Goal: Task Accomplishment & Management: Manage account settings

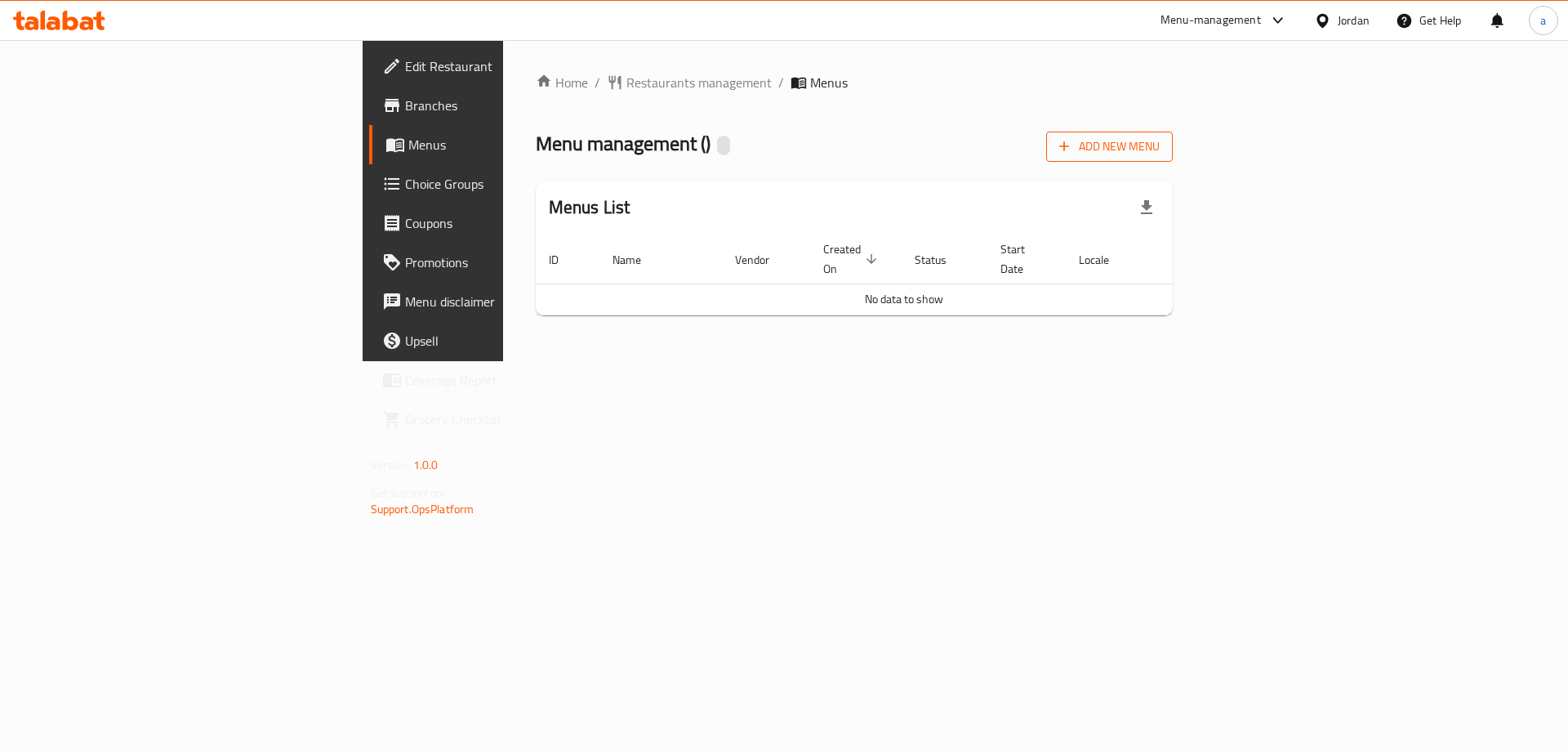
click at [1160, 154] on span "Add New Menu" at bounding box center [1109, 146] width 101 height 20
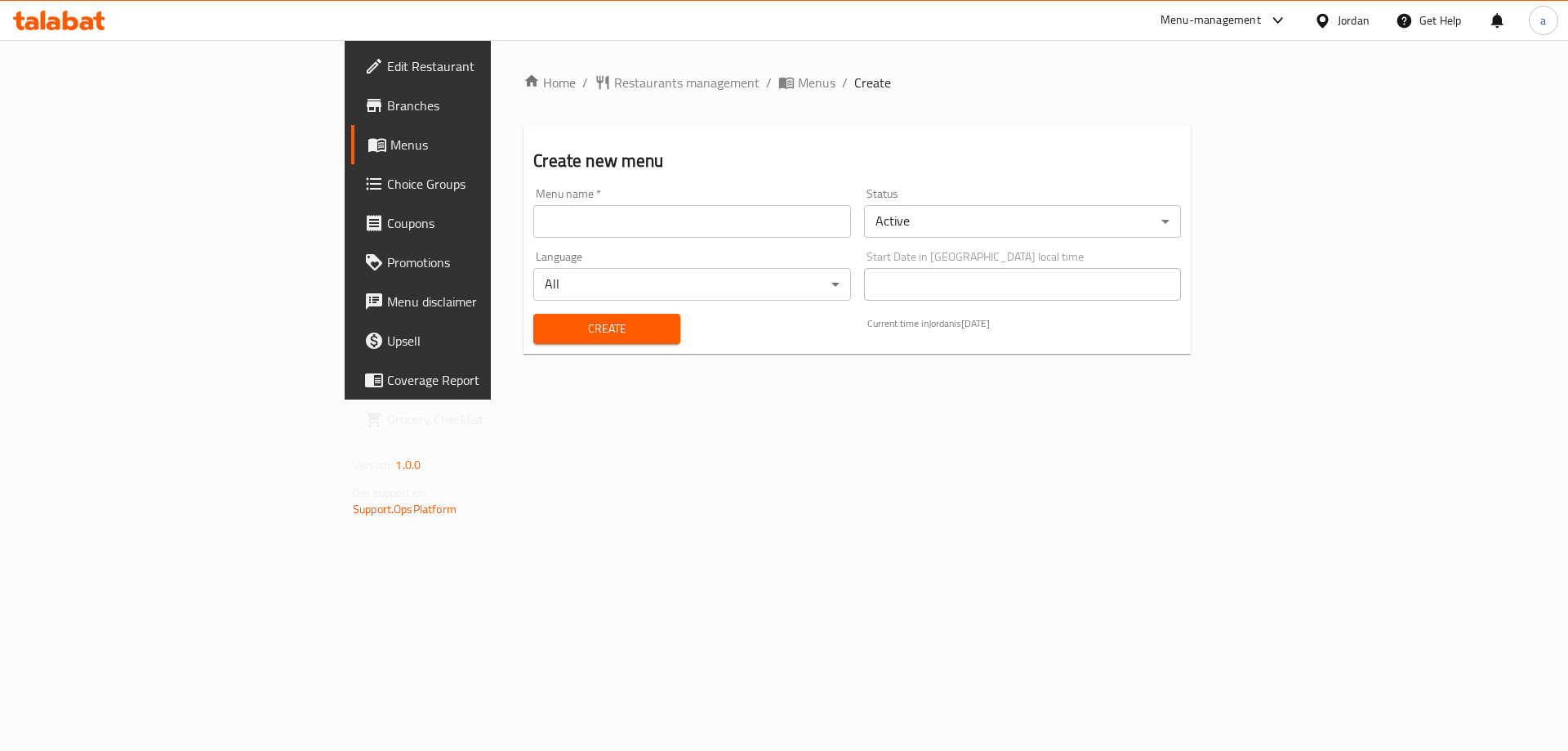
click at [799, 233] on input "text" at bounding box center [691, 222] width 317 height 33
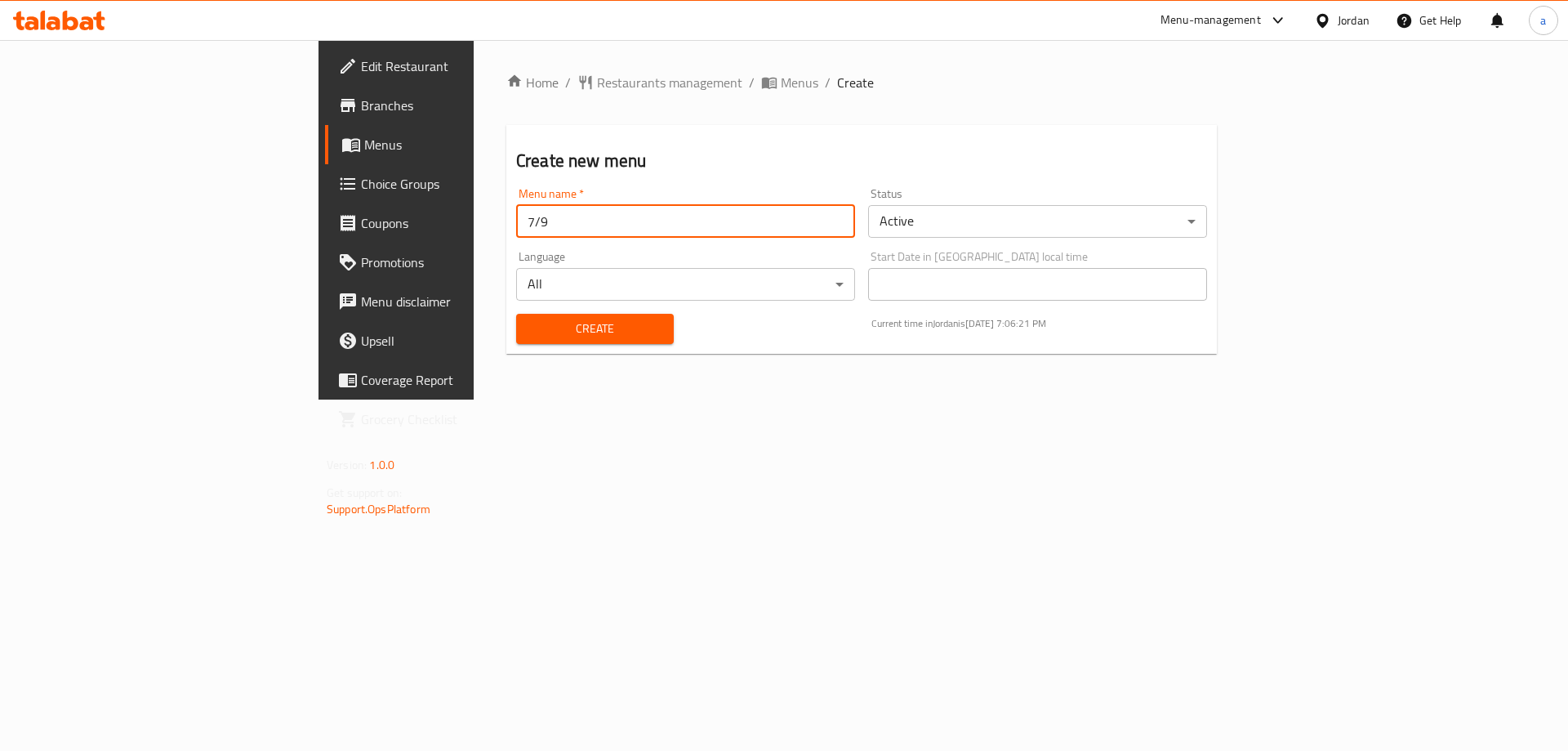
type input "7/9"
click at [516, 314] on button "Create" at bounding box center [595, 329] width 157 height 30
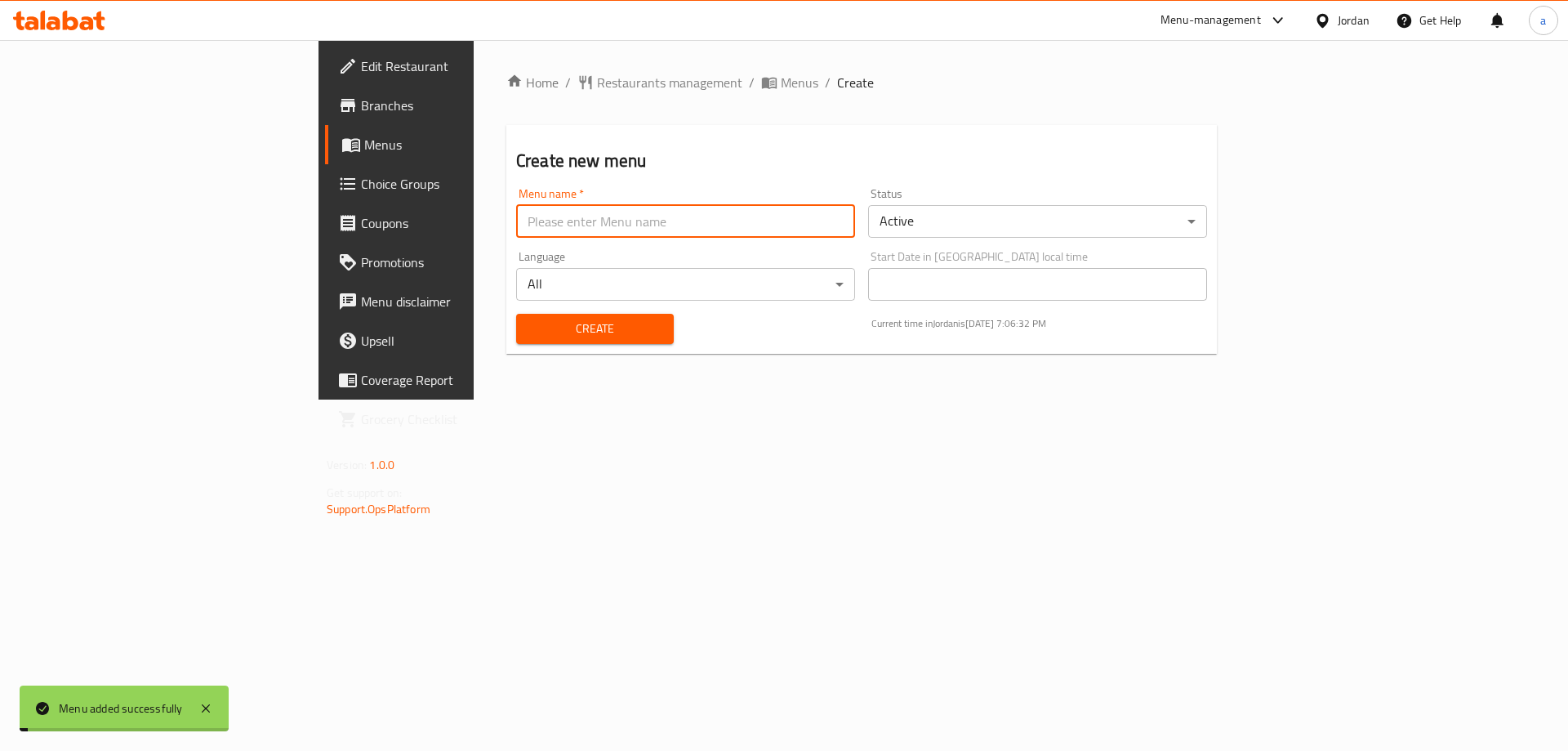
click at [781, 84] on span "Menus" at bounding box center [800, 82] width 37 height 19
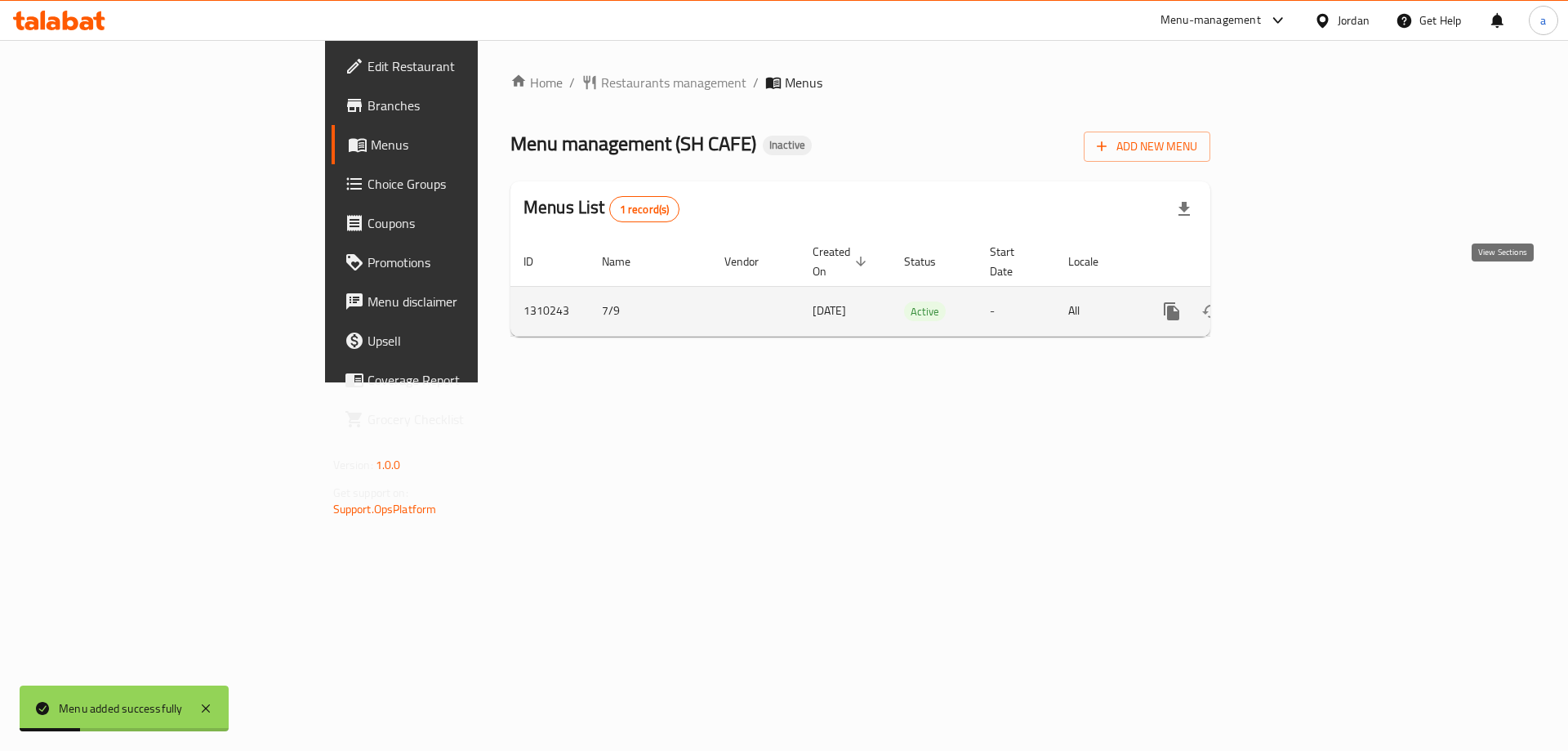
click at [1309, 292] on link "enhanced table" at bounding box center [1290, 311] width 39 height 39
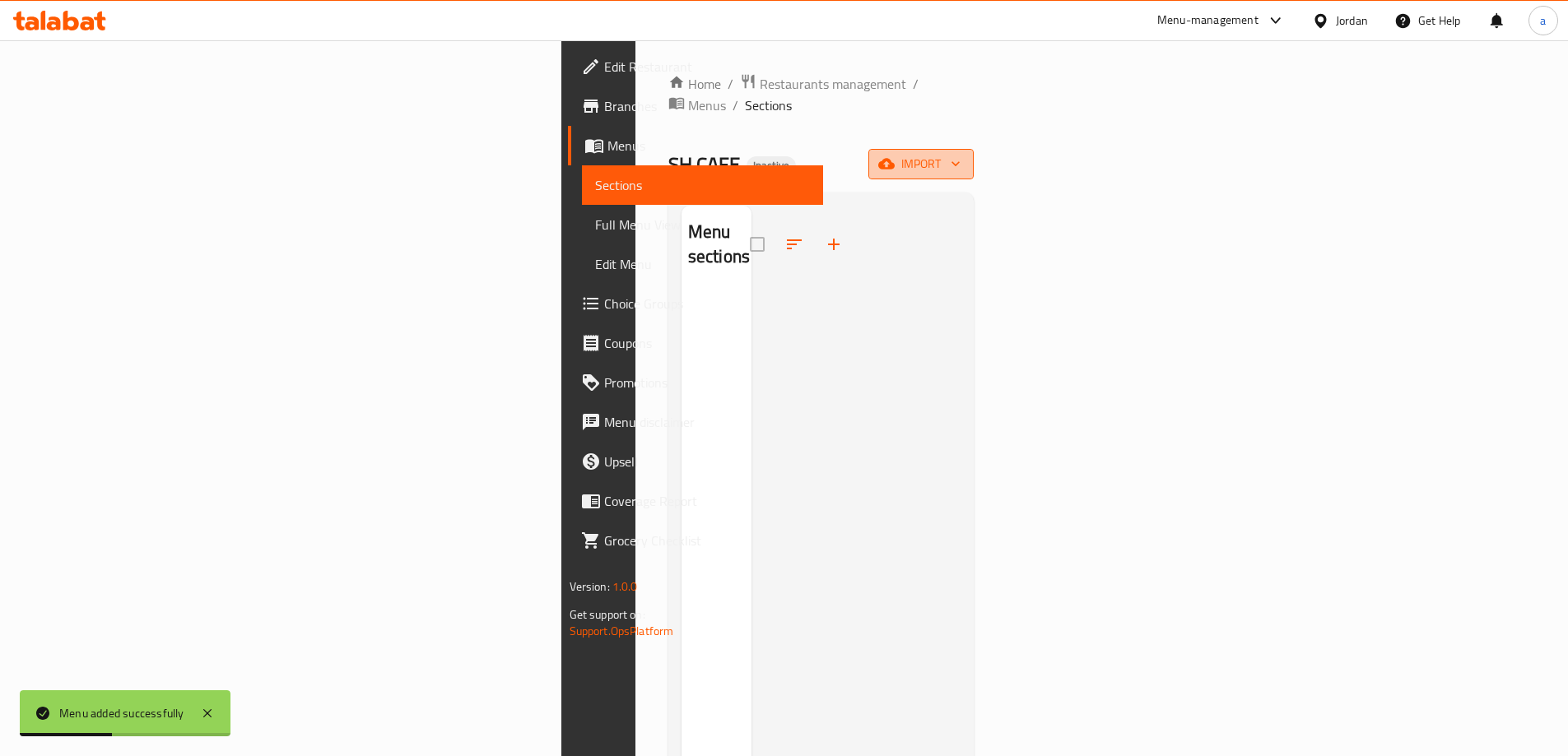
click at [974, 149] on button "import" at bounding box center [921, 164] width 106 height 31
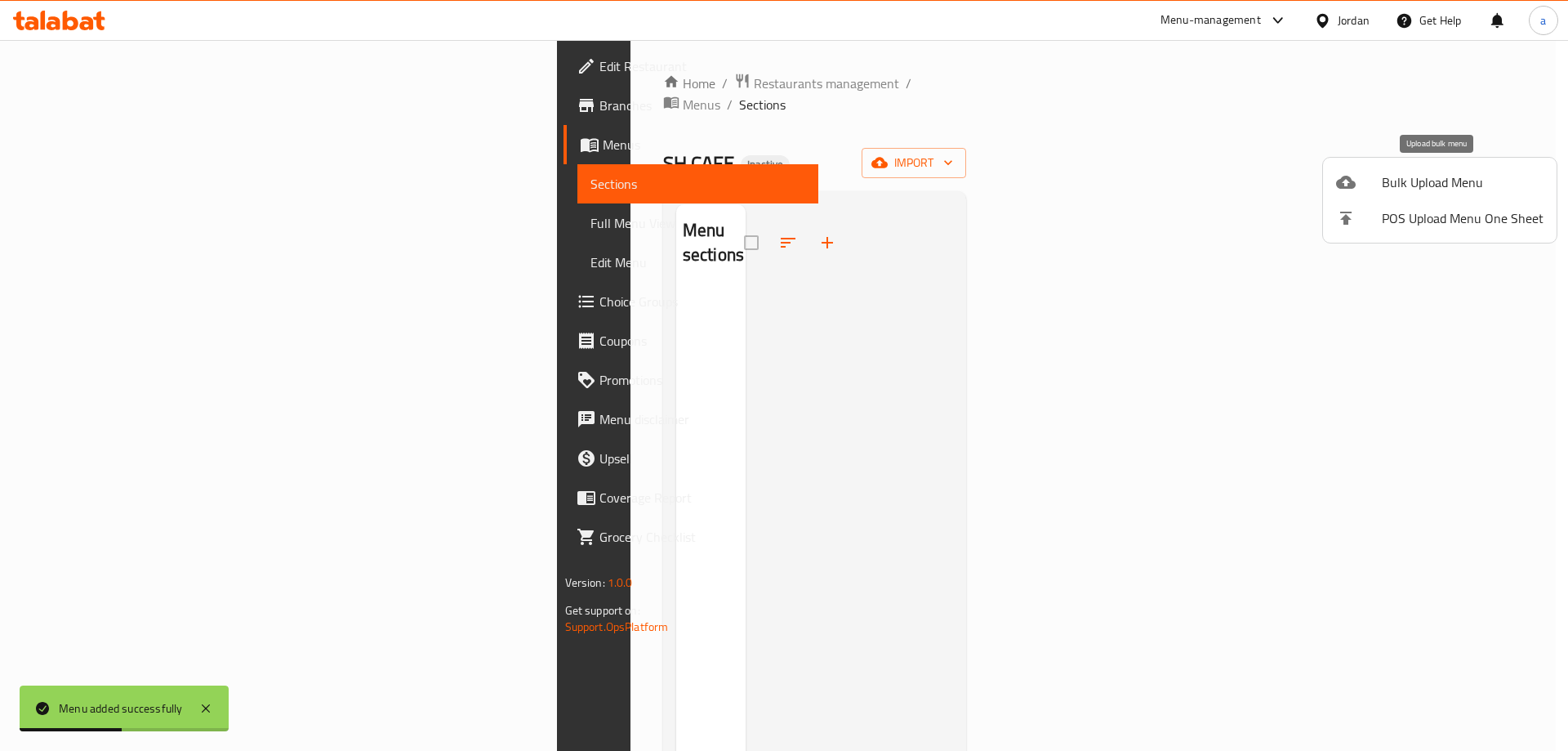
click at [1384, 184] on span "Bulk Upload Menu" at bounding box center [1462, 182] width 161 height 19
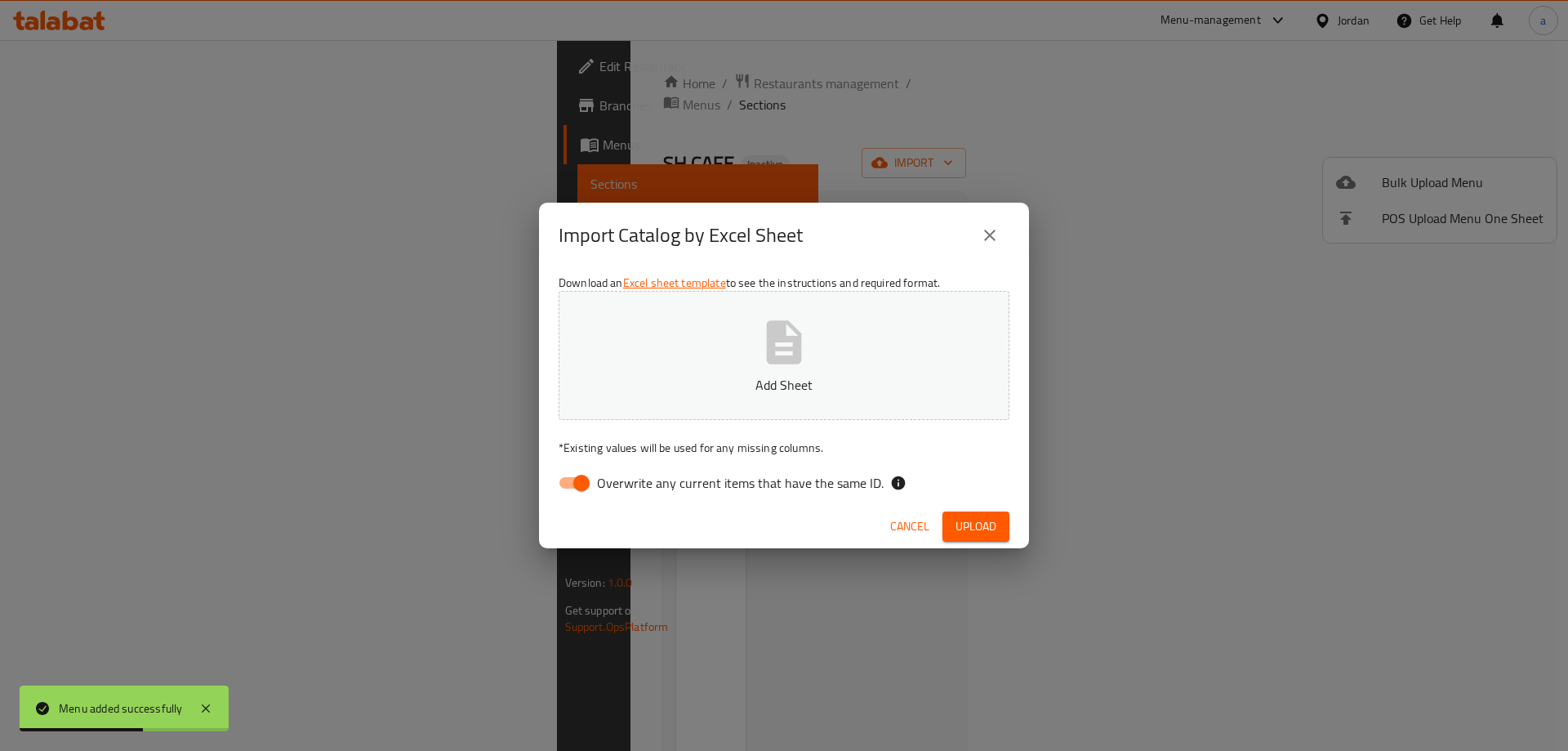
click at [902, 336] on button "Add Sheet" at bounding box center [784, 355] width 451 height 129
click at [579, 478] on input "Overwrite any current items that have the same ID." at bounding box center [582, 483] width 93 height 31
checkbox input "false"
click at [983, 529] on span "Upload" at bounding box center [976, 527] width 41 height 20
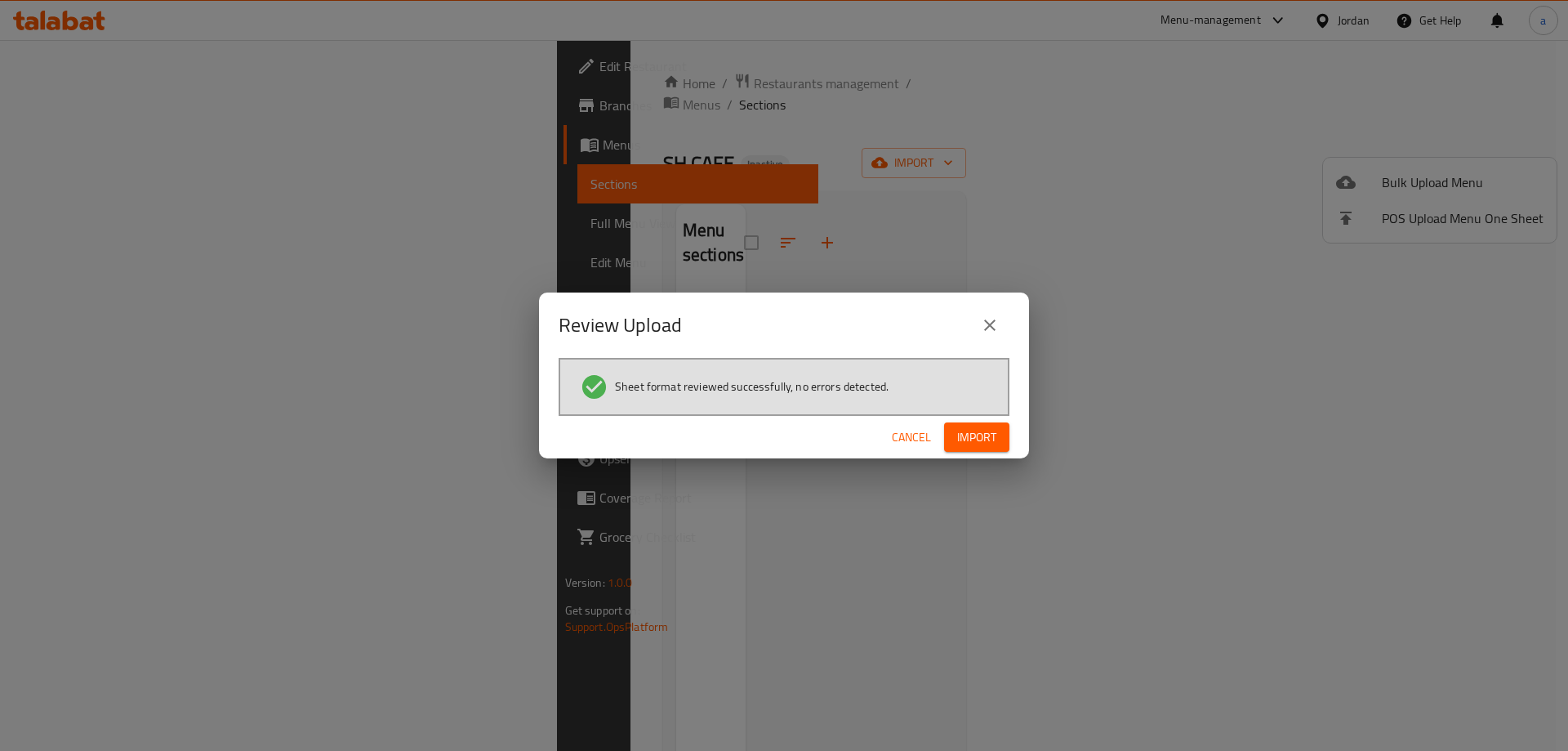
click at [979, 446] on span "Import" at bounding box center [977, 437] width 39 height 20
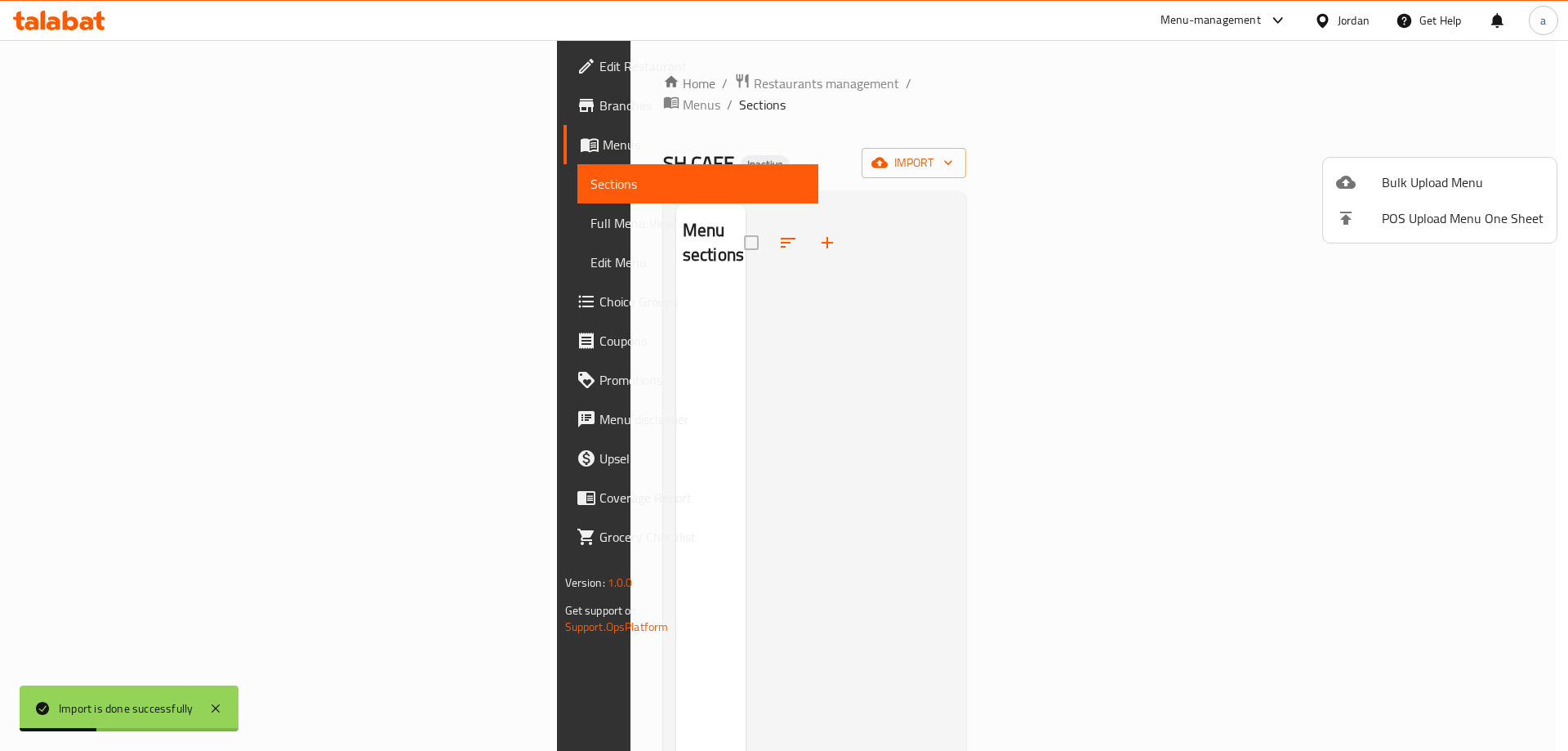
click at [932, 460] on div at bounding box center [784, 376] width 1568 height 751
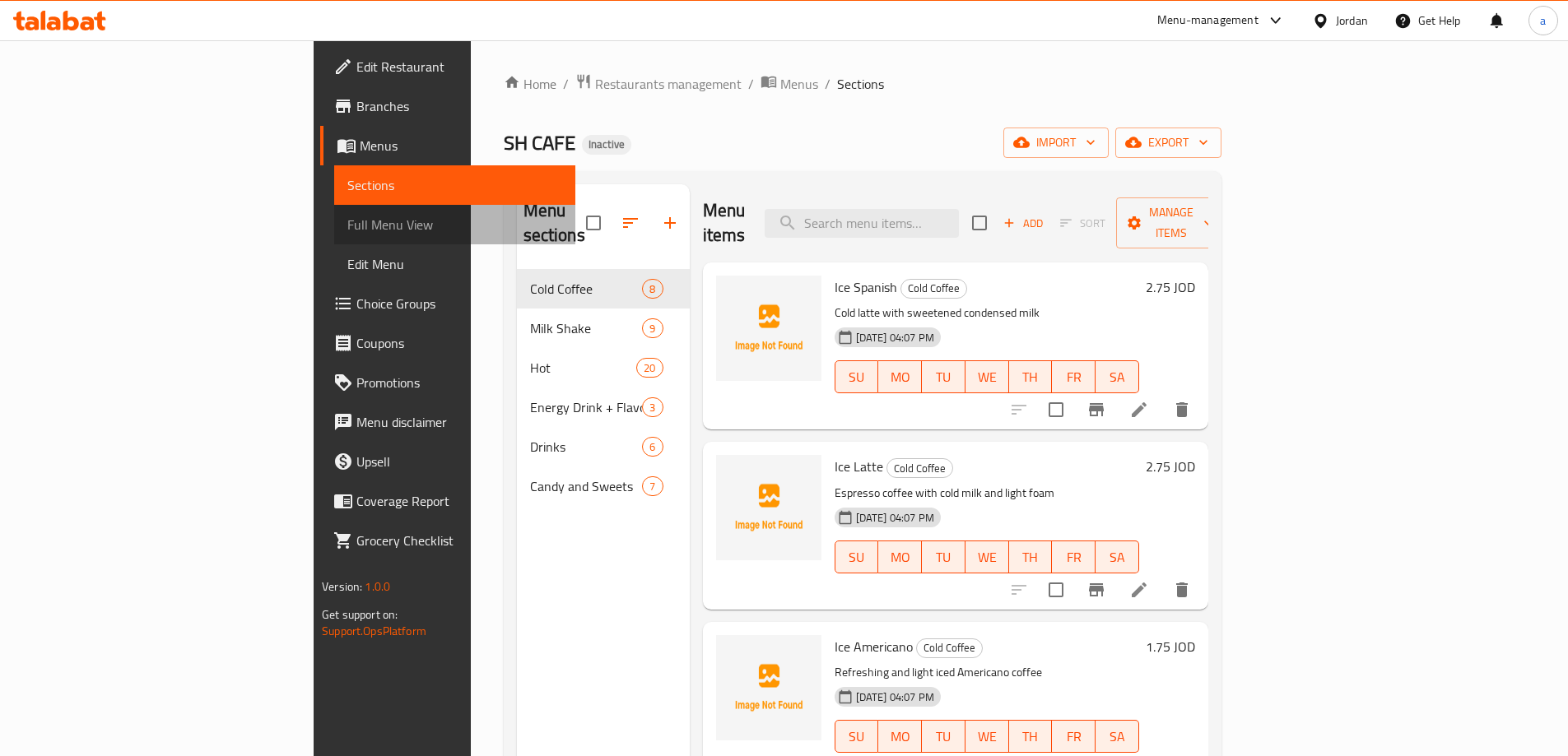
click at [347, 227] on span "Full Menu View" at bounding box center [455, 224] width 215 height 20
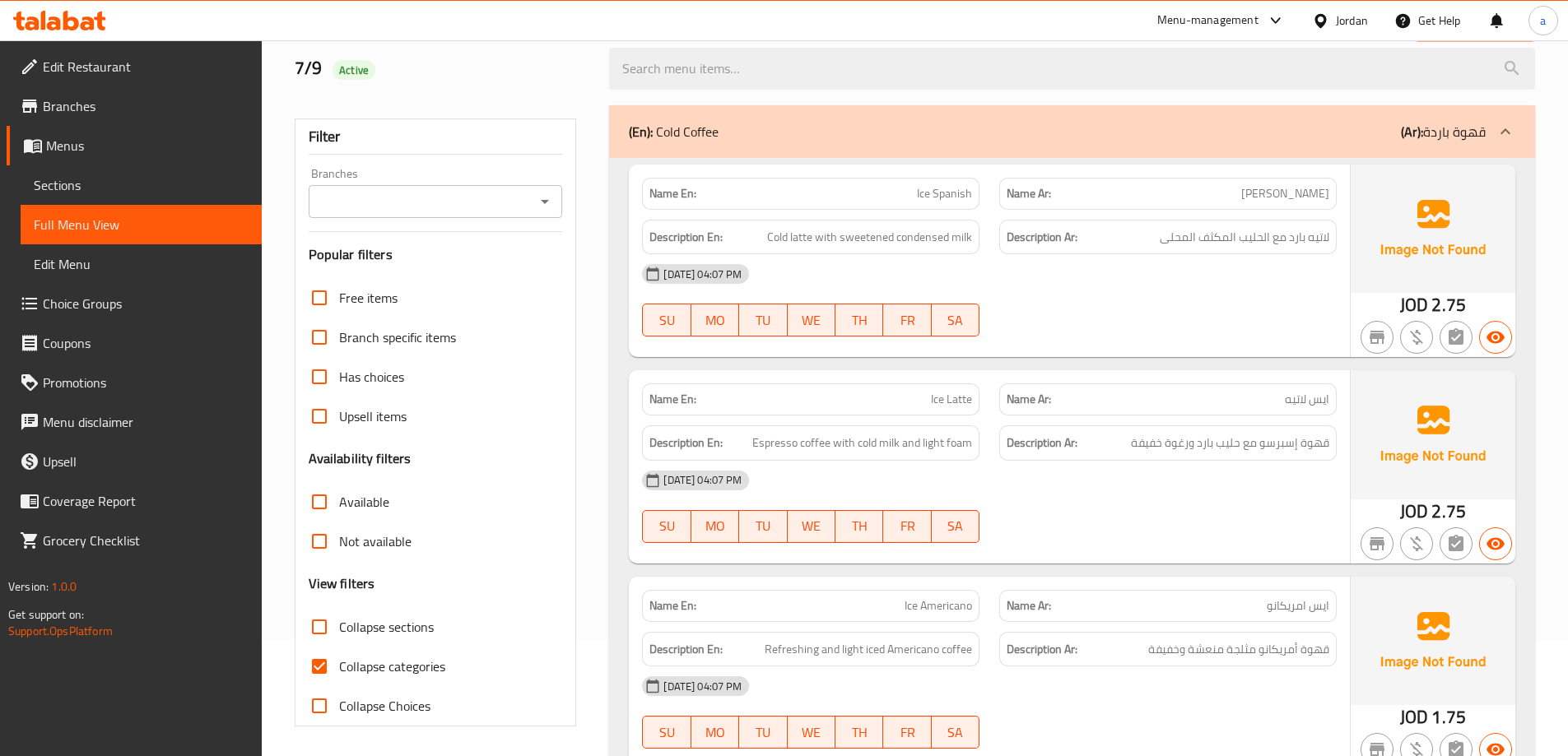
scroll to position [247, 0]
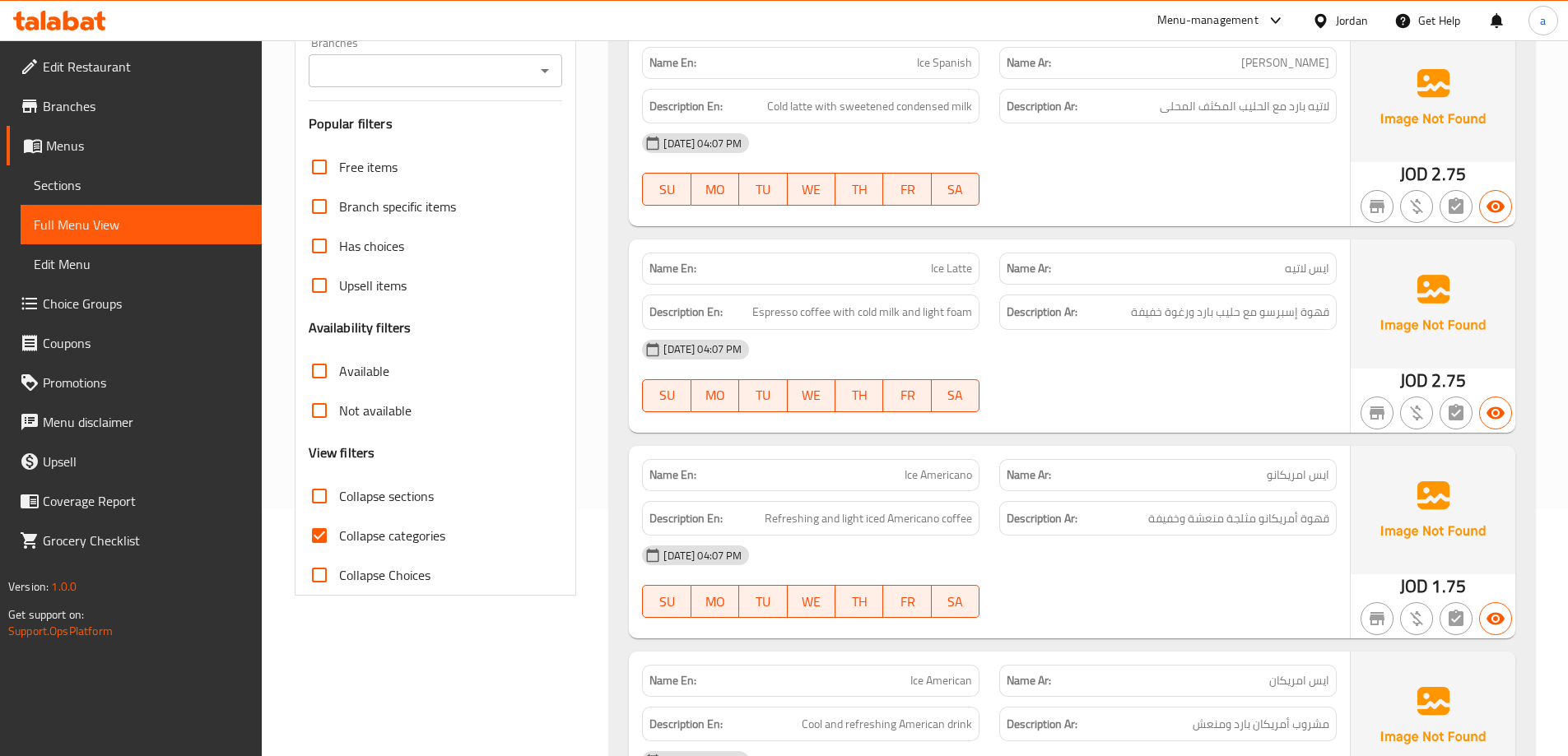
click at [430, 545] on span "Collapse categories" at bounding box center [392, 535] width 106 height 20
click at [339, 545] on input "Collapse categories" at bounding box center [319, 536] width 39 height 39
checkbox input "false"
click at [114, 135] on link "Menus" at bounding box center [135, 146] width 256 height 39
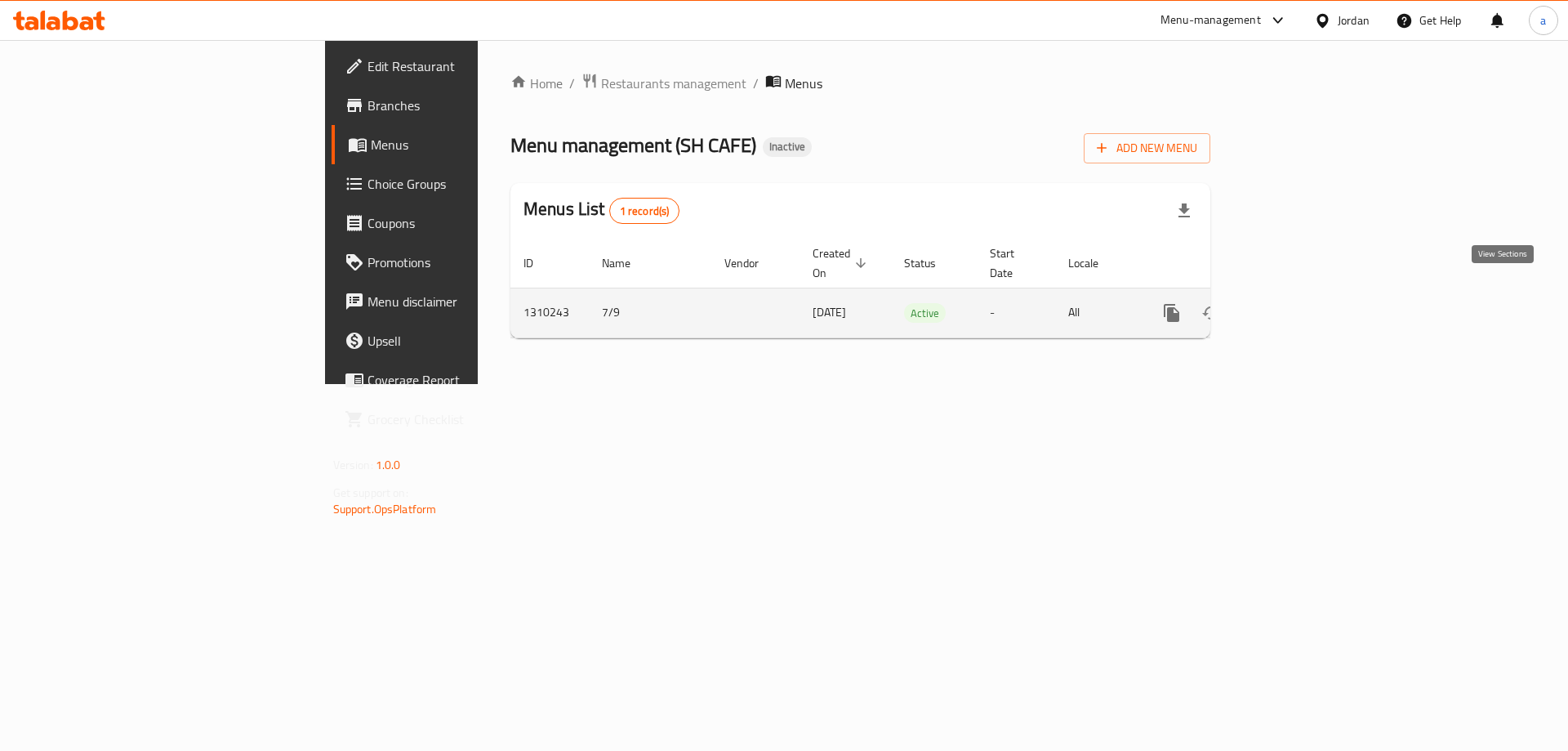
click at [1309, 293] on link "enhanced table" at bounding box center [1290, 313] width 39 height 39
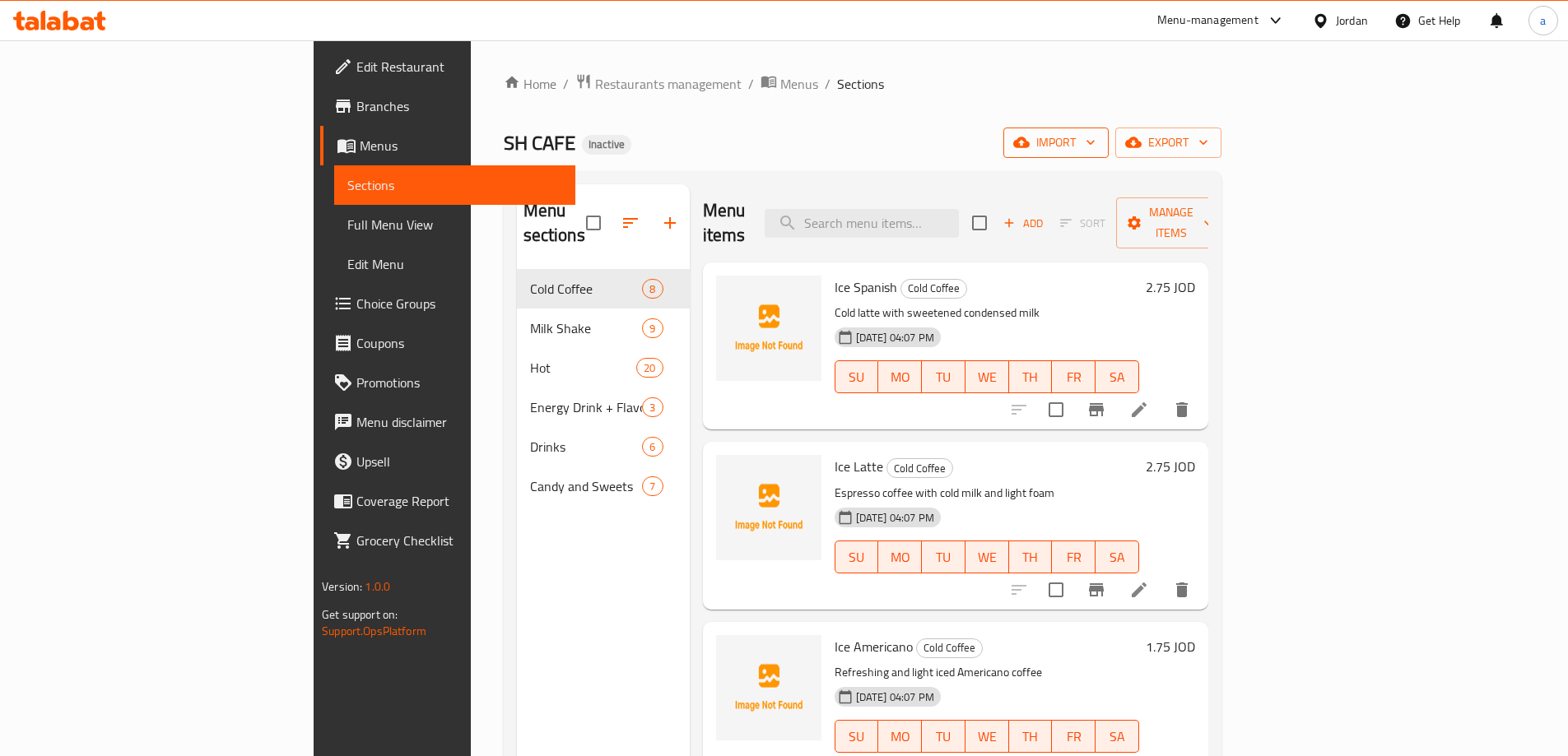
click at [1095, 135] on span "import" at bounding box center [1055, 143] width 79 height 20
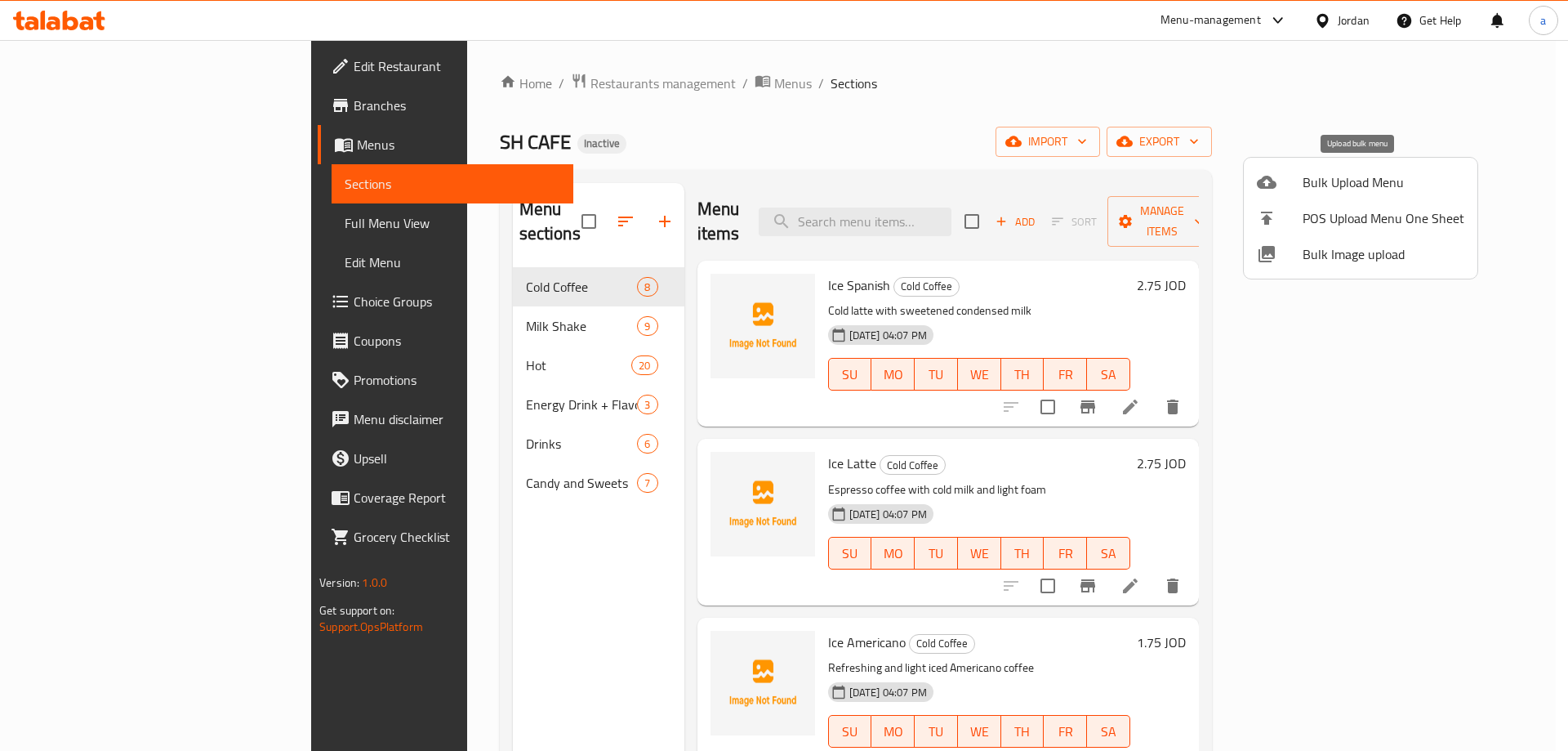
click at [1358, 187] on span "Bulk Upload Menu" at bounding box center [1383, 182] width 161 height 19
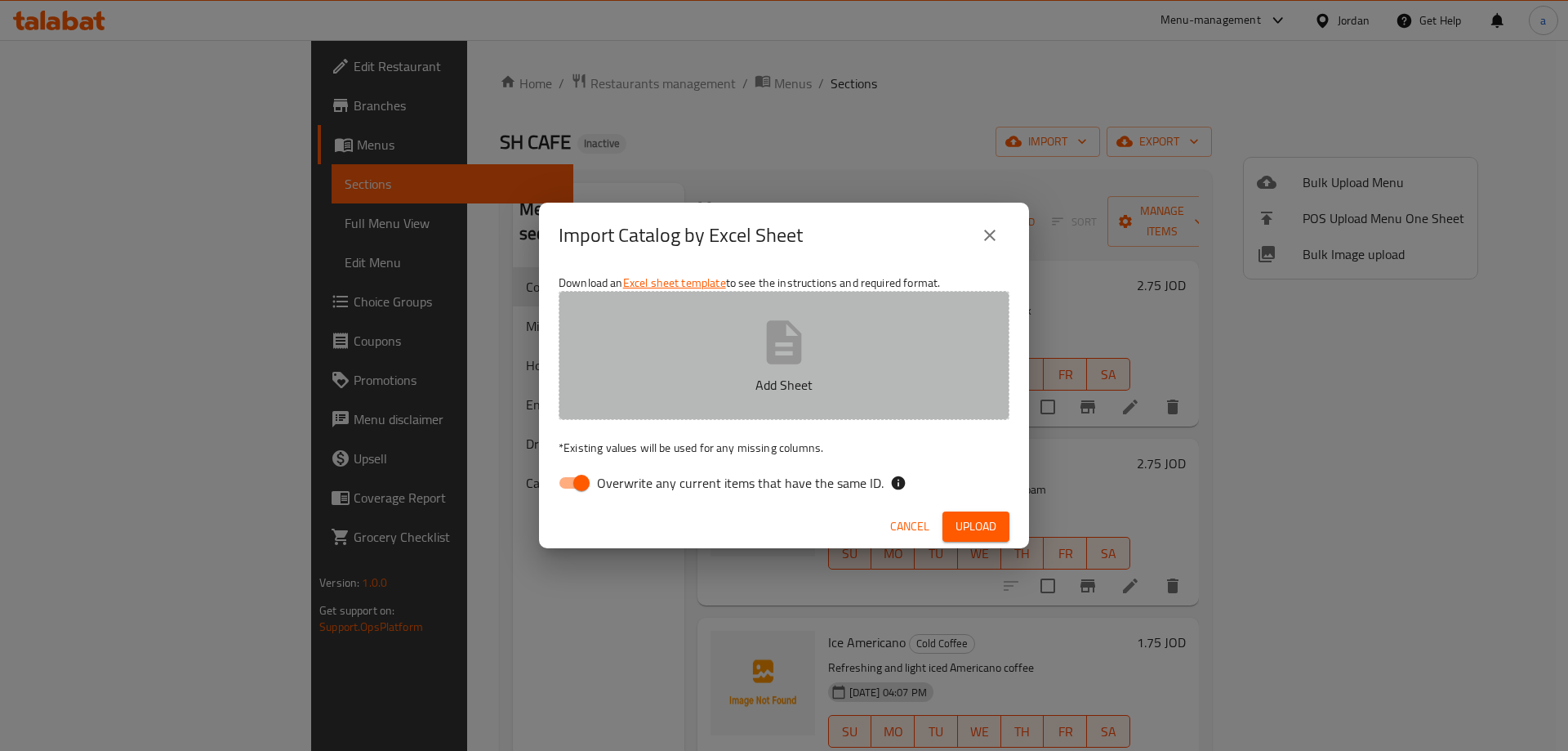
click at [869, 356] on button "Add Sheet" at bounding box center [784, 355] width 451 height 129
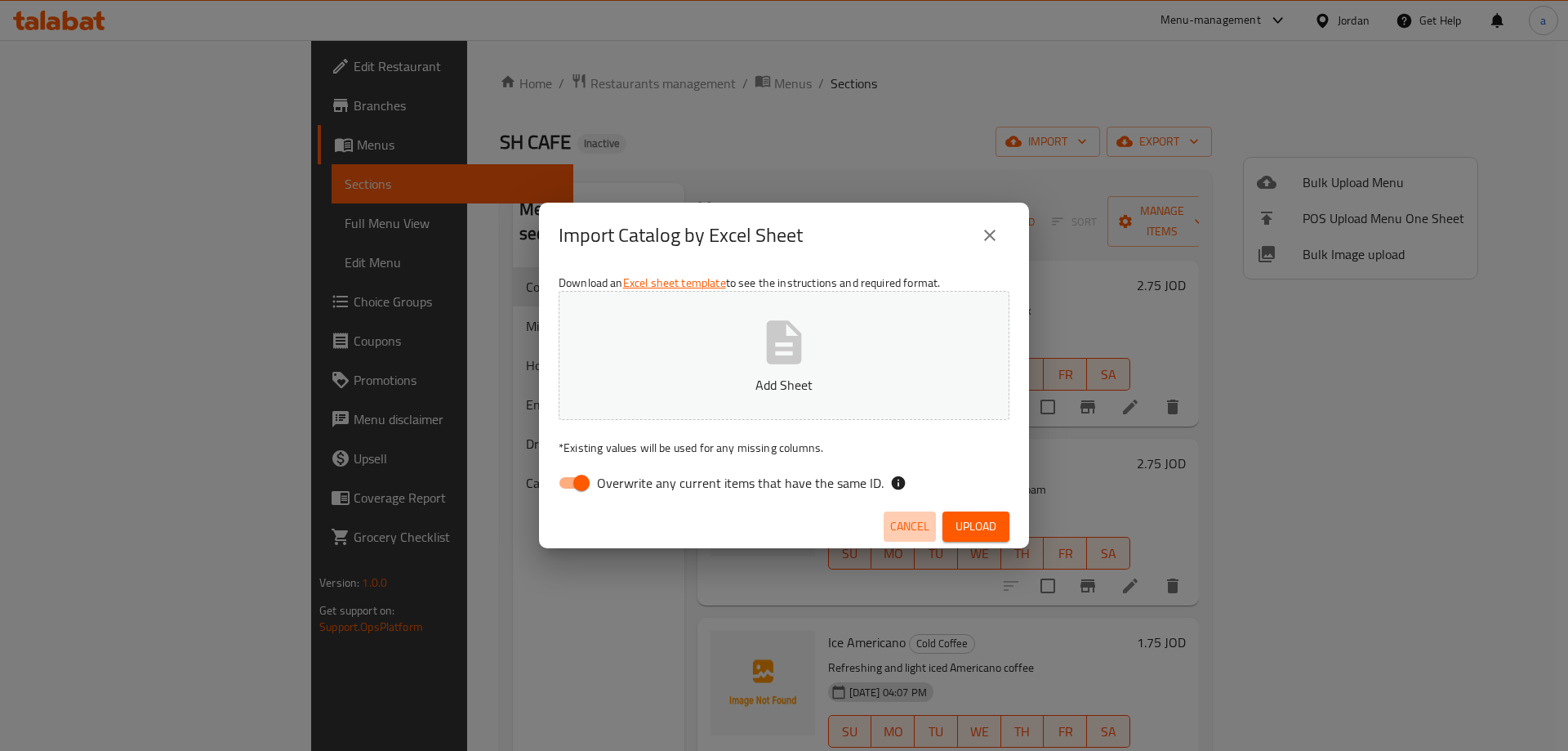
click at [899, 528] on span "Cancel" at bounding box center [910, 527] width 39 height 20
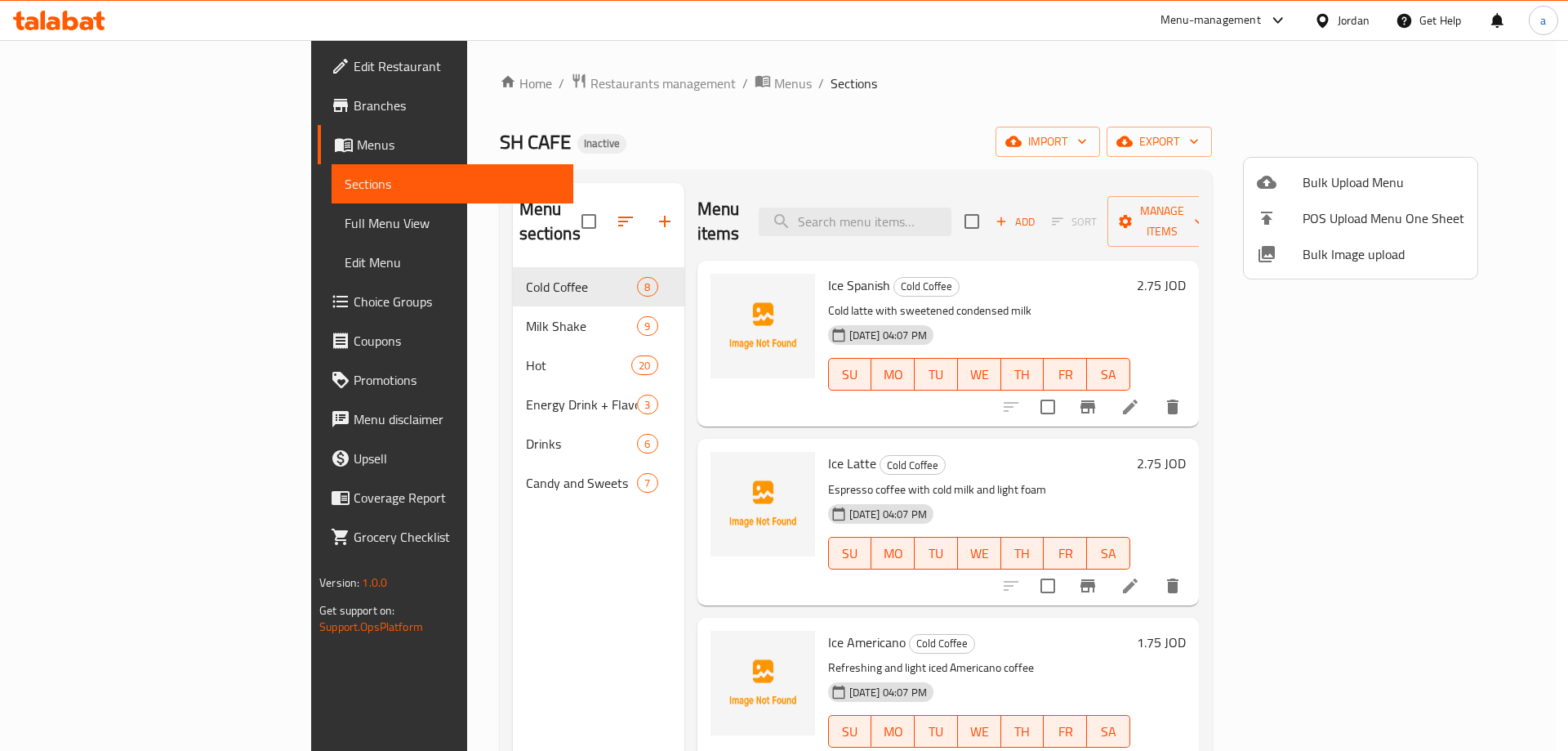
click at [154, 231] on div at bounding box center [784, 376] width 1568 height 751
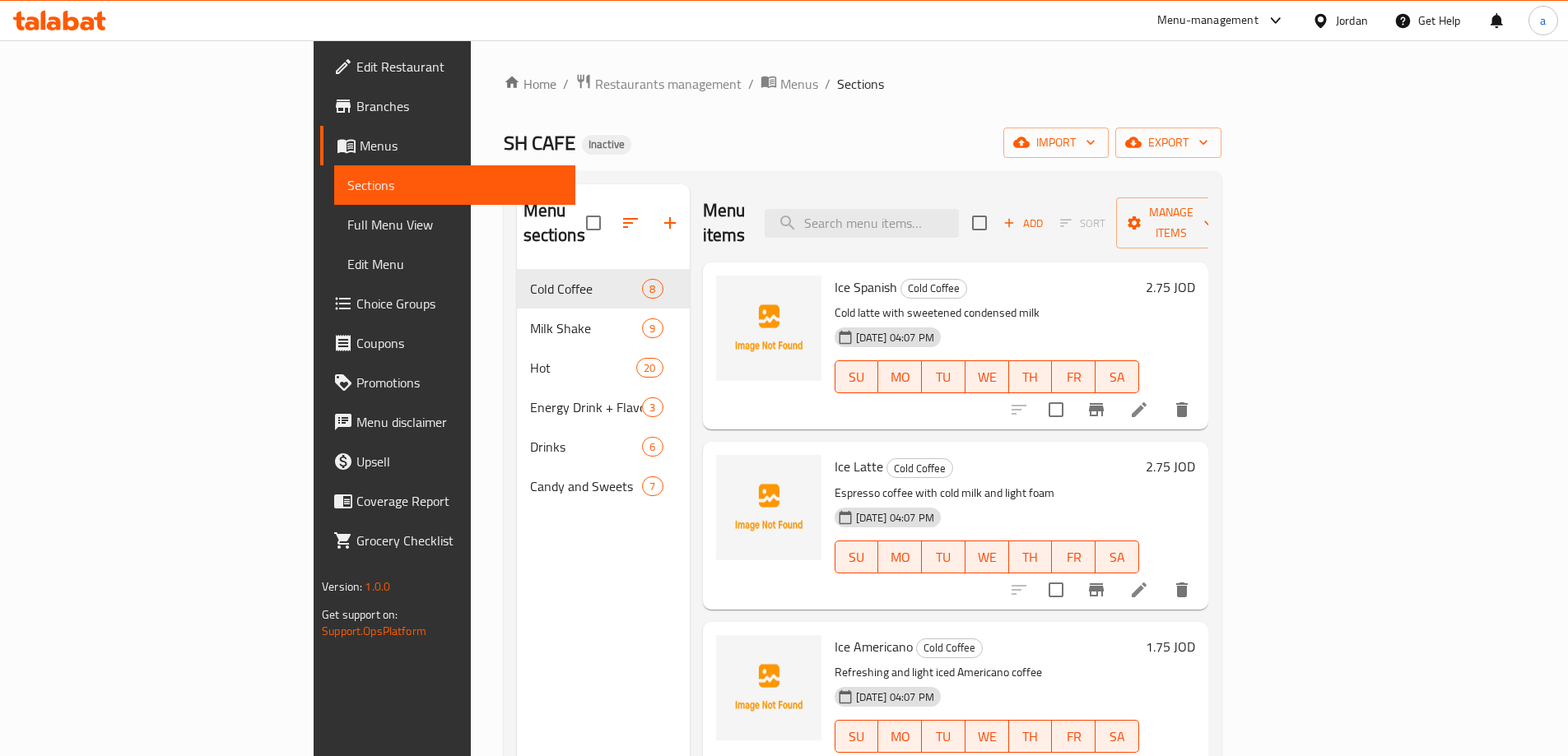
click at [347, 232] on span "Full Menu View" at bounding box center [455, 224] width 215 height 20
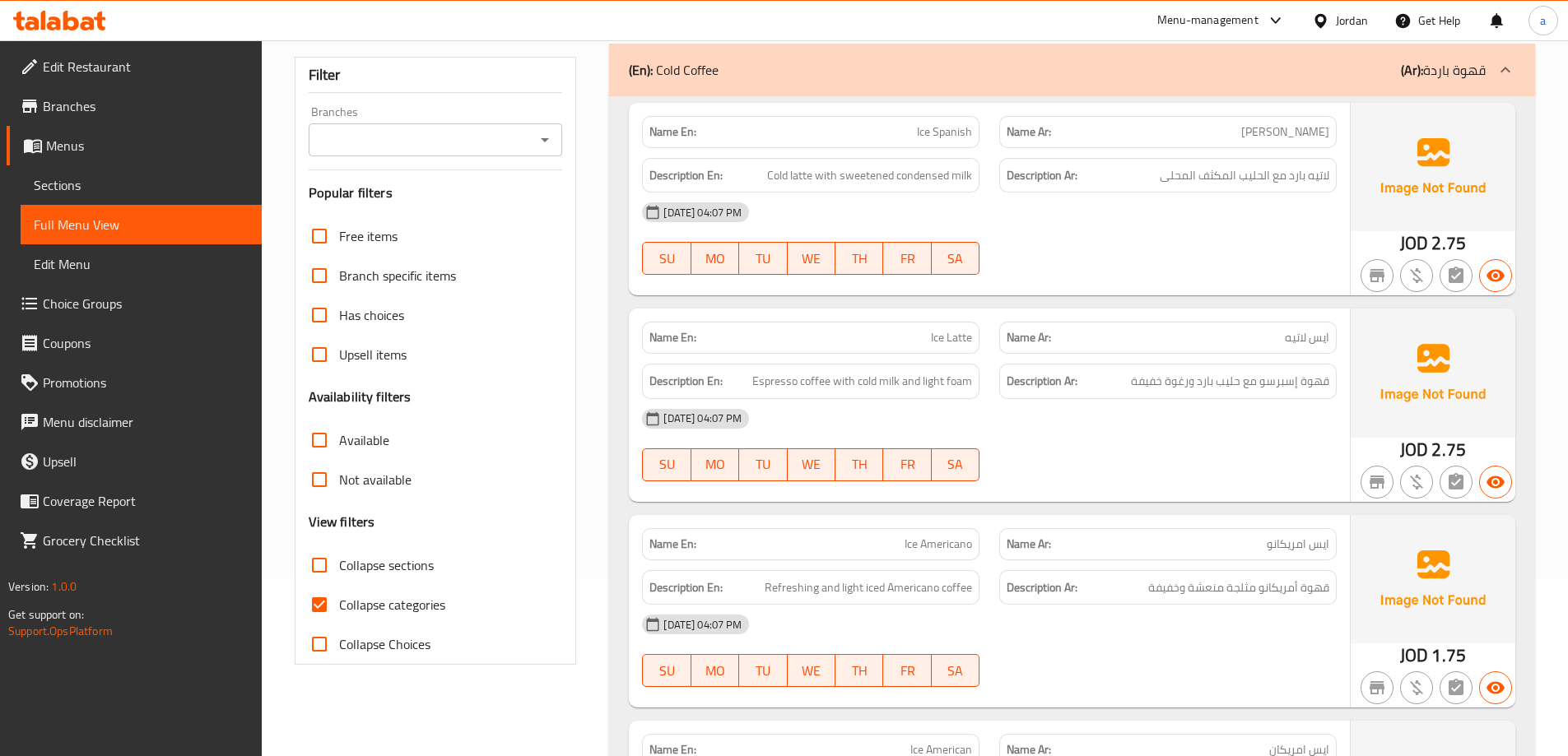
scroll to position [247, 0]
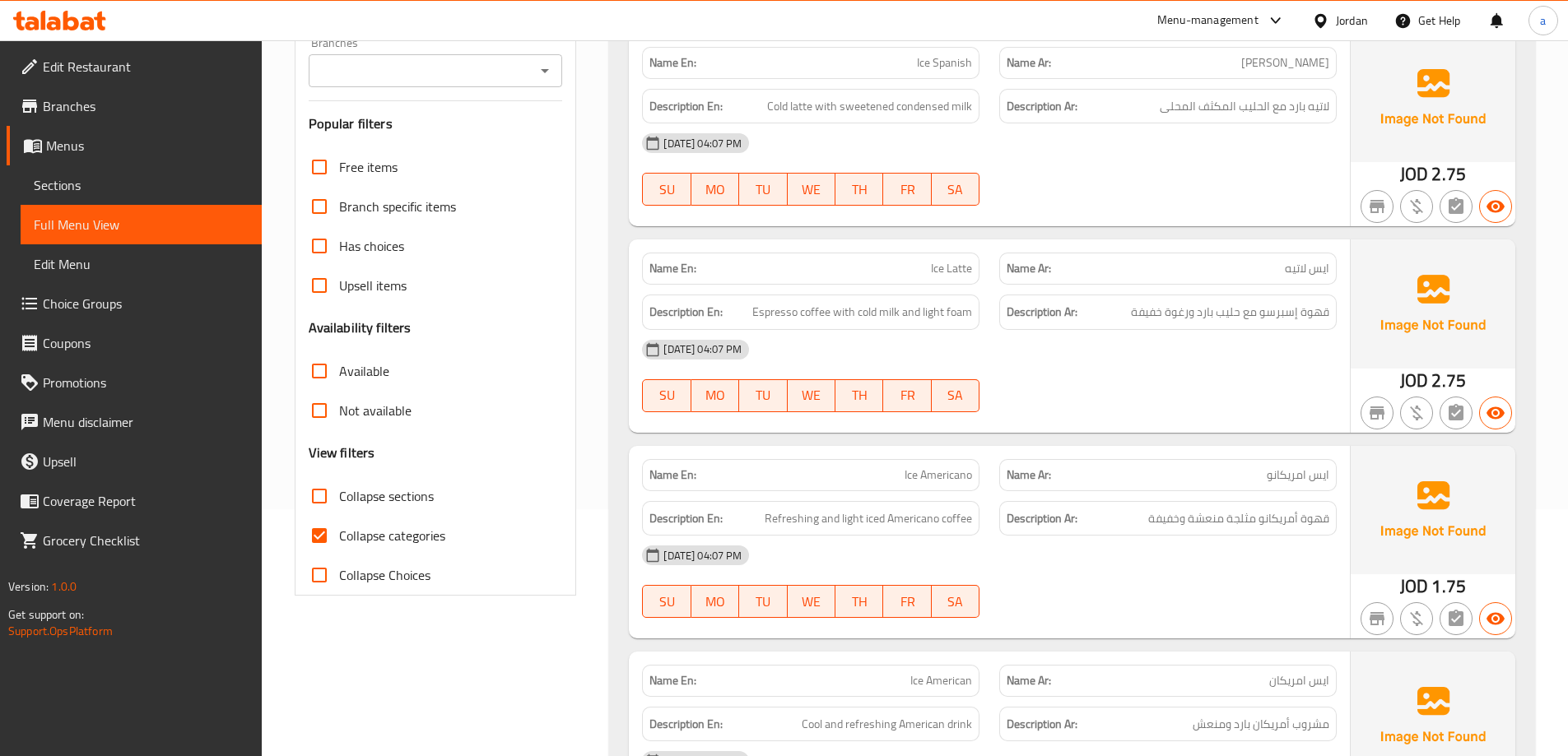
click at [368, 526] on span "Collapse categories" at bounding box center [392, 535] width 106 height 20
click at [339, 526] on input "Collapse categories" at bounding box center [319, 536] width 39 height 39
checkbox input "false"
click at [400, 511] on label "Collapse sections" at bounding box center [367, 495] width 135 height 39
click at [339, 511] on input "Collapse sections" at bounding box center [319, 495] width 39 height 39
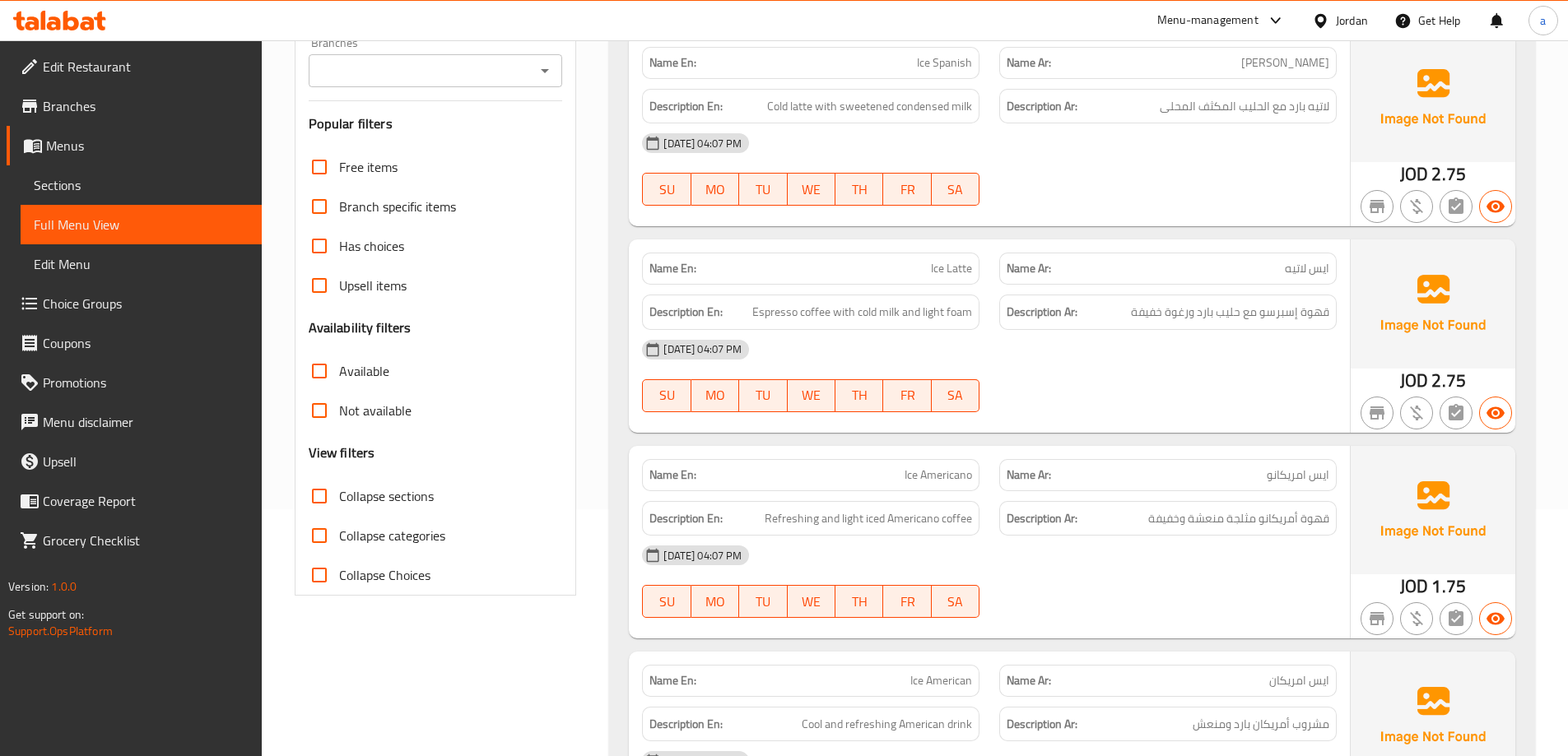
checkbox input "true"
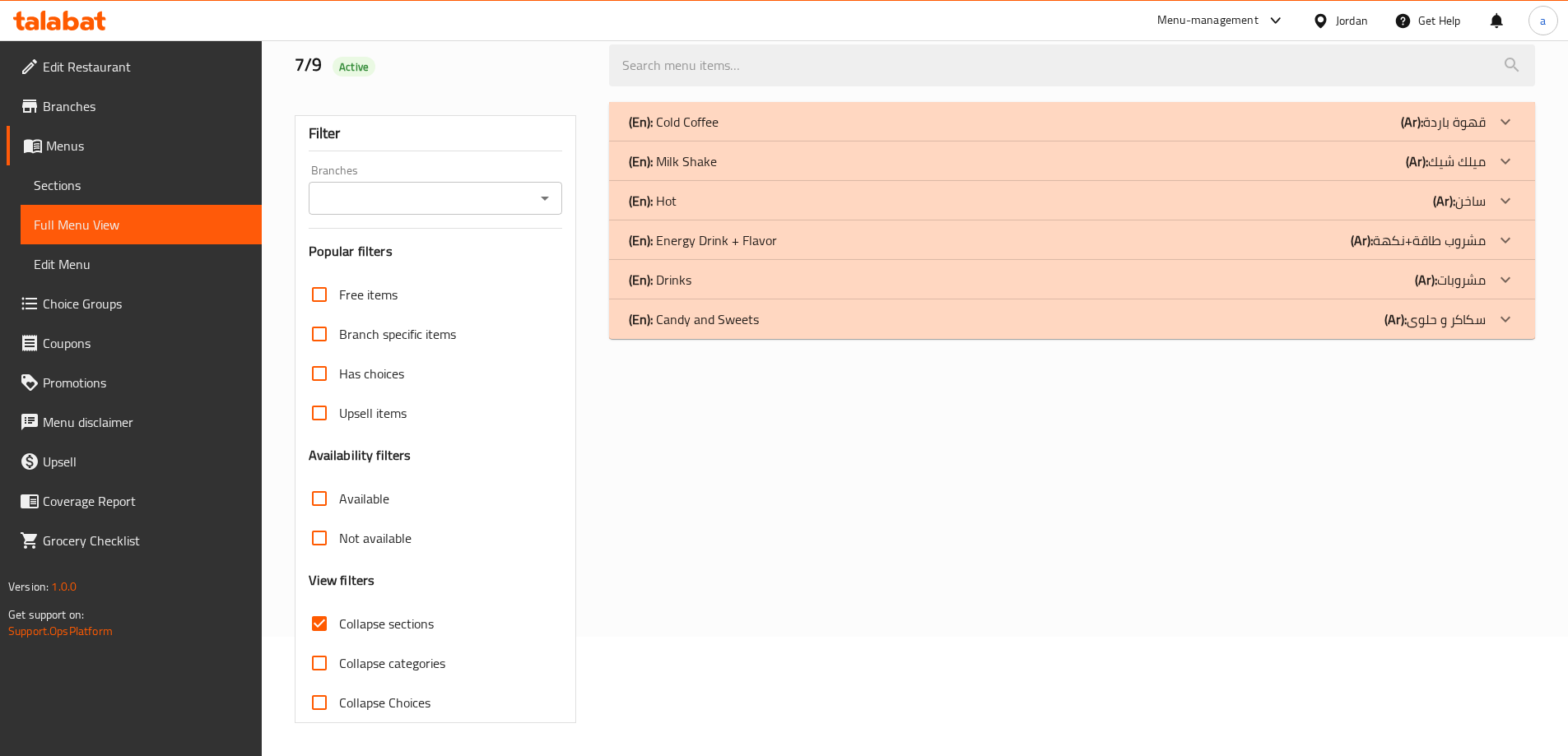
scroll to position [119, 0]
click at [1331, 313] on div "(En): Candy and Sweets (Ar): سكاكر و حلوى" at bounding box center [1057, 318] width 857 height 20
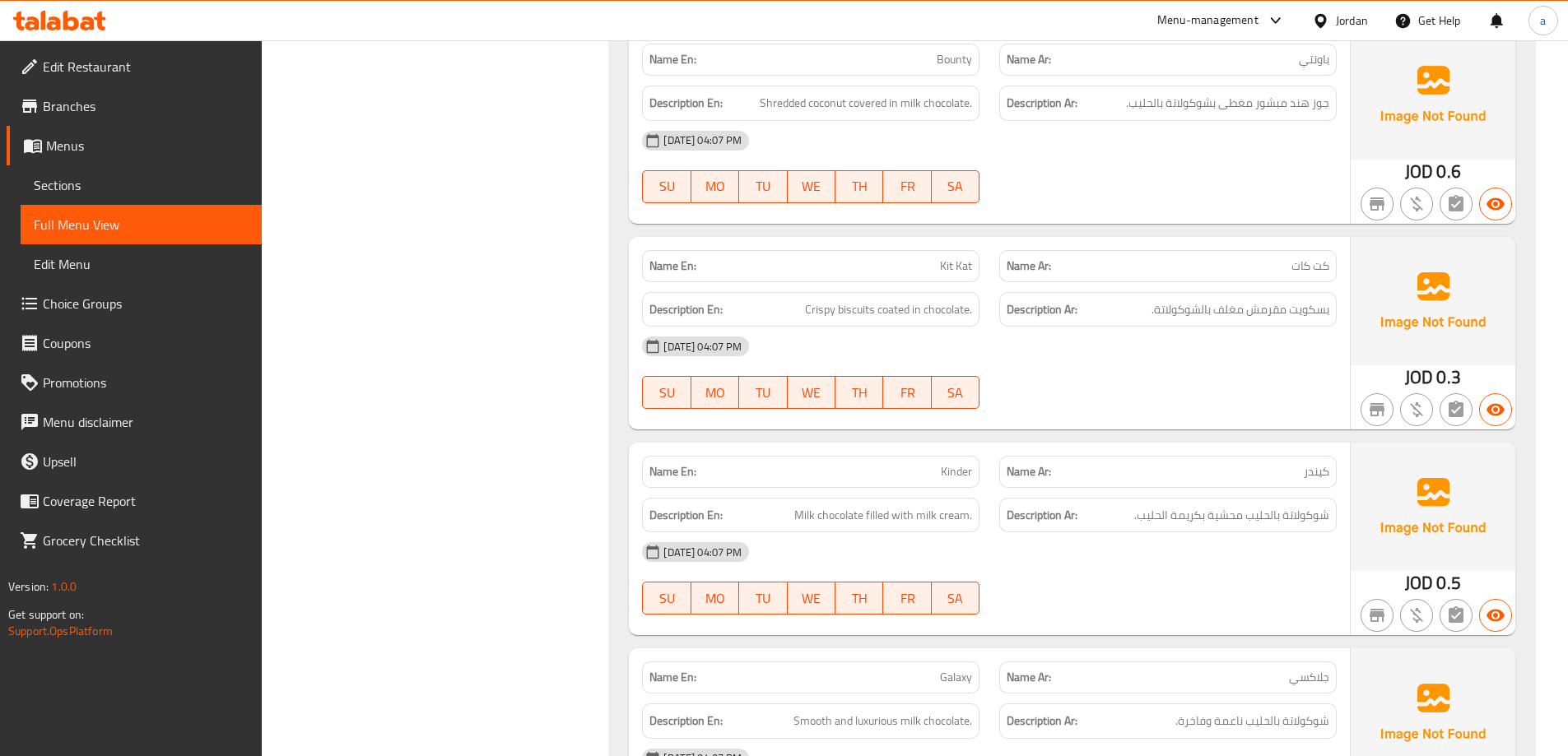
scroll to position [1104, 0]
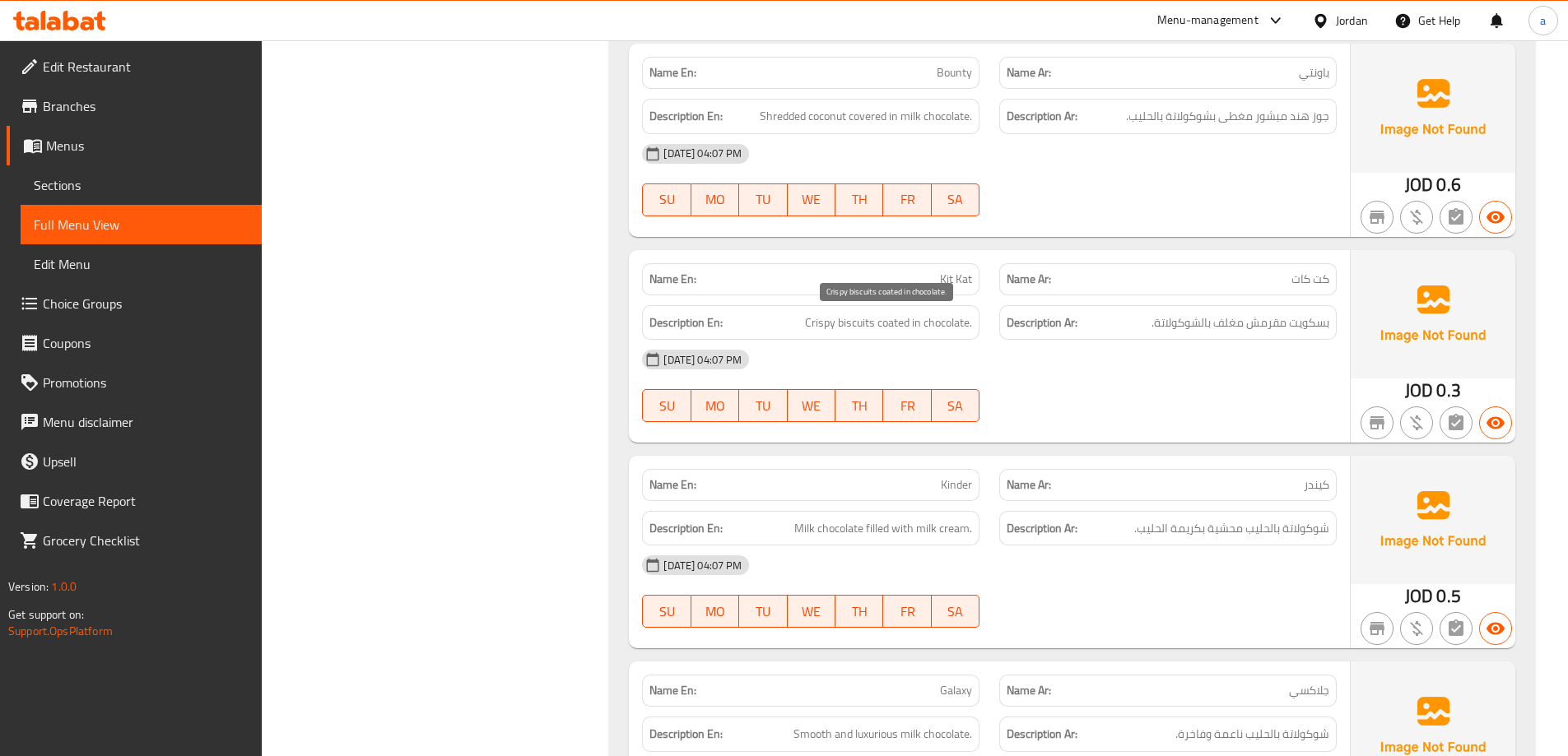
click at [902, 323] on span "Crispy biscuits coated in chocolate." at bounding box center [888, 323] width 167 height 20
copy span "coated"
click at [1230, 326] on span "بسكويت مقرمش مغلف بالشوكولاتة." at bounding box center [1240, 323] width 178 height 20
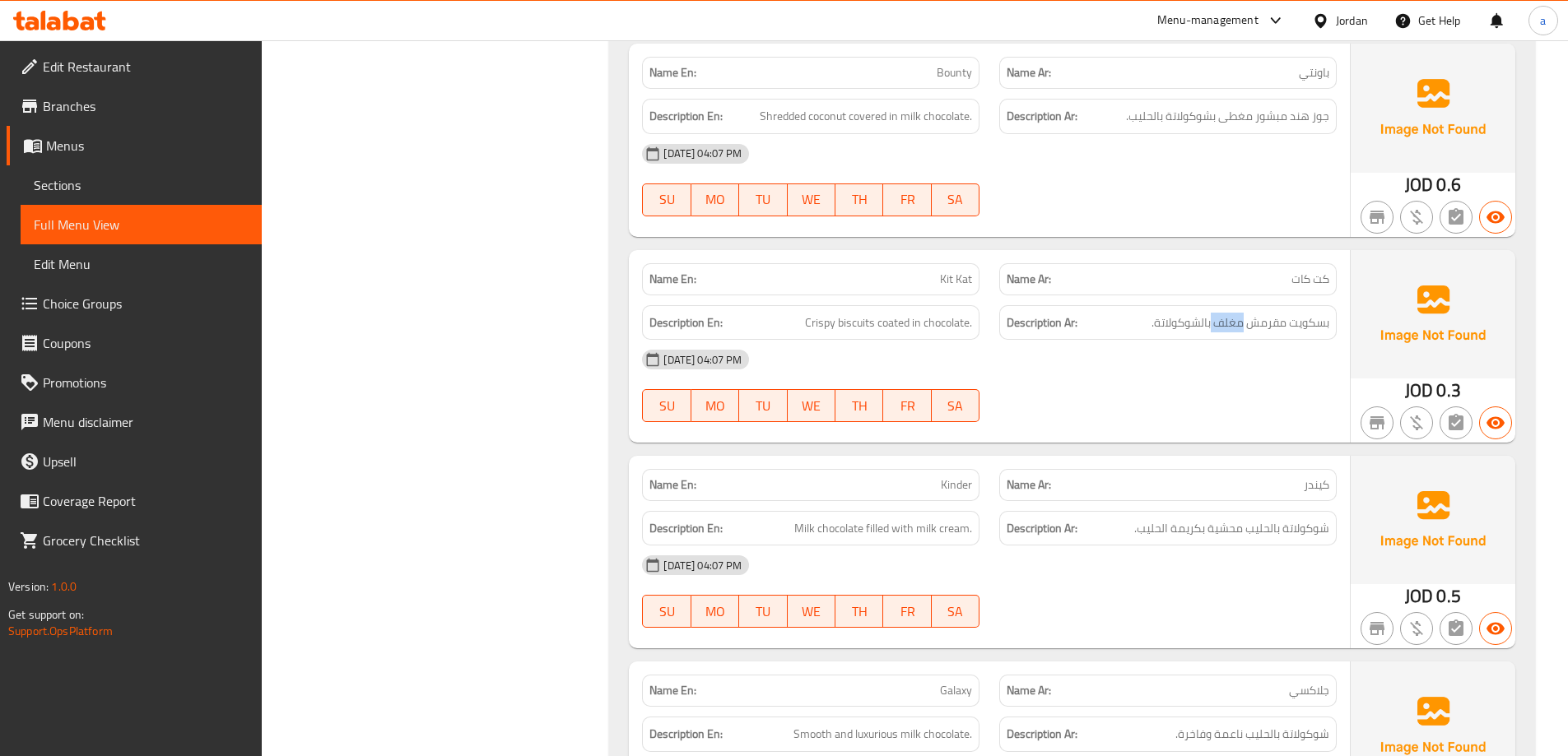
copy span "مغلف"
click at [831, 316] on span "Crispy biscuits coated in chocolate." at bounding box center [888, 323] width 167 height 20
copy span "Crispy biscuits coated in chocolate."
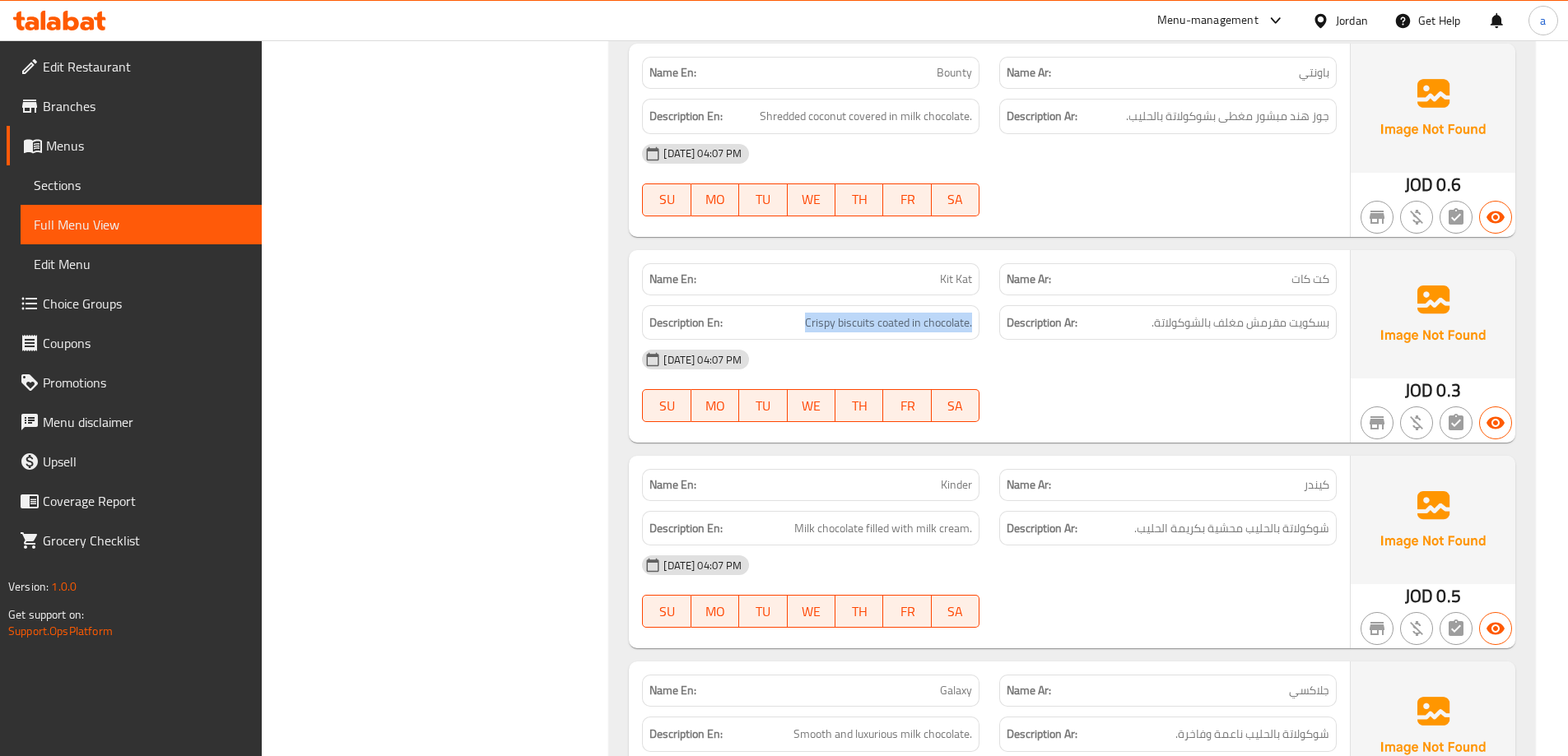
drag, startPoint x: 1224, startPoint y: 341, endPoint x: 1232, endPoint y: 333, distance: 11.3
click at [1224, 341] on div "[DATE] 04:07 PM" at bounding box center [989, 359] width 715 height 39
click at [1236, 323] on span "بسكويت مقرمش مغلف بالشوكولاتة." at bounding box center [1240, 323] width 178 height 20
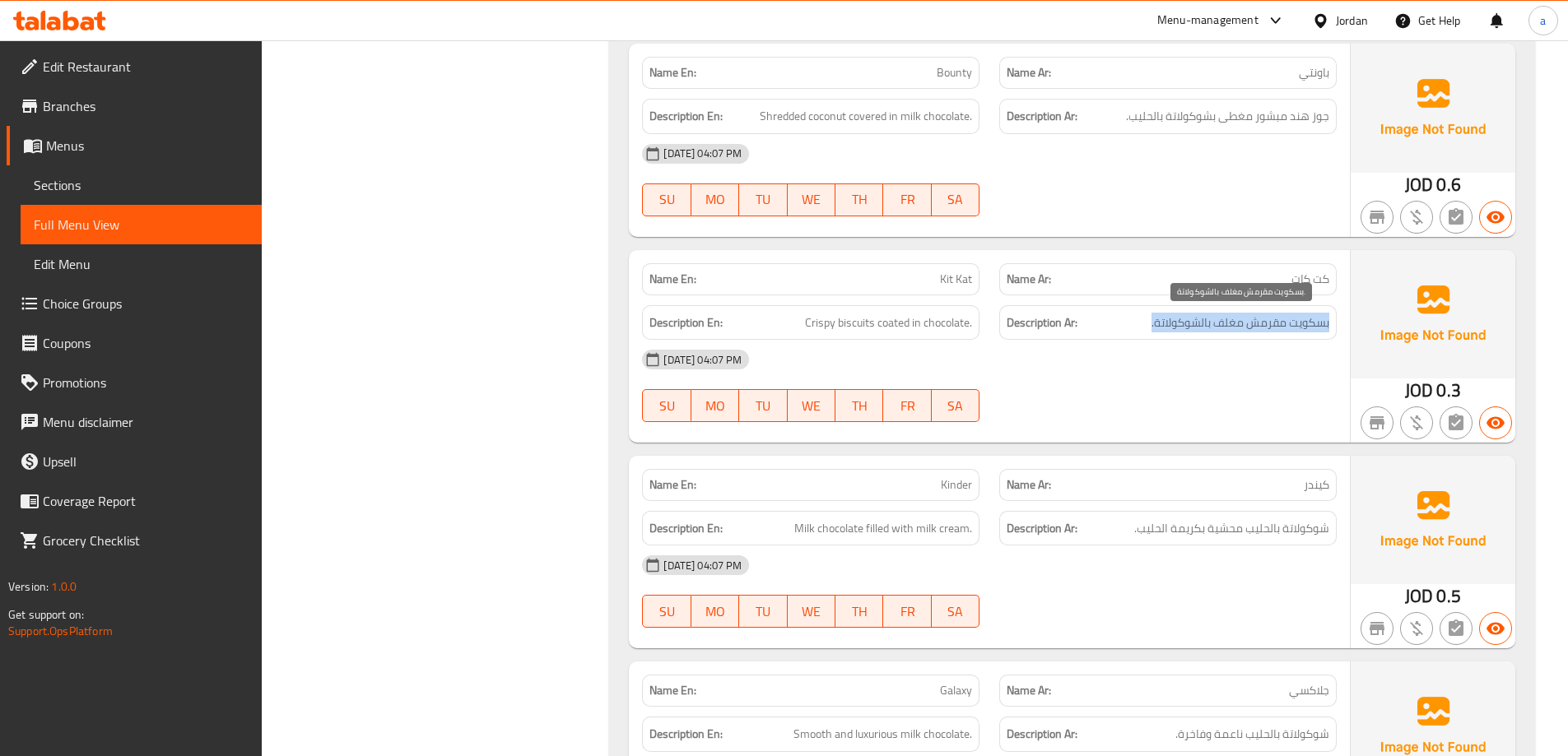
click at [1236, 323] on span "بسكويت مقرمش مغلف بالشوكولاتة." at bounding box center [1240, 323] width 178 height 20
copy div "بسكويت مقرمش مغلف بالشوكولاتة."
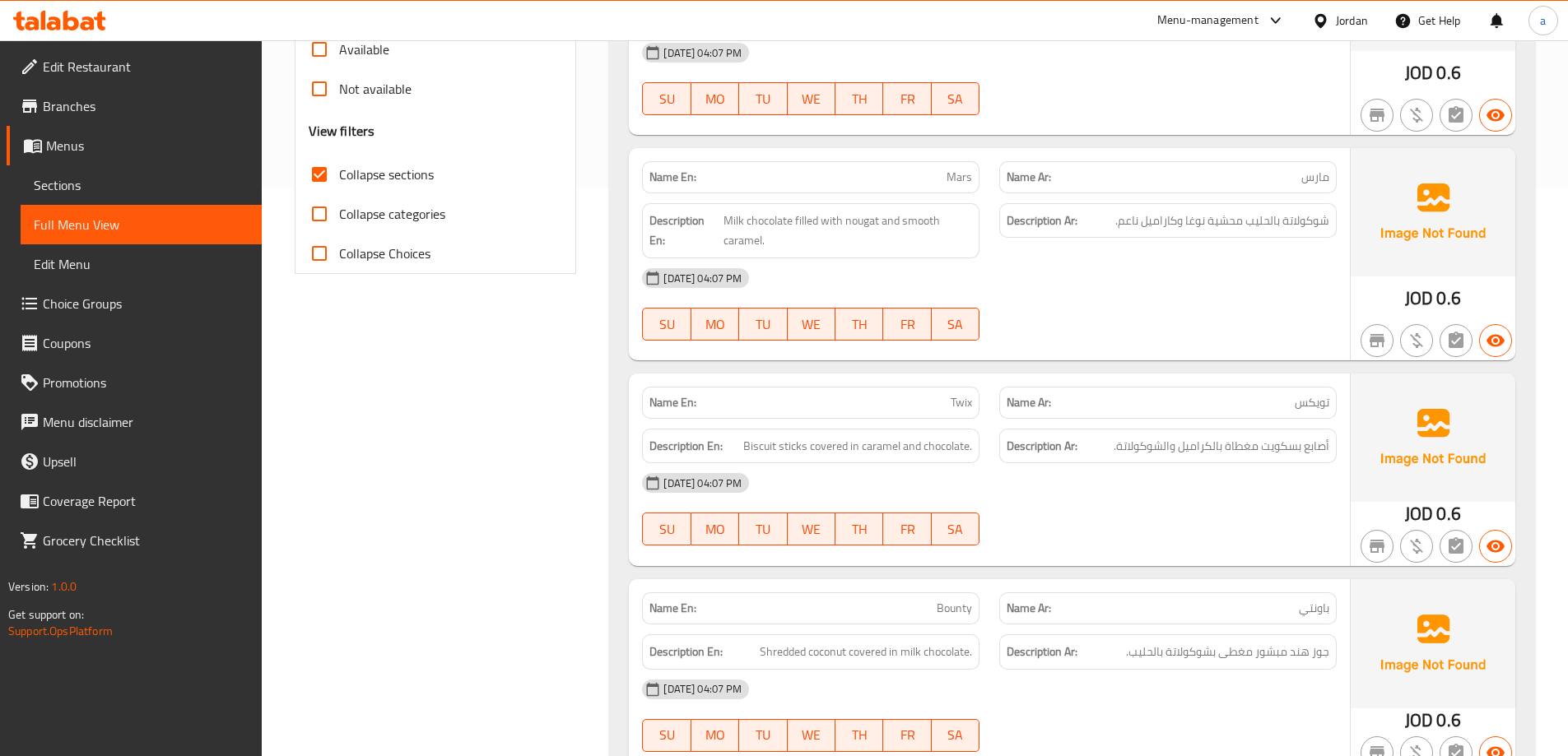
scroll to position [528, 0]
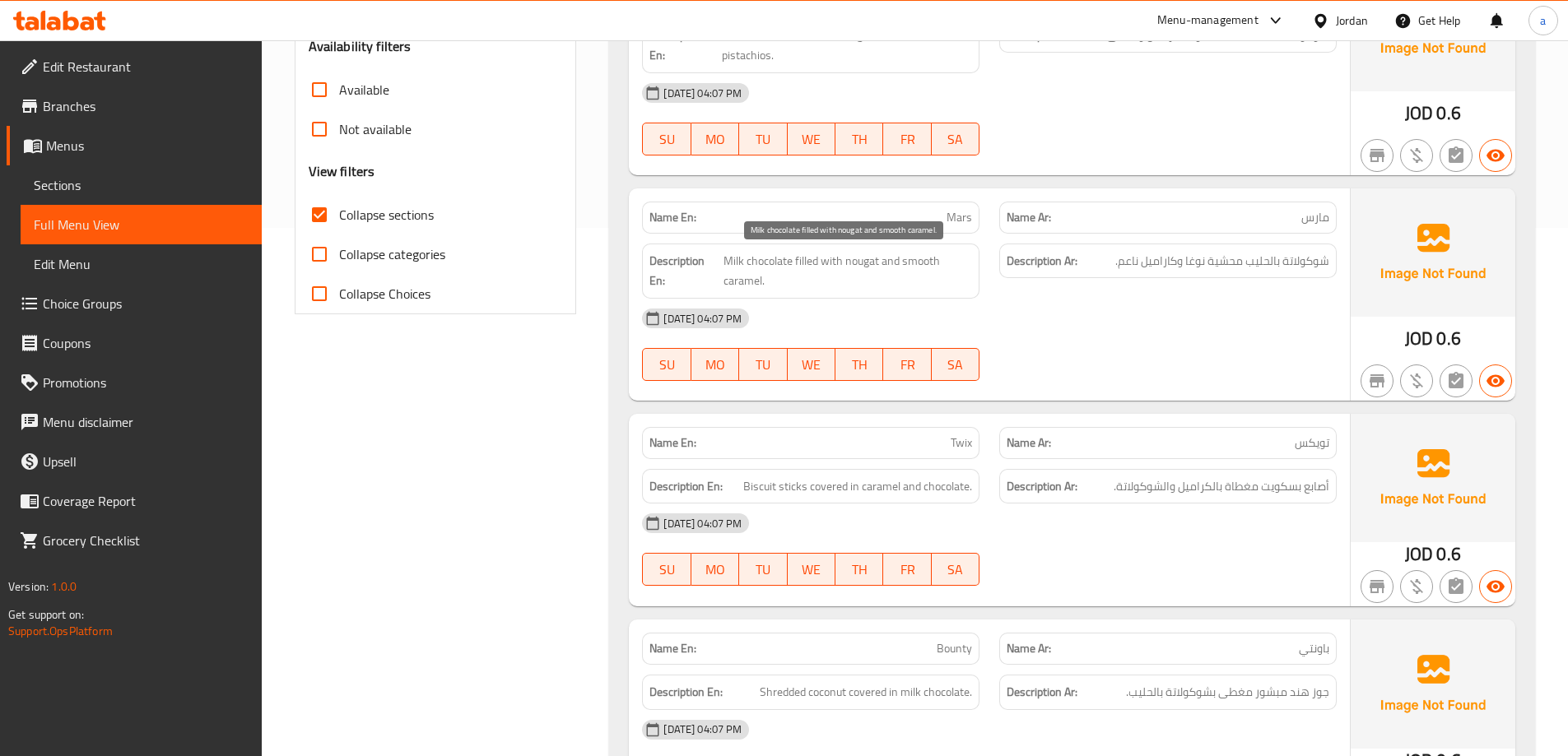
click at [868, 261] on span "Milk chocolate filled with nougat and smooth caramel." at bounding box center [847, 271] width 250 height 40
click at [132, 174] on link "Sections" at bounding box center [141, 185] width 241 height 39
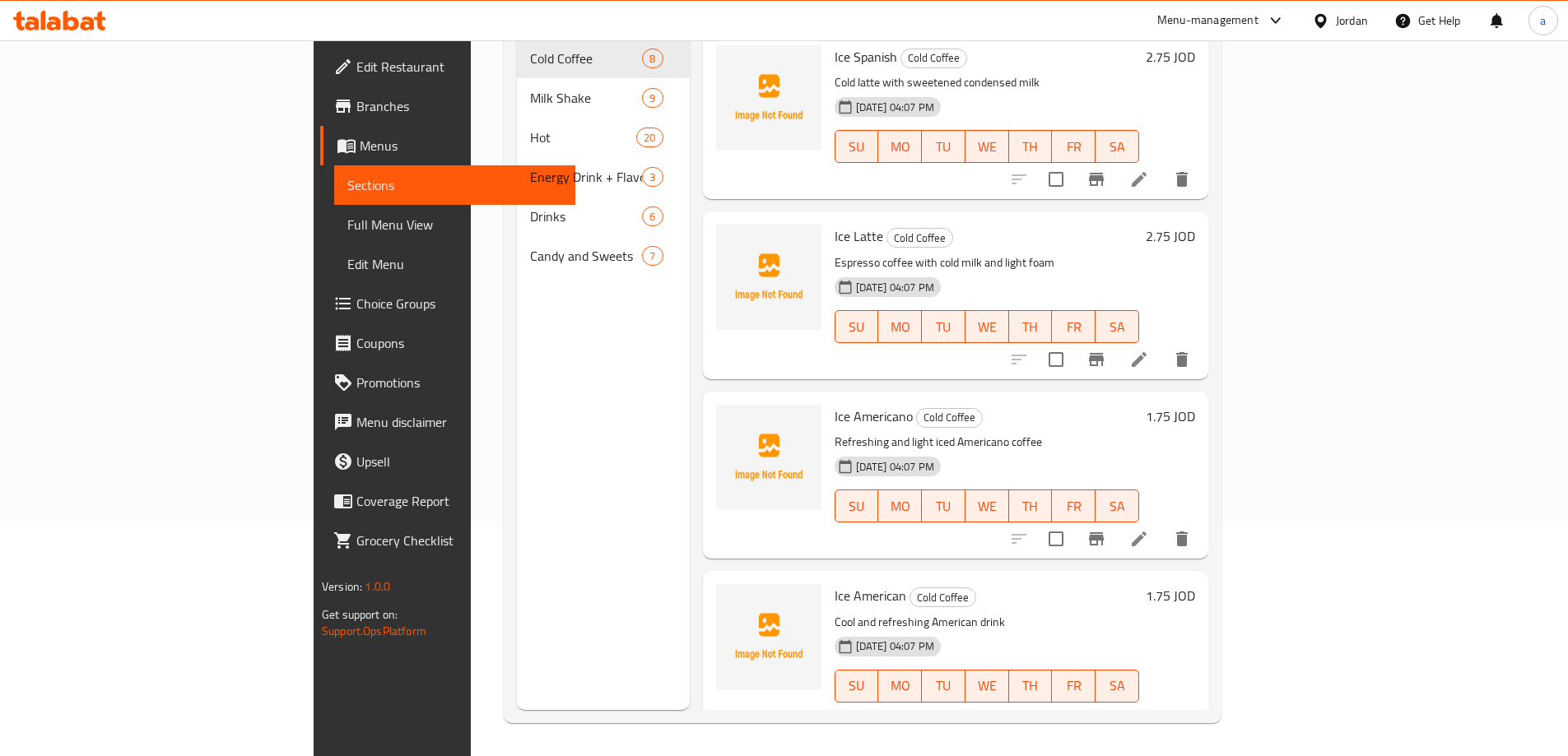
scroll to position [231, 0]
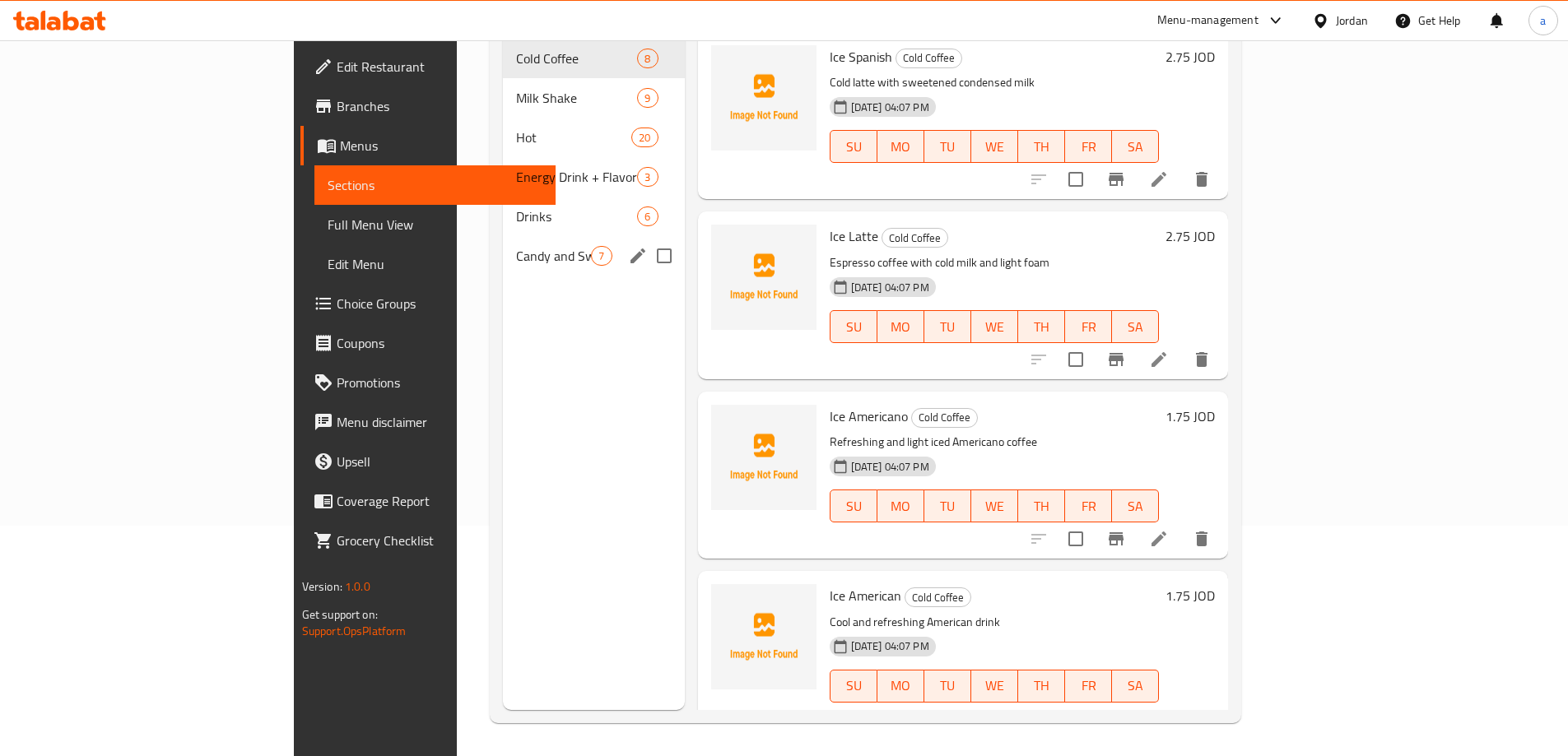
click at [516, 246] on span "Candy and Sweets" at bounding box center [554, 255] width 75 height 20
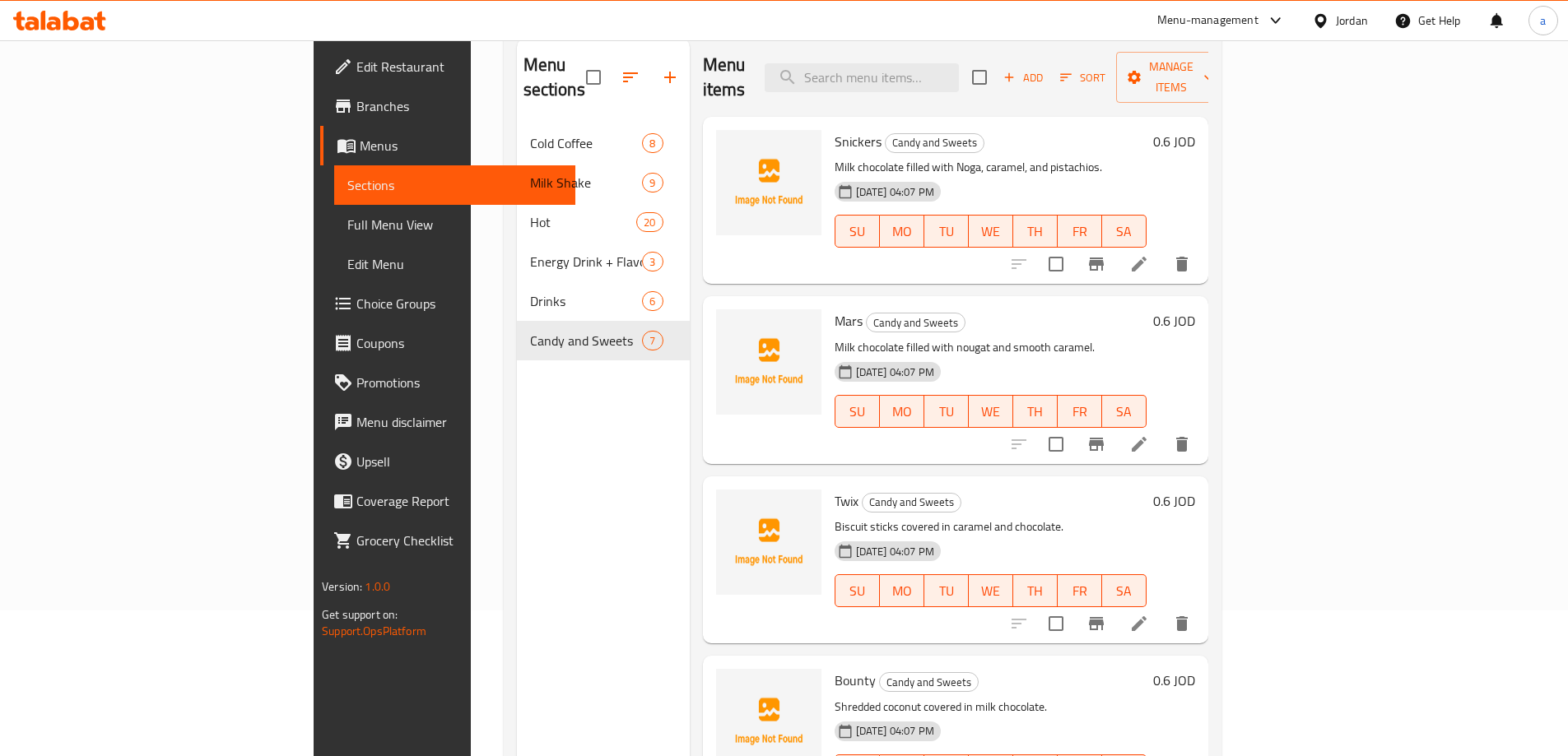
scroll to position [66, 0]
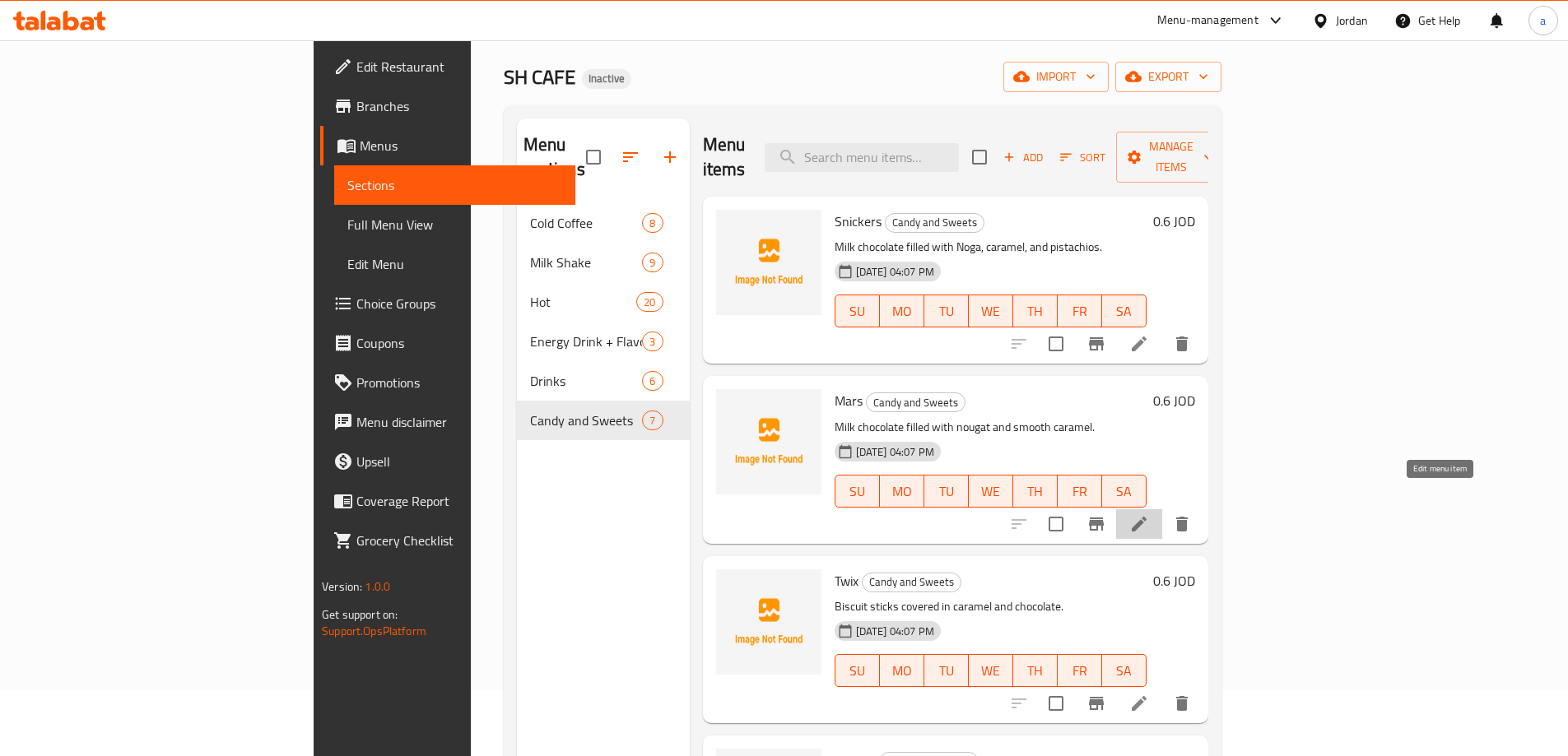
click at [1149, 514] on icon at bounding box center [1139, 524] width 20 height 20
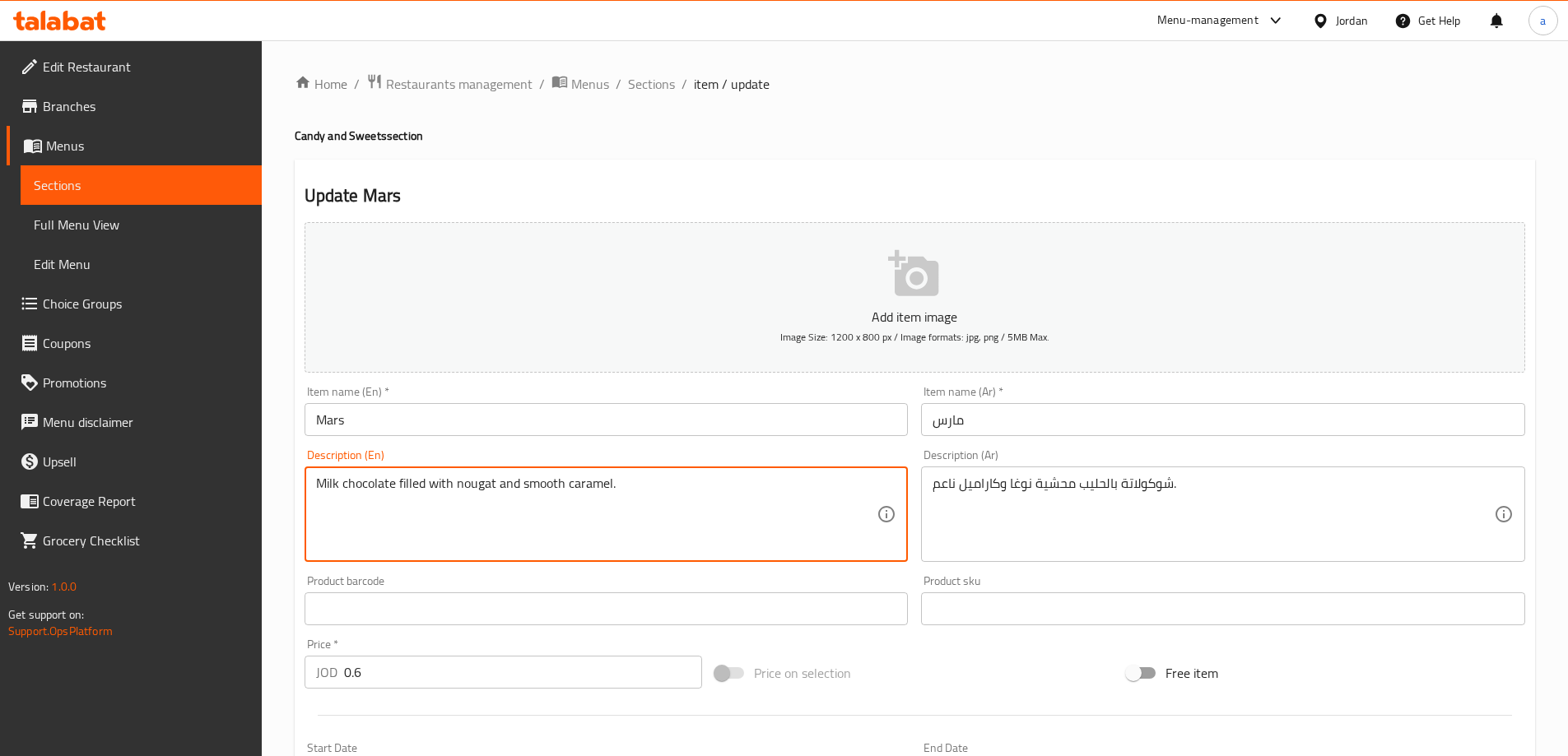
click at [481, 489] on textarea "Milk chocolate filled with nougat and smooth caramel." at bounding box center [596, 515] width 561 height 78
paste textarea "Noga"
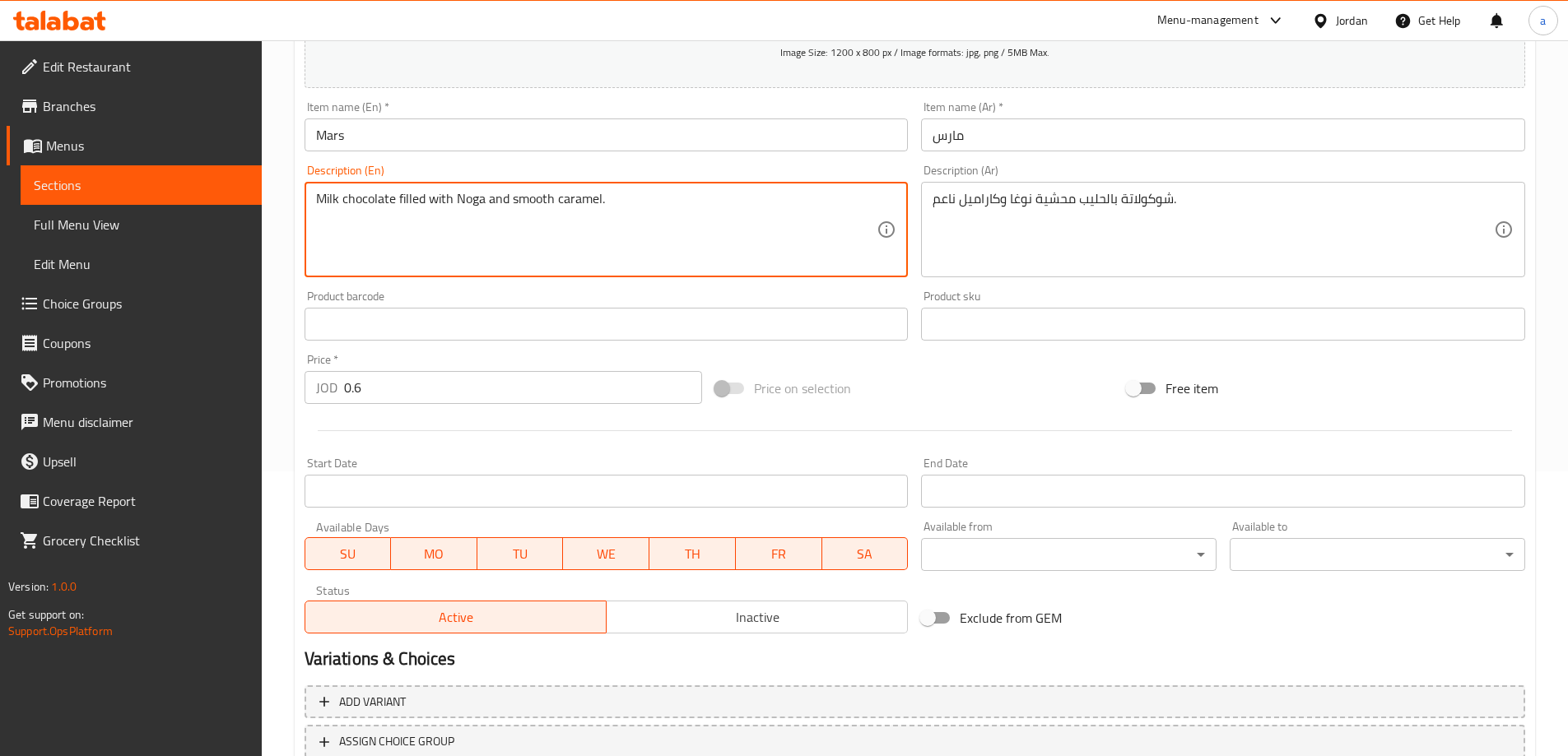
scroll to position [406, 0]
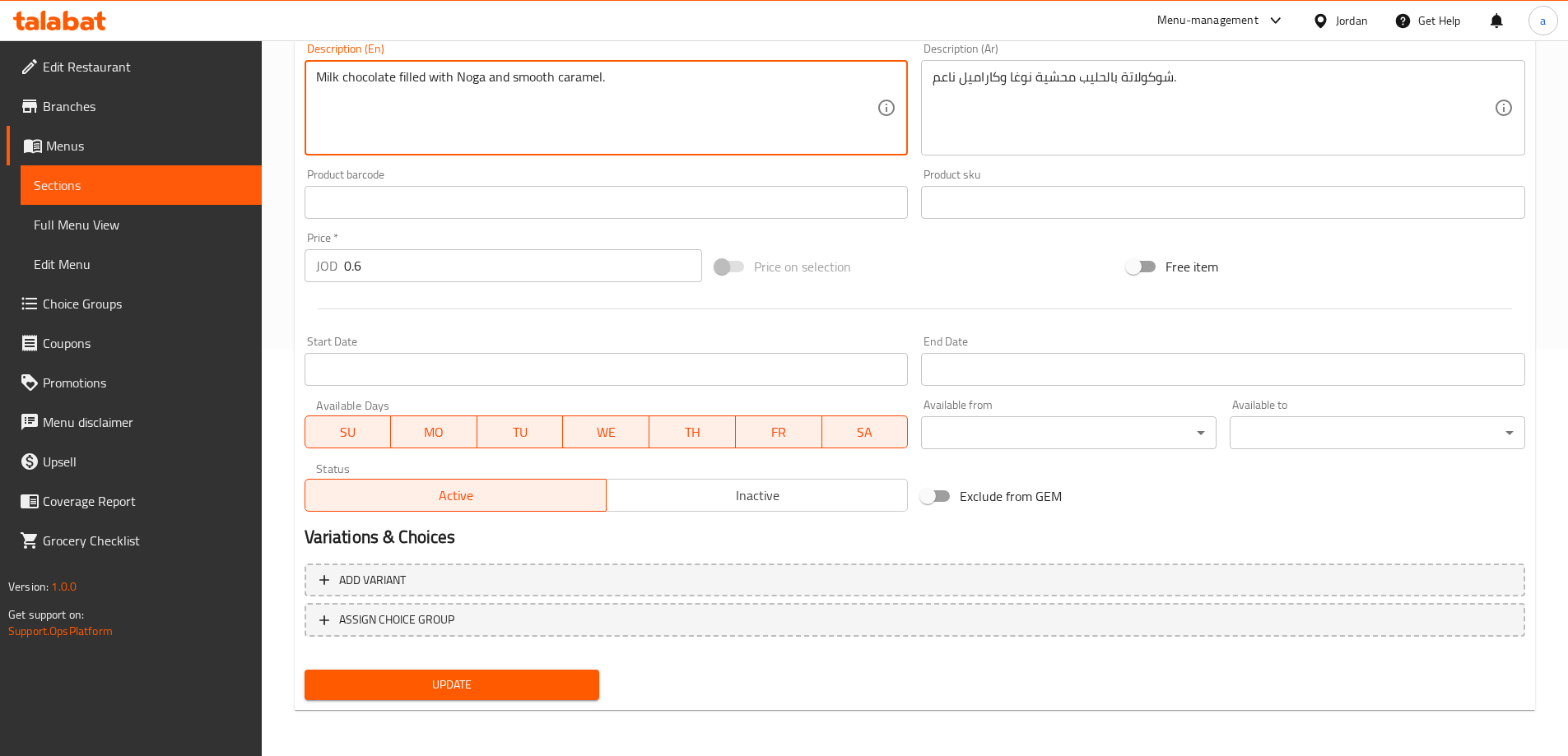
type textarea "Milk chocolate filled with Noga and smooth caramel."
click at [500, 688] on span "Update" at bounding box center [452, 684] width 269 height 20
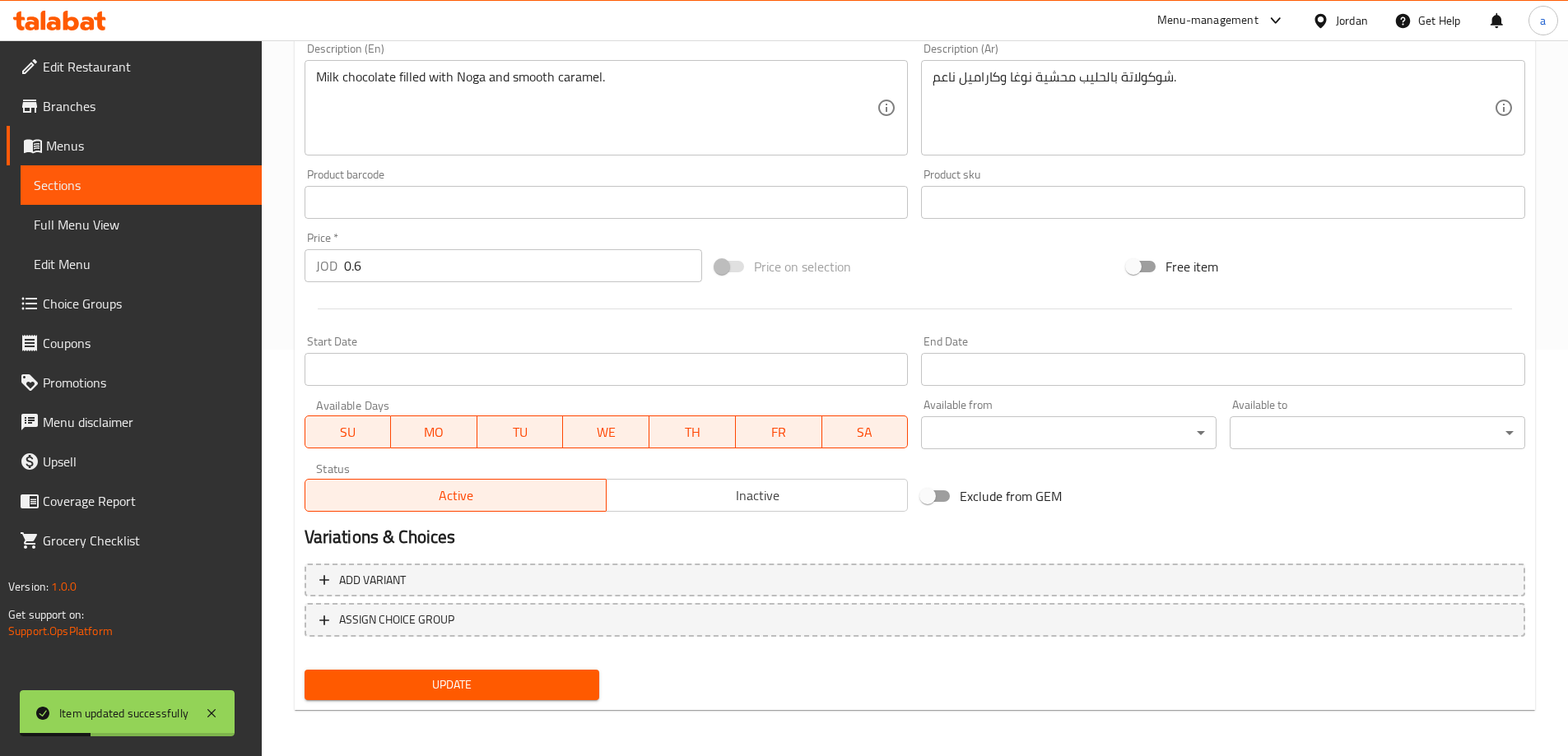
click at [86, 229] on span "Full Menu View" at bounding box center [141, 224] width 215 height 20
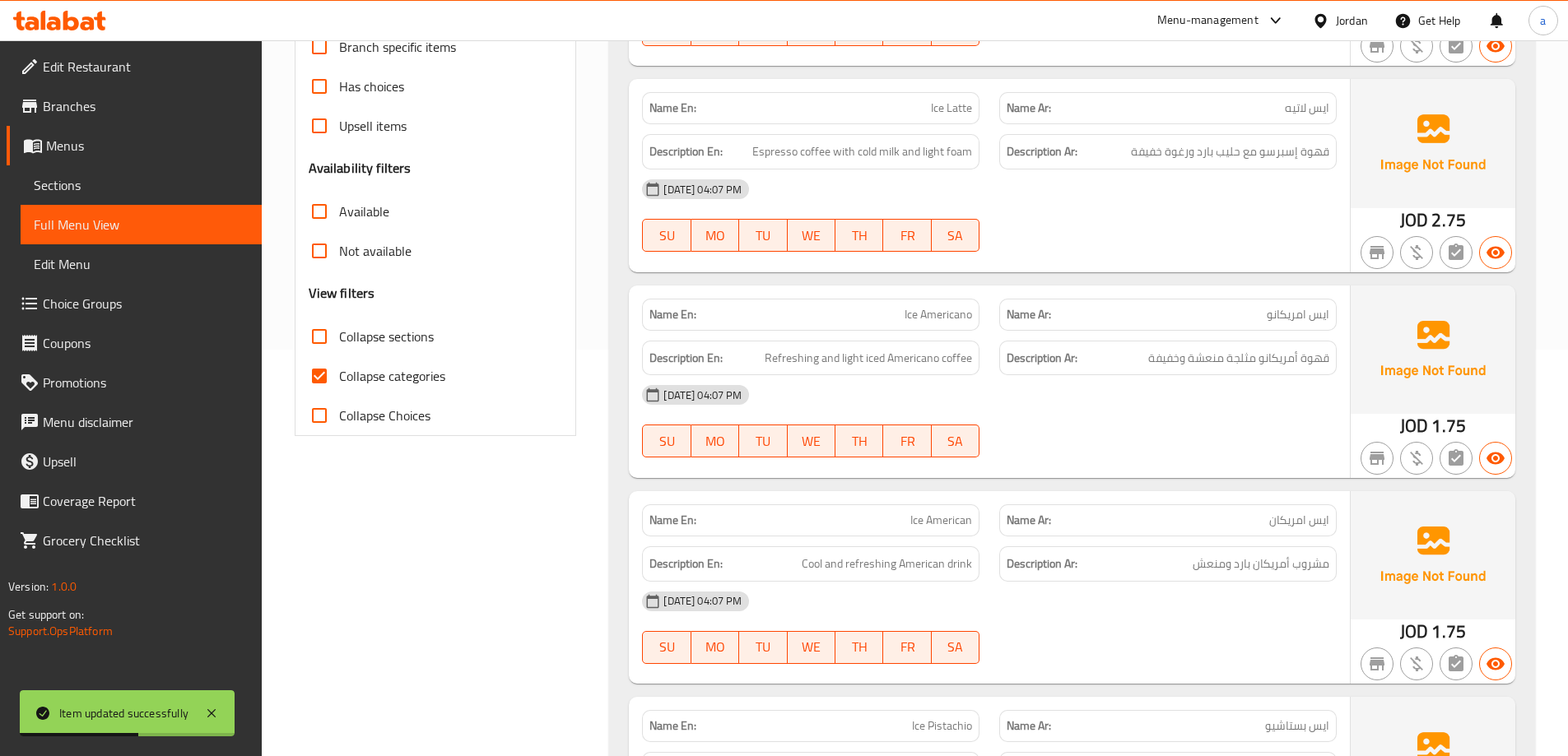
click at [354, 386] on span "Collapse categories" at bounding box center [392, 375] width 106 height 20
click at [339, 386] on input "Collapse categories" at bounding box center [319, 375] width 39 height 39
checkbox input "false"
click at [353, 335] on span "Collapse sections" at bounding box center [386, 336] width 95 height 20
click at [339, 335] on input "Collapse sections" at bounding box center [319, 336] width 39 height 39
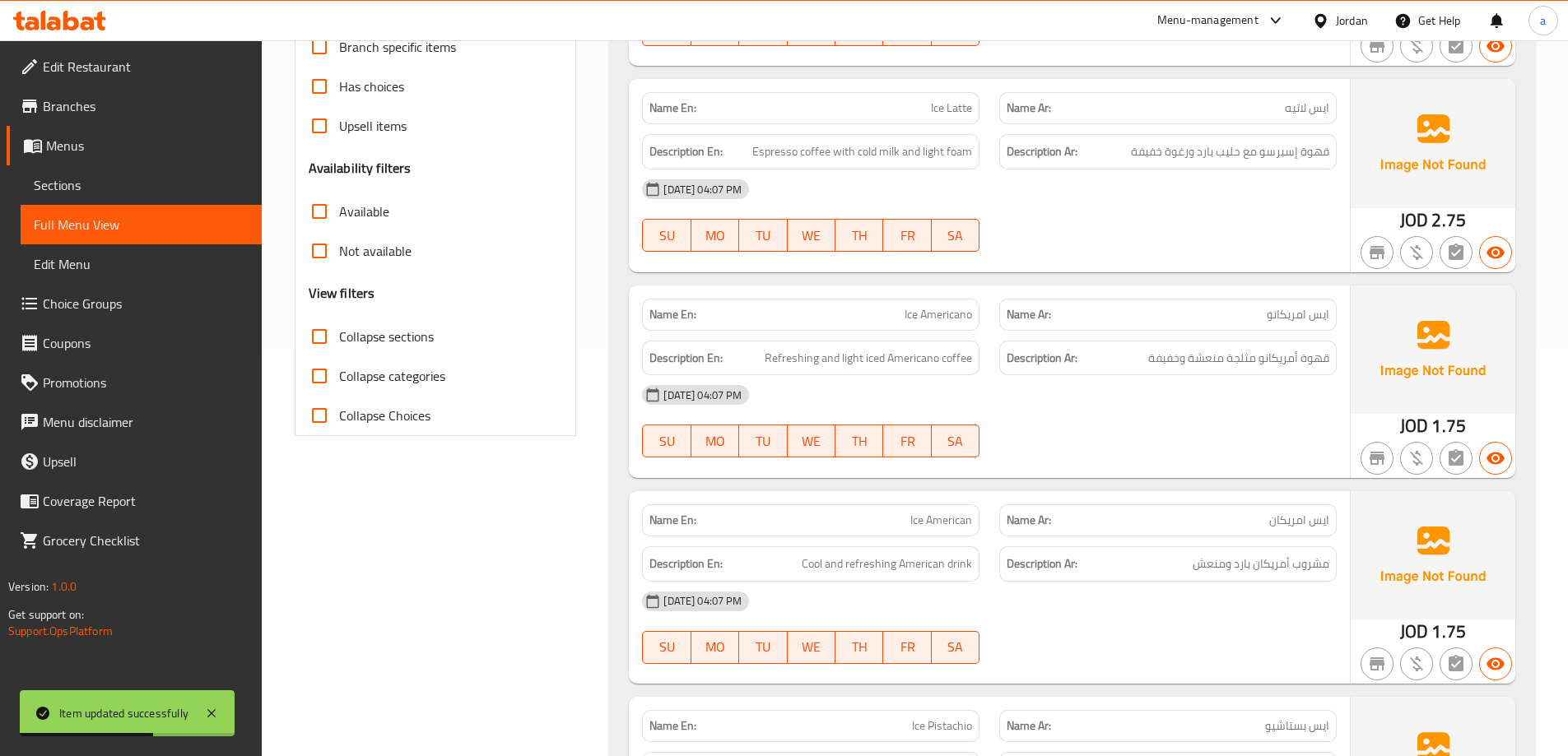
checkbox input "true"
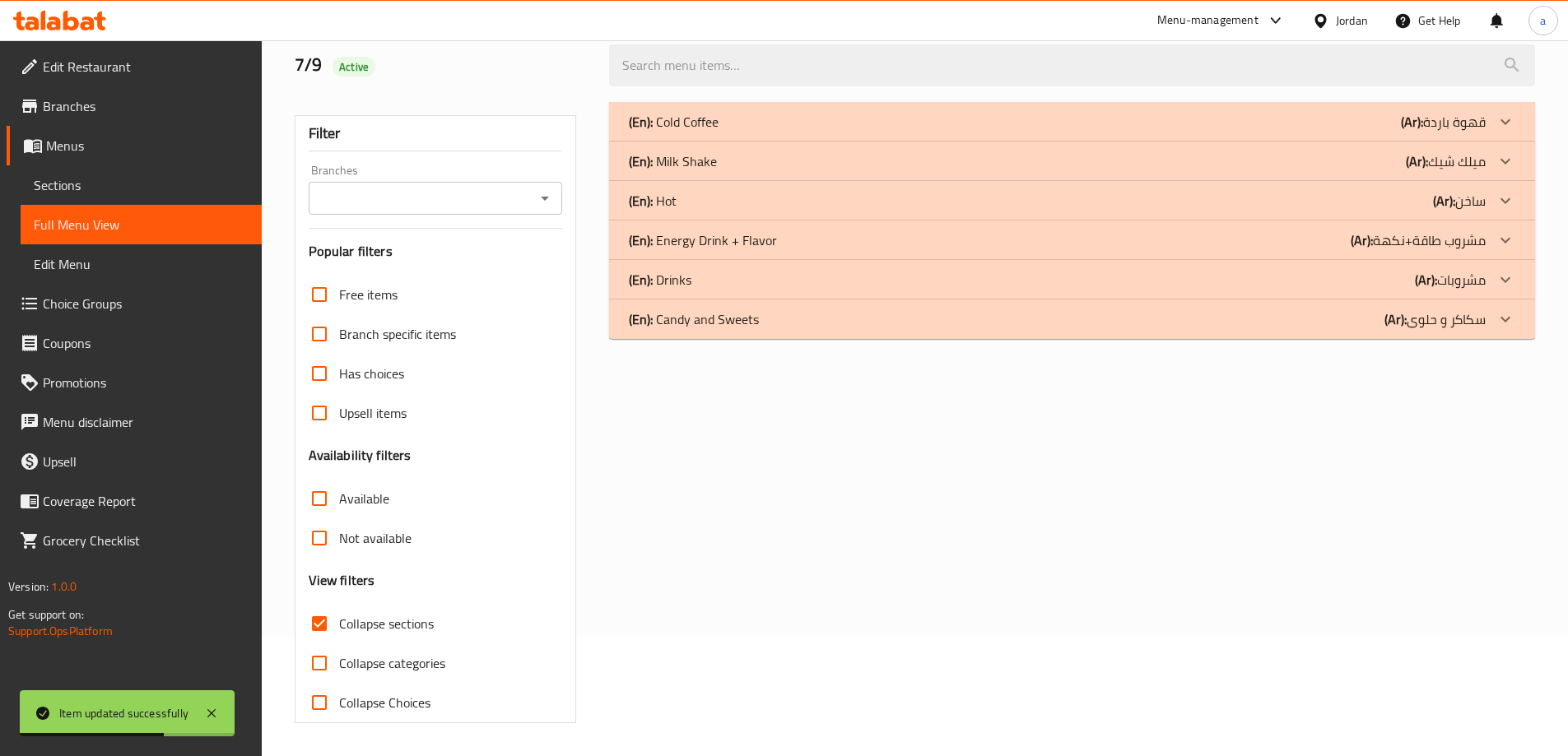
scroll to position [119, 0]
click at [781, 310] on div "(En): Candy and Sweets (Ar): سكاكر و حلوى" at bounding box center [1057, 318] width 857 height 20
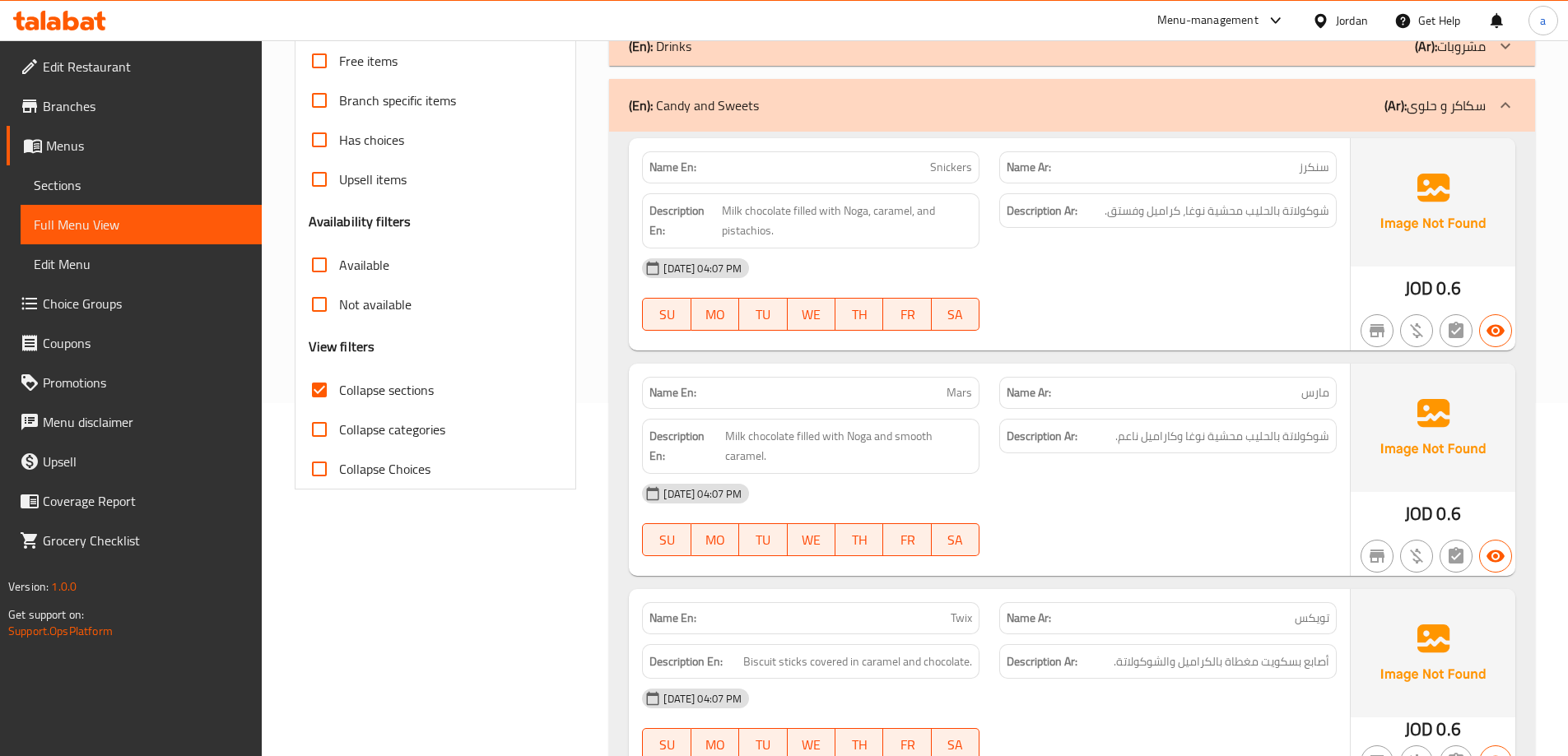
scroll to position [202, 0]
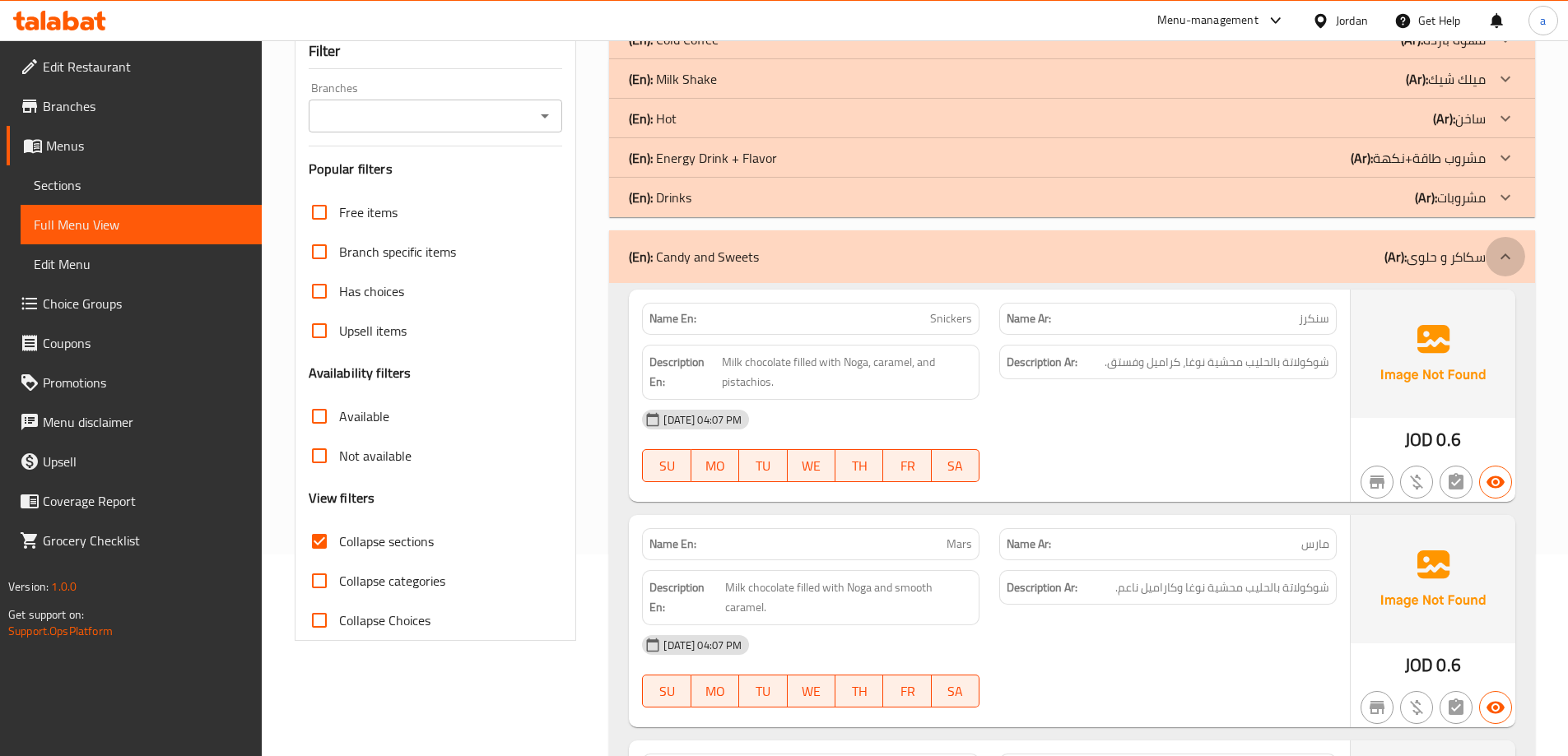
click at [1499, 266] on div at bounding box center [1505, 256] width 39 height 39
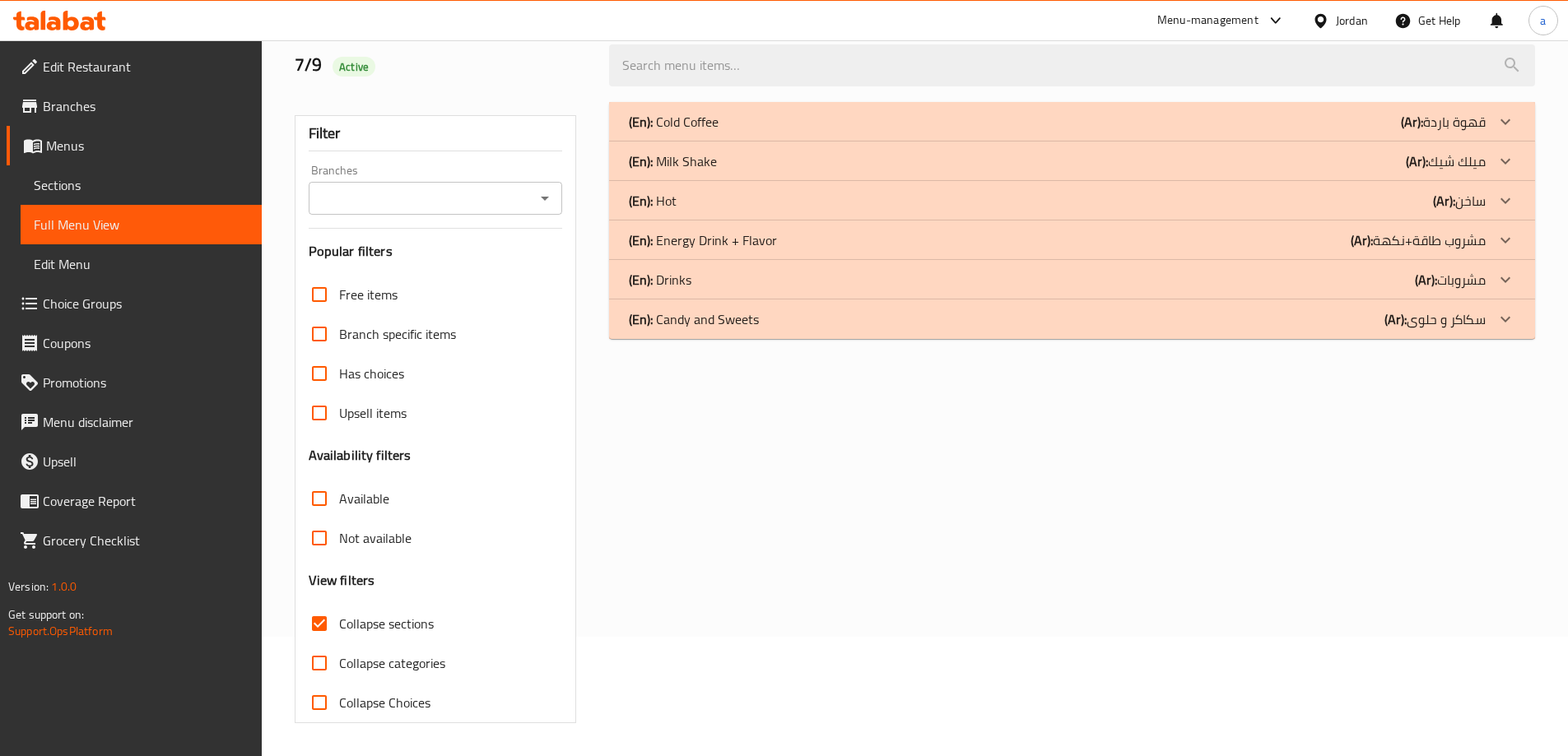
scroll to position [119, 0]
click at [1438, 273] on p "(Ar): مشروبات" at bounding box center [1450, 279] width 71 height 20
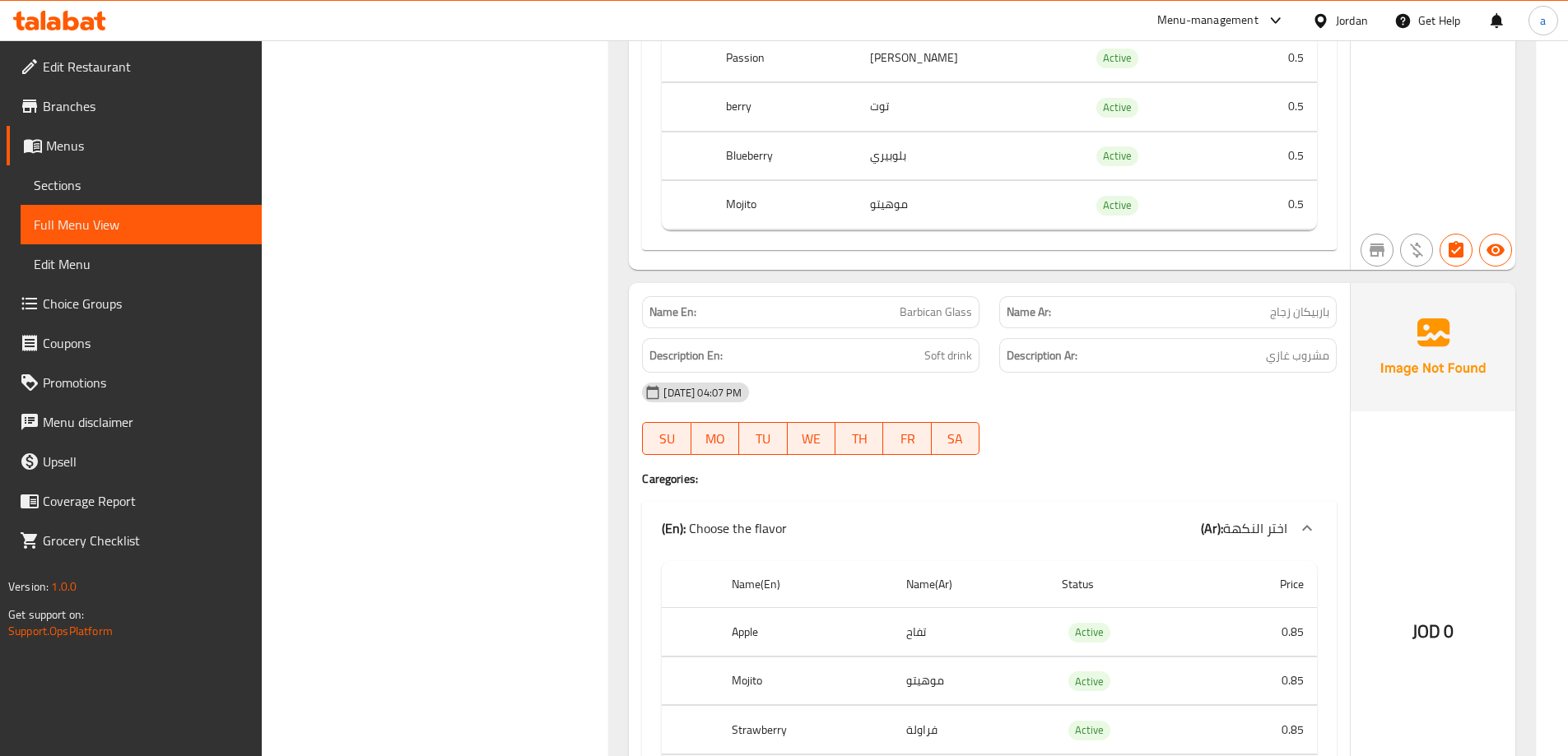
scroll to position [1929, 0]
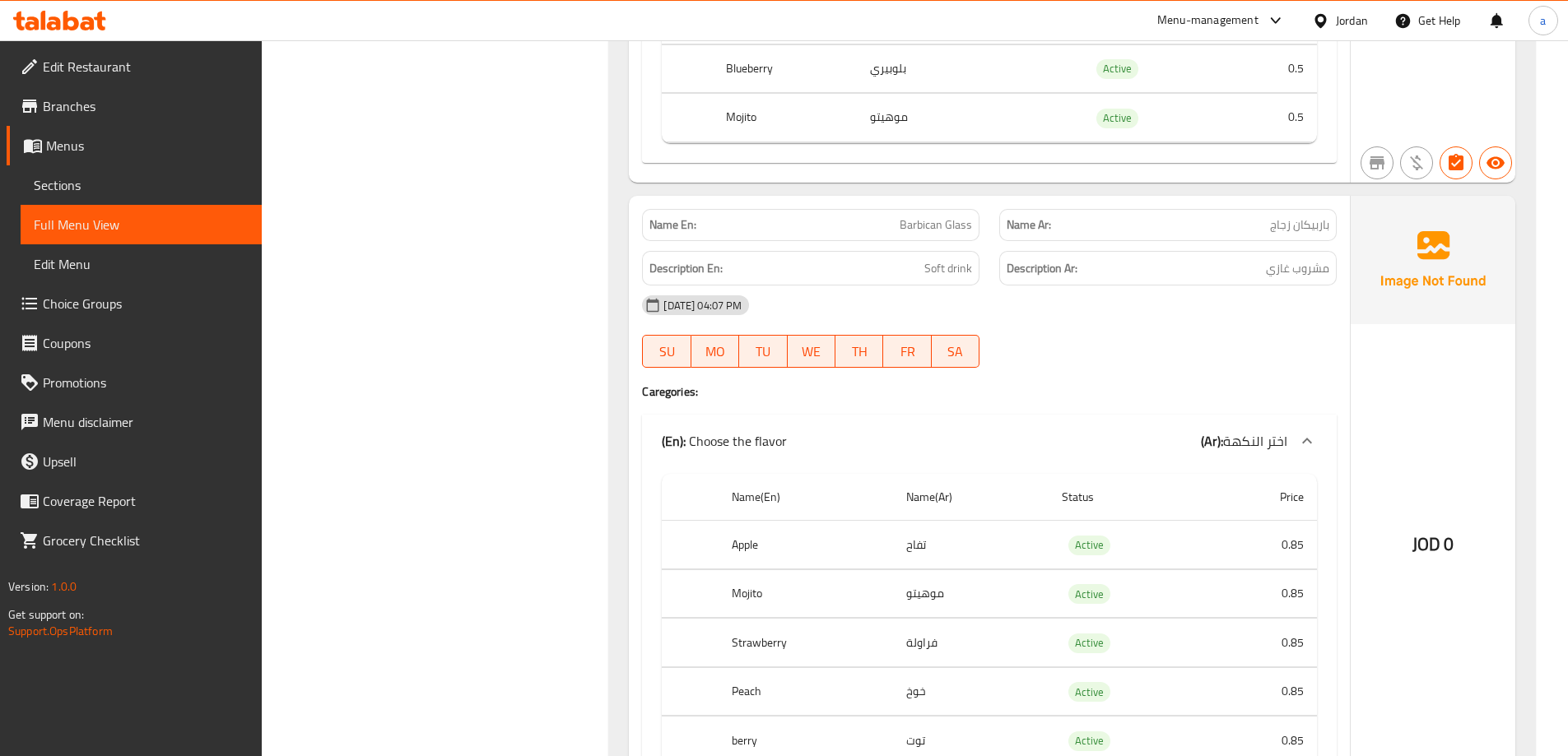
click at [1248, 222] on p "Name Ar: باربيكان زجاج" at bounding box center [1168, 225] width 323 height 17
click at [894, 226] on p "Name En: Barbican Glass" at bounding box center [810, 225] width 323 height 17
click at [1255, 272] on h6 "Description Ar: مشروب غازي" at bounding box center [1168, 268] width 323 height 20
click at [920, 247] on div "Description En: Soft drink" at bounding box center [810, 268] width 357 height 55
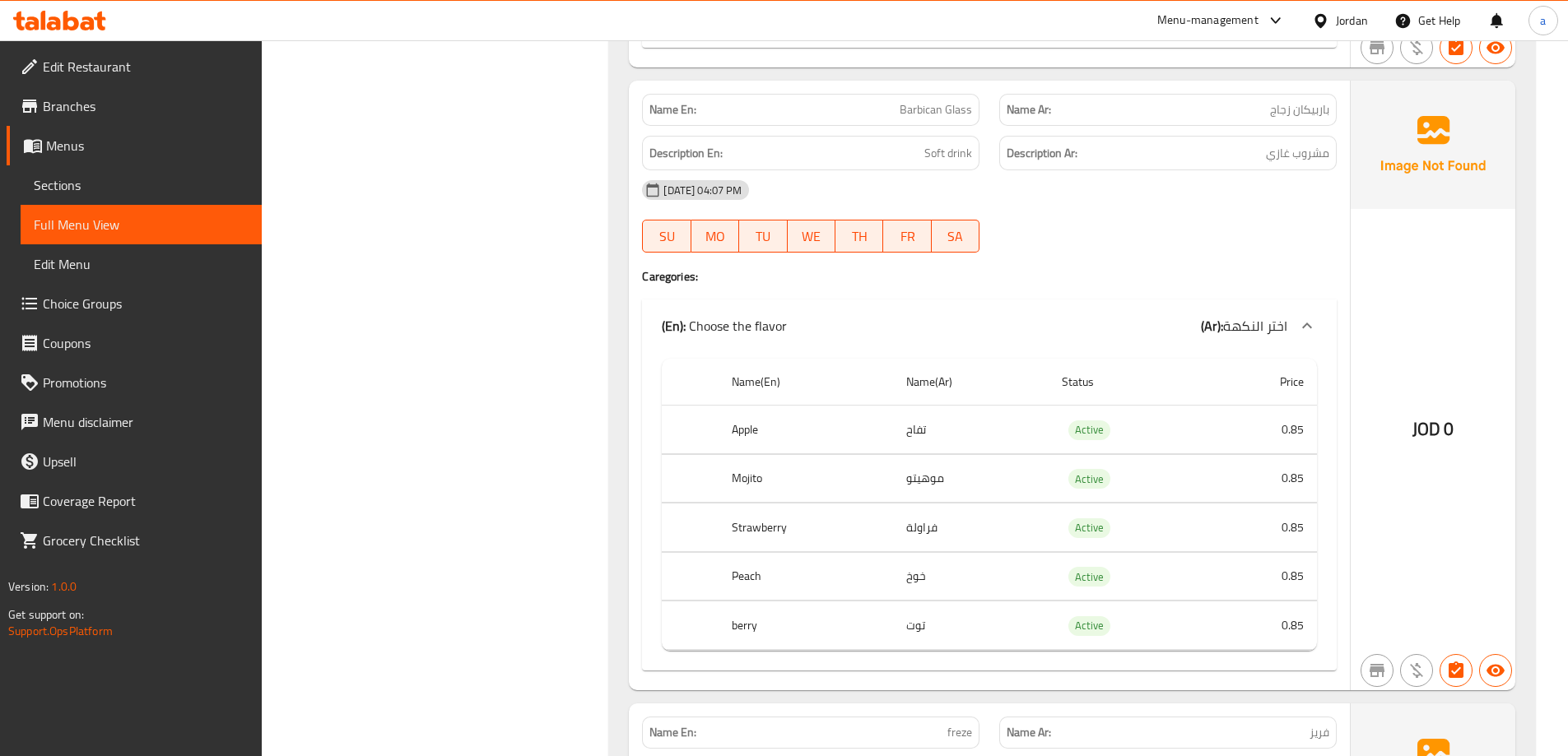
scroll to position [2176, 0]
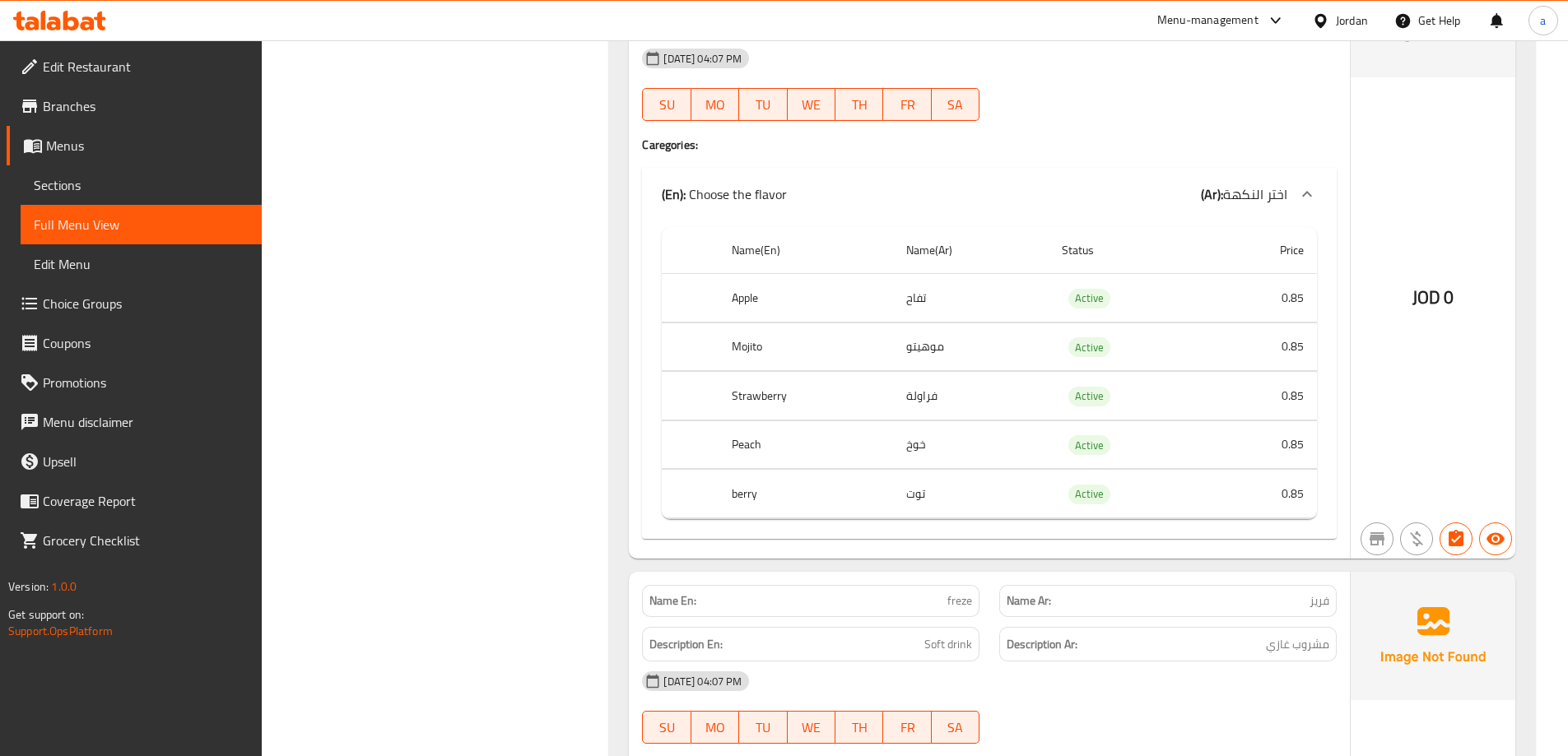
click at [928, 313] on td "تفاح" at bounding box center [970, 298] width 156 height 49
click at [937, 356] on td "موهيتو" at bounding box center [970, 346] width 156 height 49
click at [940, 387] on td "فراولة" at bounding box center [970, 396] width 156 height 49
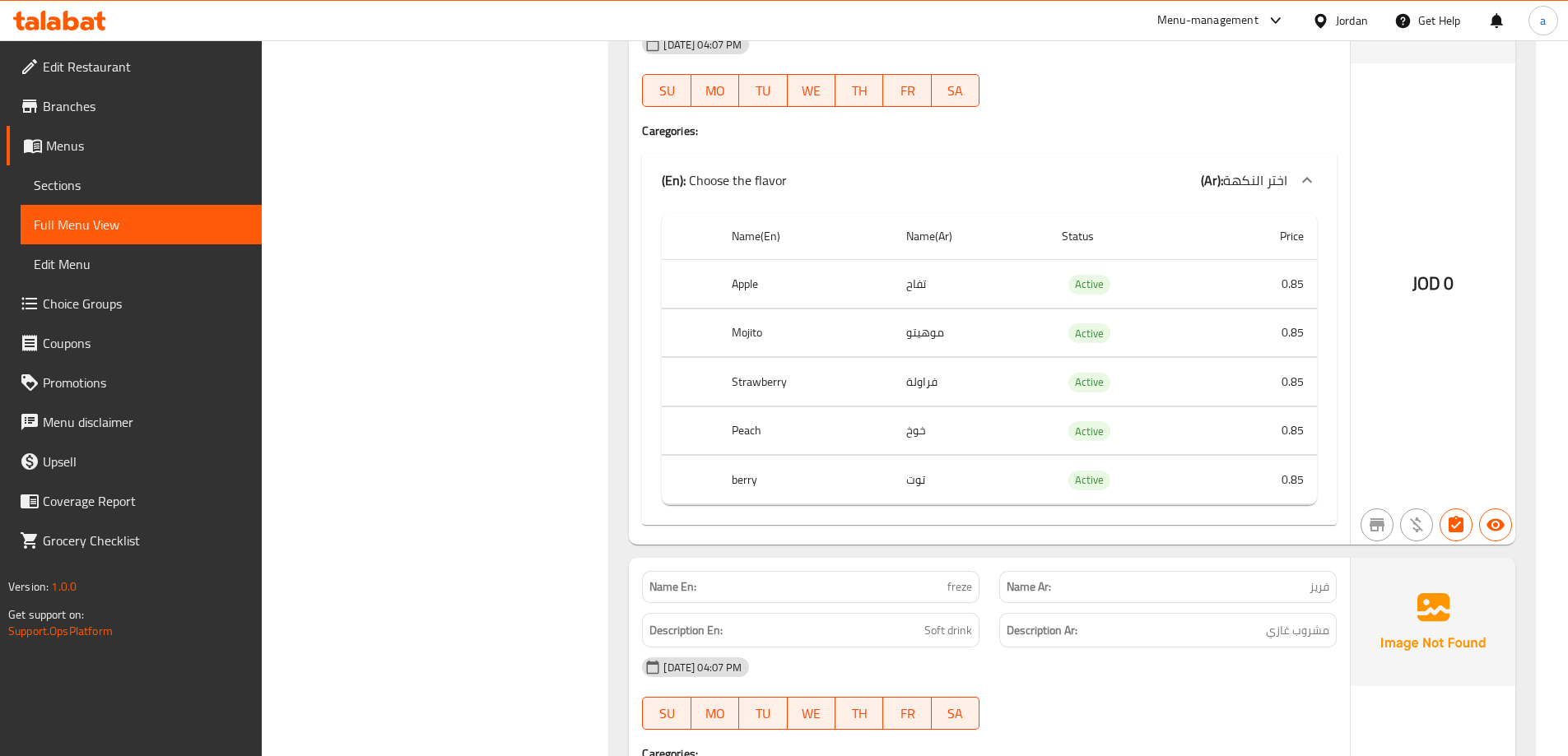
scroll to position [2505, 0]
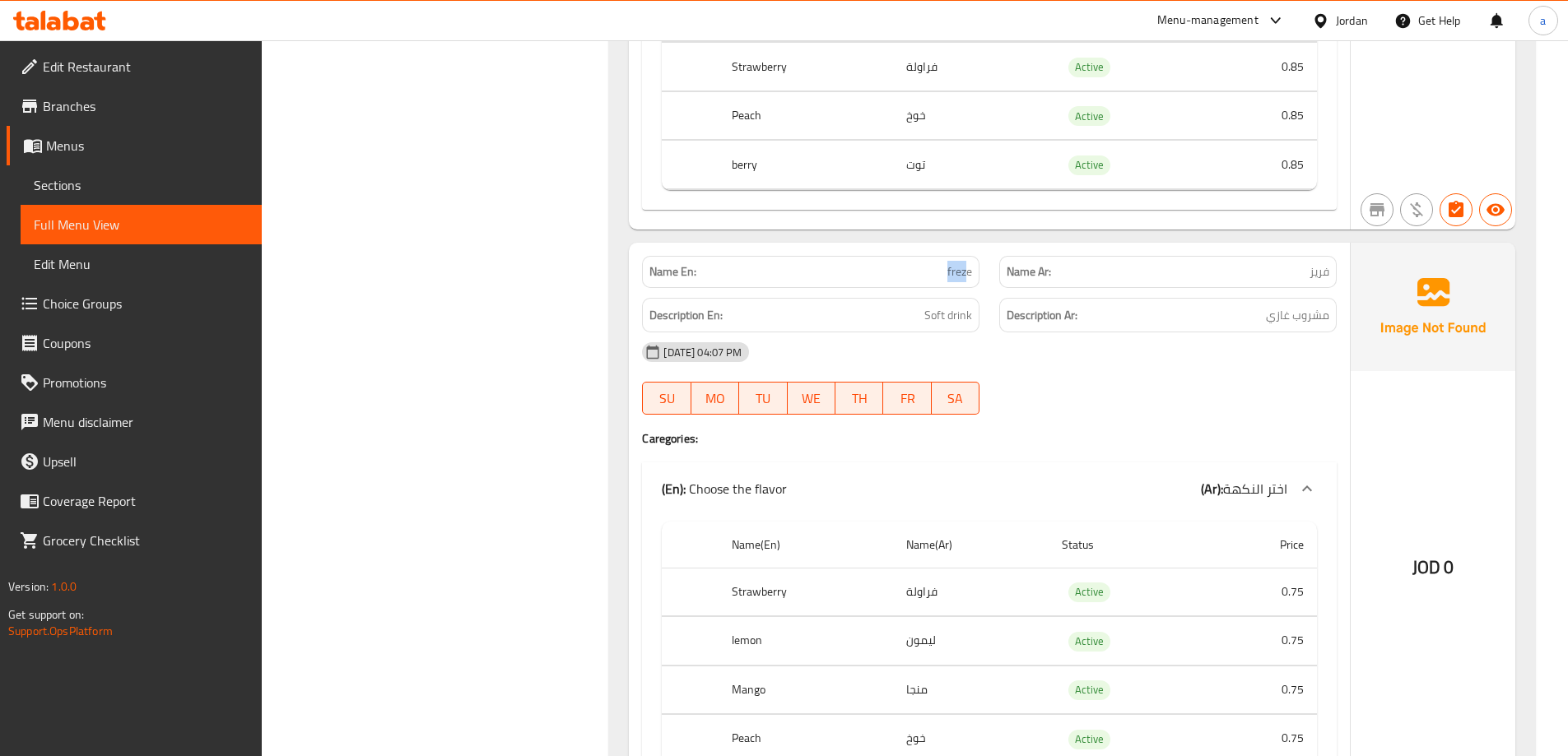
drag, startPoint x: 931, startPoint y: 277, endPoint x: 967, endPoint y: 265, distance: 37.9
click at [965, 266] on p "Name En: freze" at bounding box center [810, 272] width 323 height 17
drag, startPoint x: 1304, startPoint y: 259, endPoint x: 1333, endPoint y: 264, distance: 29.4
click at [1333, 264] on div "Name Ar: فريز" at bounding box center [1168, 272] width 337 height 32
click at [1276, 315] on span "مشروب غازي" at bounding box center [1297, 316] width 63 height 20
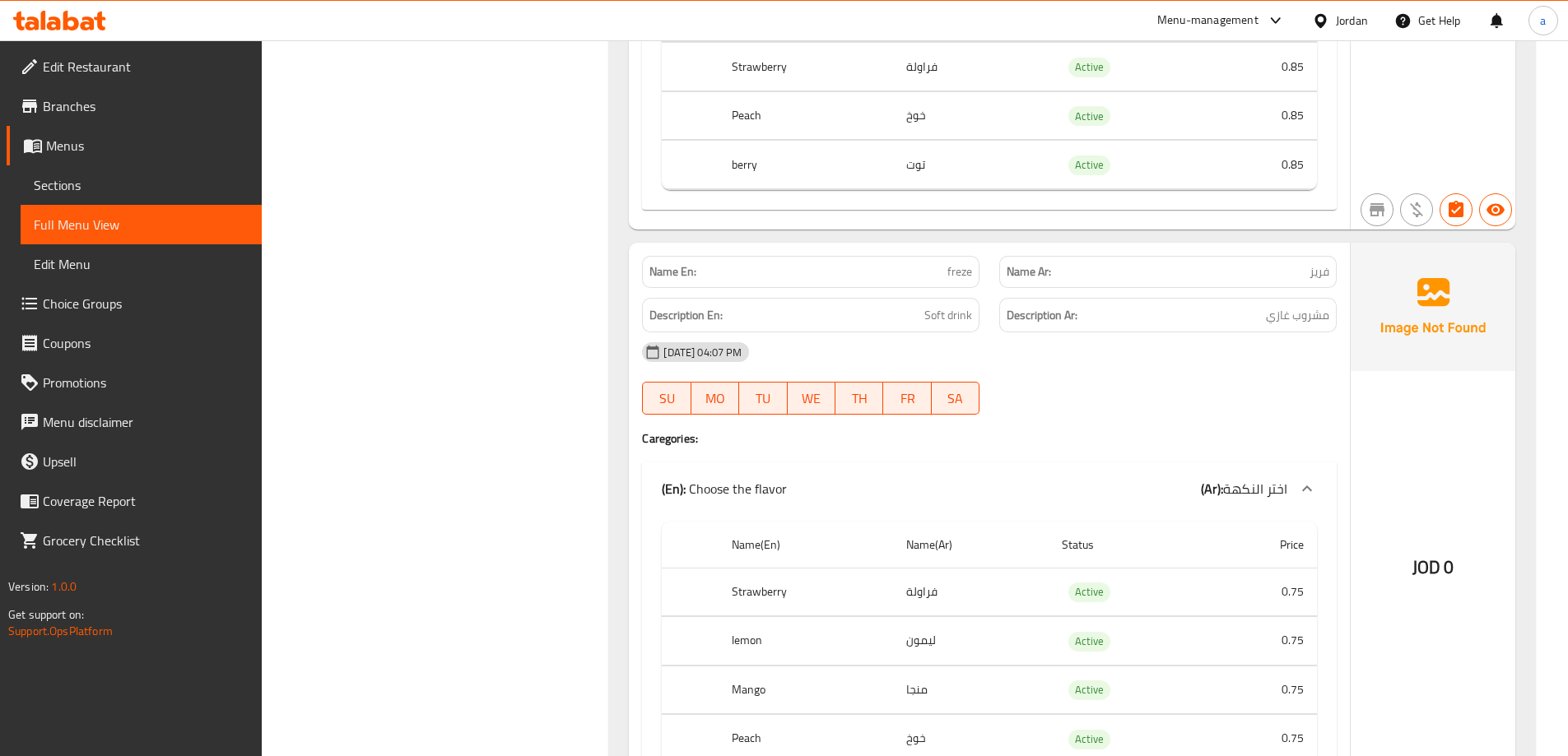
click at [815, 335] on div "[DATE] 04:07 PM" at bounding box center [989, 352] width 715 height 39
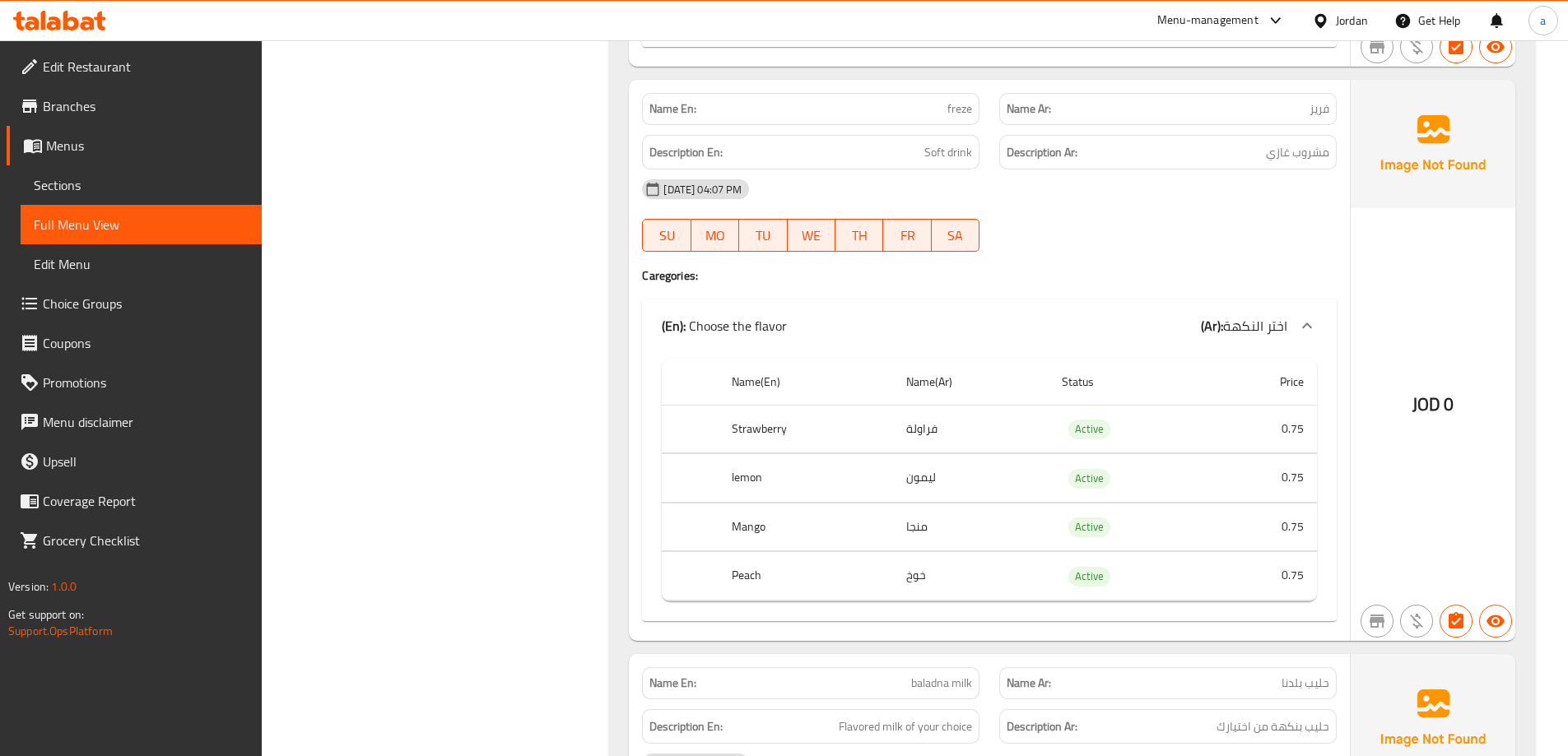
scroll to position [2670, 0]
drag, startPoint x: 929, startPoint y: 528, endPoint x: 895, endPoint y: 528, distance: 34.0
click at [895, 528] on td "منجا" at bounding box center [970, 524] width 156 height 49
copy td "منجا"
click at [941, 531] on td "منجا" at bounding box center [970, 524] width 156 height 49
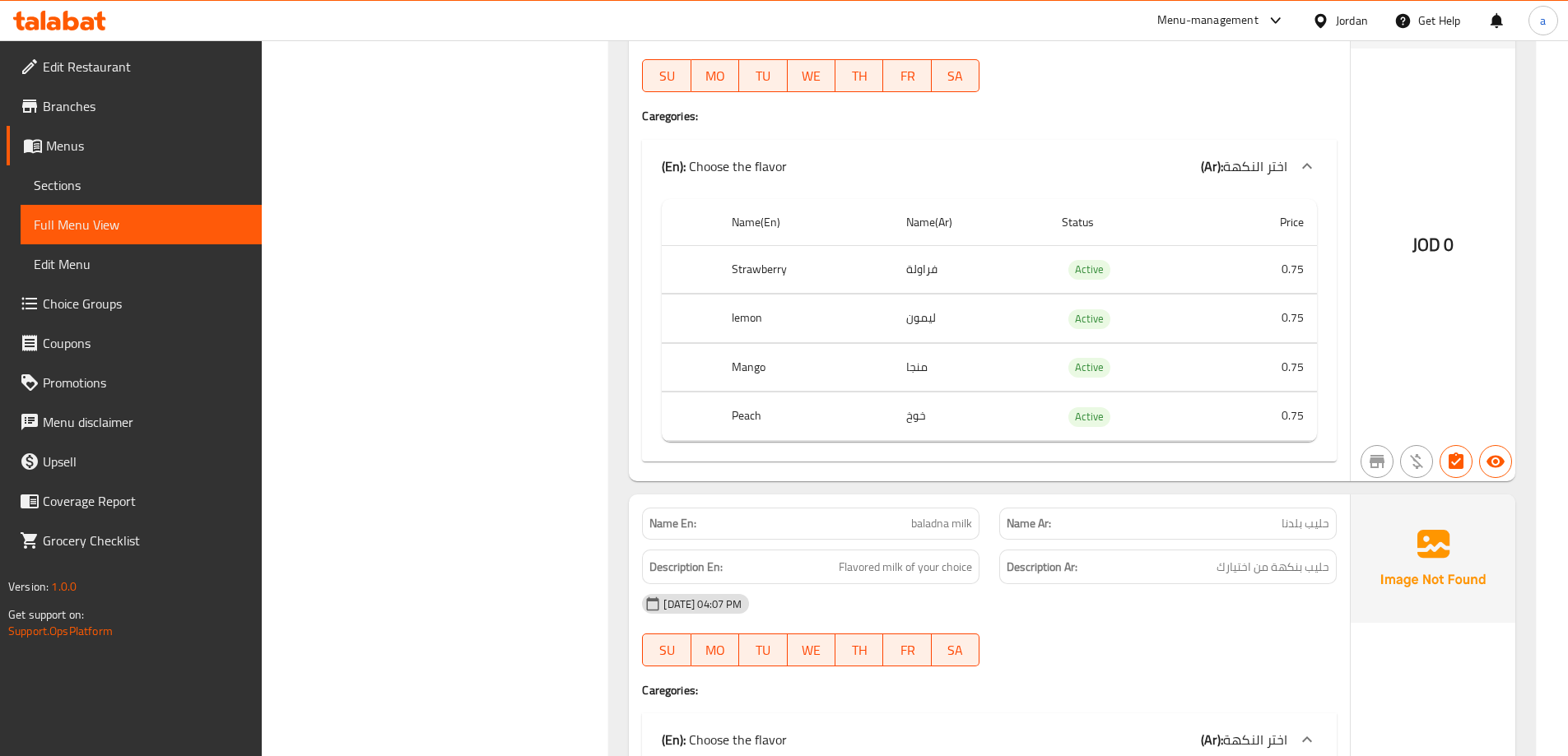
scroll to position [2998, 0]
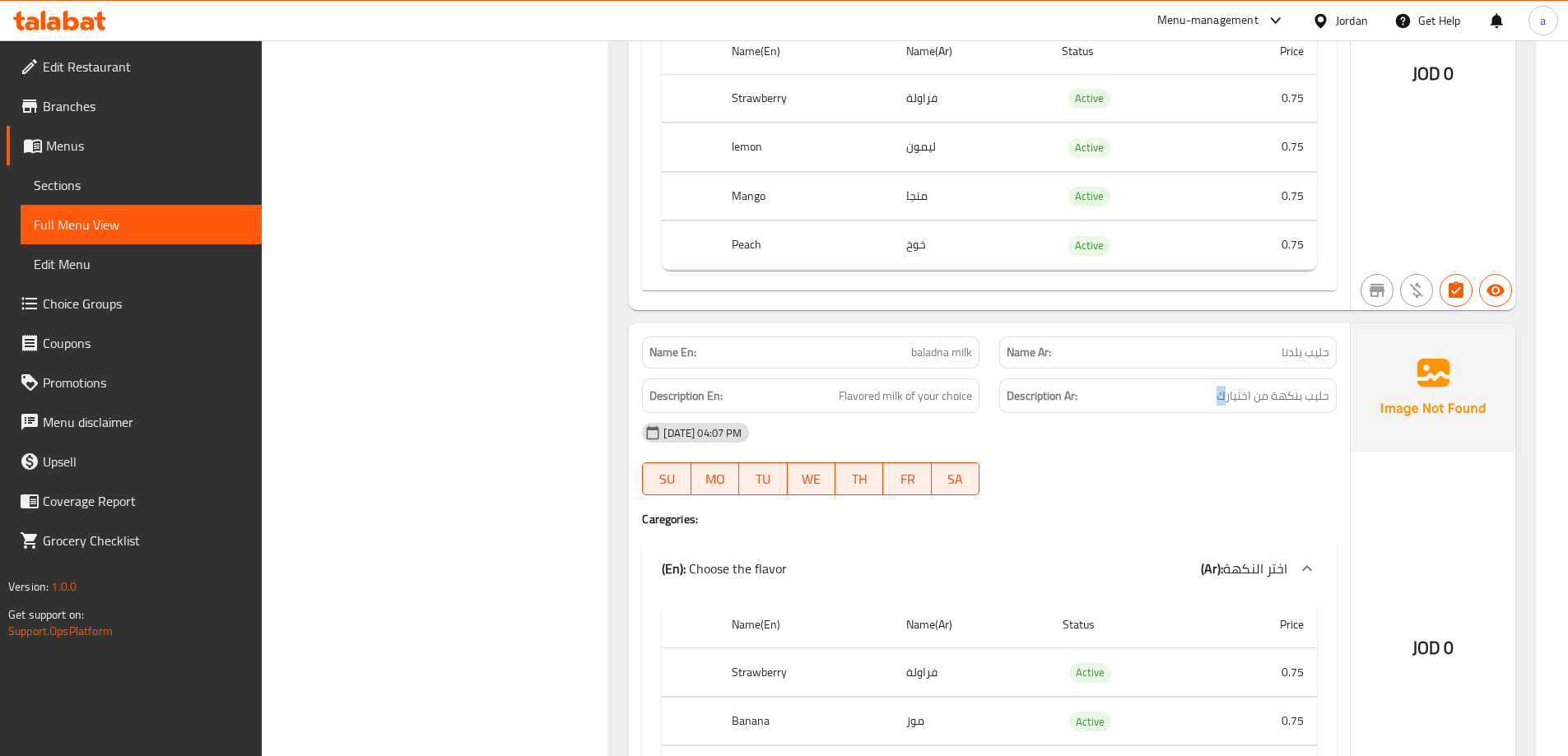
drag, startPoint x: 1180, startPoint y: 385, endPoint x: 1229, endPoint y: 391, distance: 49.4
click at [1229, 391] on h6 "Description Ar: حليب بنكهة من اختيارك" at bounding box center [1168, 396] width 323 height 20
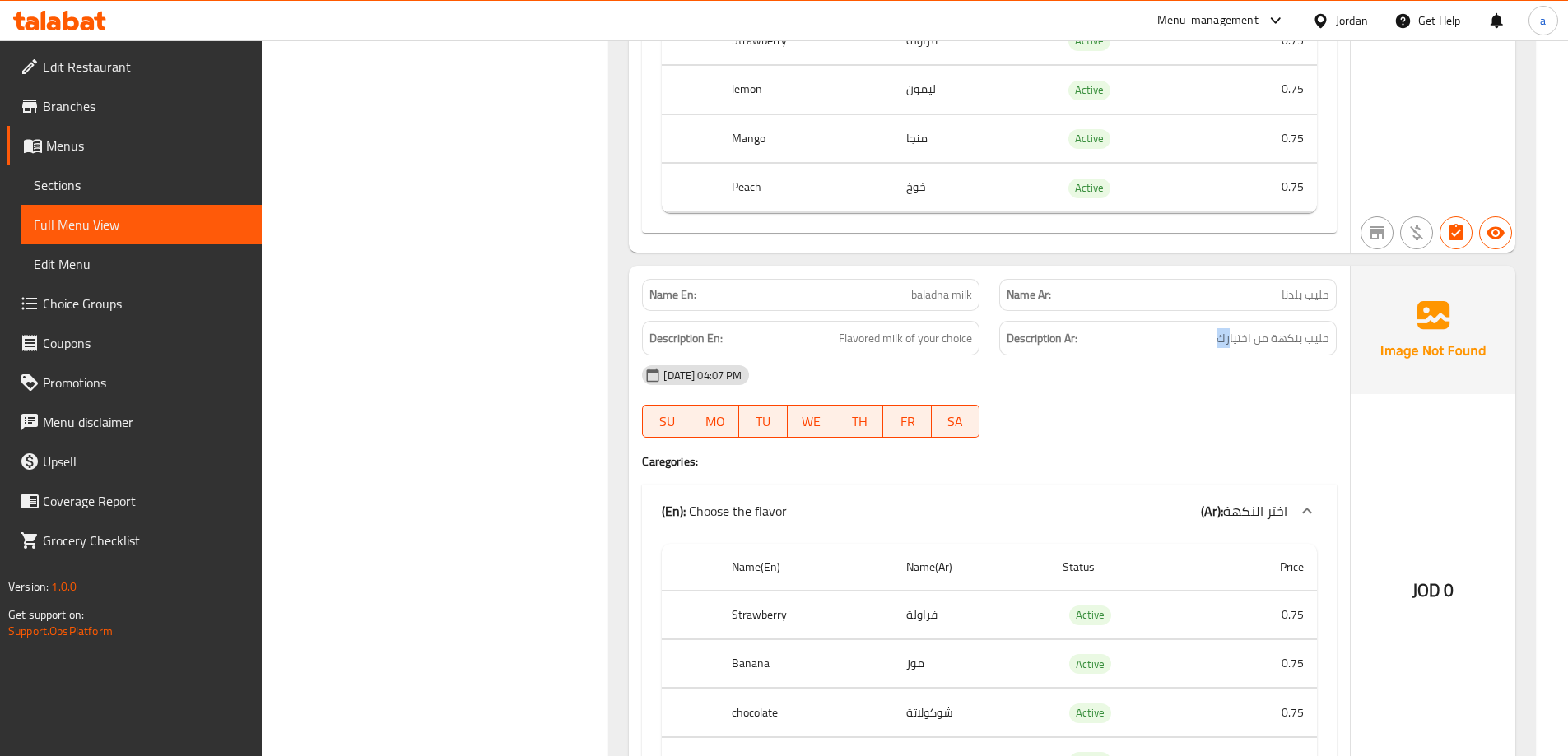
scroll to position [3163, 0]
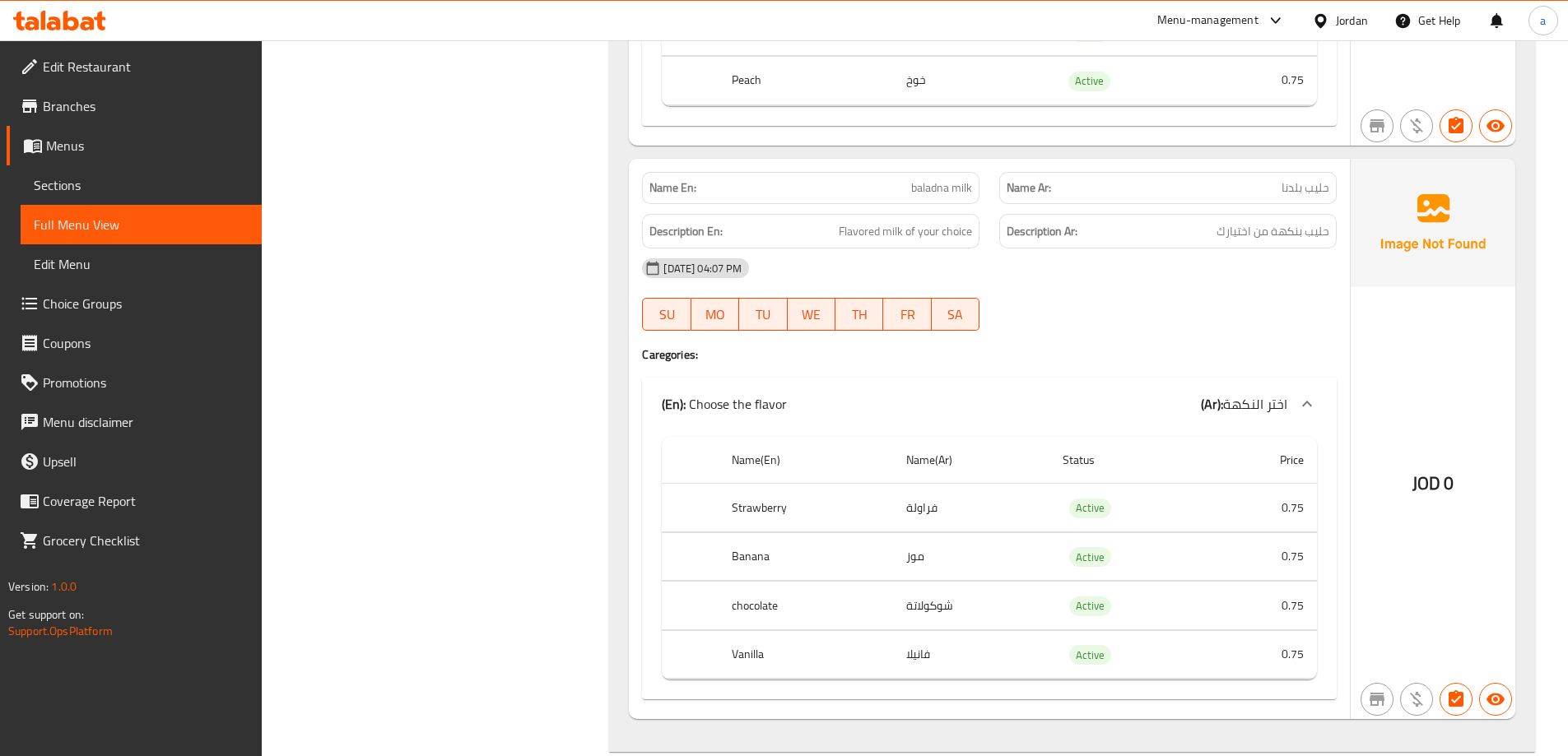
drag, startPoint x: 962, startPoint y: 507, endPoint x: 950, endPoint y: 550, distance: 44.6
click at [939, 511] on td "فراولة" at bounding box center [971, 507] width 157 height 49
drag, startPoint x: 984, startPoint y: 614, endPoint x: 941, endPoint y: 601, distance: 44.9
click at [941, 601] on td "شوكولاتة" at bounding box center [971, 605] width 157 height 49
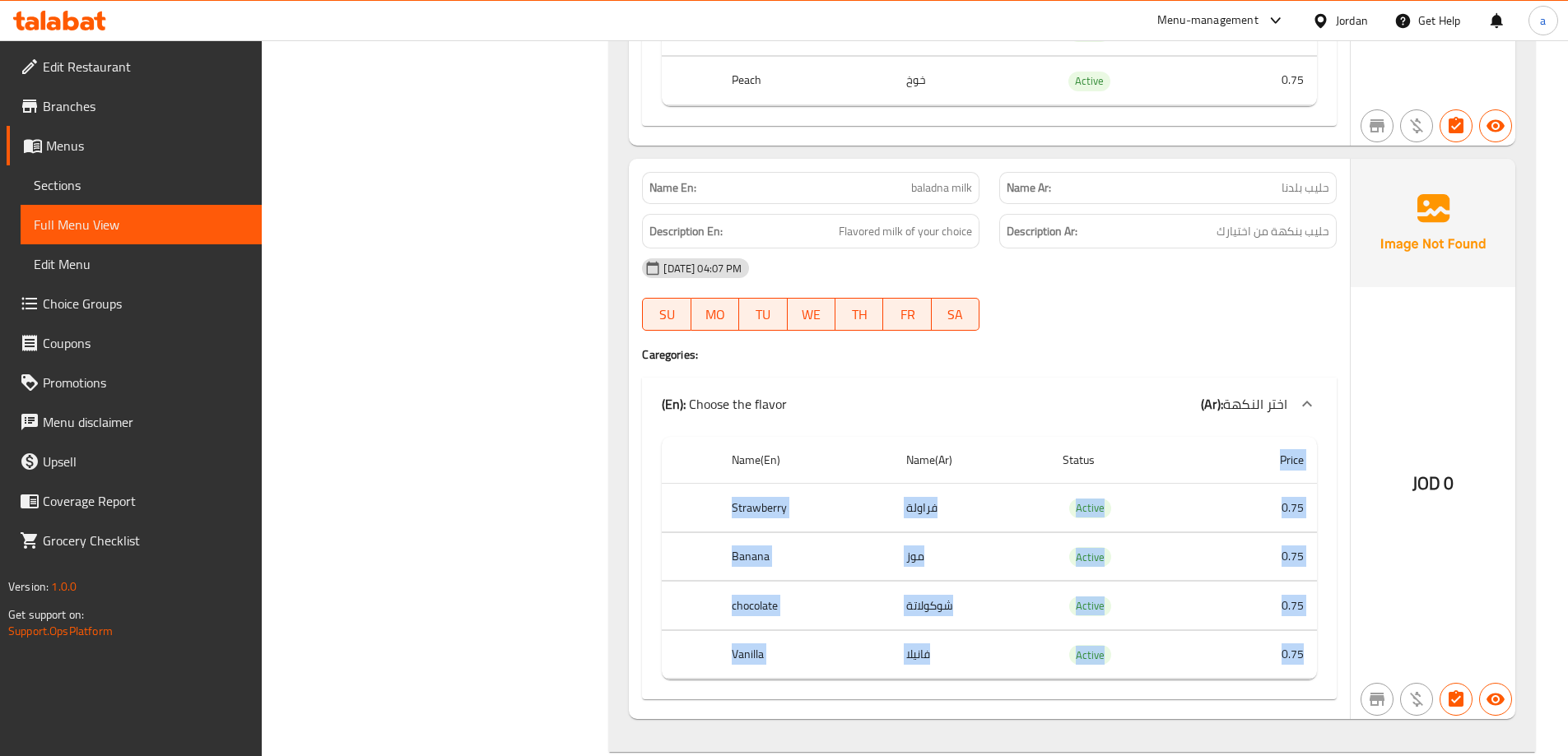
drag, startPoint x: 1280, startPoint y: 545, endPoint x: 1268, endPoint y: 472, distance: 74.0
click at [1268, 472] on table "Name(En) Name(Ar) Status Price Strawberry فراولة Active 0.75 Banana موز Active …" at bounding box center [989, 558] width 655 height 243
click at [900, 522] on td "فراولة" at bounding box center [971, 507] width 157 height 49
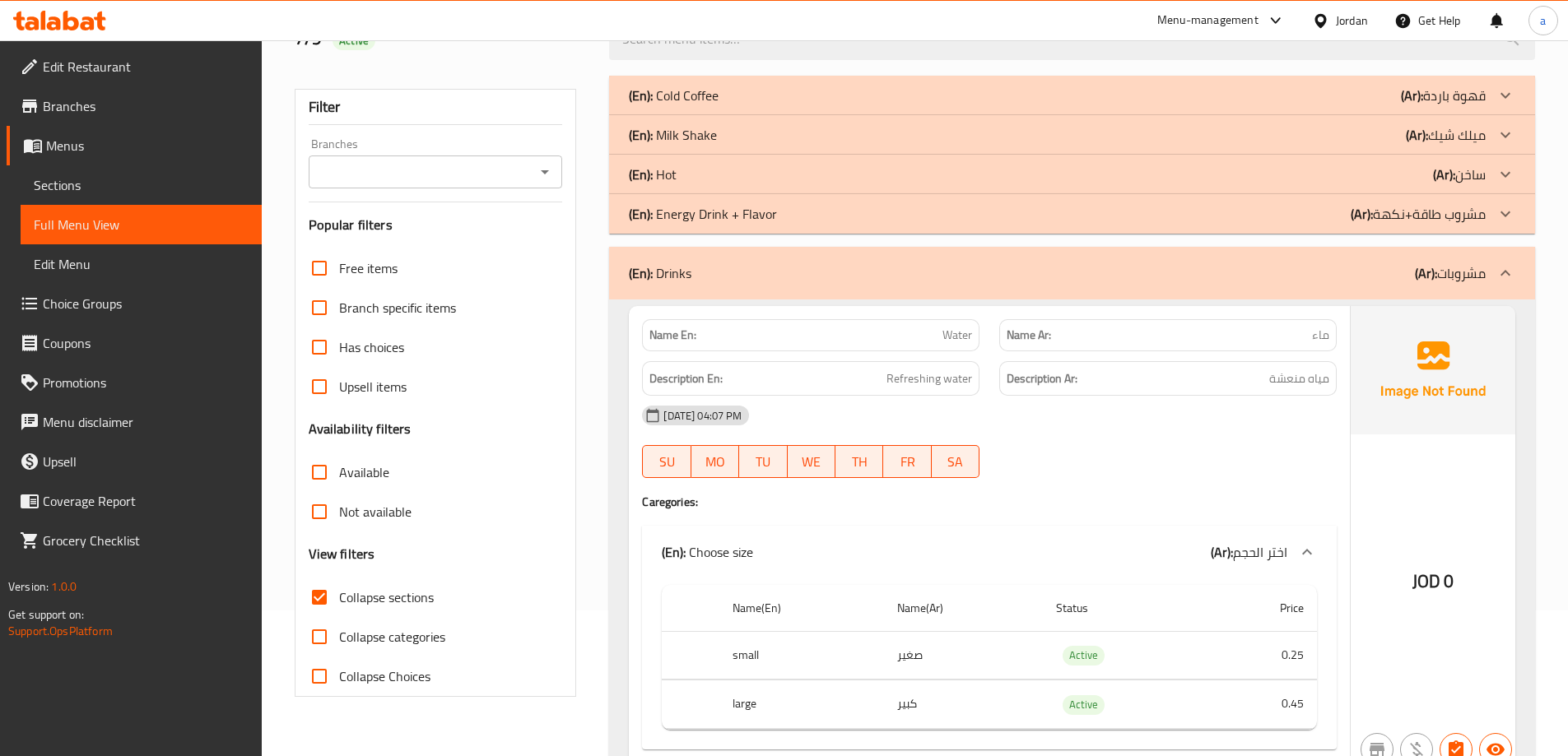
scroll to position [0, 0]
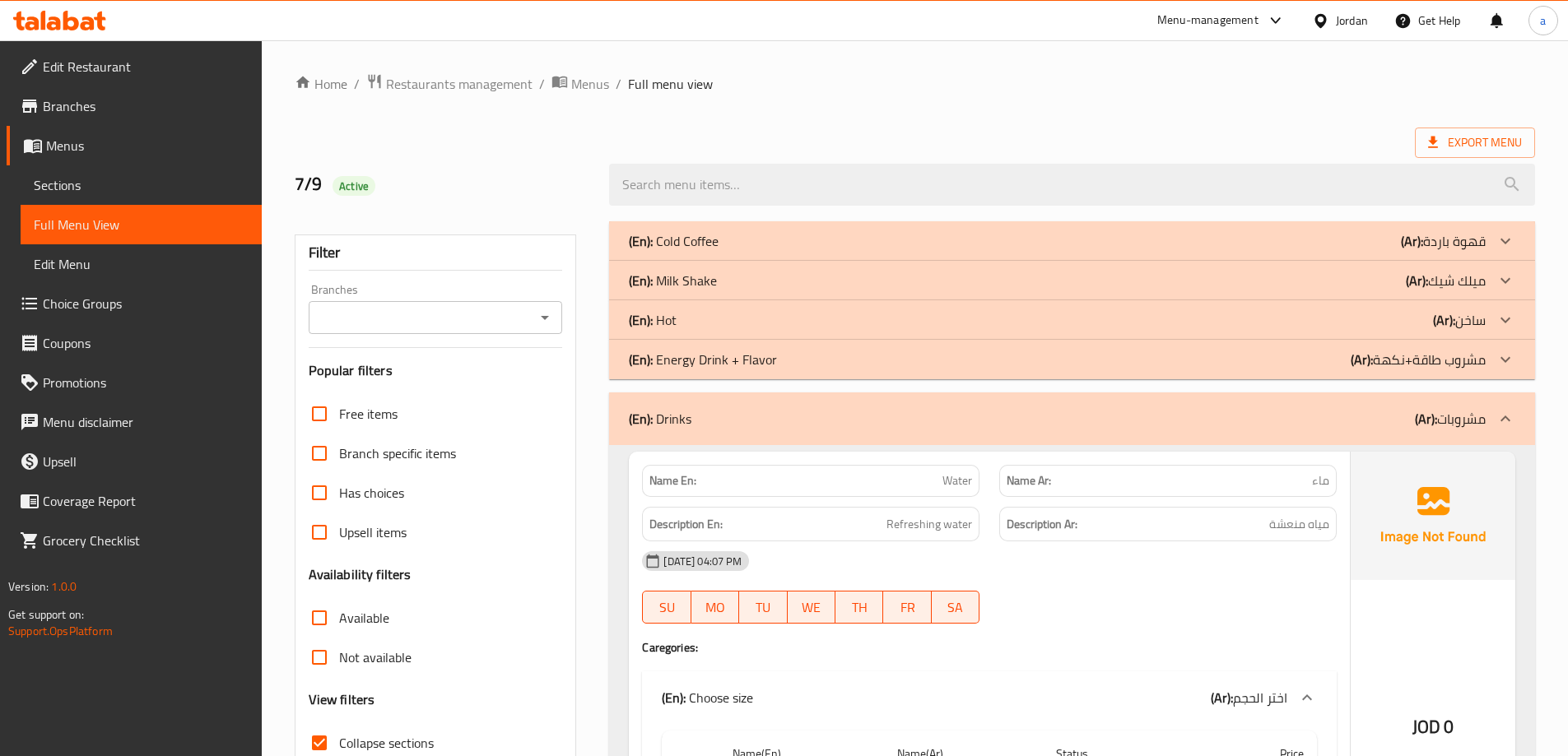
click at [1415, 410] on b "(Ar):" at bounding box center [1426, 418] width 22 height 25
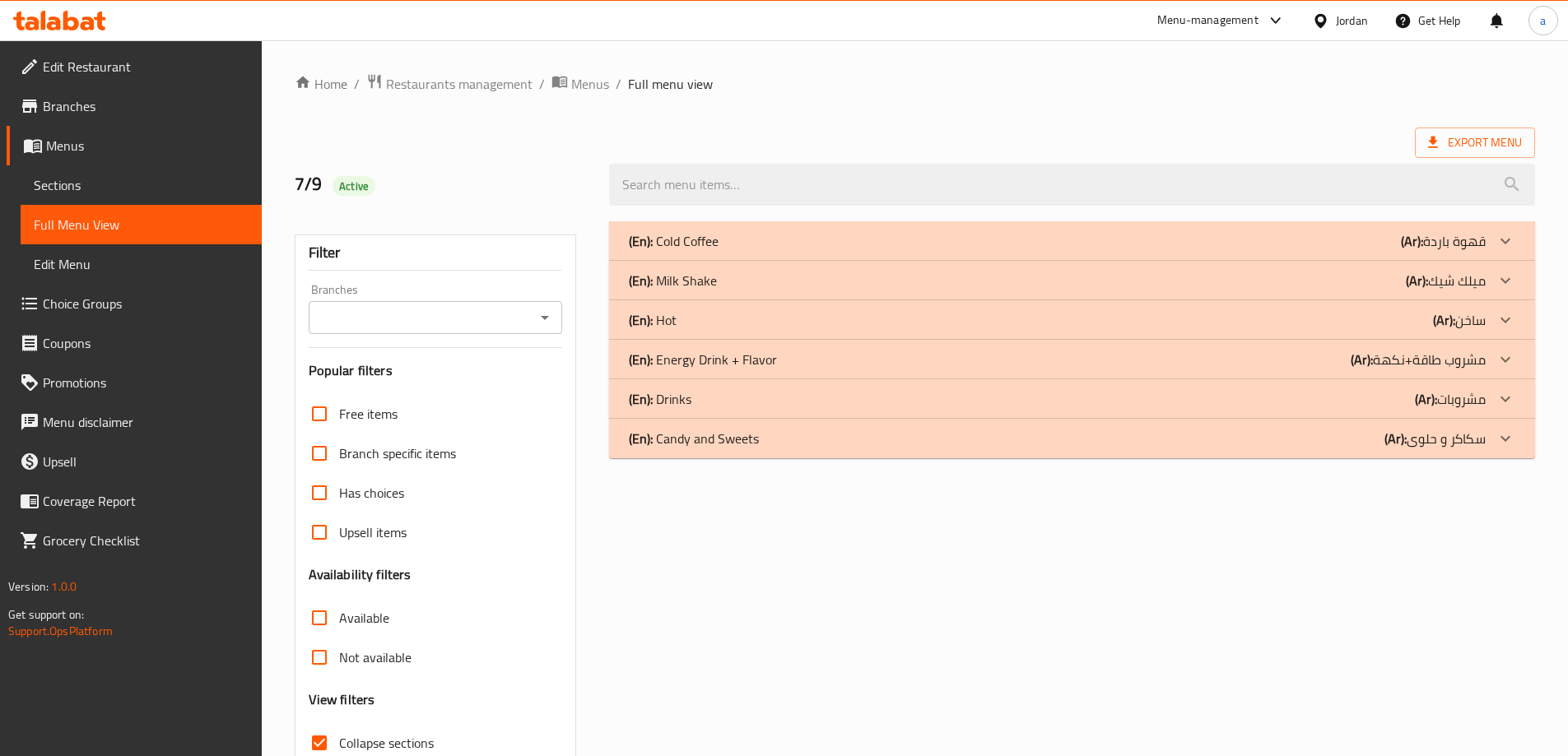
click at [1428, 249] on p "(Ar): قهوة باردة" at bounding box center [1444, 241] width 85 height 20
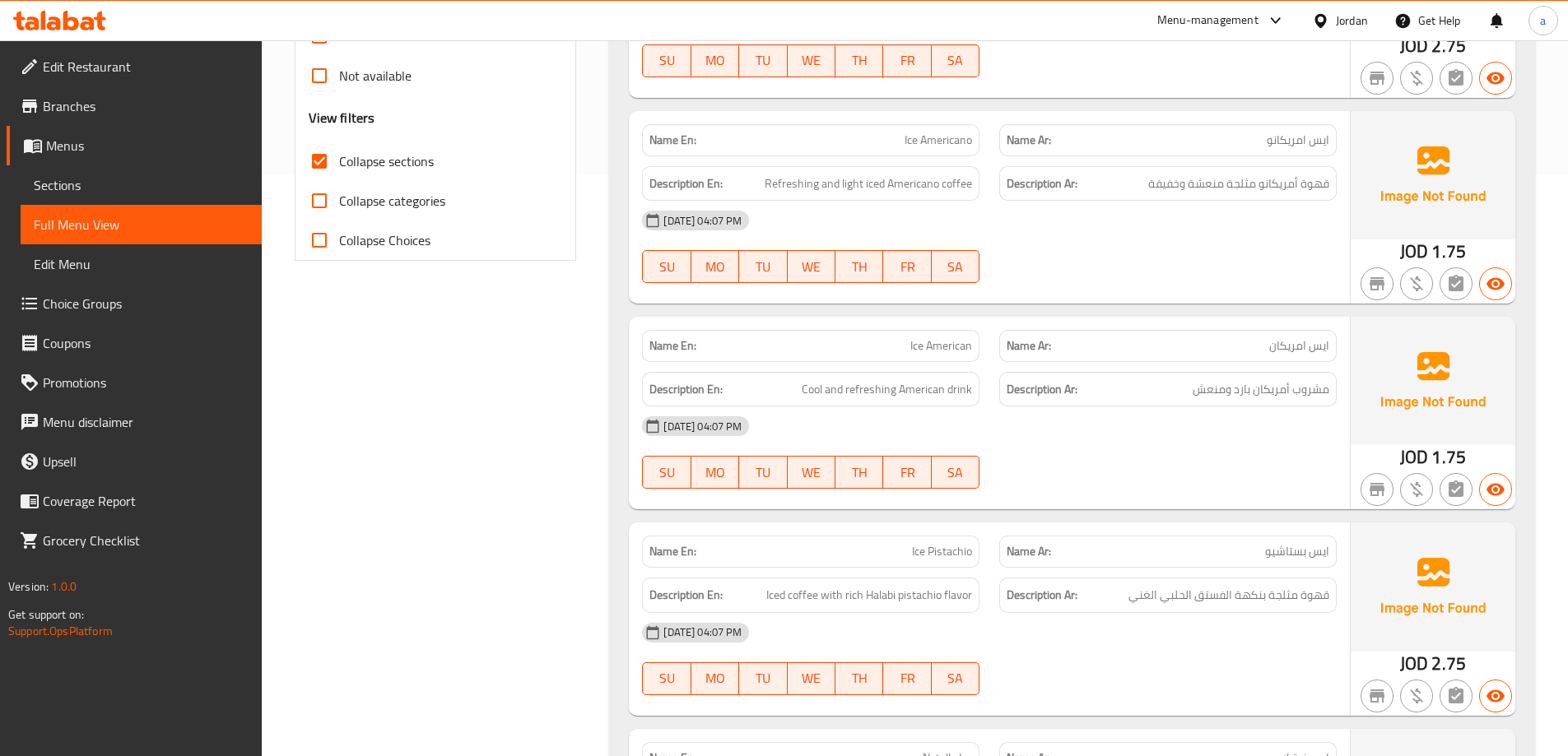
scroll to position [741, 0]
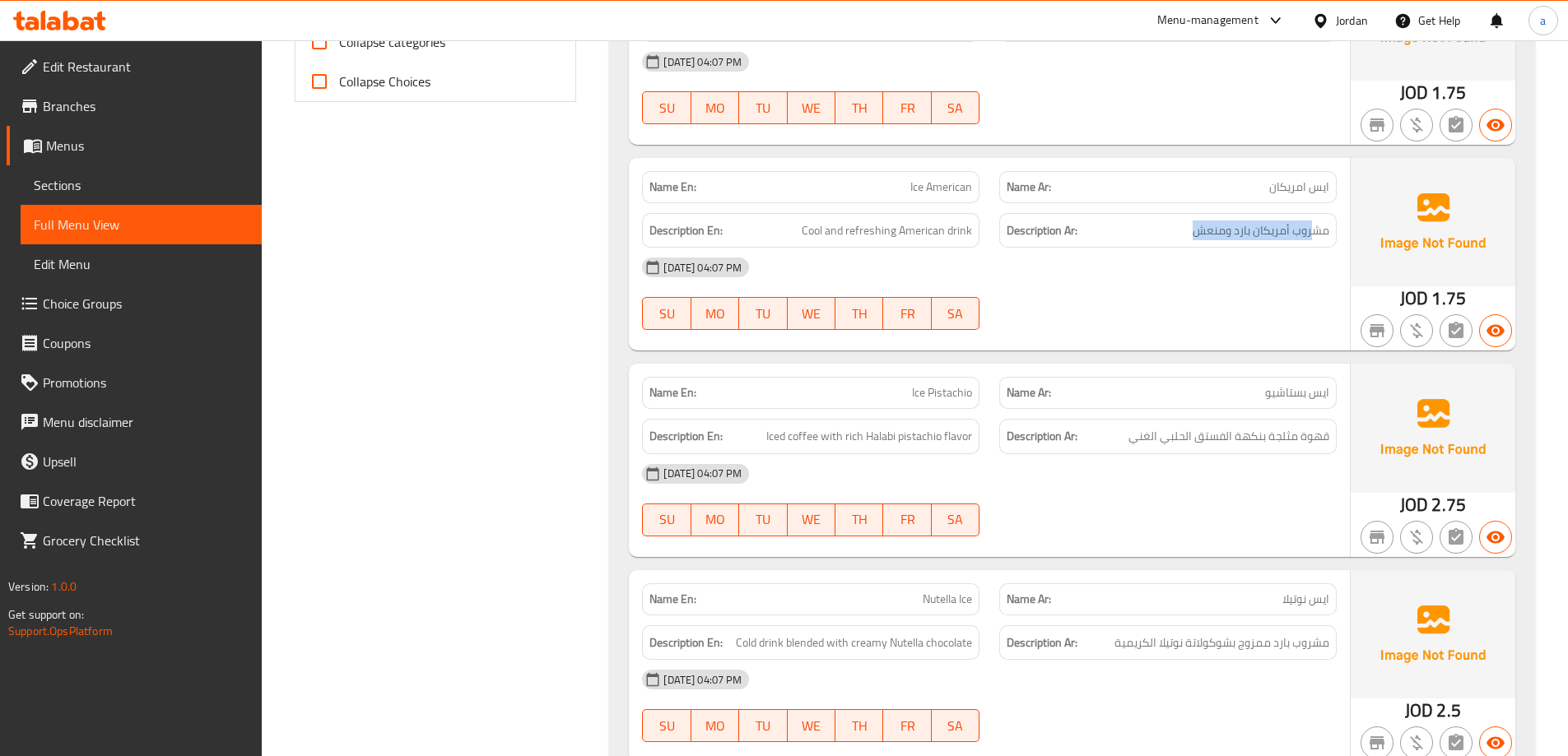
drag, startPoint x: 1146, startPoint y: 227, endPoint x: 1315, endPoint y: 210, distance: 169.9
click at [1315, 210] on div "Description Ar: مشروب أمريكان بارد ومنعش" at bounding box center [1168, 231] width 357 height 55
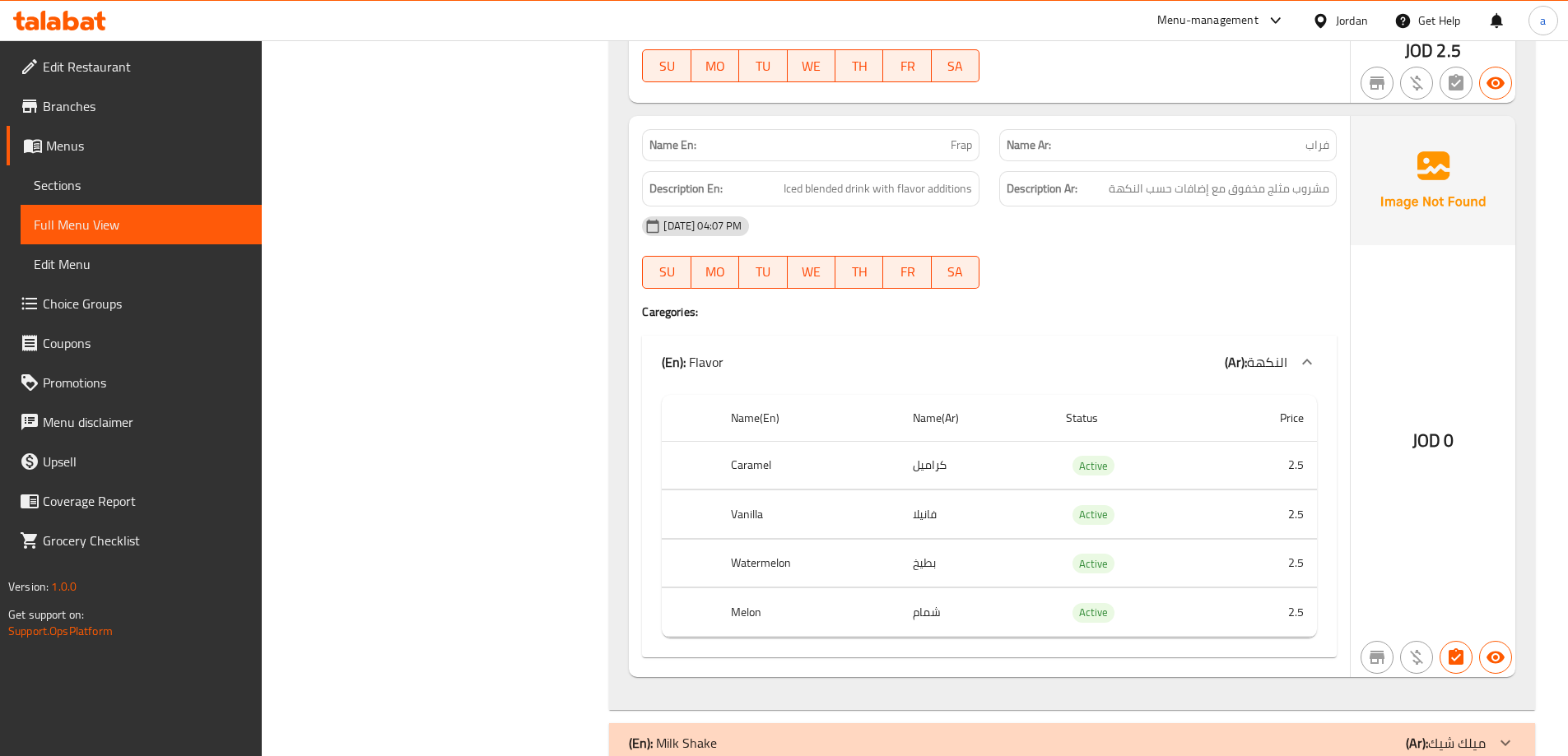
scroll to position [1646, 0]
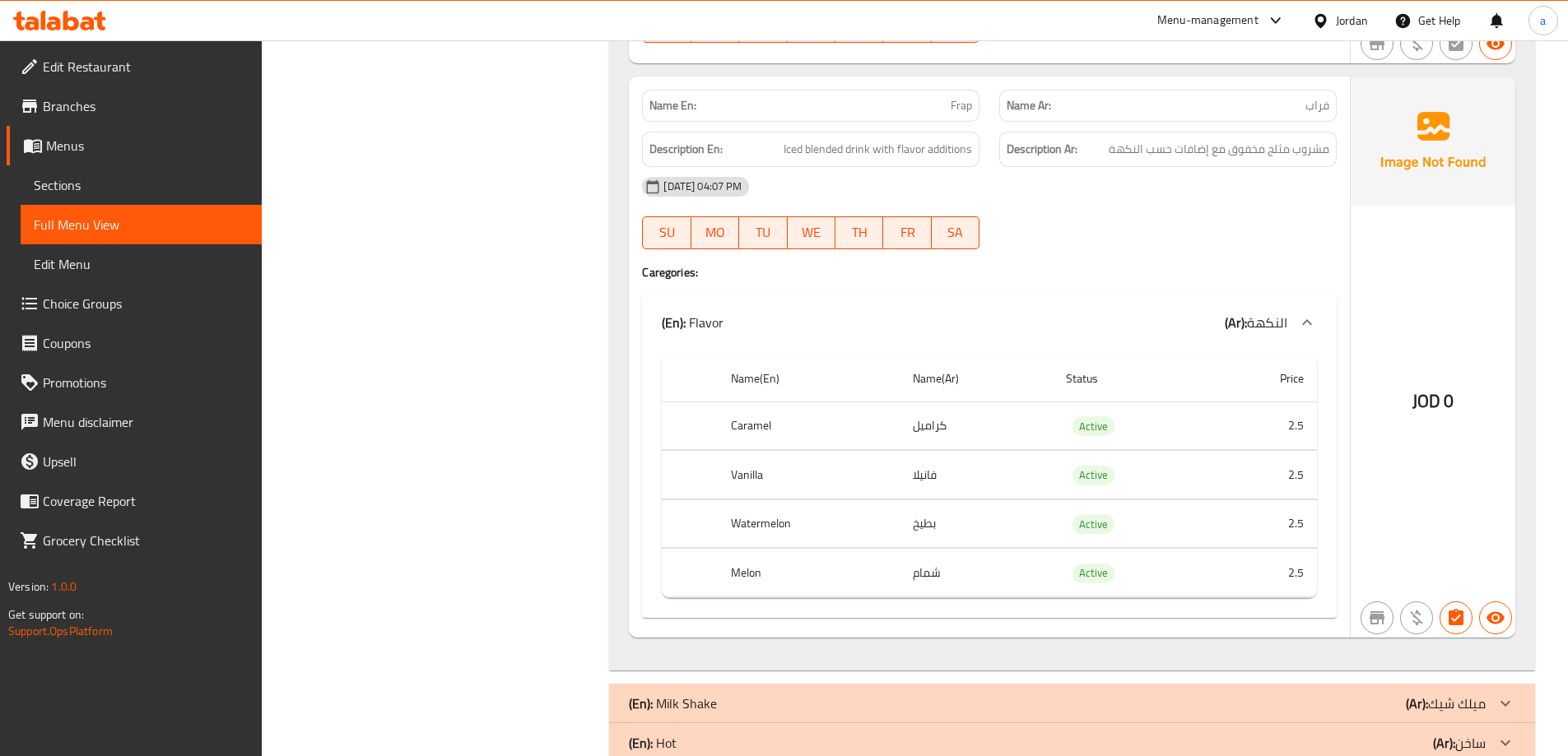
click at [1318, 140] on span "مشروب مثلج مخفوق مع إضافات حسب النكهة" at bounding box center [1219, 149] width 221 height 20
click at [851, 155] on span "Iced blended drink with flavor additions" at bounding box center [877, 149] width 188 height 20
click at [781, 152] on h6 "Description En: Iced blended drink with flavor additions" at bounding box center [810, 149] width 323 height 20
click at [812, 145] on span "Iced blended drink with flavor additions" at bounding box center [877, 149] width 188 height 20
click at [900, 150] on span "Iced blended drink with flavor additions" at bounding box center [877, 149] width 188 height 20
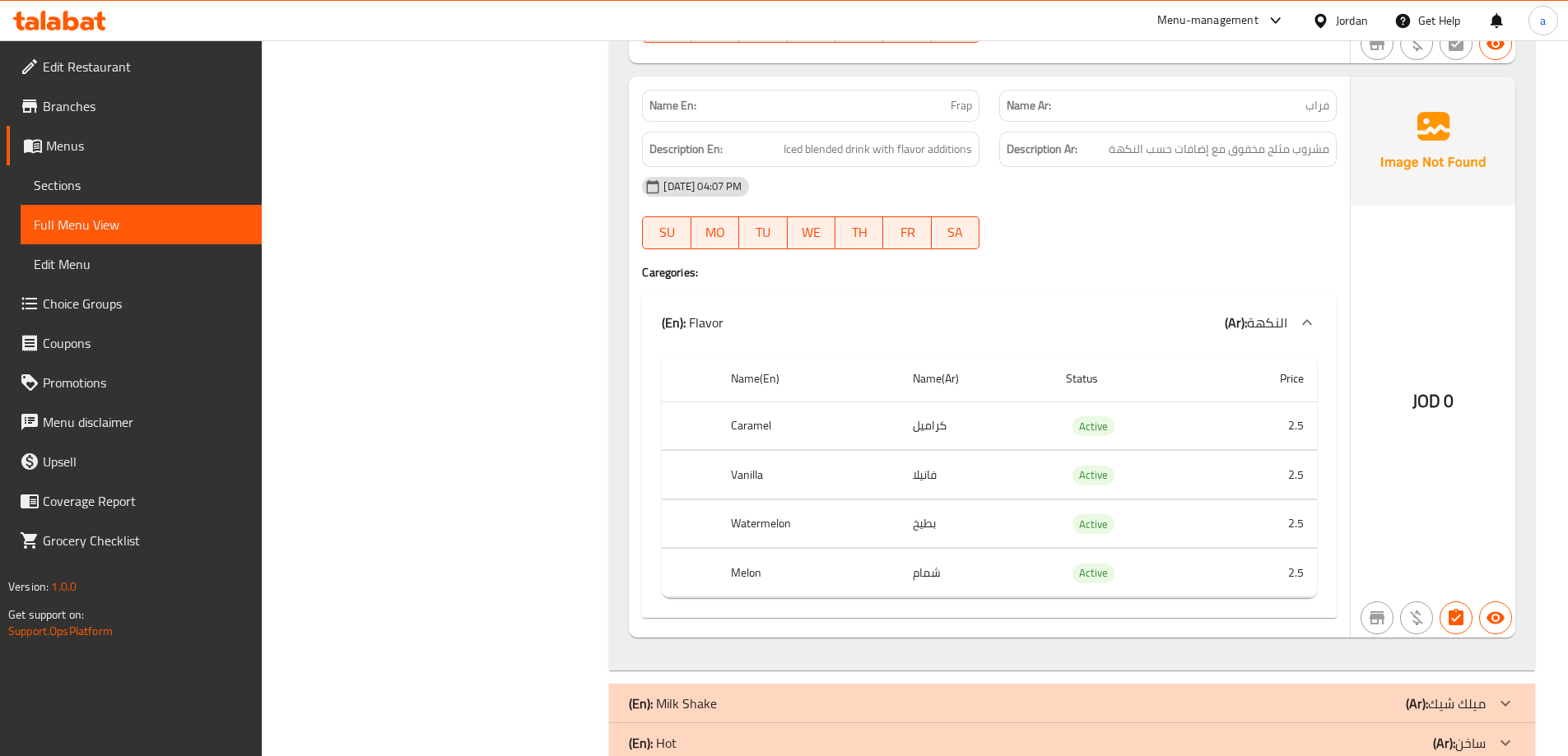
click at [978, 150] on div "Description En: Iced blended drink with flavor additions" at bounding box center [811, 150] width 337 height 36
click at [1198, 155] on span "مشروب مثلج مخفوق مع إضافات حسب النكهة" at bounding box center [1219, 149] width 221 height 20
drag, startPoint x: 1189, startPoint y: 155, endPoint x: 1215, endPoint y: 148, distance: 26.9
click at [1215, 148] on span "مشروب مثلج مخفوق مع إضافات حسب النكهة" at bounding box center [1219, 149] width 221 height 20
click at [1184, 203] on div "[DATE] 04:07 PM" at bounding box center [989, 186] width 715 height 39
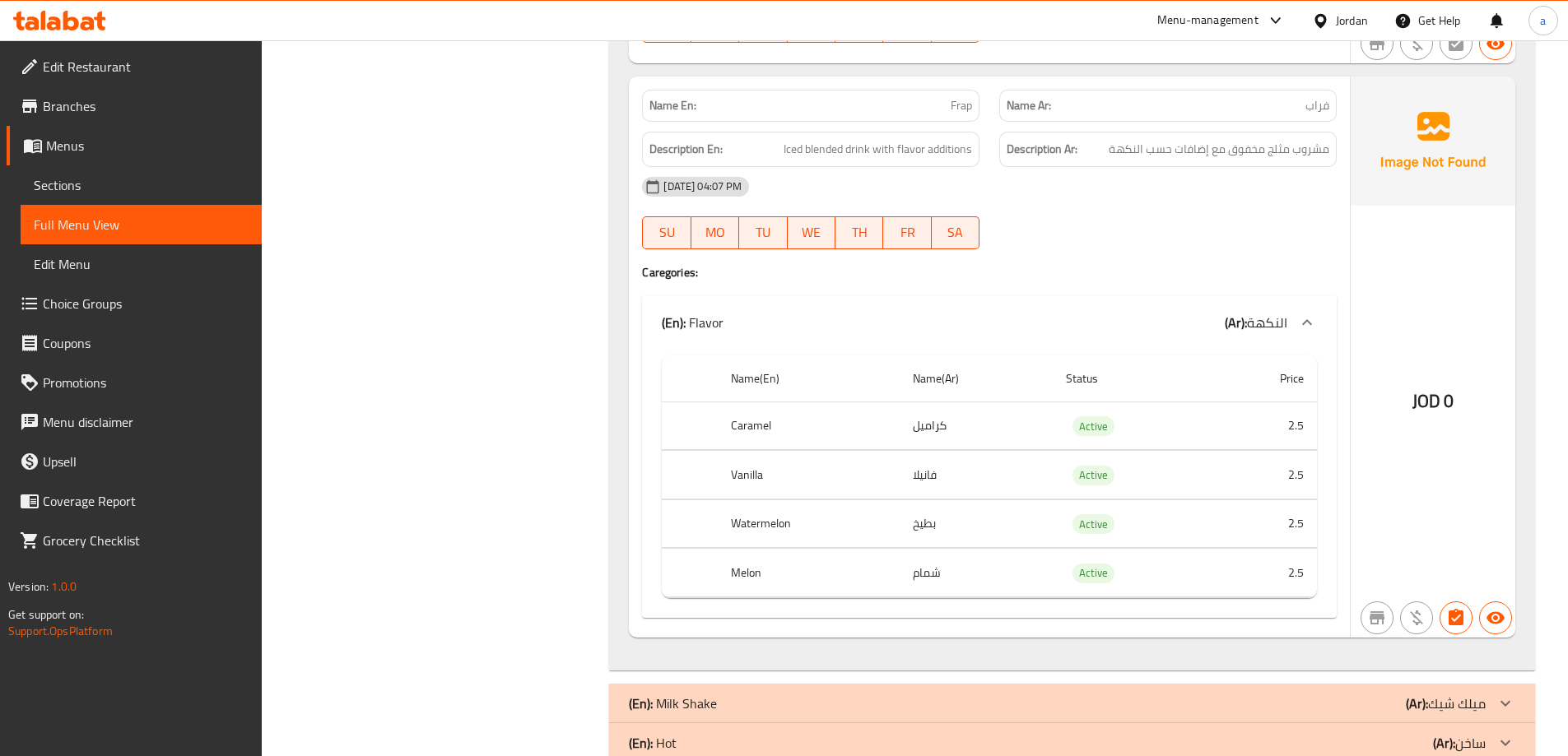
drag, startPoint x: 1108, startPoint y: 149, endPoint x: 1209, endPoint y: 166, distance: 102.4
click at [1209, 166] on div "Name En: Frap Name Ar: فراب Description En: Iced blended drink with flavor addi…" at bounding box center [989, 357] width 721 height 561
drag, startPoint x: 961, startPoint y: 421, endPoint x: 916, endPoint y: 424, distance: 45.1
click at [916, 424] on td "كراميل" at bounding box center [976, 426] width 153 height 49
drag, startPoint x: 1102, startPoint y: 152, endPoint x: 1209, endPoint y: 146, distance: 107.2
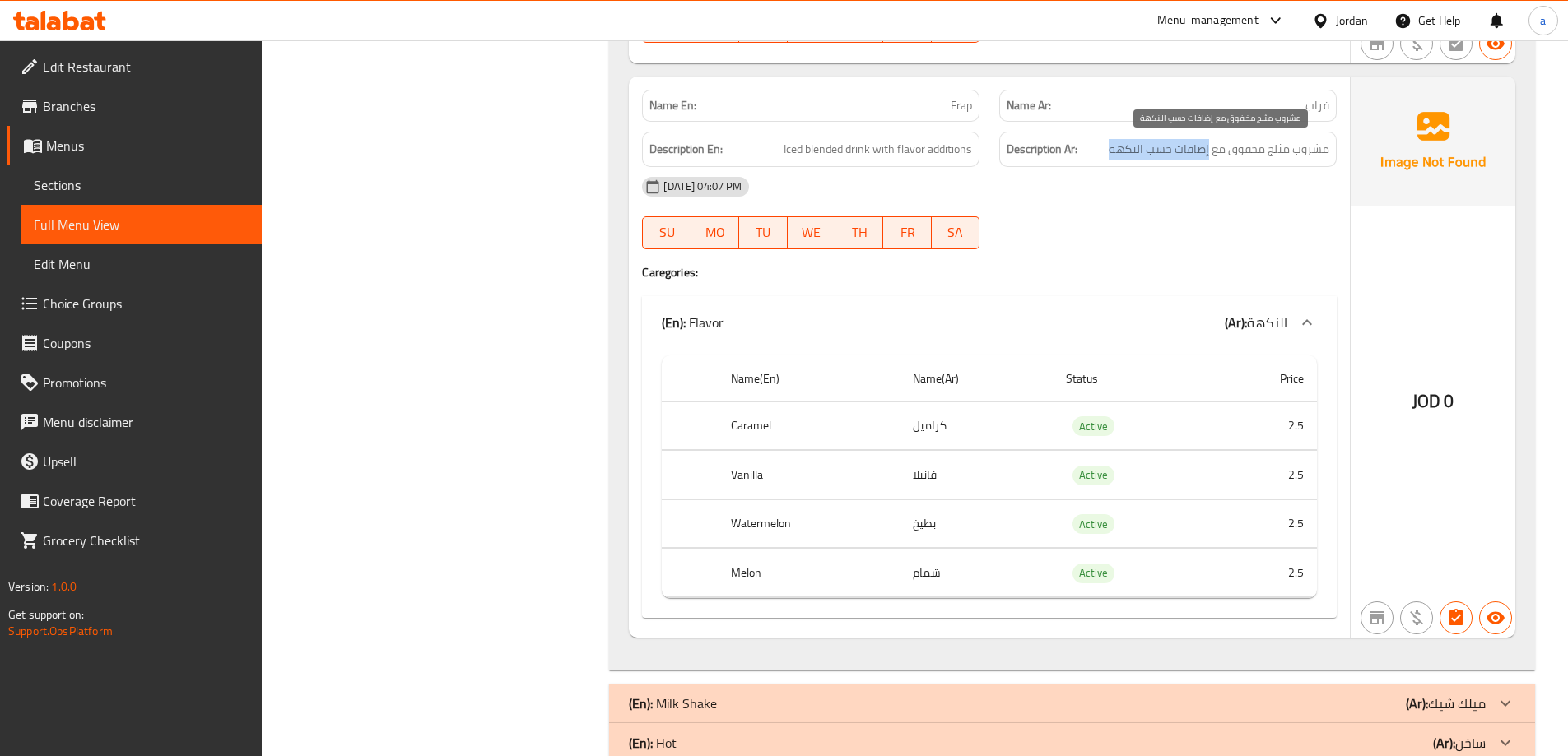
click at [1209, 146] on h6 "Description Ar: مشروب مثلج مخفوق مع إضافات حسب النكهة" at bounding box center [1168, 149] width 323 height 20
copy span "إضافات حسب النكهة"
drag, startPoint x: 112, startPoint y: 190, endPoint x: 120, endPoint y: 189, distance: 8.1
click at [112, 190] on span "Sections" at bounding box center [141, 185] width 215 height 20
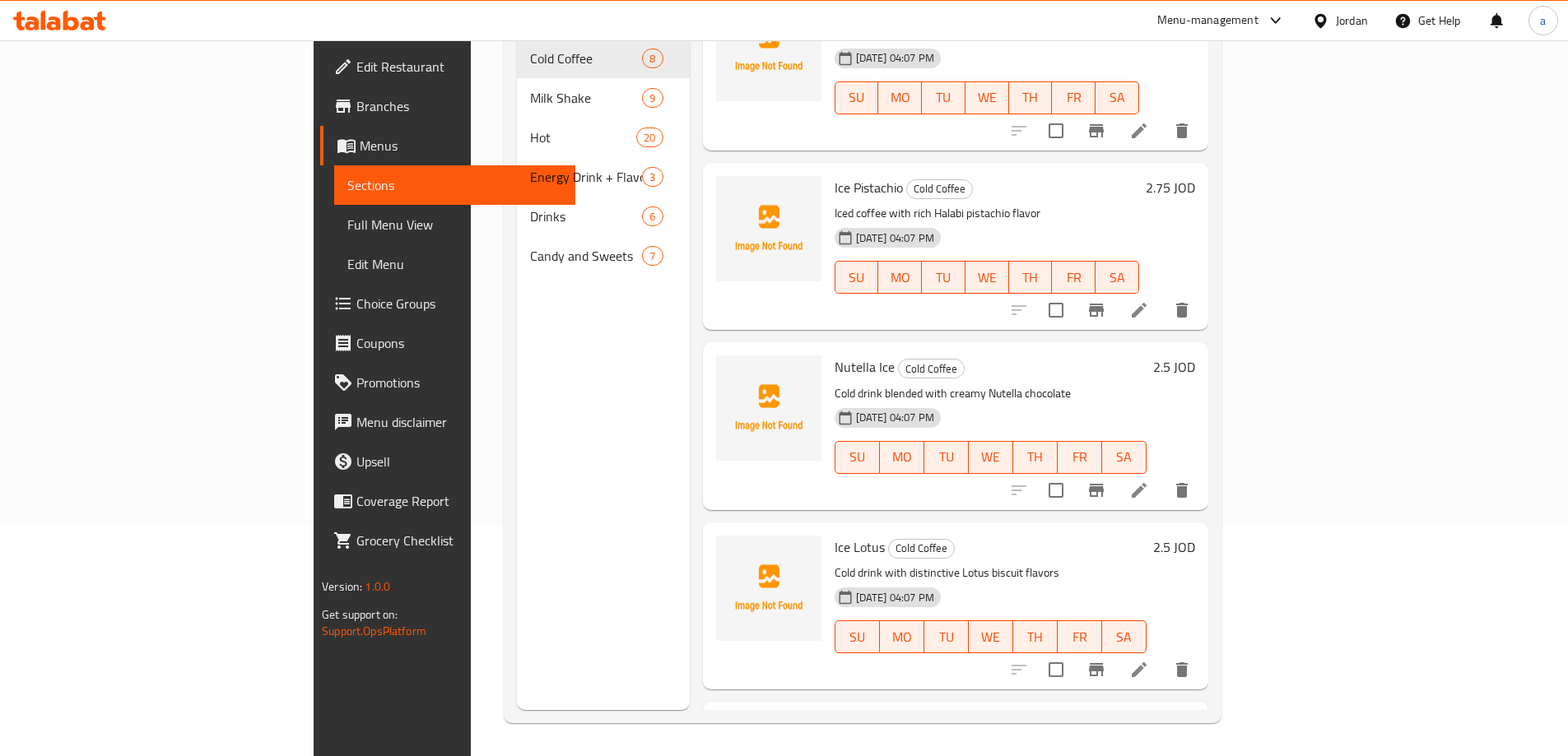
scroll to position [723, 0]
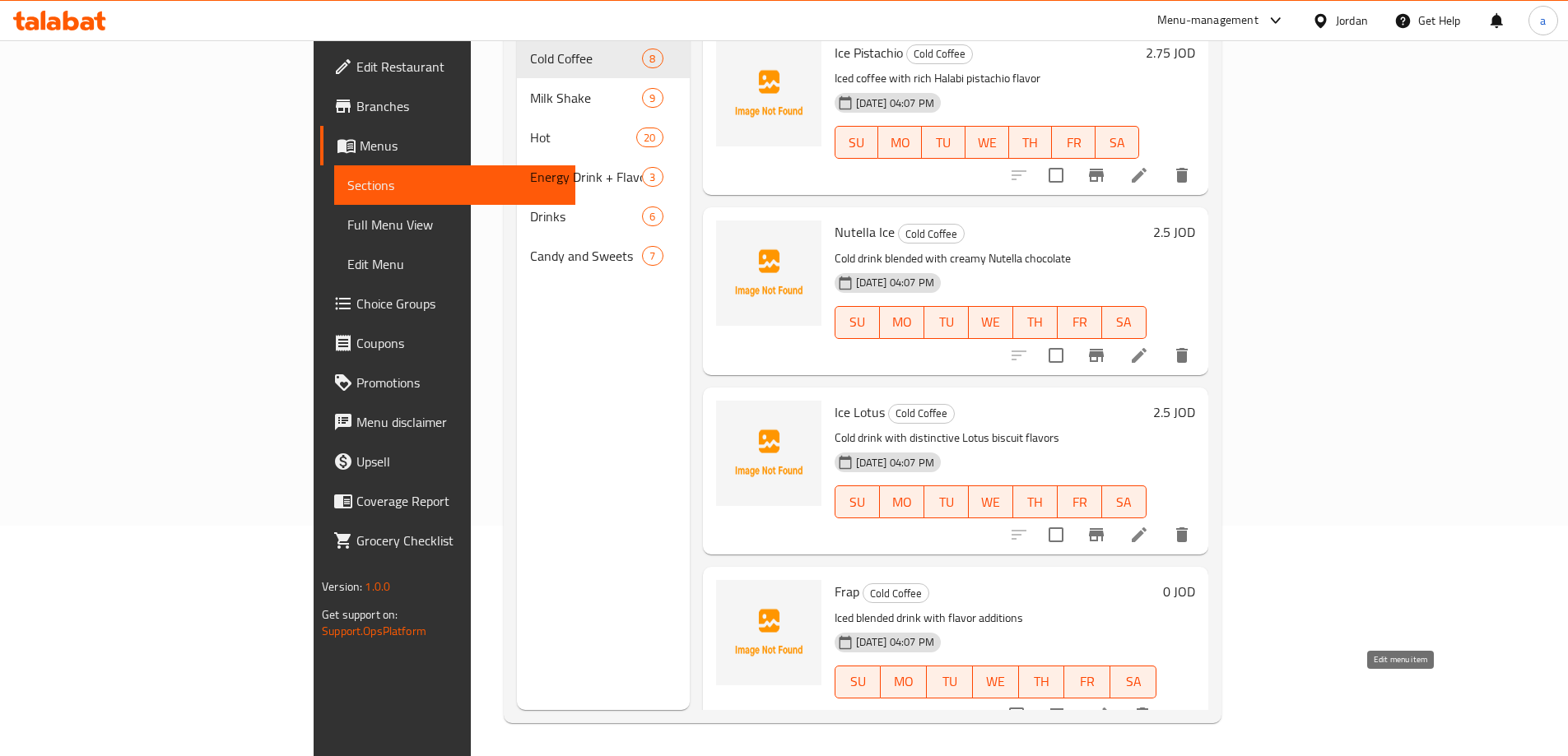
click at [1107, 707] on icon at bounding box center [1099, 714] width 14 height 14
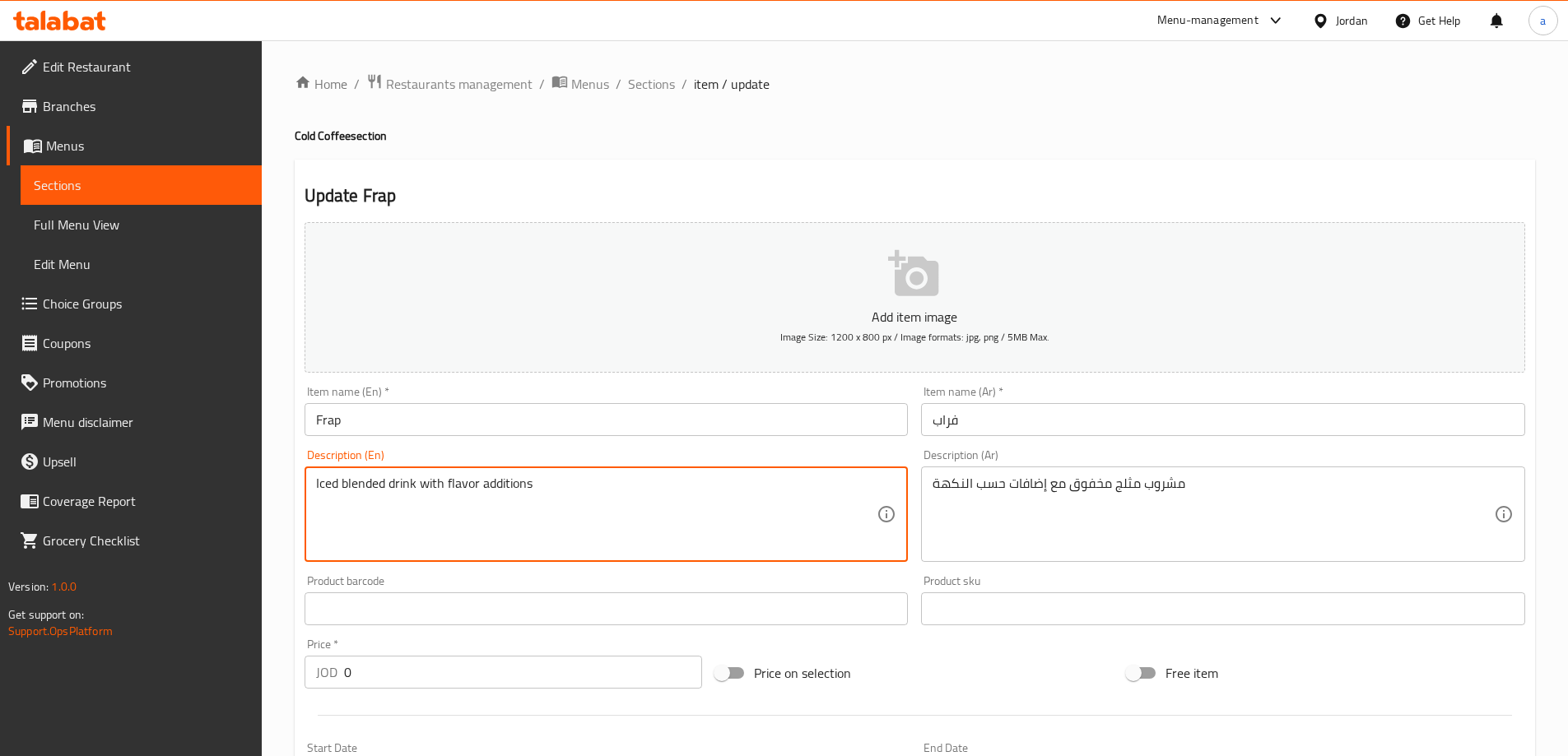
drag, startPoint x: 574, startPoint y: 471, endPoint x: 423, endPoint y: 499, distance: 153.6
click at [423, 499] on div "Description (En) Iced blended drink with flavor additions Description (En)" at bounding box center [606, 506] width 604 height 112
paste textarea "Additions according to flavor"
click at [418, 483] on textarea "Iced blended drink Additions according to flavor" at bounding box center [596, 515] width 561 height 78
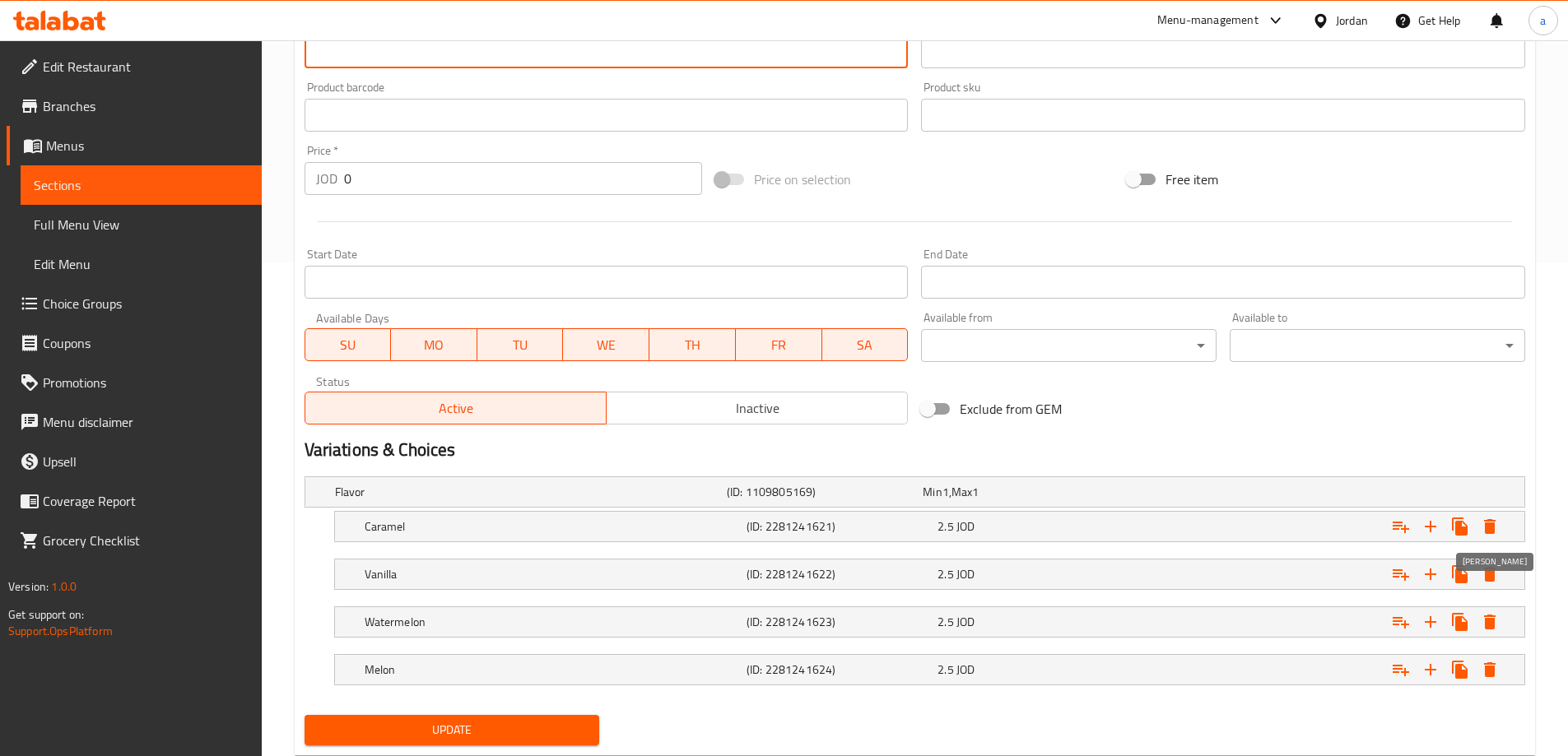
scroll to position [539, 0]
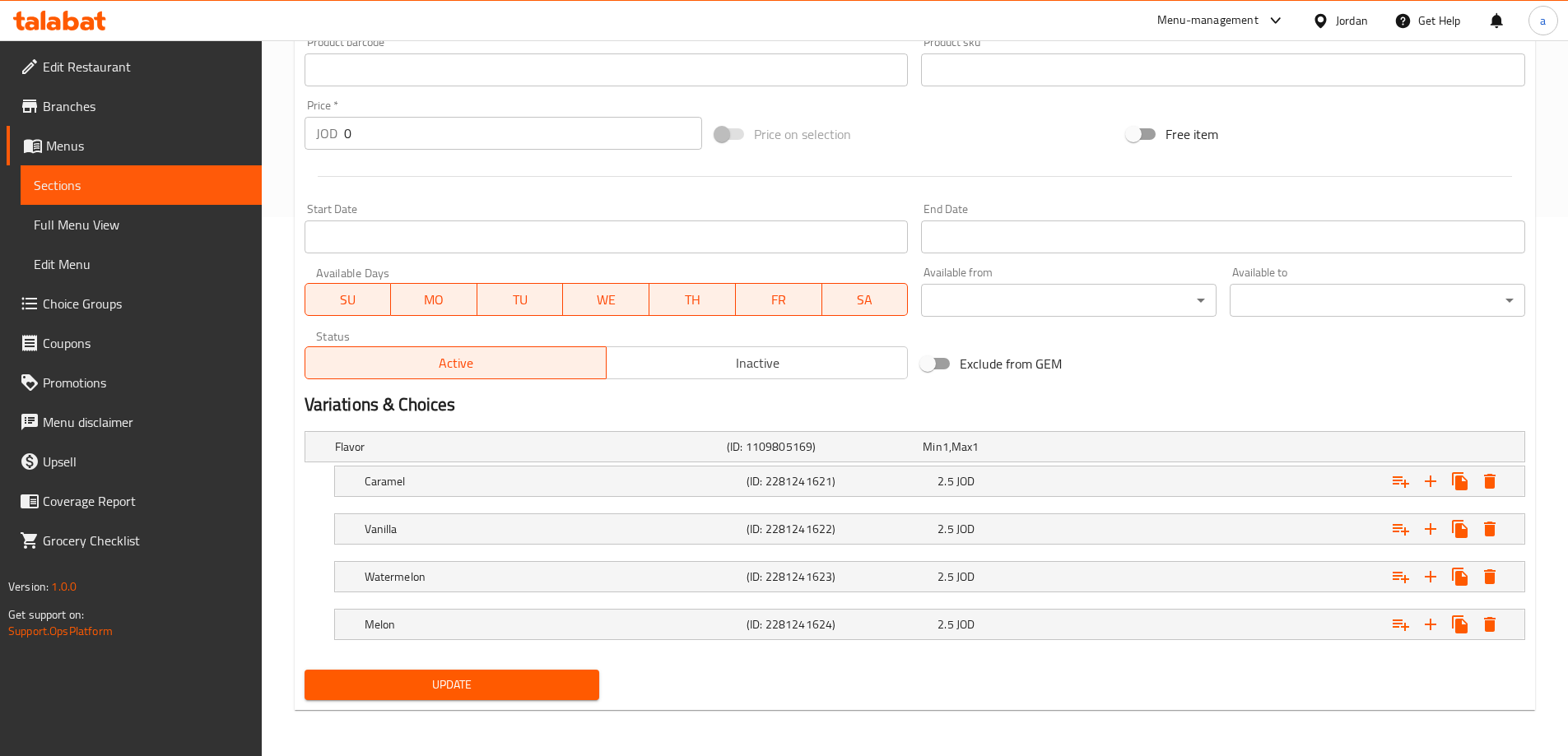
type textarea "Iced Blended Drink With Additions According To Flavor"
click at [485, 683] on span "Update" at bounding box center [452, 684] width 269 height 20
click at [455, 690] on span "Update" at bounding box center [452, 684] width 269 height 20
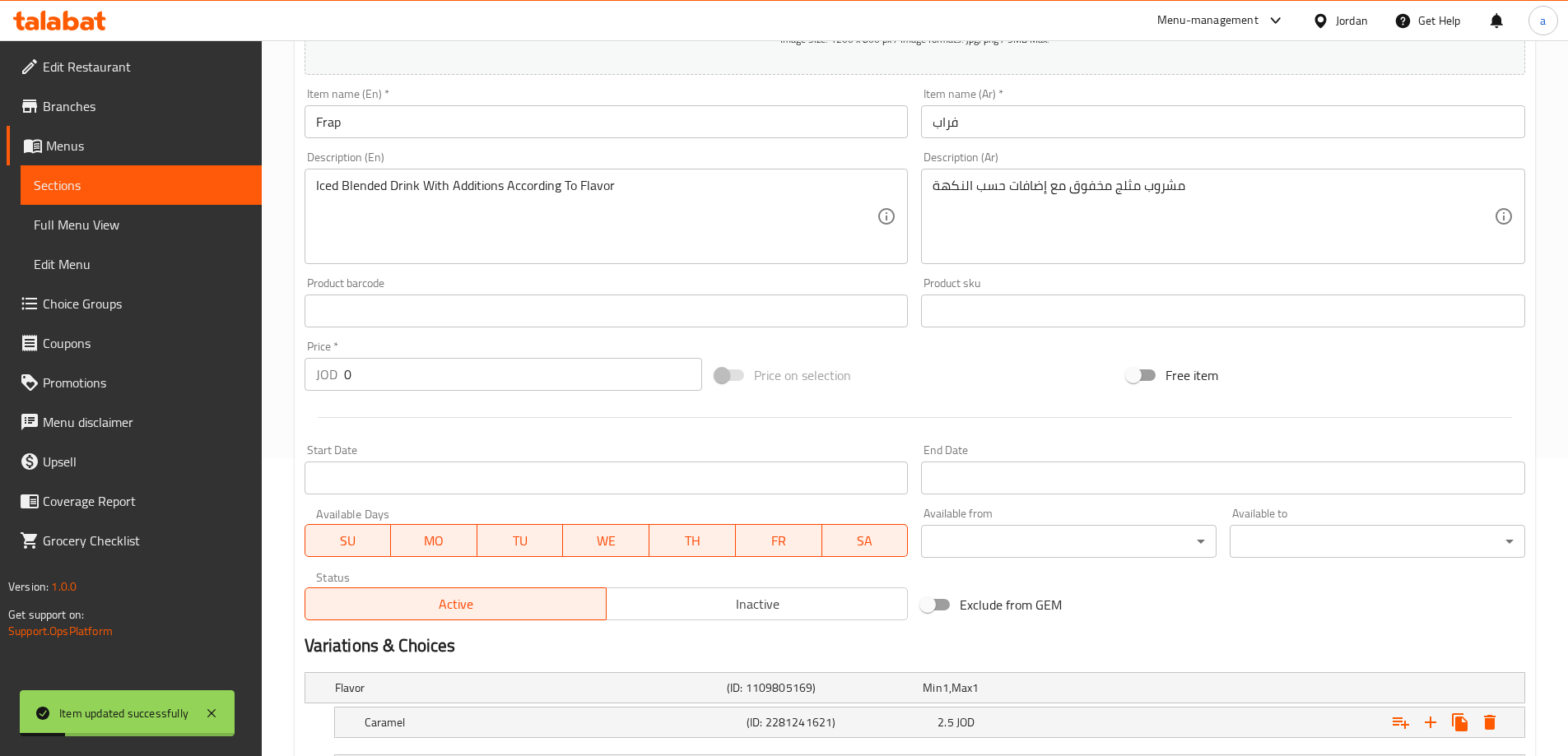
scroll to position [128, 0]
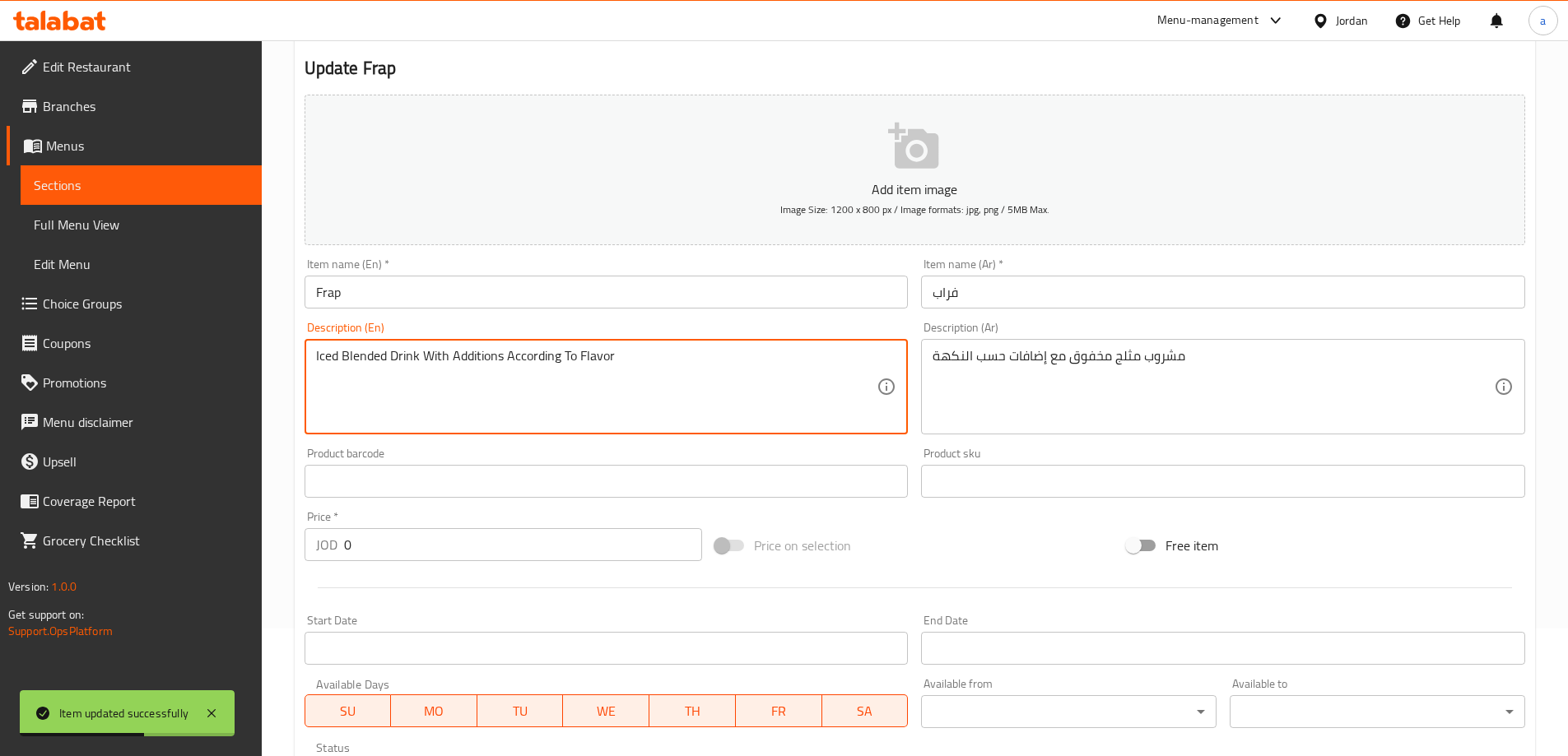
click at [613, 367] on textarea "Iced Blended Drink With Additions According To Flavor" at bounding box center [596, 387] width 561 height 78
click at [144, 233] on span "Full Menu View" at bounding box center [141, 224] width 215 height 20
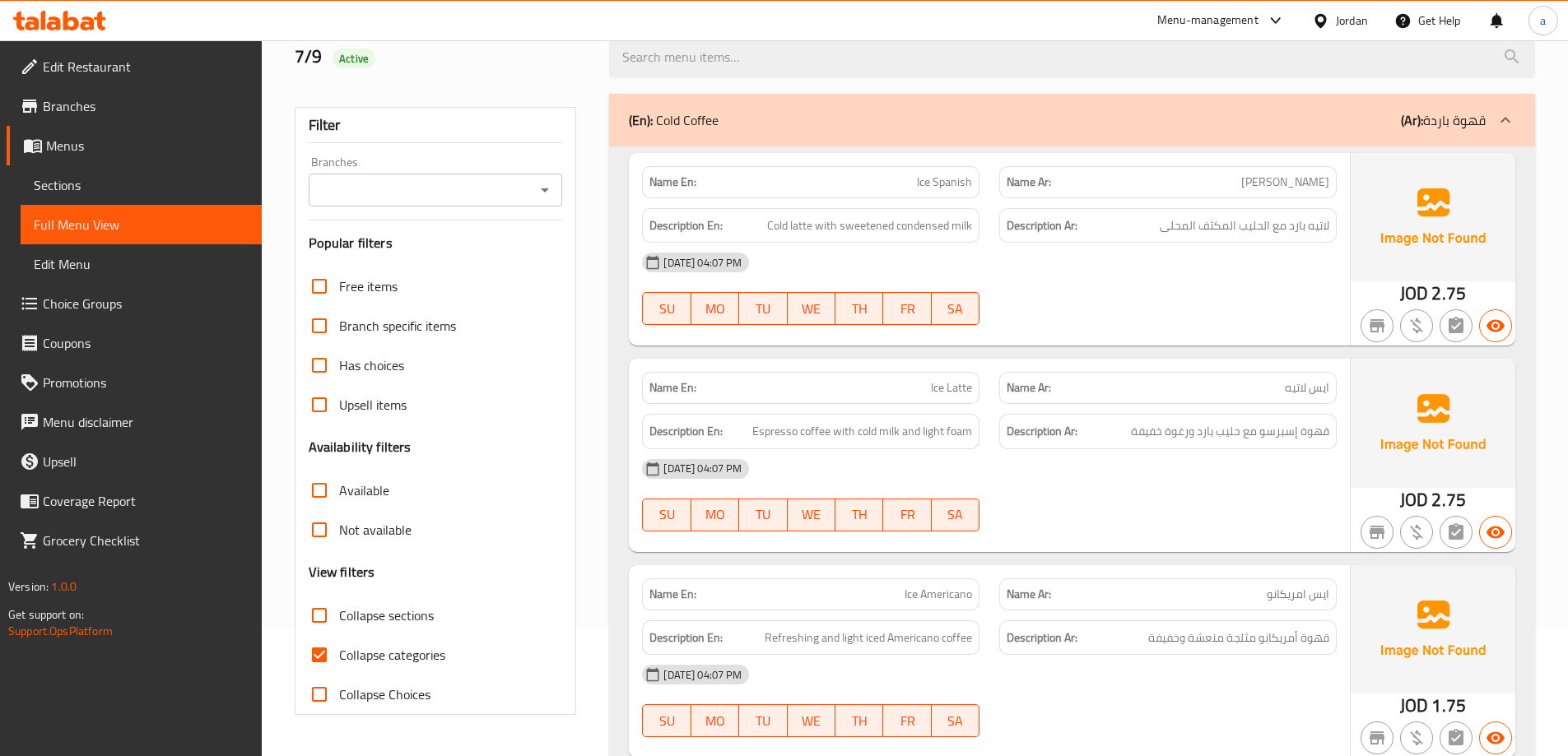
click at [394, 641] on label "Collapse categories" at bounding box center [372, 655] width 146 height 39
click at [339, 641] on input "Collapse categories" at bounding box center [319, 655] width 39 height 39
checkbox input "false"
click at [393, 619] on span "Collapse sections" at bounding box center [386, 615] width 95 height 20
click at [339, 619] on input "Collapse sections" at bounding box center [319, 616] width 39 height 39
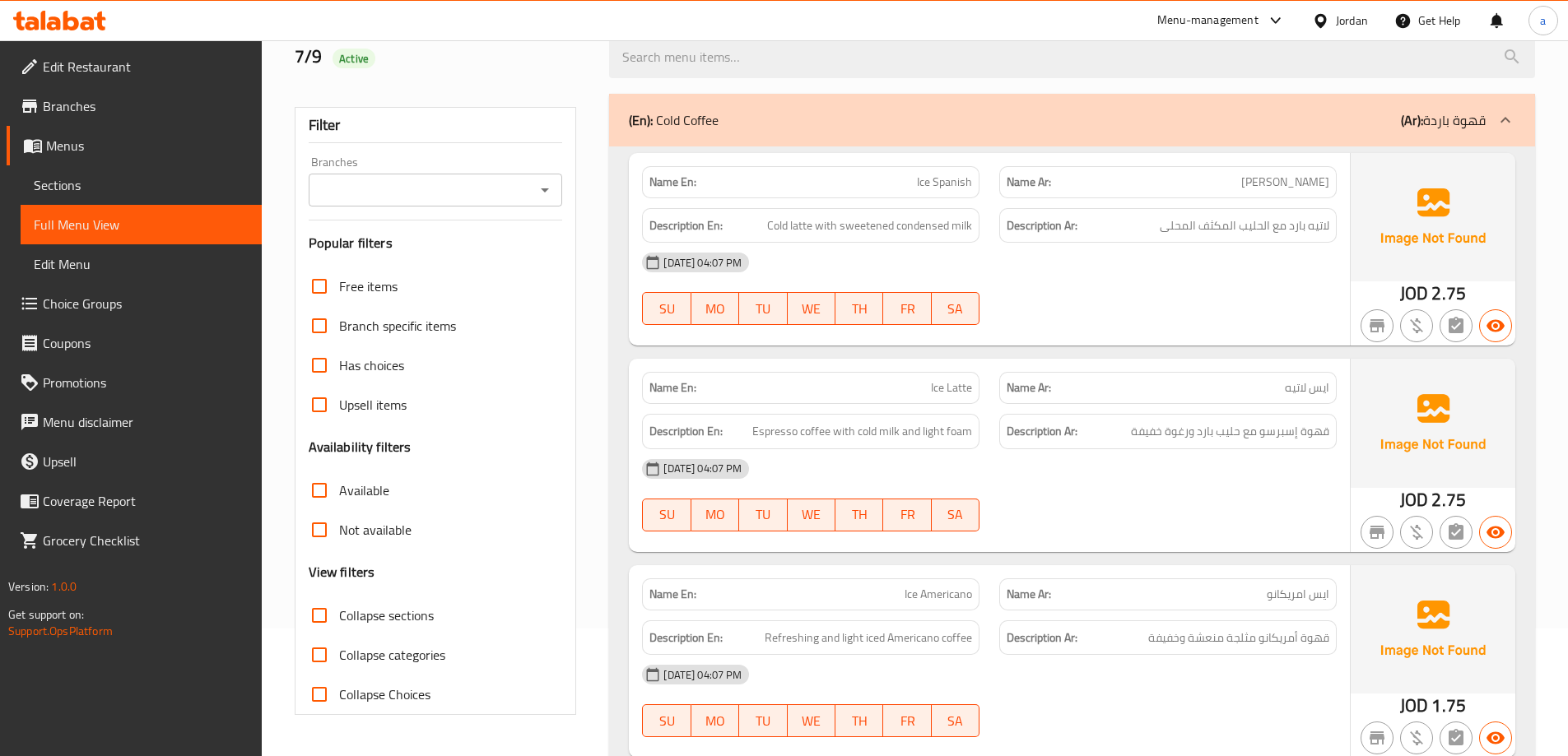
checkbox input "true"
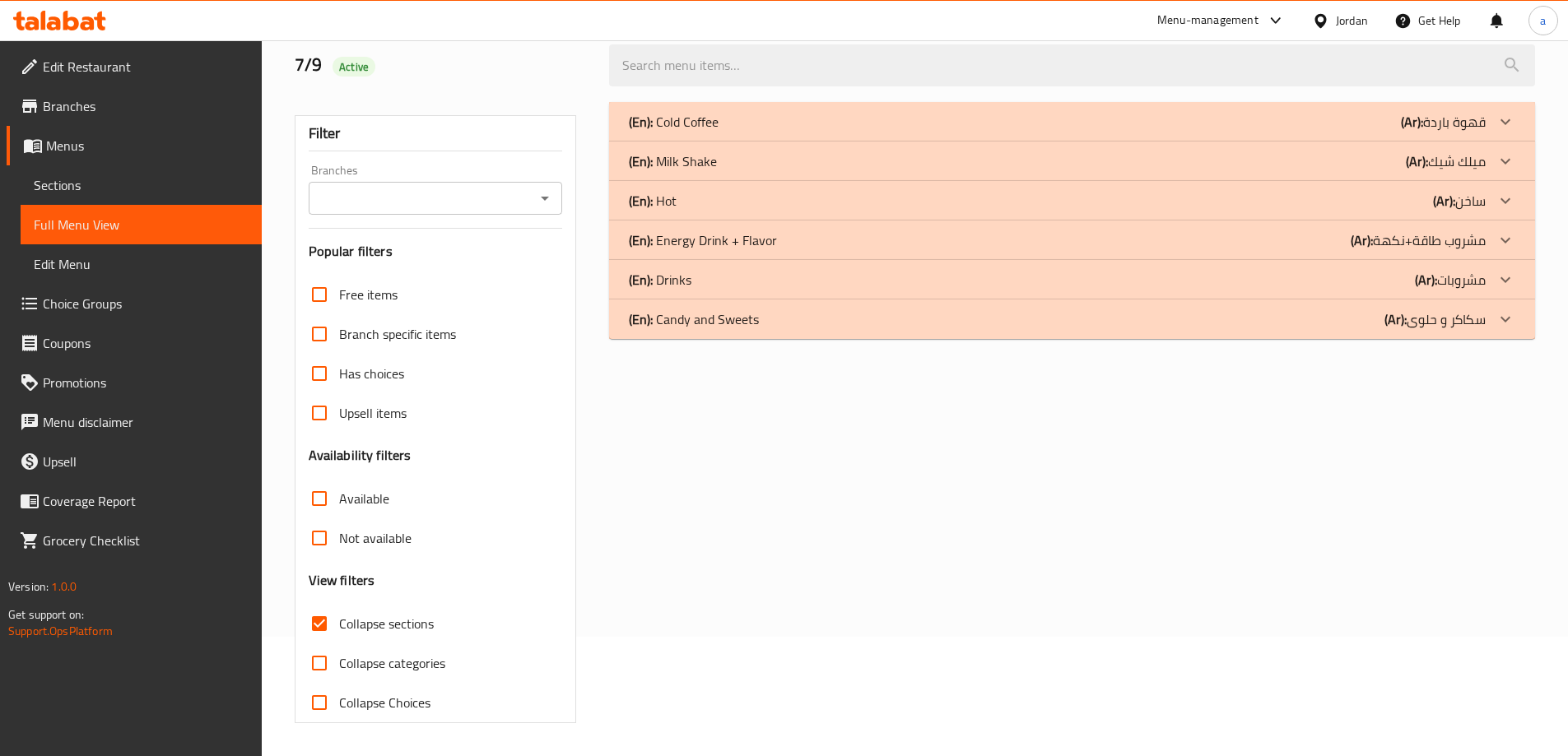
scroll to position [119, 0]
click at [1475, 169] on p "(Ar): [PERSON_NAME]" at bounding box center [1445, 161] width 80 height 20
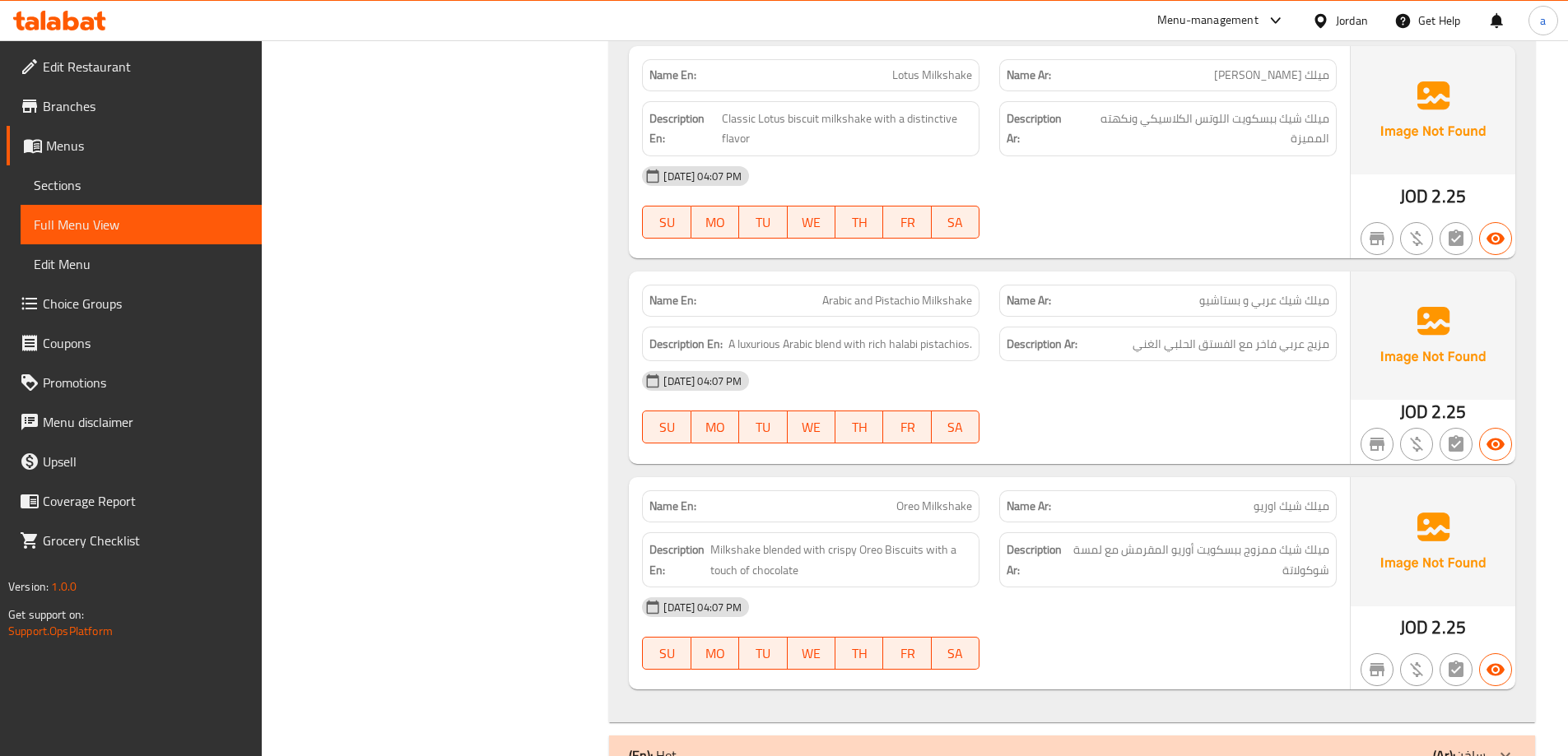
scroll to position [1404, 0]
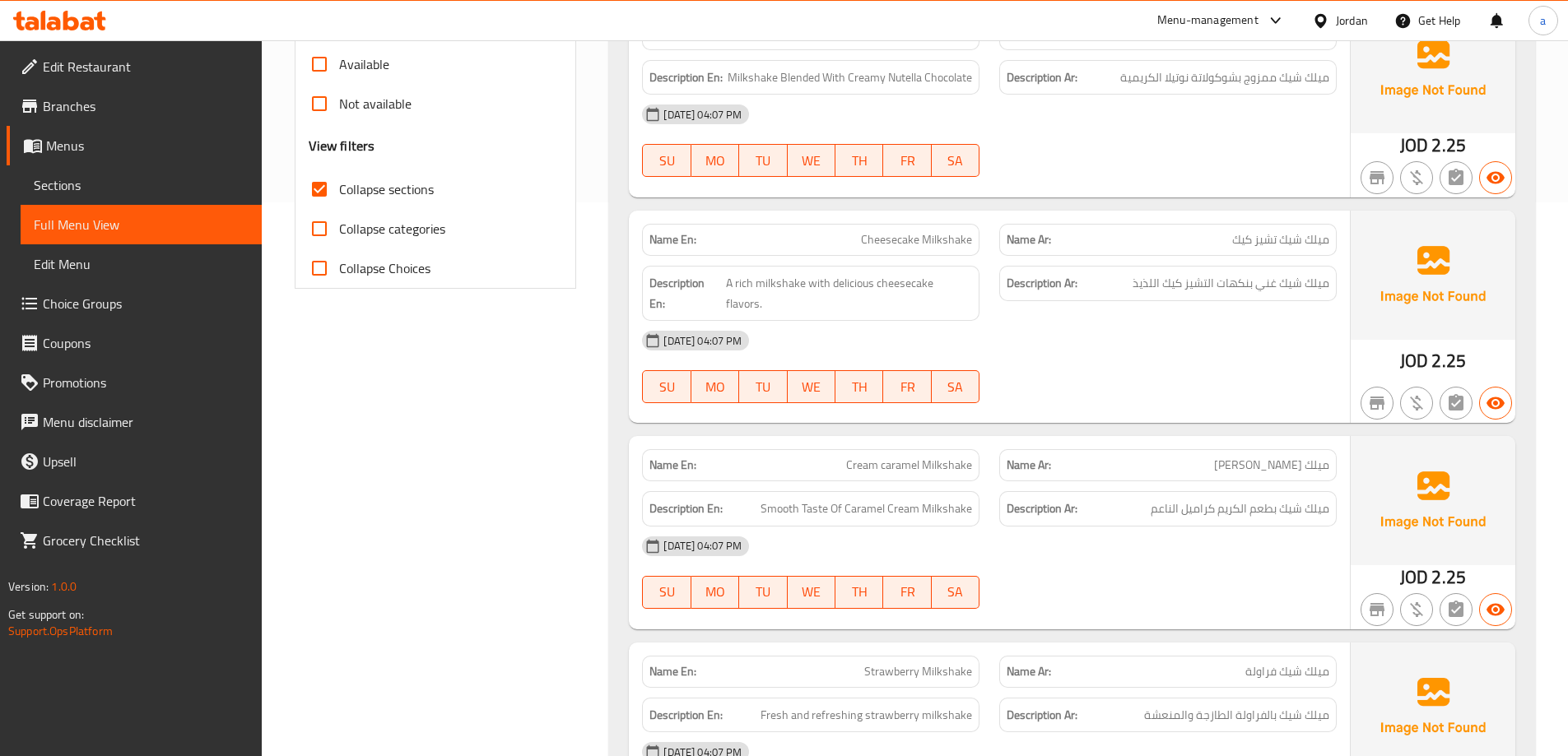
scroll to position [598, 0]
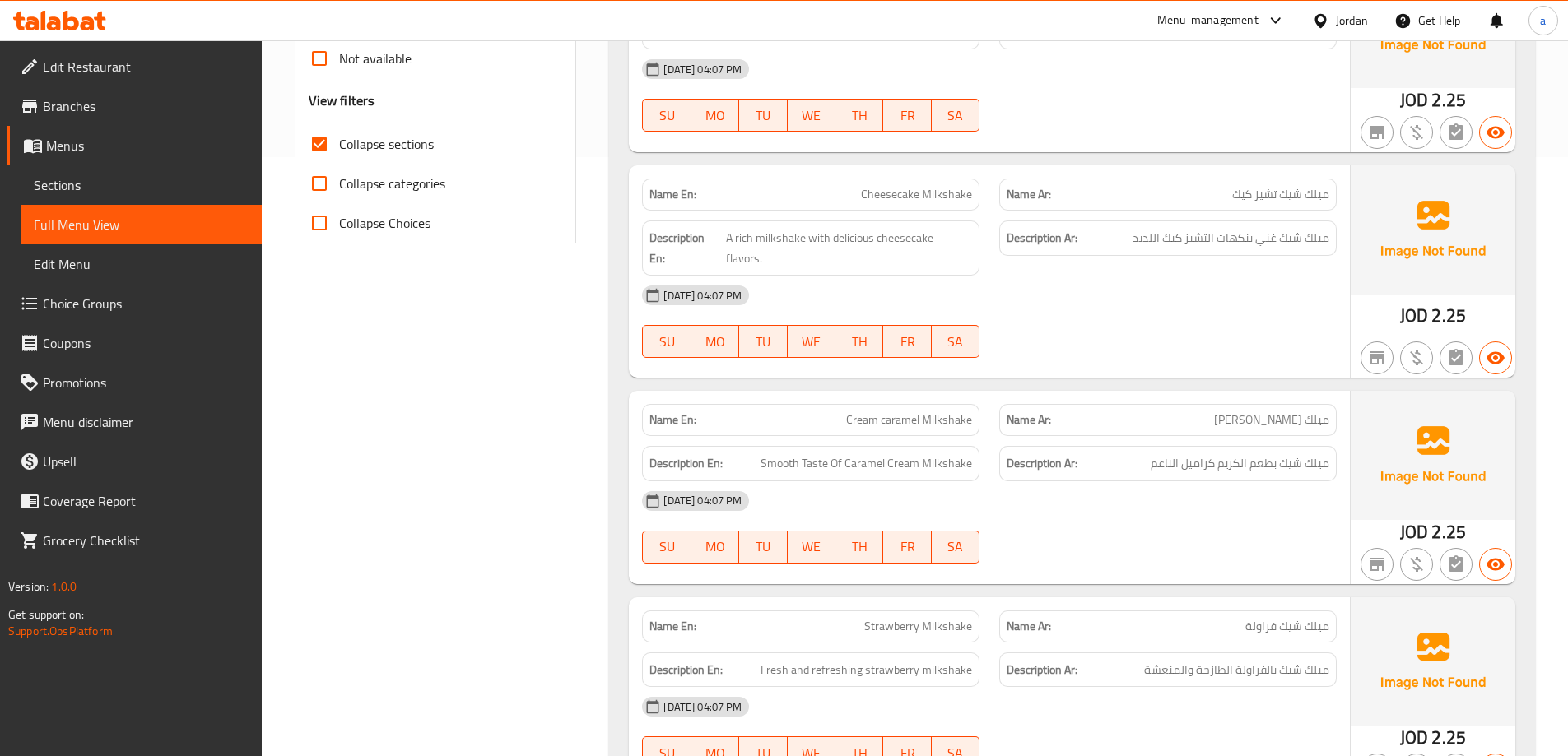
drag, startPoint x: 1333, startPoint y: 452, endPoint x: 1147, endPoint y: 461, distance: 186.2
click at [1147, 461] on div "Name En: Cream caramel Milkshake Name Ar: ميلك [PERSON_NAME] Description En: Sm…" at bounding box center [989, 487] width 721 height 192
click at [914, 411] on span "Cream caramel Milkshake" at bounding box center [909, 420] width 126 height 17
drag, startPoint x: 836, startPoint y: 447, endPoint x: 762, endPoint y: 434, distance: 75.1
click at [762, 453] on h6 "Description En: Smooth Taste Of Caramel Cream Milkshake" at bounding box center [810, 463] width 323 height 20
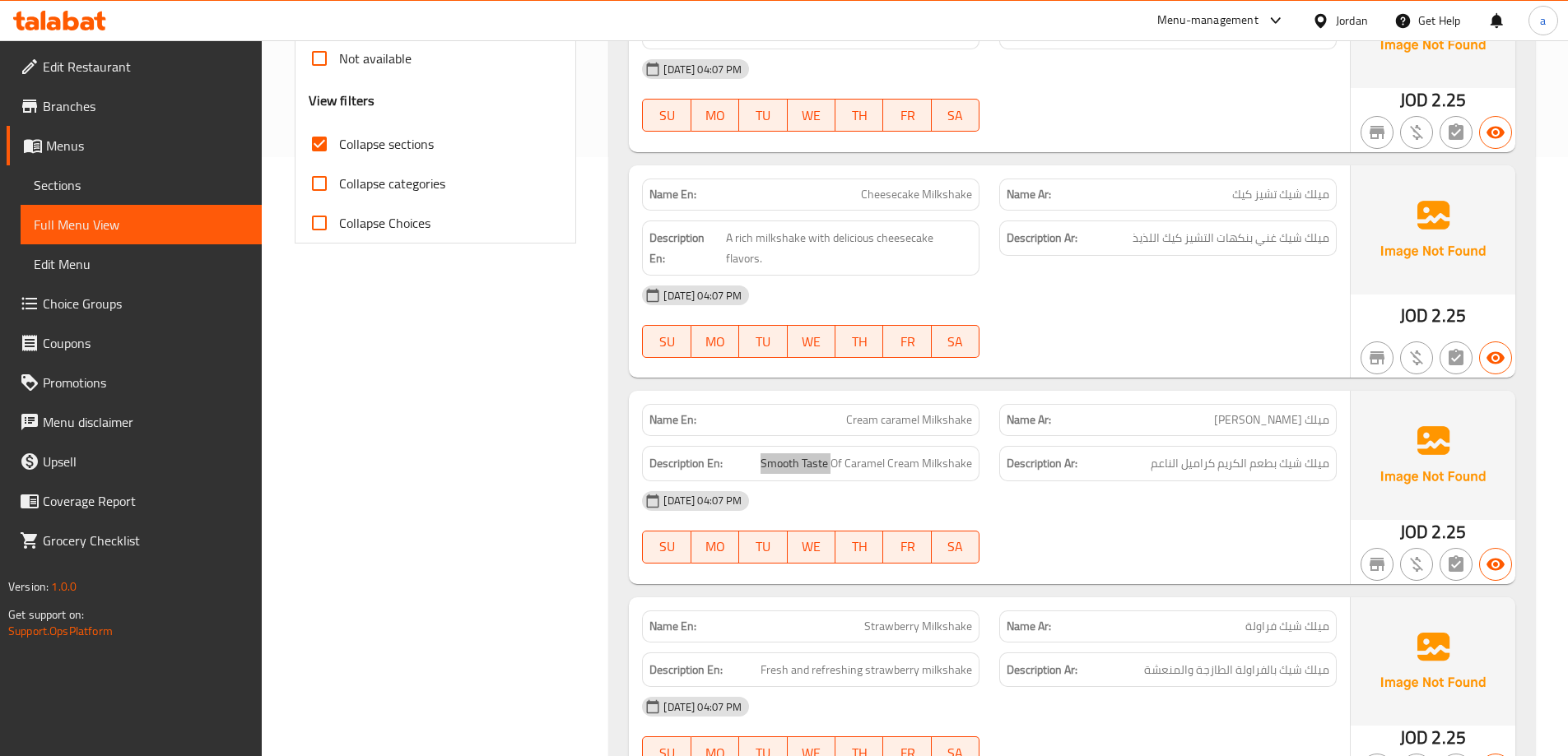
scroll to position [681, 0]
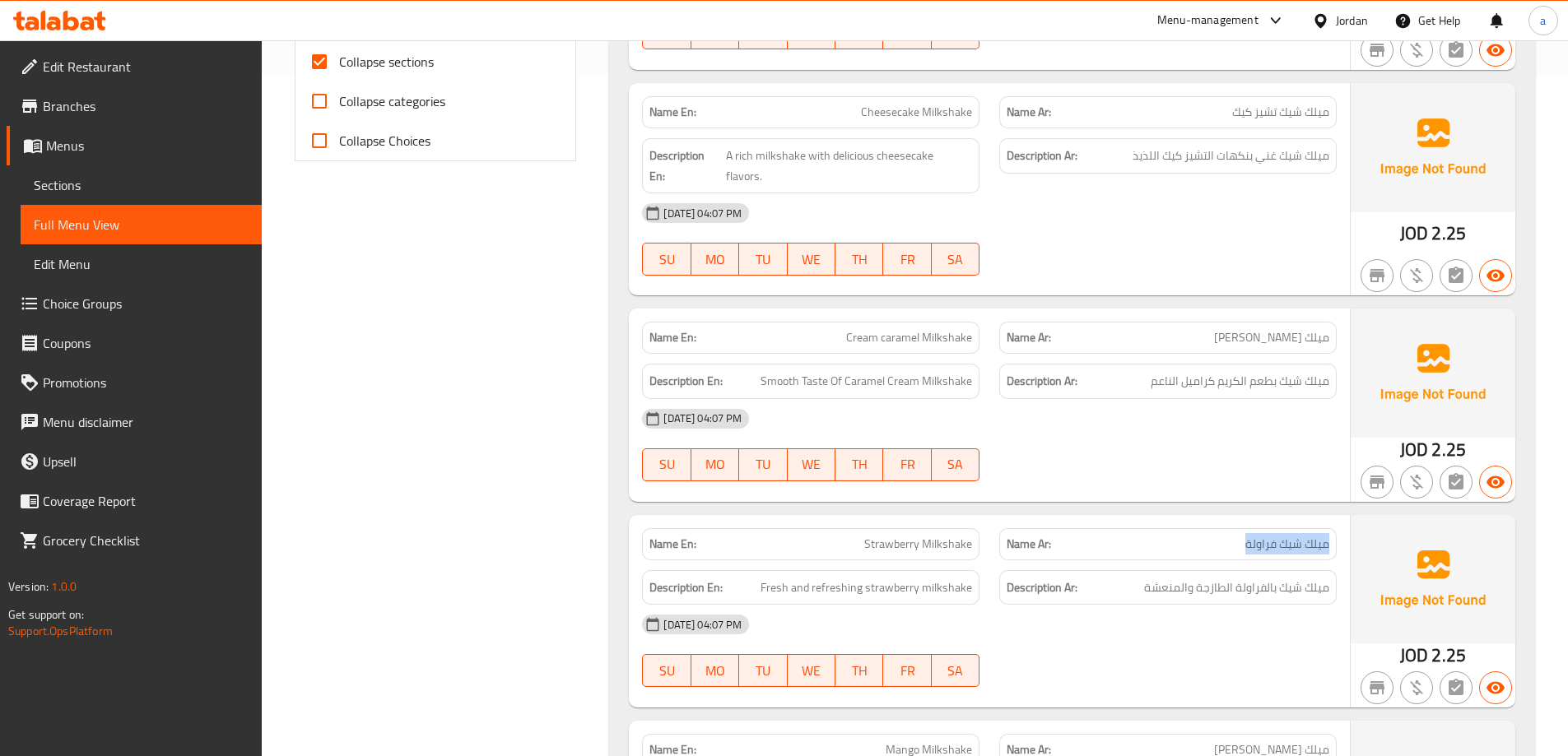
drag, startPoint x: 1223, startPoint y: 521, endPoint x: 1330, endPoint y: 495, distance: 110.1
click at [1330, 515] on div "Name En: Strawberry Milkshake Name Ar: ميلك شيك فراولة Description En: Fresh an…" at bounding box center [989, 611] width 721 height 192
drag, startPoint x: 916, startPoint y: 516, endPoint x: 836, endPoint y: 519, distance: 80.1
click at [836, 536] on p "Name En: Strawberry Milkshake" at bounding box center [810, 544] width 323 height 17
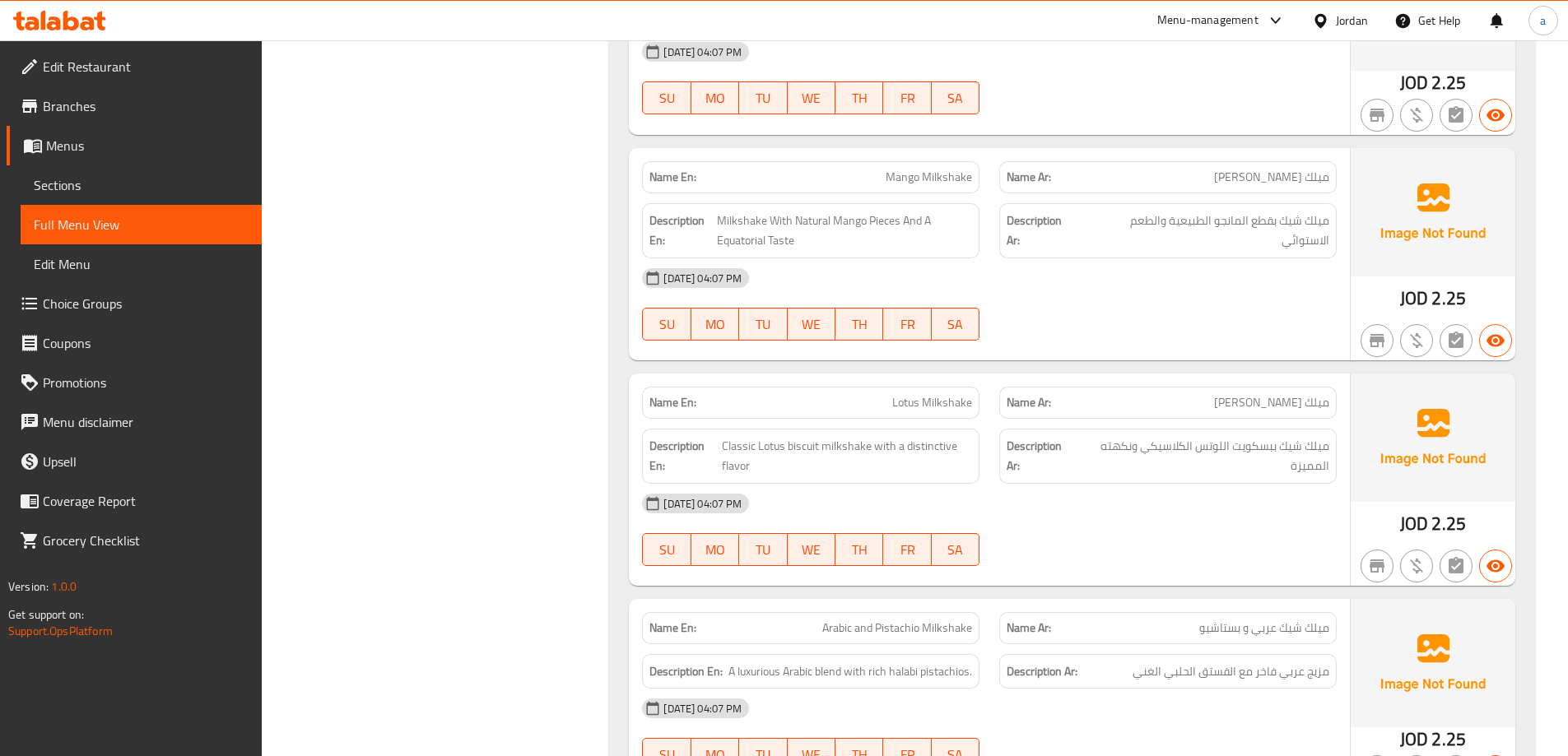
scroll to position [1257, 0]
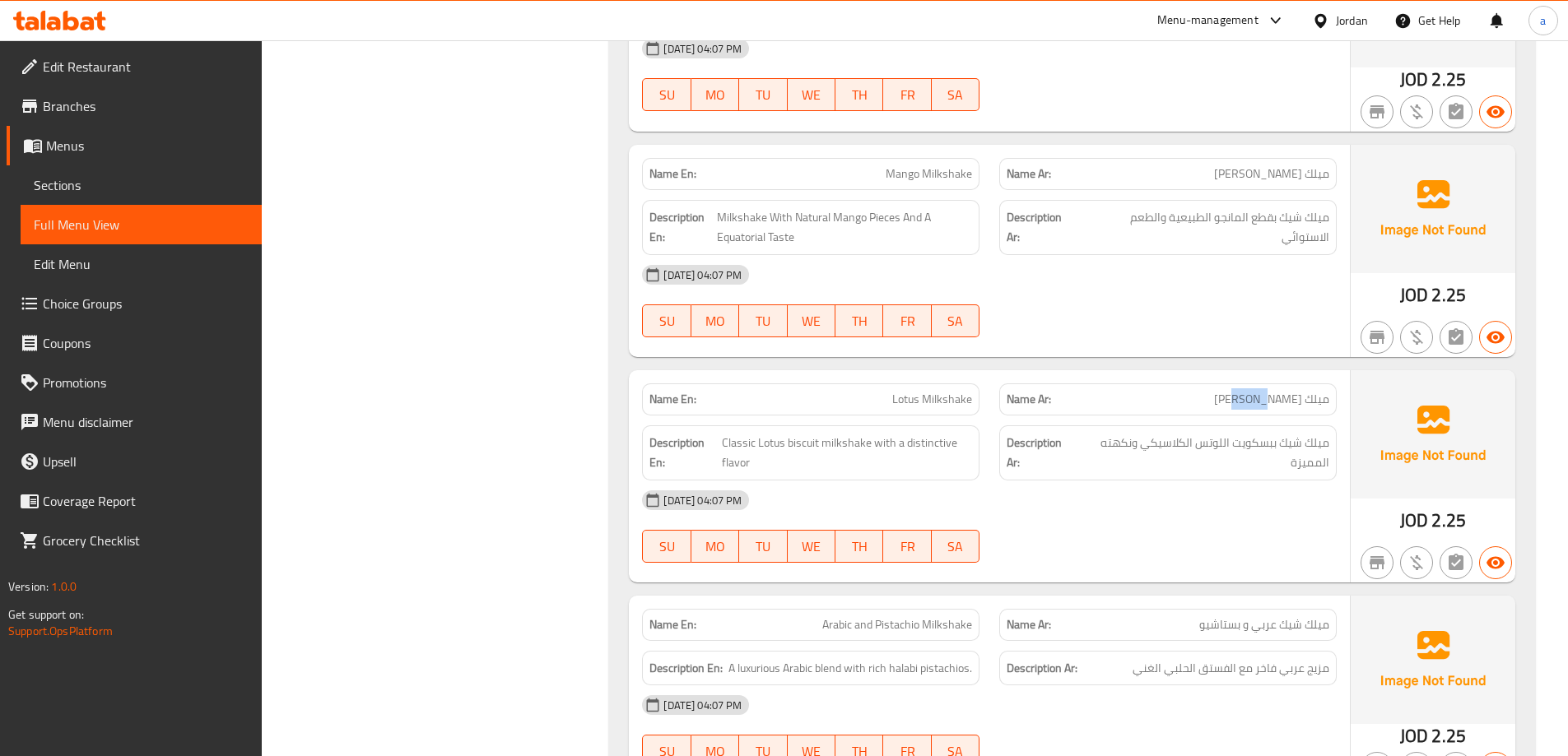
drag, startPoint x: 1283, startPoint y: 376, endPoint x: 1188, endPoint y: 376, distance: 95.0
click at [1202, 391] on p "Name Ar: [PERSON_NAME]" at bounding box center [1168, 399] width 323 height 17
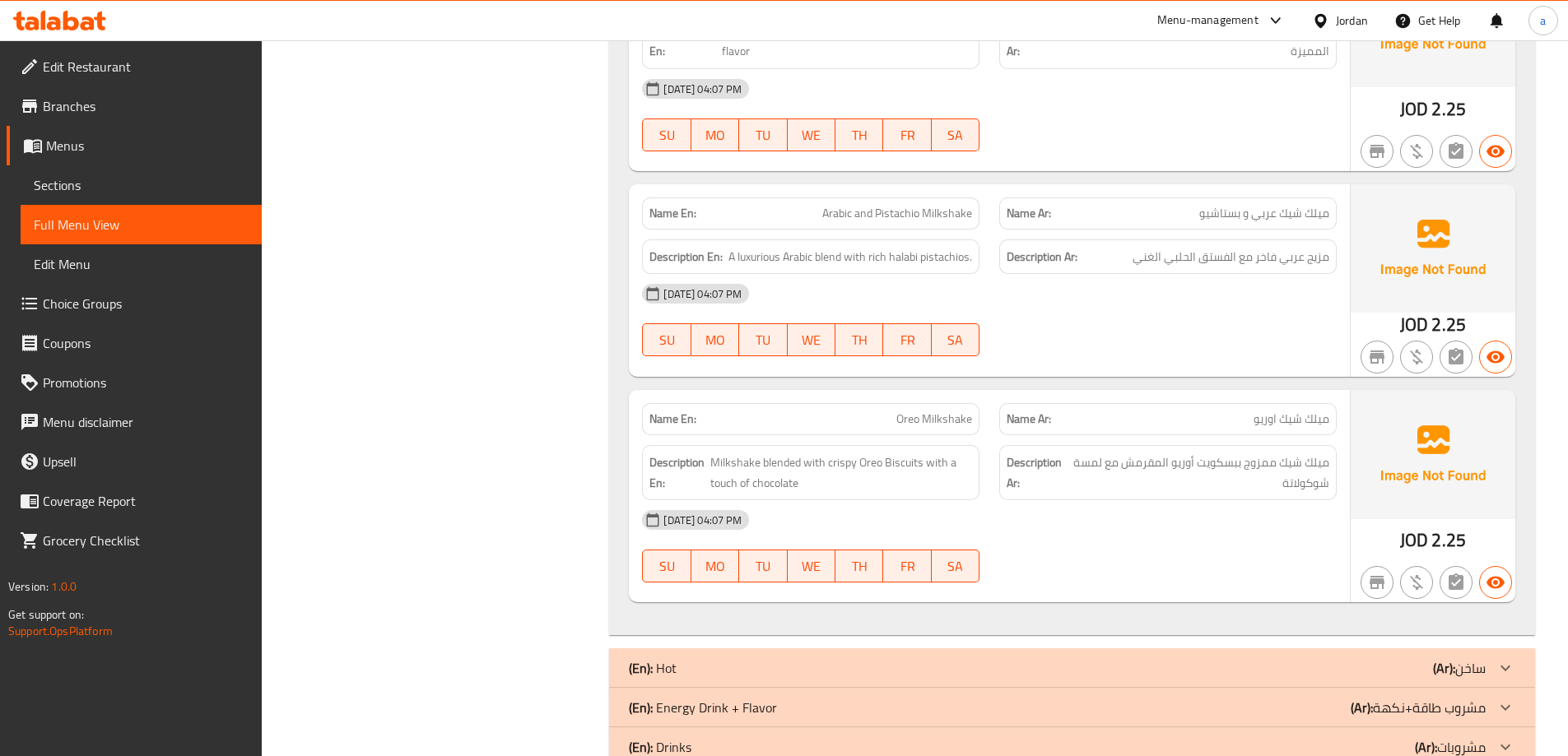
scroll to position [1732, 0]
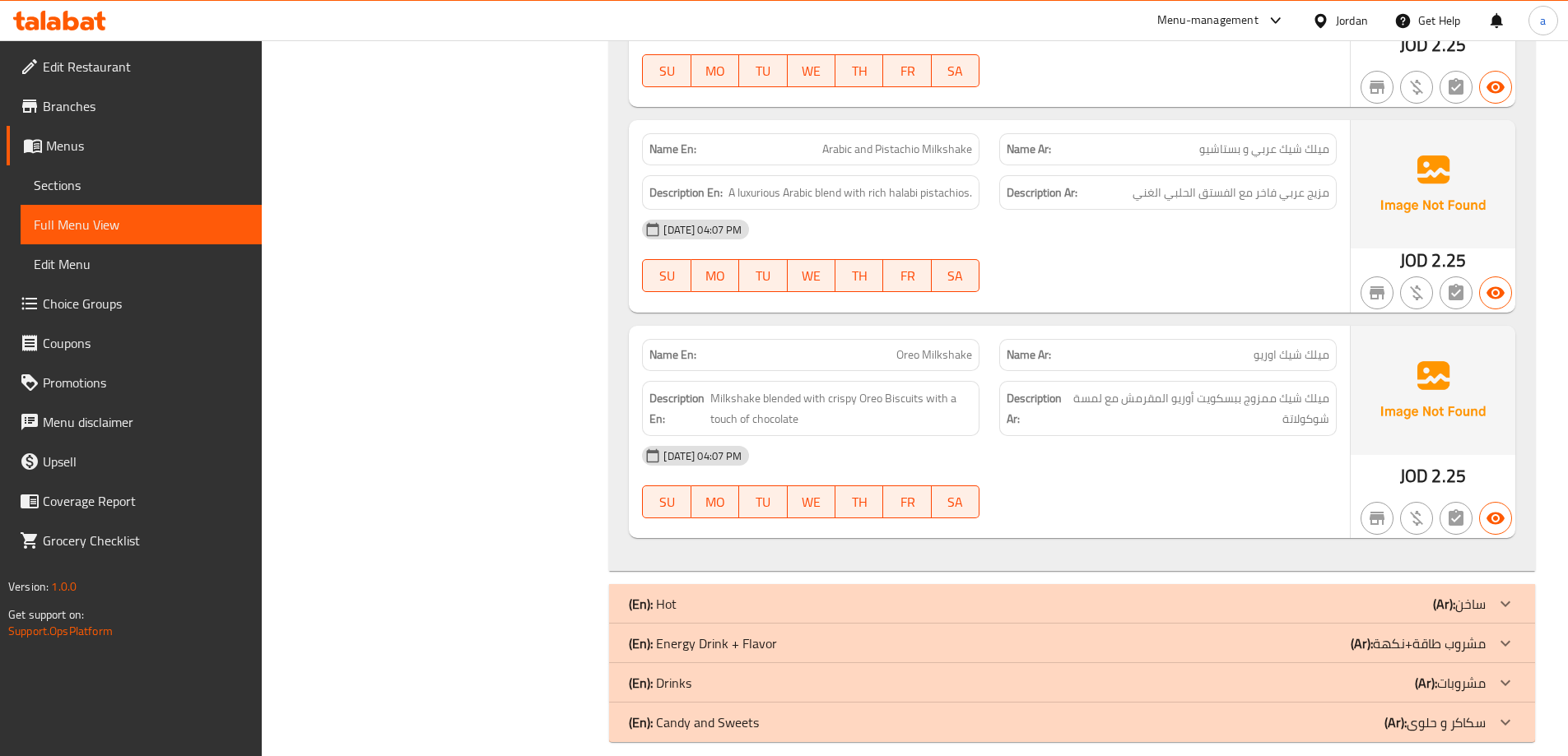
click at [1479, 594] on p "(Ar): ساخن" at bounding box center [1459, 604] width 53 height 20
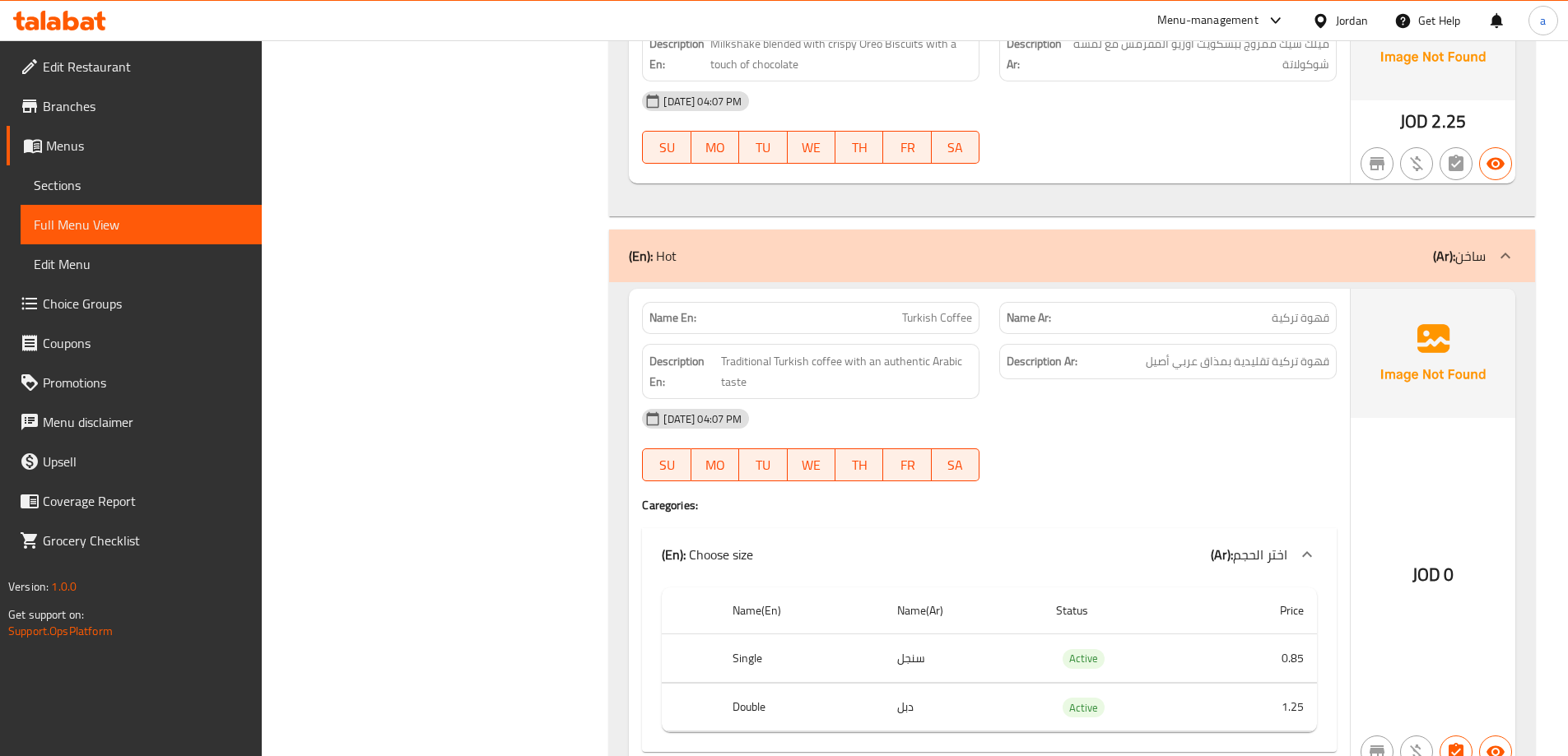
scroll to position [2144, 0]
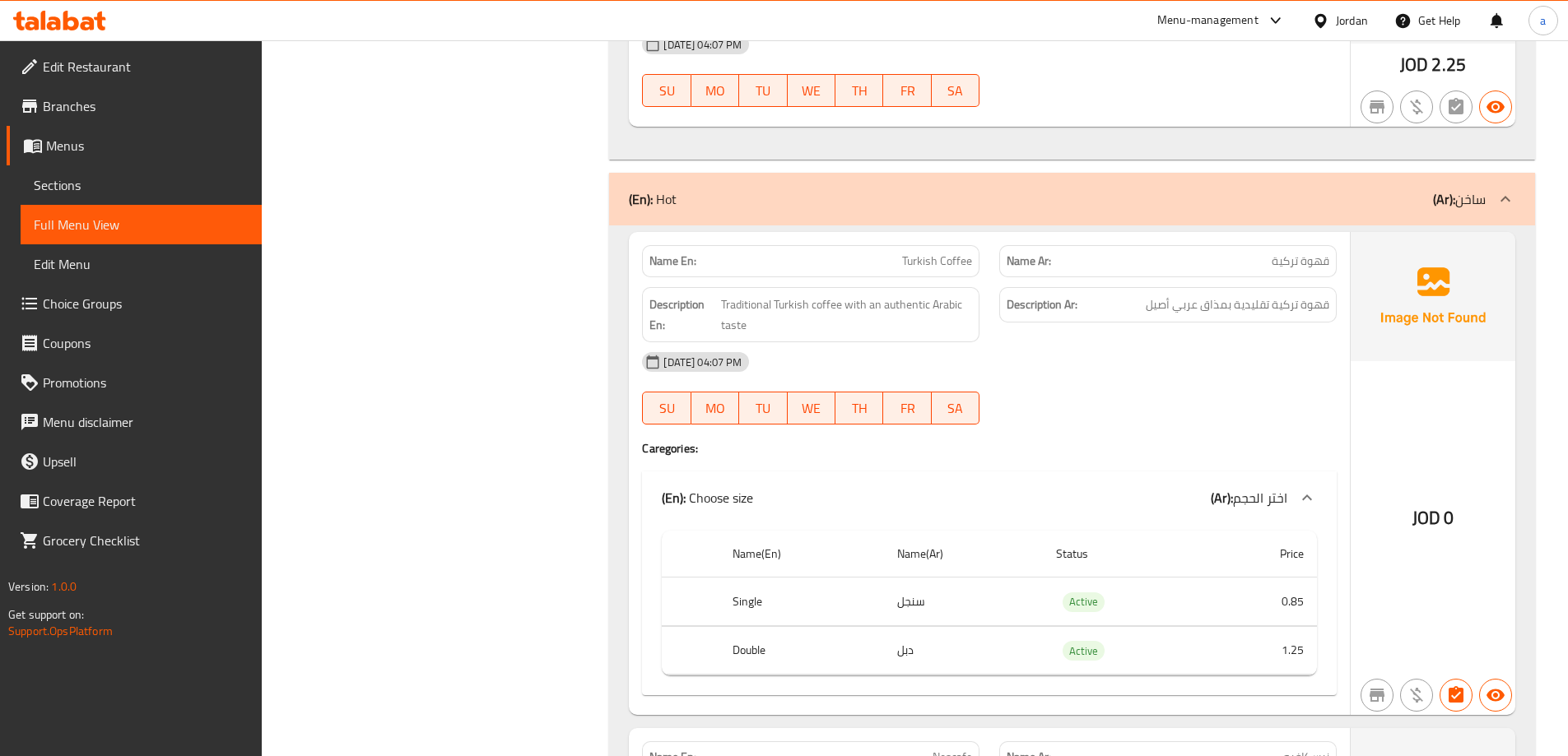
click at [1272, 581] on td "0.85" at bounding box center [1261, 601] width 110 height 49
click at [1271, 626] on td "1.25" at bounding box center [1261, 650] width 110 height 49
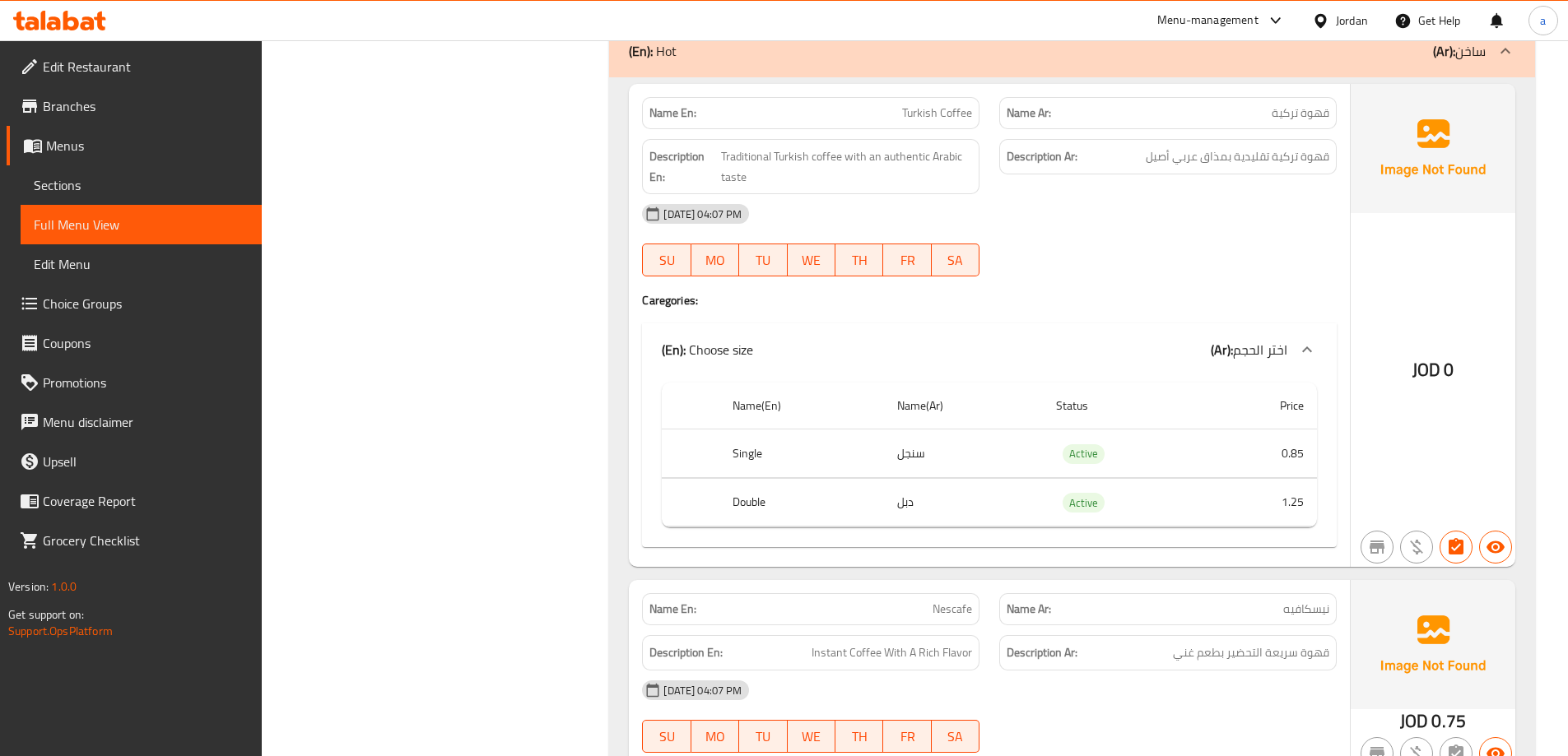
scroll to position [2473, 0]
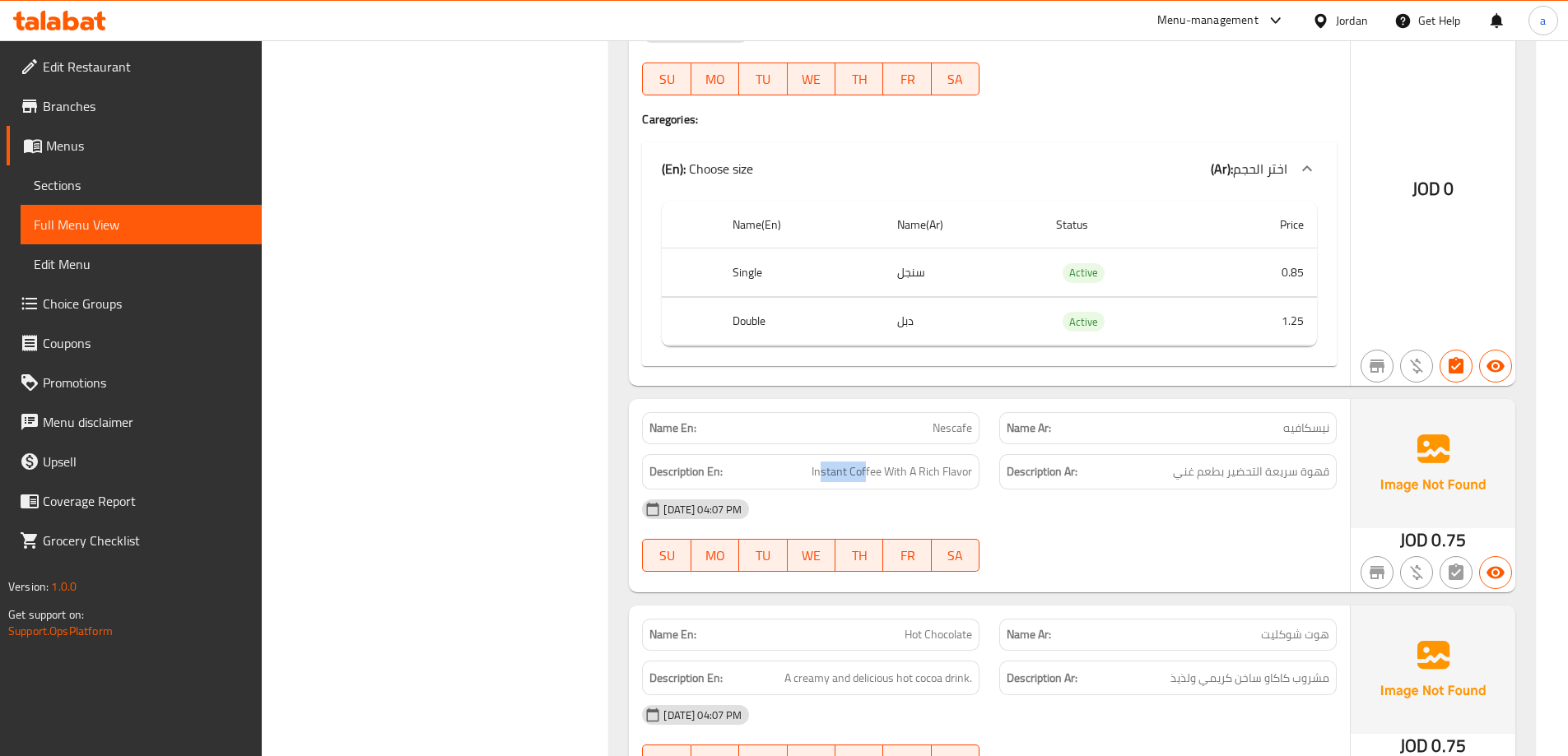
drag, startPoint x: 821, startPoint y: 459, endPoint x: 867, endPoint y: 463, distance: 46.2
click at [867, 463] on div "Description En: Instant Coffee With A Rich Flavor" at bounding box center [811, 472] width 337 height 36
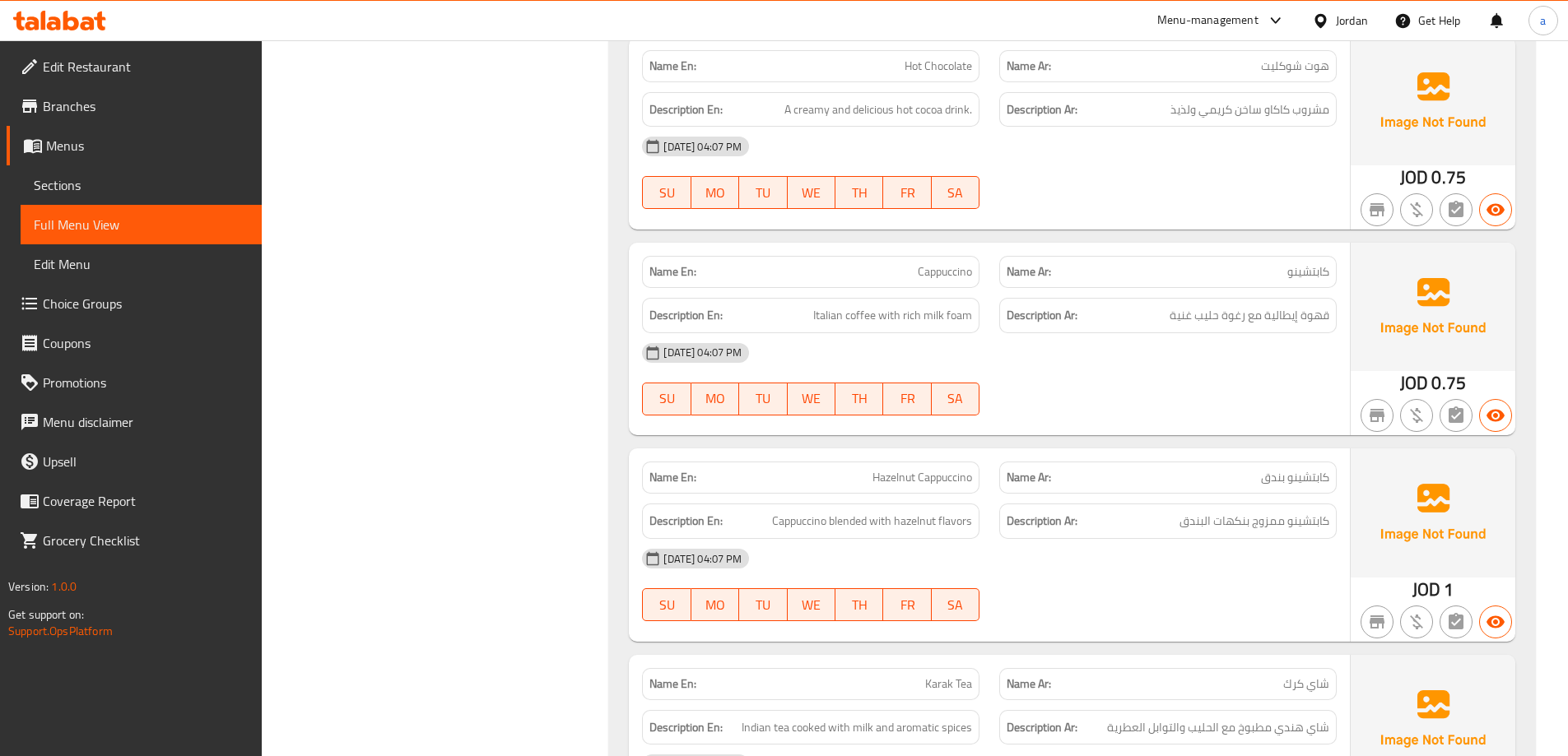
scroll to position [3049, 0]
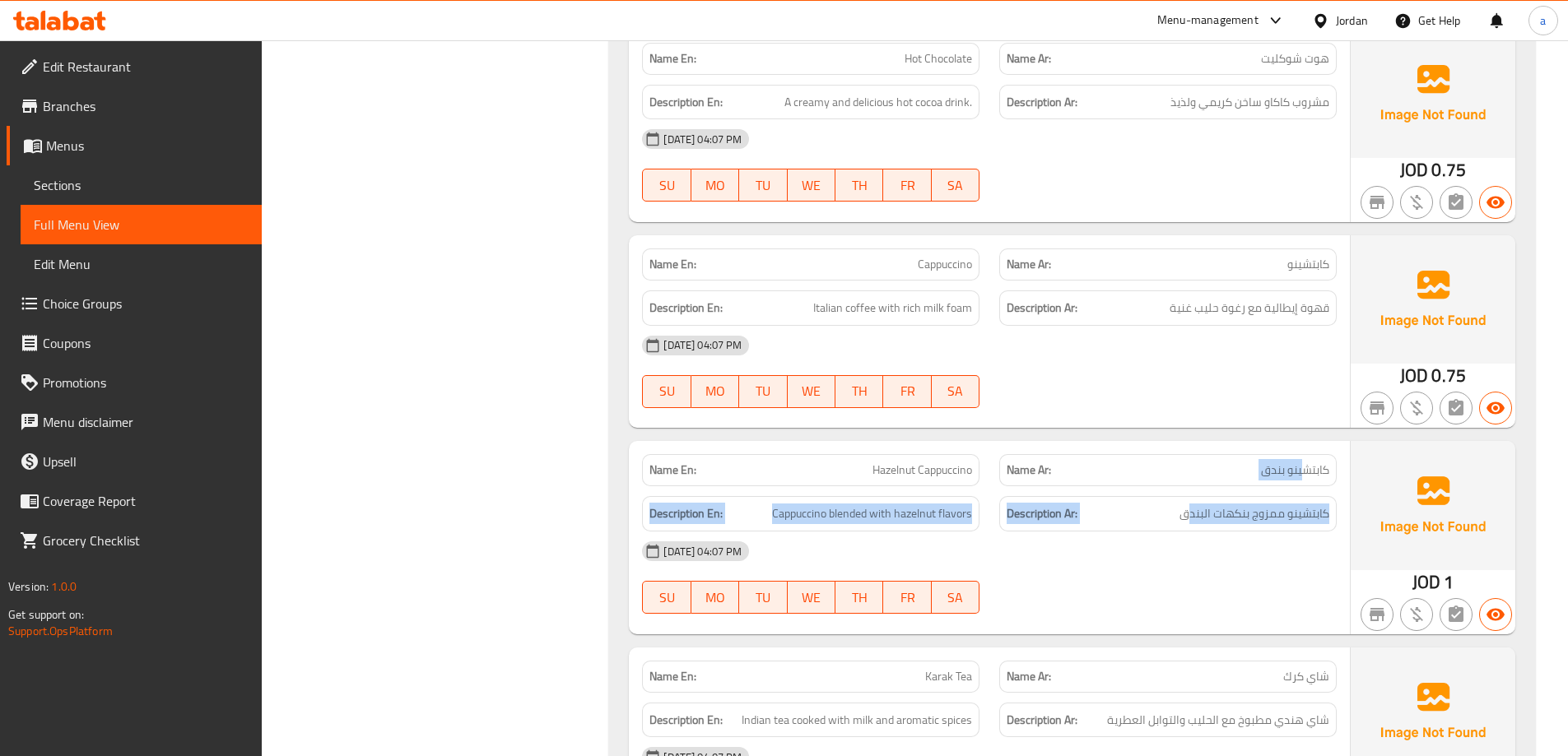
drag, startPoint x: 1187, startPoint y: 467, endPoint x: 1301, endPoint y: 448, distance: 115.6
click at [1301, 448] on div "Name En: Hazelnut Cappuccino Name Ar: كابتشينو بندق Description En: Cappuccino …" at bounding box center [989, 537] width 721 height 192
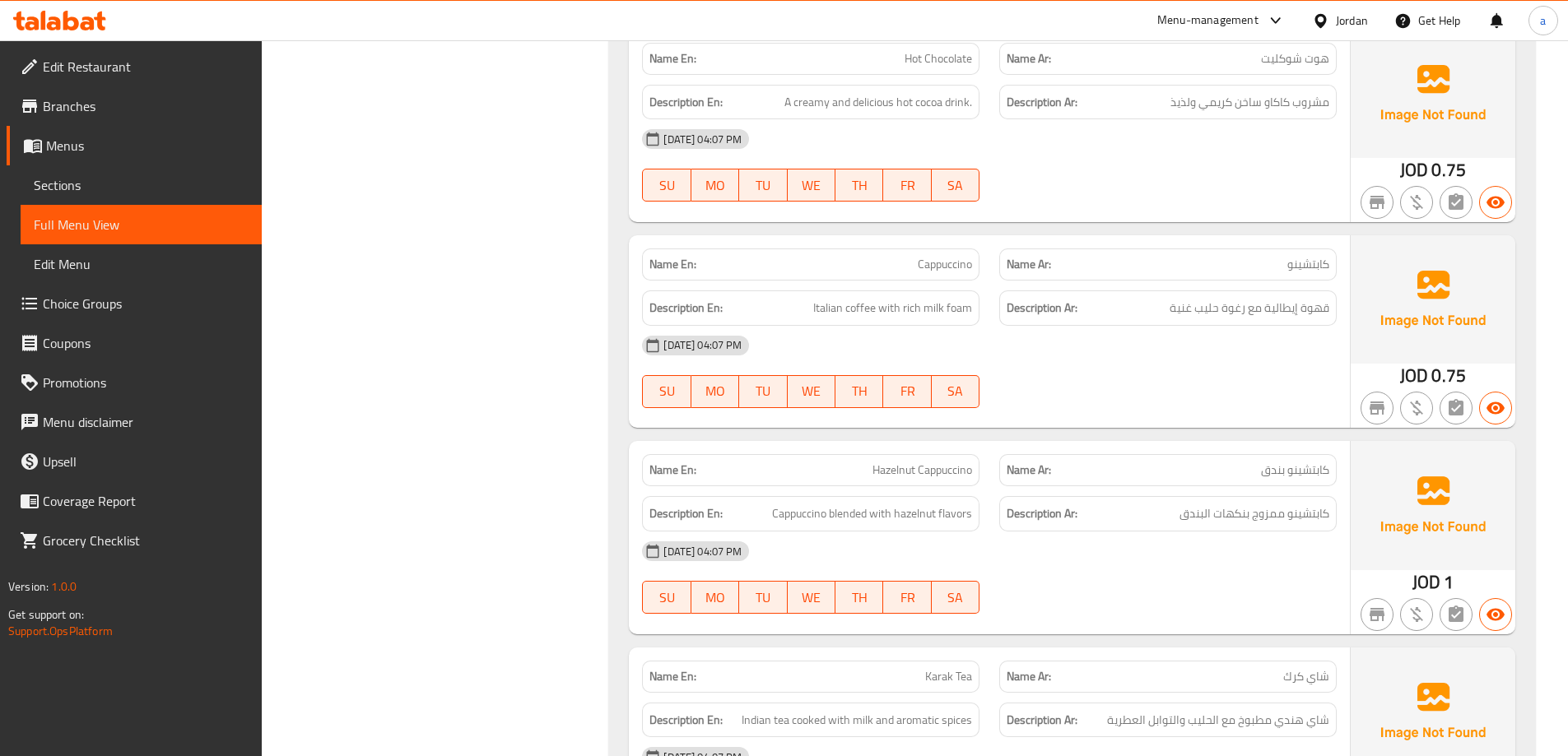
click at [1241, 534] on div "[DATE] 04:07 PM" at bounding box center [989, 551] width 715 height 39
drag, startPoint x: 1254, startPoint y: 496, endPoint x: 1270, endPoint y: 495, distance: 16.0
click at [1270, 503] on span "كابتشينو ممزوج بنكهات البندق" at bounding box center [1255, 513] width 150 height 20
click at [1288, 615] on div "Name En: Hazelnut Cappuccino Name Ar: كابتشينو بندق Description En: Cappuccino …" at bounding box center [989, 537] width 721 height 192
drag, startPoint x: 1218, startPoint y: 492, endPoint x: 1234, endPoint y: 495, distance: 16.3
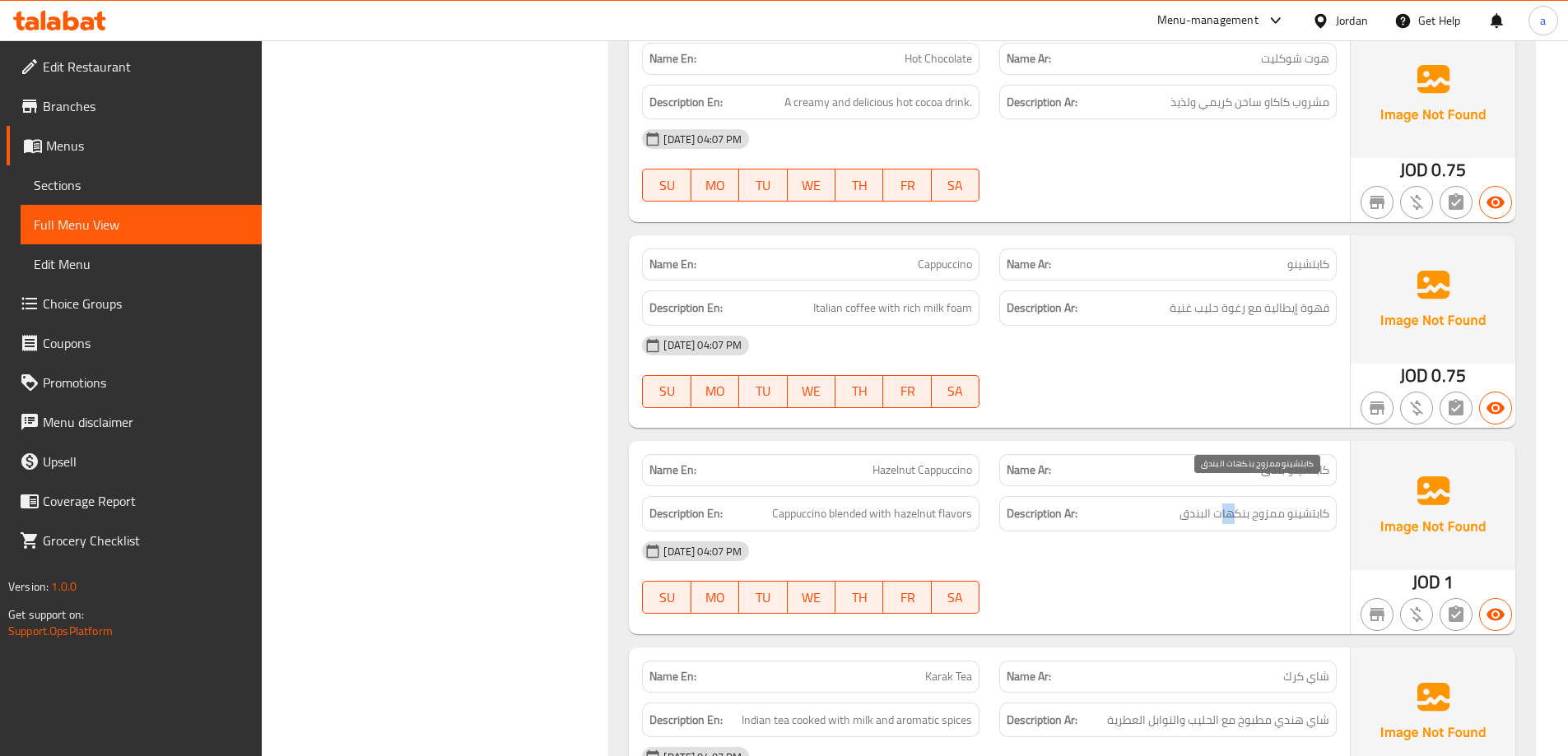
click at [1234, 503] on span "كابتشينو ممزوج بنكهات البندق" at bounding box center [1255, 513] width 150 height 20
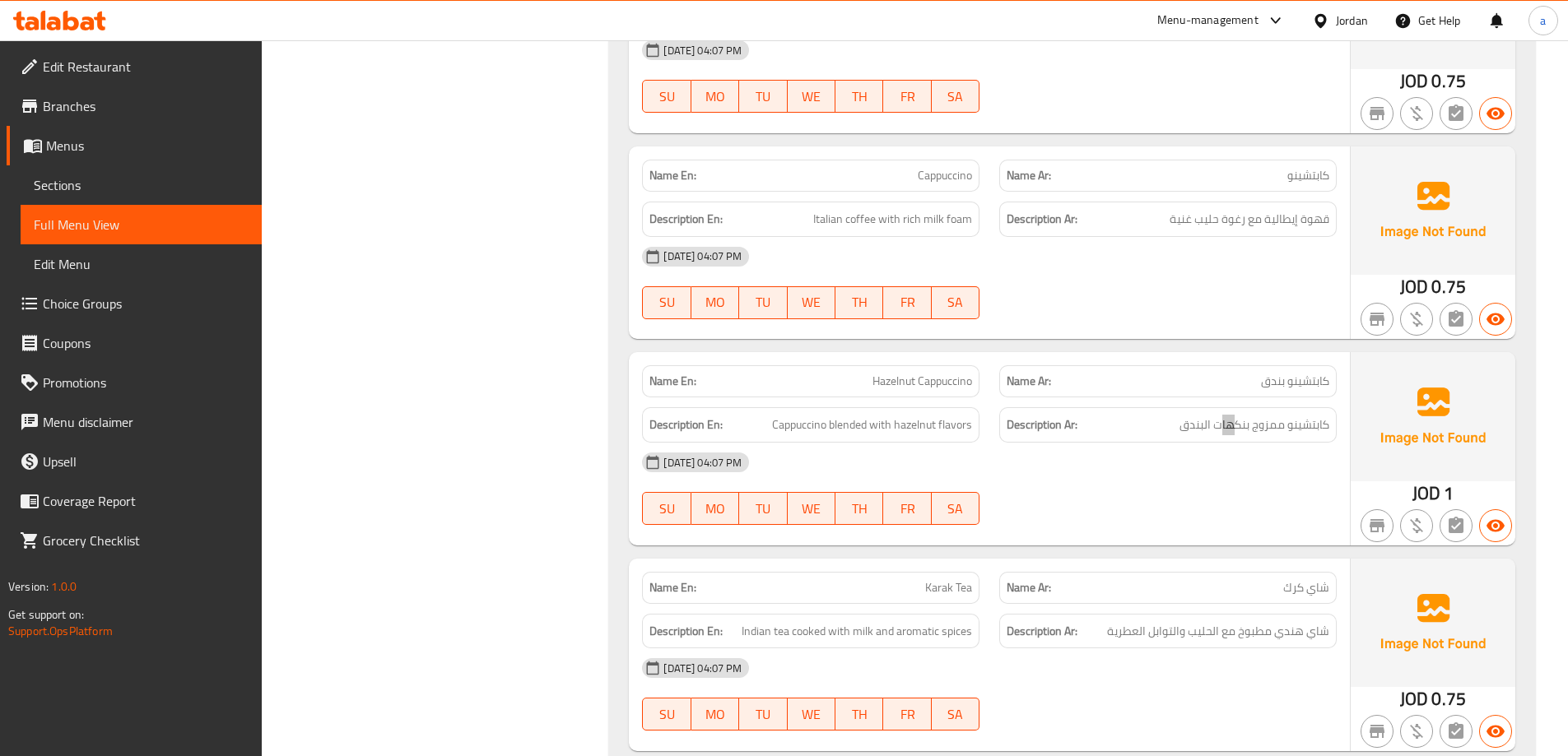
scroll to position [3378, 0]
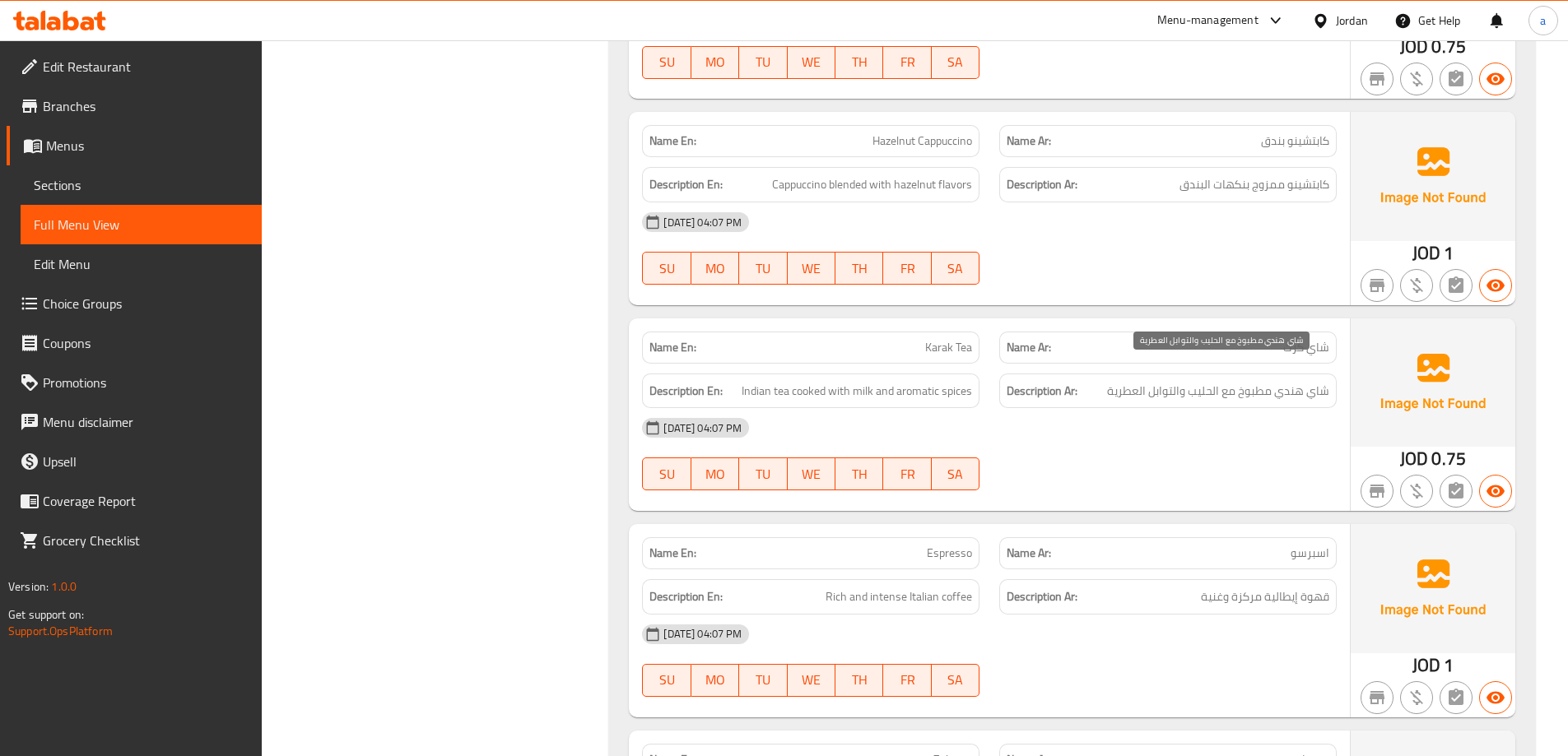
drag, startPoint x: 1240, startPoint y: 361, endPoint x: 1367, endPoint y: 341, distance: 128.6
click at [1291, 374] on div "Description Ar: شاي هندي مطبوخ مع الحليب والتوابل العطرية" at bounding box center [1168, 392] width 337 height 36
click at [1290, 408] on div "[DATE] 04:07 PM" at bounding box center [989, 427] width 715 height 39
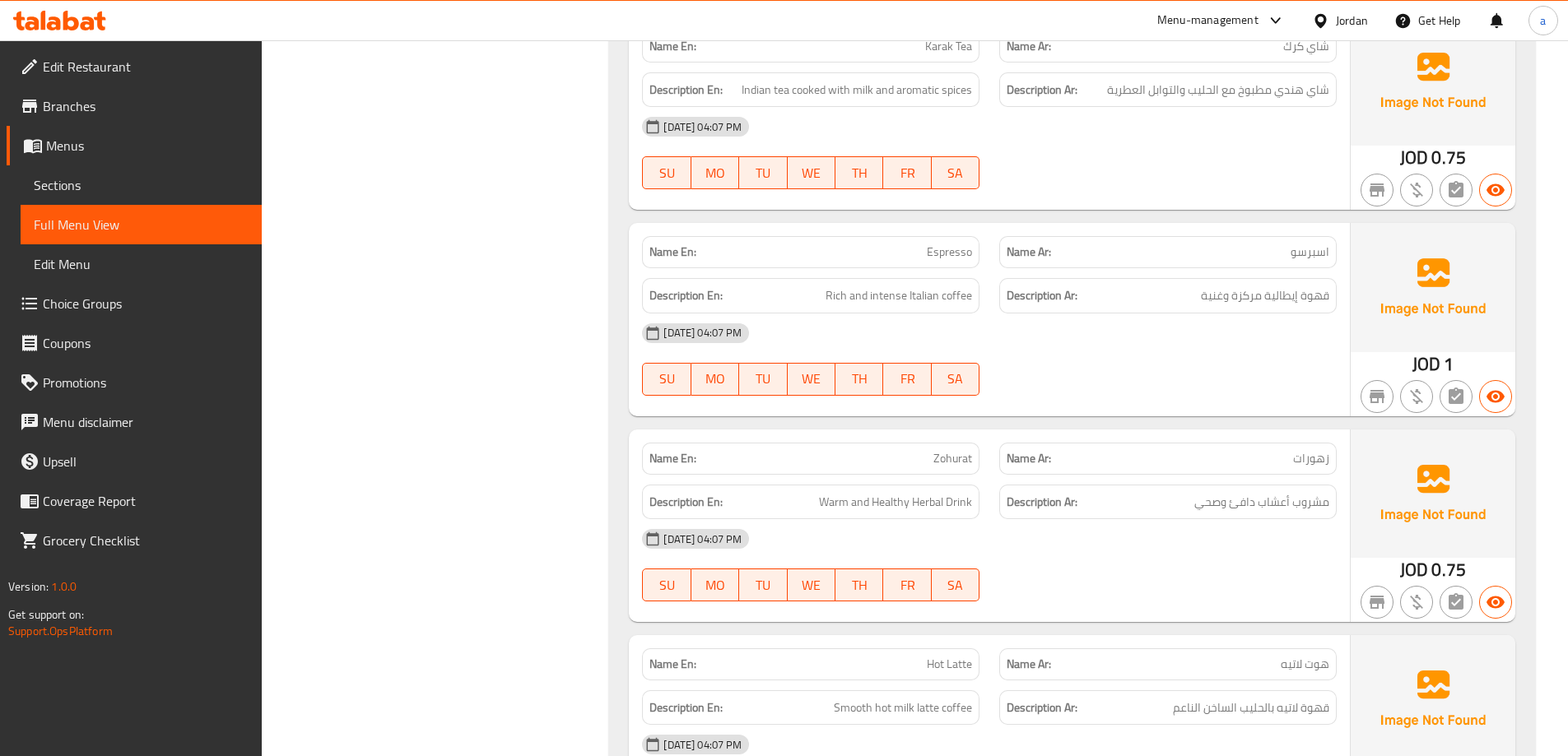
scroll to position [3707, 0]
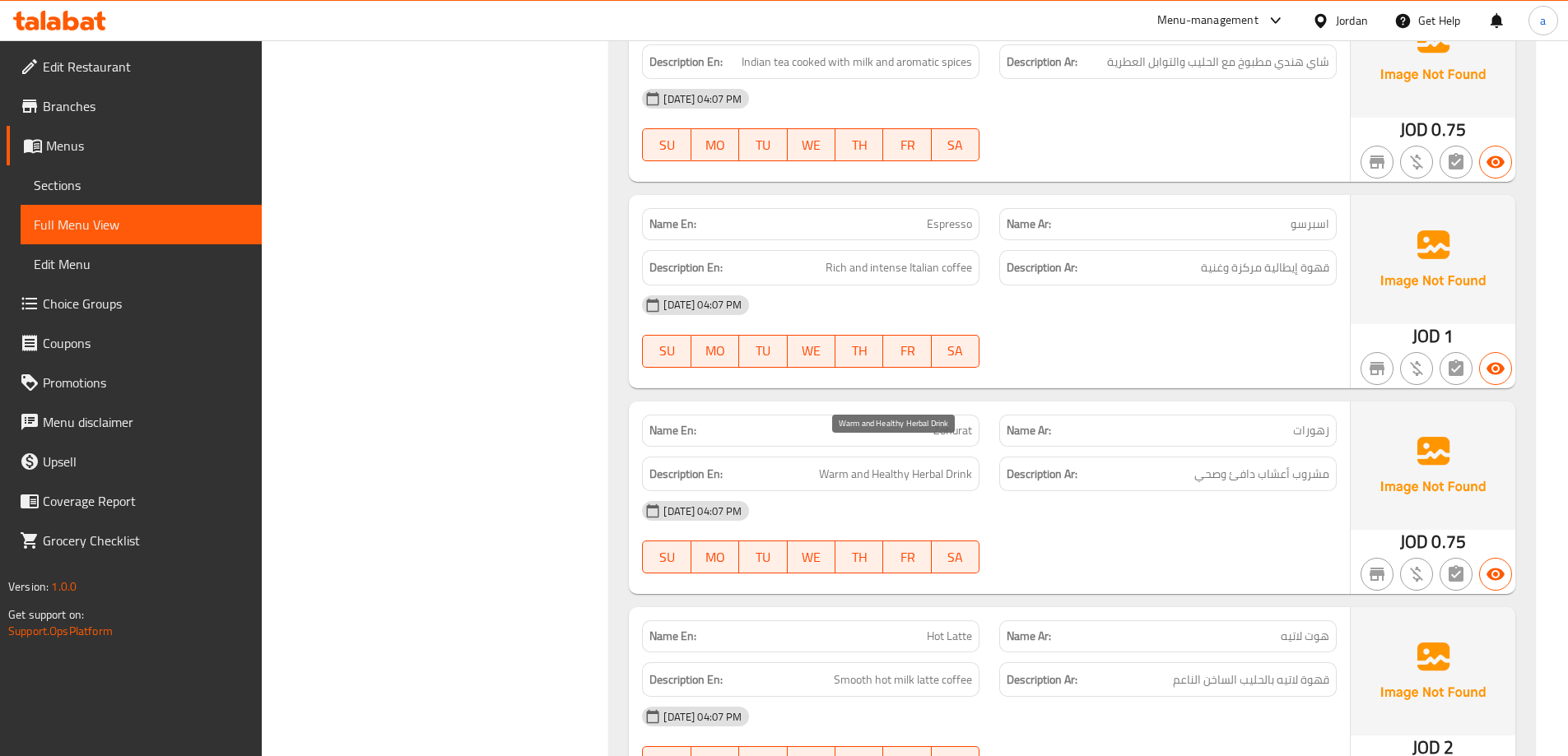
click at [918, 464] on span "Warm and Healthy Herbal Drink" at bounding box center [895, 474] width 153 height 20
copy span "Herbal"
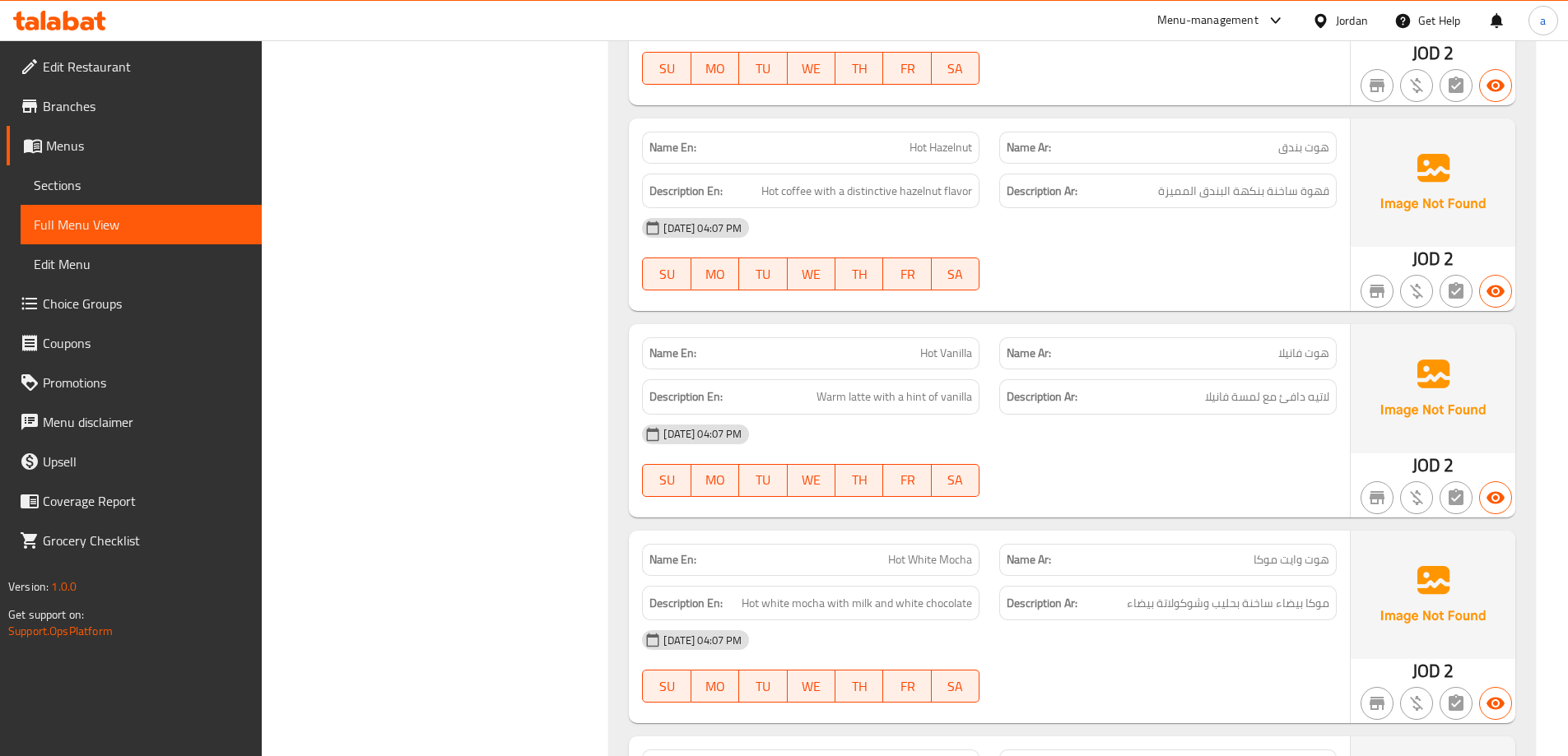
scroll to position [5023, 0]
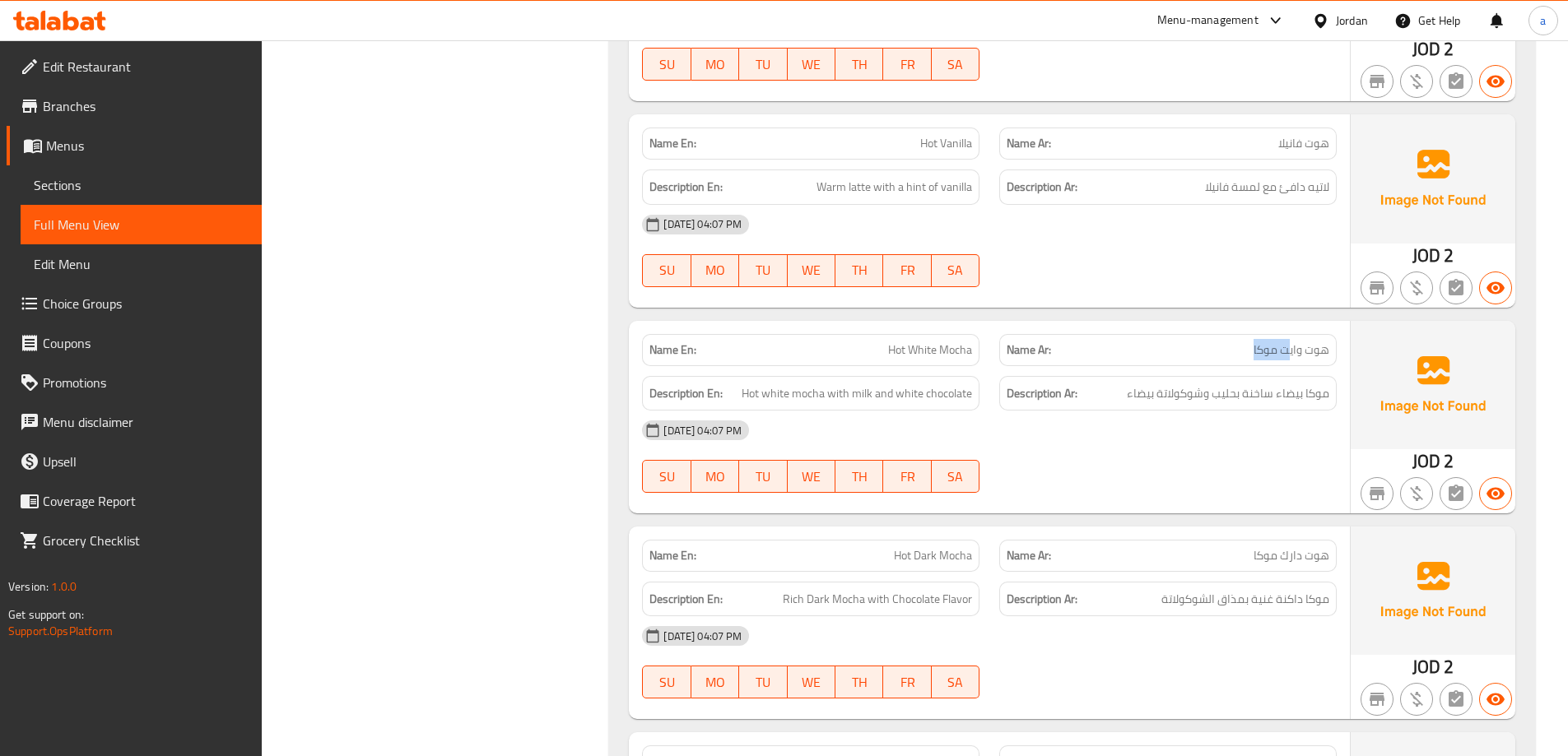
drag, startPoint x: 1256, startPoint y: 329, endPoint x: 1289, endPoint y: 328, distance: 33.0
click at [1287, 341] on span "هوت وايت موكا" at bounding box center [1291, 350] width 76 height 17
drag, startPoint x: 1150, startPoint y: 399, endPoint x: 1258, endPoint y: 399, distance: 108.0
click at [1258, 410] on div "[DATE] 04:07 PM" at bounding box center [989, 430] width 715 height 39
drag, startPoint x: 1285, startPoint y: 340, endPoint x: 1252, endPoint y: 339, distance: 33.0
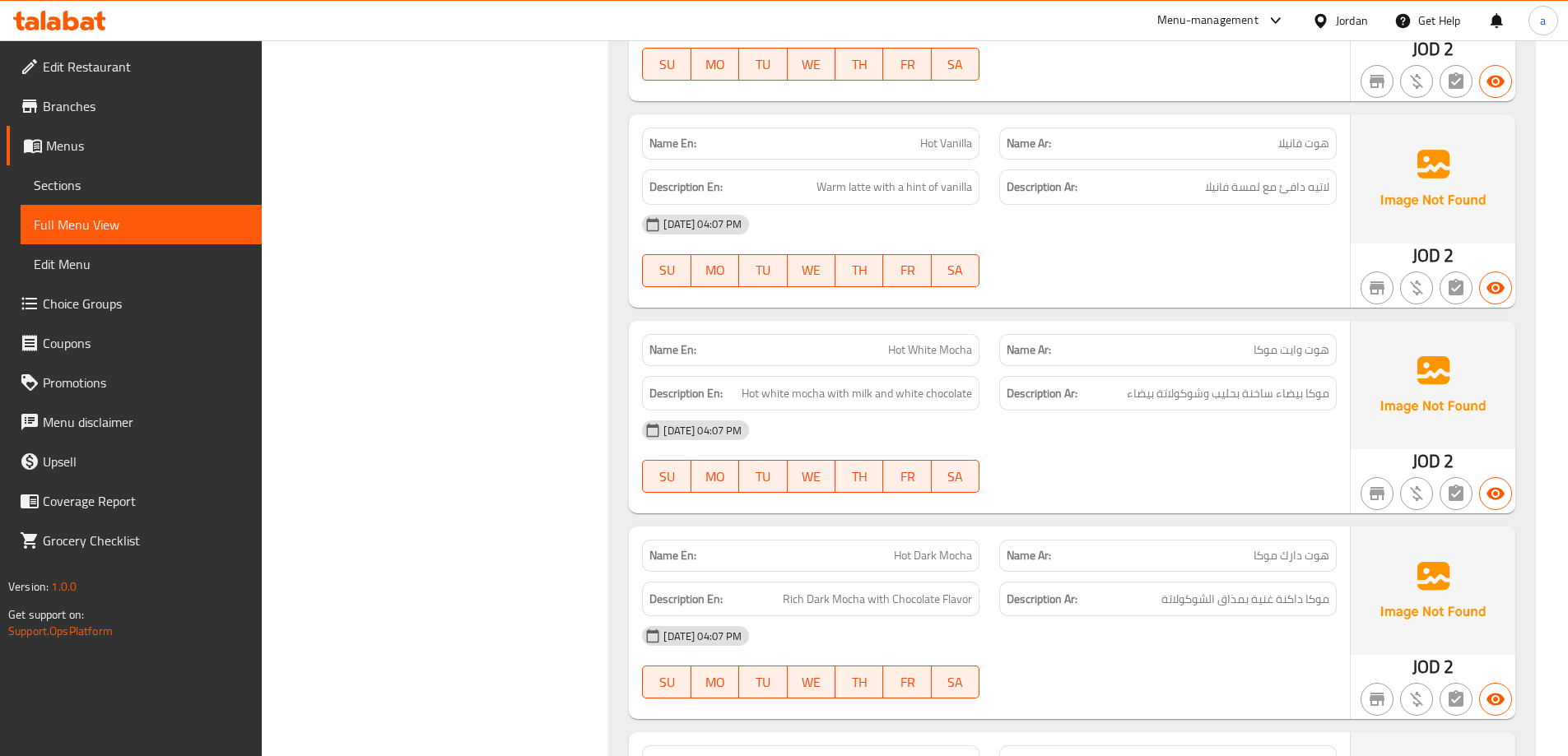
click at [1271, 341] on span "هوت وايت موكا" at bounding box center [1291, 350] width 76 height 17
click at [938, 341] on div "Name En: Hot White Mocha" at bounding box center [811, 350] width 337 height 32
click at [1324, 383] on span "موكا بيضاء ساخنة بحليب وشوكولاتة بيضاء" at bounding box center [1228, 393] width 203 height 20
click at [1296, 383] on span "موكا بيضاء ساخنة بحليب وشوكولاتة بيضاء" at bounding box center [1228, 393] width 203 height 20
click at [1273, 383] on span "موكا بيضاء ساخنة بحليب وشوكولاتة بيضاء" at bounding box center [1228, 393] width 203 height 20
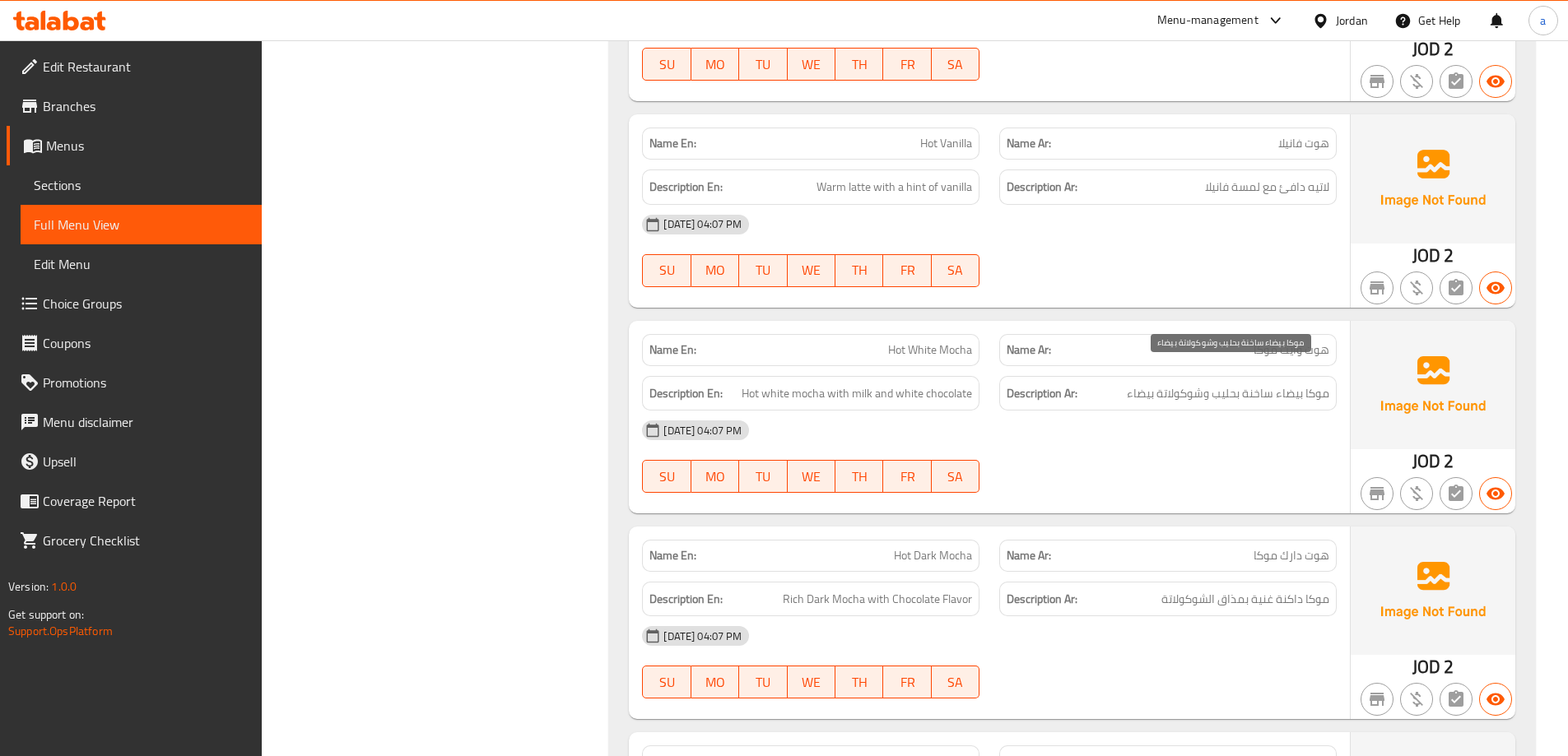
click at [1237, 383] on span "موكا بيضاء ساخنة بحليب وشوكولاتة بيضاء" at bounding box center [1228, 393] width 203 height 20
click at [1210, 383] on span "موكا بيضاء ساخنة بحليب وشوكولاتة بيضاء" at bounding box center [1228, 393] width 203 height 20
click at [1115, 383] on h6 "Description Ar: موكا بيضاء ساخنة بحليب وشوكولاتة بيضاء" at bounding box center [1168, 393] width 323 height 20
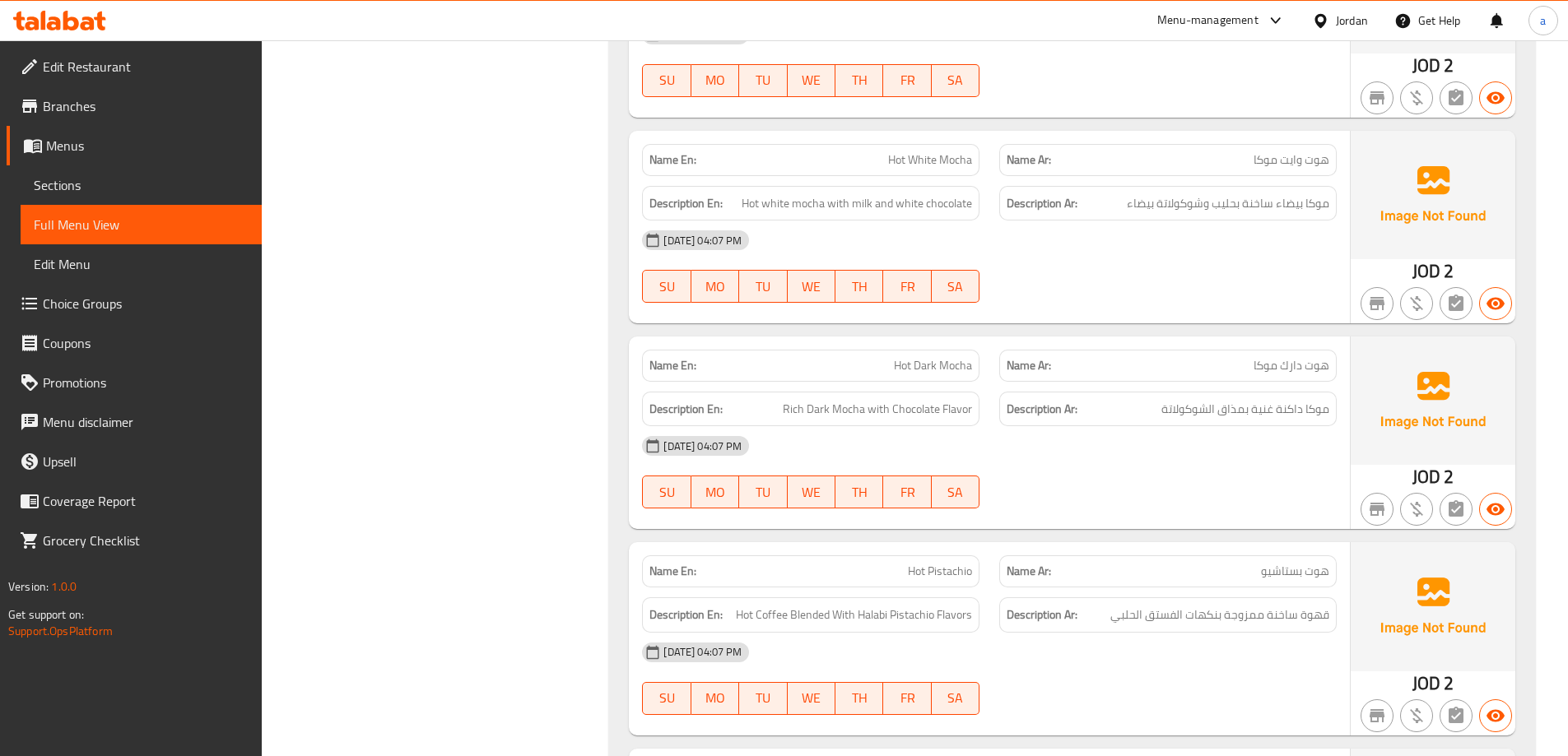
scroll to position [5352, 0]
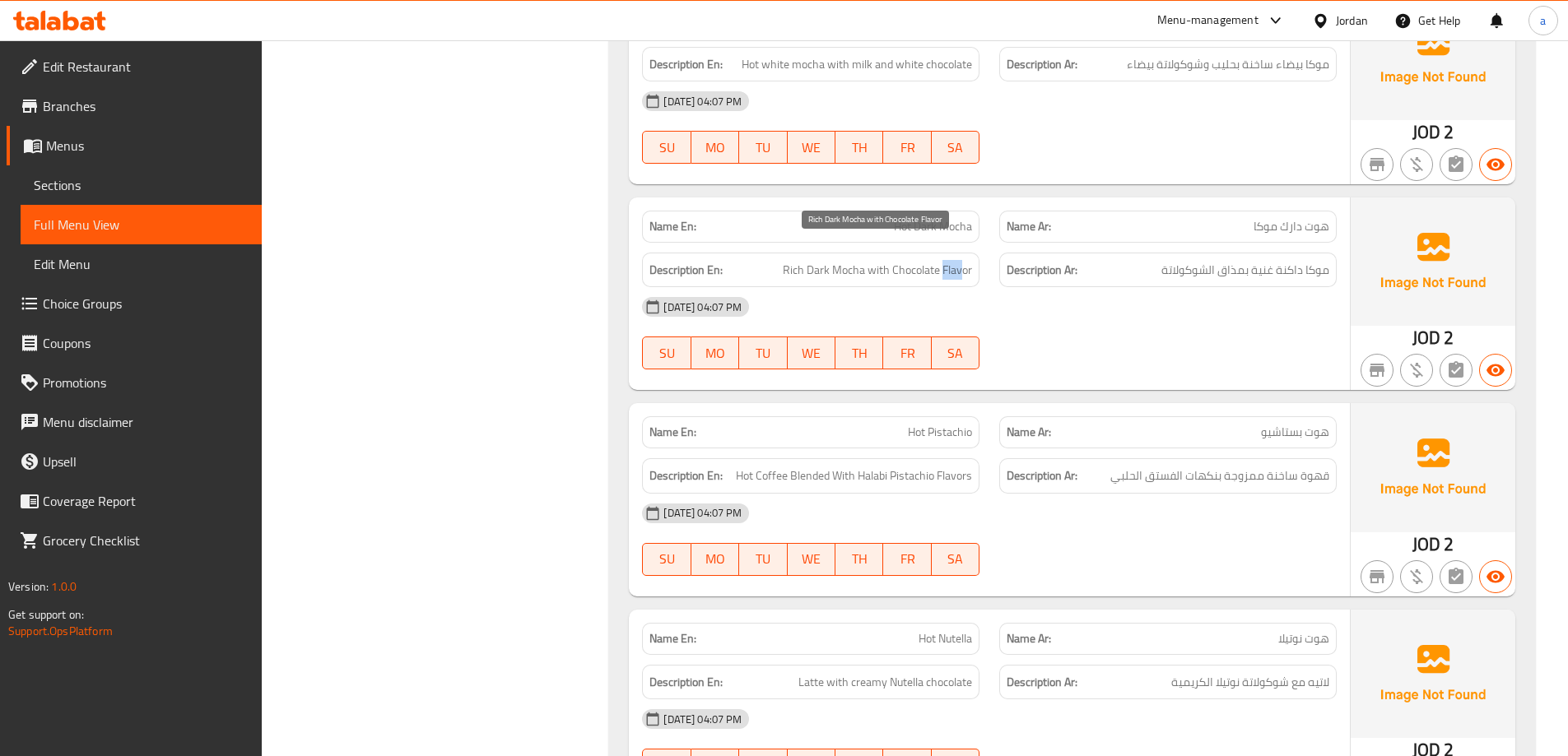
drag, startPoint x: 941, startPoint y: 242, endPoint x: 965, endPoint y: 244, distance: 24.1
click at [965, 260] on span "Rich Dark Mocha with Chocolate Flavor" at bounding box center [877, 270] width 189 height 20
click at [956, 260] on span "Rich Dark Mocha with Chocolate Flavor" at bounding box center [877, 270] width 189 height 20
click at [102, 181] on span "Sections" at bounding box center [141, 185] width 215 height 20
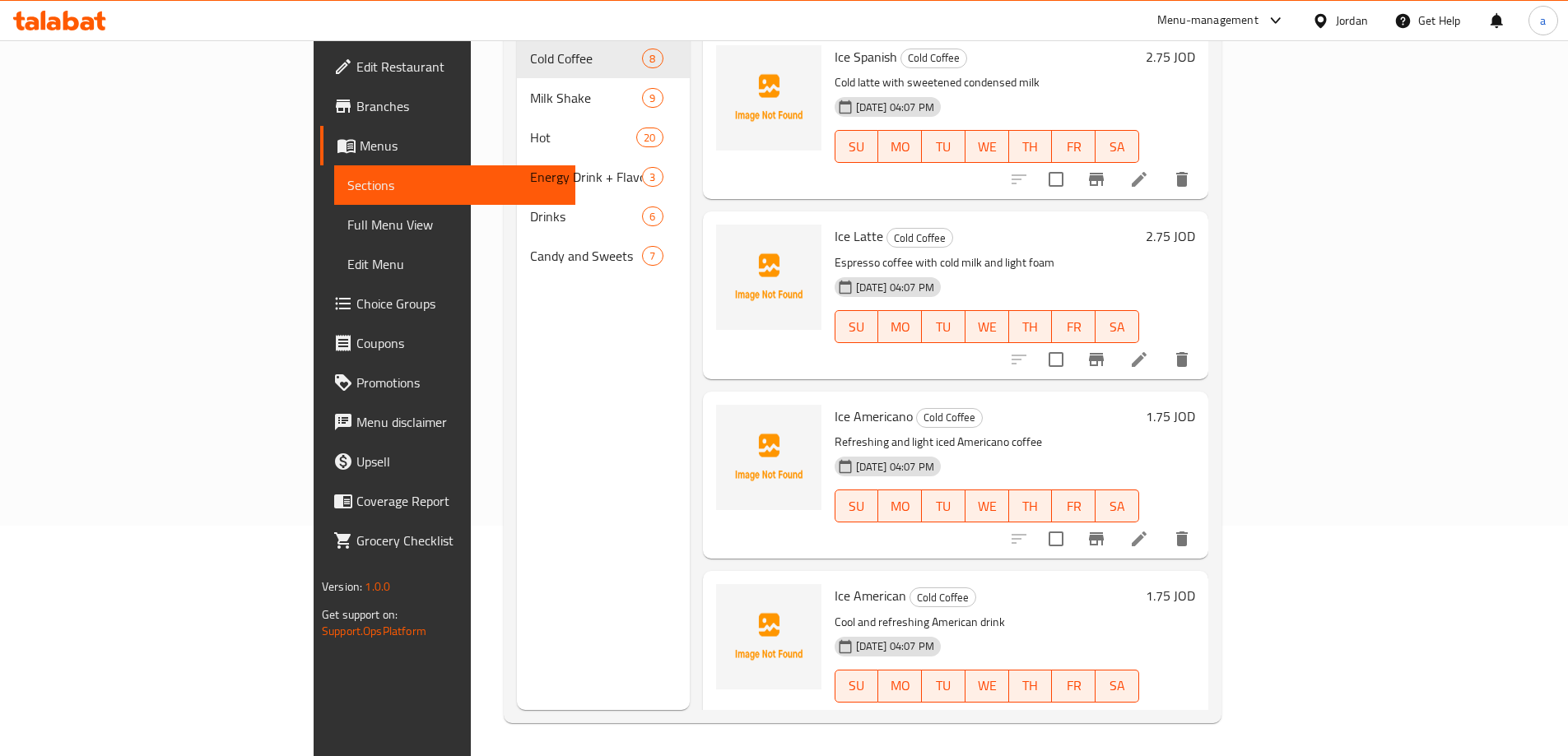
scroll to position [231, 0]
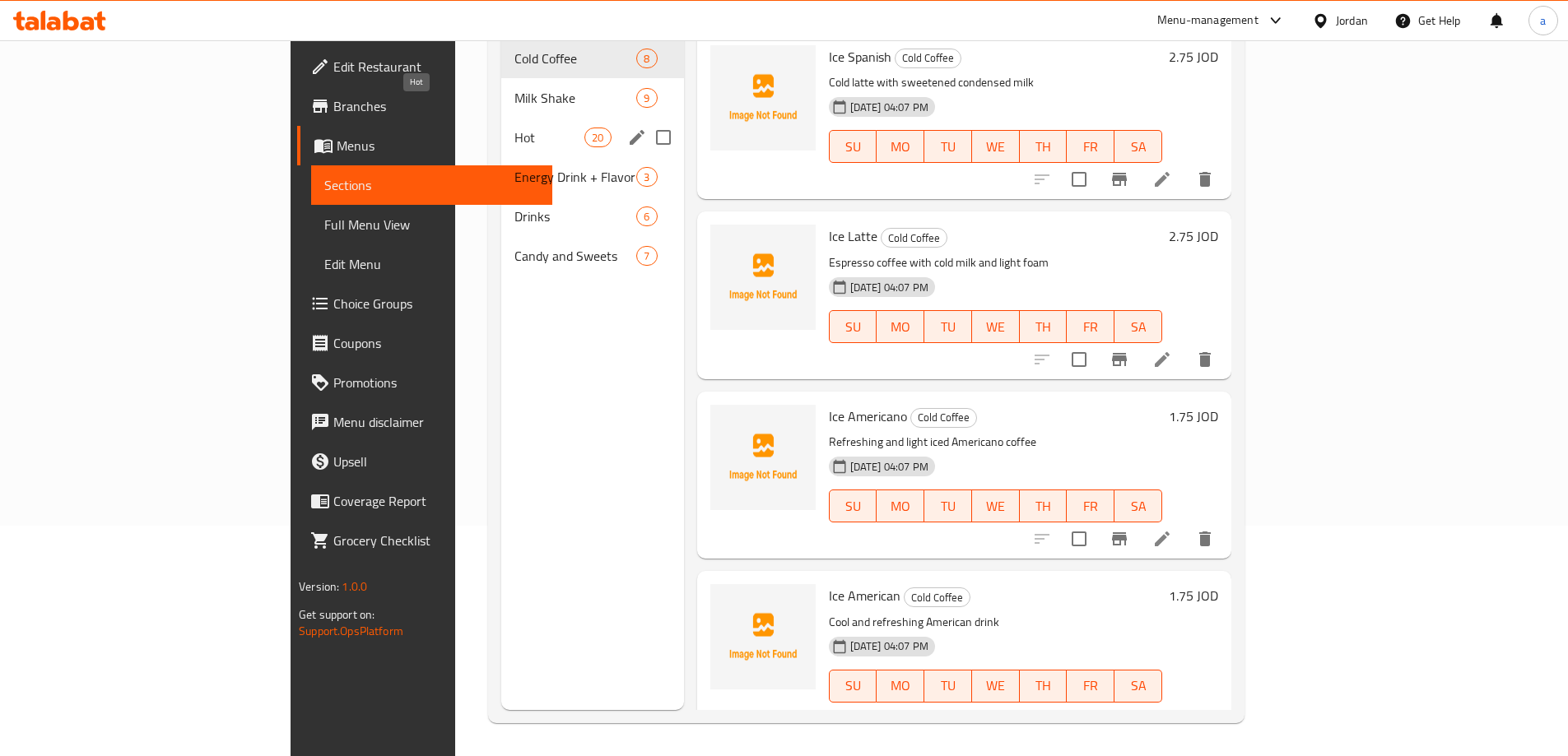
click at [514, 128] on span "Hot" at bounding box center [549, 137] width 70 height 20
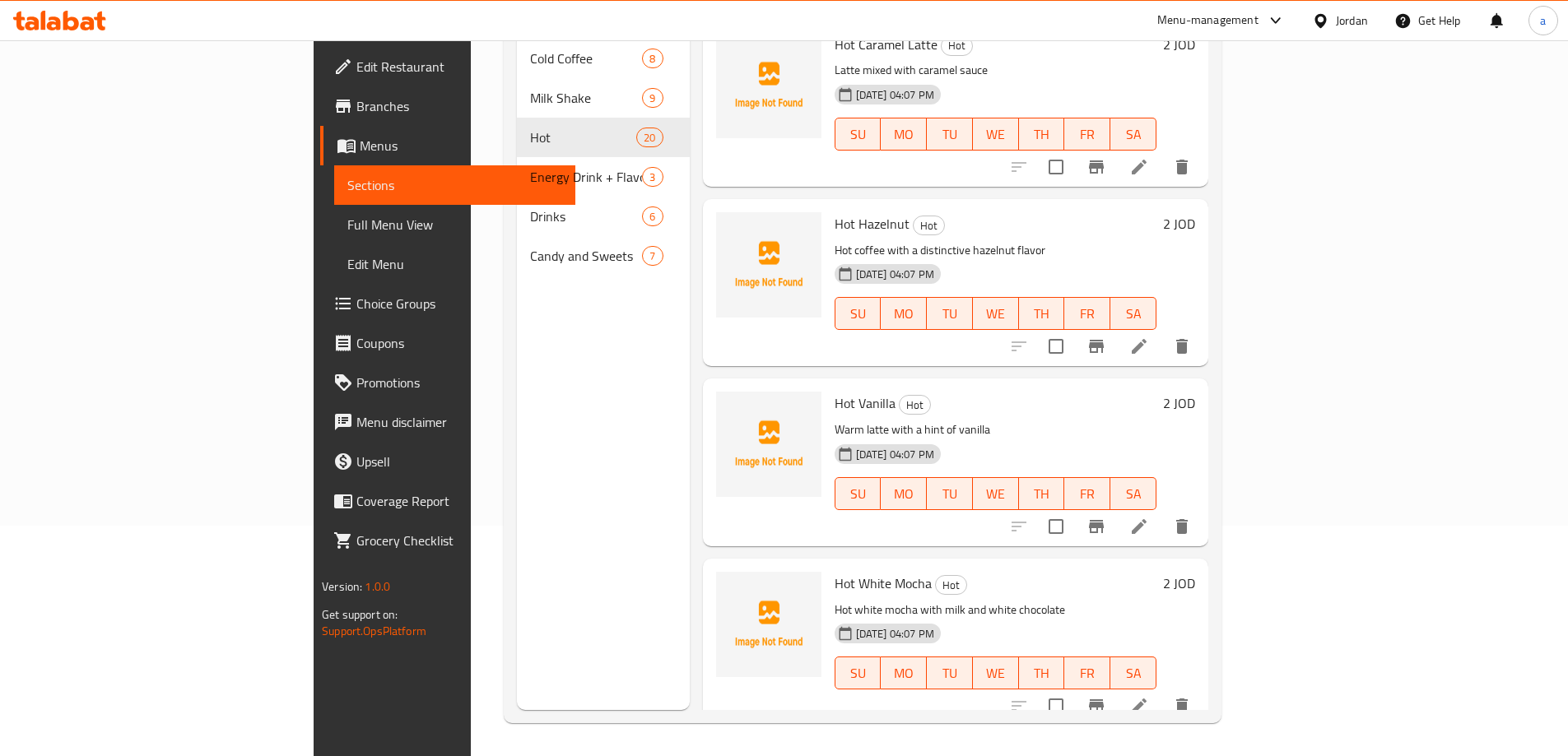
scroll to position [2057, 0]
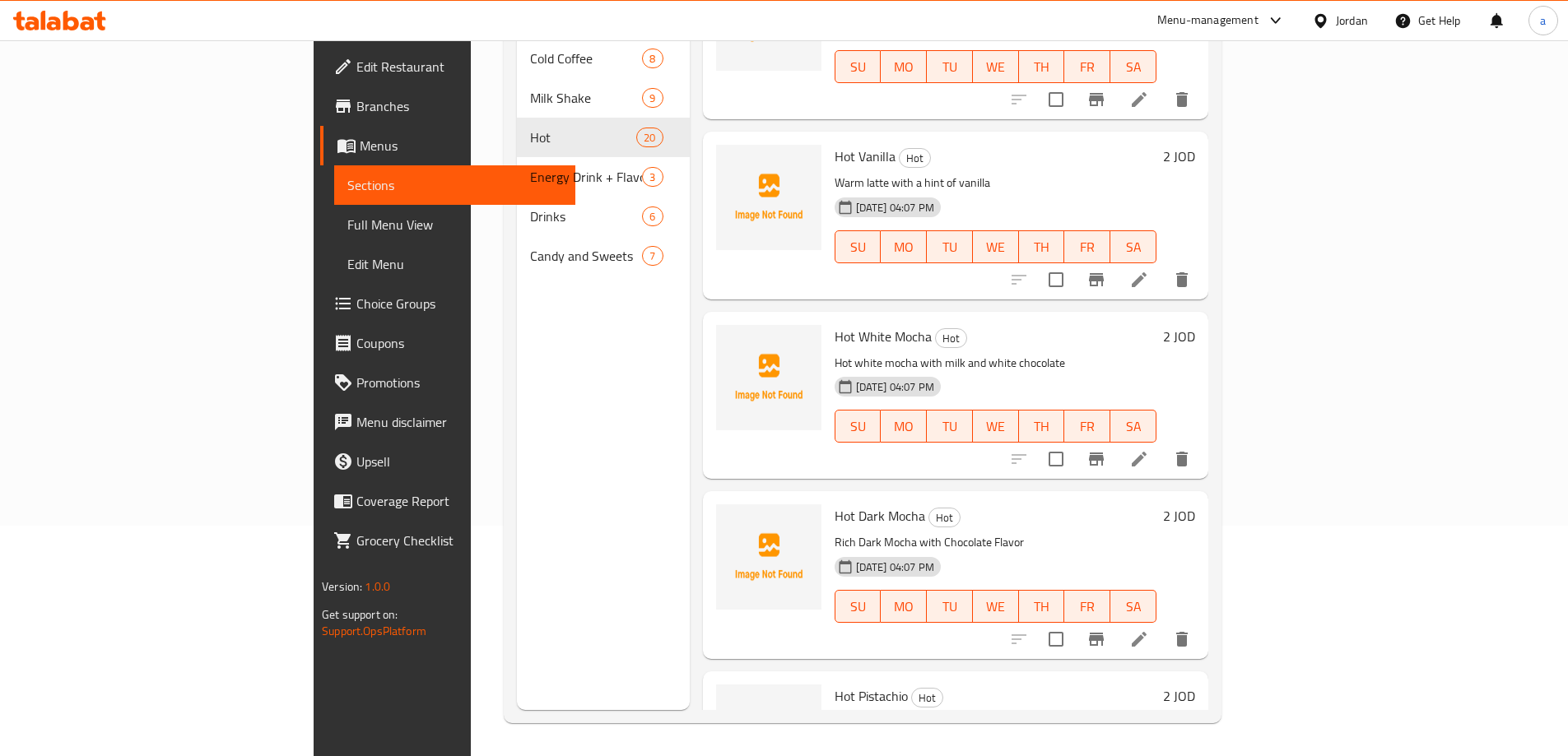
click at [1162, 624] on li at bounding box center [1139, 639] width 46 height 30
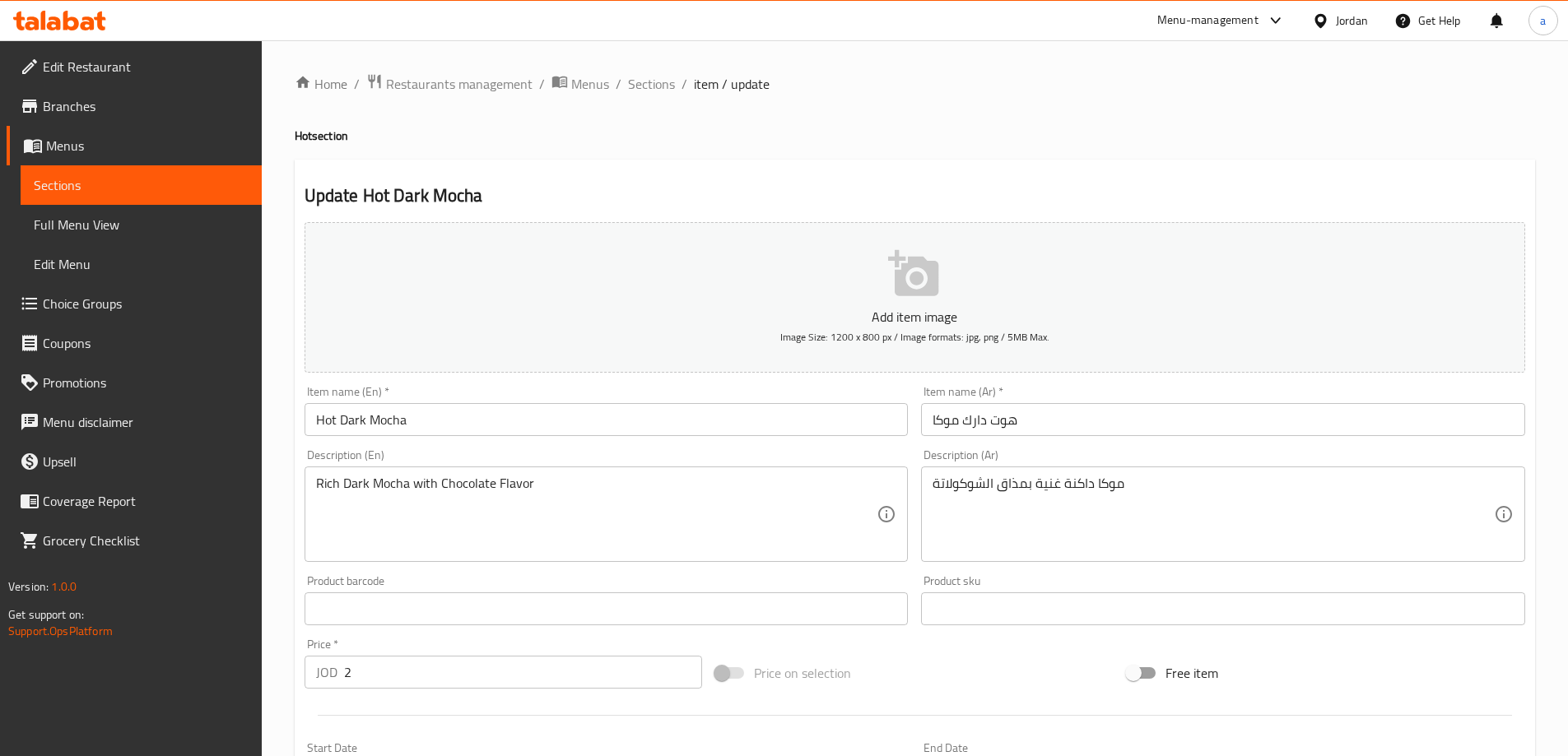
click at [514, 474] on div "Rich Dark Mocha with Chocolate Flavor Description (En)" at bounding box center [606, 514] width 604 height 95
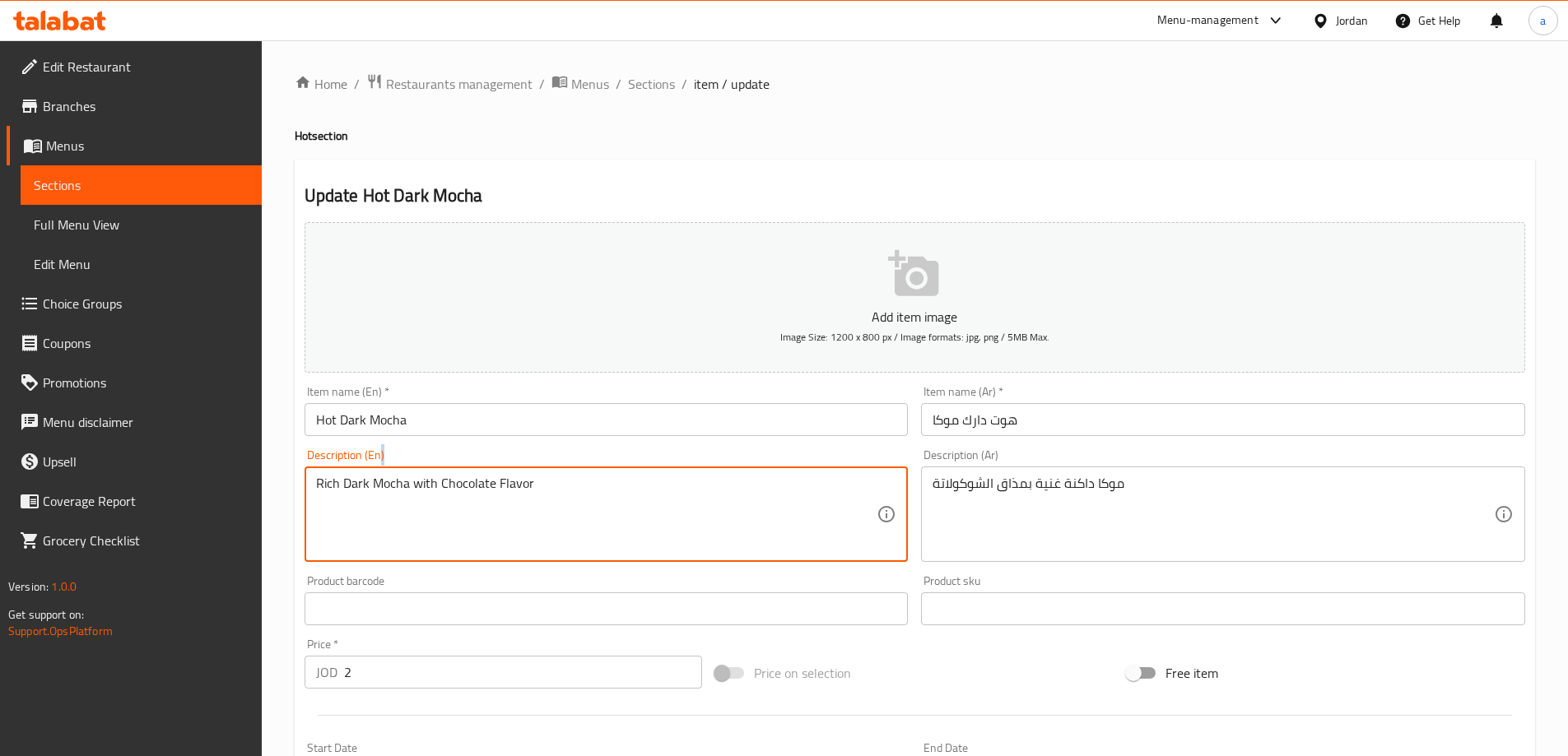
click at [514, 474] on div "Rich Dark Mocha with Chocolate Flavor Description (En)" at bounding box center [606, 514] width 604 height 95
click at [514, 484] on textarea "Rich Dark Mocha with Chocolate Flavor" at bounding box center [596, 515] width 561 height 78
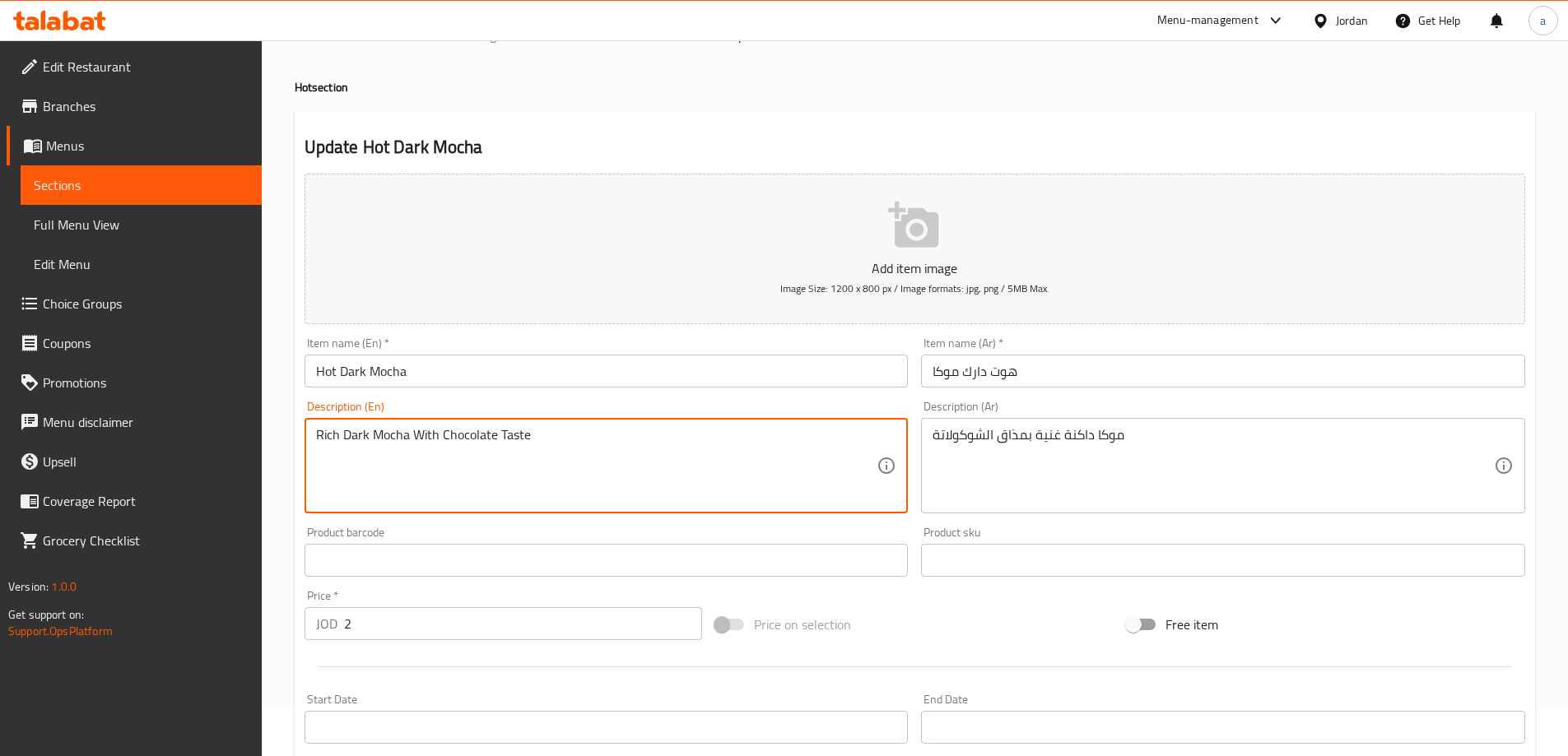
scroll to position [406, 0]
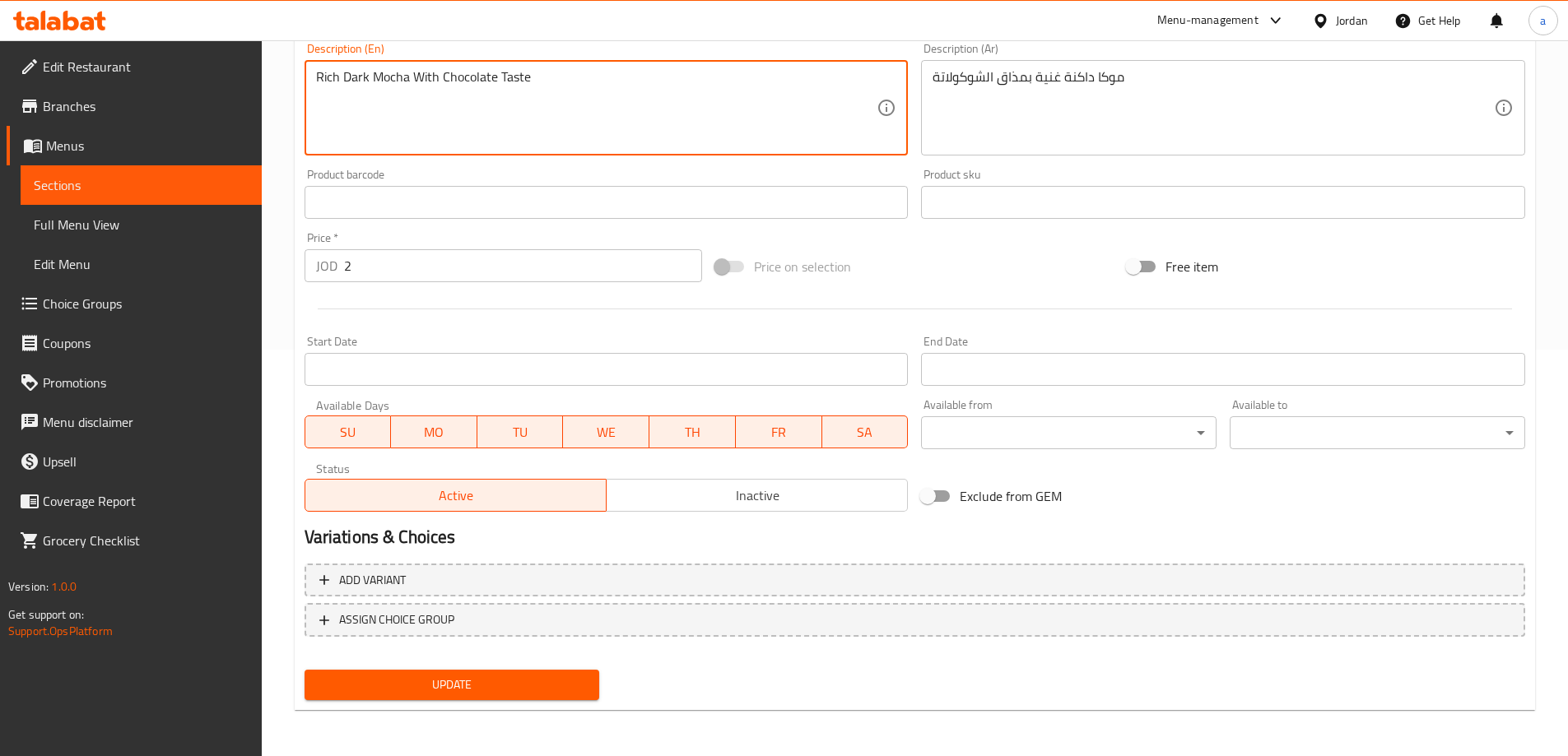
type textarea "Rich Dark Mocha With Chocolate Taste"
click at [464, 686] on span "Update" at bounding box center [452, 684] width 269 height 20
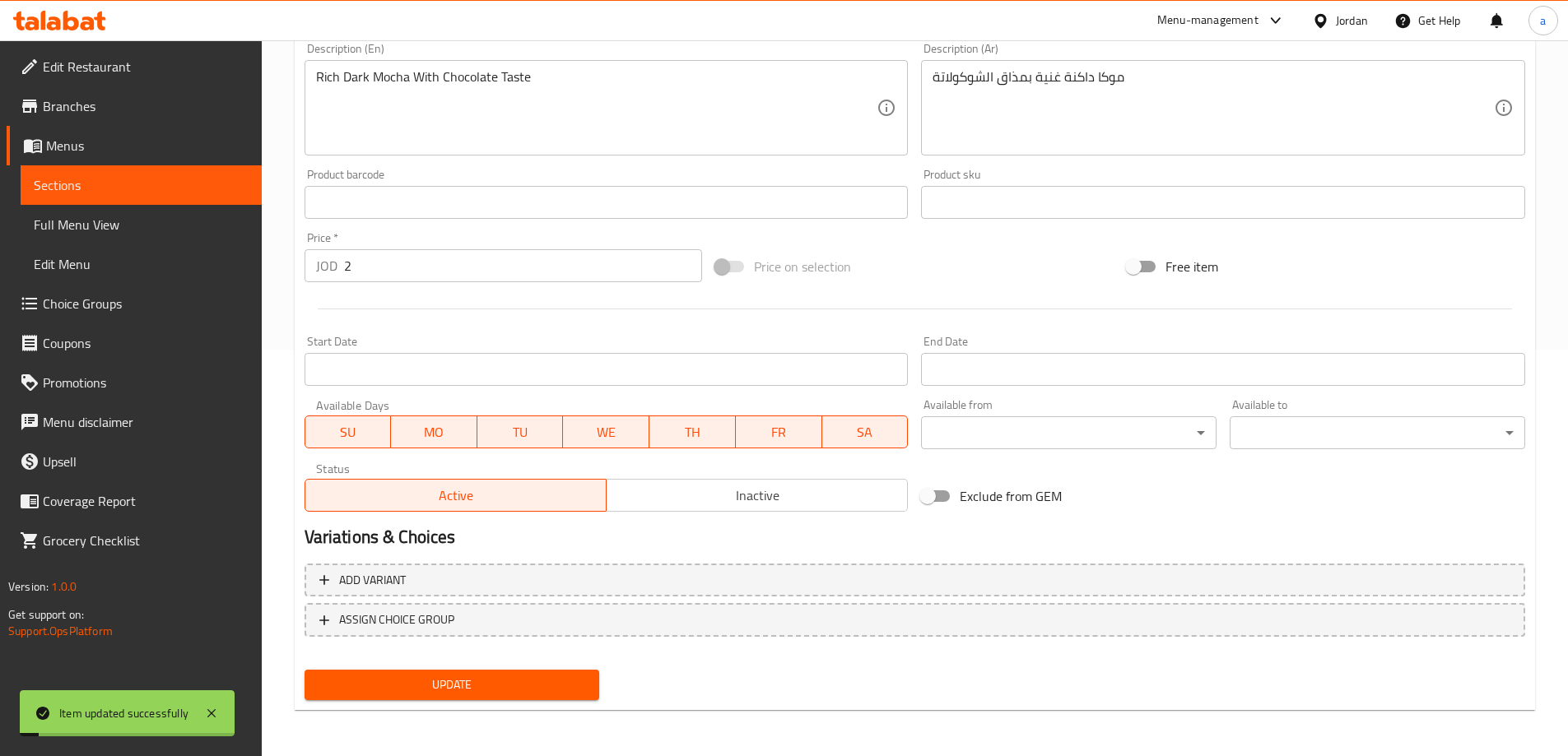
click at [118, 231] on span "Full Menu View" at bounding box center [141, 224] width 215 height 20
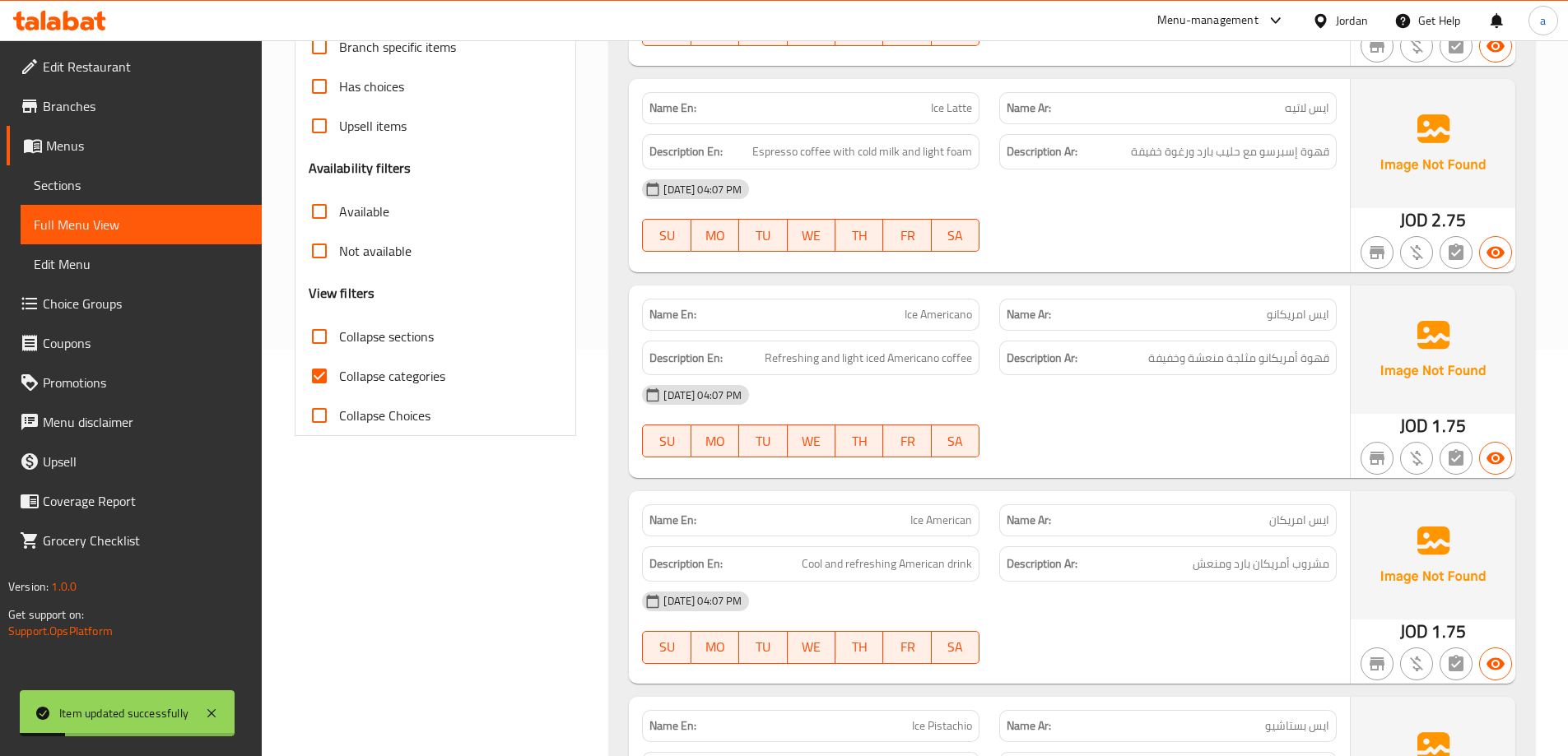
click at [373, 386] on span "Collapse categories" at bounding box center [392, 375] width 106 height 20
click at [339, 387] on input "Collapse categories" at bounding box center [319, 375] width 39 height 39
checkbox input "false"
click at [376, 318] on label "Collapse sections" at bounding box center [367, 336] width 135 height 39
click at [339, 318] on input "Collapse sections" at bounding box center [319, 336] width 39 height 39
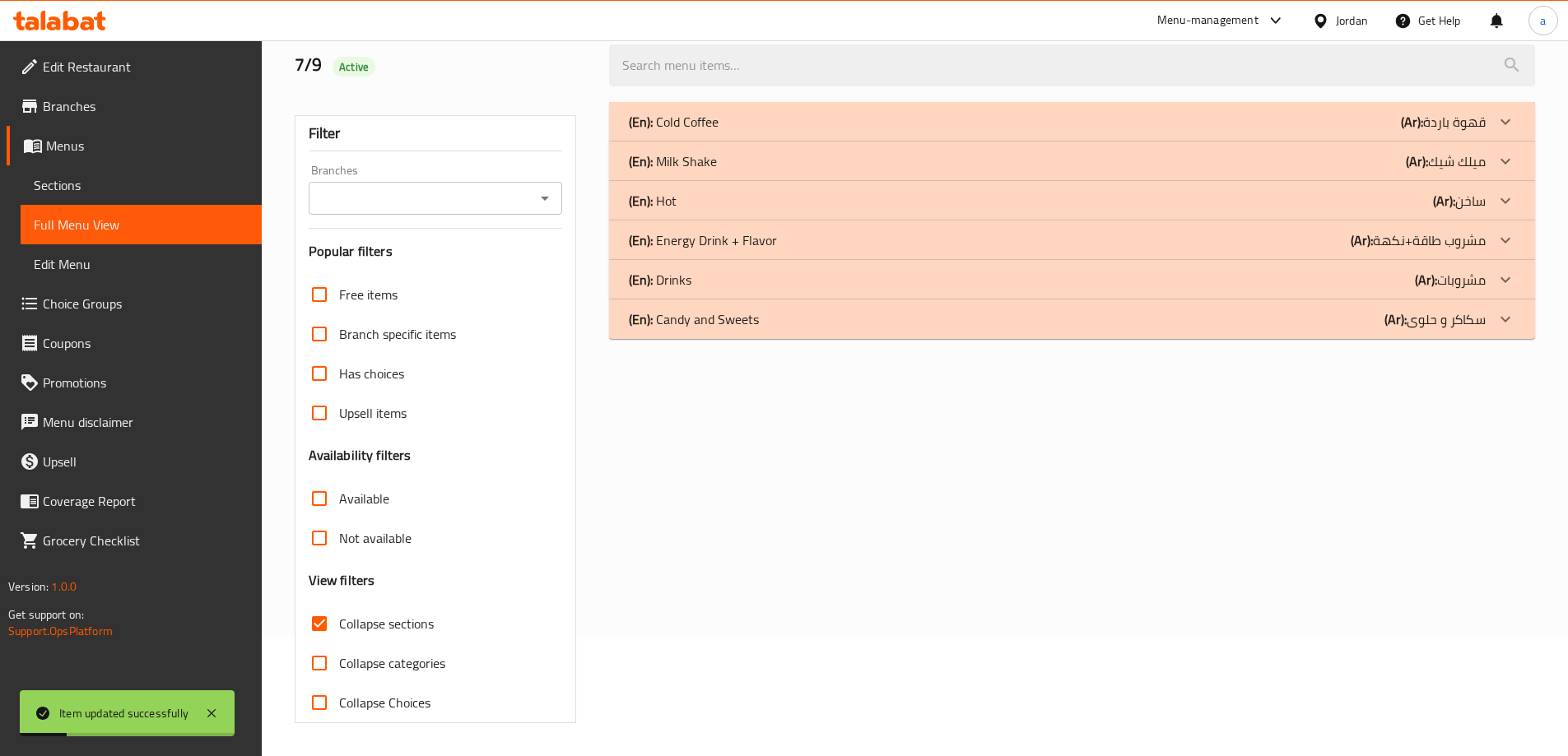
click at [379, 614] on span "Collapse sections" at bounding box center [386, 623] width 95 height 20
click at [339, 604] on input "Collapse sections" at bounding box center [319, 623] width 39 height 39
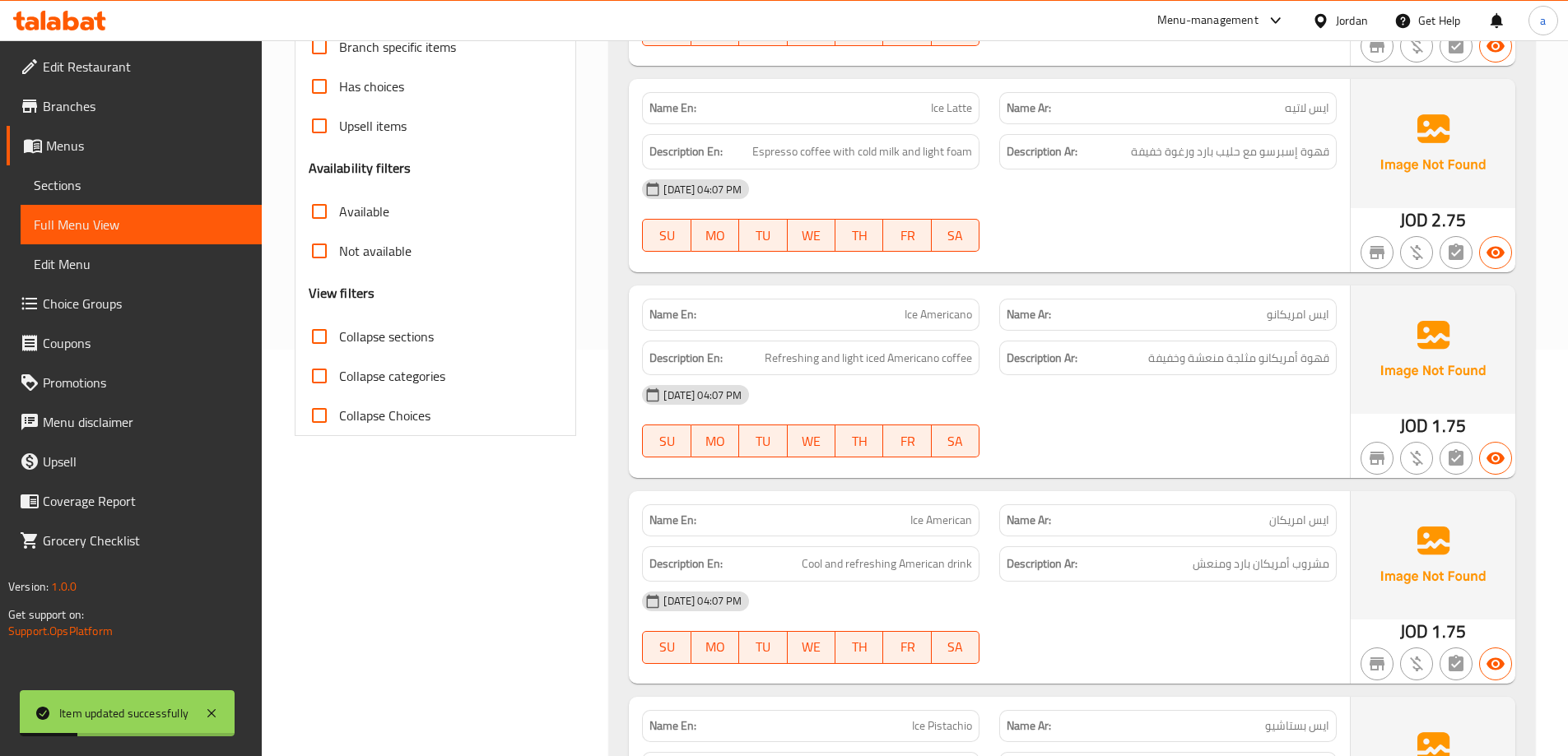
click at [389, 341] on span "Collapse sections" at bounding box center [386, 336] width 95 height 20
click at [339, 341] on input "Collapse sections" at bounding box center [319, 336] width 39 height 39
checkbox input "true"
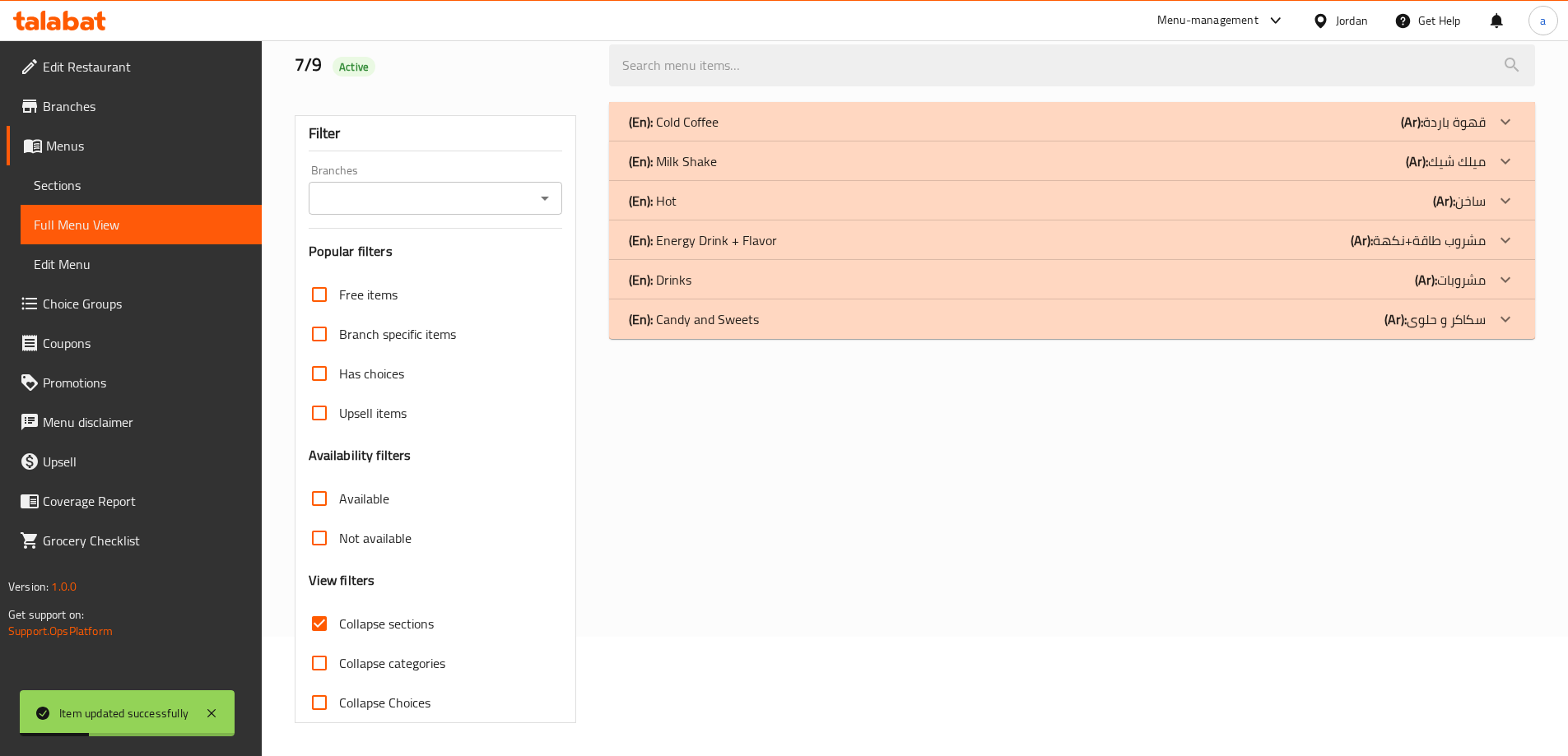
scroll to position [119, 0]
click at [1491, 198] on div at bounding box center [1505, 201] width 39 height 39
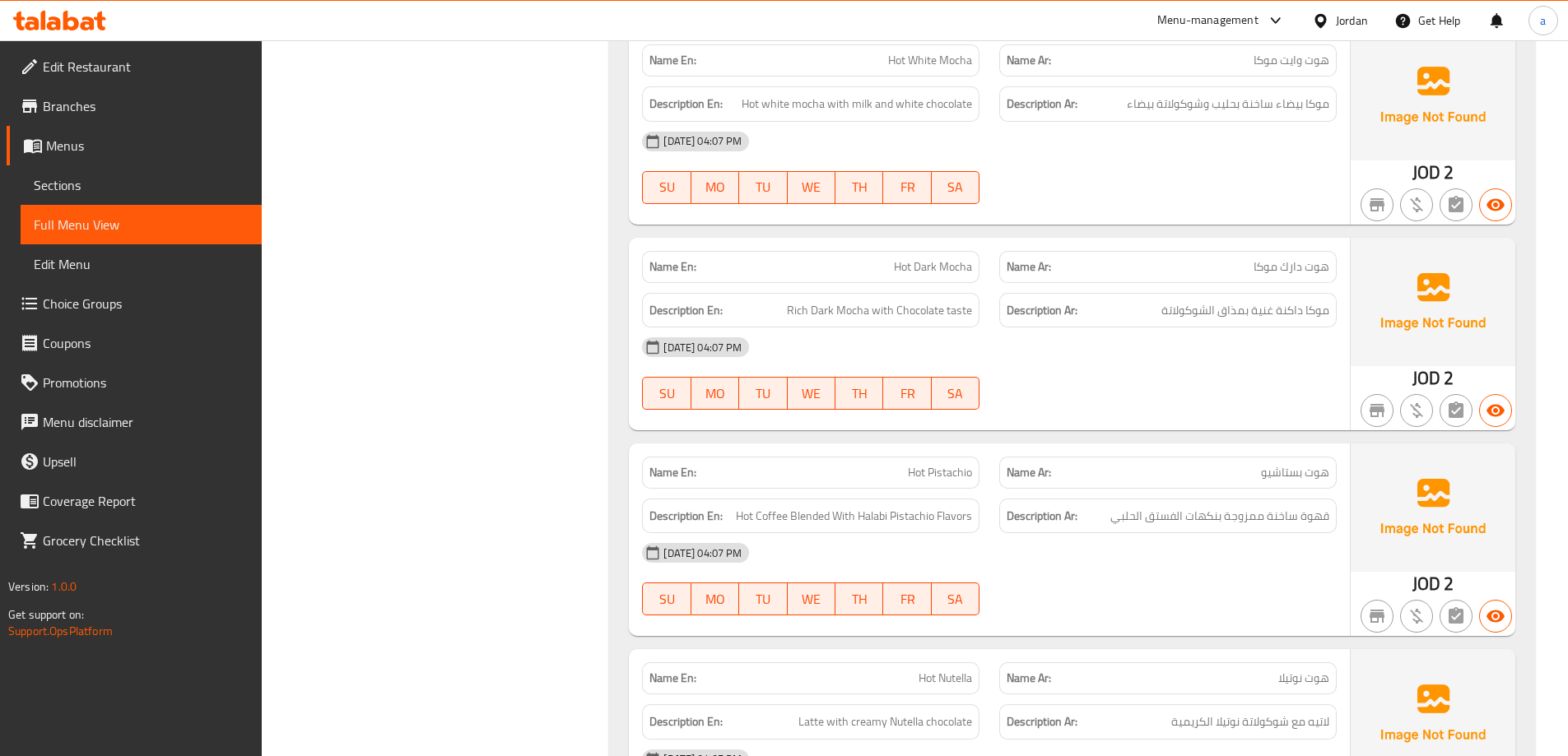
scroll to position [3328, 0]
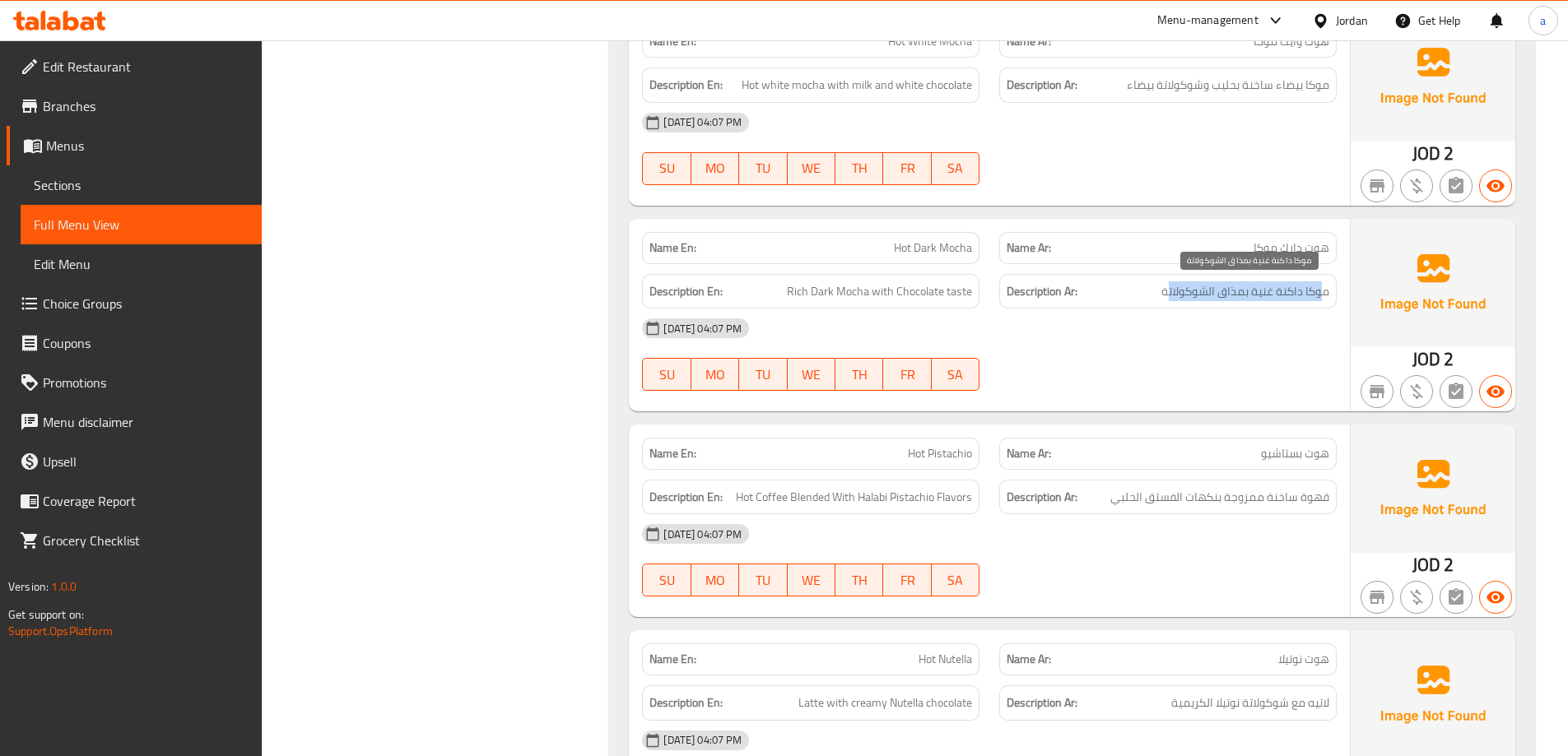
drag, startPoint x: 1319, startPoint y: 289, endPoint x: 1168, endPoint y: 294, distance: 151.1
click at [1168, 294] on span "موكا داكنة غنية بمذاق الشوكولاتة" at bounding box center [1244, 291] width 168 height 20
click at [957, 295] on span "Rich Dark Mocha with Chocolate taste" at bounding box center [879, 291] width 185 height 20
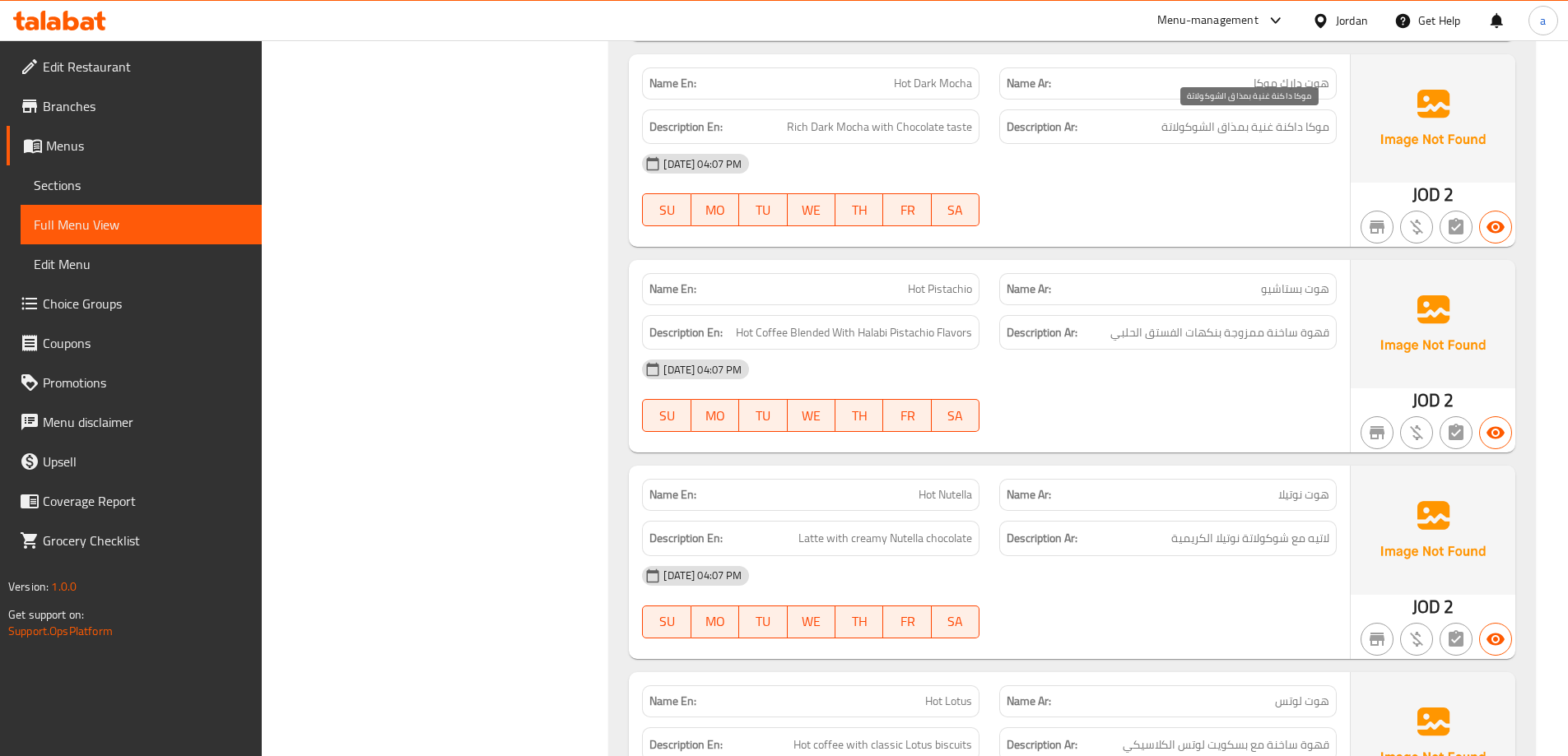
click at [1228, 130] on span "موكا داكنة غنية بمذاق الشوكولاتة" at bounding box center [1244, 127] width 168 height 20
copy span "بمذاق"
click at [1213, 366] on div "[DATE] 04:07 PM" at bounding box center [989, 369] width 715 height 39
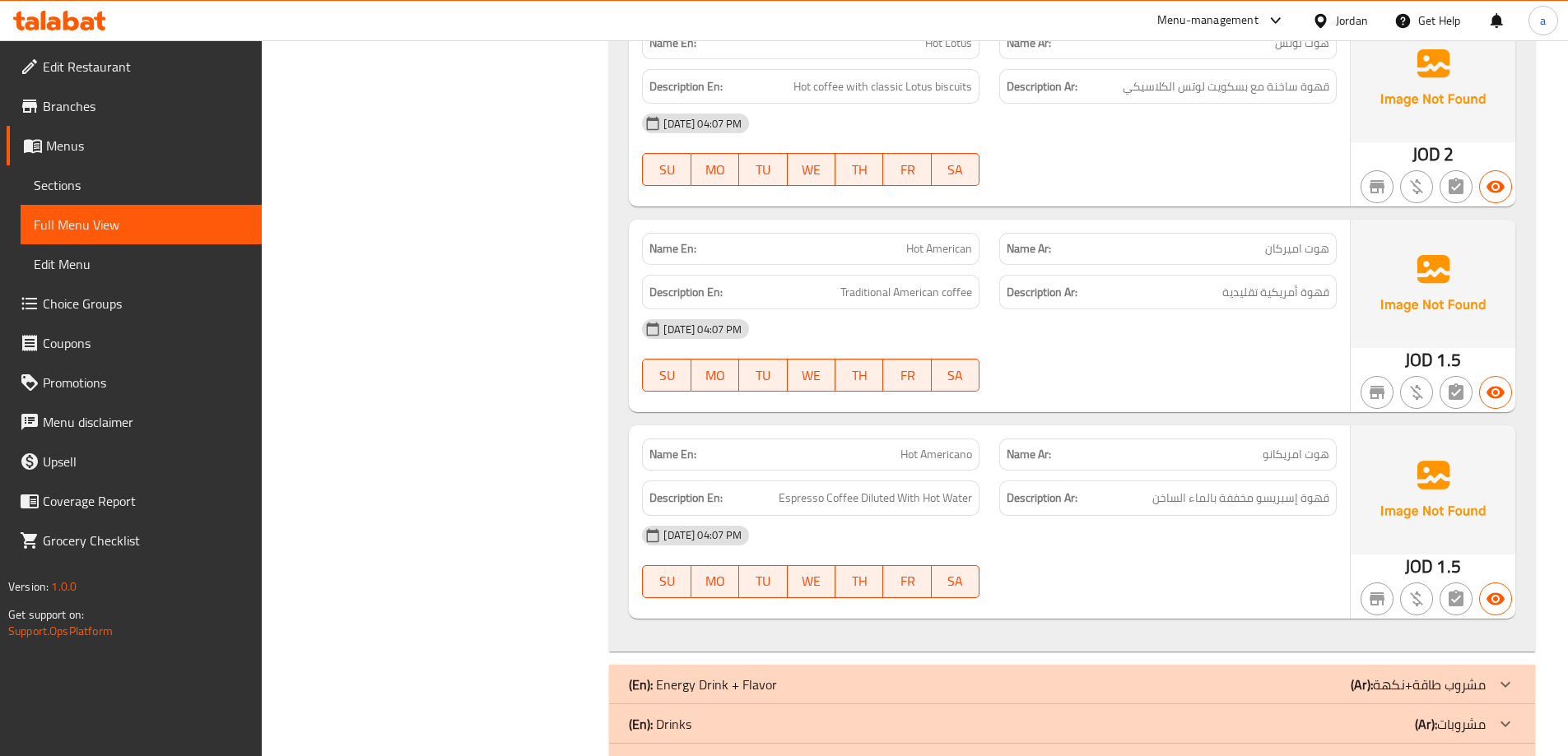
click at [1307, 249] on span "هوت اميركان" at bounding box center [1296, 249] width 64 height 17
drag, startPoint x: 1308, startPoint y: 249, endPoint x: 1334, endPoint y: 249, distance: 26.0
click at [1333, 249] on div "Name Ar: هوت اميركان" at bounding box center [1168, 249] width 337 height 32
drag, startPoint x: 1243, startPoint y: 462, endPoint x: 1303, endPoint y: 461, distance: 60.0
click at [1303, 461] on p "Name Ar: هوت امريكانو" at bounding box center [1168, 455] width 323 height 17
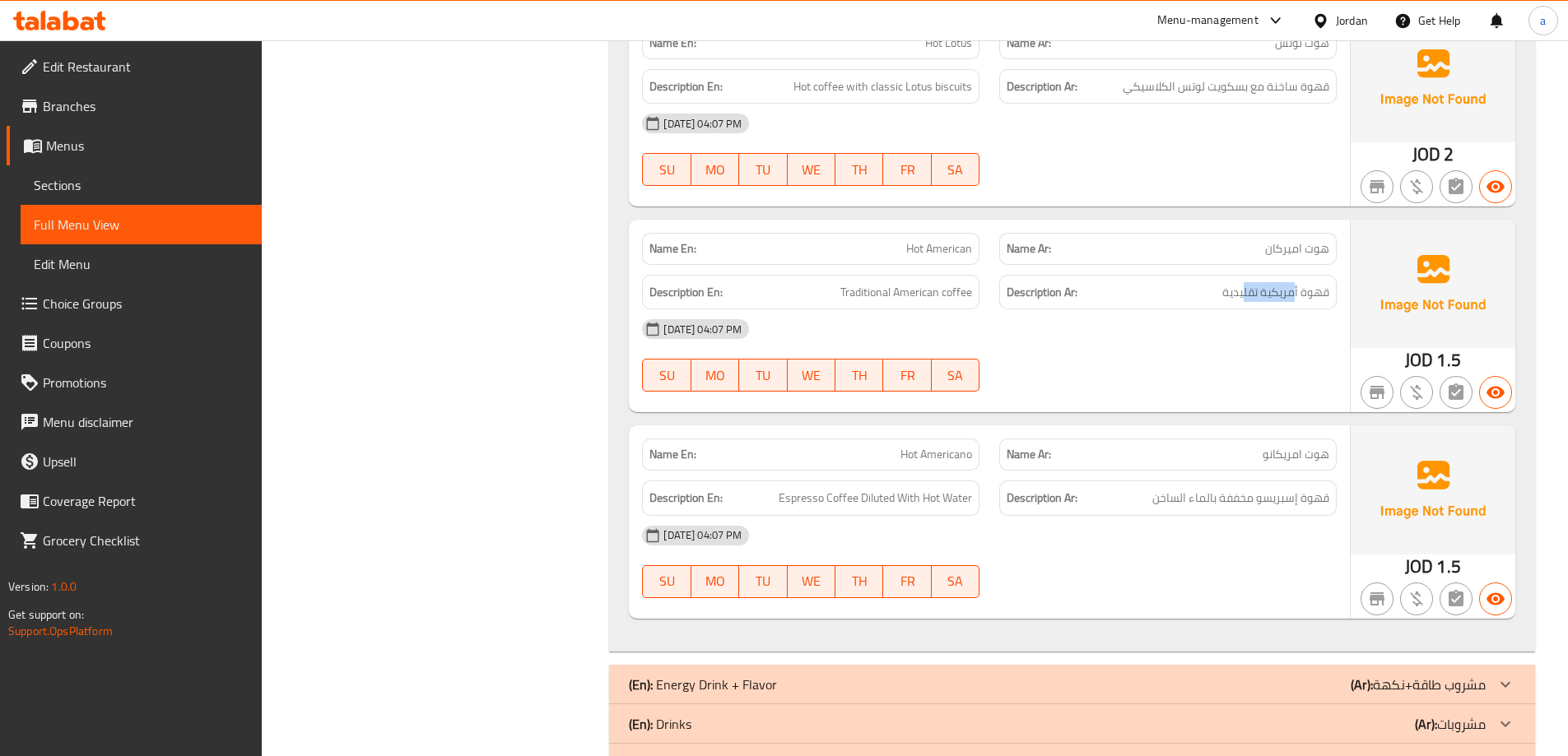
drag, startPoint x: 1289, startPoint y: 284, endPoint x: 1241, endPoint y: 276, distance: 48.7
click at [1241, 276] on div "Description Ar: قهوة أمريكية تقليدية" at bounding box center [1168, 293] width 337 height 36
click at [1265, 296] on span "قهوة أمريكية تقليدية" at bounding box center [1276, 292] width 107 height 20
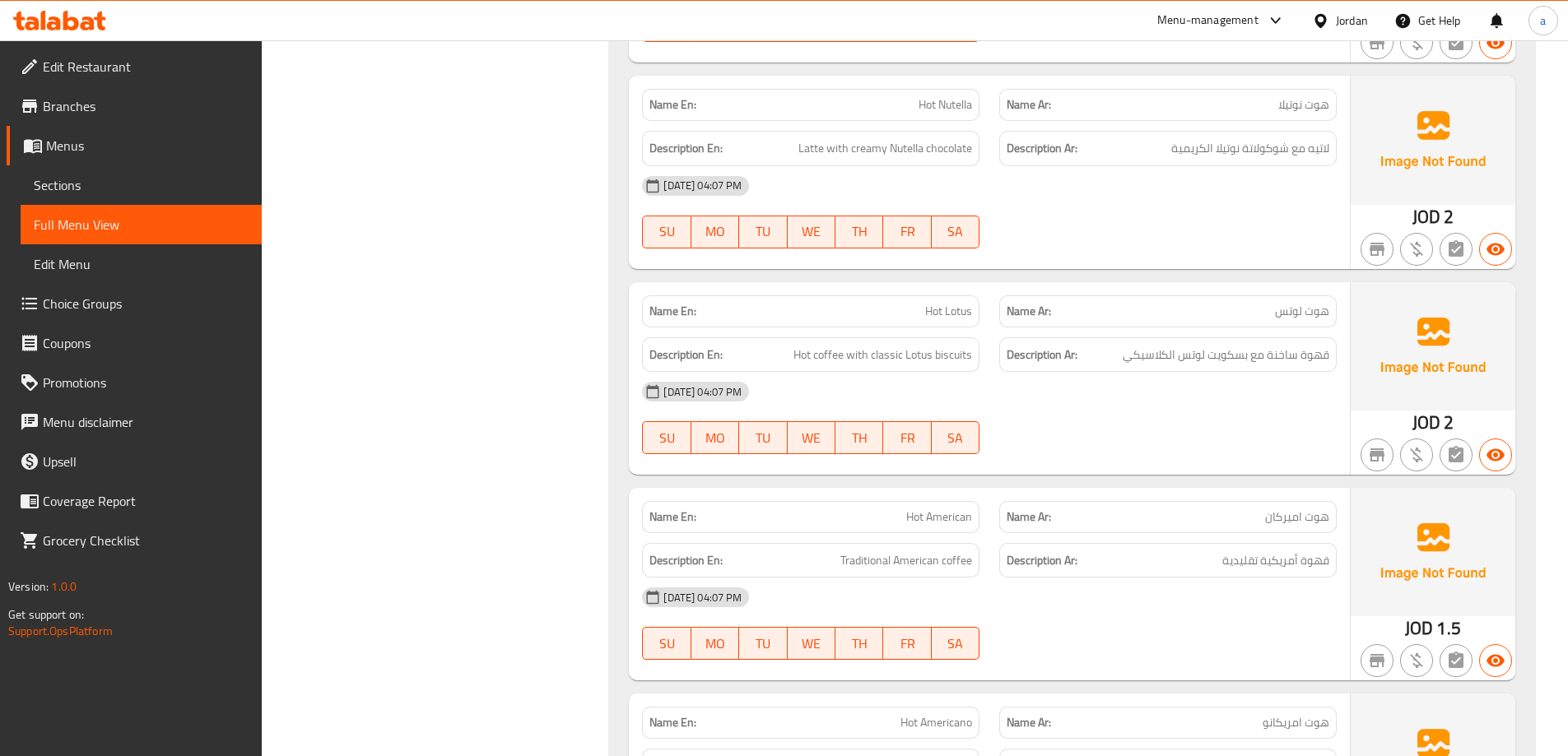
scroll to position [3822, 0]
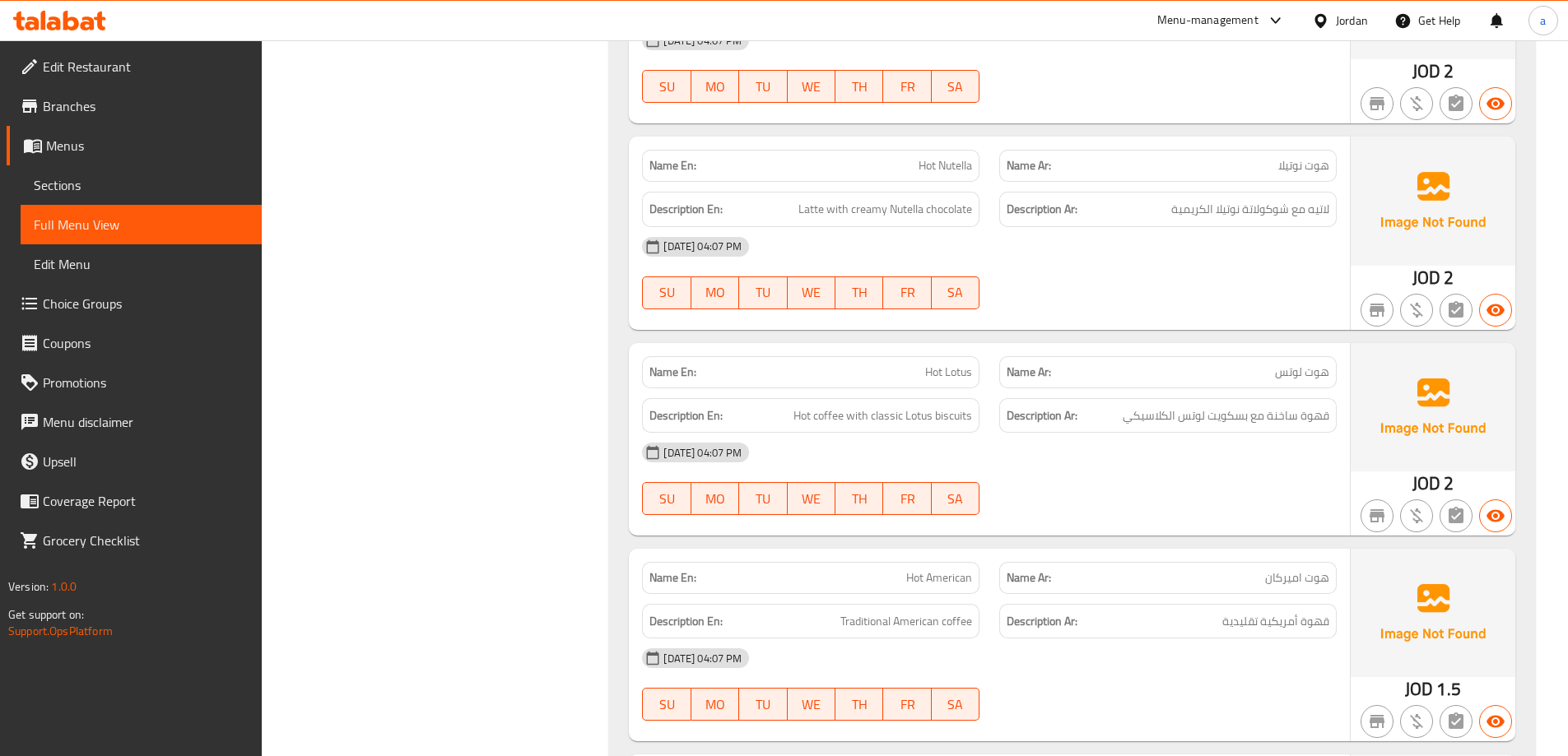
drag, startPoint x: 1335, startPoint y: 376, endPoint x: 1298, endPoint y: 56, distance: 322.1
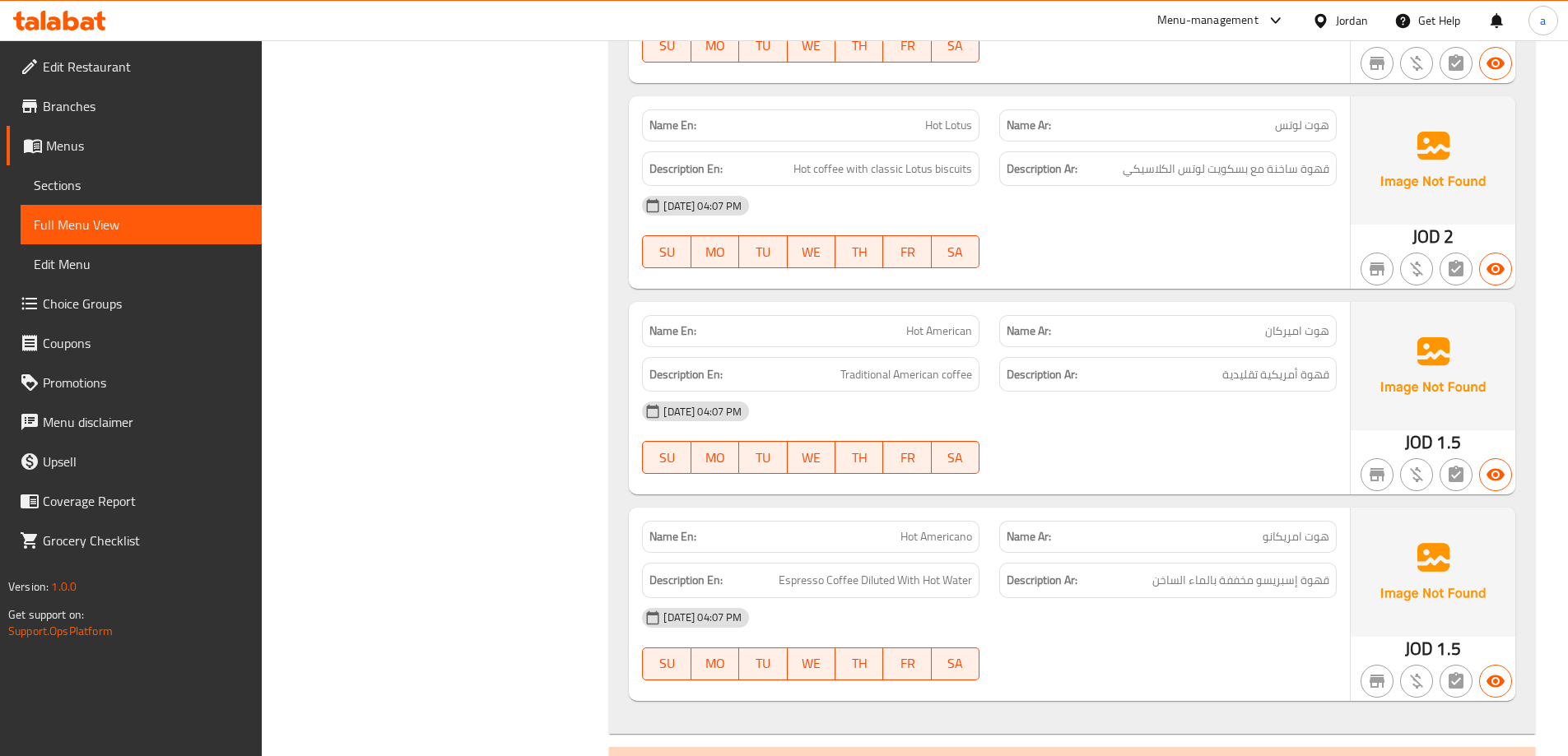
click at [1279, 348] on div "Description Ar: قهوة أمريكية تقليدية" at bounding box center [1168, 375] width 357 height 55
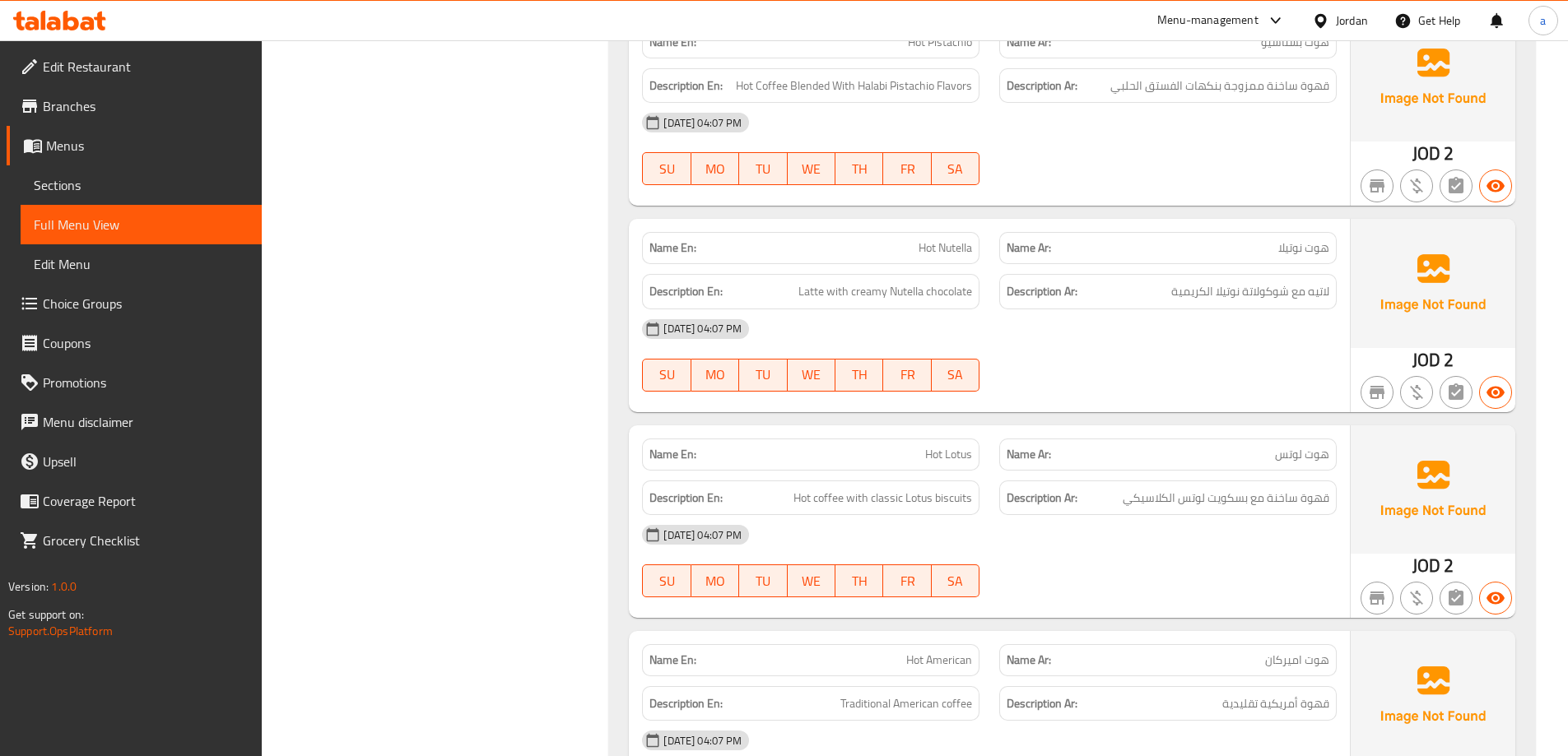
scroll to position [3245, 0]
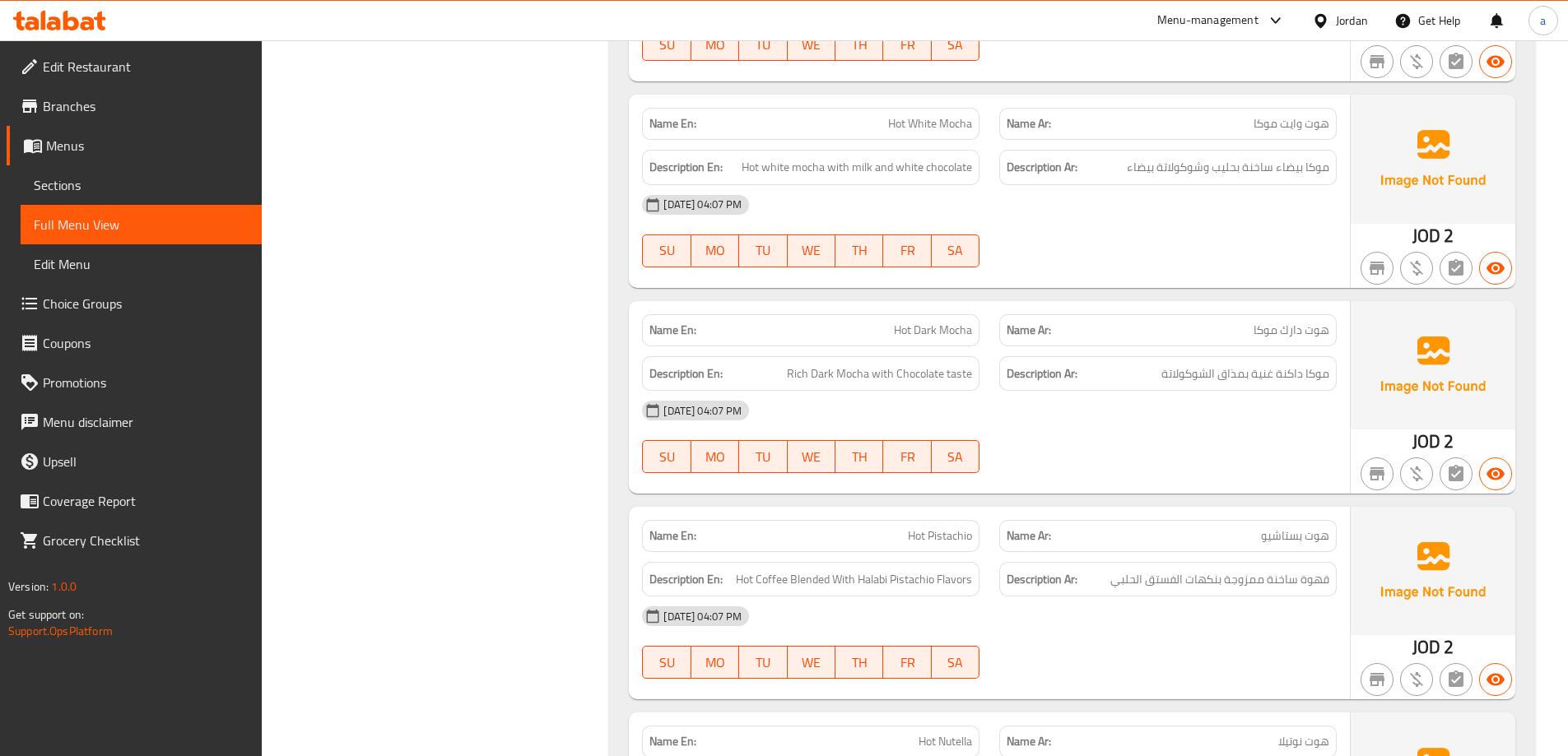
click at [150, 215] on span "Full Menu View" at bounding box center [141, 224] width 215 height 20
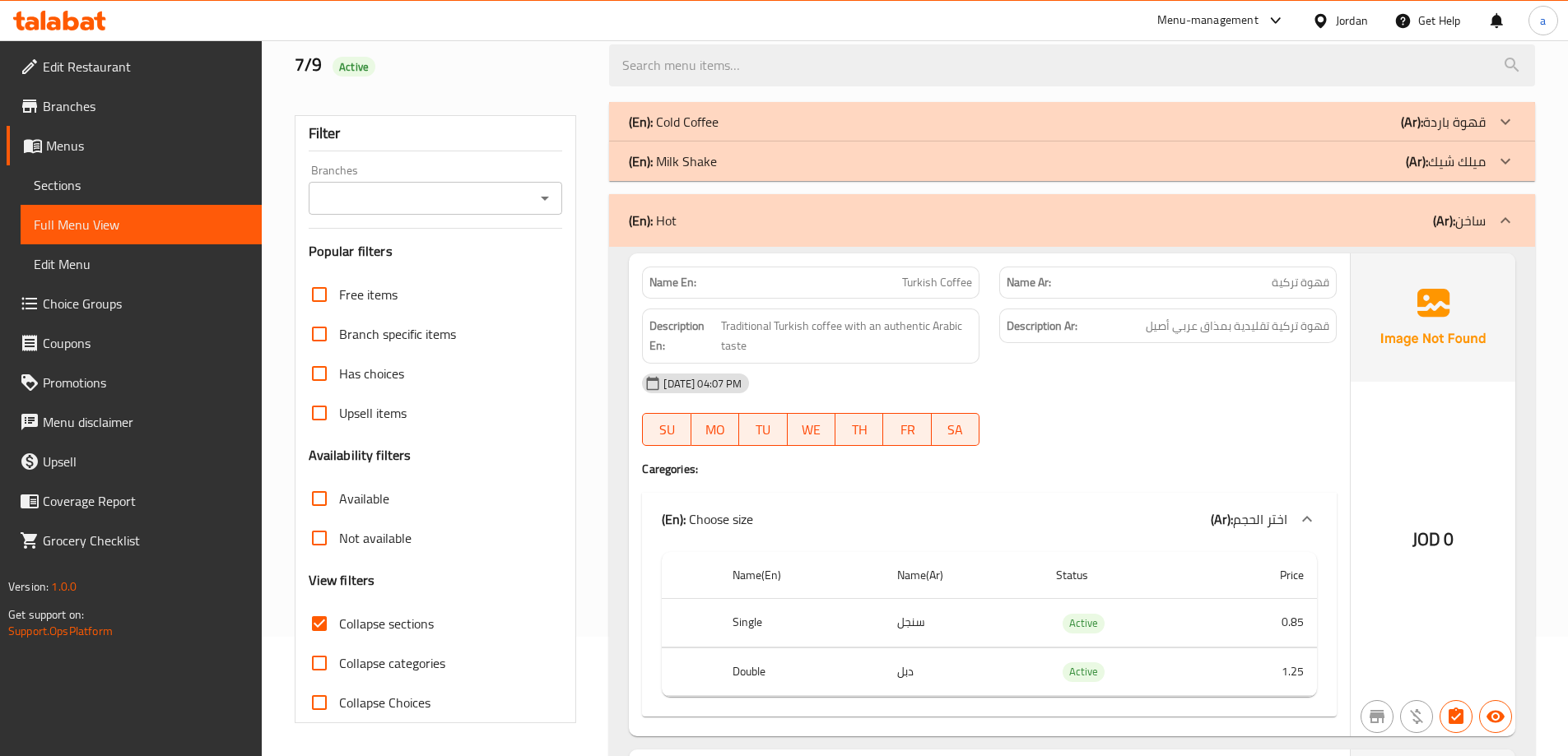
scroll to position [284, 0]
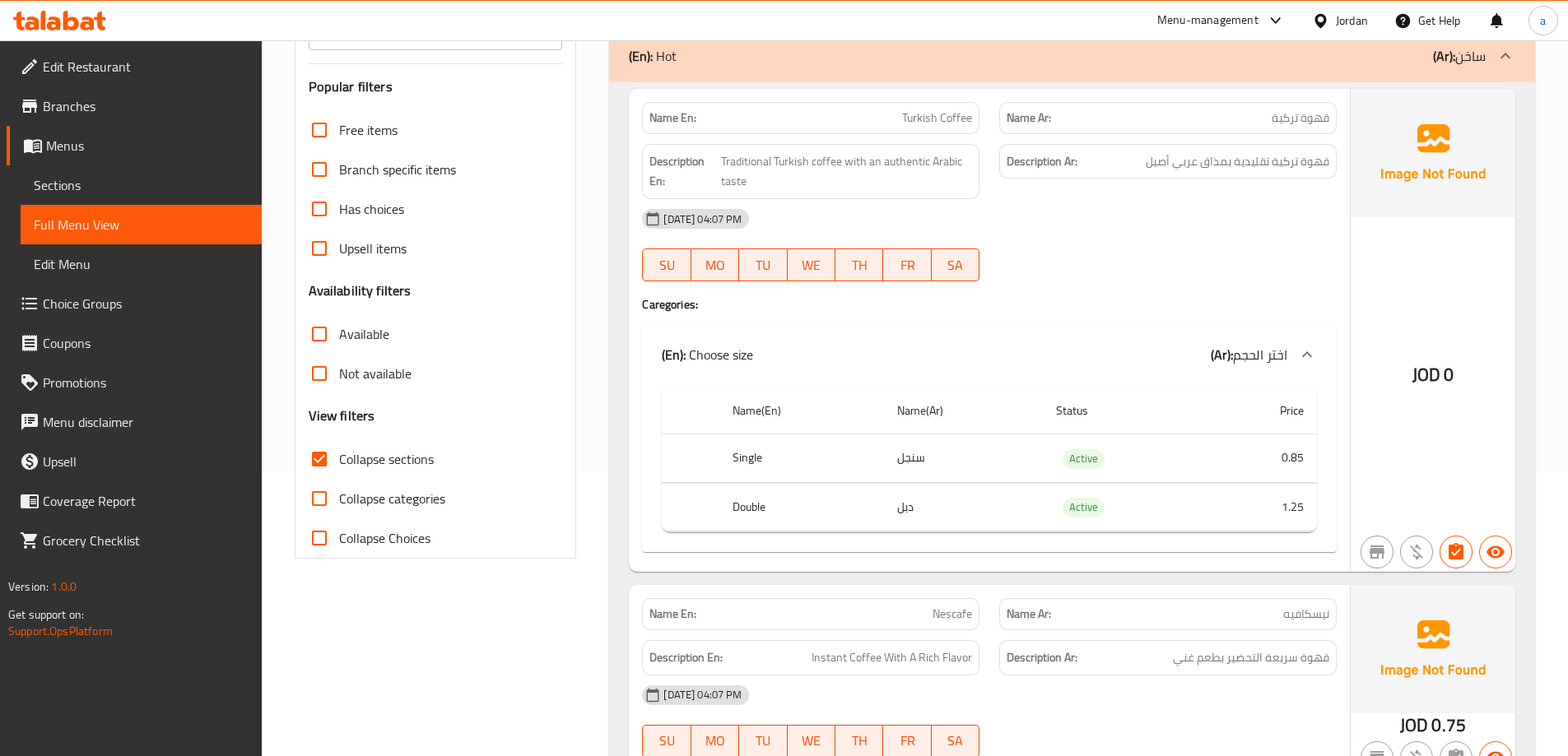
click at [393, 489] on span "Collapse categories" at bounding box center [392, 498] width 106 height 20
click at [339, 488] on input "Collapse categories" at bounding box center [319, 498] width 39 height 39
checkbox input "true"
click at [395, 469] on span "Collapse sections" at bounding box center [386, 459] width 95 height 20
click at [339, 469] on input "Collapse sections" at bounding box center [319, 459] width 39 height 39
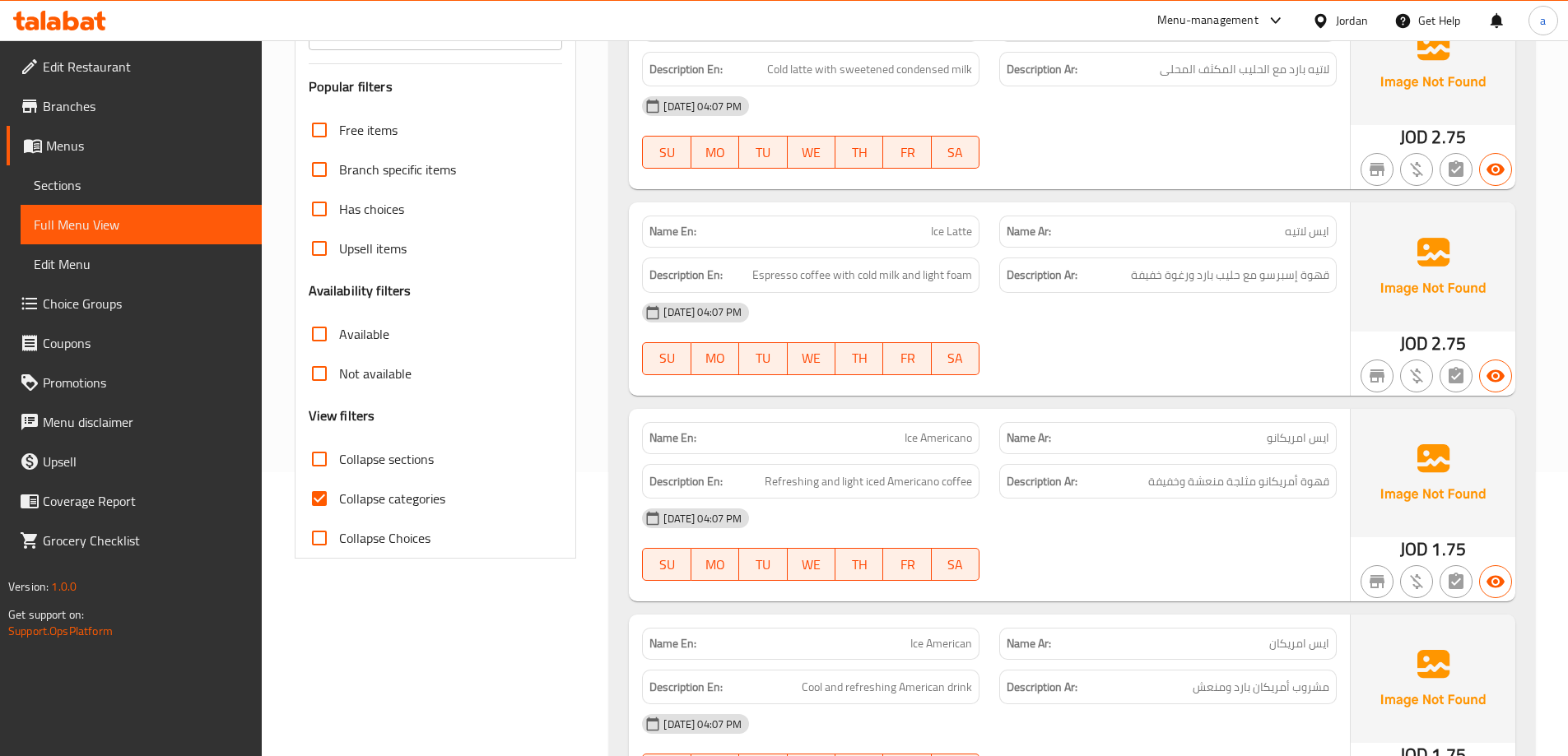
click at [417, 465] on span "Collapse sections" at bounding box center [386, 459] width 95 height 20
click at [339, 465] on input "Collapse sections" at bounding box center [319, 459] width 39 height 39
checkbox input "true"
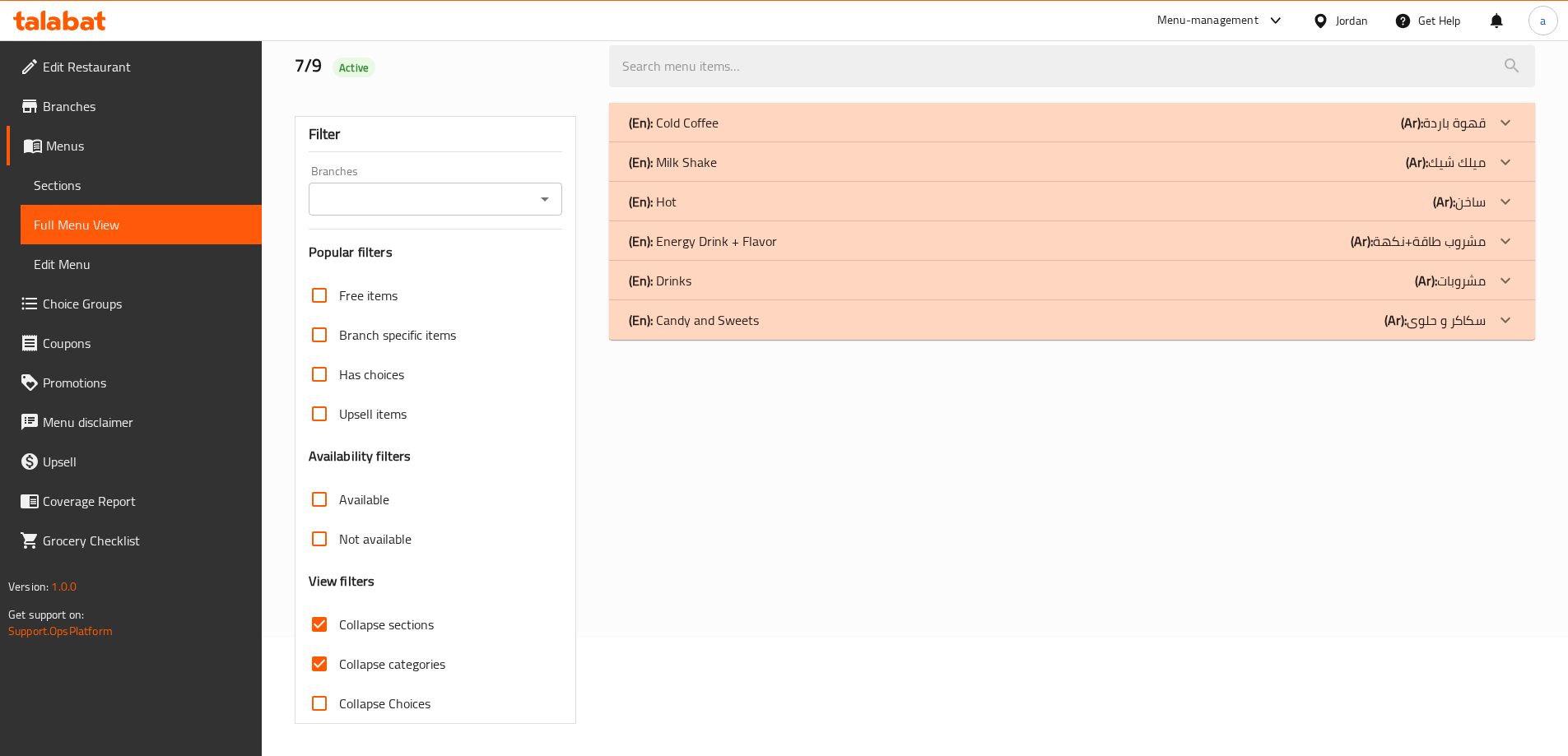
scroll to position [0, 0]
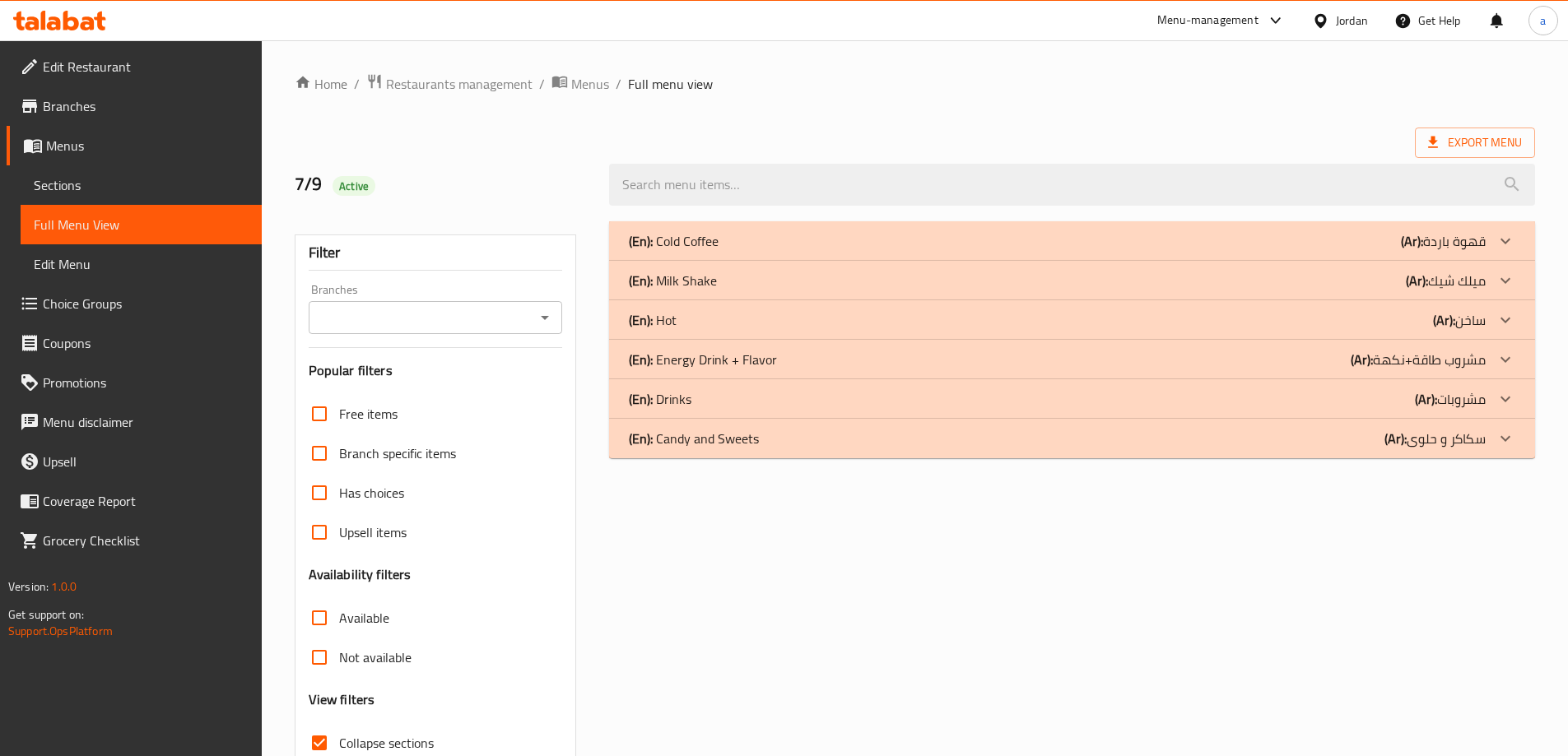
click at [1412, 364] on p "(Ar): مشروب طاقة+نكهة" at bounding box center [1418, 359] width 135 height 20
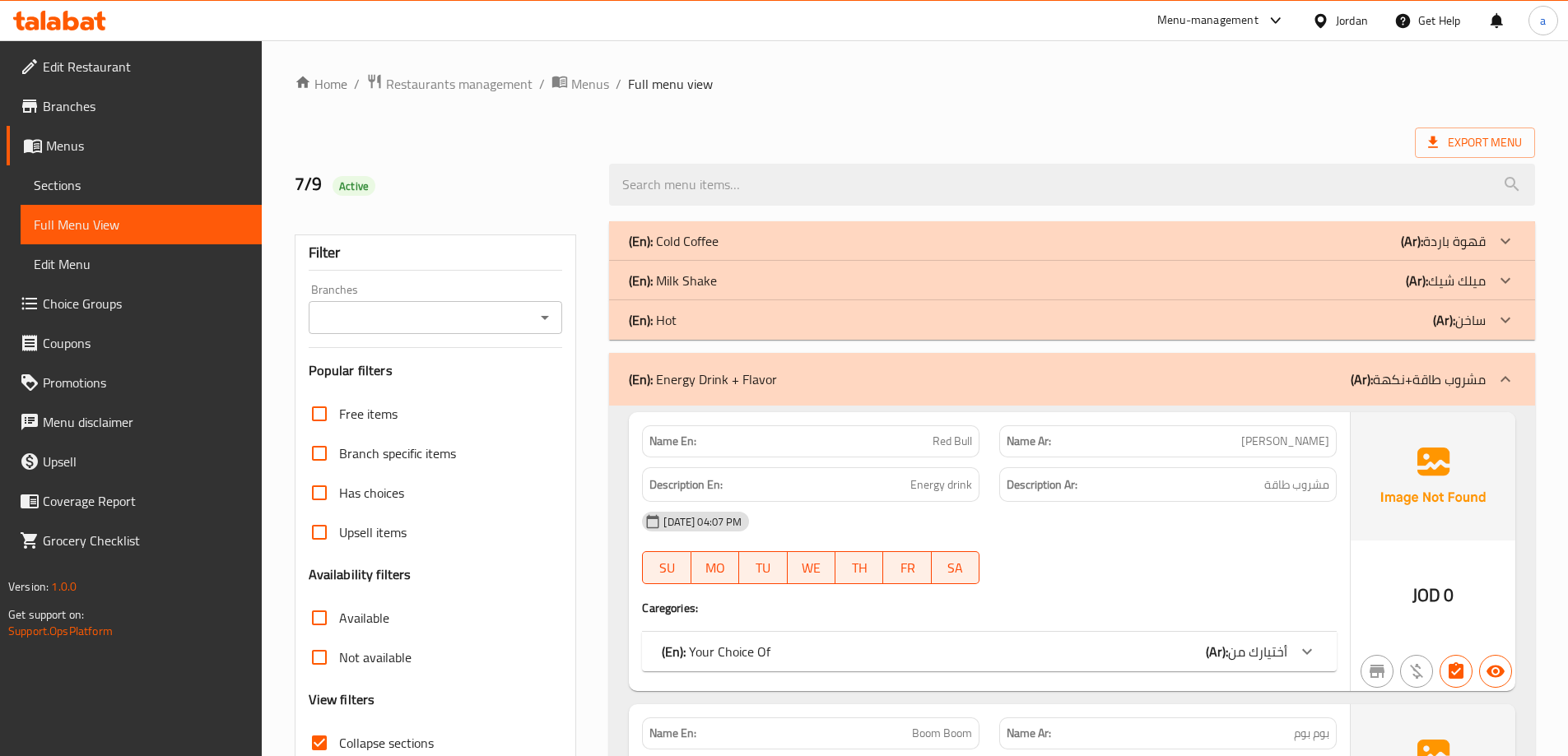
scroll to position [247, 0]
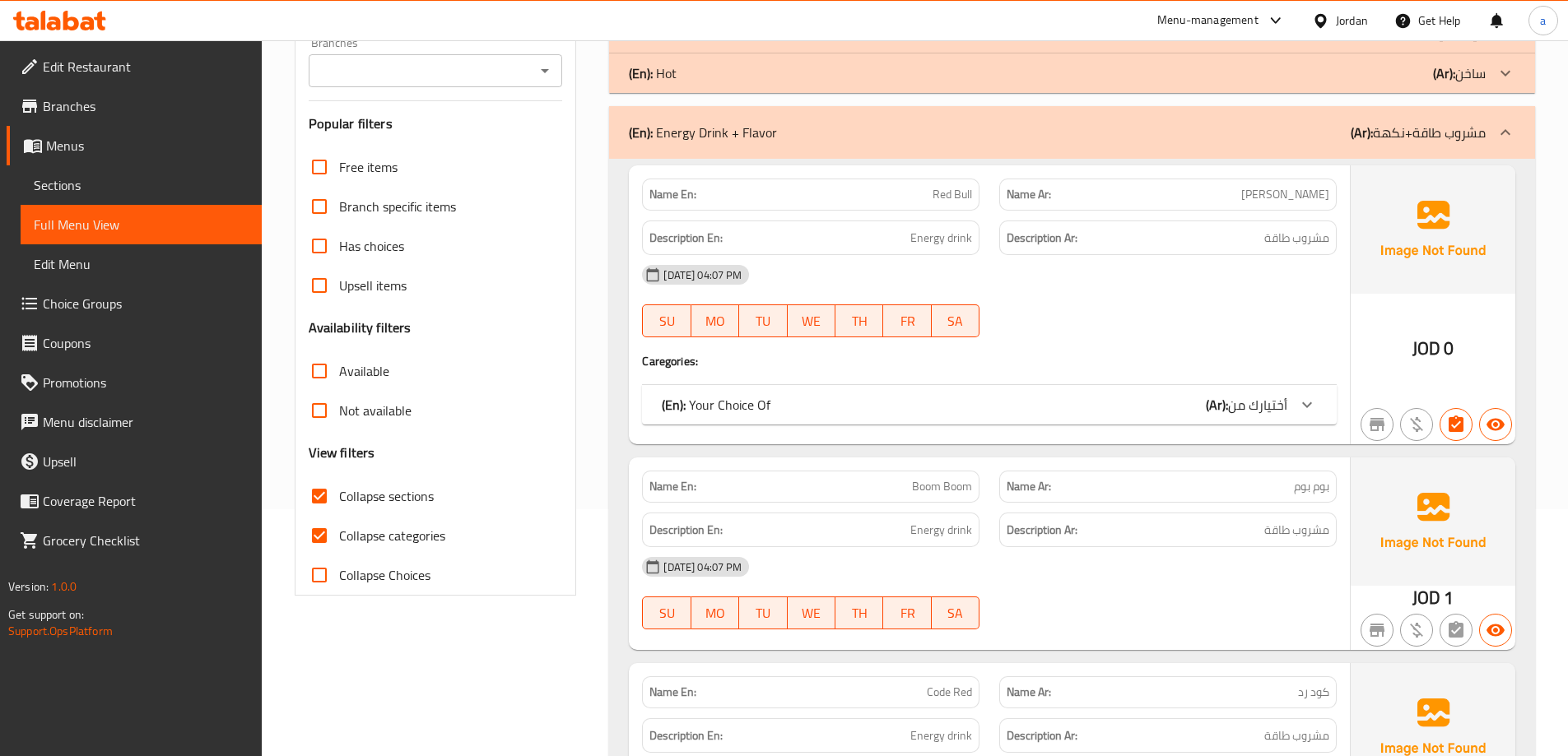
click at [1276, 416] on span "أختيارك من" at bounding box center [1258, 404] width 60 height 25
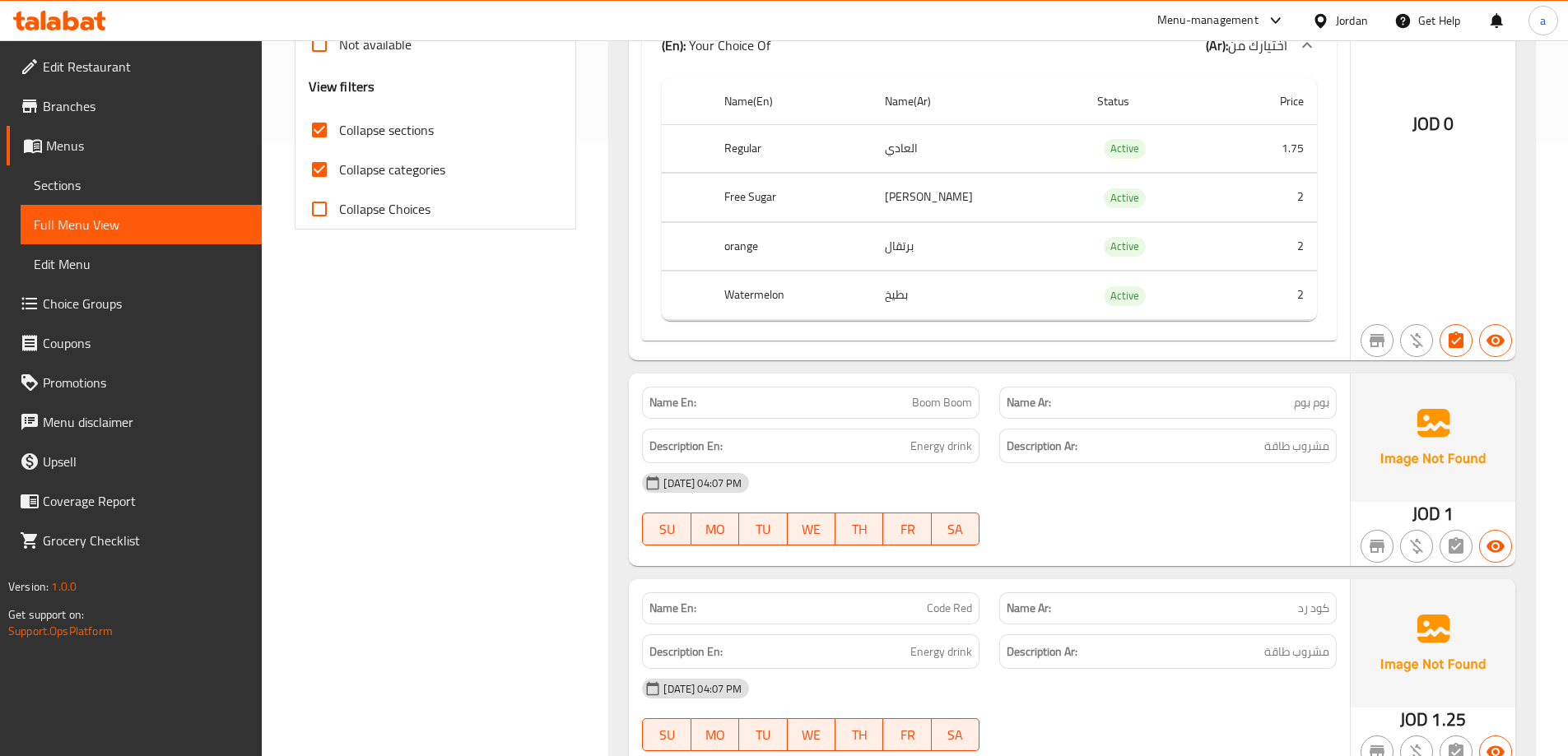
scroll to position [741, 0]
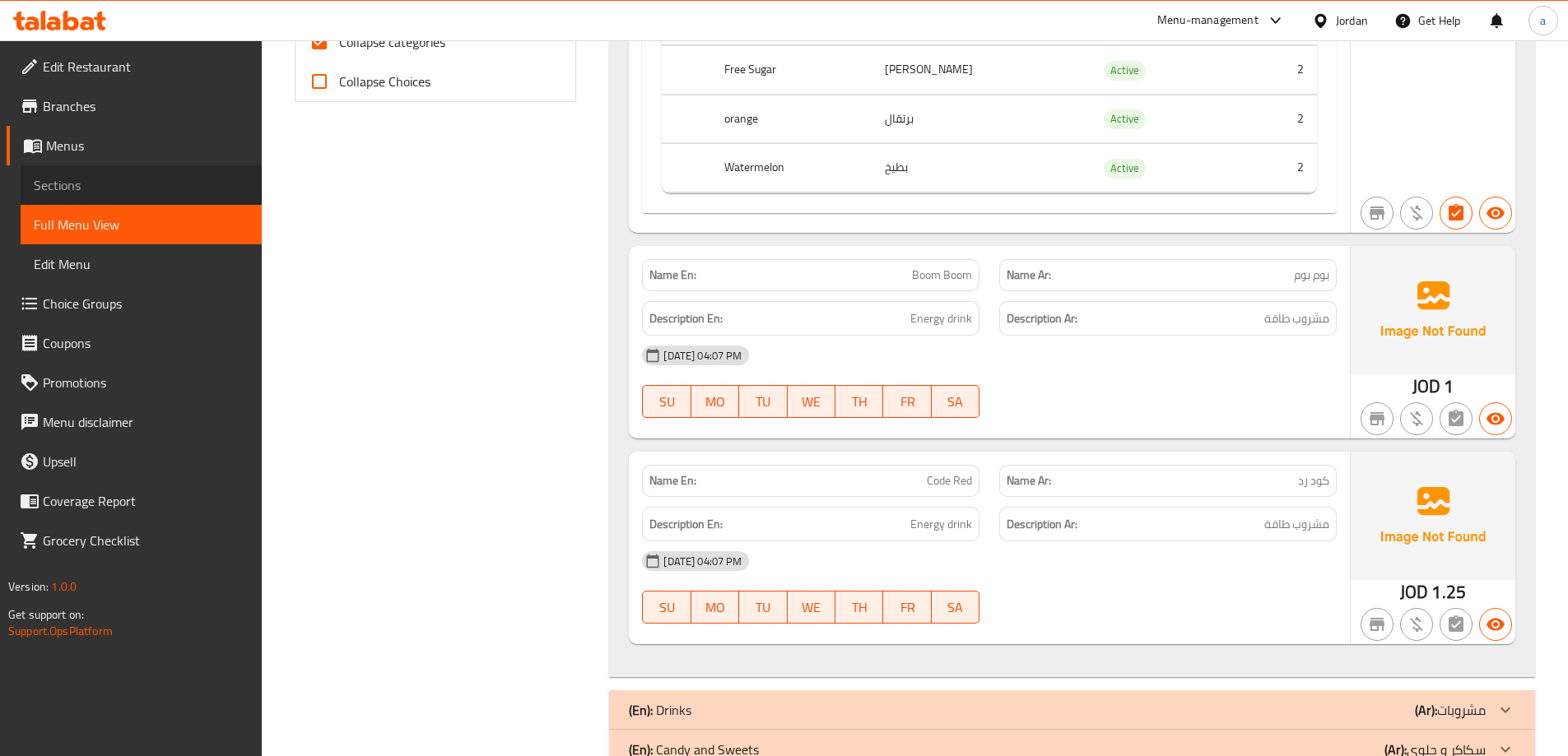
click at [112, 197] on link "Sections" at bounding box center [141, 185] width 241 height 39
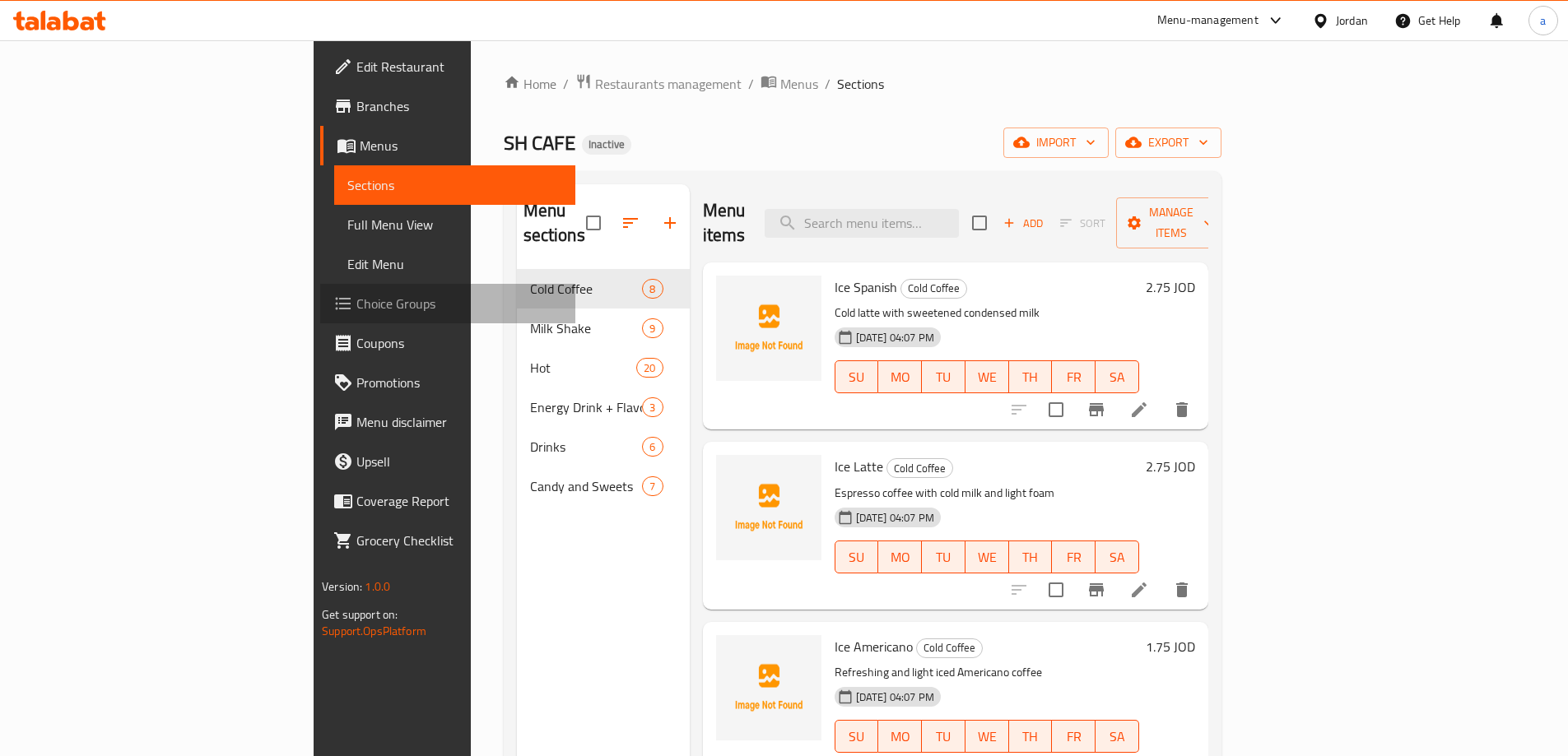
click at [356, 299] on span "Choice Groups" at bounding box center [459, 303] width 206 height 20
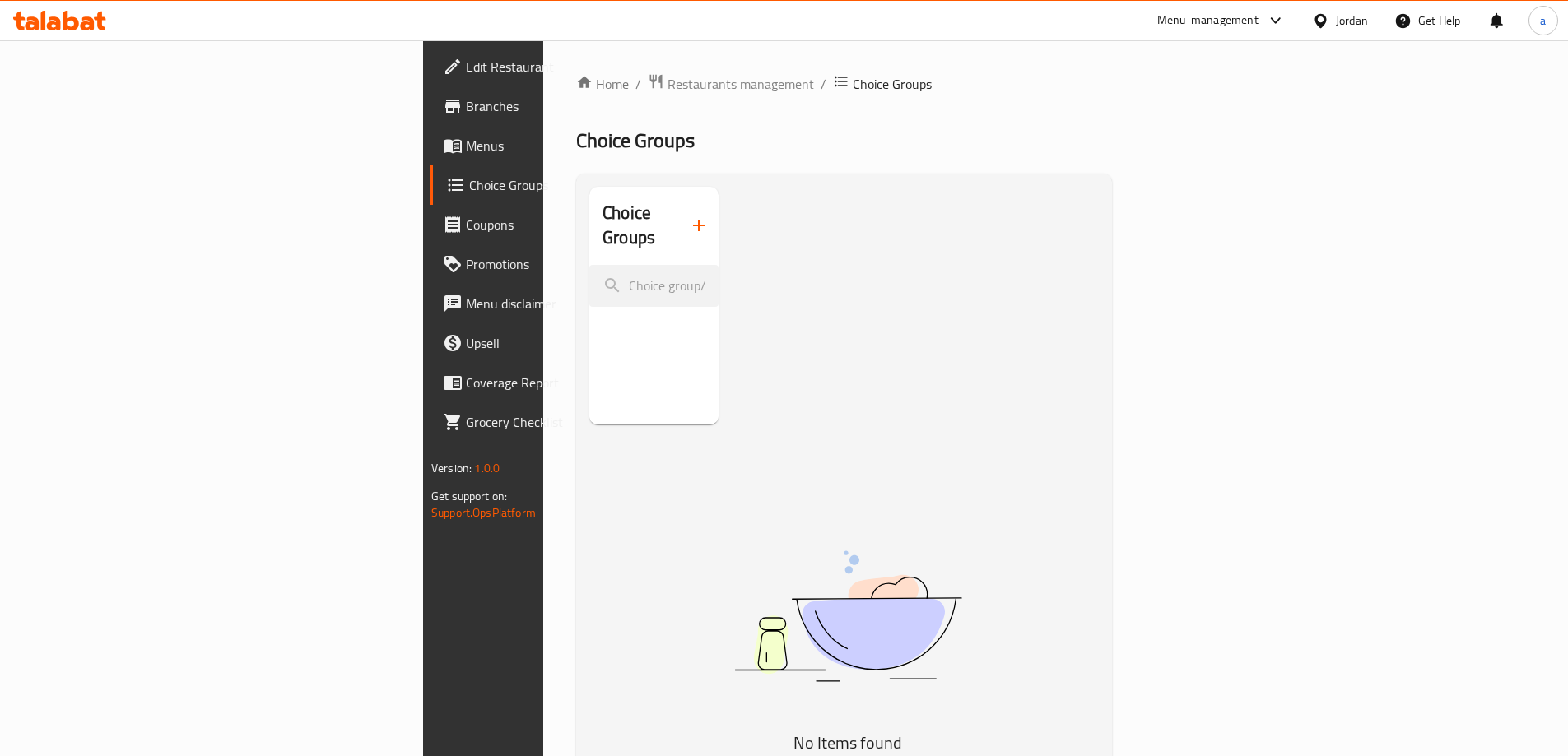
click at [689, 217] on icon "button" at bounding box center [698, 225] width 20 height 20
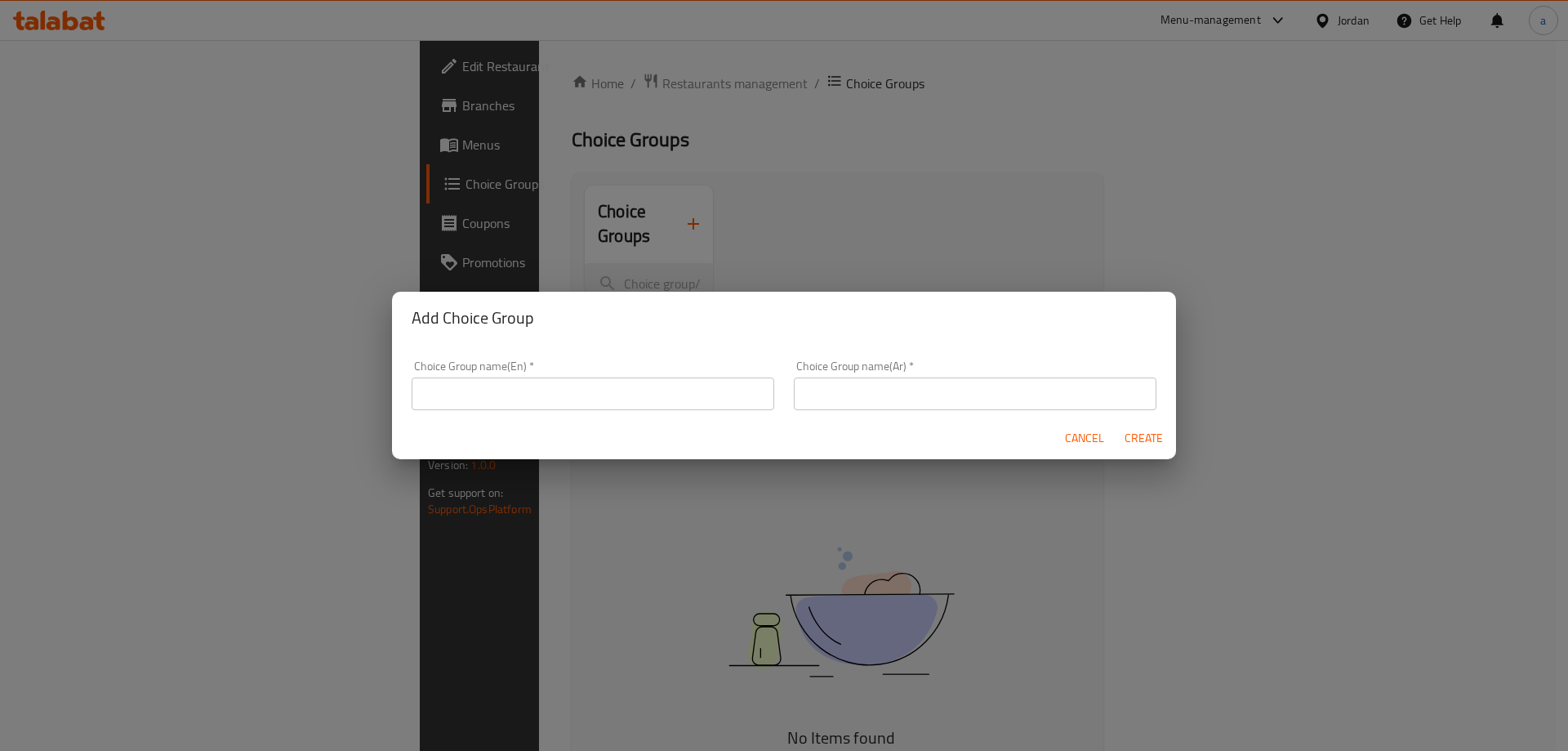
click at [570, 400] on input "text" at bounding box center [593, 393] width 363 height 33
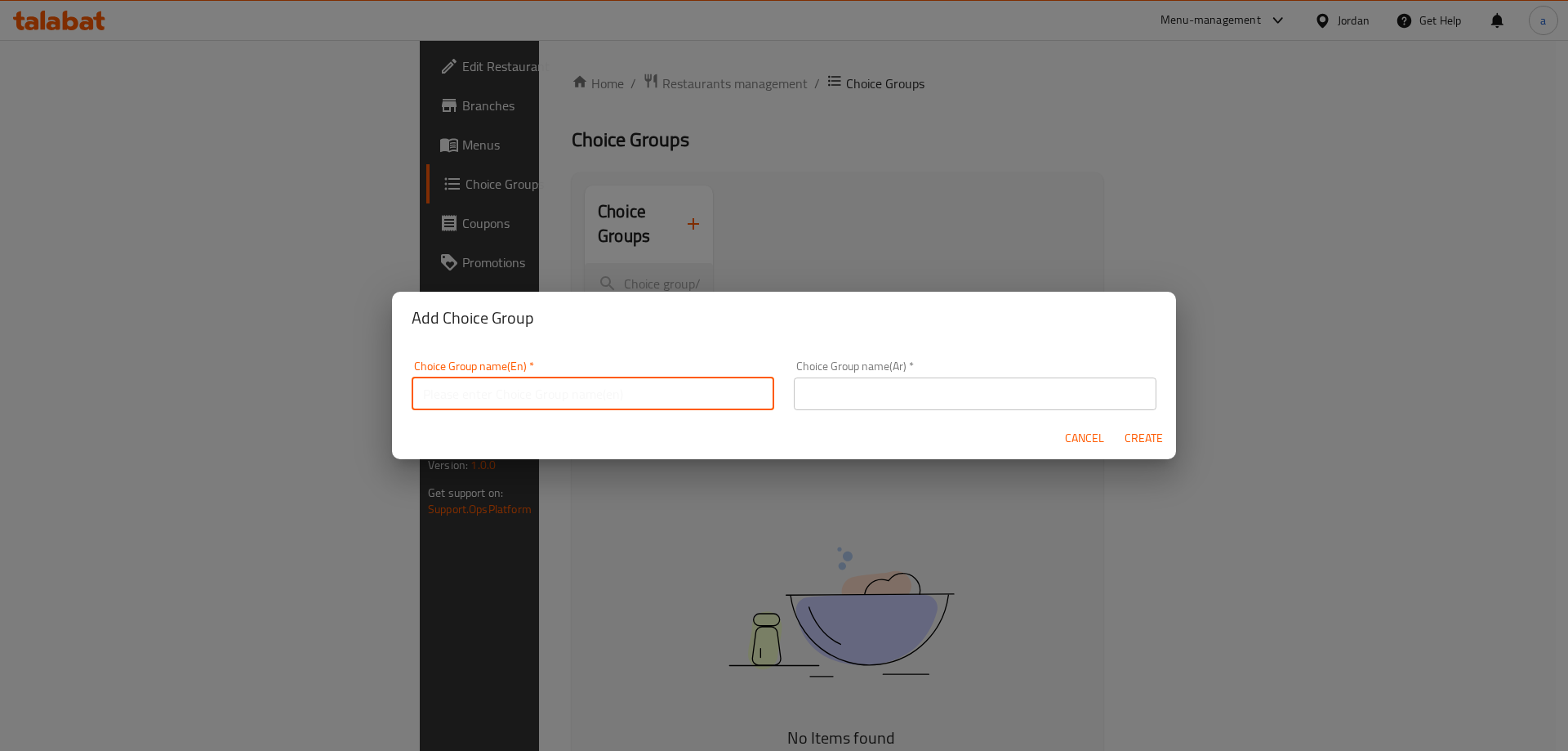
type input "Your Choice Of:"
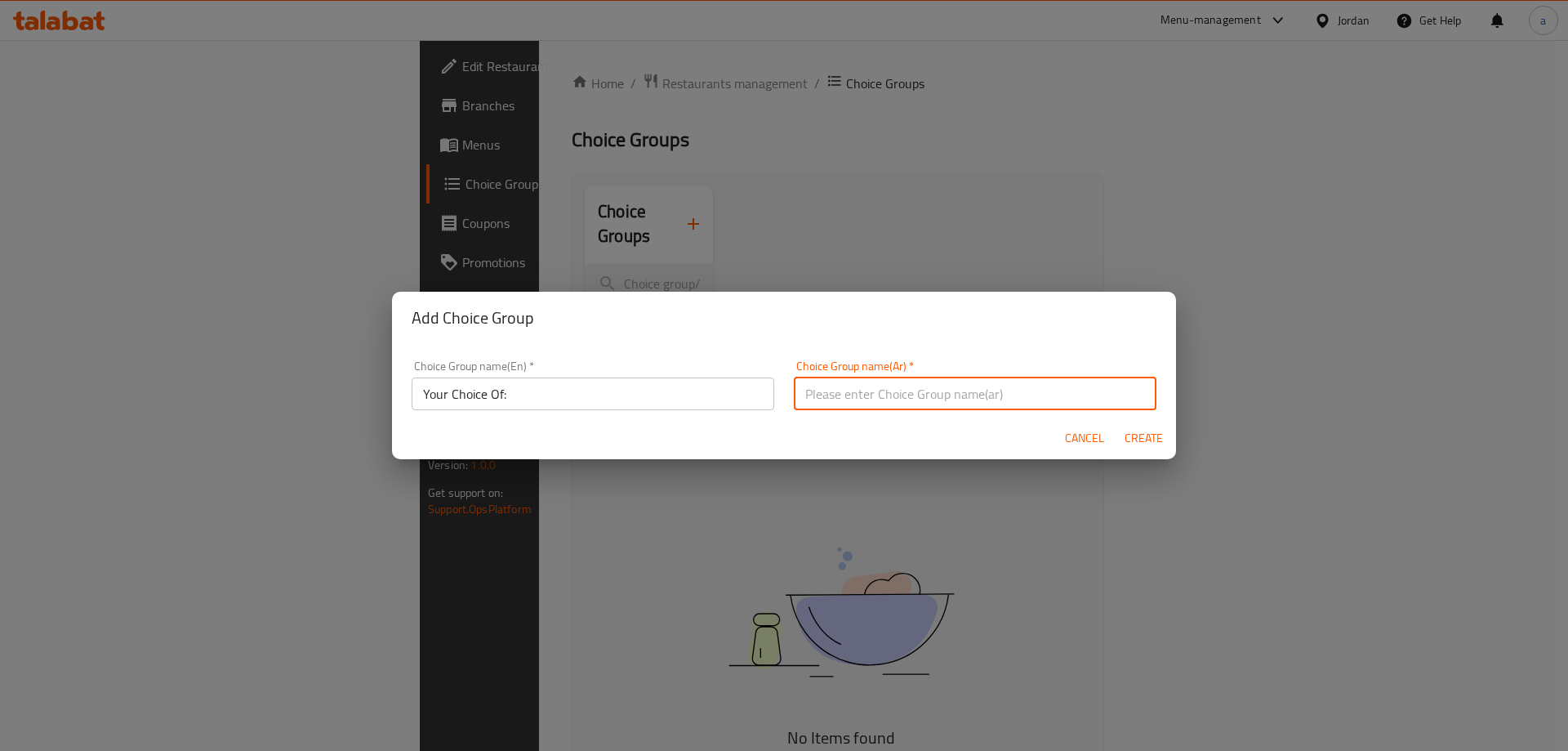
click at [939, 400] on input "text" at bounding box center [975, 393] width 363 height 33
type input "أختيارك من :"
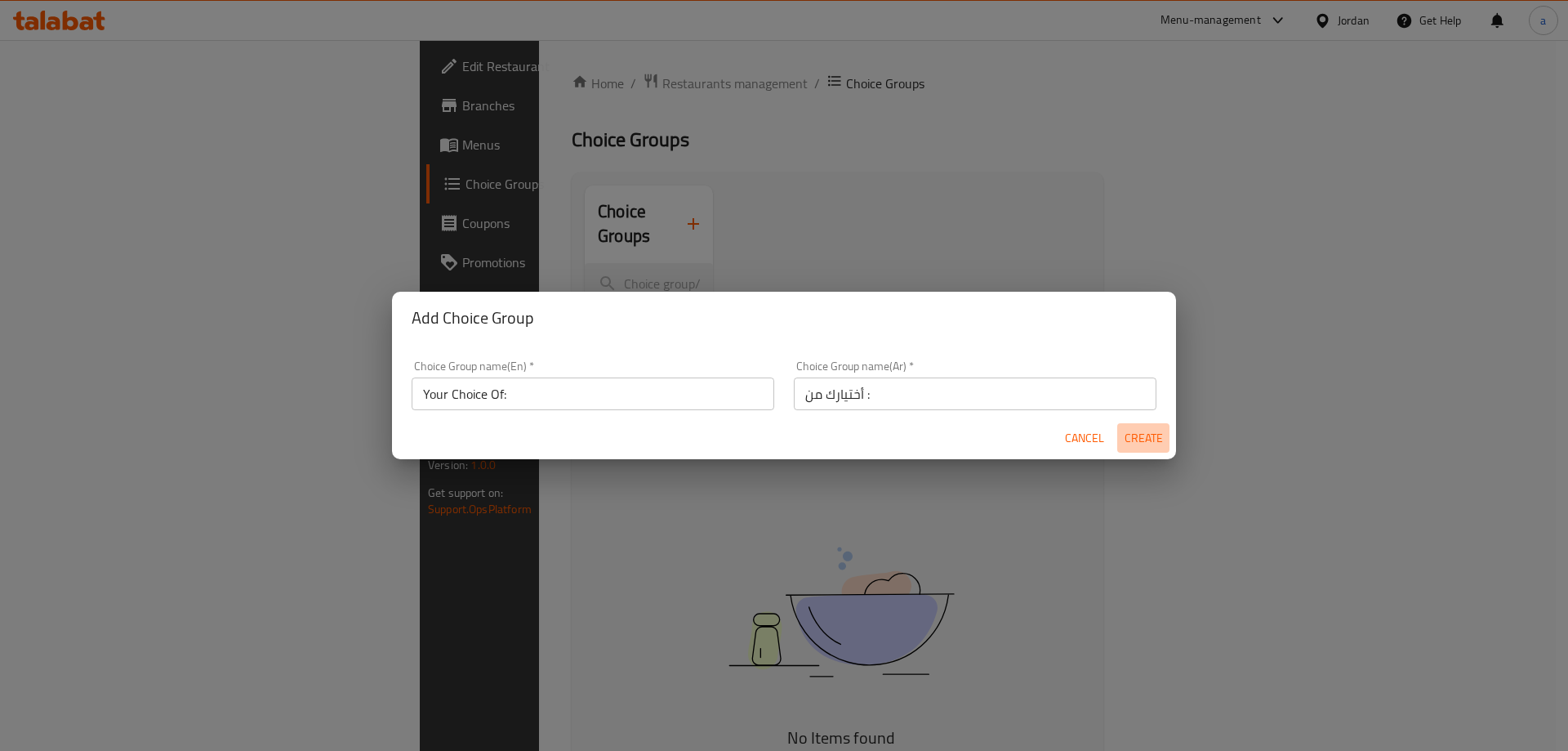
click at [1143, 436] on span "Create" at bounding box center [1144, 438] width 39 height 20
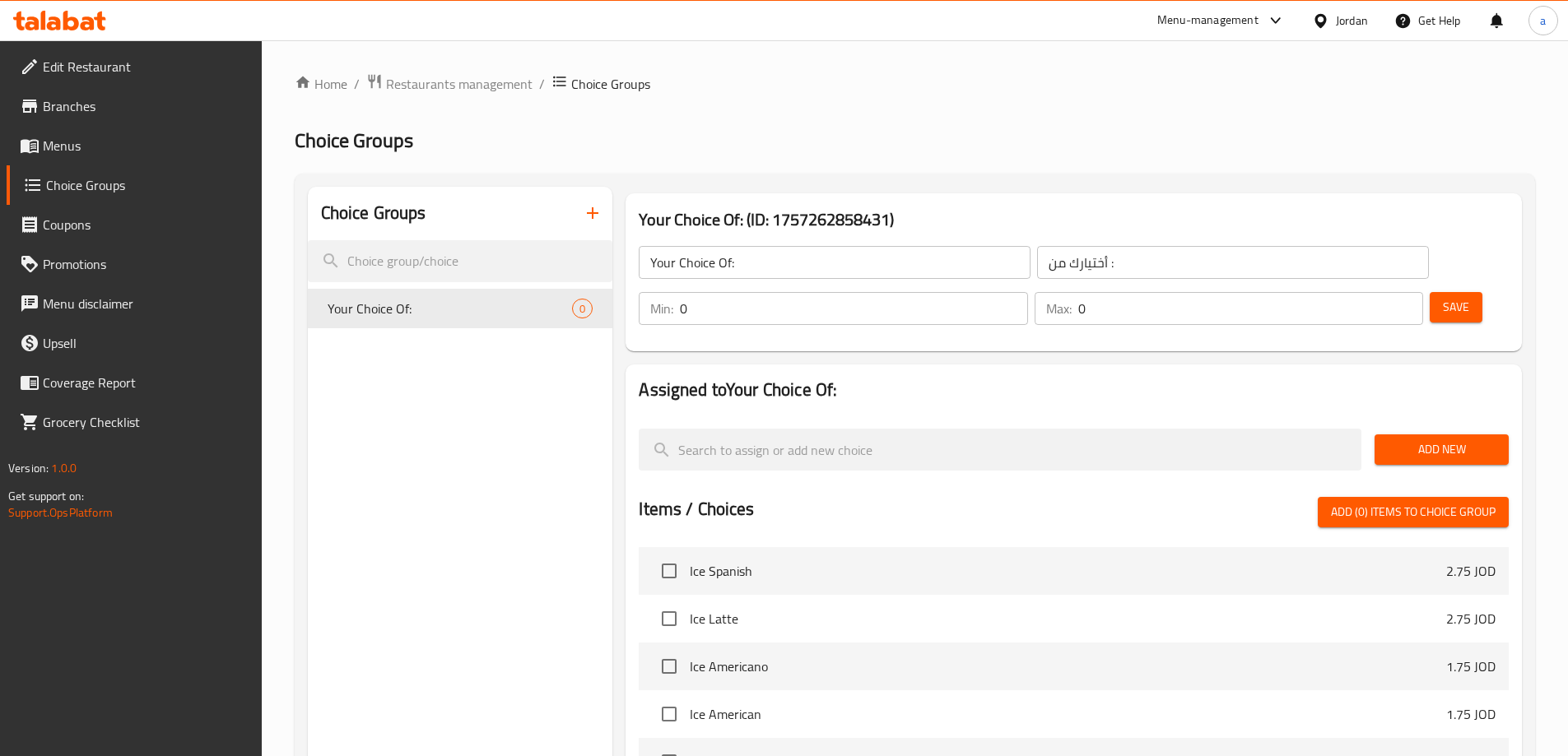
click at [1463, 434] on button "Add New" at bounding box center [1442, 450] width 135 height 31
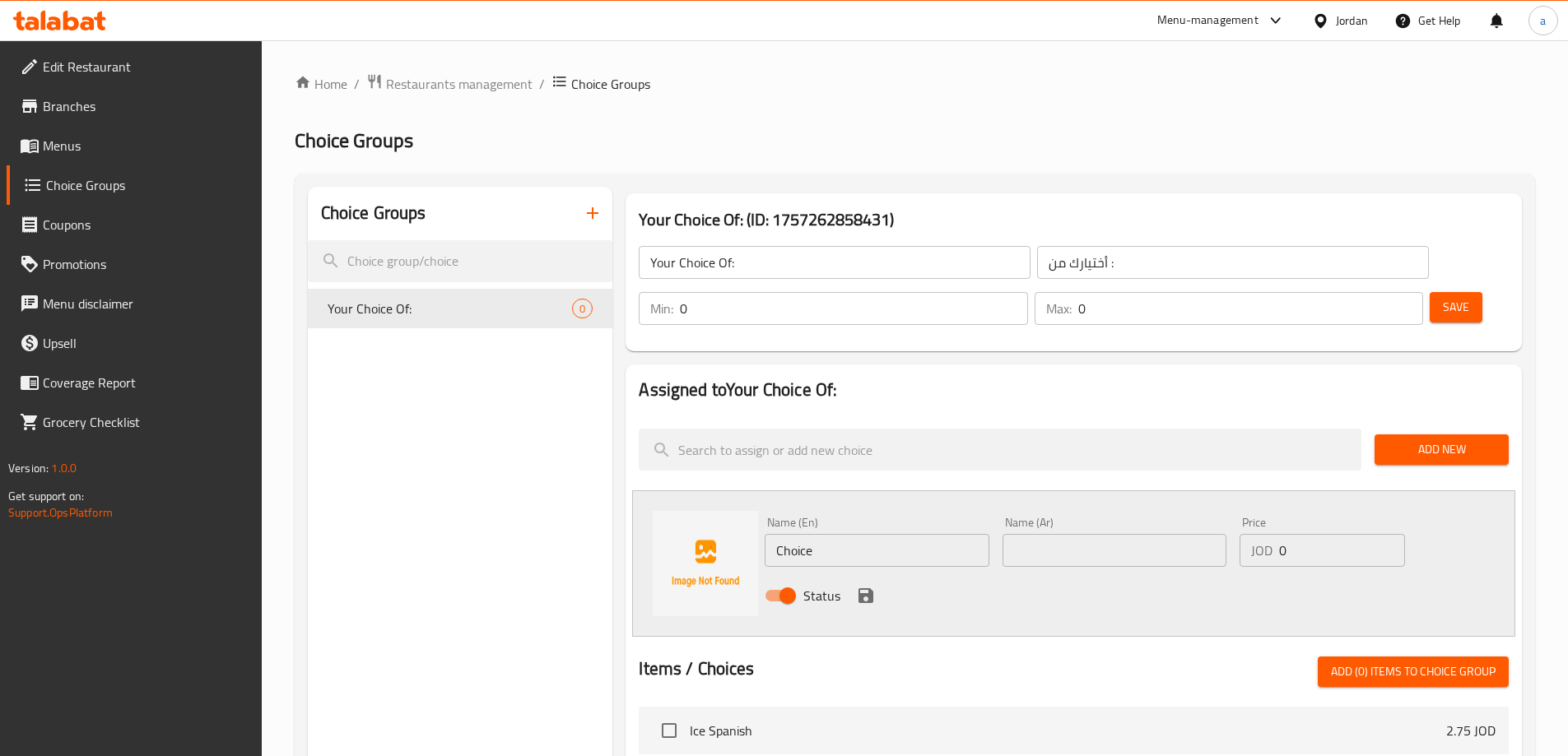
click at [847, 534] on input "Choice" at bounding box center [876, 550] width 224 height 33
click at [956, 534] on input "Choice" at bounding box center [876, 550] width 224 height 33
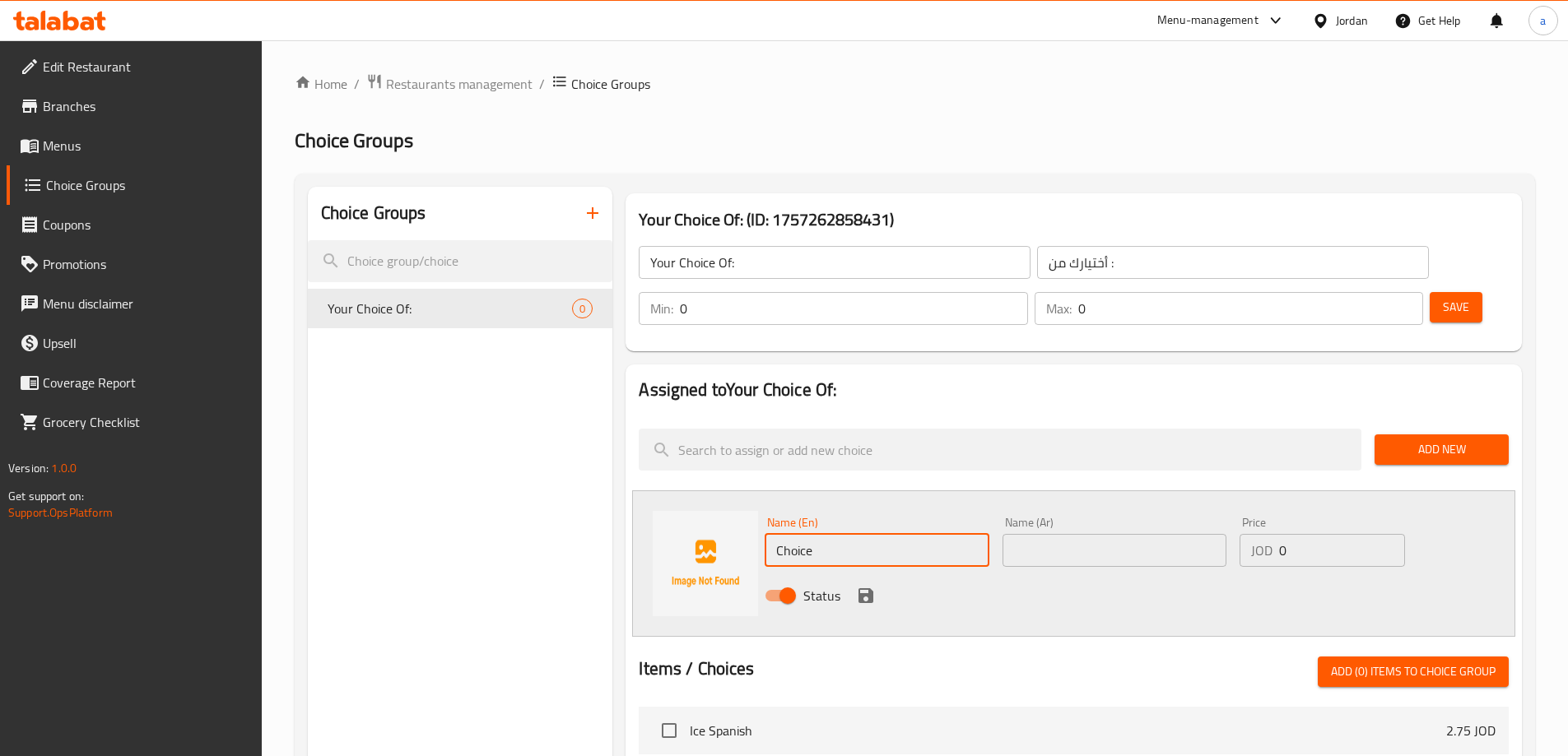
click at [956, 534] on input "Choice" at bounding box center [876, 550] width 224 height 33
paste input "Mix Red"
type input "Mix Red"
click at [1055, 534] on input "text" at bounding box center [1114, 550] width 224 height 33
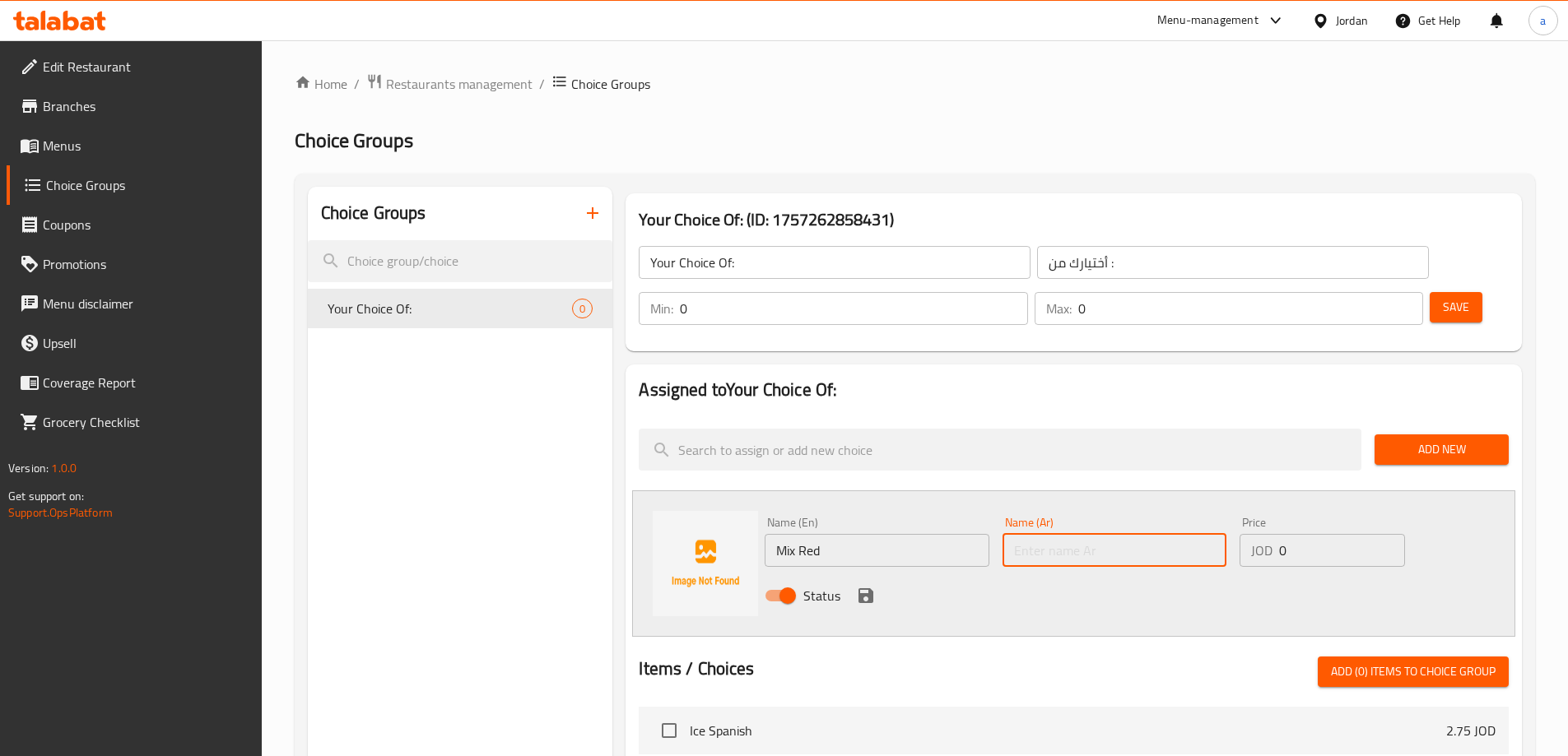
paste input "مكس ريد"
type input "مكس ريد"
click at [1336, 534] on input "0" at bounding box center [1341, 550] width 125 height 33
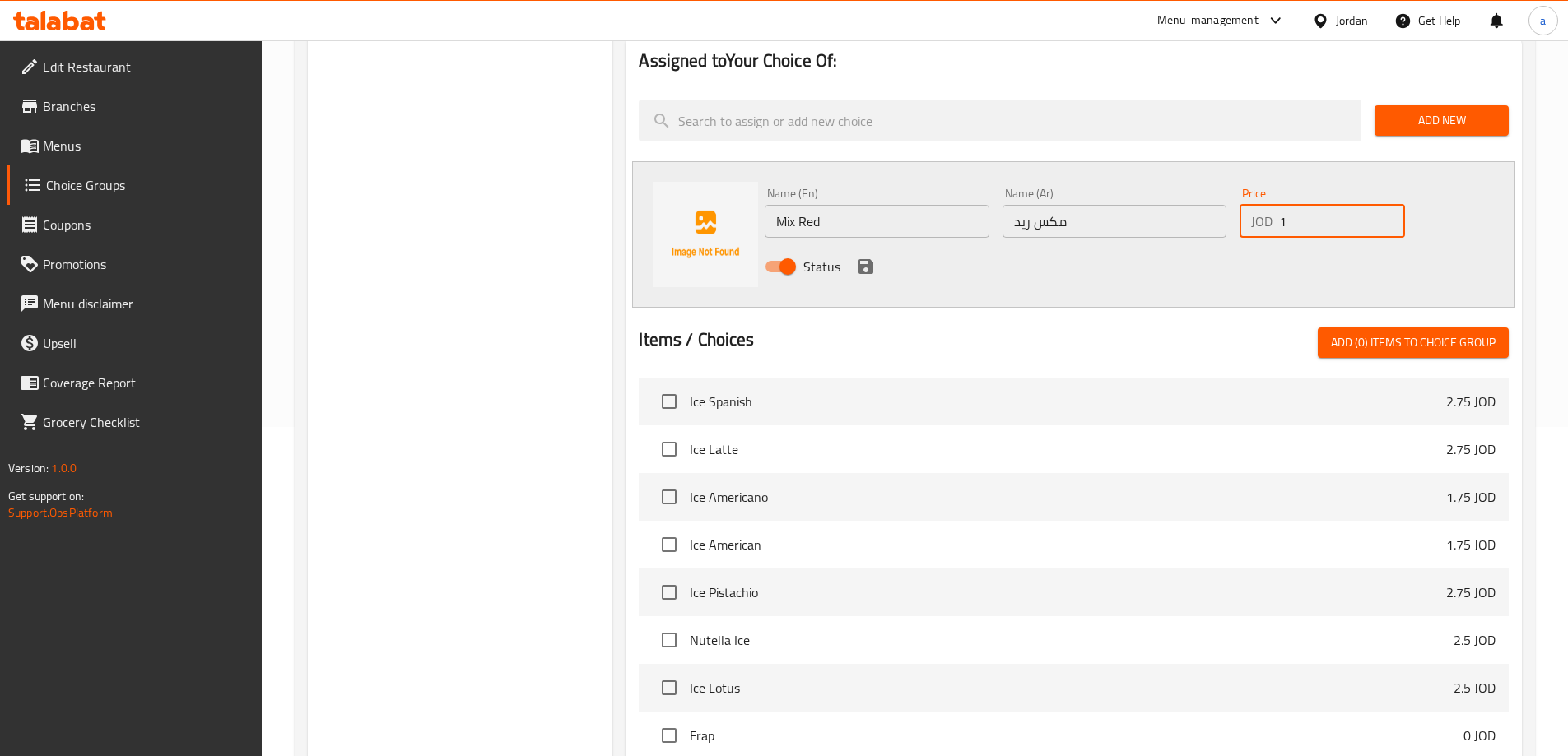
scroll to position [83, 0]
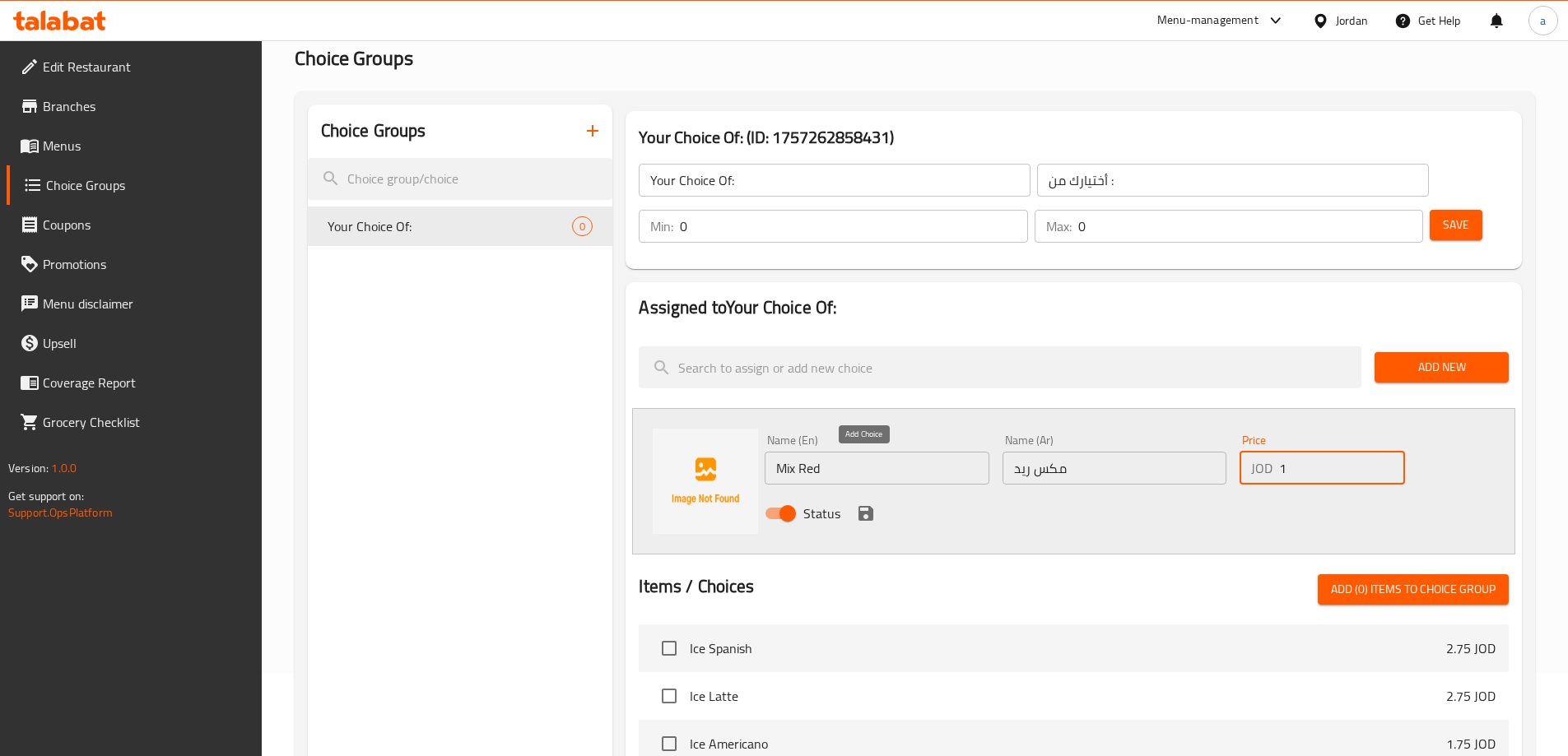
type input "1"
click at [874, 503] on icon "save" at bounding box center [865, 513] width 20 height 20
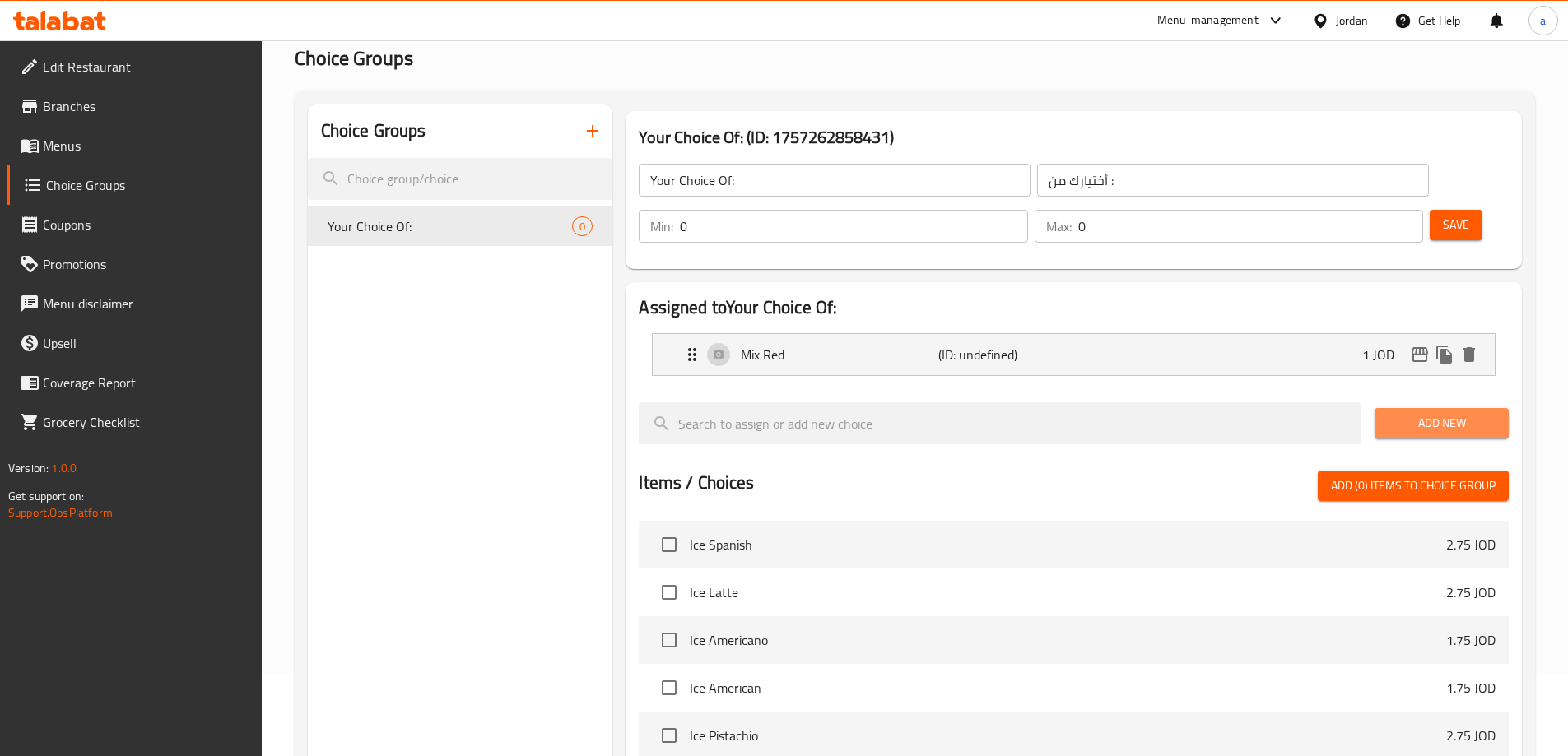
click at [1444, 413] on span "Add New" at bounding box center [1441, 423] width 108 height 20
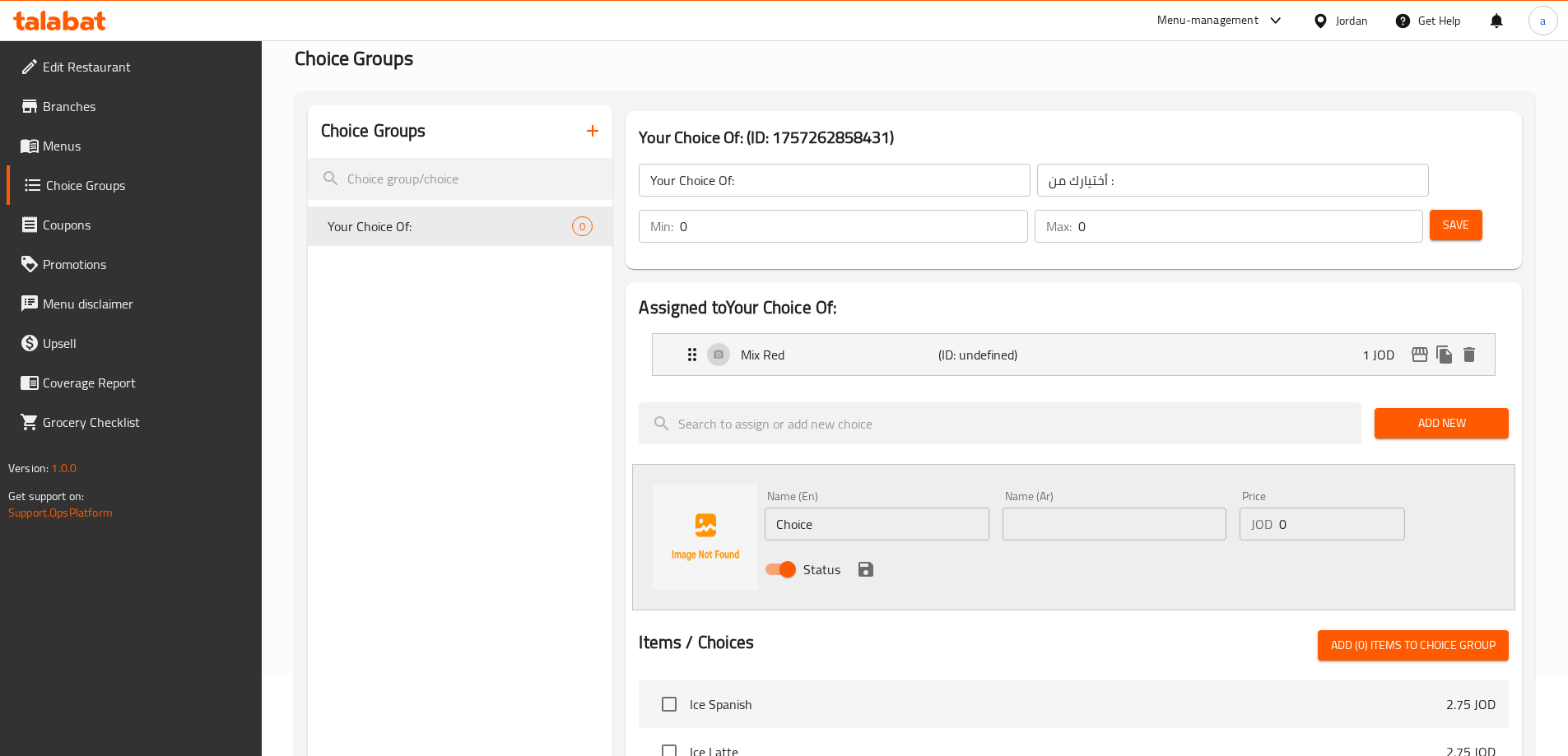
click at [864, 507] on input "Choice" at bounding box center [876, 524] width 224 height 33
paste input "Mix Black"
type input "Mix Black"
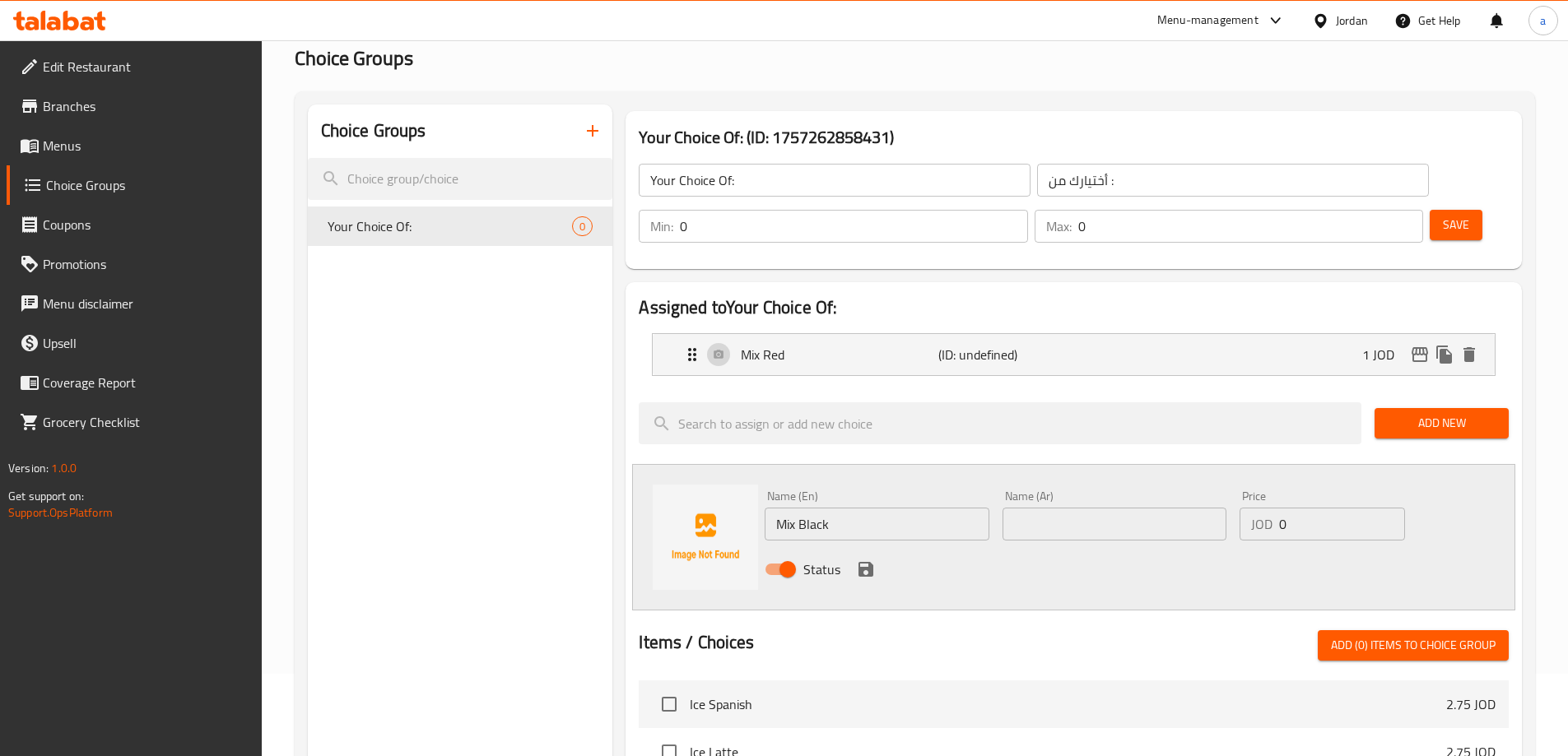
click at [1043, 507] on input "text" at bounding box center [1114, 524] width 224 height 33
paste input "مكس بلاك"
type input "مكس بلاك"
click at [1300, 507] on input "0" at bounding box center [1341, 524] width 125 height 33
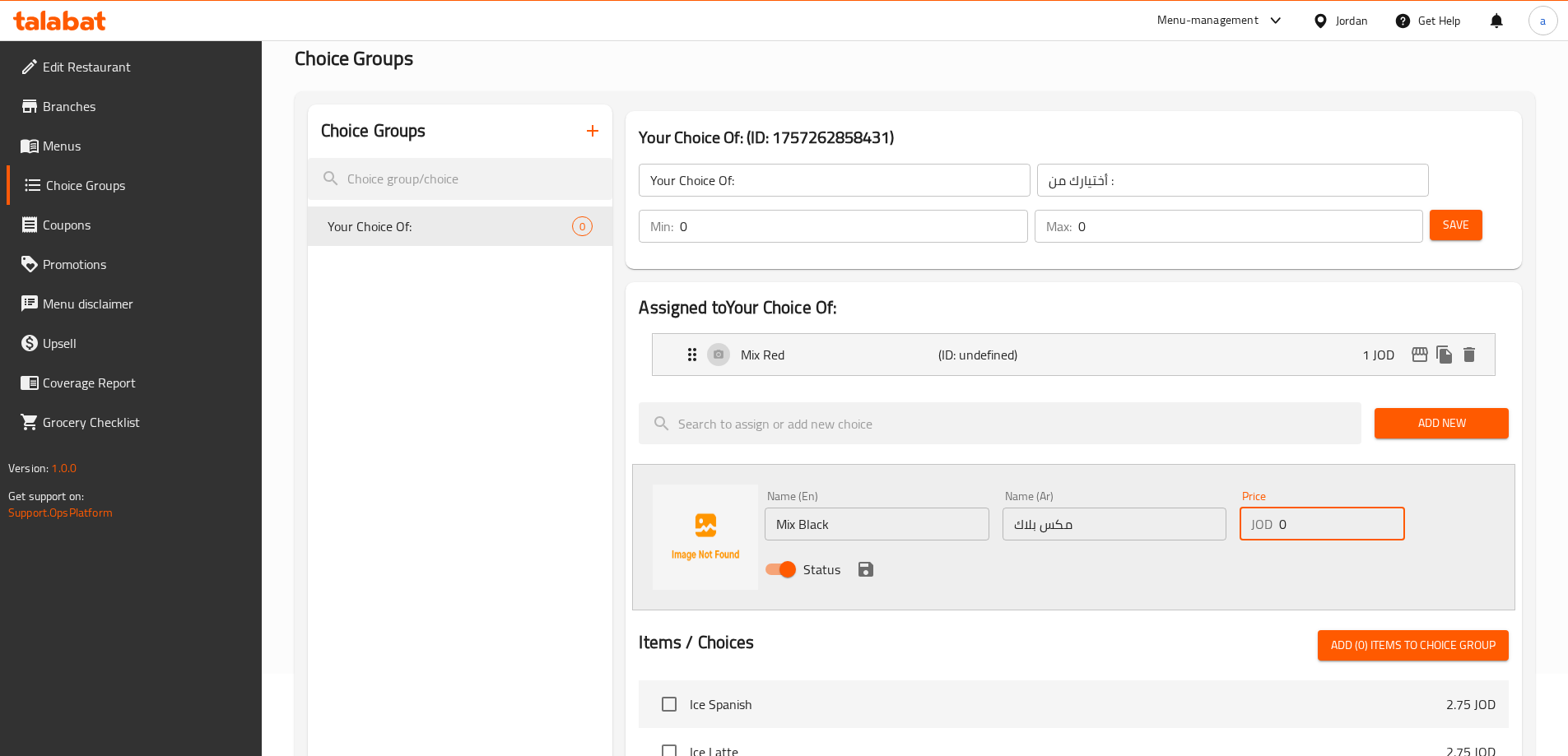
click at [1300, 507] on input "0" at bounding box center [1341, 524] width 125 height 33
type input "1"
click at [864, 559] on icon "save" at bounding box center [865, 569] width 20 height 20
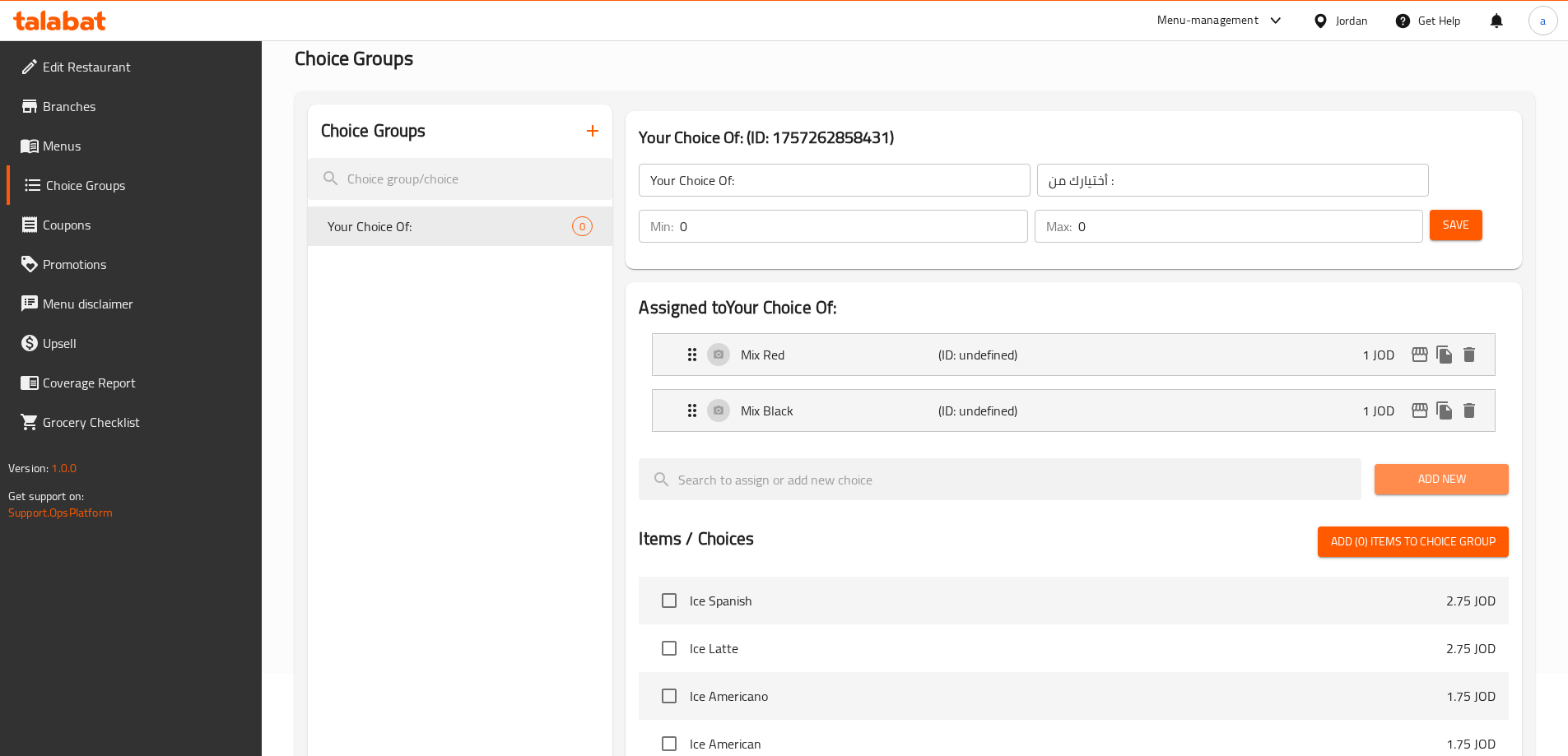
click at [1450, 469] on span "Add New" at bounding box center [1441, 479] width 108 height 20
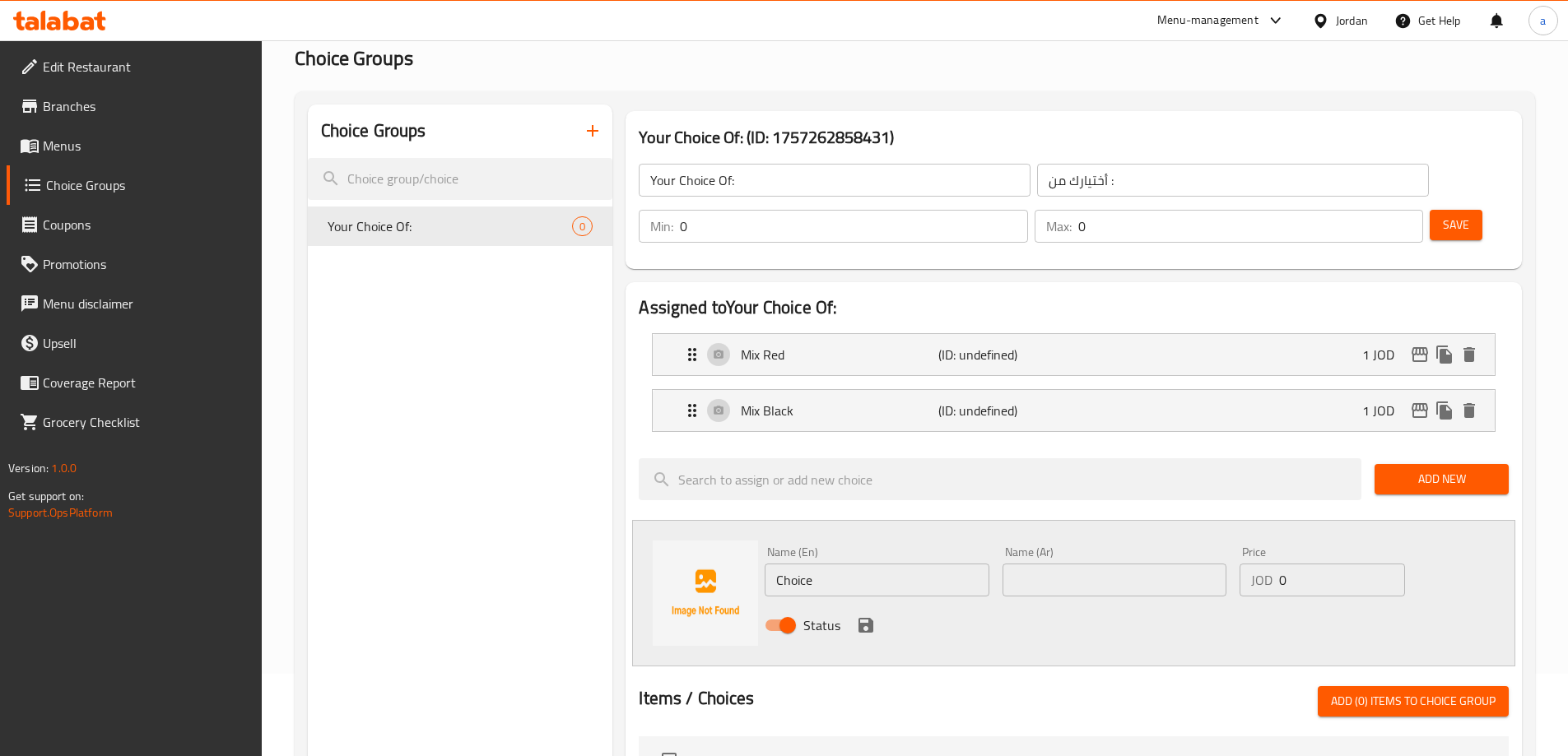
click at [1092, 564] on input "text" at bounding box center [1114, 580] width 224 height 33
paste input "مكس بلوحامض"
type input "مكس بلوحامض"
click at [882, 564] on input "Choice" at bounding box center [876, 580] width 224 height 33
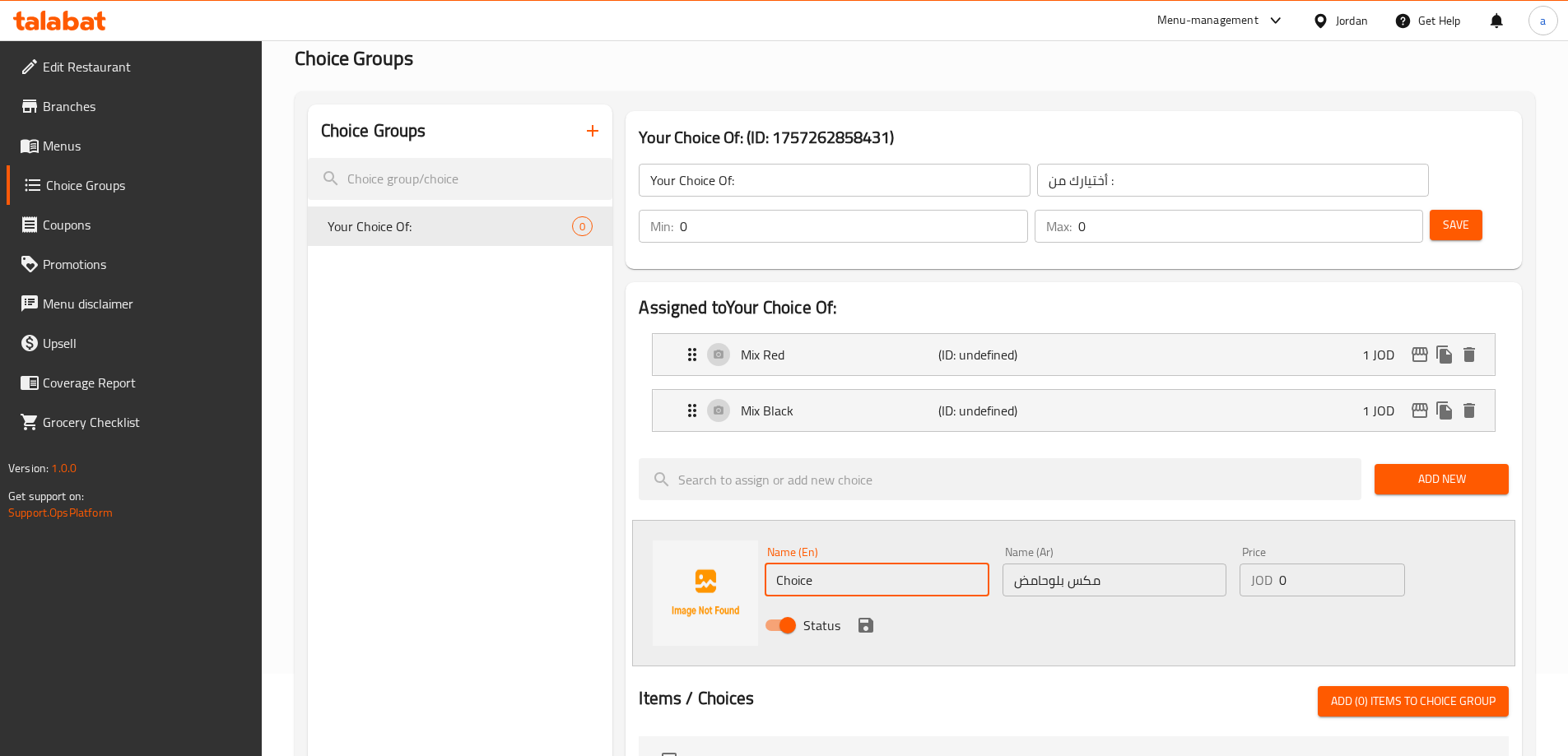
click at [882, 564] on input "Choice" at bounding box center [876, 580] width 224 height 33
click at [597, 128] on icon "button" at bounding box center [592, 130] width 20 height 20
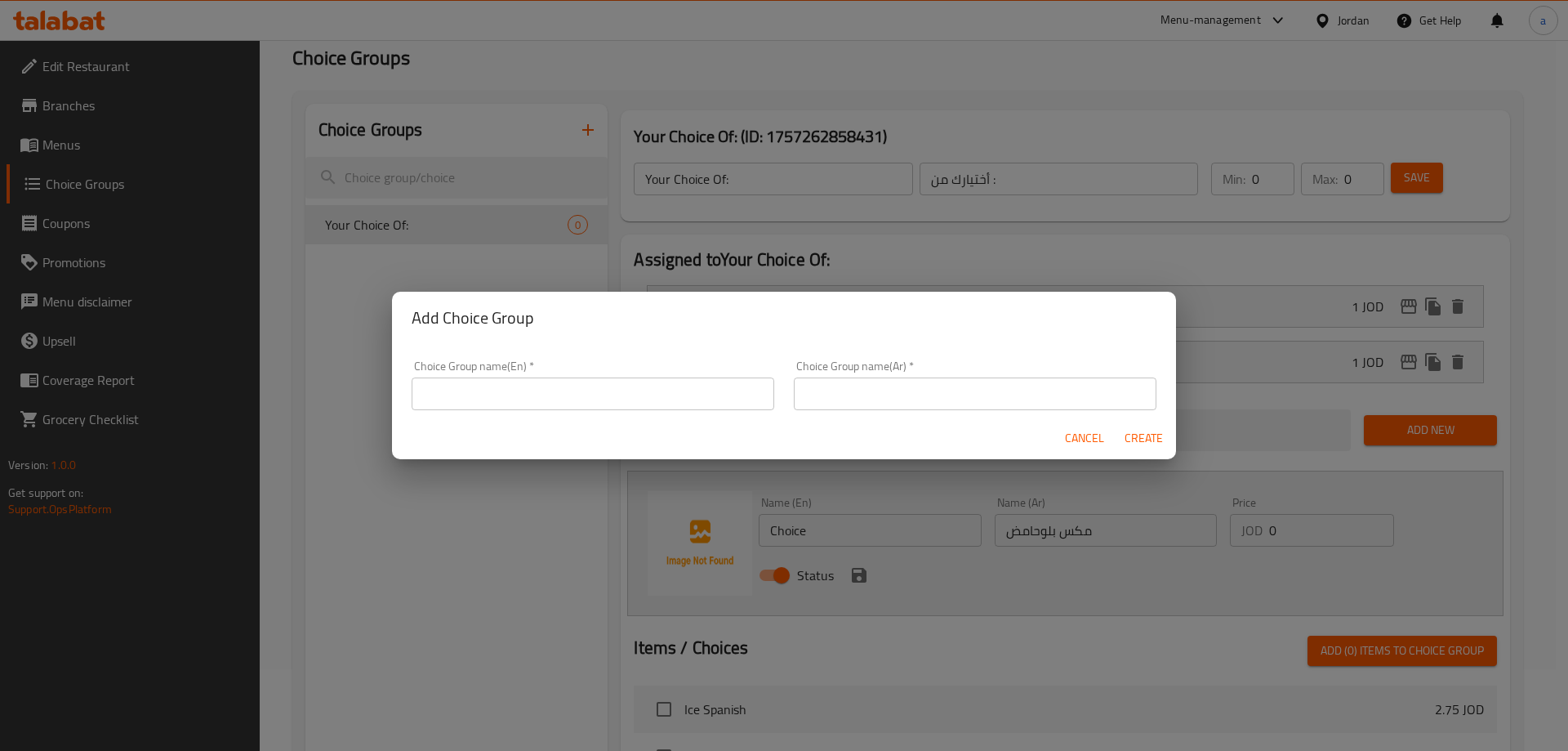
click at [1077, 442] on span "Cancel" at bounding box center [1084, 438] width 39 height 20
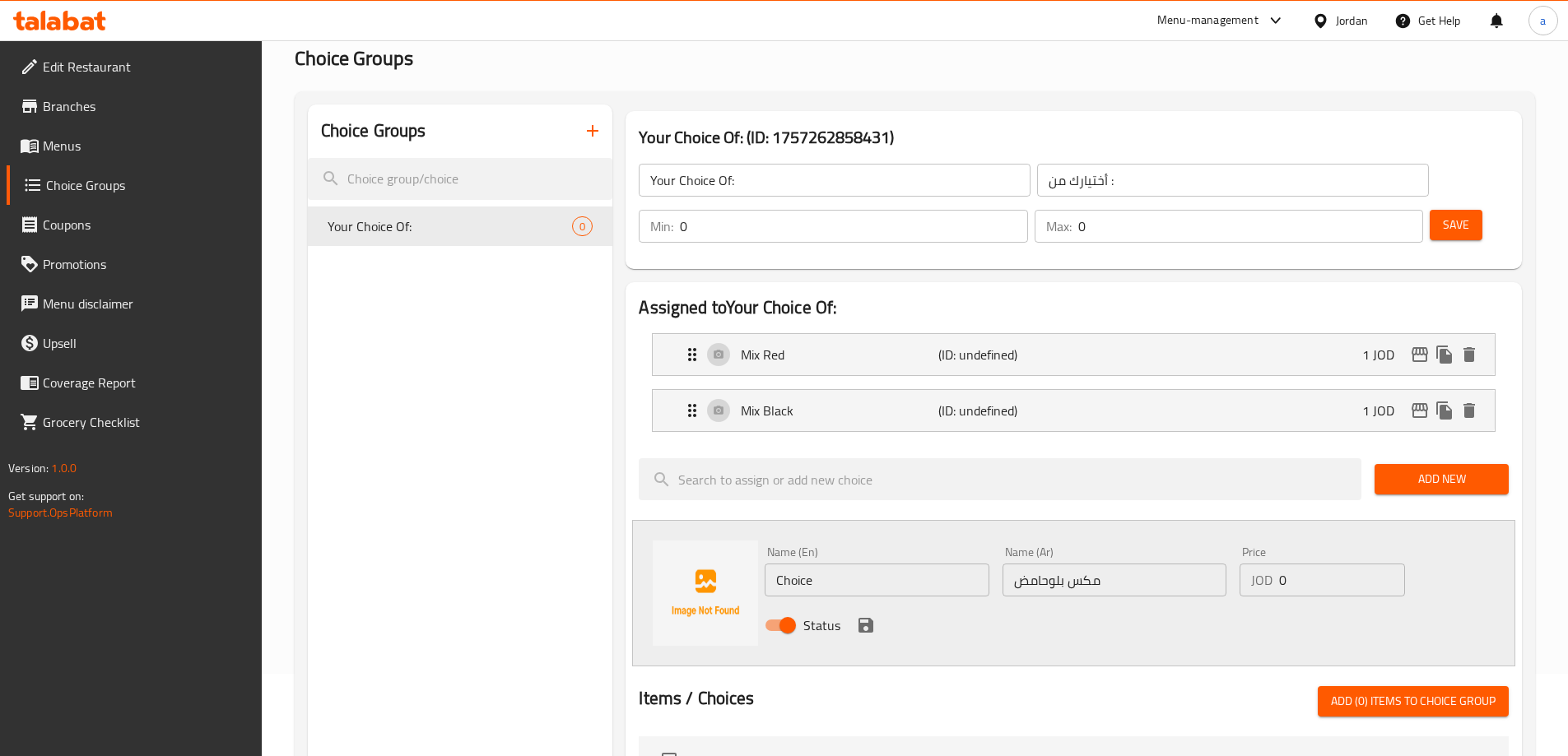
click at [908, 564] on input "Choice" at bounding box center [876, 580] width 224 height 33
type input "lime blue mix"
click at [1298, 564] on input "0" at bounding box center [1341, 580] width 125 height 33
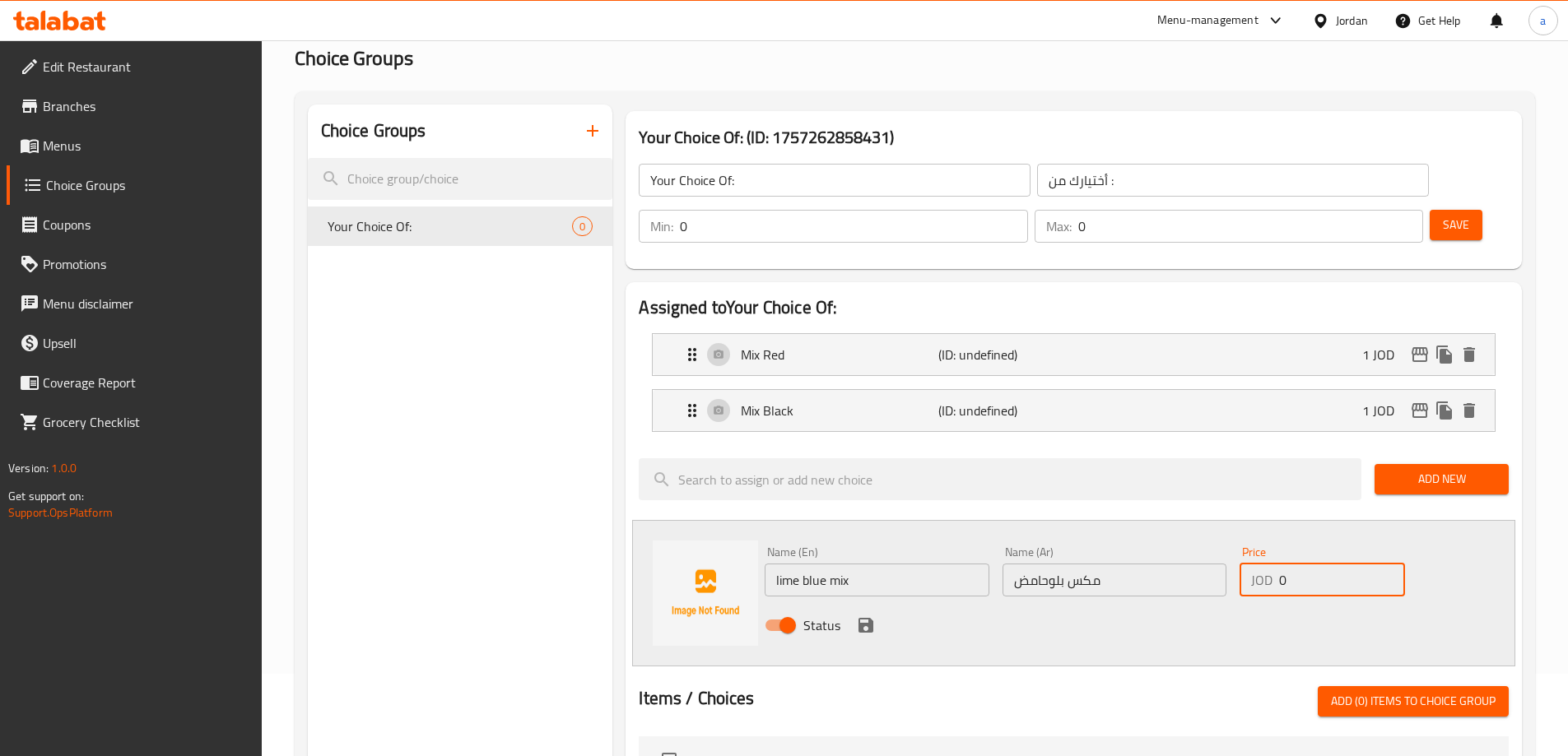
click at [1298, 564] on input "0" at bounding box center [1341, 580] width 125 height 33
type input "1"
click at [870, 618] on icon "save" at bounding box center [865, 625] width 14 height 14
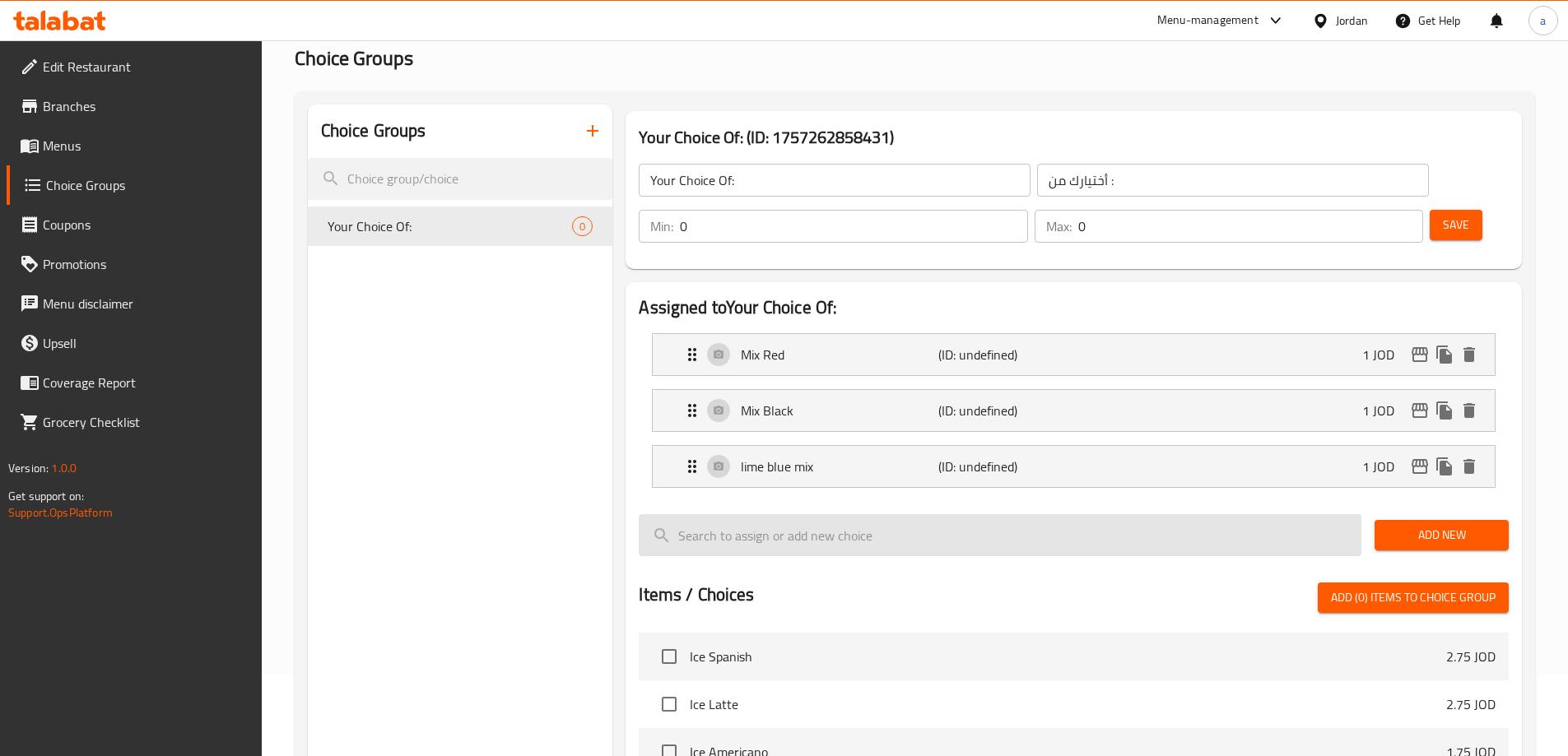
drag, startPoint x: 1432, startPoint y: 481, endPoint x: 1293, endPoint y: 476, distance: 139.1
click at [1432, 525] on span "Add New" at bounding box center [1441, 536] width 108 height 20
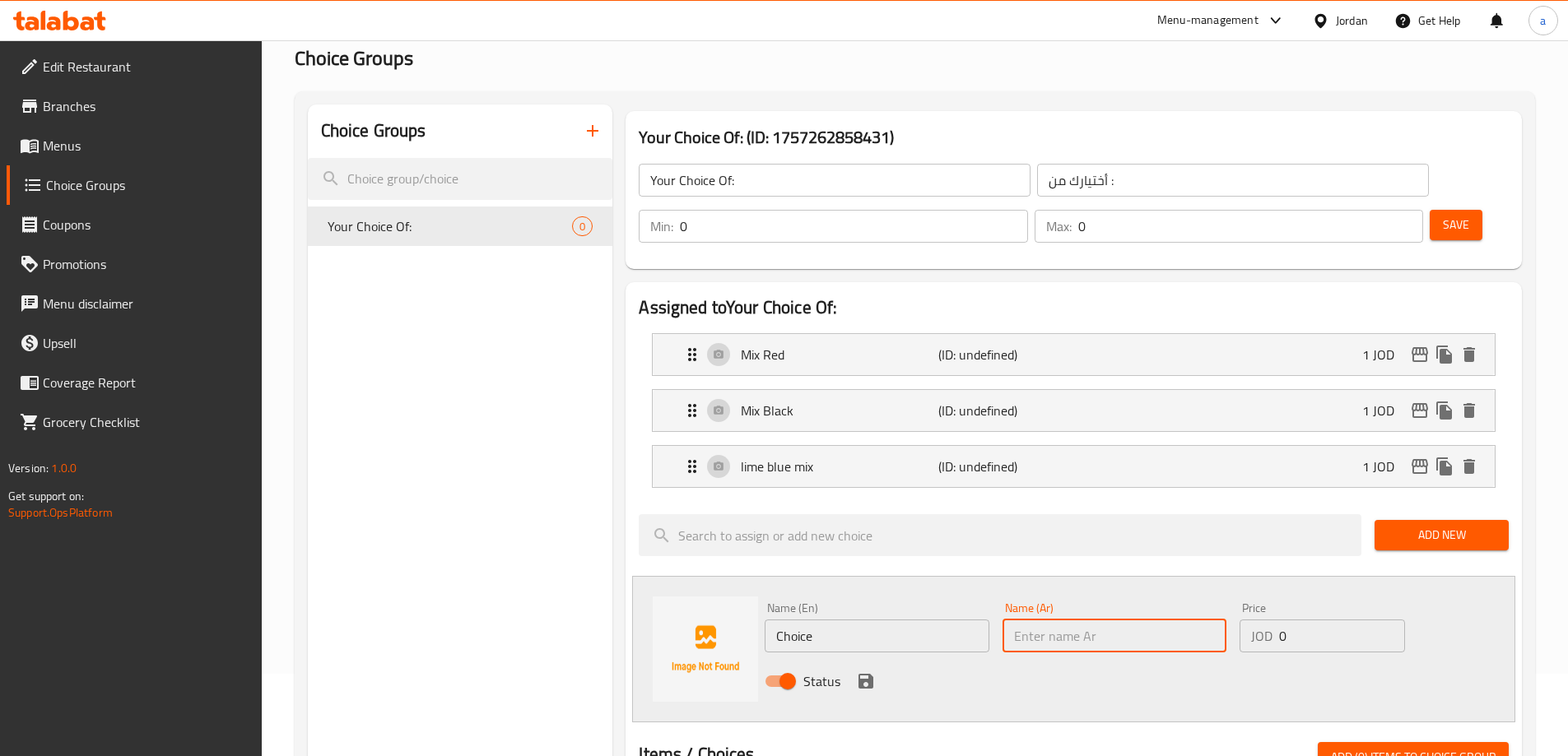
click at [1077, 620] on input "text" at bounding box center [1114, 636] width 224 height 33
paste input "مكس يلو"
type input "مكس يلو"
click at [884, 620] on input "Choice" at bounding box center [876, 636] width 224 height 33
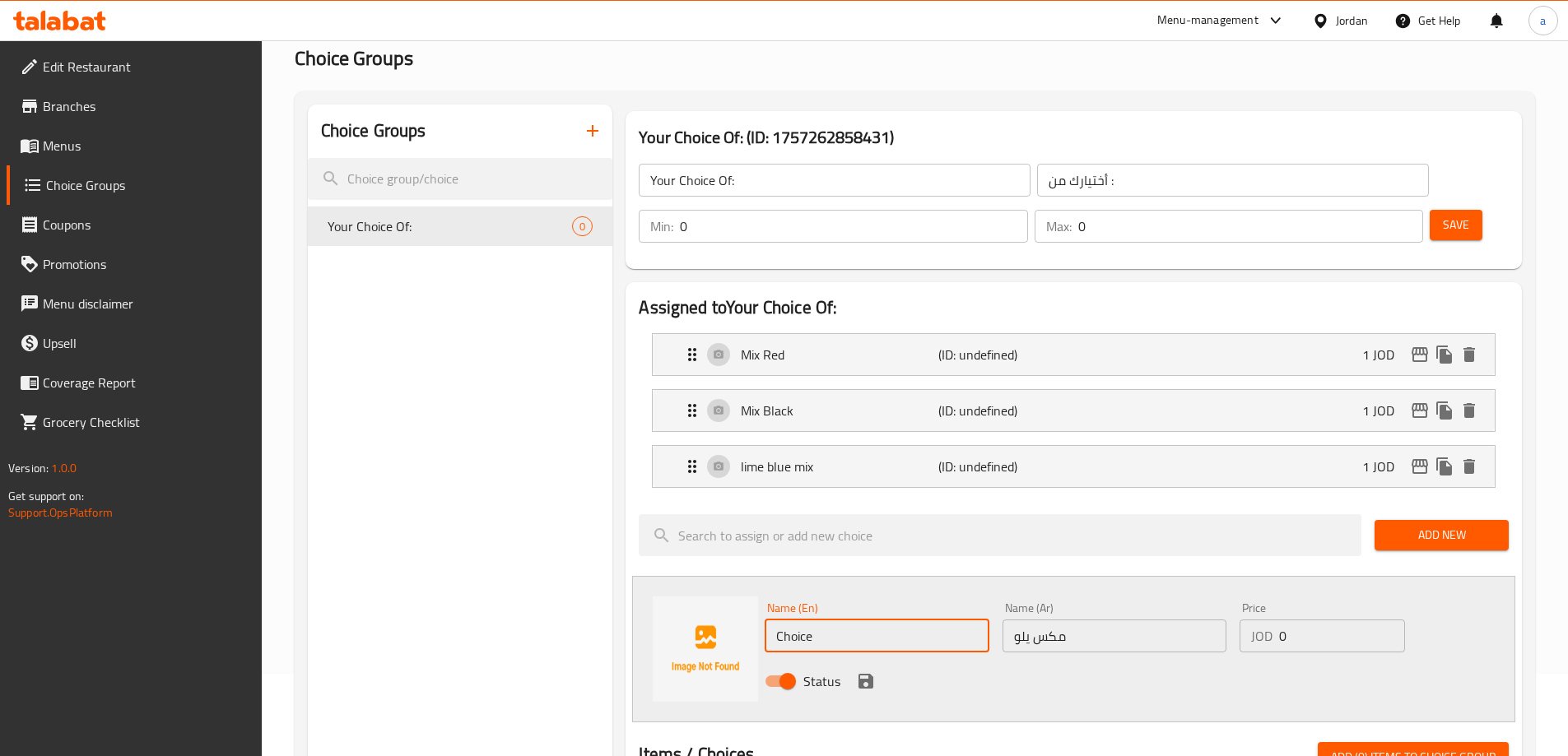
click at [884, 620] on input "Choice" at bounding box center [876, 636] width 224 height 33
click at [838, 620] on input "Choice" at bounding box center [876, 636] width 224 height 33
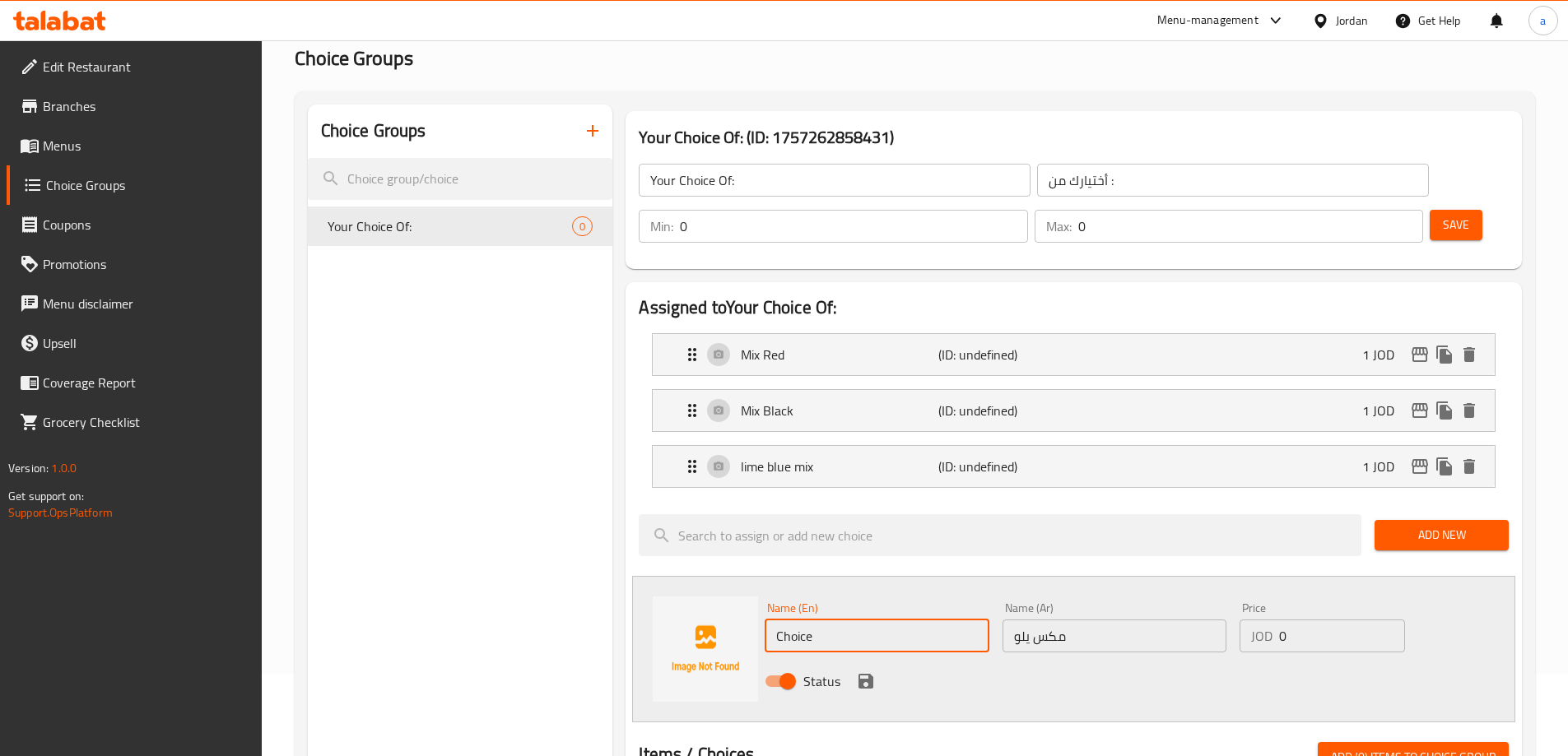
paste input "Mix Yellow"
type input "Mix Yellow"
click at [1309, 620] on input "0" at bounding box center [1341, 636] width 125 height 33
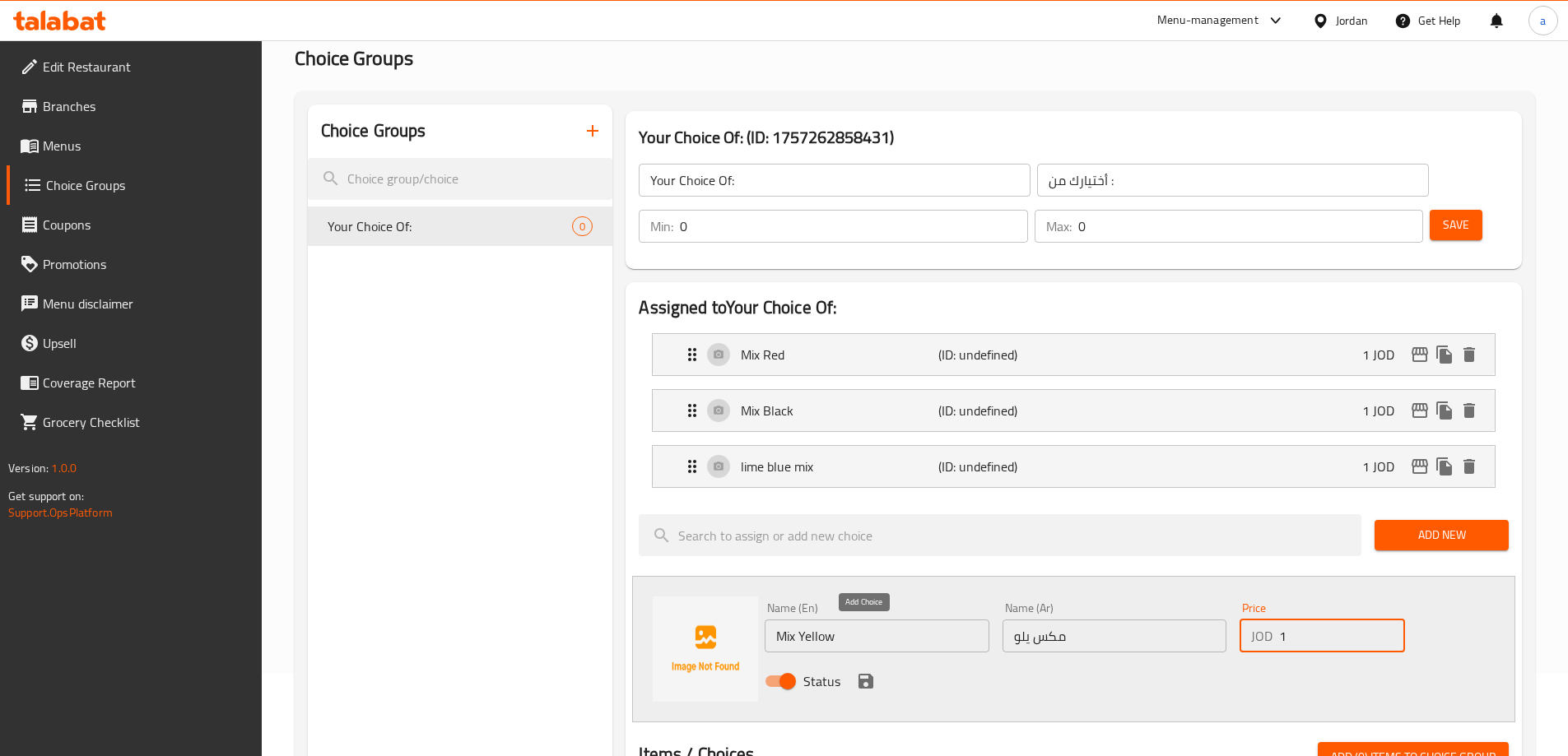
type input "1"
click at [853, 669] on button "save" at bounding box center [865, 681] width 25 height 25
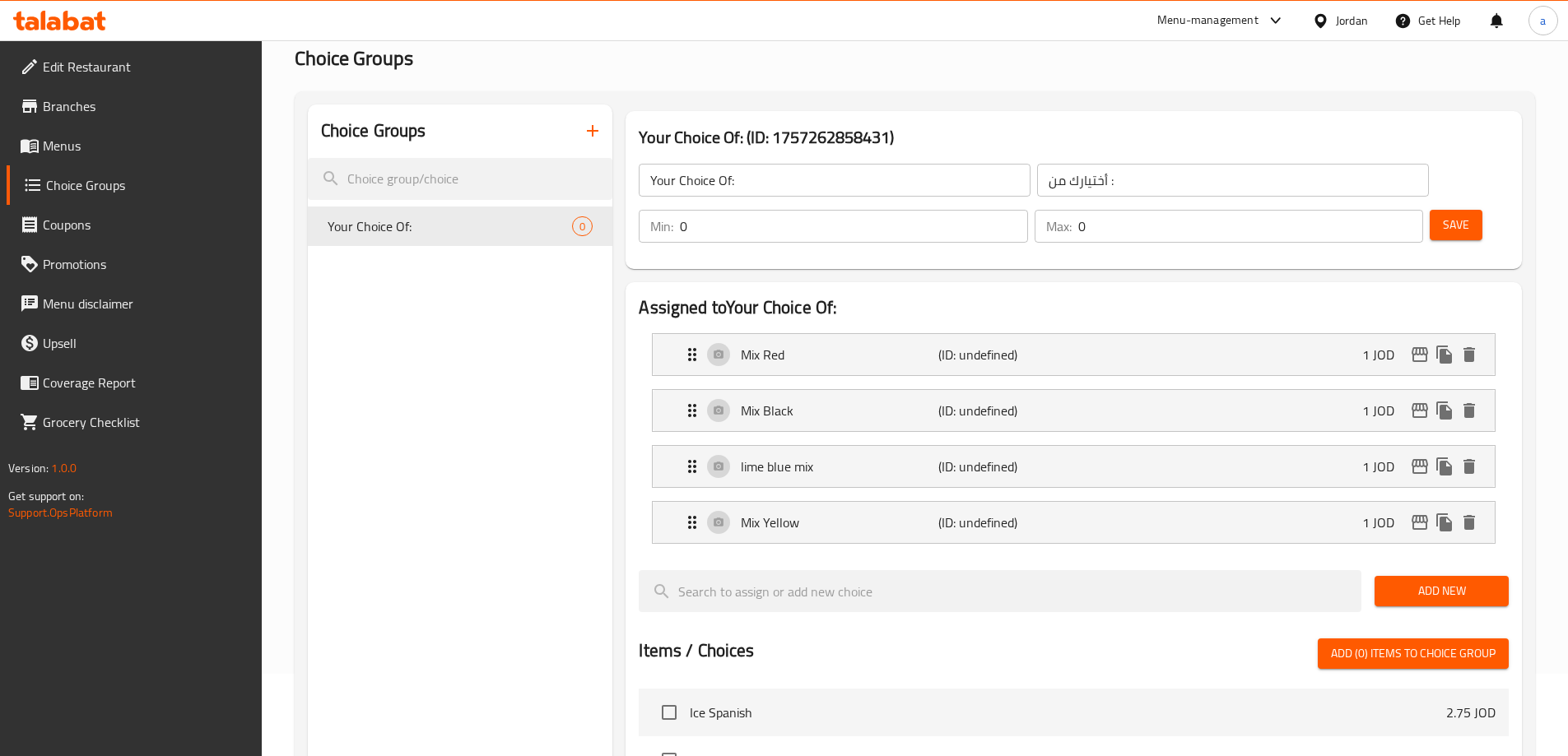
click at [1439, 570] on div "Add New" at bounding box center [1441, 591] width 147 height 55
click at [1432, 581] on span "Add New" at bounding box center [1441, 591] width 108 height 20
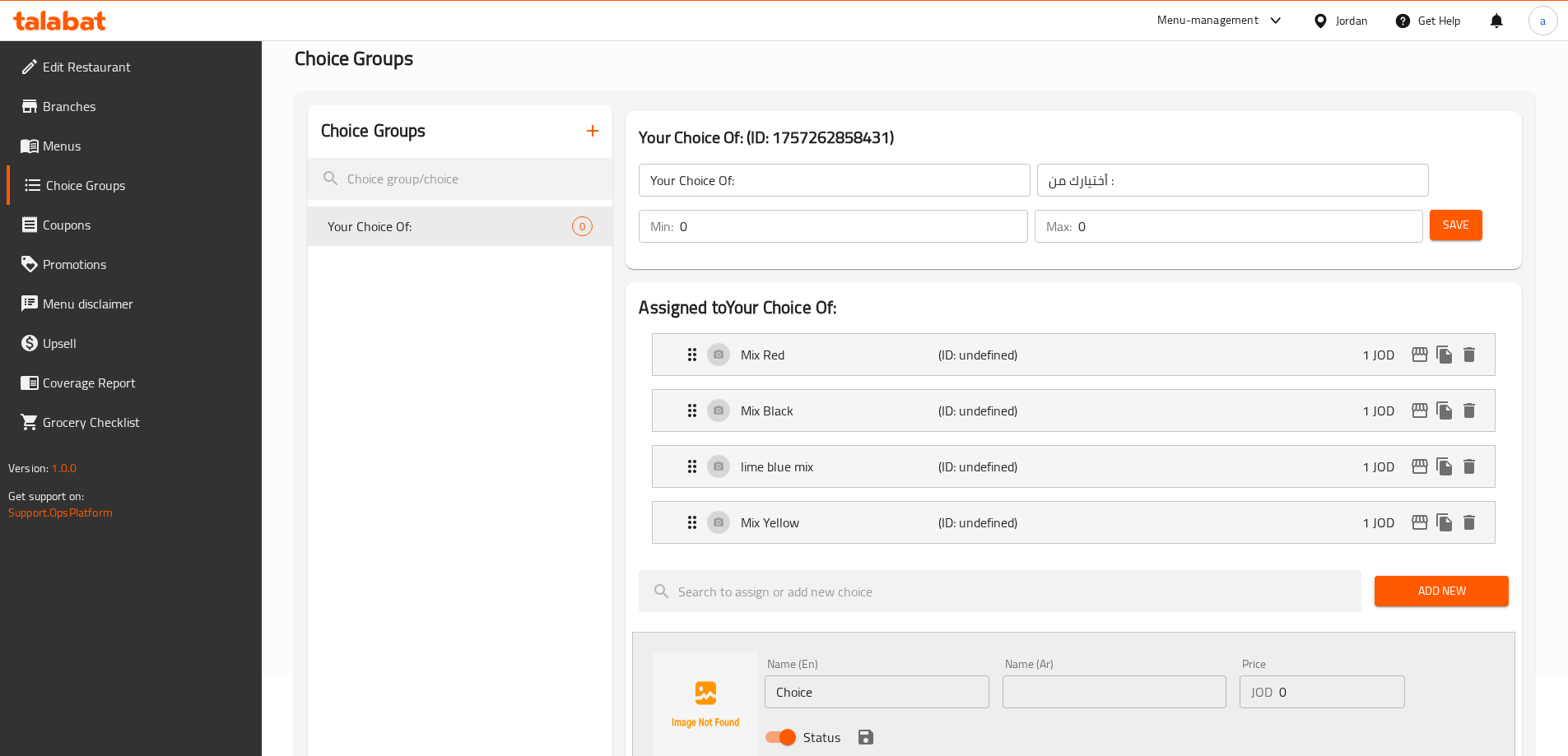
click at [873, 675] on input "Choice" at bounding box center [876, 691] width 224 height 33
paste input "Passion"
type input "Passion"
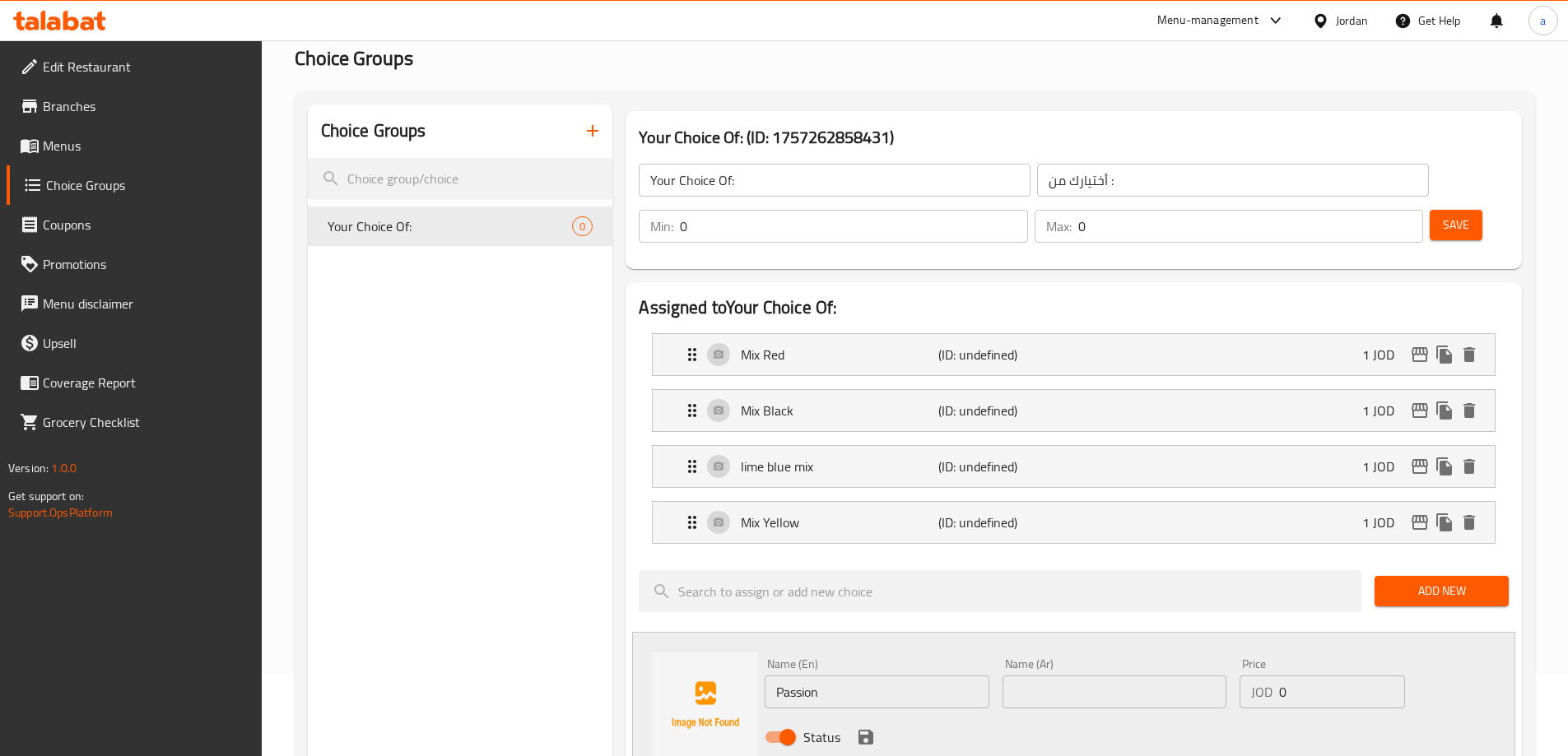
click at [1053, 663] on div "Name (Ar) Name (Ar)" at bounding box center [1114, 683] width 237 height 63
click at [1053, 675] on input "text" at bounding box center [1114, 691] width 224 height 33
paste input "[PERSON_NAME]"
type input "[PERSON_NAME]"
click at [1289, 675] on input "0" at bounding box center [1341, 691] width 125 height 33
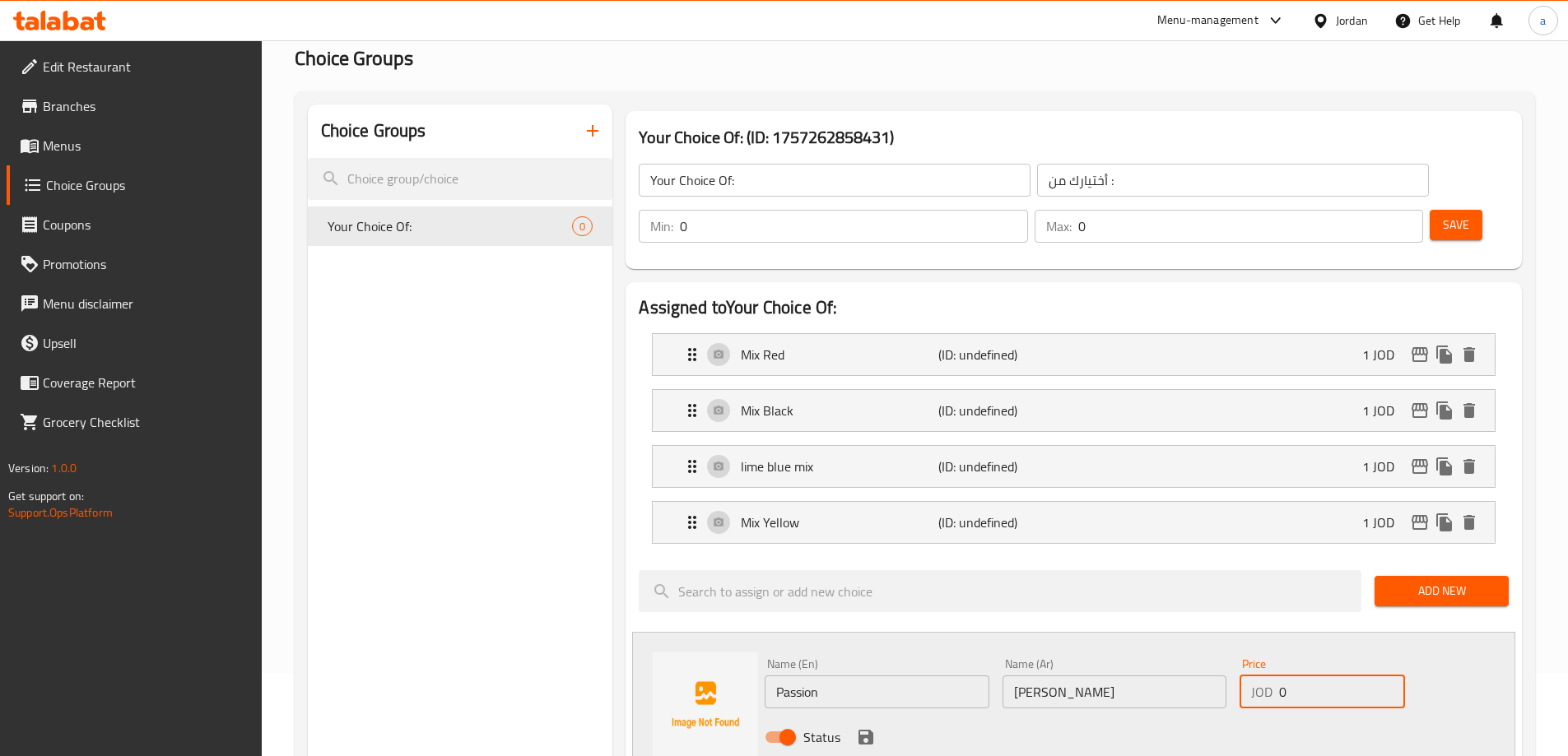
click at [1289, 675] on input "0" at bounding box center [1341, 691] width 125 height 33
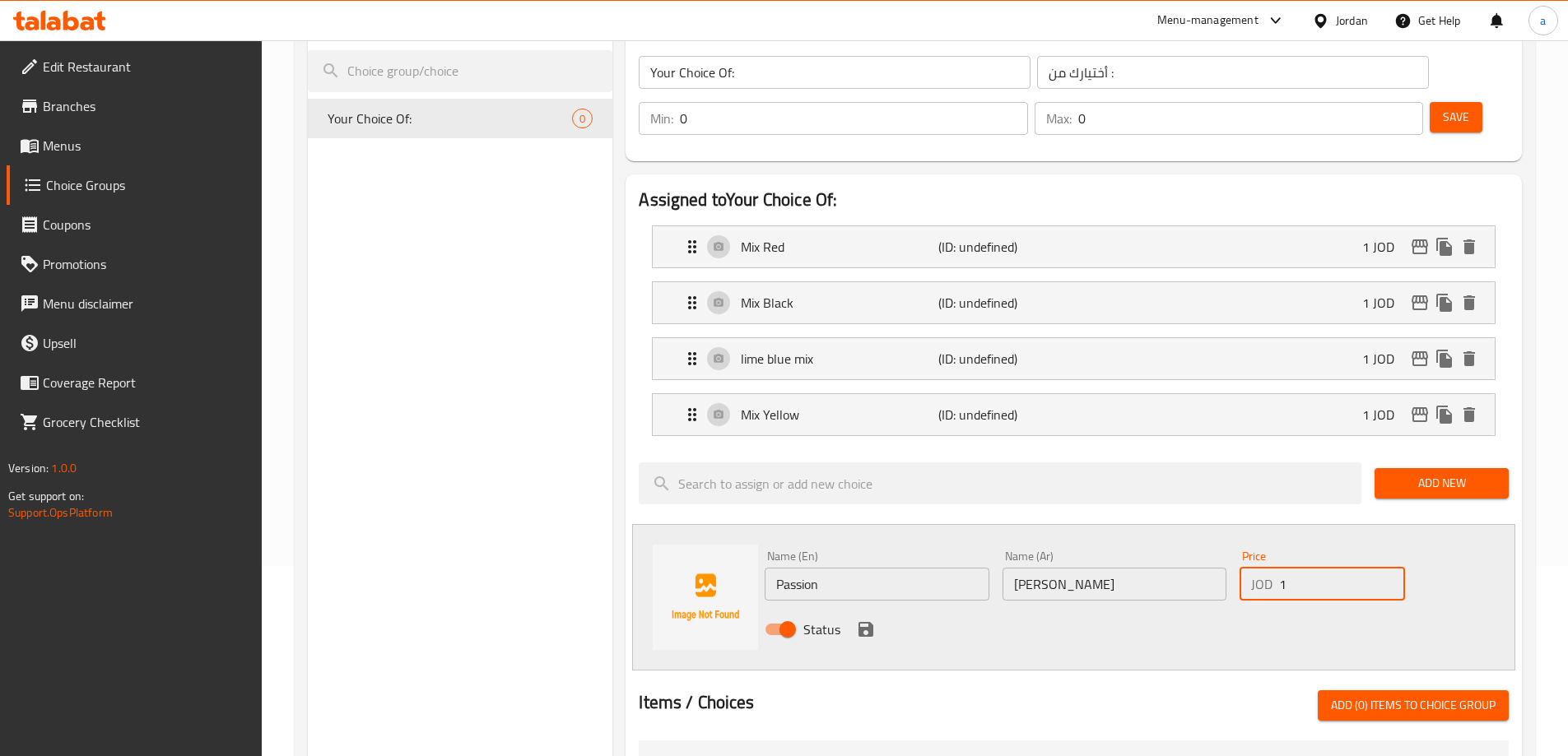
scroll to position [247, 0]
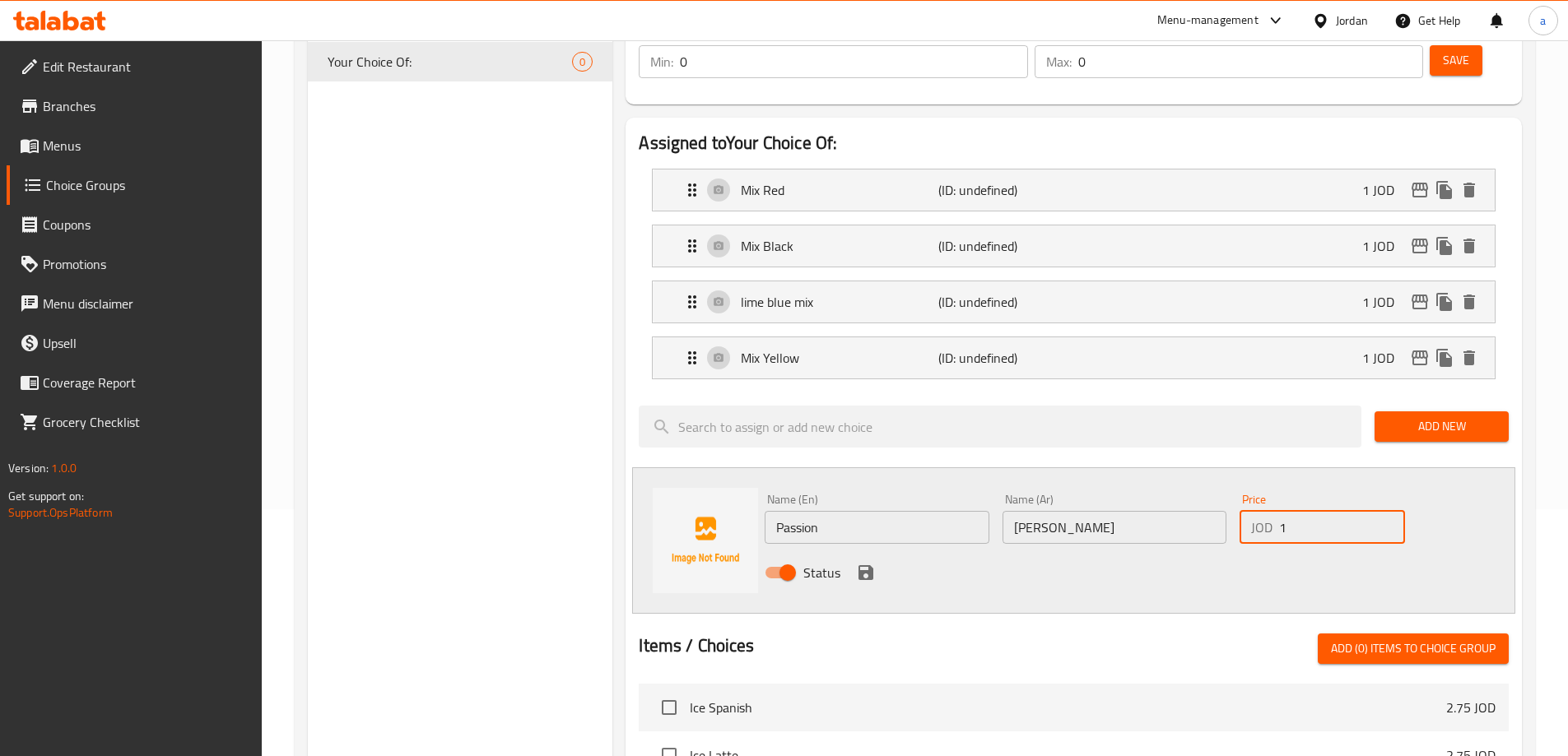
type input "1"
click at [851, 550] on div "Status" at bounding box center [1114, 572] width 713 height 44
click at [857, 563] on icon "save" at bounding box center [865, 572] width 20 height 20
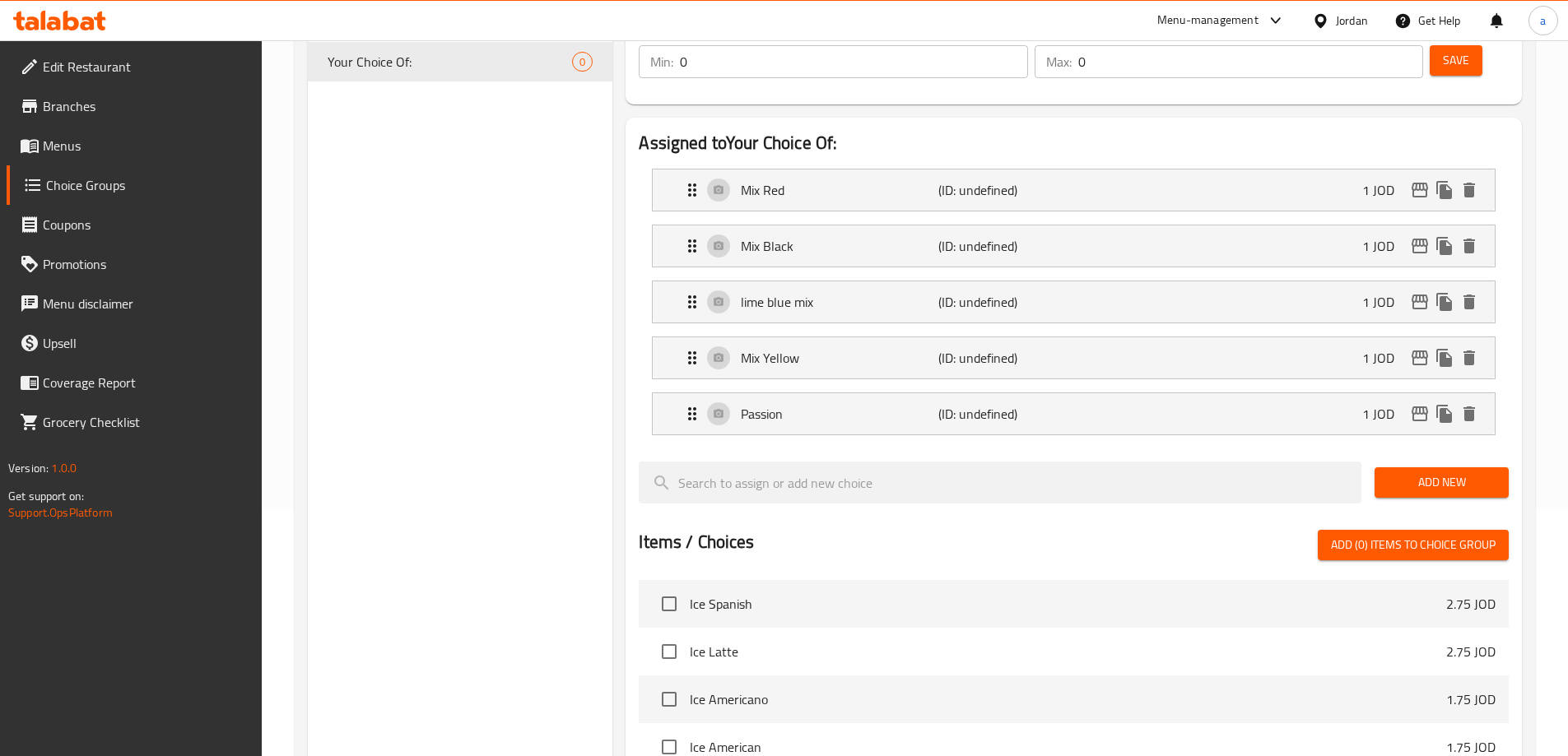
click at [1458, 472] on span "Add New" at bounding box center [1441, 483] width 108 height 20
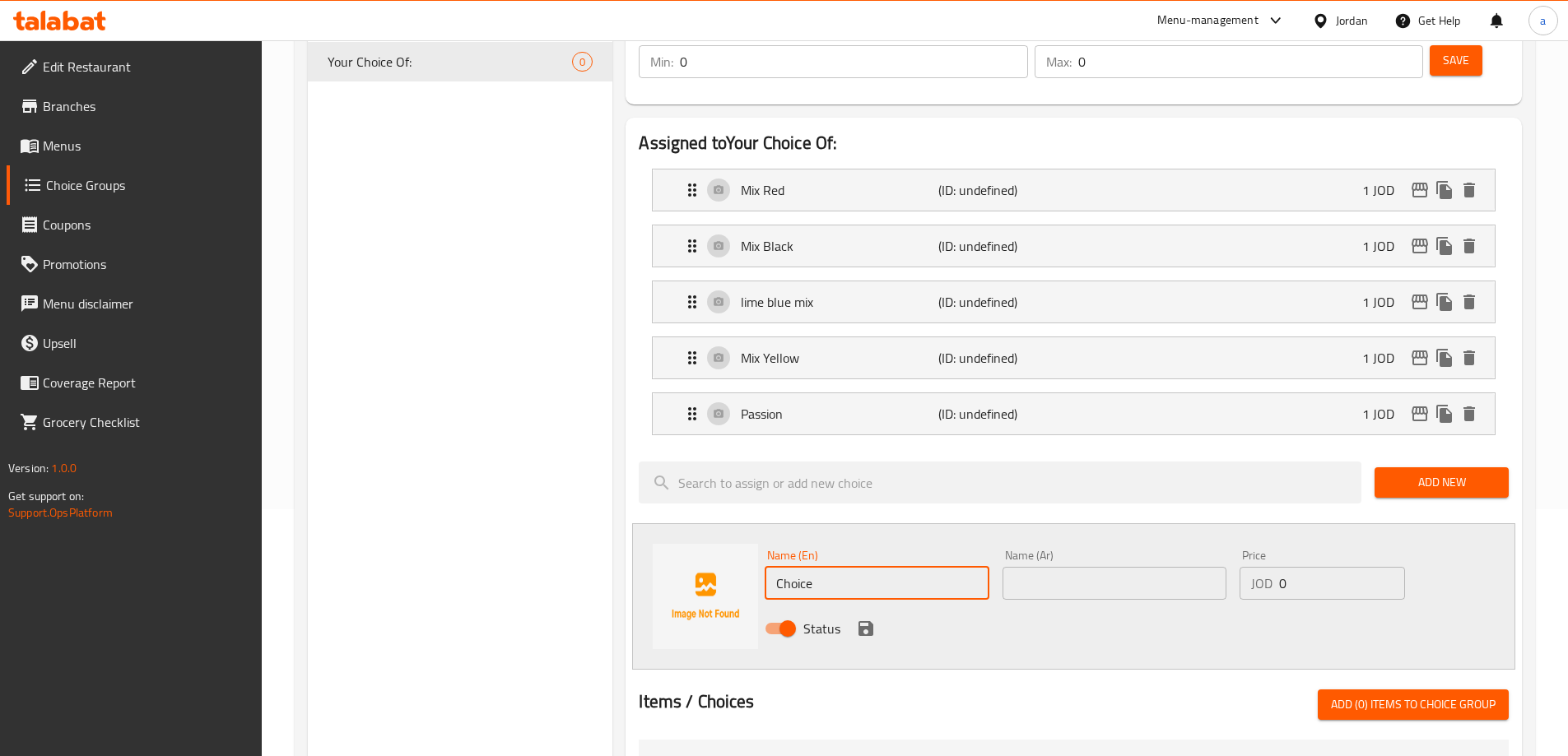
click at [890, 567] on input "Choice" at bounding box center [876, 583] width 224 height 33
paste input "Strawberry"
type input "Strawberry"
click at [1025, 567] on input "text" at bounding box center [1114, 583] width 224 height 33
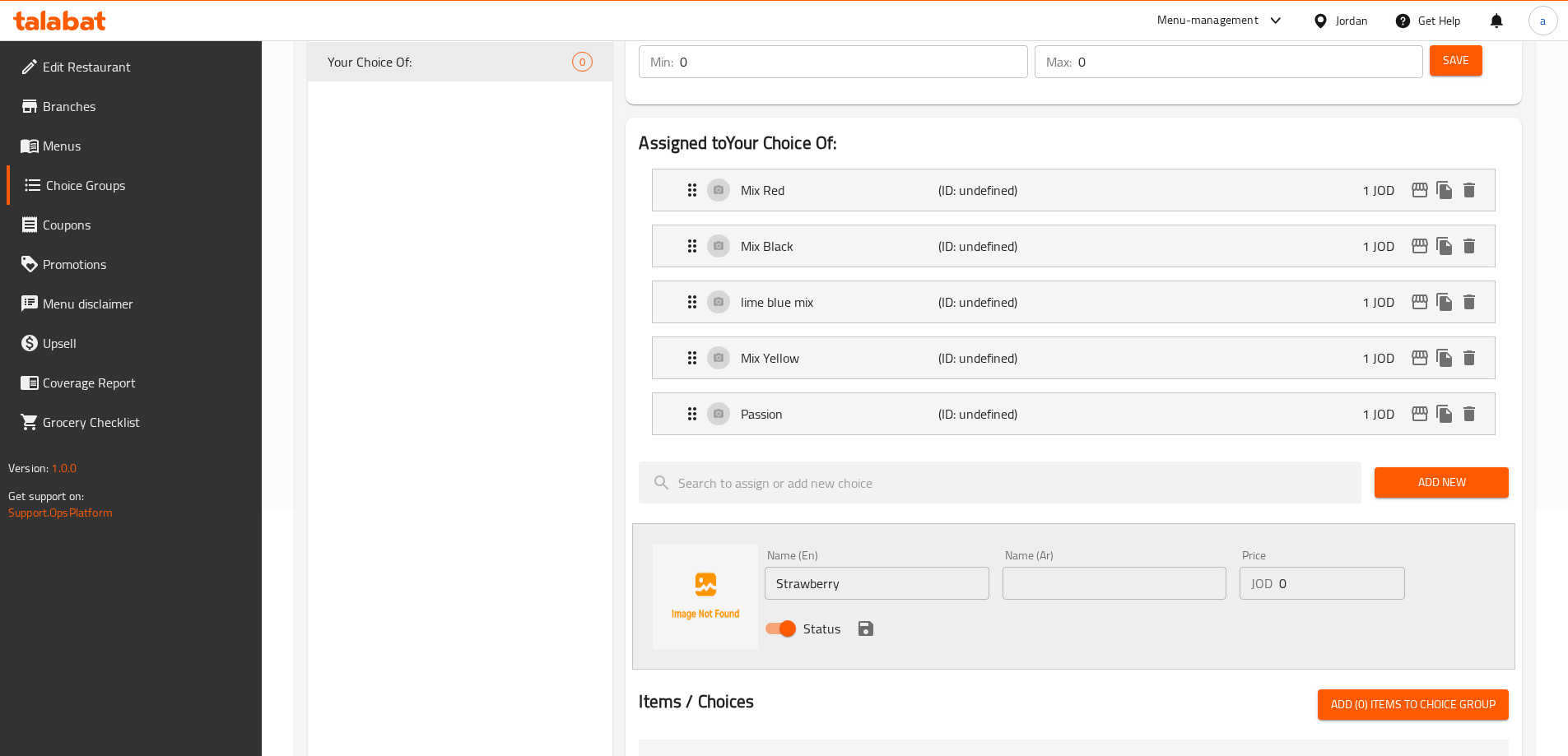
click at [1037, 606] on div "Status" at bounding box center [1114, 628] width 713 height 44
click at [1056, 567] on input "text" at bounding box center [1114, 583] width 224 height 33
paste input "فراولة"
type input "فراولة"
click at [1359, 567] on input "0" at bounding box center [1341, 583] width 125 height 33
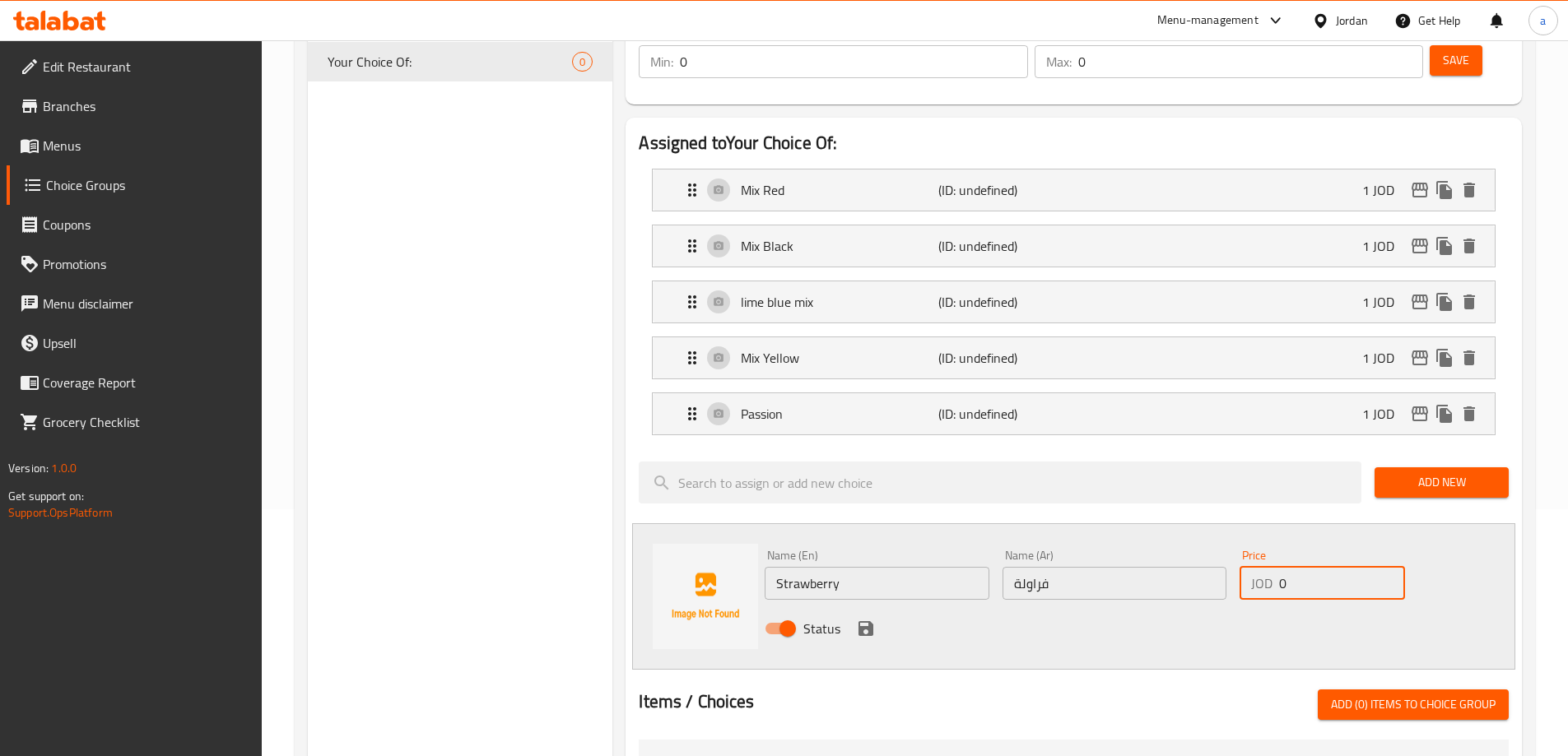
click at [1359, 567] on input "0" at bounding box center [1341, 583] width 125 height 33
type input "1"
click at [878, 606] on div "Status" at bounding box center [1114, 628] width 713 height 44
click at [870, 621] on icon "save" at bounding box center [865, 628] width 14 height 14
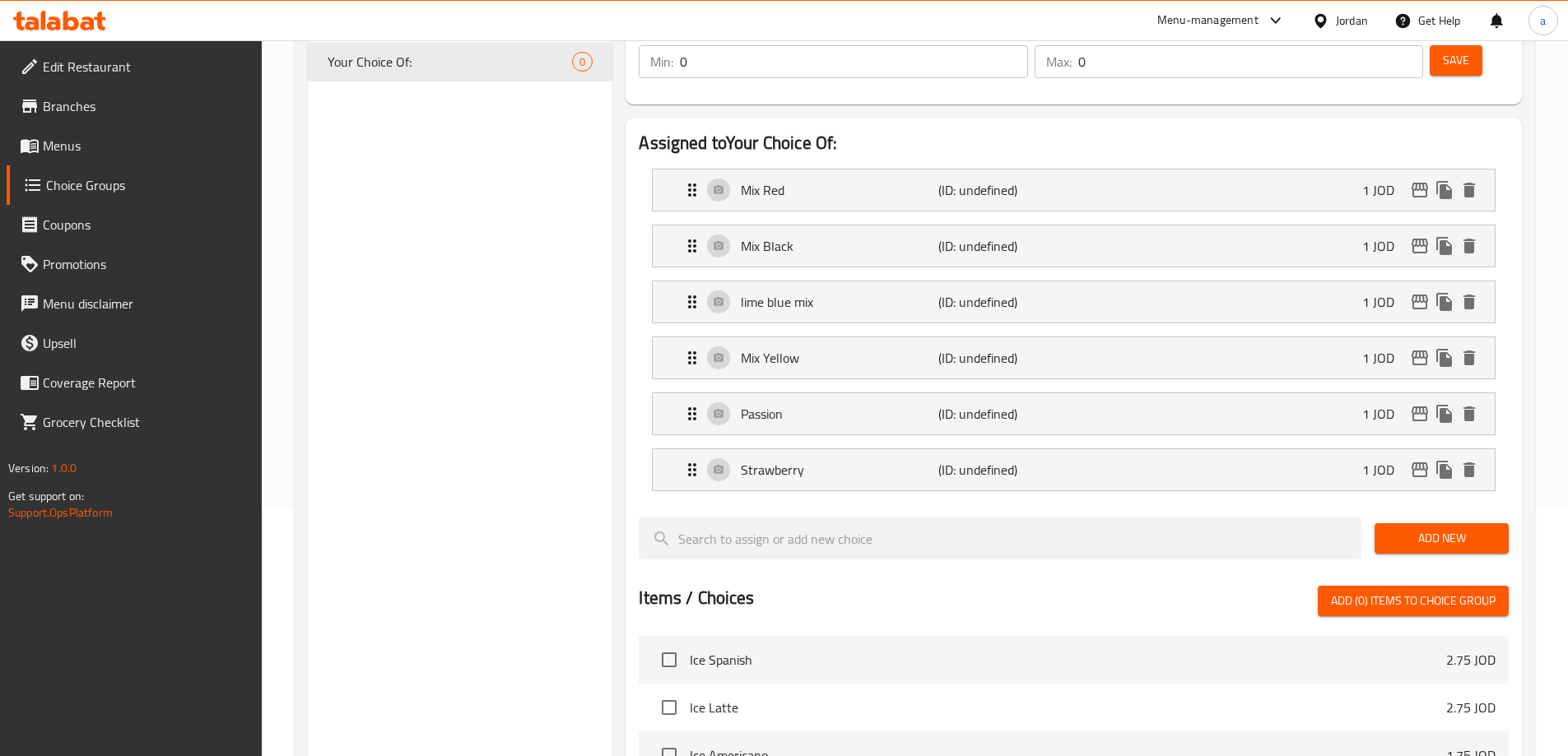
click at [1439, 511] on div "Add New" at bounding box center [1441, 538] width 147 height 55
click at [1436, 524] on button "Add New" at bounding box center [1442, 539] width 135 height 31
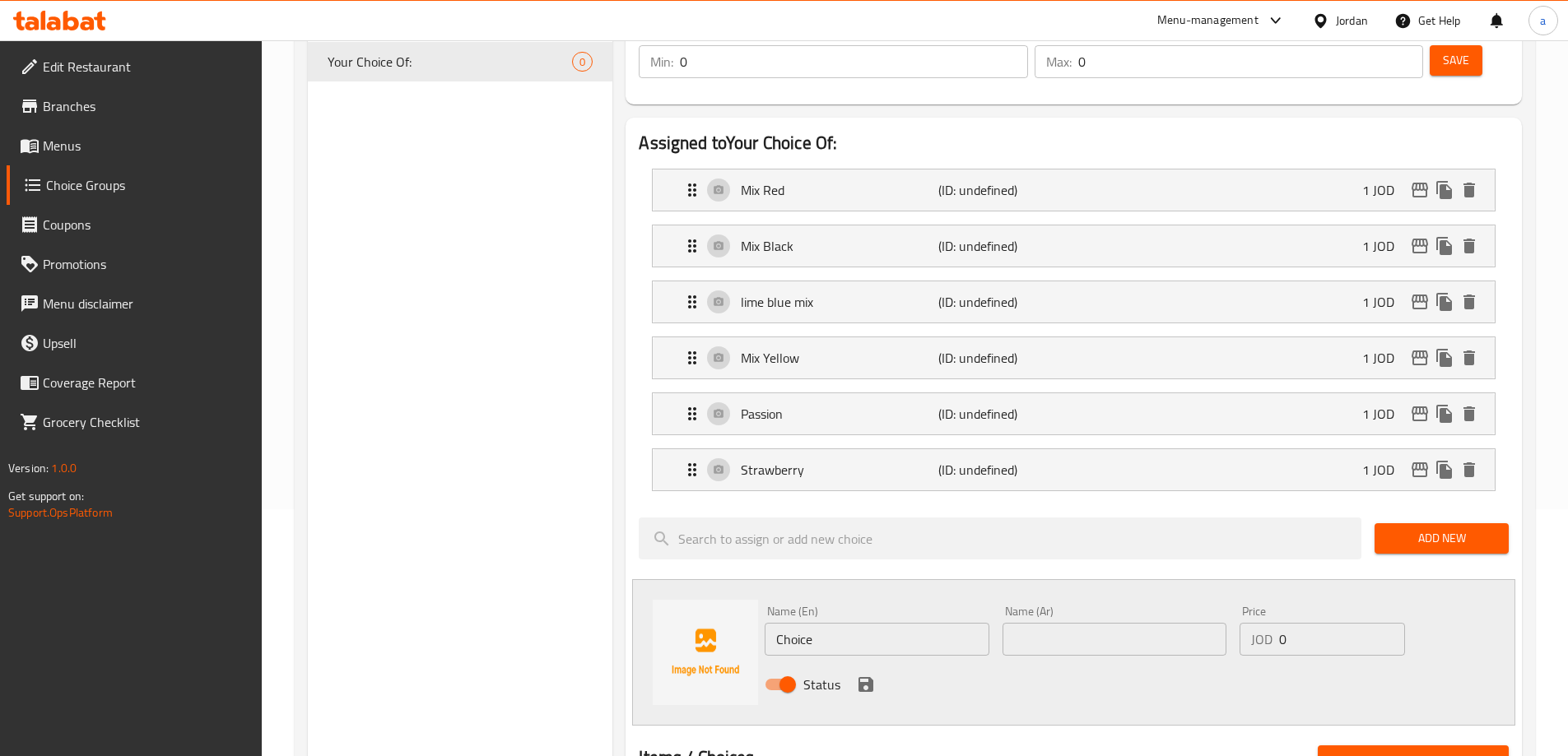
click at [949, 623] on input "Choice" at bounding box center [876, 639] width 224 height 33
paste input "Mango"
type input "Mango"
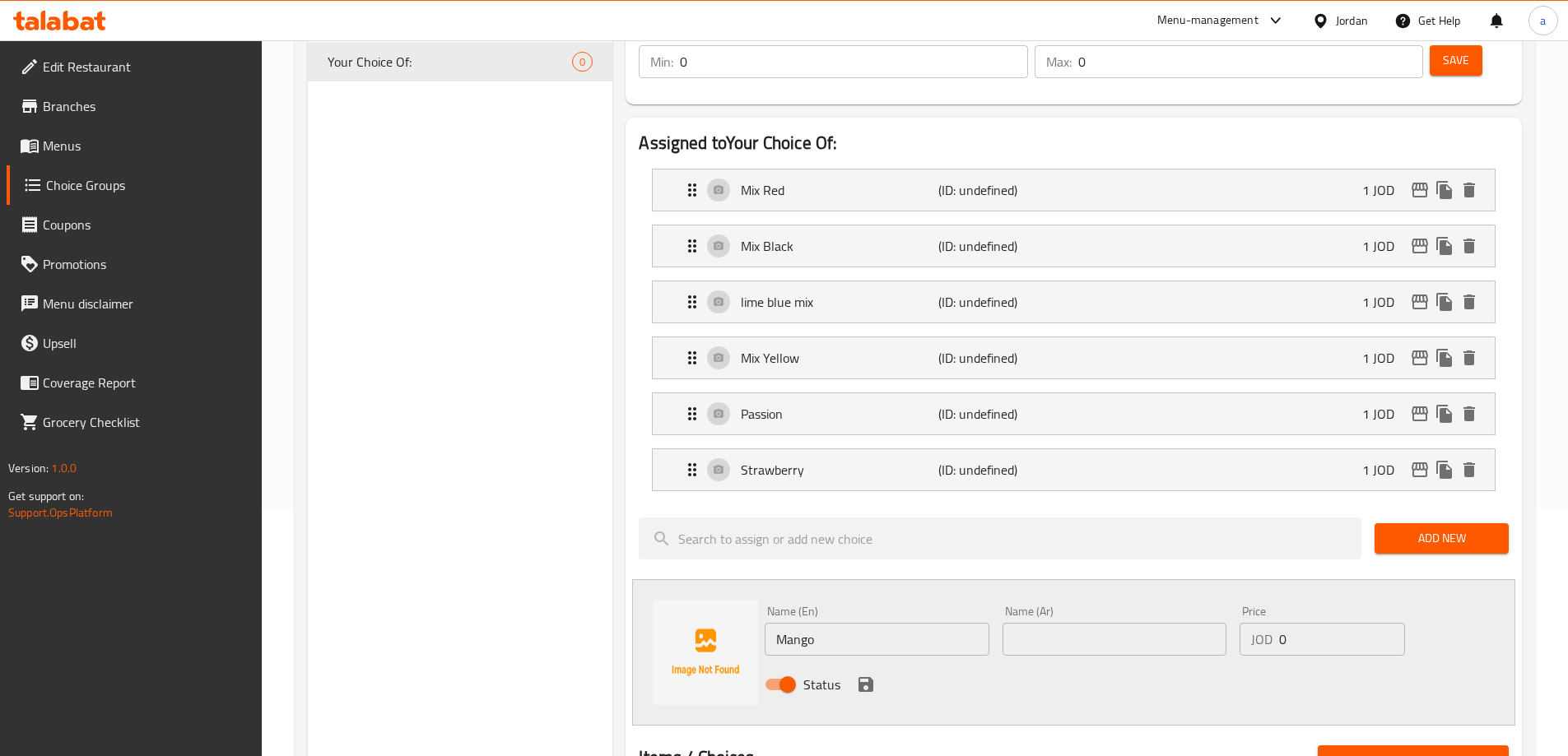
click at [1118, 623] on input "text" at bounding box center [1114, 639] width 224 height 33
paste input "منجا"
type input "منجا"
click at [1289, 623] on input "0" at bounding box center [1341, 639] width 125 height 33
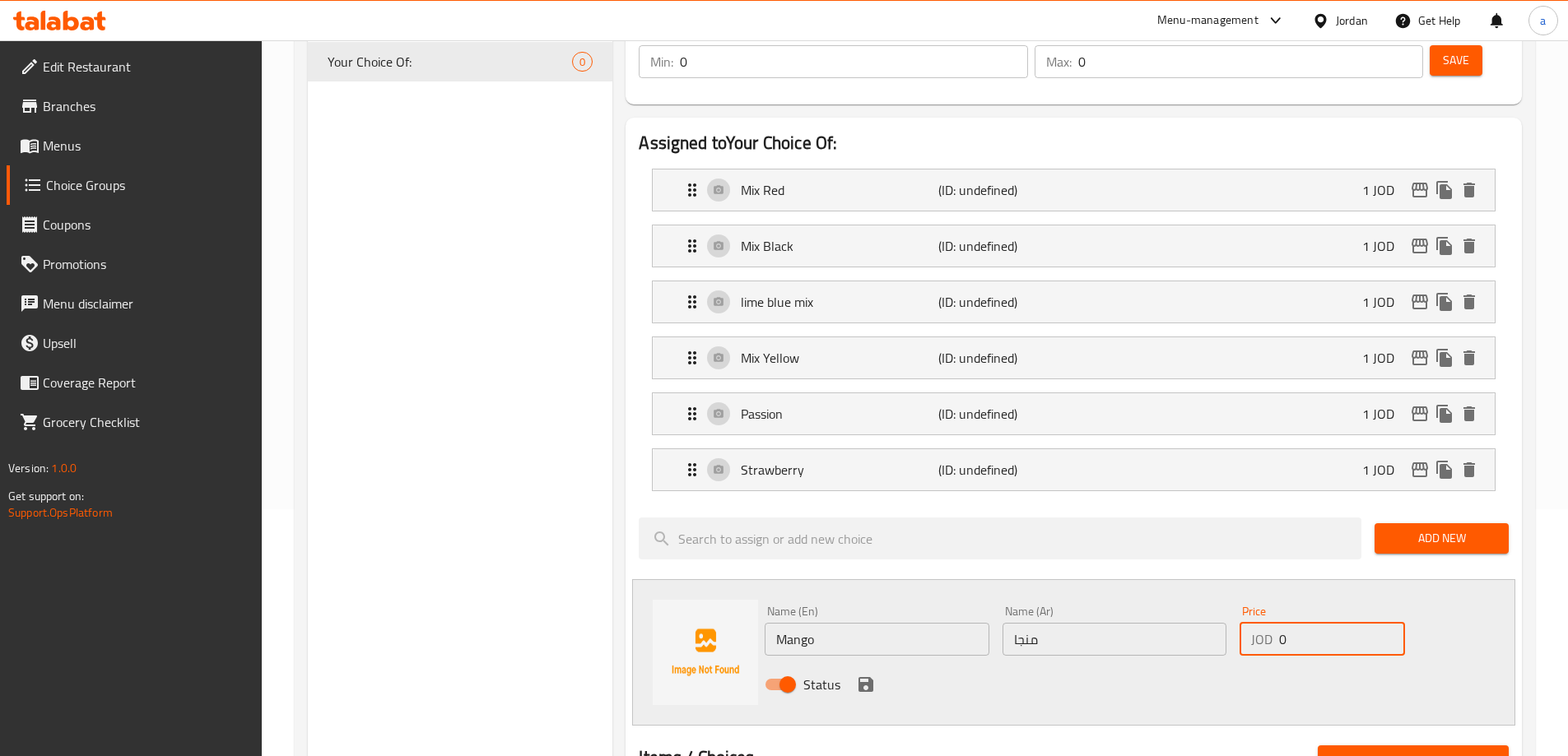
click at [1289, 623] on input "0" at bounding box center [1341, 639] width 125 height 33
type input "1"
click at [1464, 528] on span "Add New" at bounding box center [1441, 538] width 108 height 20
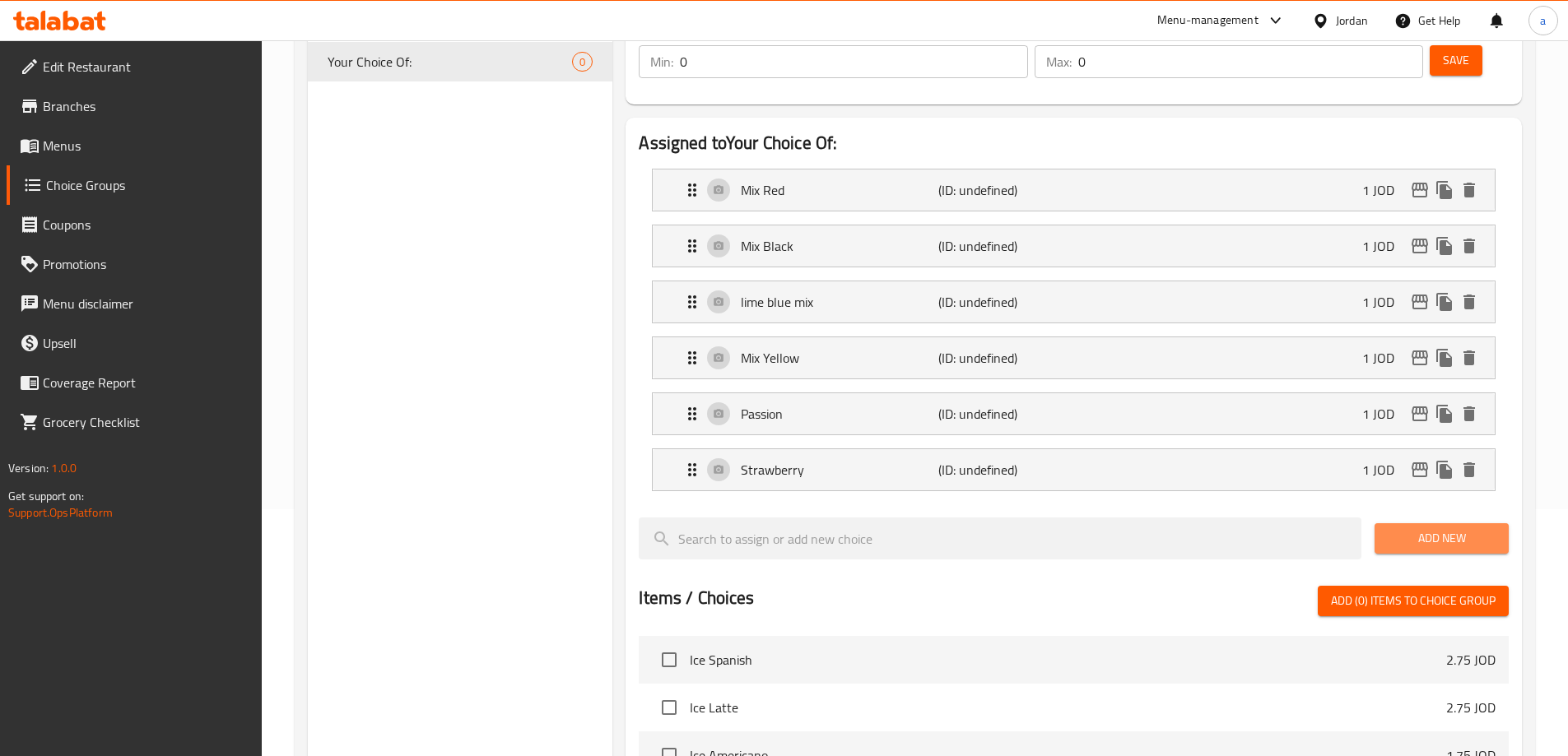
click at [1460, 524] on button "Add New" at bounding box center [1442, 539] width 135 height 31
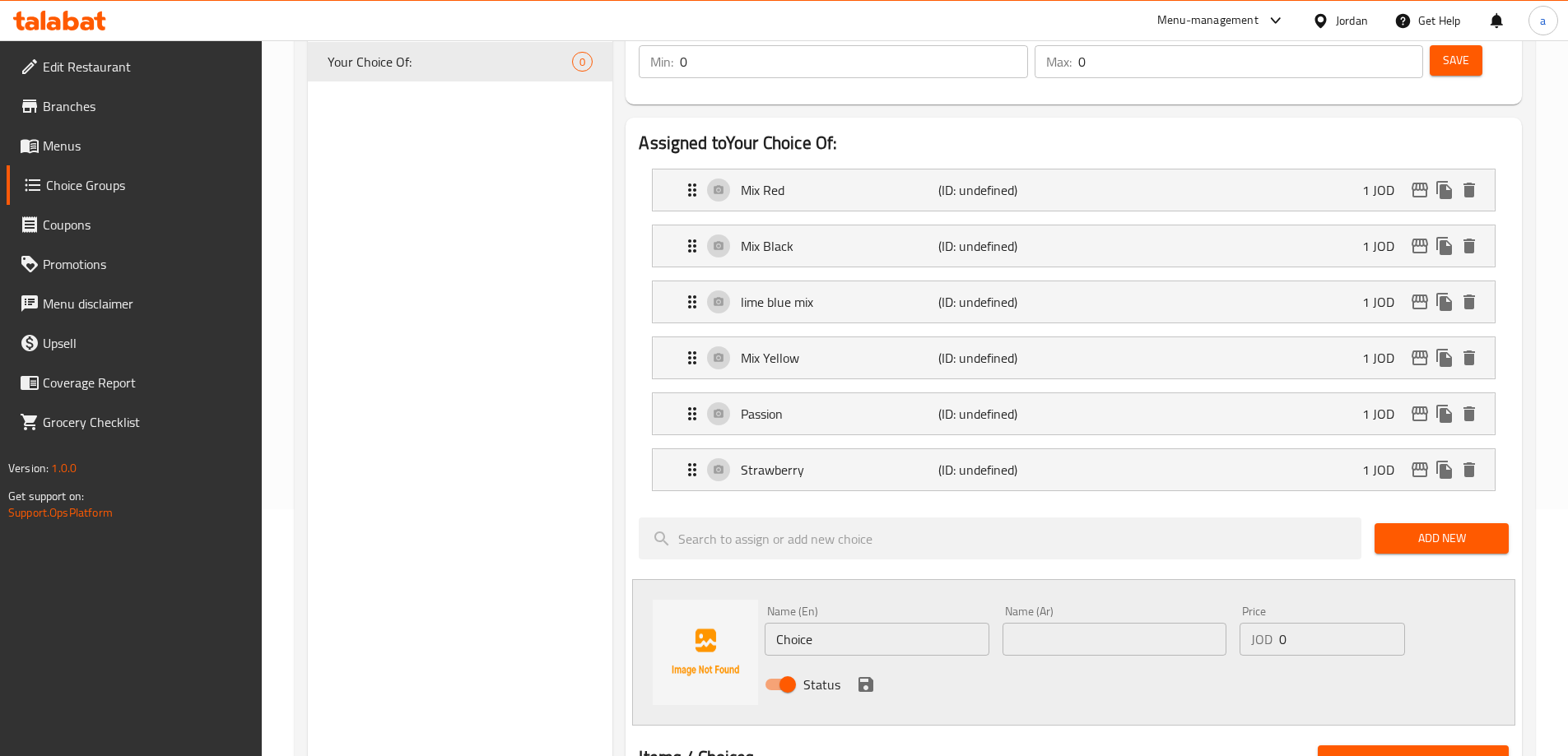
click at [902, 623] on input "Choice" at bounding box center [876, 639] width 224 height 33
paste input "Mango"
type input "Mango"
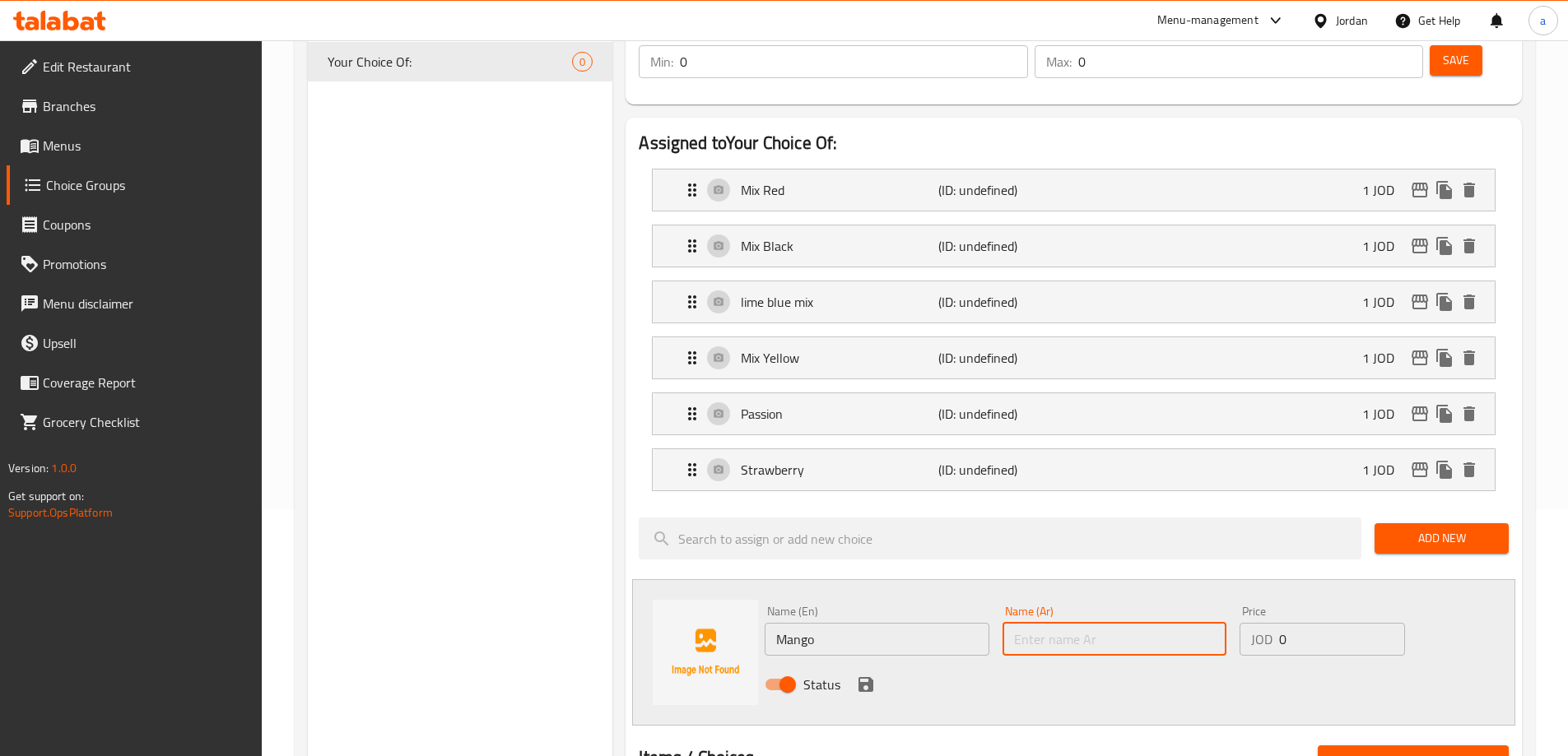
click at [1064, 623] on input "text" at bounding box center [1114, 639] width 224 height 33
paste input "منجا"
type input "منجا"
click at [1333, 623] on input "0" at bounding box center [1341, 639] width 125 height 33
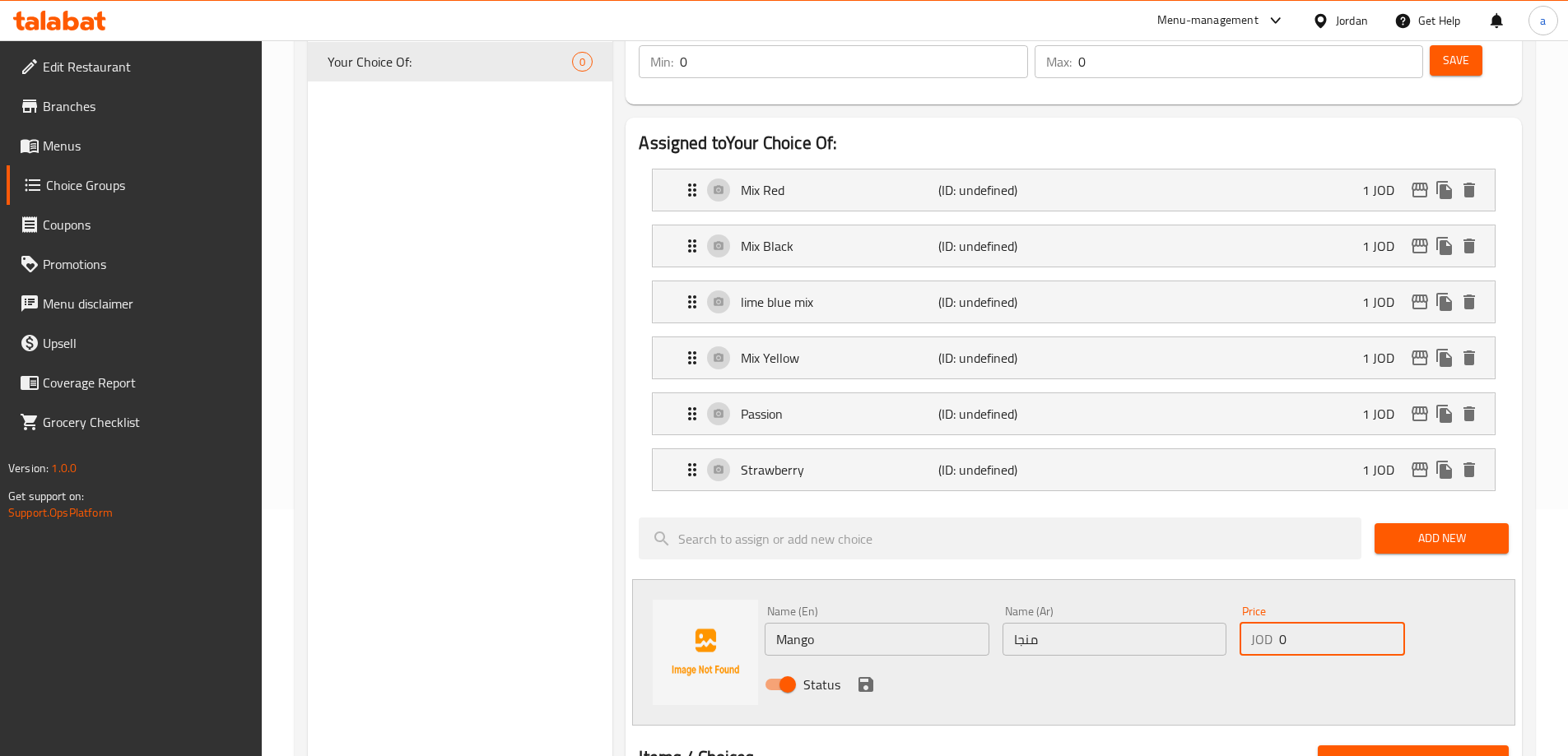
click at [1333, 623] on input "0" at bounding box center [1341, 639] width 125 height 33
type input "1"
click at [859, 662] on div "Status" at bounding box center [1114, 684] width 713 height 44
click at [862, 674] on icon "save" at bounding box center [865, 684] width 20 height 20
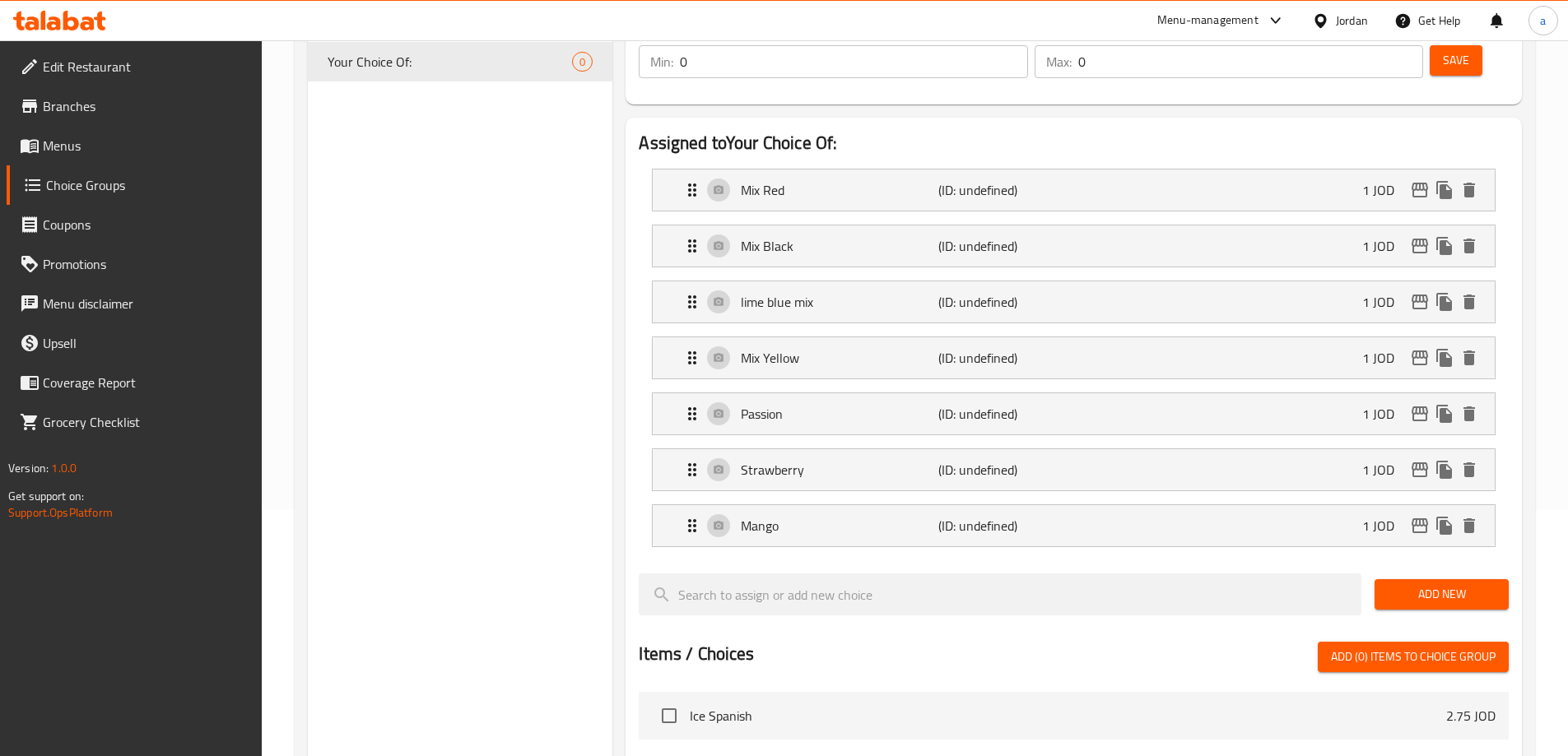
click at [1401, 579] on button "Add New" at bounding box center [1442, 594] width 135 height 31
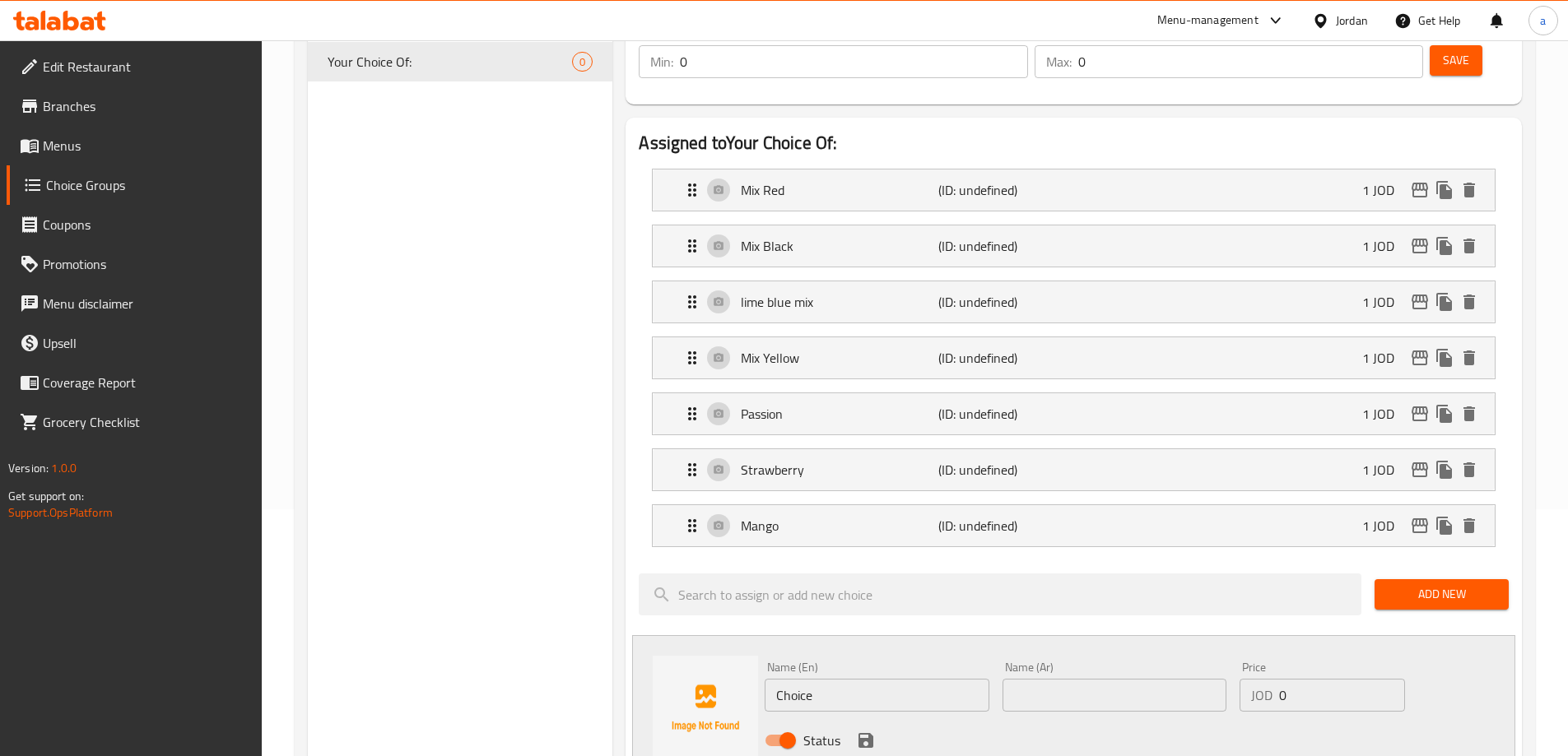
click at [863, 679] on input "Choice" at bounding box center [876, 695] width 224 height 33
paste input "erry"
type input "Cherry"
click at [1081, 679] on input "text" at bounding box center [1114, 695] width 224 height 33
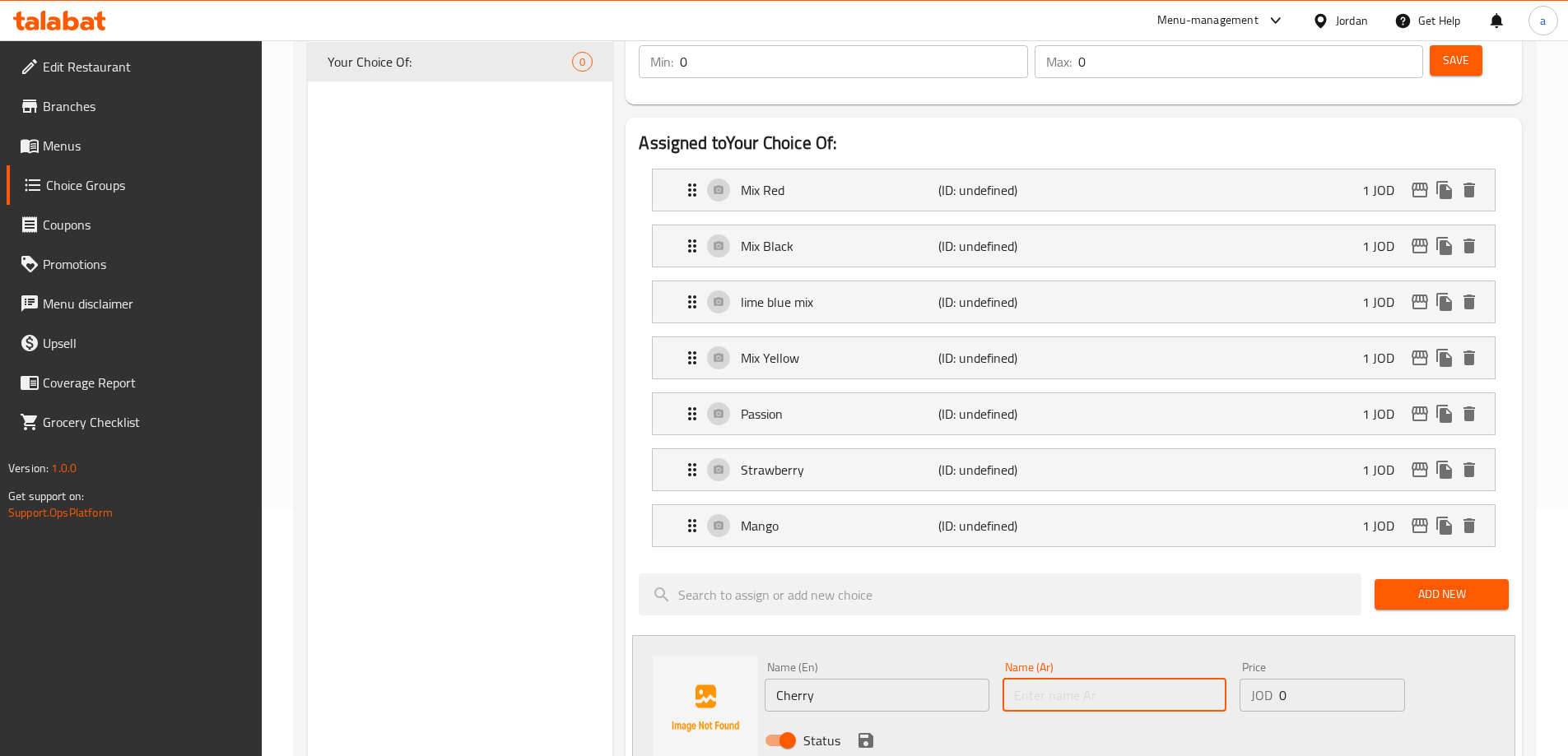
paste input "كرز"
type input "كرز"
click at [1347, 679] on input "0" at bounding box center [1341, 695] width 125 height 33
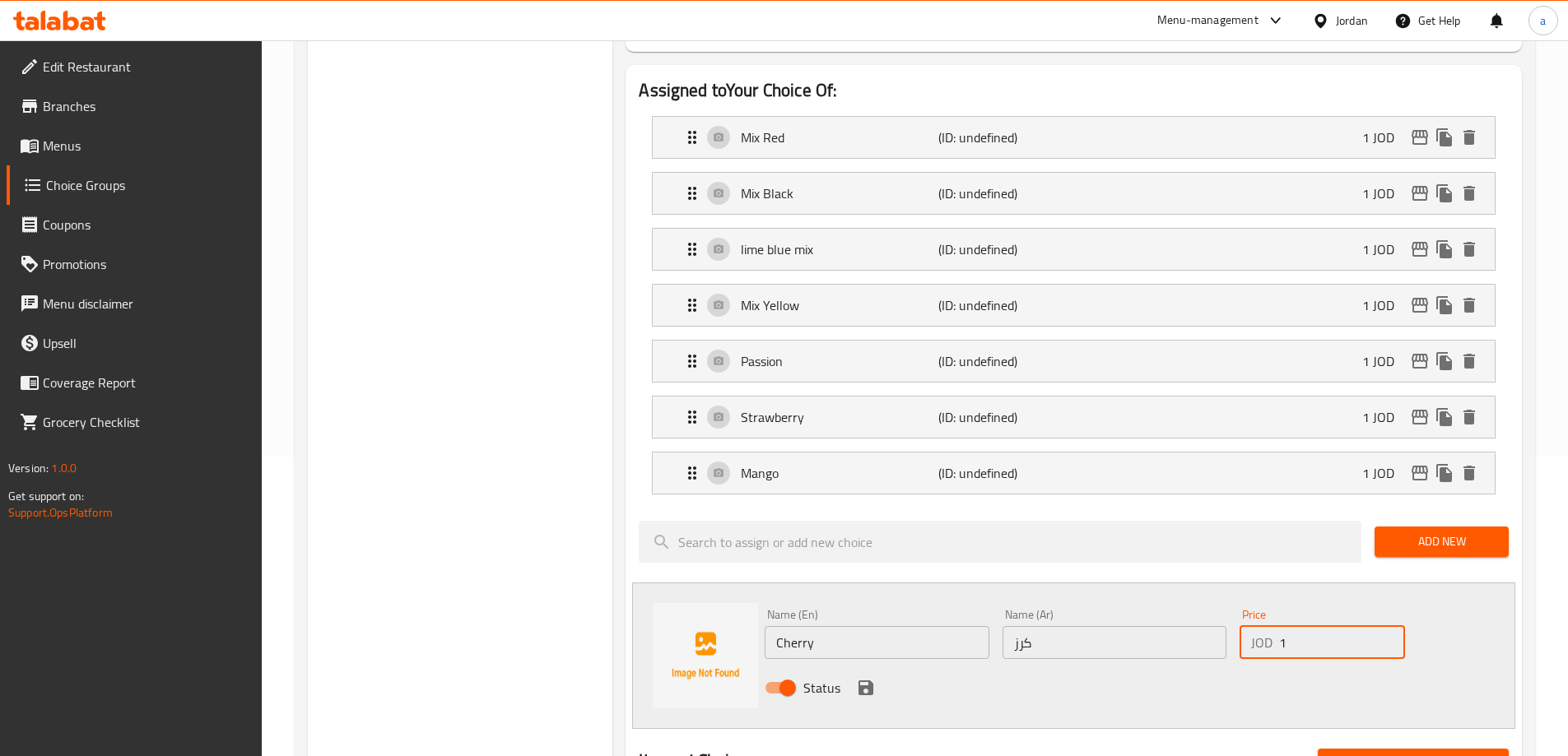
scroll to position [329, 0]
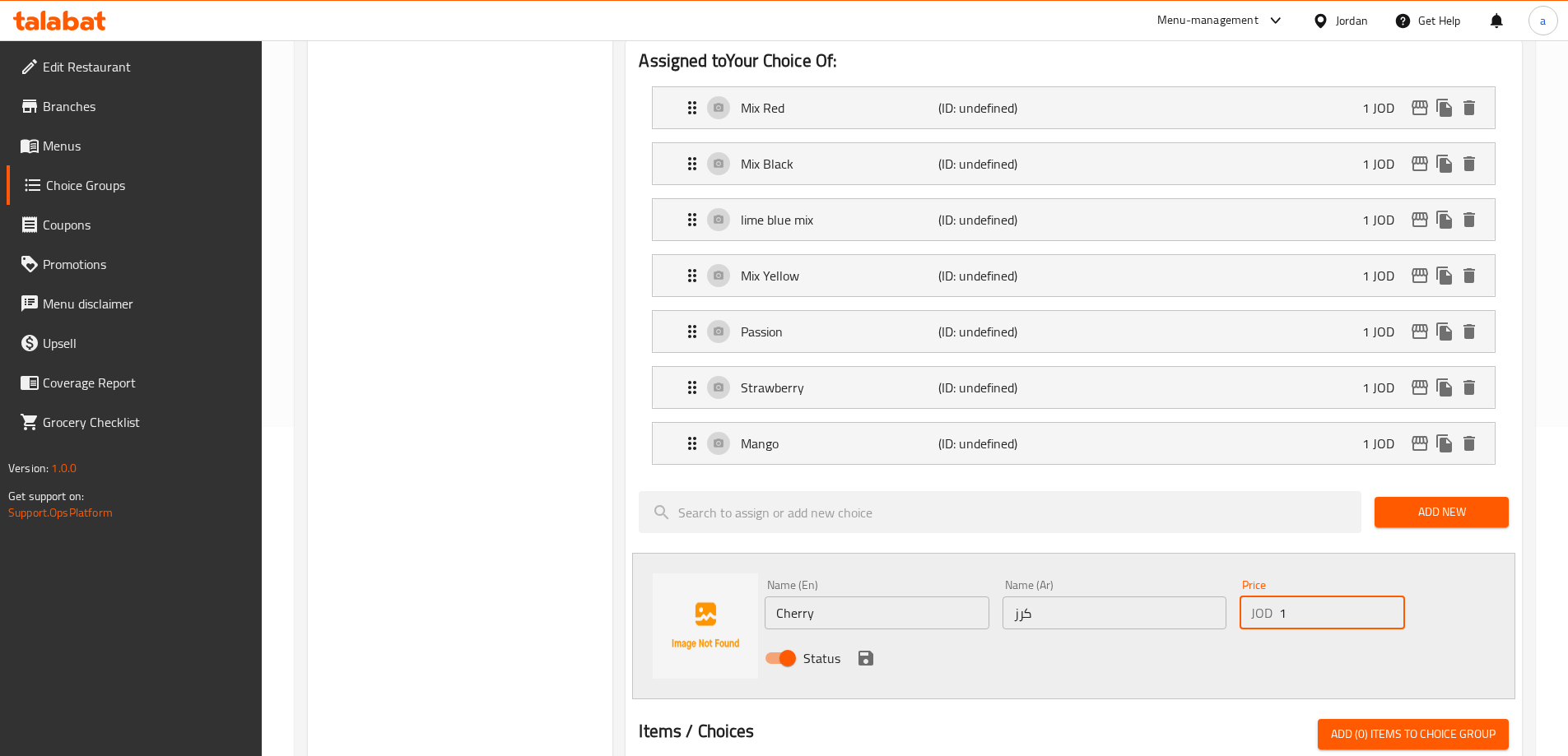
type input "1"
click at [851, 636] on div "Status" at bounding box center [1114, 658] width 713 height 44
click at [861, 650] on icon "save" at bounding box center [865, 657] width 14 height 14
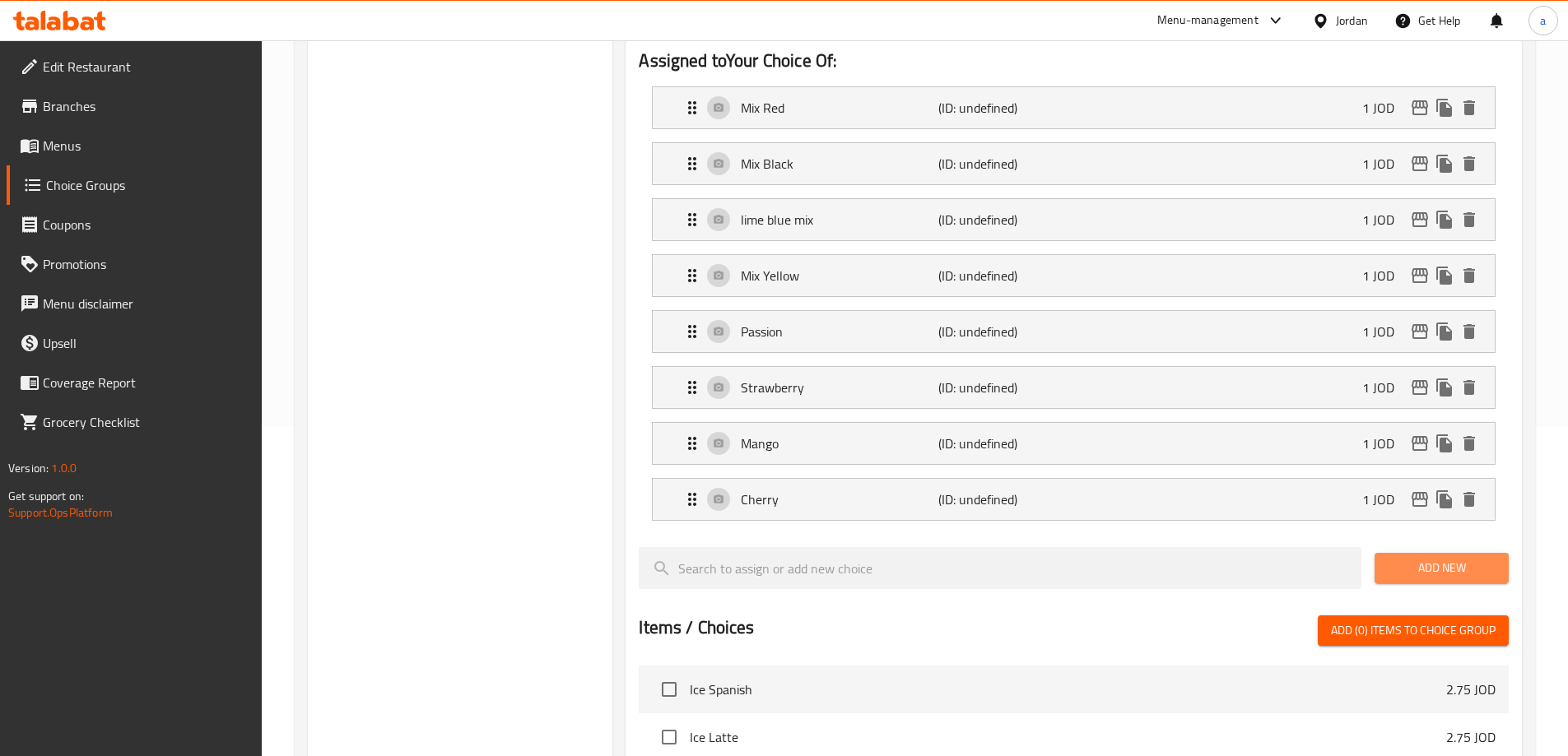
click at [1459, 558] on span "Add New" at bounding box center [1441, 568] width 108 height 20
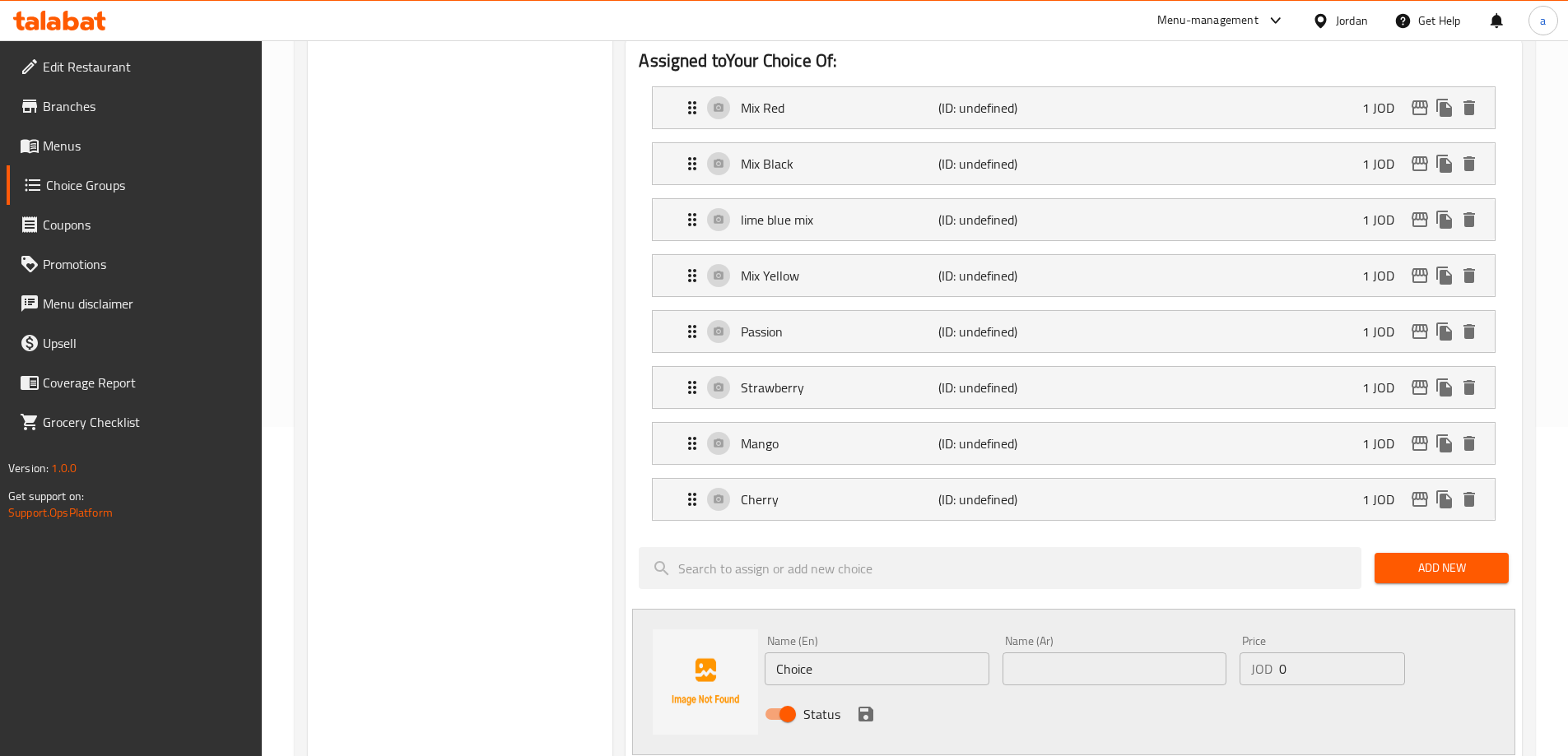
click at [884, 652] on input "Choice" at bounding box center [876, 668] width 224 height 33
click at [807, 652] on input "Choice" at bounding box center [876, 668] width 224 height 33
paste input "Blueberry"
type input "Blueberry"
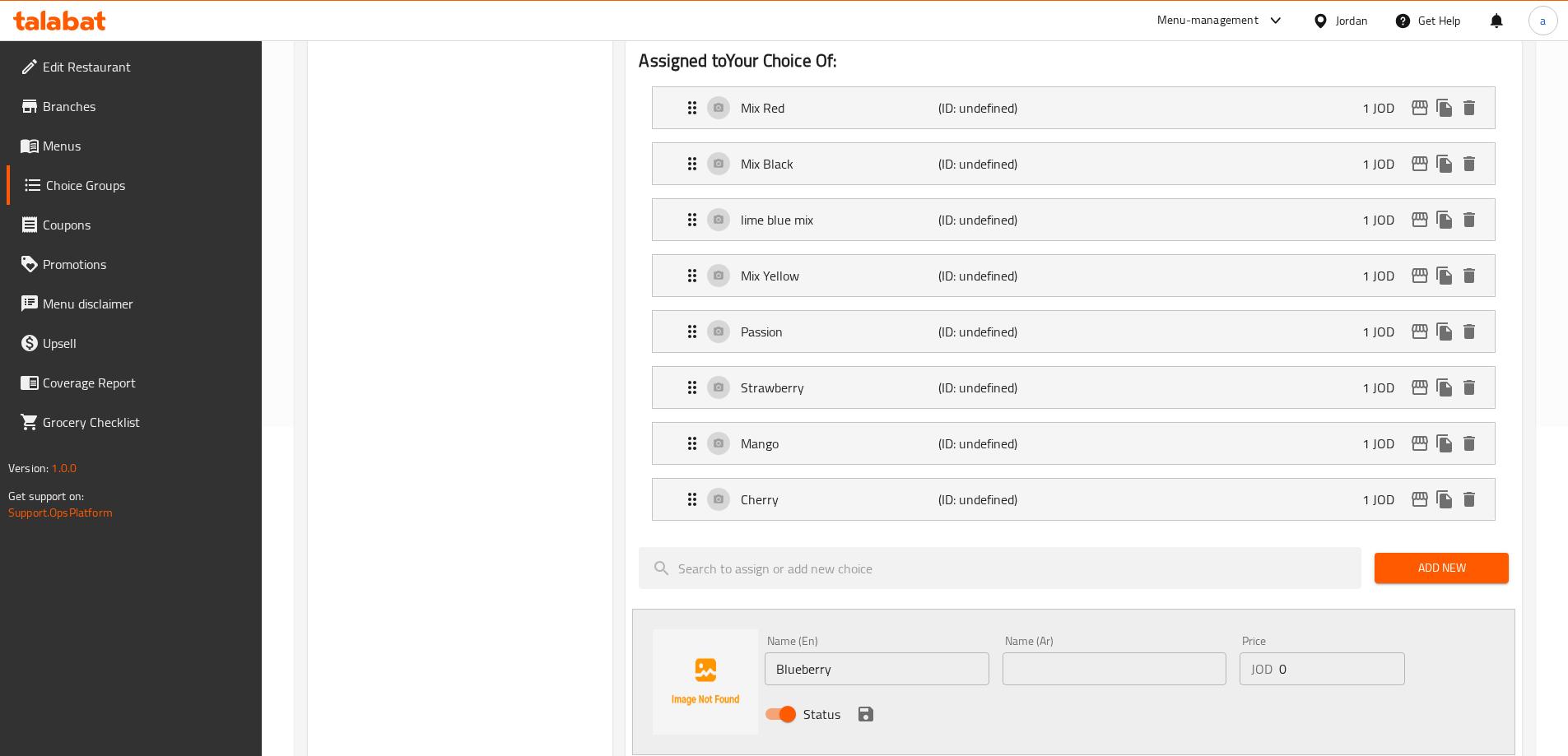
click at [1048, 652] on input "text" at bounding box center [1114, 668] width 224 height 33
paste input "بلوبيري"
type input "بلوبيري"
click at [1292, 652] on input "0" at bounding box center [1341, 668] width 125 height 33
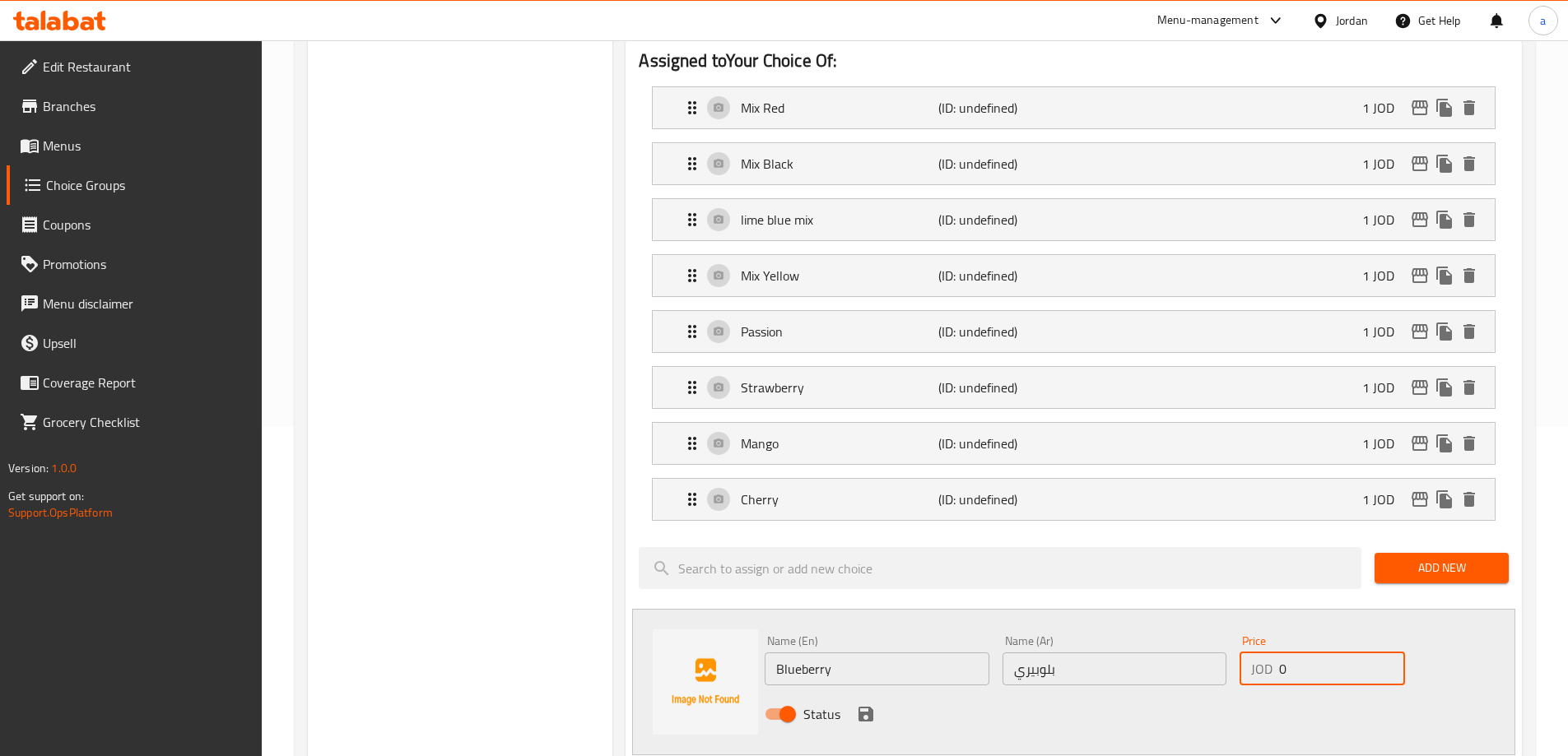
click at [1292, 652] on input "0" at bounding box center [1341, 668] width 125 height 33
type input "1"
click at [870, 707] on icon "save" at bounding box center [865, 713] width 14 height 14
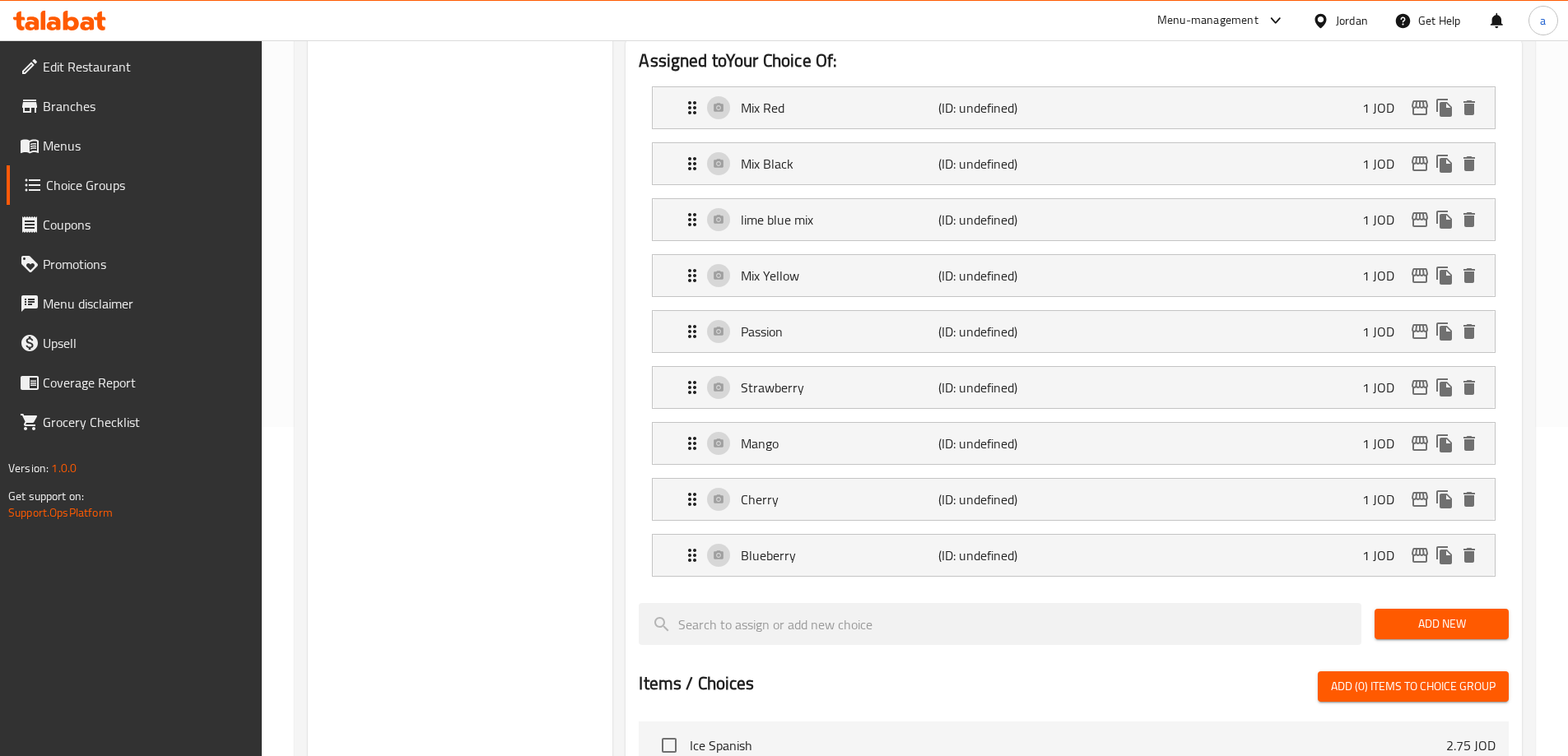
click at [1399, 614] on span "Add New" at bounding box center [1441, 624] width 108 height 20
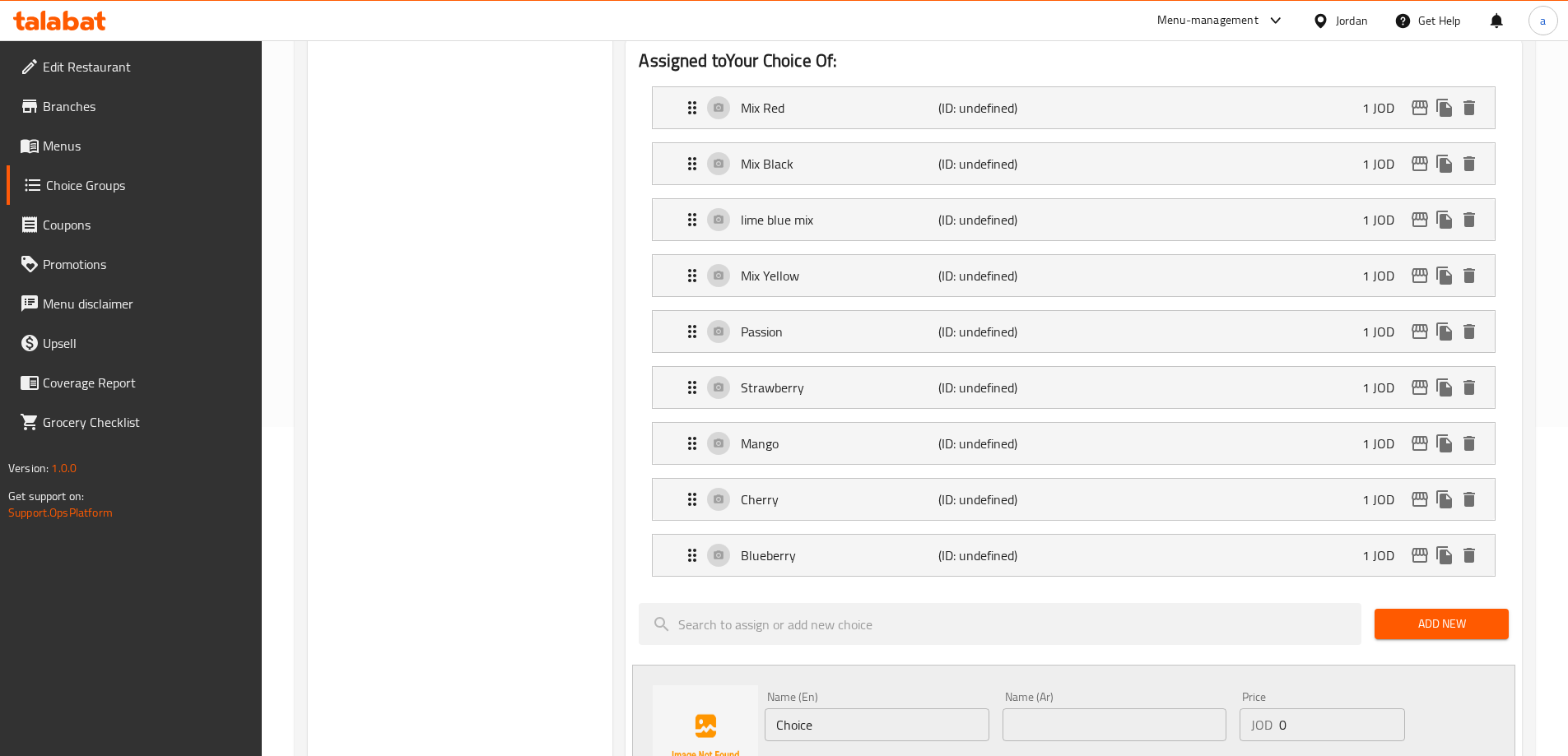
click at [854, 708] on input "Choice" at bounding box center [876, 724] width 224 height 33
paste input "Peach"
type input "Peach"
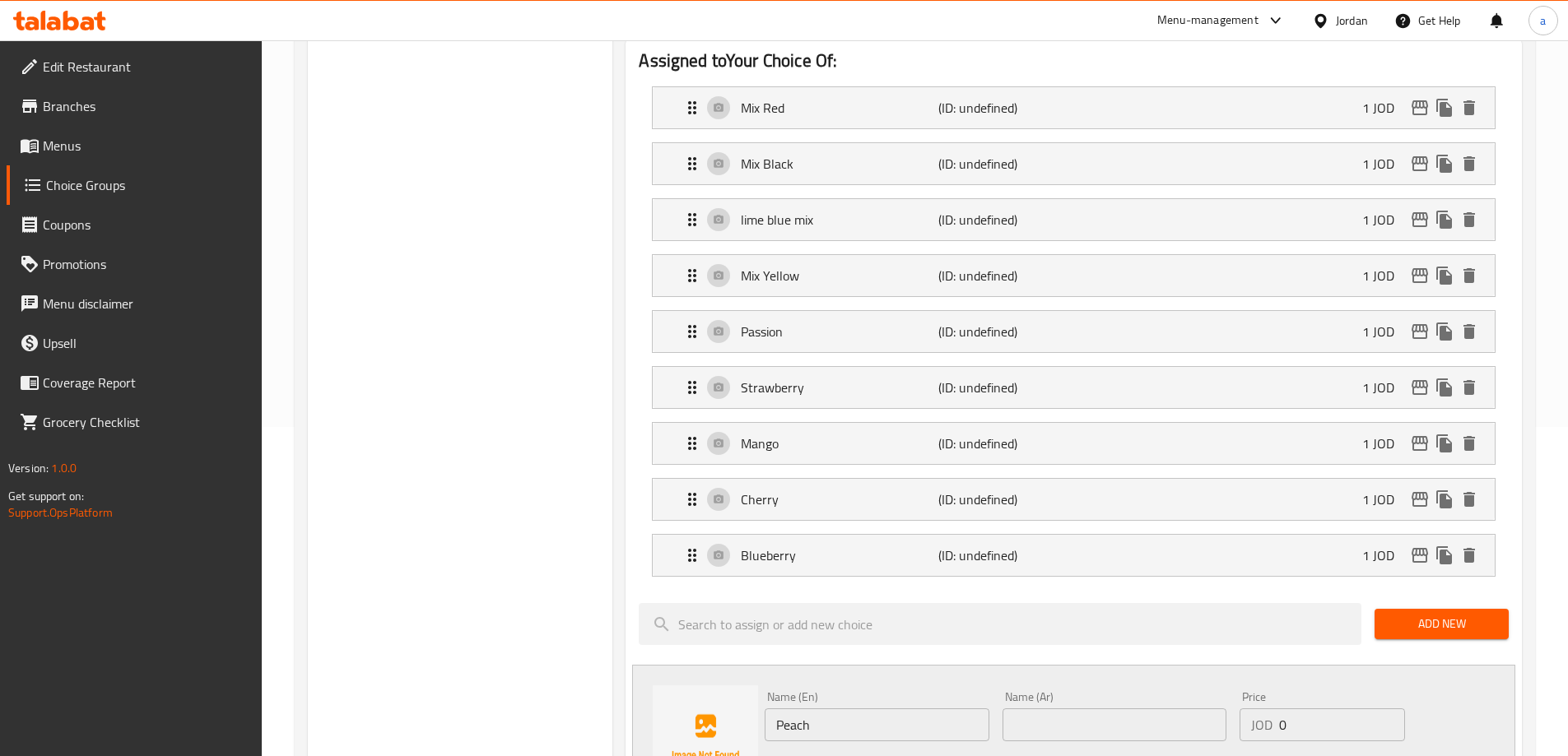
click at [1049, 708] on input "text" at bounding box center [1114, 724] width 224 height 33
paste input "خوخ"
type input "خوخ"
click at [1369, 708] on input "0" at bounding box center [1341, 724] width 125 height 33
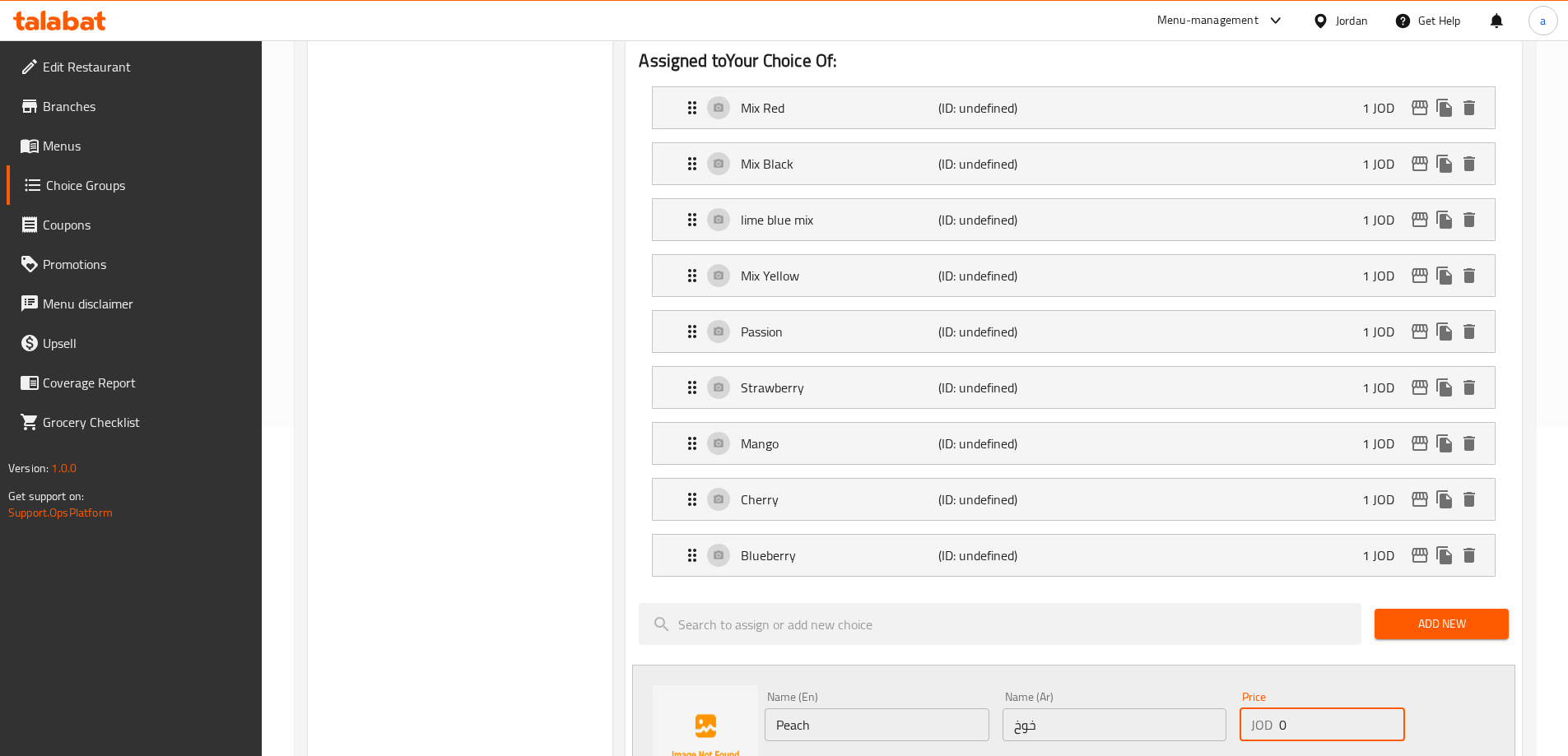
click at [1369, 708] on input "0" at bounding box center [1341, 724] width 125 height 33
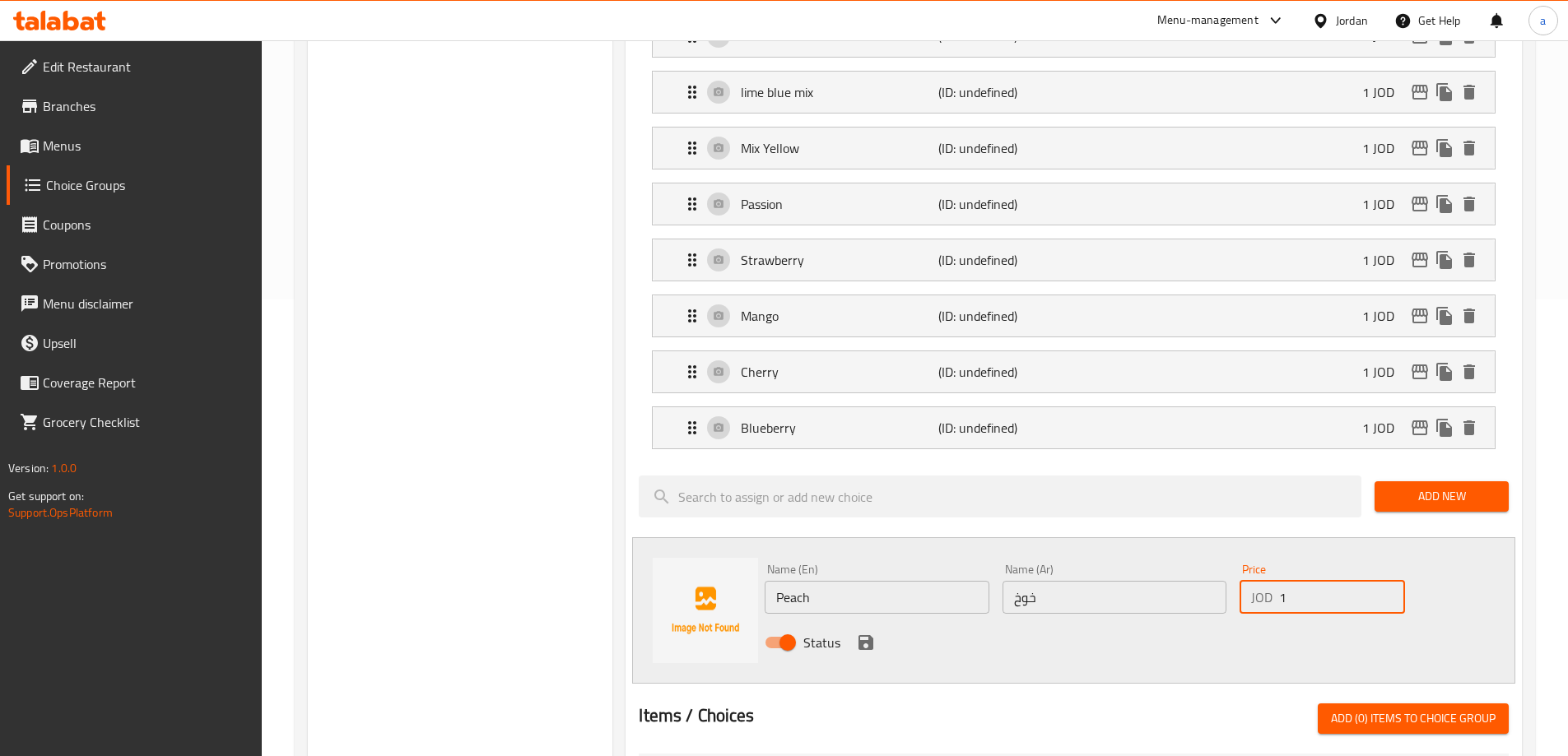
scroll to position [494, 0]
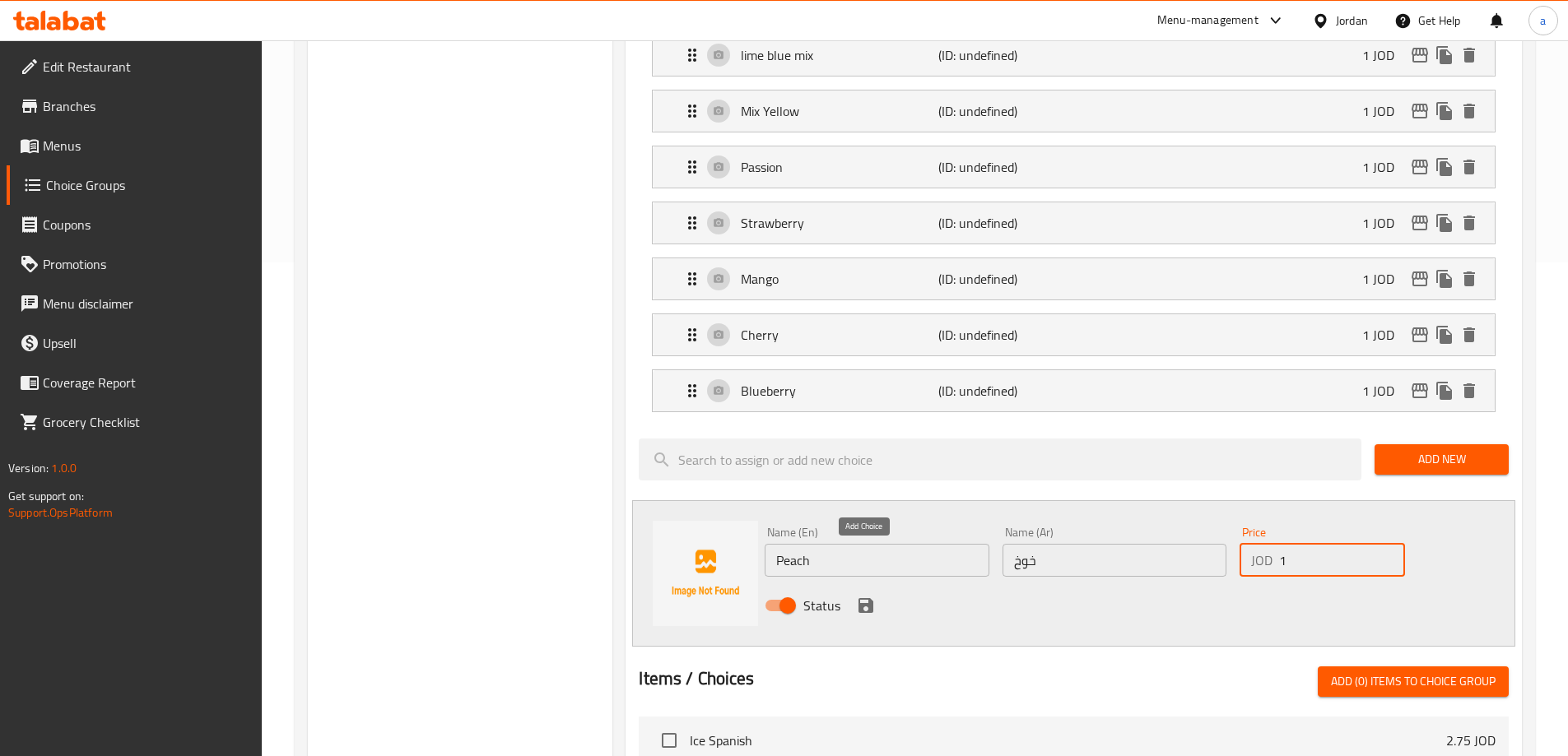
type input "1"
click at [861, 598] on icon "save" at bounding box center [865, 605] width 14 height 14
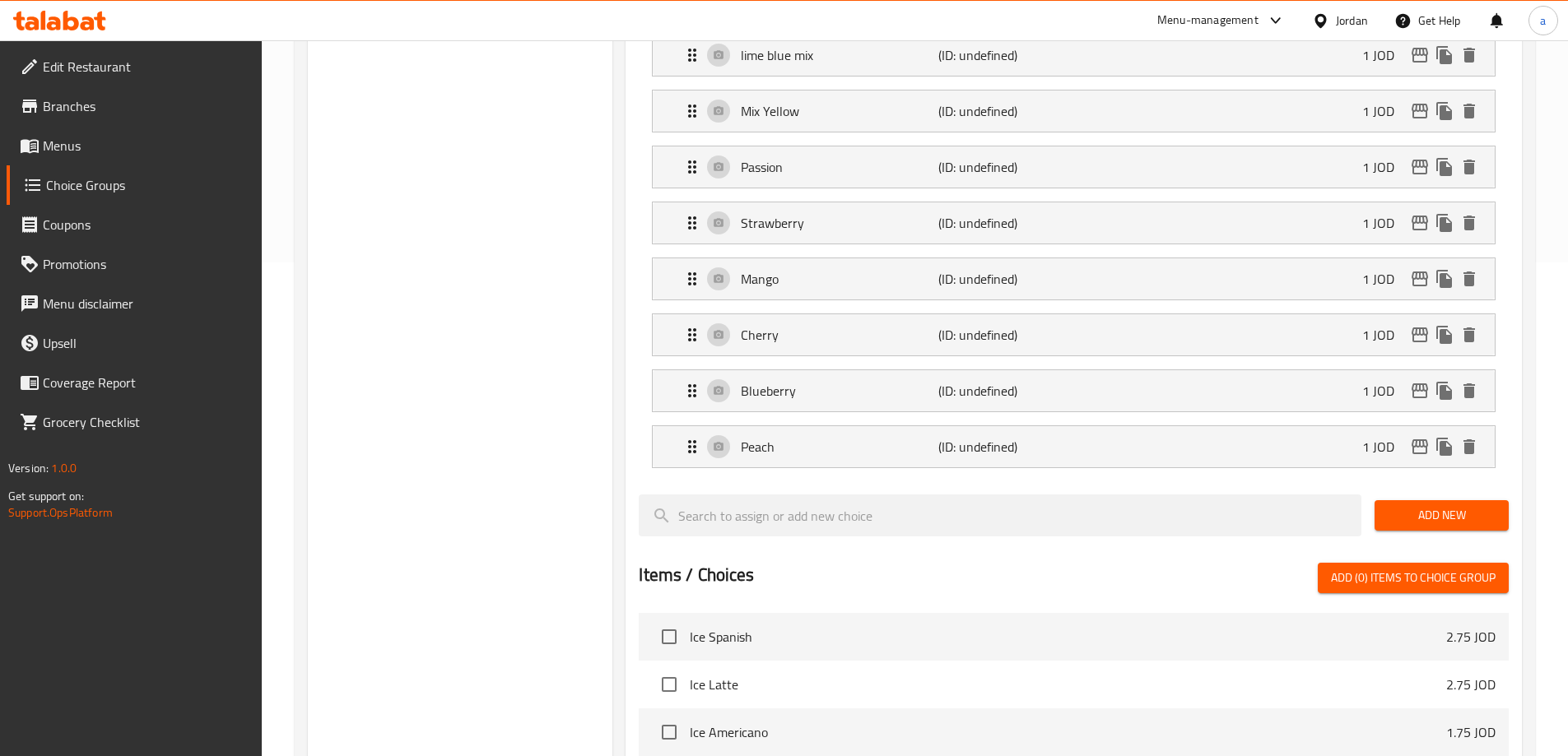
click at [1425, 505] on span "Add New" at bounding box center [1441, 515] width 108 height 20
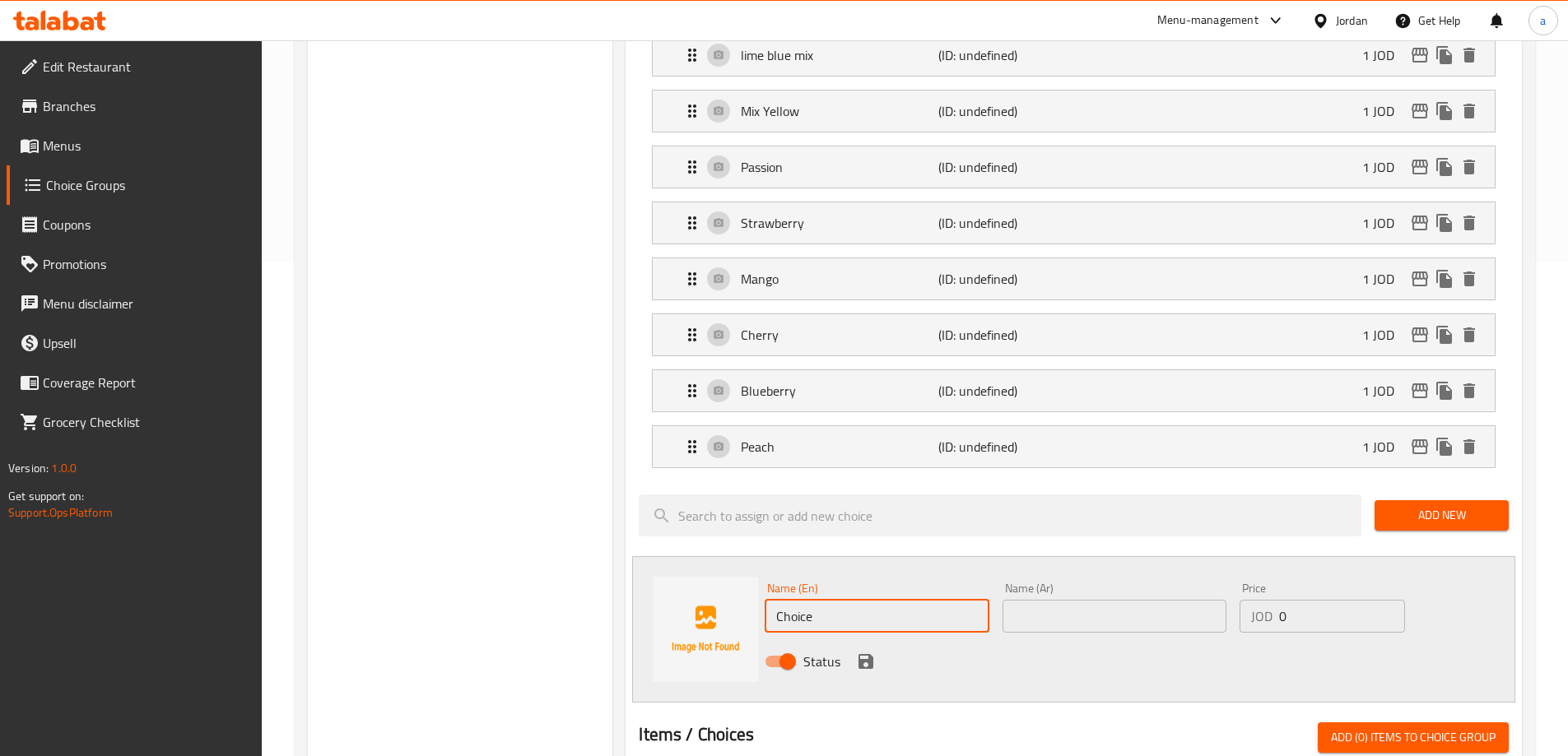
click at [868, 599] on input "Choice" at bounding box center [876, 616] width 224 height 33
paste input "Pomegranat"
type input "Pomegranate"
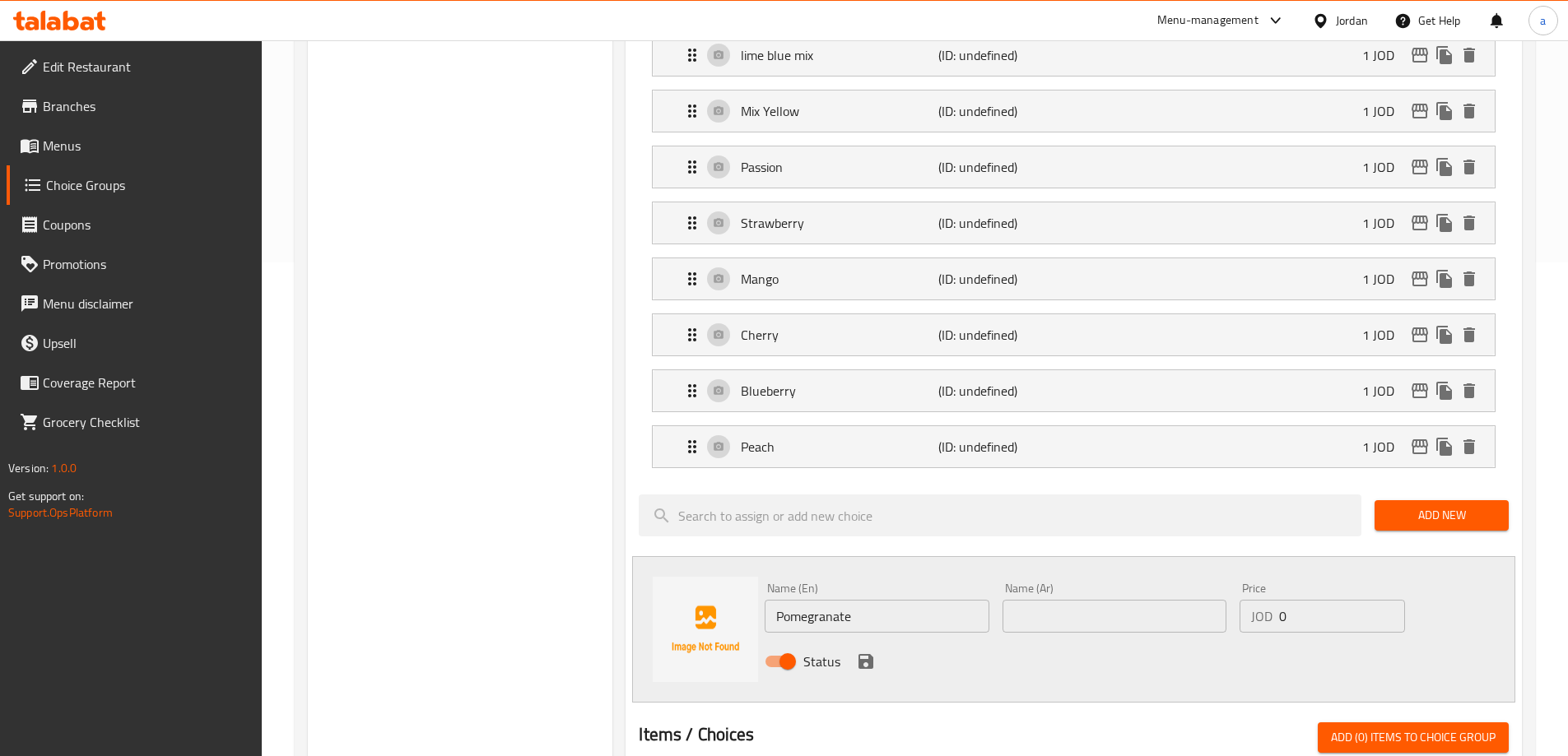
click at [1137, 599] on input "text" at bounding box center [1114, 616] width 224 height 33
paste input "رمان"
type input "رمان"
click at [1301, 599] on input "0" at bounding box center [1341, 616] width 125 height 33
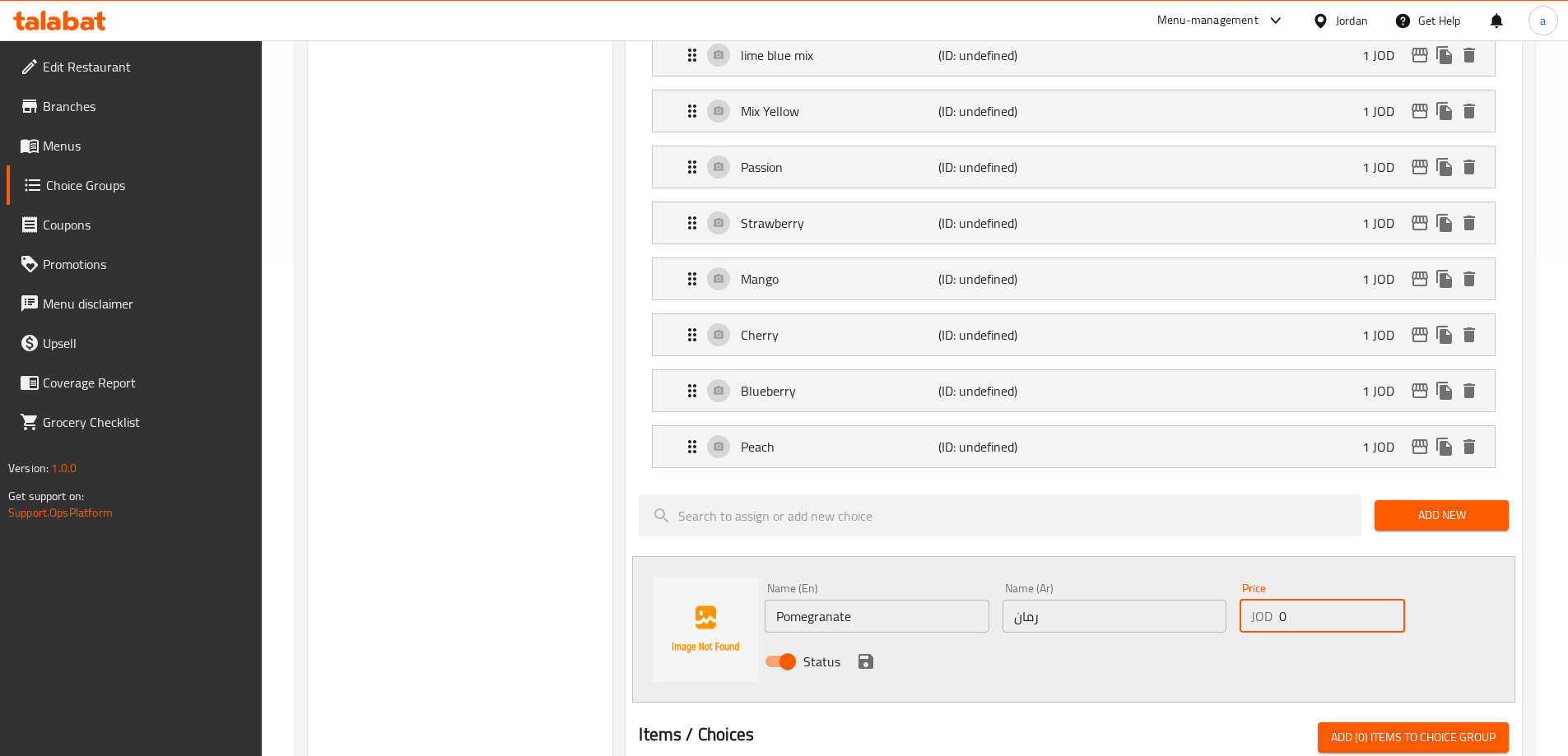
click at [1298, 599] on input "0" at bounding box center [1341, 616] width 125 height 33
type input "01"
click at [861, 651] on icon "save" at bounding box center [865, 661] width 20 height 20
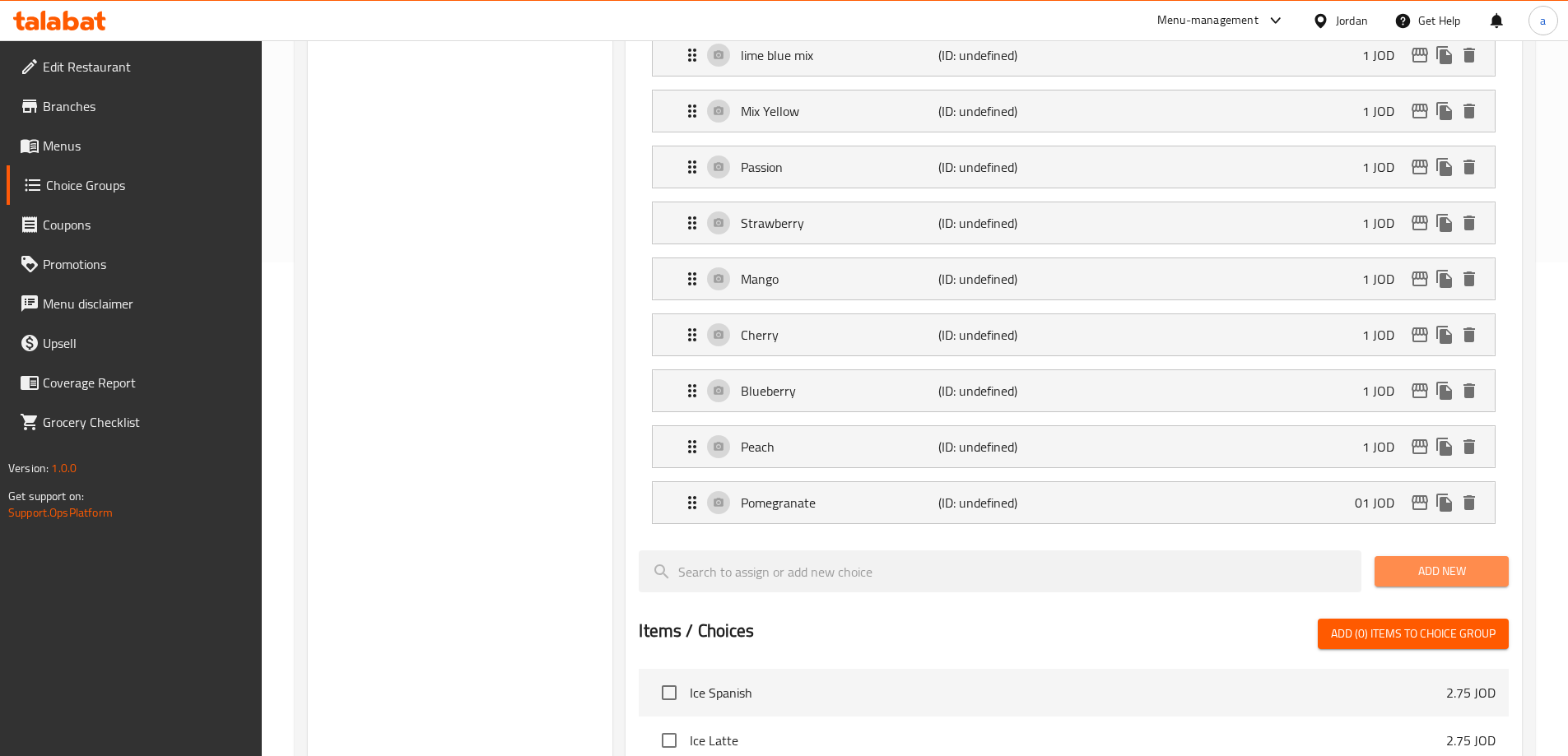
click at [1424, 561] on span "Add New" at bounding box center [1441, 571] width 108 height 20
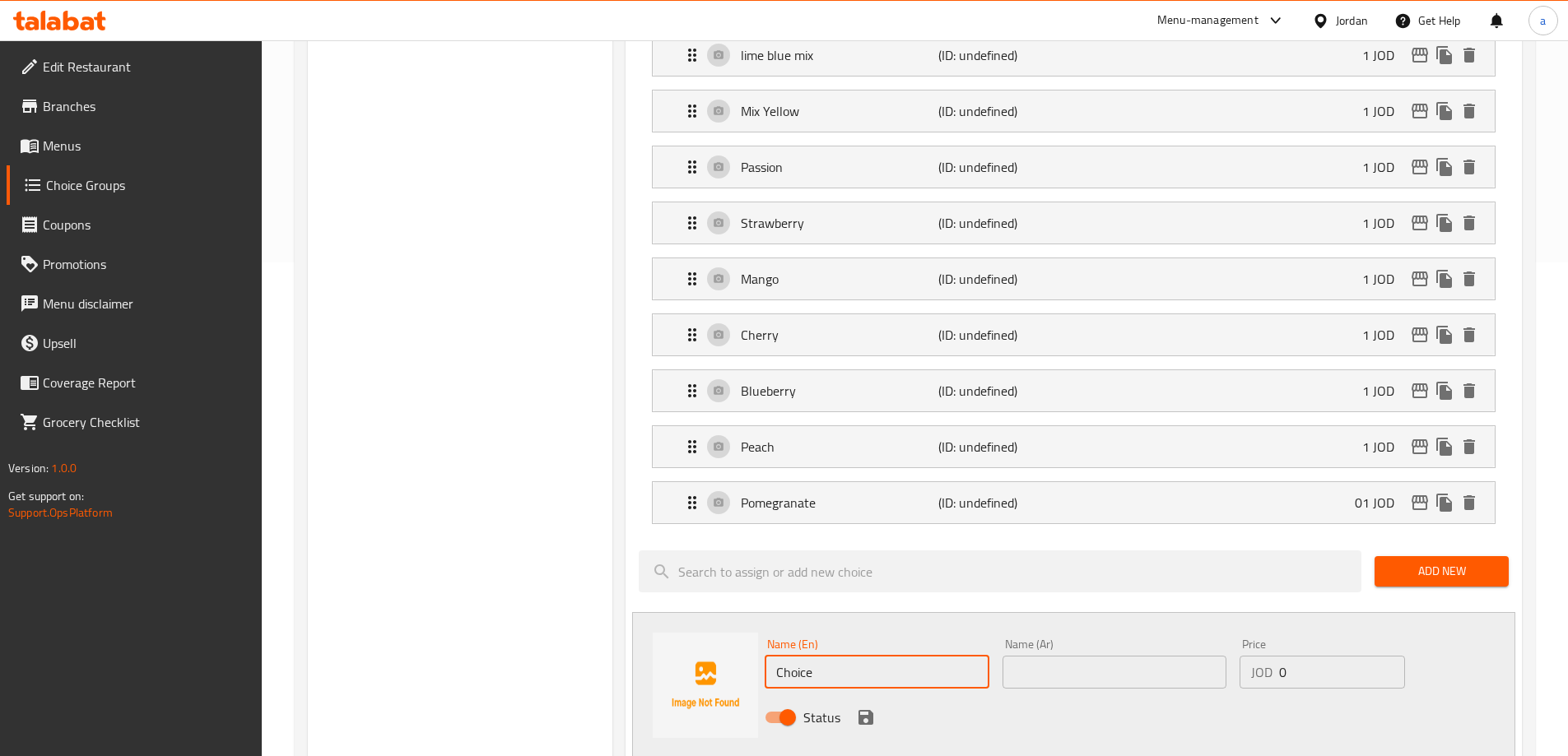
click at [872, 656] on input "Choice" at bounding box center [876, 672] width 224 height 33
paste input "Kiwi"
type input "Kiwi"
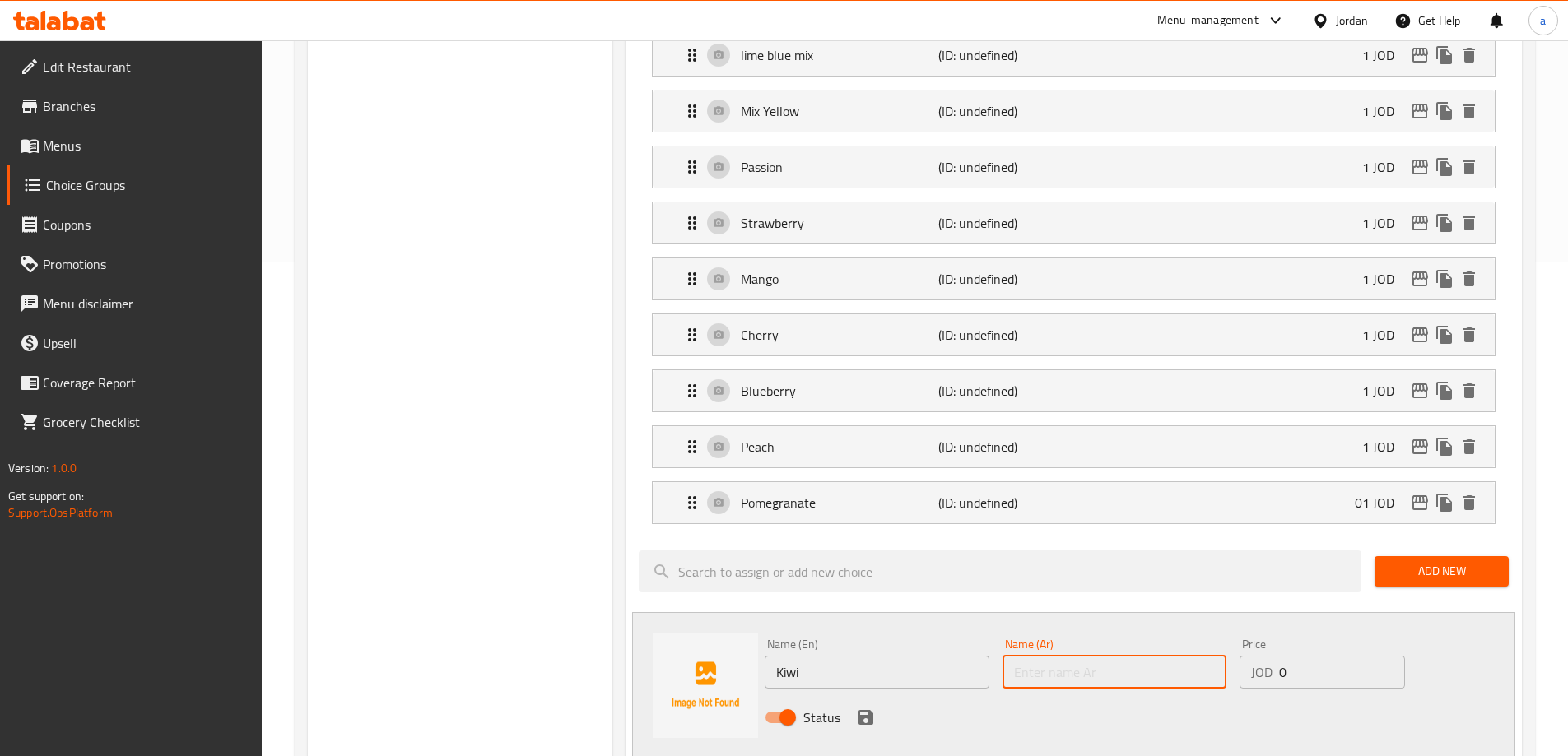
click at [1150, 656] on input "text" at bounding box center [1114, 672] width 224 height 33
paste input "كيوي"
type input "كيوي"
click at [1328, 639] on div "Price JOD 0 Price" at bounding box center [1321, 663] width 164 height 50
click at [1315, 656] on input "0" at bounding box center [1341, 672] width 125 height 33
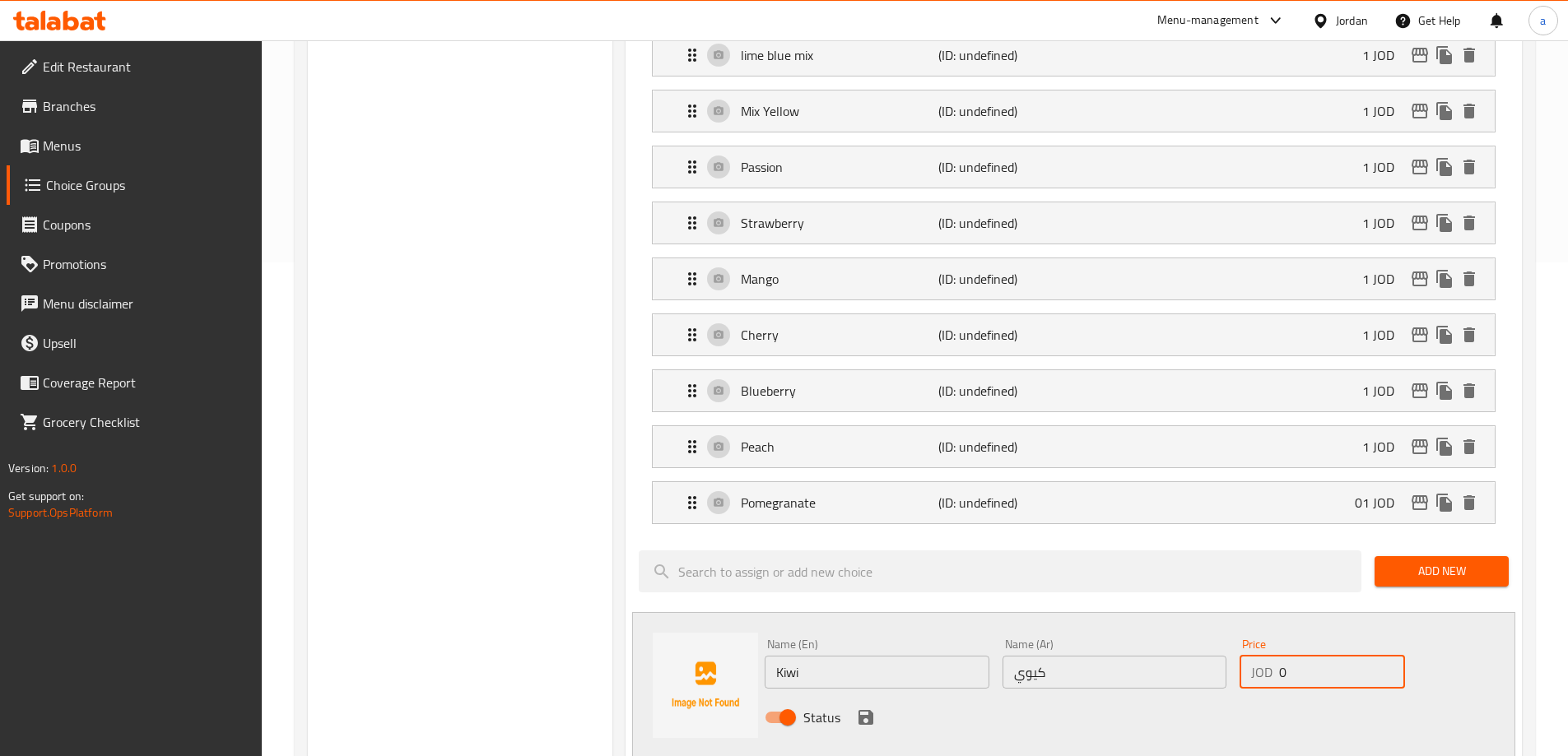
click at [1315, 656] on input "0" at bounding box center [1341, 672] width 125 height 33
type input "1"
click at [860, 710] on icon "save" at bounding box center [865, 717] width 14 height 14
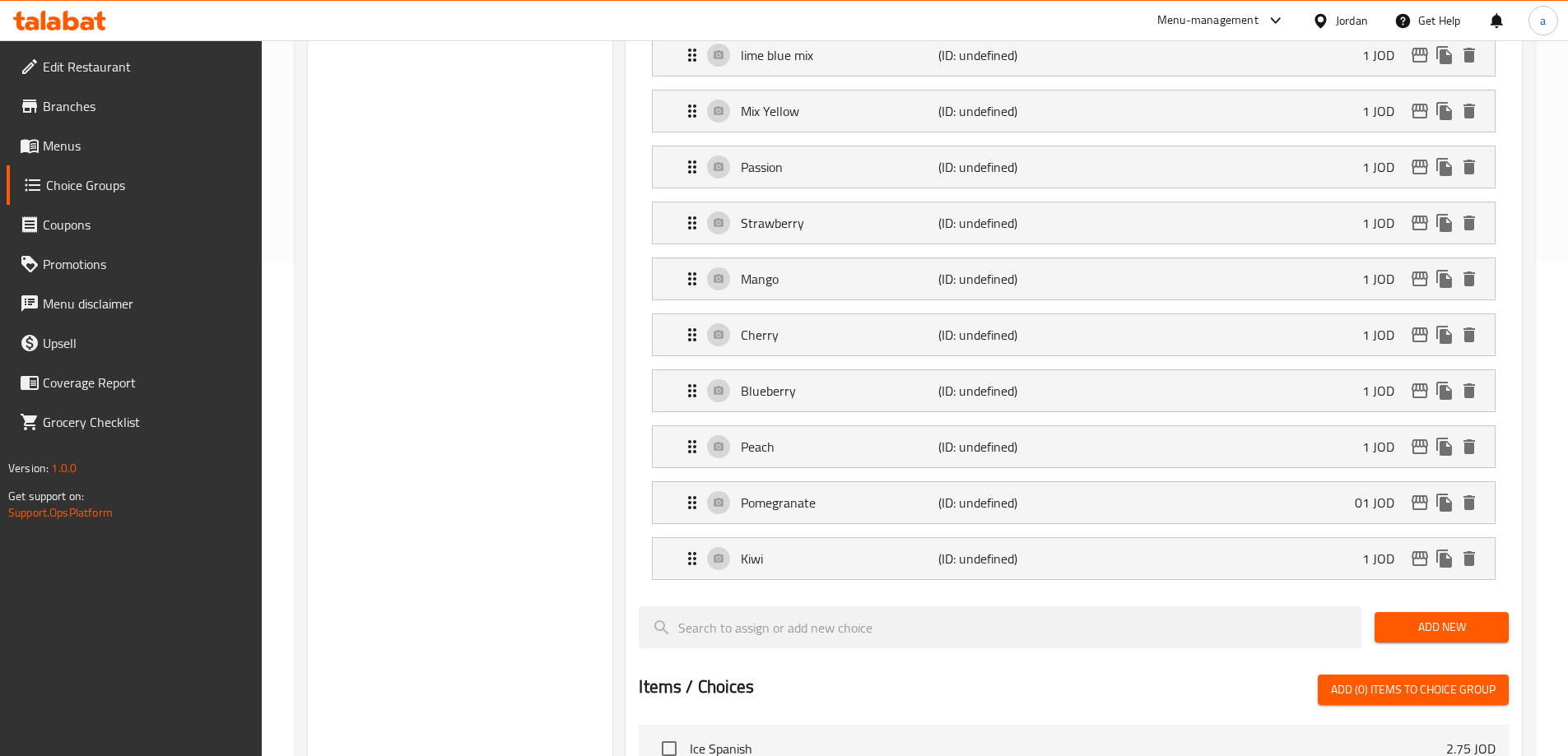
click at [1456, 612] on button "Add New" at bounding box center [1442, 627] width 135 height 31
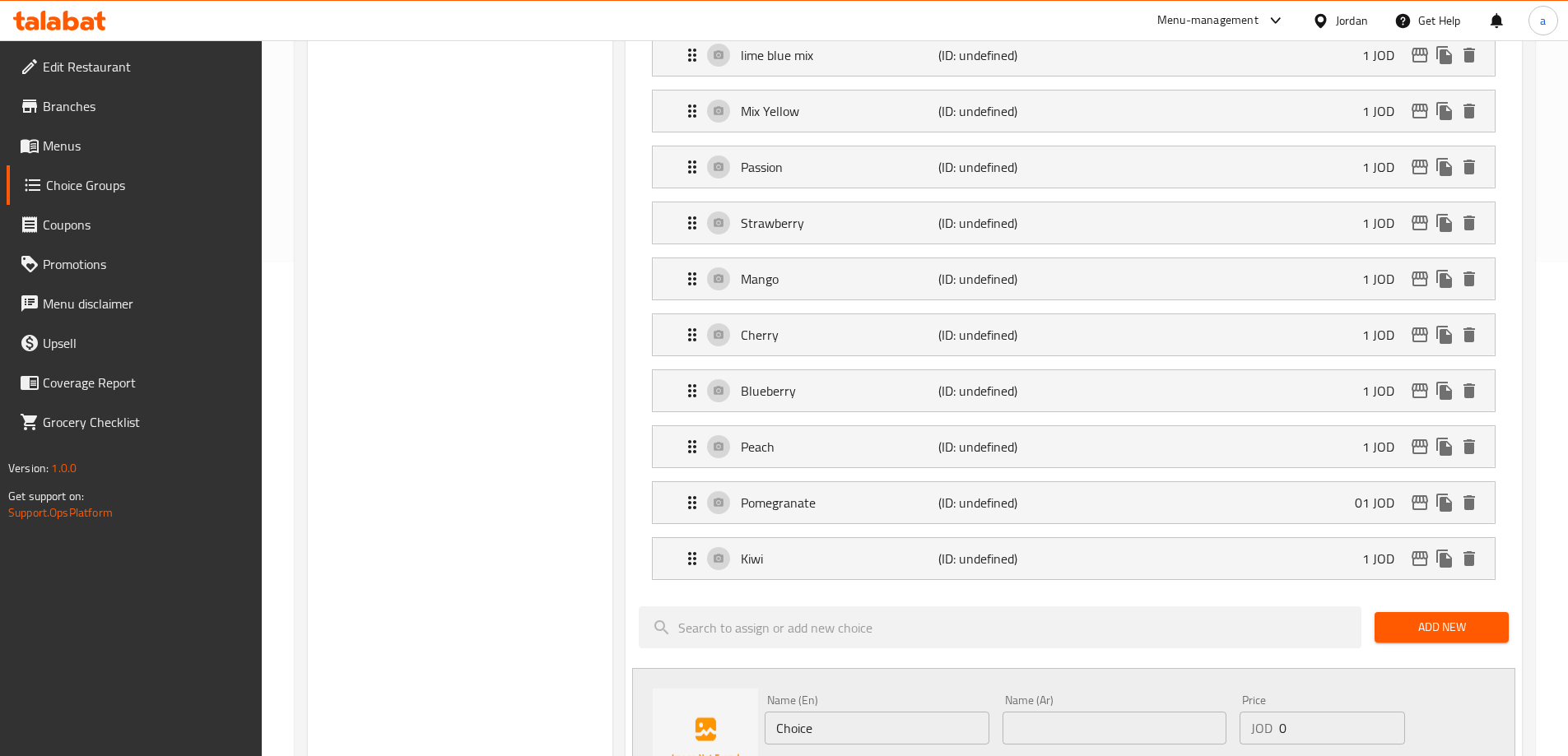
click at [844, 712] on input "Choice" at bounding box center [876, 728] width 224 height 33
paste input "[PERSON_NAME]"
type input "Candy"
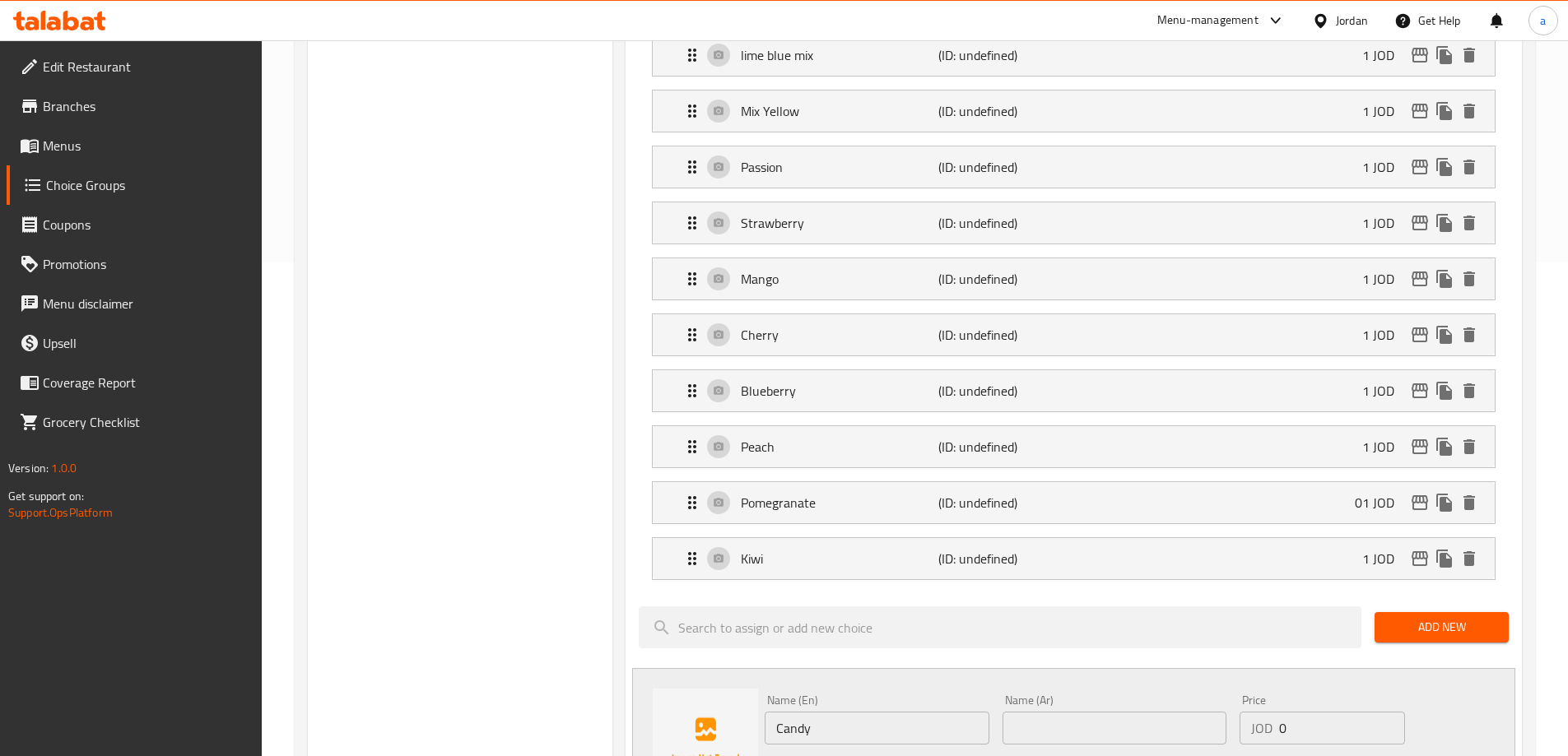
click at [1042, 712] on input "text" at bounding box center [1114, 728] width 224 height 33
paste input "كاندي"
type input "كاندي"
click at [1289, 712] on input "0" at bounding box center [1341, 728] width 125 height 33
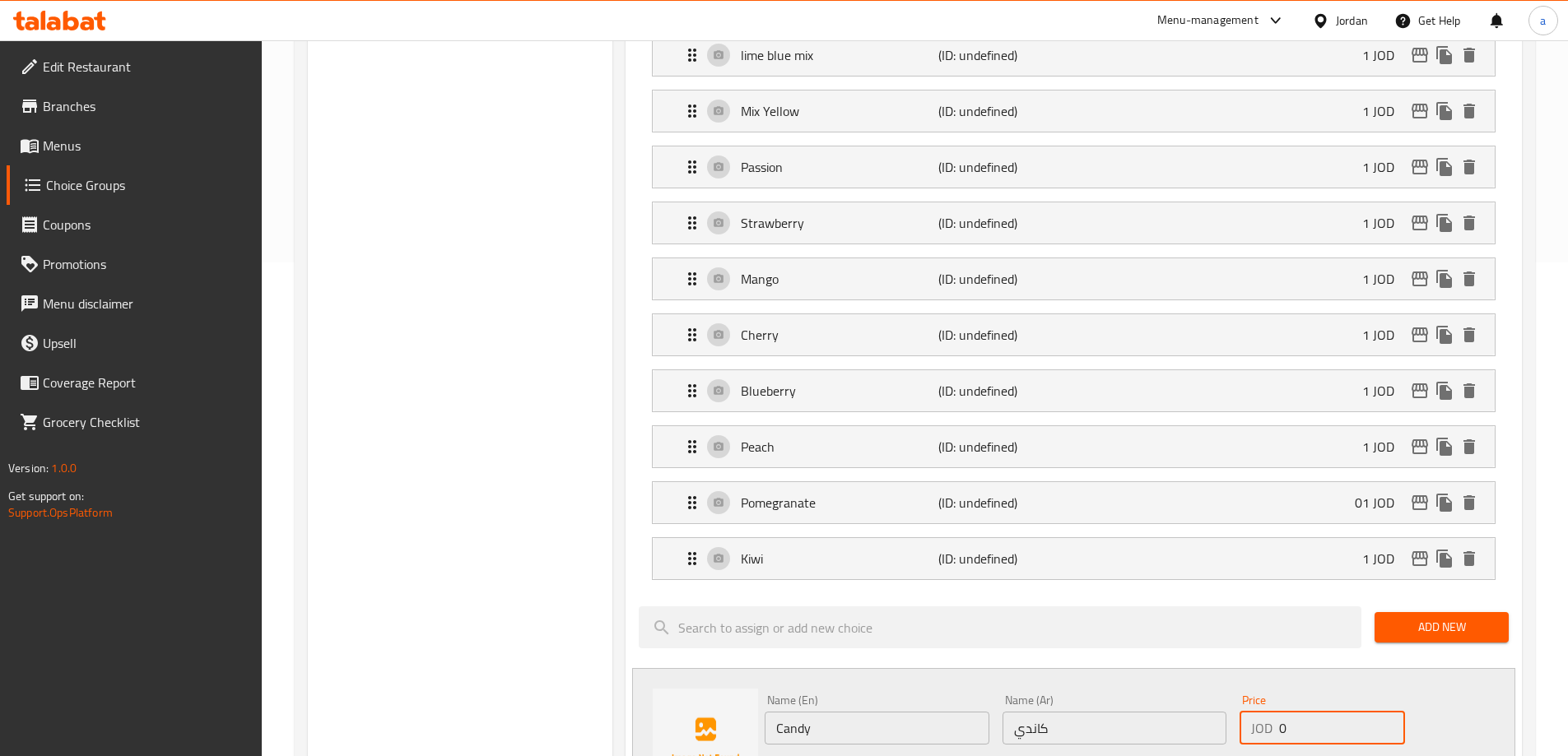
click at [1289, 712] on input "0" at bounding box center [1341, 728] width 125 height 33
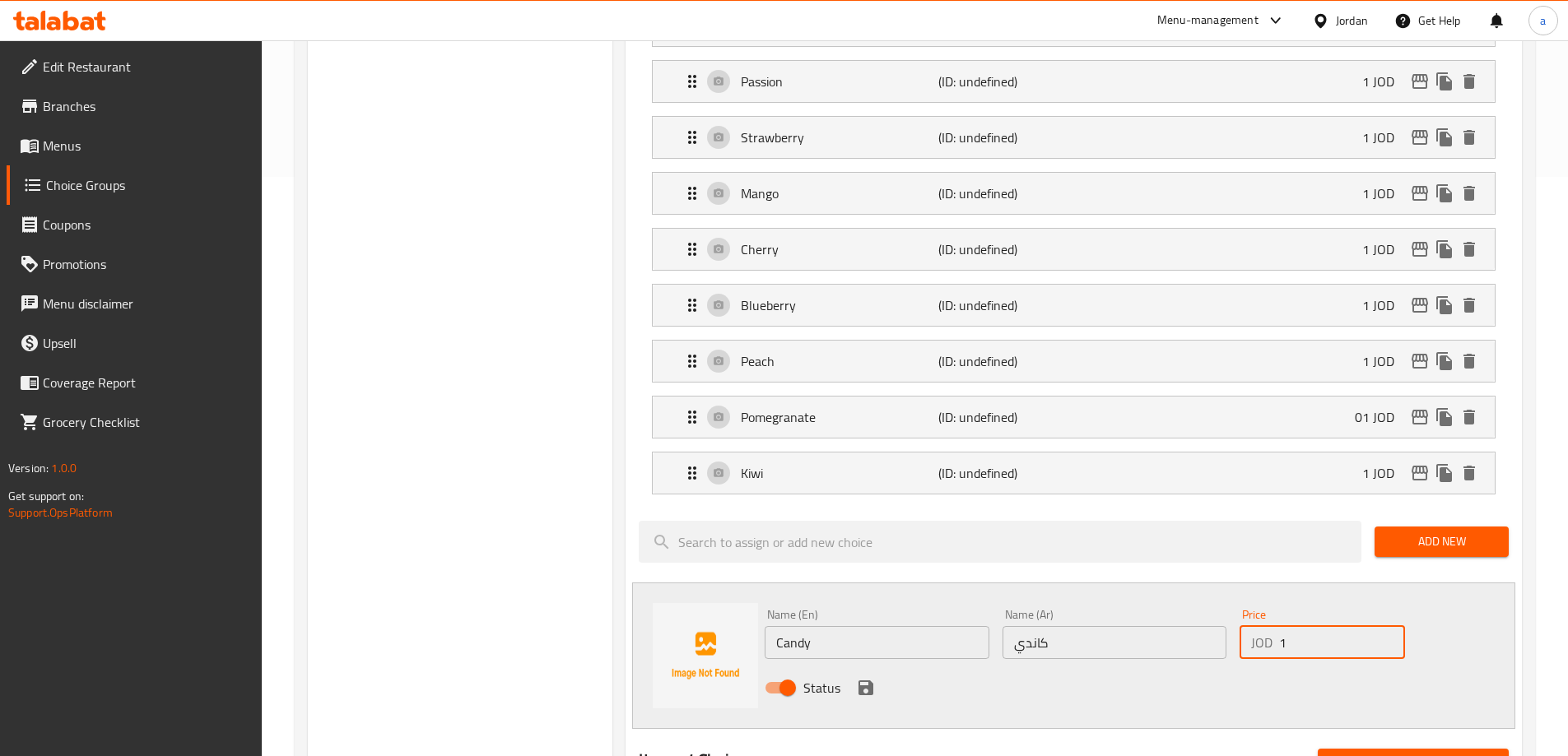
scroll to position [741, 0]
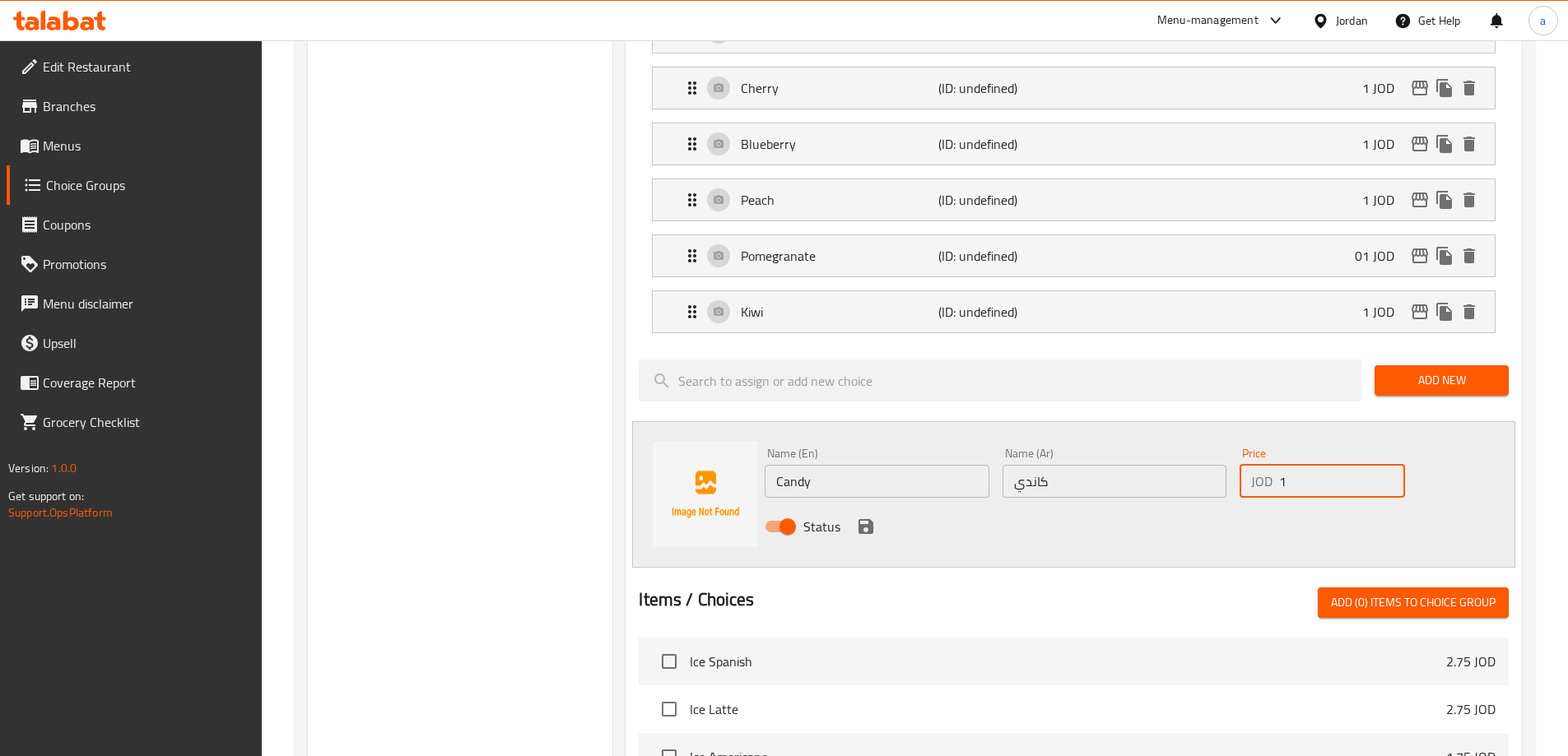
type input "1"
click at [863, 504] on div "Status" at bounding box center [1114, 526] width 713 height 44
click at [870, 517] on icon "save" at bounding box center [865, 526] width 20 height 20
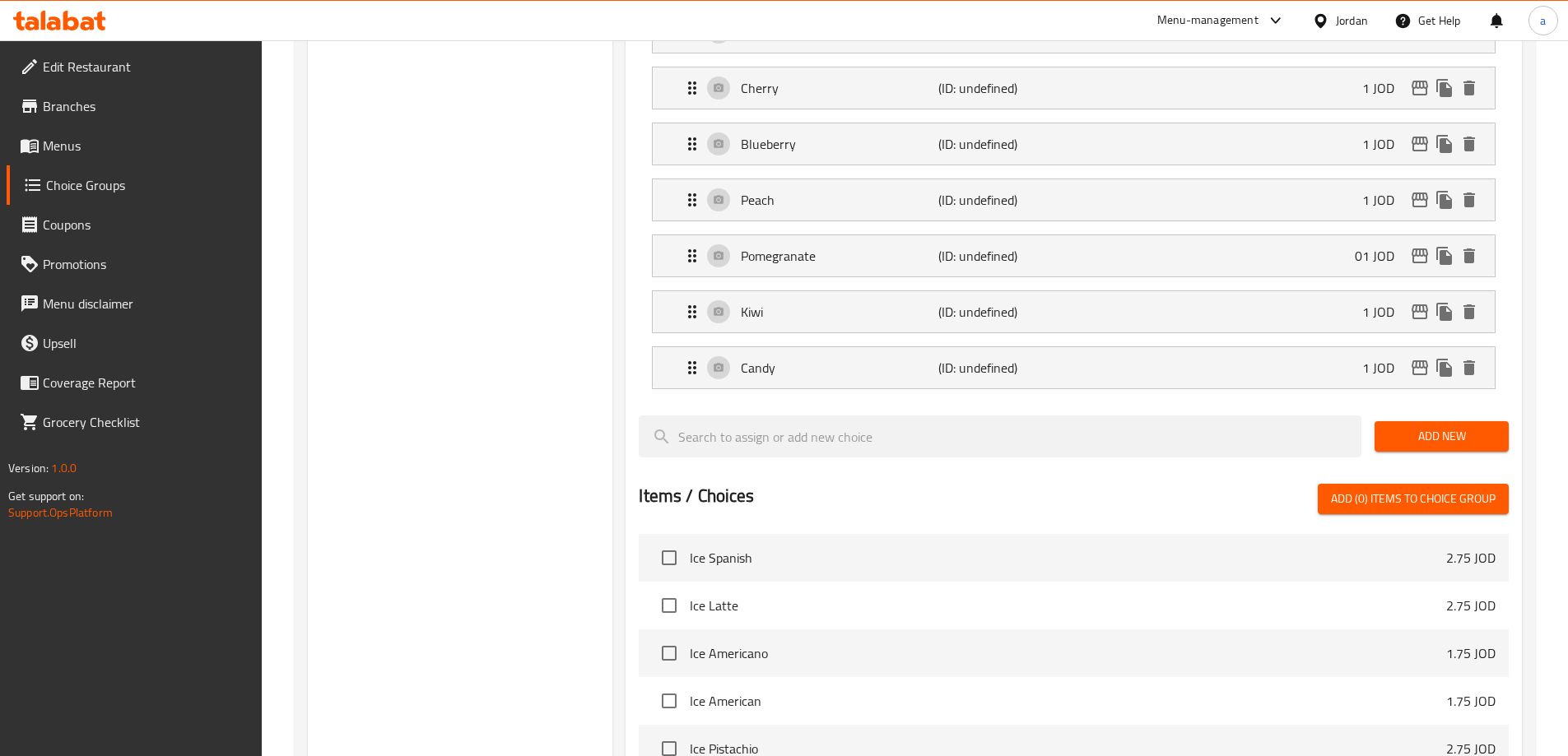
click at [1385, 457] on div at bounding box center [1073, 463] width 870 height 13
click at [1410, 427] on span "Add New" at bounding box center [1441, 437] width 108 height 20
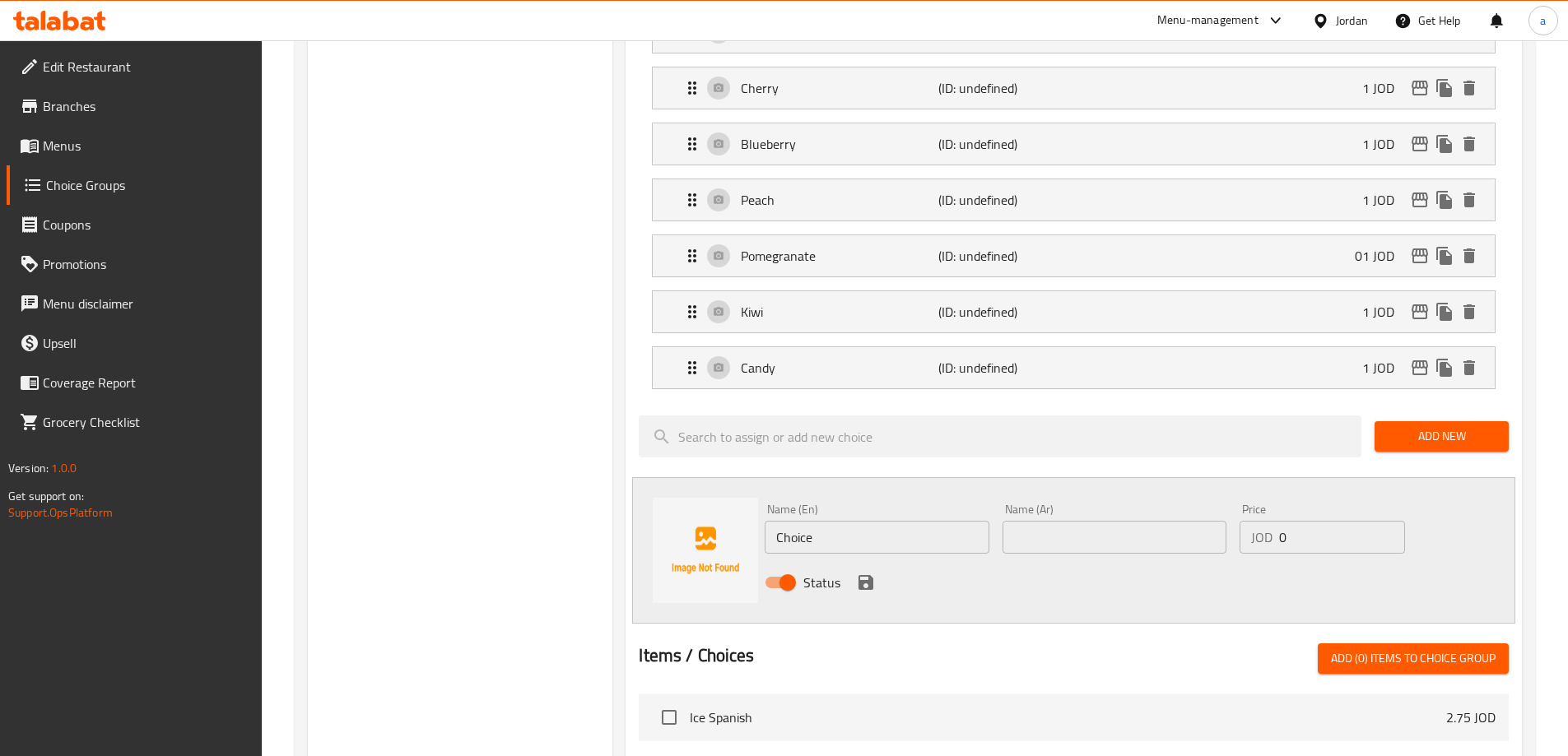
click at [902, 521] on input "Choice" at bounding box center [876, 537] width 224 height 33
paste input "Appl"
type input "Apple"
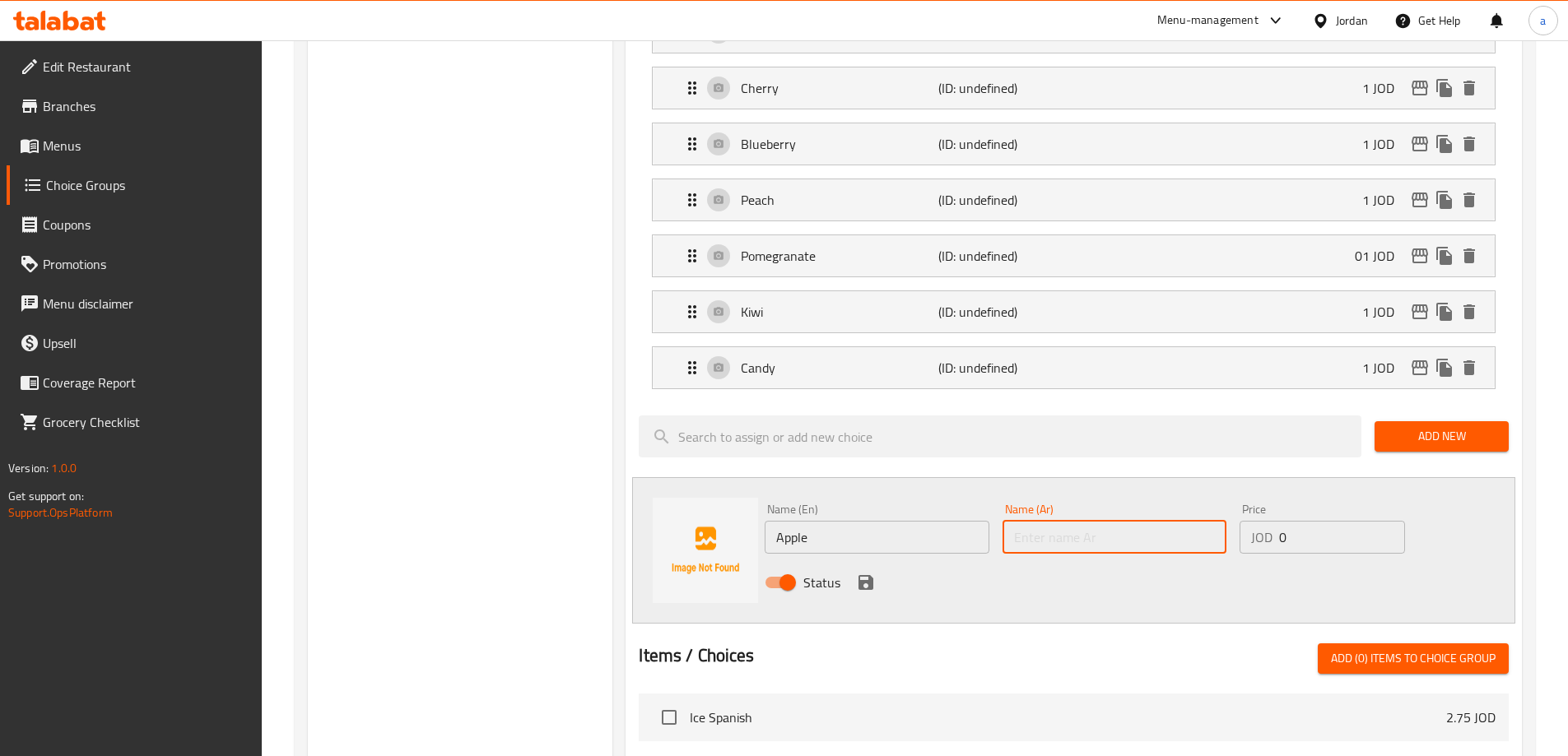
click at [1095, 521] on input "text" at bounding box center [1114, 537] width 224 height 33
paste input "تفاح"
type input "تفاح"
click at [1301, 521] on input "0" at bounding box center [1341, 537] width 125 height 33
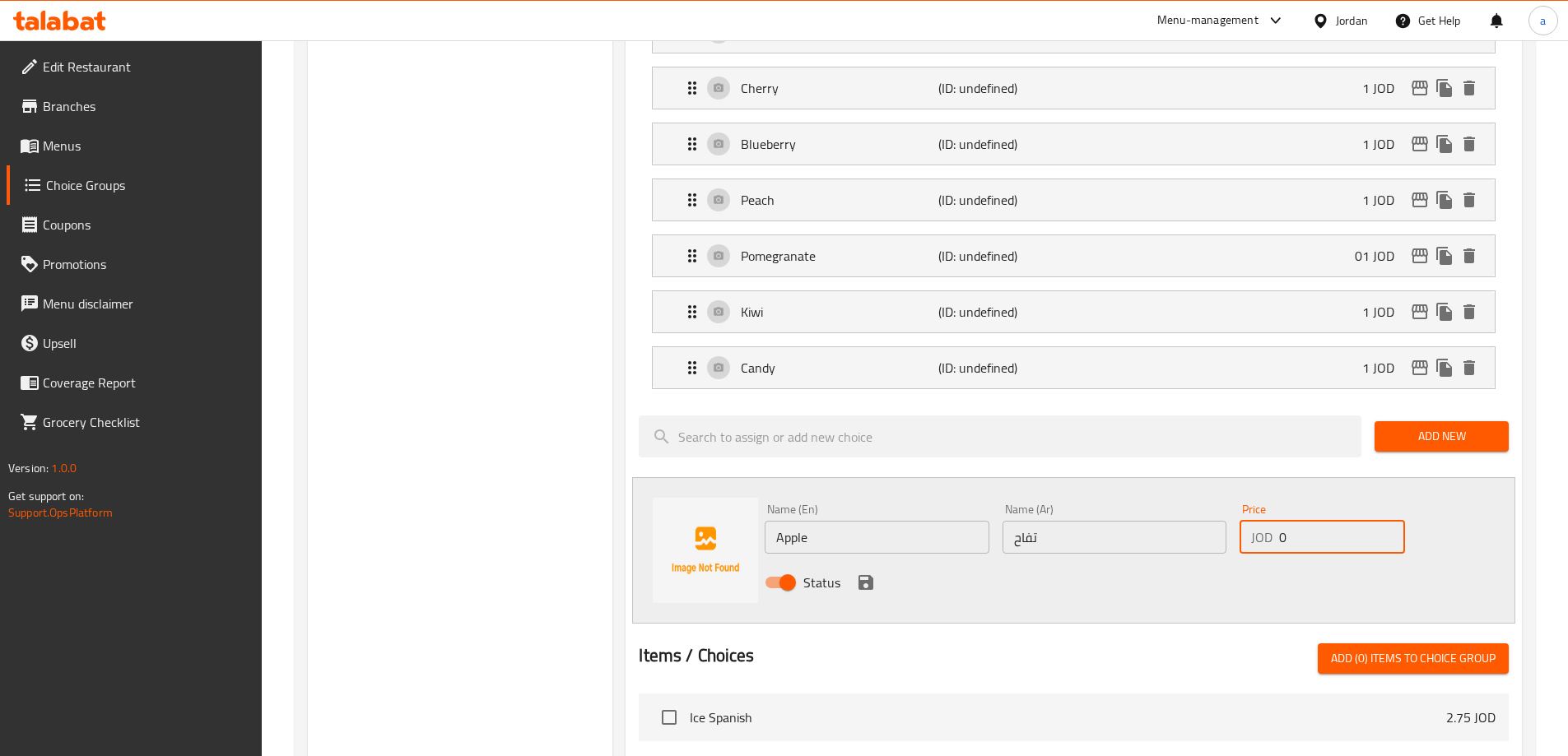
click at [1301, 521] on input "0" at bounding box center [1341, 537] width 125 height 33
type input "1"
click at [873, 573] on icon "save" at bounding box center [865, 582] width 20 height 20
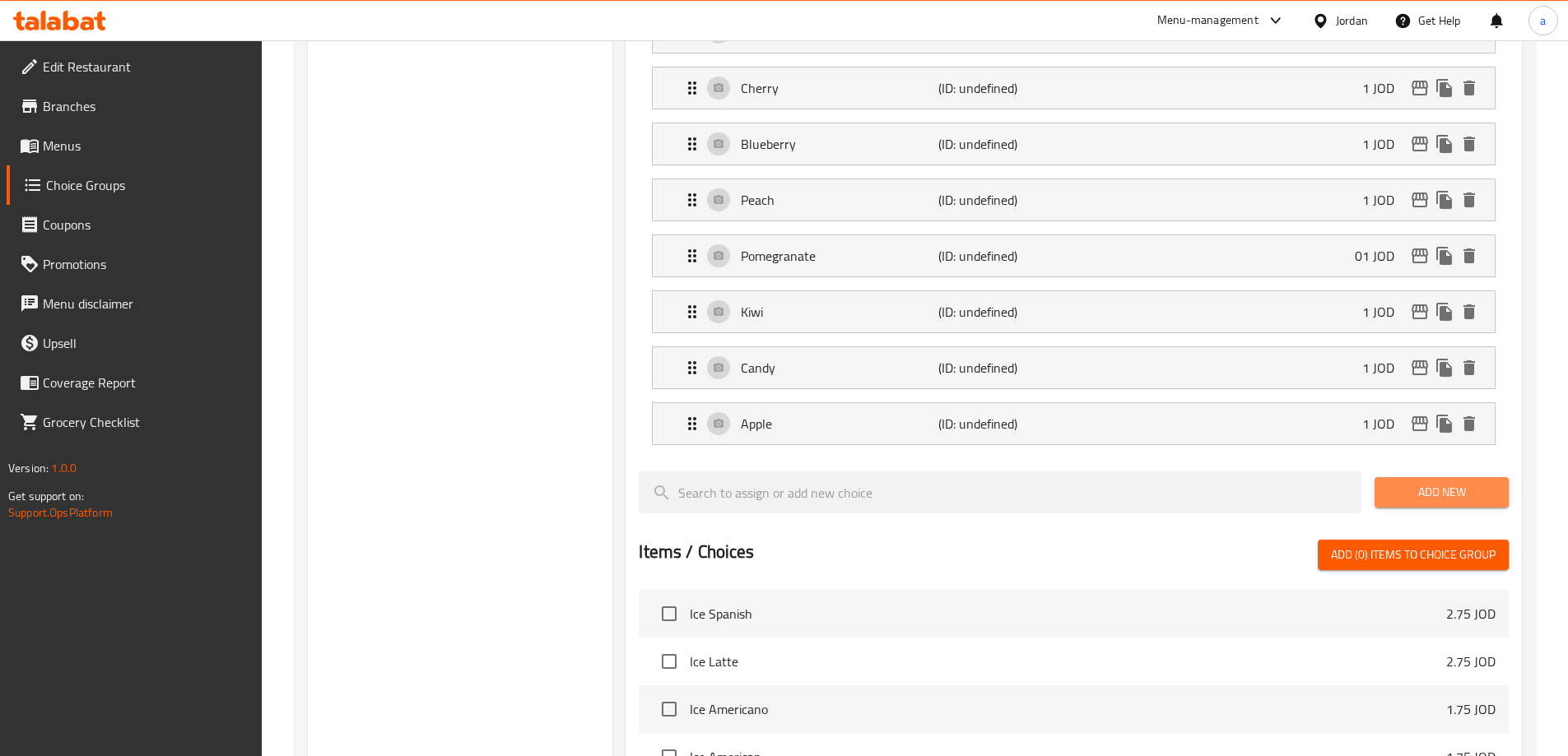
click at [1426, 482] on span "Add New" at bounding box center [1441, 492] width 108 height 20
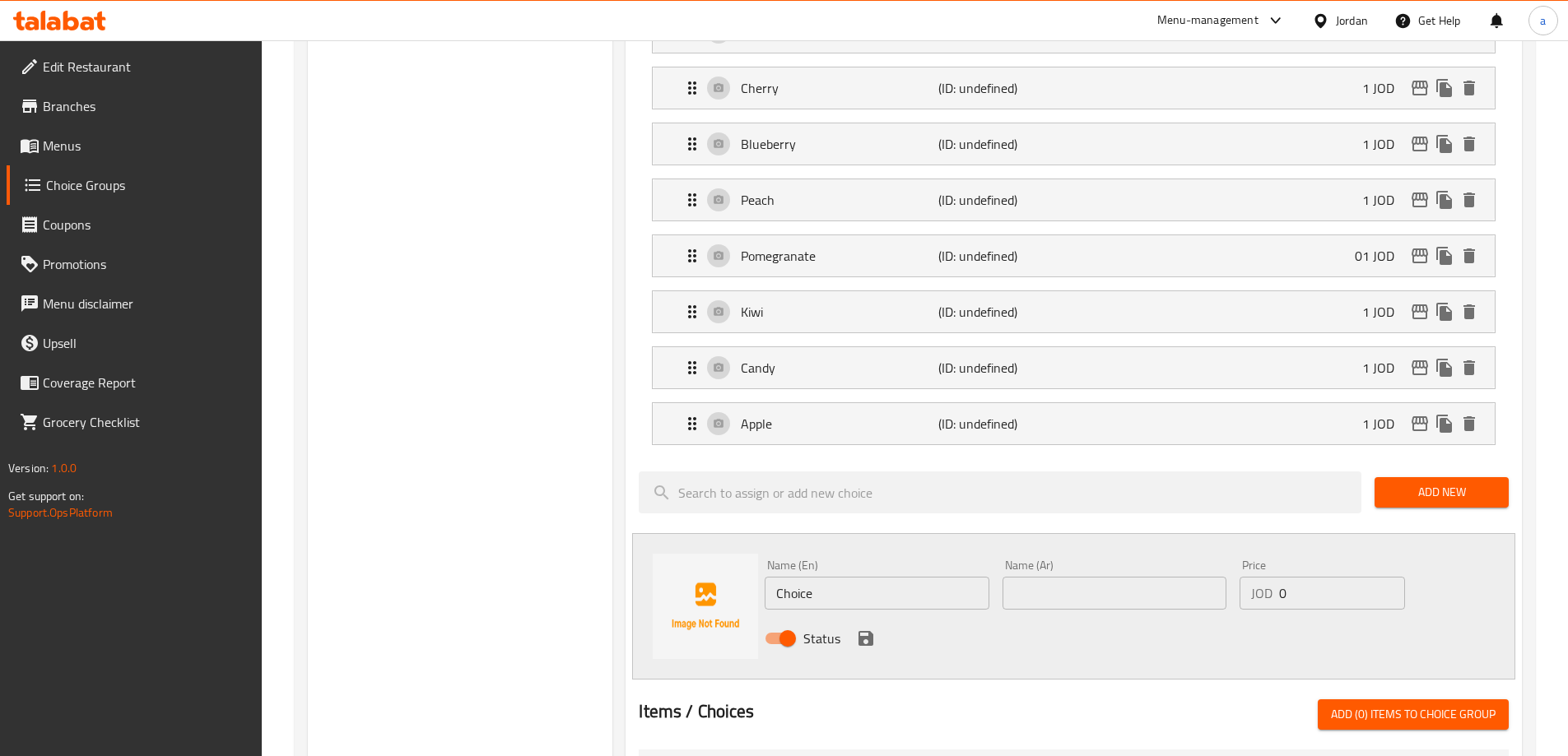
click at [913, 576] on input "Choice" at bounding box center [876, 593] width 224 height 33
paste input "Watermelon"
type input "Watermelon"
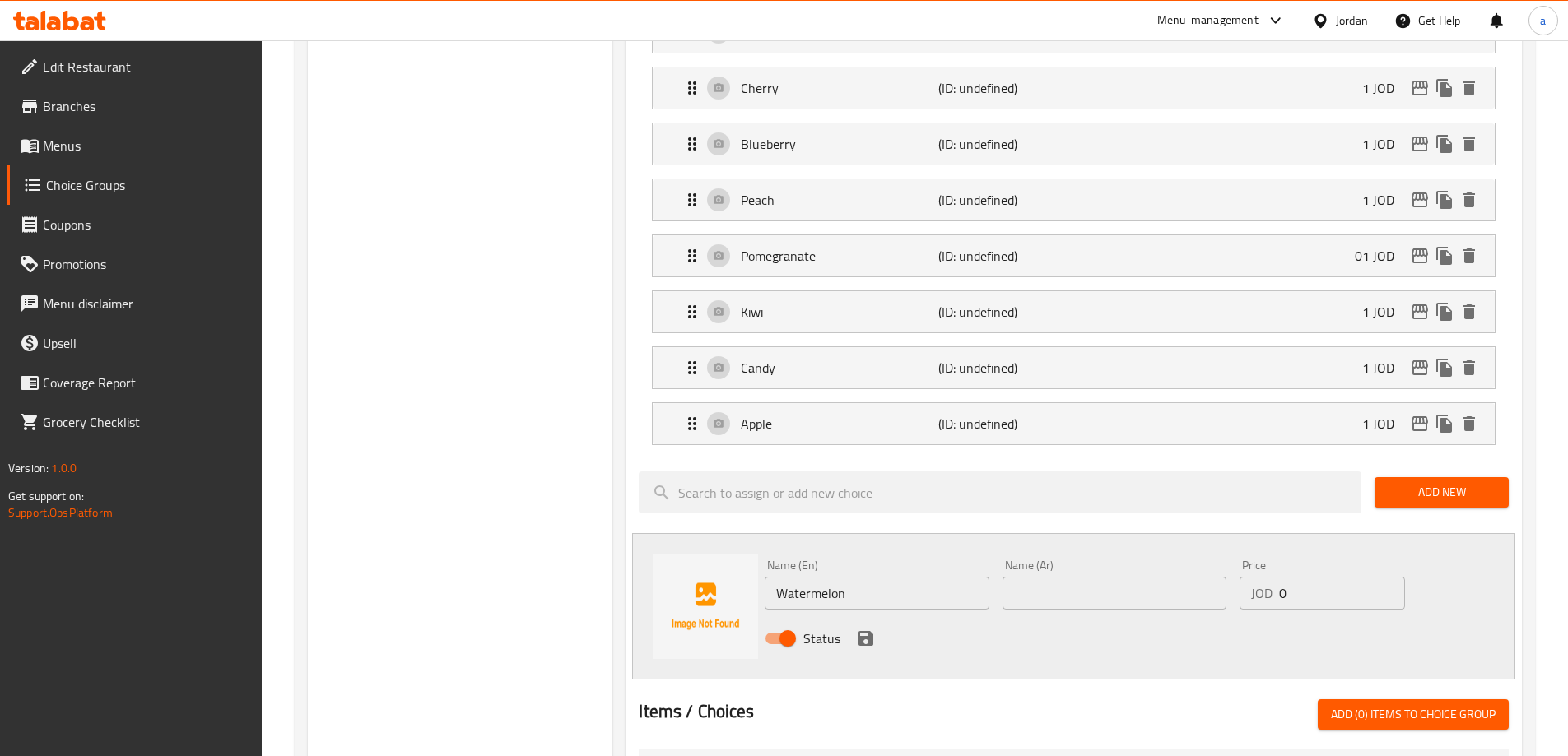
click at [1025, 576] on input "text" at bounding box center [1114, 593] width 224 height 33
paste input "بطيخ"
type input "بطيخ"
click at [1302, 576] on input "0" at bounding box center [1341, 593] width 125 height 33
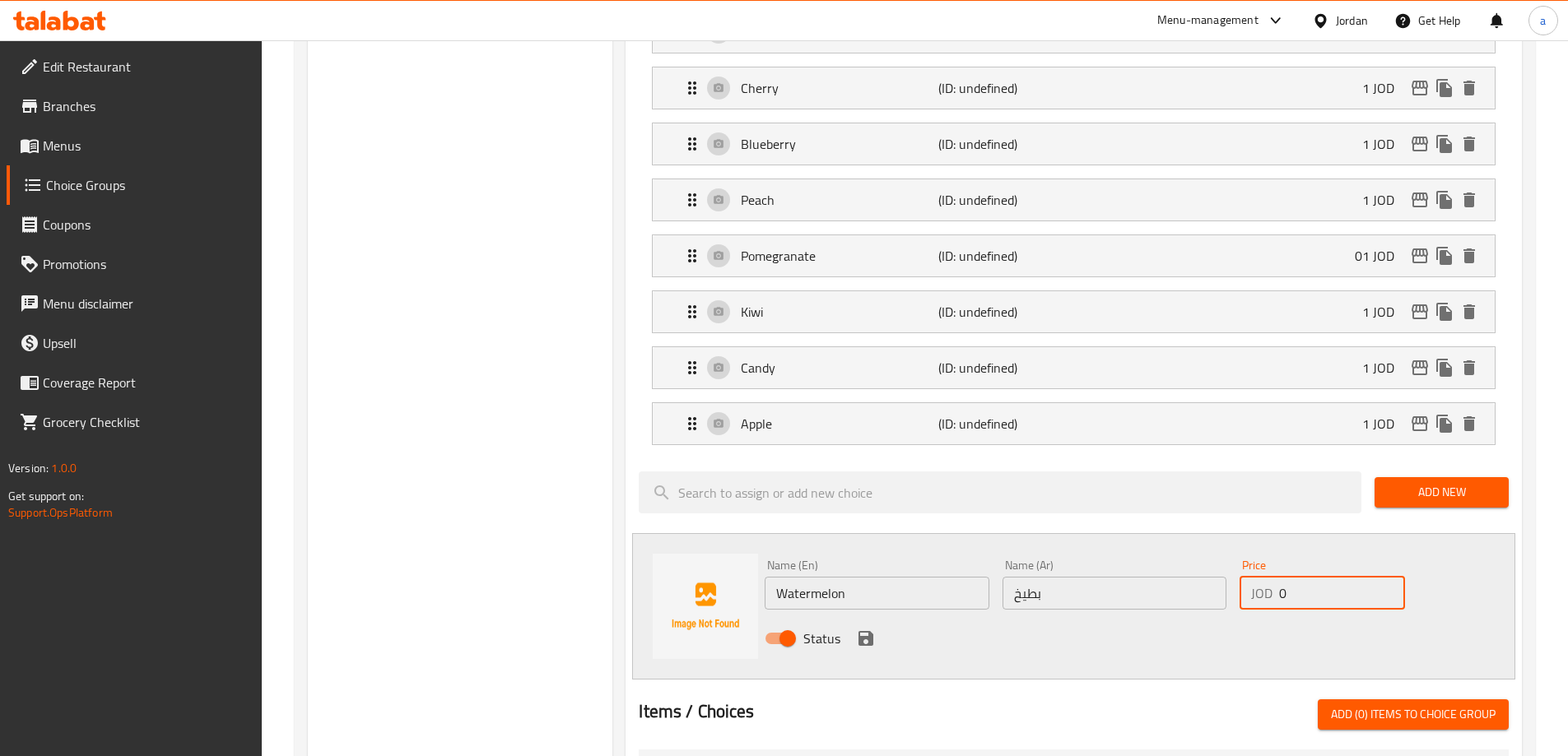
click at [1302, 576] on input "0" at bounding box center [1341, 593] width 125 height 33
type input "1"
click at [871, 631] on icon "save" at bounding box center [865, 638] width 14 height 14
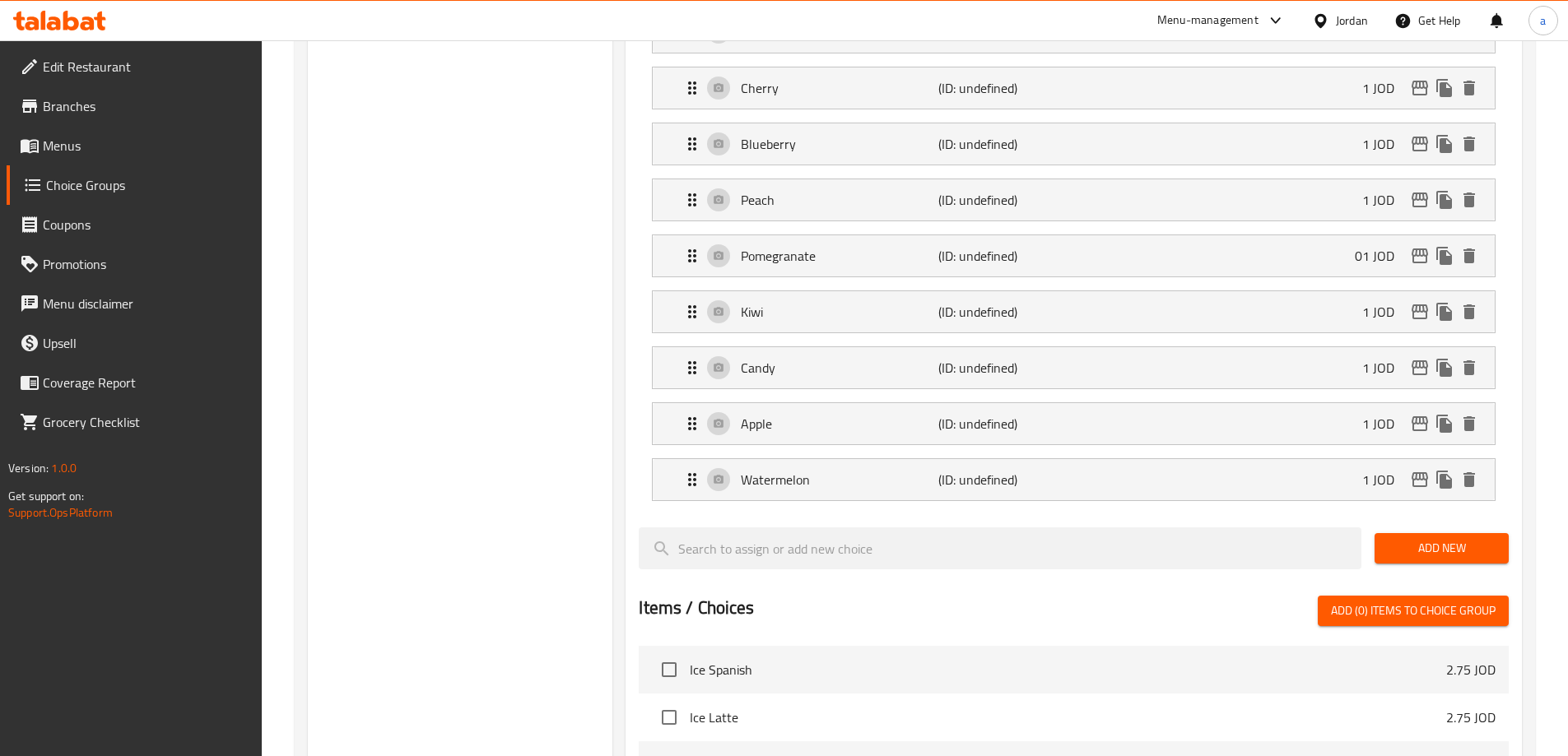
click at [1402, 538] on span "Add New" at bounding box center [1441, 548] width 108 height 20
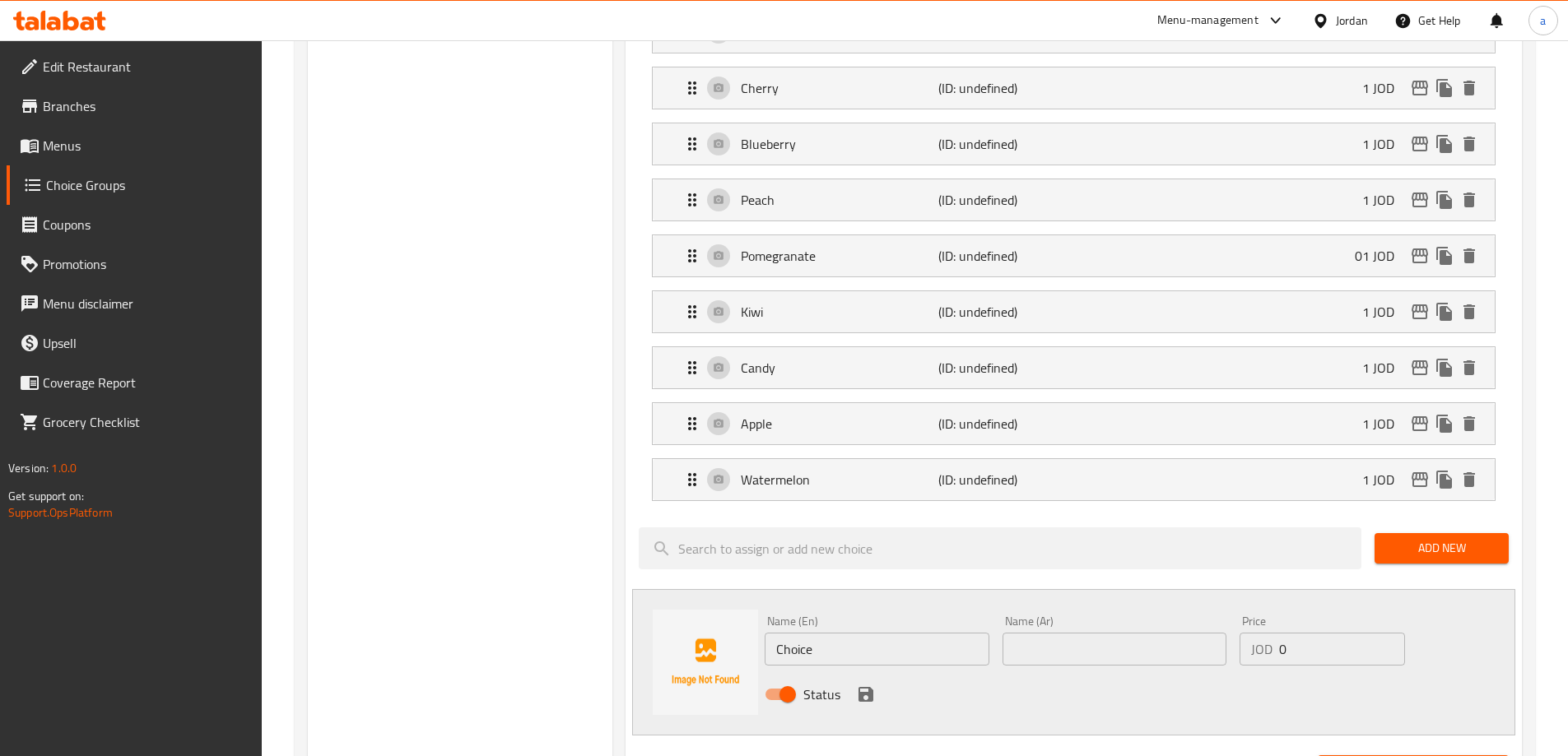
click at [853, 633] on input "Choice" at bounding box center [876, 649] width 224 height 33
paste input "oconut"
type input "Coconut"
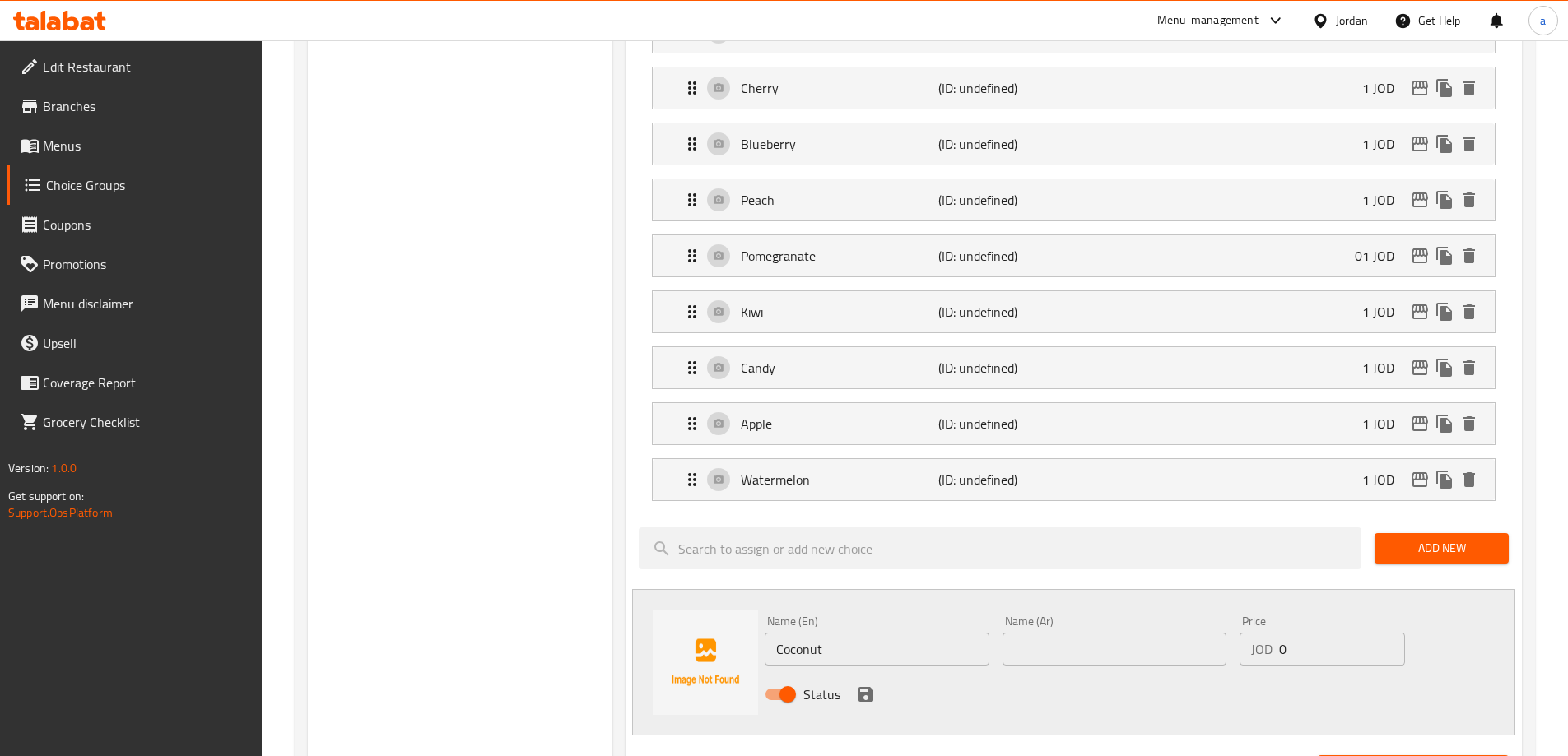
click at [1060, 633] on input "text" at bounding box center [1114, 649] width 224 height 33
paste input "جوز الهند"
type input "جوز الهند"
click at [1353, 633] on input "0" at bounding box center [1341, 649] width 125 height 33
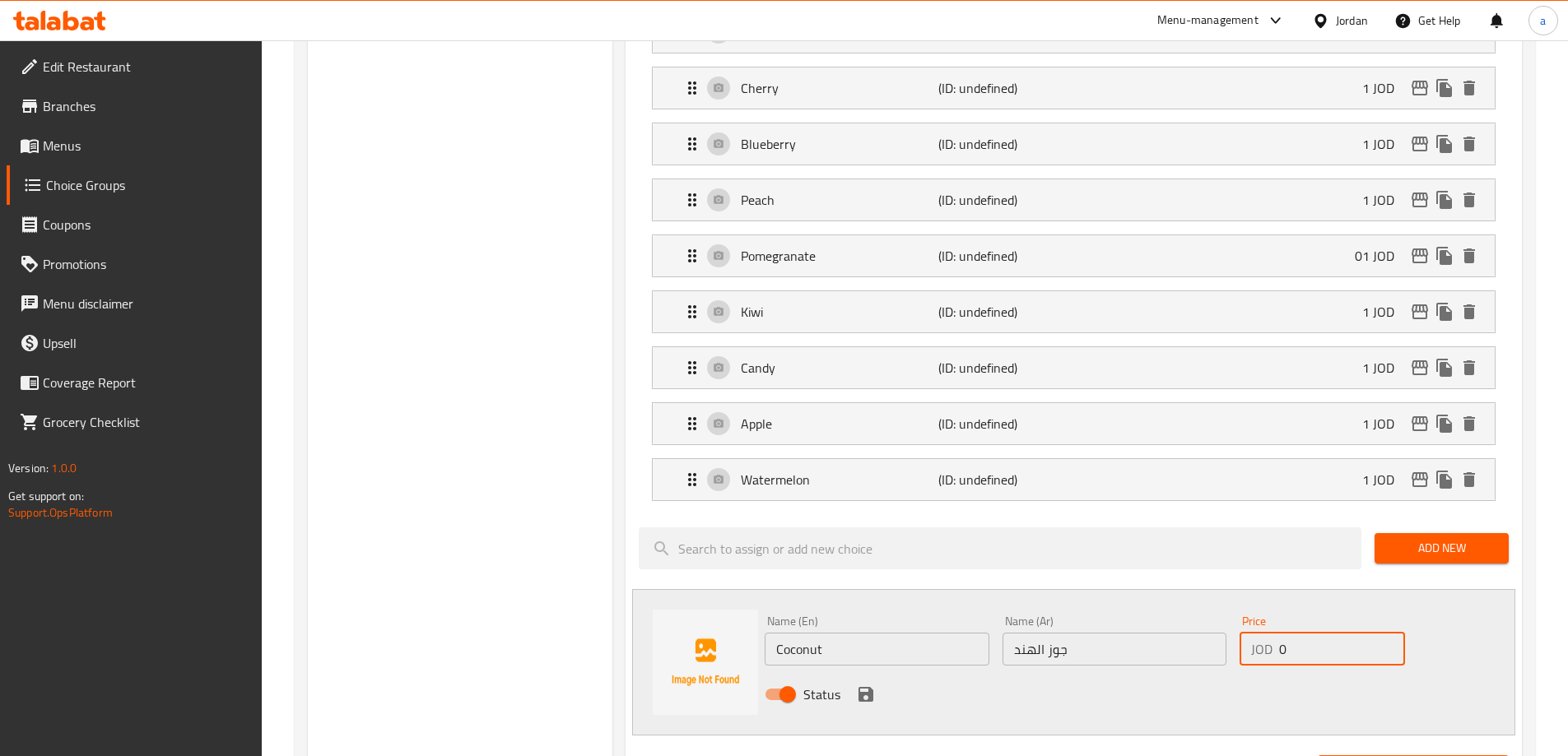
click at [1353, 633] on input "0" at bounding box center [1341, 649] width 125 height 33
type input "1"
click at [866, 687] on icon "save" at bounding box center [865, 694] width 14 height 14
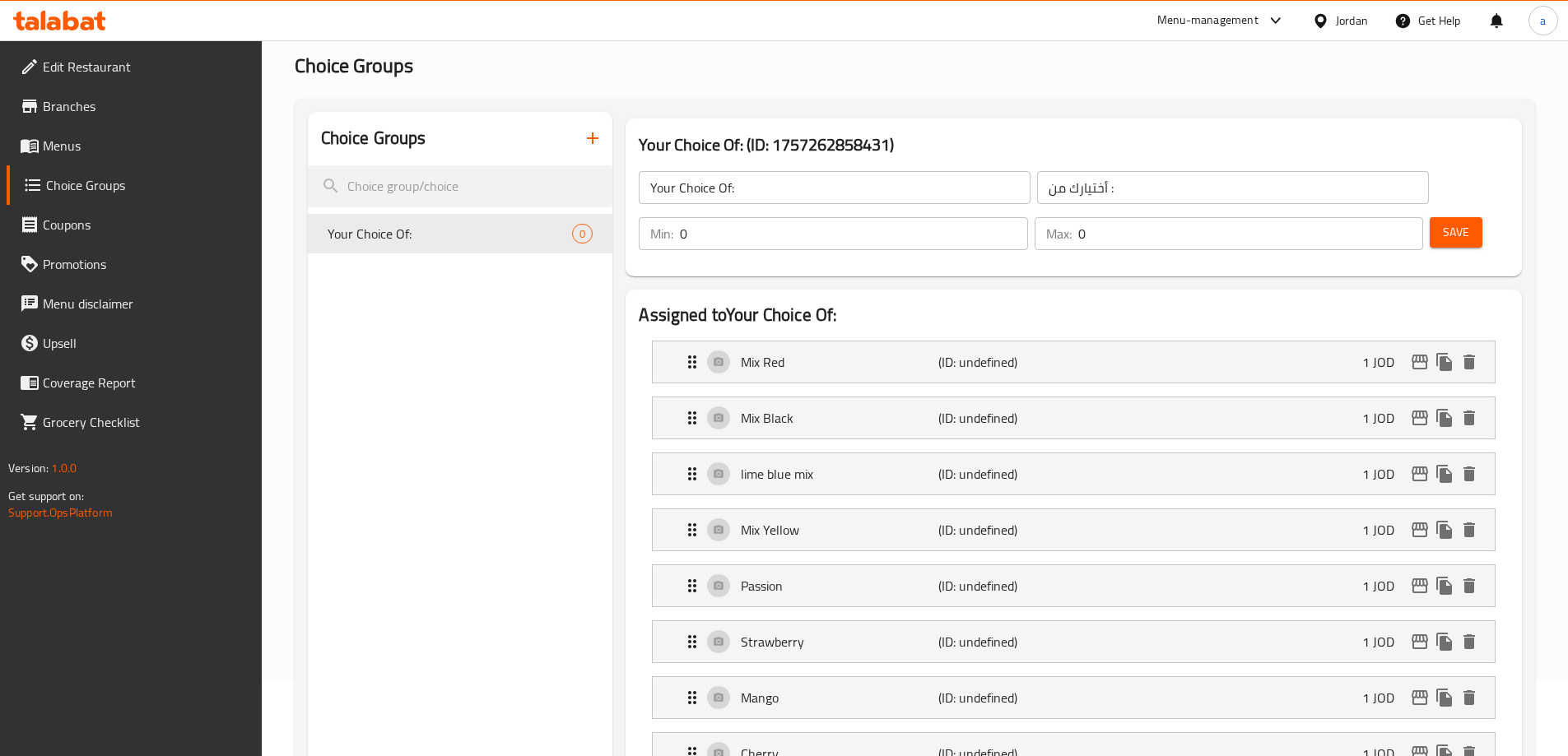
scroll to position [0, 0]
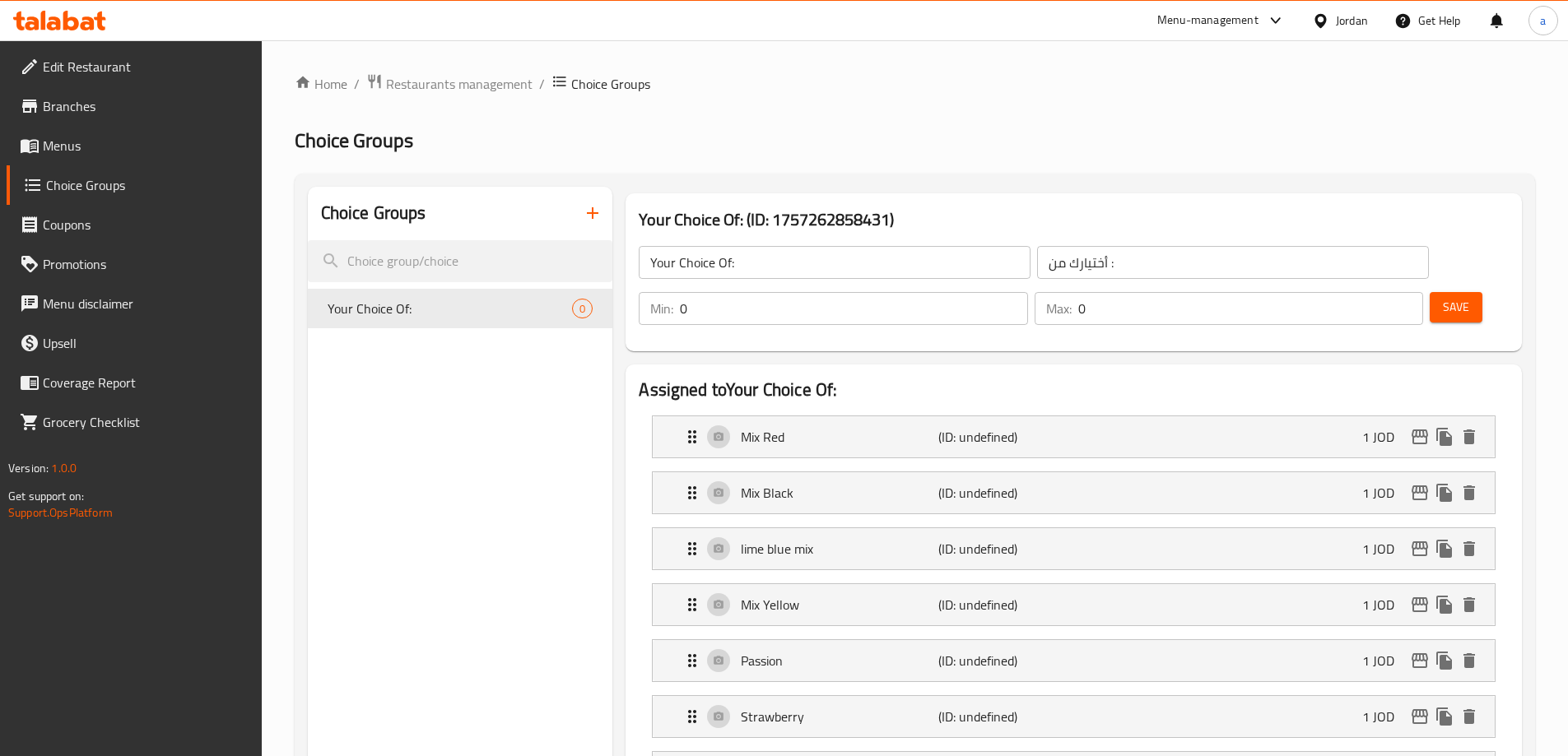
click at [1443, 292] on button "Save" at bounding box center [1456, 307] width 53 height 31
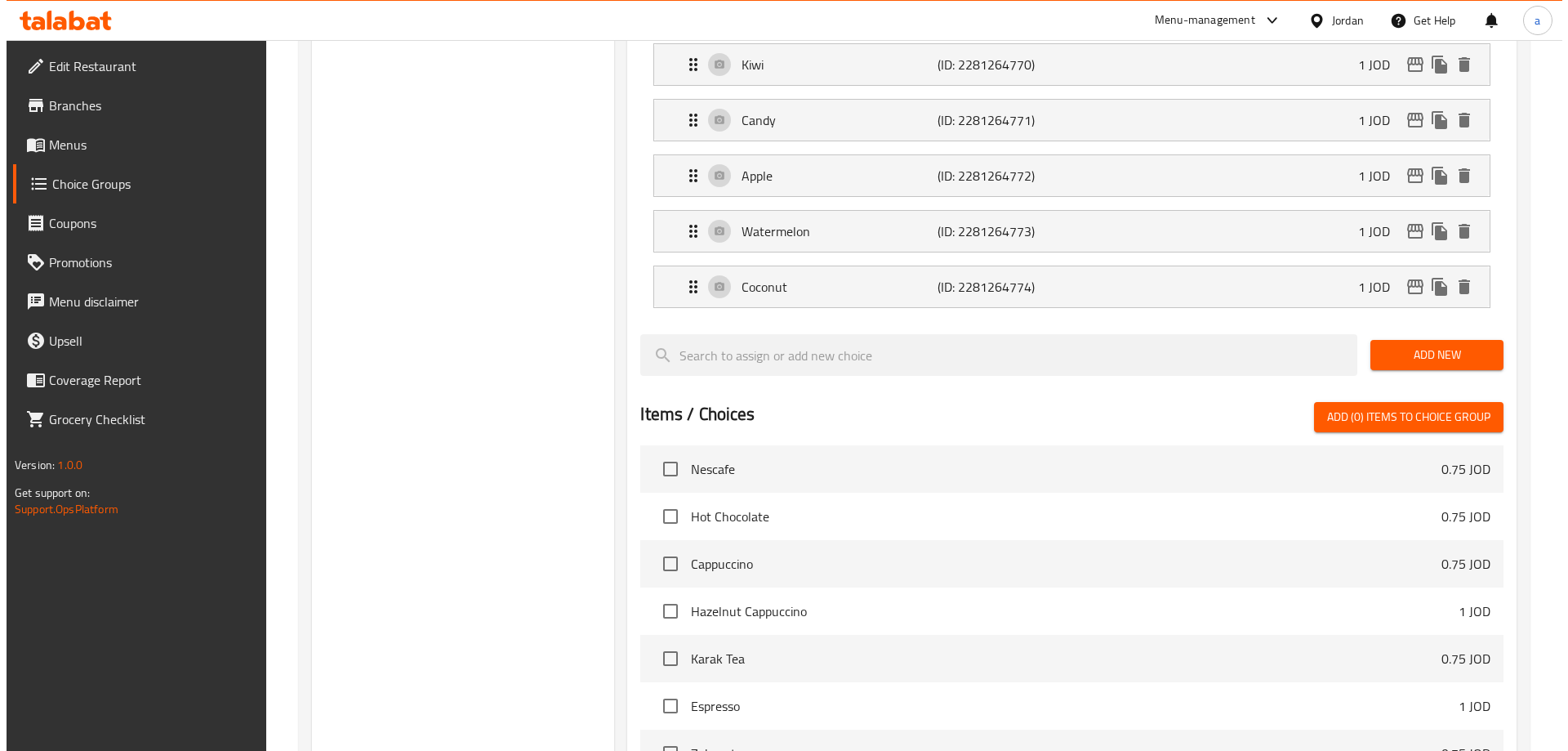
scroll to position [1259, 0]
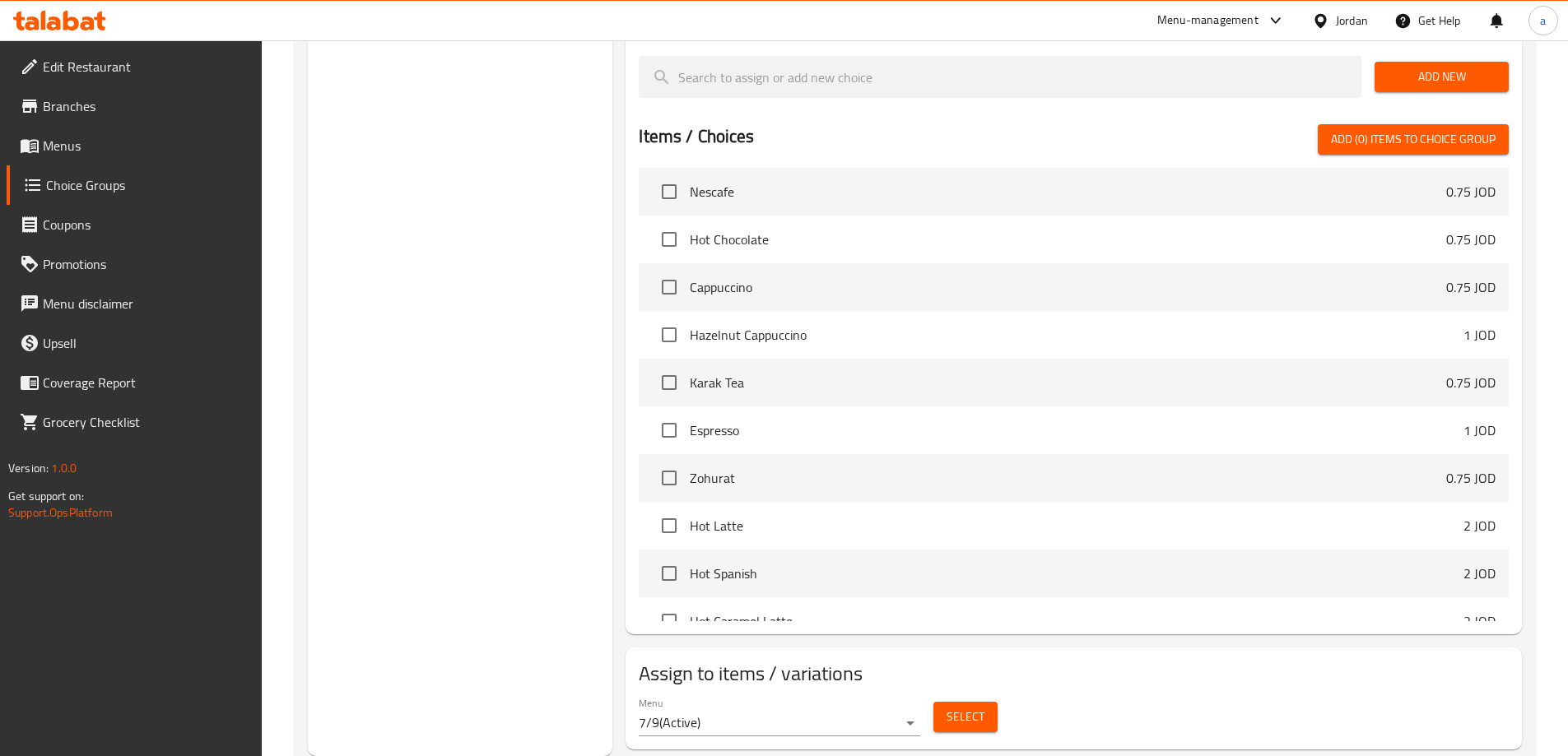
click at [956, 707] on span "Select" at bounding box center [965, 717] width 37 height 20
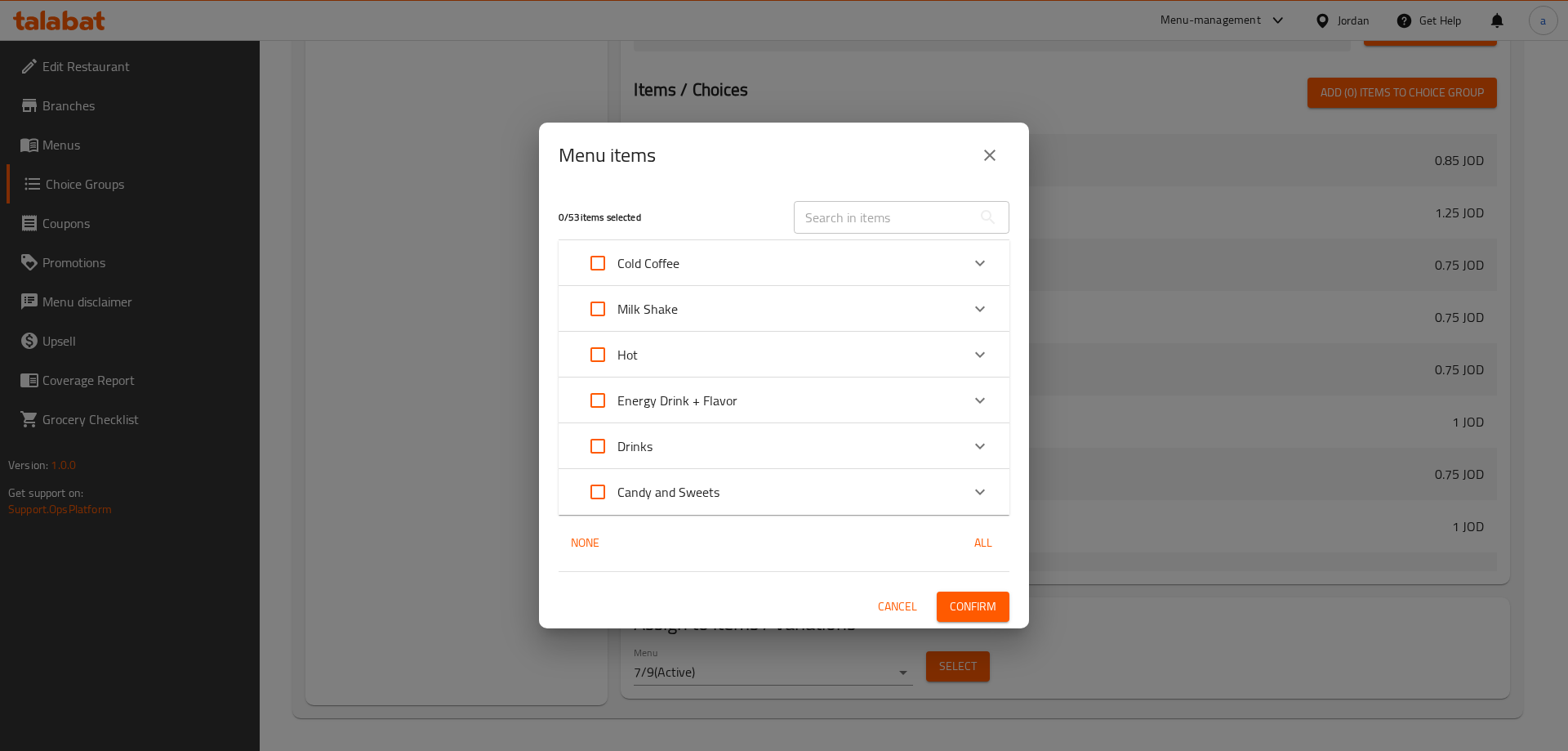
scroll to position [1262, 0]
click at [700, 396] on p "Energy Drink + Flavor" at bounding box center [678, 400] width 120 height 19
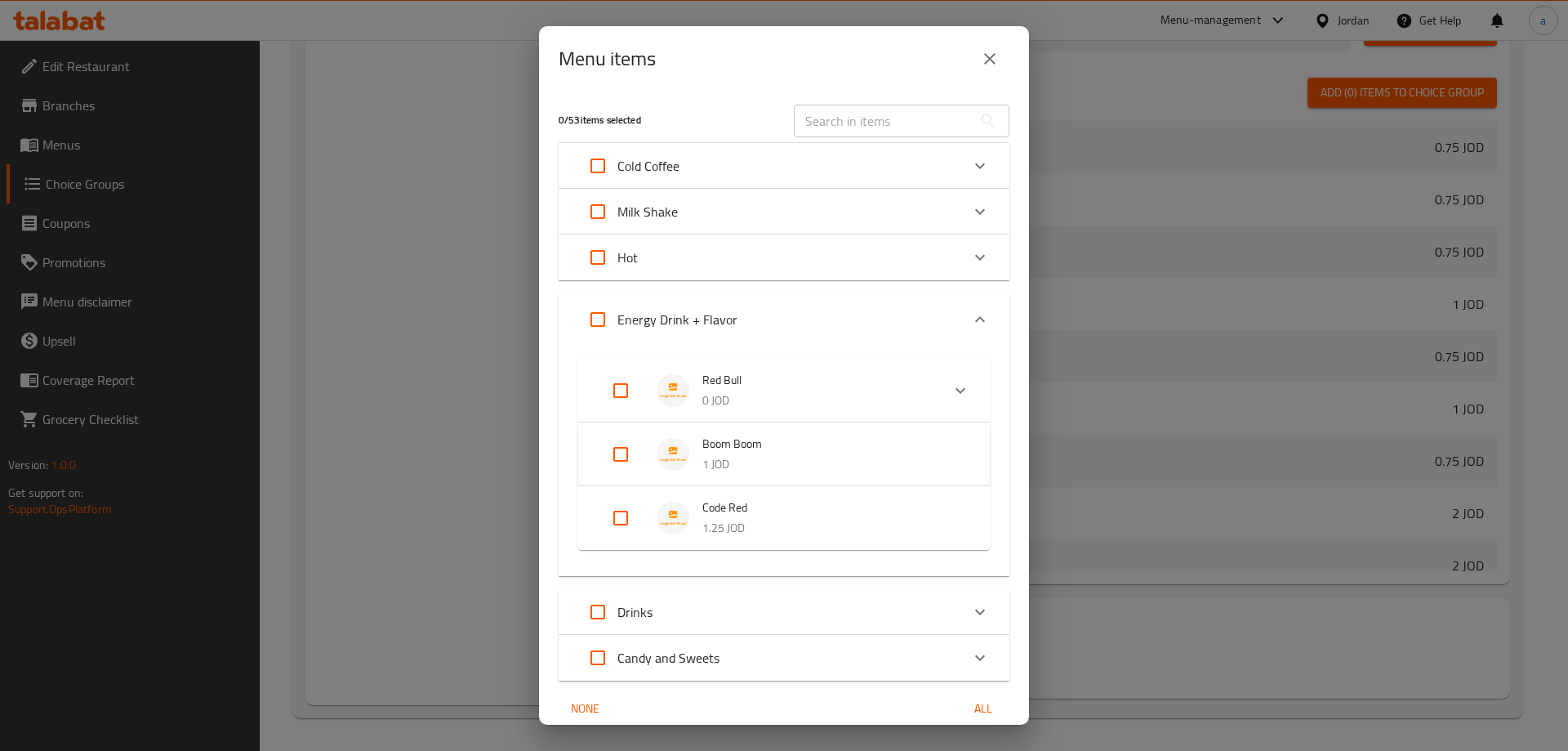
click at [629, 381] on input "Expand" at bounding box center [620, 391] width 39 height 39
checkbox input "true"
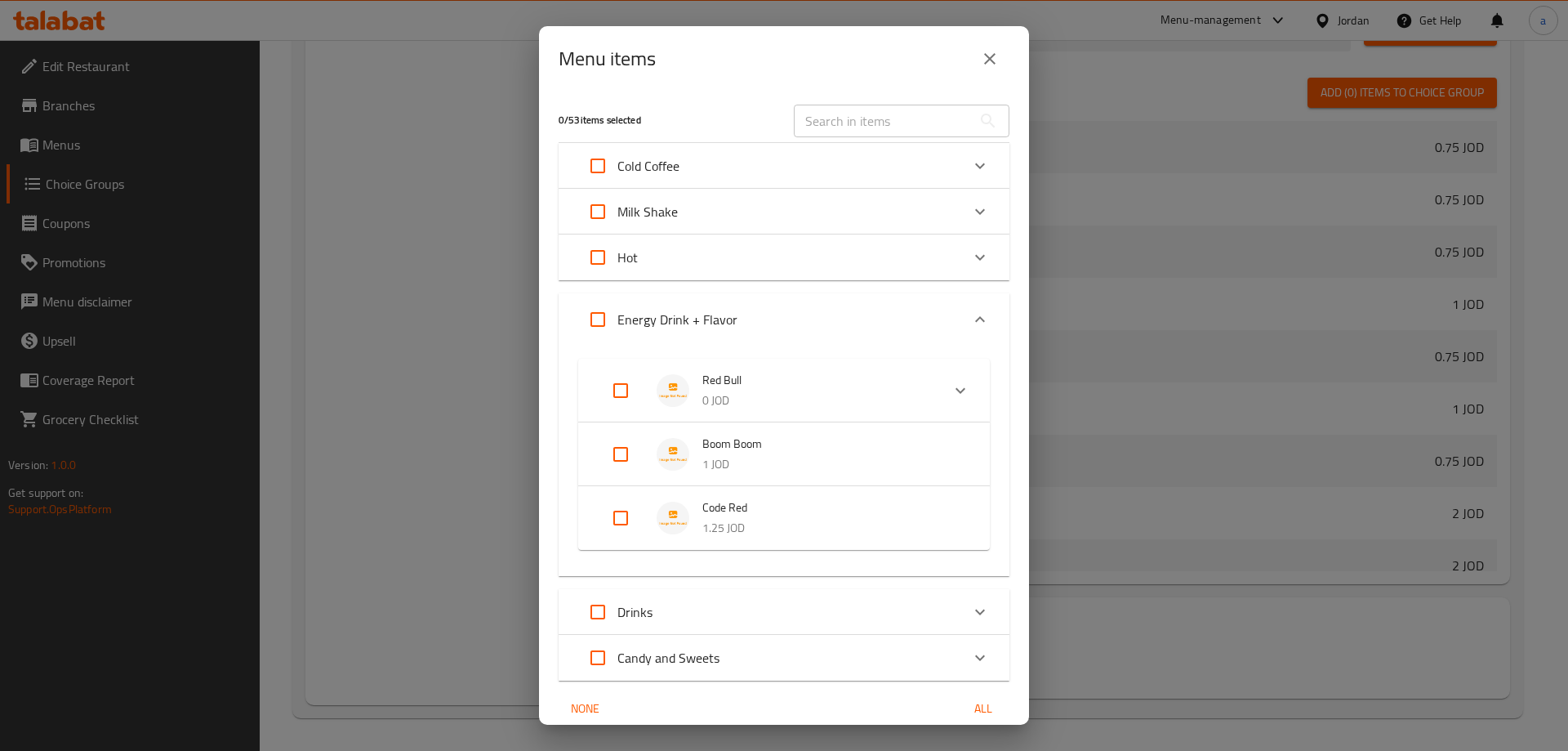
checkbox input "true"
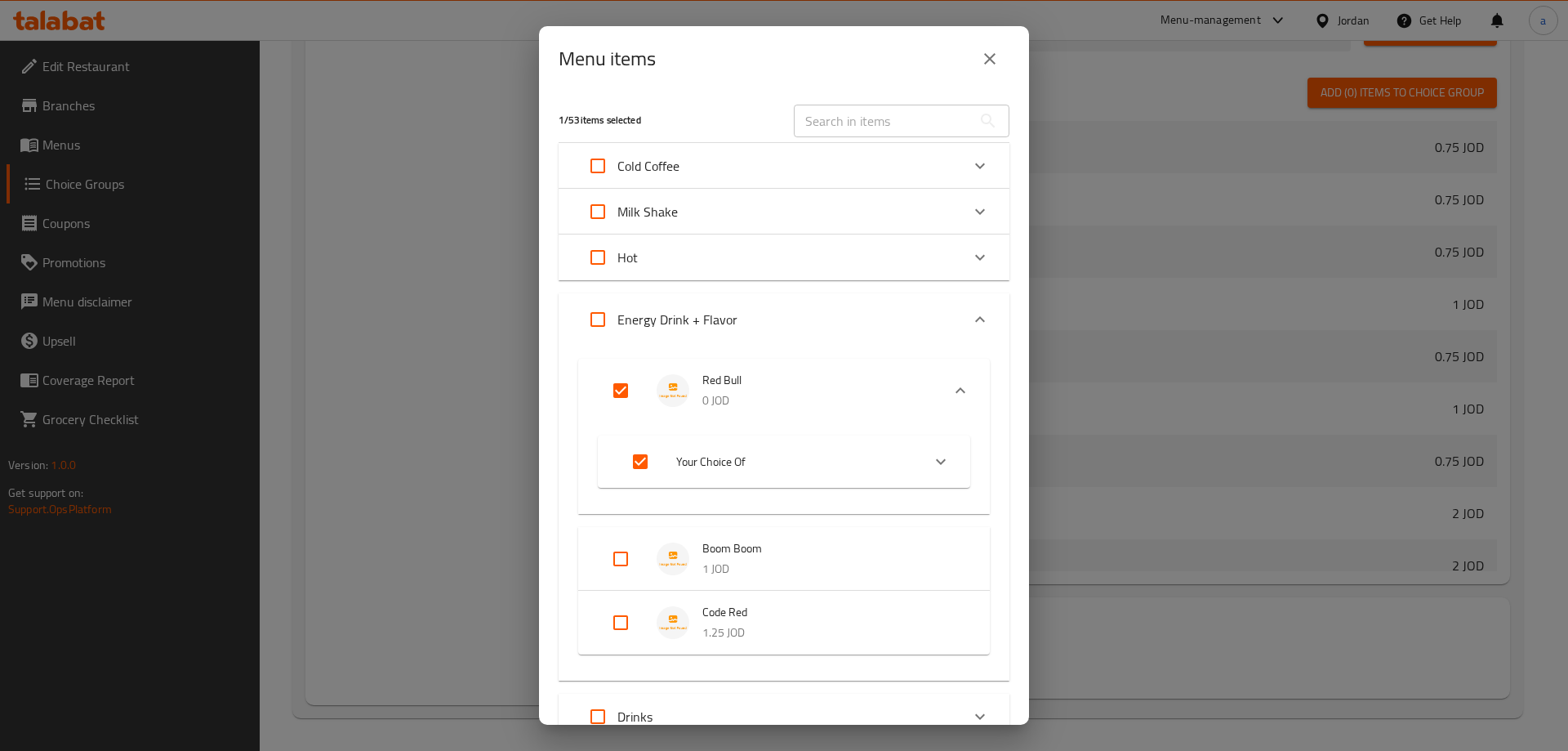
click at [639, 456] on input "Expand" at bounding box center [640, 462] width 39 height 39
checkbox input "false"
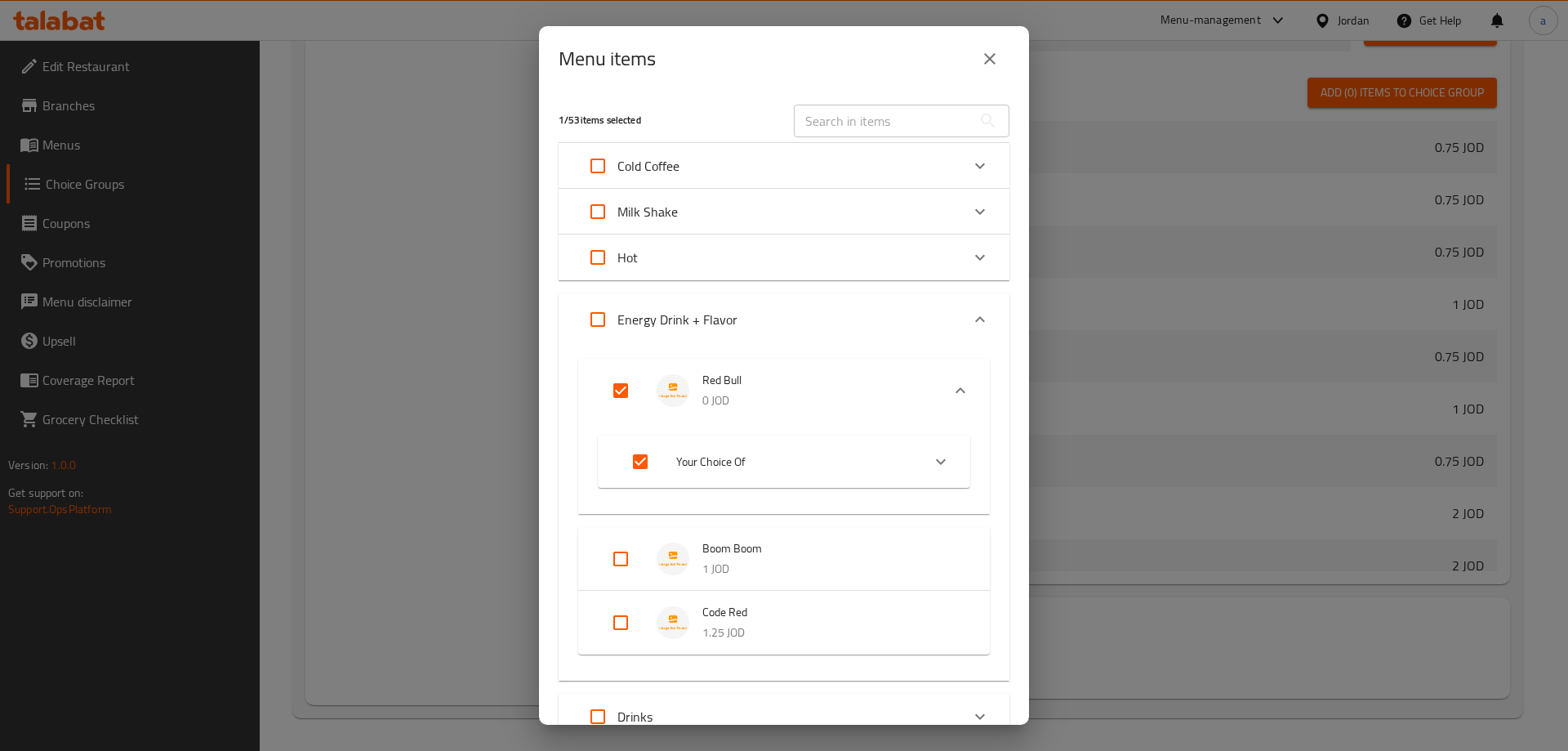
checkbox input "false"
click at [639, 456] on input "Expand" at bounding box center [640, 462] width 39 height 39
checkbox input "true"
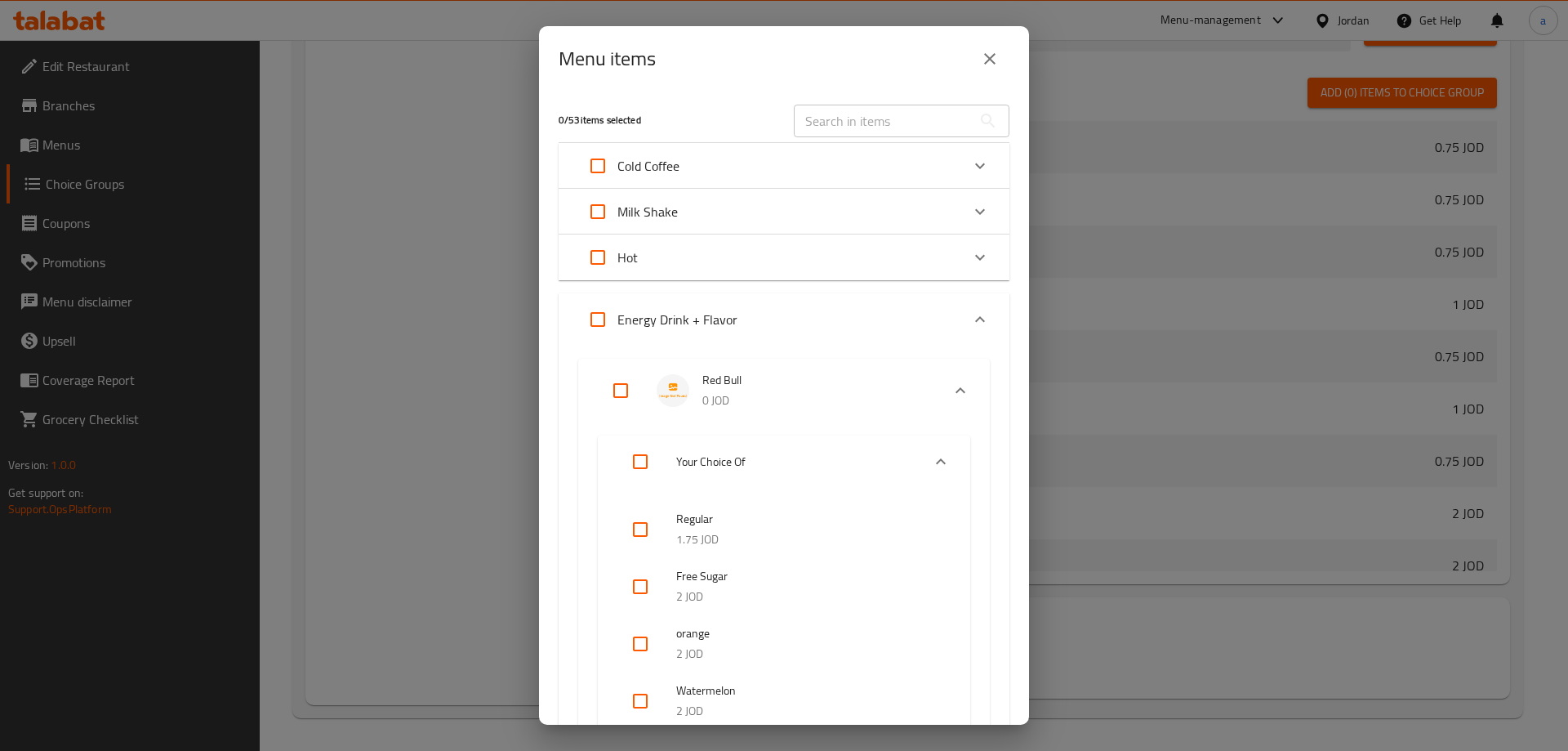
checkbox input "true"
click at [639, 456] on input "Expand" at bounding box center [640, 462] width 39 height 39
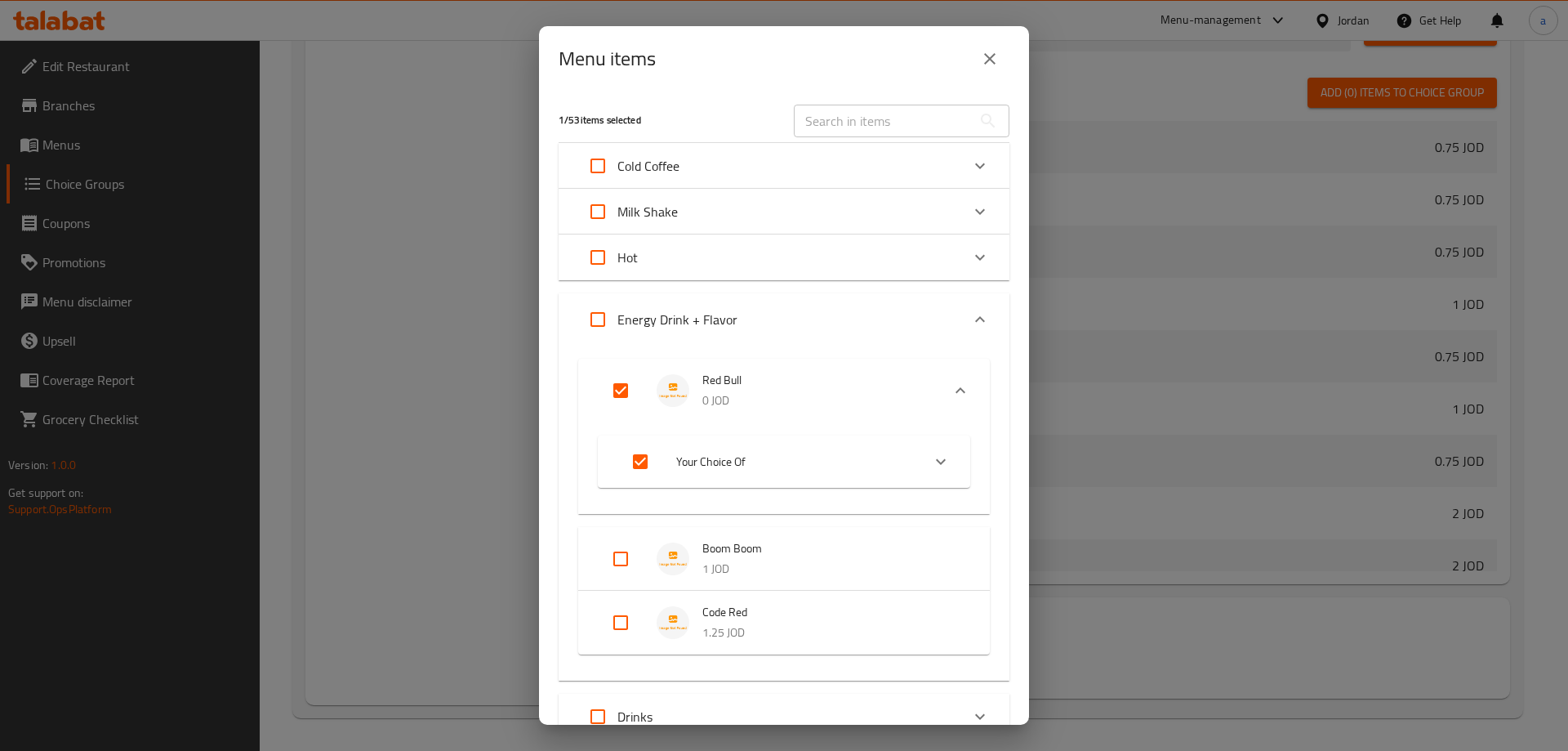
checkbox input "false"
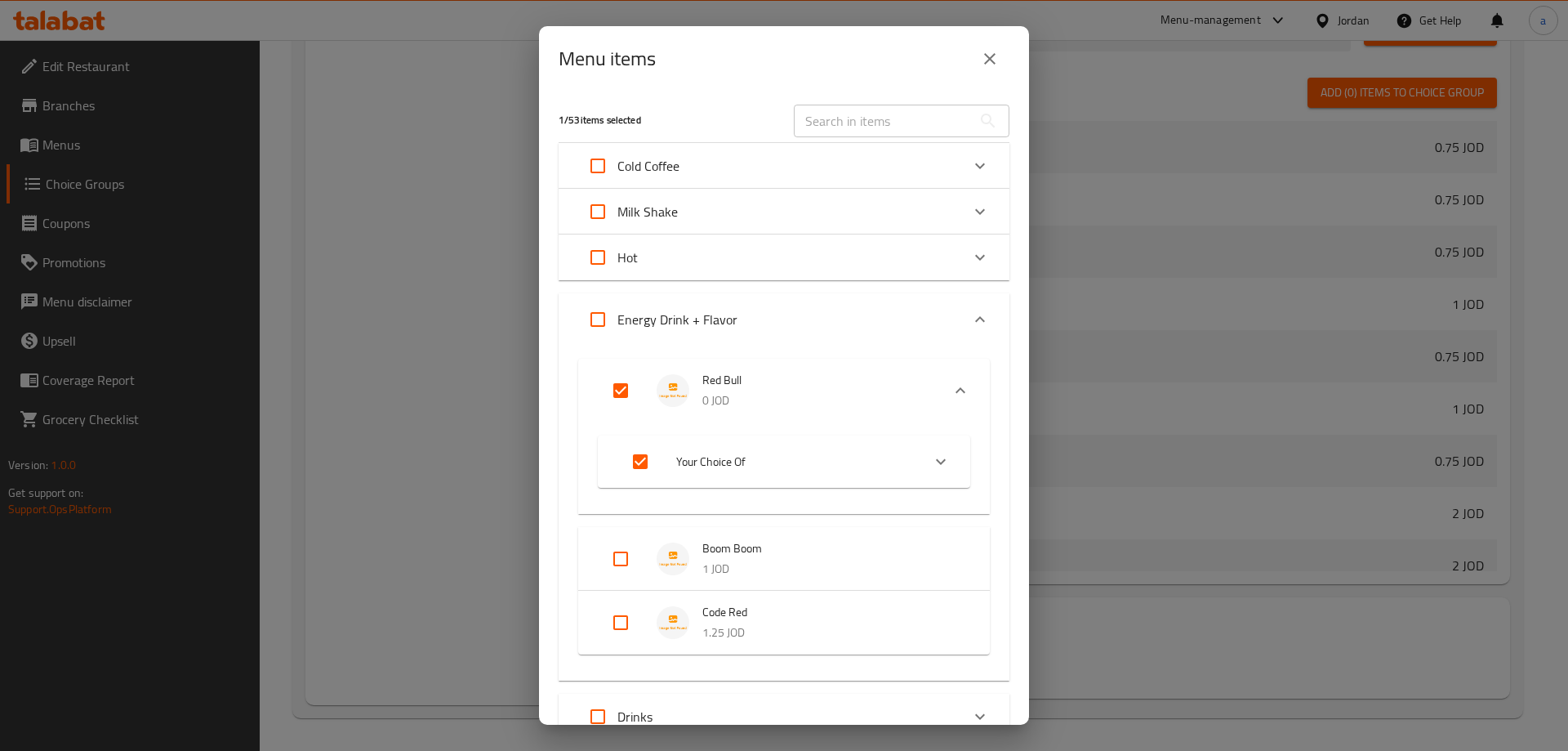
checkbox input "false"
click at [639, 456] on input "Expand" at bounding box center [640, 462] width 39 height 39
checkbox input "true"
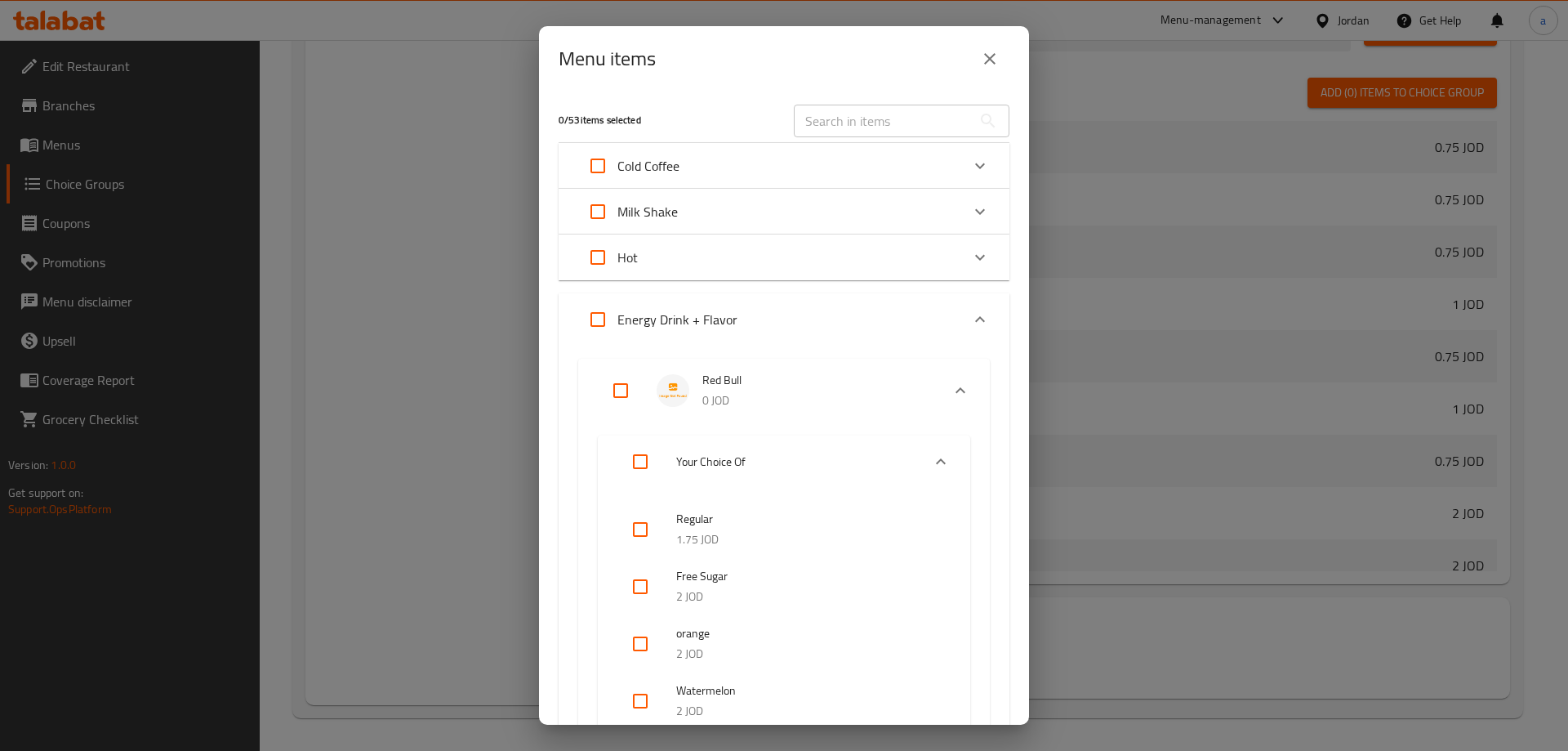
checkbox input "true"
click at [617, 386] on input "Expand" at bounding box center [620, 391] width 39 height 39
checkbox input "false"
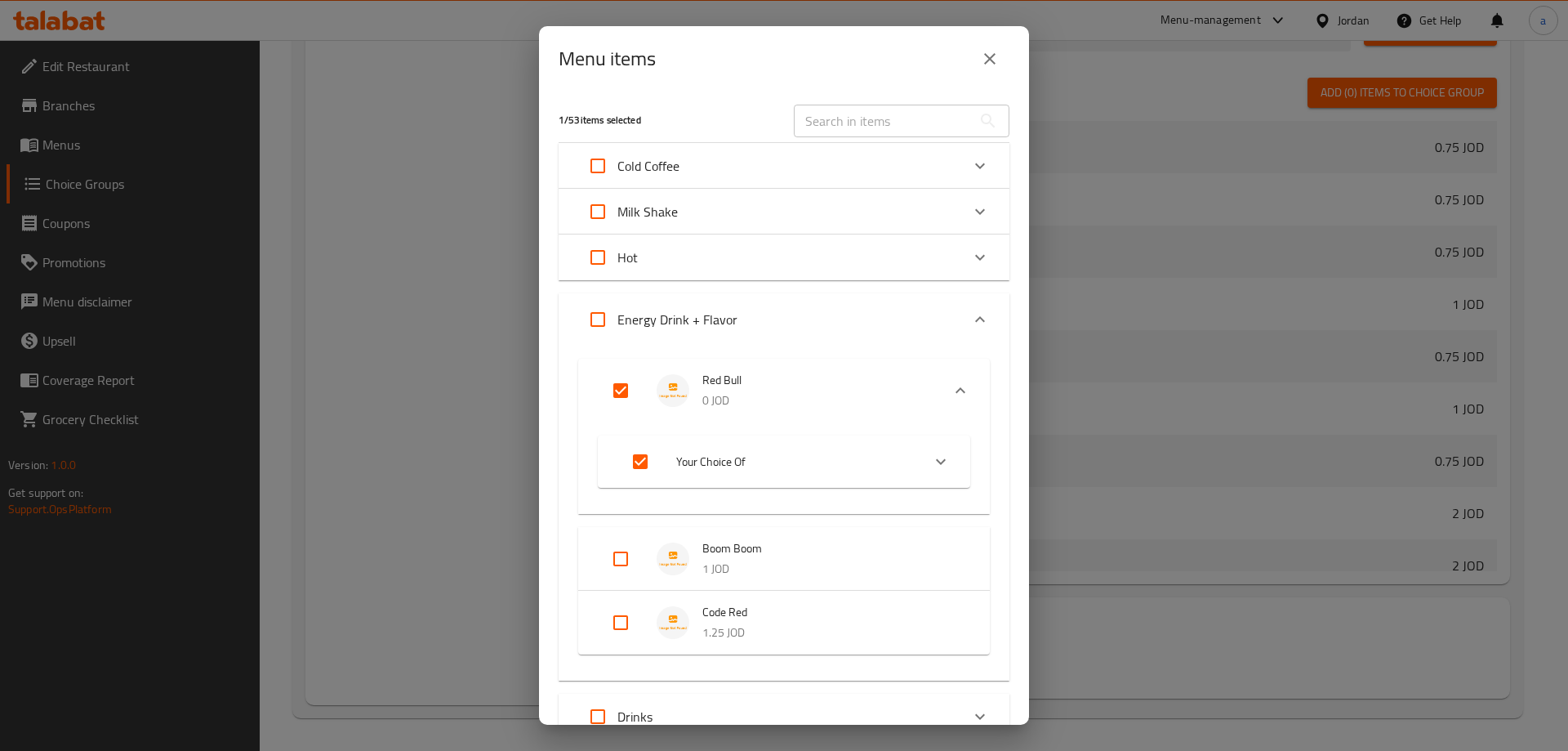
checkbox input "false"
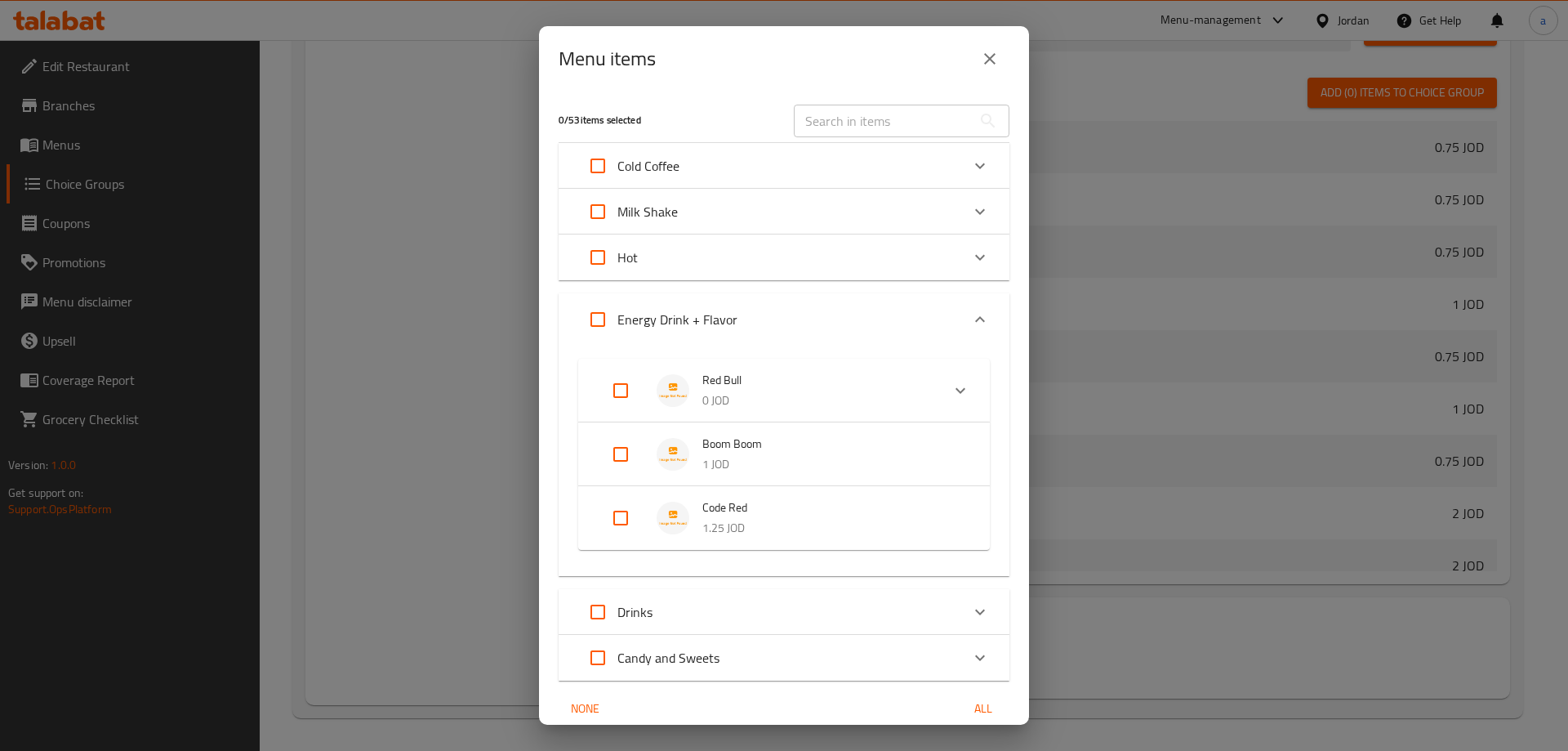
click at [638, 446] on input "Expand" at bounding box center [620, 454] width 39 height 39
checkbox input "true"
click at [617, 531] on input "Expand" at bounding box center [620, 544] width 39 height 39
checkbox input "true"
click at [631, 401] on input "Expand" at bounding box center [620, 391] width 39 height 39
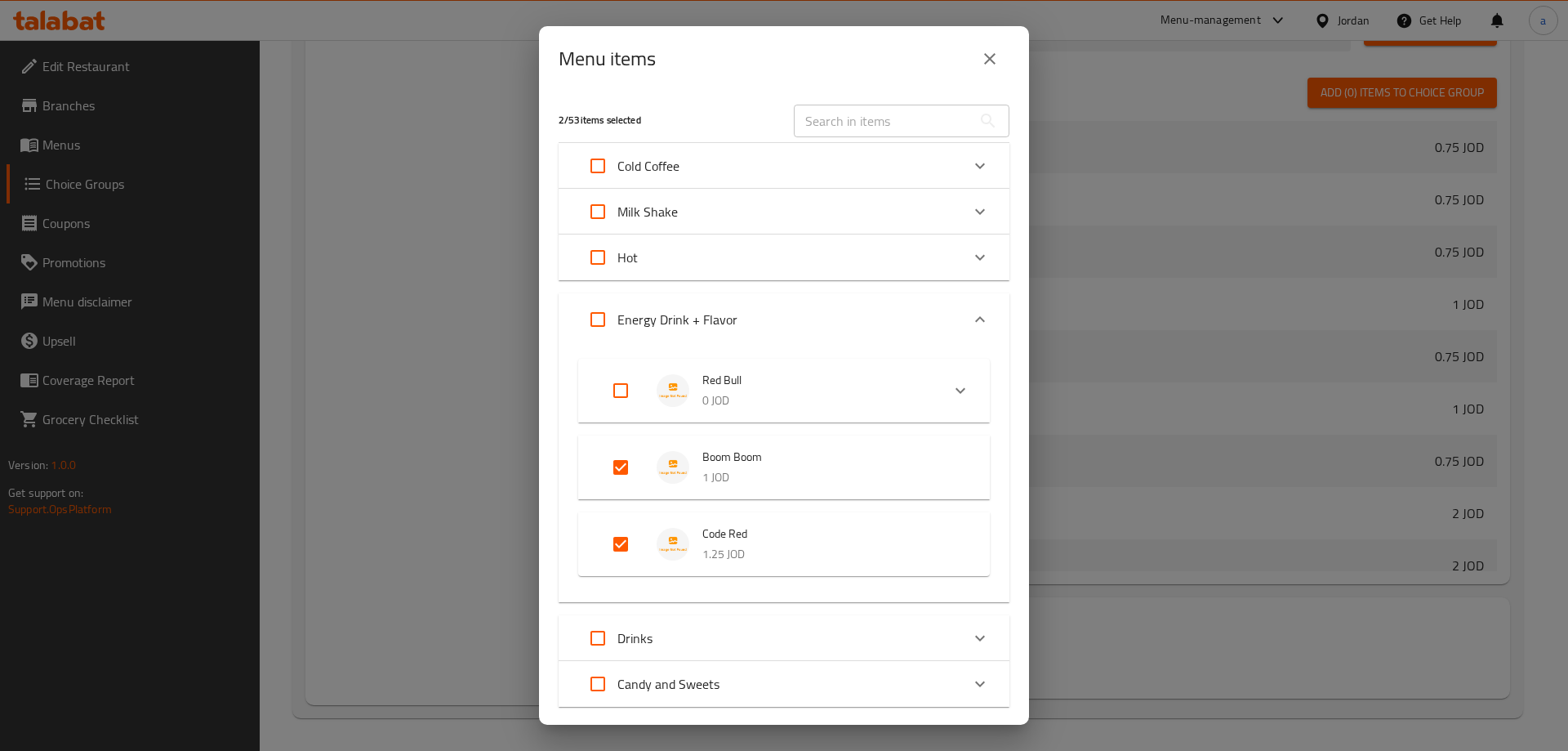
checkbox input "true"
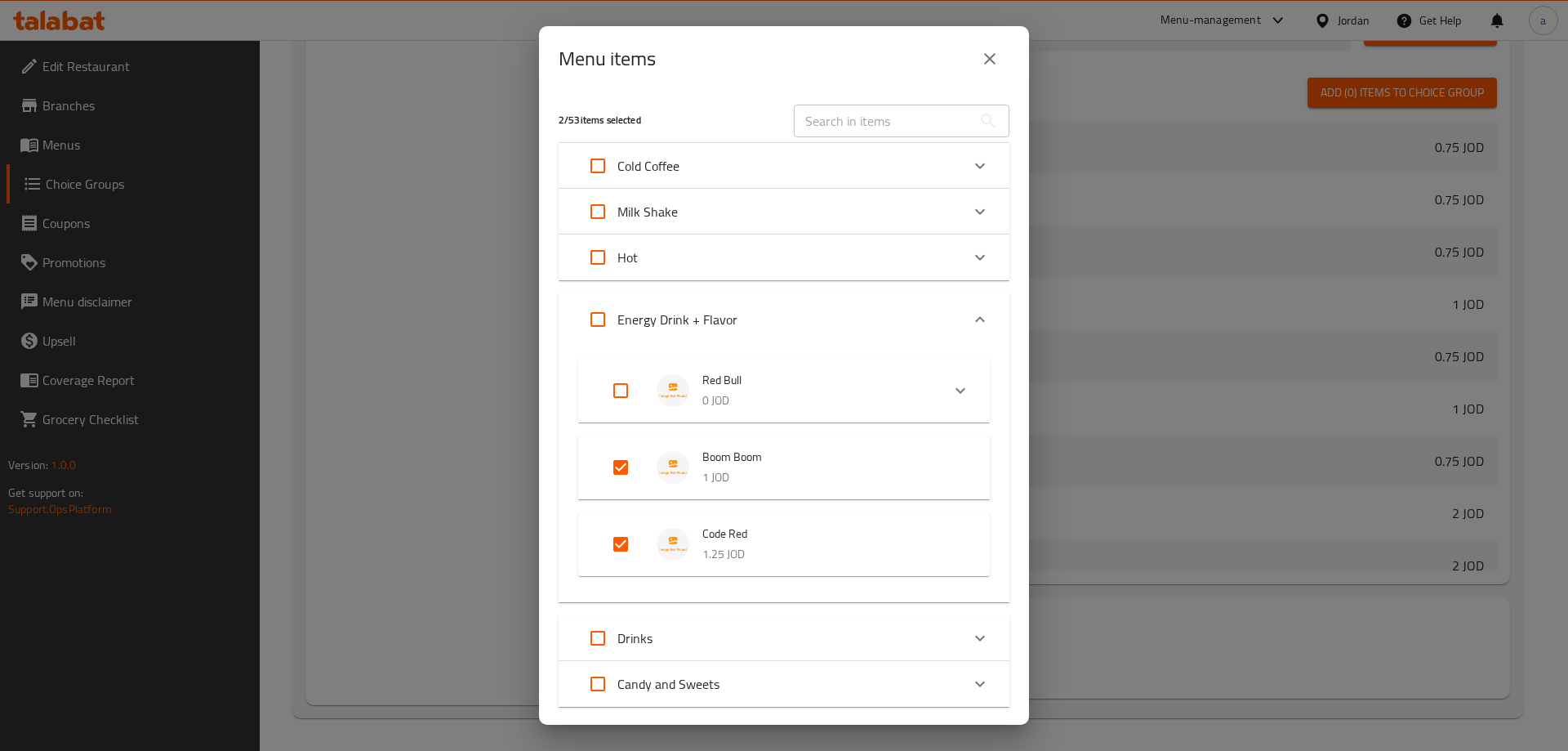
checkbox input "true"
click at [626, 460] on input "Expand" at bounding box center [640, 462] width 39 height 39
checkbox input "false"
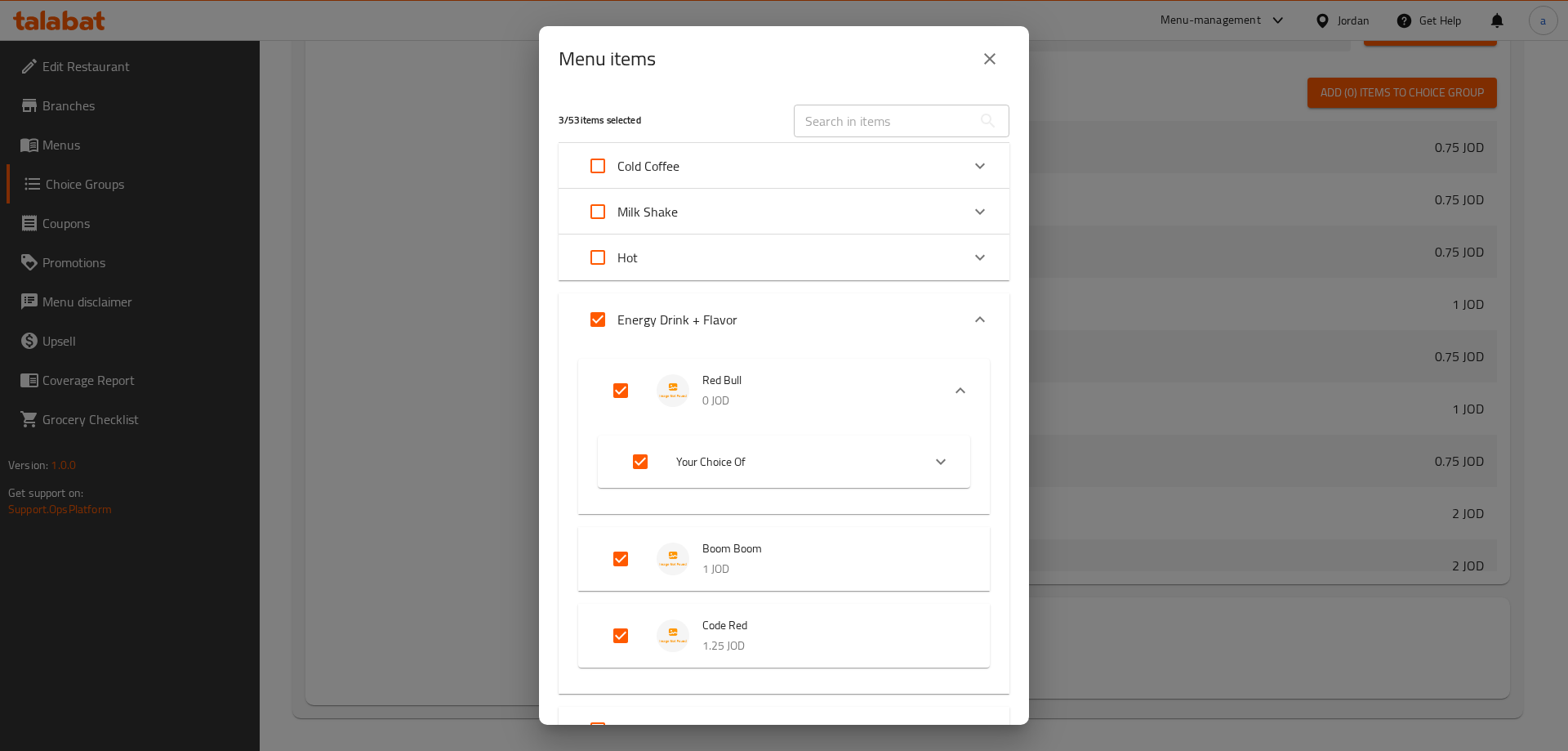
checkbox input "false"
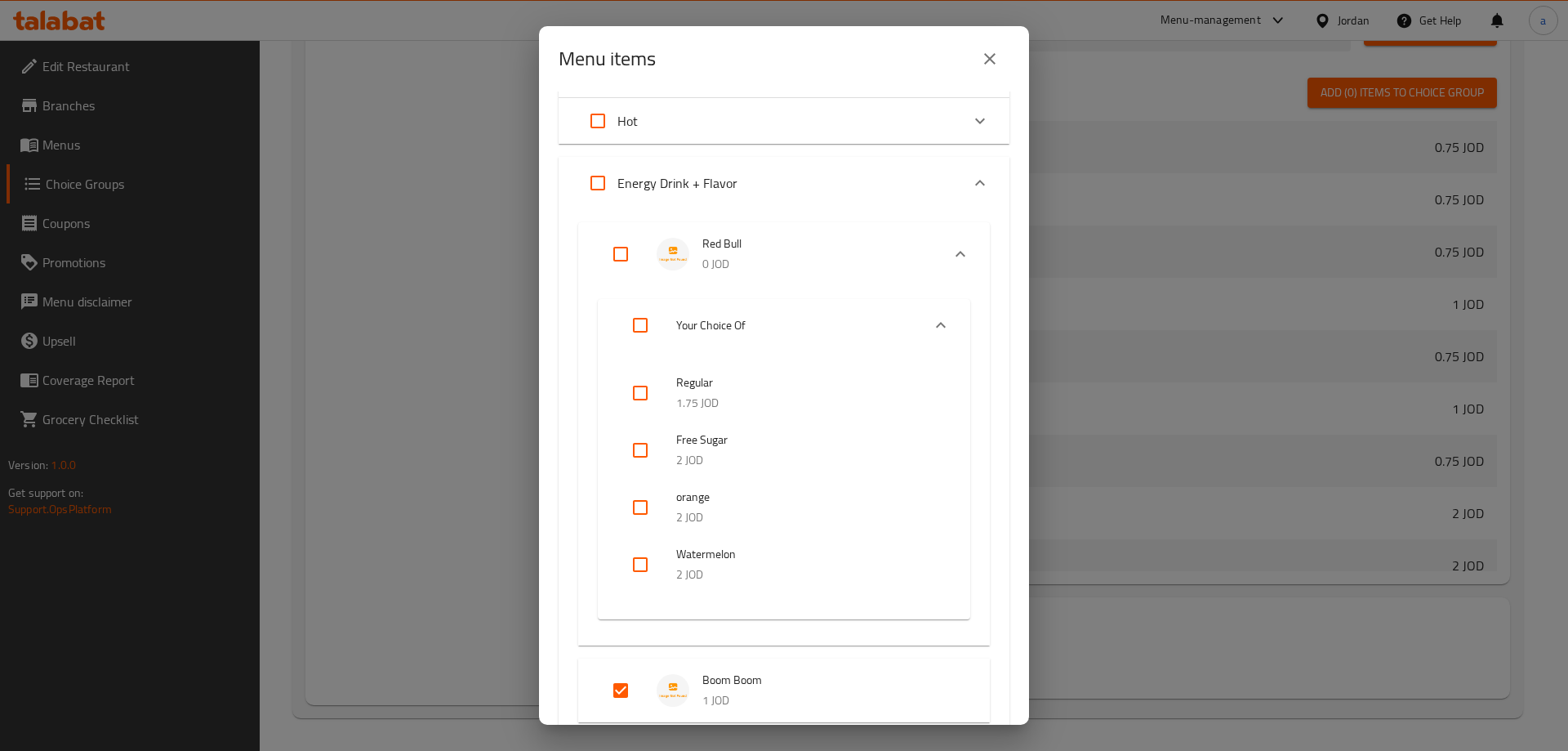
scroll to position [0, 0]
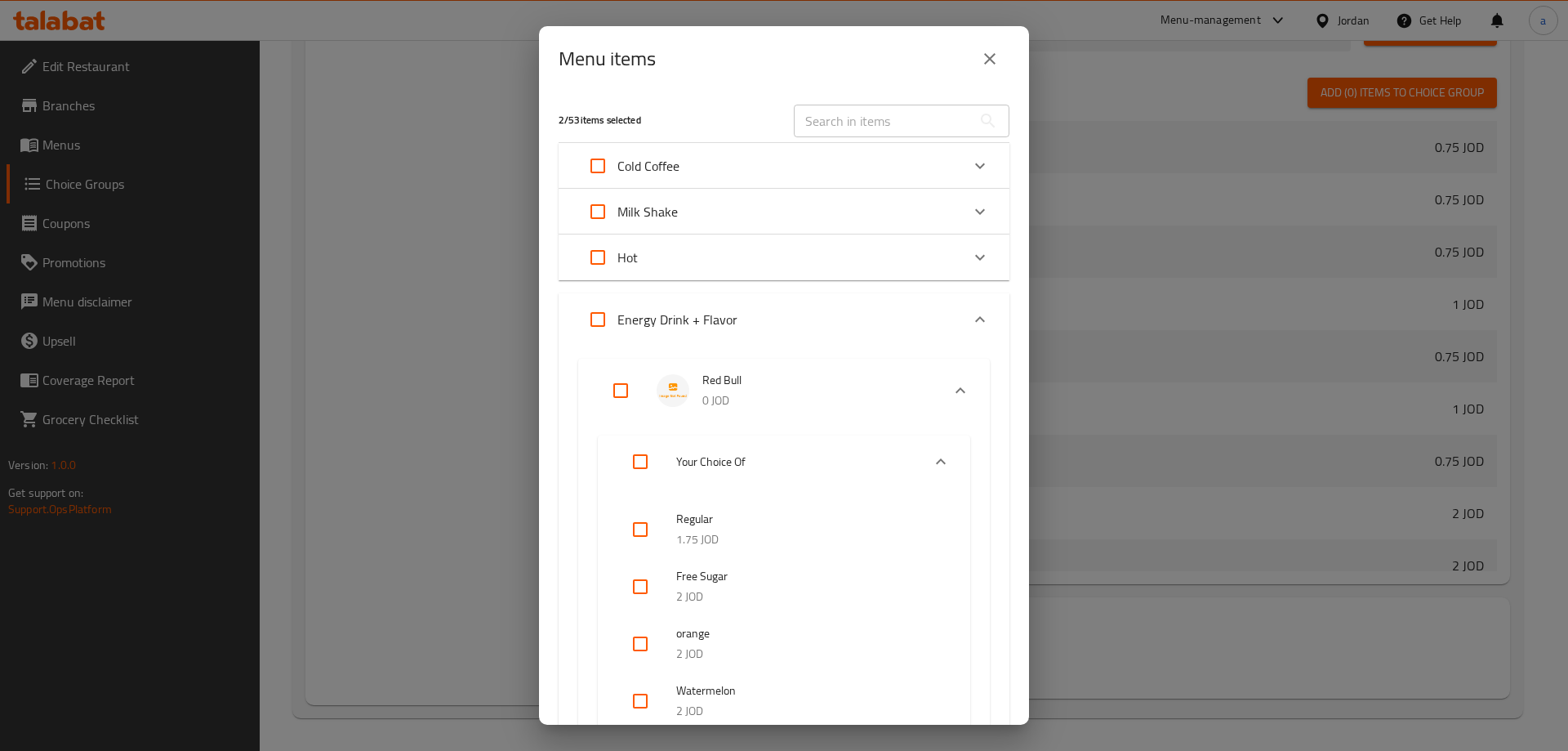
click at [622, 392] on input "Expand" at bounding box center [620, 391] width 39 height 39
checkbox input "true"
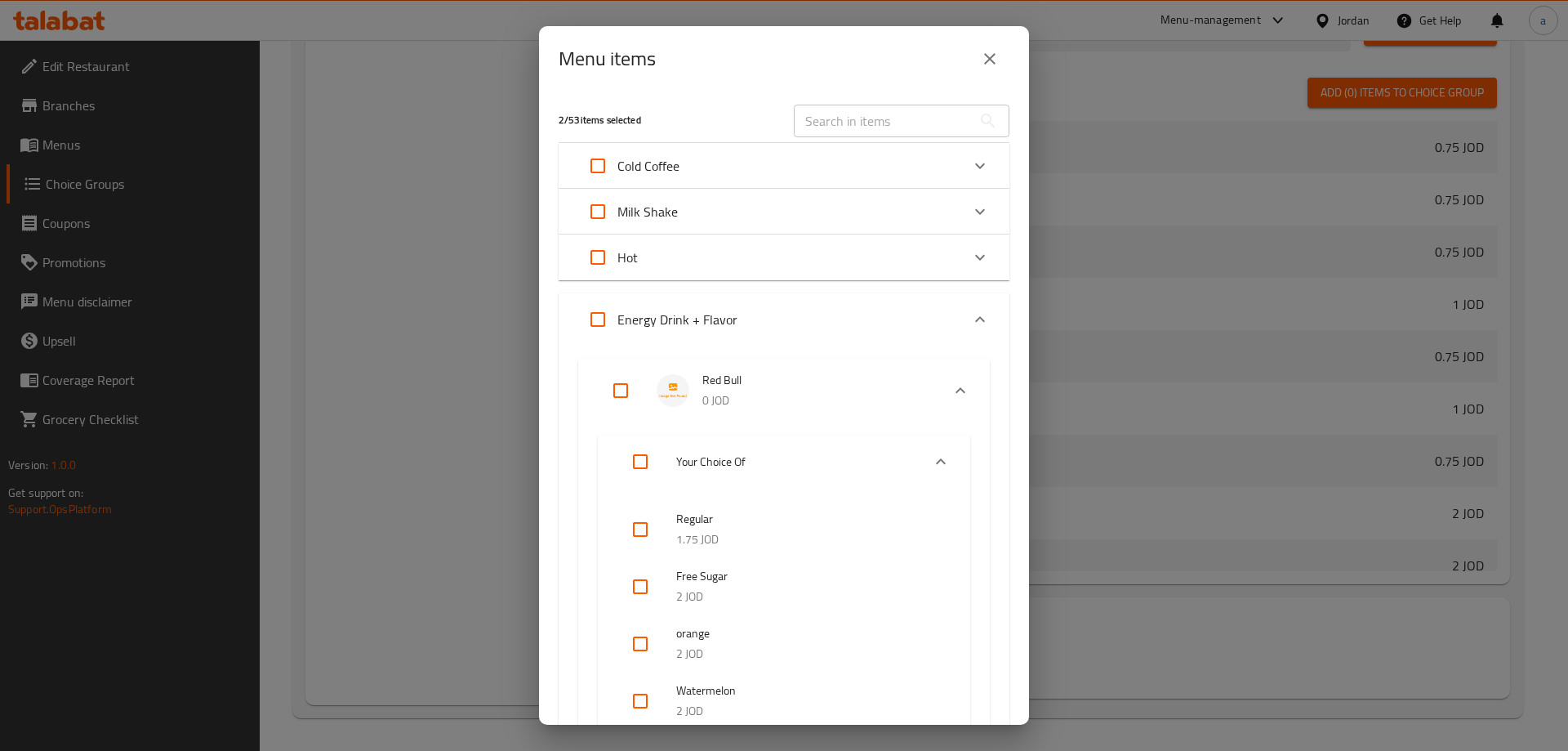
checkbox input "true"
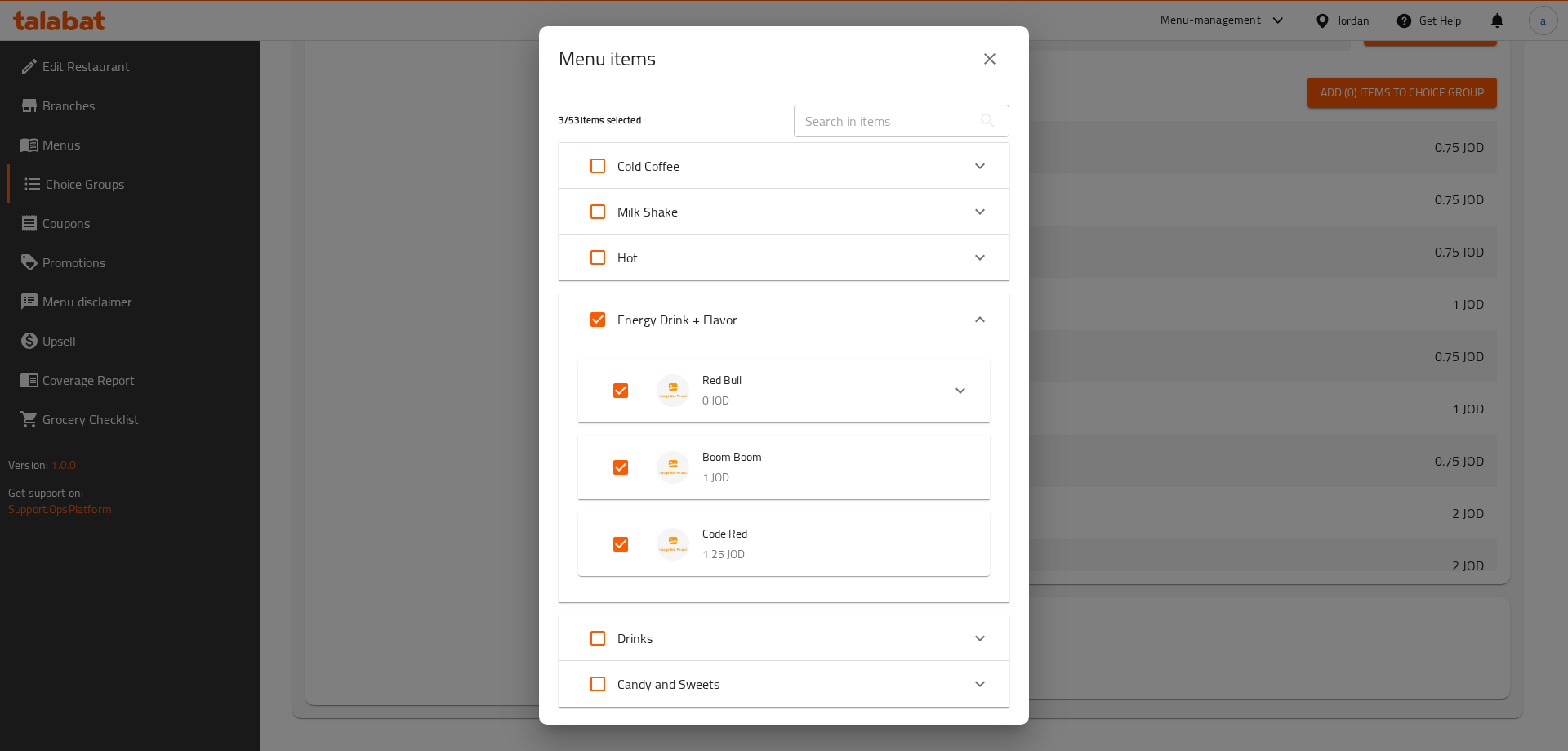
click at [628, 382] on input "Expand" at bounding box center [620, 391] width 39 height 39
checkbox input "false"
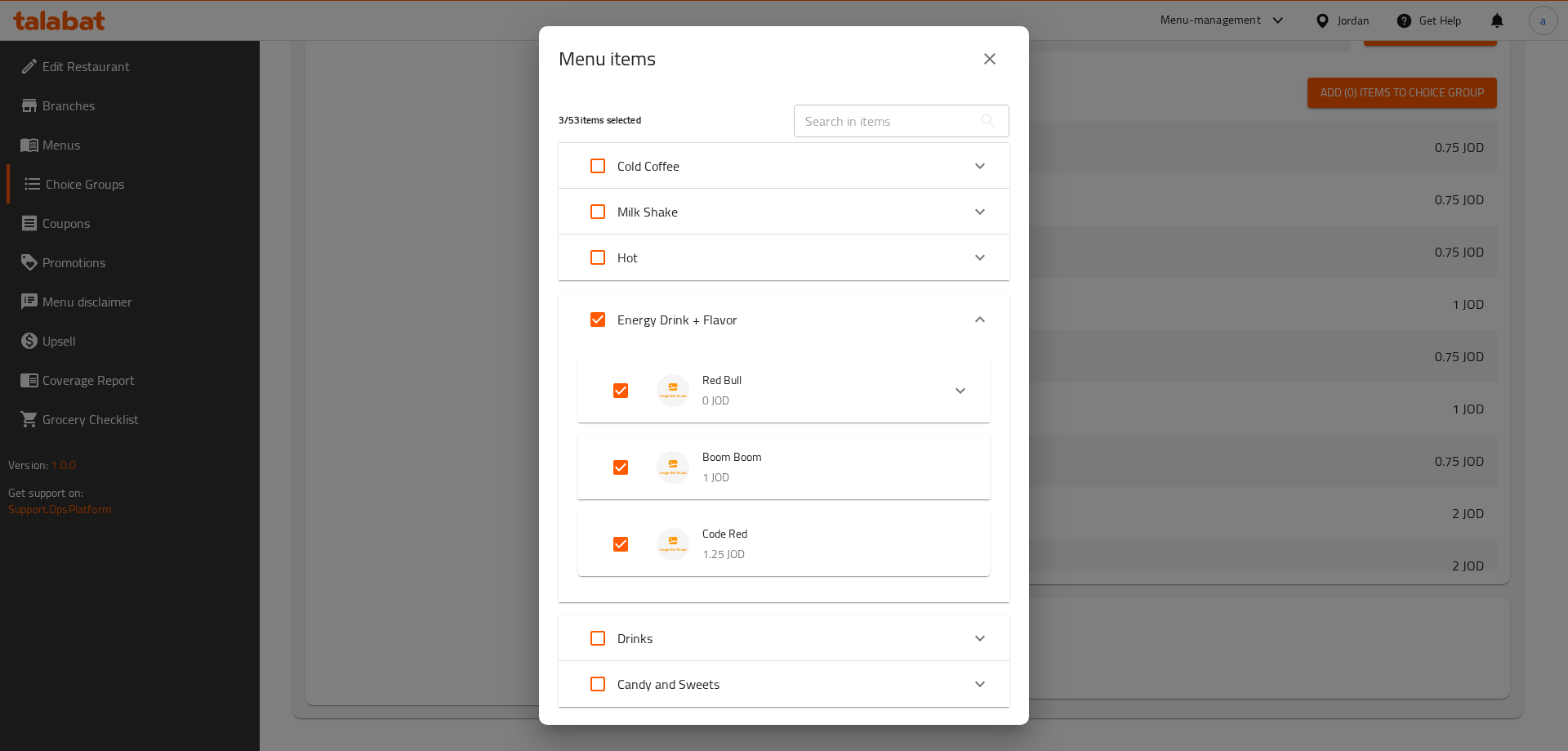
checkbox input "false"
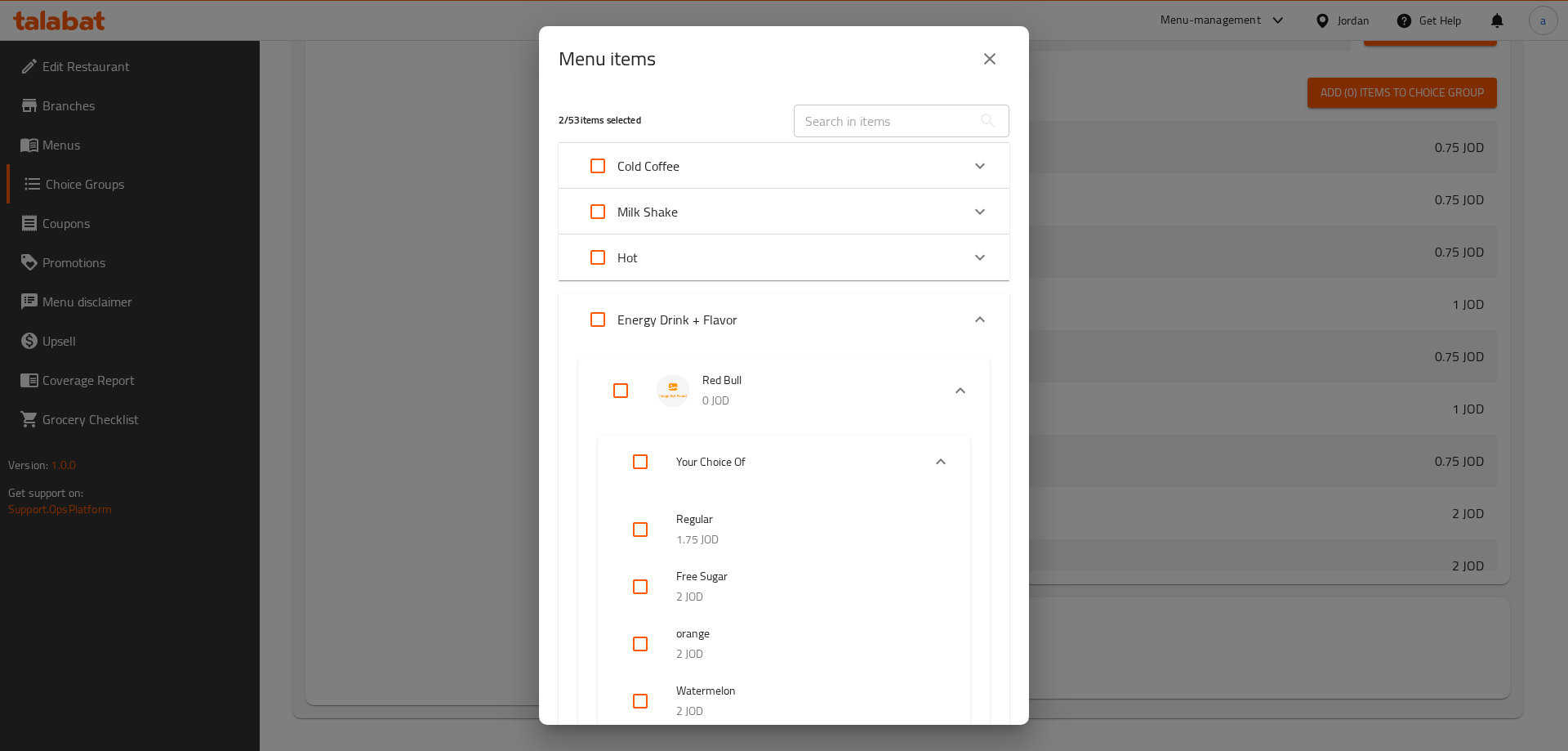
scroll to position [82, 0]
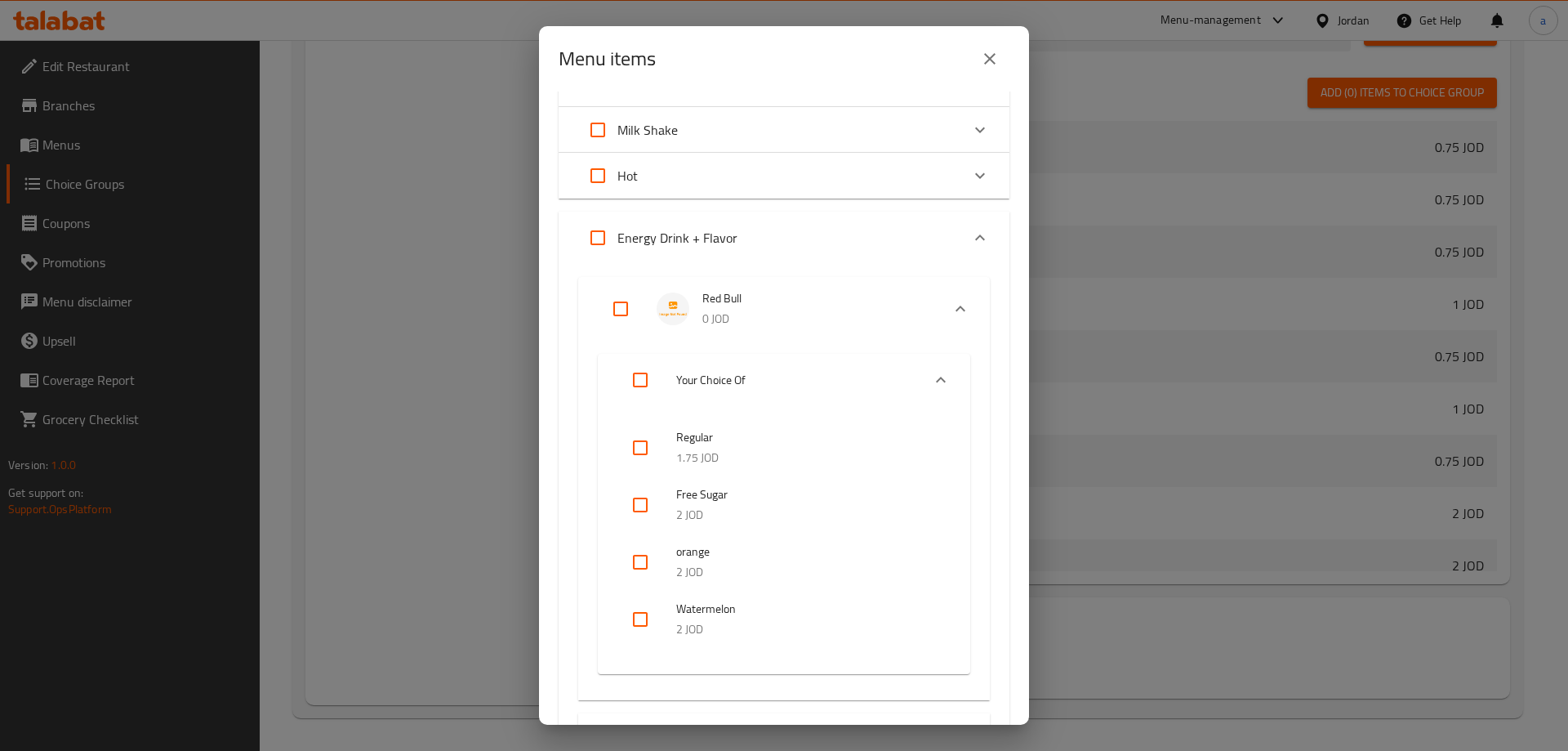
click at [939, 376] on div "Expand" at bounding box center [941, 380] width 39 height 39
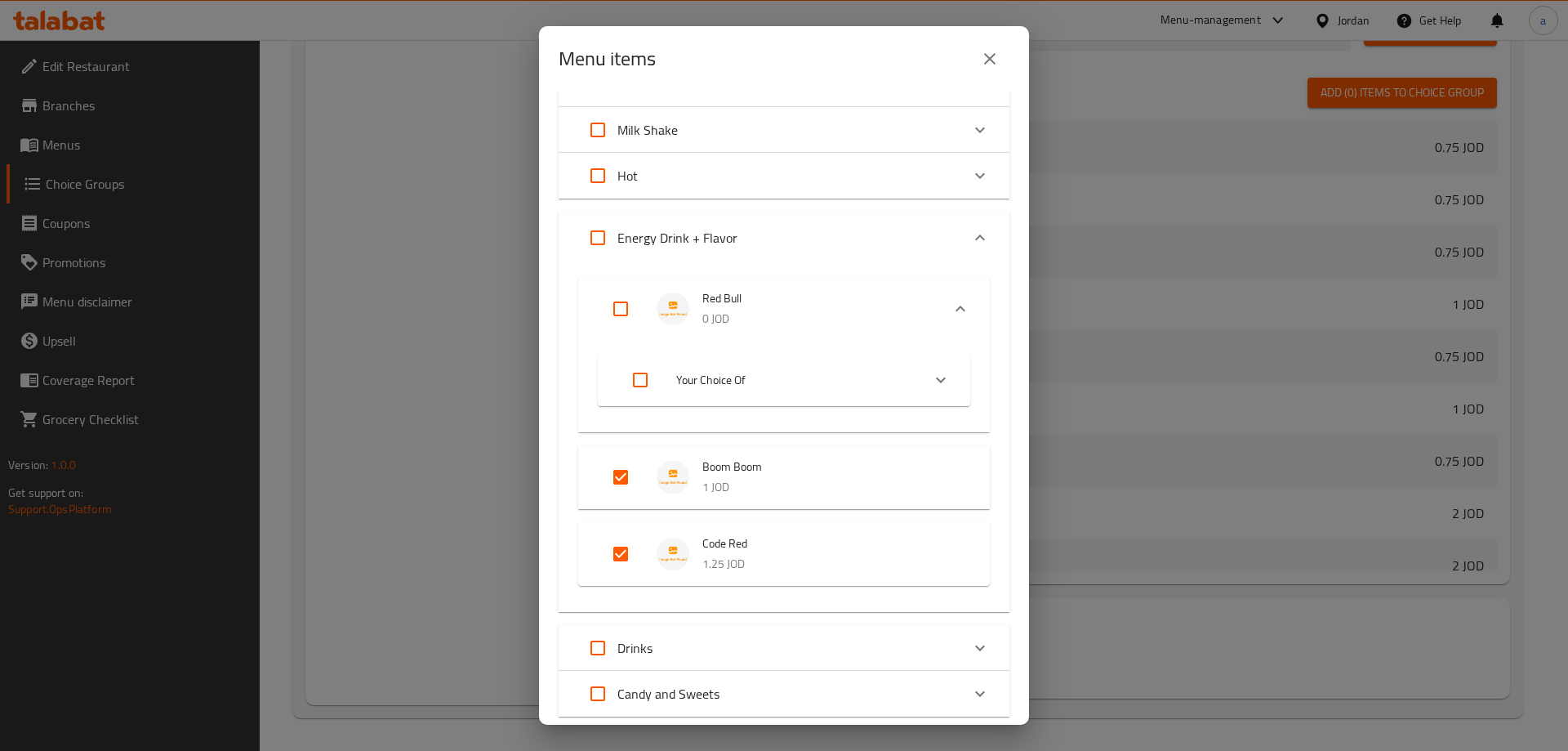
click at [614, 300] on input "Expand" at bounding box center [620, 309] width 39 height 39
checkbox input "true"
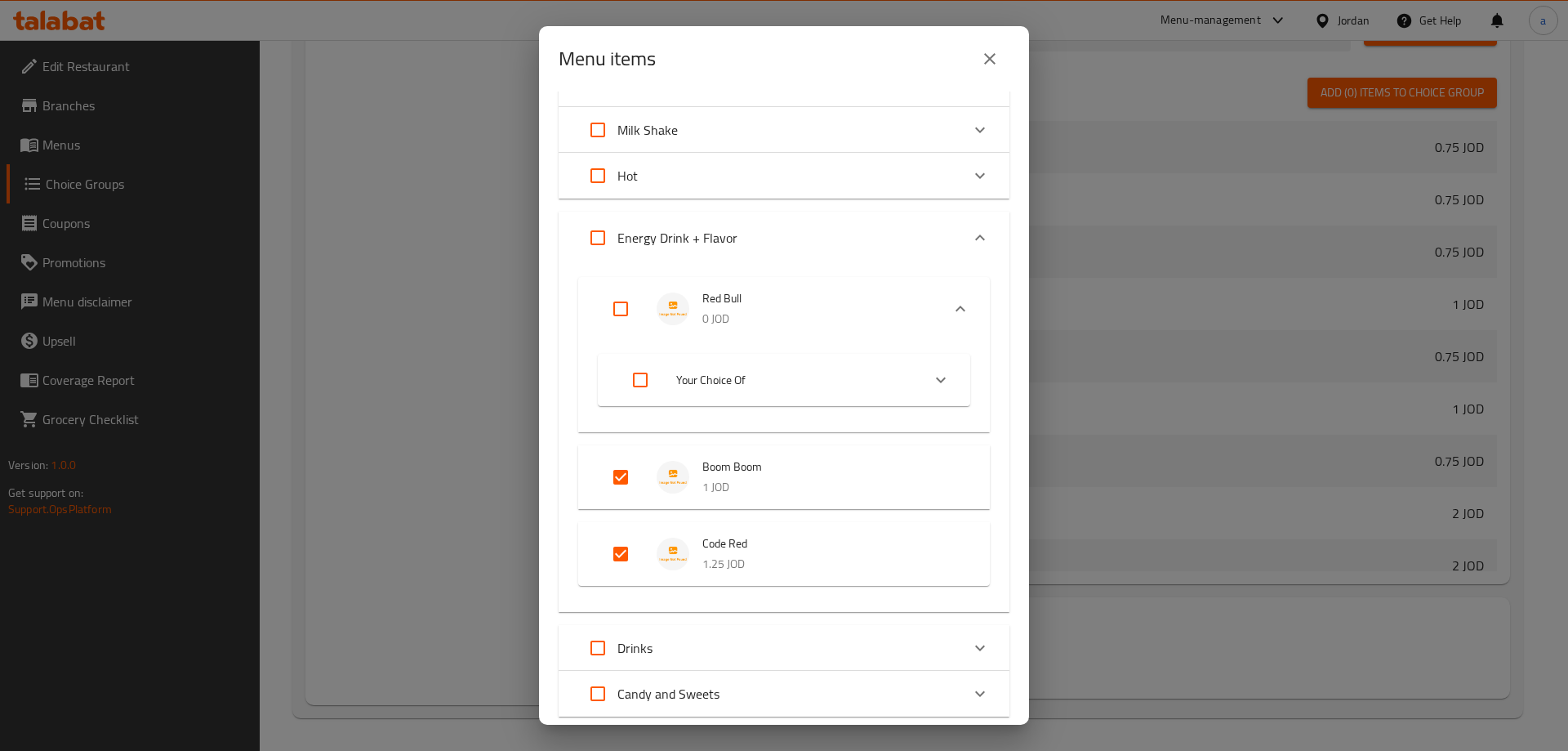
checkbox input "true"
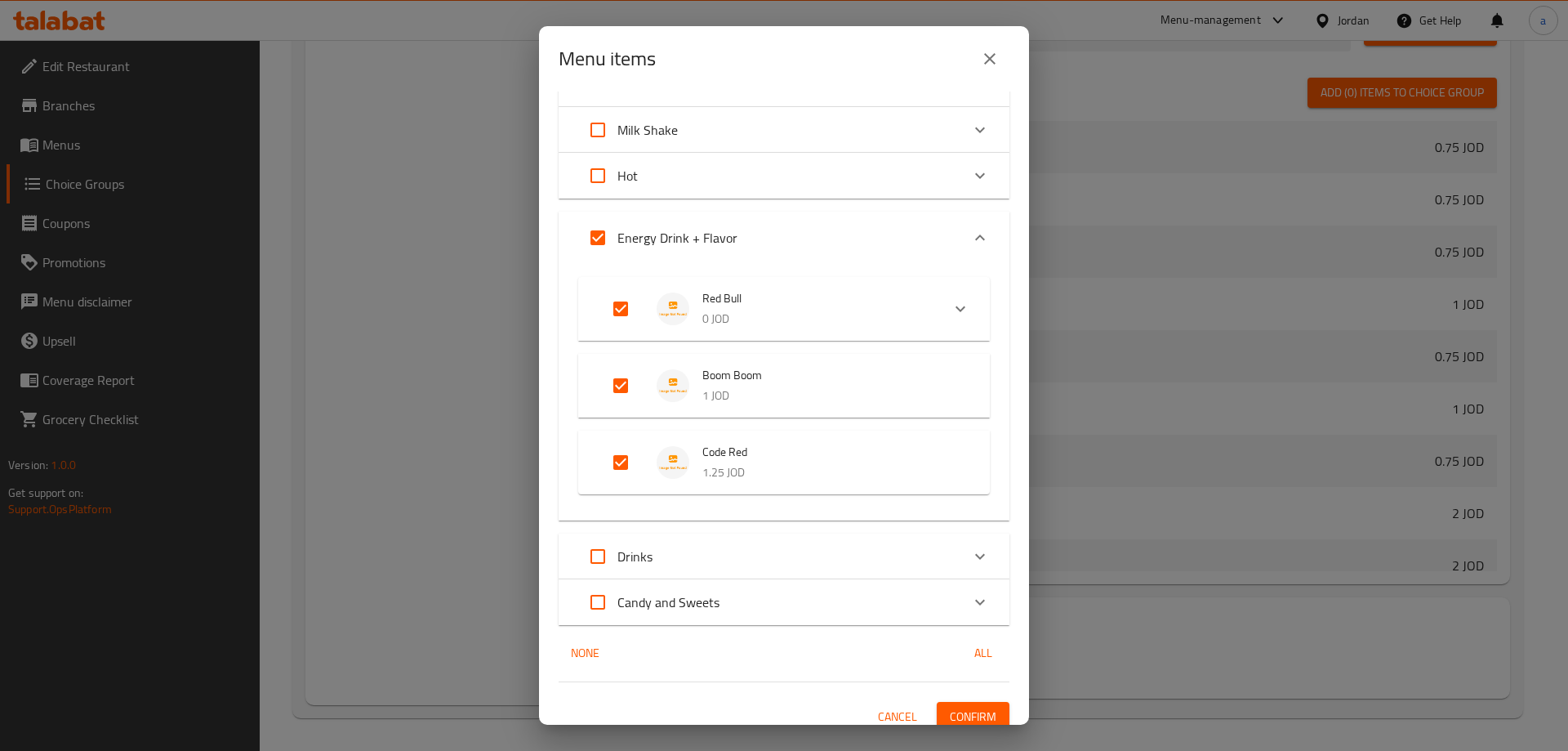
click at [630, 304] on input "Expand" at bounding box center [620, 309] width 39 height 39
checkbox input "false"
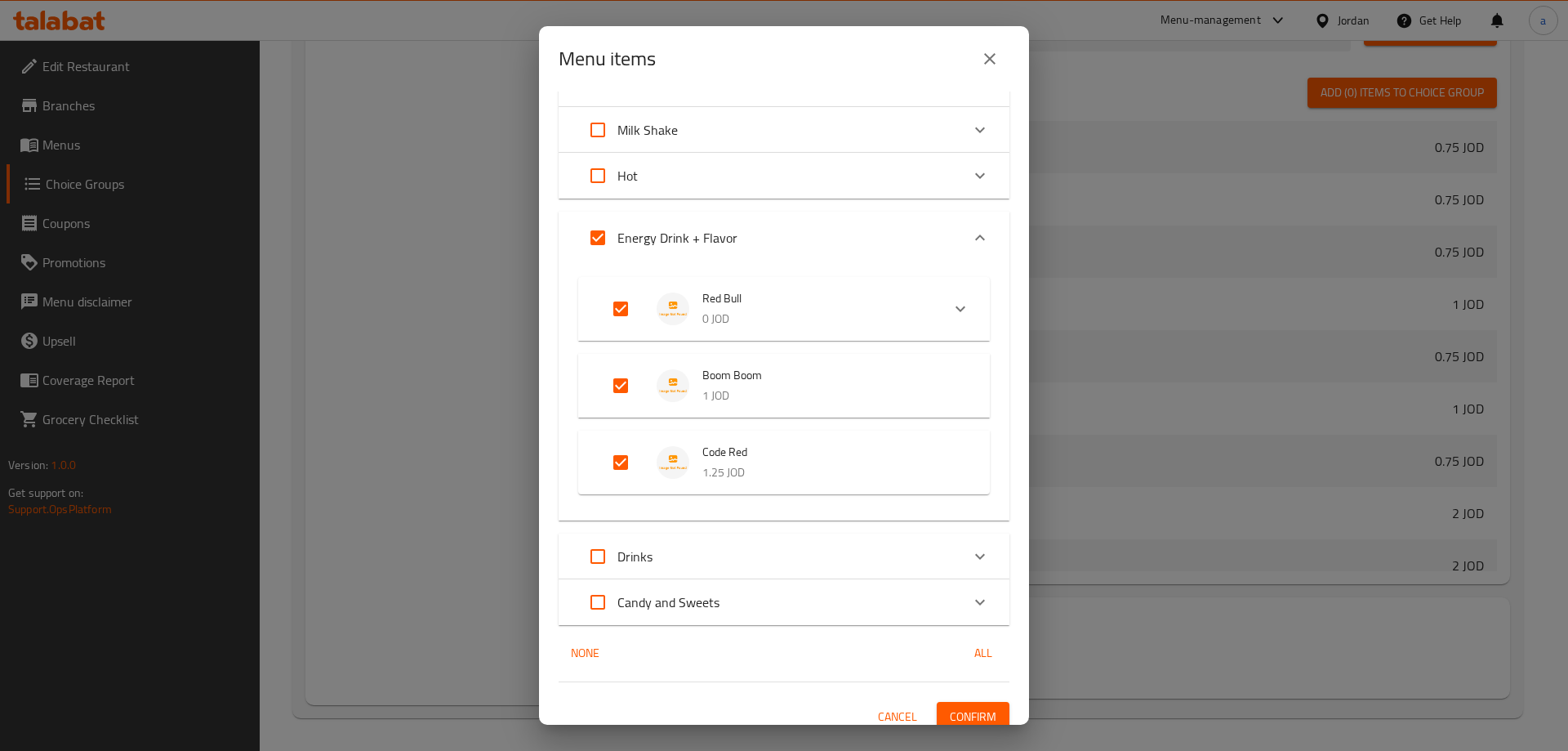
checkbox input "false"
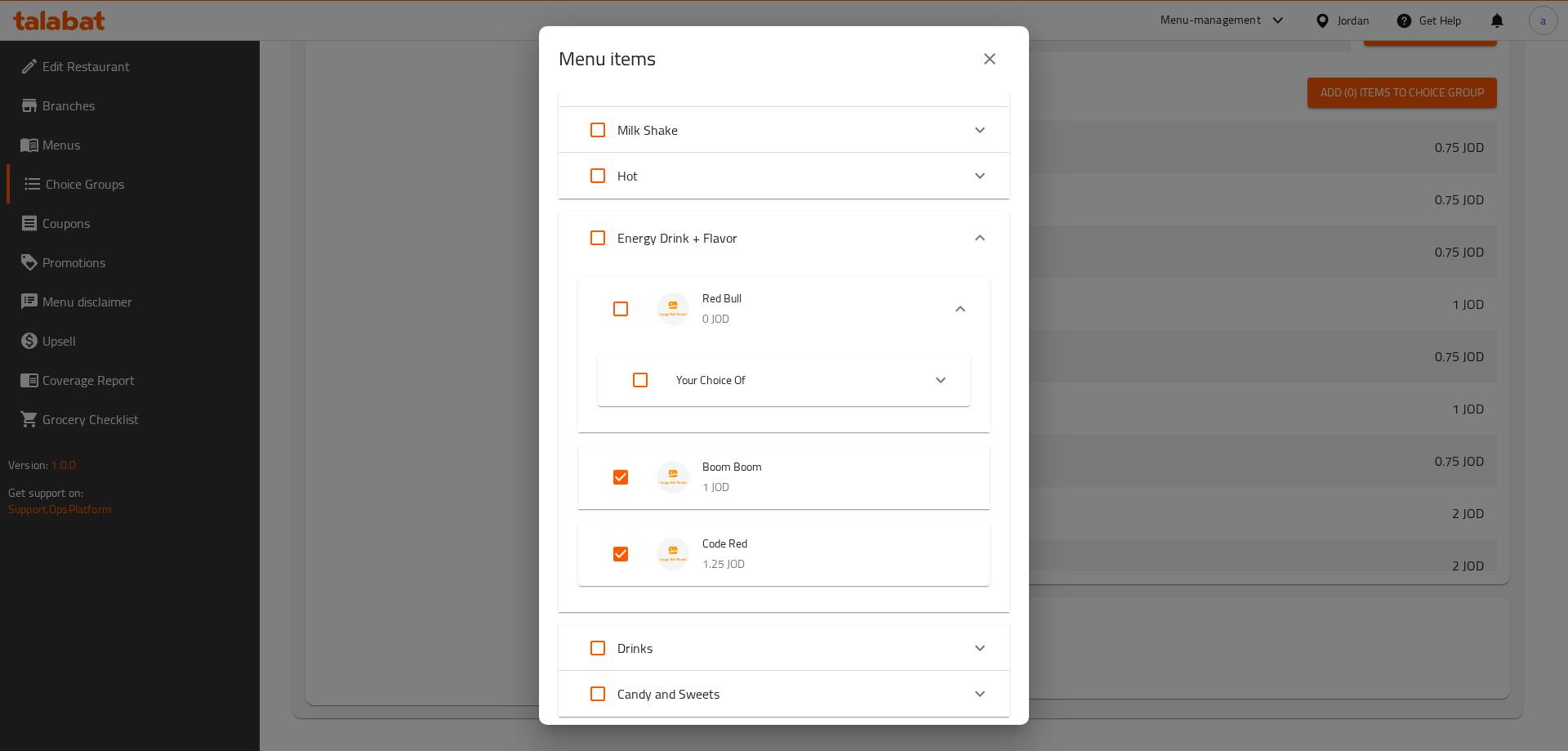
click at [623, 303] on input "Expand" at bounding box center [620, 309] width 39 height 39
checkbox input "true"
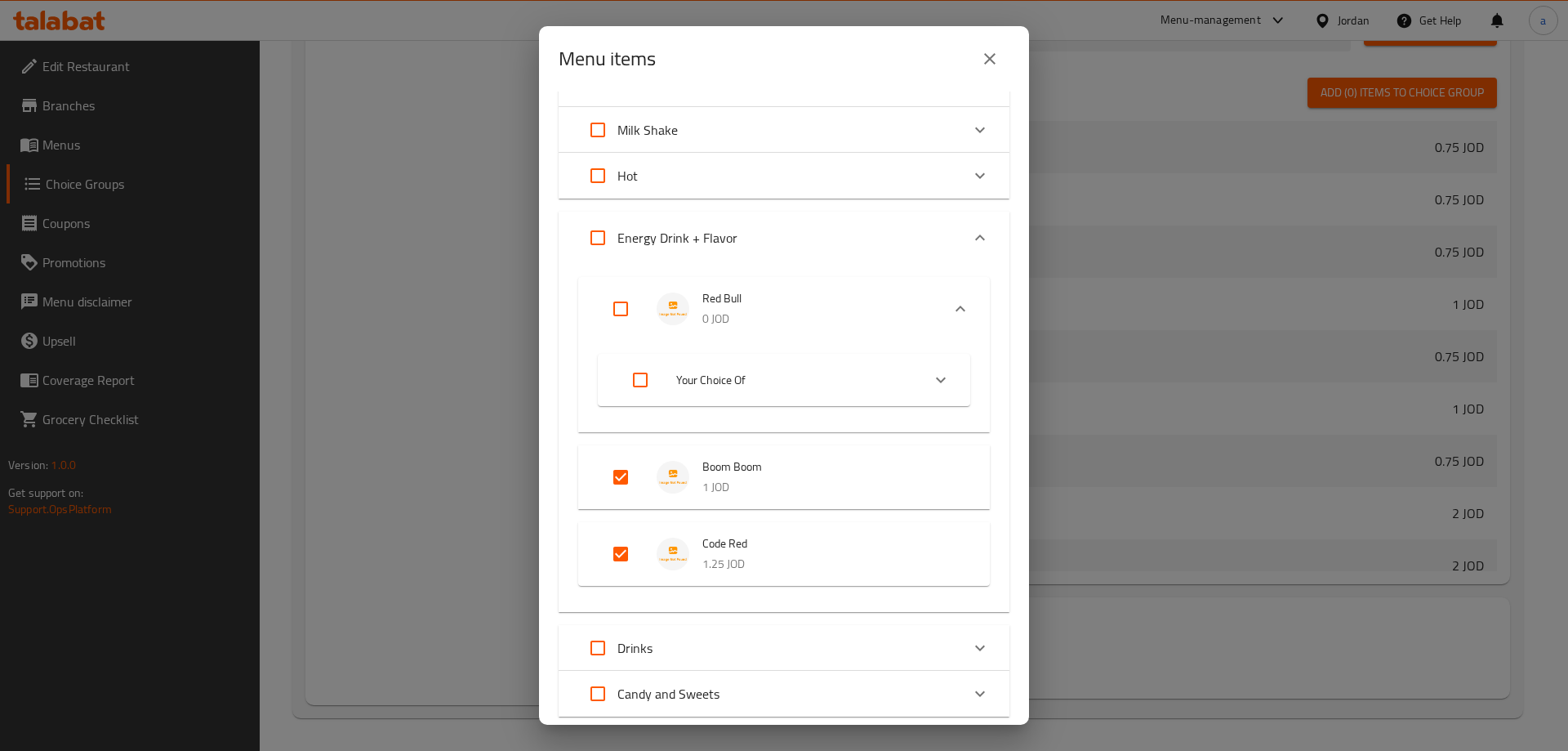
checkbox input "true"
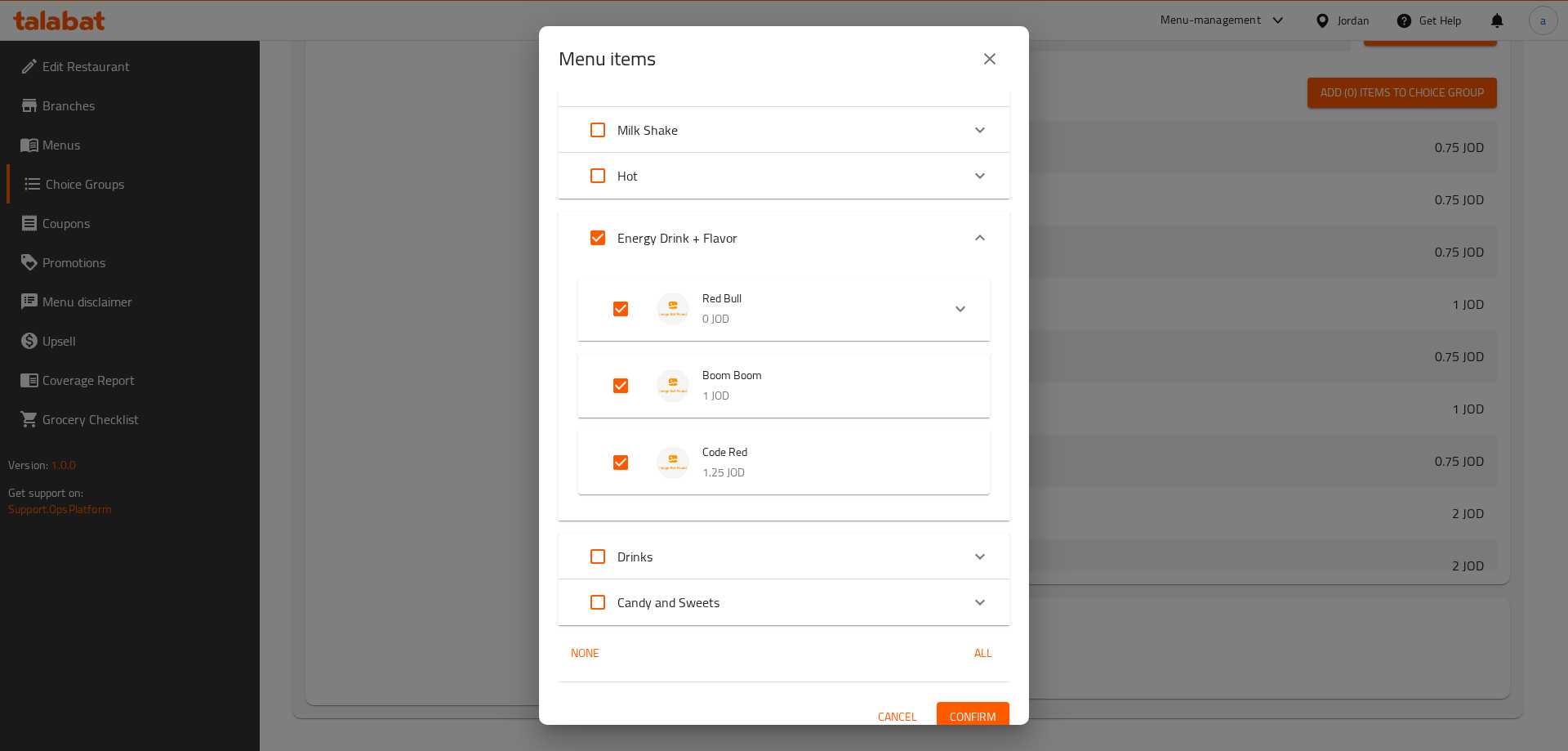
click at [783, 310] on p "0 JOD" at bounding box center [815, 319] width 226 height 20
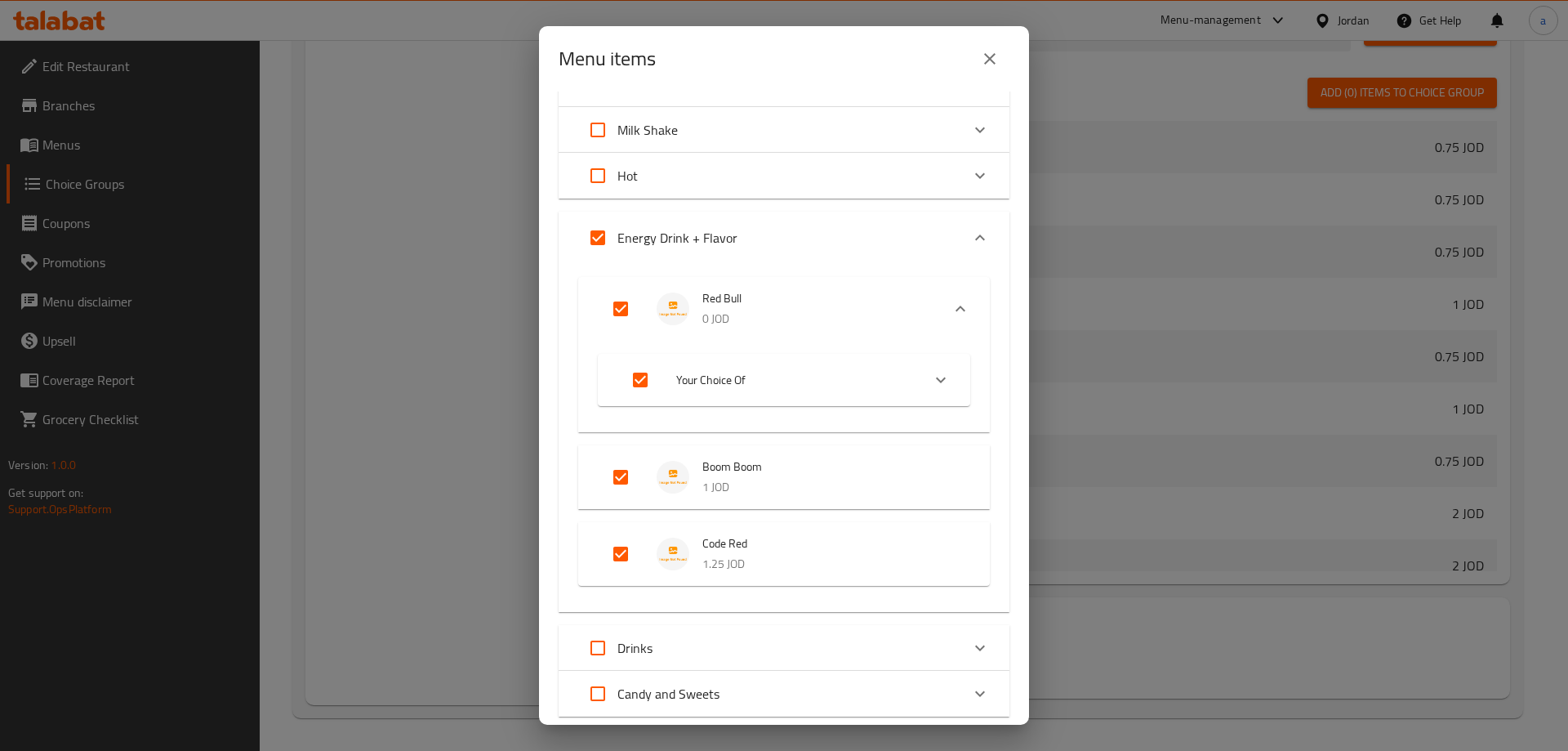
click at [779, 369] on li "Your Choice Of" at bounding box center [769, 380] width 303 height 46
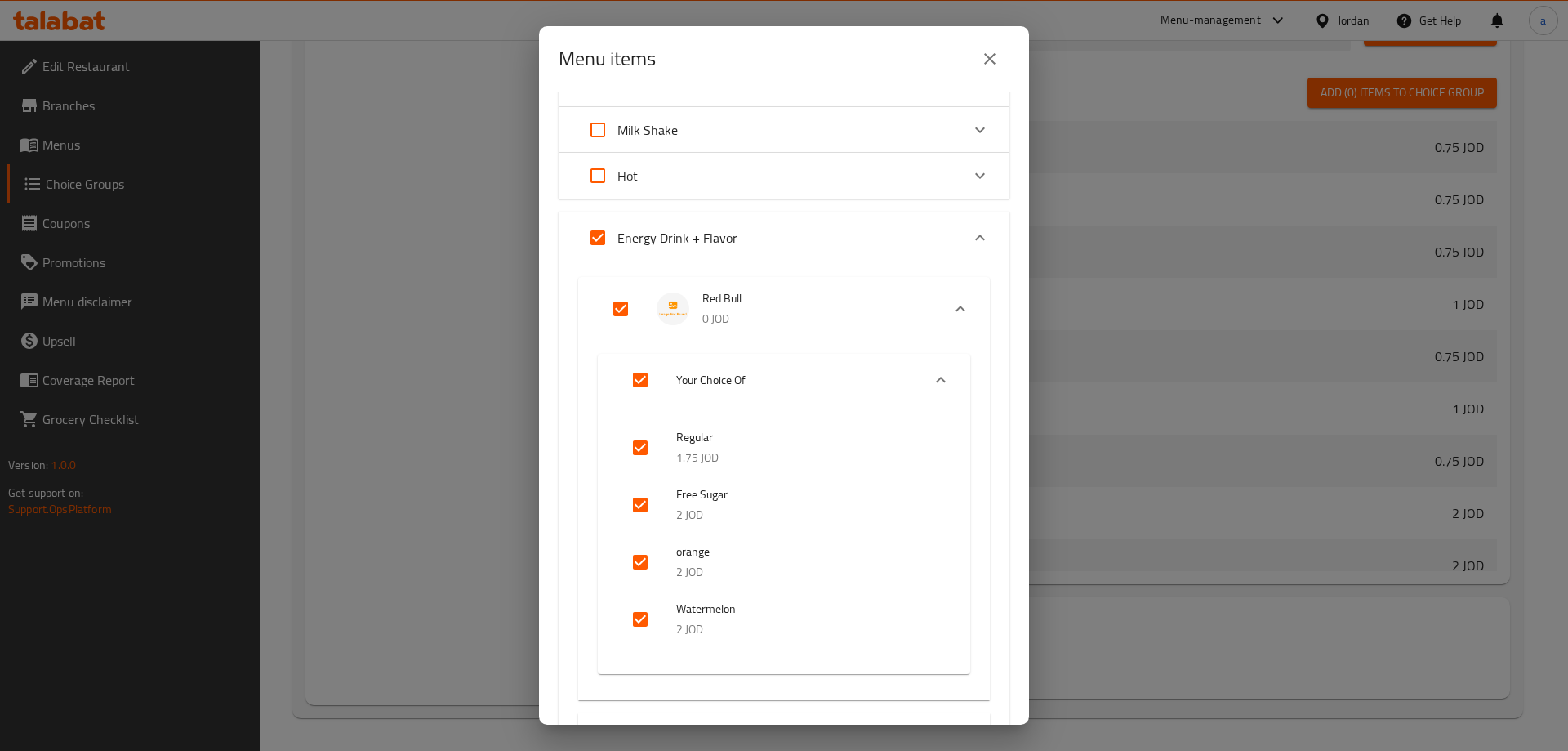
click at [642, 440] on input "checkbox" at bounding box center [640, 447] width 39 height 39
checkbox input "false"
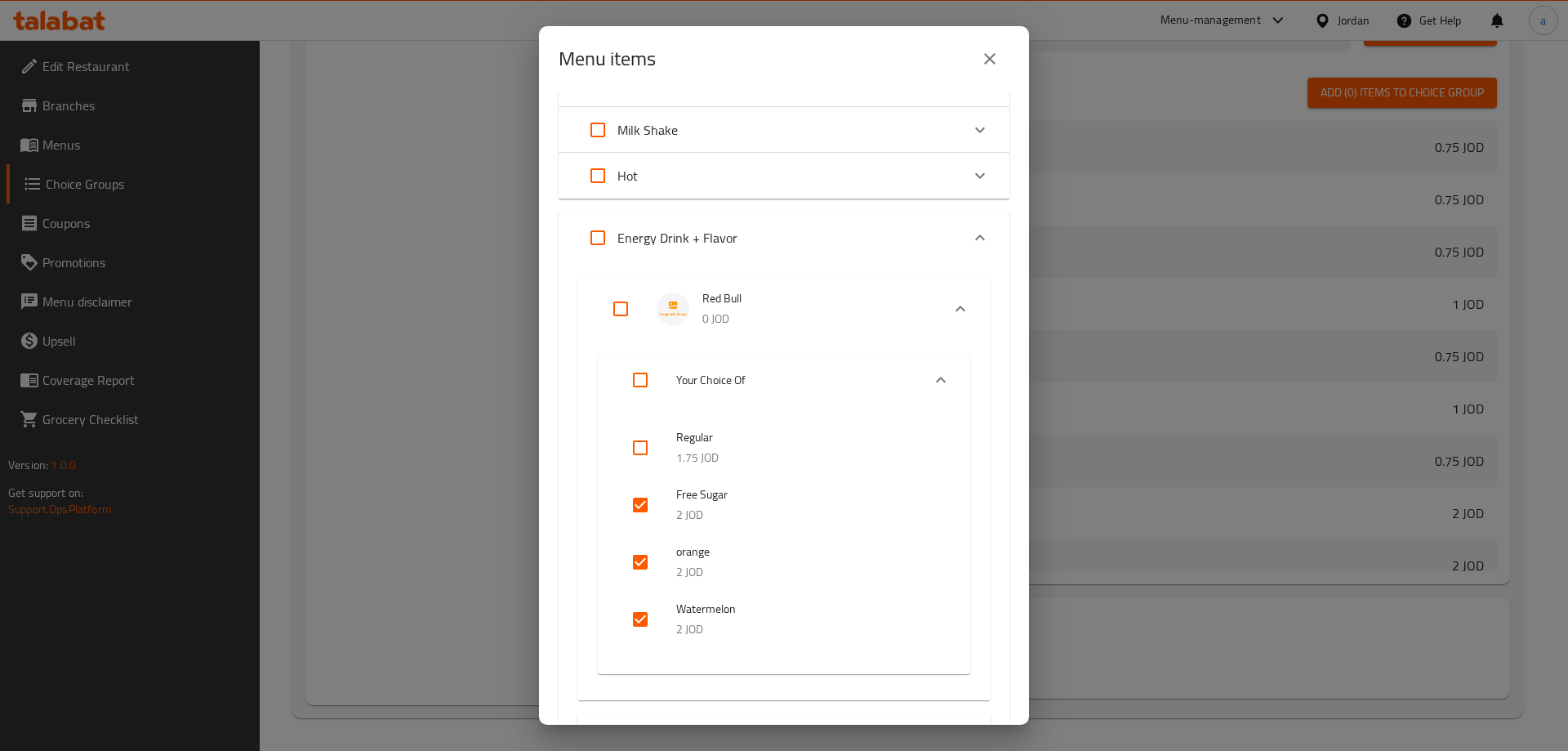
click at [636, 507] on input "checkbox" at bounding box center [640, 505] width 39 height 39
checkbox input "false"
click at [646, 567] on input "checkbox" at bounding box center [640, 562] width 39 height 39
checkbox input "false"
click at [644, 622] on input "checkbox" at bounding box center [640, 619] width 39 height 39
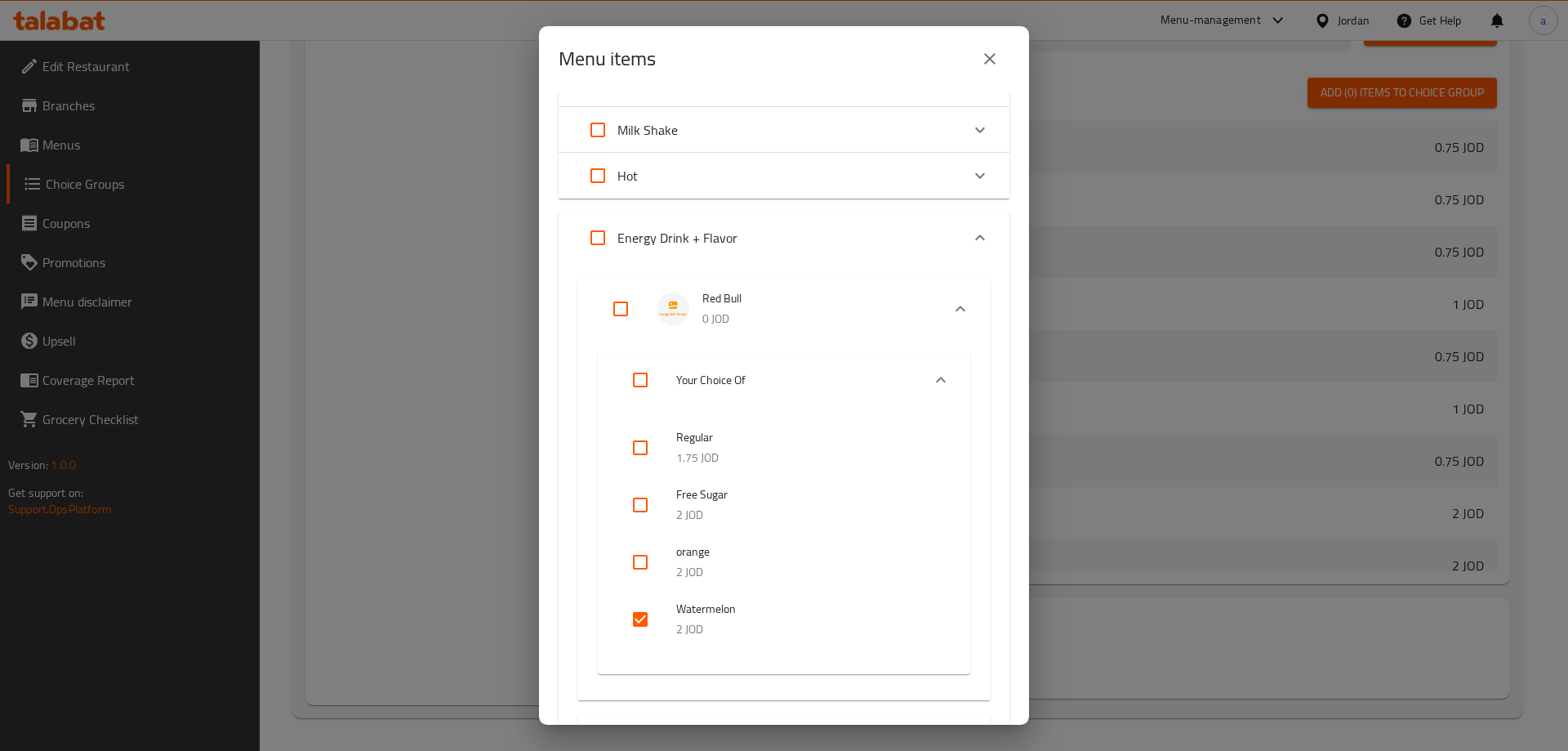
checkbox input "false"
click at [932, 376] on icon "Expand" at bounding box center [941, 380] width 19 height 19
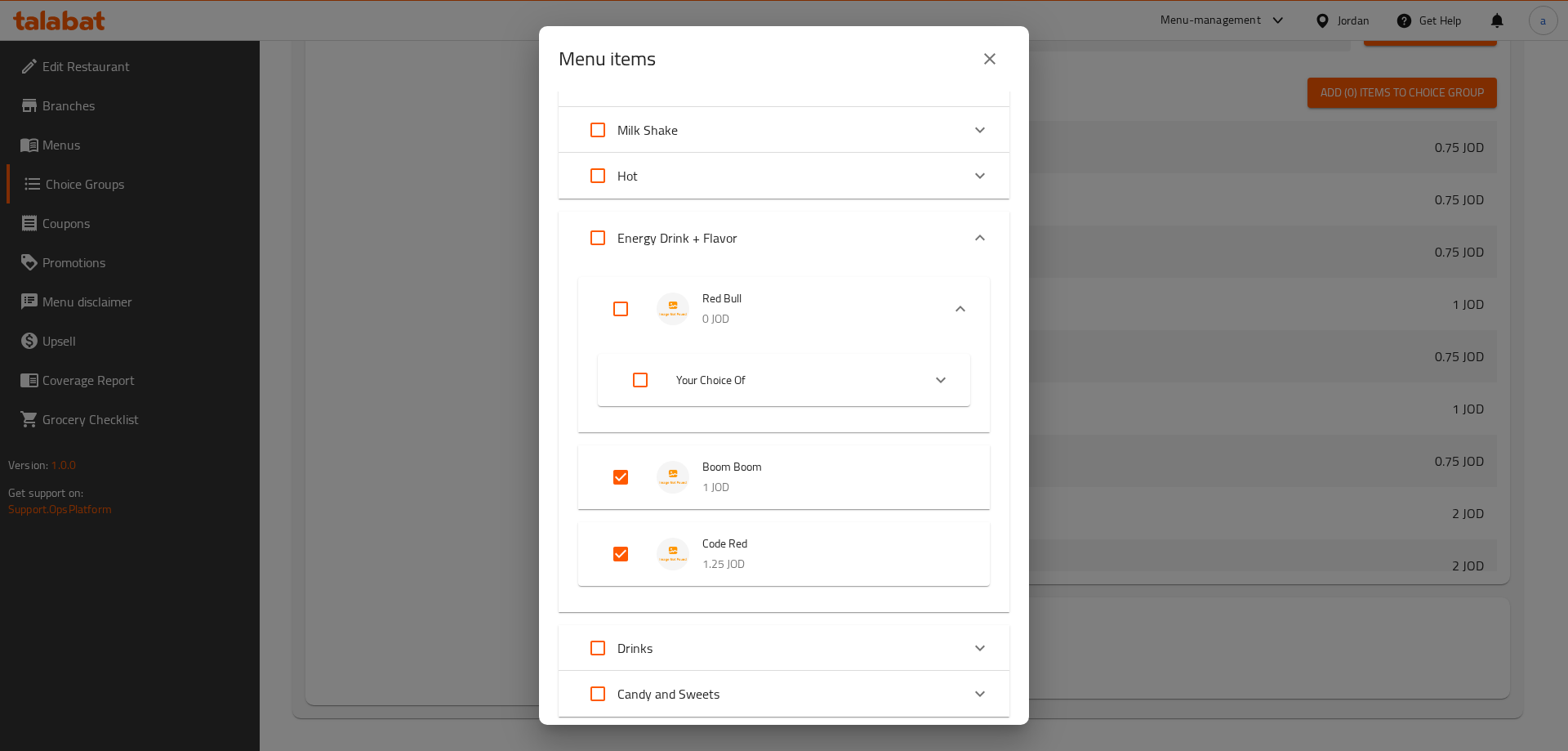
click at [626, 305] on input "Expand" at bounding box center [620, 309] width 39 height 39
checkbox input "true"
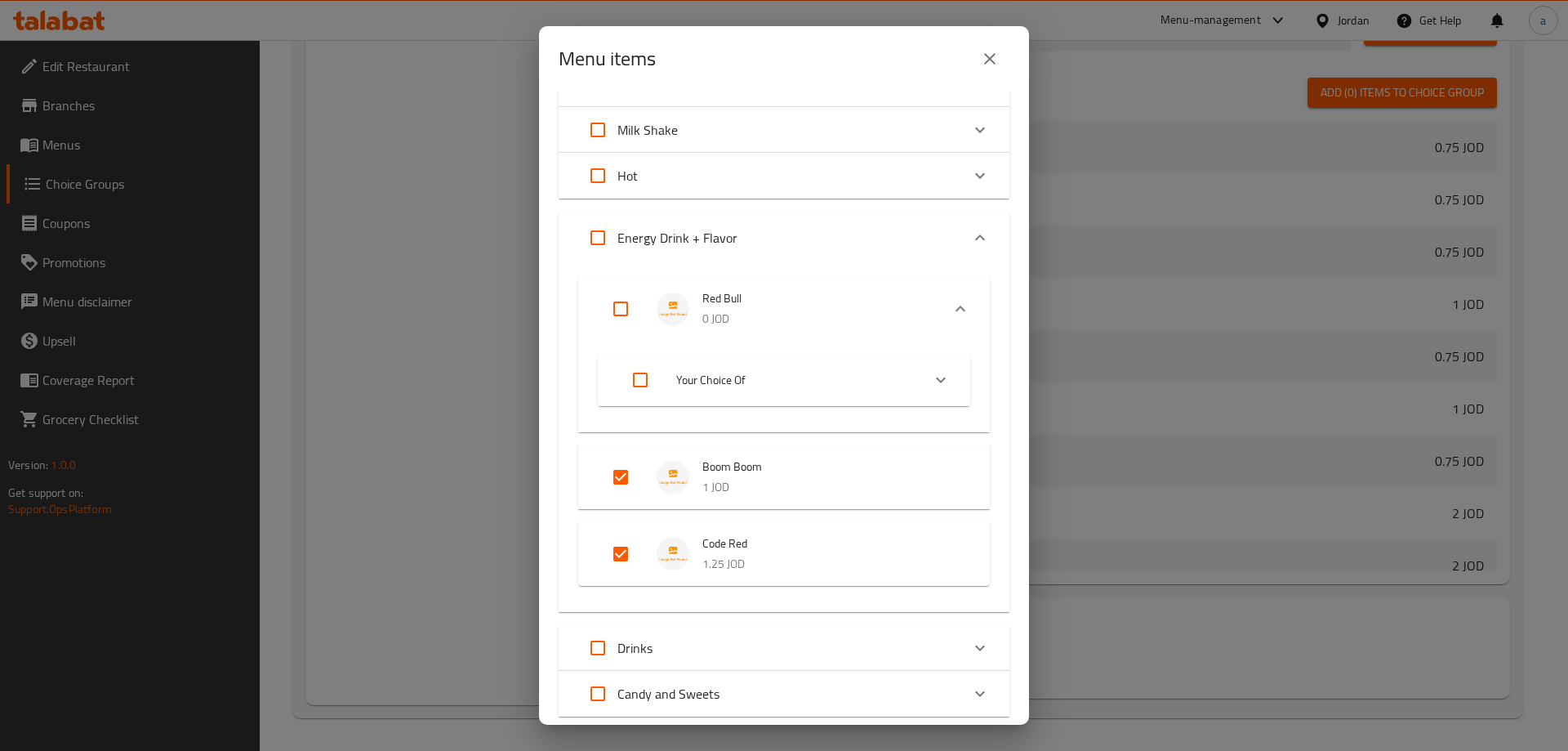
checkbox input "true"
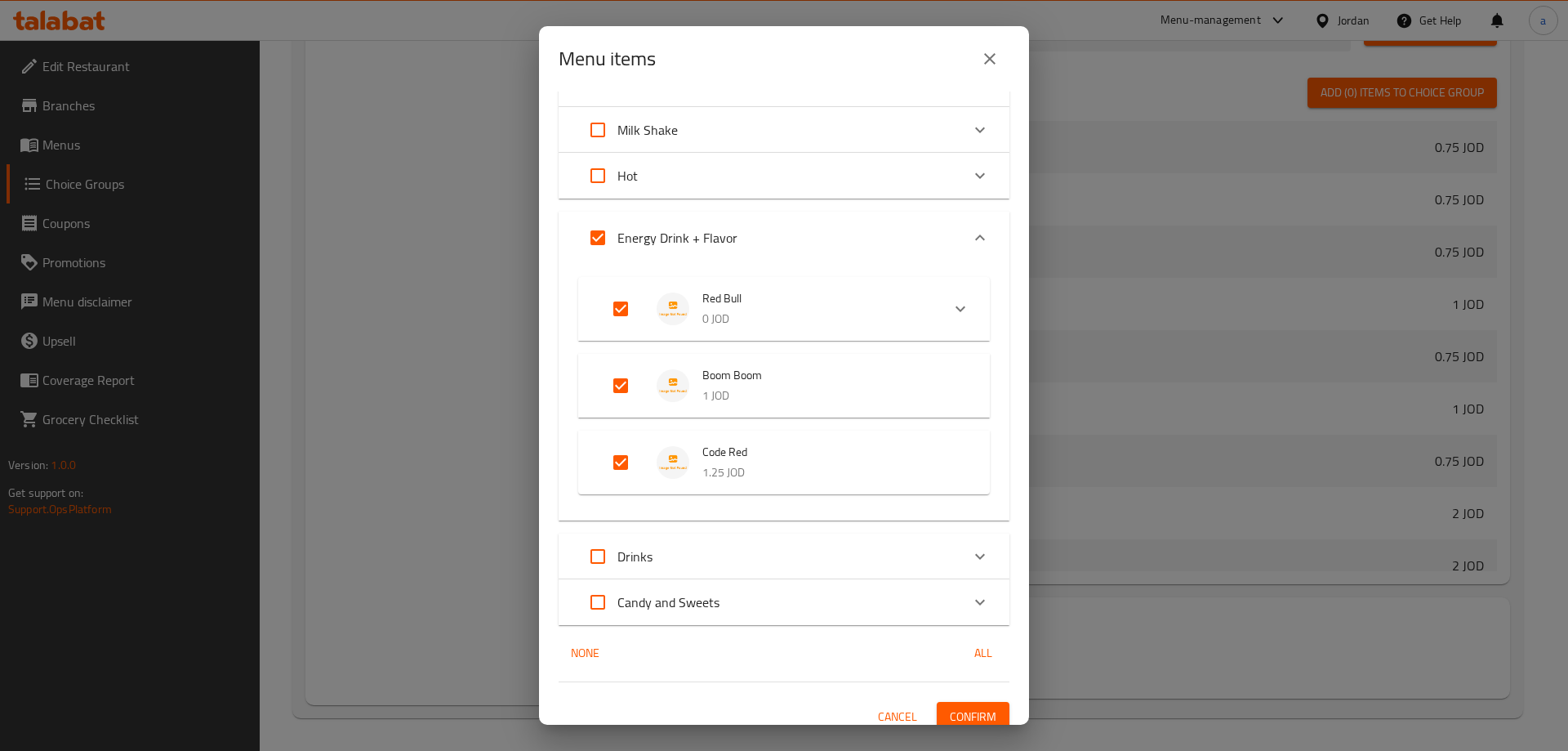
click at [886, 325] on p "0 JOD" at bounding box center [815, 319] width 226 height 20
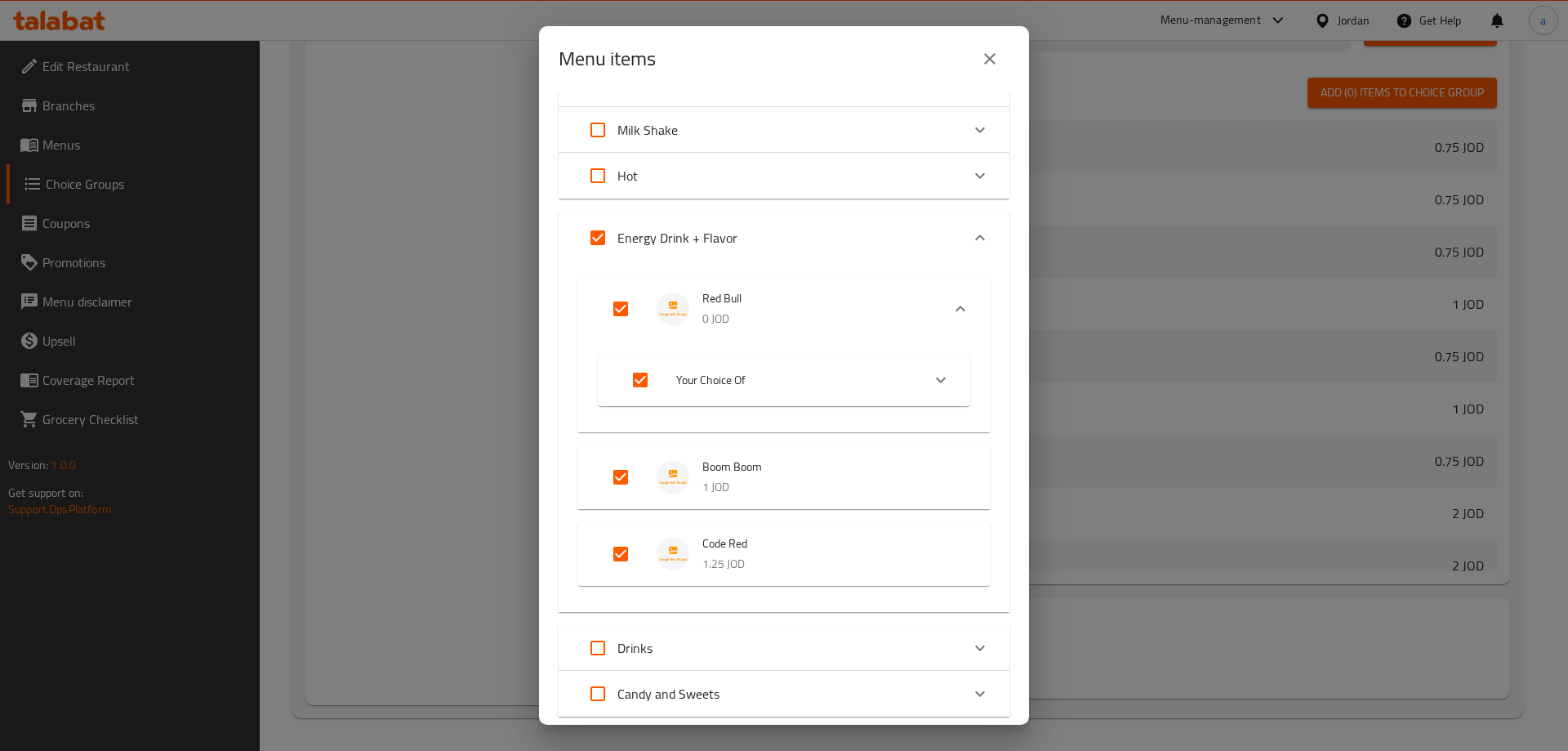
click at [833, 383] on span "Your Choice Of" at bounding box center [792, 381] width 232 height 20
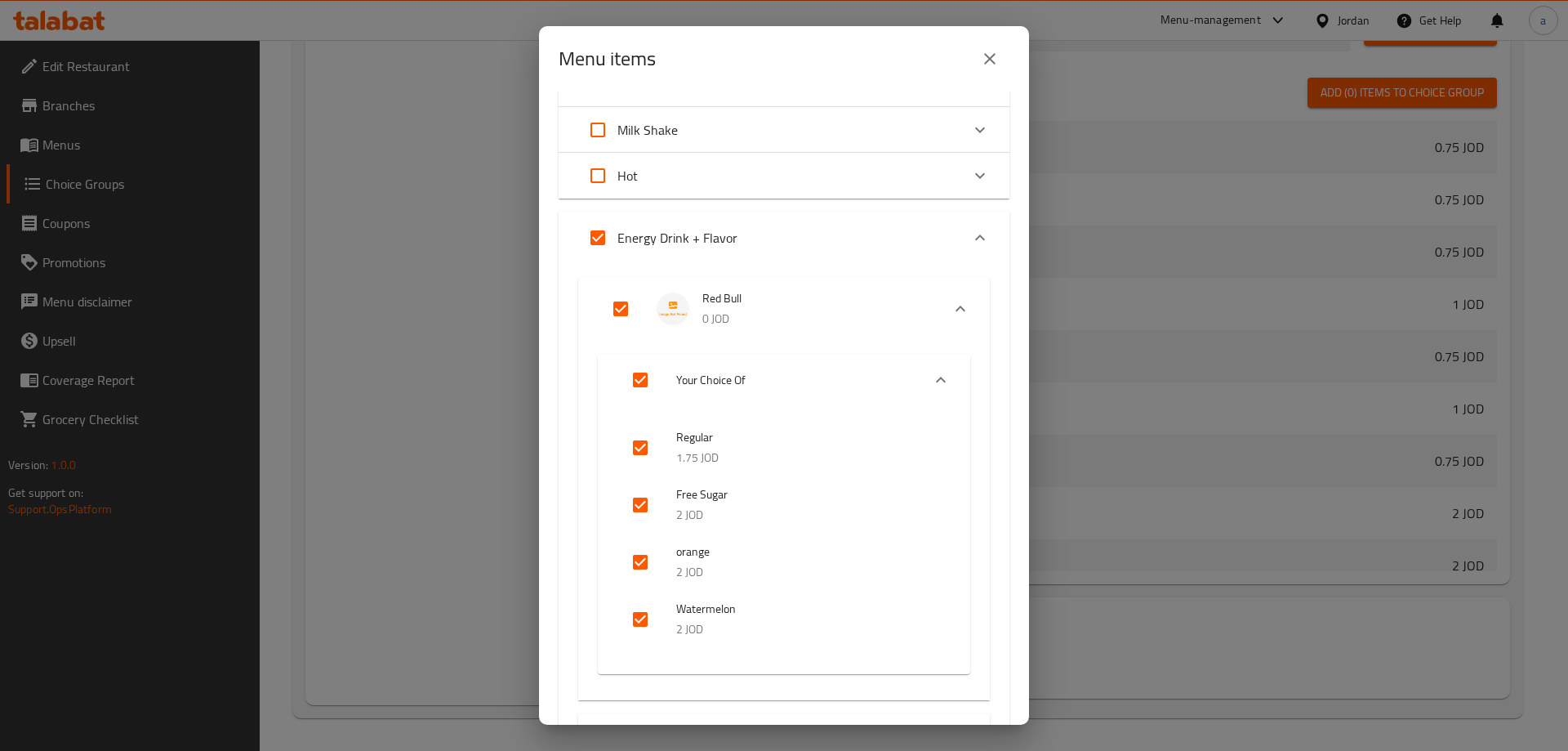
click at [632, 303] on input "Expand" at bounding box center [620, 309] width 39 height 39
checkbox input "false"
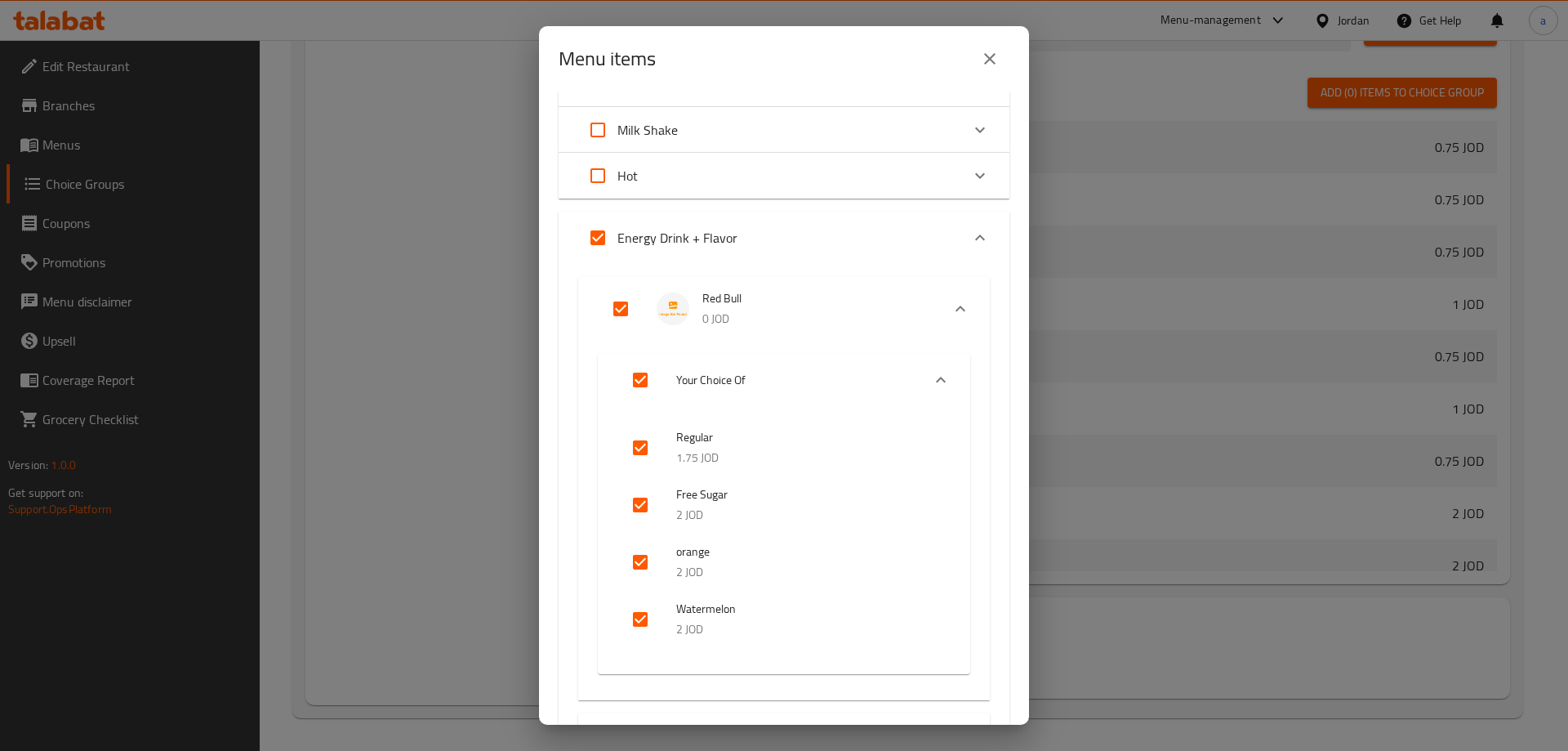
checkbox input "false"
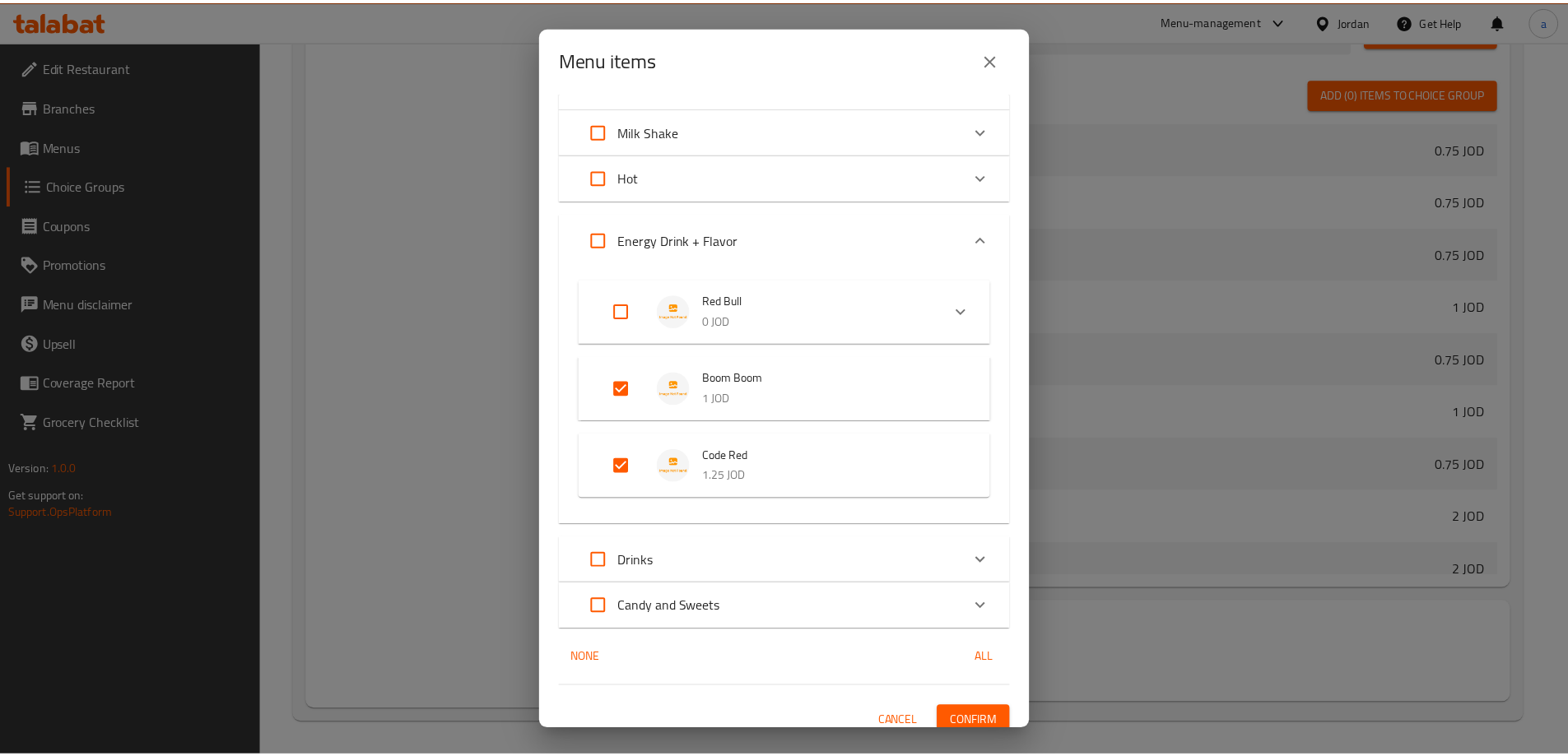
scroll to position [96, 0]
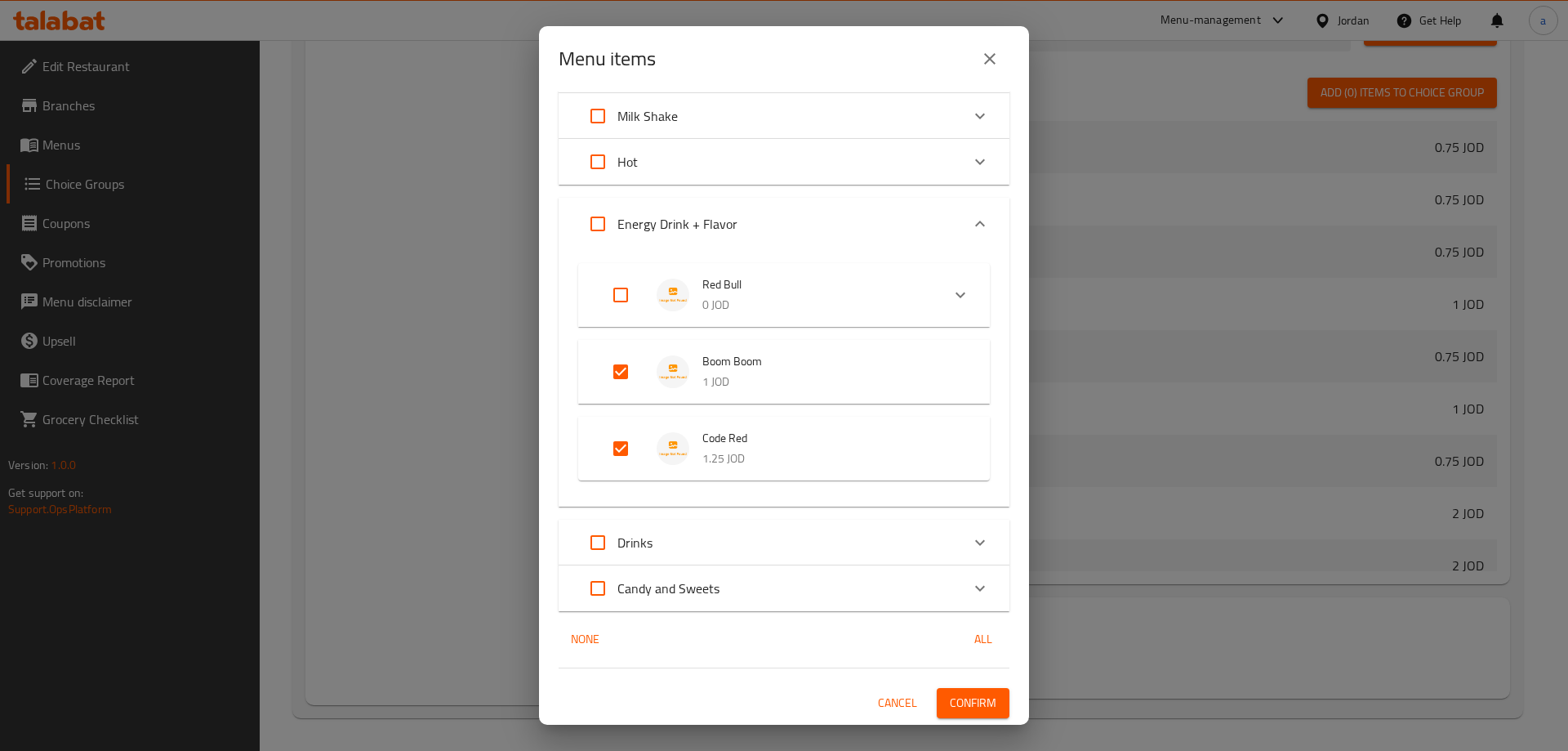
click at [965, 692] on button "Confirm" at bounding box center [973, 704] width 73 height 30
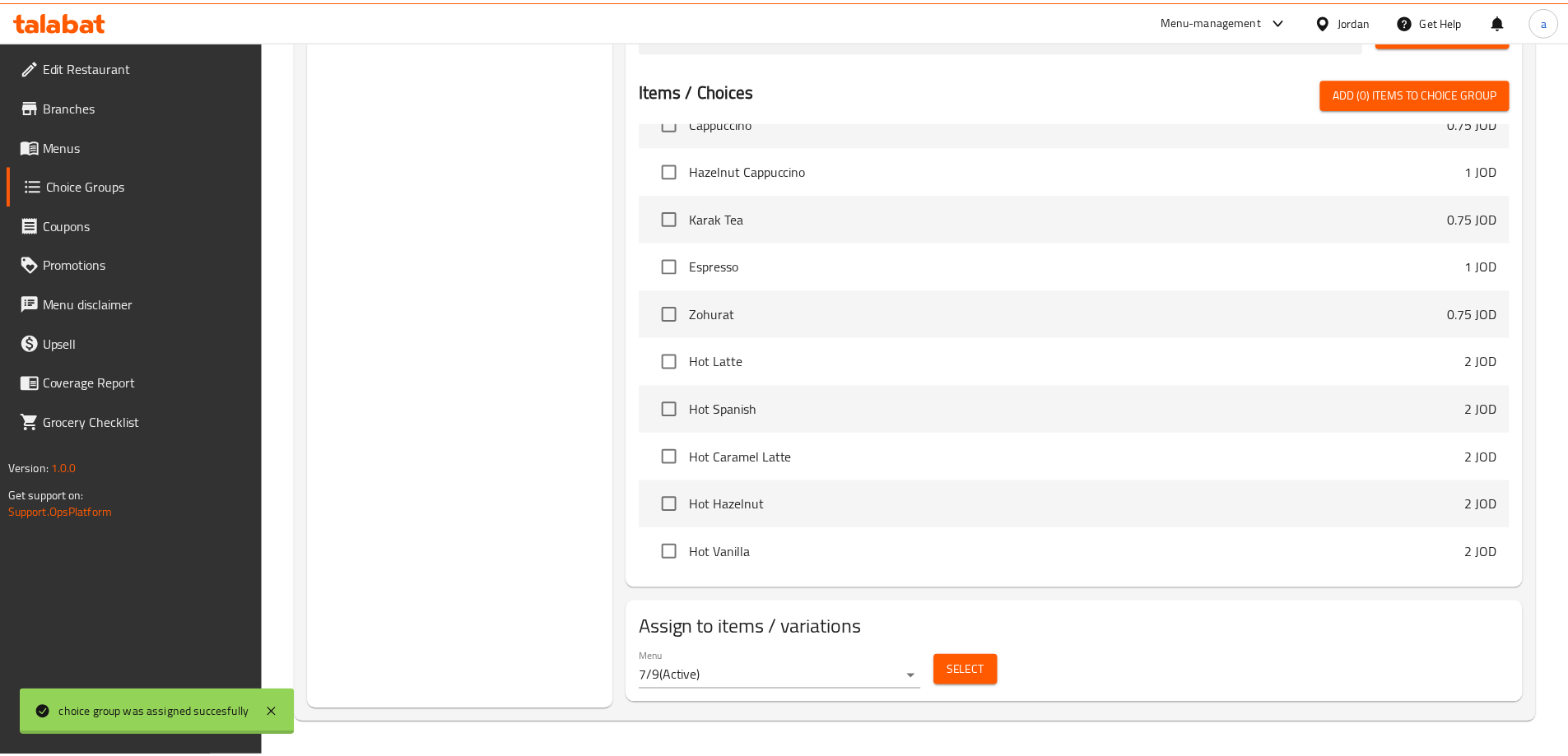
scroll to position [1152, 0]
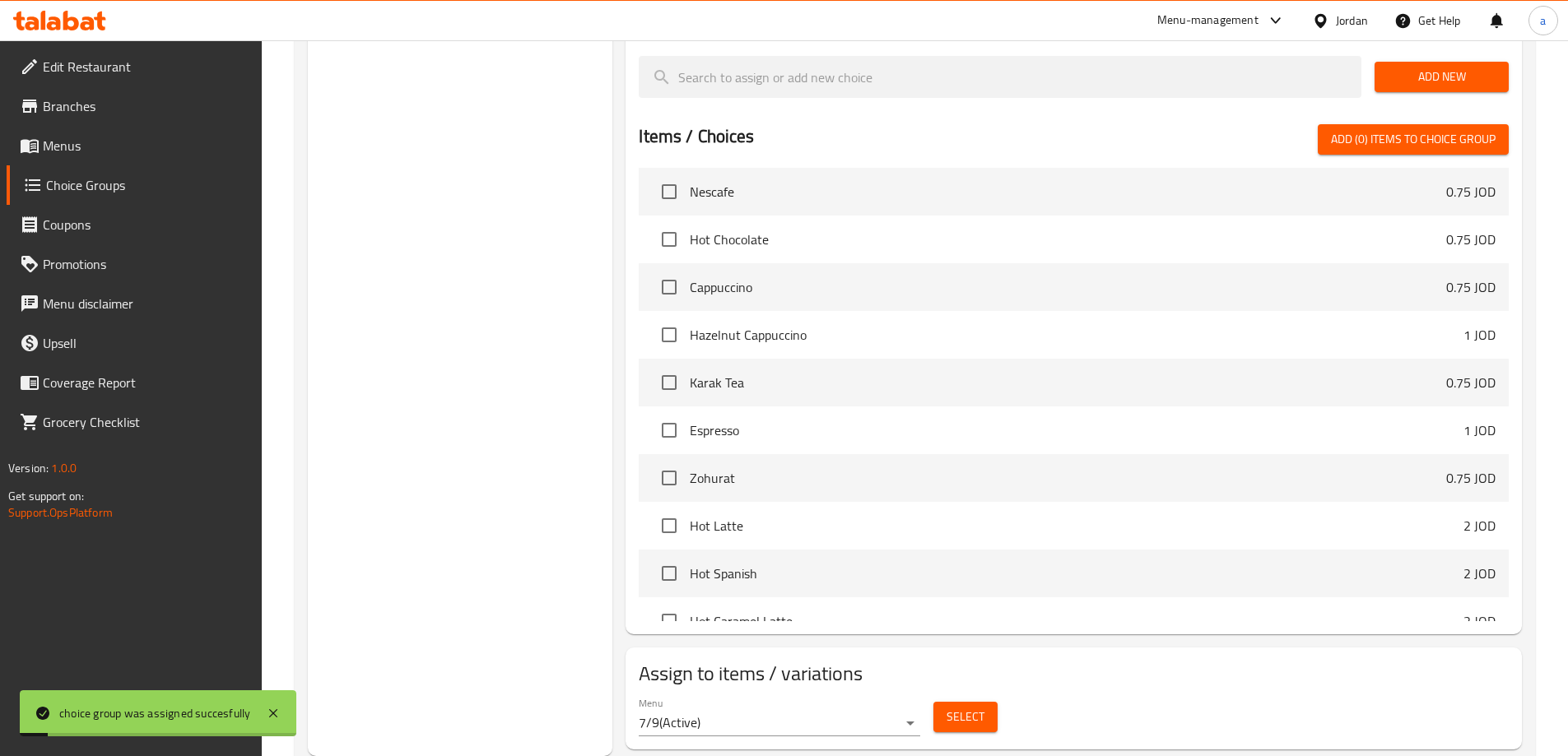
click at [124, 160] on link "Menus" at bounding box center [135, 146] width 256 height 39
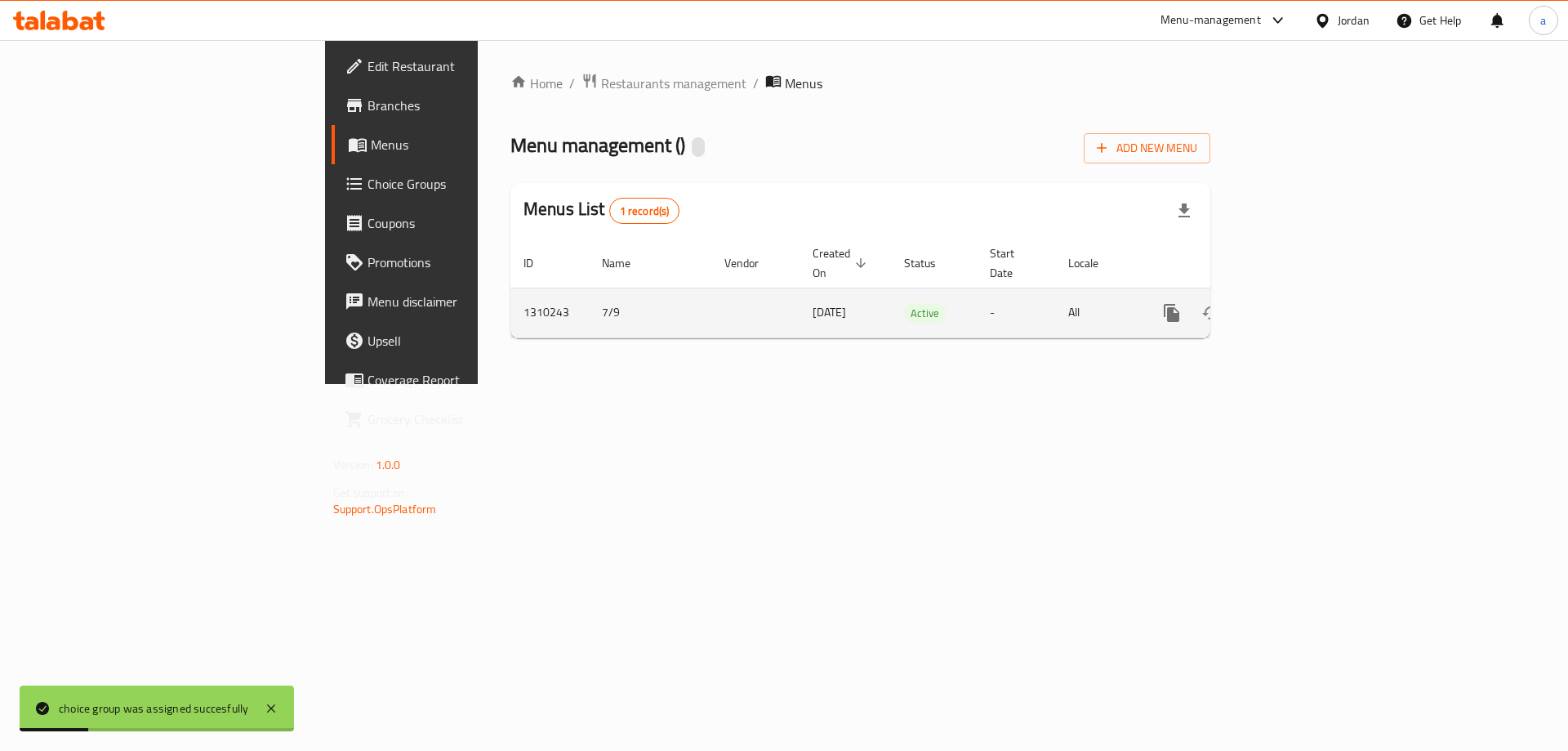
click at [1299, 304] on icon "enhanced table" at bounding box center [1289, 313] width 19 height 19
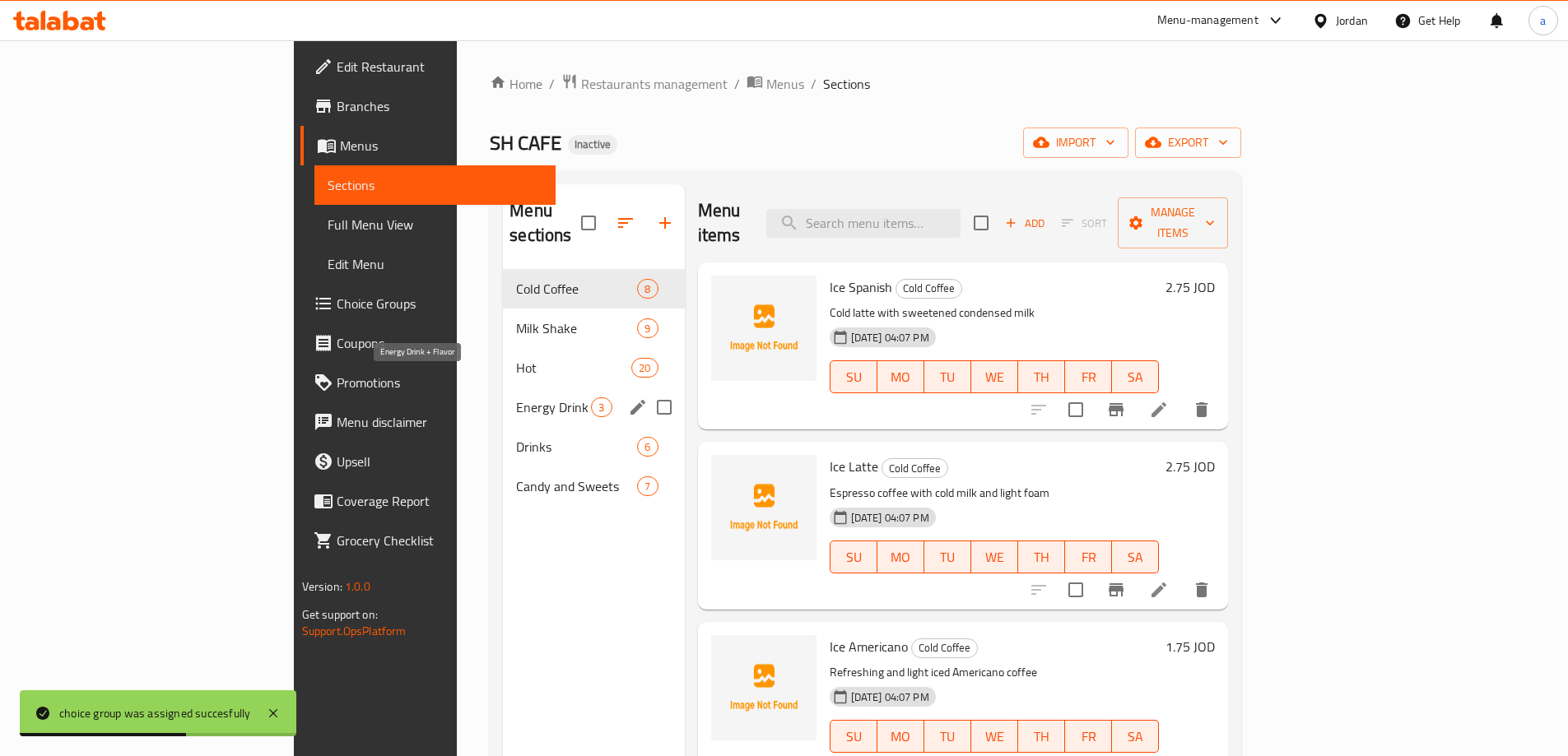
click at [516, 398] on span "Energy Drink + Flavor" at bounding box center [554, 407] width 75 height 20
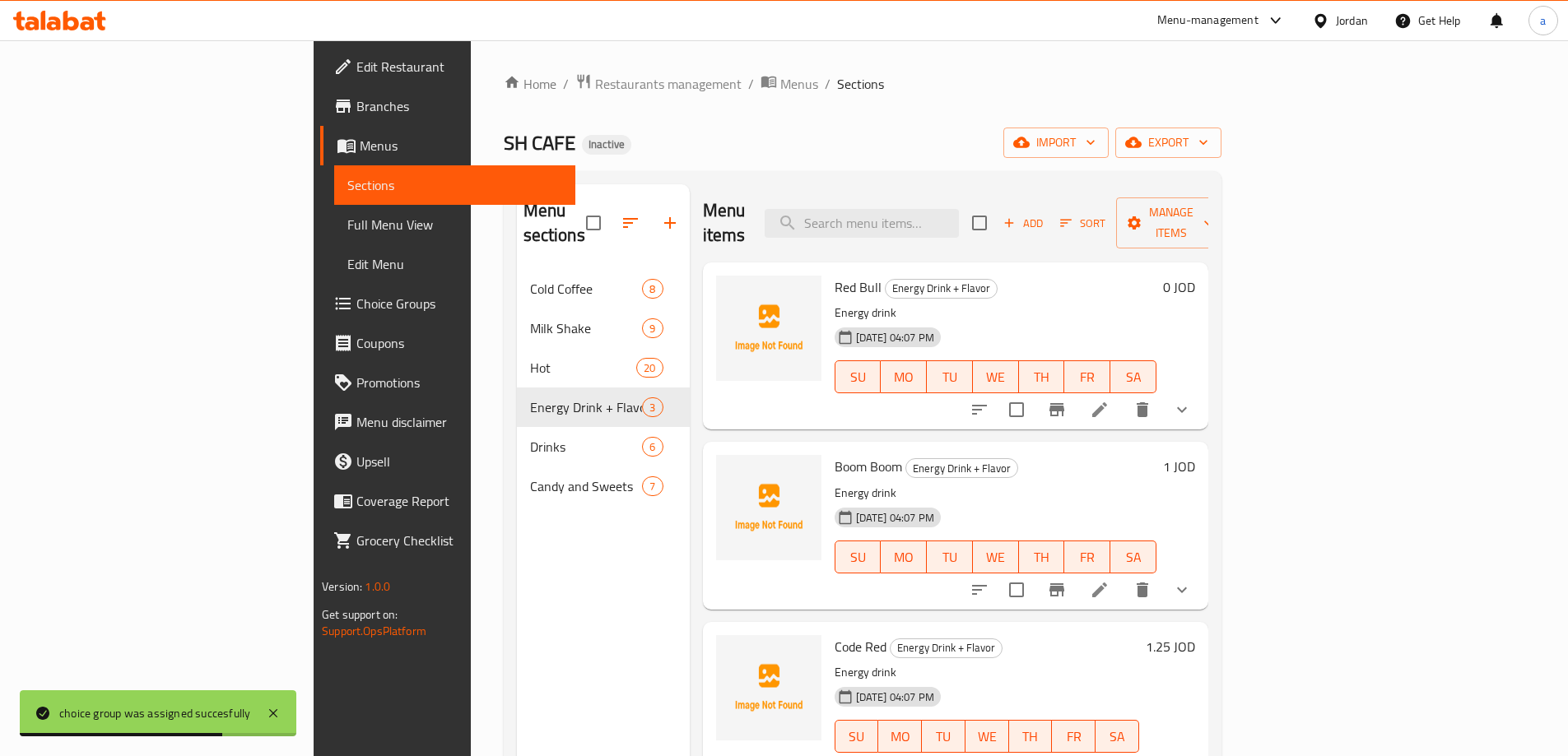
scroll to position [231, 0]
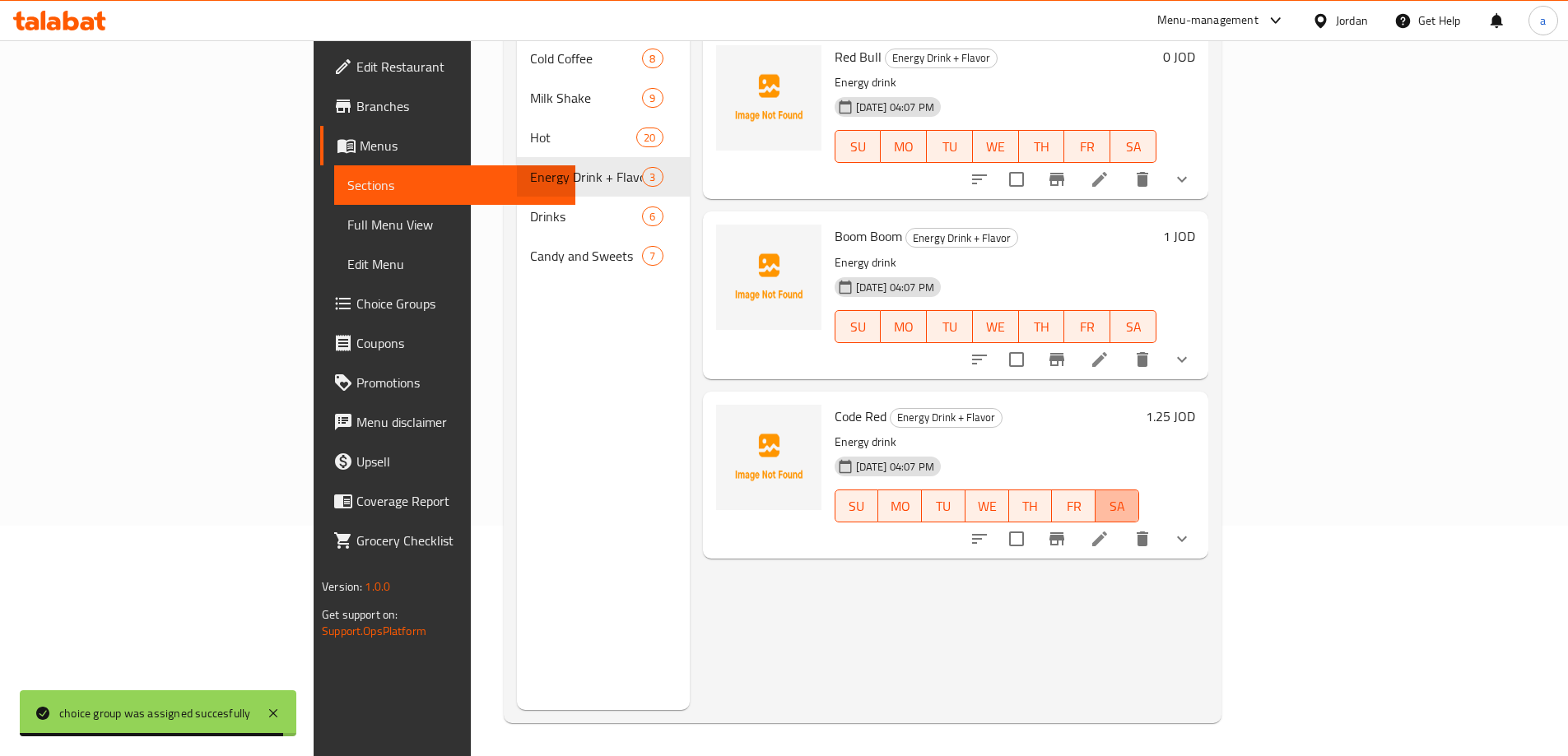
click at [1139, 494] on button "SA" at bounding box center [1117, 506] width 43 height 33
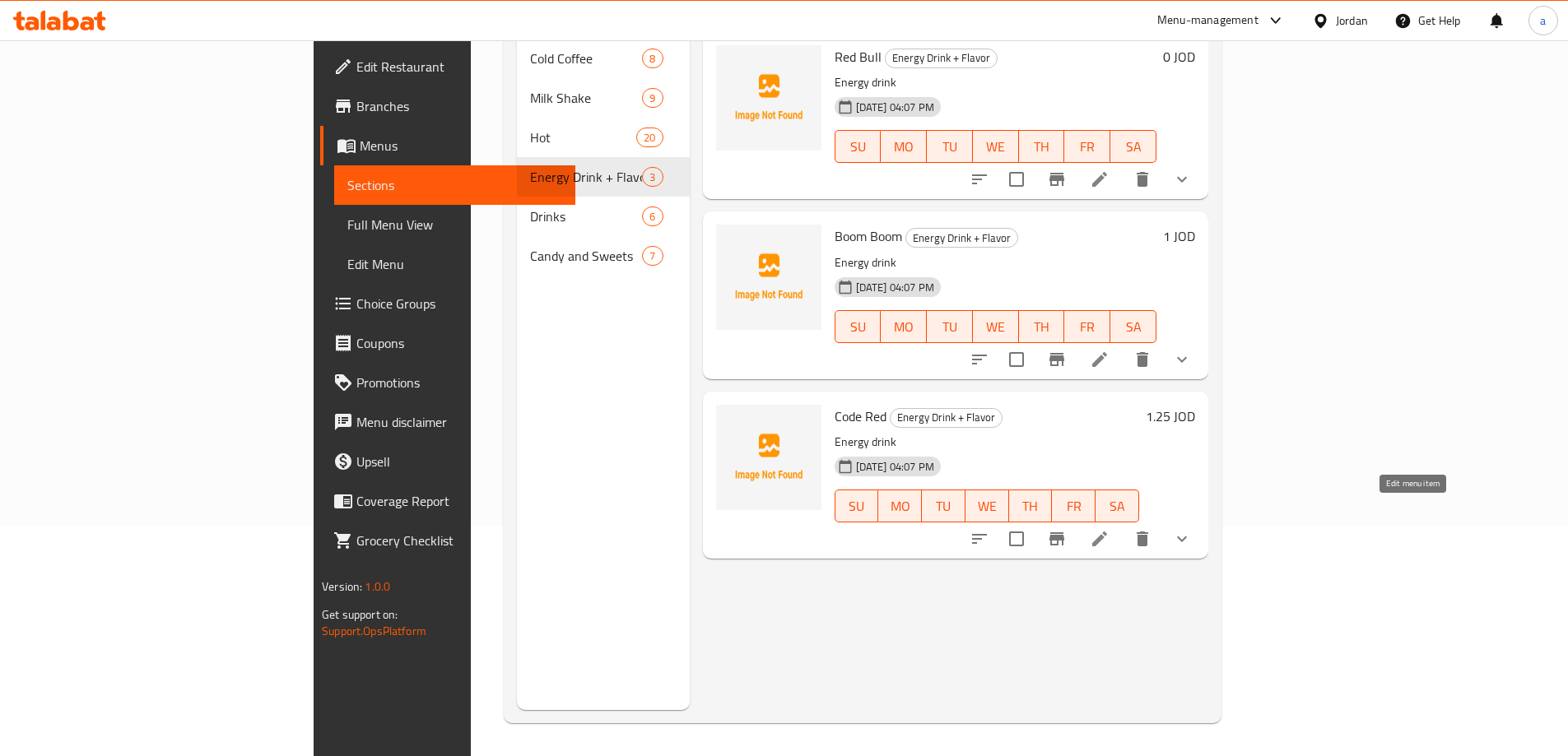
click at [1107, 531] on icon at bounding box center [1099, 538] width 14 height 14
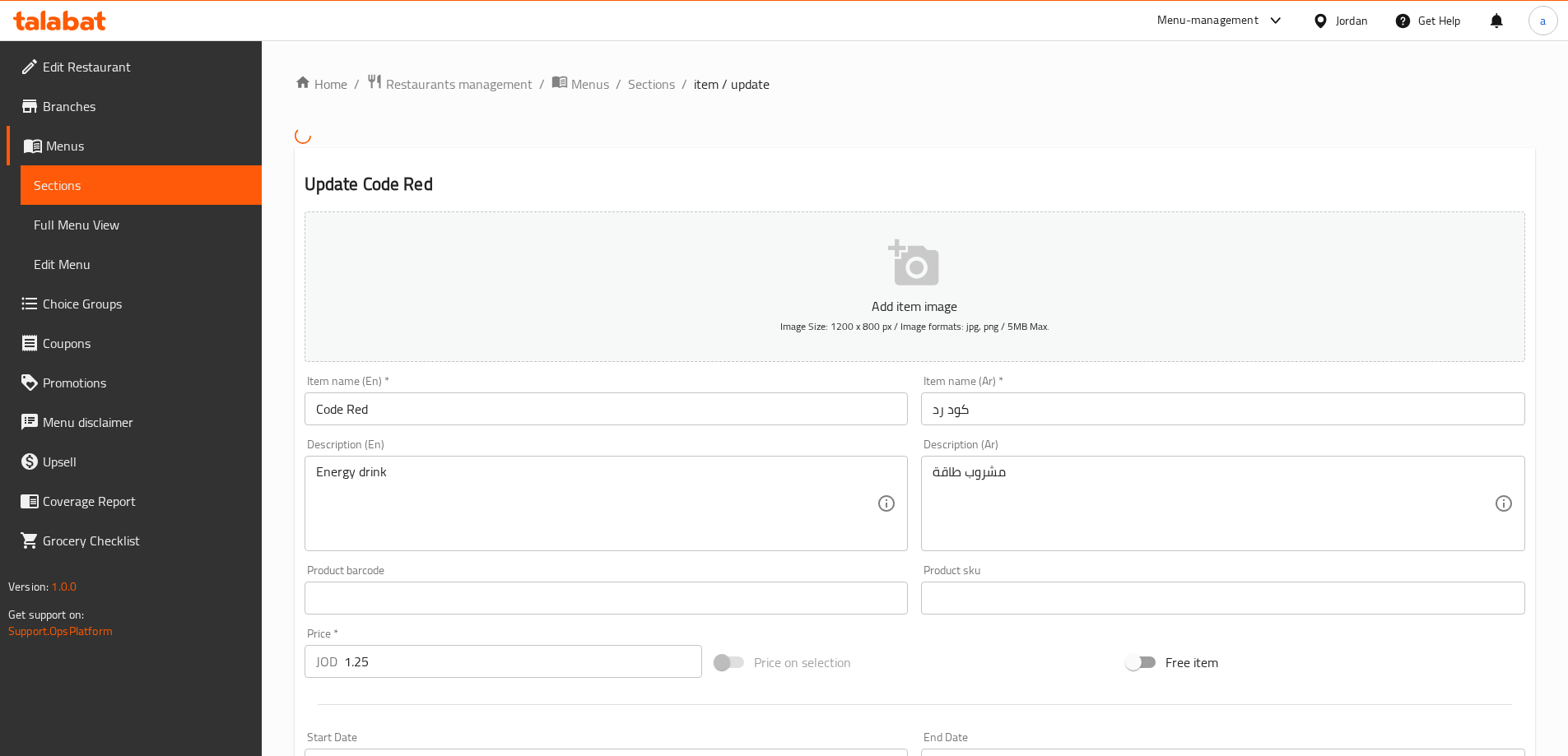
scroll to position [423, 0]
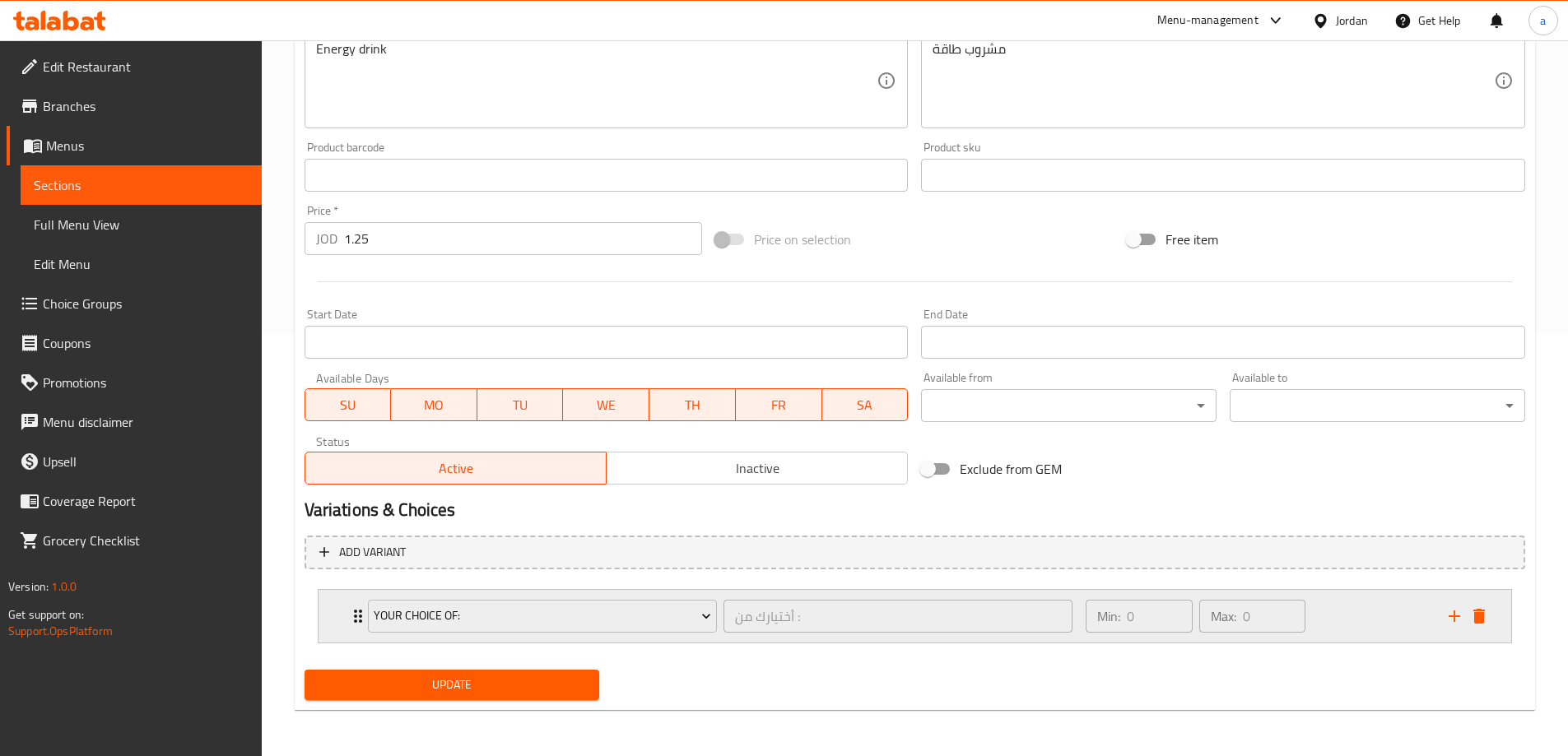
click at [331, 621] on div "Your Choice Of: أختيارك من : ​ Min: 0 ​ Max: 0 ​" at bounding box center [915, 616] width 1192 height 53
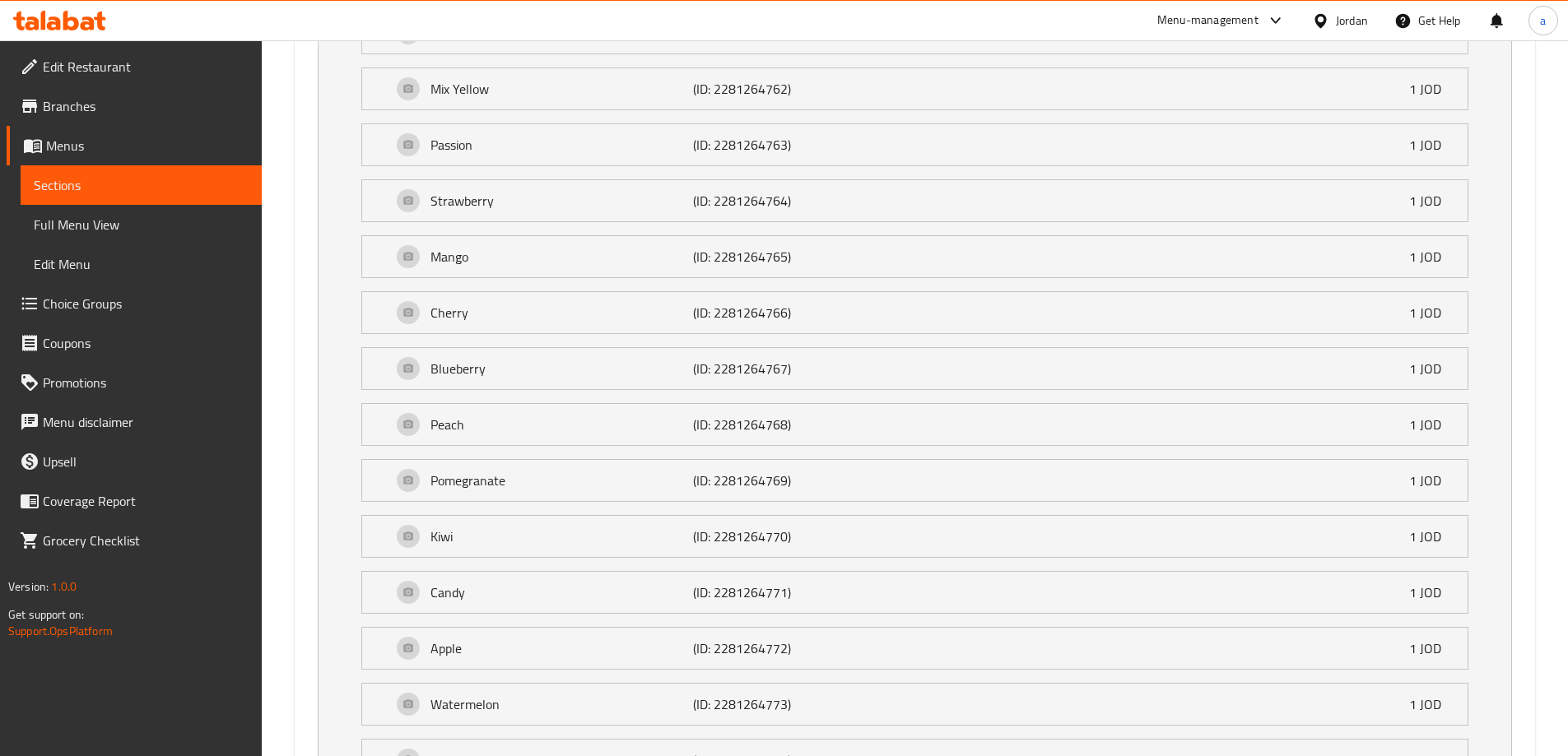
scroll to position [1105, 0]
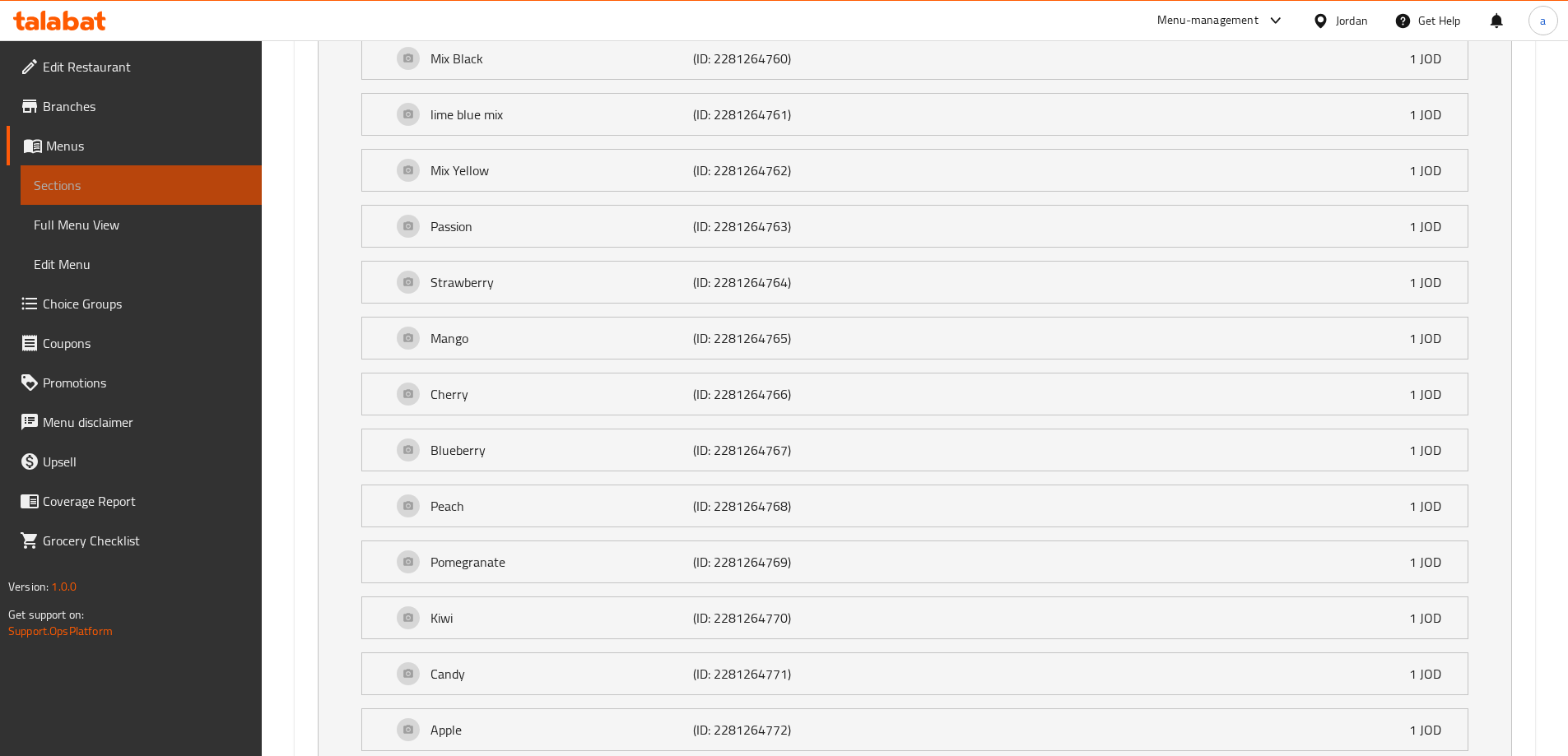
click at [148, 183] on span "Sections" at bounding box center [141, 185] width 215 height 20
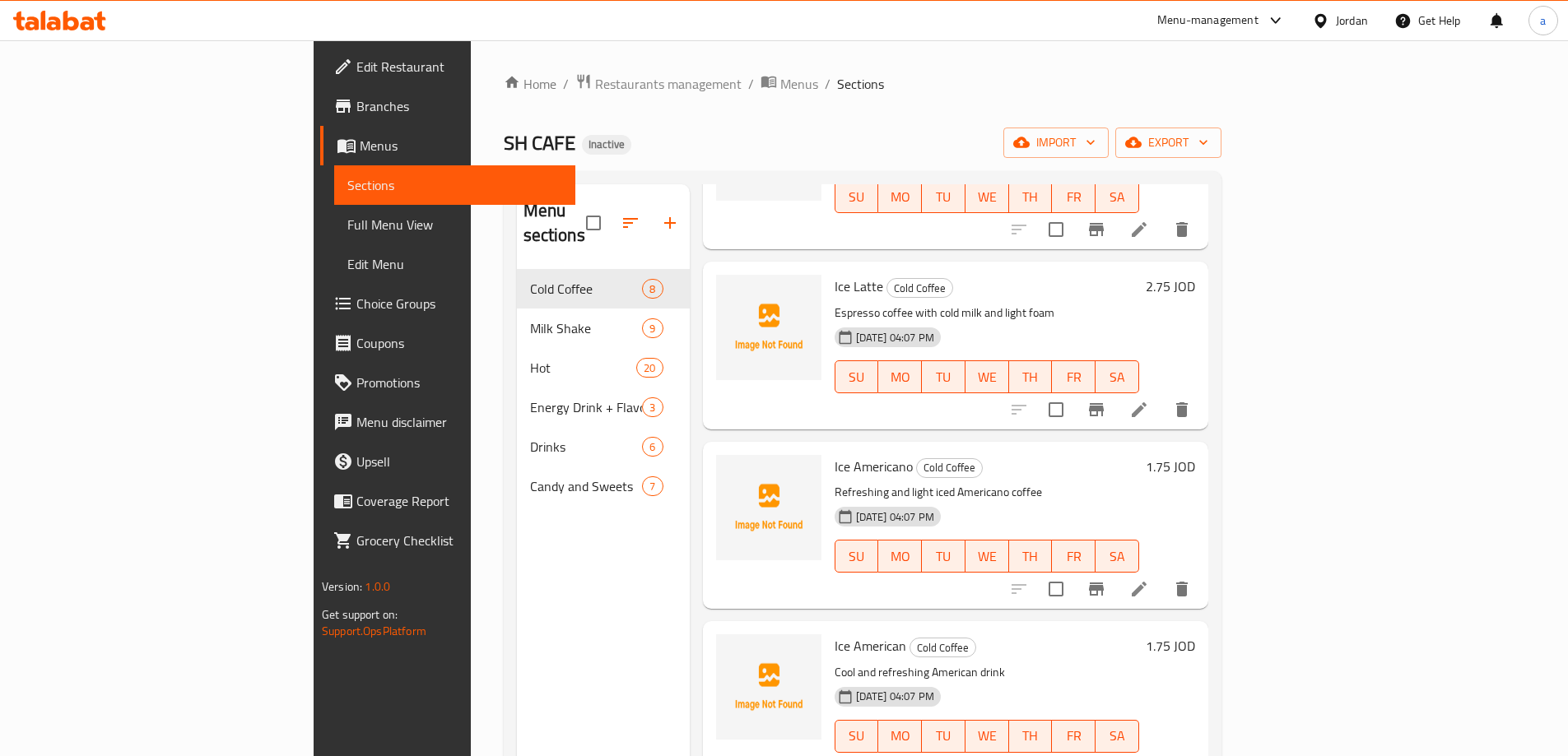
scroll to position [247, 0]
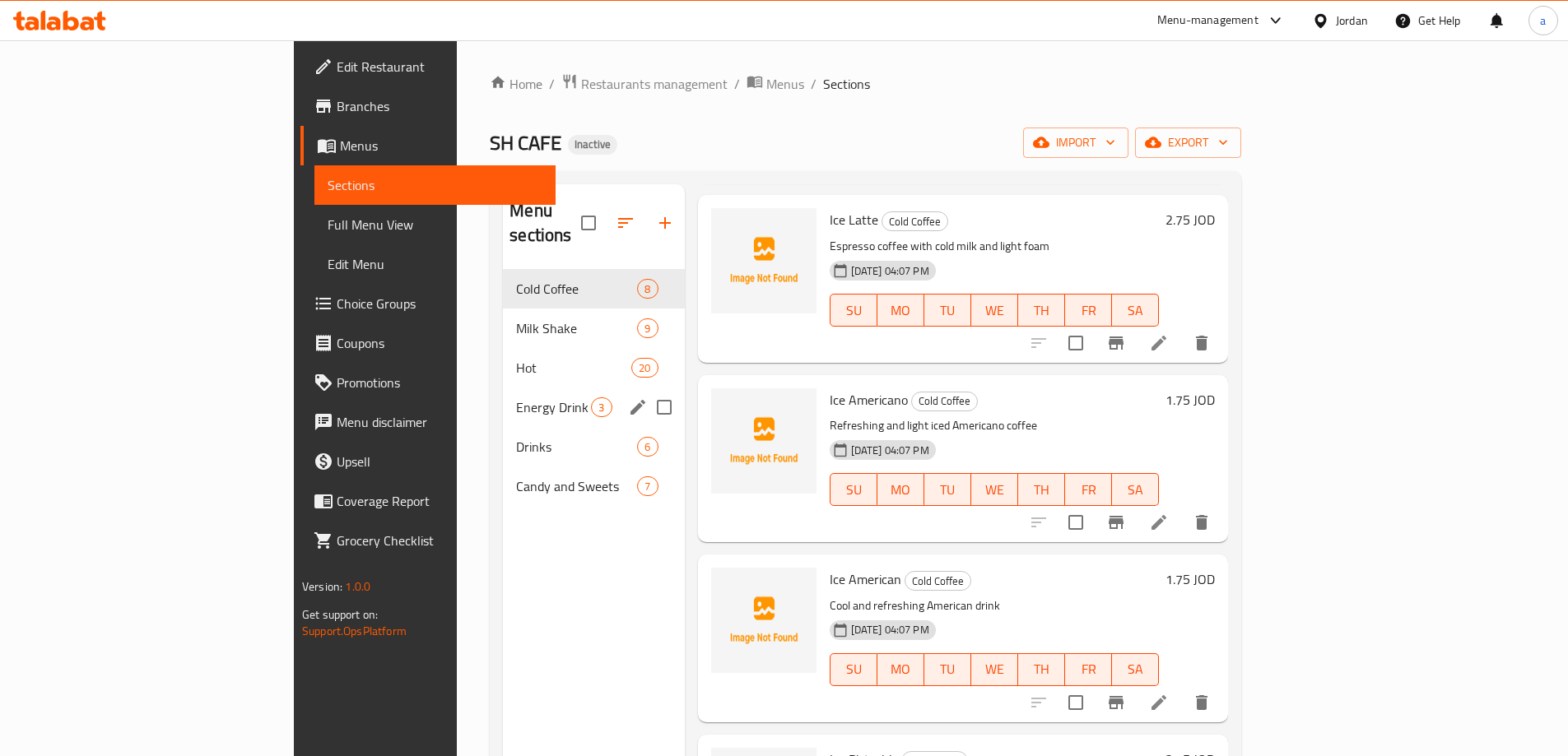
click at [503, 399] on div "Energy Drink + Flavor 3" at bounding box center [593, 407] width 181 height 39
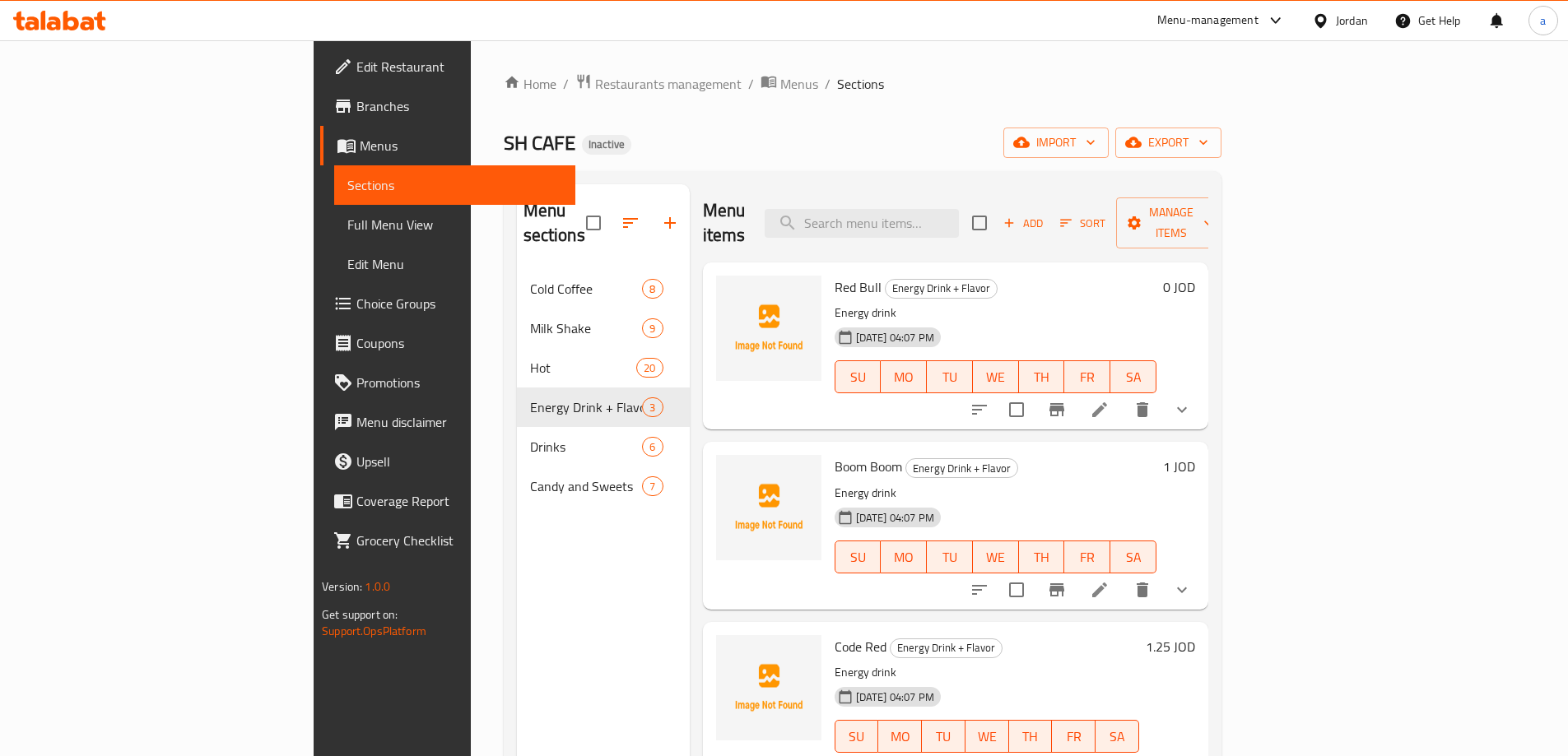
click at [1123, 395] on li at bounding box center [1100, 410] width 46 height 30
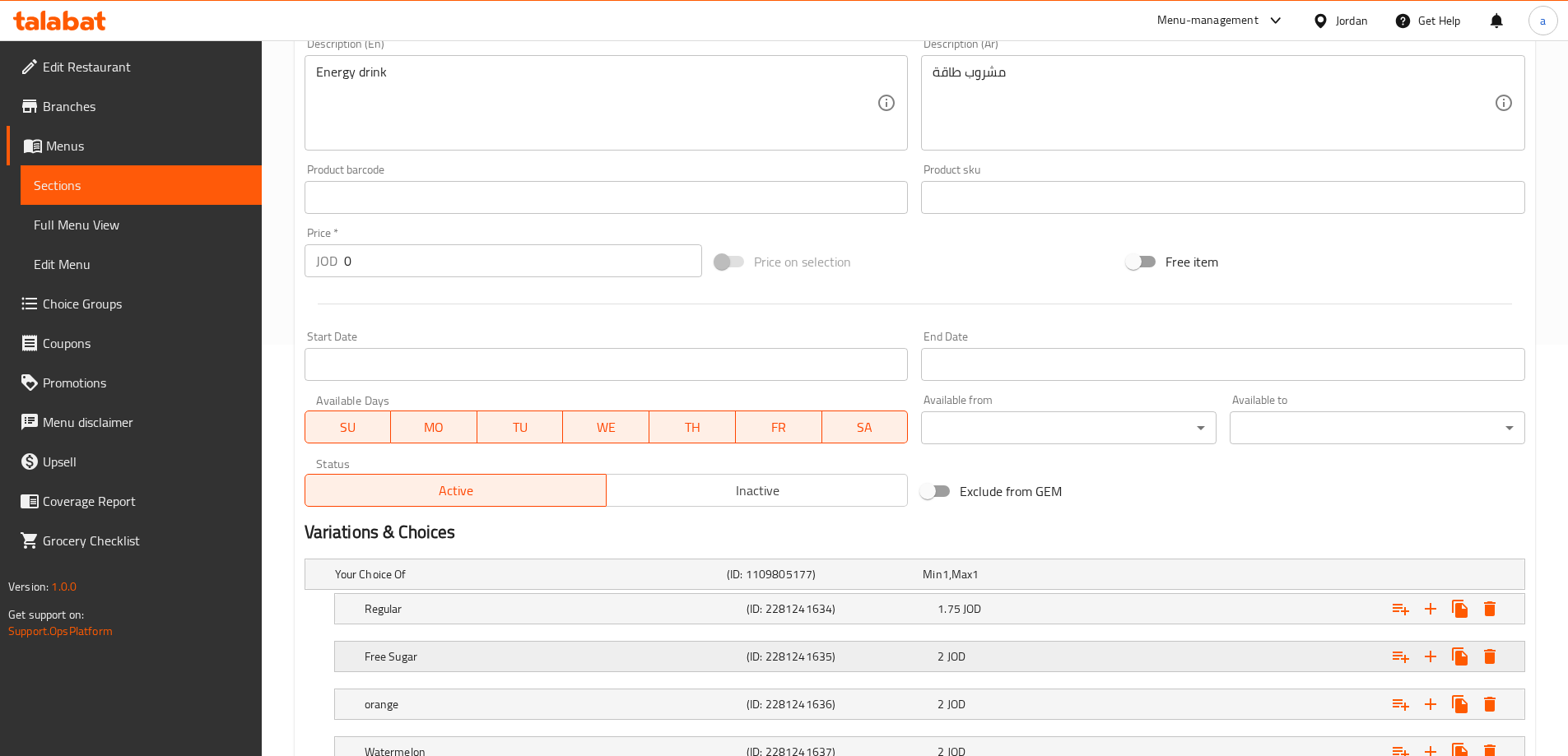
scroll to position [539, 0]
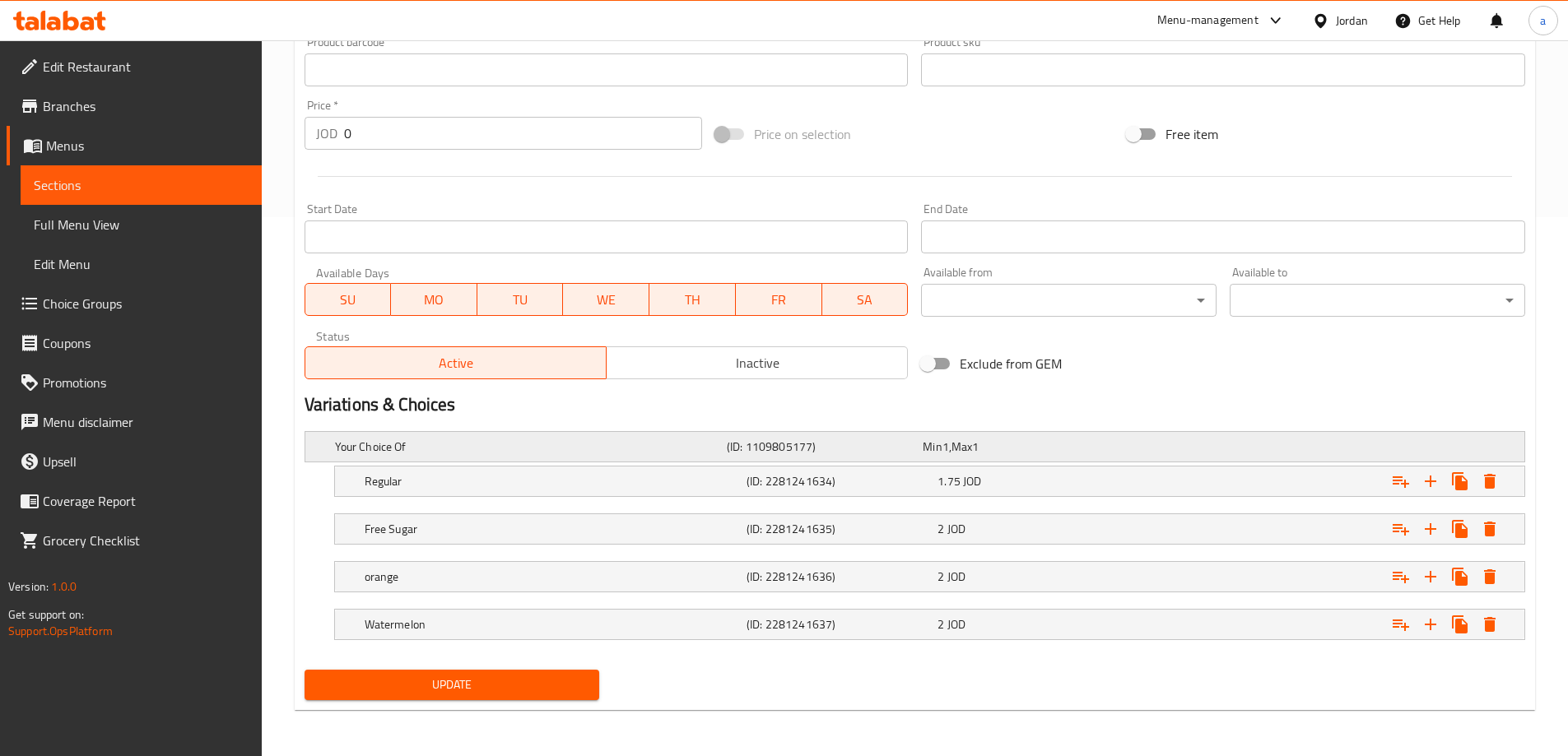
click at [356, 446] on h5 "Your Choice Of" at bounding box center [527, 446] width 385 height 16
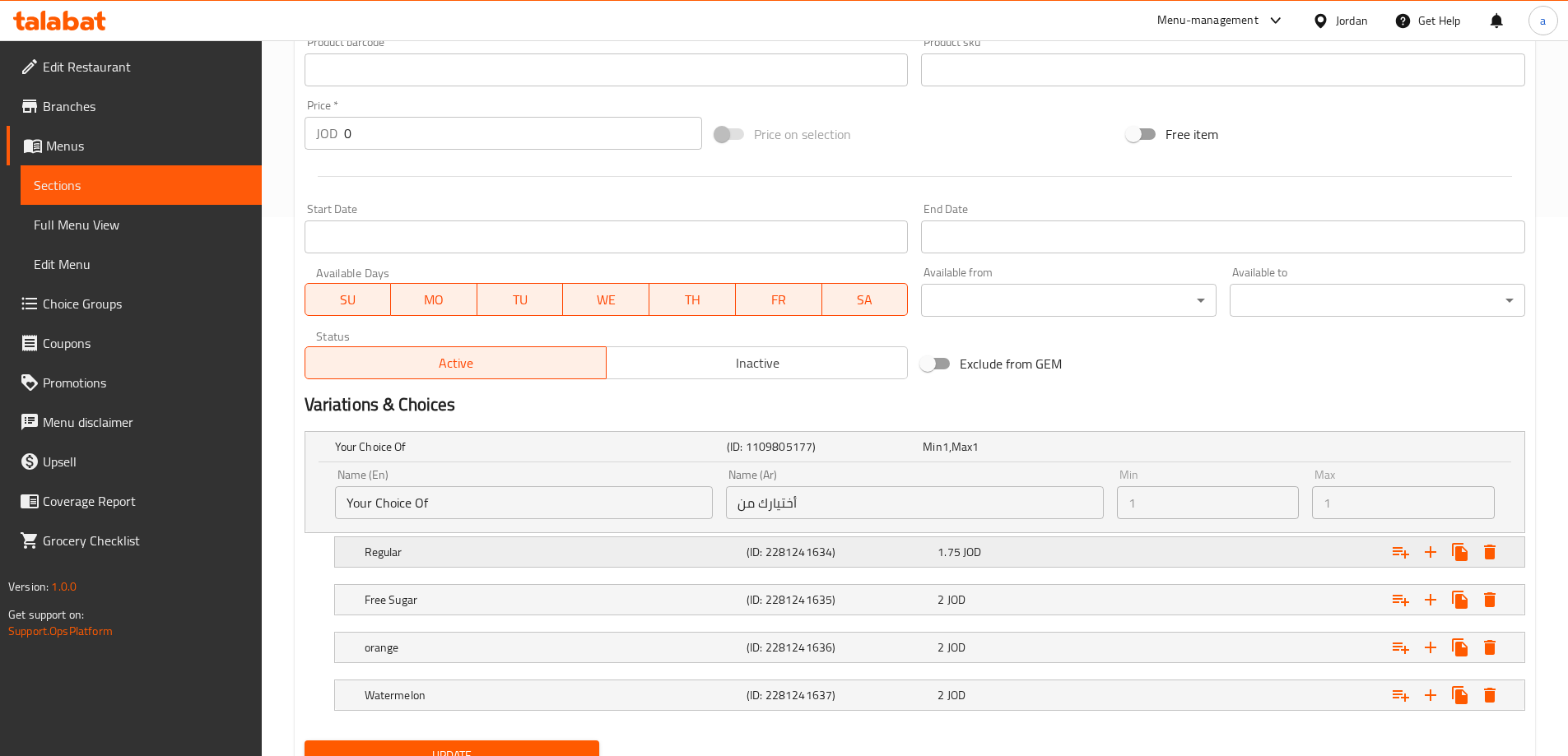
click at [373, 566] on div "Regular (ID: 2281241634) 1.75 JOD" at bounding box center [934, 552] width 1146 height 37
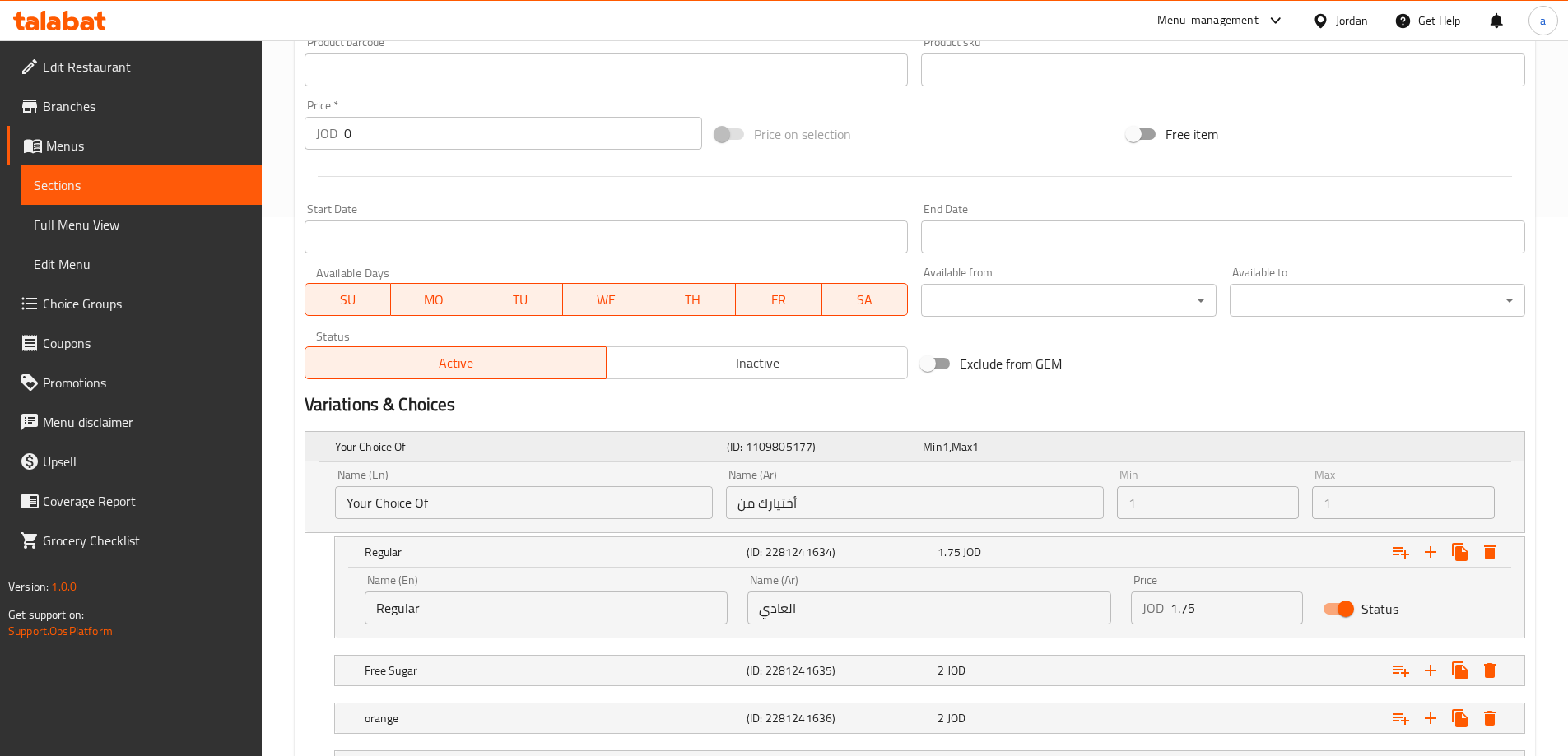
click at [350, 450] on h5 "Your Choice Of" at bounding box center [527, 446] width 385 height 16
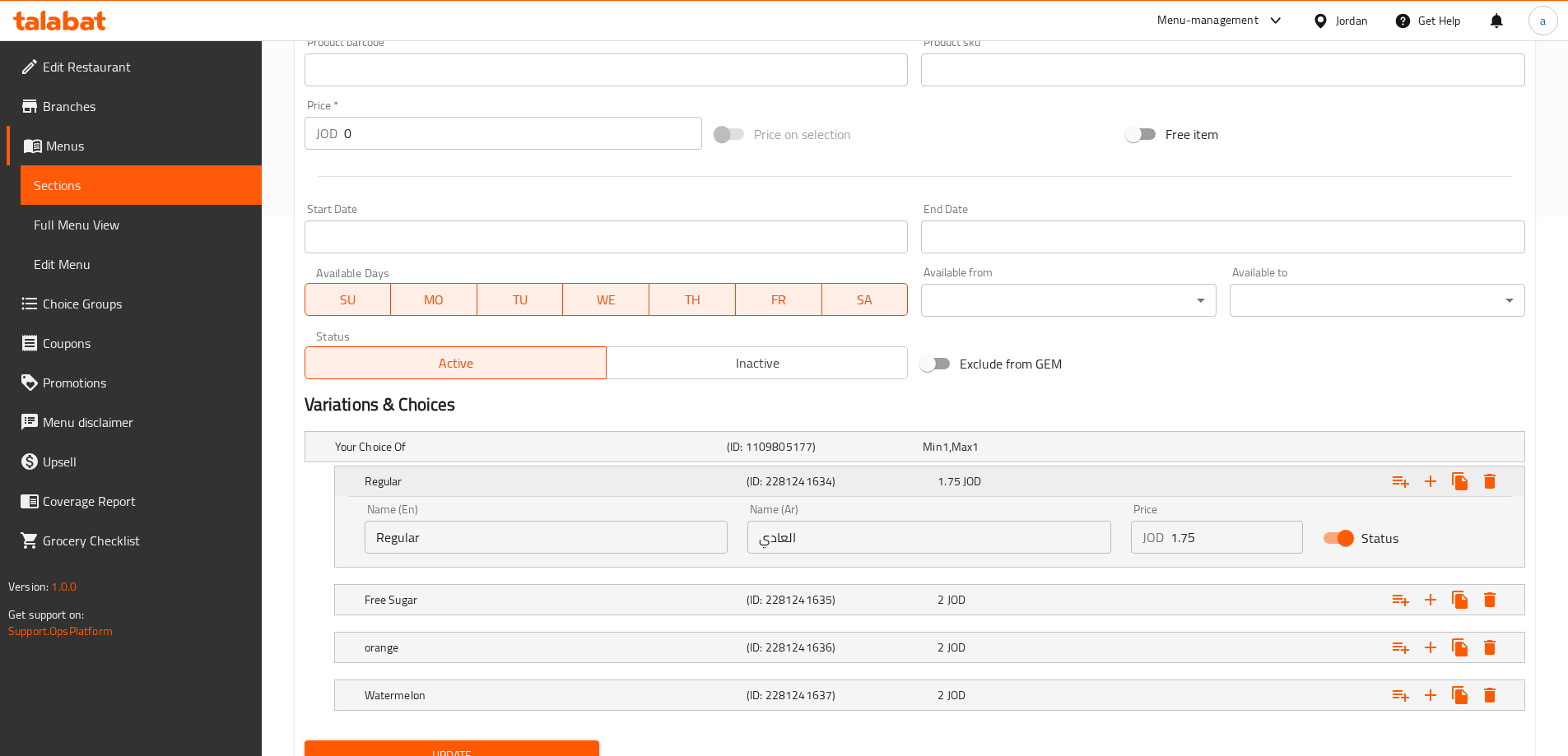
click at [361, 479] on div "Regular" at bounding box center [552, 481] width 382 height 23
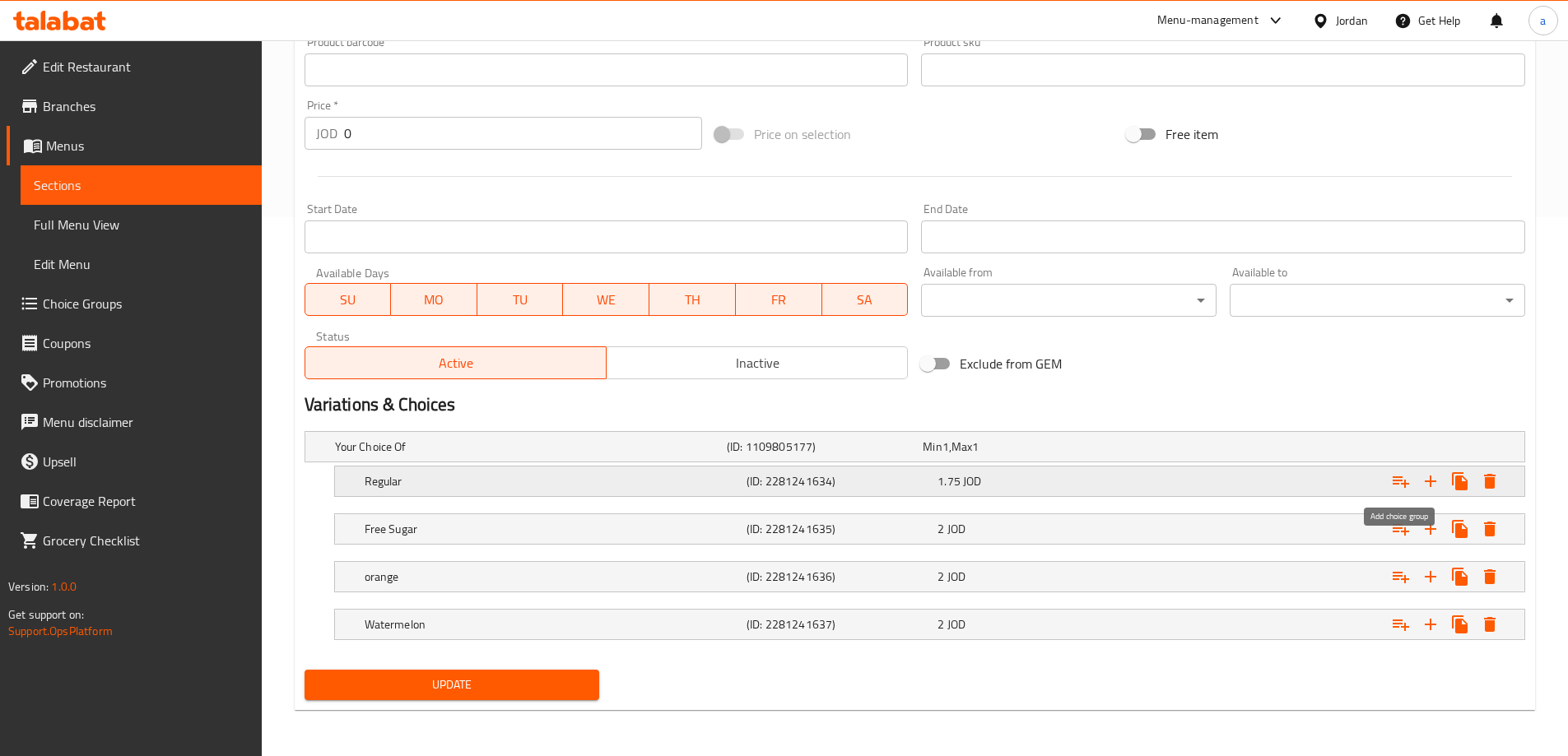
click at [1408, 484] on icon "Expand" at bounding box center [1400, 482] width 16 height 12
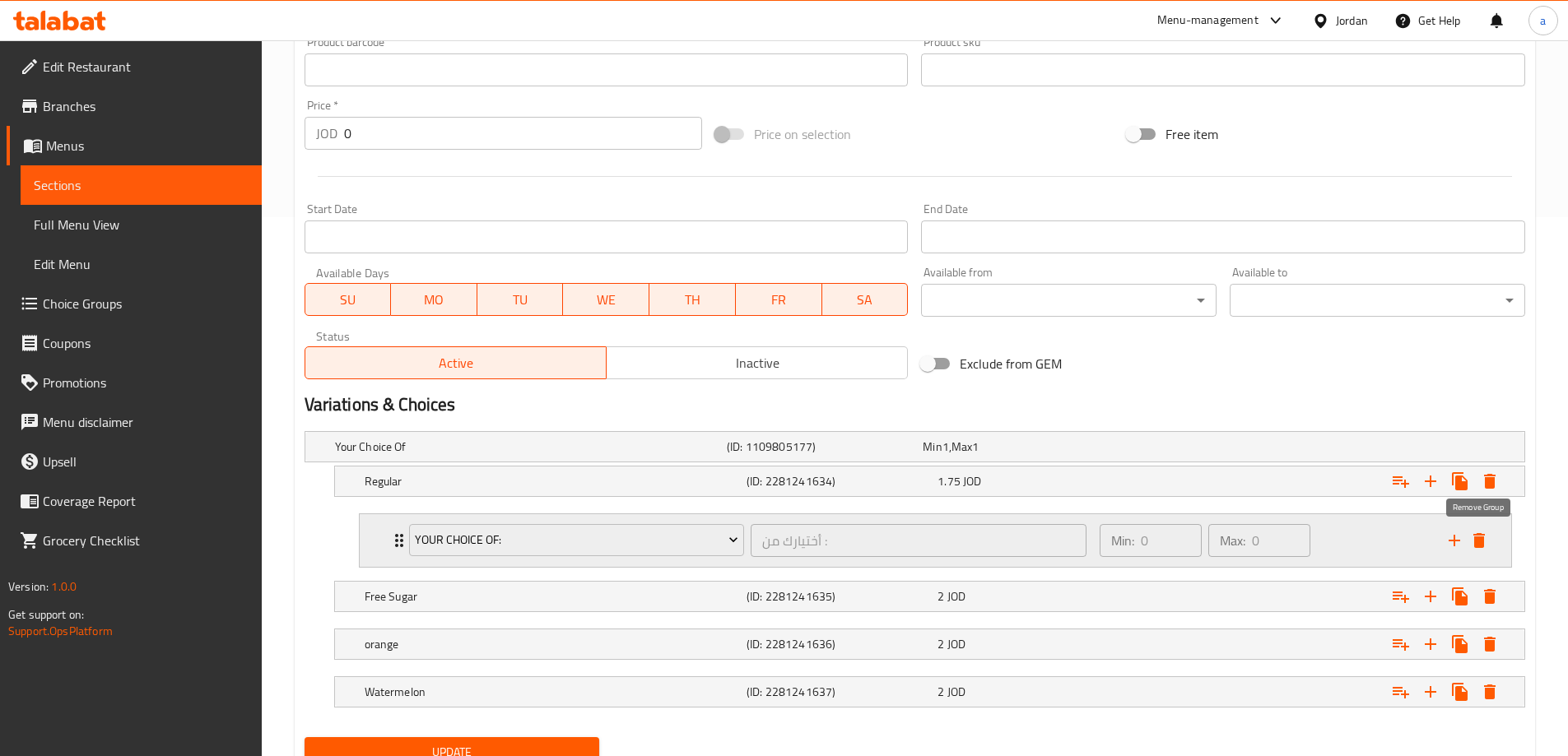
click at [1479, 535] on icon "delete" at bounding box center [1479, 540] width 12 height 14
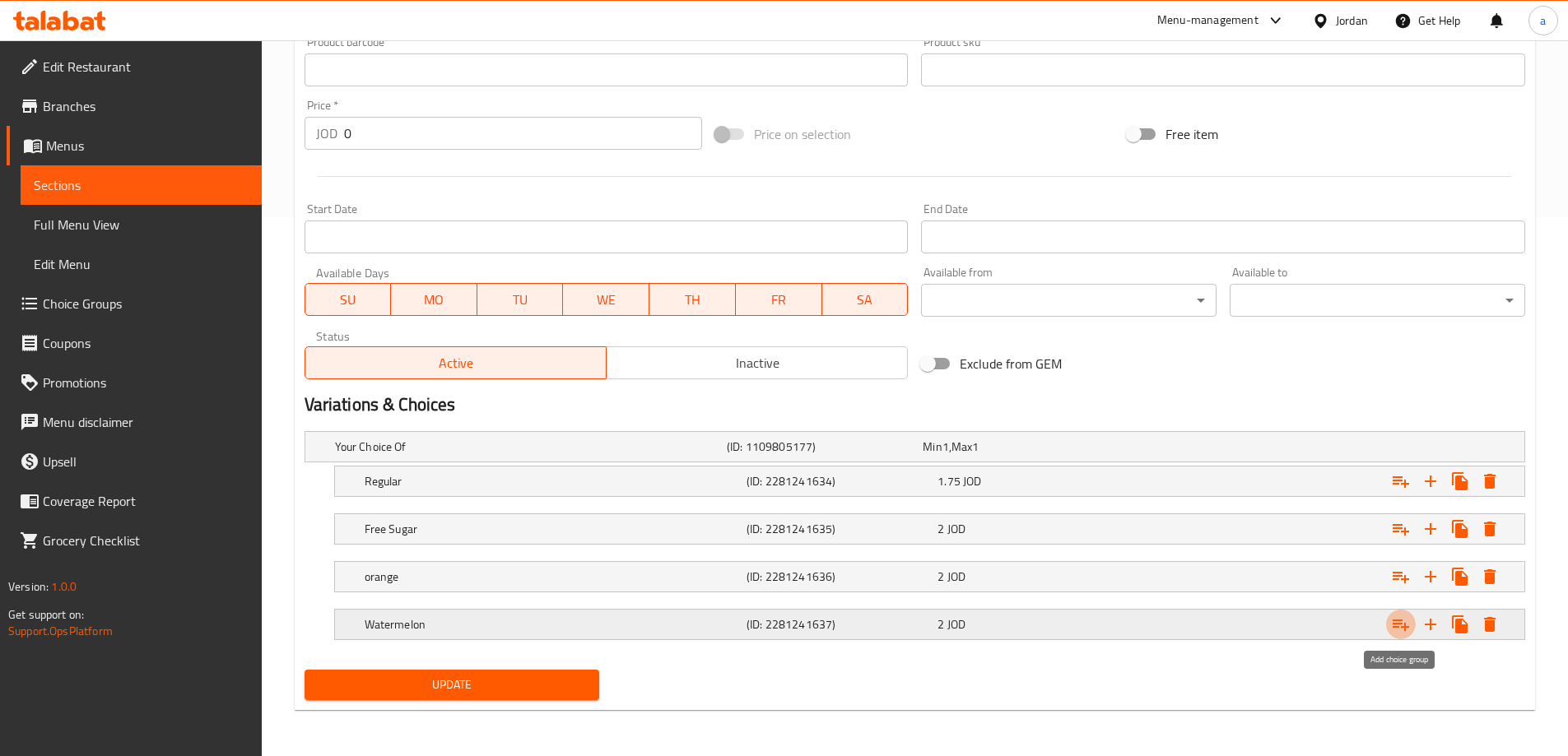
click at [1408, 621] on icon "Expand" at bounding box center [1400, 624] width 20 height 20
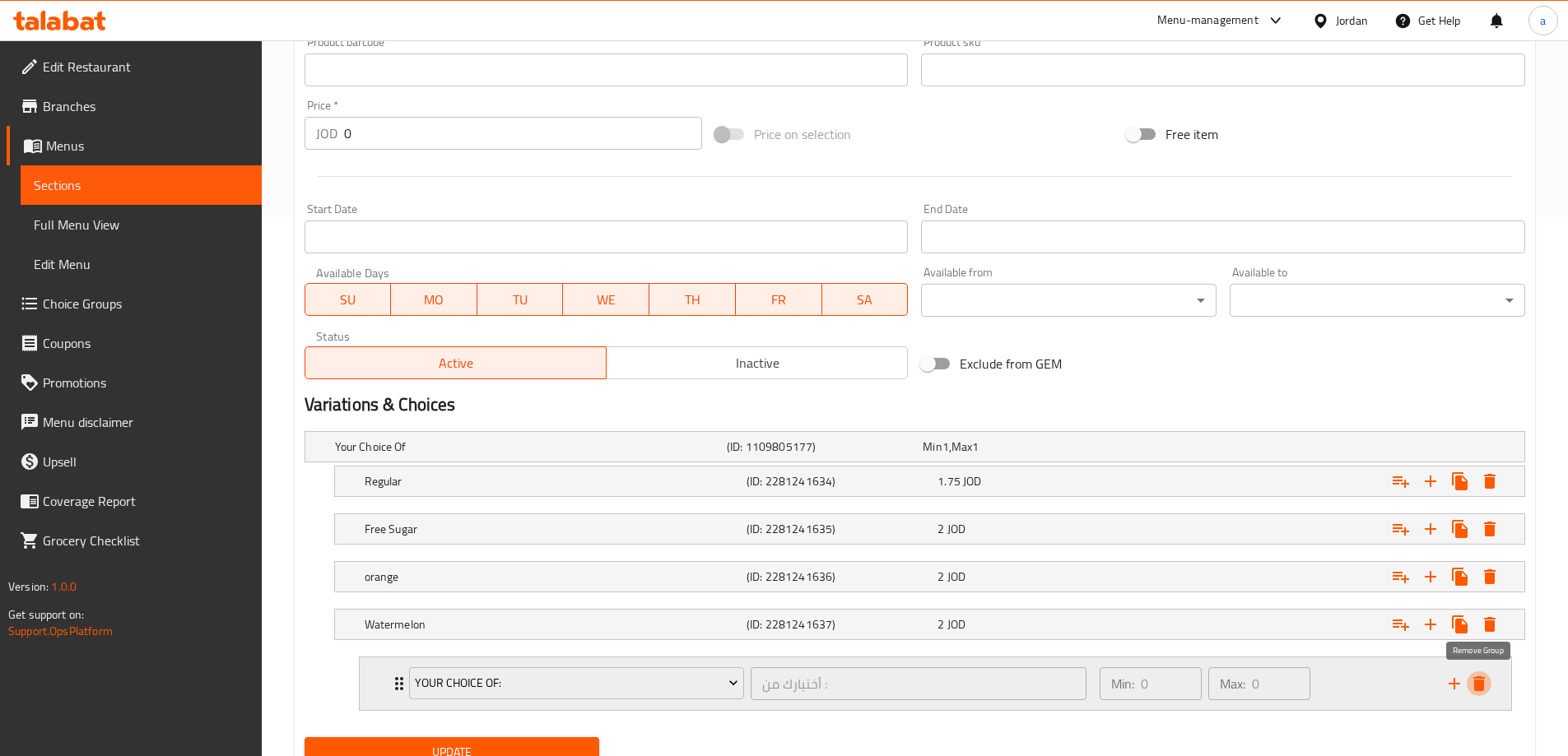
click at [1482, 689] on icon "delete" at bounding box center [1479, 683] width 12 height 14
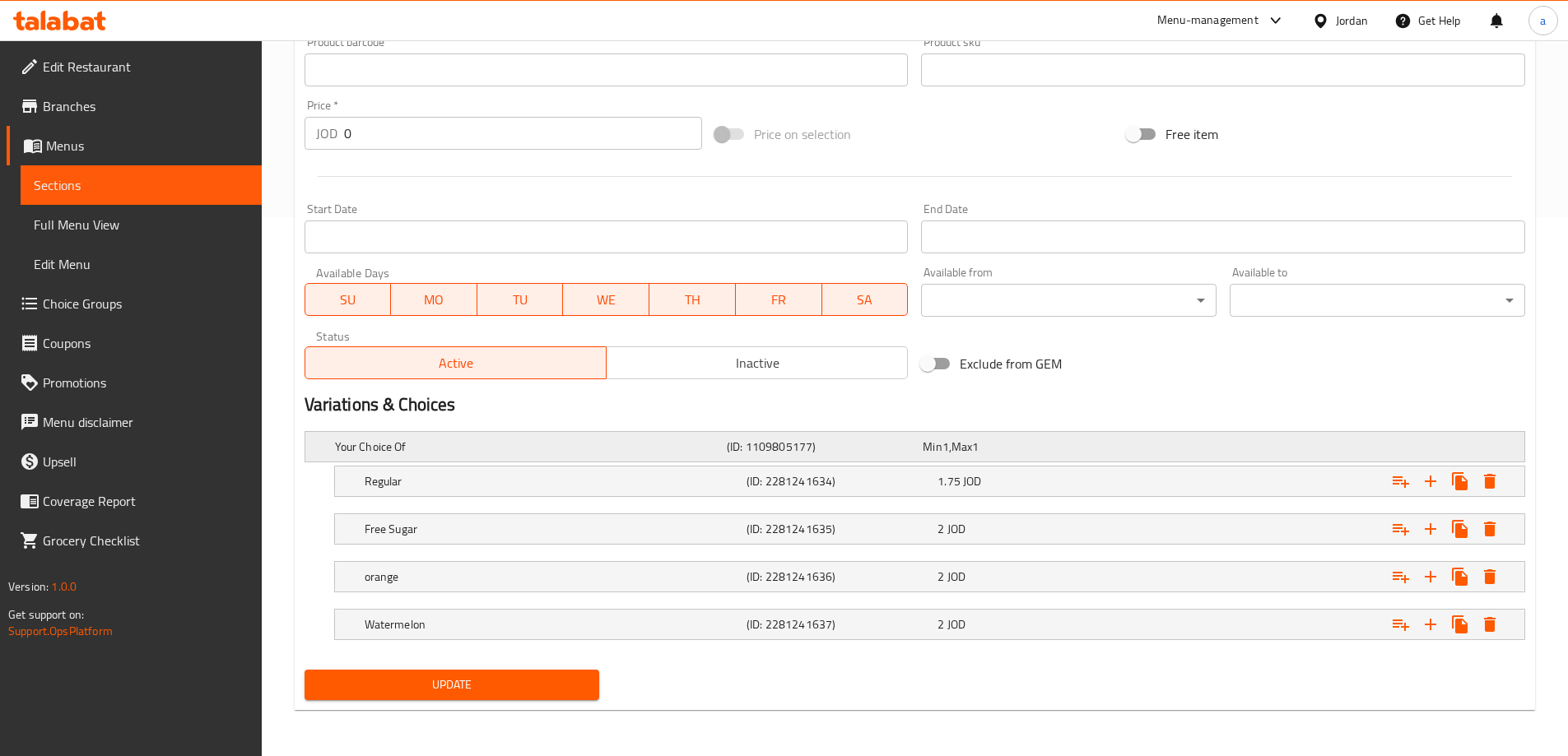
click at [725, 432] on div "Your Choice Of (ID: 1109805177) Min 1 , Max 1" at bounding box center [919, 446] width 1176 height 37
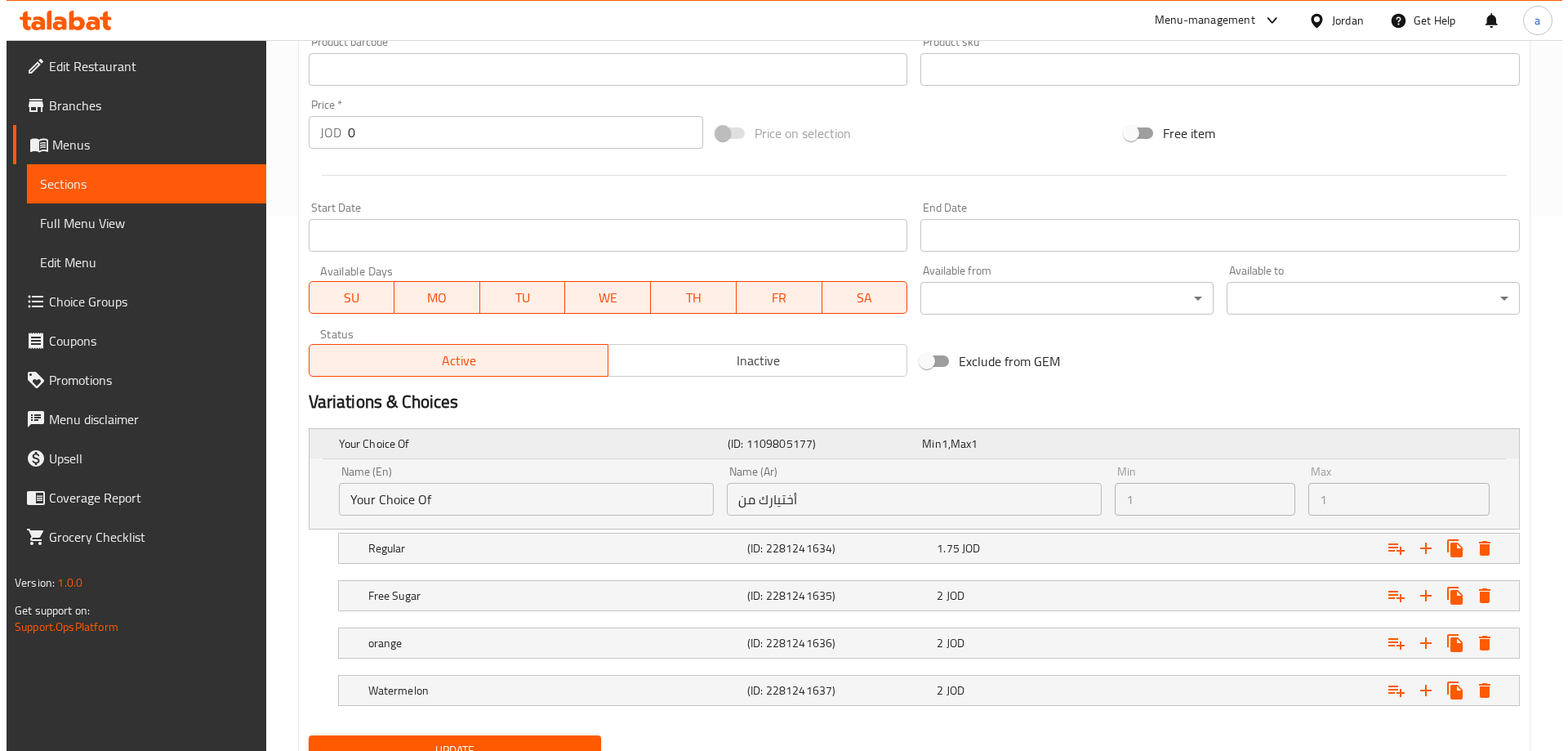
scroll to position [606, 0]
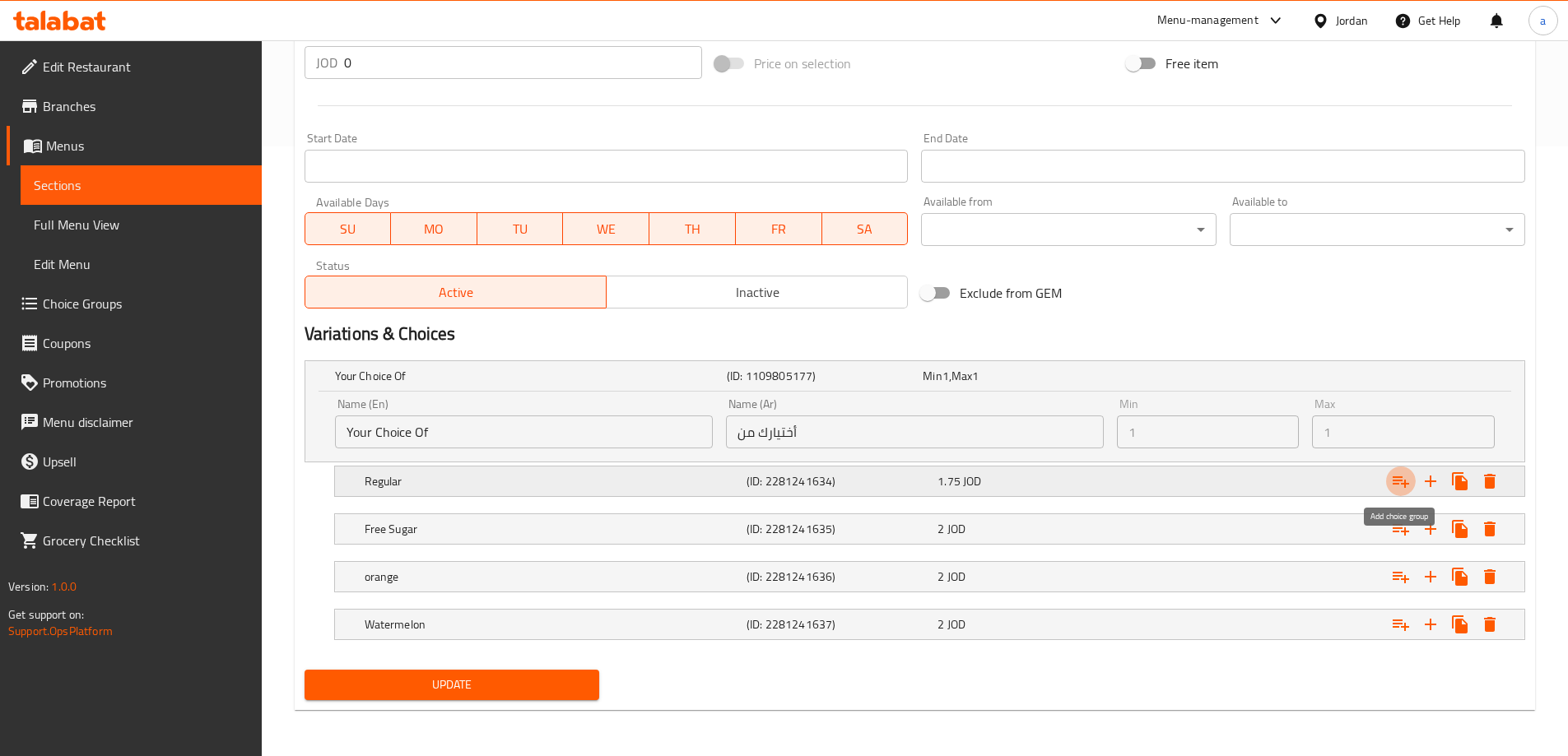
click at [1405, 476] on icon "Expand" at bounding box center [1400, 481] width 20 height 20
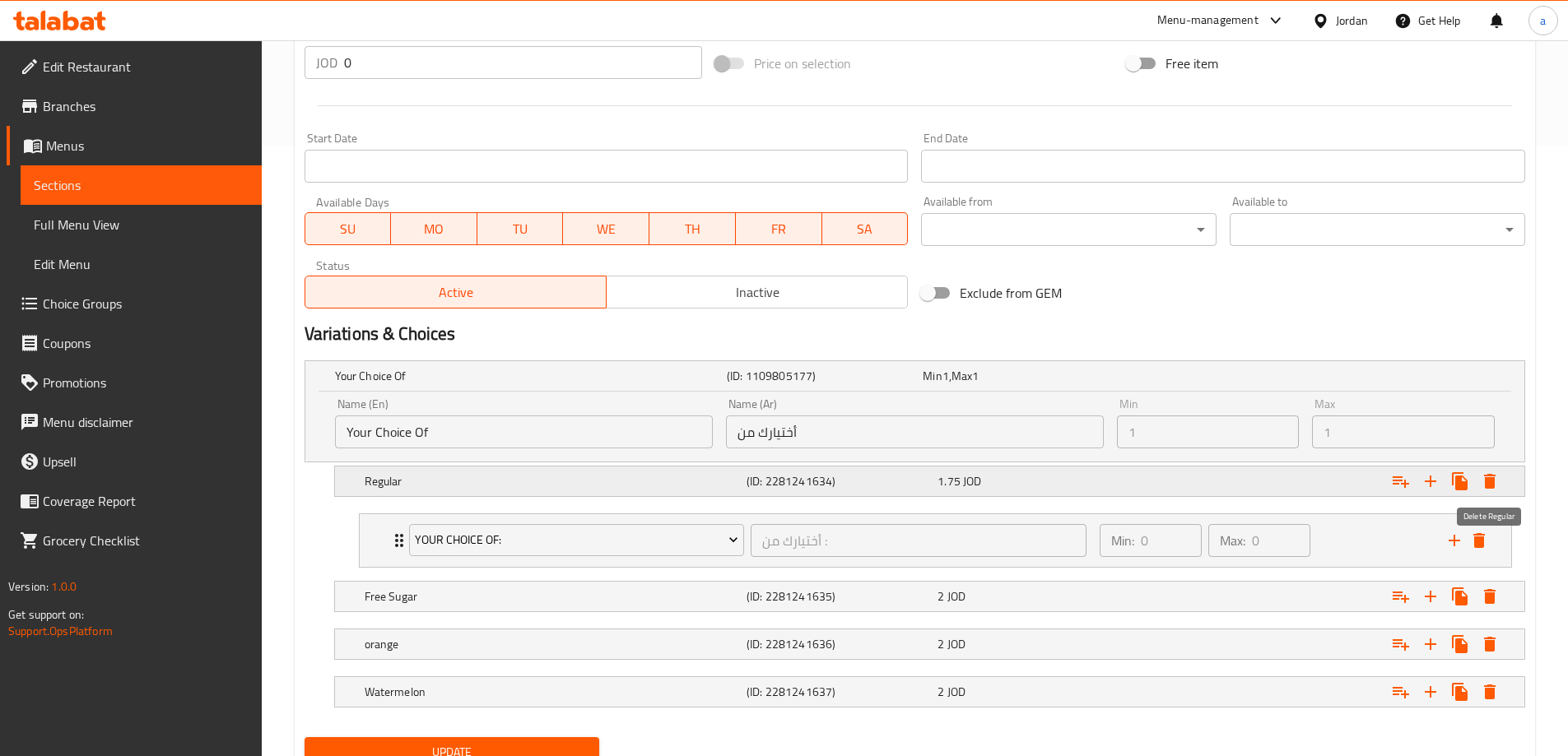
click at [1502, 490] on button "Expand" at bounding box center [1490, 481] width 30 height 30
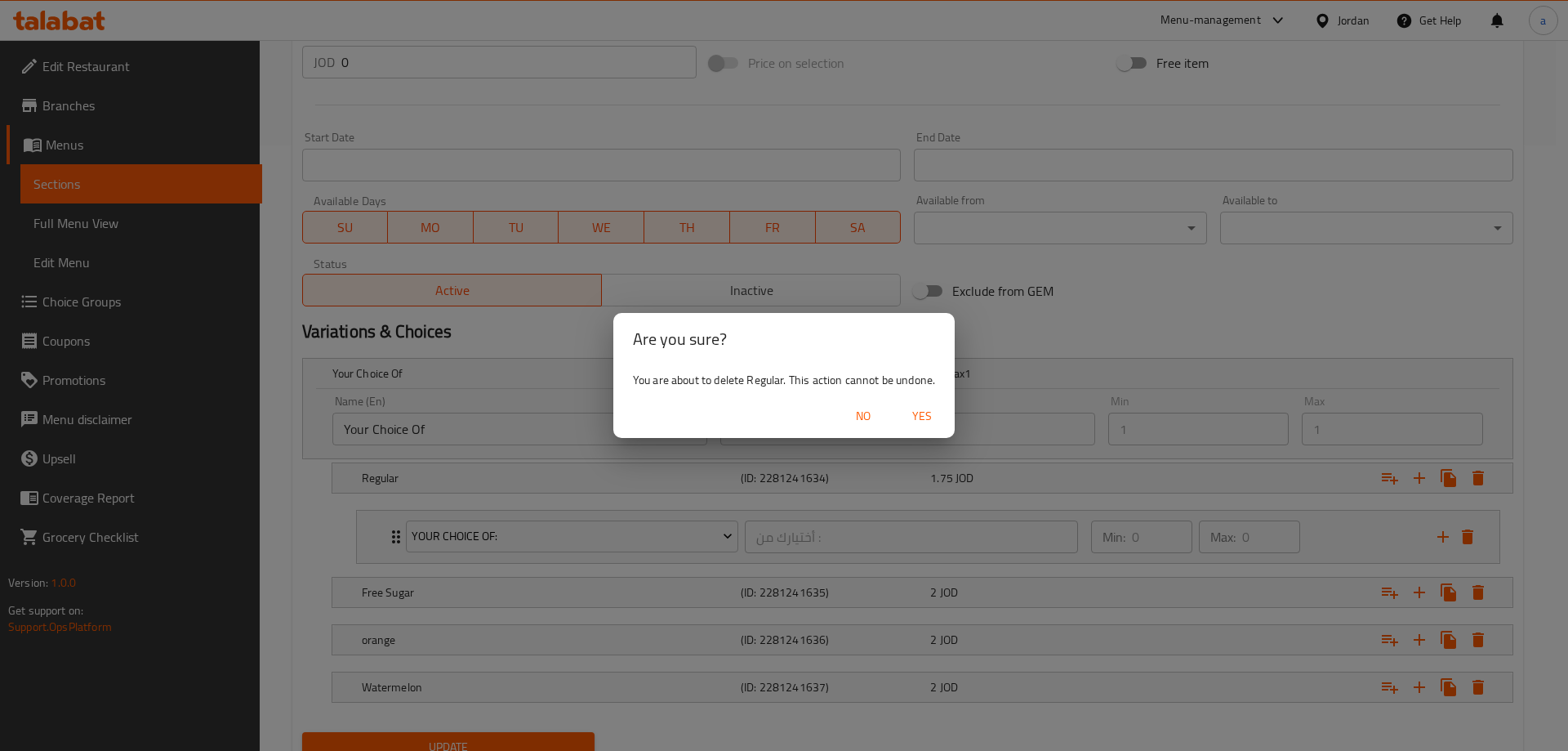
click at [999, 474] on div "Are you sure? You are about to delete Regular. This action cannot be undone. No…" at bounding box center [784, 376] width 1568 height 751
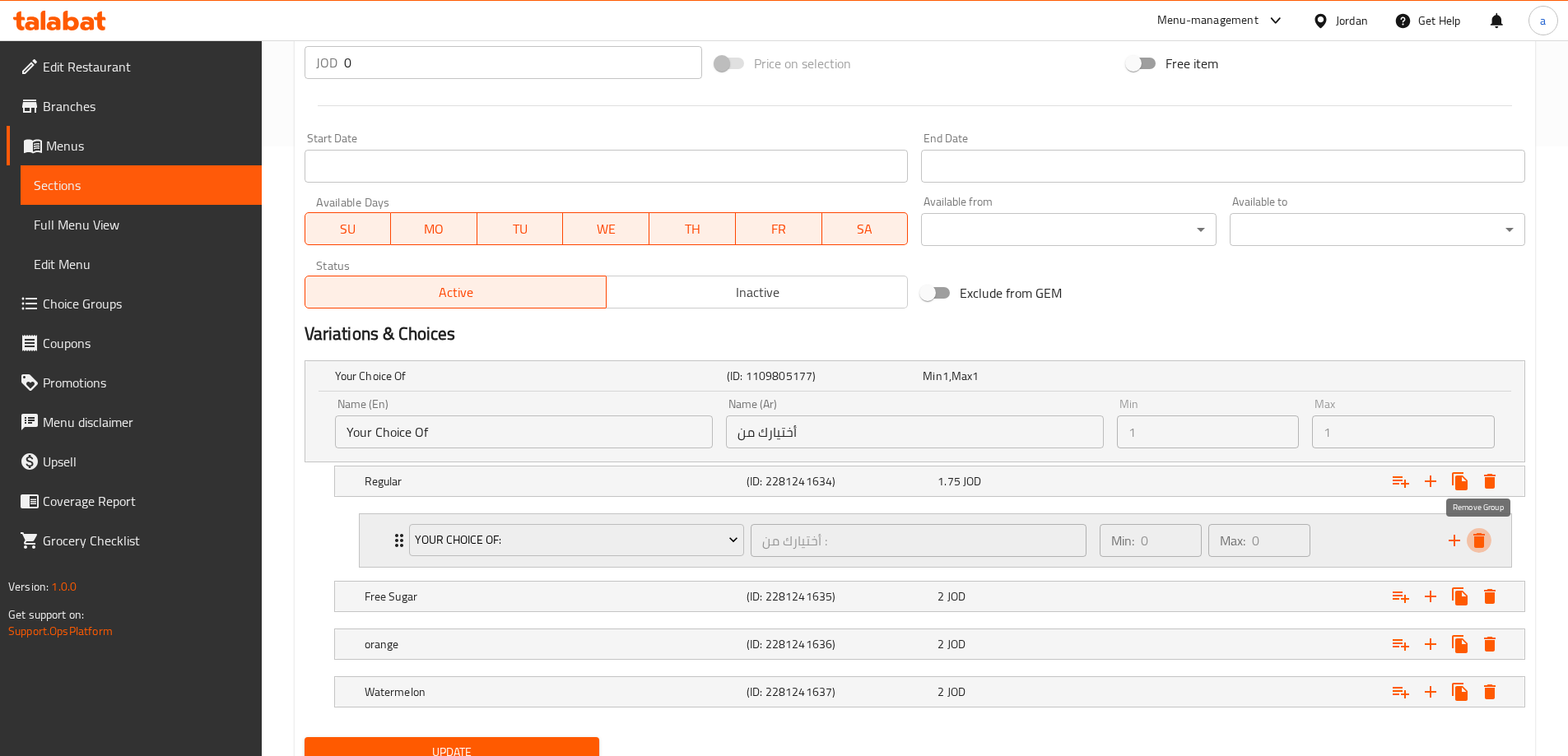
click at [1486, 535] on icon "delete" at bounding box center [1479, 540] width 20 height 20
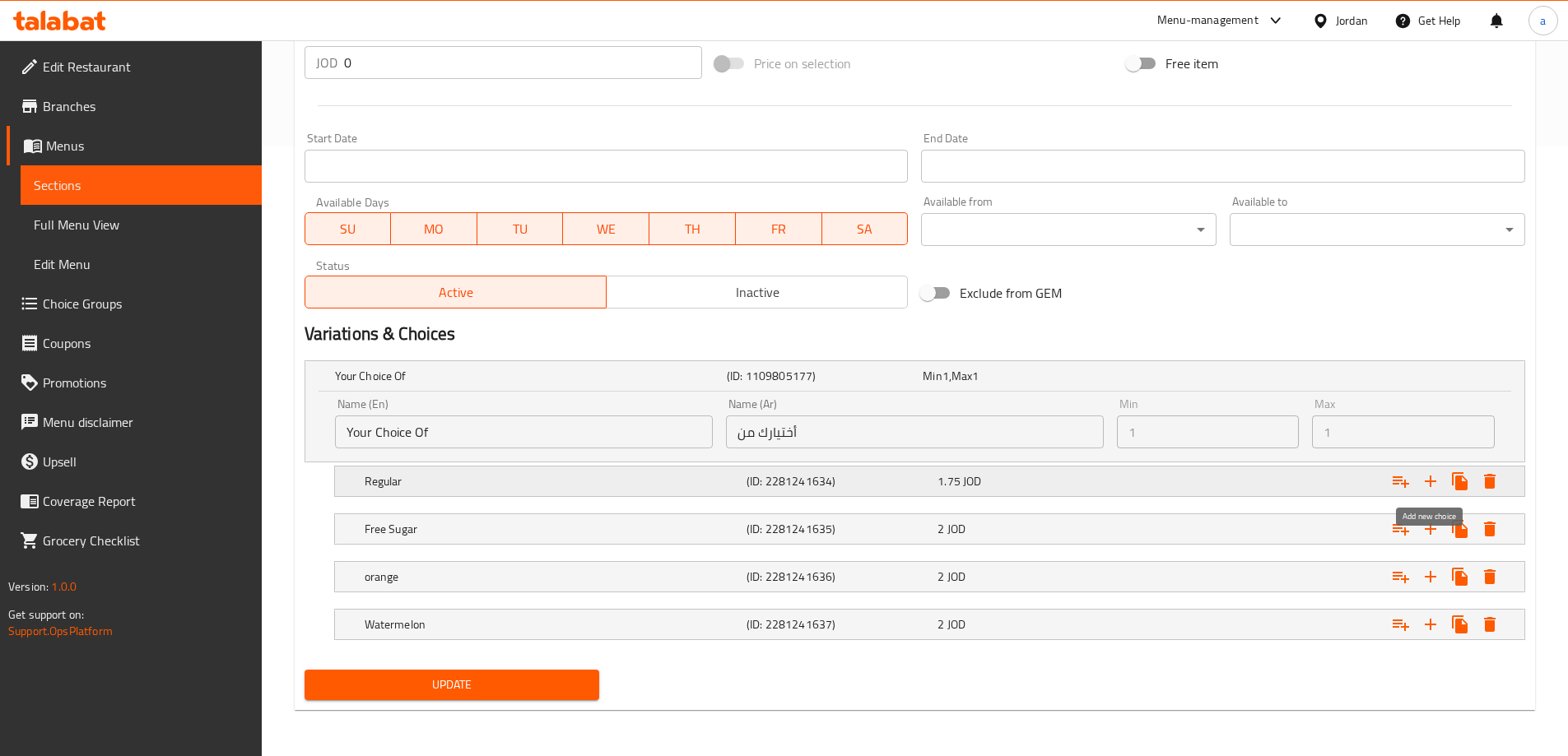
click at [1426, 487] on icon "Expand" at bounding box center [1430, 481] width 20 height 20
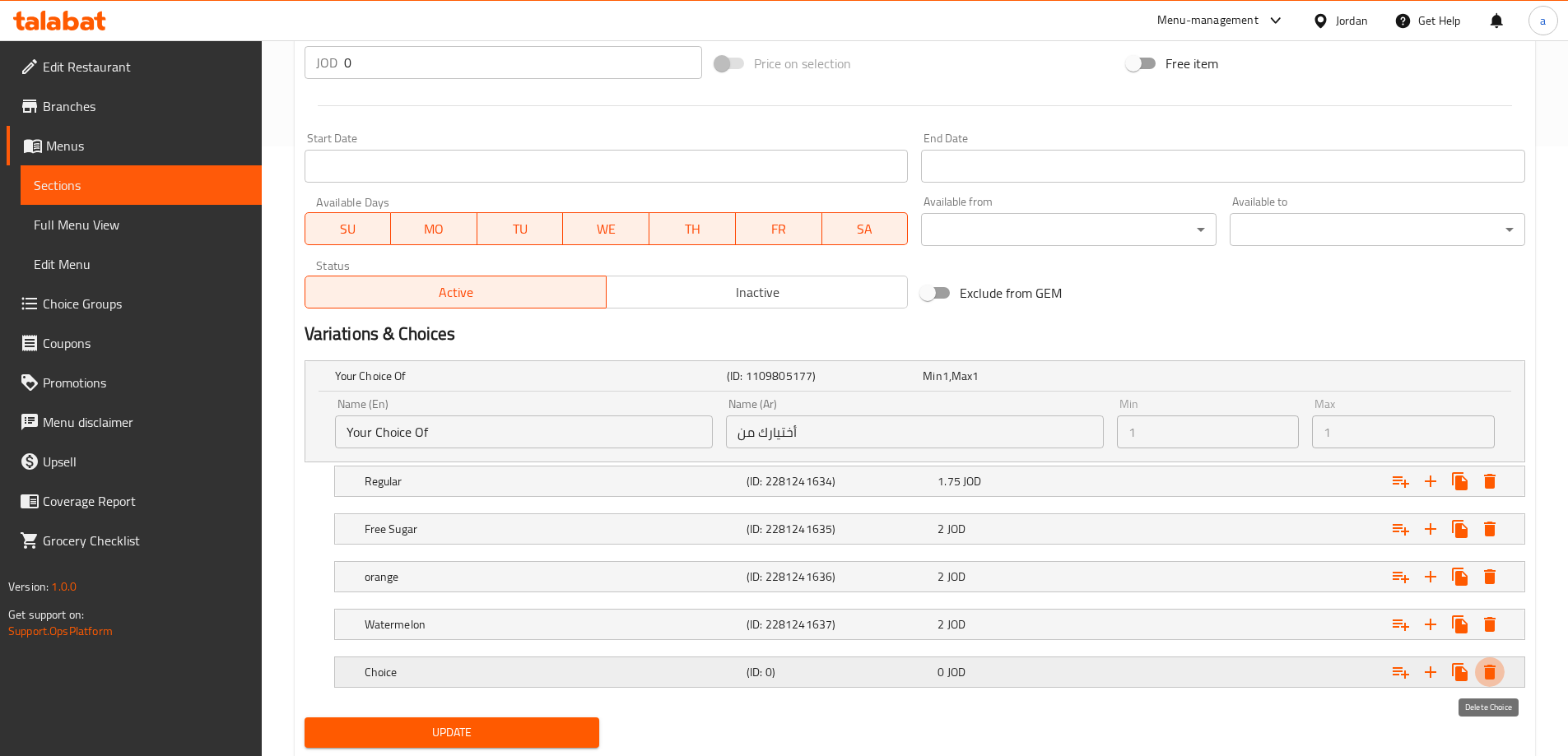
click at [1495, 669] on icon "Expand" at bounding box center [1490, 672] width 12 height 14
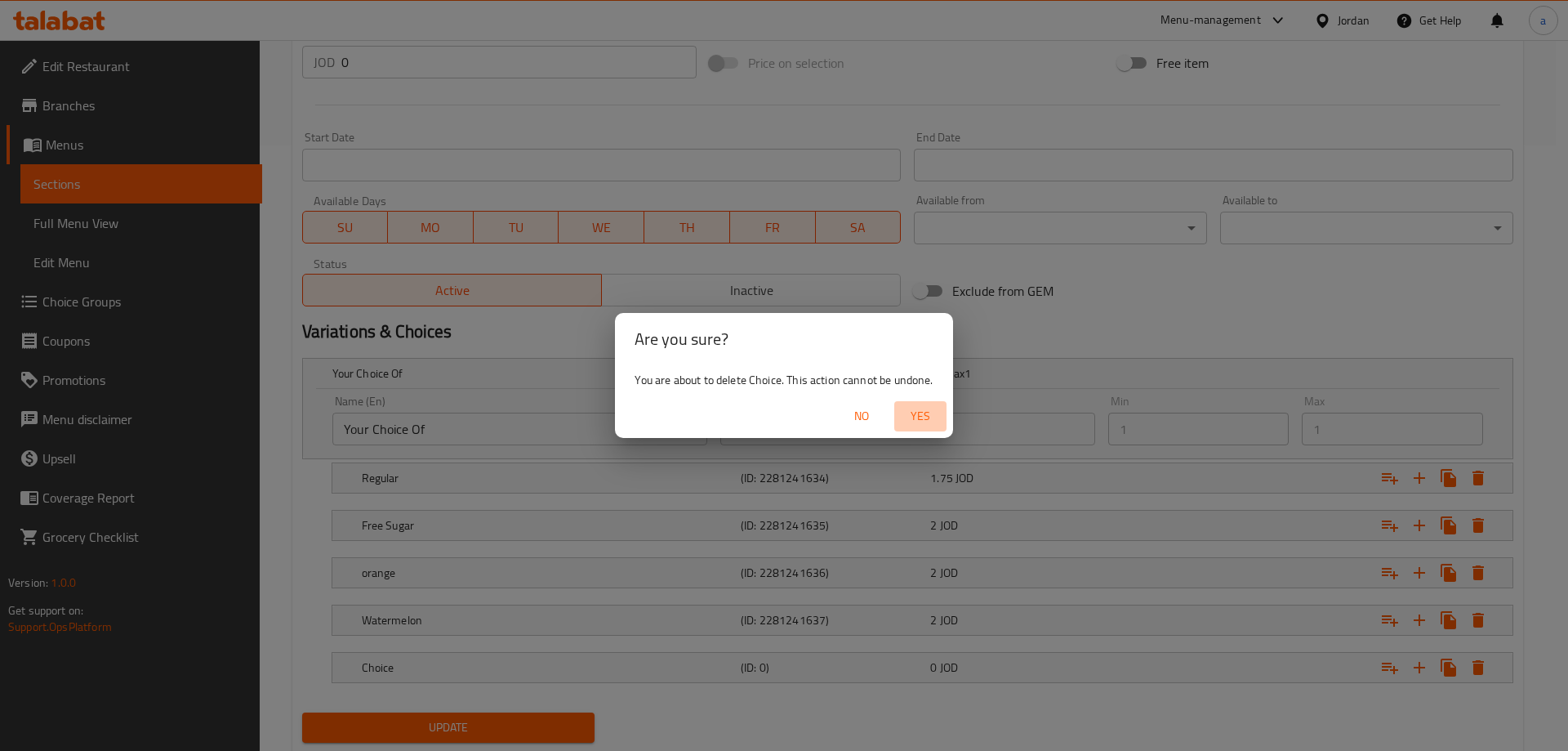
click at [912, 410] on span "Yes" at bounding box center [921, 416] width 39 height 20
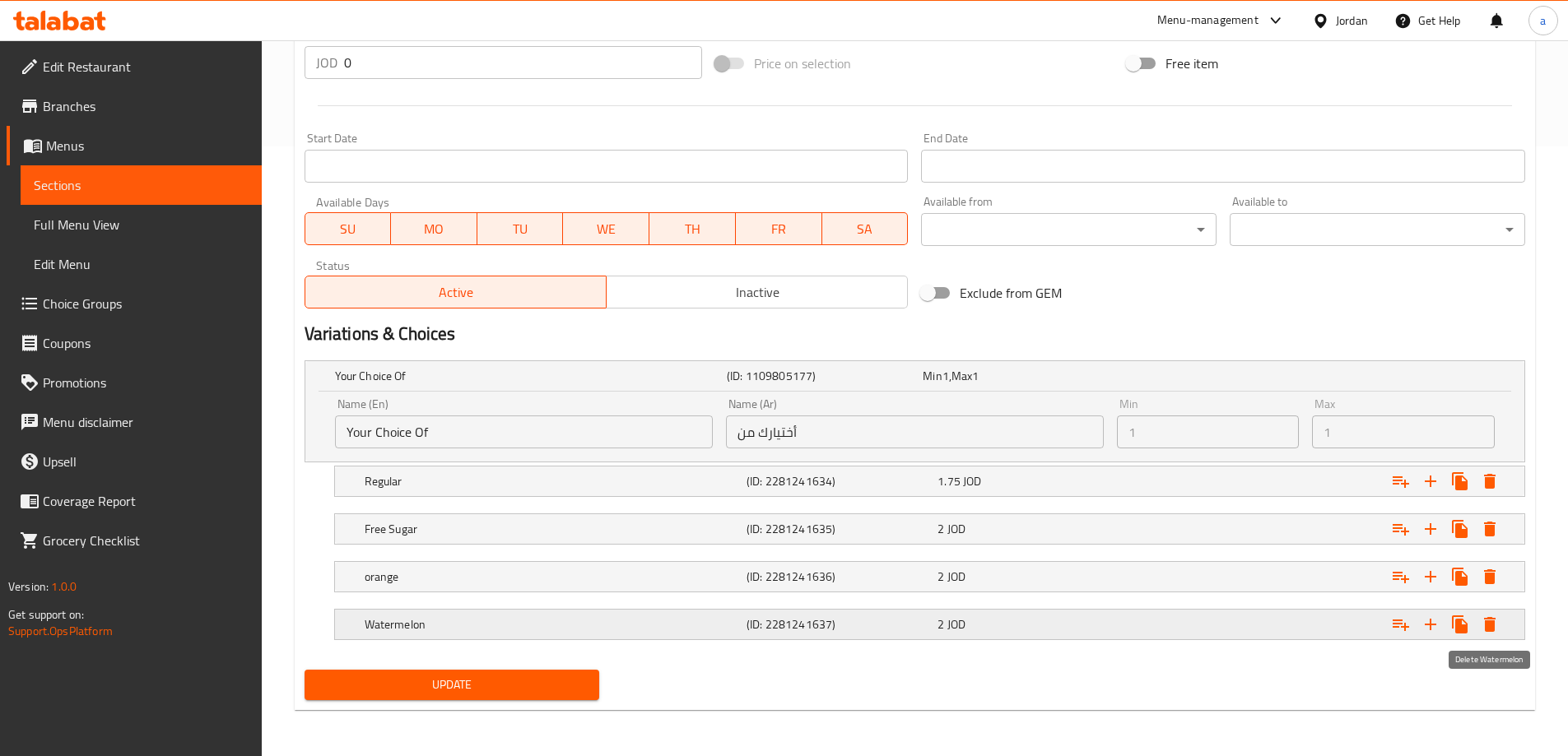
click at [1484, 623] on icon "Expand" at bounding box center [1489, 624] width 20 height 20
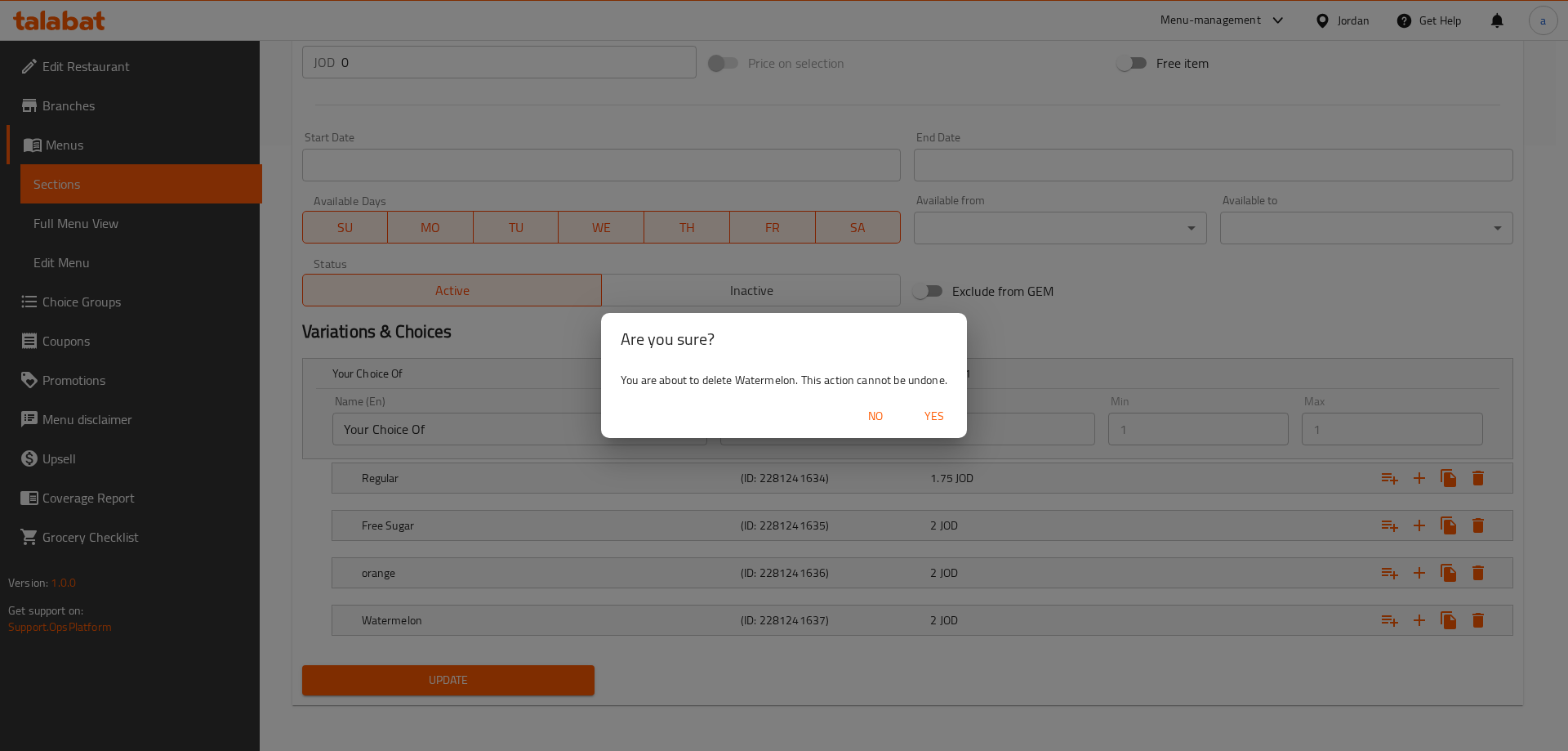
click at [938, 410] on span "Yes" at bounding box center [934, 416] width 39 height 20
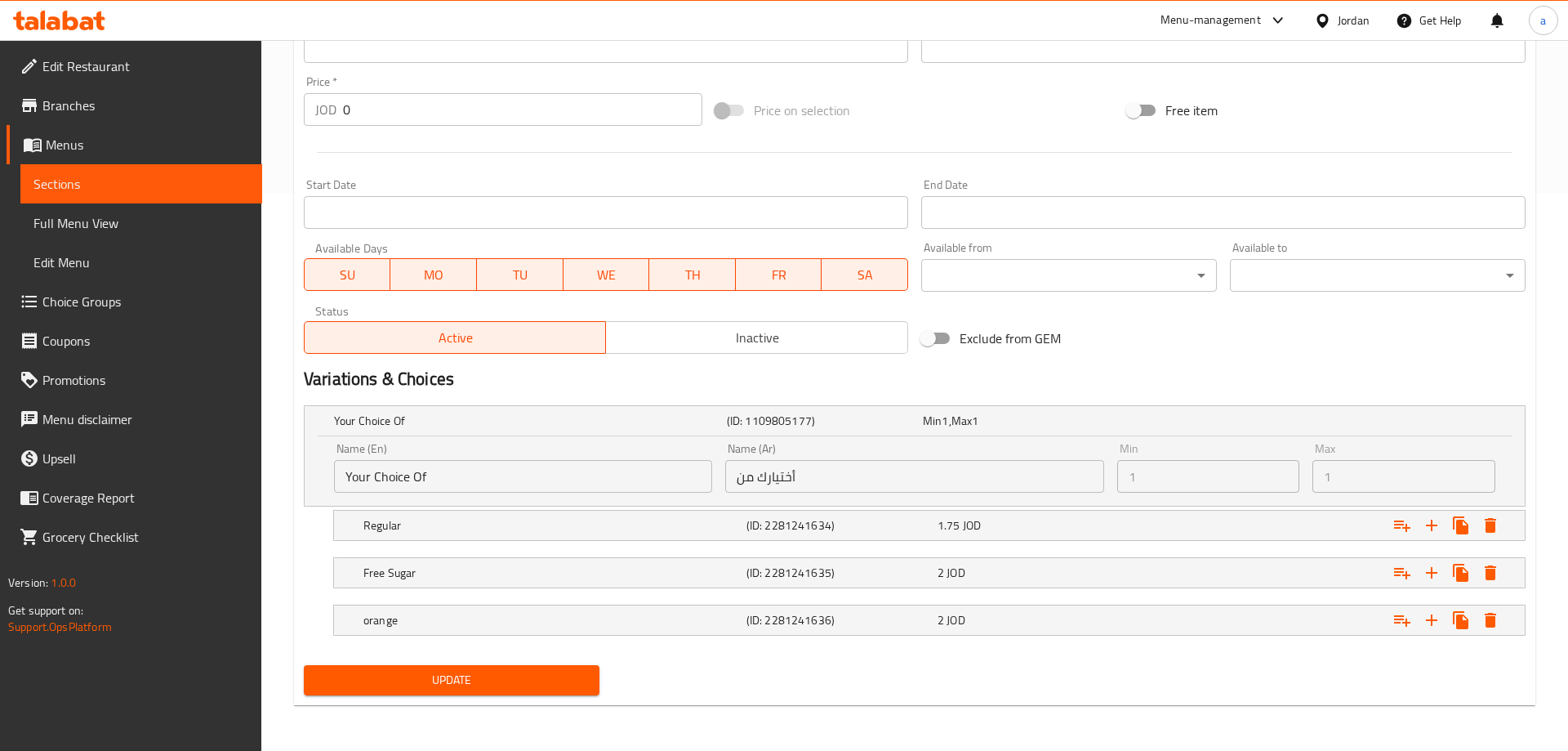
scroll to position [558, 0]
click at [1484, 624] on icon "Expand" at bounding box center [1478, 620] width 19 height 19
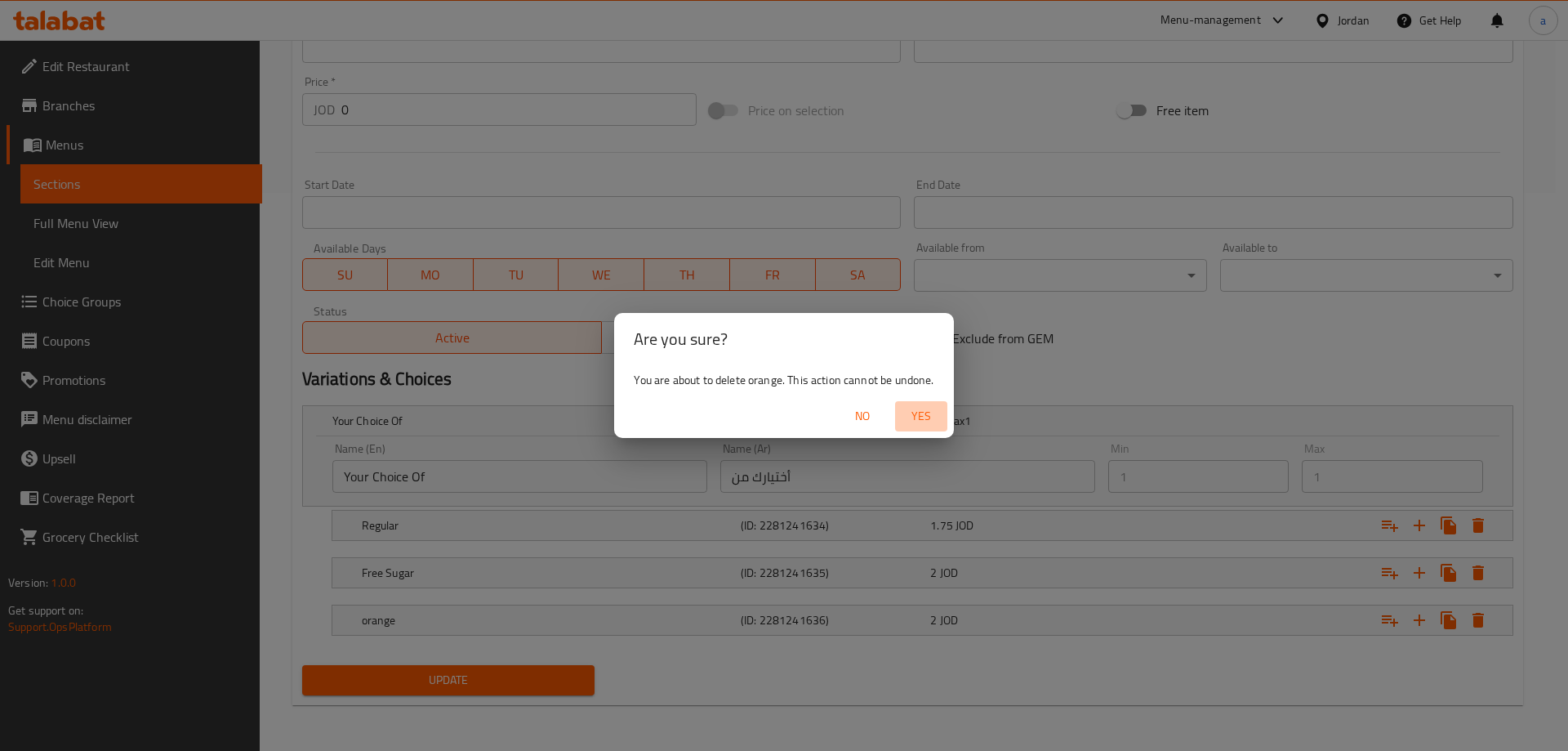
click at [926, 411] on span "Yes" at bounding box center [921, 416] width 39 height 20
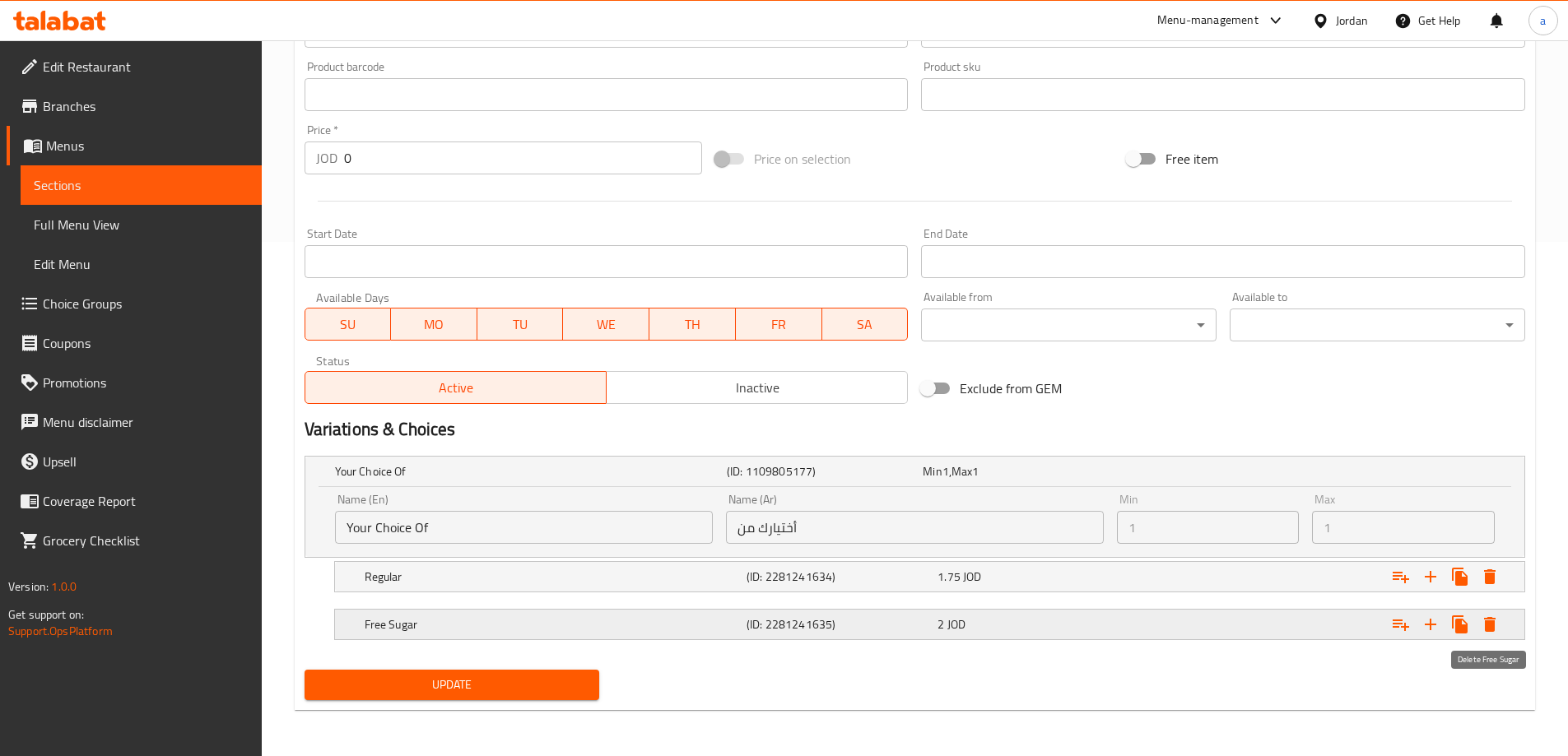
click at [1490, 628] on icon "Expand" at bounding box center [1490, 624] width 12 height 14
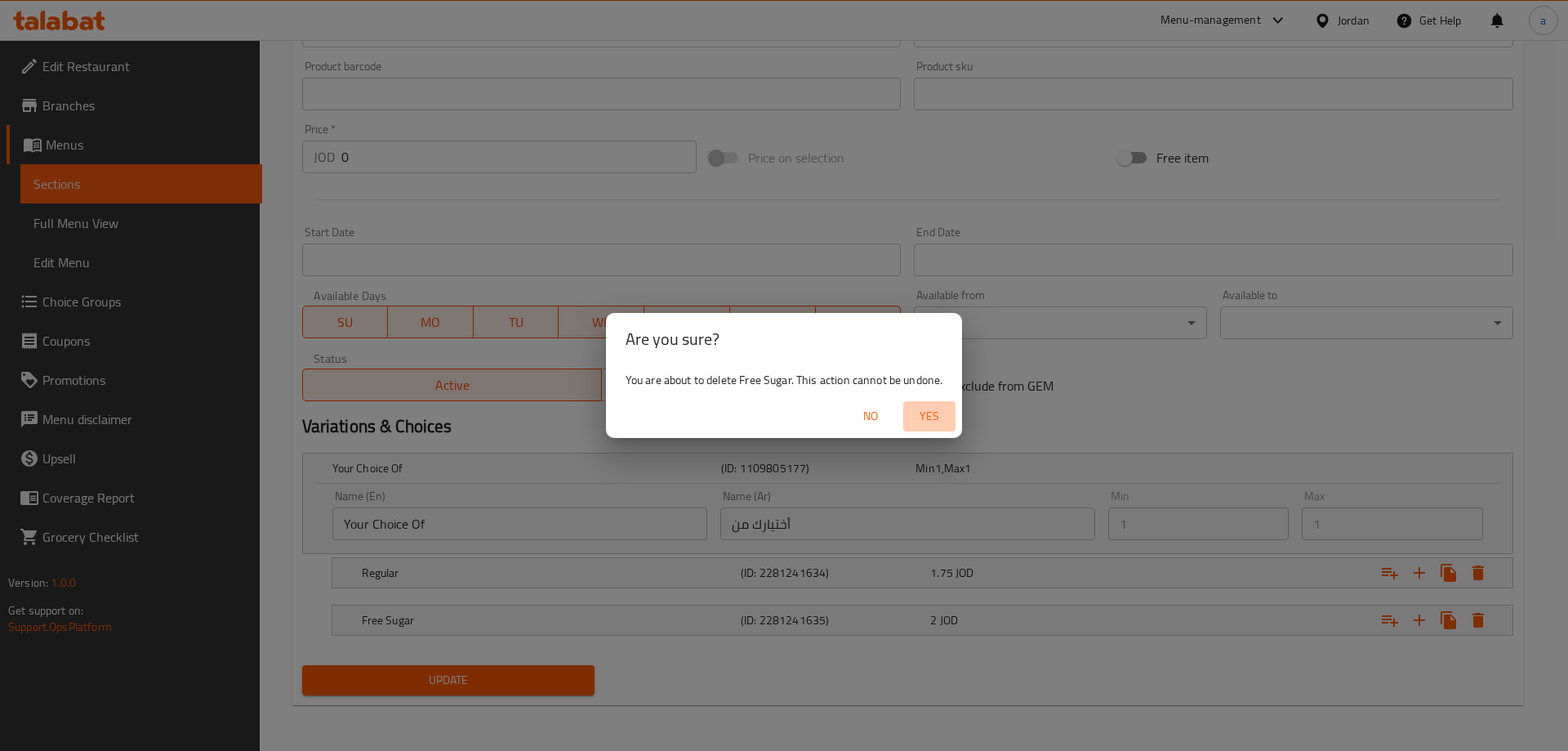
click at [921, 416] on span "Yes" at bounding box center [929, 416] width 39 height 20
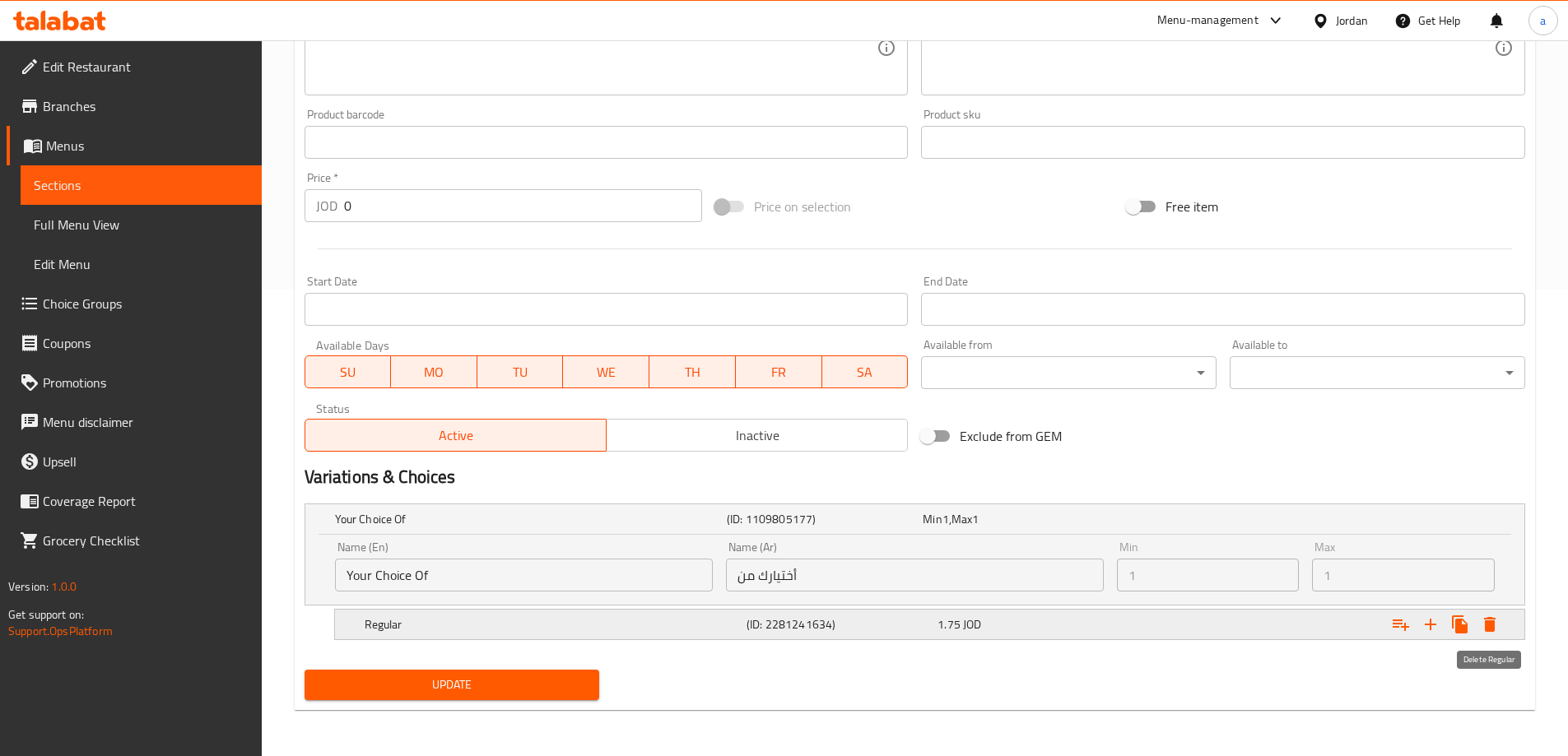
click at [1488, 615] on icon "Expand" at bounding box center [1489, 624] width 20 height 20
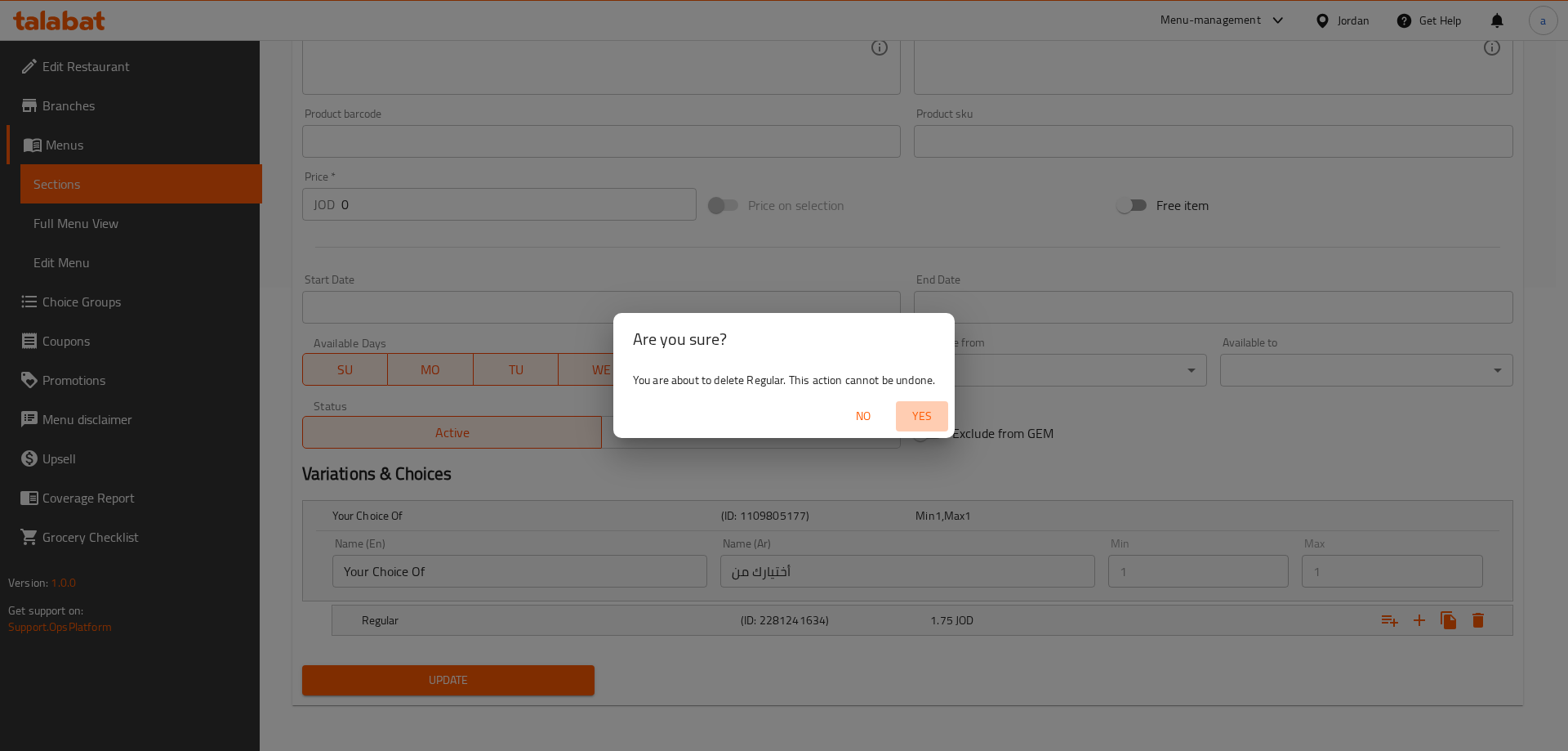
click at [904, 416] on span "Yes" at bounding box center [922, 416] width 39 height 20
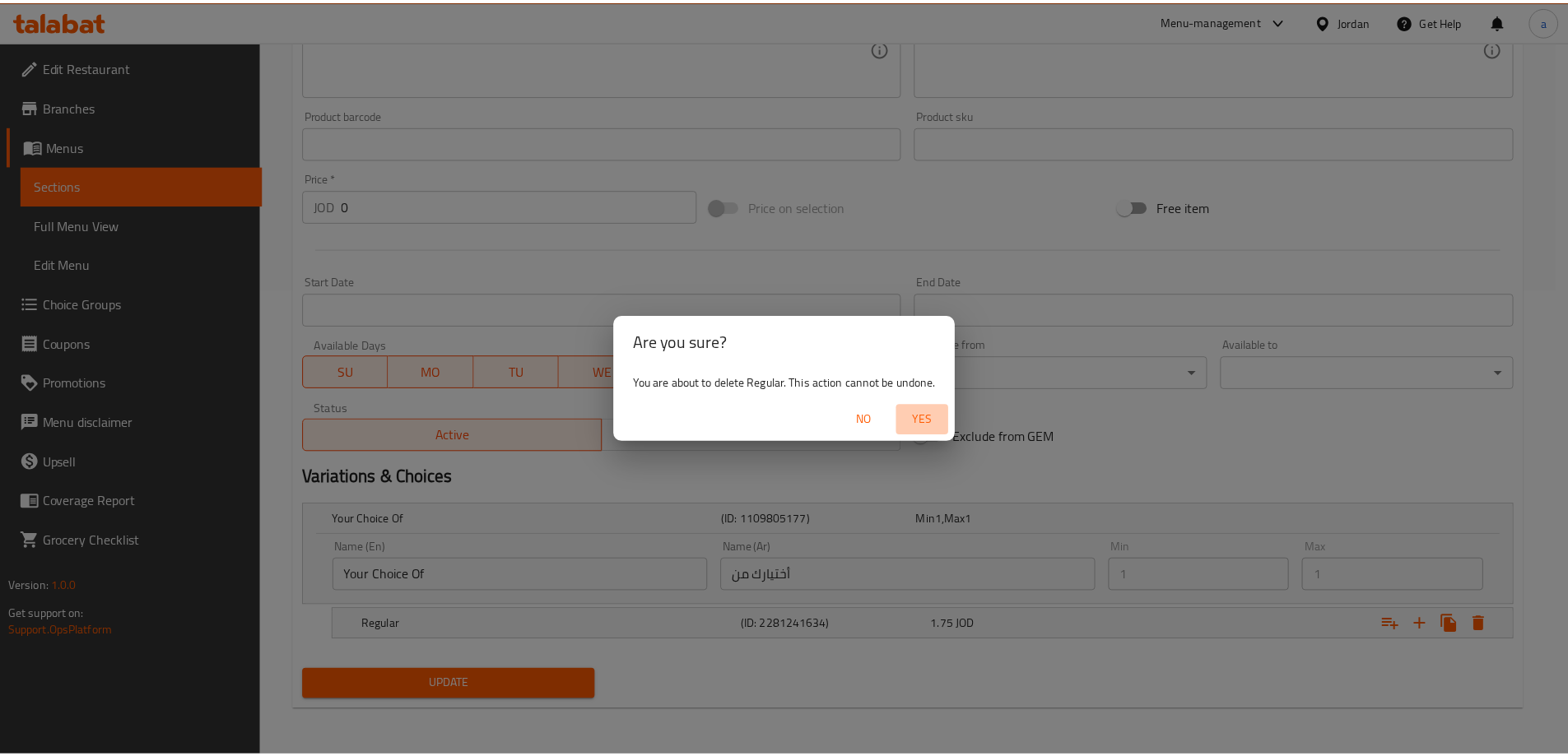
scroll to position [390, 0]
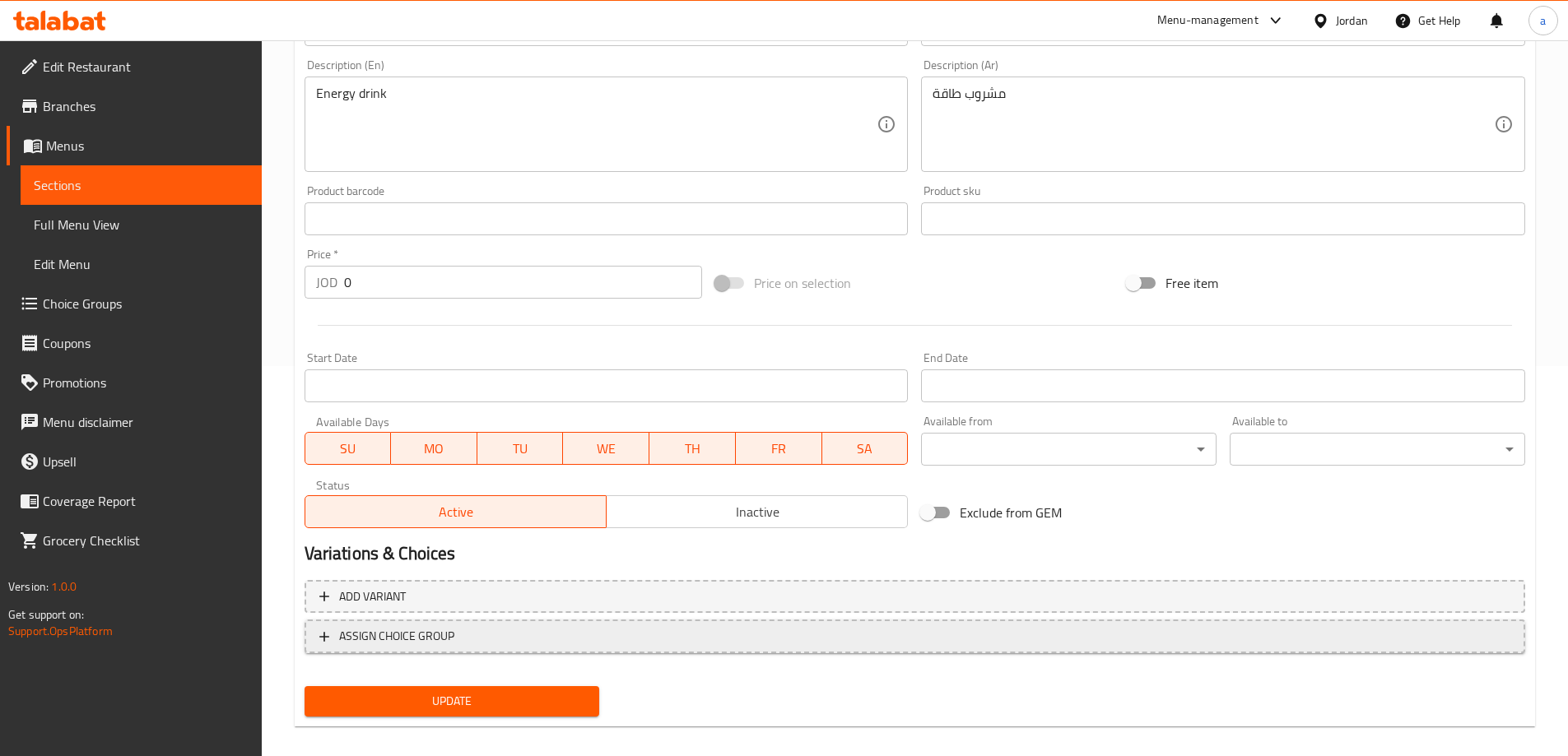
click at [520, 639] on span "ASSIGN CHOICE GROUP" at bounding box center [915, 636] width 1191 height 20
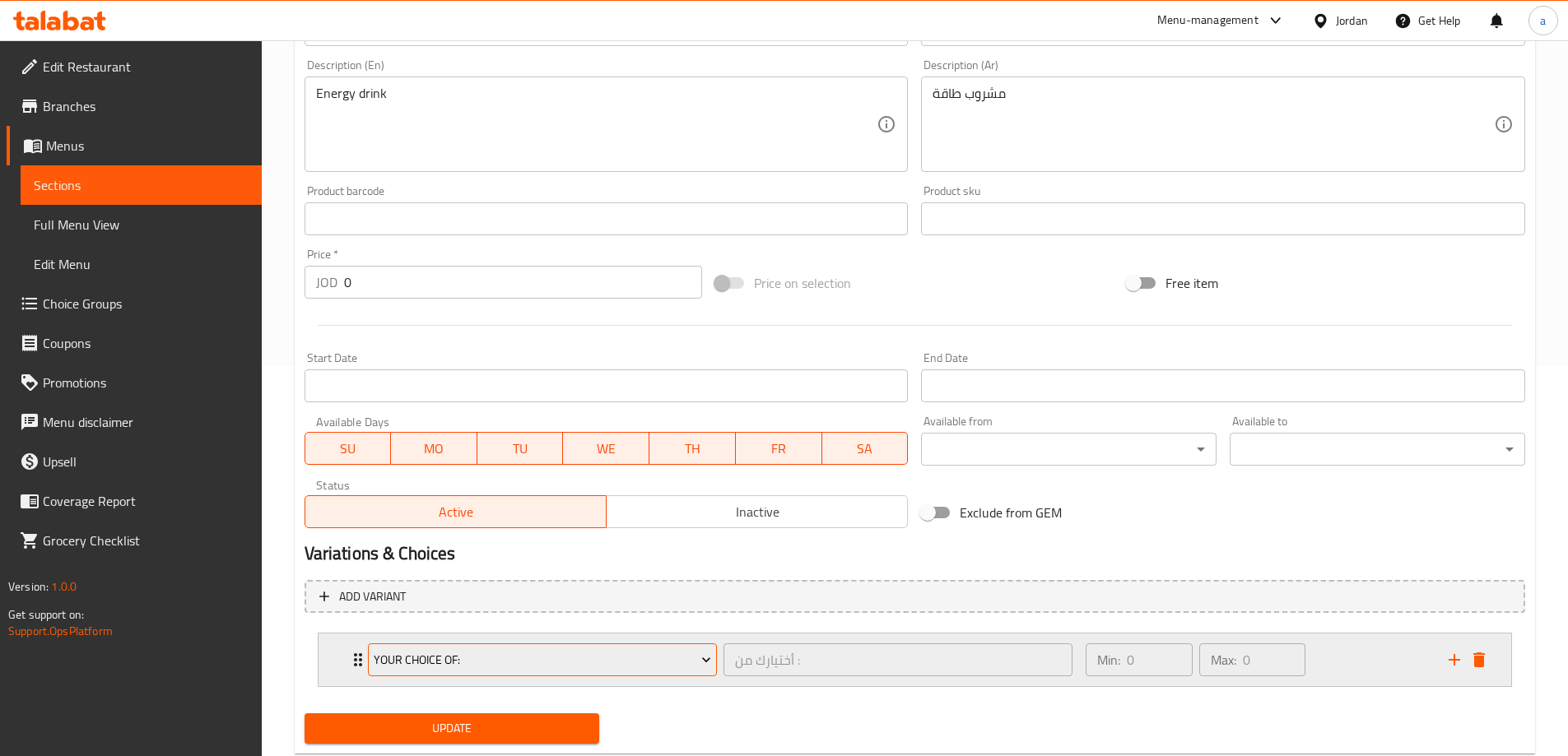
click at [659, 647] on button "Your Choice Of:" at bounding box center [543, 660] width 349 height 33
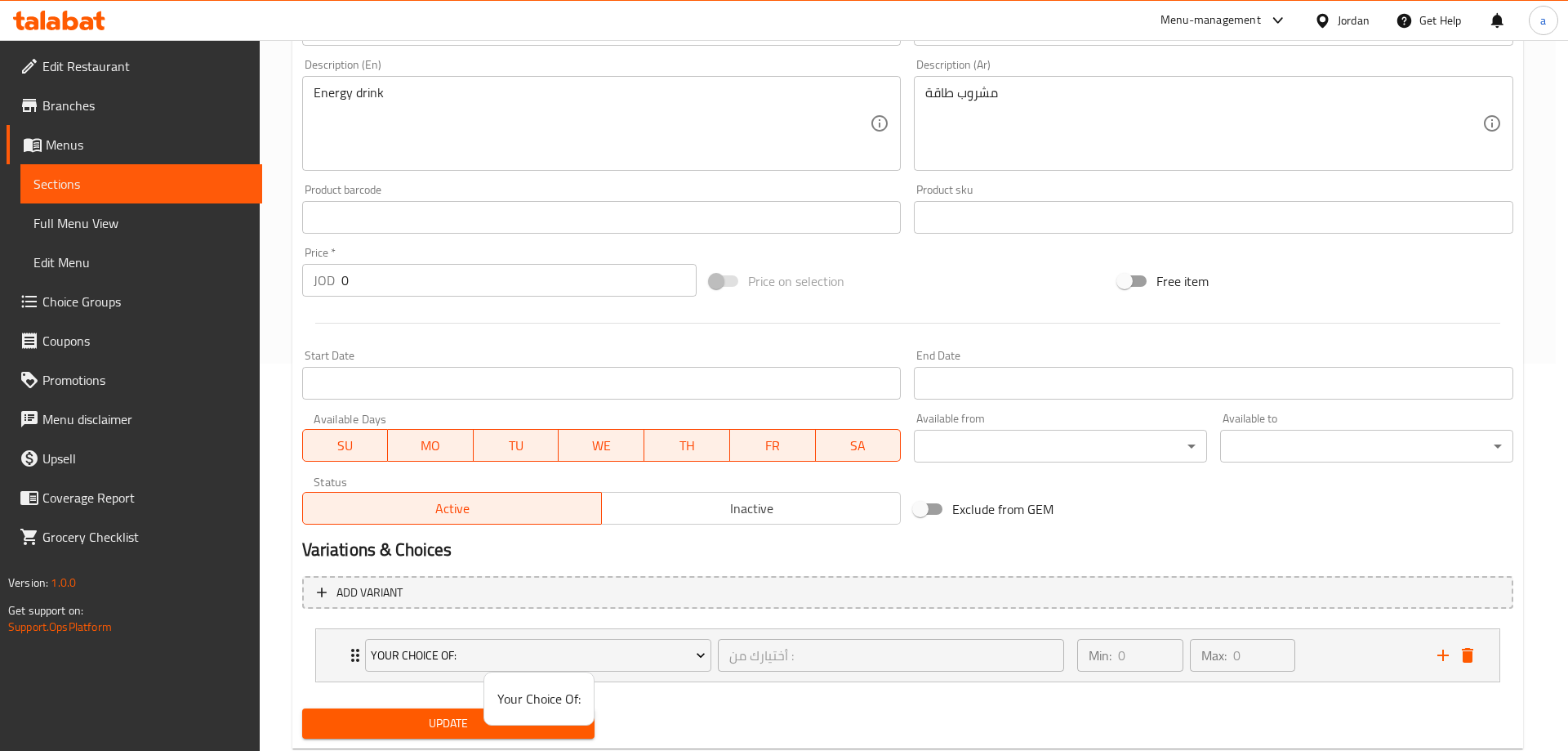
click at [560, 694] on span "Your Choice Of:" at bounding box center [538, 699] width 84 height 19
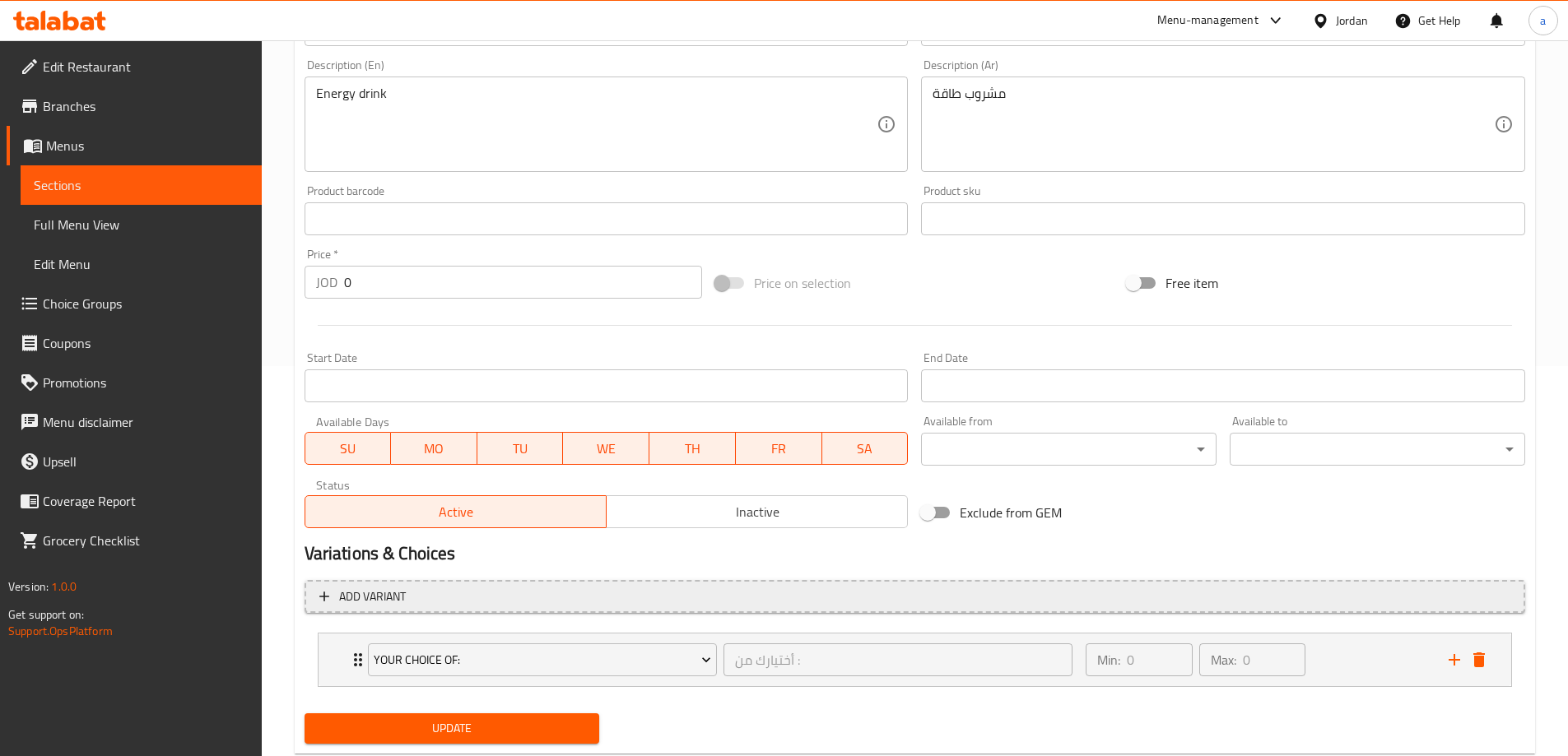
click at [568, 588] on span "Add variant" at bounding box center [915, 597] width 1191 height 20
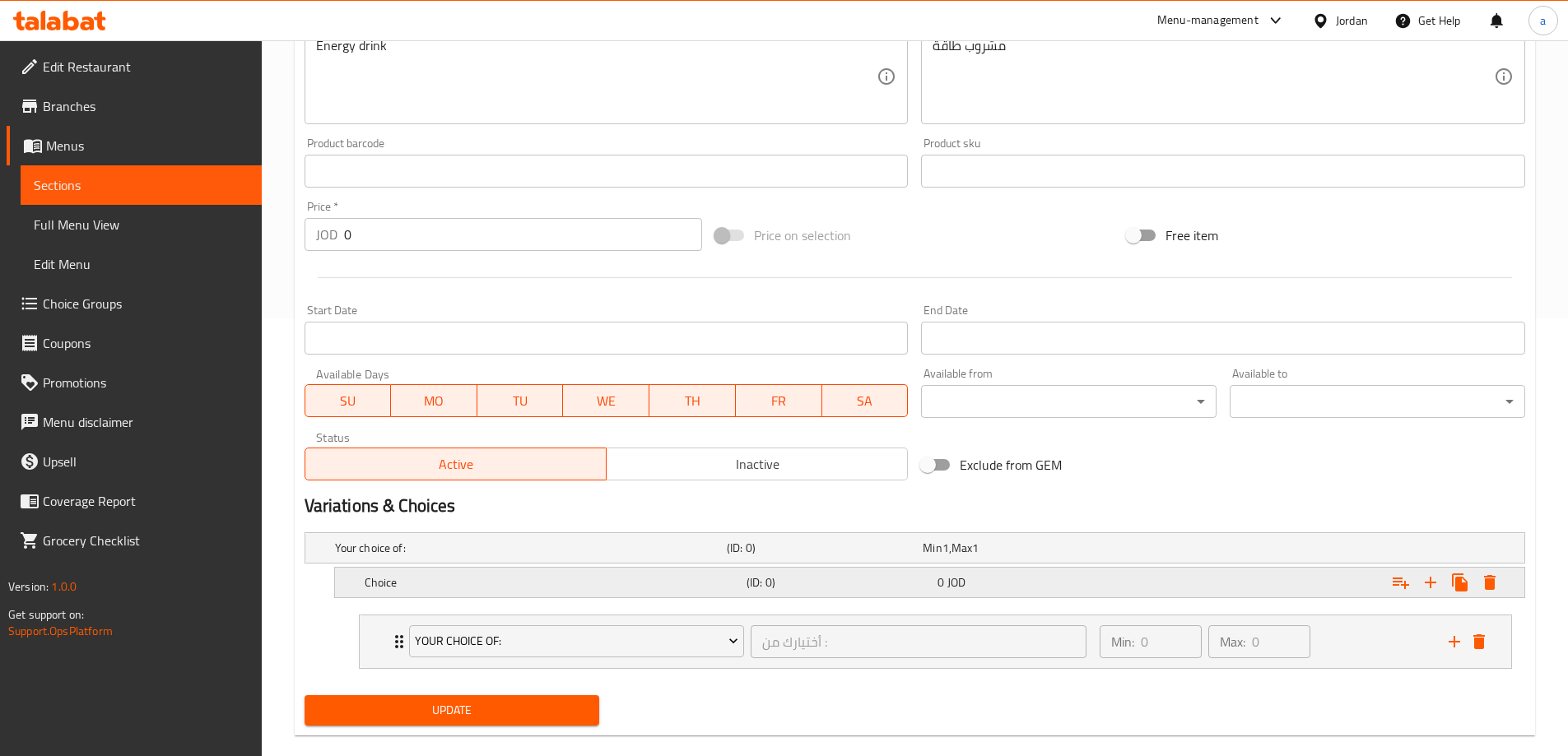
scroll to position [463, 0]
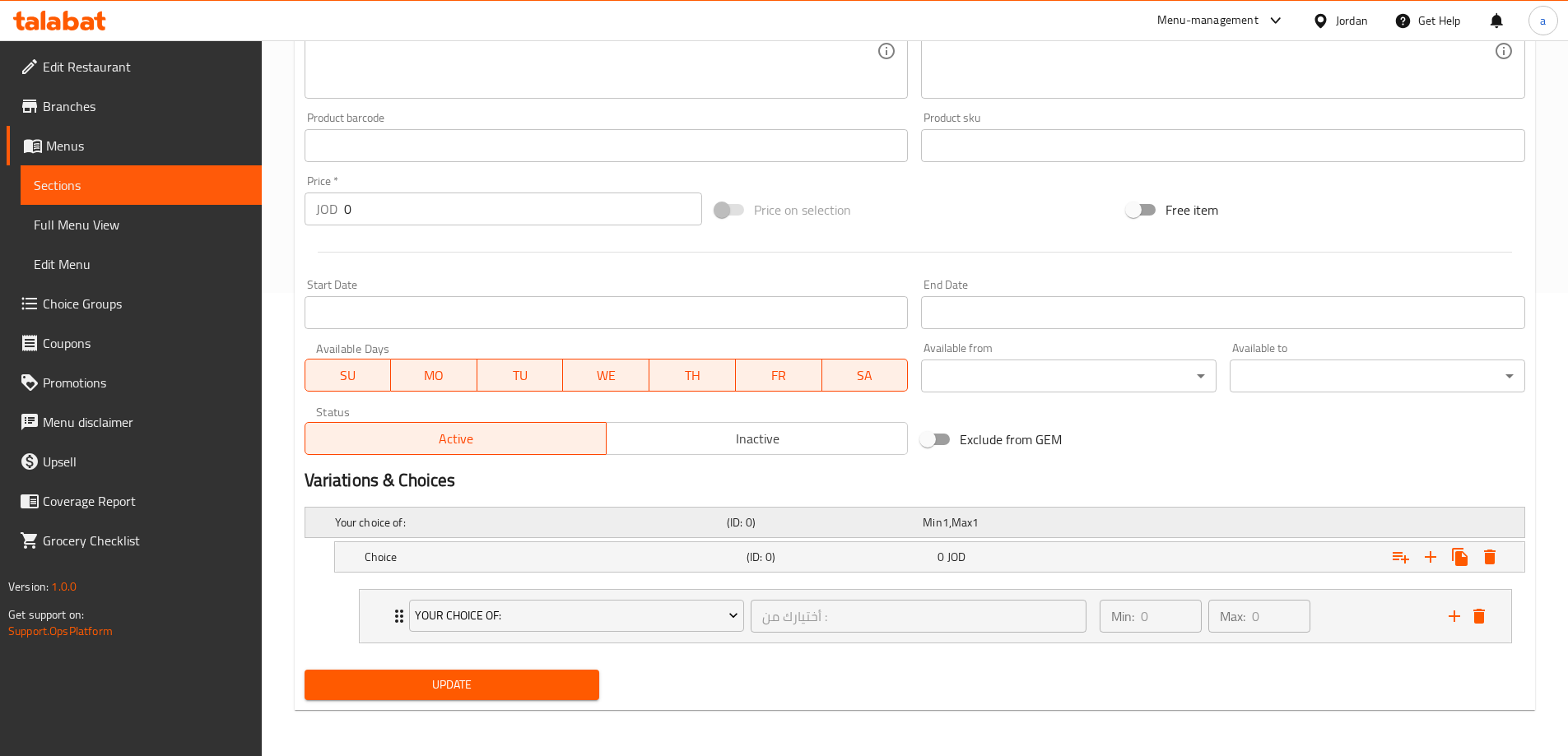
click at [672, 508] on div "Your choice of: (ID: 0) Min 1 , Max 1" at bounding box center [919, 522] width 1176 height 37
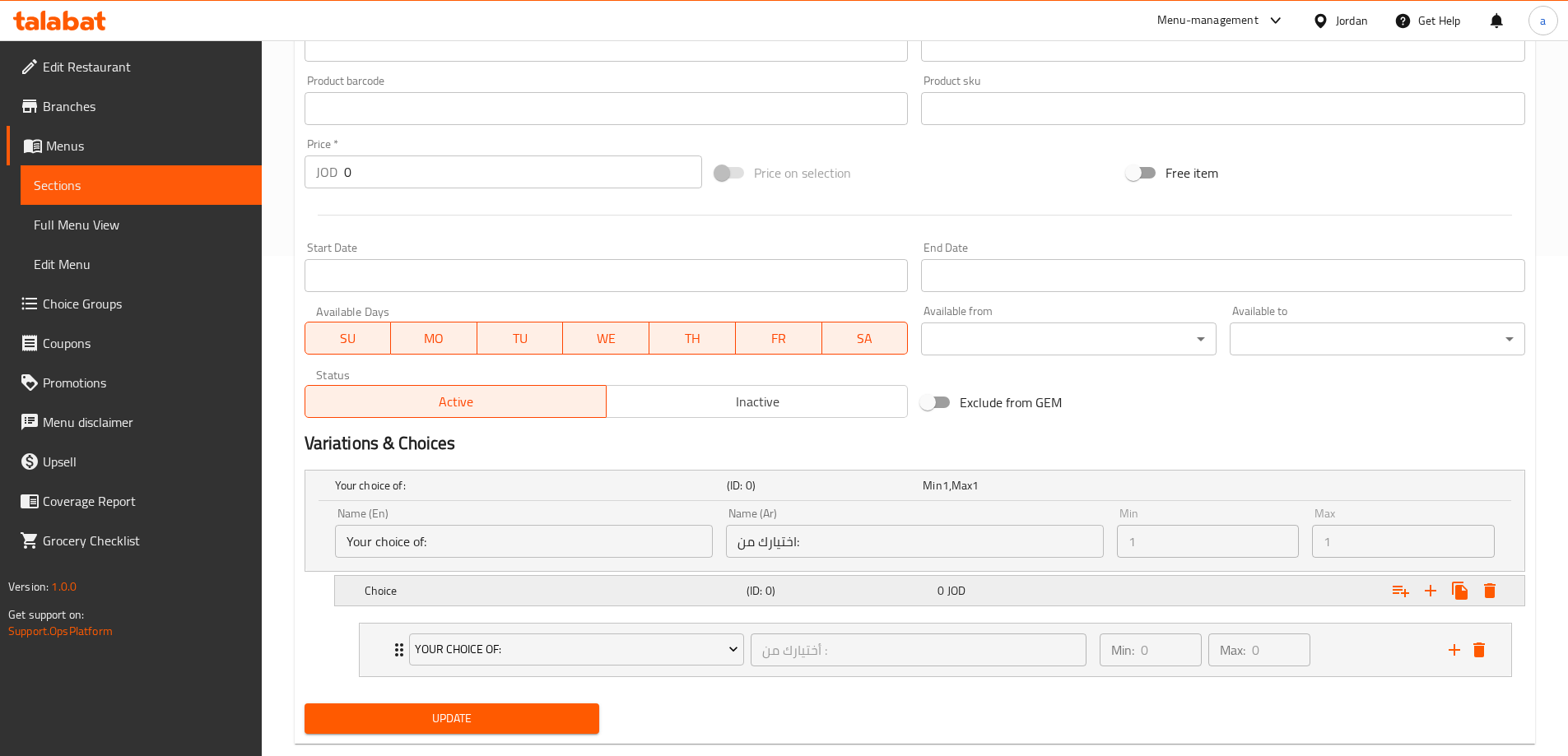
scroll to position [534, 0]
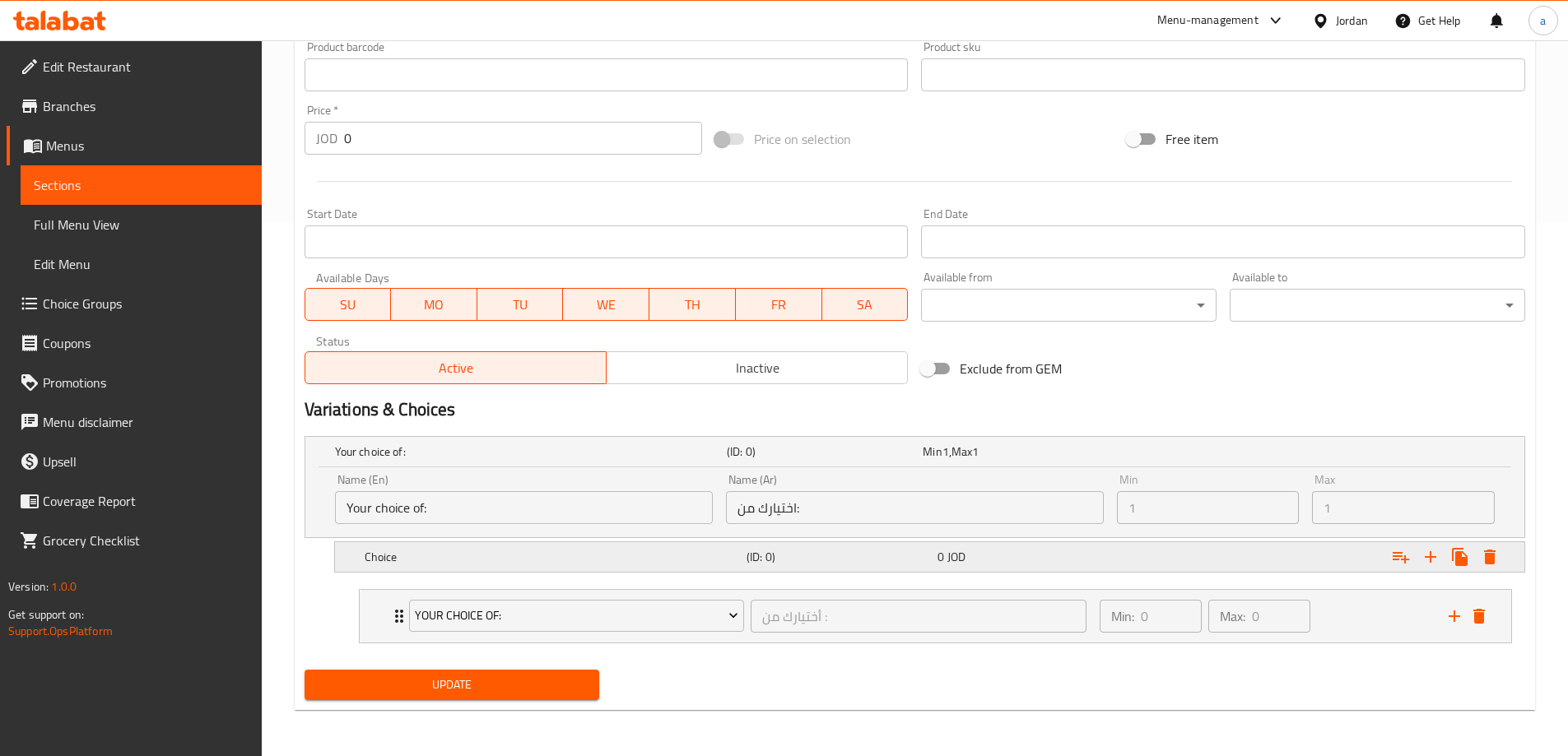
click at [495, 561] on h5 "Choice" at bounding box center [552, 557] width 376 height 16
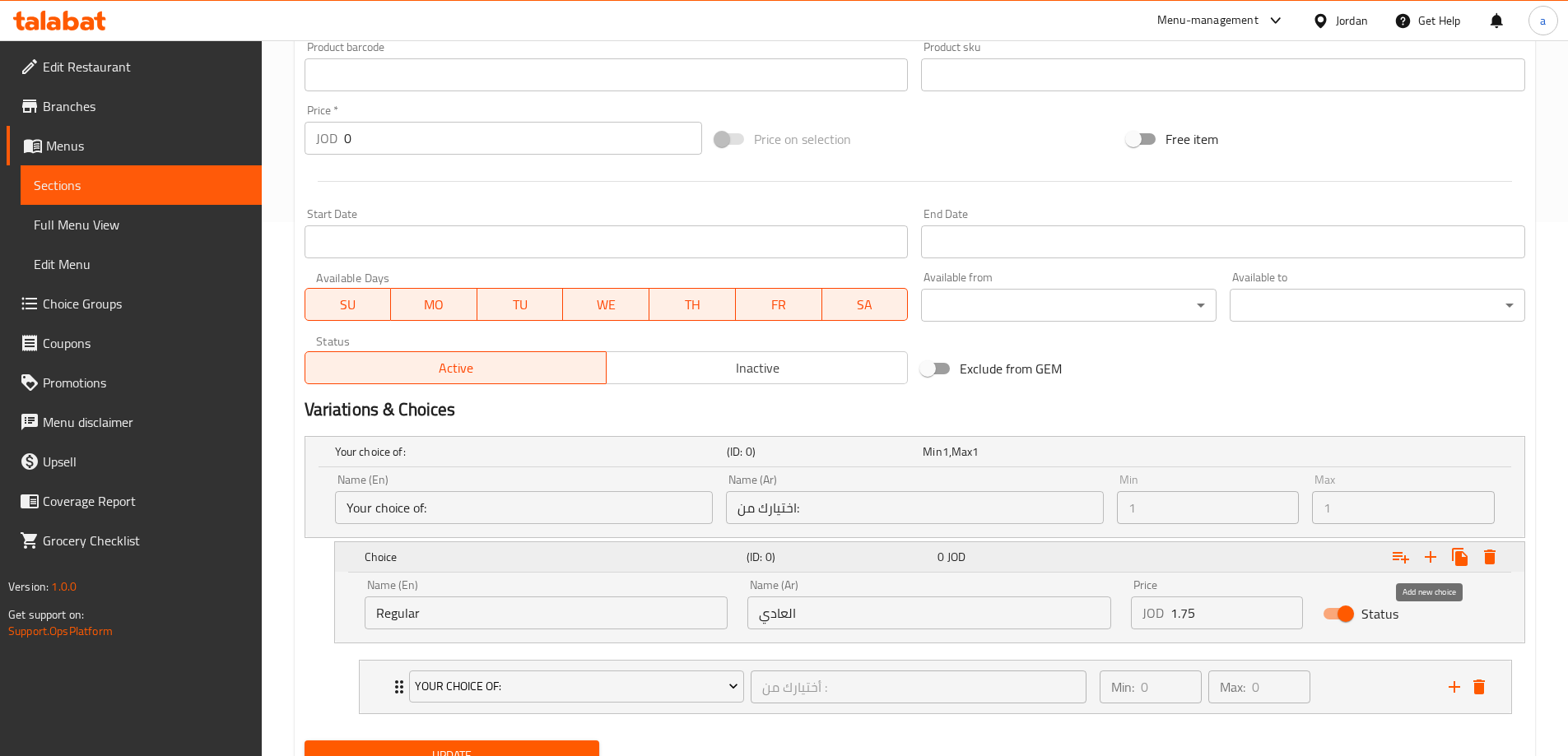
click at [1442, 561] on button "Expand" at bounding box center [1430, 557] width 30 height 30
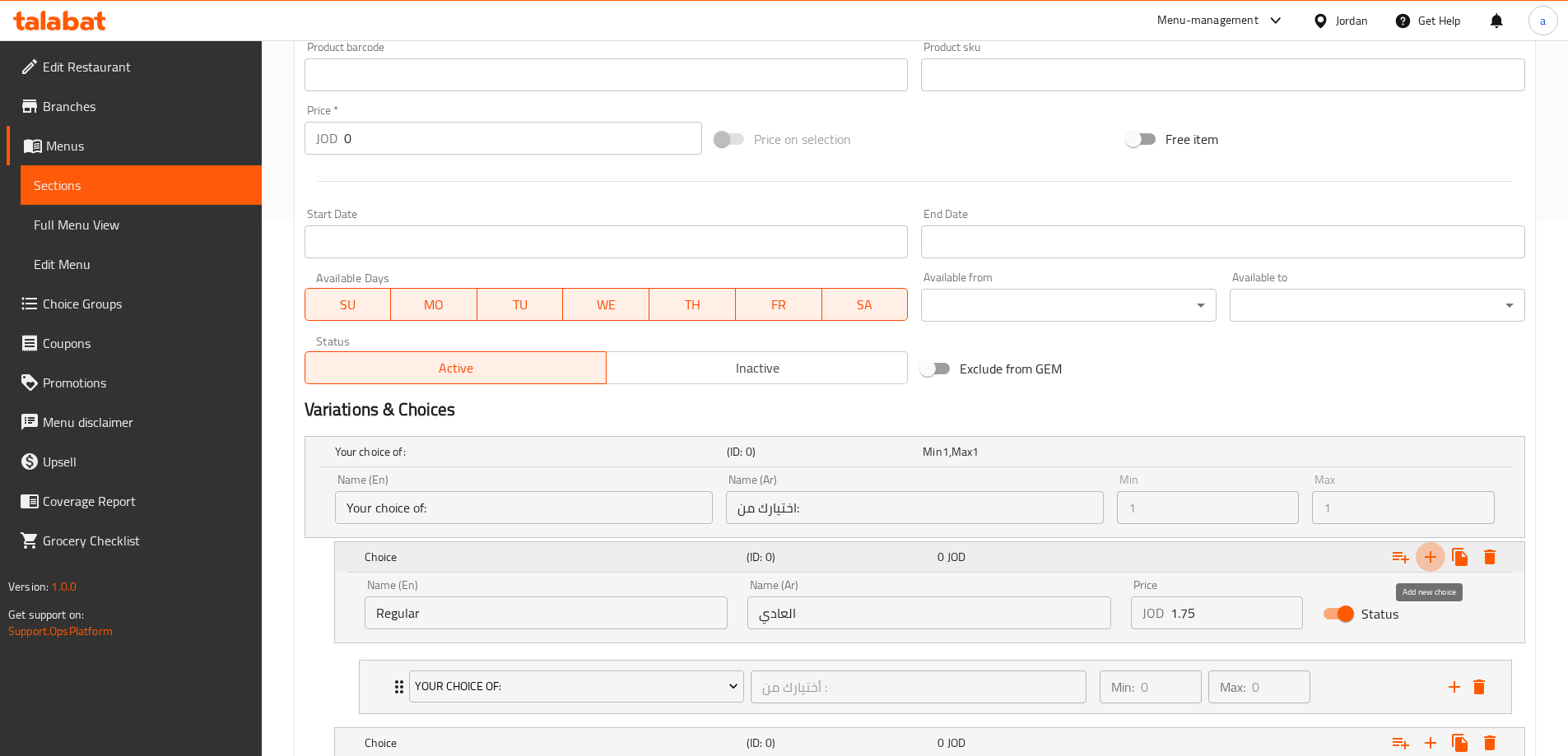
click at [1435, 558] on icon "Expand" at bounding box center [1430, 557] width 20 height 20
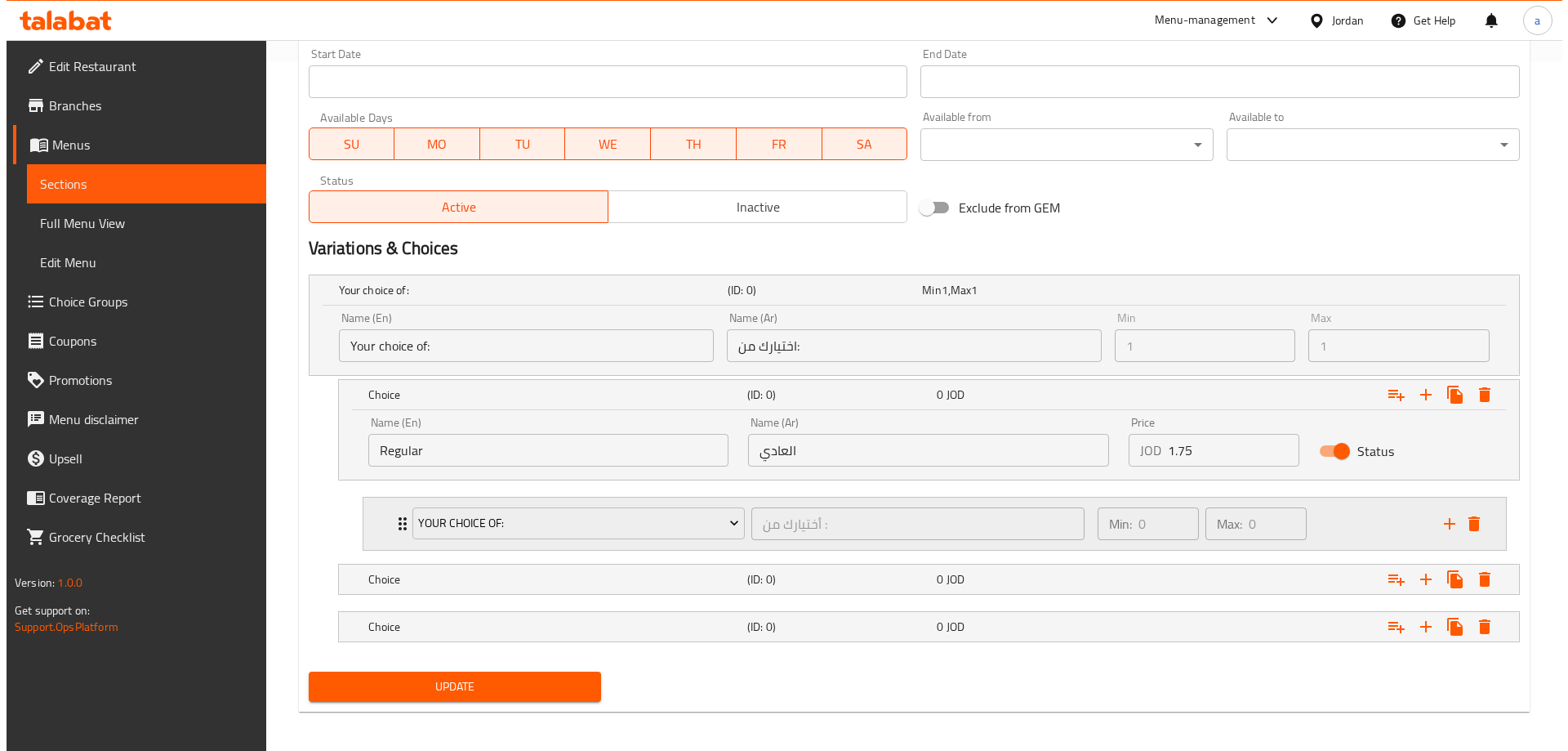
scroll to position [695, 0]
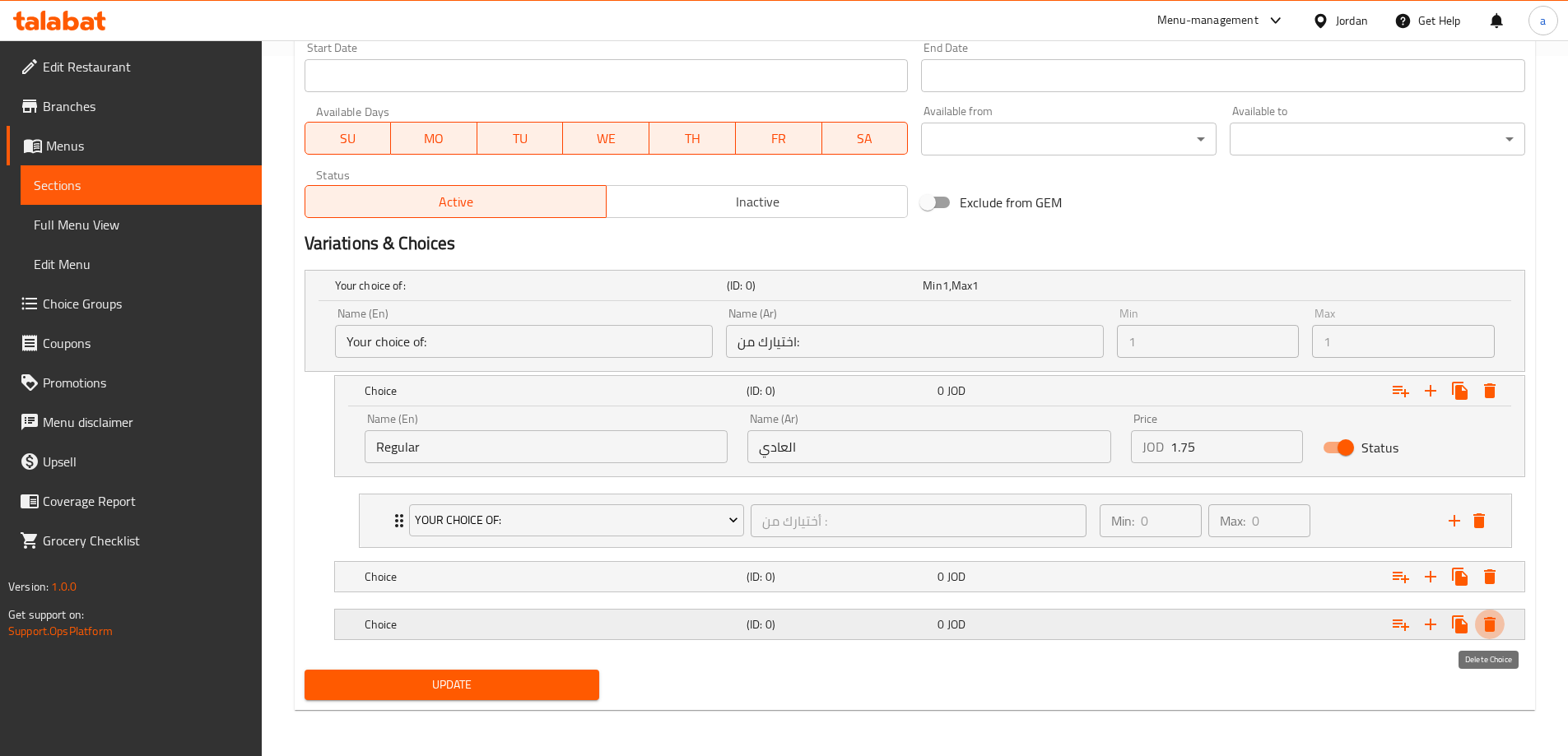
click at [1498, 627] on icon "Expand" at bounding box center [1489, 624] width 20 height 20
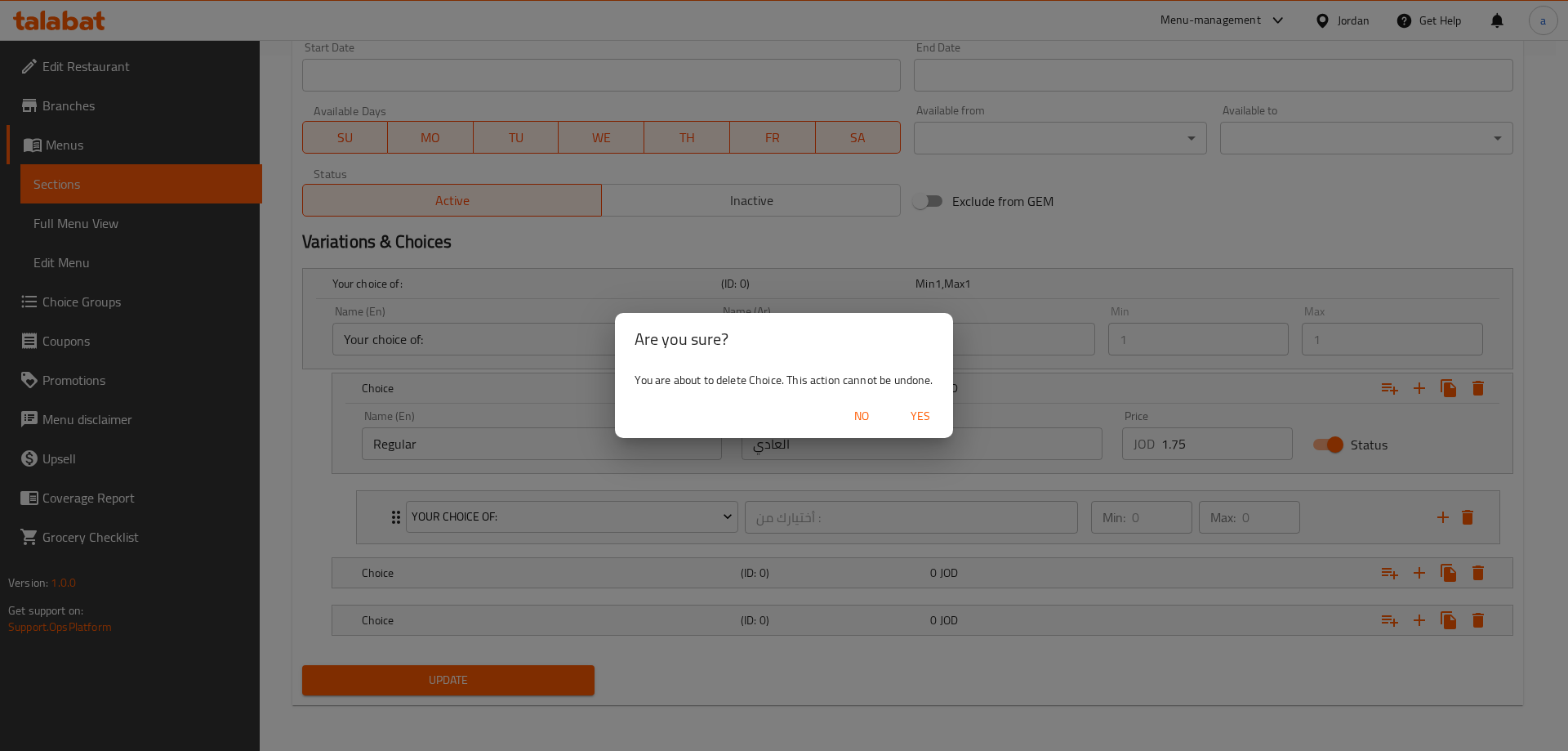
click at [934, 409] on span "Yes" at bounding box center [921, 416] width 39 height 20
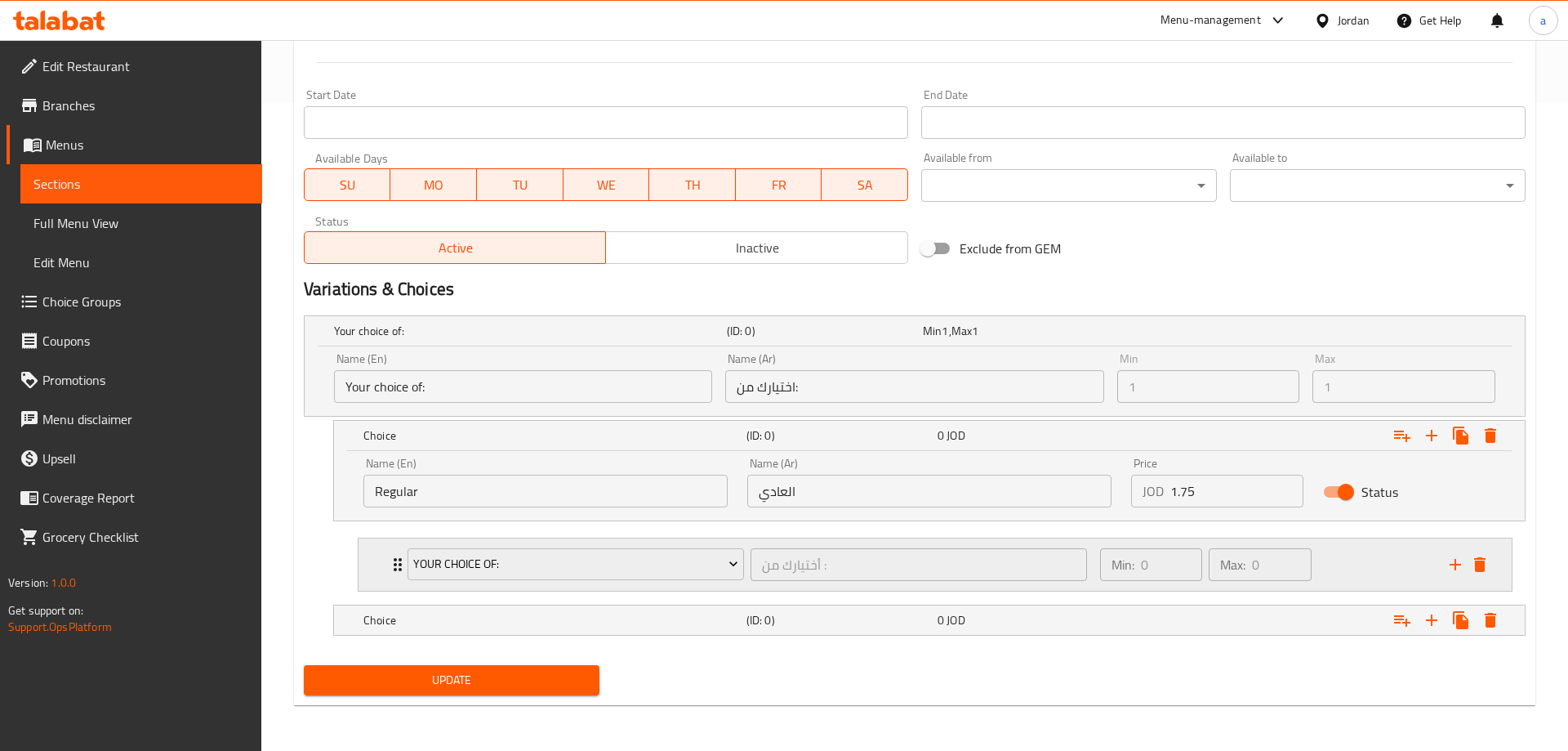
scroll to position [648, 0]
click at [1478, 617] on icon "Expand" at bounding box center [1478, 620] width 12 height 14
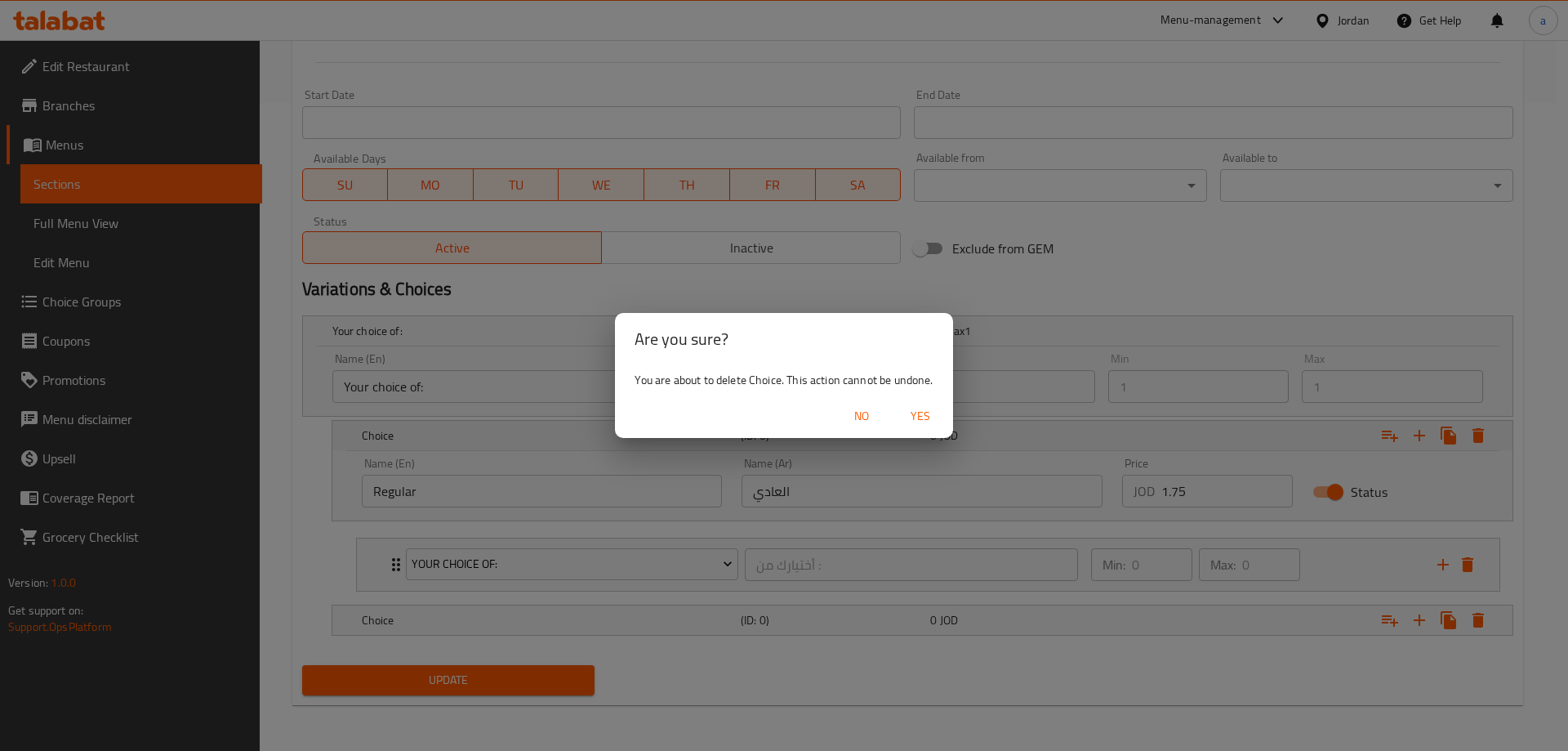
click at [910, 419] on span "Yes" at bounding box center [921, 416] width 39 height 20
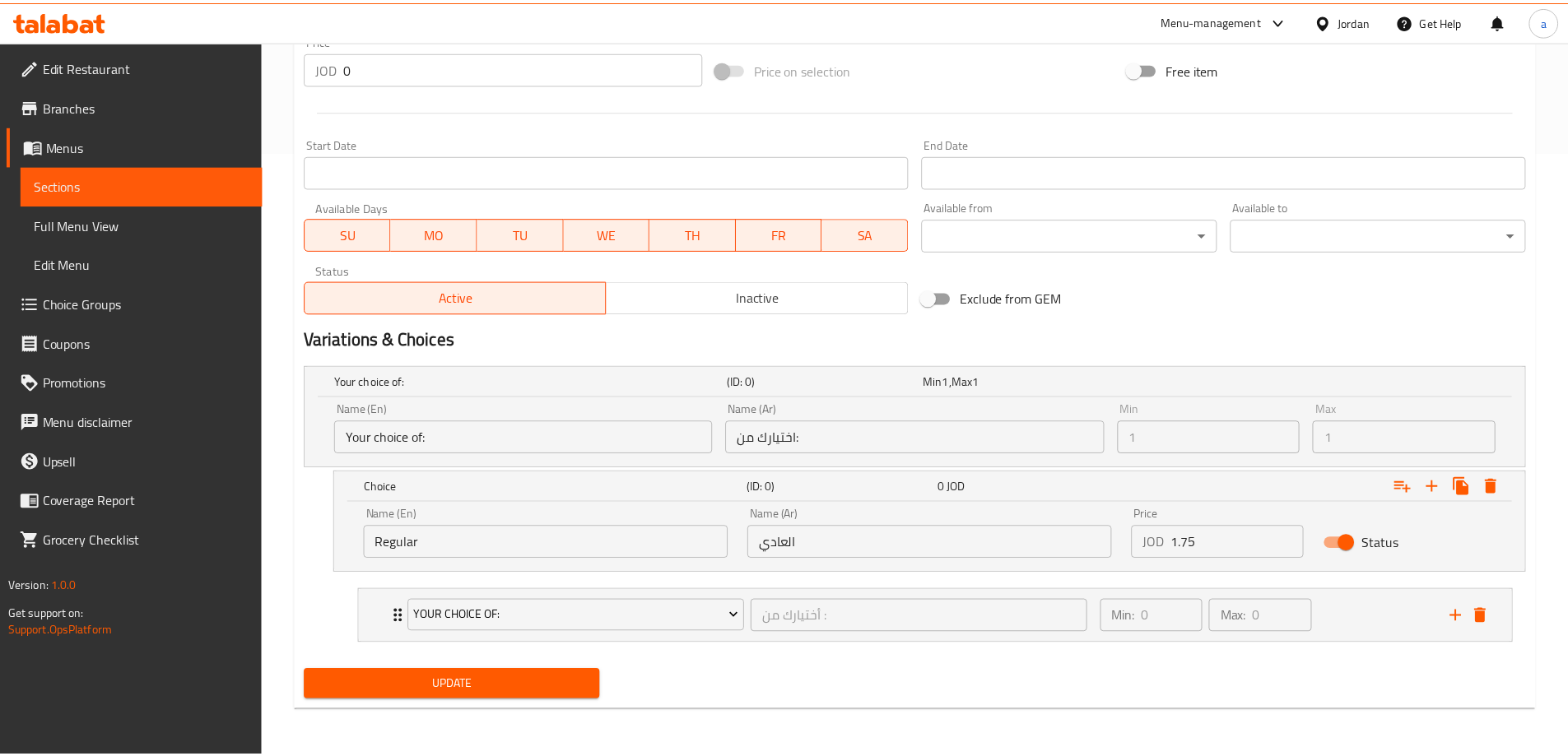
scroll to position [604, 0]
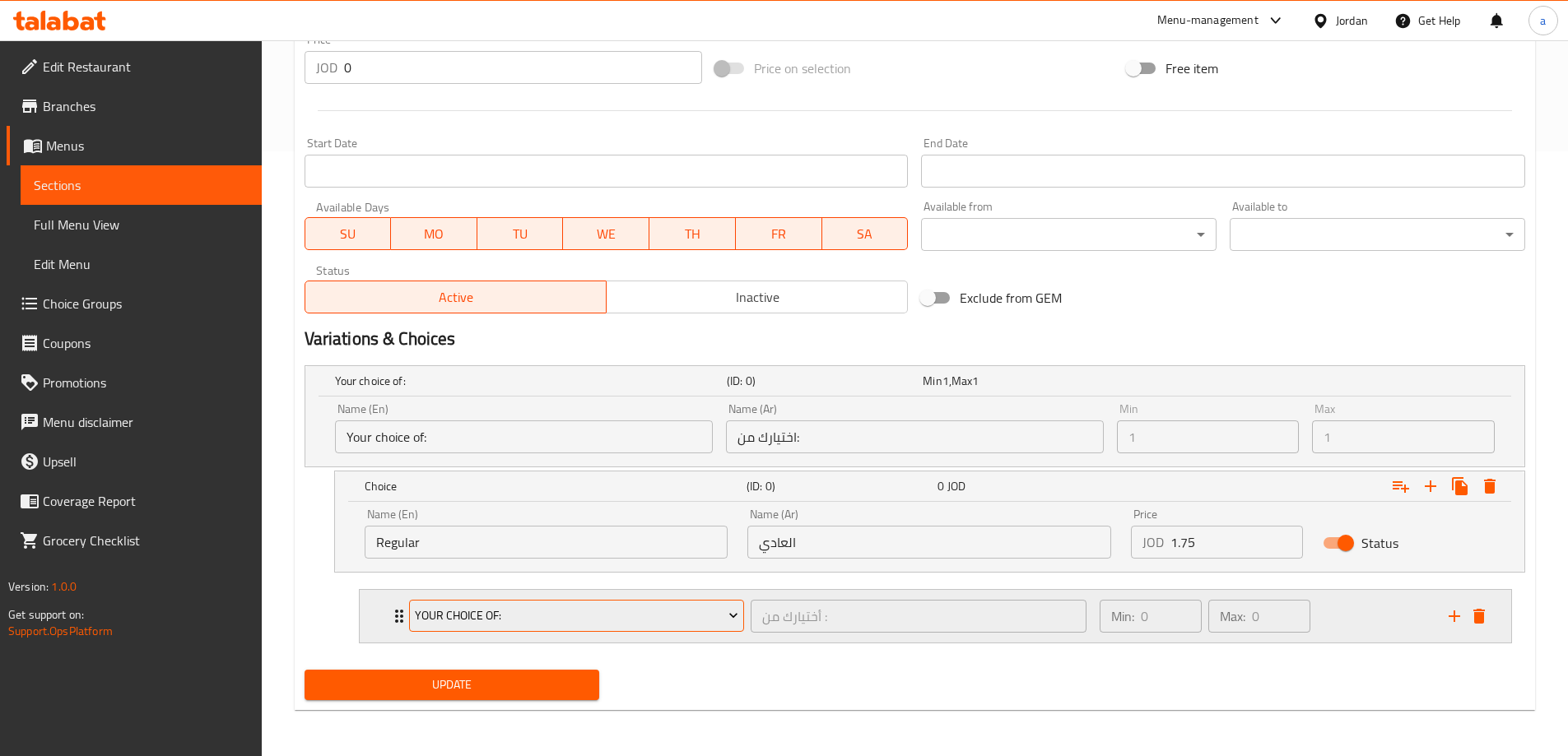
click at [409, 611] on button "Your Choice Of:" at bounding box center [577, 616] width 336 height 33
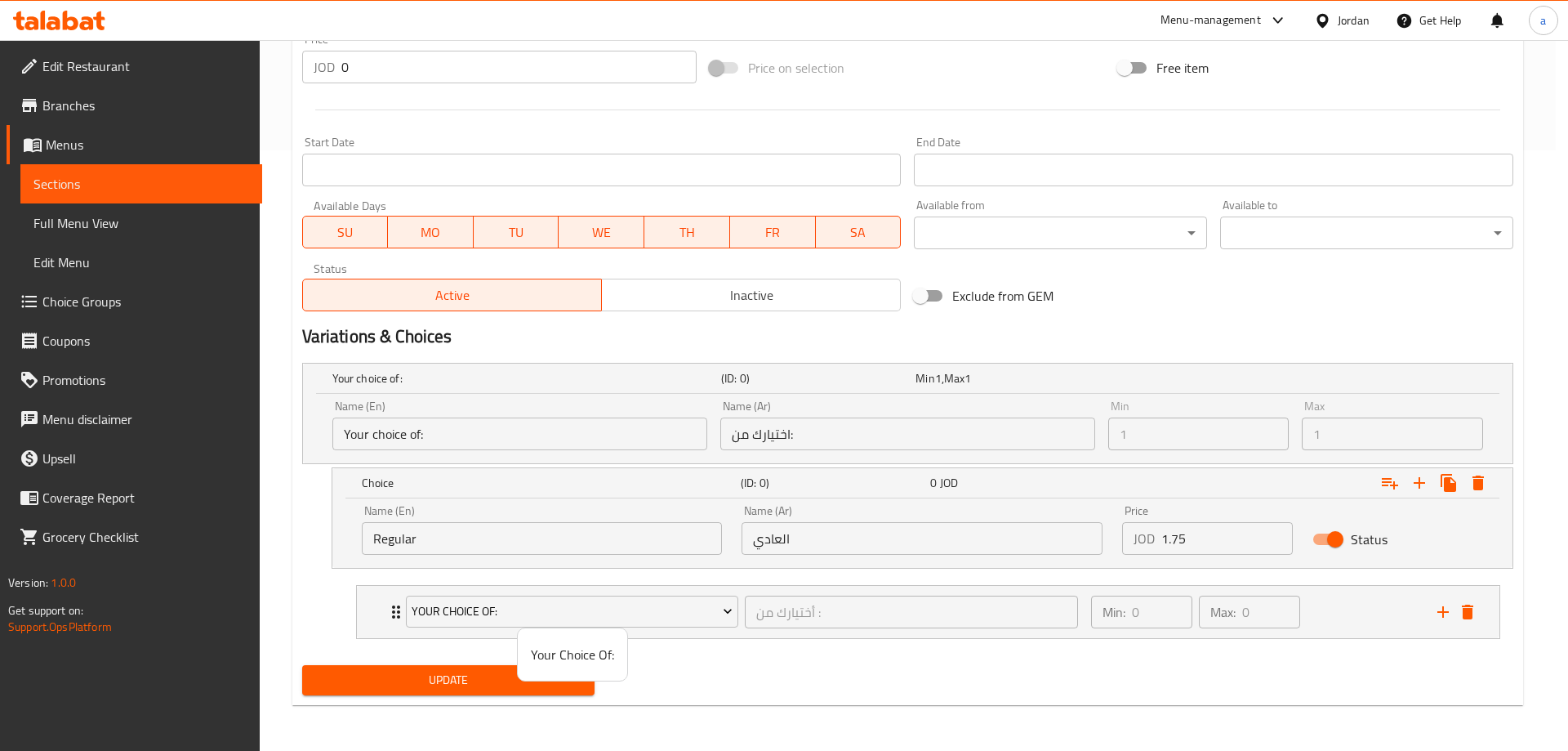
click at [395, 610] on div at bounding box center [784, 376] width 1568 height 751
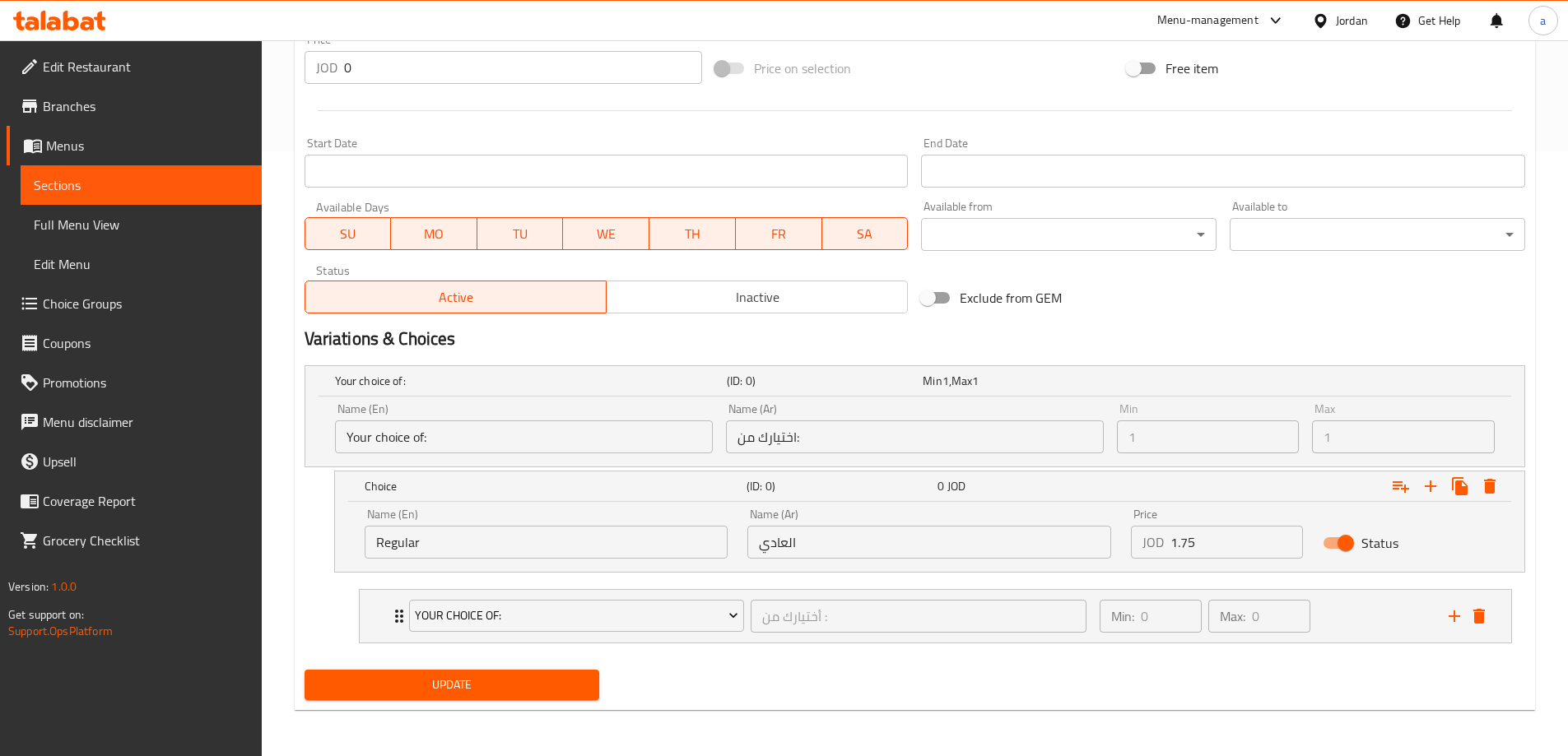
click at [398, 614] on icon "Expand" at bounding box center [399, 616] width 20 height 20
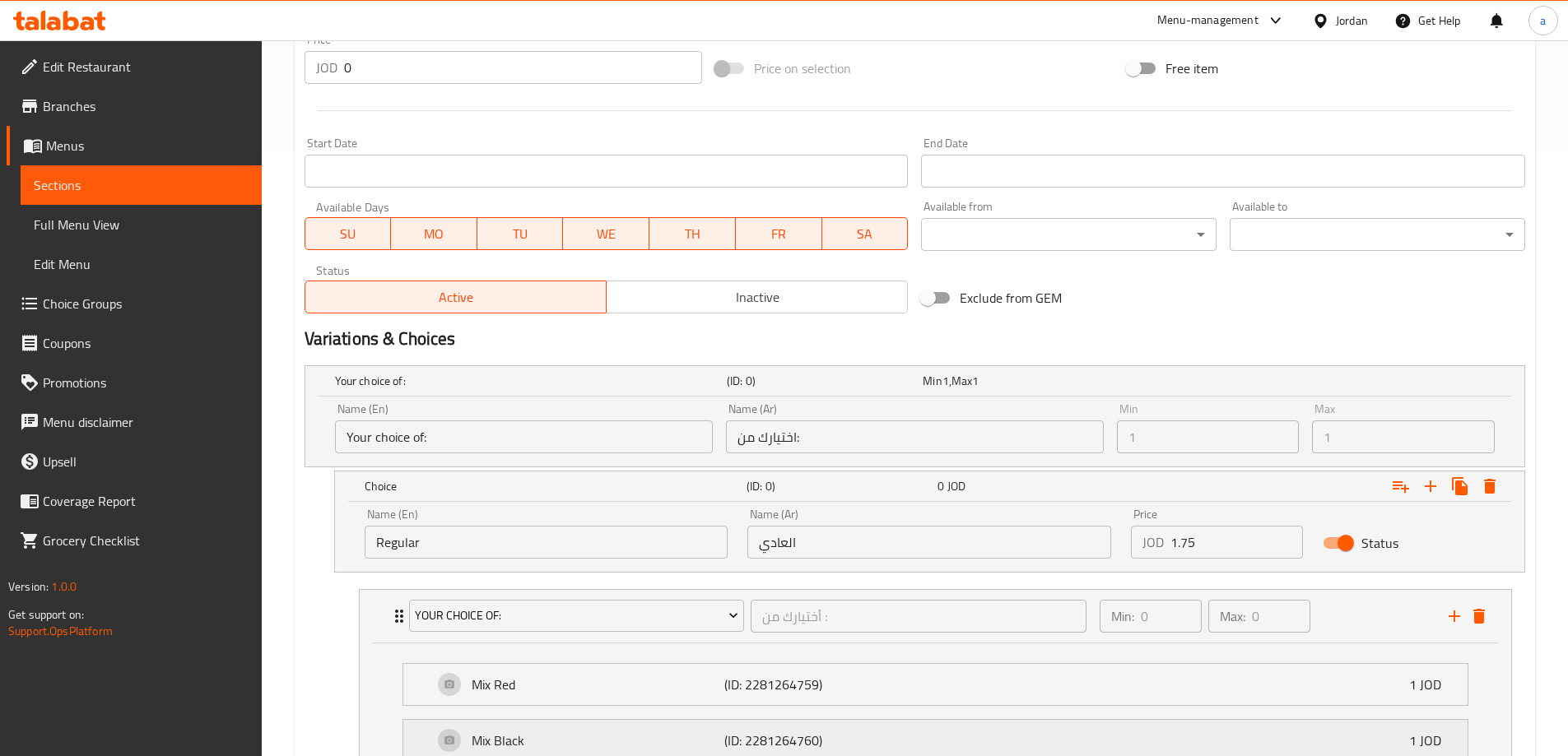
scroll to position [770, 0]
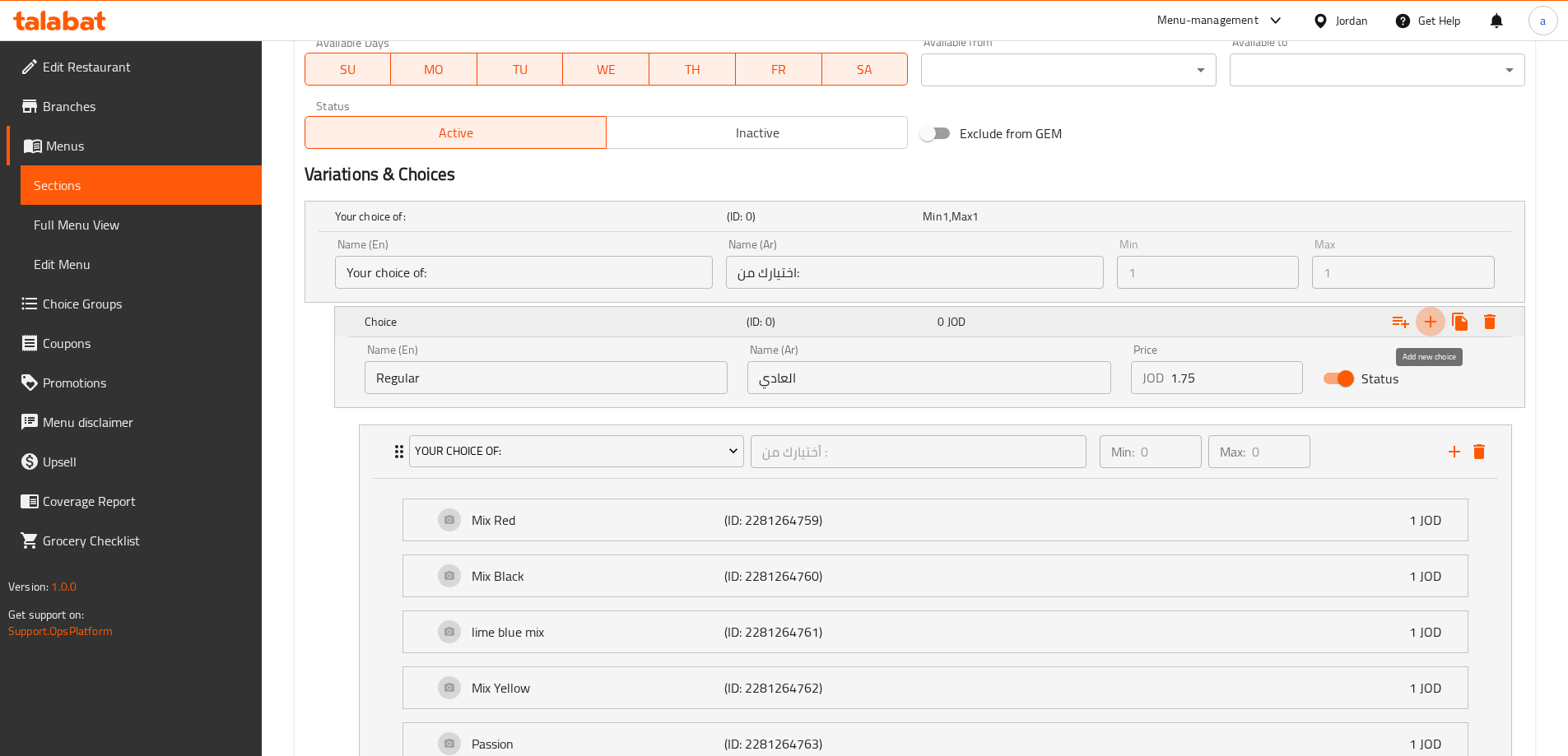
click at [1425, 322] on icon "Expand" at bounding box center [1431, 322] width 12 height 12
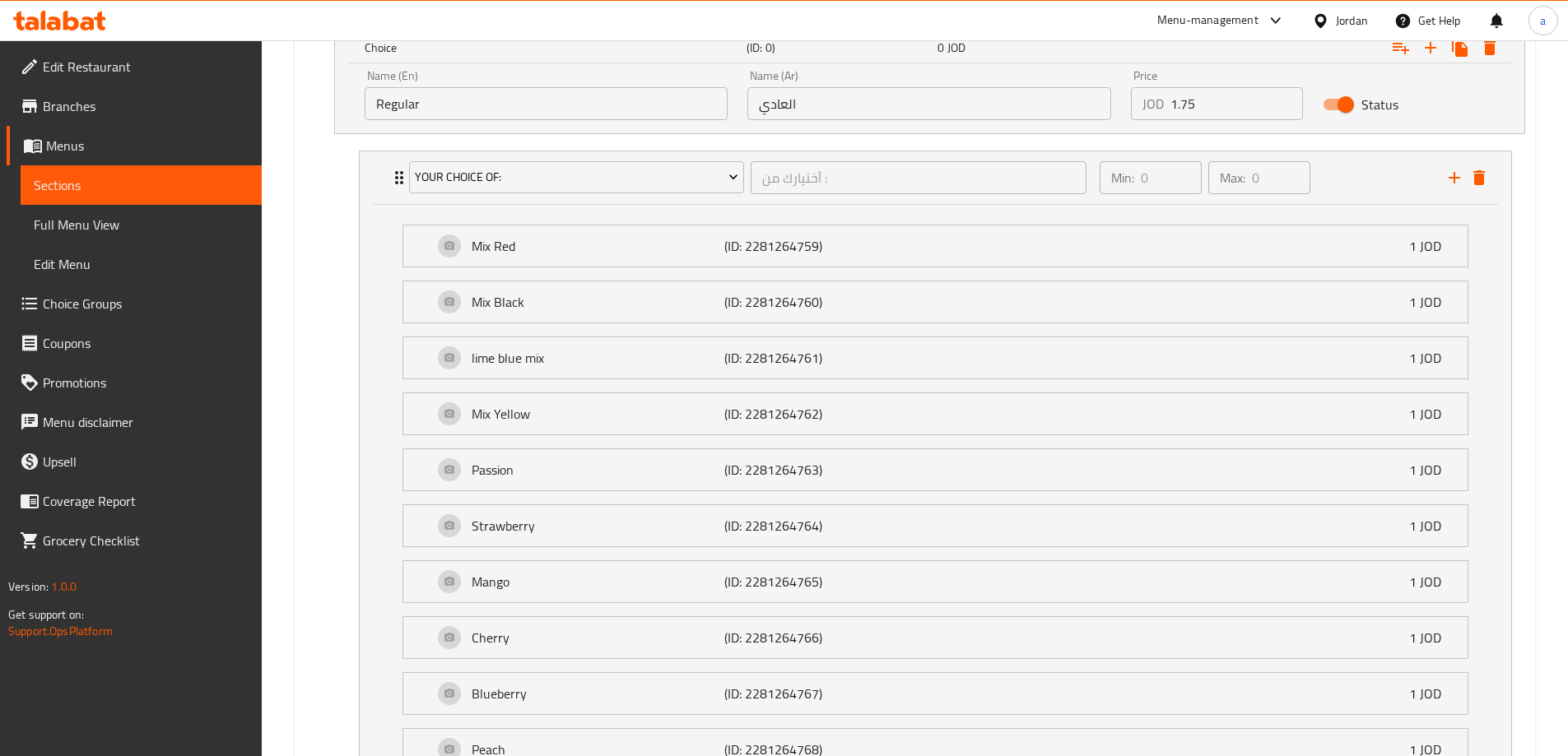
scroll to position [841, 0]
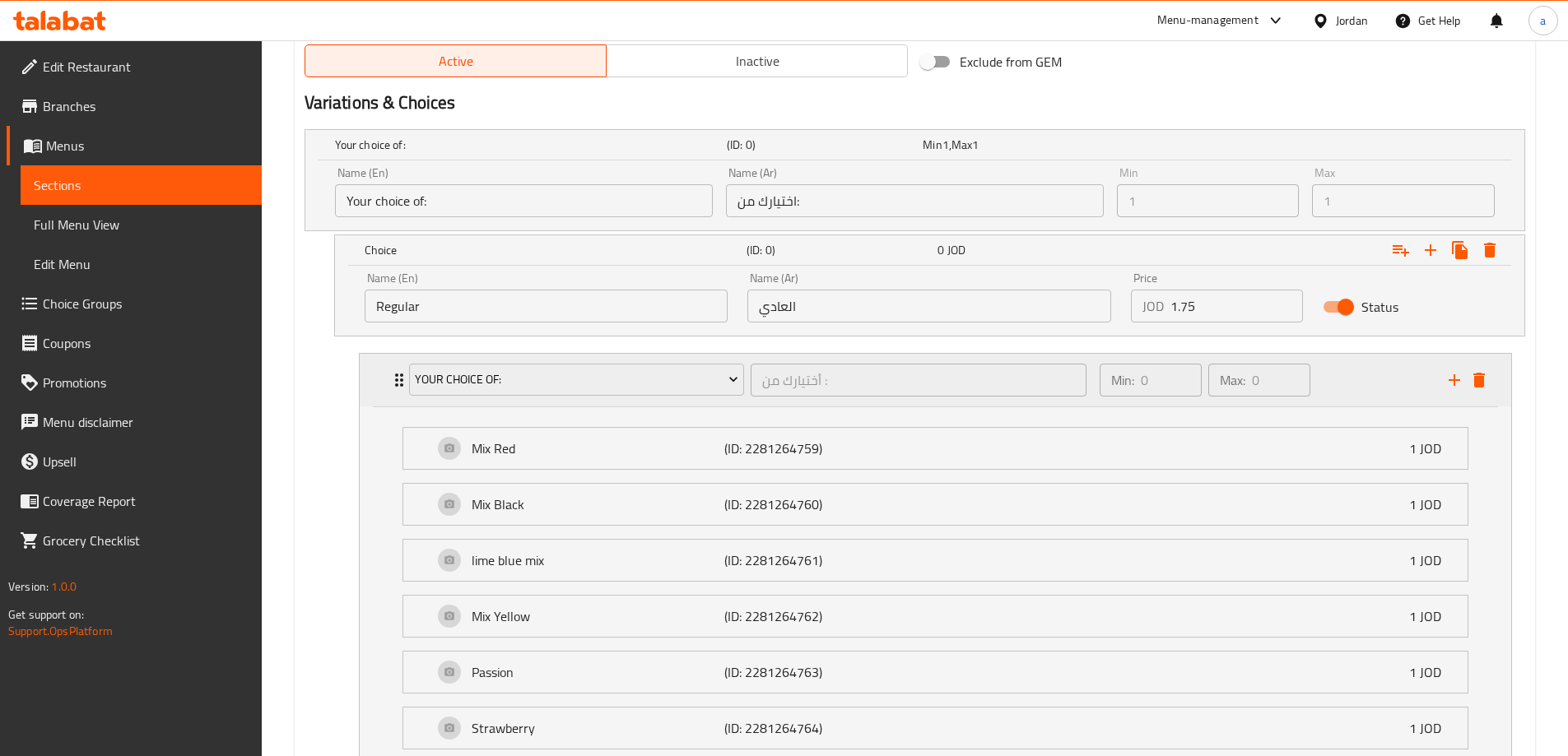
click at [386, 365] on div "Your Choice Of: أختيارك من : ​ Min: 0 ​ Max: 0 ​" at bounding box center [935, 381] width 1152 height 53
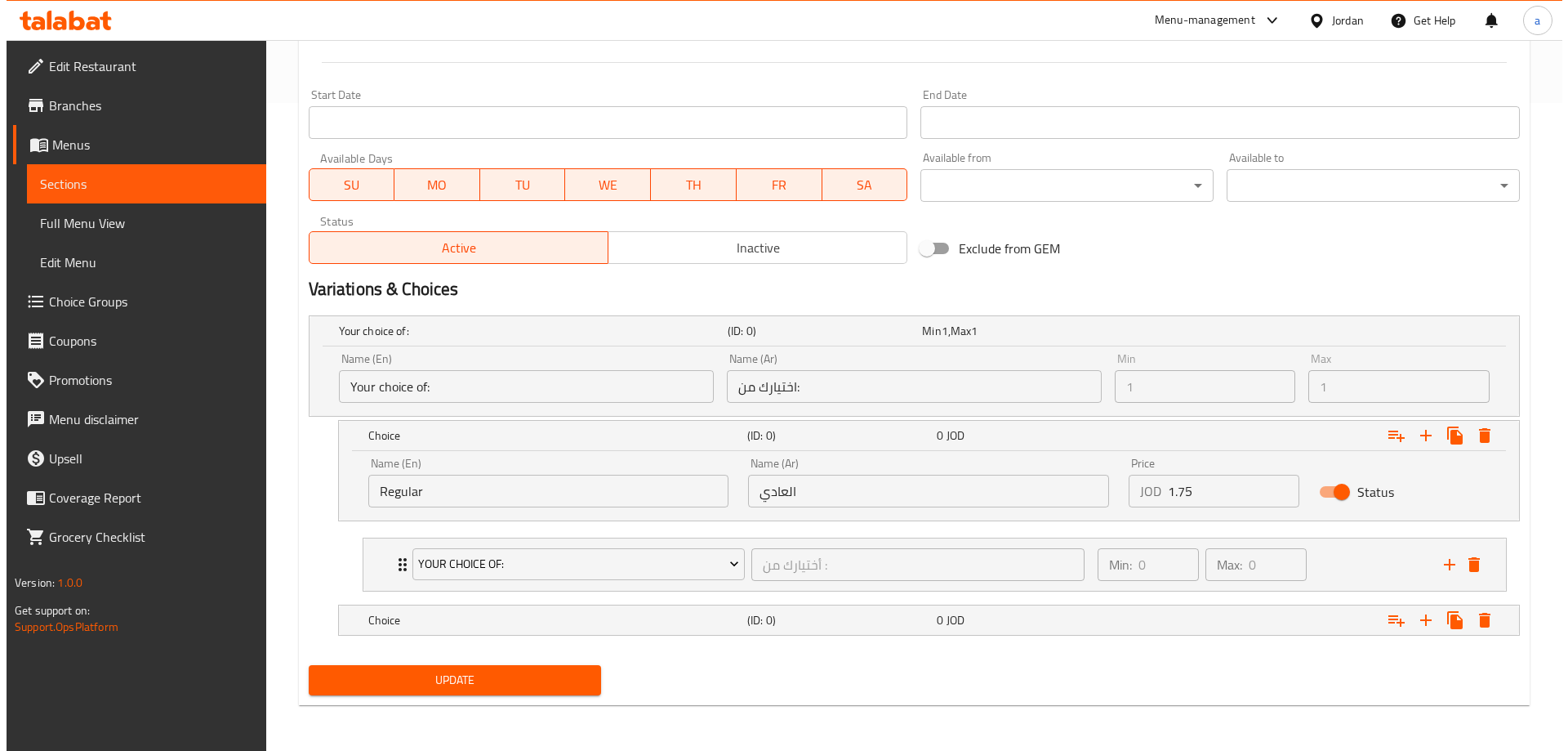
scroll to position [648, 0]
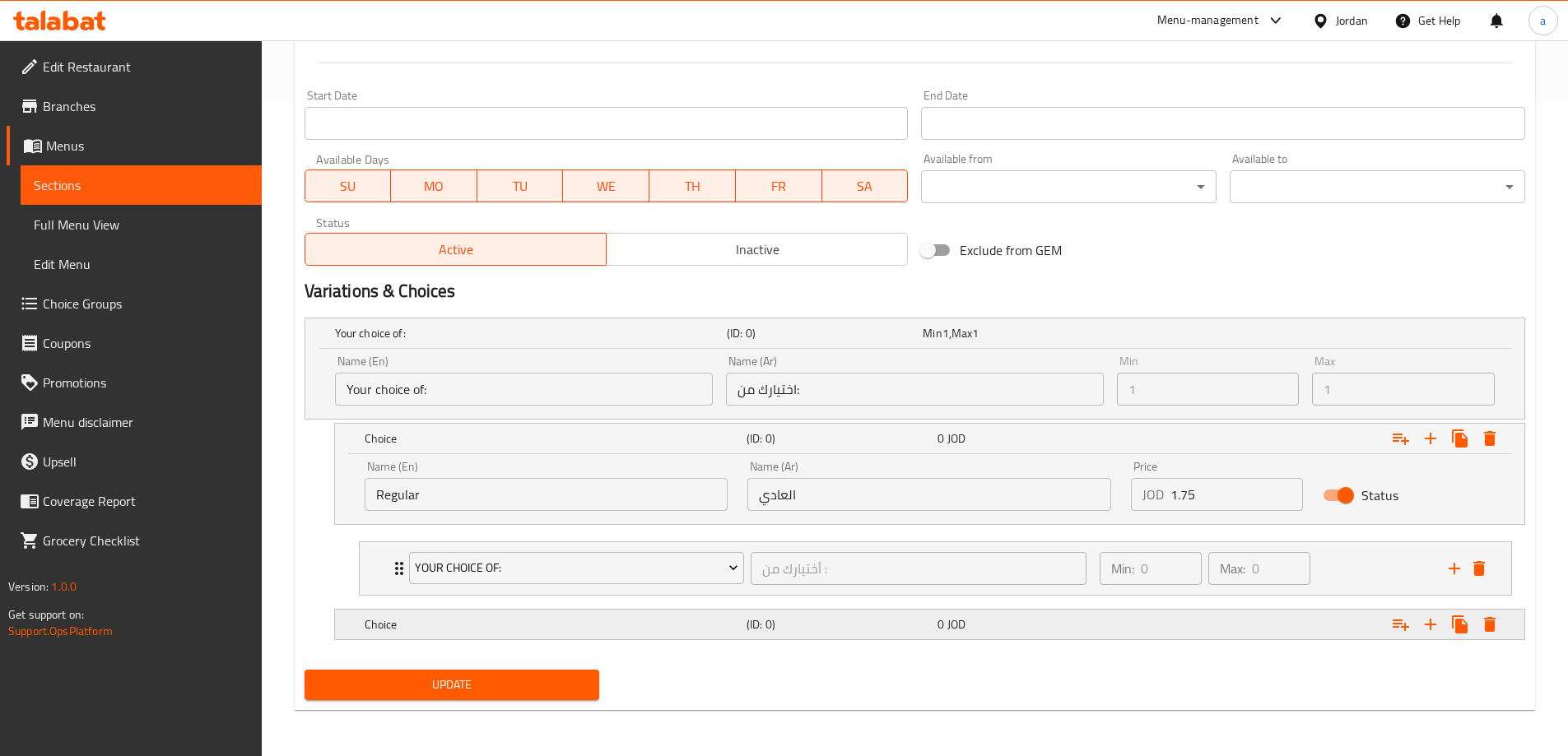
click at [1485, 607] on div "Expand" at bounding box center [1316, 624] width 382 height 37
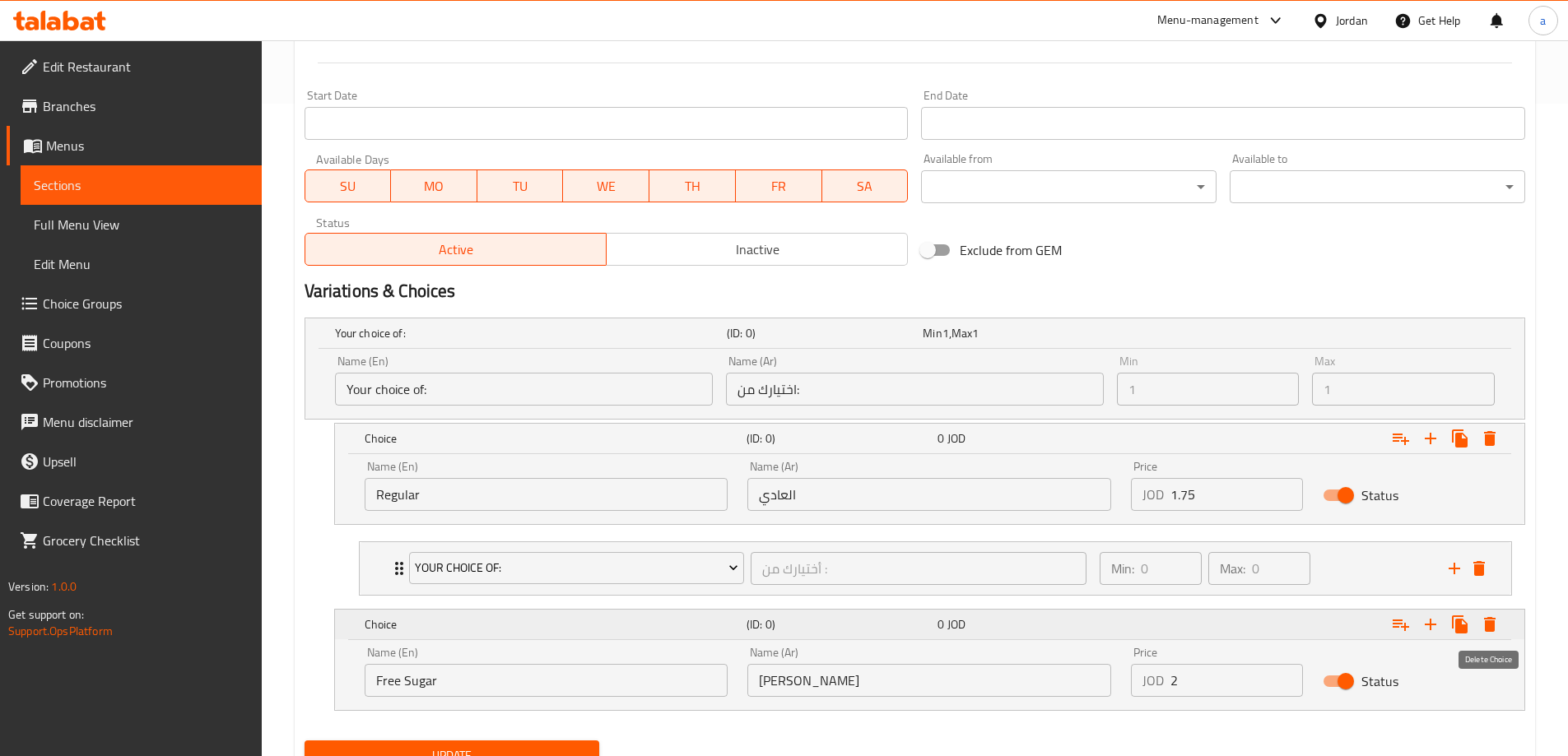
click at [1492, 618] on icon "Expand" at bounding box center [1490, 624] width 12 height 14
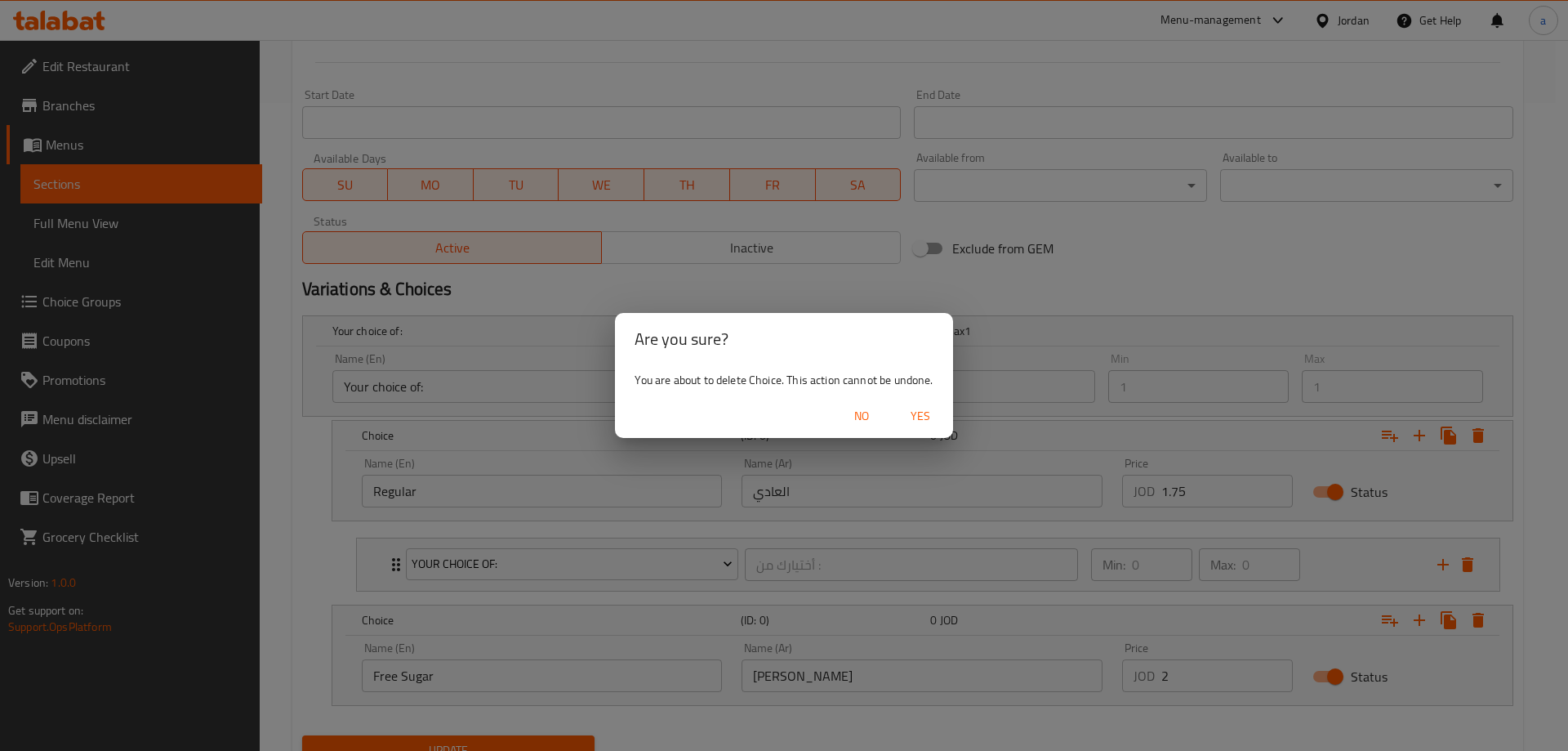
click at [933, 415] on span "Yes" at bounding box center [921, 416] width 39 height 20
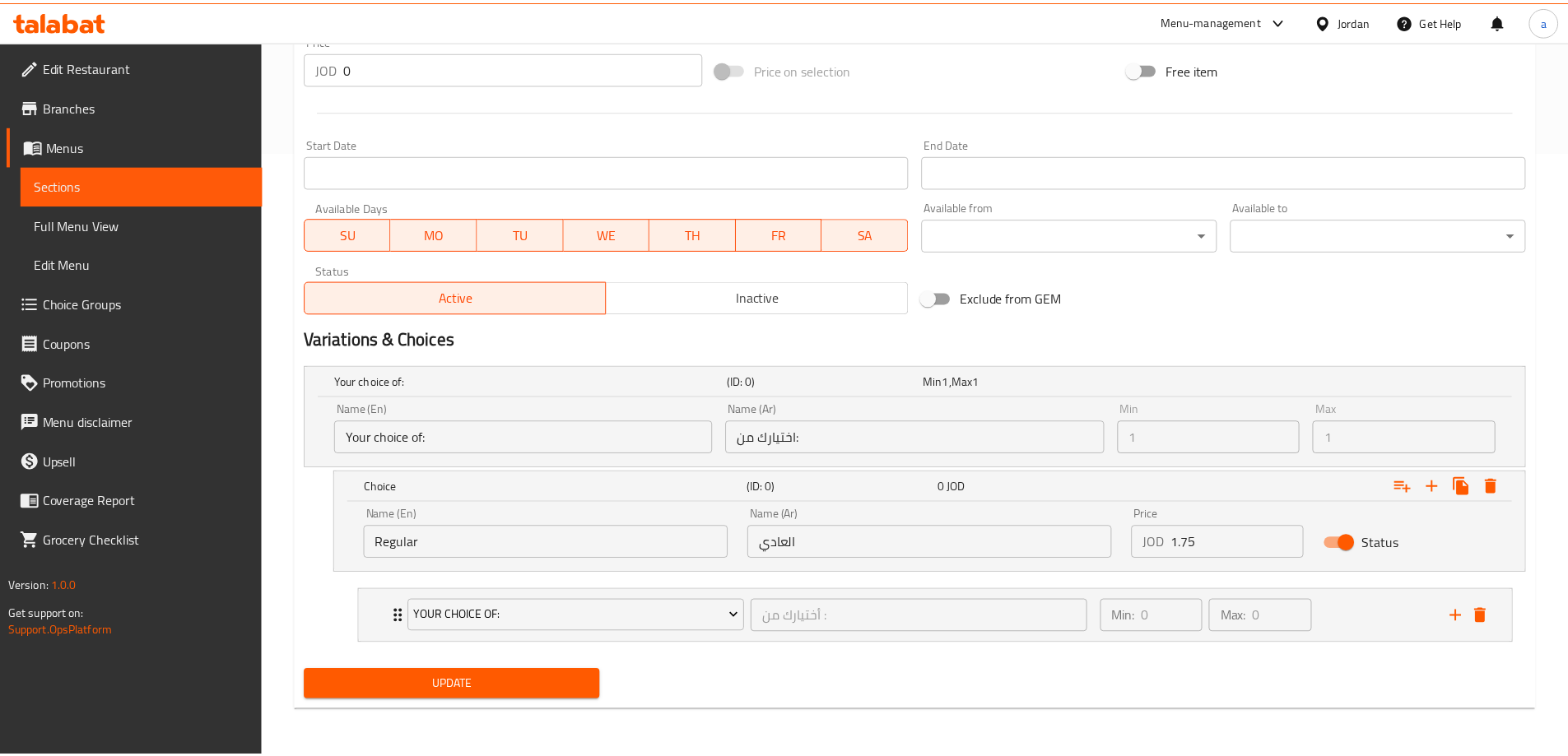
scroll to position [604, 0]
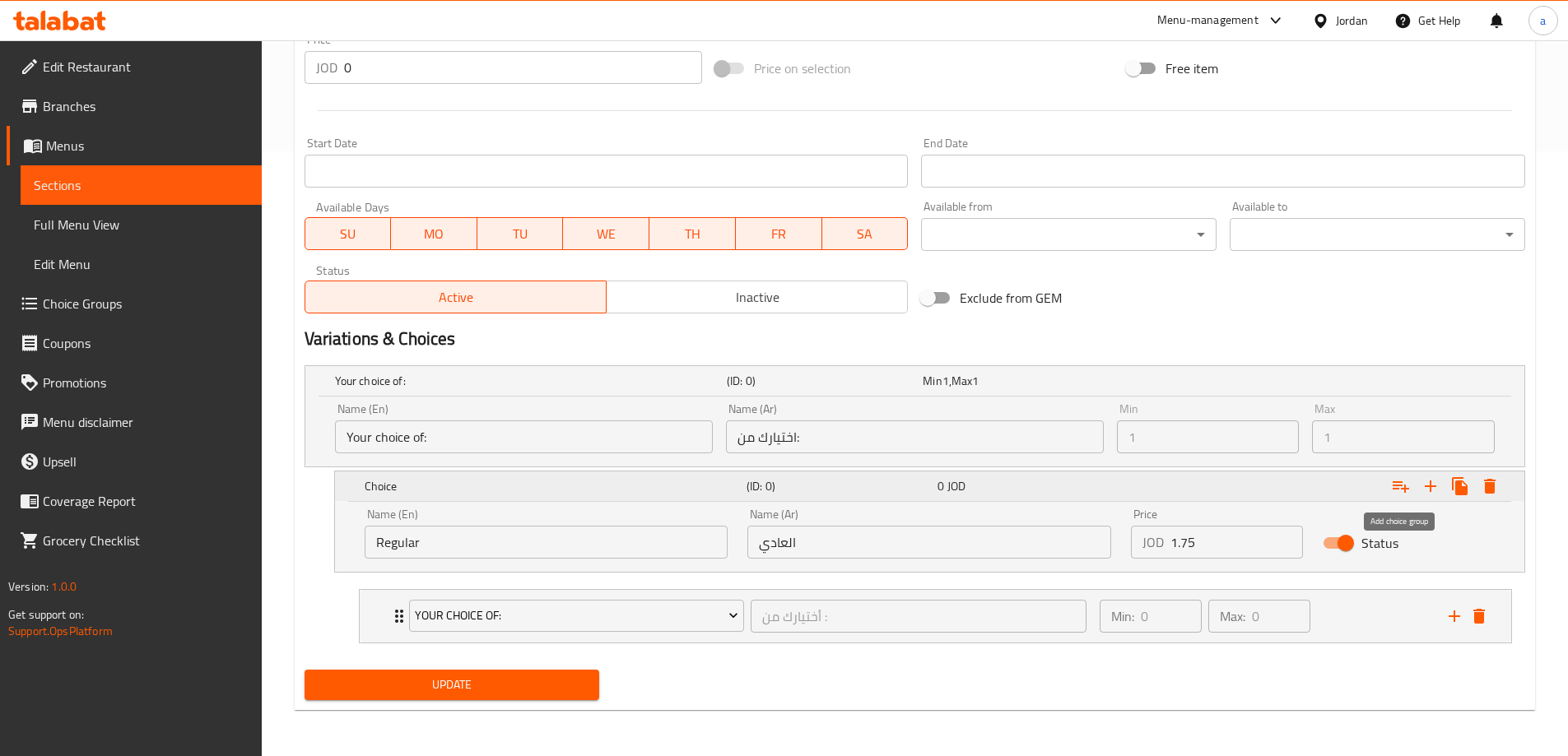
click at [1398, 482] on icon "Expand" at bounding box center [1400, 487] width 16 height 12
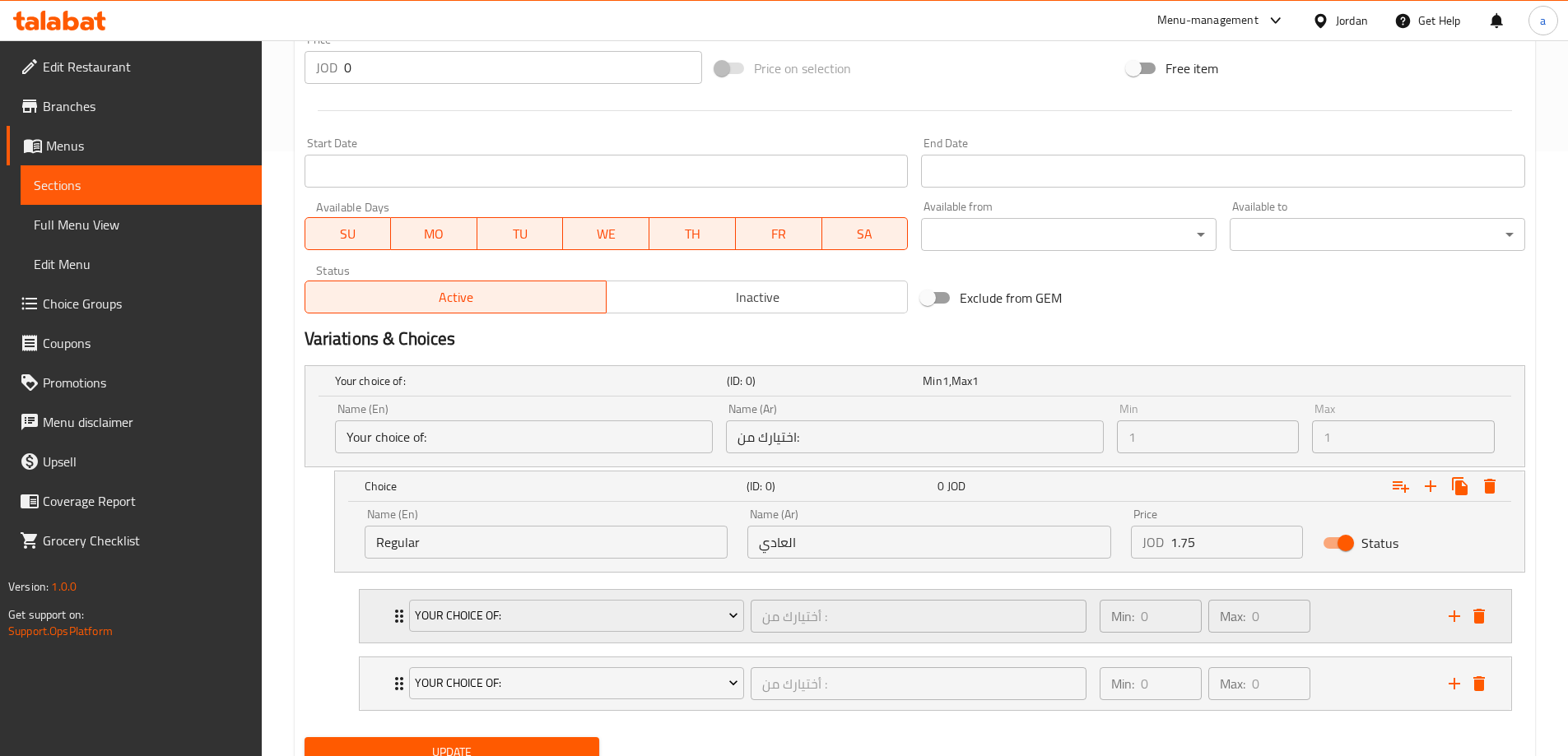
click at [1485, 633] on div "Your Choice Of: أختيارك من : ​ Min: 0 ​ Max: 0 ​" at bounding box center [940, 616] width 1102 height 53
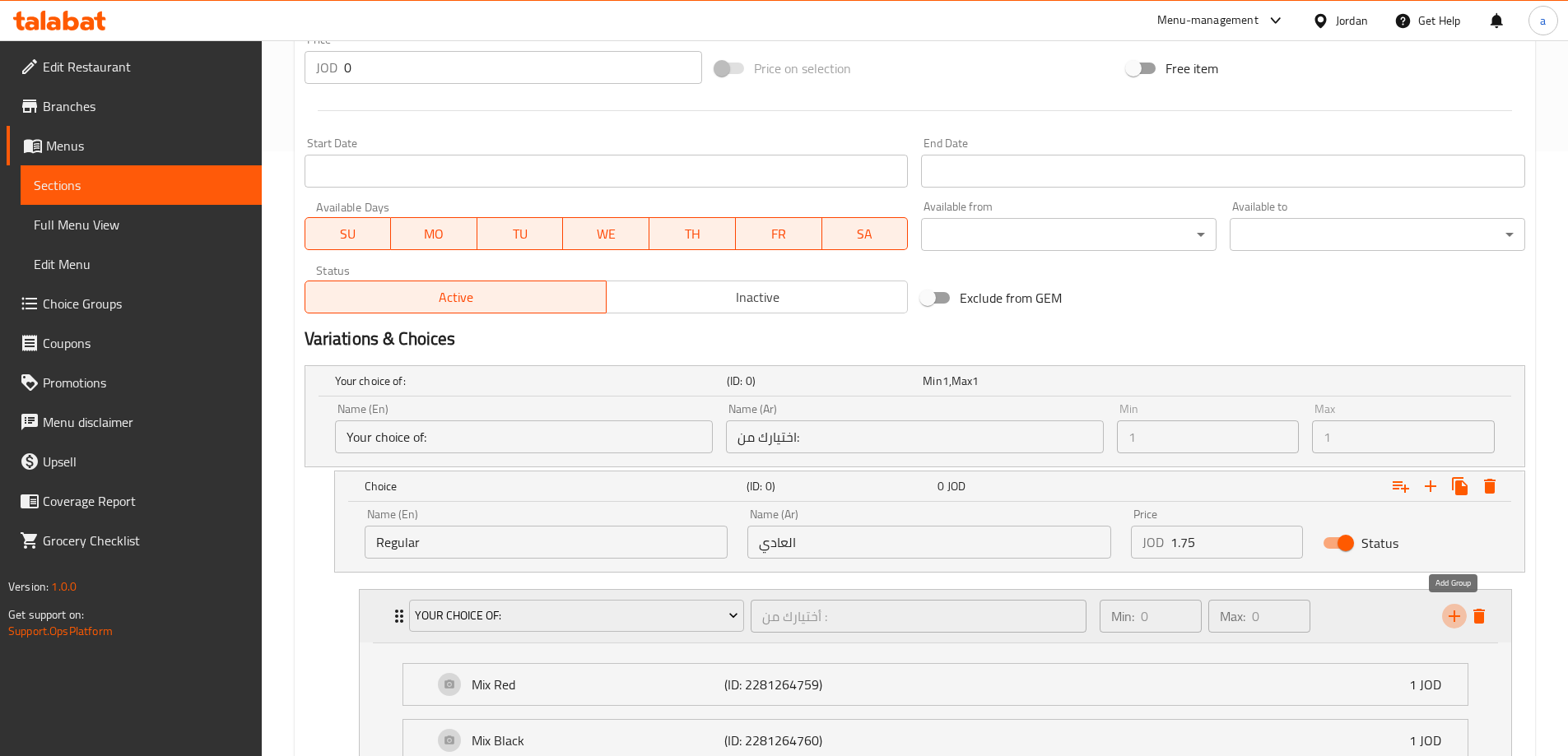
click at [1465, 611] on button "add" at bounding box center [1454, 616] width 25 height 25
click at [1479, 614] on icon "delete" at bounding box center [1479, 616] width 12 height 14
click at [1479, 618] on icon "delete" at bounding box center [1479, 616] width 12 height 14
click at [1485, 610] on icon "delete" at bounding box center [1479, 616] width 20 height 20
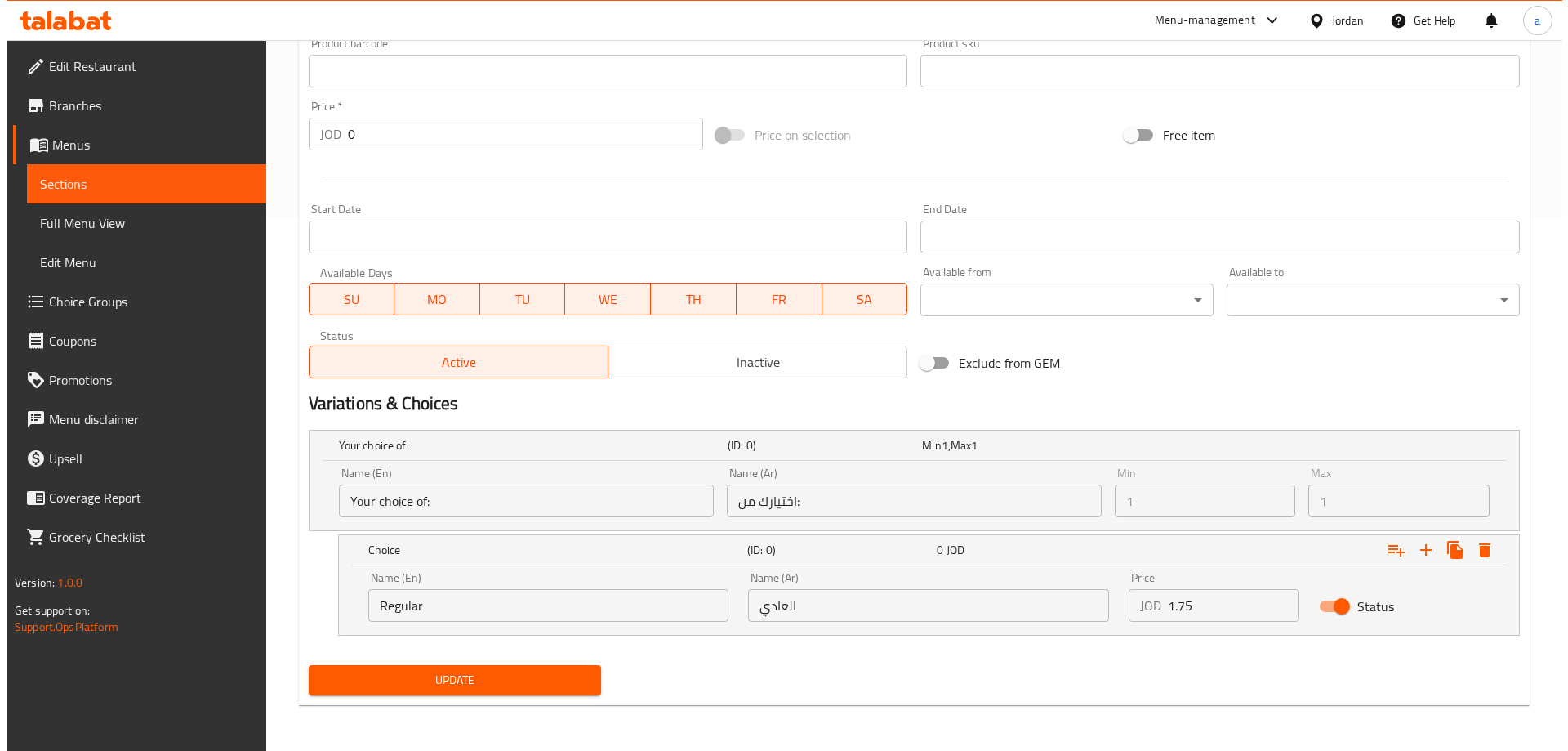
scroll to position [534, 0]
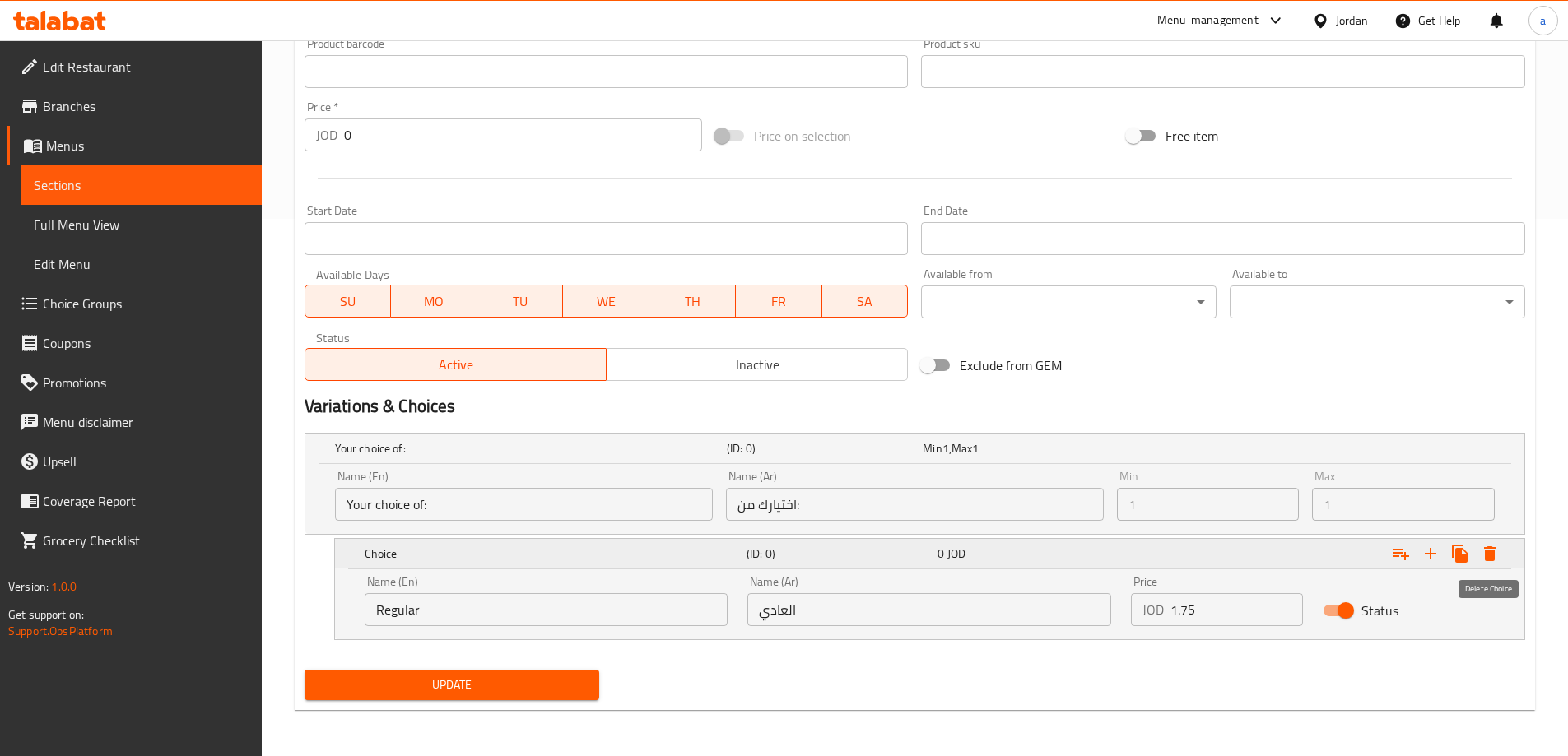
click at [1497, 555] on icon "Expand" at bounding box center [1489, 553] width 20 height 20
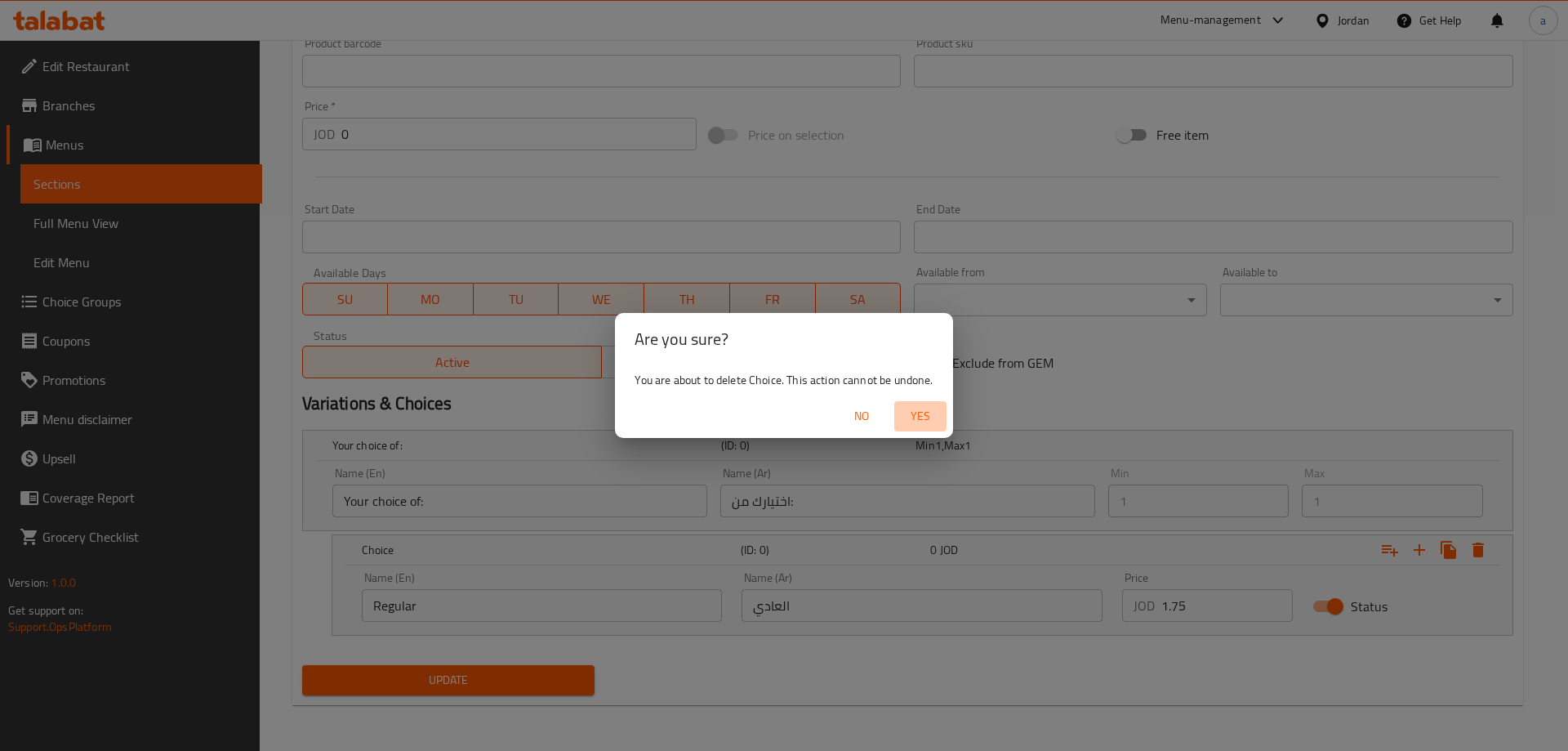
click at [915, 421] on span "Yes" at bounding box center [921, 416] width 39 height 20
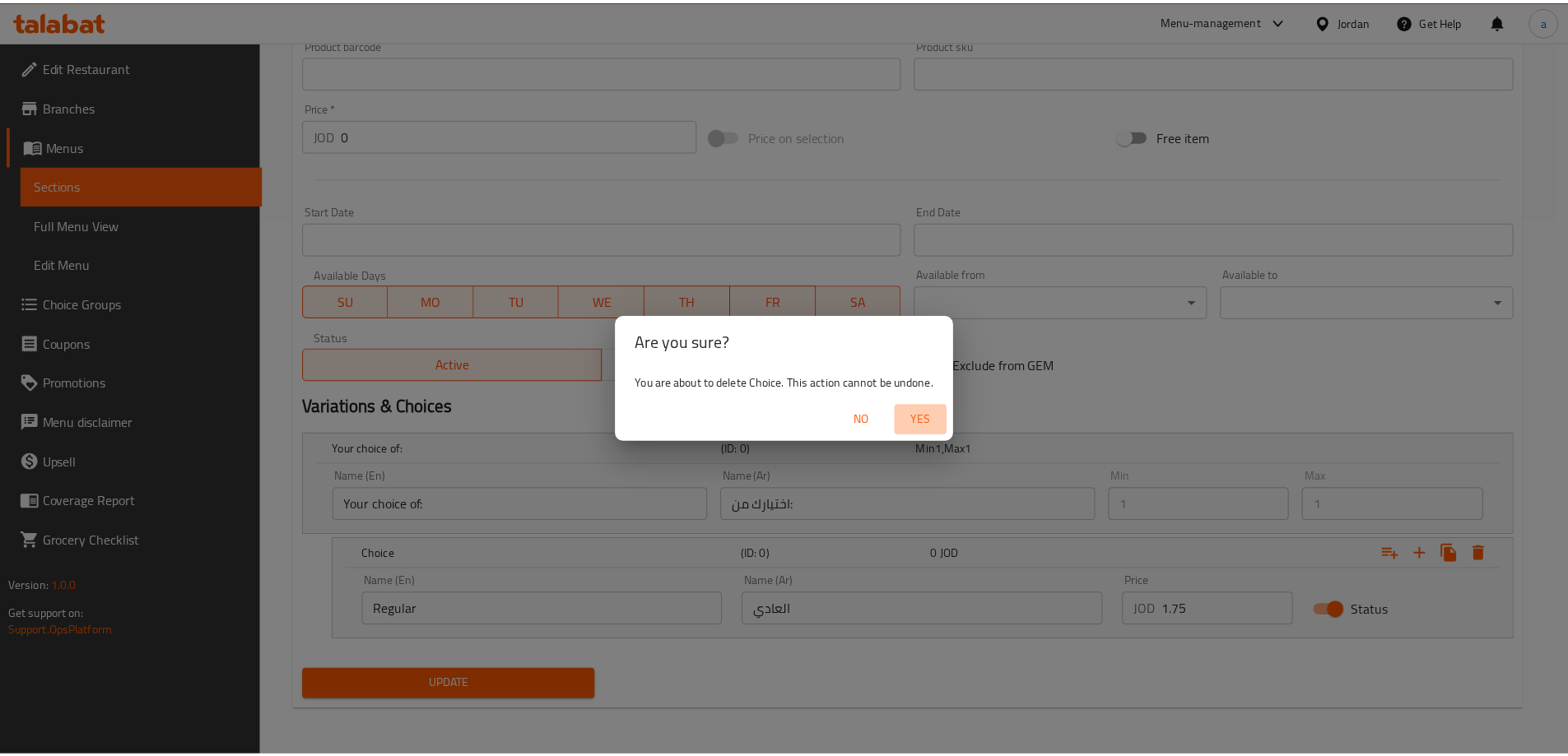
scroll to position [406, 0]
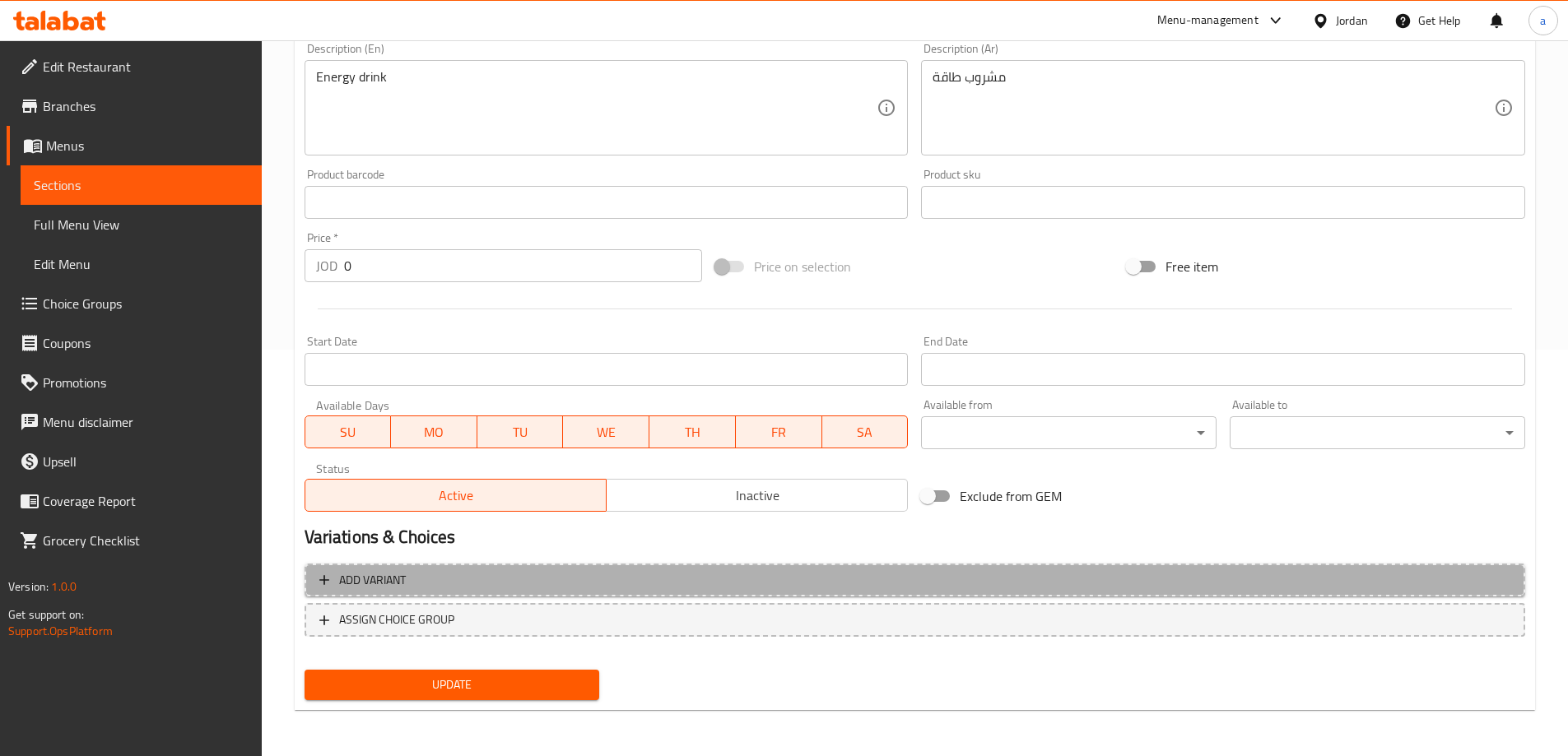
click at [541, 593] on button "Add variant" at bounding box center [915, 581] width 1221 height 34
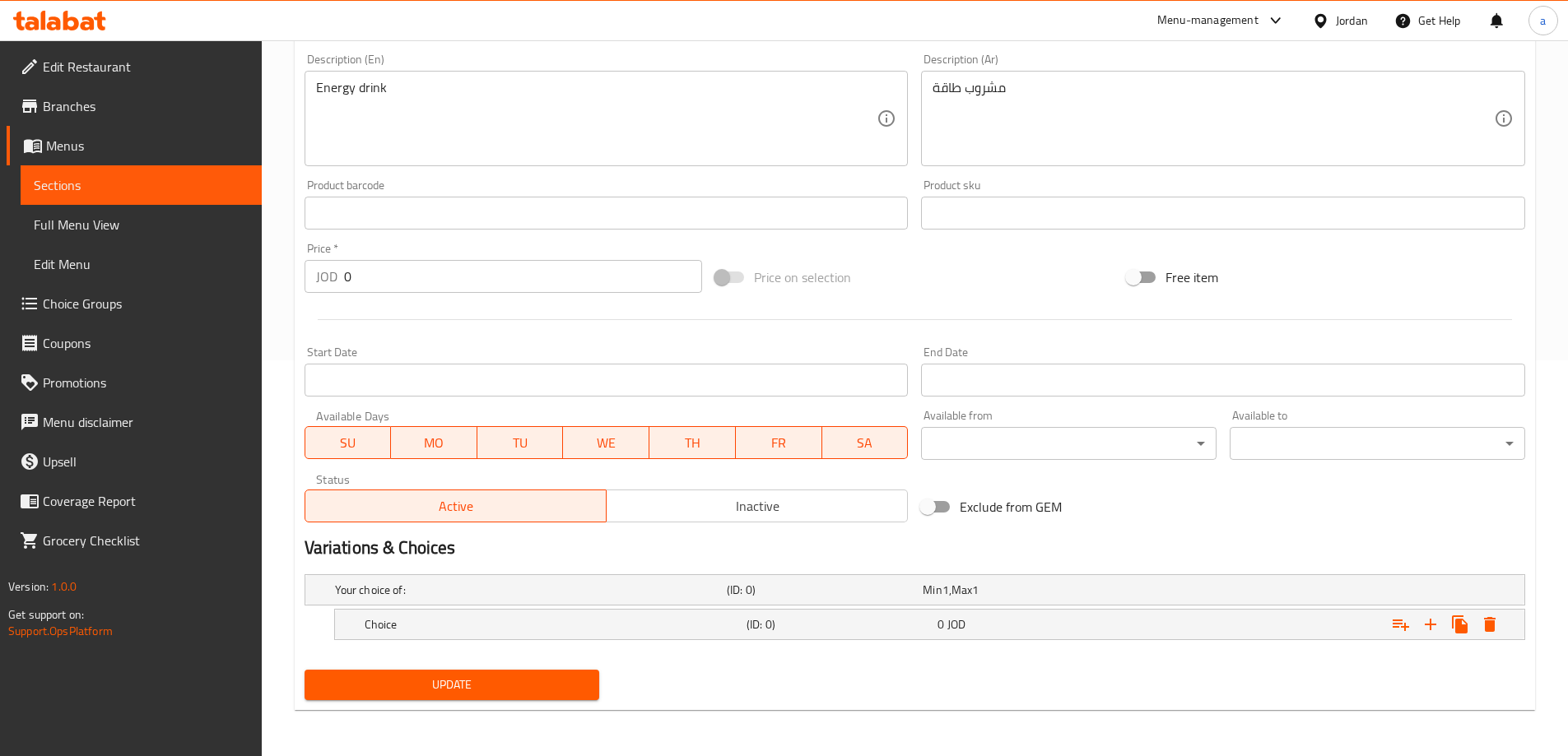
scroll to position [396, 0]
click at [542, 592] on h5 "Your choice of:" at bounding box center [527, 589] width 385 height 16
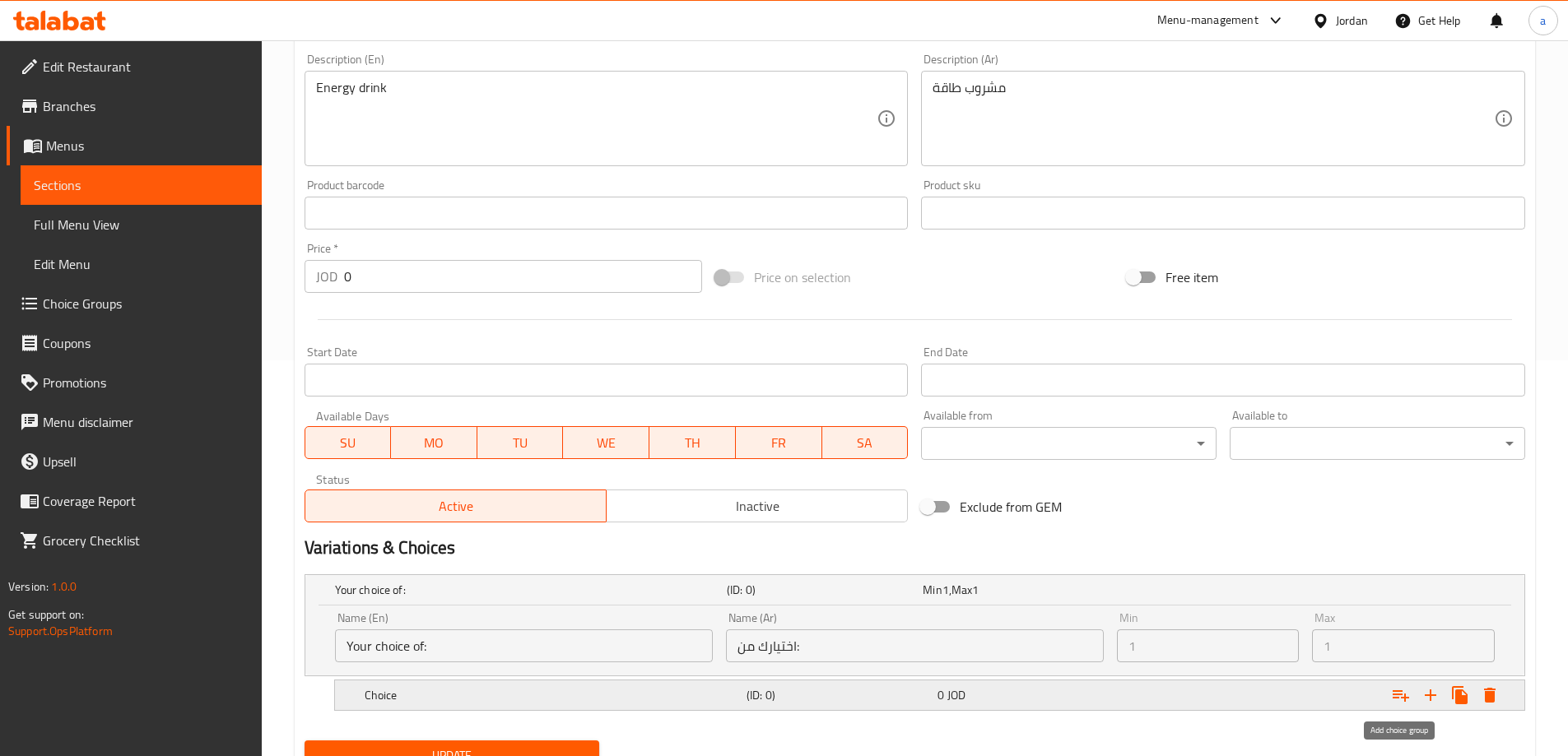
click at [1403, 703] on icon "Expand" at bounding box center [1400, 695] width 20 height 20
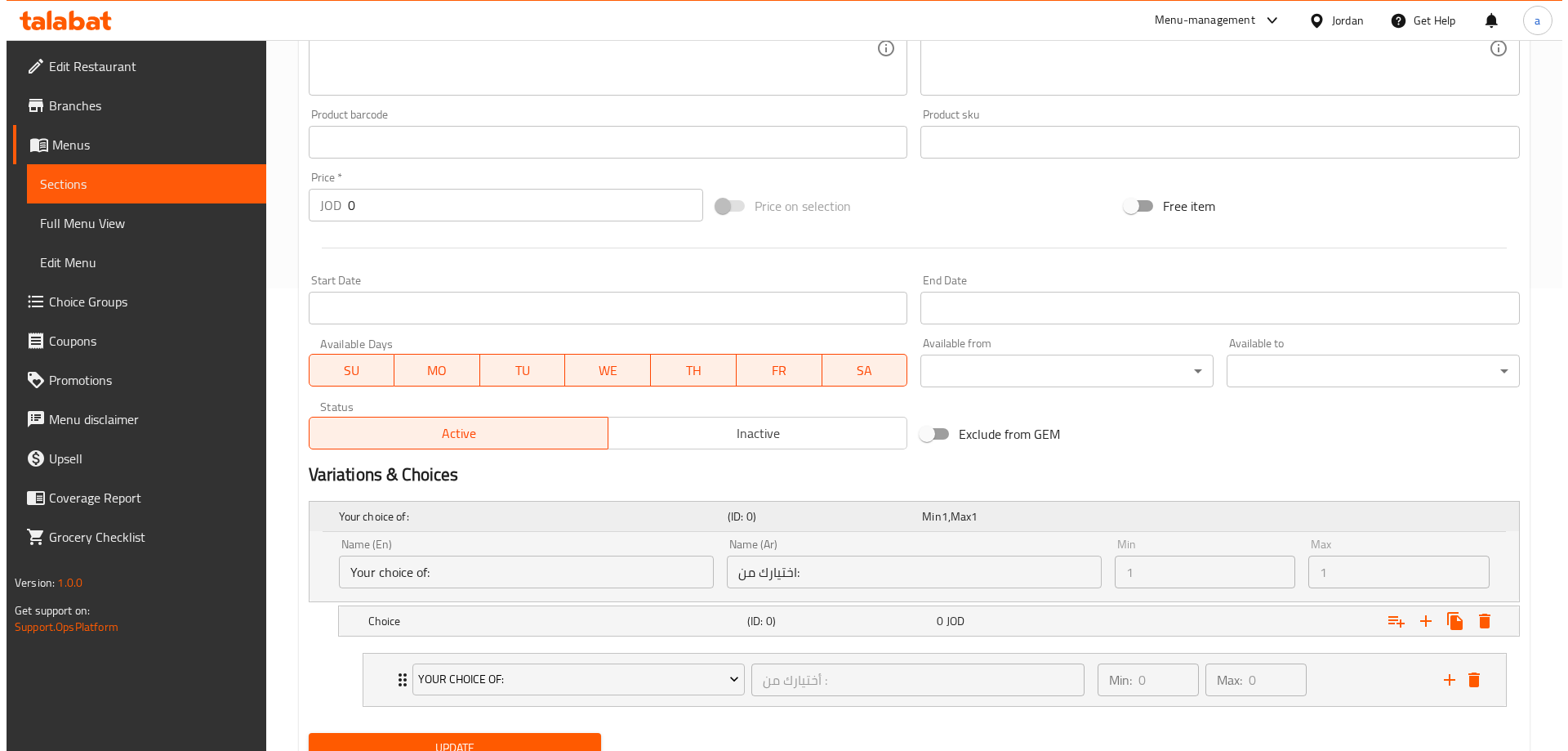
scroll to position [530, 0]
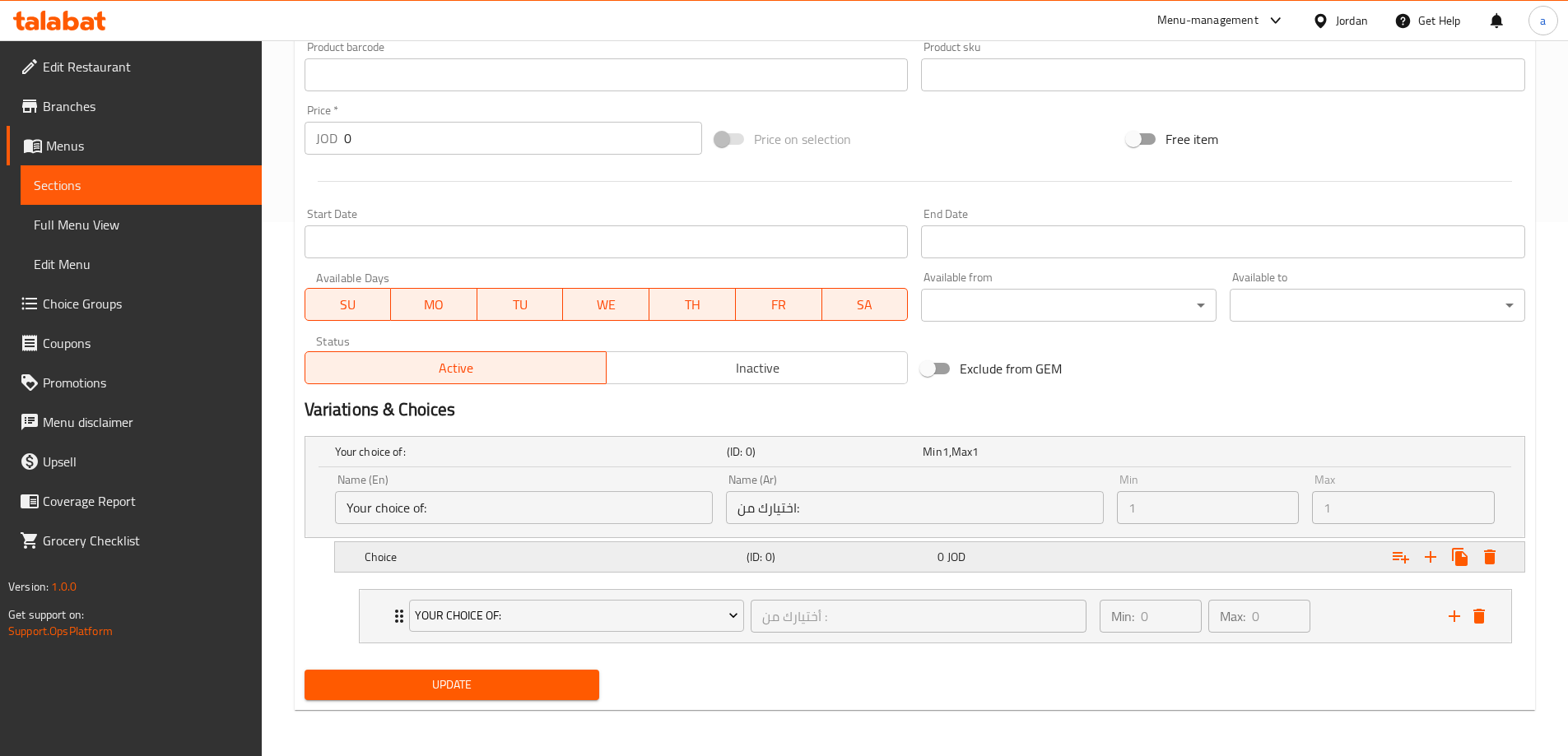
click at [1486, 556] on icon "Expand" at bounding box center [1490, 557] width 12 height 14
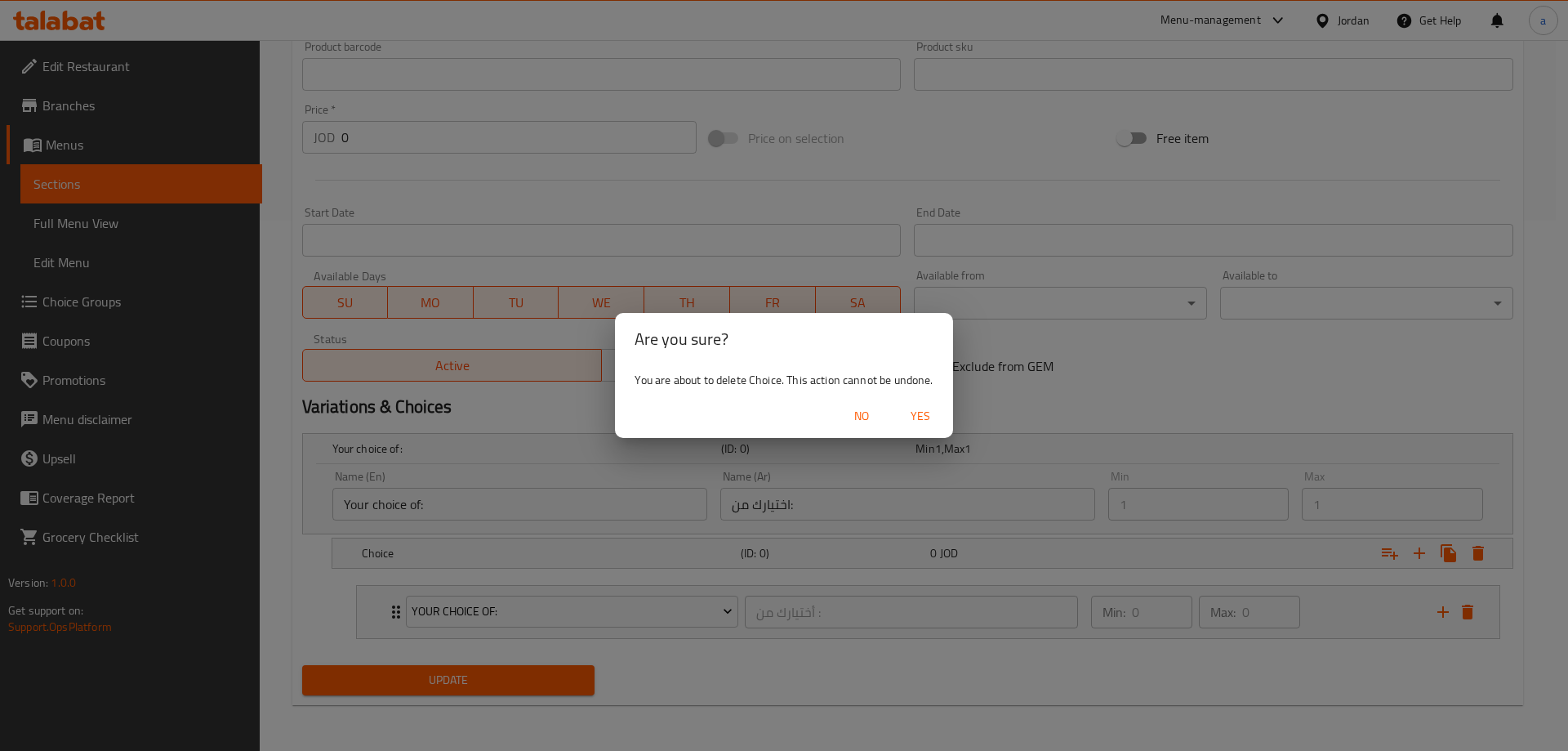
click at [915, 407] on span "Yes" at bounding box center [921, 416] width 39 height 20
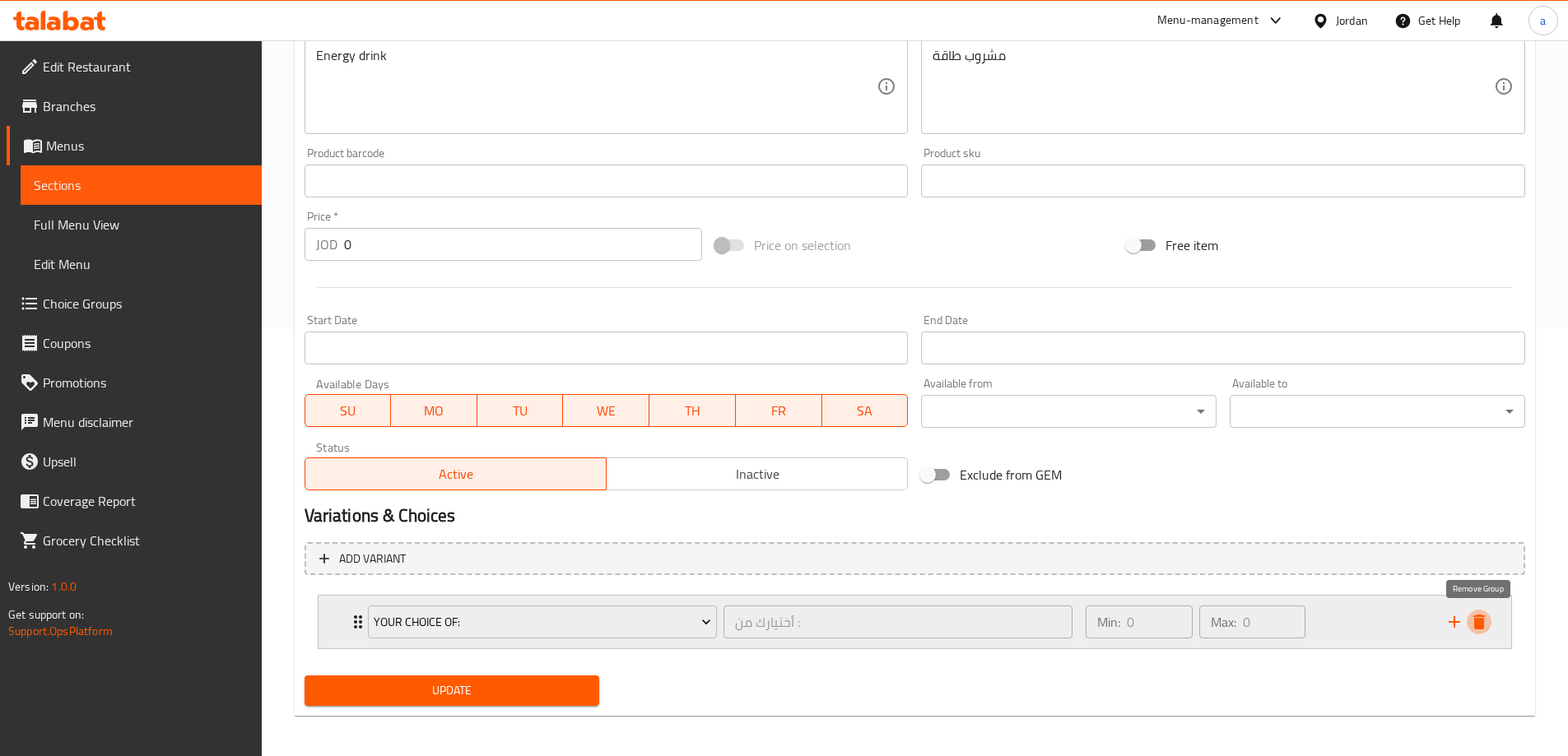
click at [1487, 627] on icon "delete" at bounding box center [1479, 621] width 20 height 20
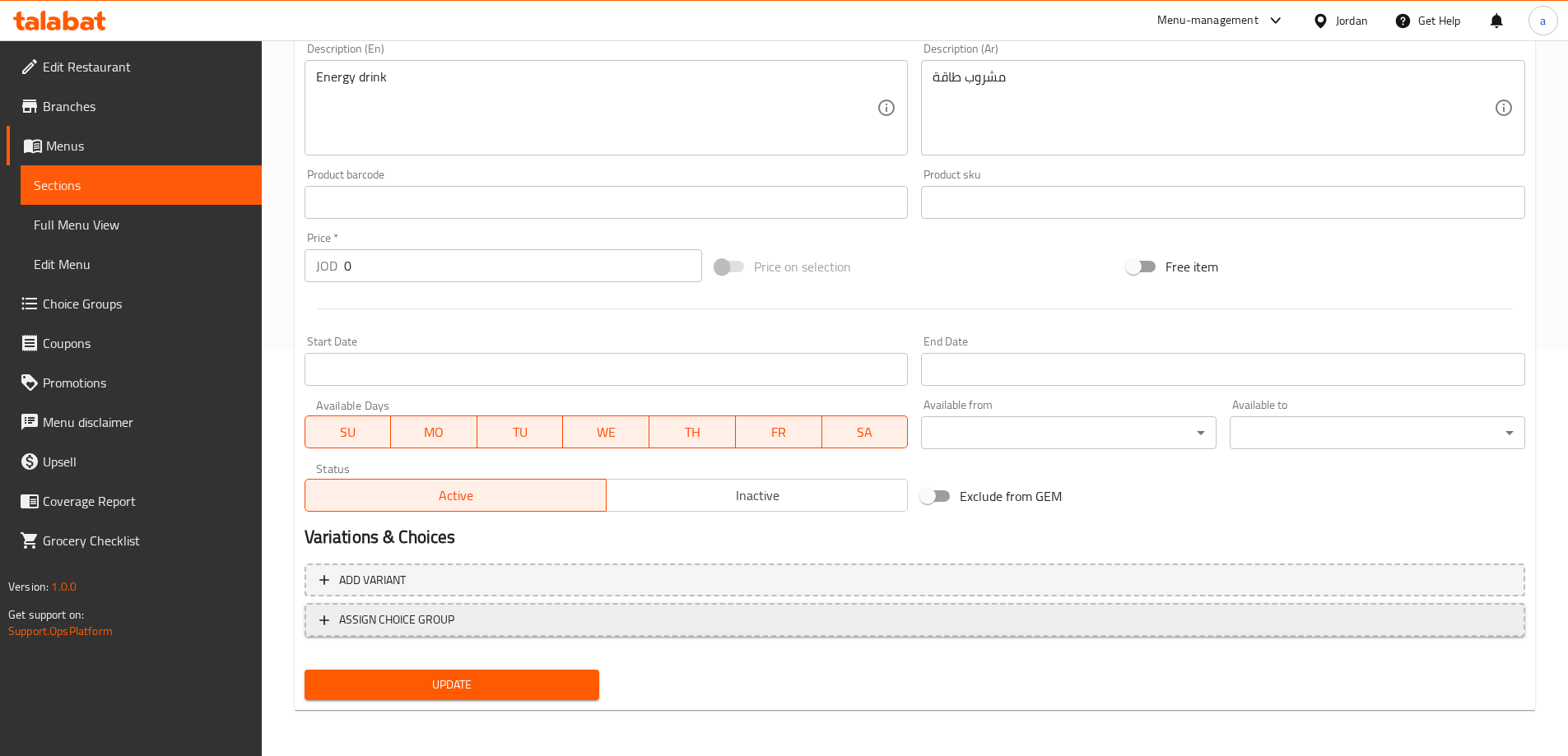
click at [721, 616] on span "ASSIGN CHOICE GROUP" at bounding box center [915, 620] width 1191 height 20
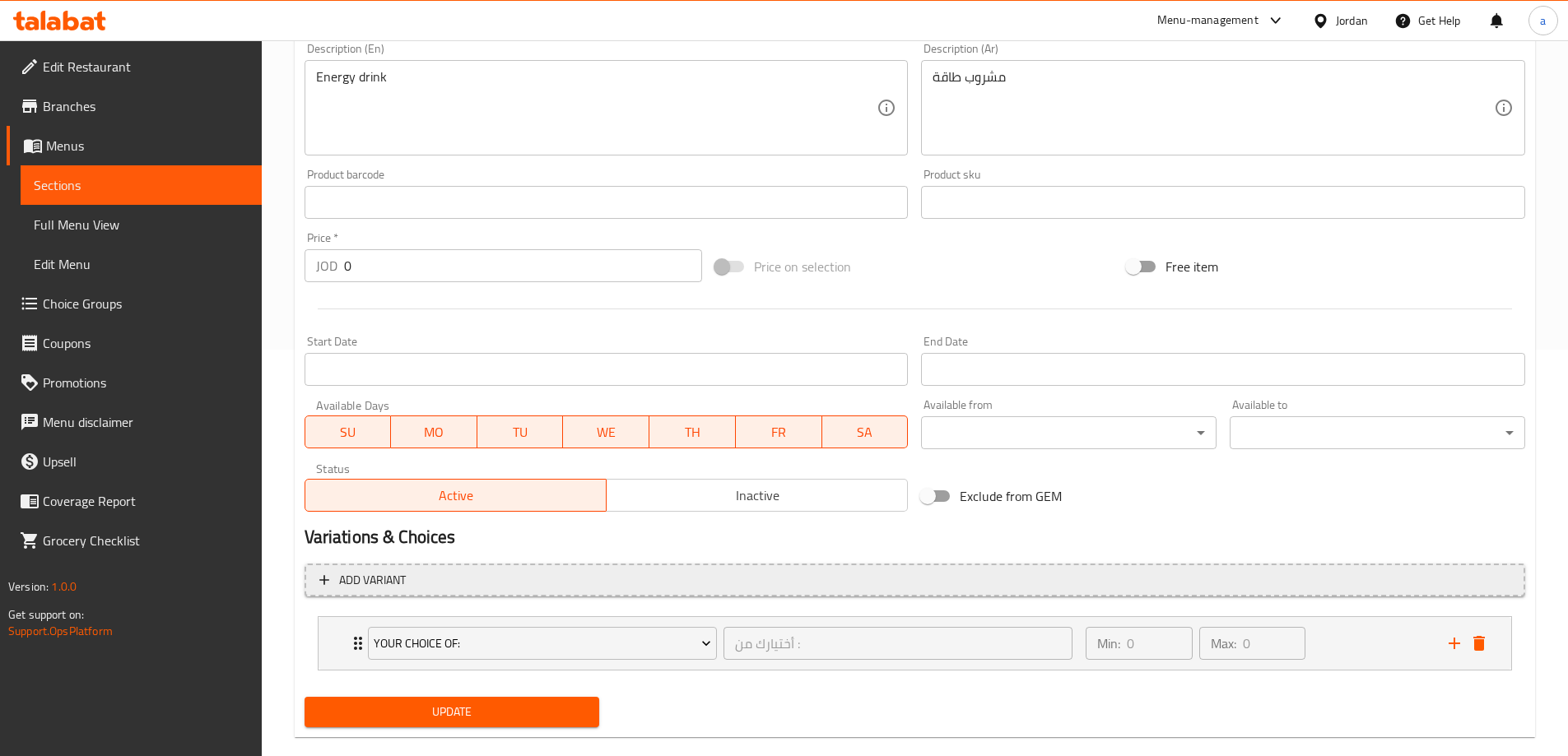
click at [718, 588] on span "Add variant" at bounding box center [915, 581] width 1191 height 20
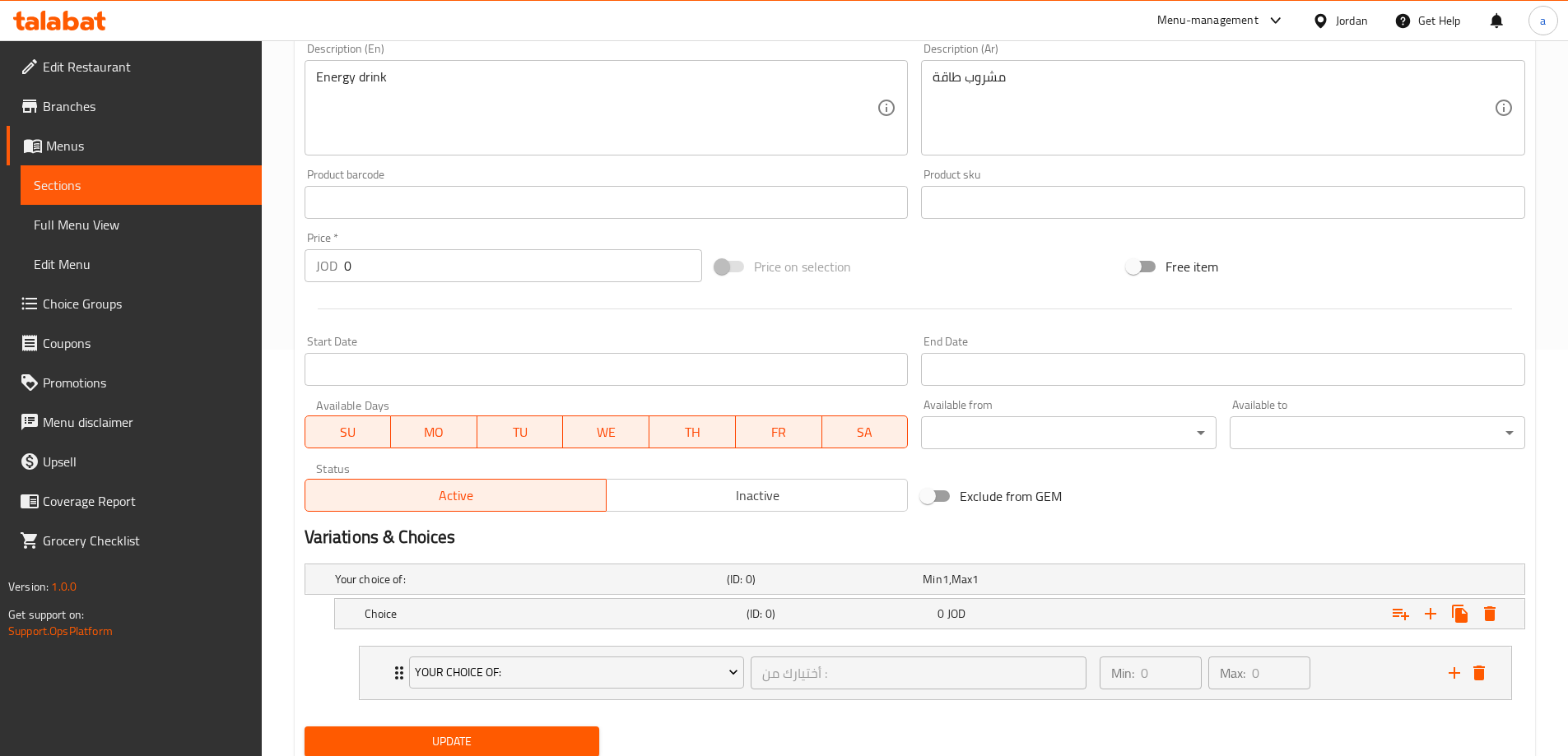
scroll to position [463, 0]
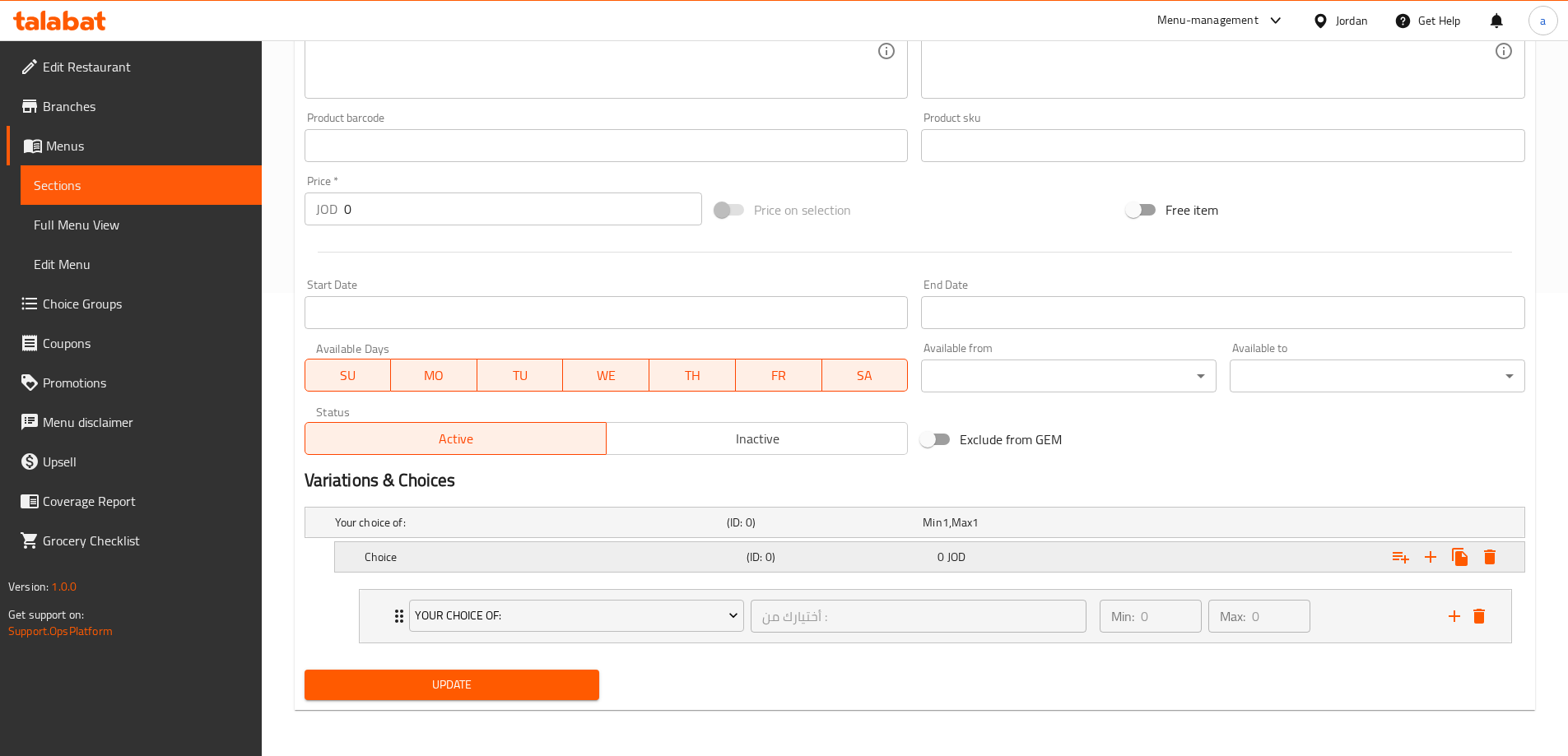
click at [1107, 551] on div "0 JOD" at bounding box center [1030, 557] width 184 height 16
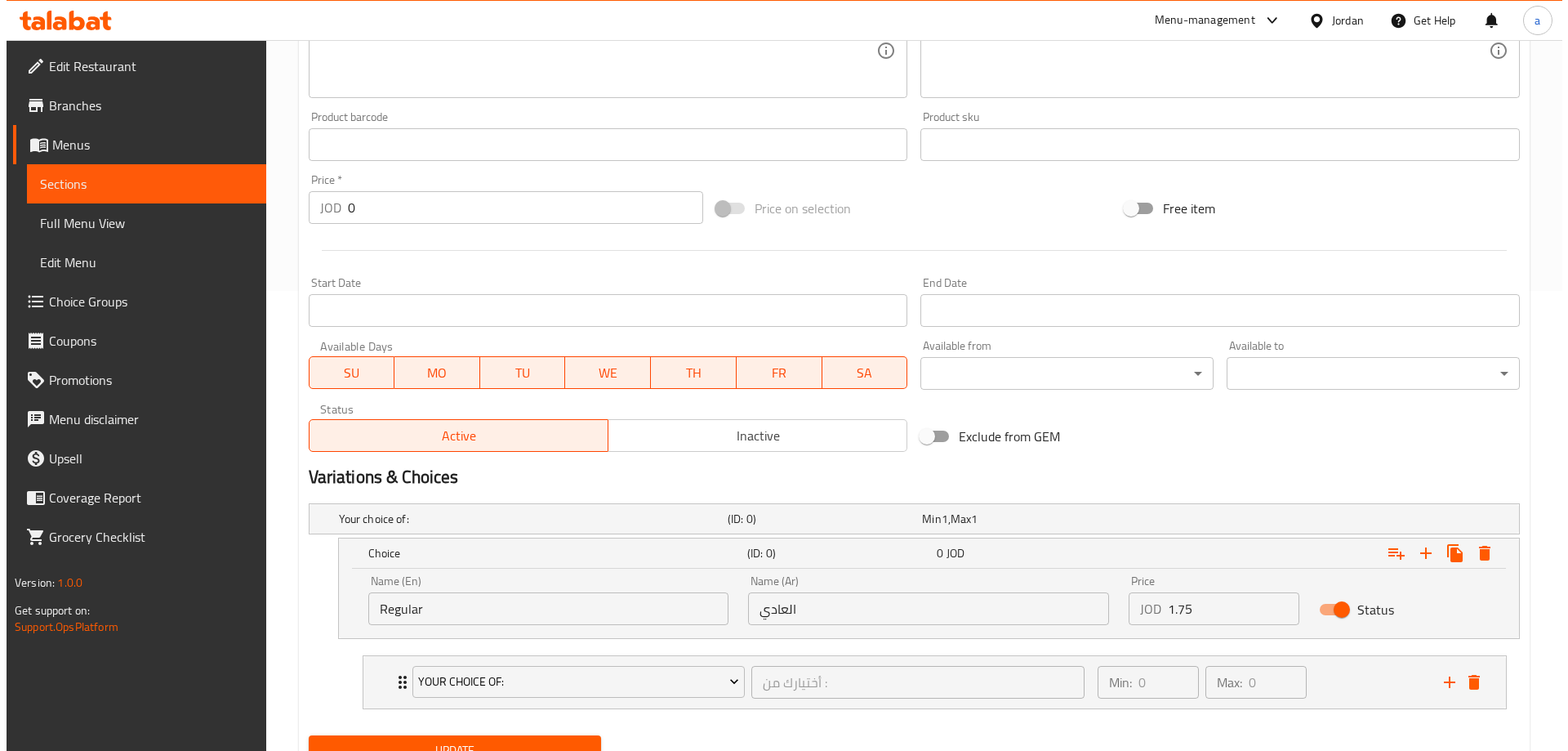
scroll to position [530, 0]
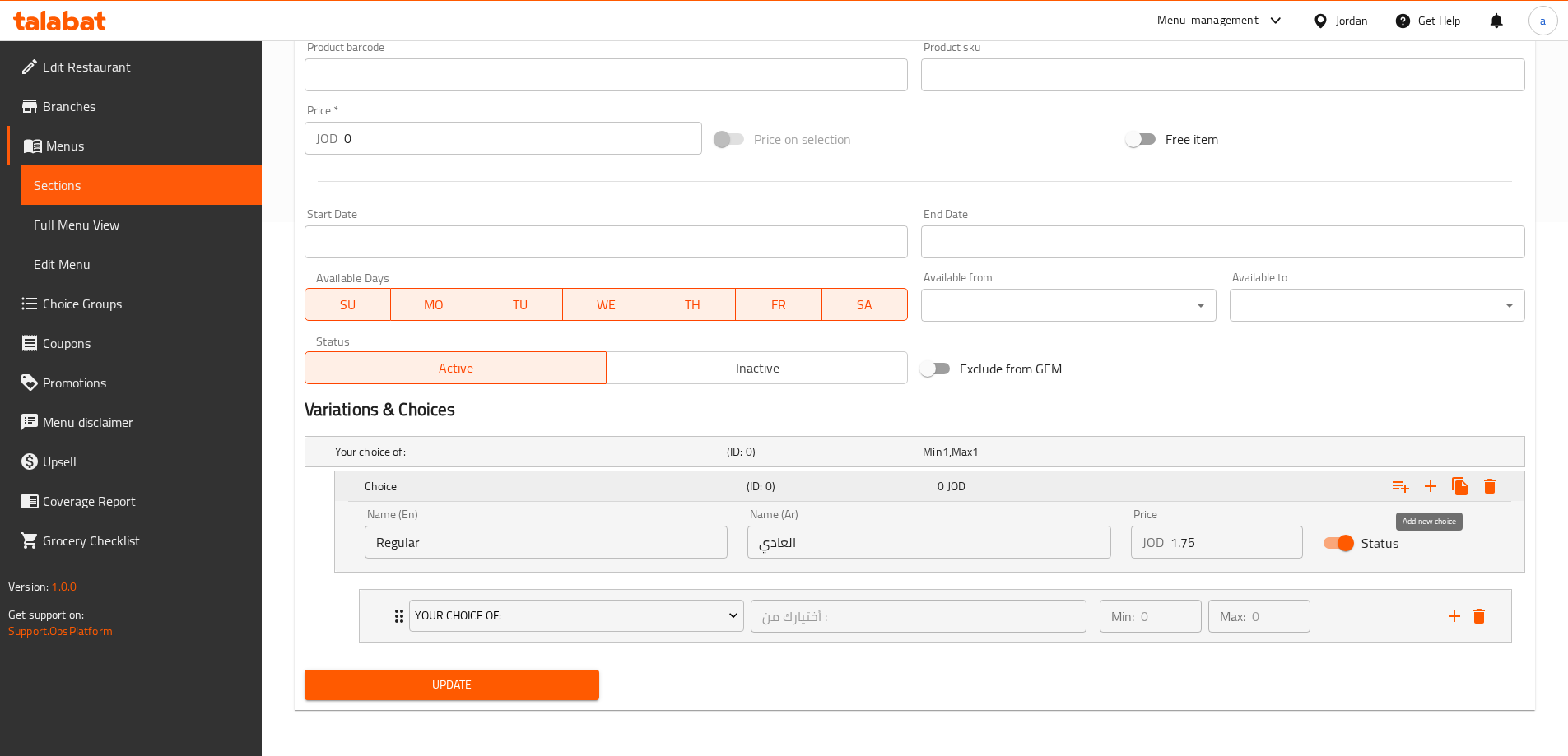
click at [1434, 493] on icon "Expand" at bounding box center [1430, 485] width 20 height 20
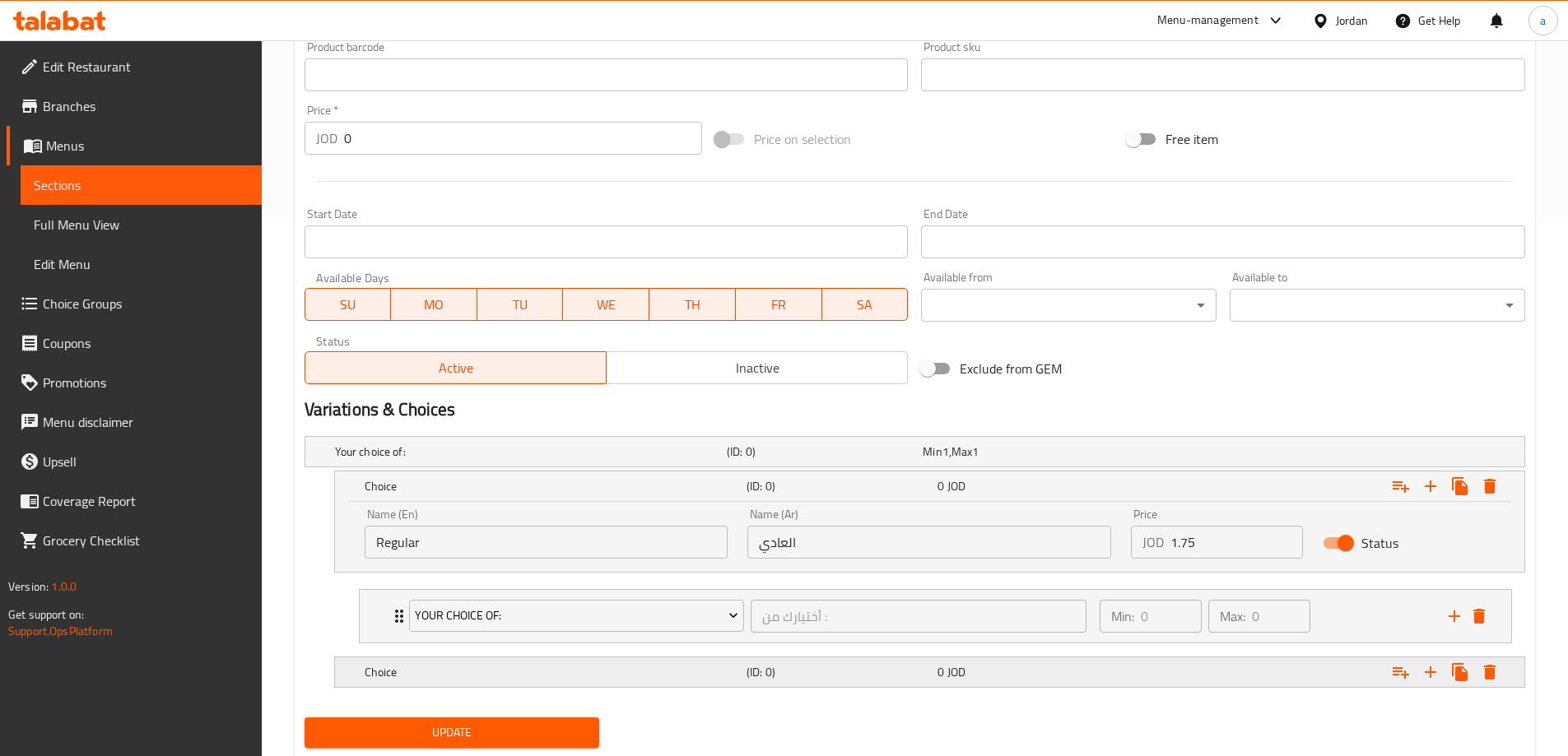
click at [1485, 687] on div "Expand" at bounding box center [1316, 672] width 382 height 37
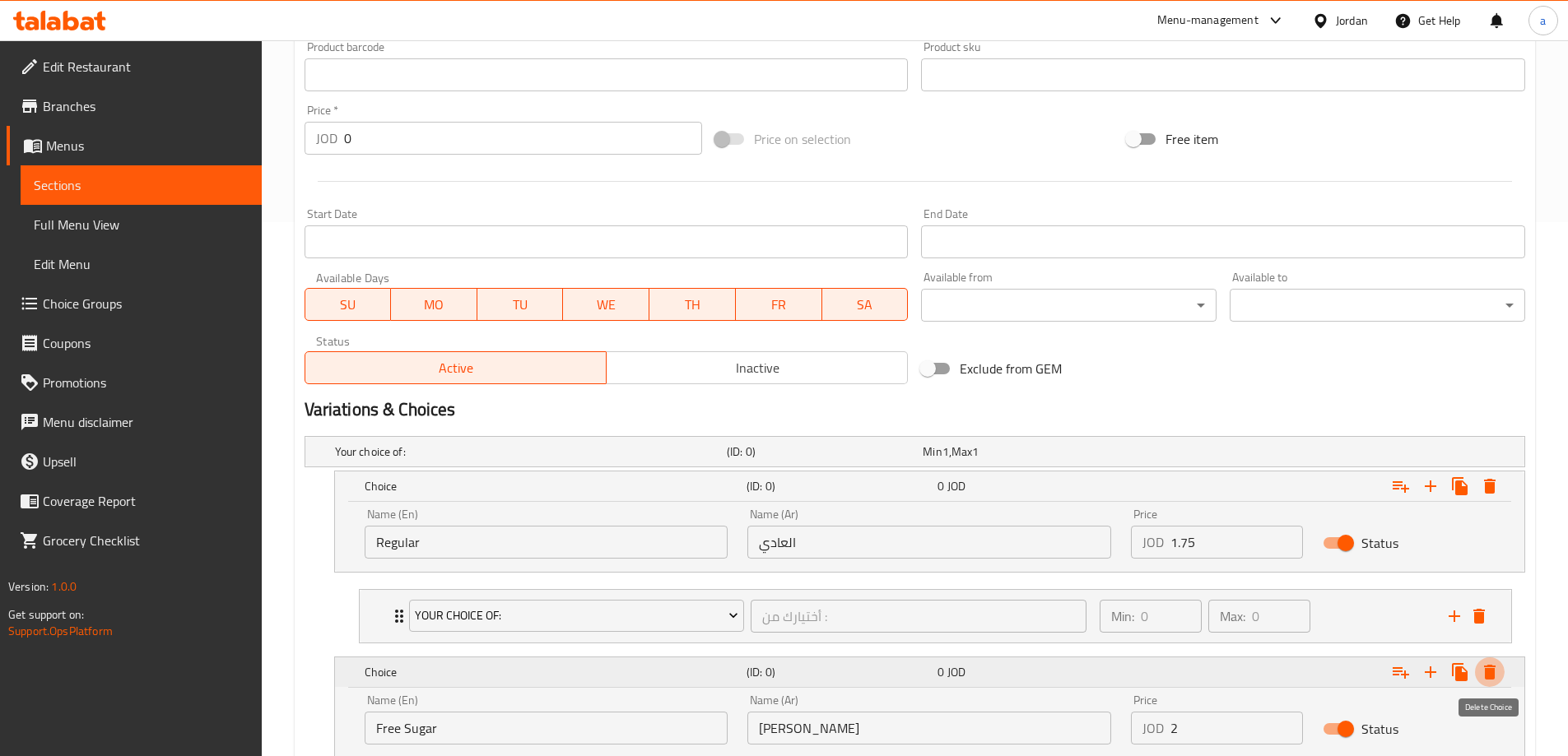
click at [1487, 682] on button "Expand" at bounding box center [1490, 672] width 30 height 30
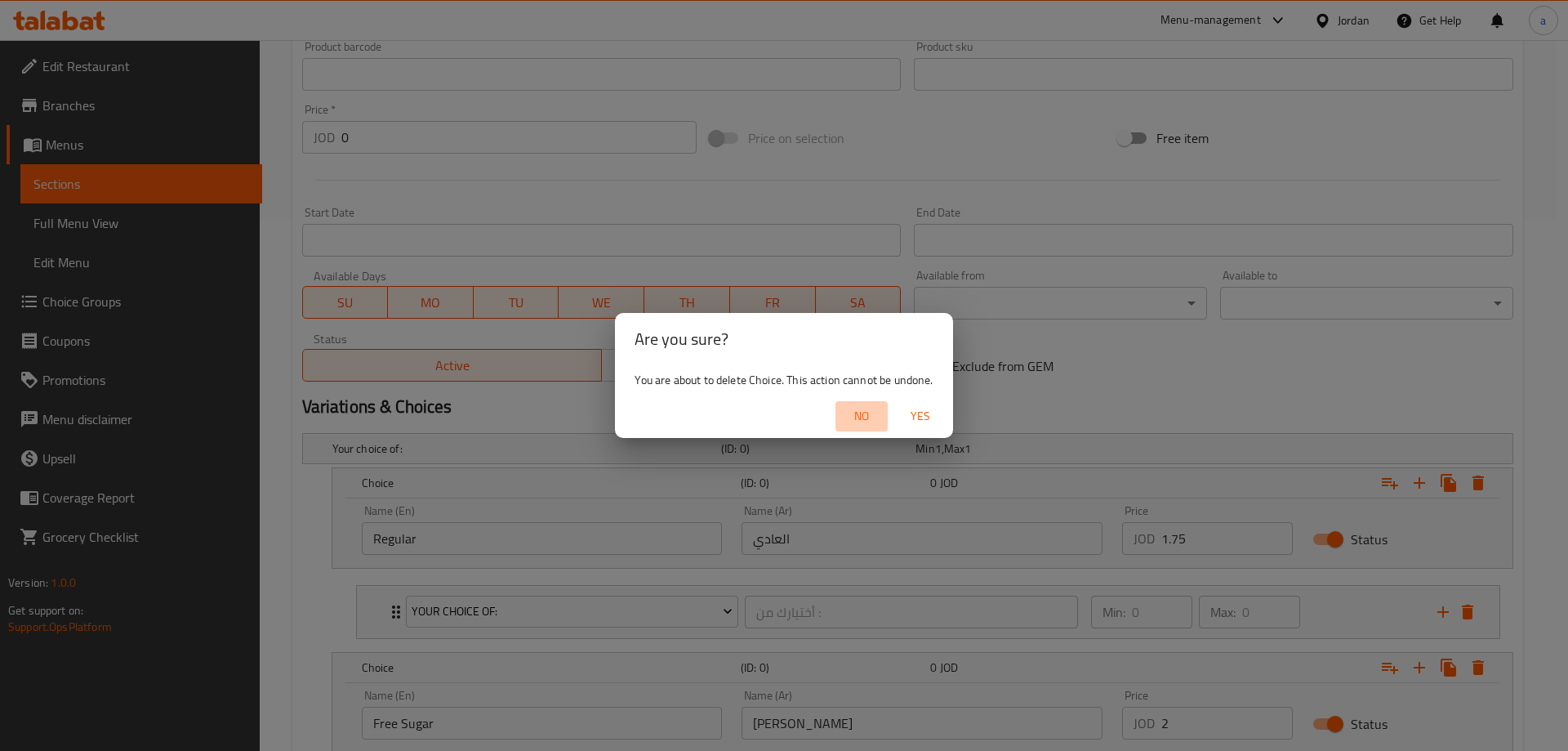
click at [850, 414] on span "No" at bounding box center [861, 416] width 39 height 20
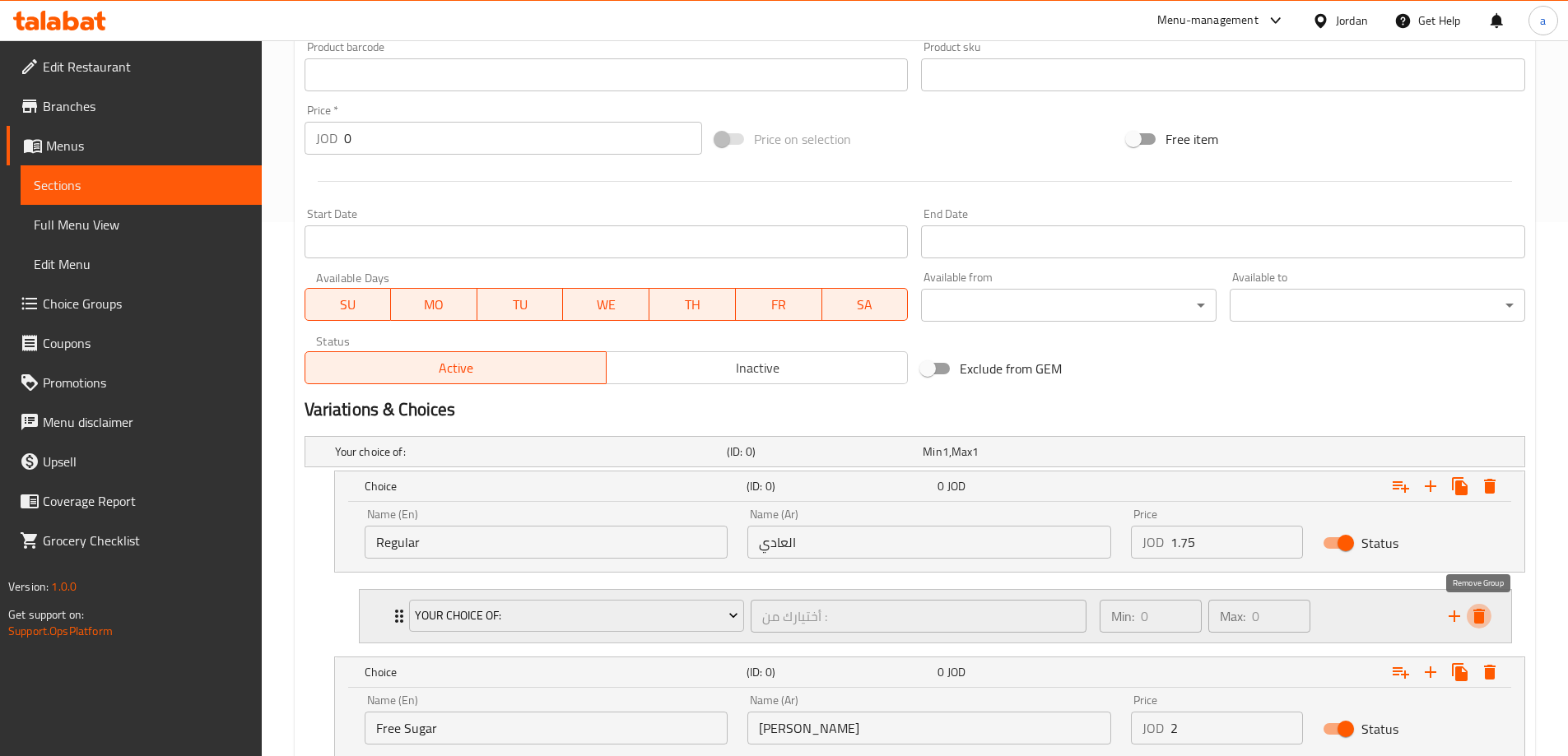
click at [1477, 625] on icon "delete" at bounding box center [1479, 616] width 20 height 20
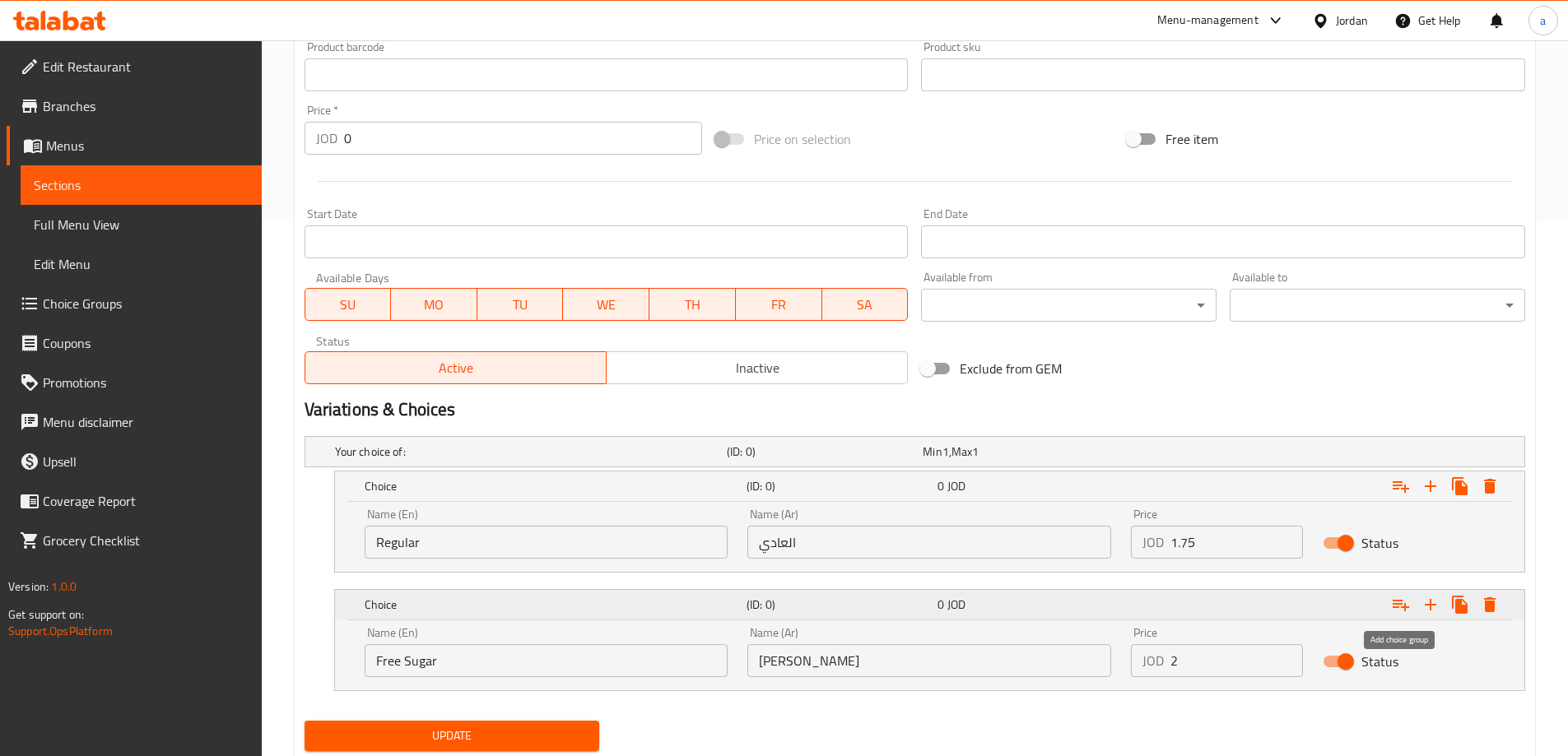
click at [1393, 596] on icon "Expand" at bounding box center [1400, 604] width 20 height 20
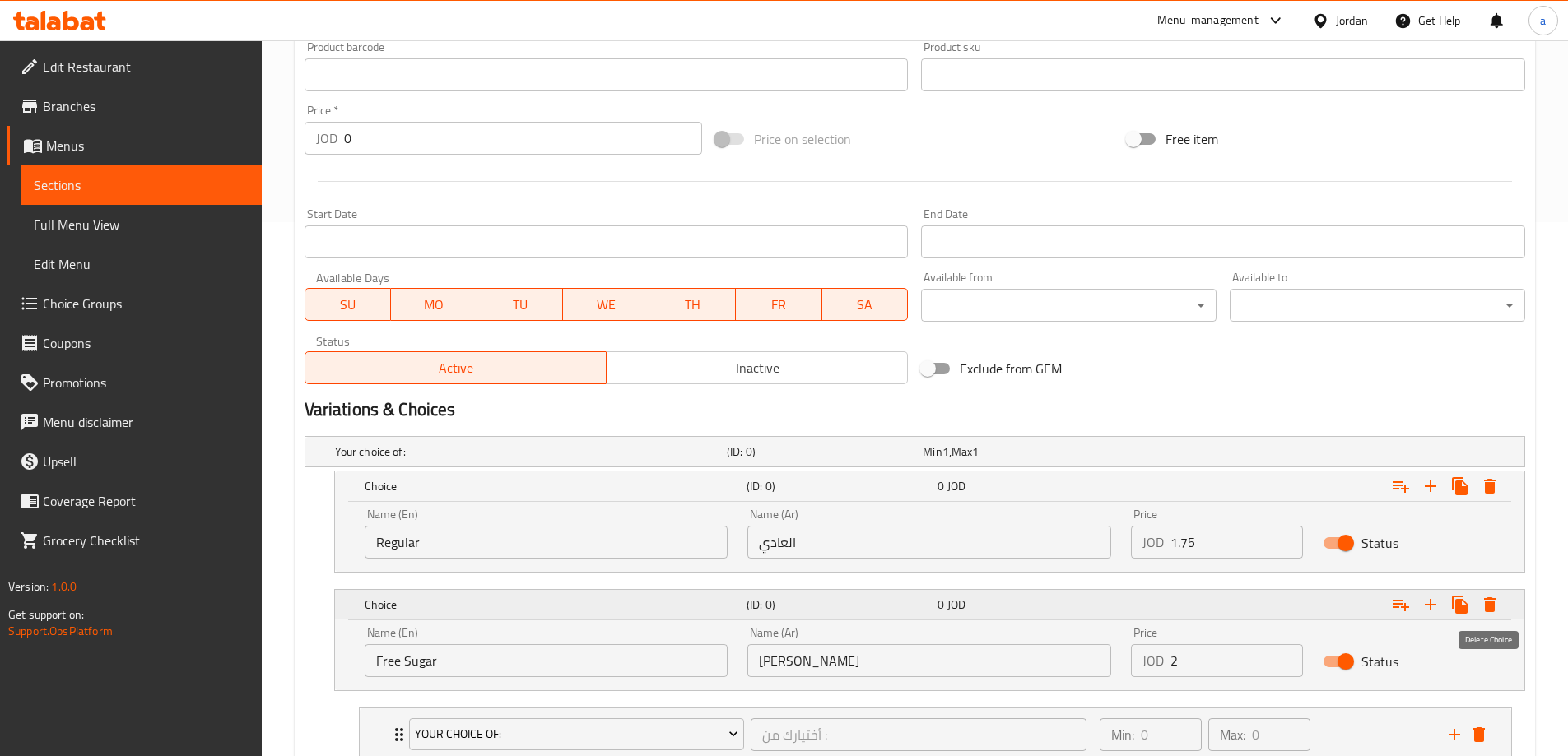
click at [1488, 609] on icon "Expand" at bounding box center [1490, 604] width 12 height 14
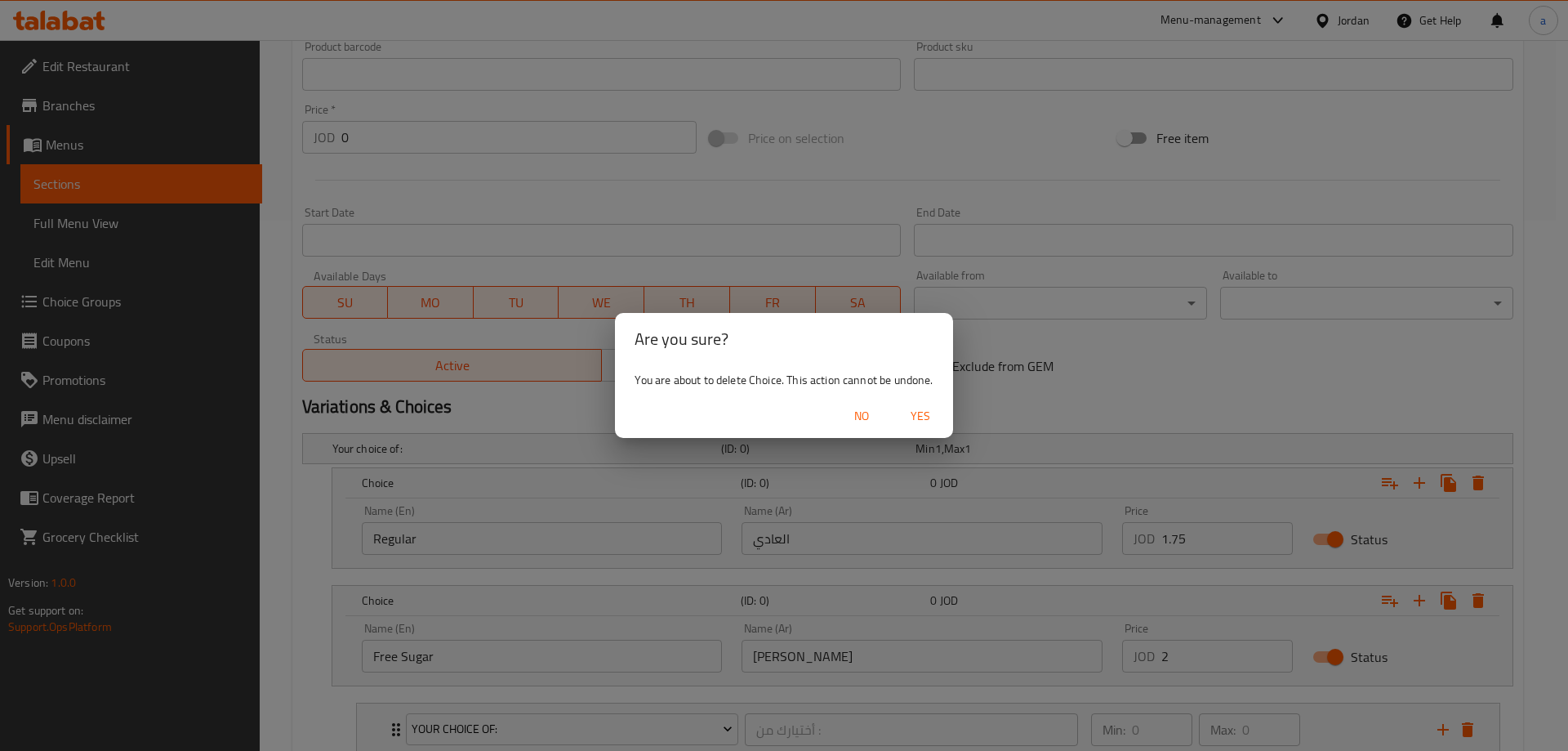
click at [913, 421] on span "Yes" at bounding box center [921, 416] width 39 height 20
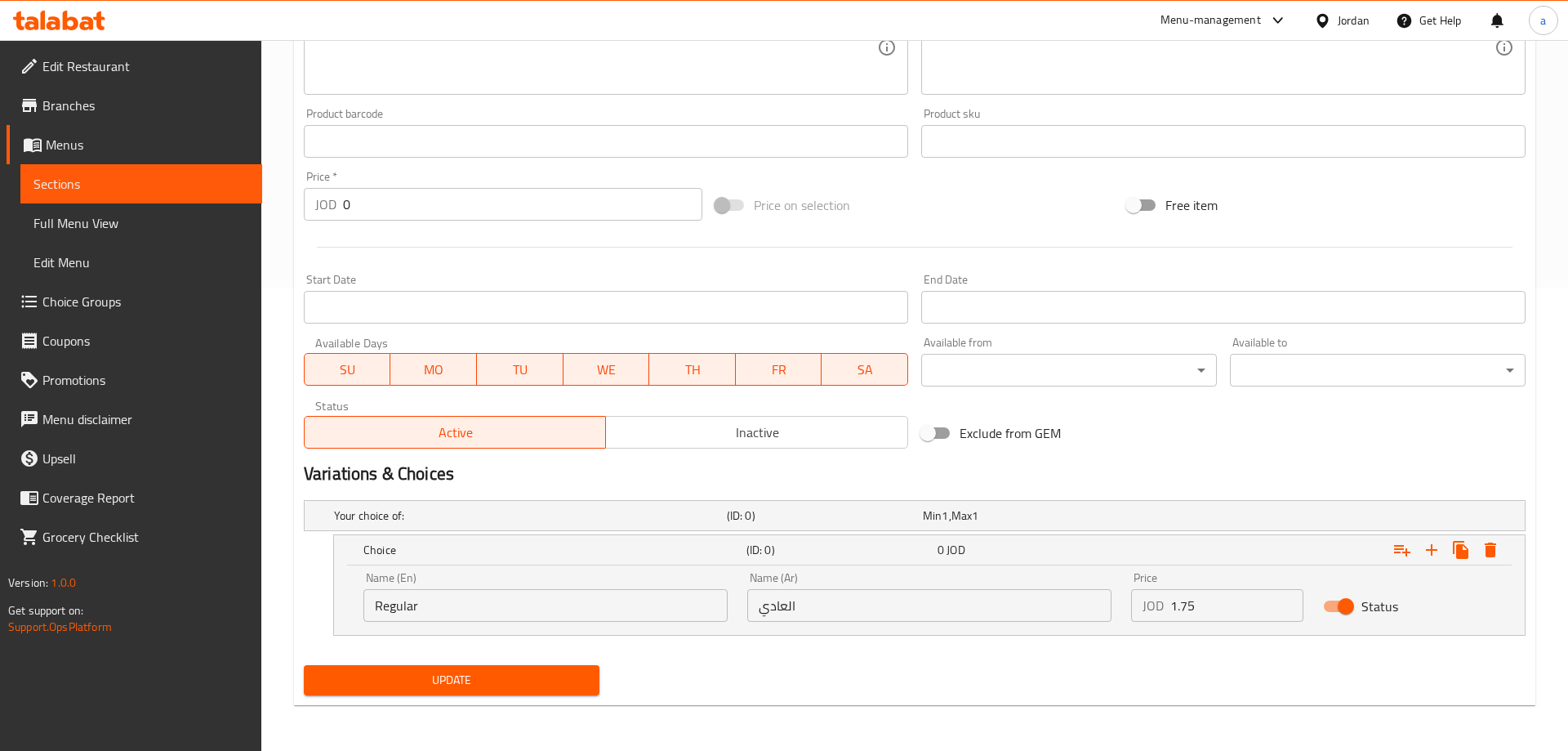
scroll to position [463, 0]
click at [1478, 543] on icon "Expand" at bounding box center [1478, 550] width 12 height 14
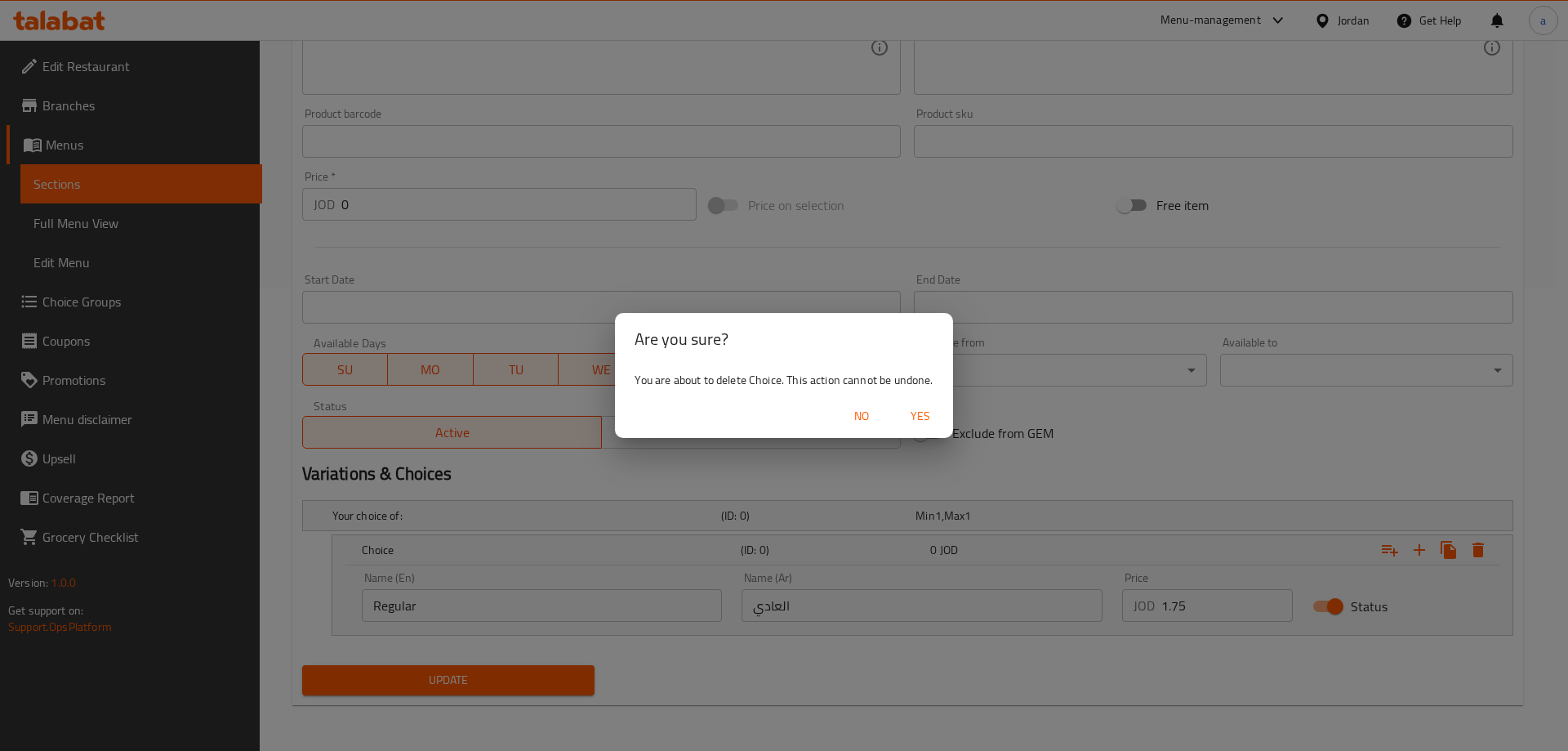
click at [942, 410] on button "Yes" at bounding box center [921, 416] width 52 height 30
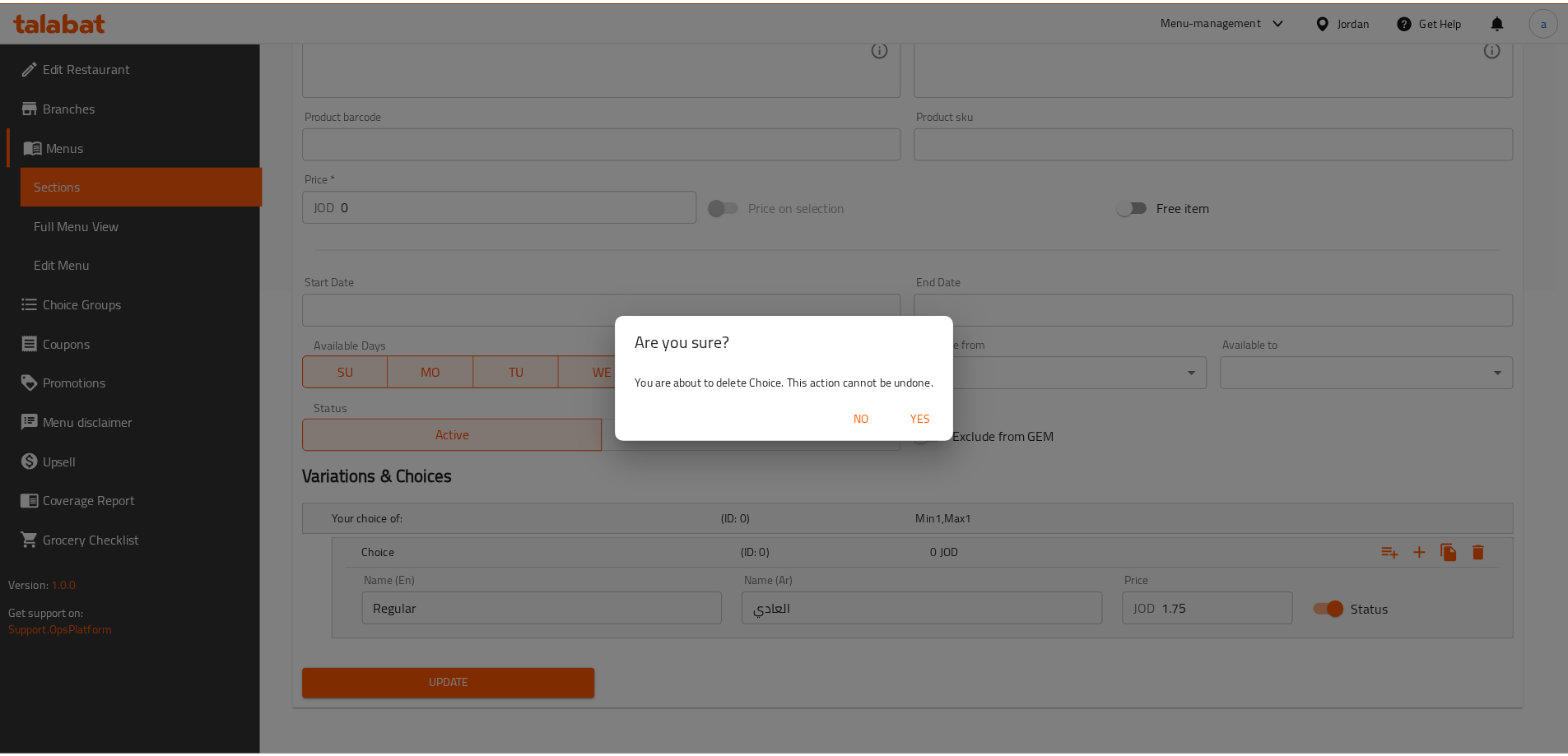
scroll to position [406, 0]
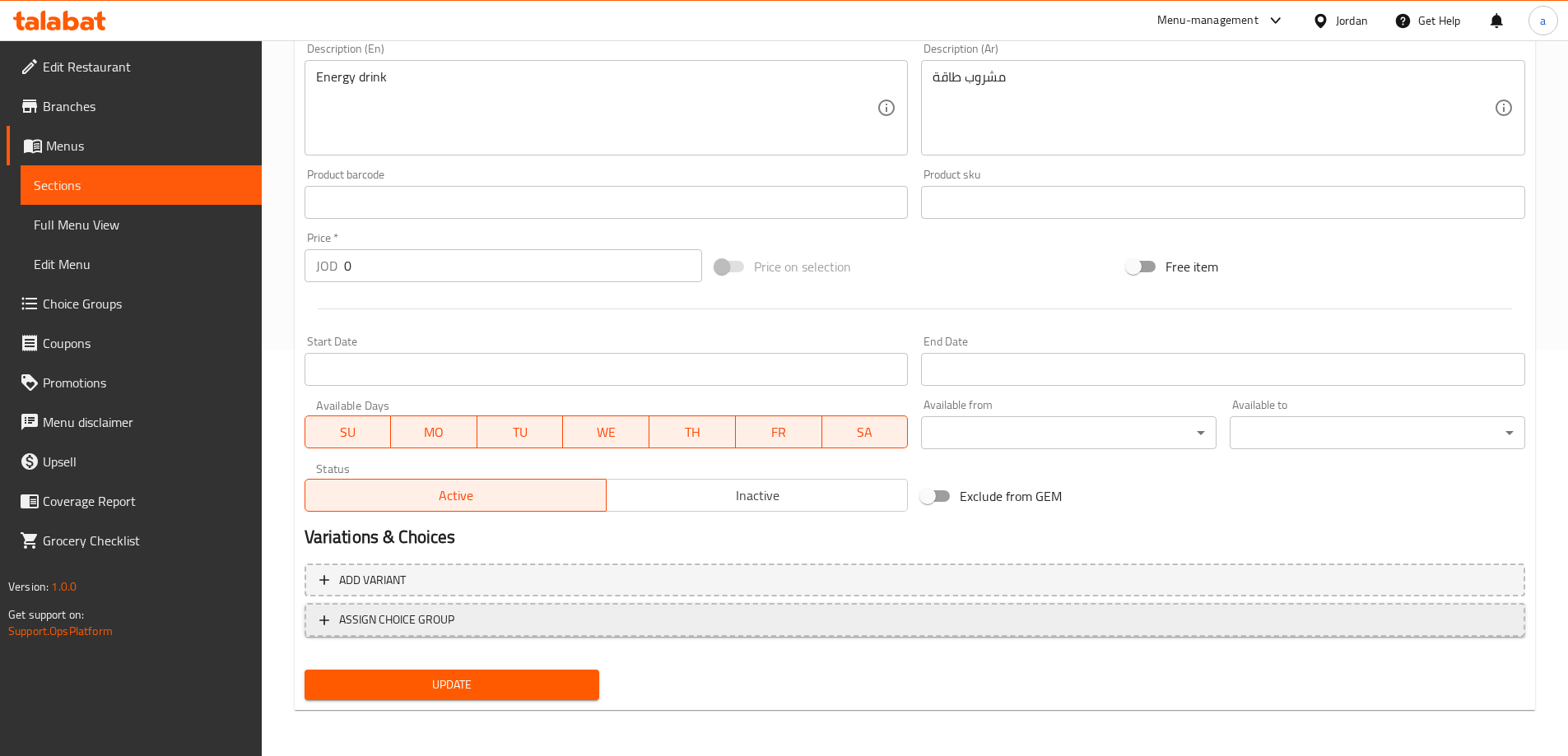
click at [525, 607] on button "ASSIGN CHOICE GROUP" at bounding box center [915, 620] width 1221 height 34
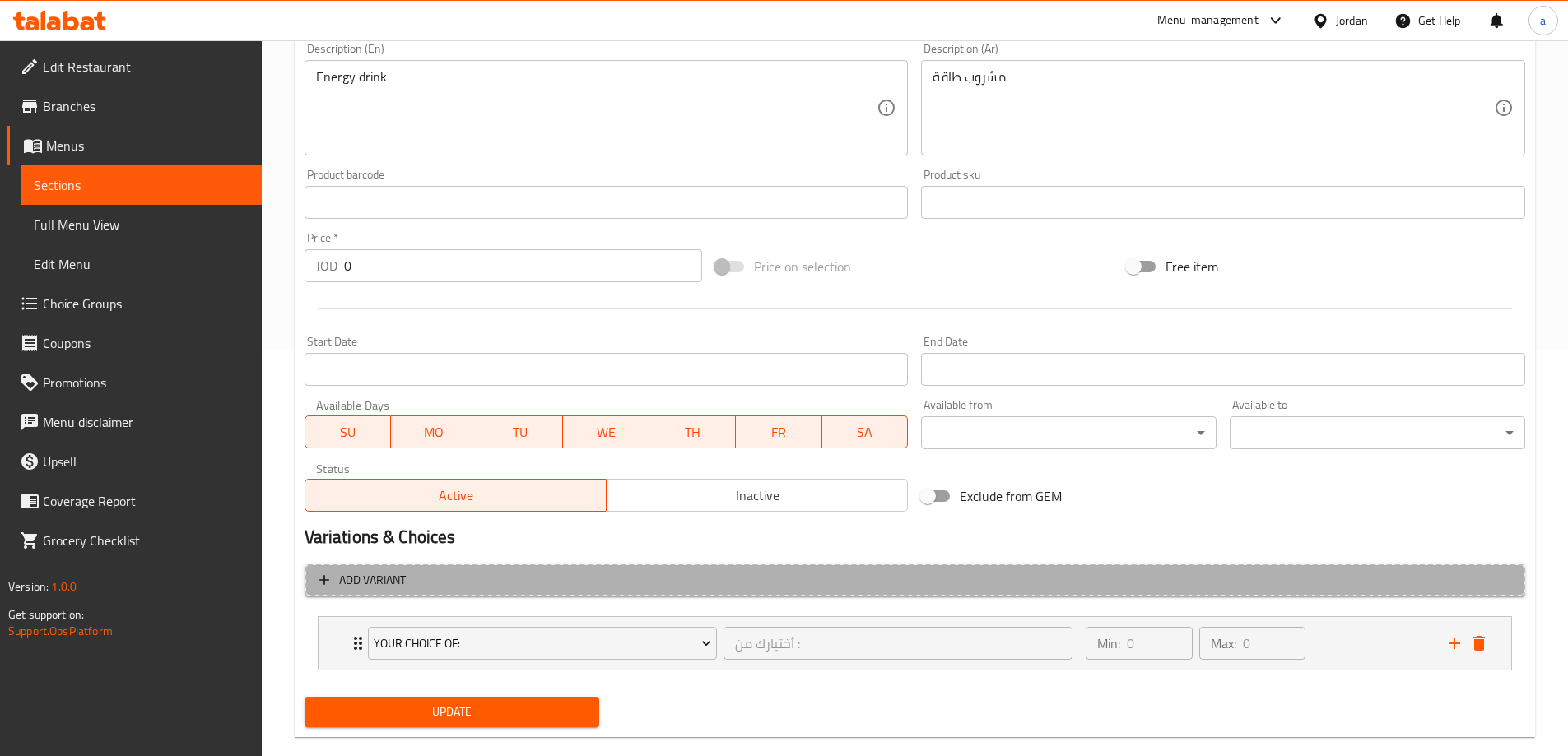
click at [429, 596] on button "Add variant" at bounding box center [915, 581] width 1221 height 34
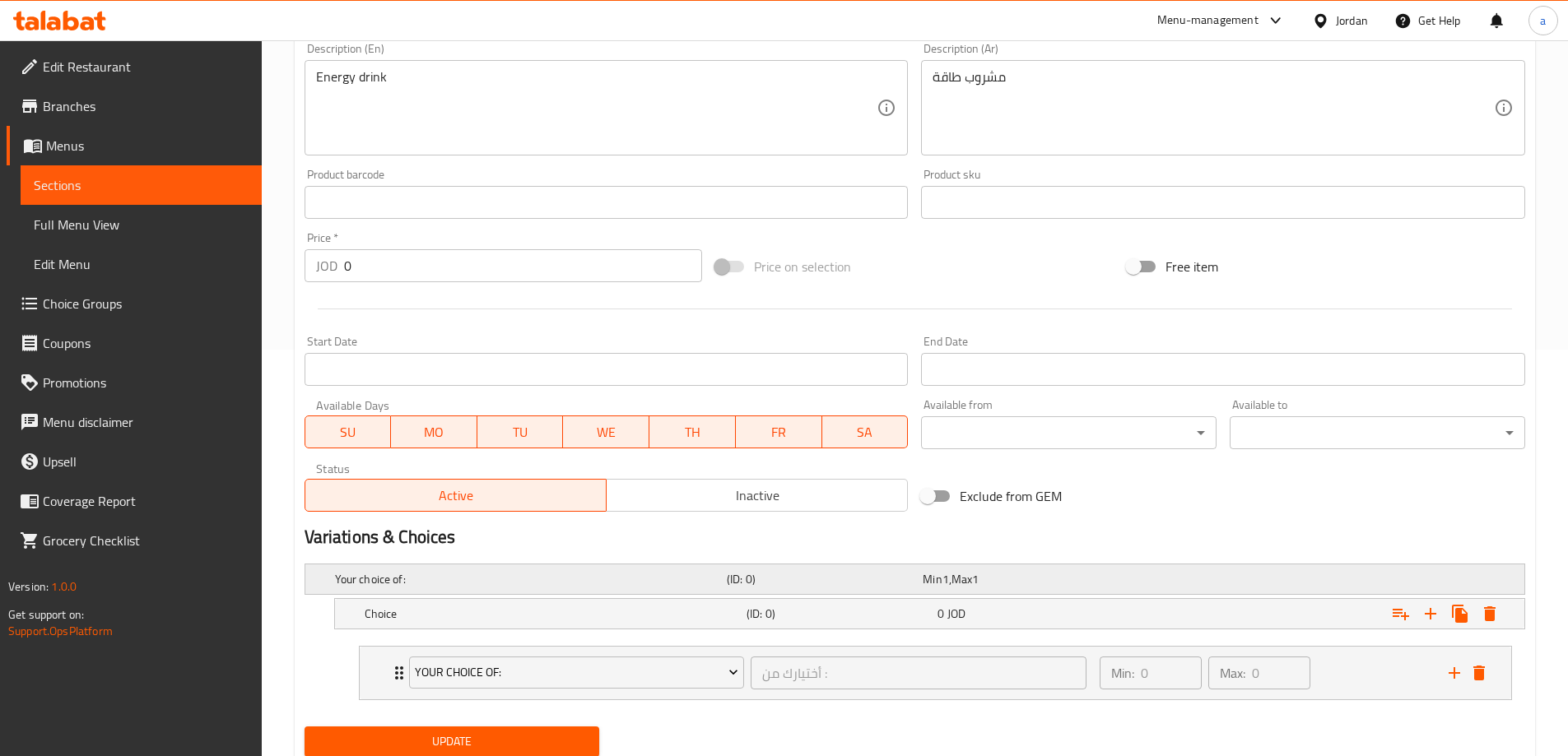
click at [531, 587] on h5 "Your choice of:" at bounding box center [527, 579] width 385 height 16
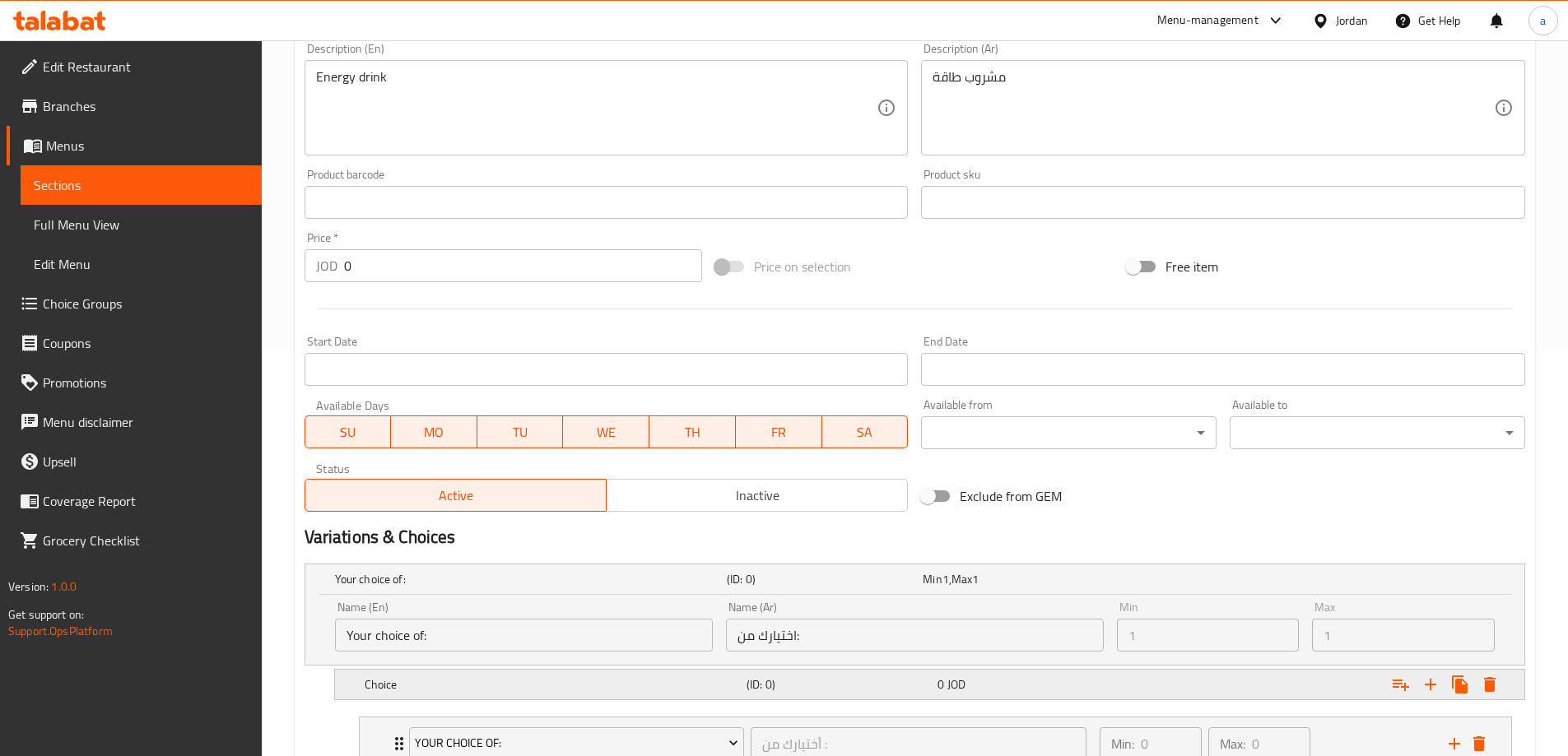
scroll to position [534, 0]
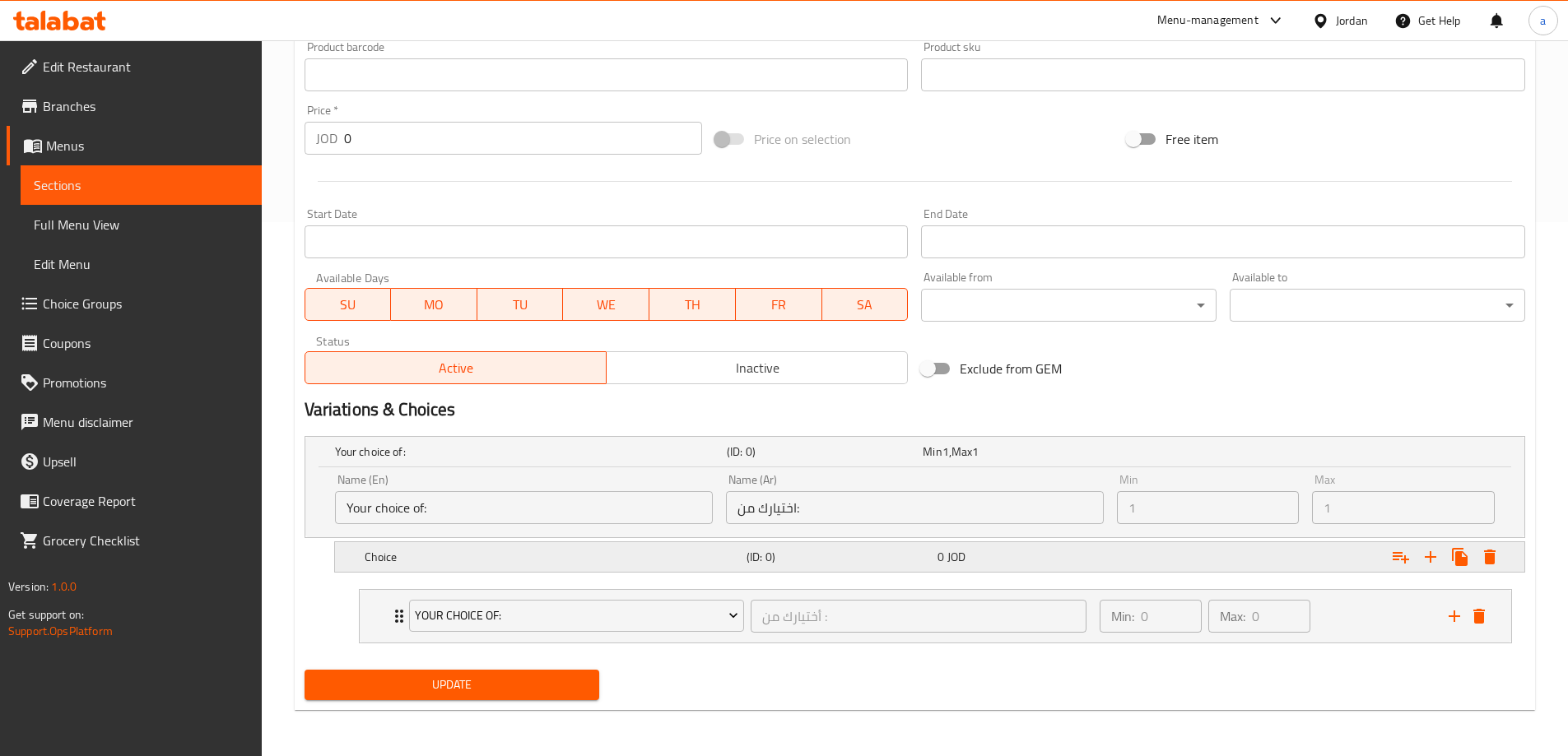
click at [504, 558] on h5 "Choice" at bounding box center [552, 557] width 376 height 16
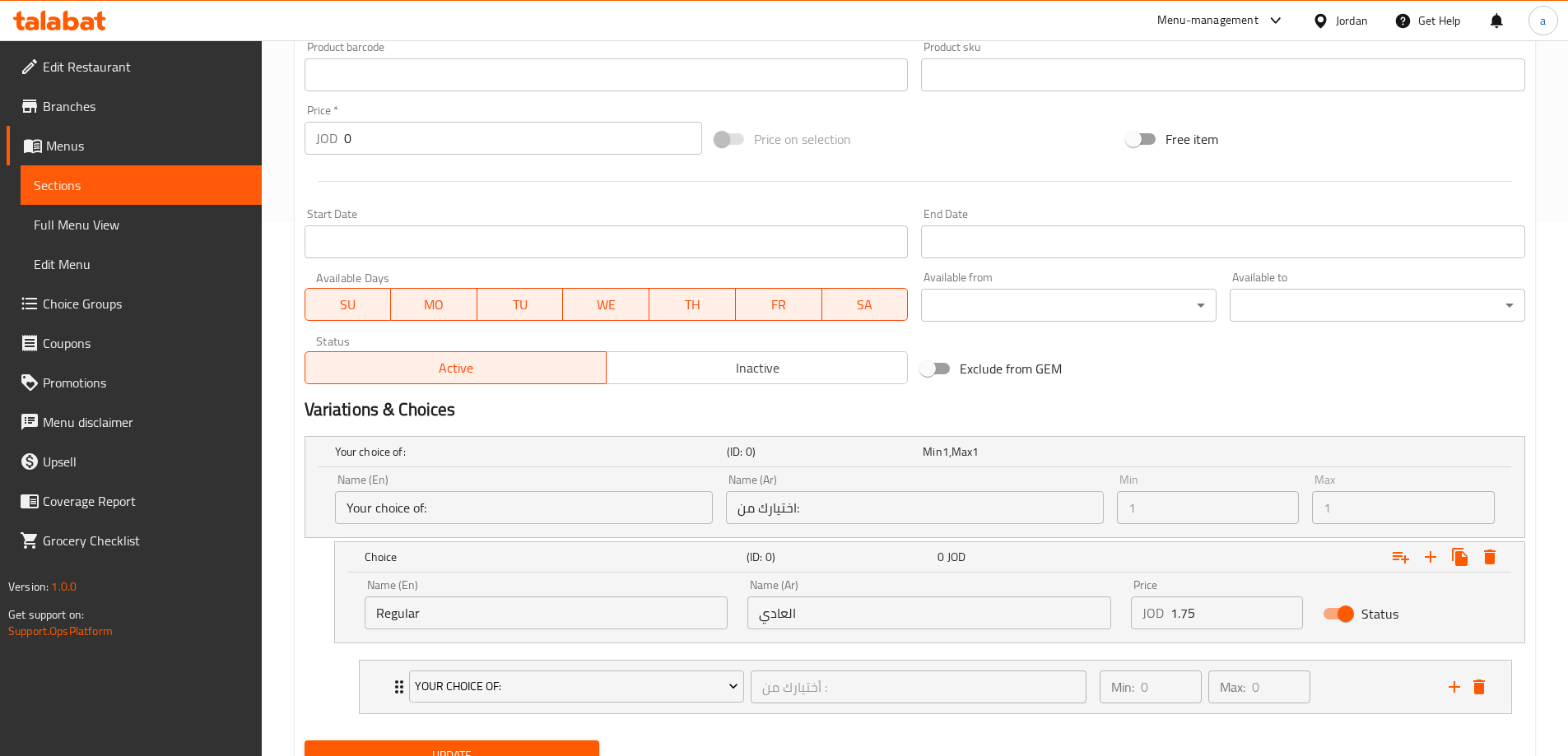
scroll to position [604, 0]
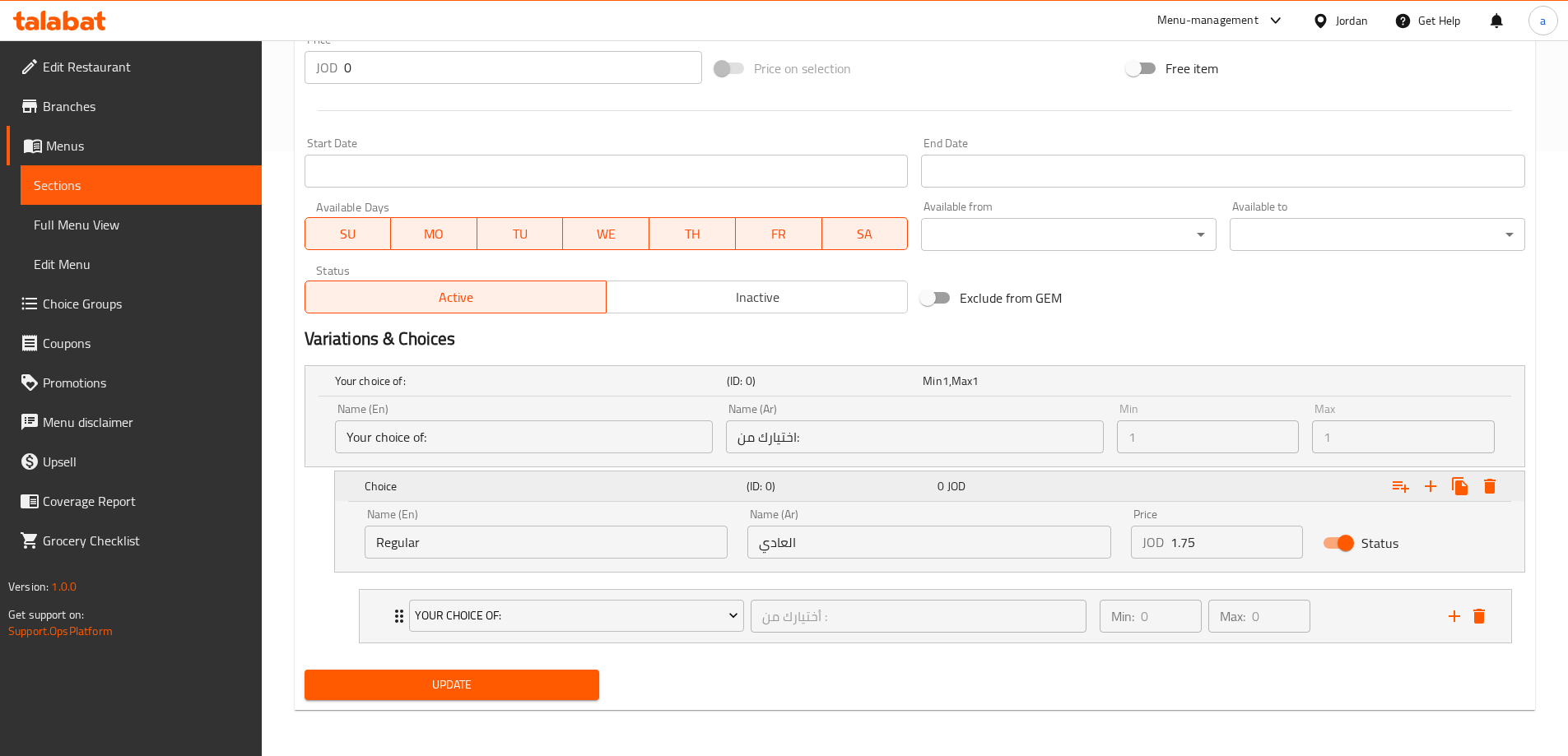
click at [1402, 486] on icon "Expand" at bounding box center [1400, 485] width 20 height 20
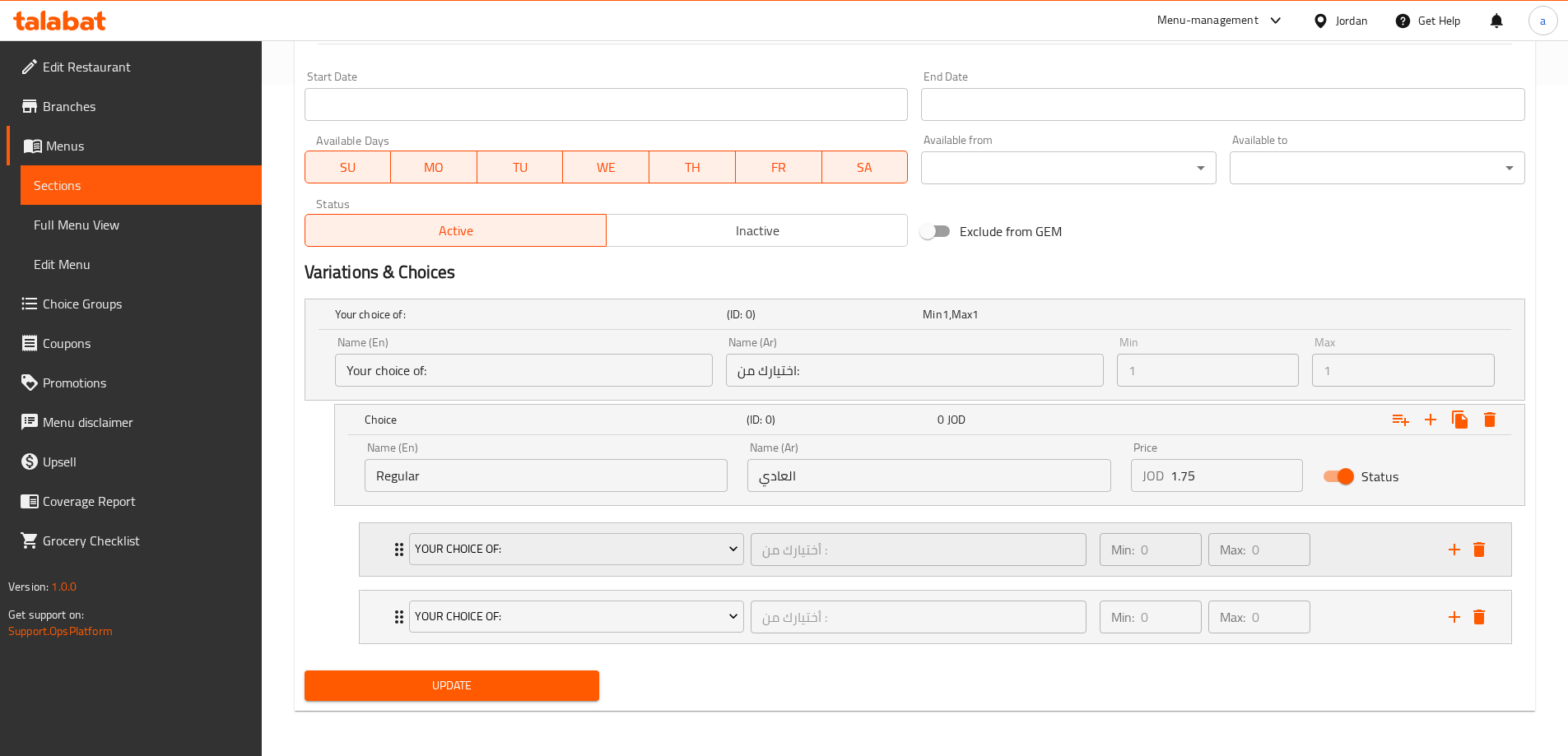
scroll to position [672, 0]
click at [1493, 551] on div "Your Choice Of: أختيارك من : ​ Min: 0 ​ Max: 0 ​" at bounding box center [935, 549] width 1152 height 53
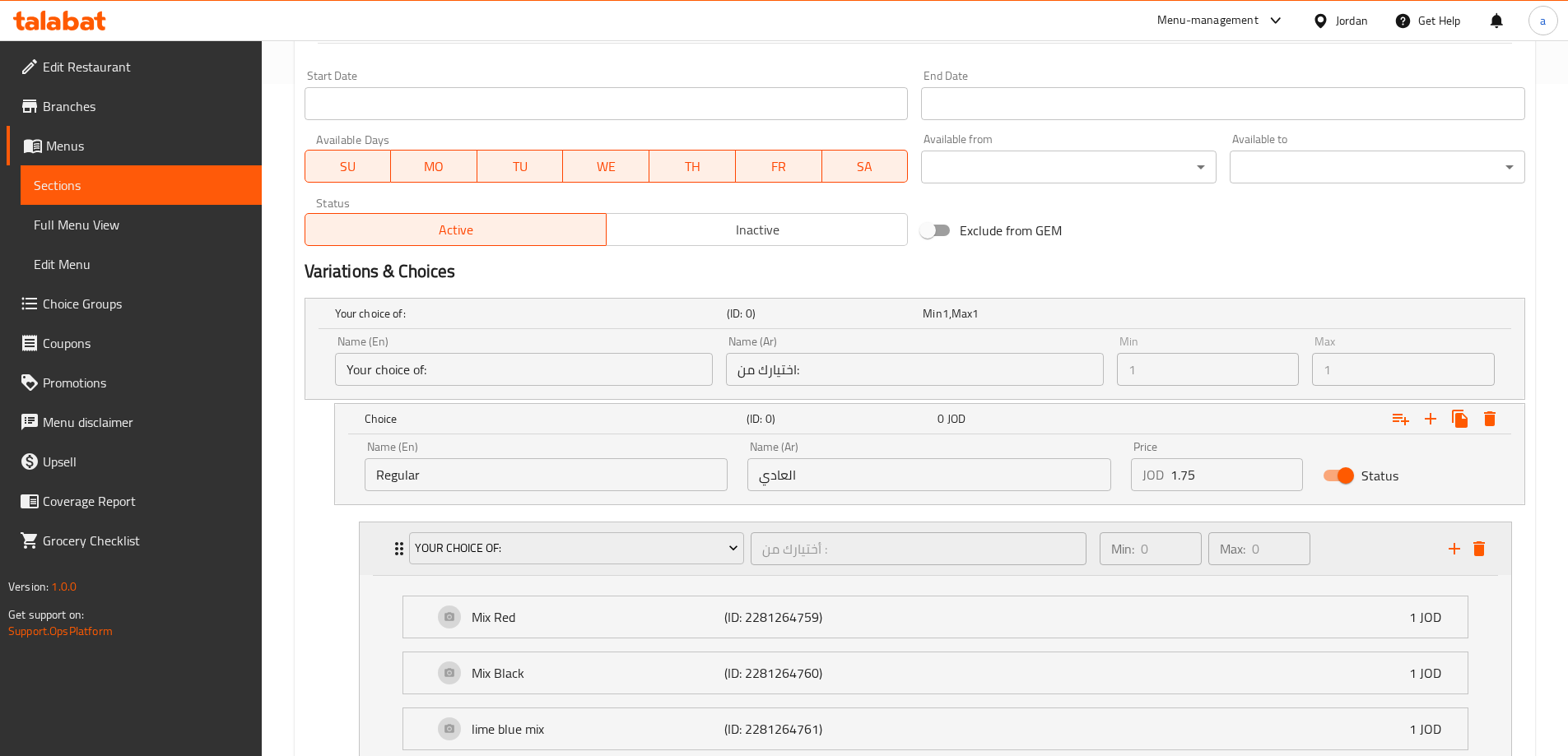
click at [1364, 541] on div "Min: 0 ​ Max: 0 ​" at bounding box center [1264, 549] width 349 height 53
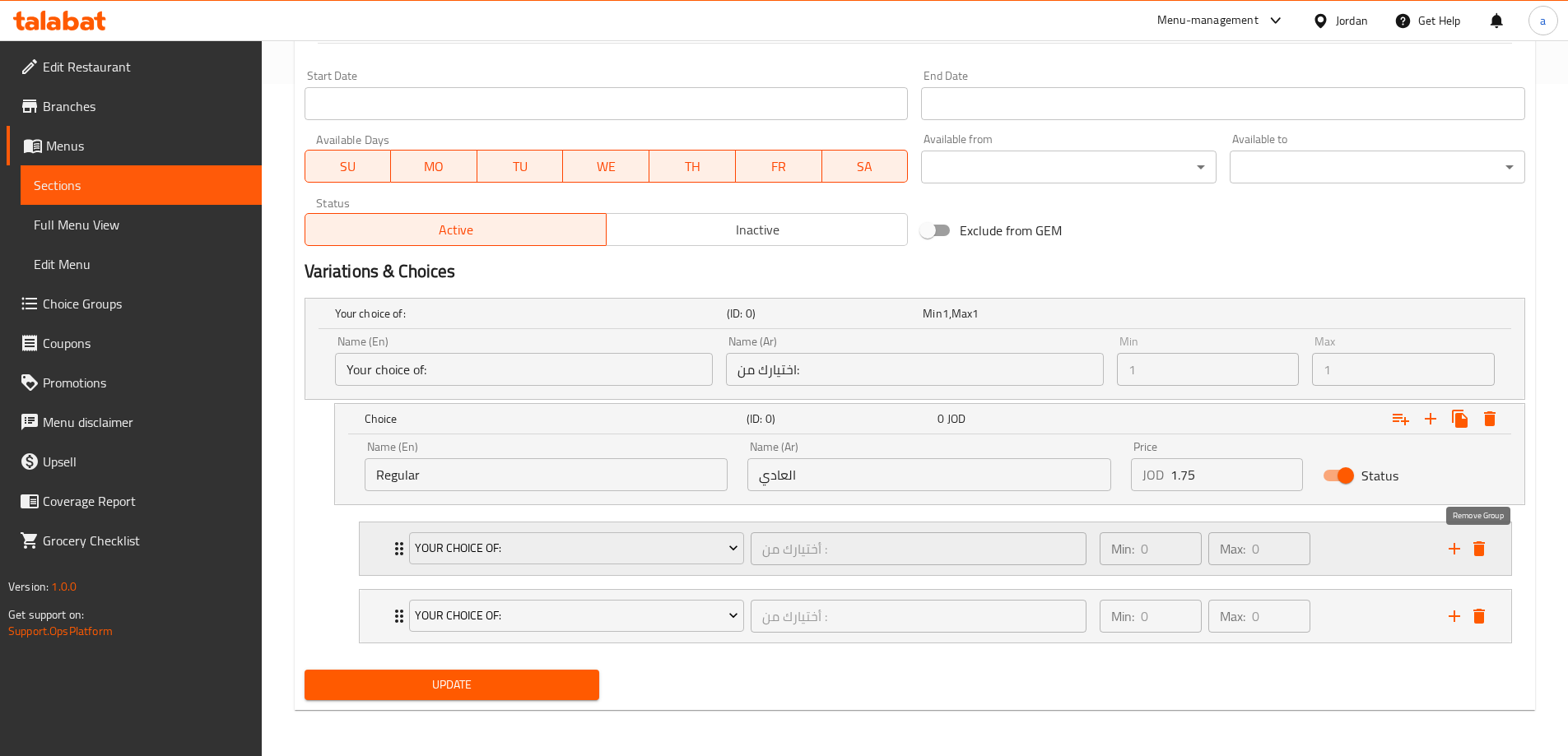
click at [1479, 545] on icon "delete" at bounding box center [1479, 548] width 12 height 14
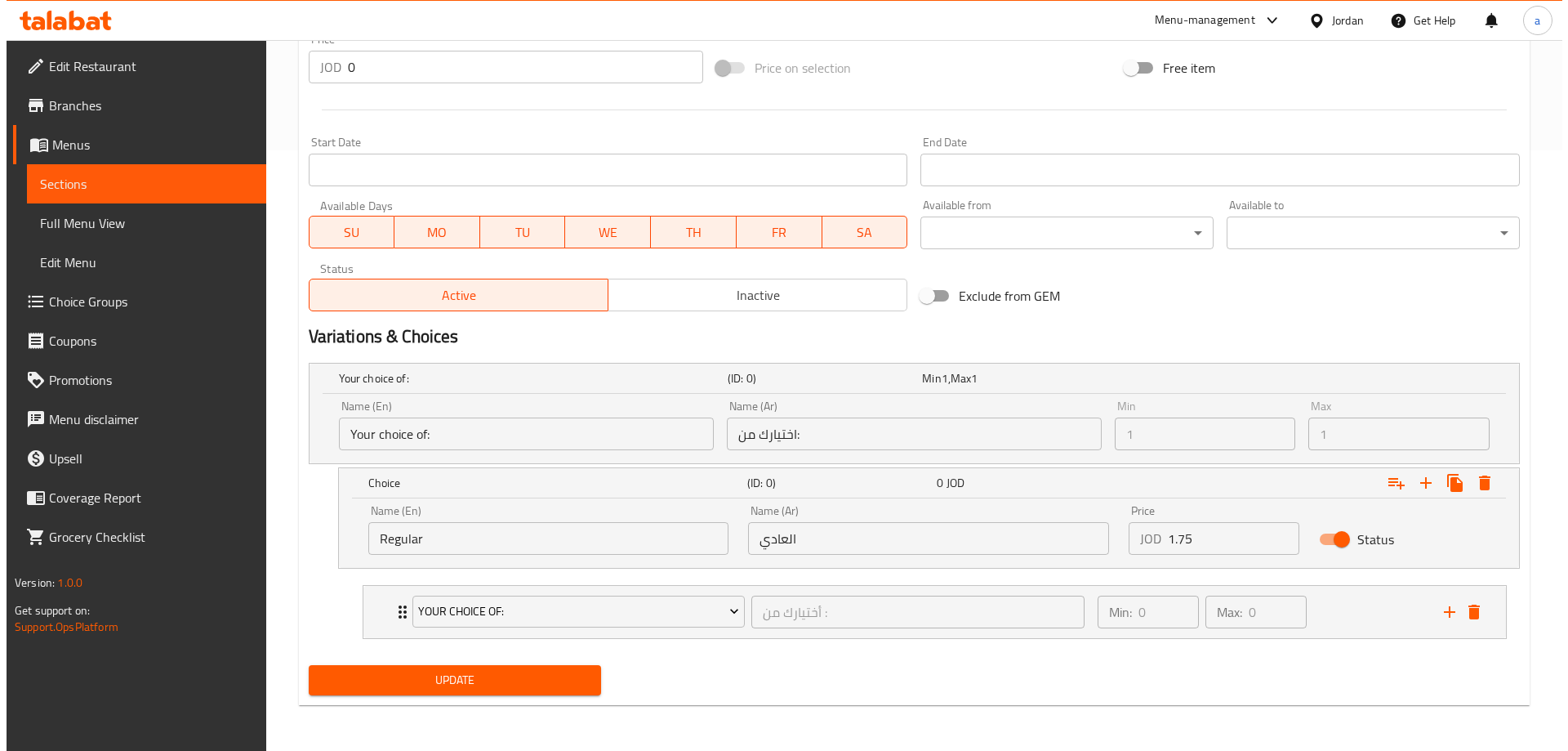
scroll to position [519, 0]
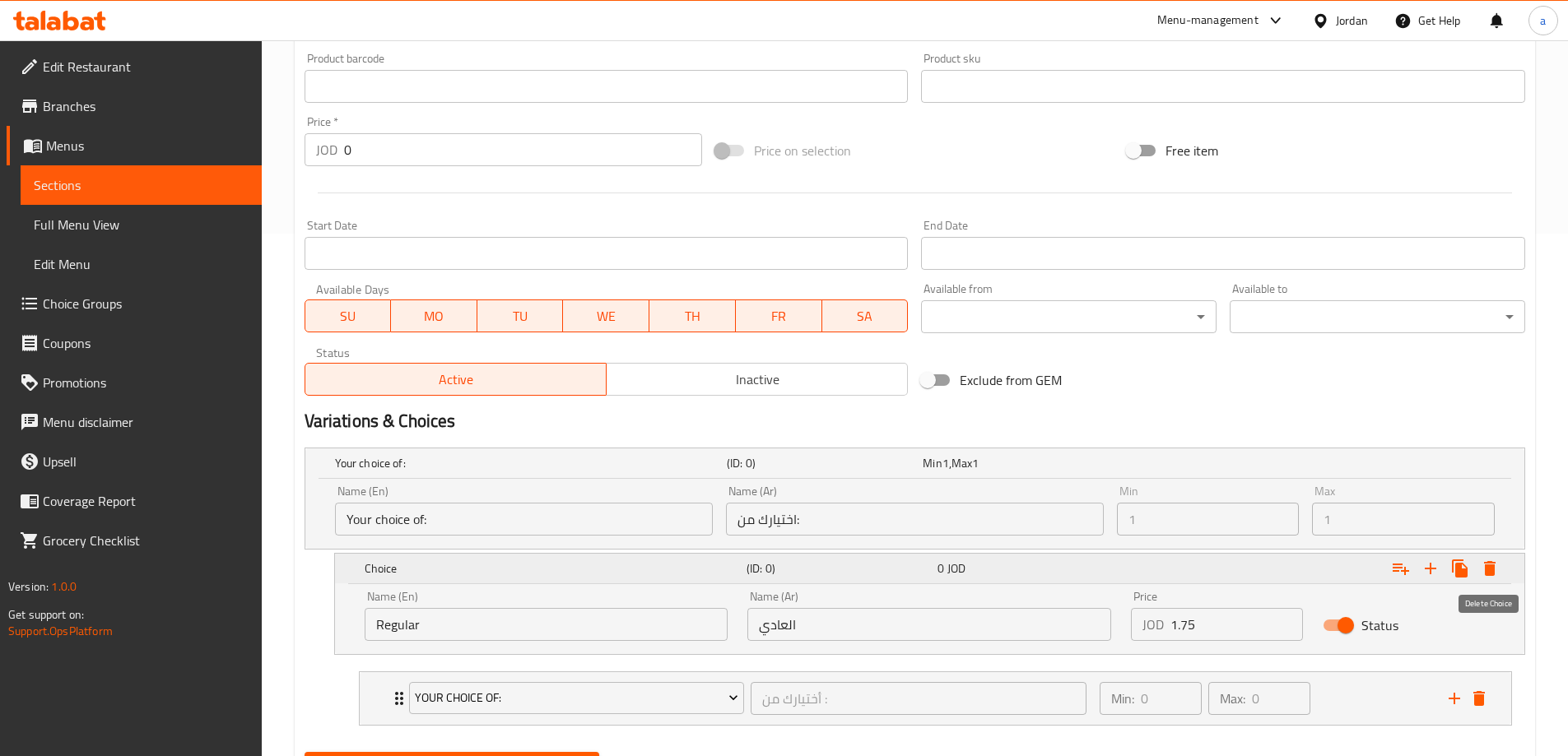
click at [1486, 572] on icon "Expand" at bounding box center [1490, 568] width 12 height 14
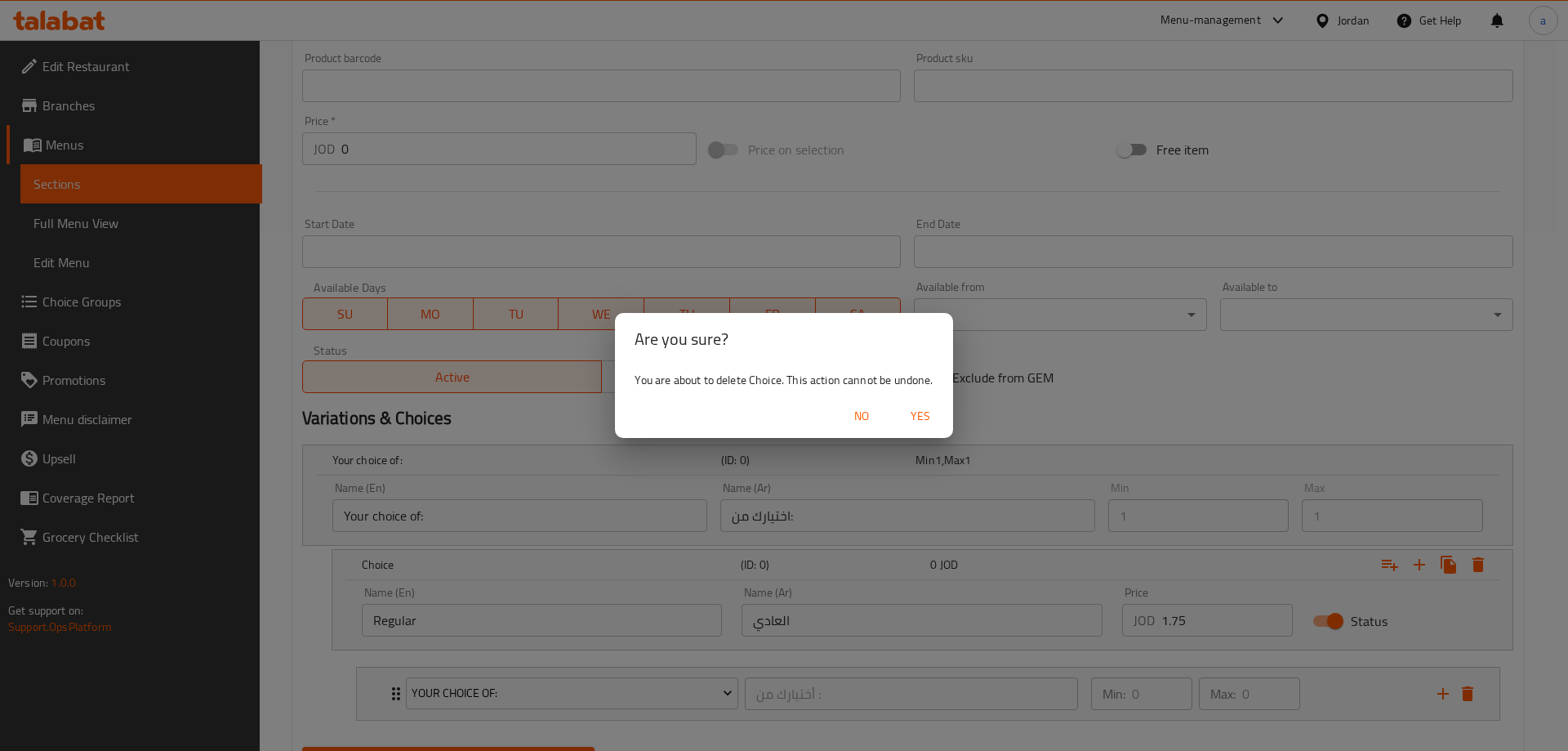
click at [925, 419] on span "Yes" at bounding box center [921, 416] width 39 height 20
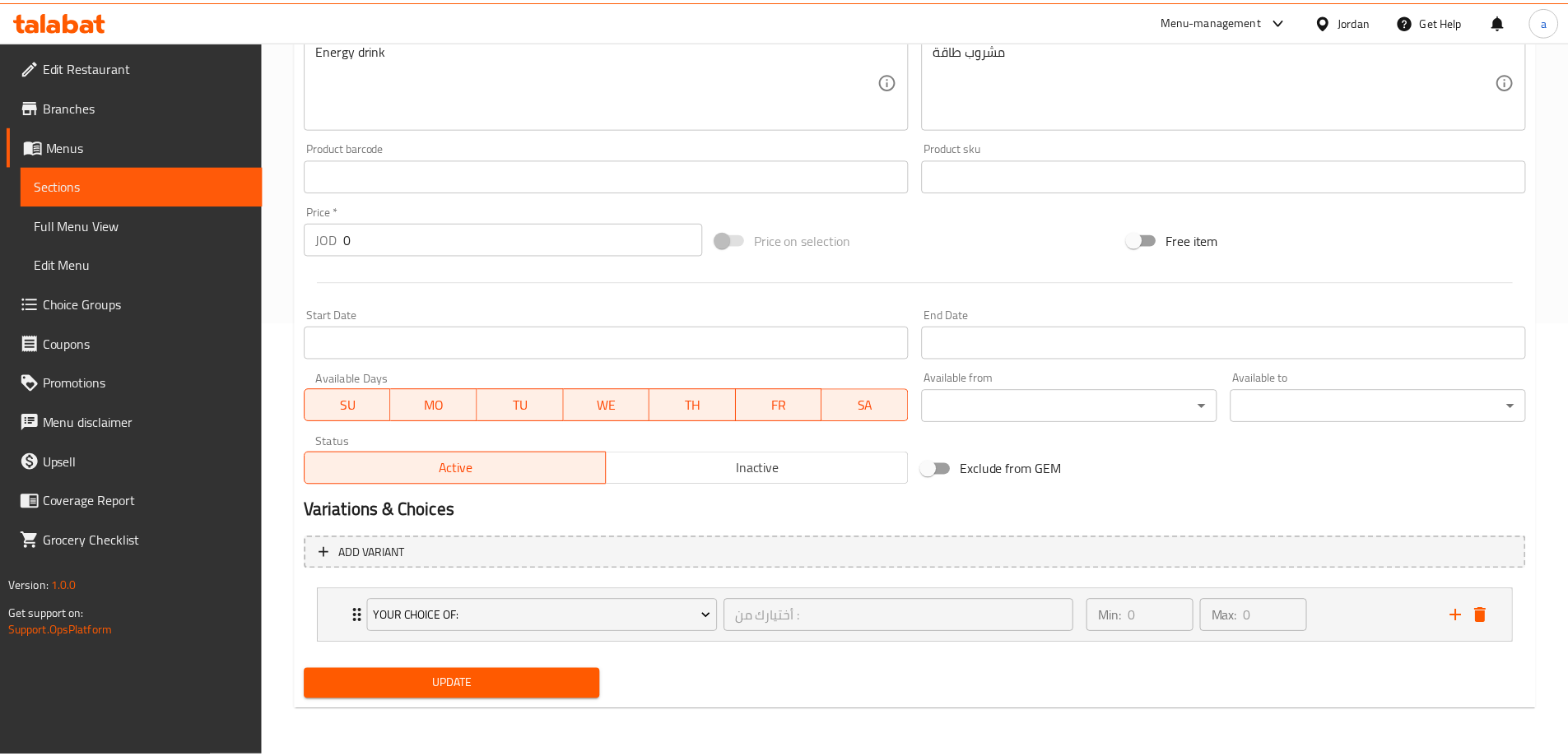
scroll to position [433, 0]
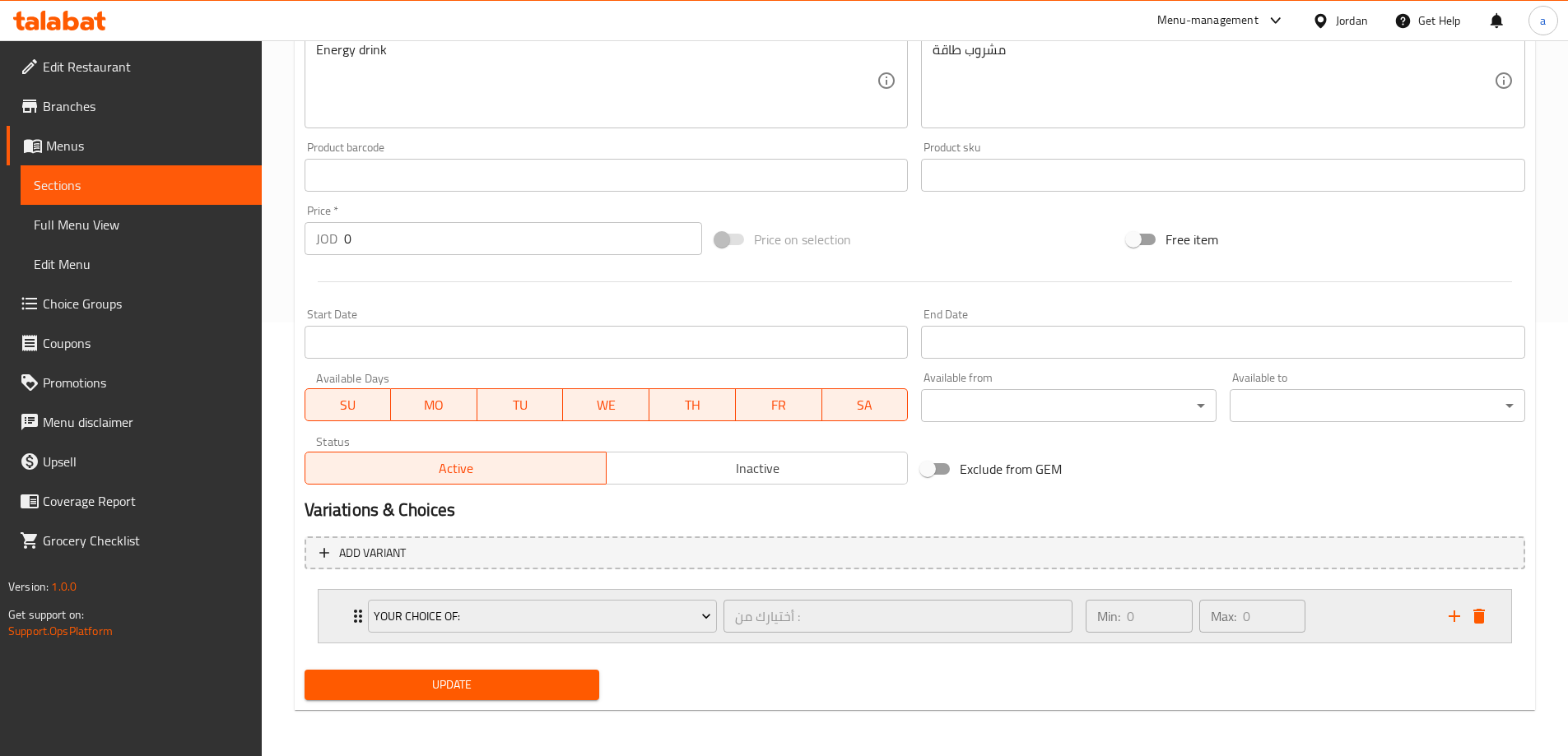
click at [1366, 636] on div "Min: 0 ​ Max: 0 ​" at bounding box center [1256, 616] width 362 height 53
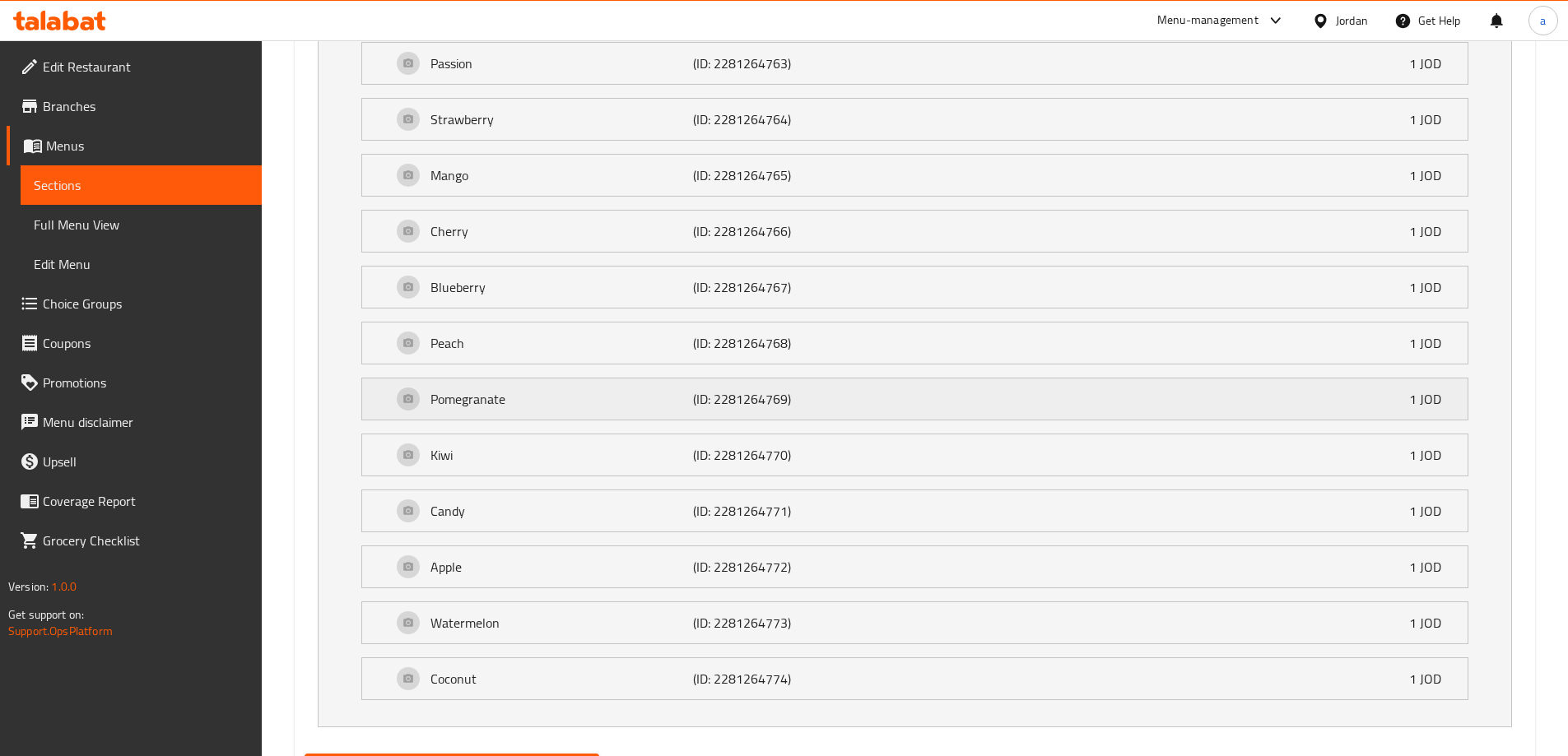
scroll to position [1362, 0]
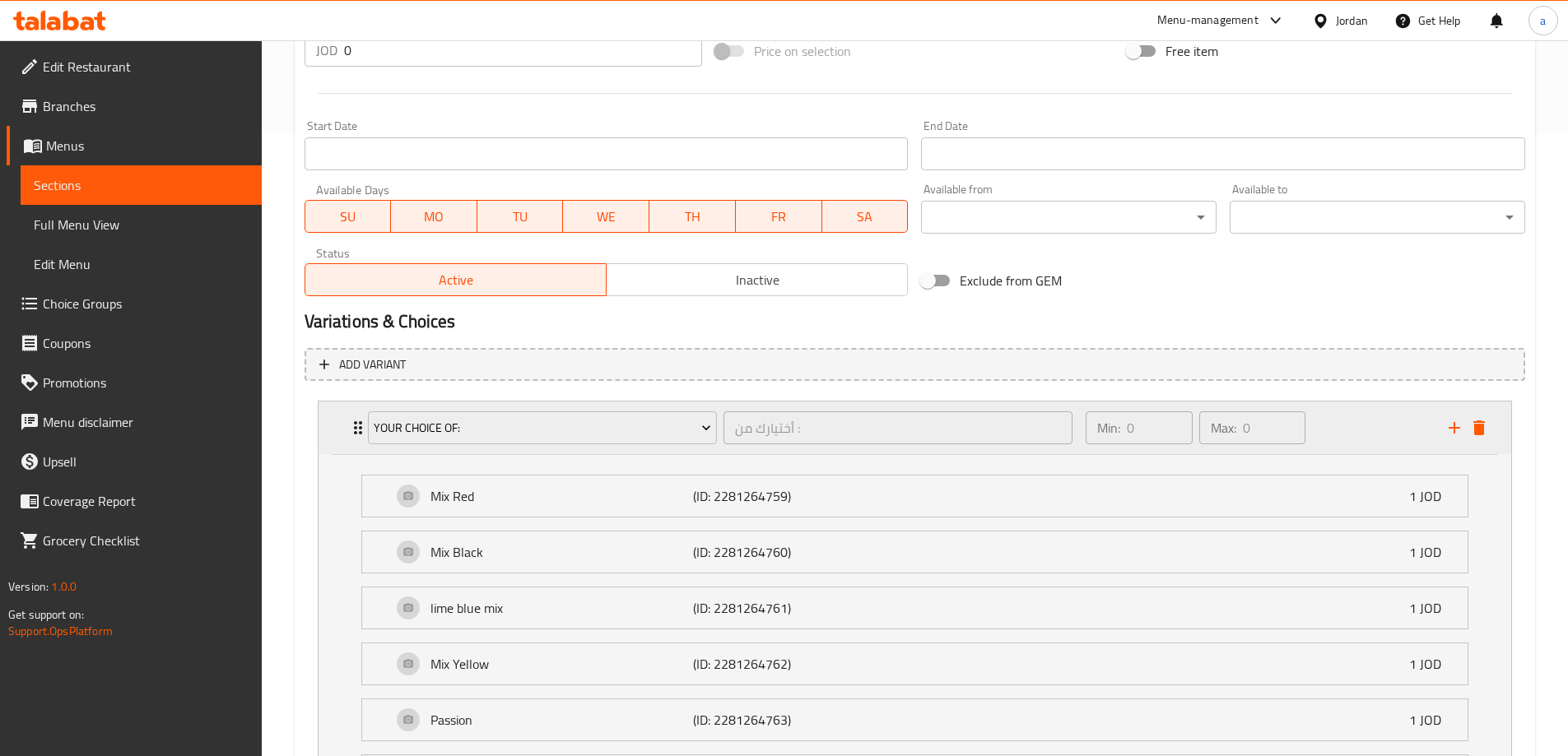
click at [1381, 442] on div "Min: 0 ​ Max: 0 ​" at bounding box center [1256, 428] width 362 height 53
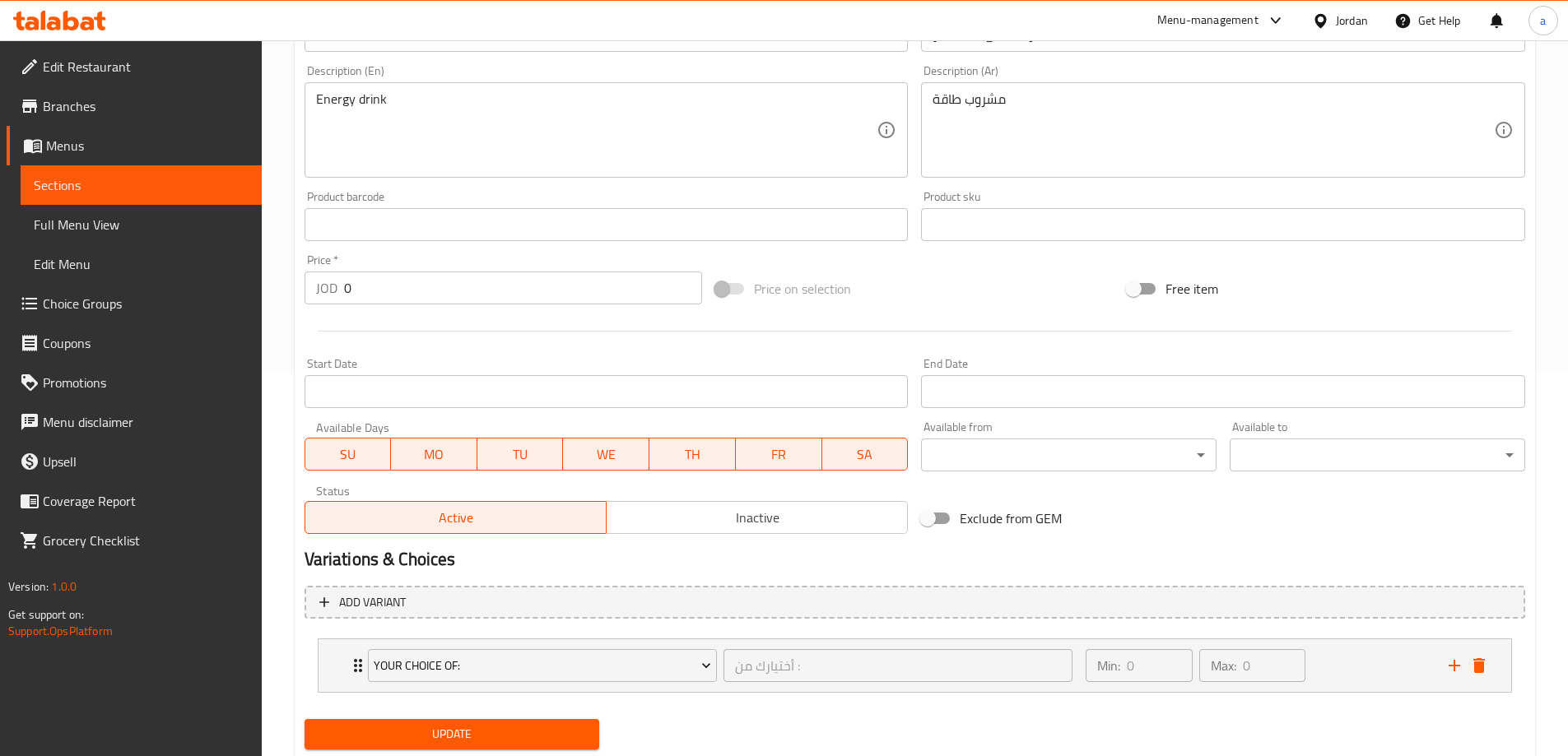
scroll to position [433, 0]
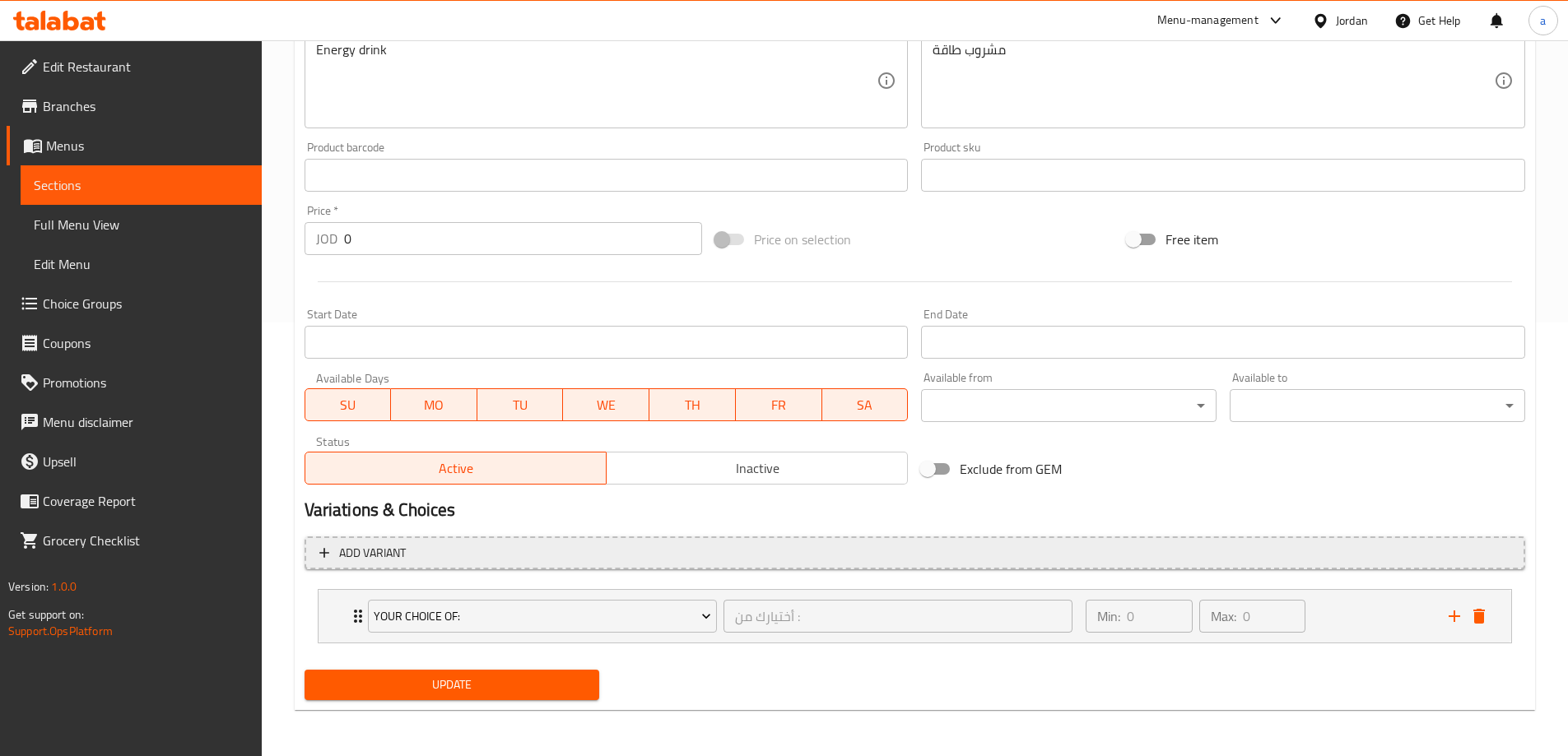
click at [476, 546] on span "Add variant" at bounding box center [915, 553] width 1191 height 20
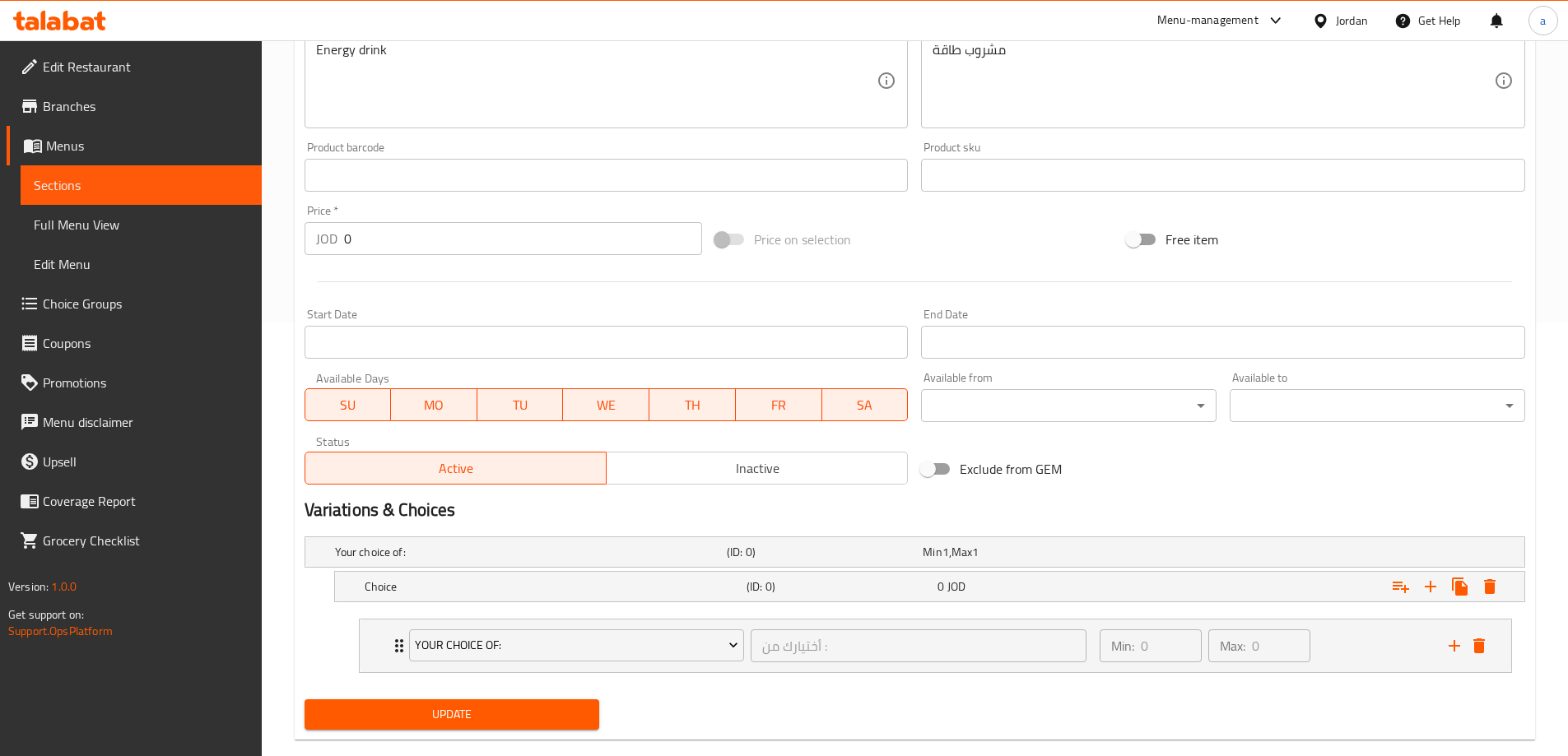
scroll to position [463, 0]
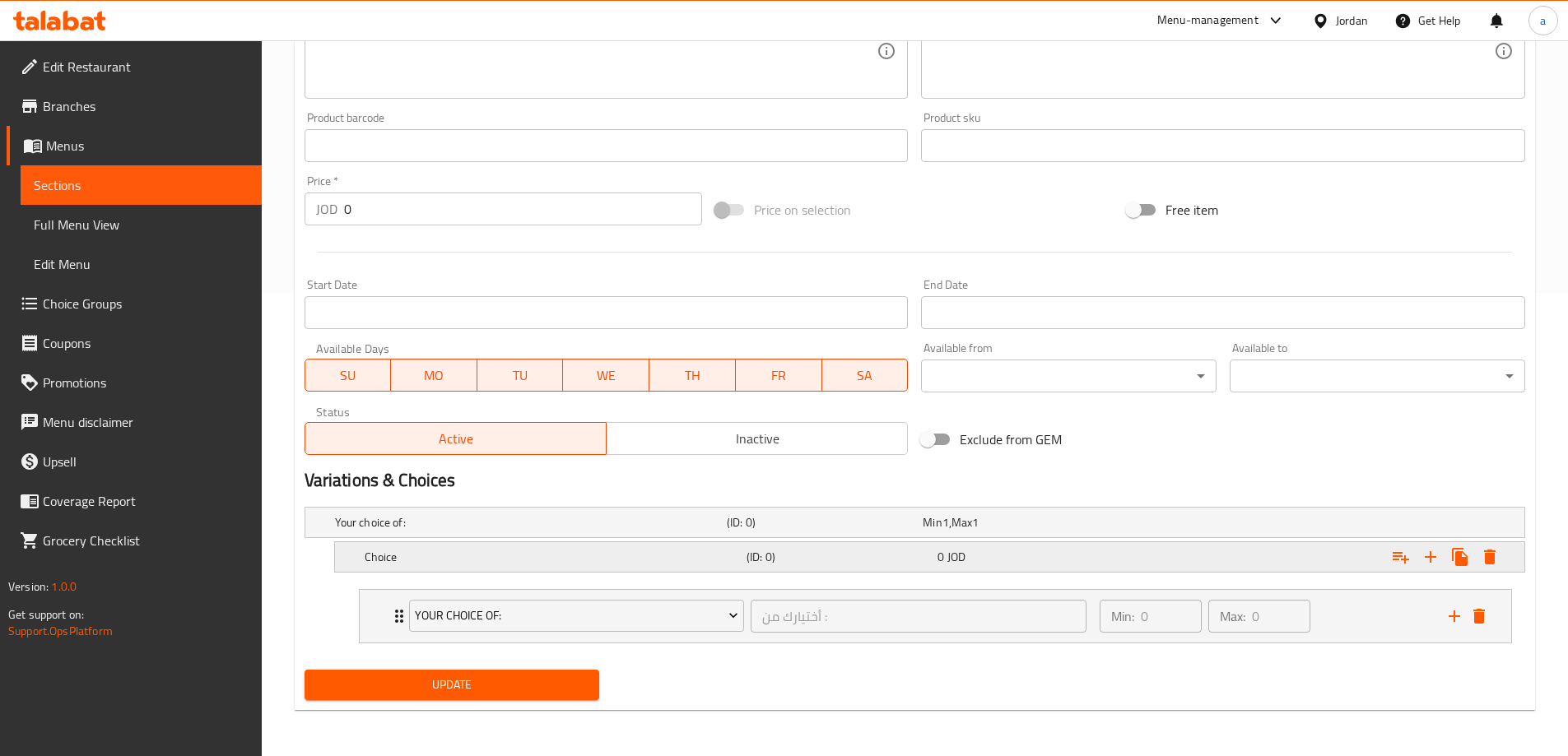
click at [474, 557] on h5 "Choice" at bounding box center [552, 557] width 376 height 16
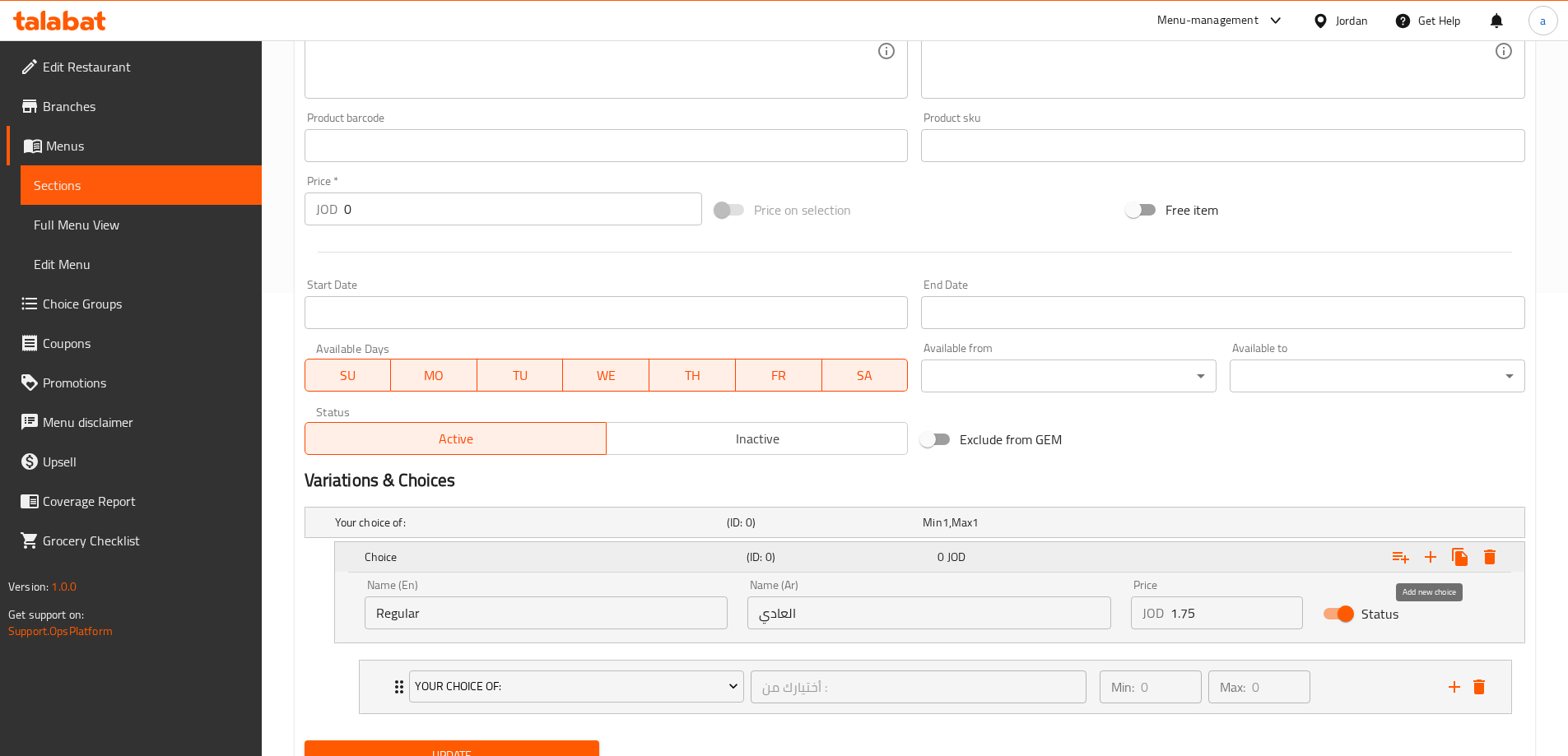
click at [1434, 551] on icon "Expand" at bounding box center [1430, 557] width 20 height 20
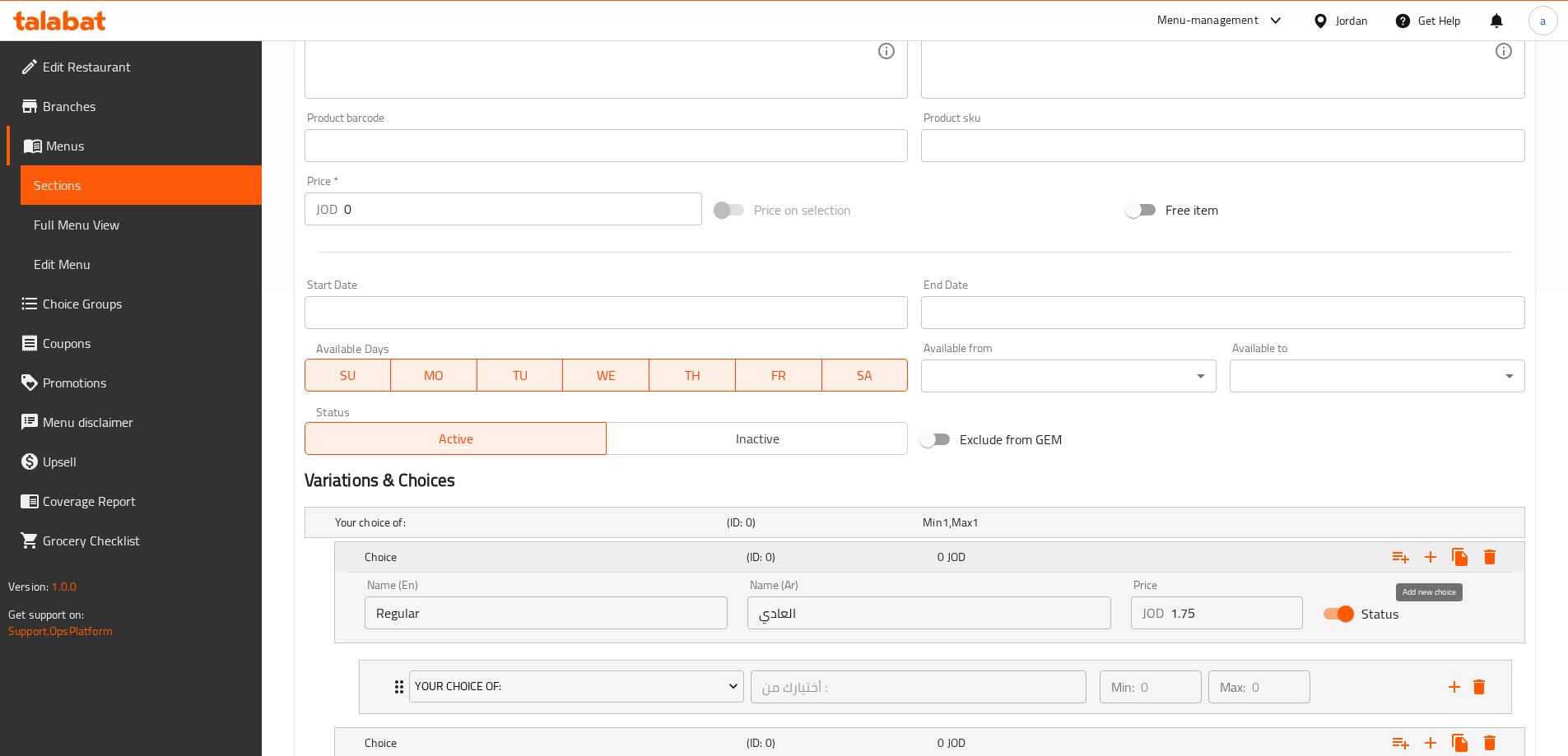
click at [1434, 551] on icon "Expand" at bounding box center [1430, 557] width 20 height 20
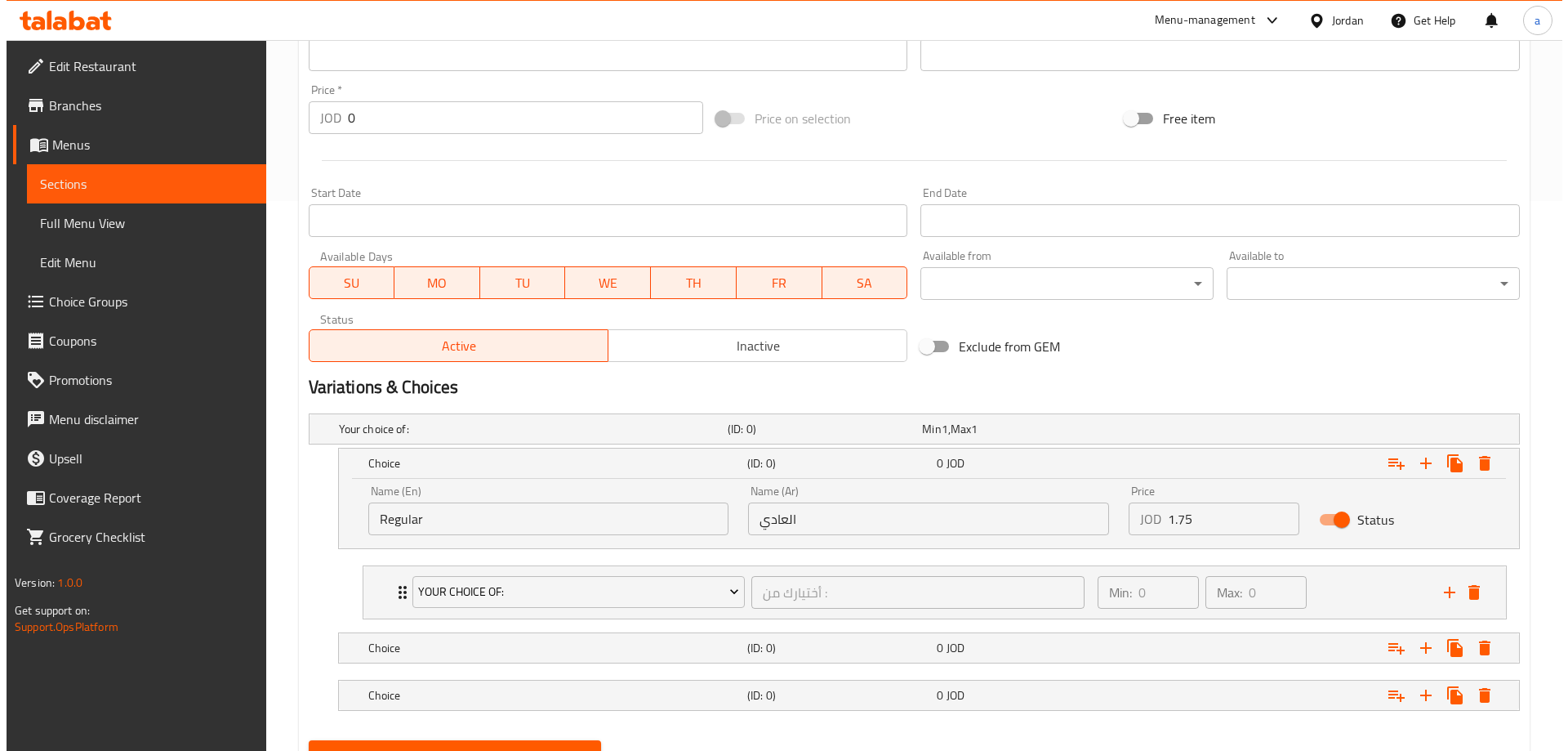
scroll to position [625, 0]
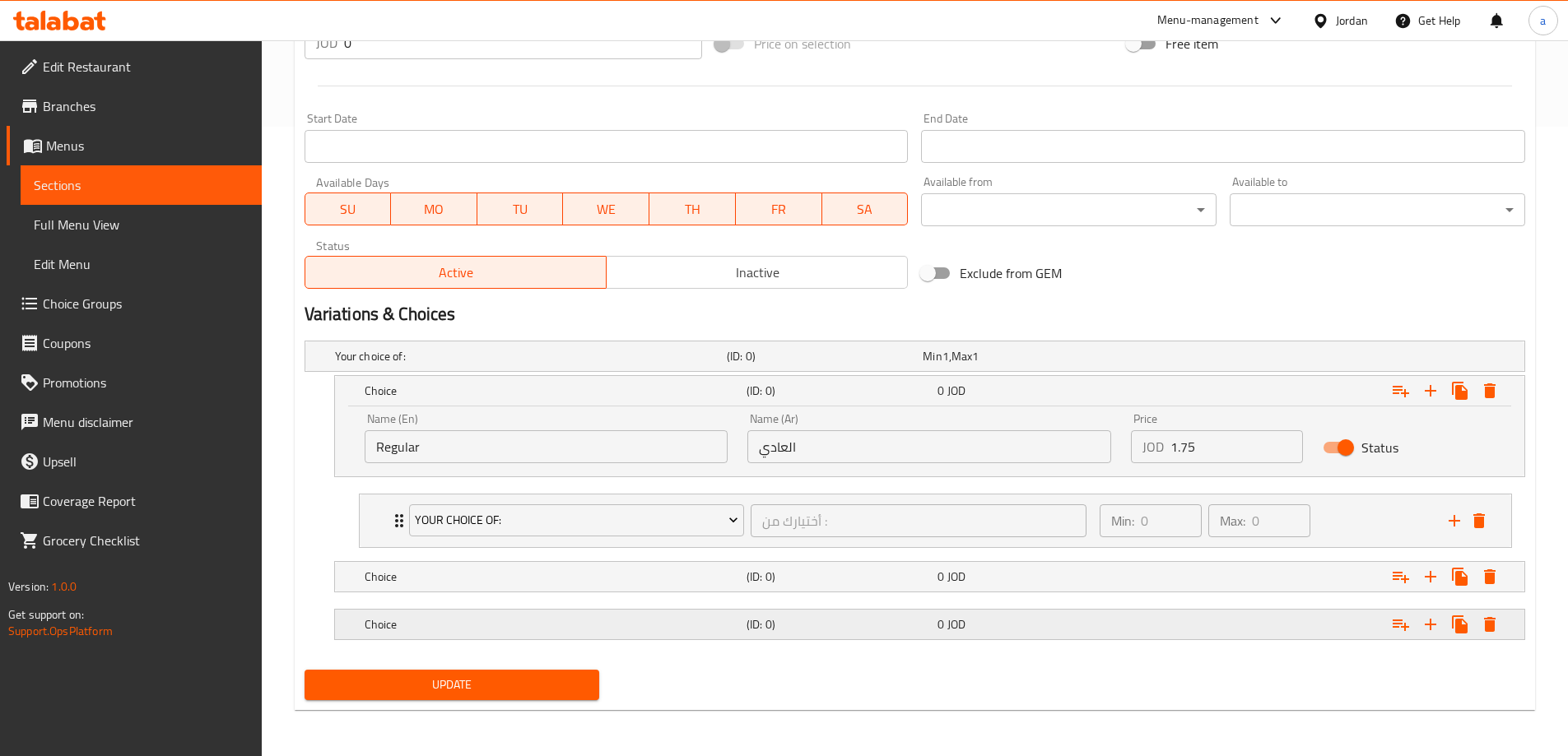
click at [1246, 607] on div "Expand" at bounding box center [1316, 624] width 382 height 37
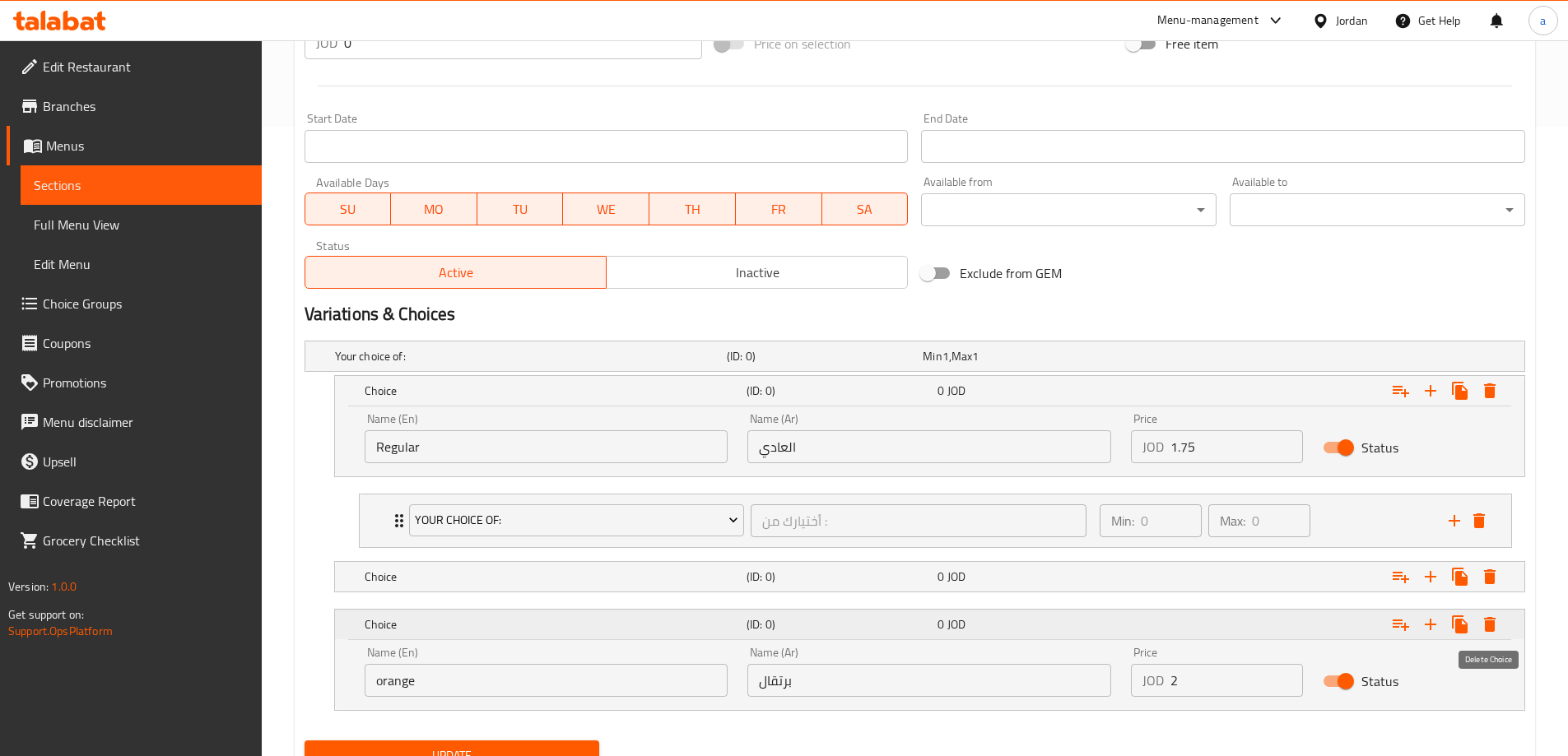
click at [1493, 626] on icon "Expand" at bounding box center [1490, 624] width 12 height 14
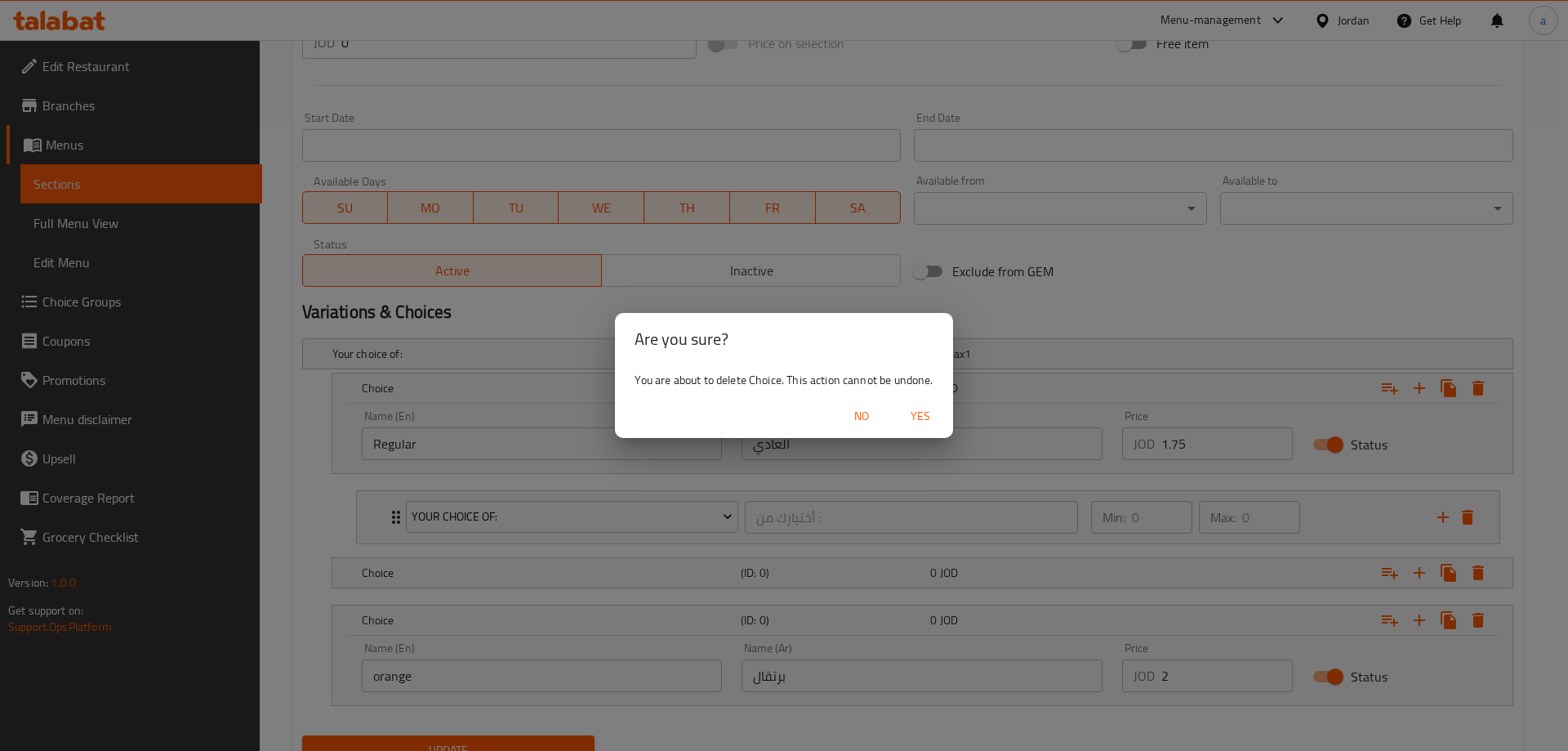
click at [917, 425] on span "Yes" at bounding box center [921, 416] width 39 height 20
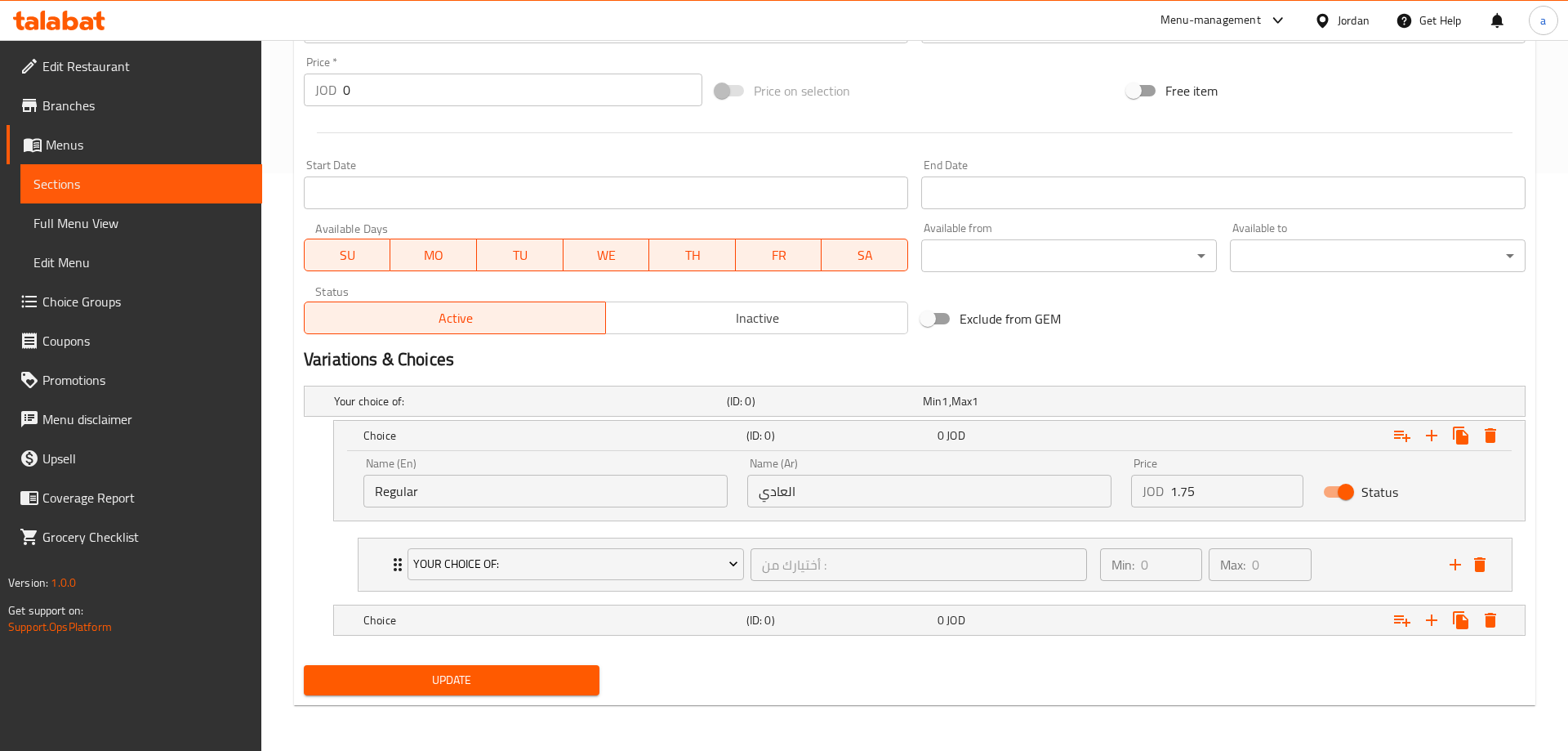
scroll to position [578, 0]
click at [1491, 630] on div "Expand" at bounding box center [1434, 620] width 117 height 30
click at [1476, 609] on button "Expand" at bounding box center [1478, 620] width 30 height 30
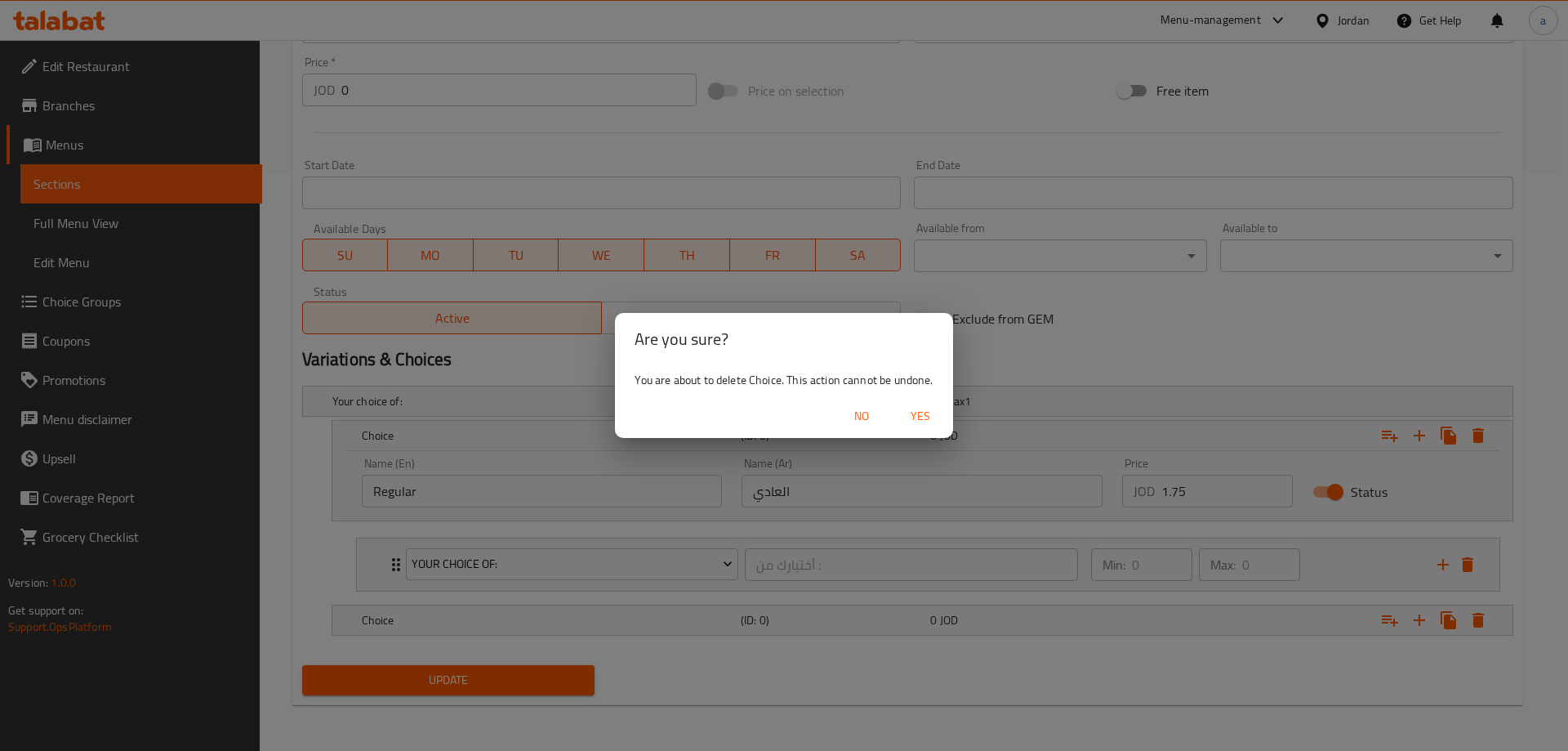
click at [911, 407] on span "Yes" at bounding box center [921, 416] width 39 height 20
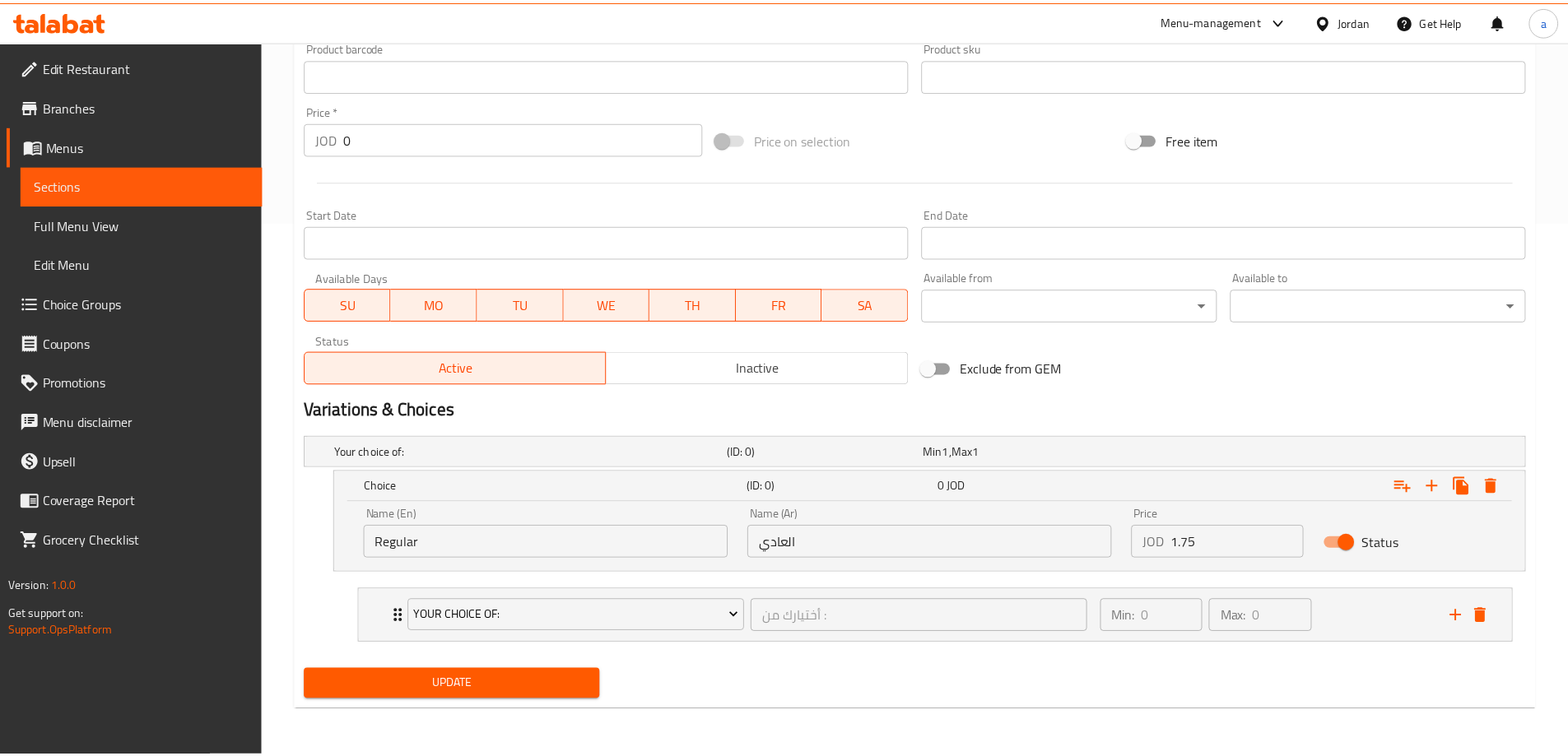
scroll to position [534, 0]
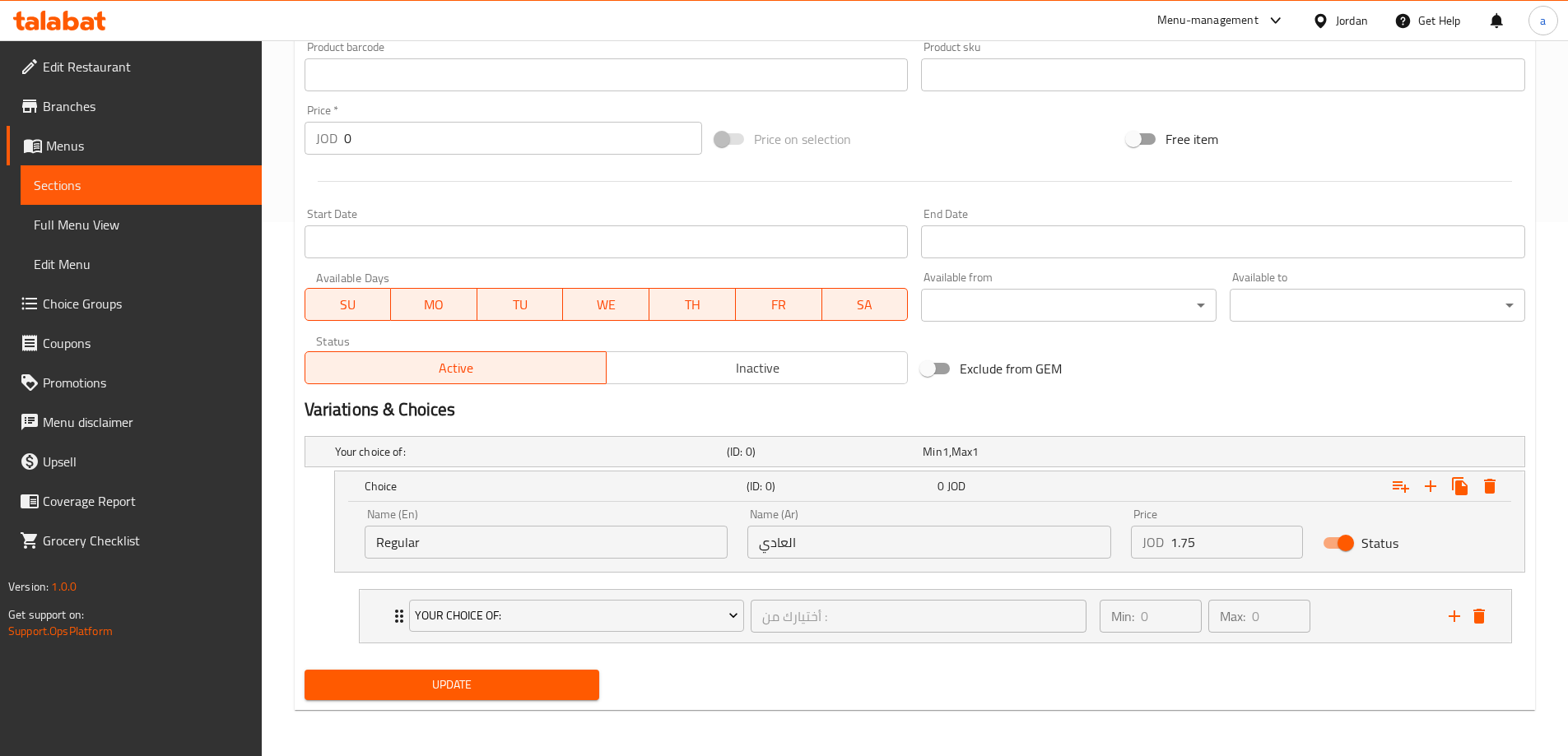
click at [585, 511] on div "Name (En) Regular Name (En)" at bounding box center [546, 533] width 364 height 50
click at [599, 501] on div "Choice (ID: 0) 0 JOD" at bounding box center [934, 486] width 1146 height 37
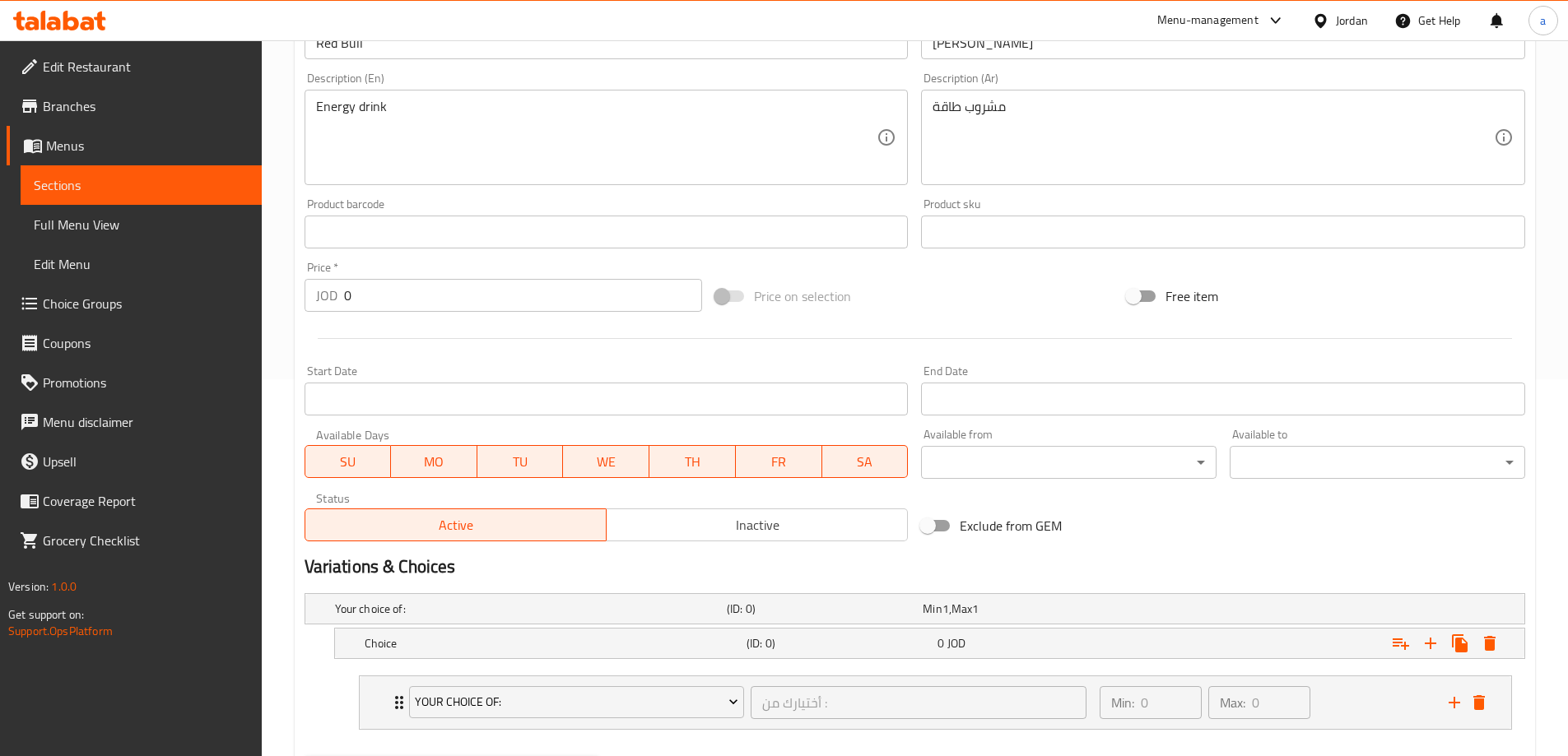
scroll to position [463, 0]
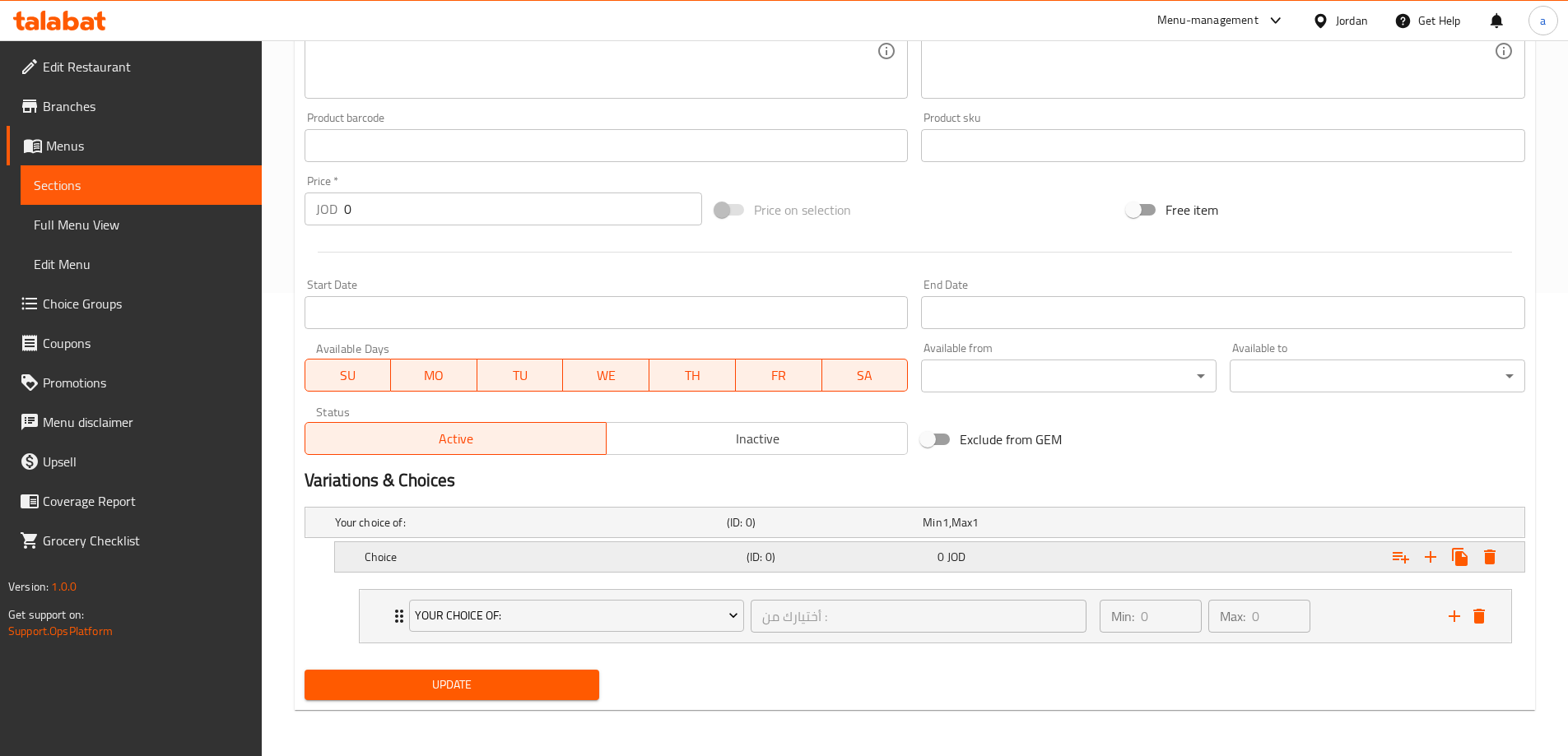
click at [1226, 572] on div "Expand" at bounding box center [1316, 557] width 382 height 37
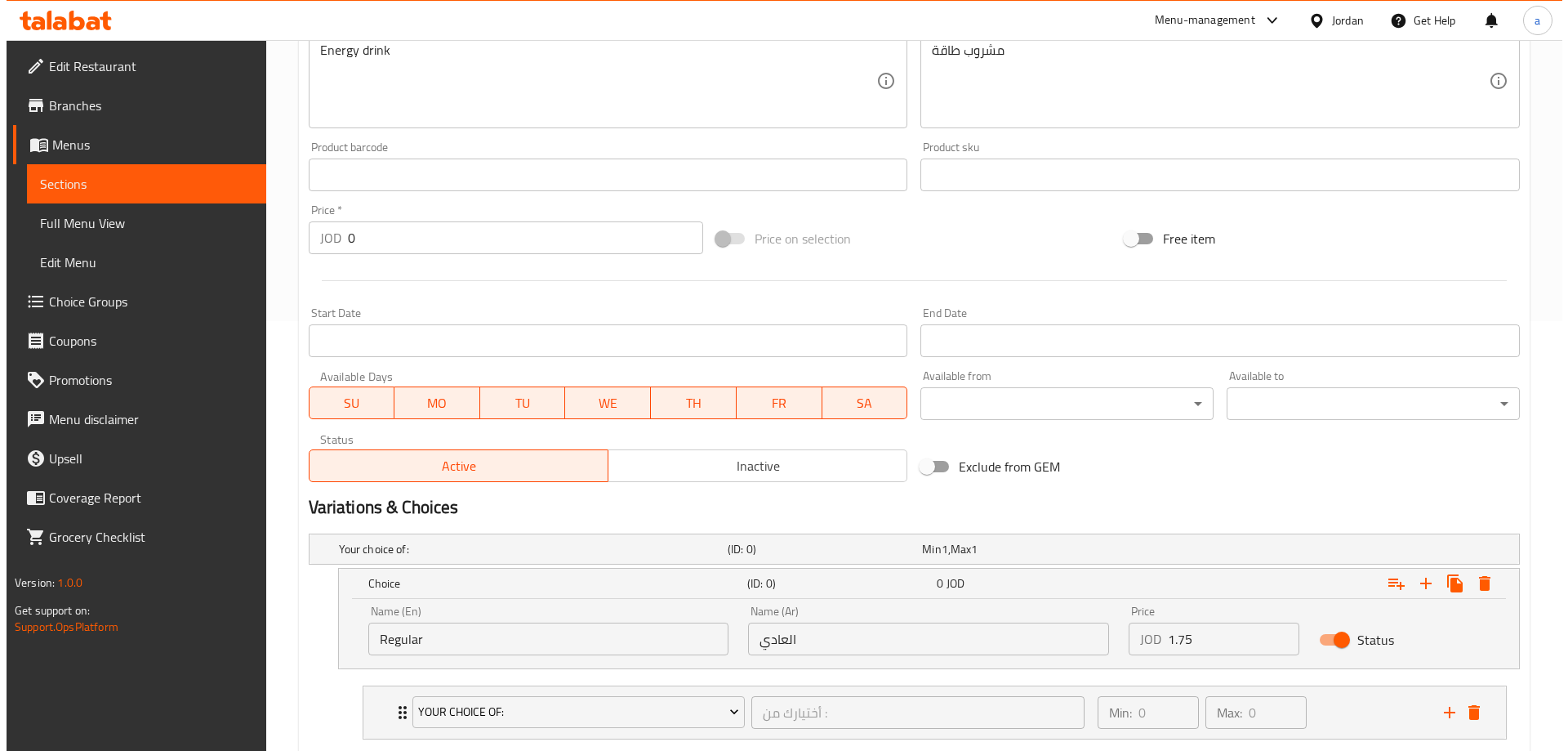
scroll to position [530, 0]
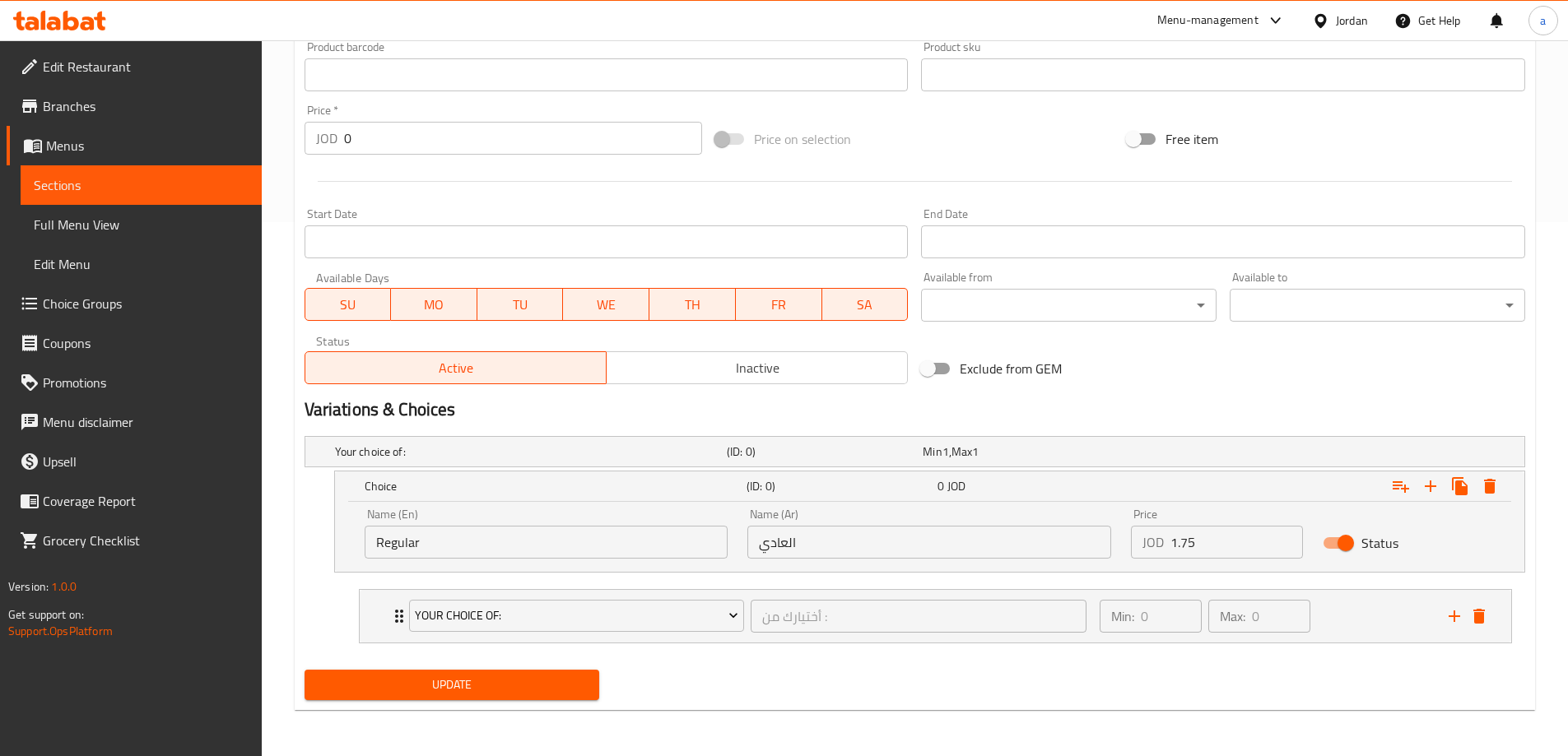
click at [855, 536] on input "العادي" at bounding box center [928, 541] width 364 height 33
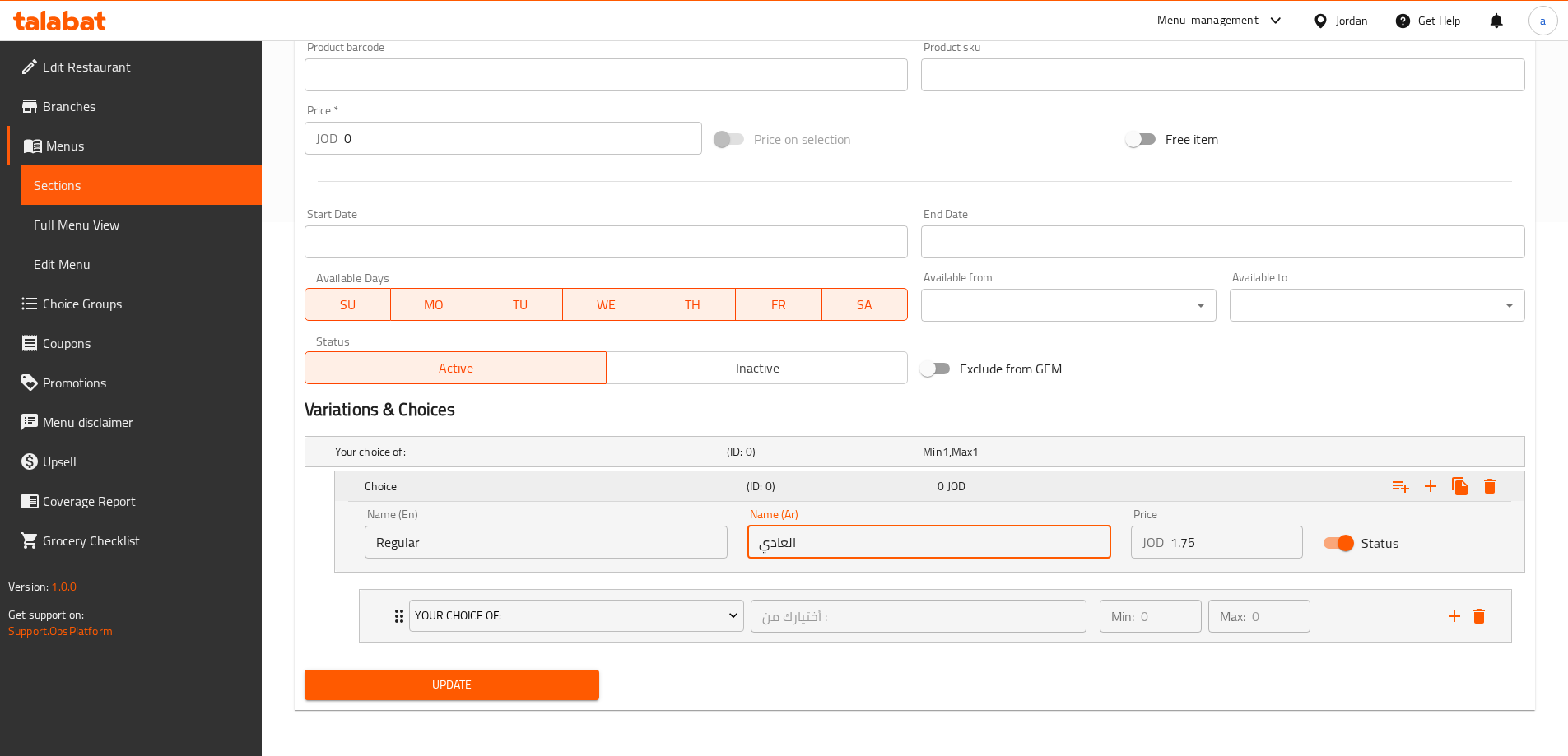
click at [1487, 488] on icon "Expand" at bounding box center [1490, 485] width 12 height 14
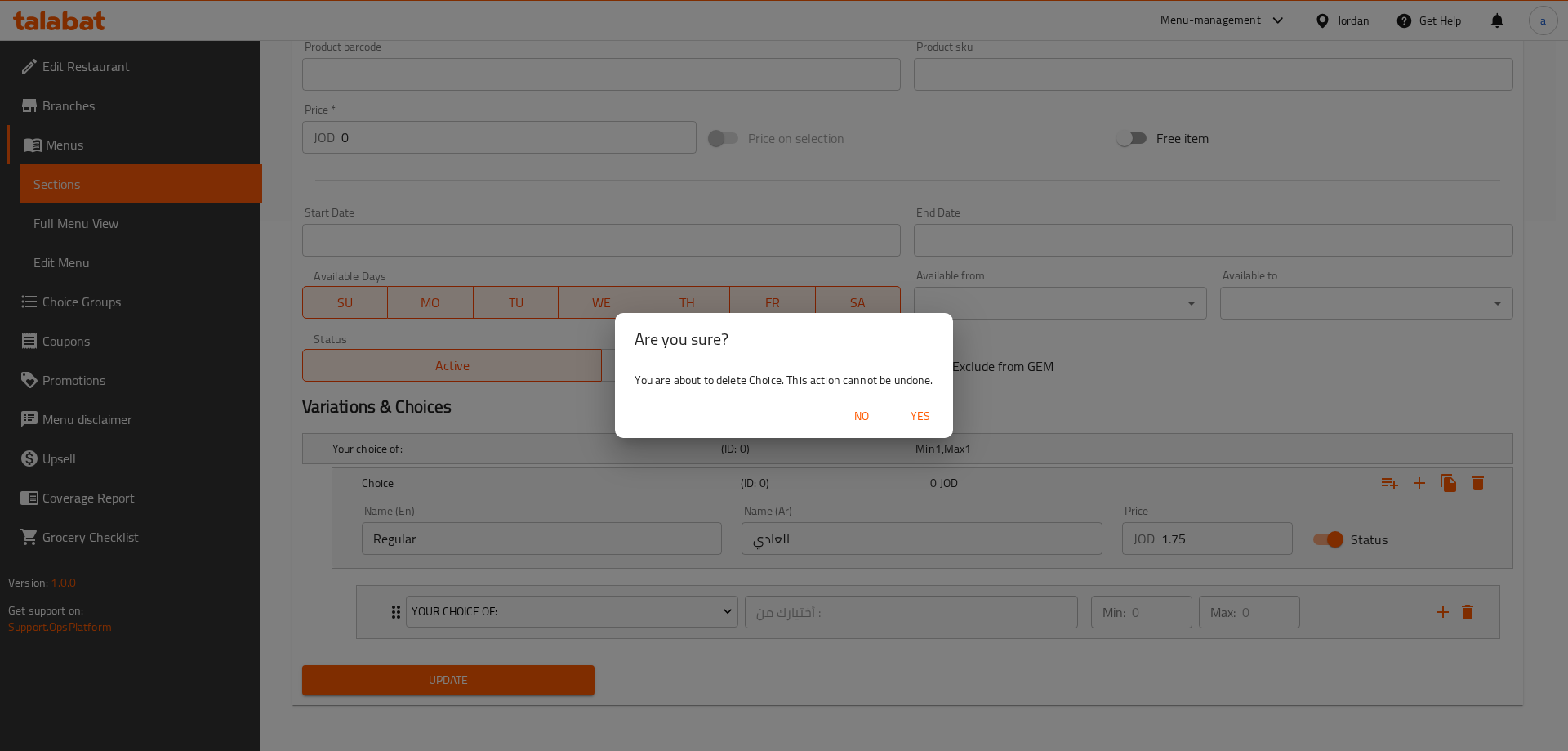
click at [896, 412] on button "Yes" at bounding box center [921, 416] width 52 height 30
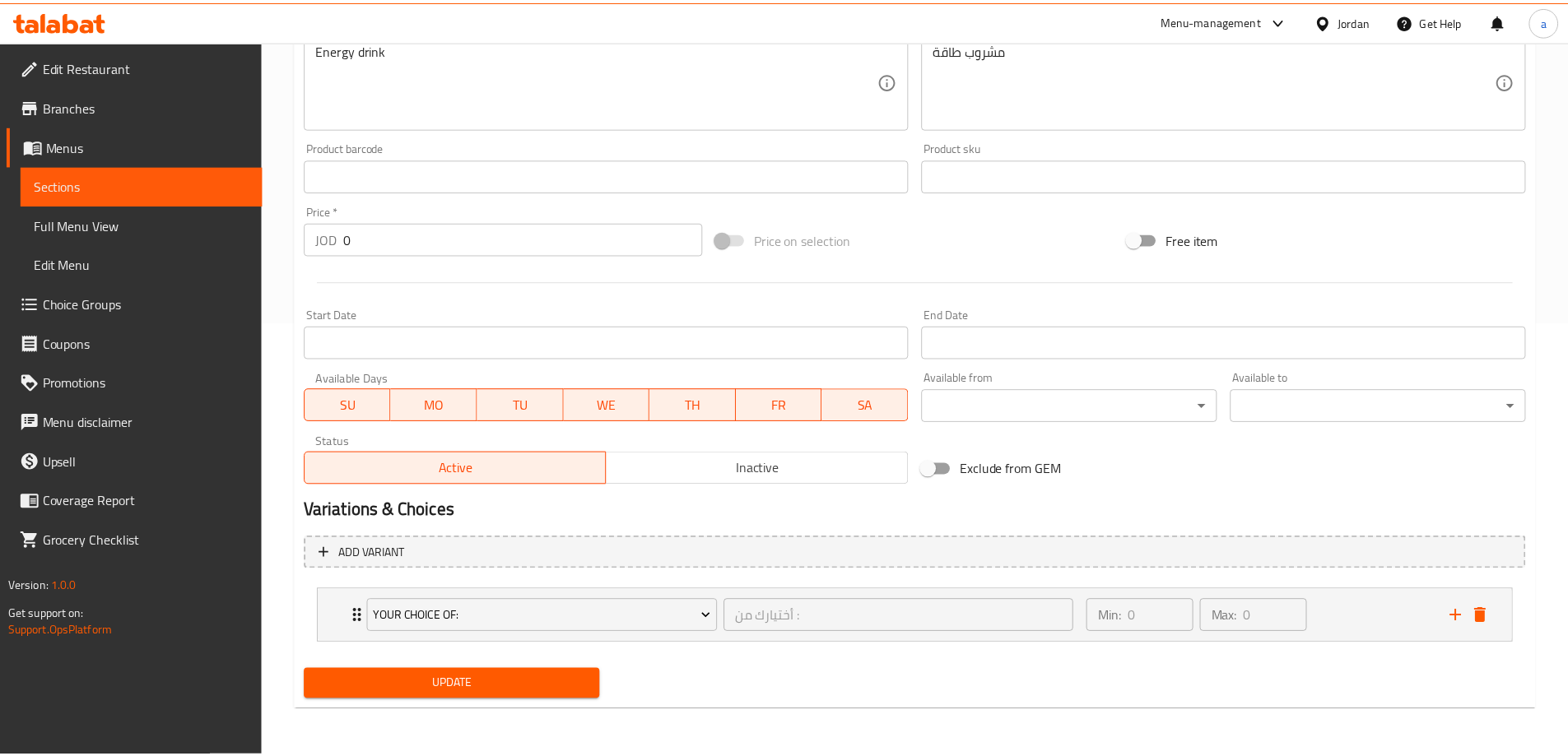
scroll to position [433, 0]
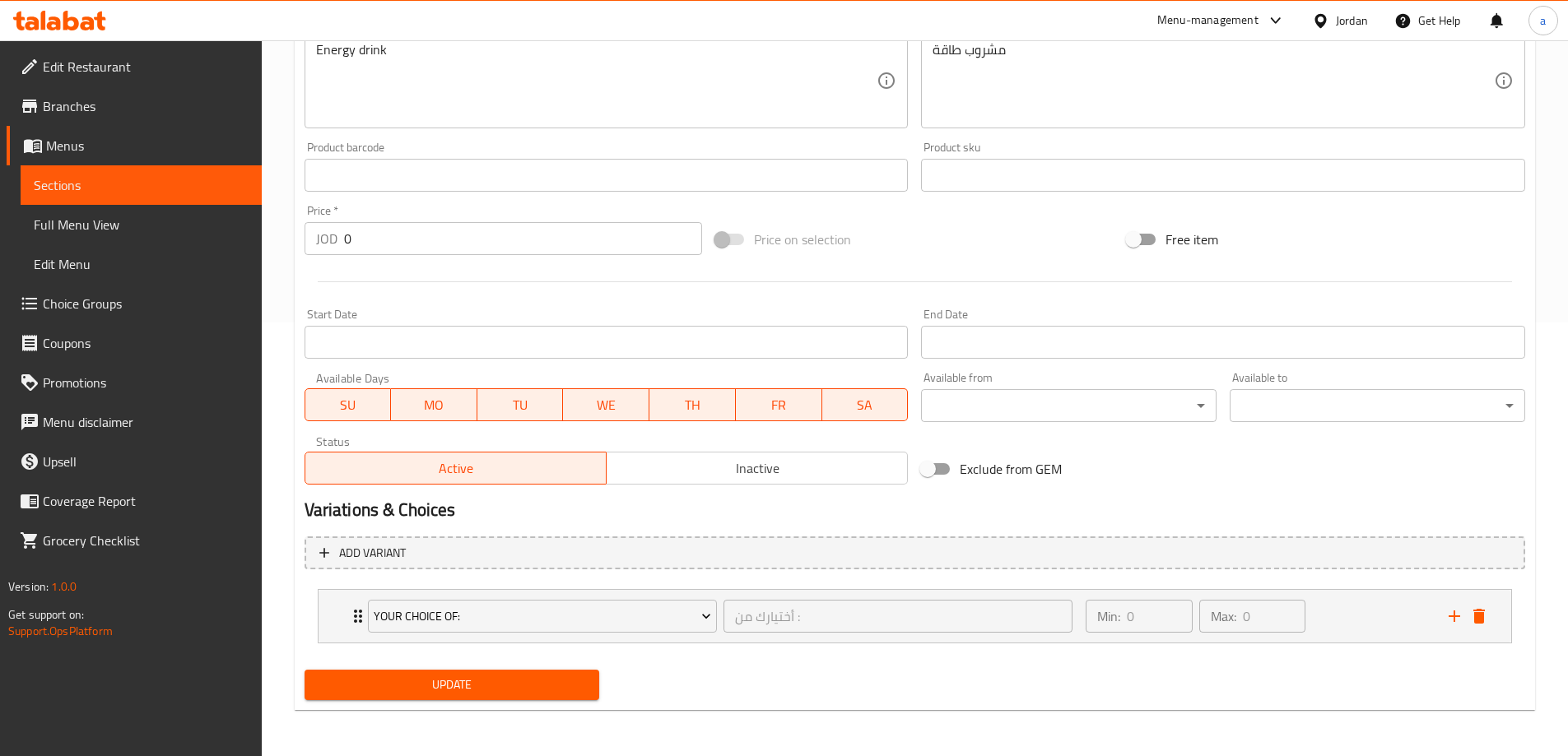
click at [912, 415] on div "Available Days SU MO TU WE TH FR SA" at bounding box center [606, 397] width 617 height 63
click at [1488, 610] on icon "delete" at bounding box center [1479, 616] width 20 height 20
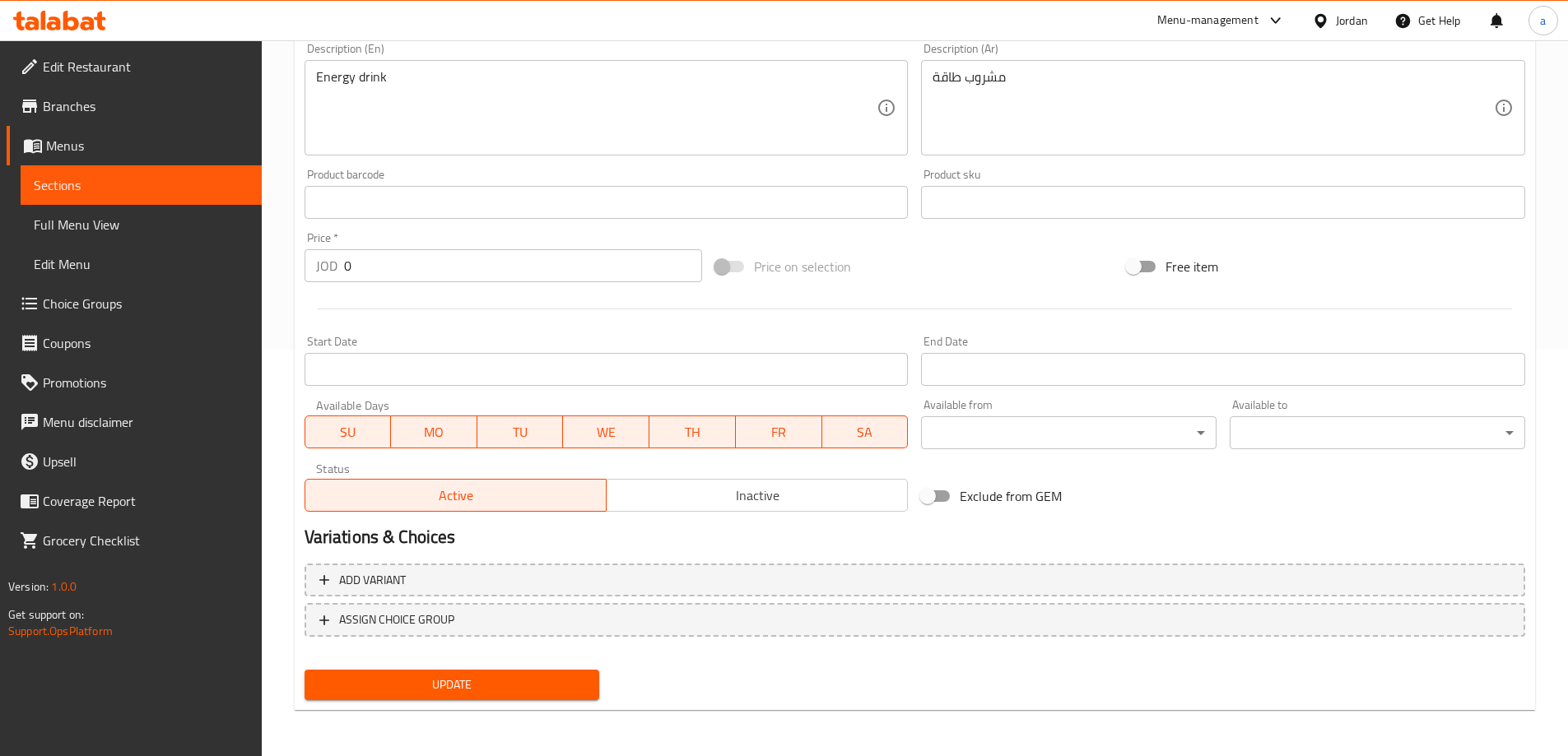
click at [423, 689] on span "Update" at bounding box center [452, 684] width 269 height 20
click at [112, 313] on span "Choice Groups" at bounding box center [146, 303] width 206 height 20
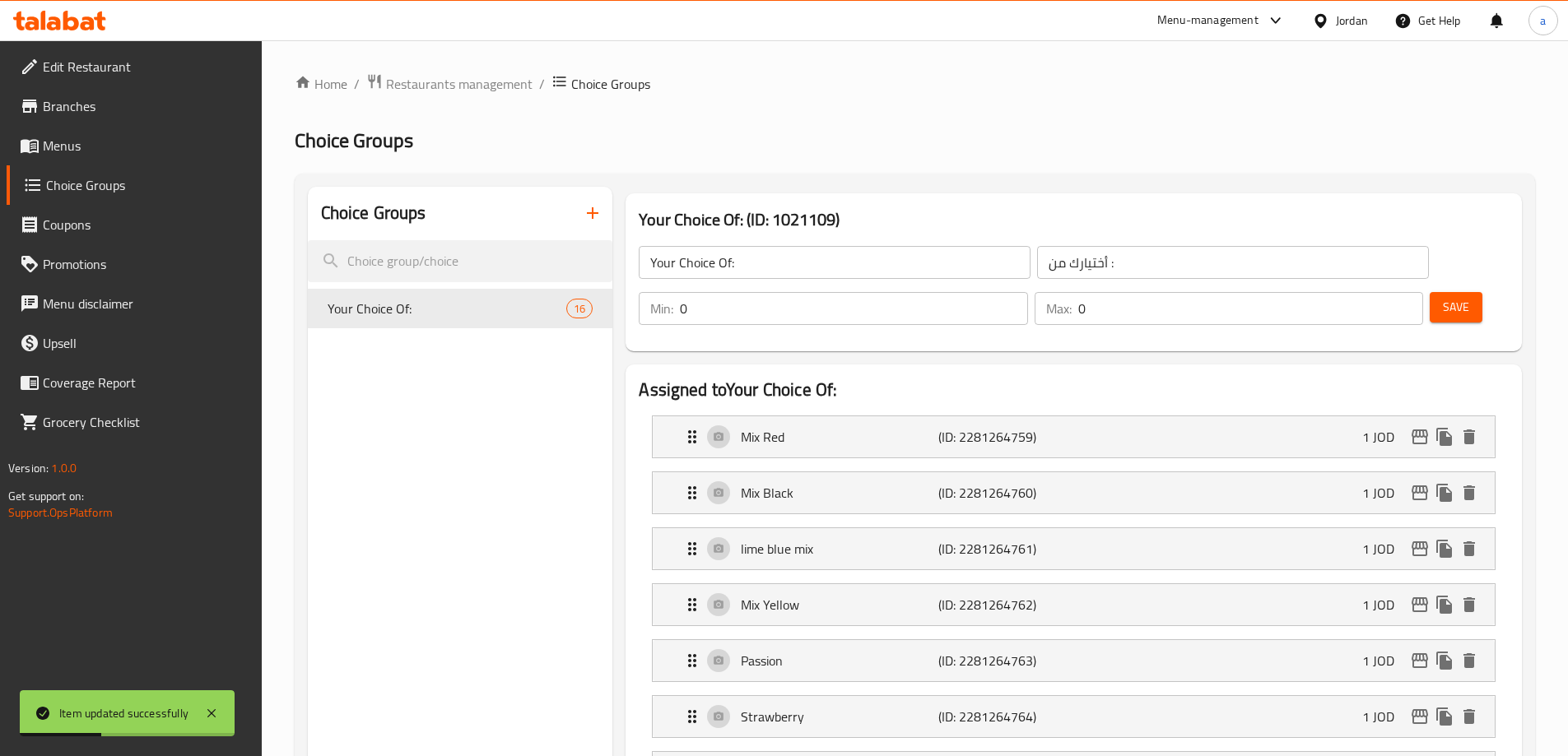
click at [604, 205] on button "button" at bounding box center [593, 213] width 39 height 39
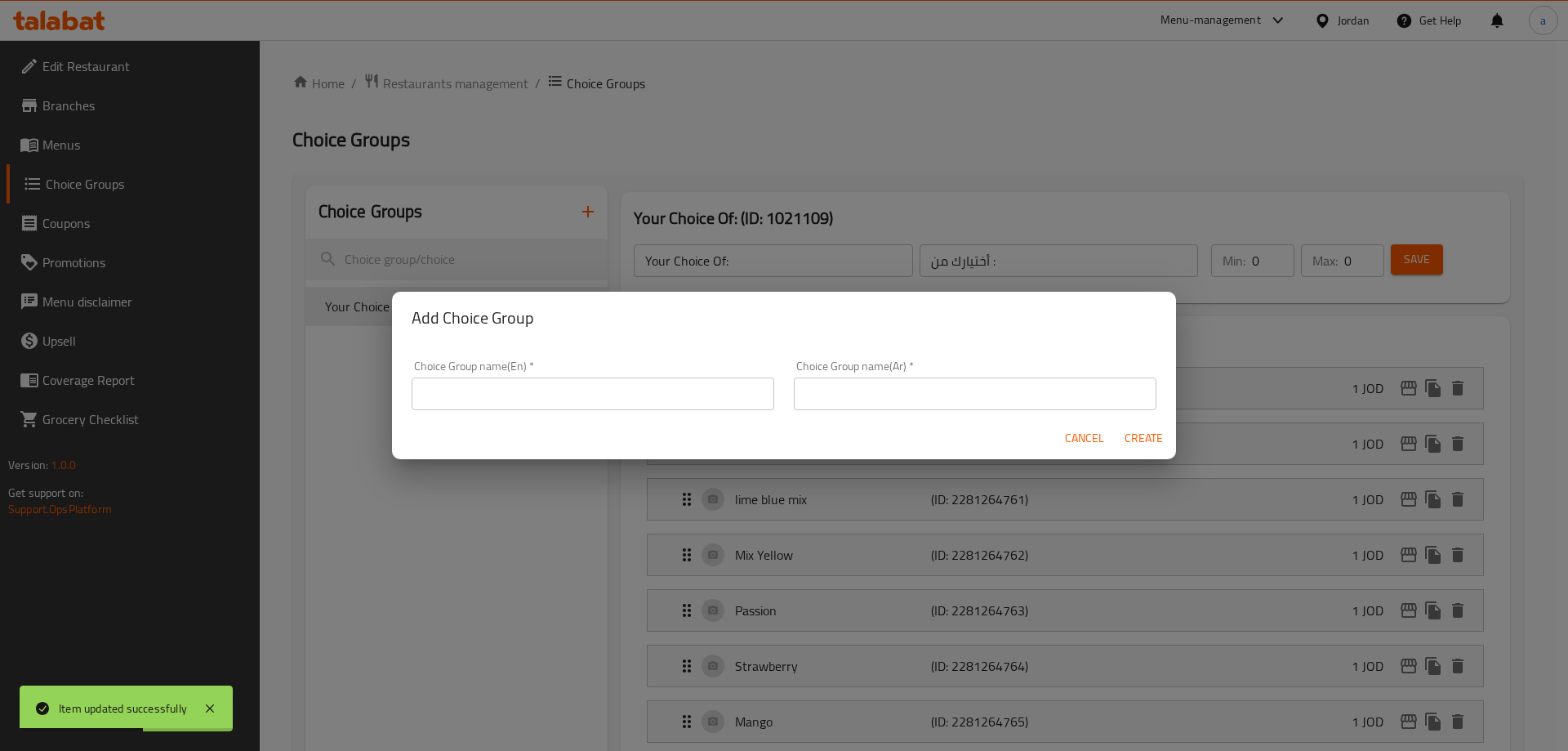
click at [535, 405] on input "text" at bounding box center [593, 393] width 363 height 33
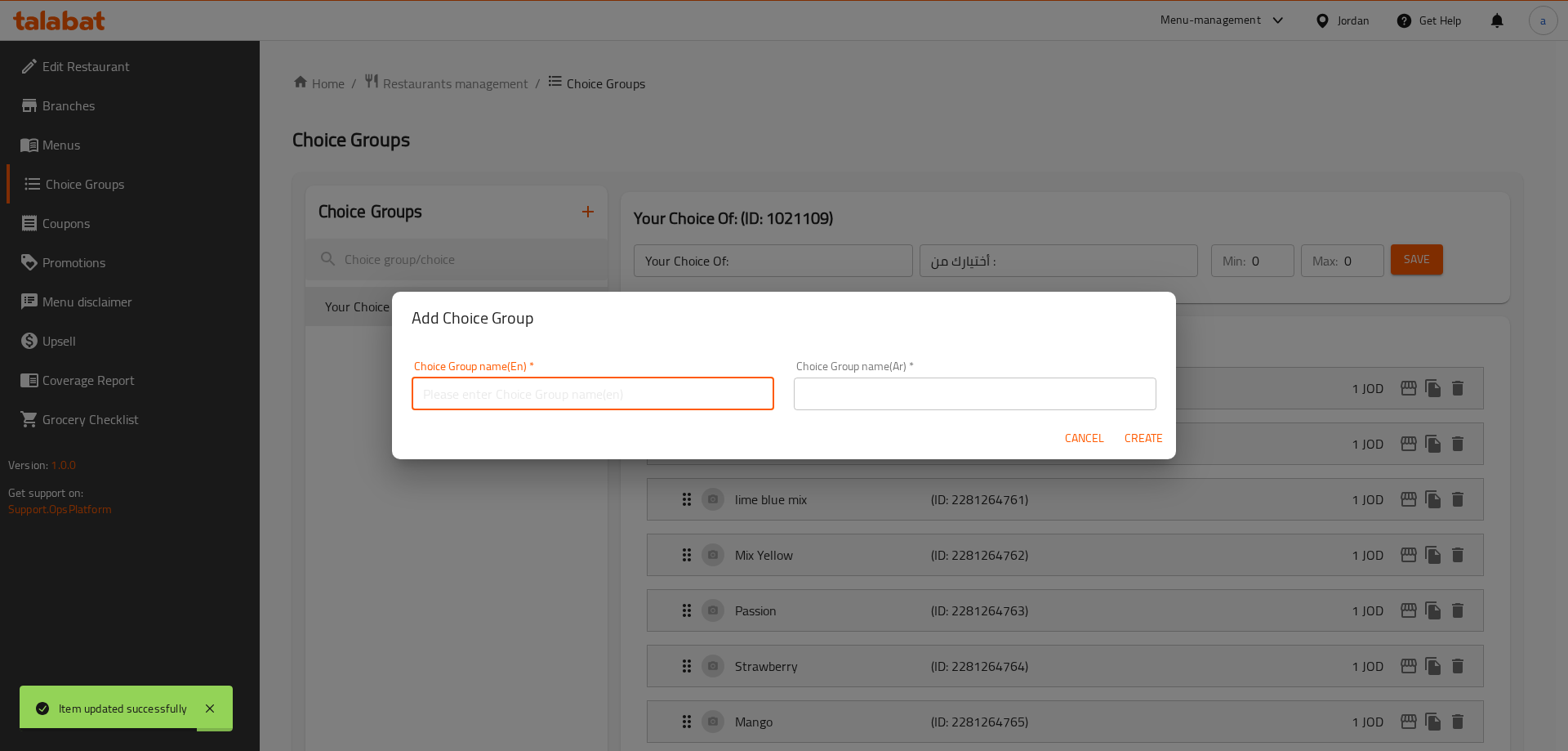
click at [543, 401] on input "text" at bounding box center [593, 393] width 363 height 33
type input "Your Choice"
click at [795, 398] on input "text" at bounding box center [975, 393] width 363 height 33
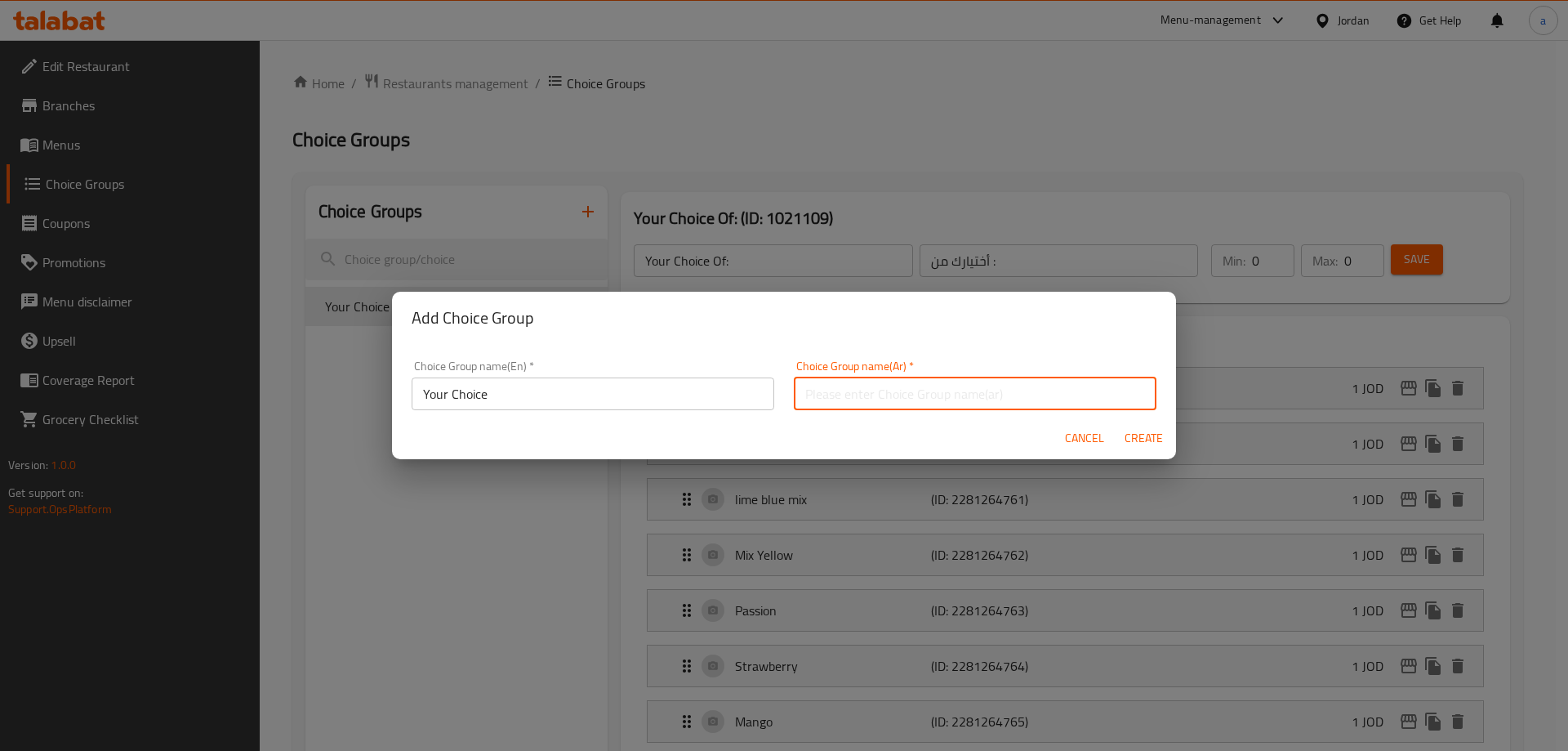
type input "ا"
type input "أختيارك"
click at [1117, 424] on button "Create" at bounding box center [1144, 439] width 52 height 30
type input "Your Choice"
type input "أختيارك"
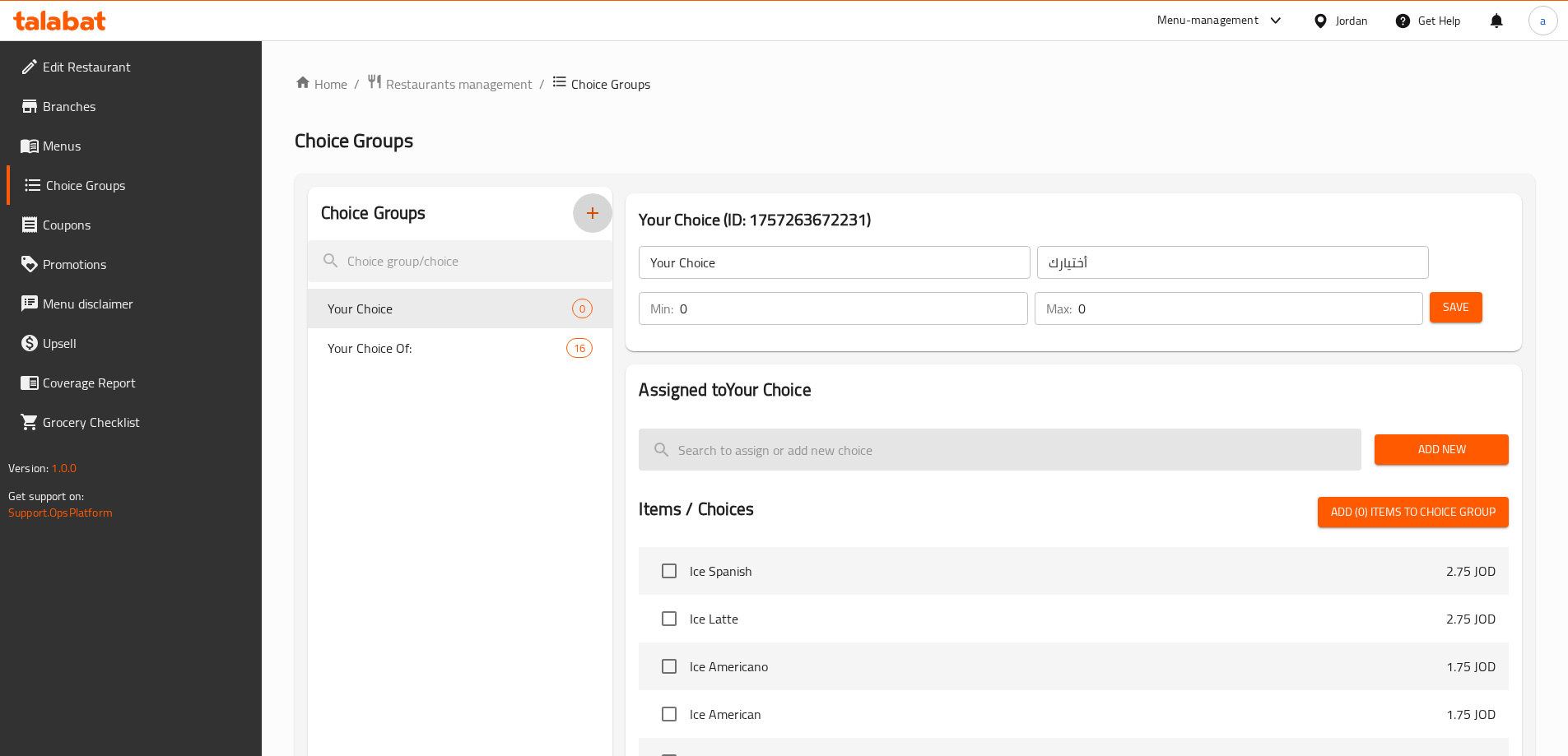
click at [876, 428] on input "search" at bounding box center [1000, 449] width 722 height 42
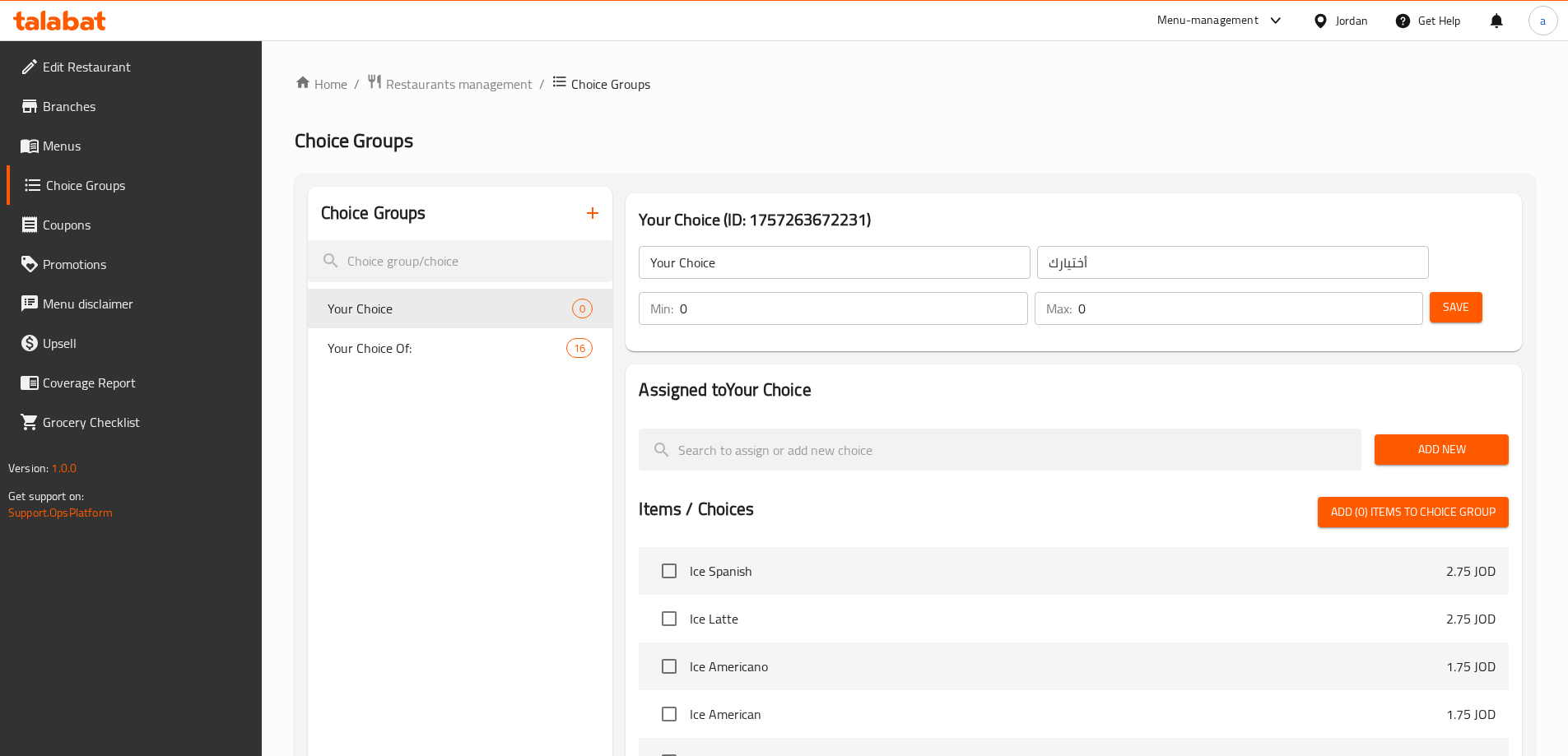
click at [1384, 434] on button "Add New" at bounding box center [1442, 450] width 135 height 31
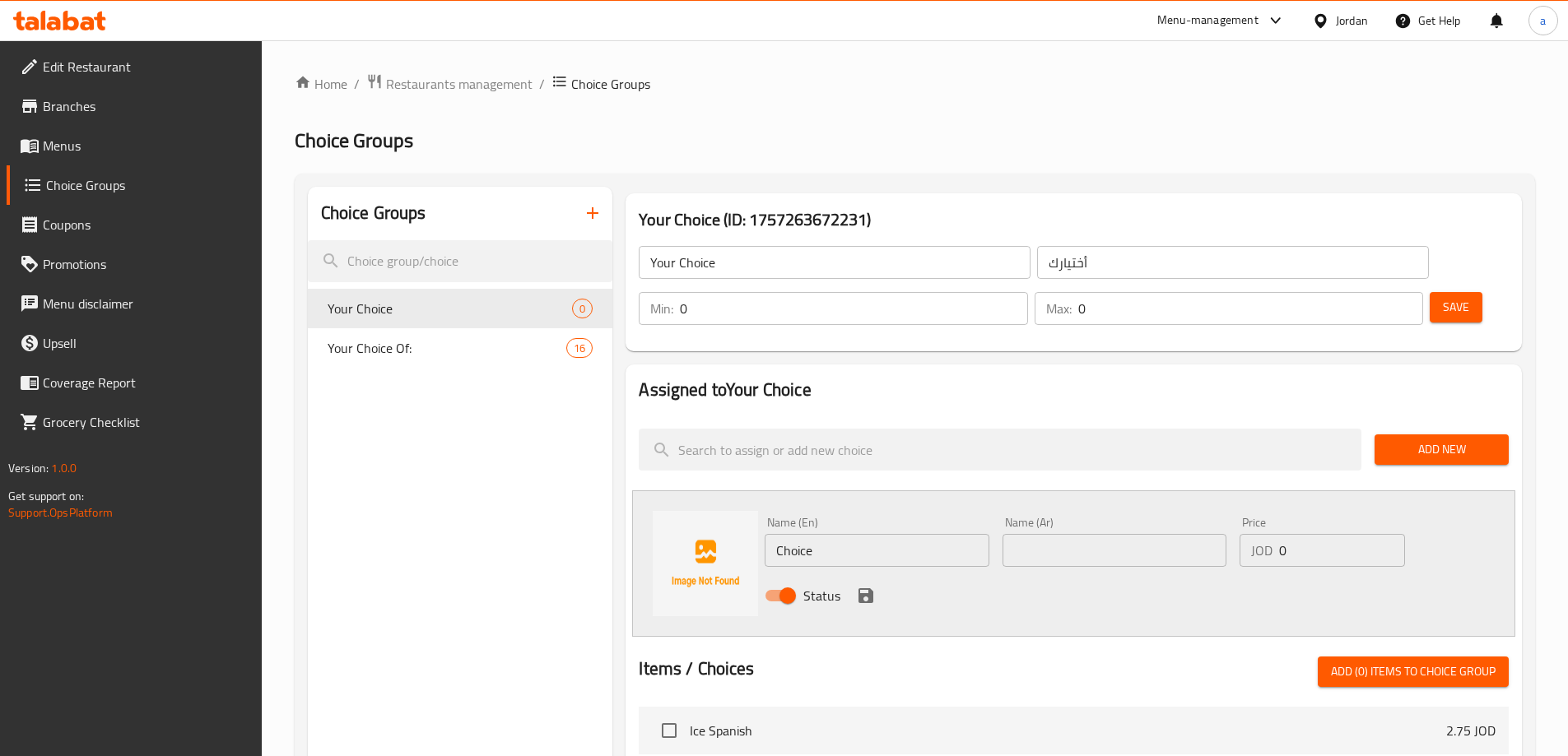
click at [903, 534] on input "Choice" at bounding box center [876, 550] width 224 height 33
click at [1038, 534] on input "text" at bounding box center [1114, 550] width 224 height 33
paste input "العادي"
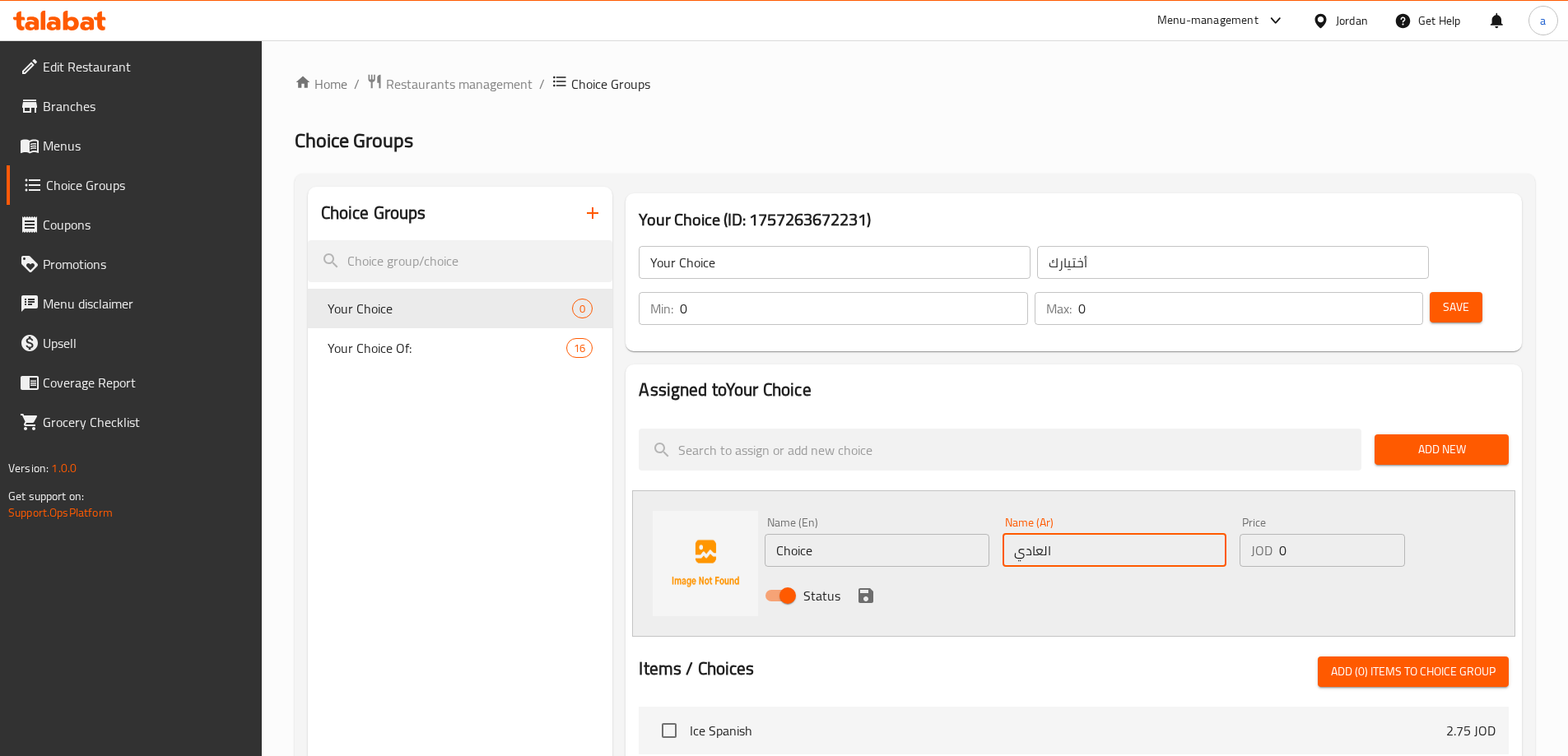
type input "العادي"
click at [903, 534] on input "Choice" at bounding box center [876, 550] width 224 height 33
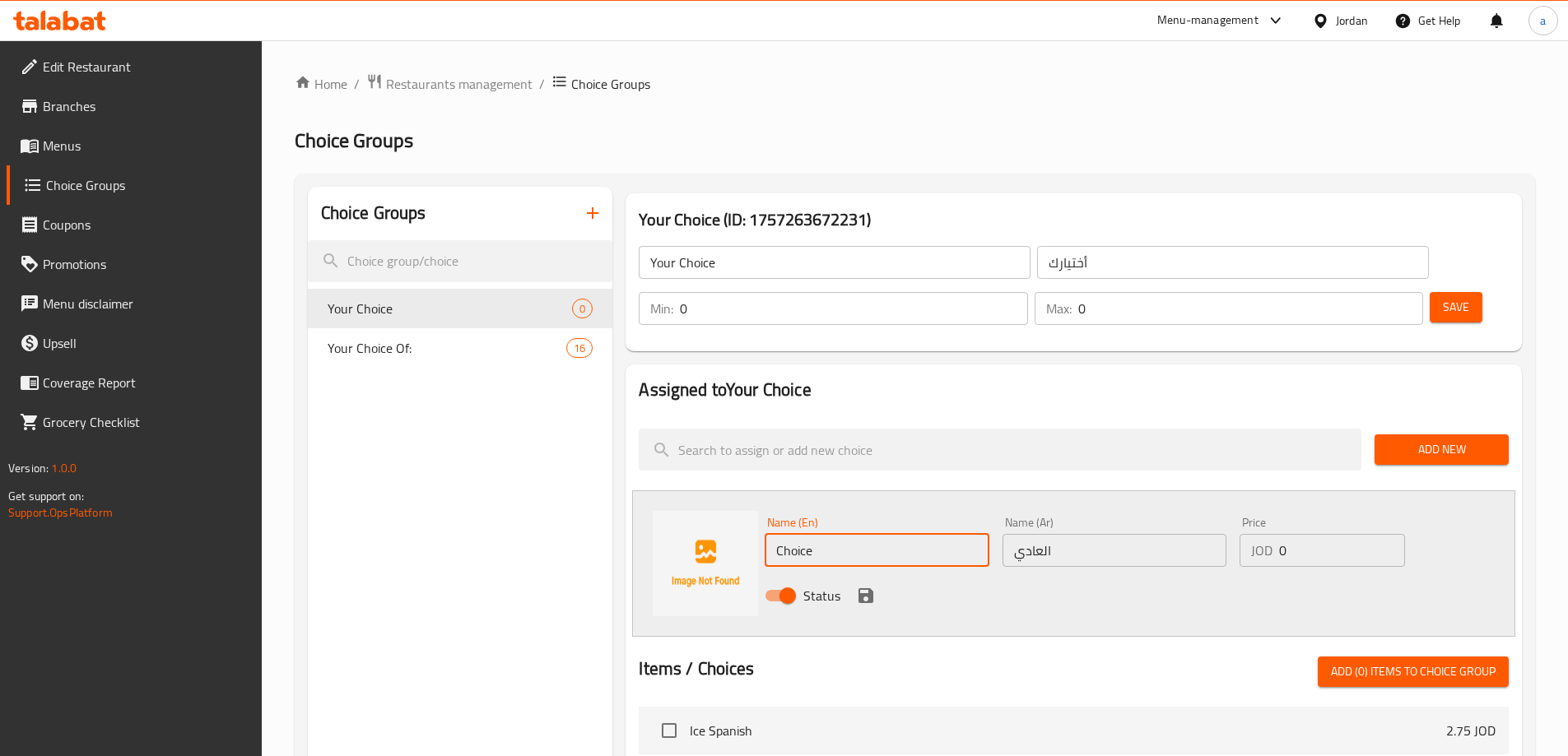
click at [903, 534] on input "Choice" at bounding box center [876, 550] width 224 height 33
type input "ق"
type input "Regular"
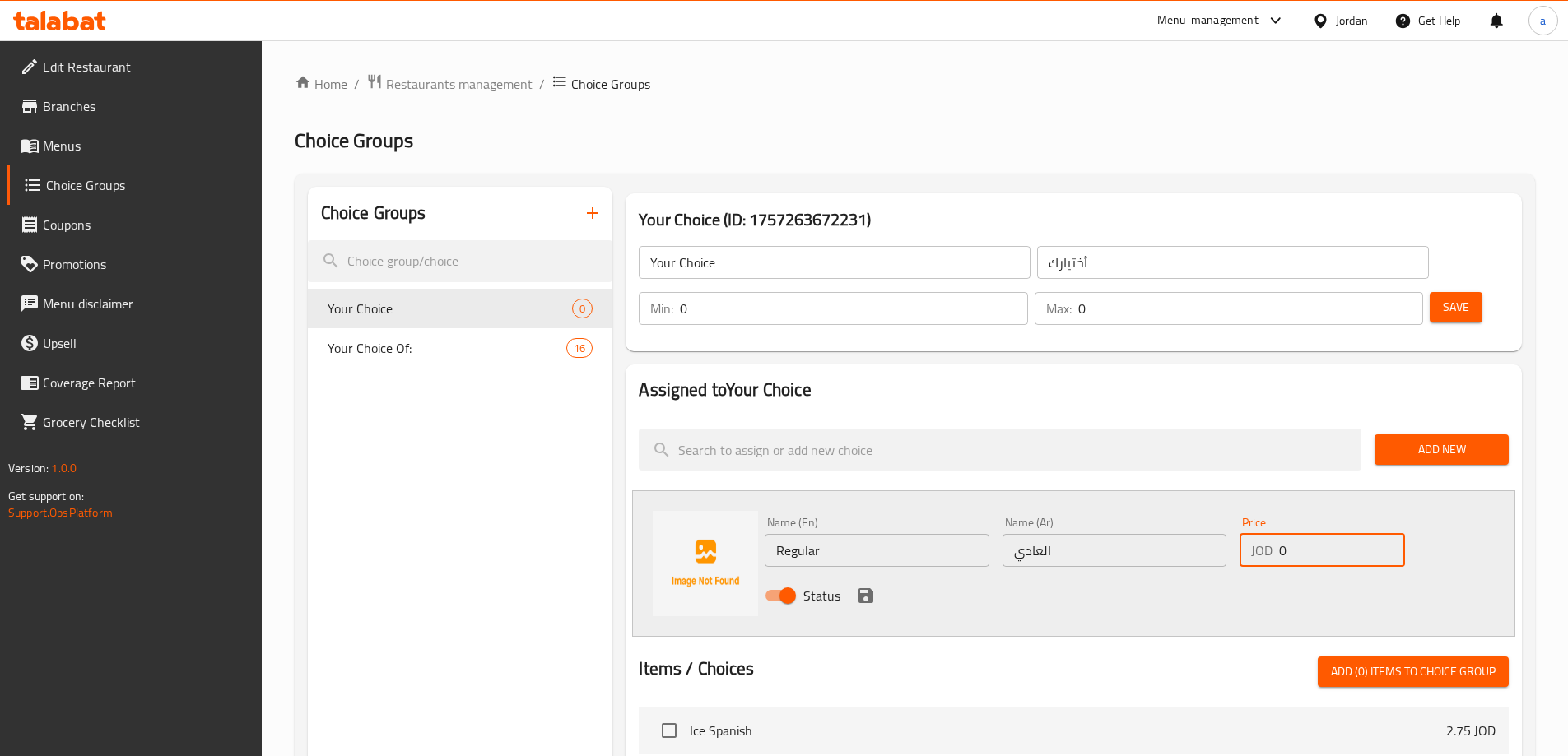
click at [1283, 534] on input "0" at bounding box center [1341, 550] width 125 height 33
type input "1.75"
click at [872, 586] on icon "save" at bounding box center [865, 595] width 20 height 20
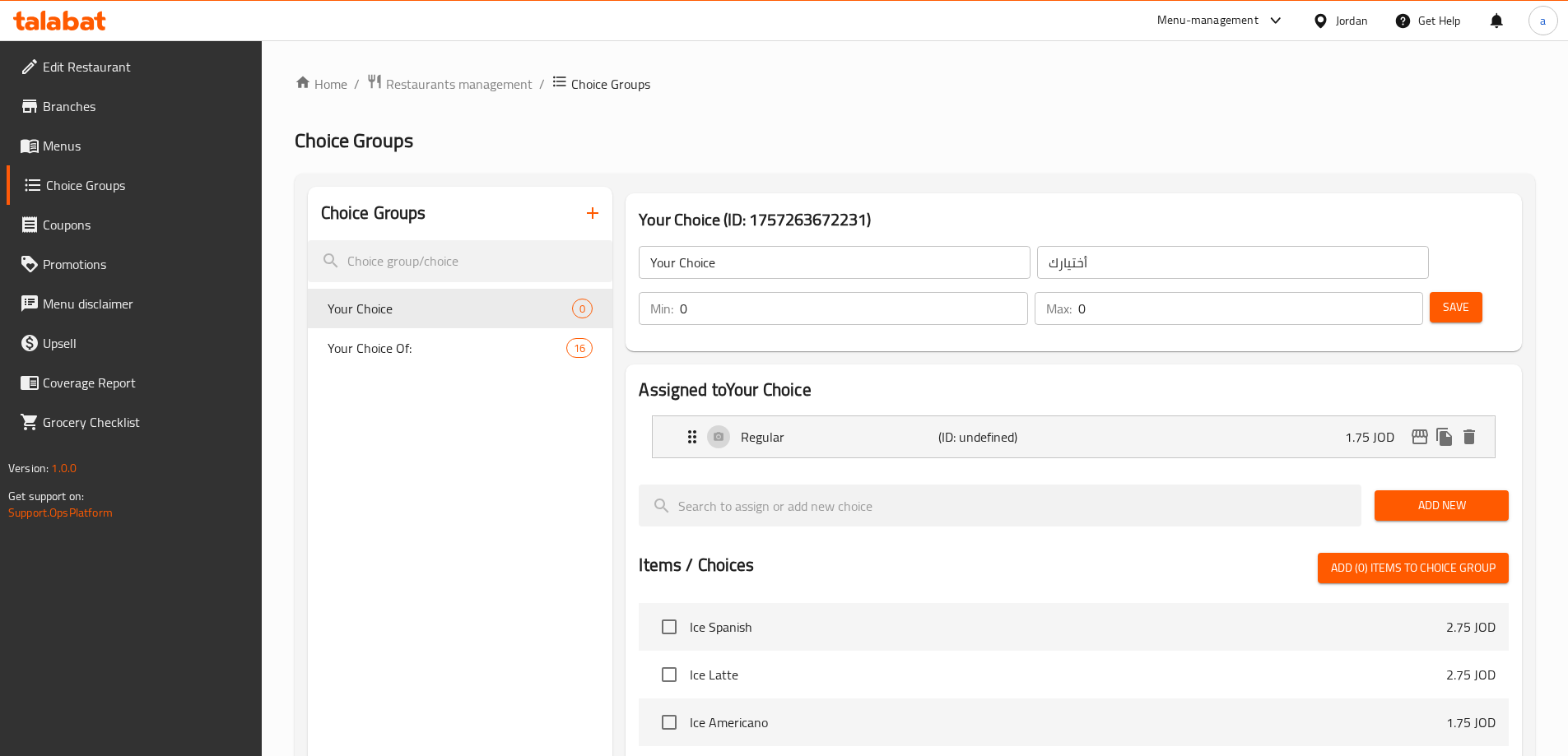
click at [1431, 495] on span "Add New" at bounding box center [1441, 506] width 108 height 20
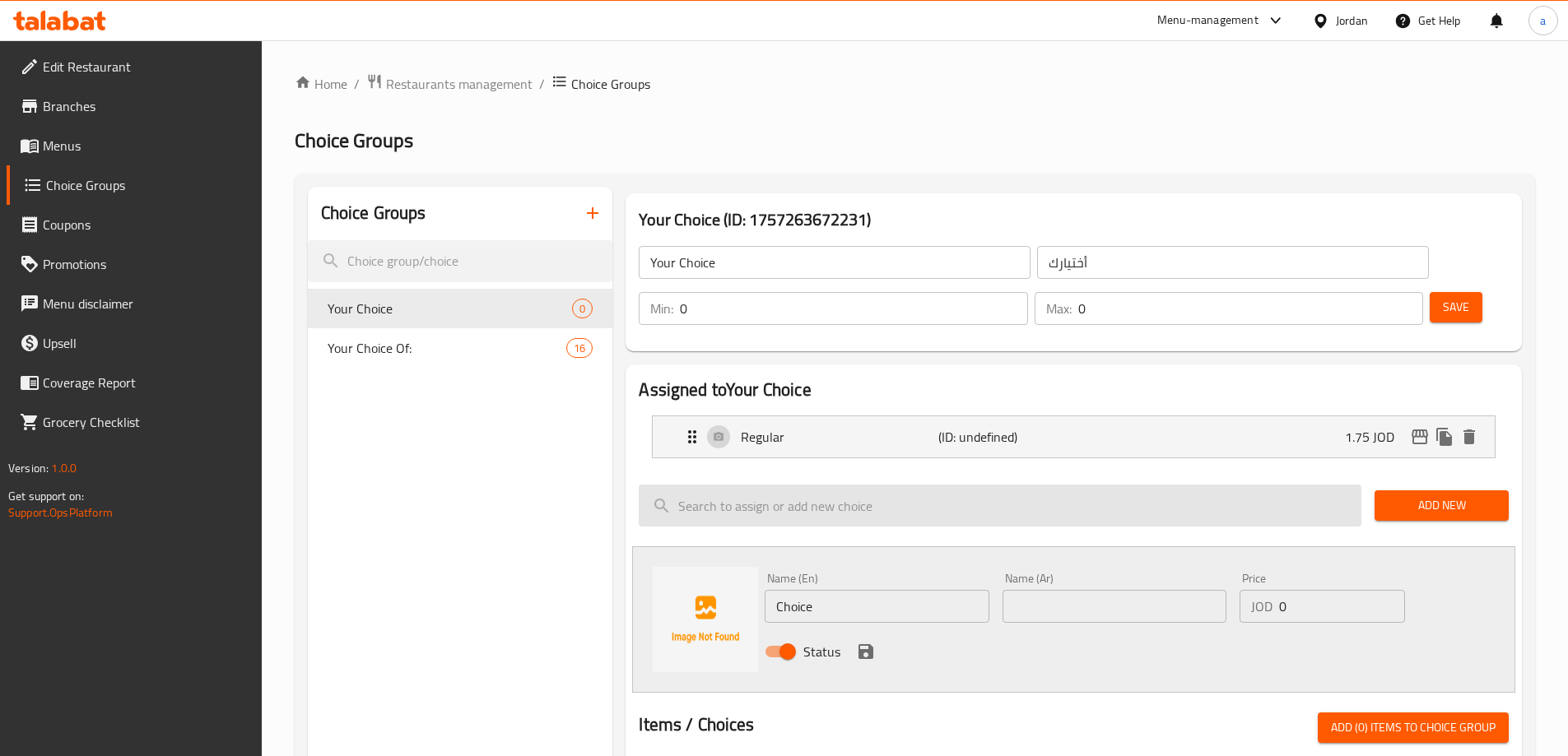
click at [817, 484] on input "search" at bounding box center [1000, 505] width 722 height 42
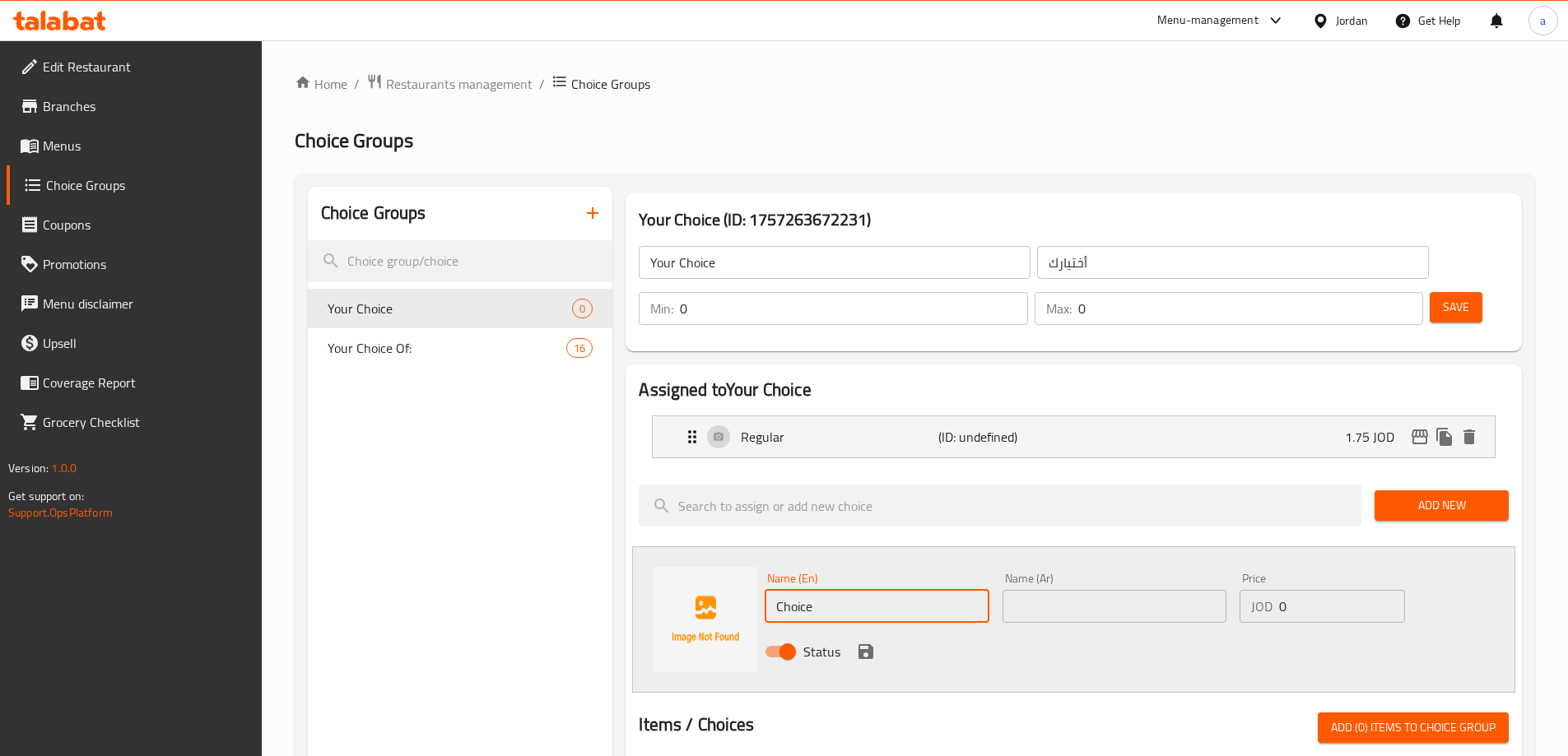
click at [864, 590] on input "Choice" at bounding box center [876, 606] width 224 height 33
click at [1032, 629] on div "Status" at bounding box center [1114, 651] width 713 height 44
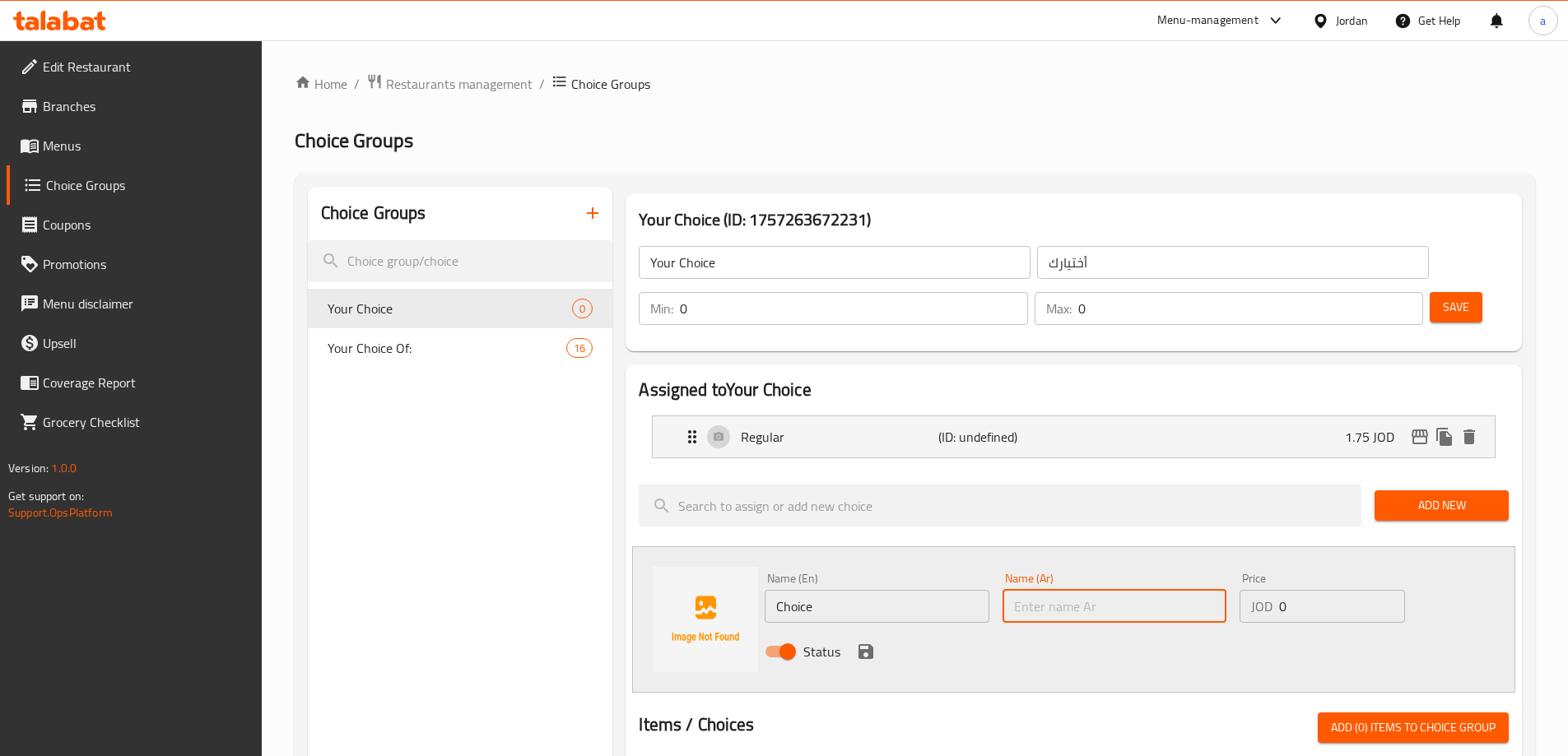
click at [1058, 590] on input "text" at bounding box center [1114, 606] width 224 height 33
paste input "[PERSON_NAME]"
type input "[PERSON_NAME]"
click at [892, 590] on input "Choice" at bounding box center [876, 606] width 224 height 33
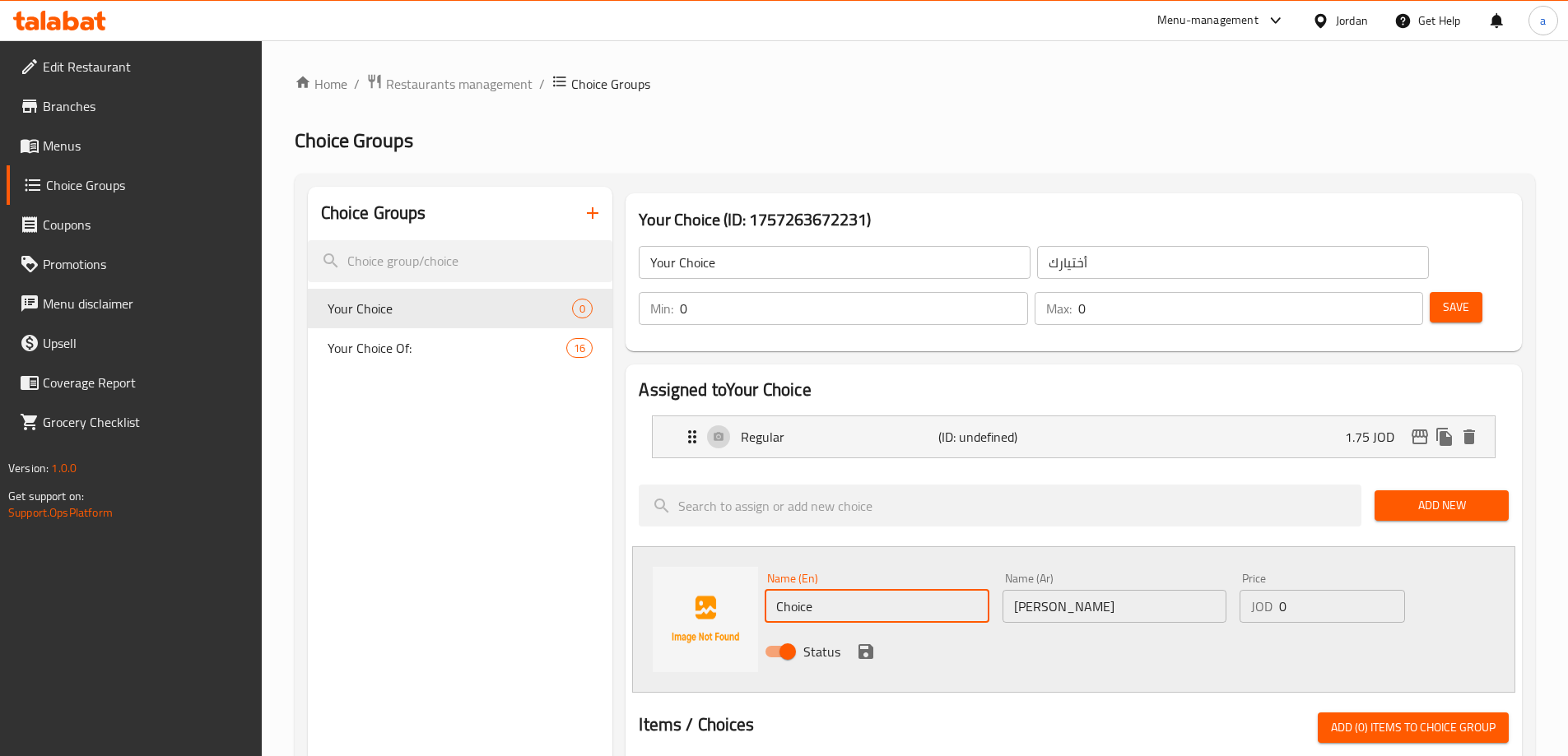
click at [892, 590] on input "Choice" at bounding box center [876, 606] width 224 height 33
type input "Sugar Free"
click at [1335, 590] on input "0" at bounding box center [1341, 606] width 125 height 33
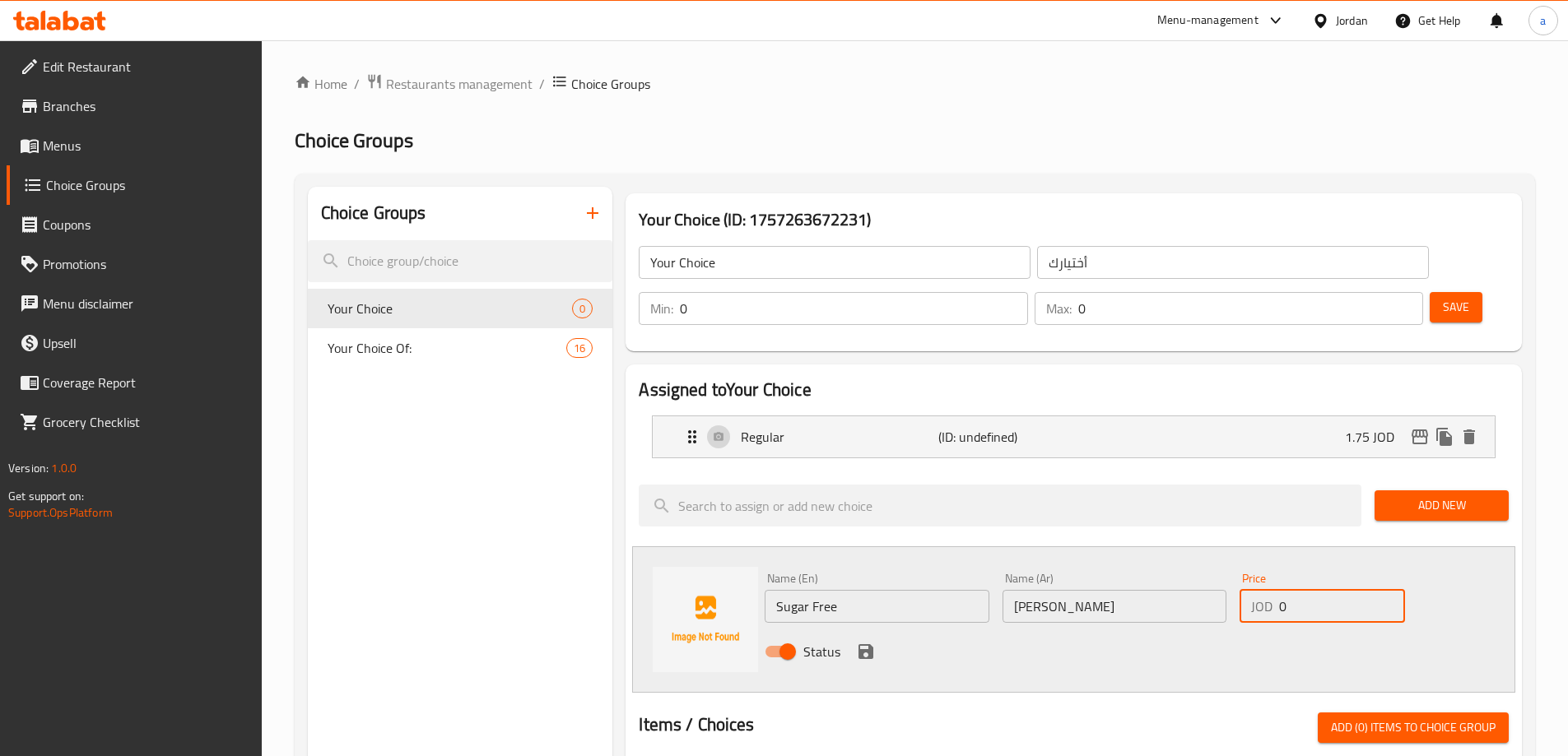
click at [1335, 590] on input "0" at bounding box center [1341, 606] width 125 height 33
type input "2"
click at [873, 642] on icon "save" at bounding box center [865, 651] width 20 height 20
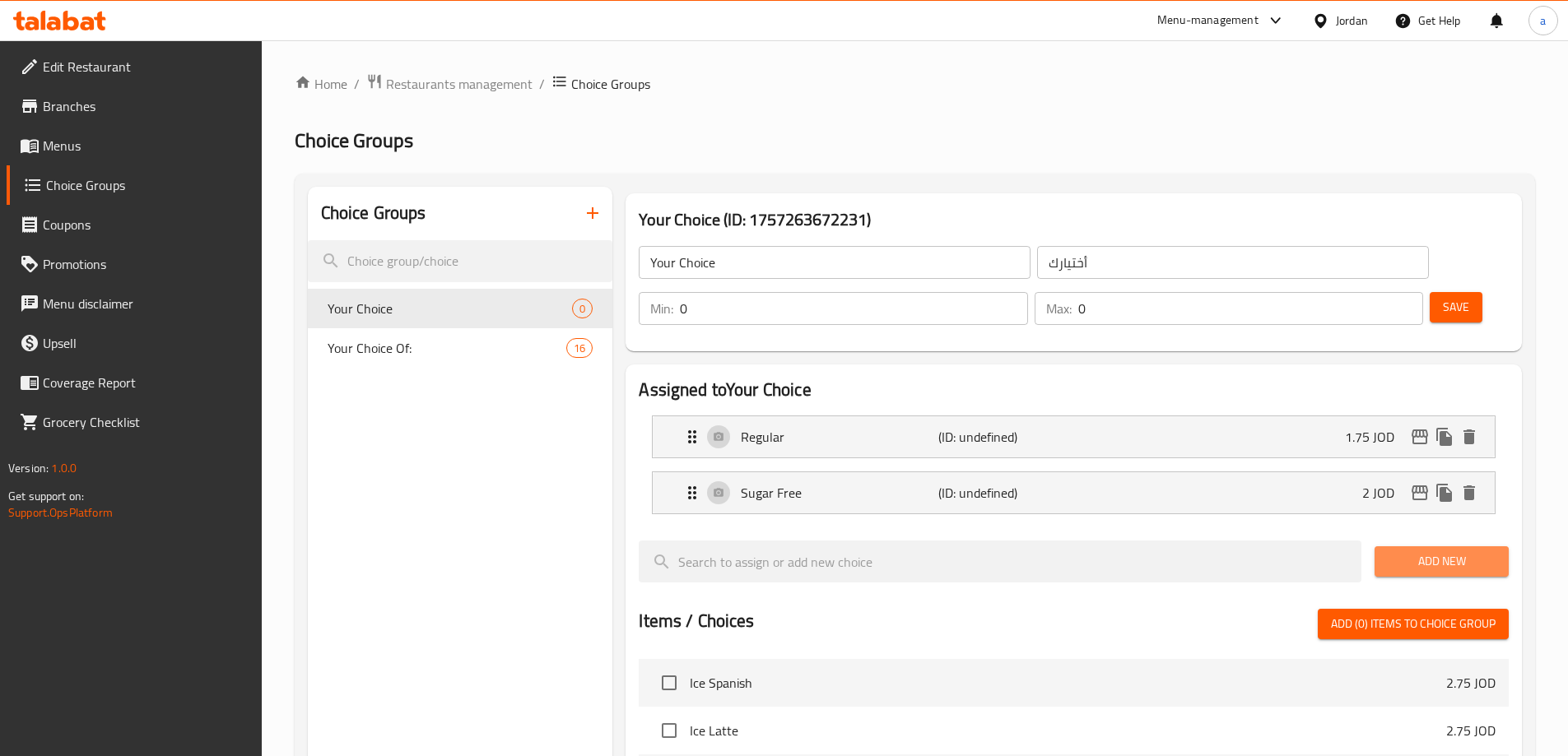
click at [1428, 551] on span "Add New" at bounding box center [1441, 561] width 108 height 20
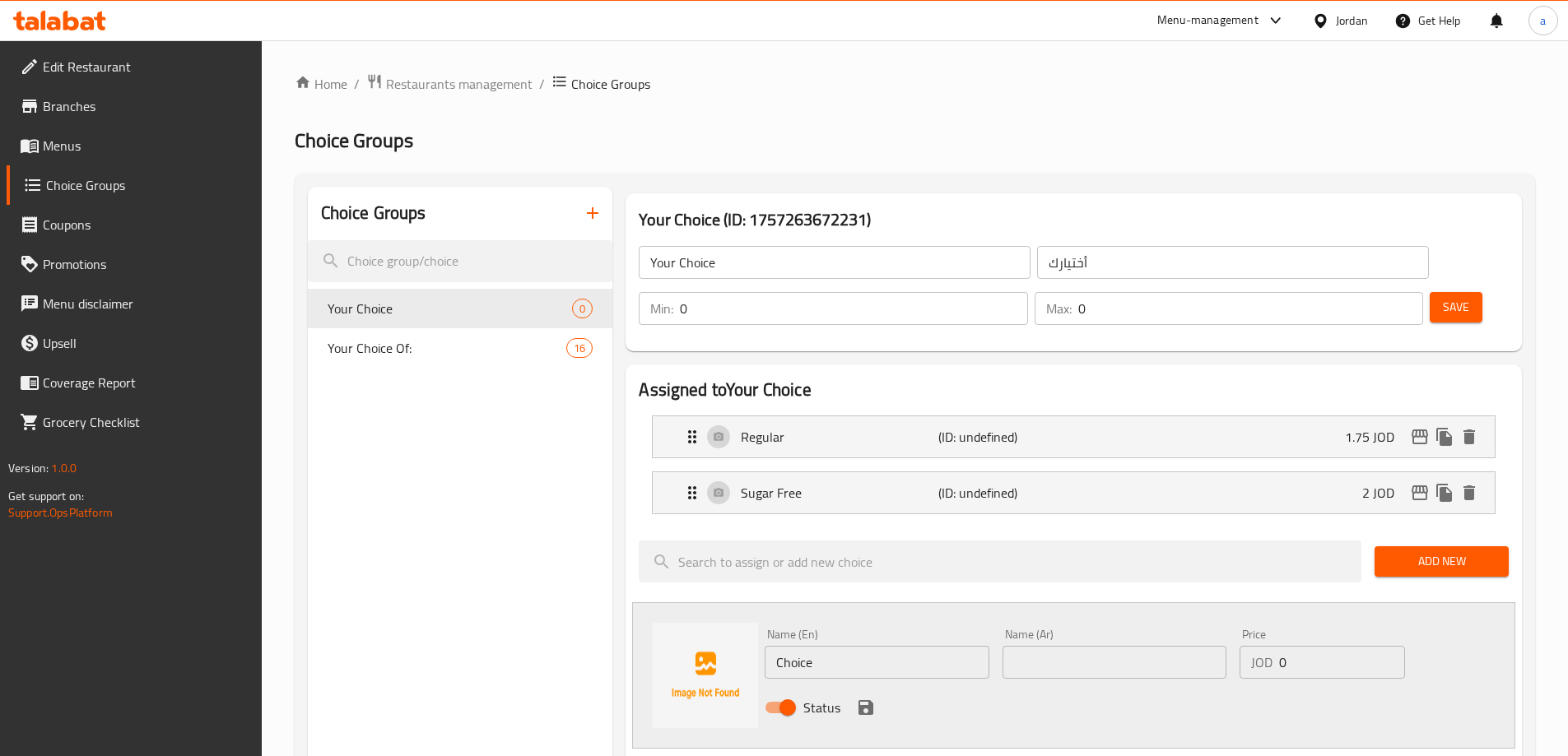
click at [1051, 646] on input "text" at bounding box center [1114, 662] width 224 height 33
paste input "برتقال"
type input "برتقال"
click at [945, 646] on input "Choice" at bounding box center [876, 662] width 224 height 33
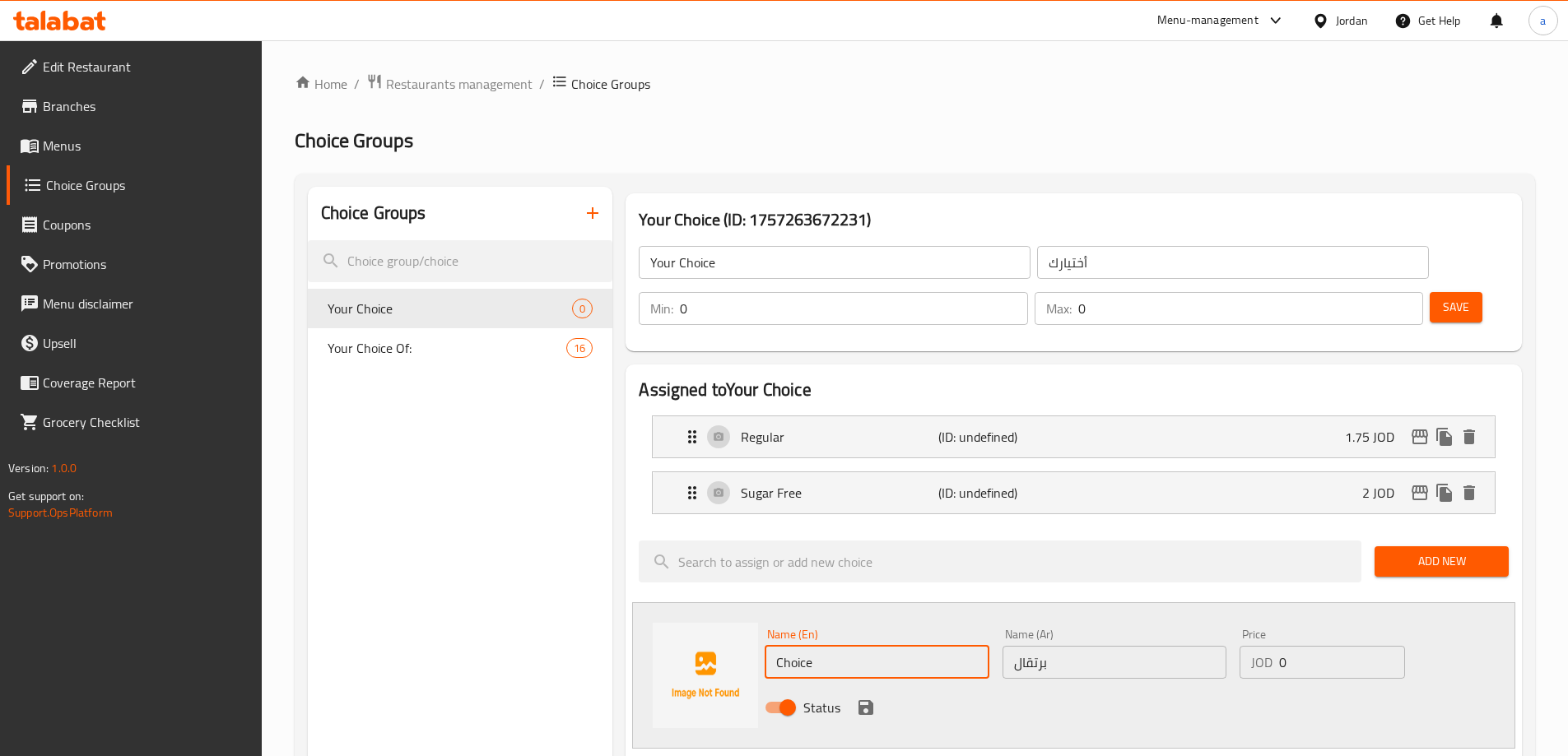
click at [945, 646] on input "Choice" at bounding box center [876, 662] width 224 height 33
type input "Orange"
click at [1336, 646] on input "0" at bounding box center [1341, 662] width 125 height 33
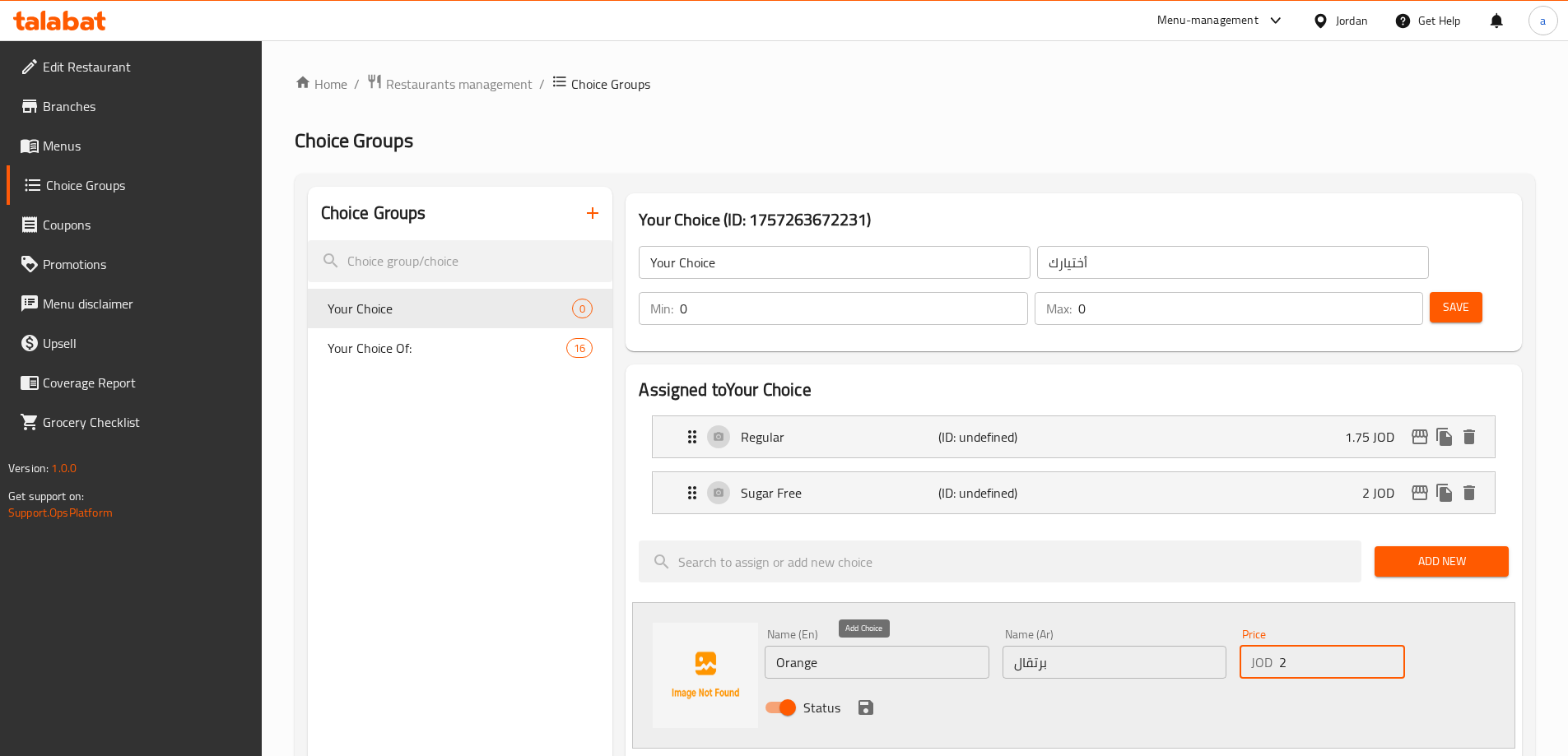
type input "2"
click at [859, 700] on icon "save" at bounding box center [865, 707] width 14 height 14
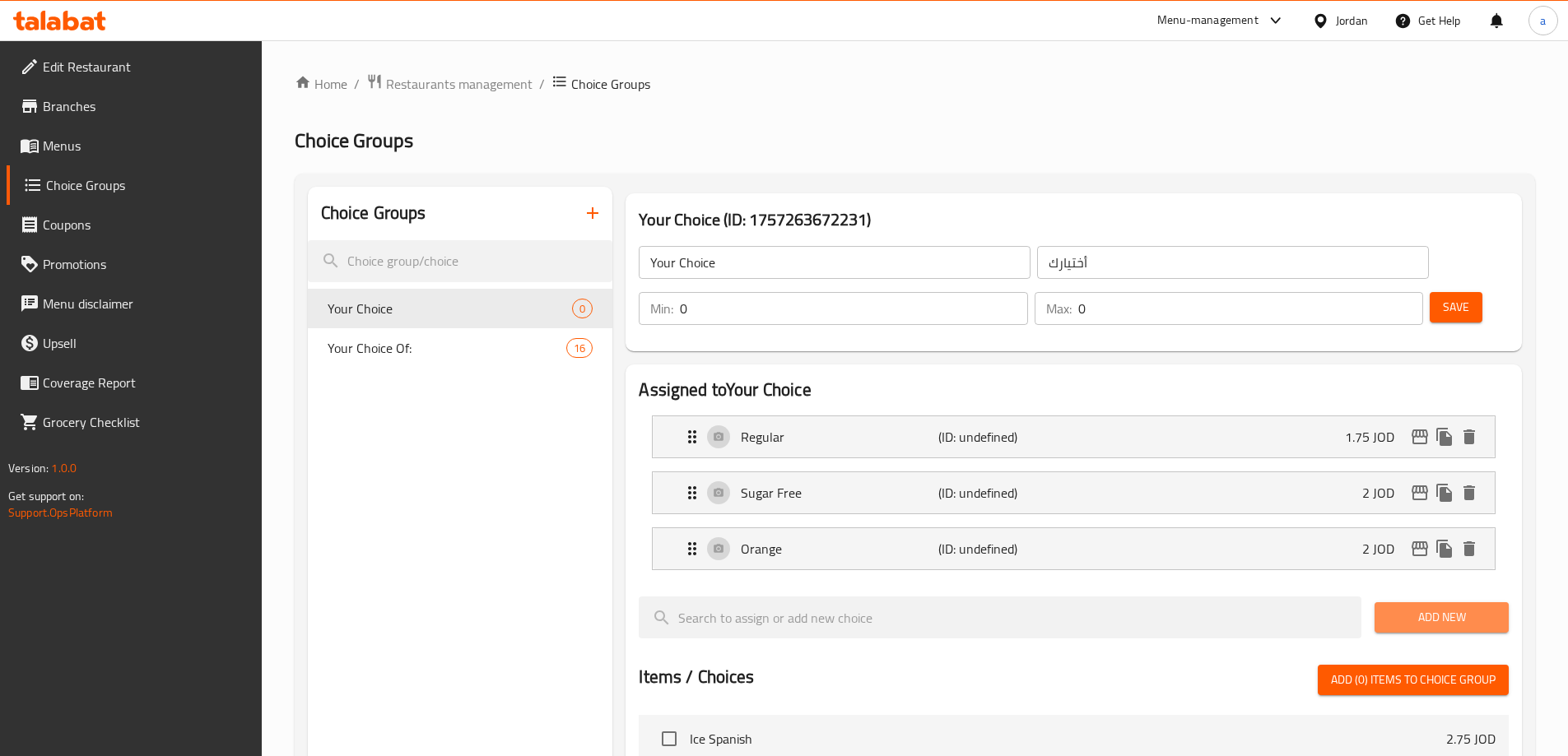
click at [1432, 607] on span "Add New" at bounding box center [1441, 617] width 108 height 20
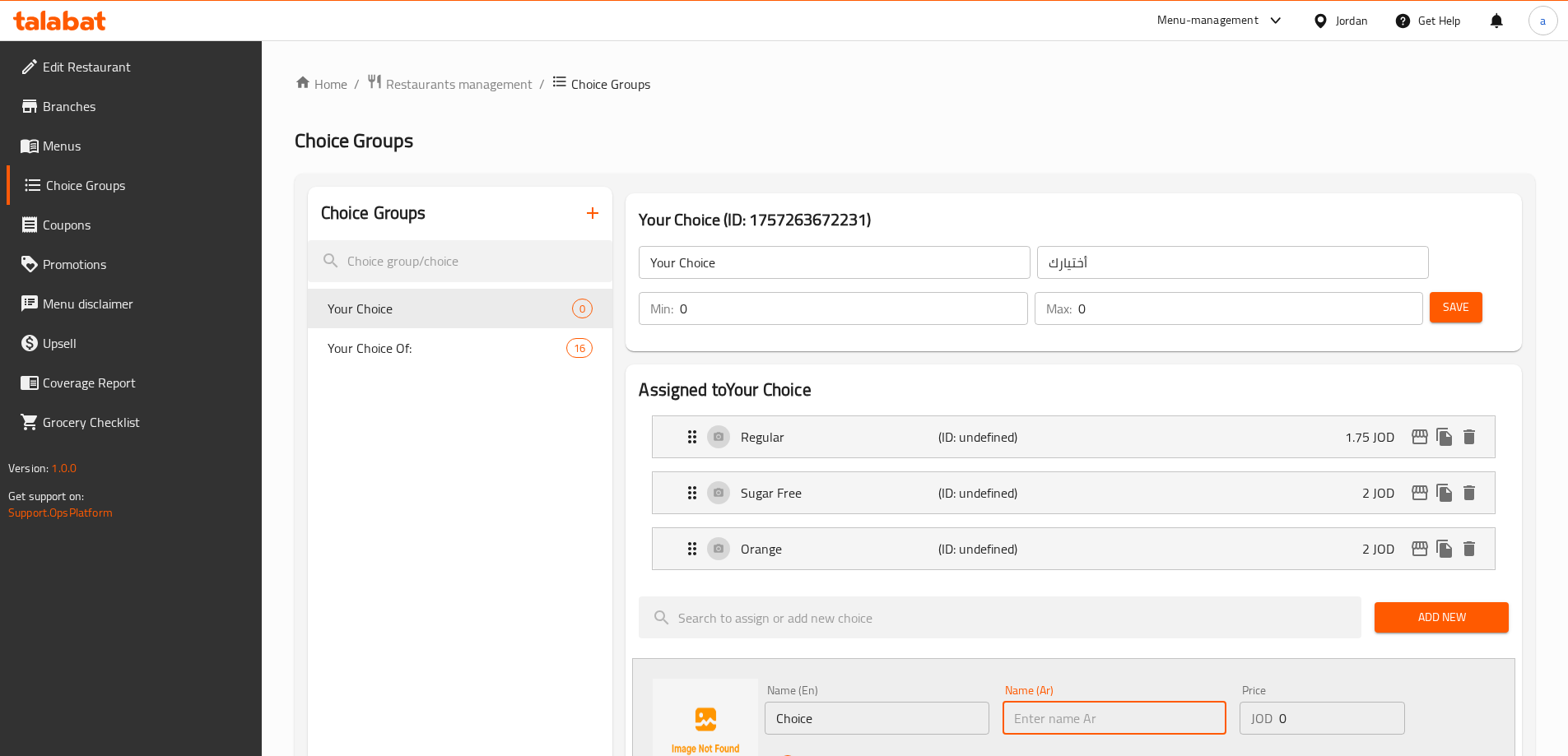
click at [1102, 702] on input "text" at bounding box center [1114, 718] width 224 height 33
paste input "بطيخ"
type input "بطيخ"
click at [921, 702] on input "Choice" at bounding box center [876, 718] width 224 height 33
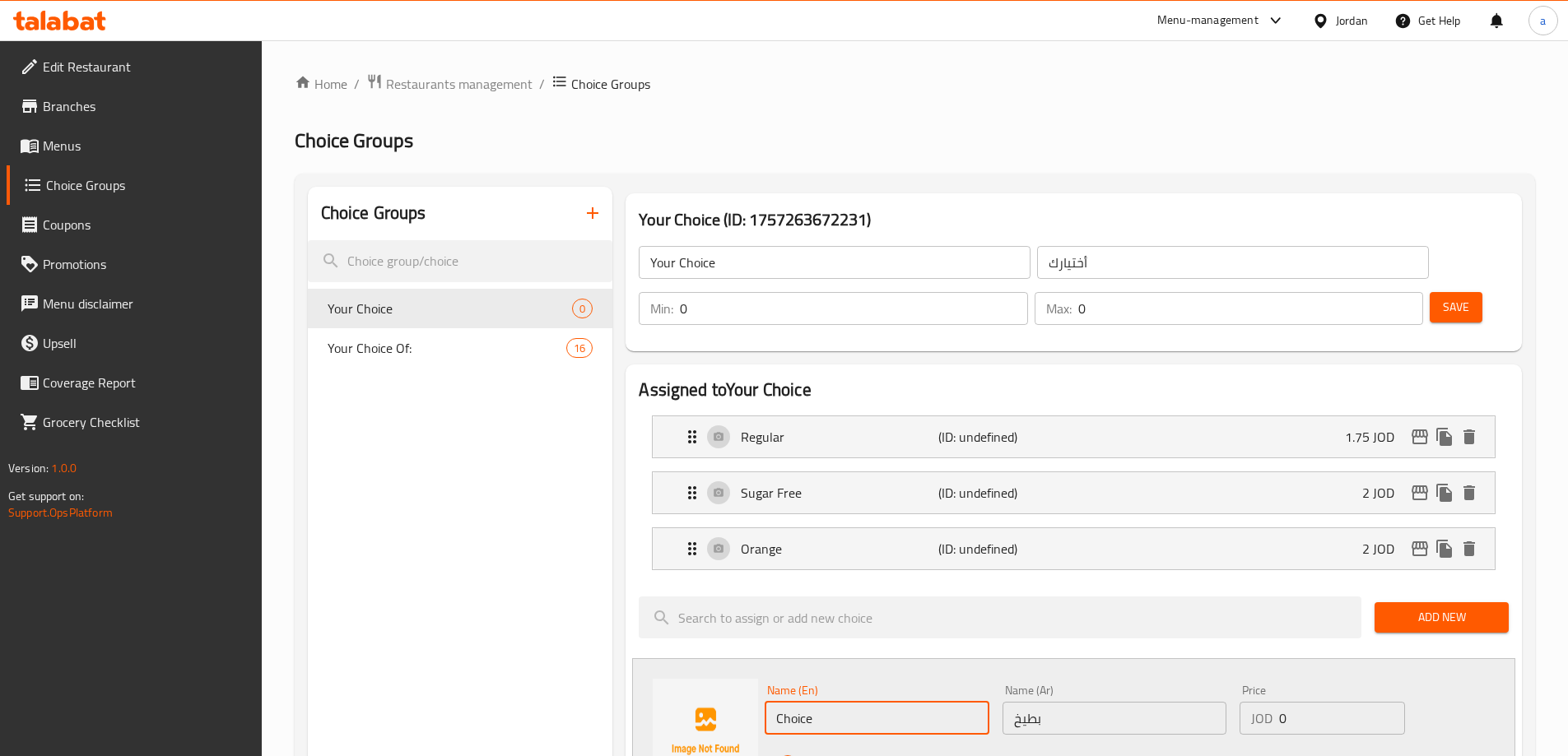
click at [921, 702] on input "Choice" at bounding box center [876, 718] width 224 height 33
type input "Watermelon"
click at [1320, 702] on input "0" at bounding box center [1341, 718] width 125 height 33
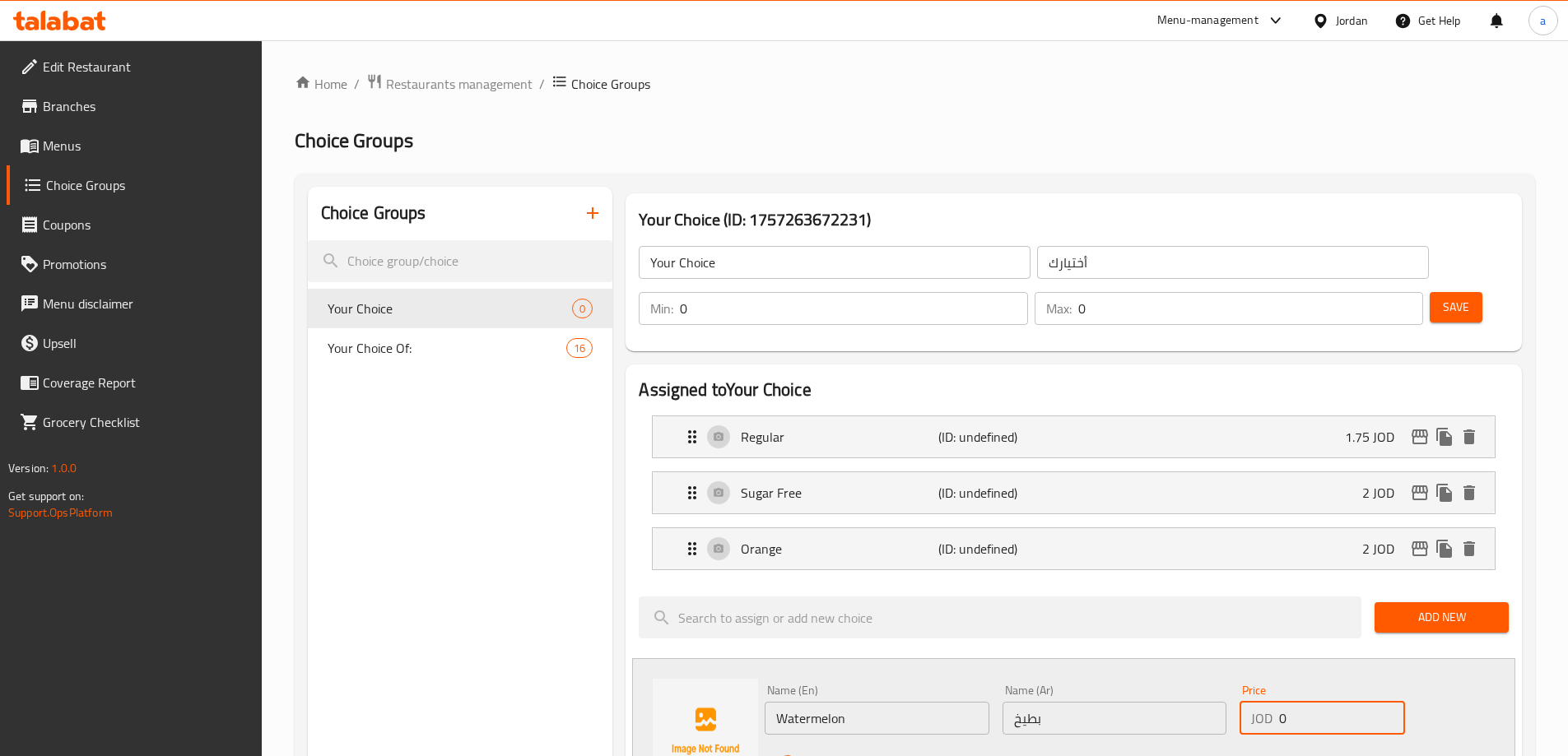
click at [1320, 702] on input "0" at bounding box center [1341, 718] width 125 height 33
type input "2"
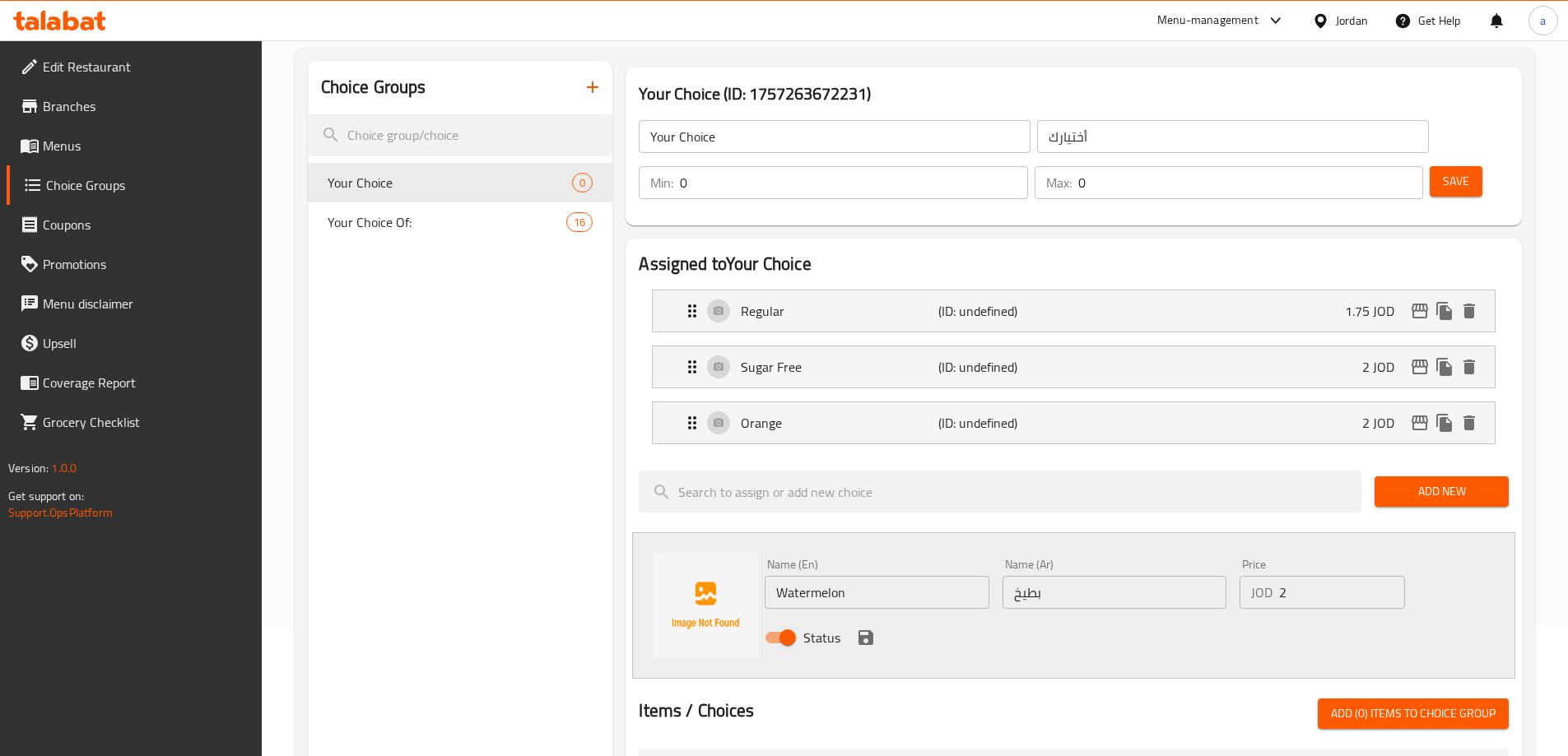
scroll to position [247, 0]
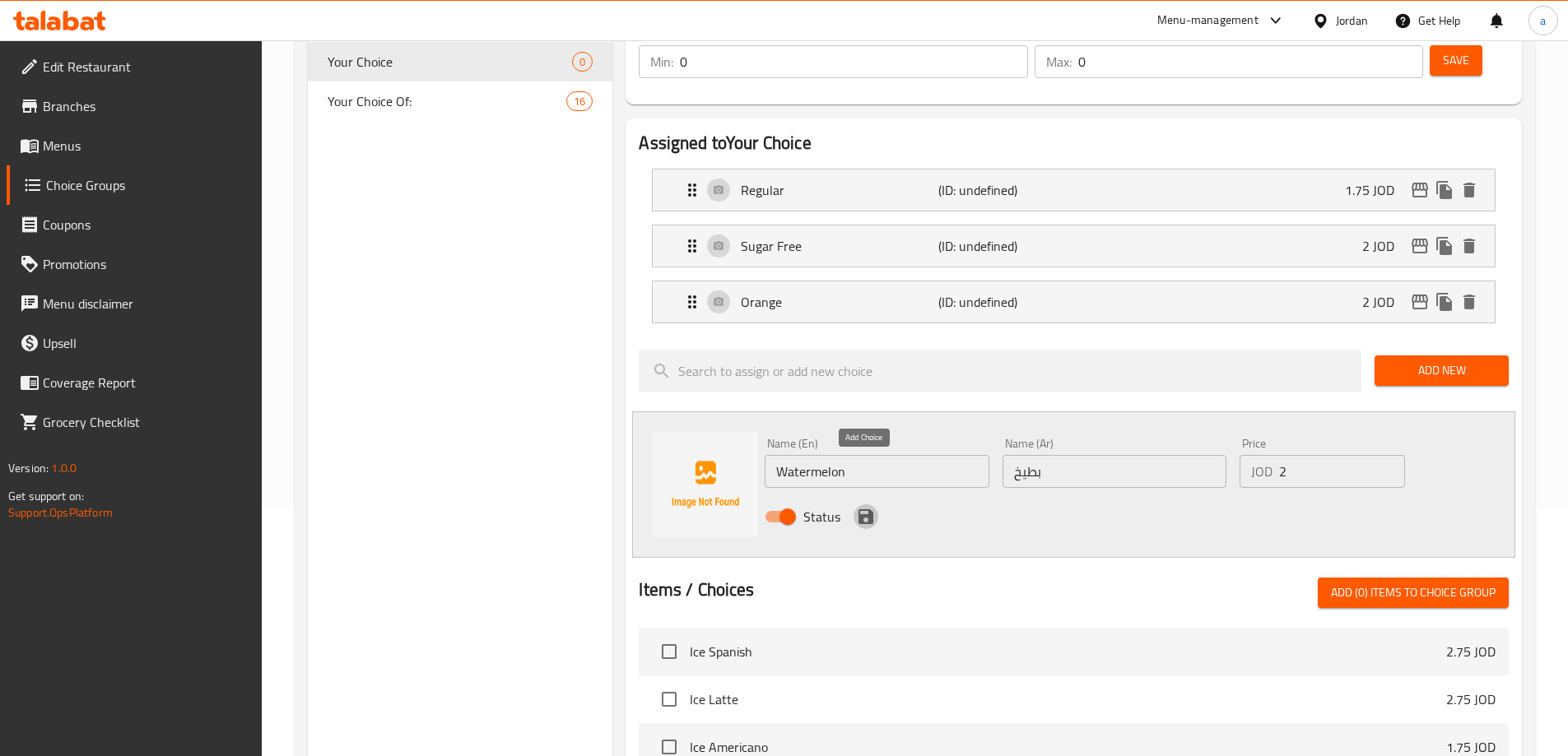
click at [864, 509] on icon "save" at bounding box center [865, 516] width 14 height 14
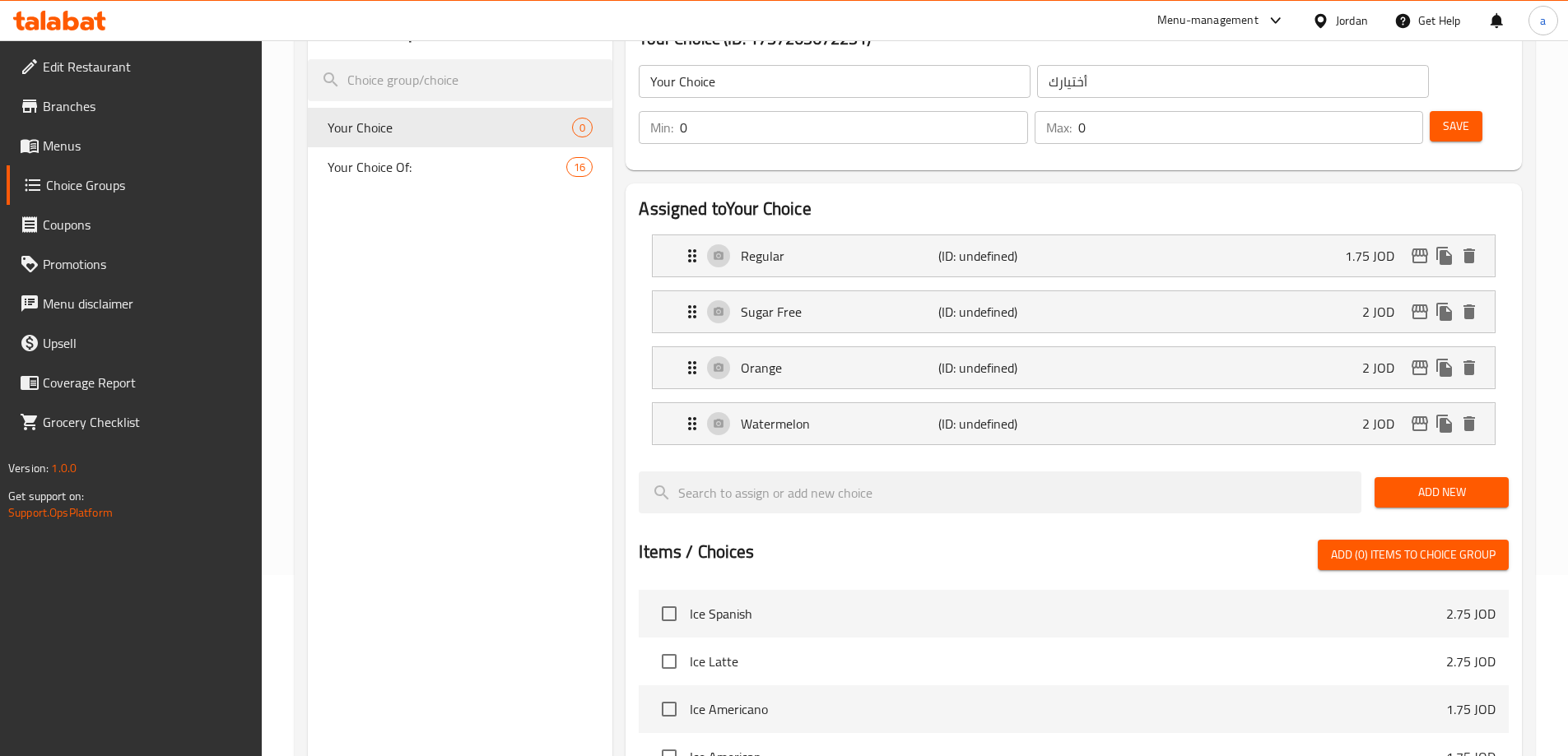
scroll to position [0, 0]
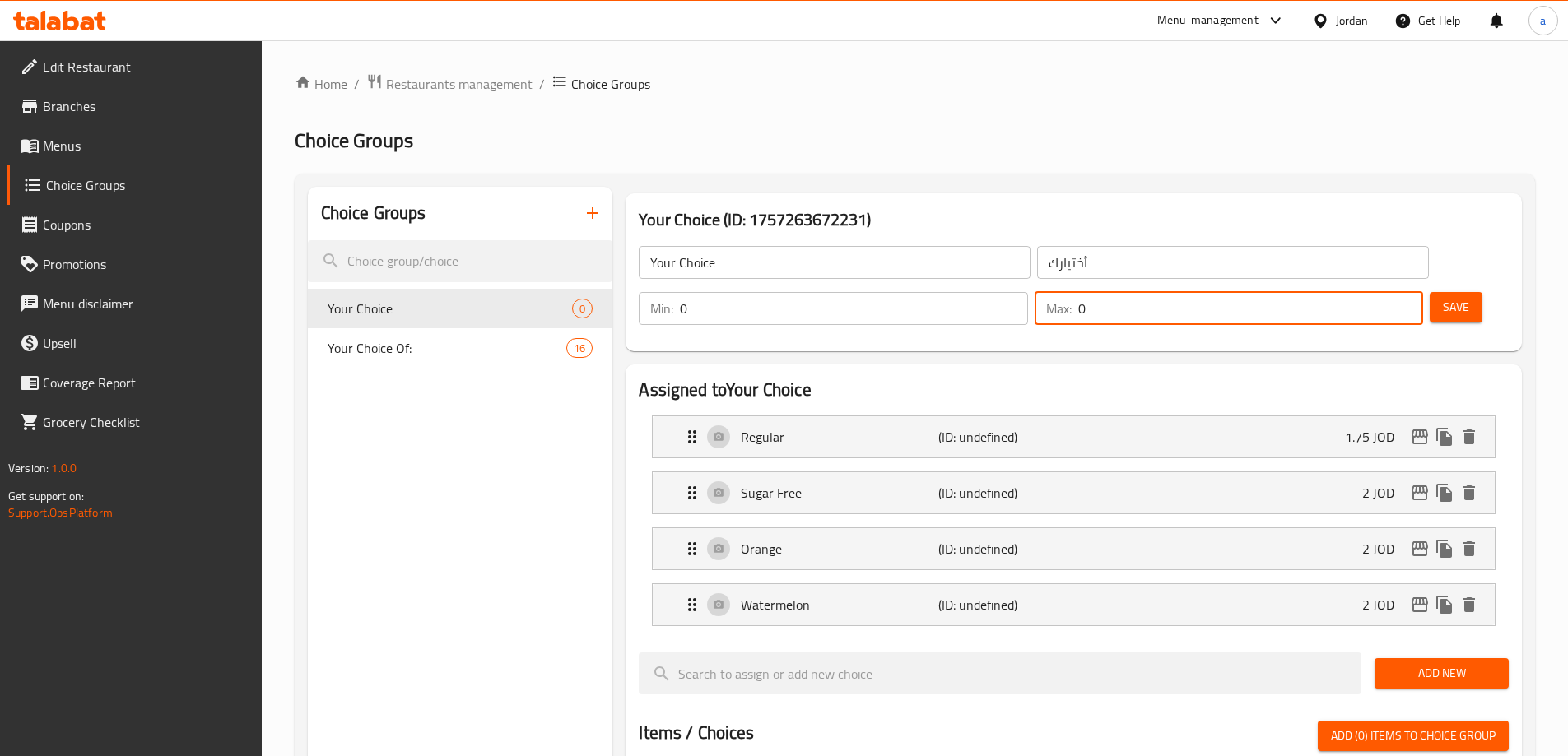
click at [1365, 292] on input "0" at bounding box center [1250, 308] width 345 height 33
type input "1"
click at [1027, 292] on input "0" at bounding box center [853, 308] width 347 height 33
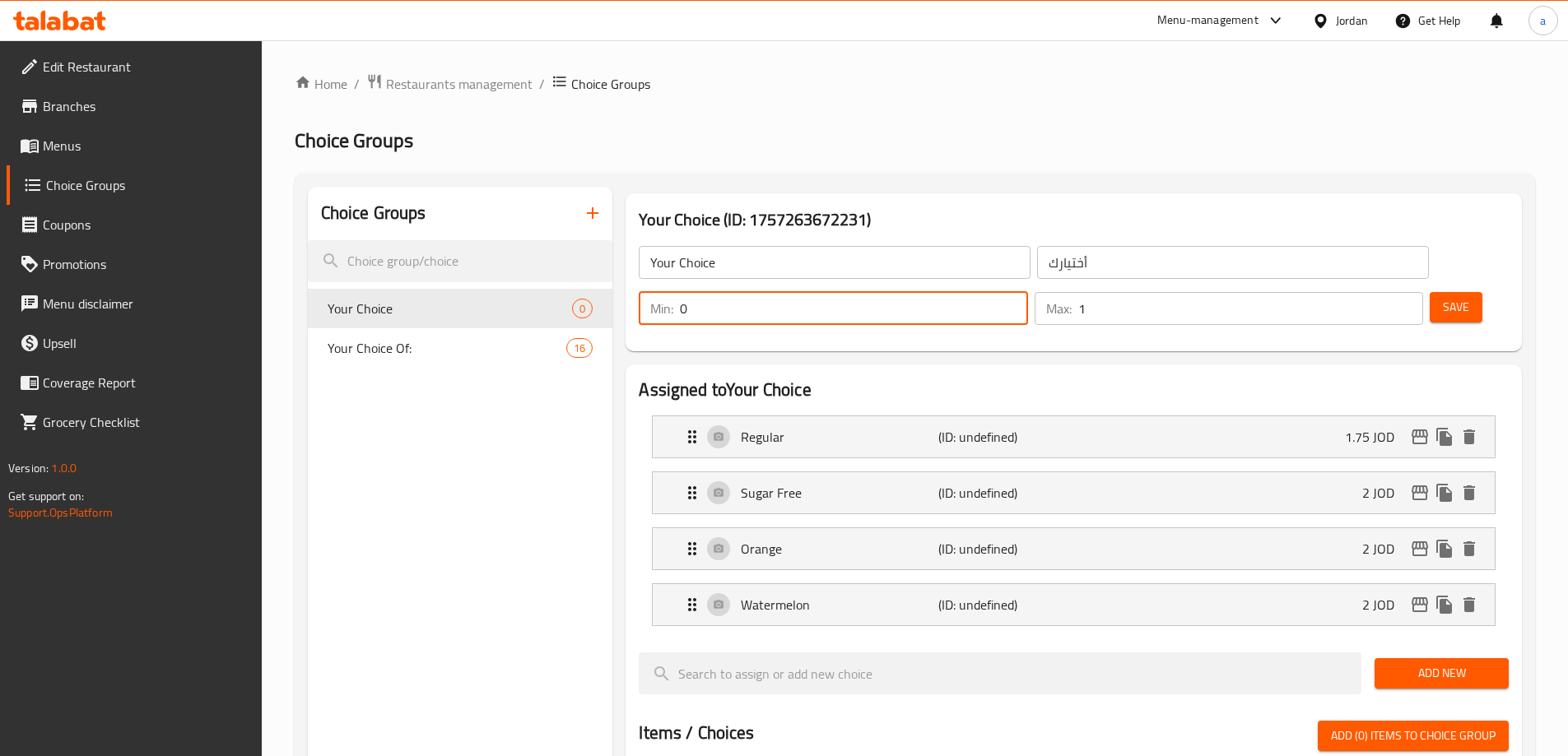
click at [1027, 292] on input "0" at bounding box center [853, 308] width 347 height 33
type input "1"
click at [1443, 297] on span "Save" at bounding box center [1456, 307] width 26 height 20
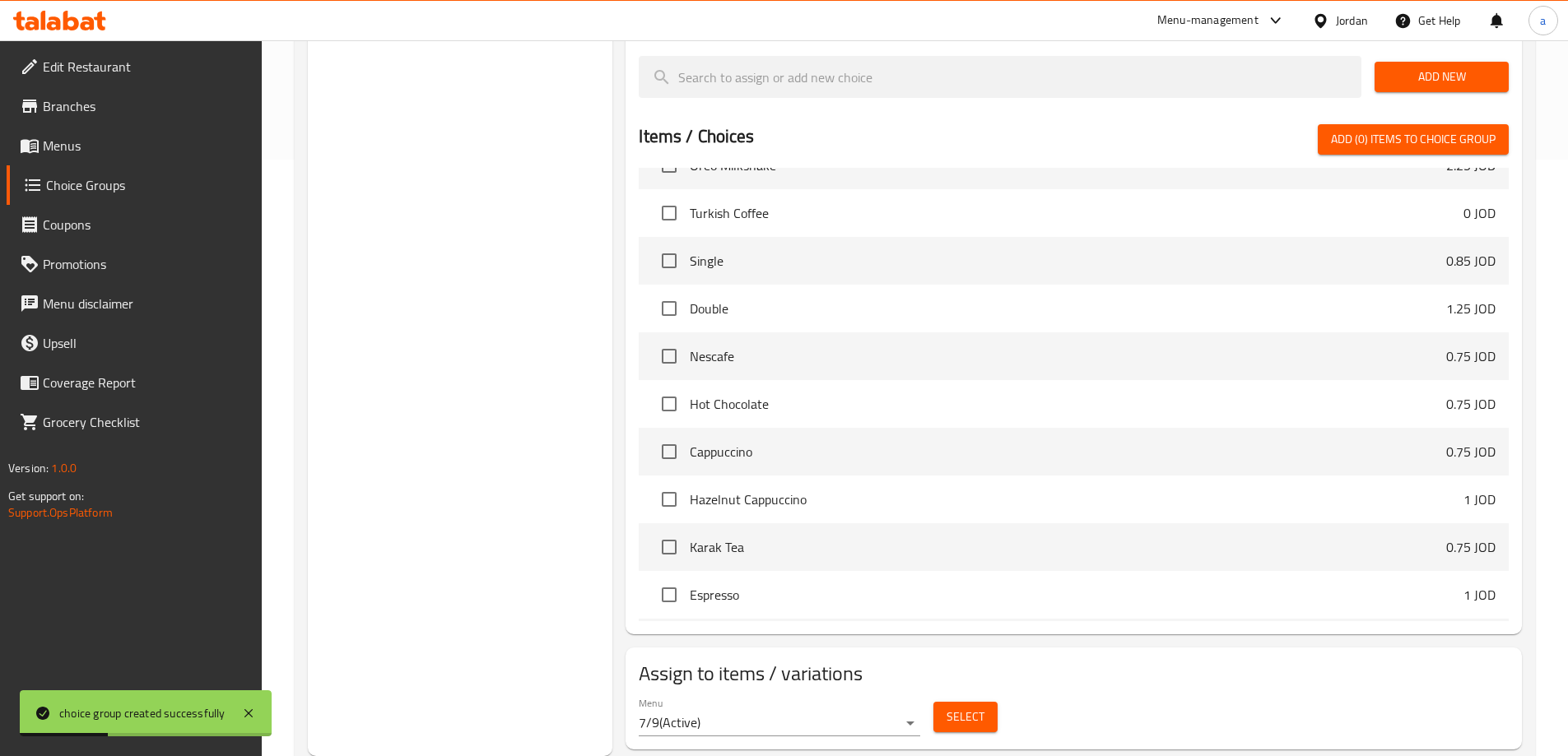
scroll to position [1399, 0]
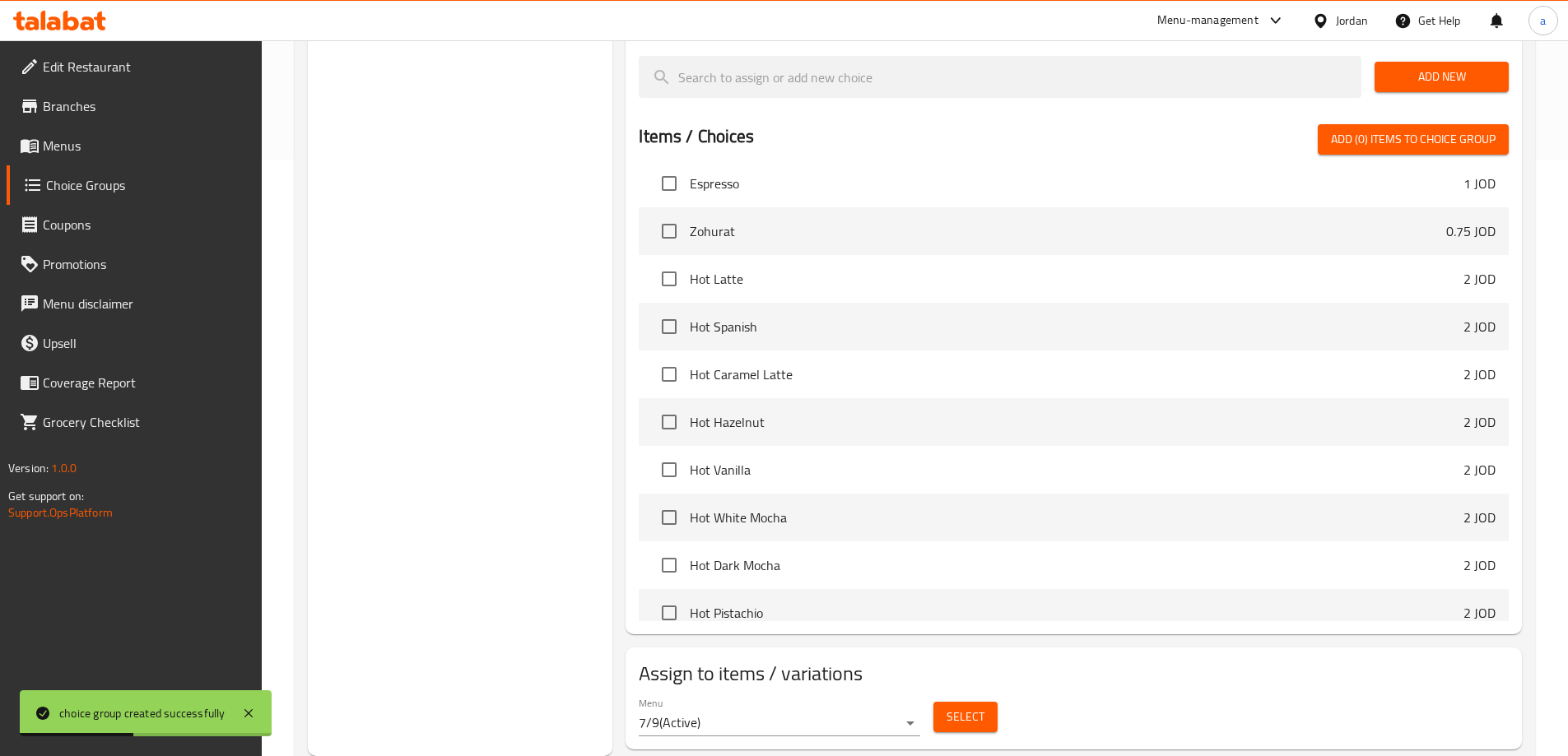
click at [952, 707] on span "Select" at bounding box center [965, 717] width 37 height 20
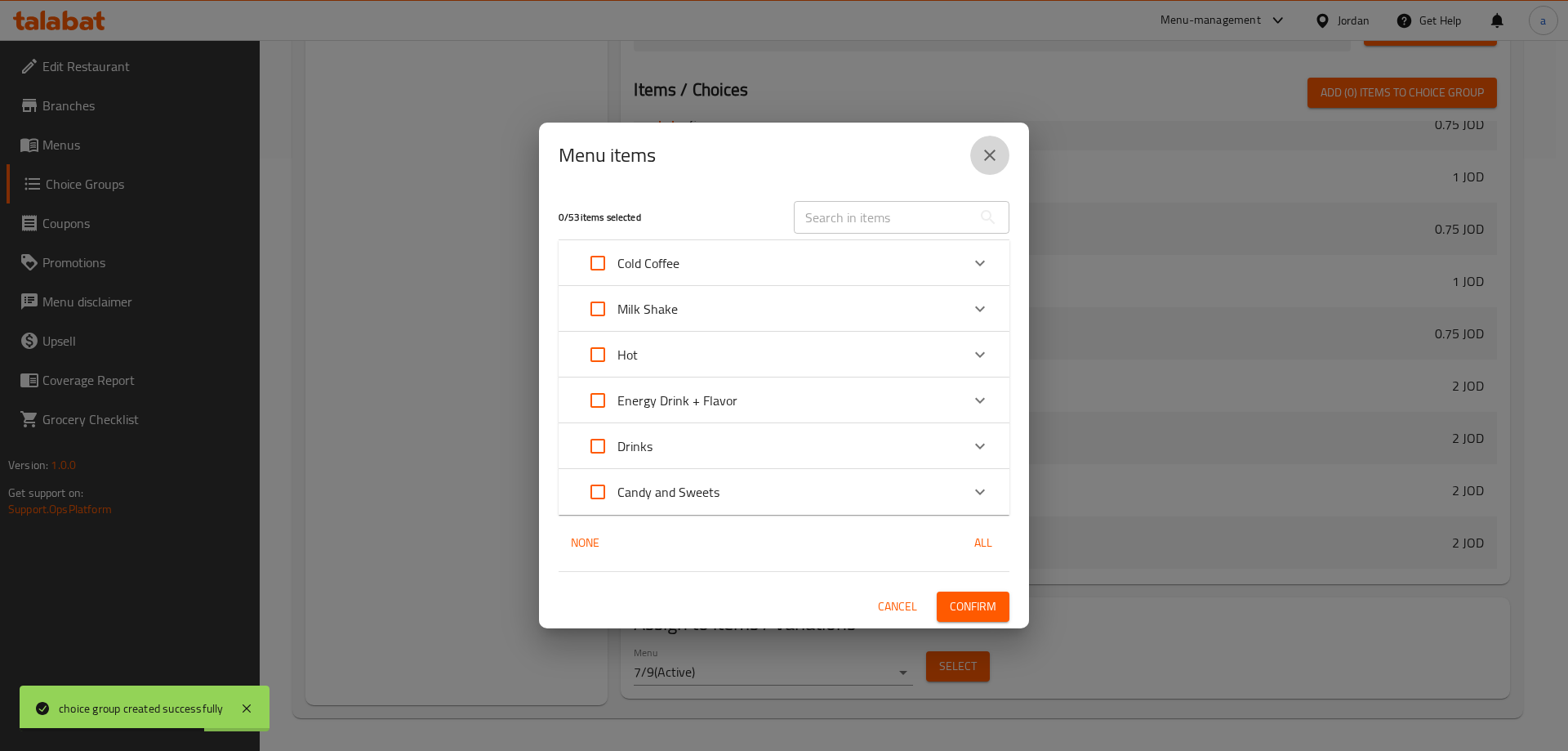
click at [982, 145] on button "close" at bounding box center [990, 155] width 39 height 39
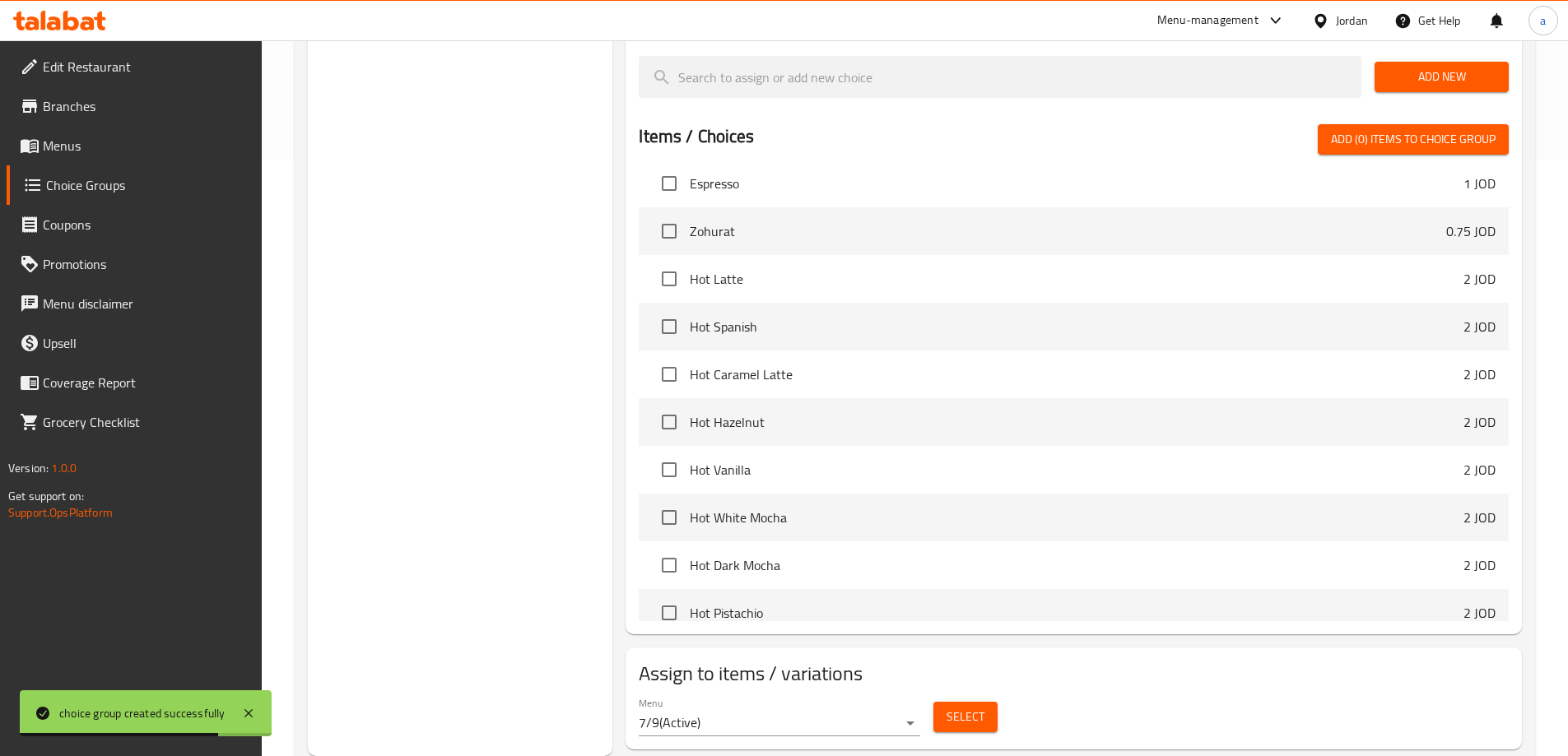
scroll to position [988, 0]
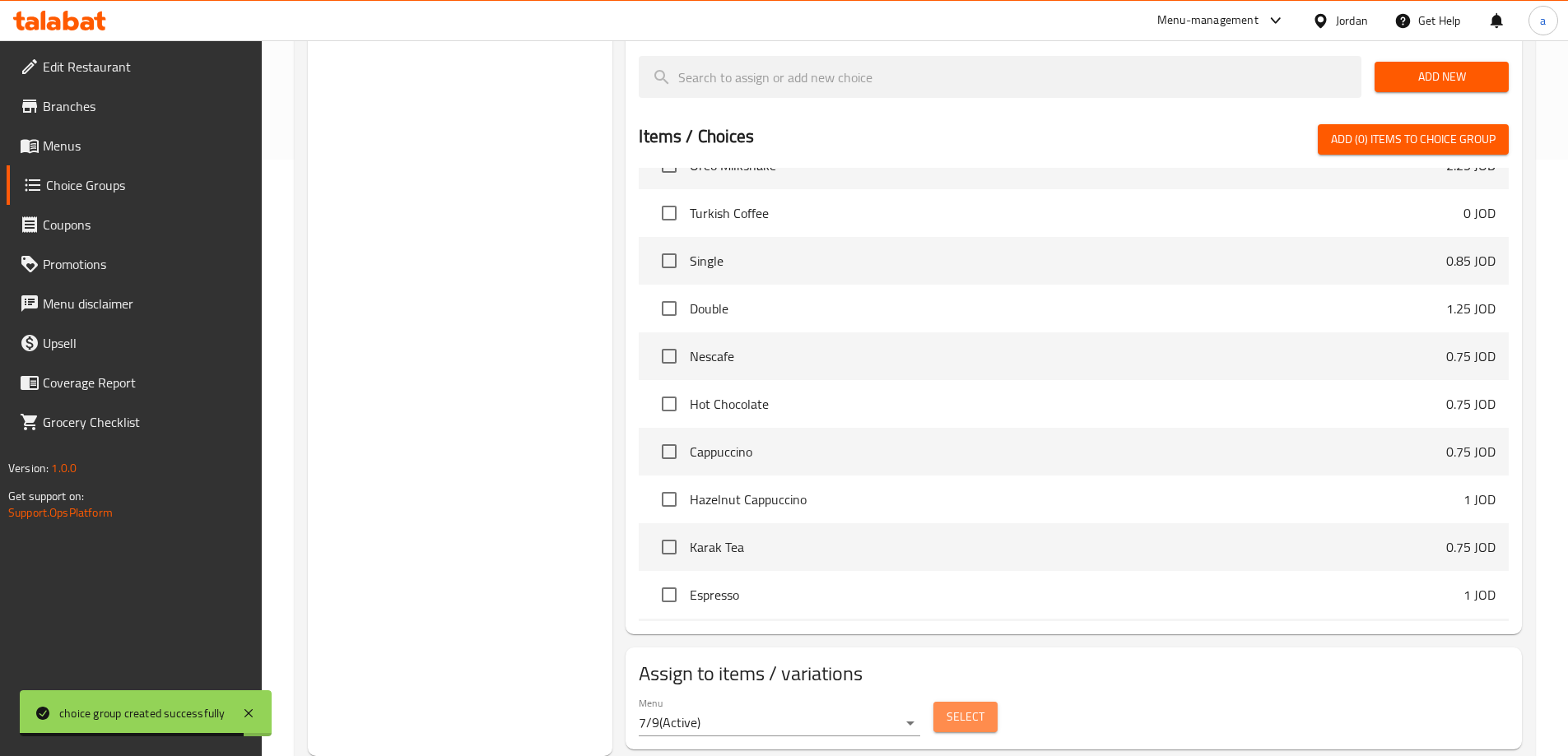
click at [955, 707] on span "Select" at bounding box center [965, 717] width 37 height 20
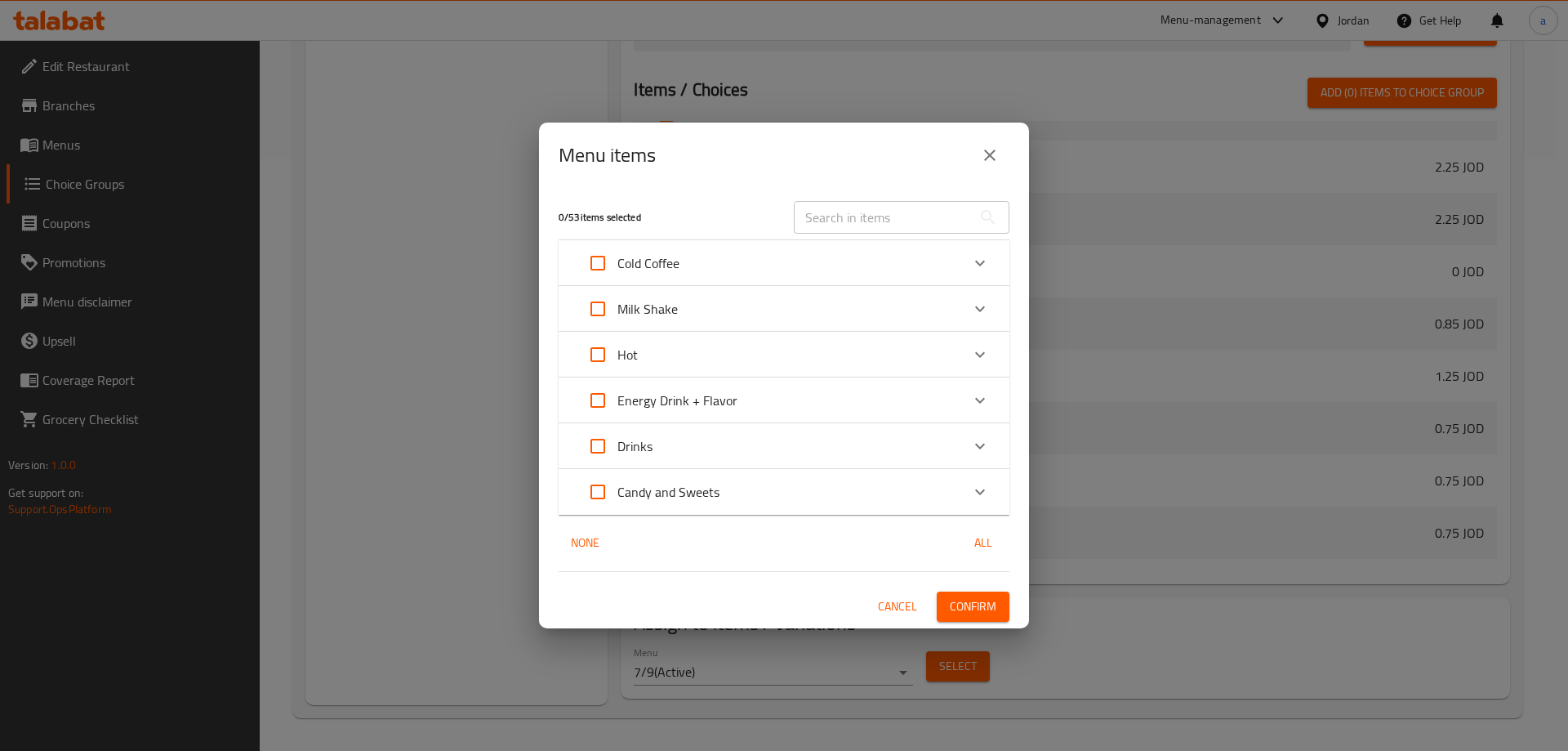
click at [834, 390] on div "Energy Drink + Flavor" at bounding box center [769, 400] width 382 height 39
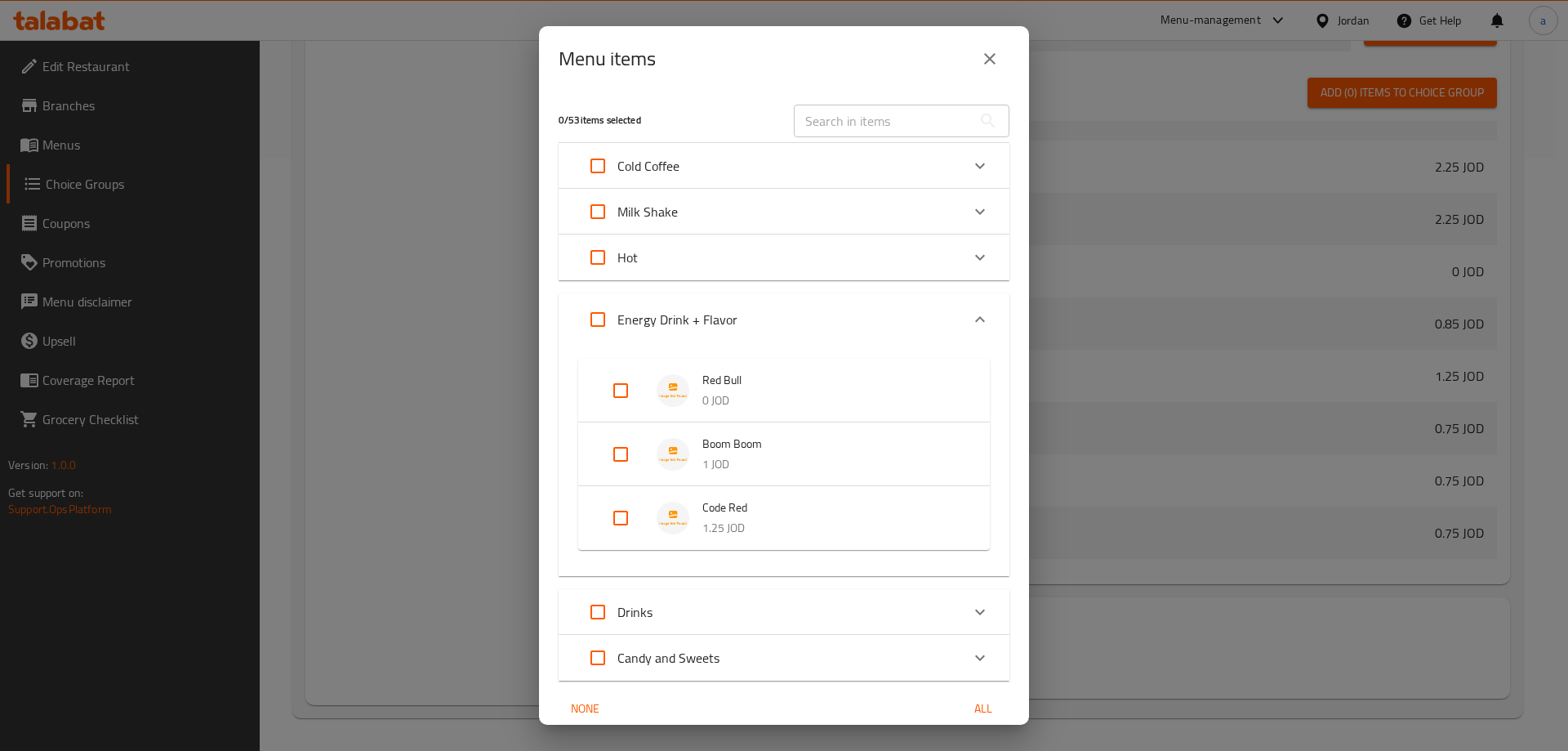
click at [615, 381] on input "Expand" at bounding box center [620, 391] width 39 height 39
click at [622, 381] on input "Expand" at bounding box center [620, 391] width 39 height 39
click at [1215, 652] on div "Menu items 0 / 53 items selected ​ Cold Coffee Ice Spanish 2.75 JOD Ice Latte 2…" at bounding box center [784, 376] width 1568 height 751
click at [987, 62] on icon "close" at bounding box center [990, 59] width 12 height 12
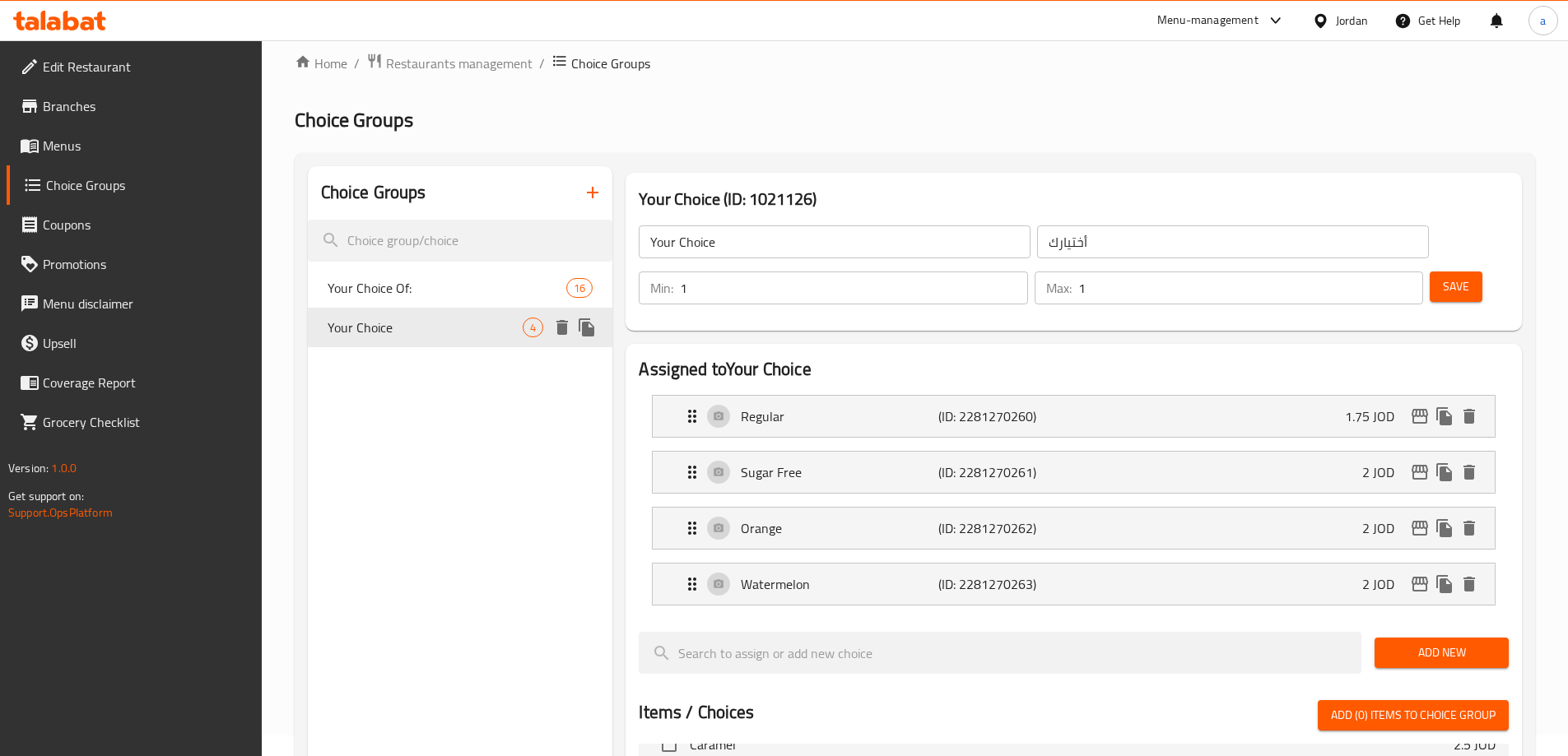
scroll to position [0, 0]
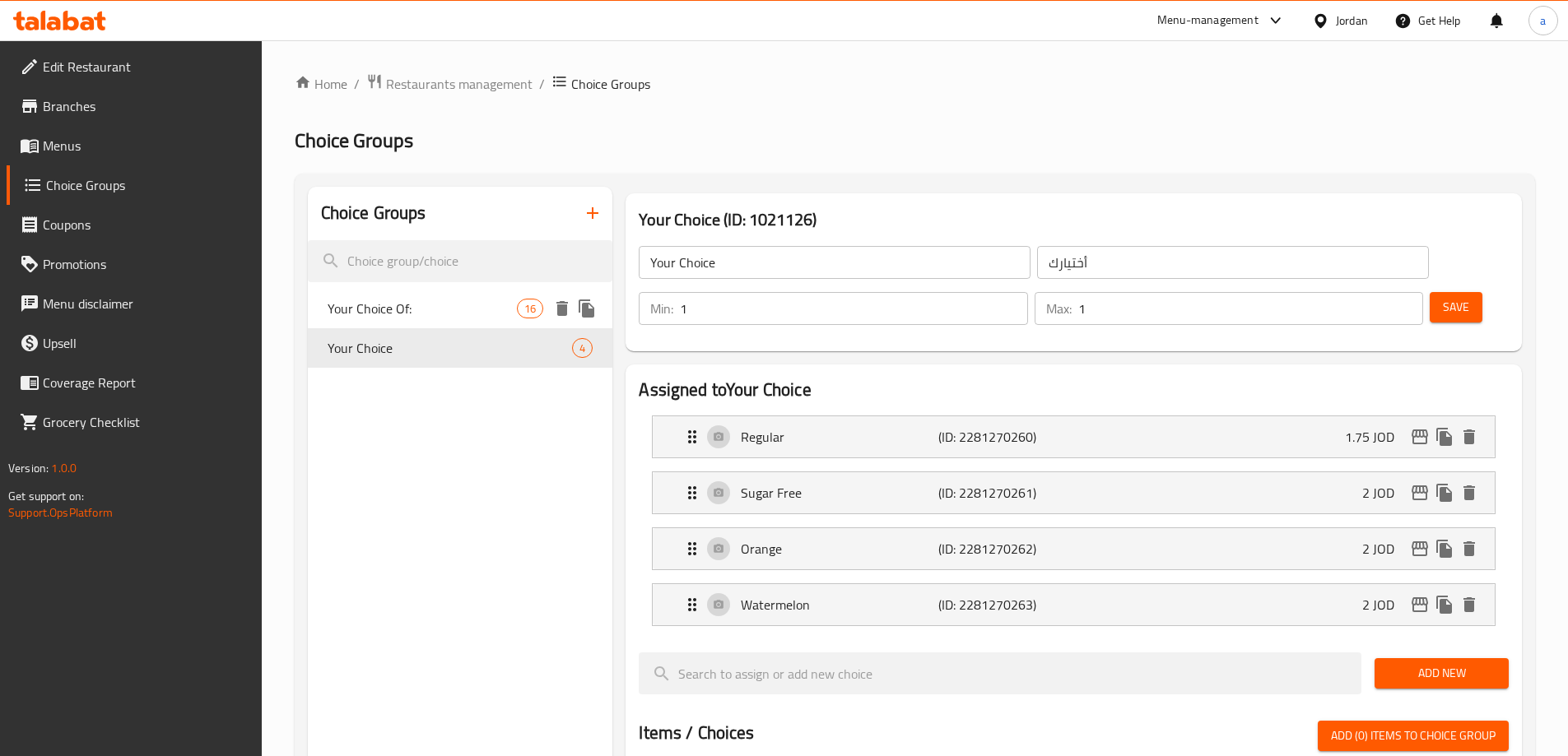
click at [442, 324] on div "Your Choice Of: 16" at bounding box center [460, 308] width 306 height 39
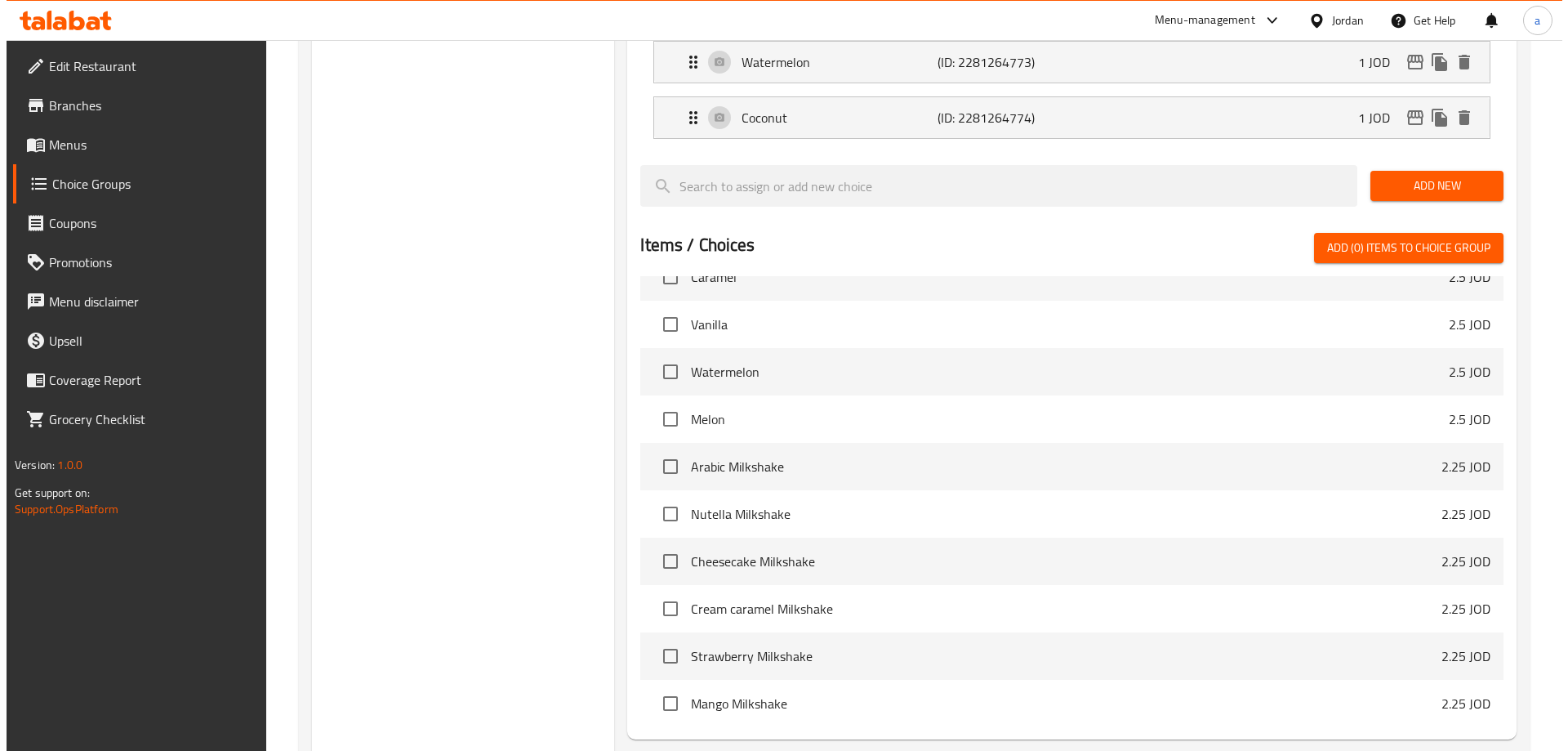
scroll to position [1225, 0]
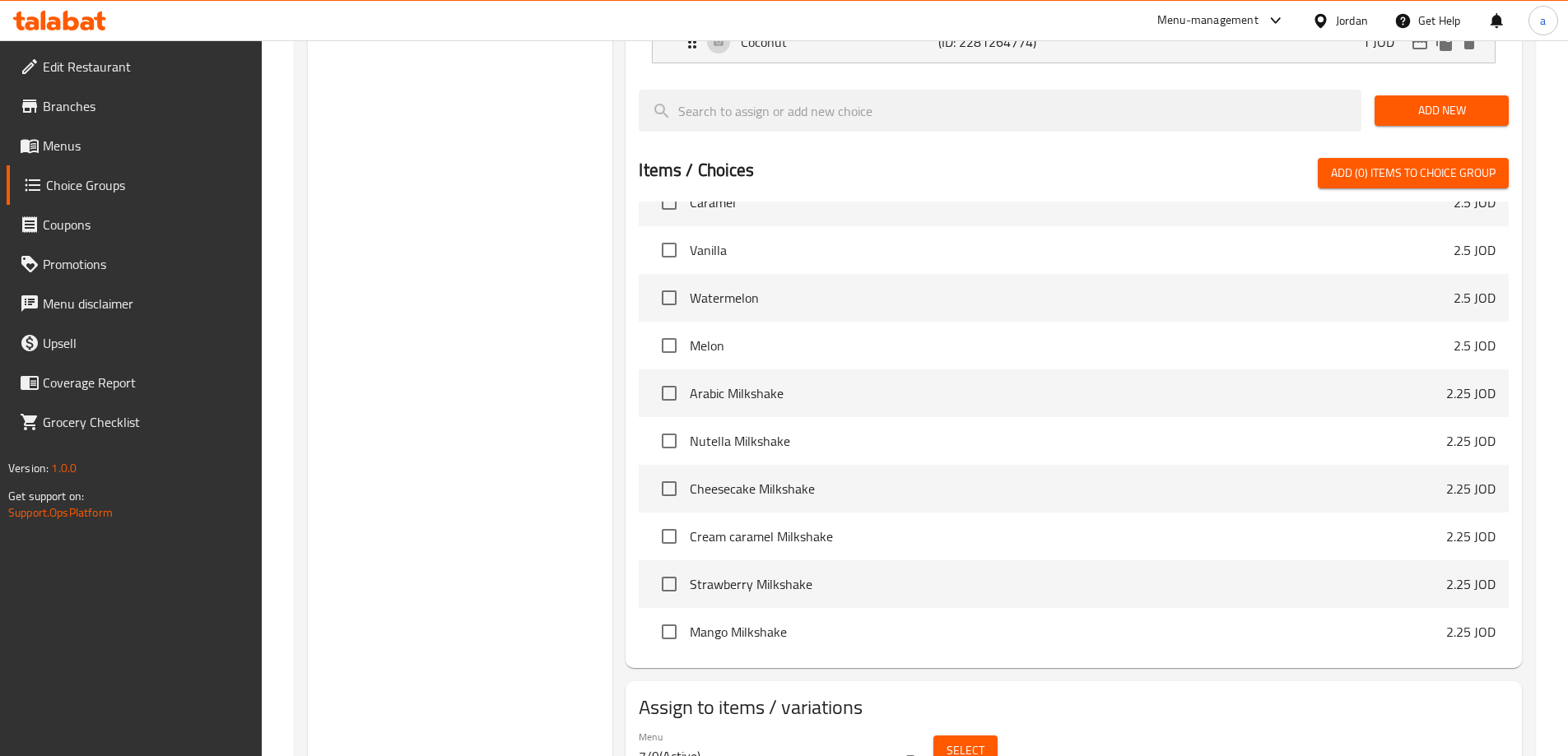
click at [969, 741] on span "Select" at bounding box center [965, 751] width 37 height 20
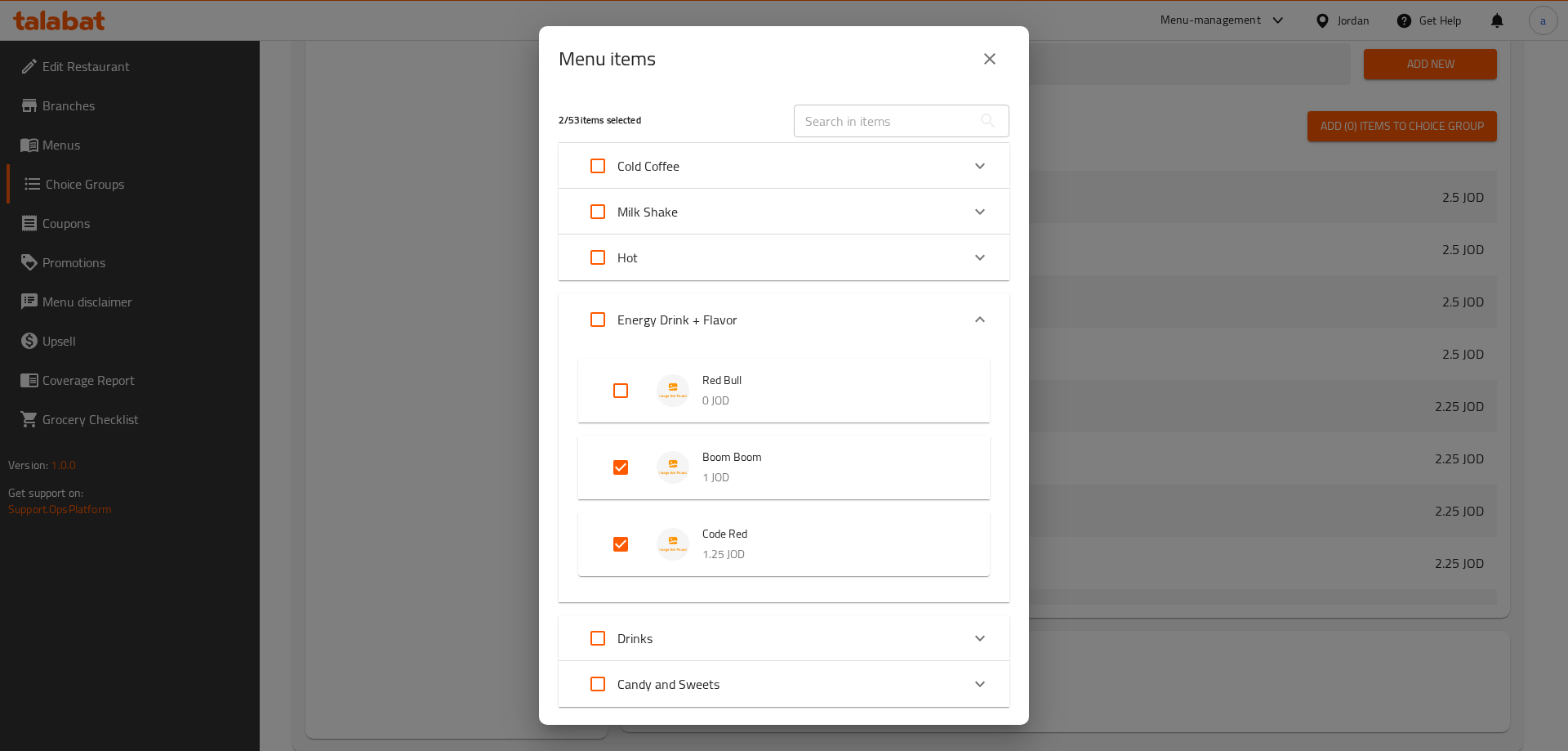
click at [620, 382] on input "Expand" at bounding box center [620, 391] width 39 height 39
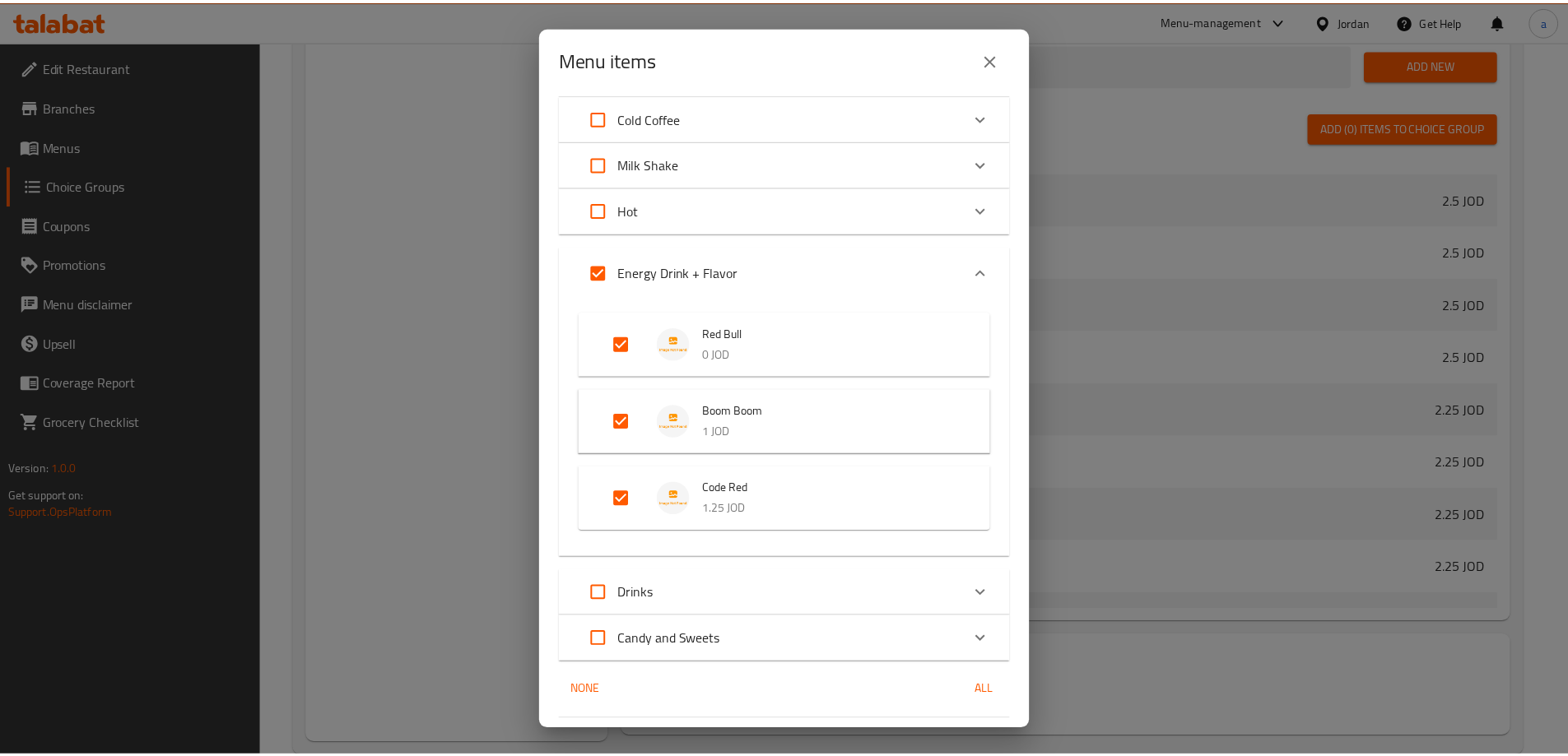
scroll to position [96, 0]
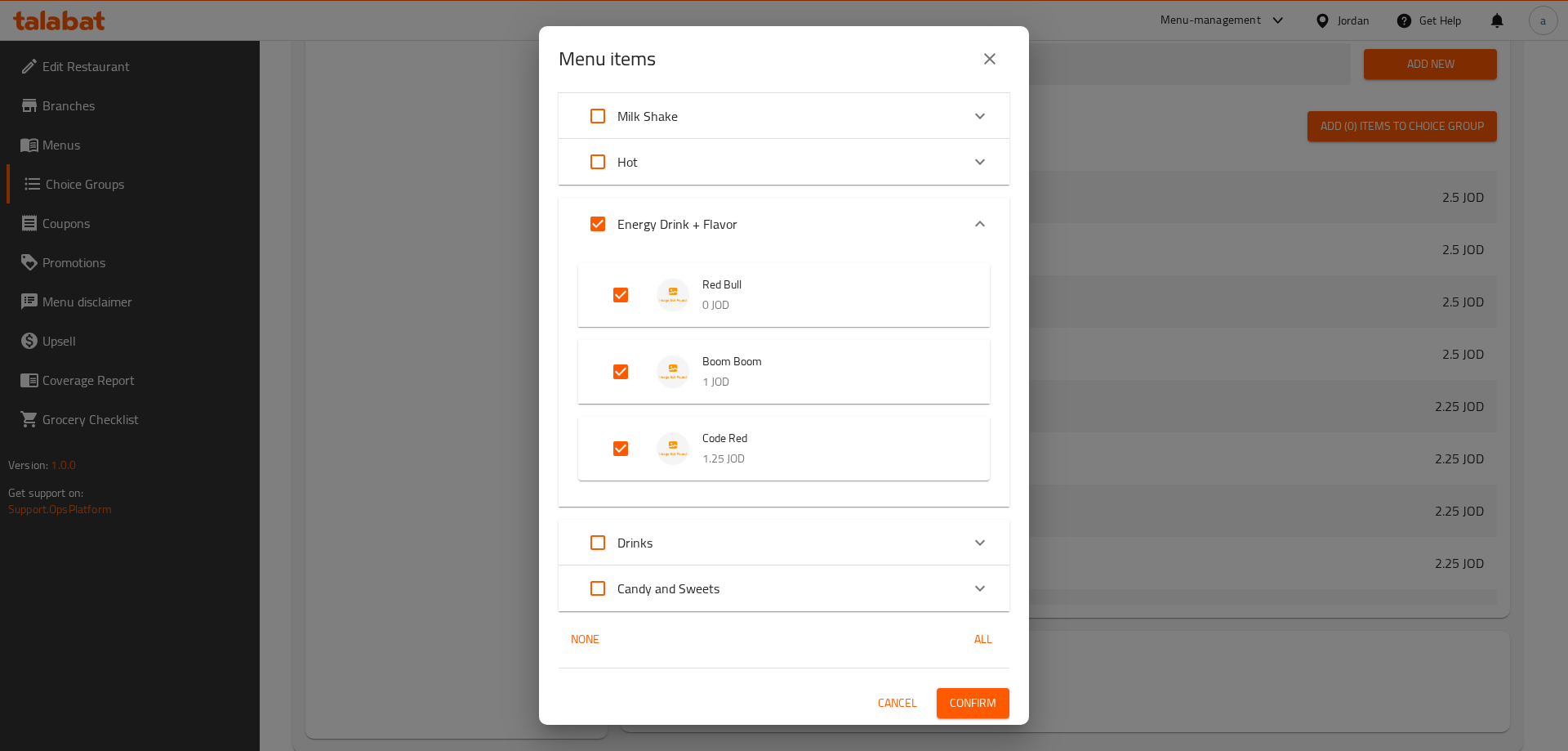
click at [964, 700] on span "Confirm" at bounding box center [973, 703] width 46 height 20
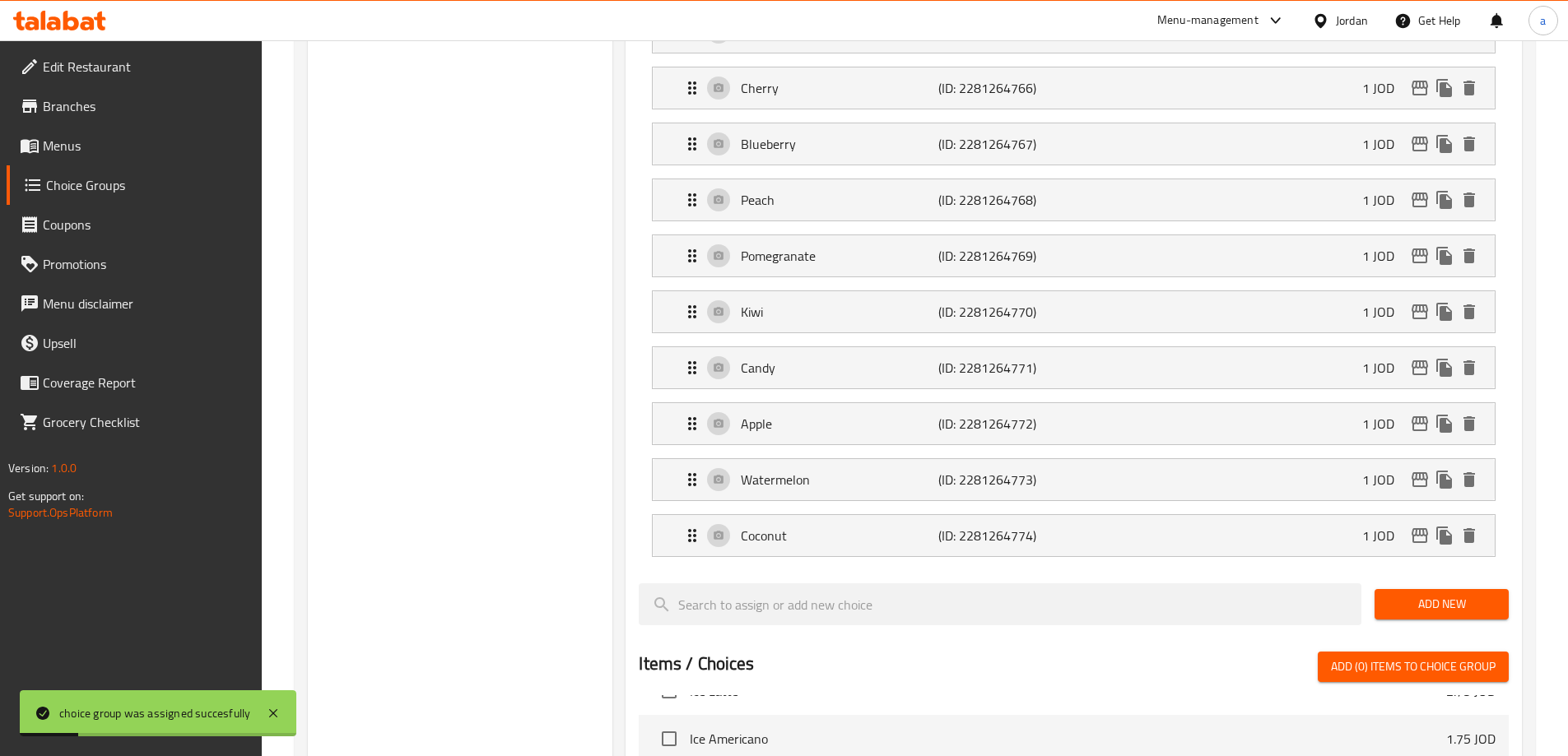
scroll to position [247, 0]
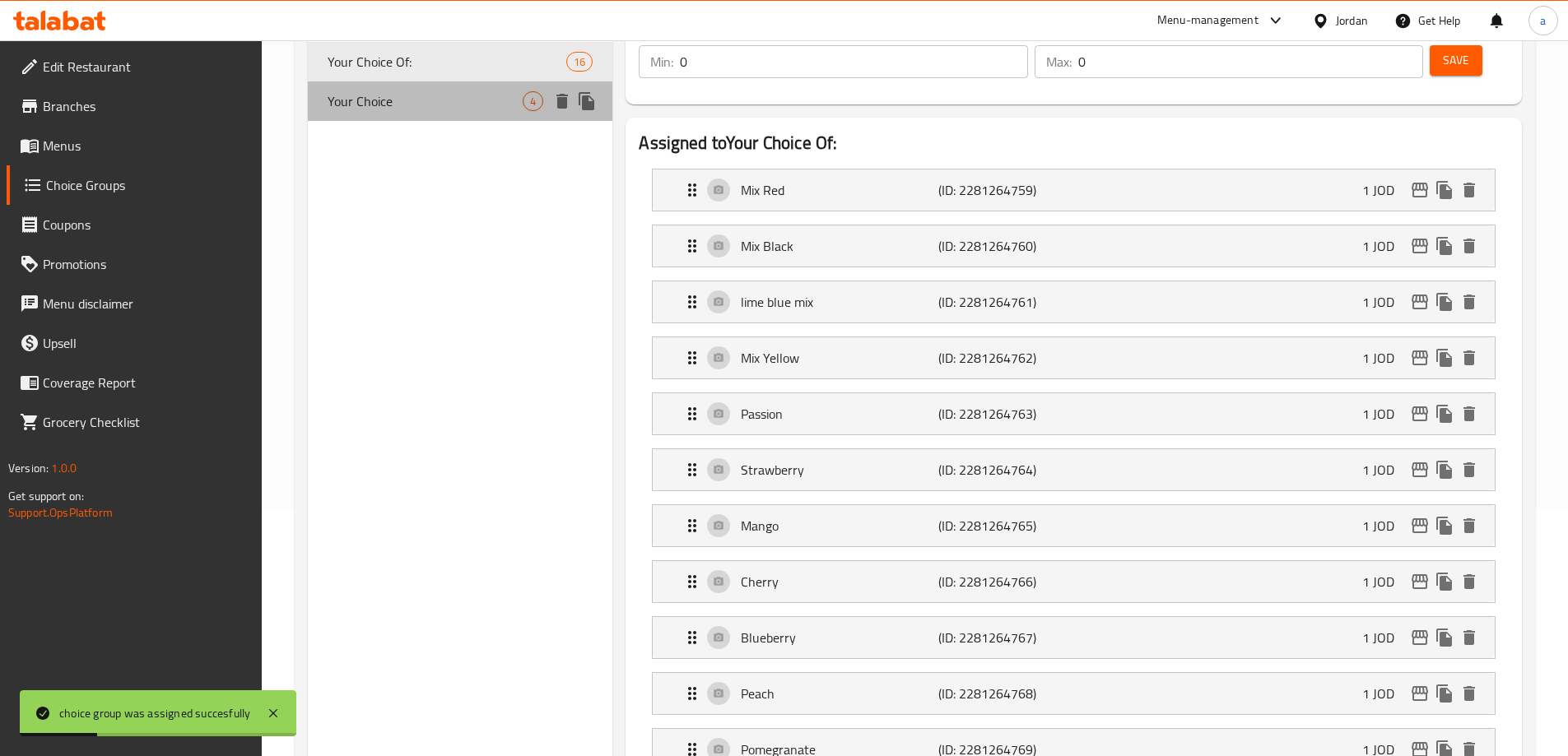
click at [422, 91] on span "Your Choice" at bounding box center [426, 100] width 196 height 20
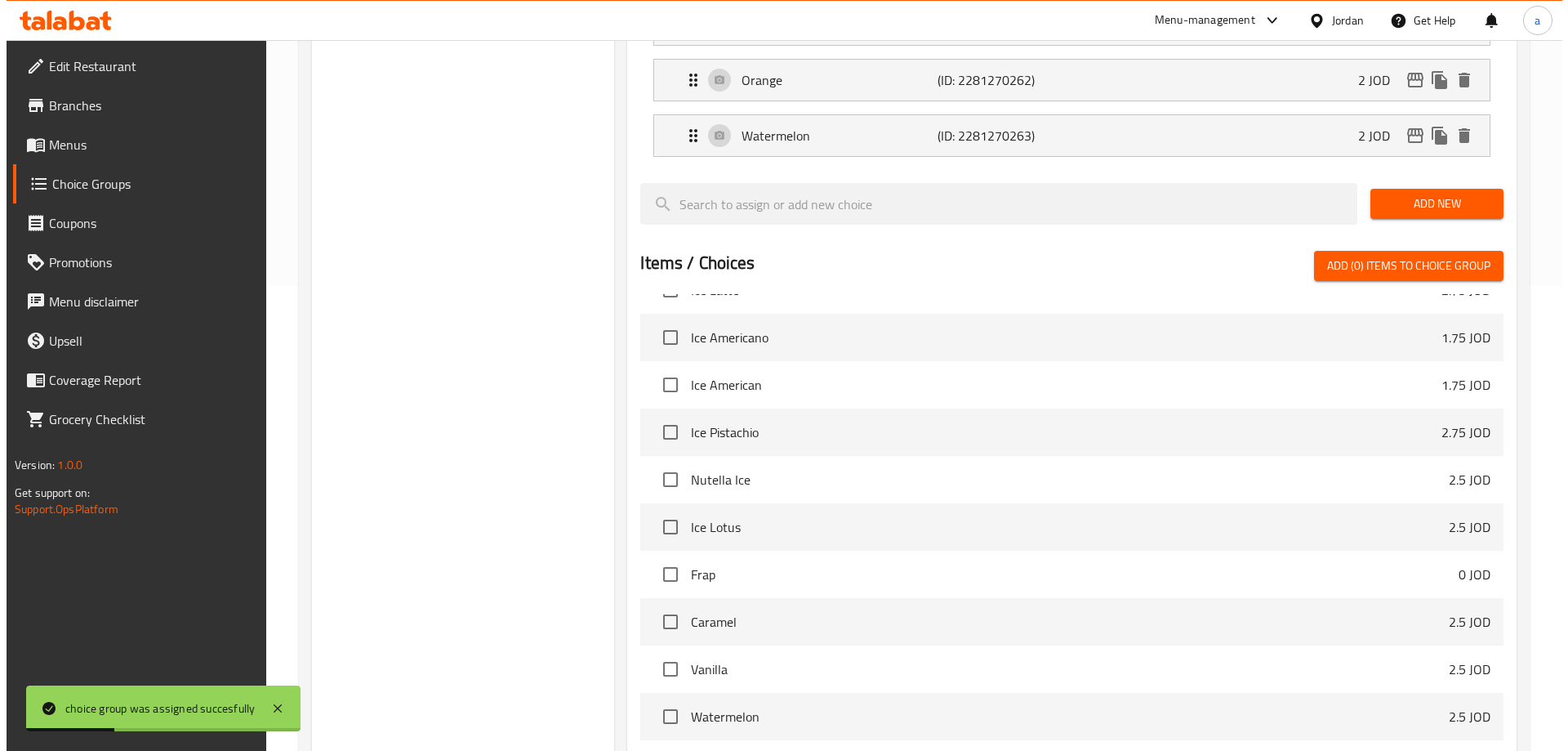
scroll to position [572, 0]
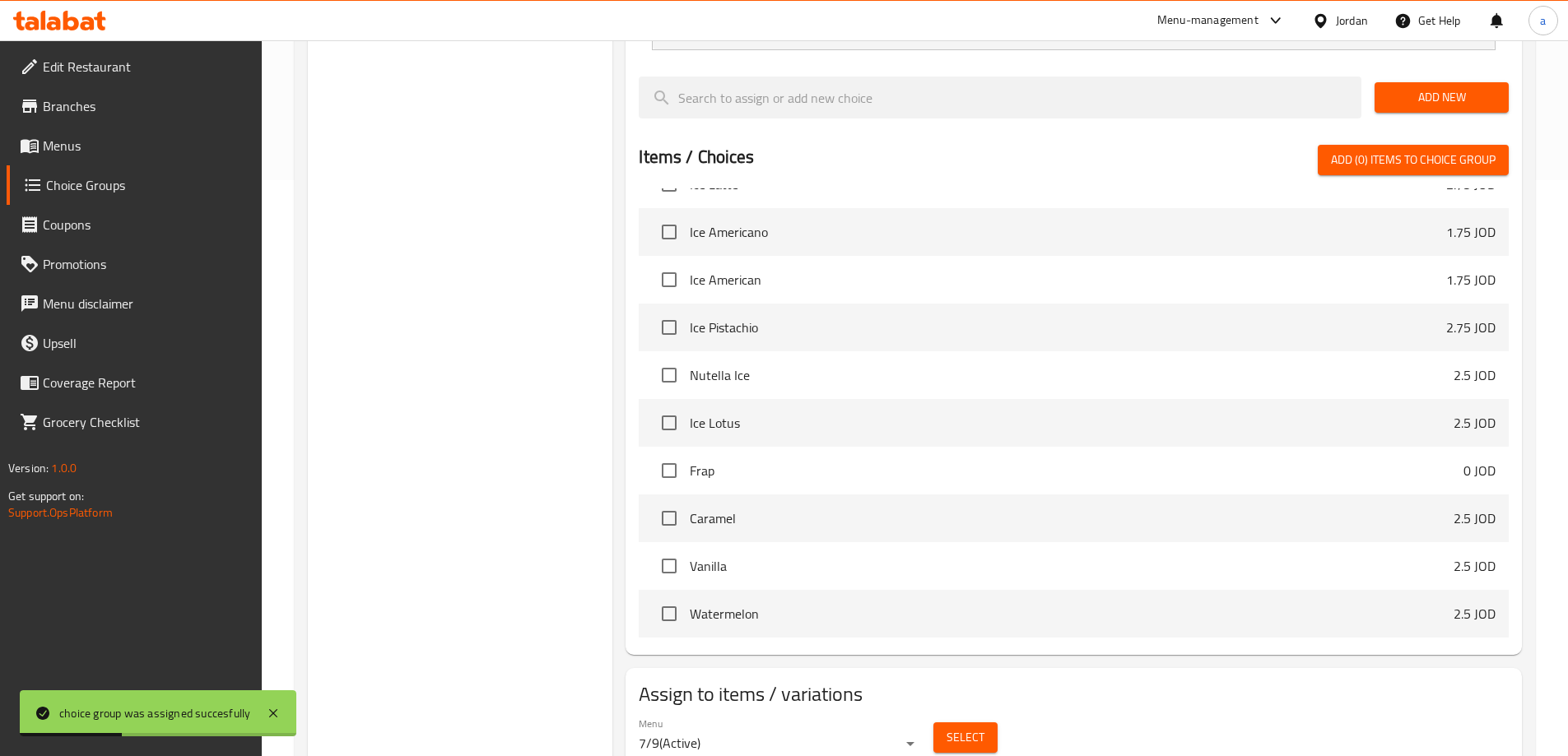
click at [983, 727] on span "Select" at bounding box center [965, 737] width 37 height 20
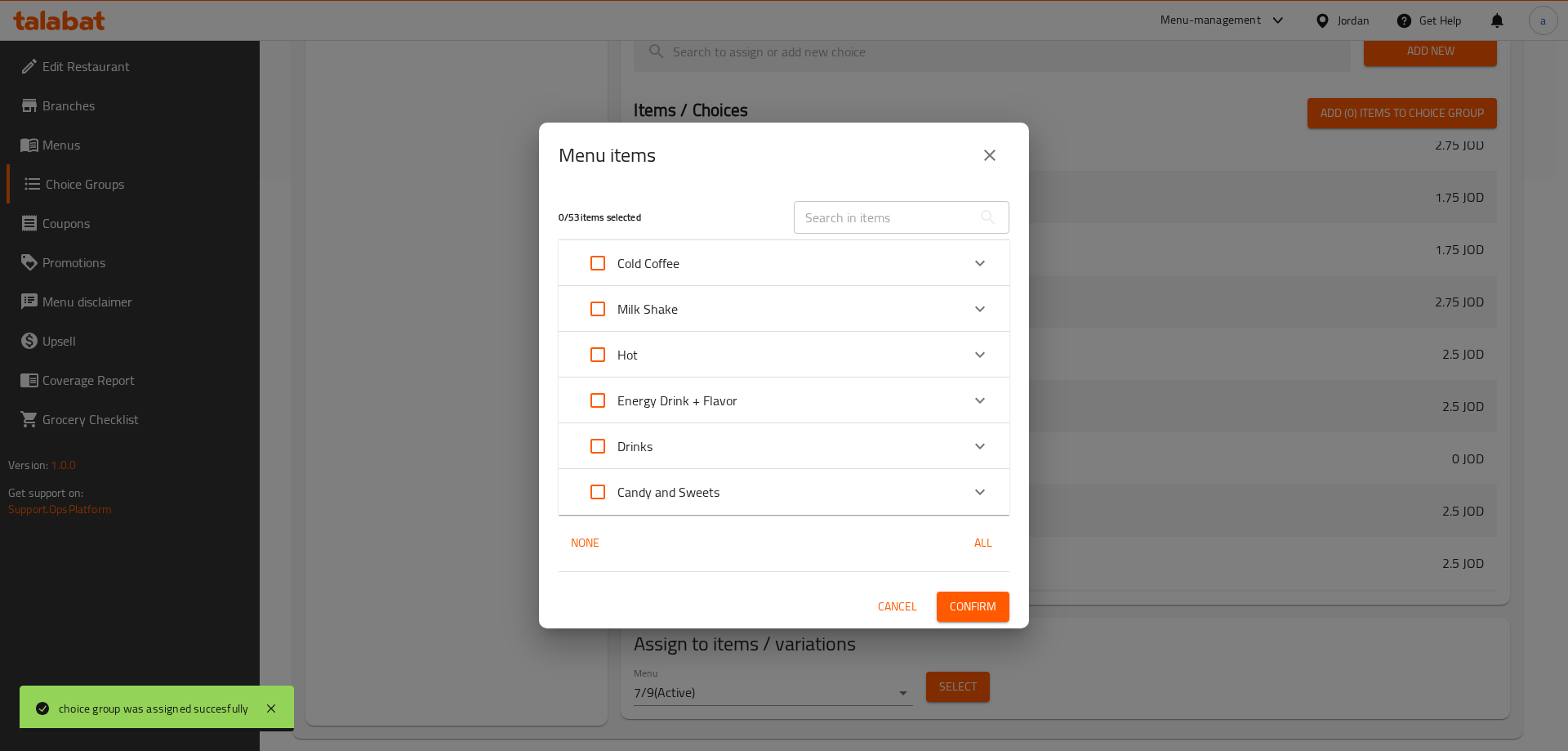
click at [768, 393] on div "Energy Drink + Flavor" at bounding box center [769, 400] width 382 height 39
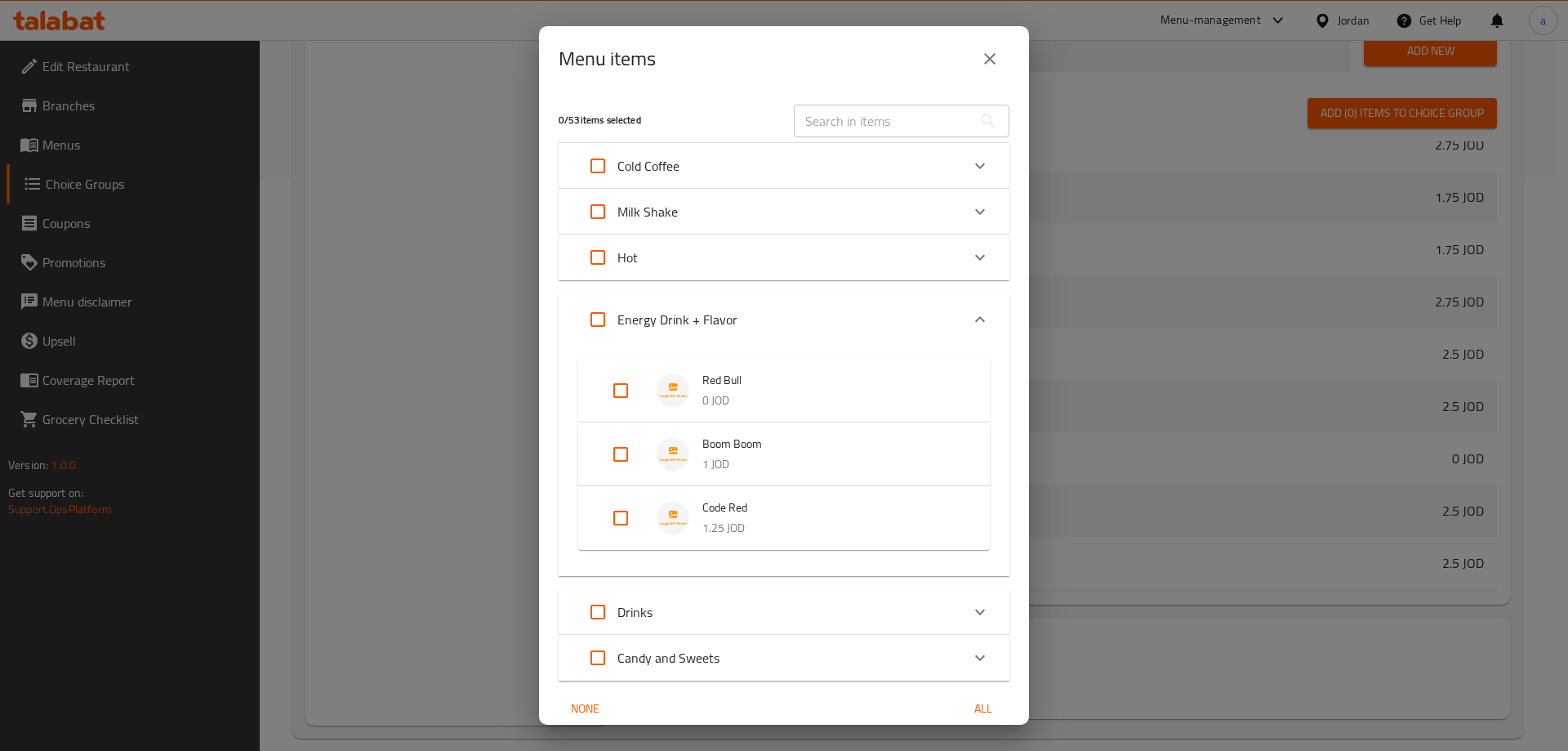
click at [636, 390] on input "Expand" at bounding box center [620, 391] width 39 height 39
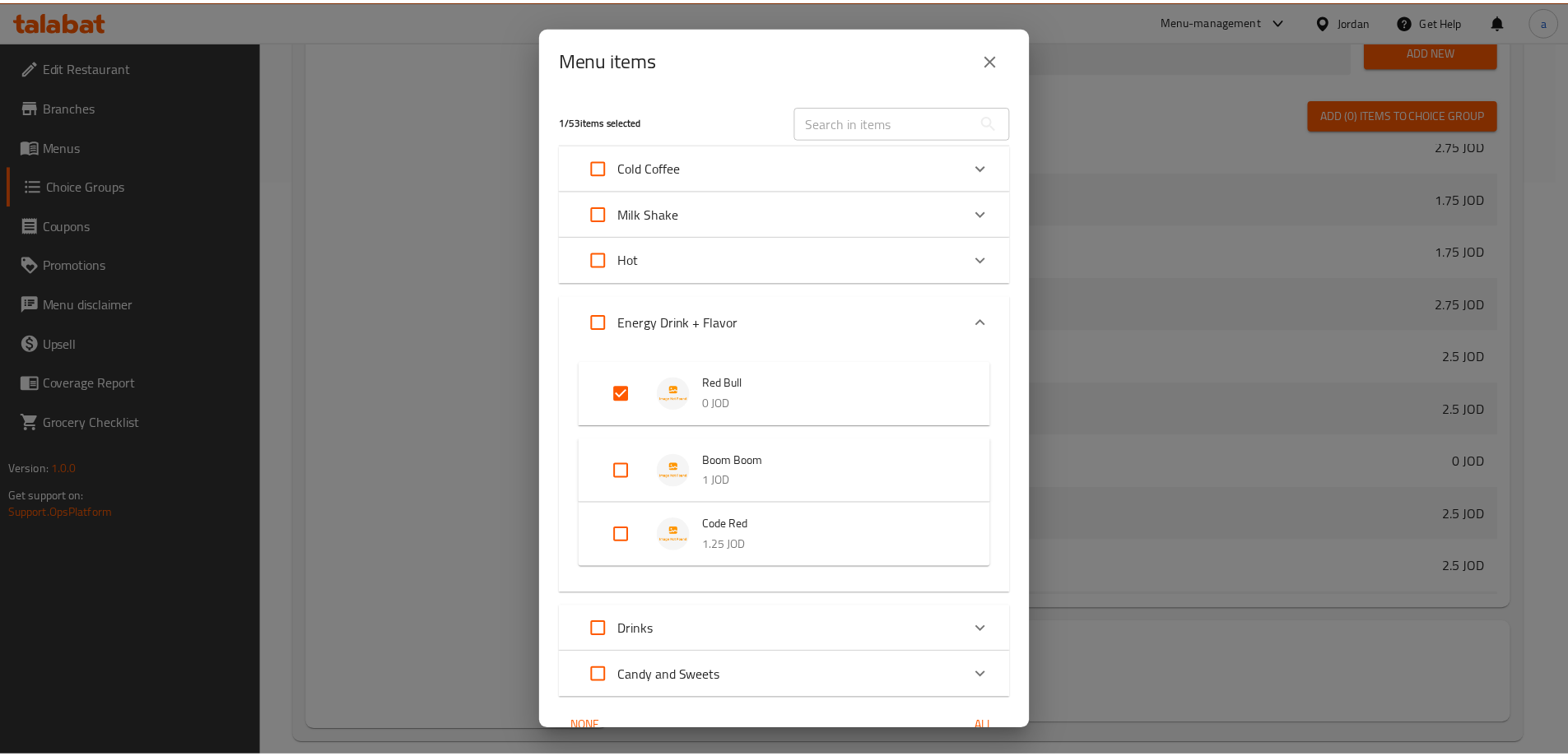
scroll to position [83, 0]
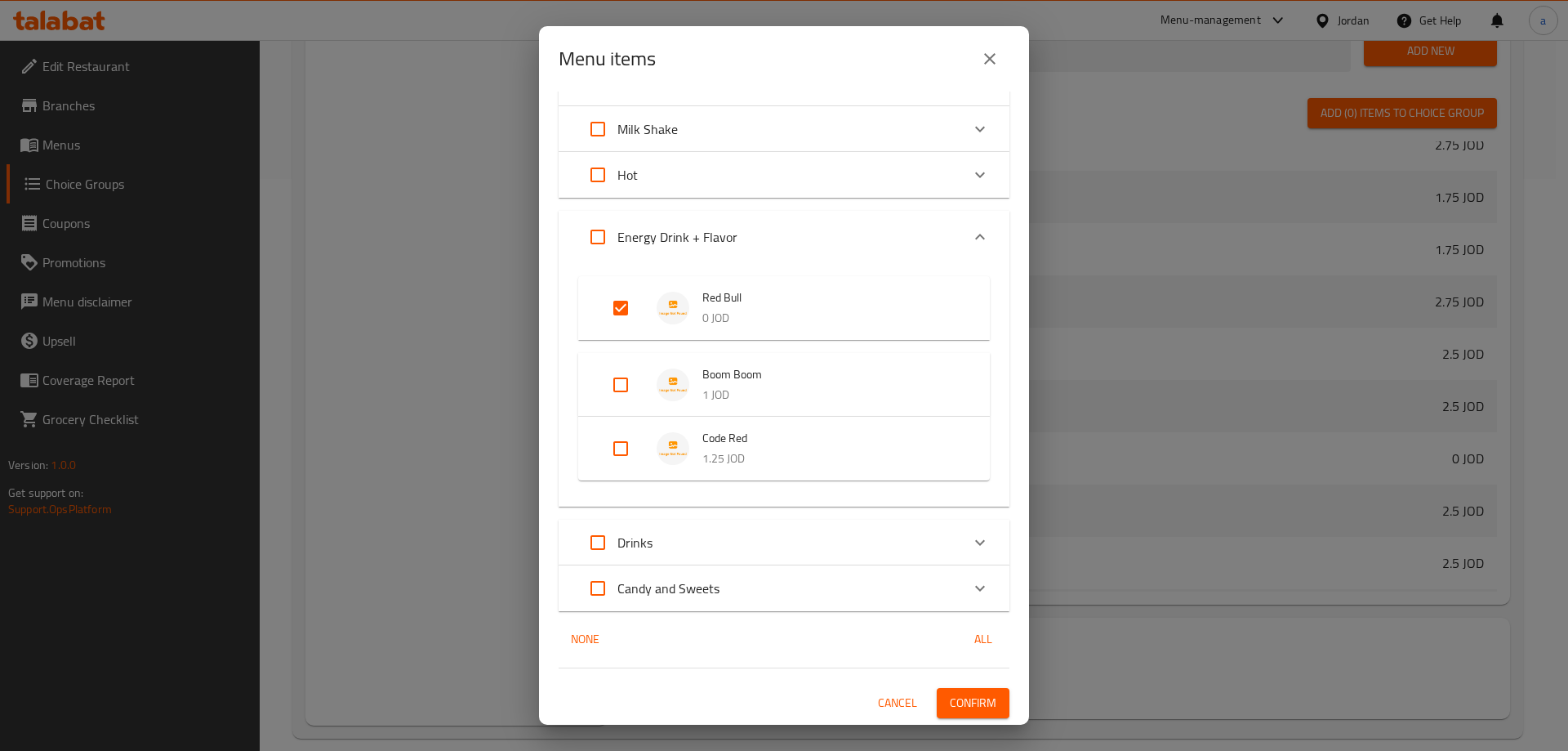
click at [973, 702] on span "Confirm" at bounding box center [973, 703] width 46 height 20
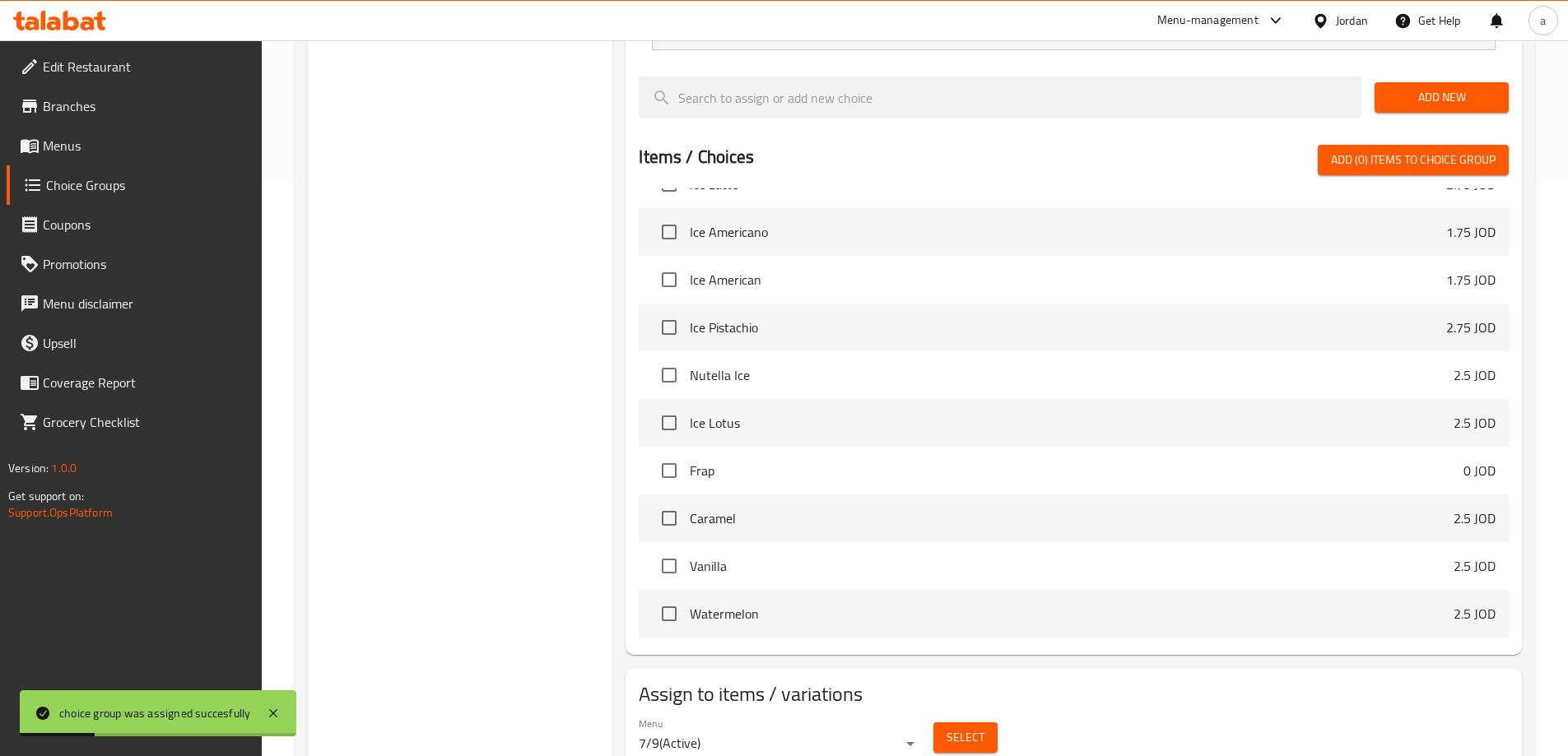
click at [120, 160] on link "Menus" at bounding box center [135, 146] width 256 height 39
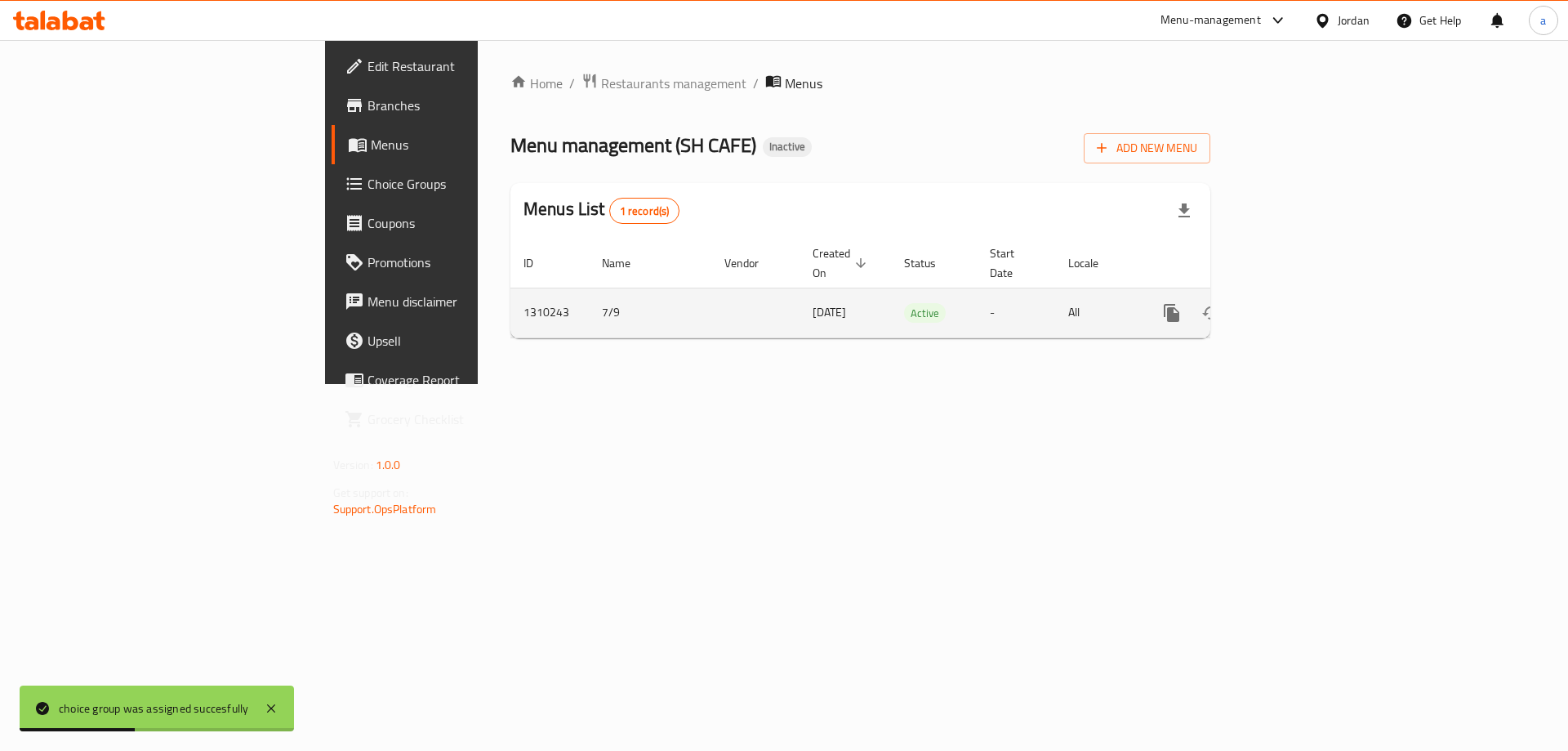
click at [1299, 304] on icon "enhanced table" at bounding box center [1289, 313] width 19 height 19
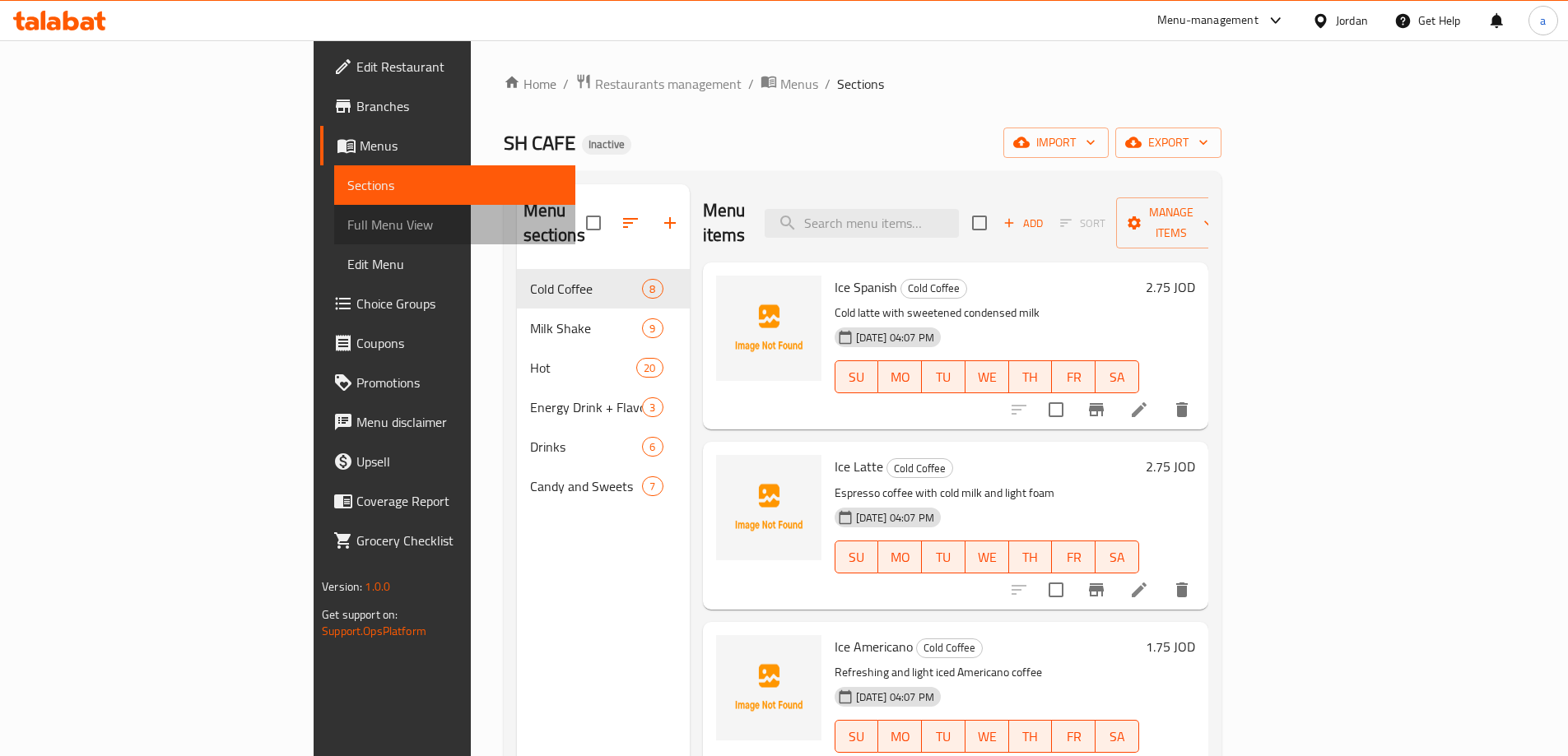
click at [347, 227] on span "Full Menu View" at bounding box center [455, 224] width 215 height 20
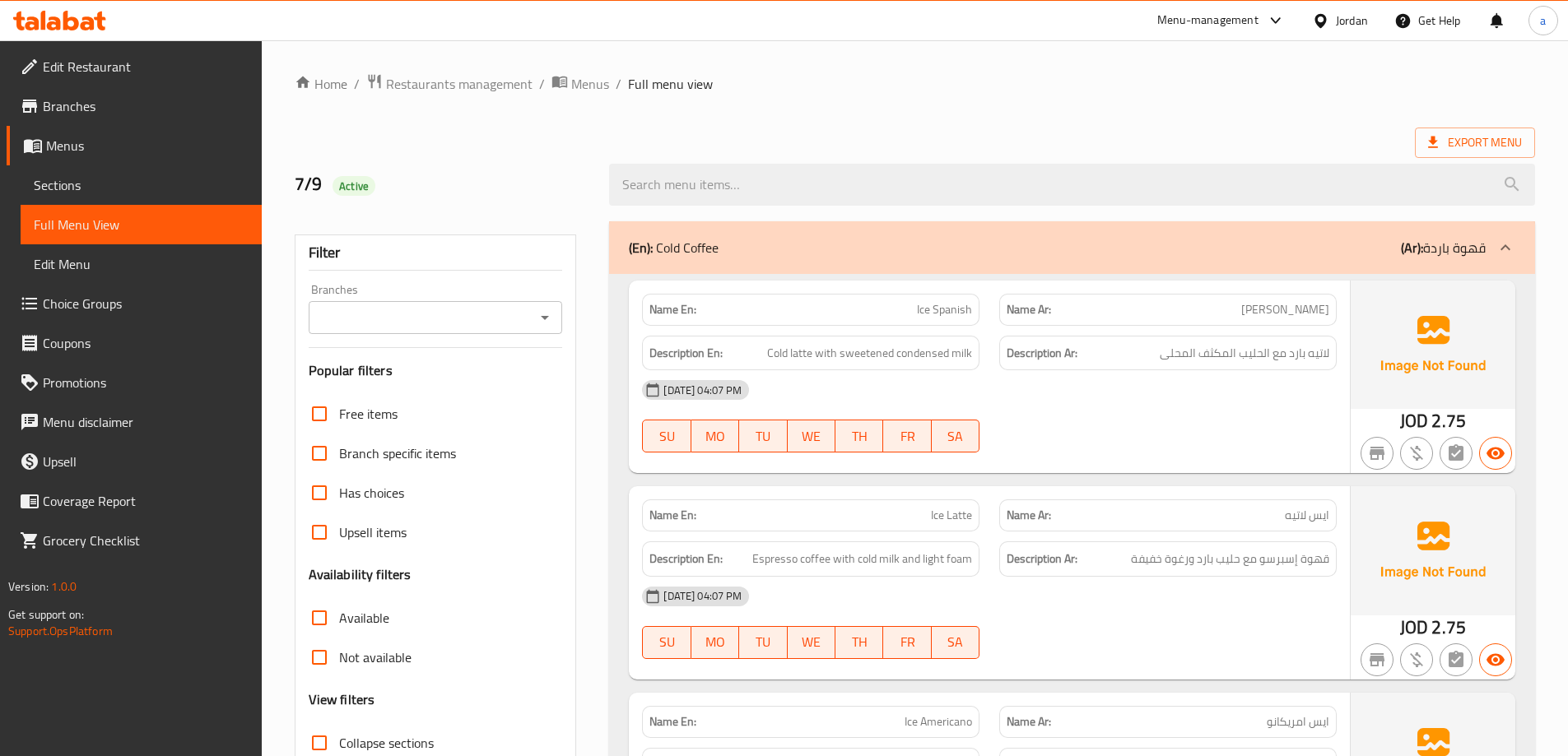
click at [129, 227] on span "Full Menu View" at bounding box center [141, 224] width 215 height 20
click at [1133, 265] on div "(En): Cold Coffee (Ar): قهوة باردة" at bounding box center [1071, 248] width 926 height 53
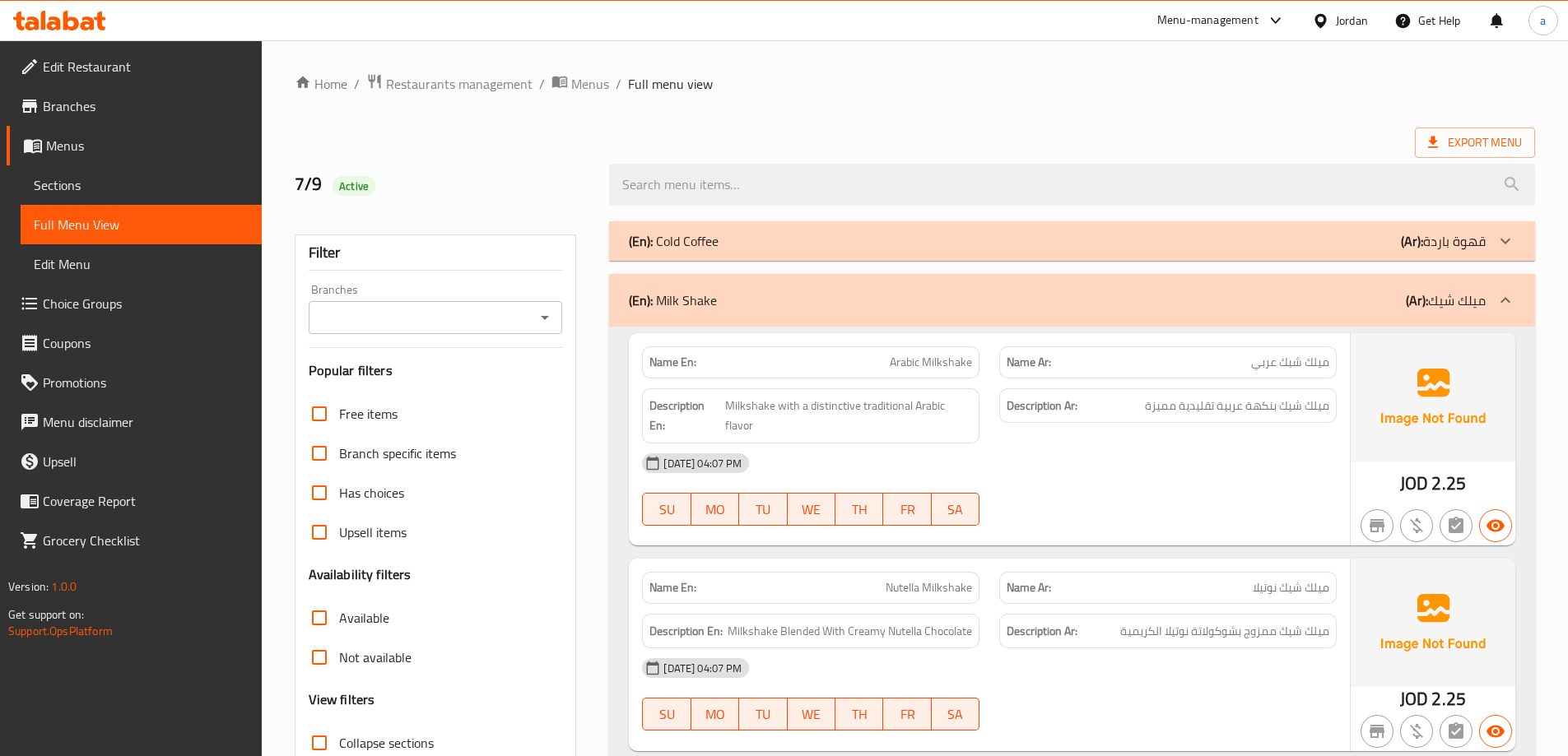
click at [1140, 283] on div "(En): Milk Shake (Ar): ميلك شيك" at bounding box center [1071, 301] width 926 height 53
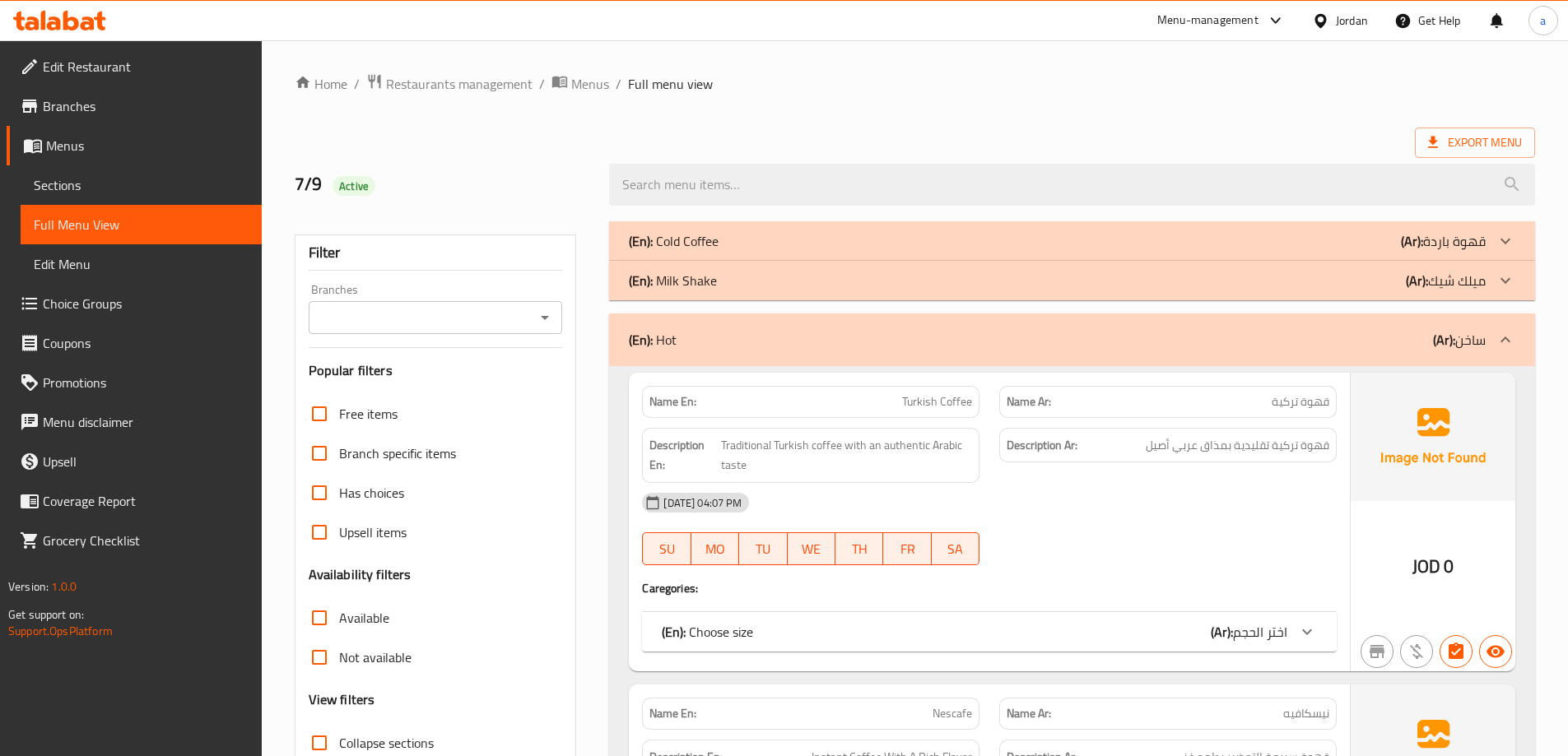
click at [1237, 335] on div "(En): Hot (Ar): ساخن" at bounding box center [1057, 339] width 857 height 20
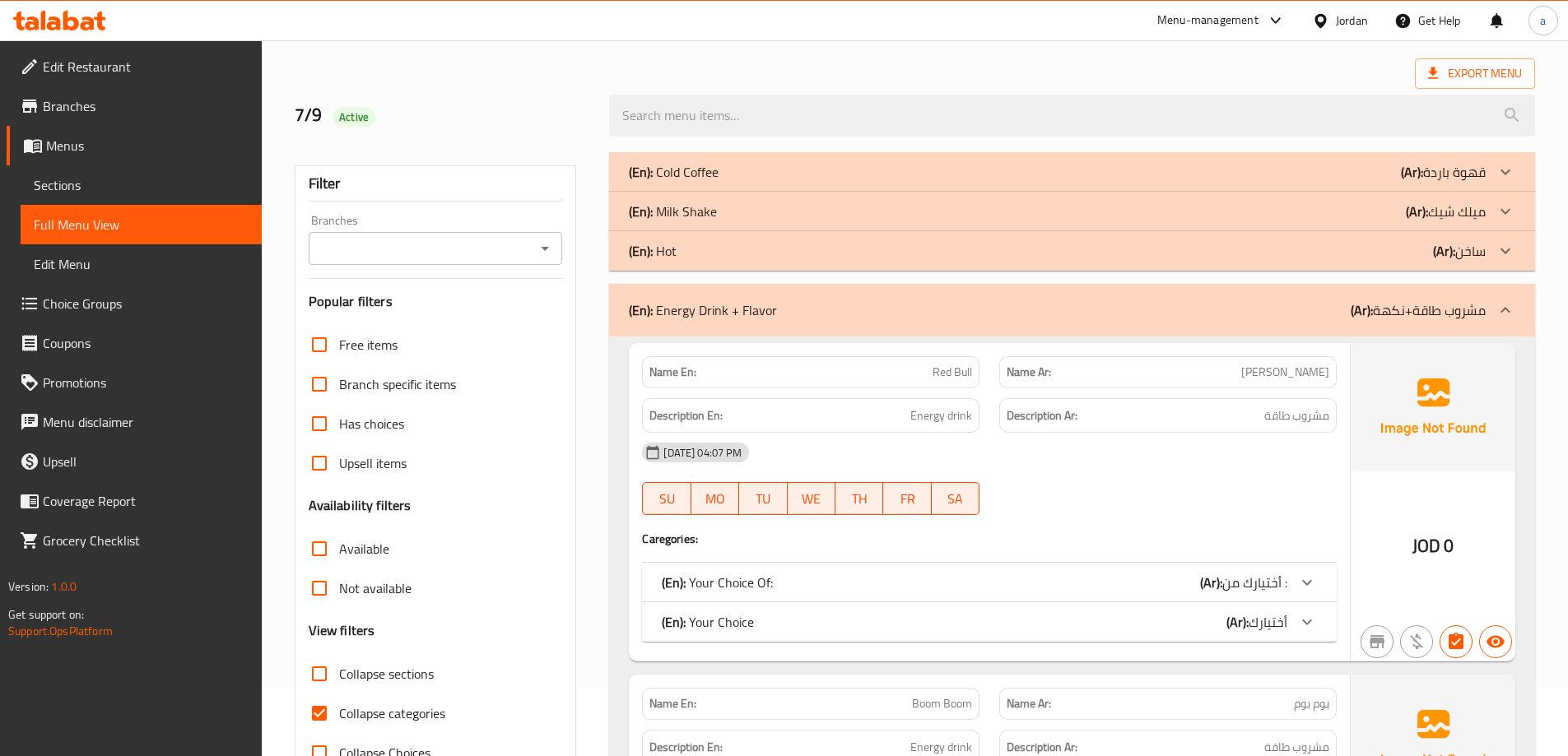
scroll to position [164, 0]
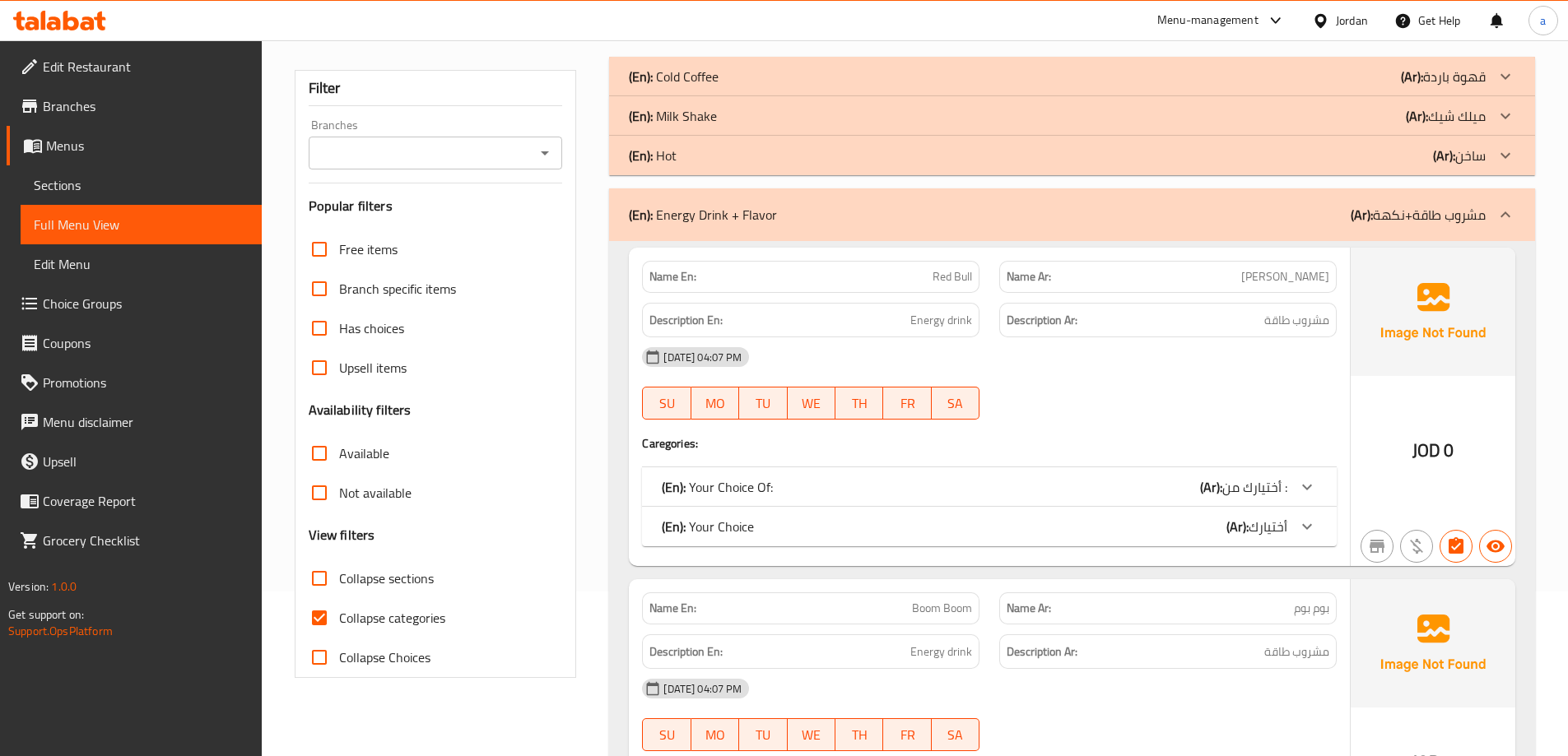
click at [1176, 491] on div "(En): Your Choice Of: (Ar): أختيارك من :" at bounding box center [974, 486] width 625 height 20
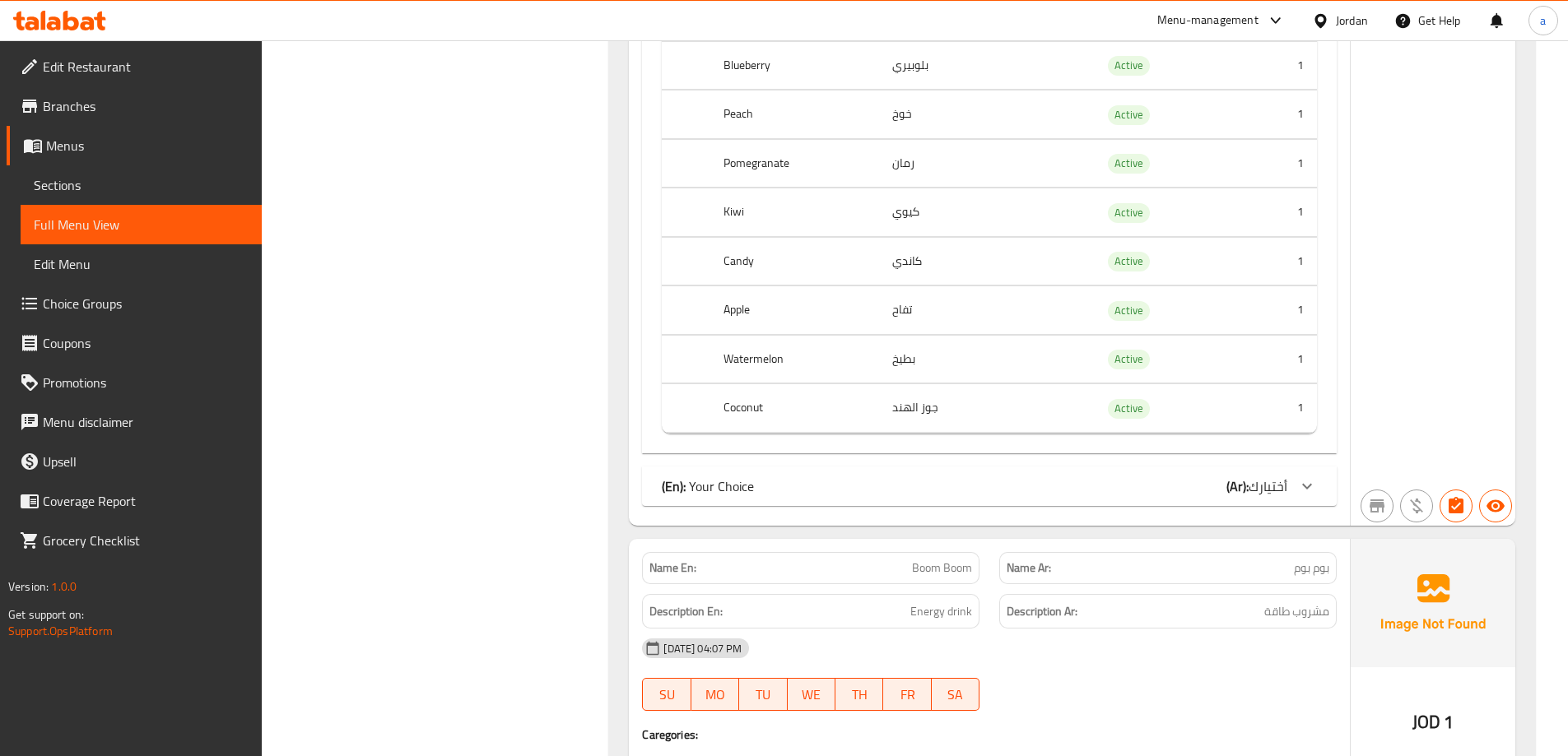
scroll to position [1234, 0]
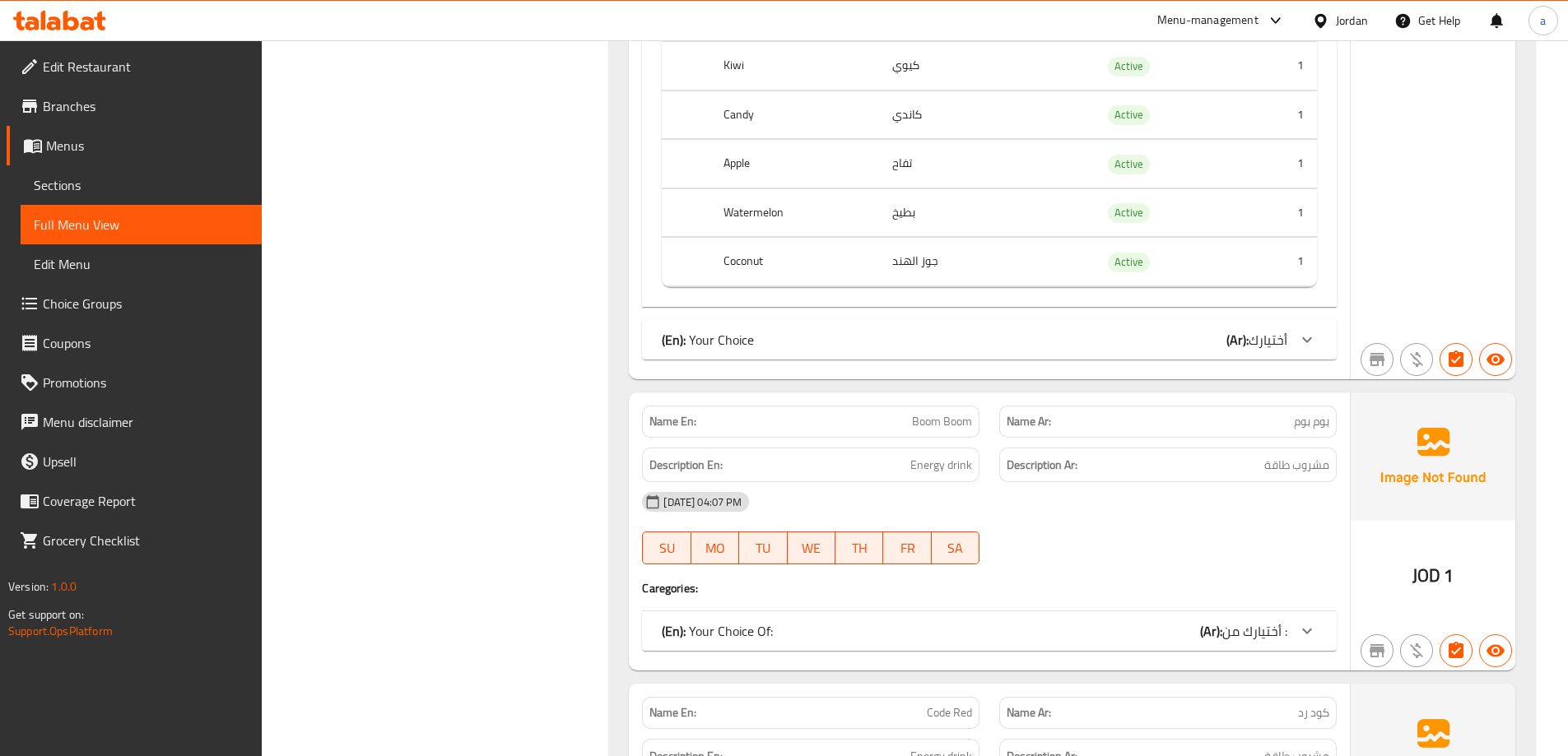
click at [1146, 335] on div "(En): Your Choice (Ar): أختيارك" at bounding box center [974, 339] width 625 height 20
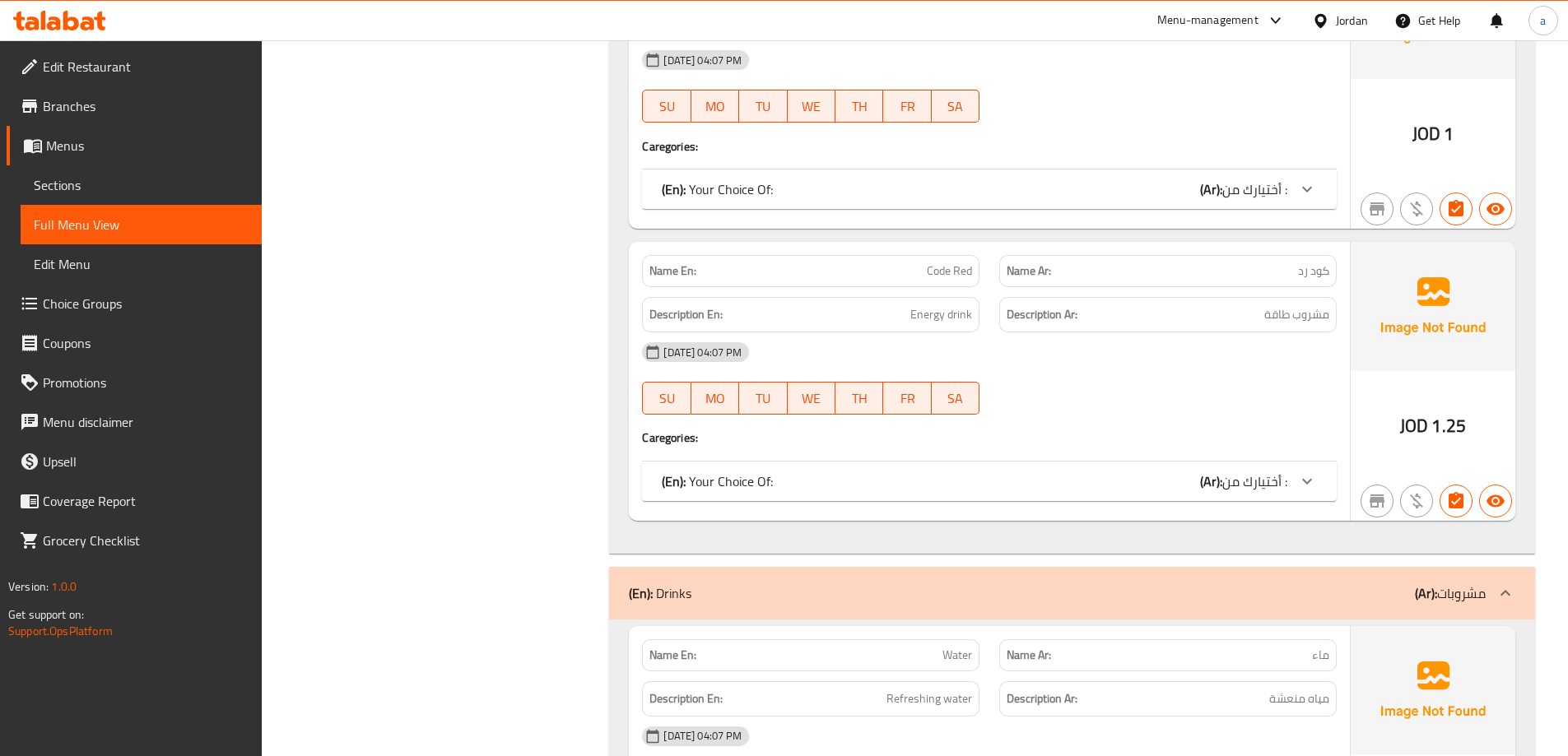
scroll to position [1810, 0]
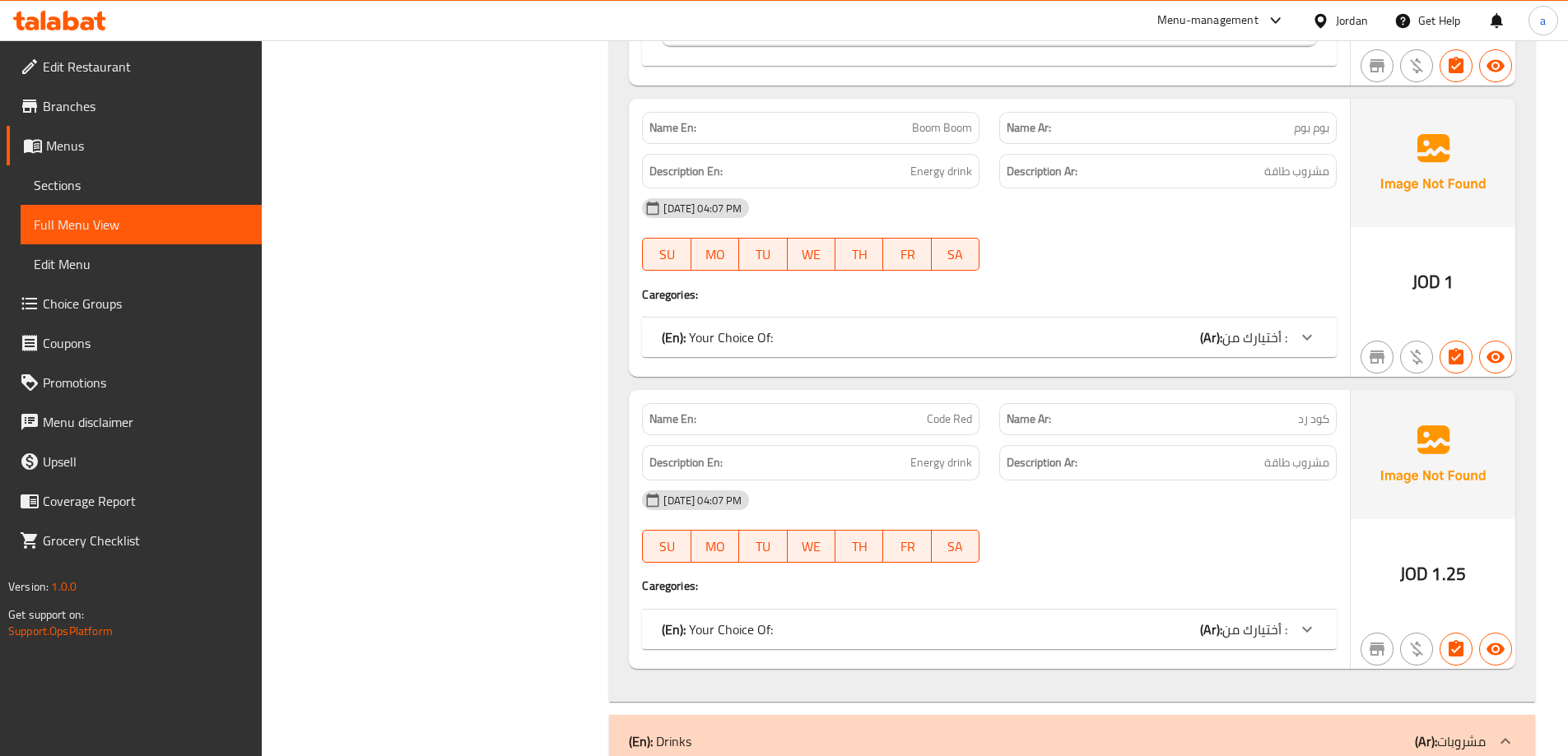
click at [1278, 335] on span "أختيارك من :" at bounding box center [1255, 337] width 65 height 25
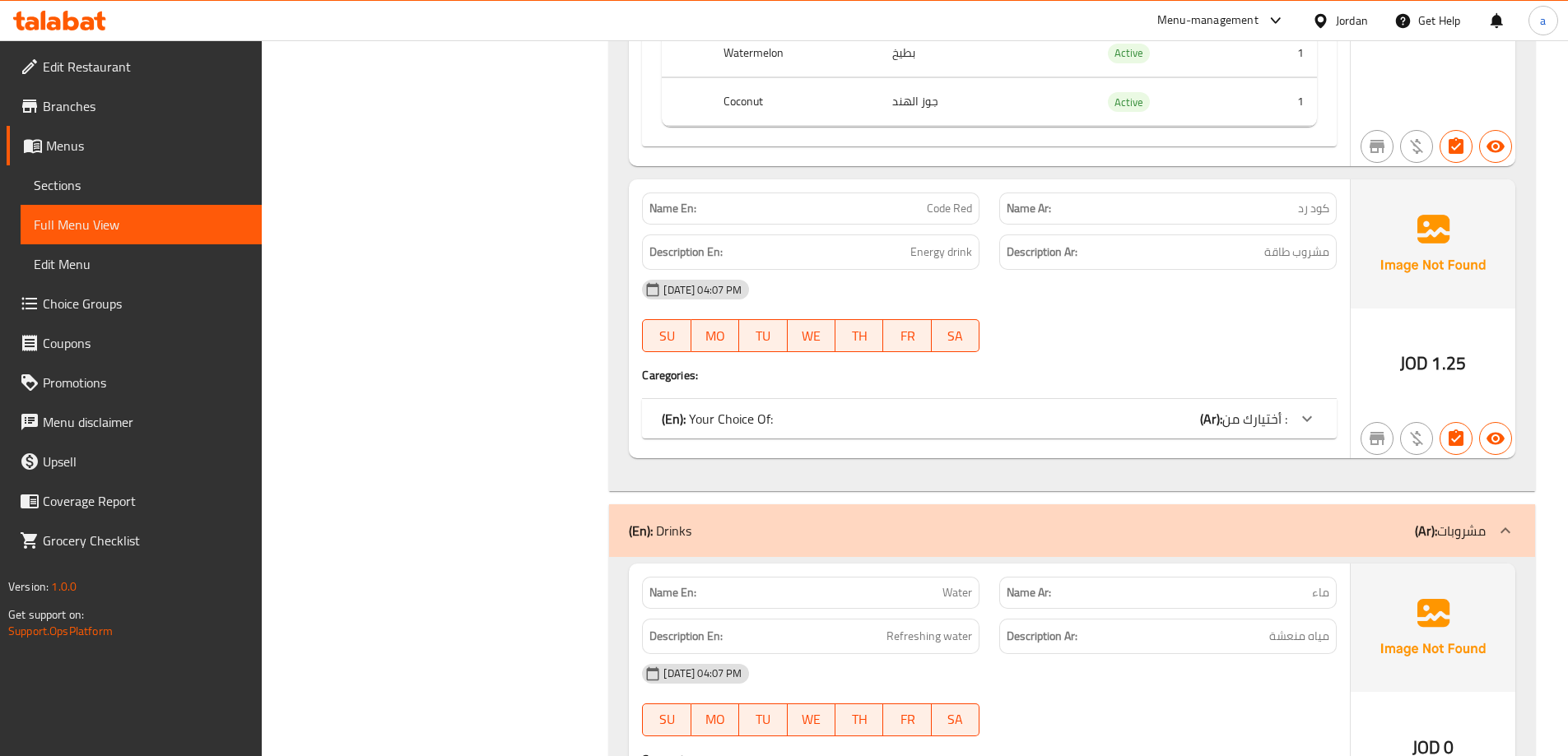
scroll to position [3126, 0]
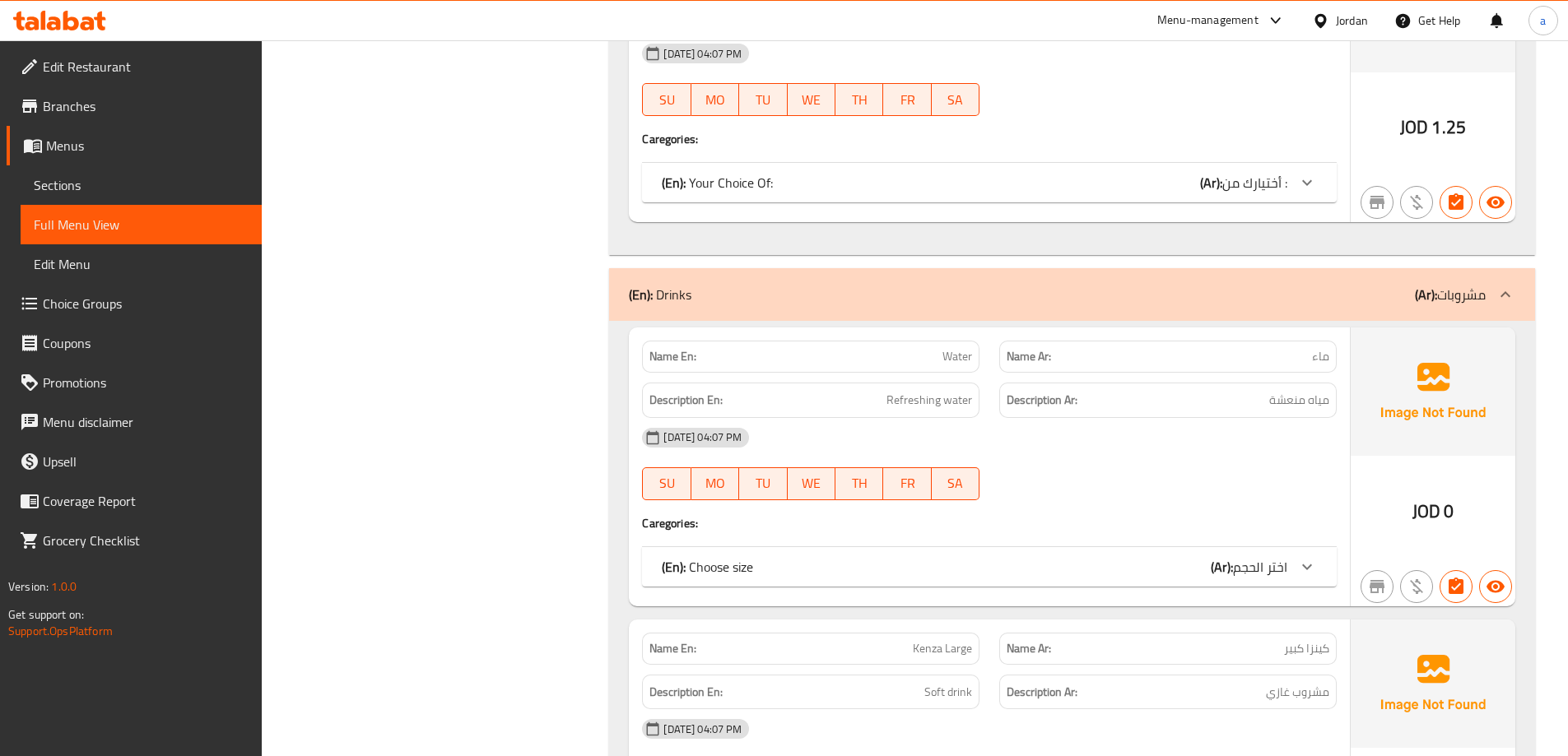
click at [1274, 186] on span "أختيارك من :" at bounding box center [1255, 182] width 65 height 25
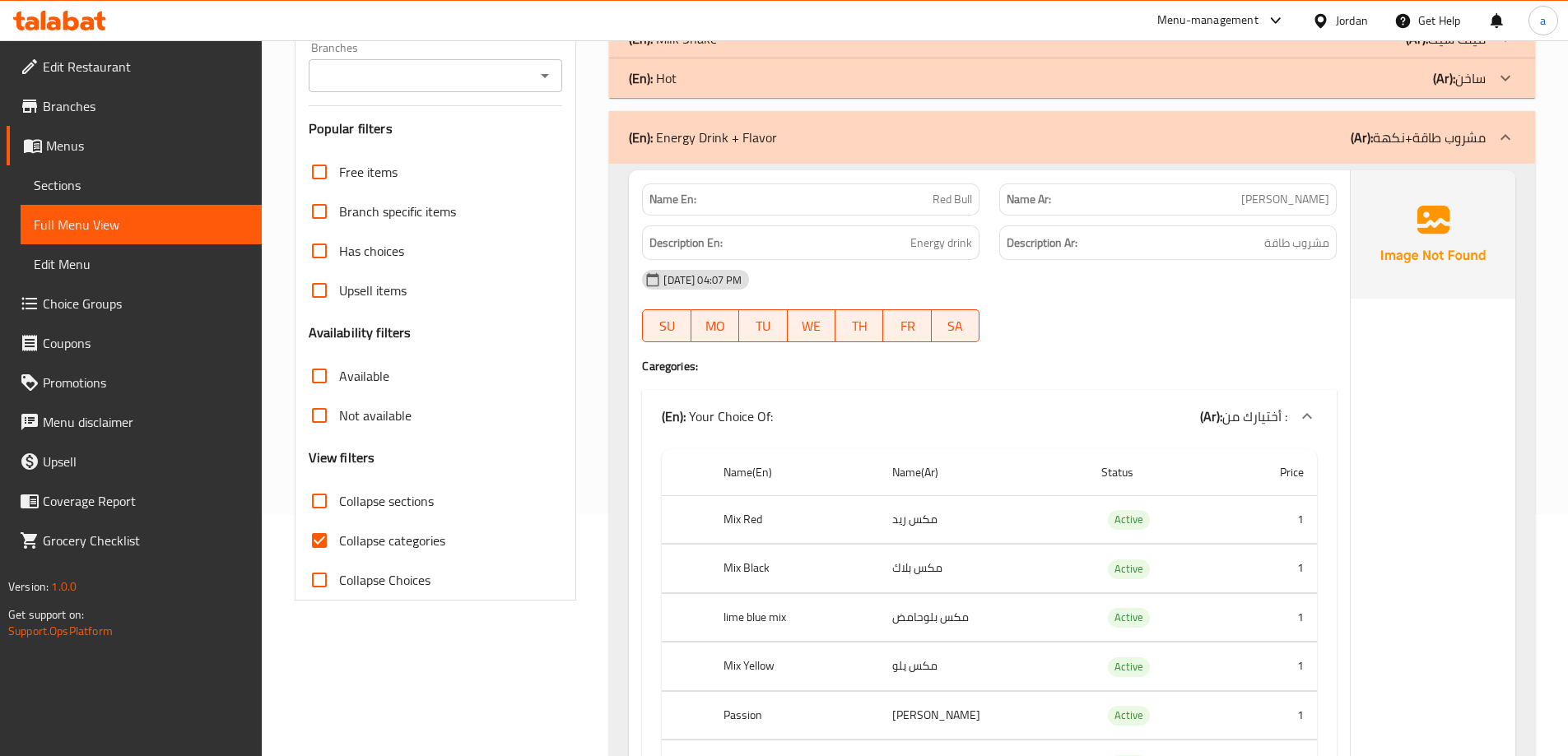
scroll to position [411, 0]
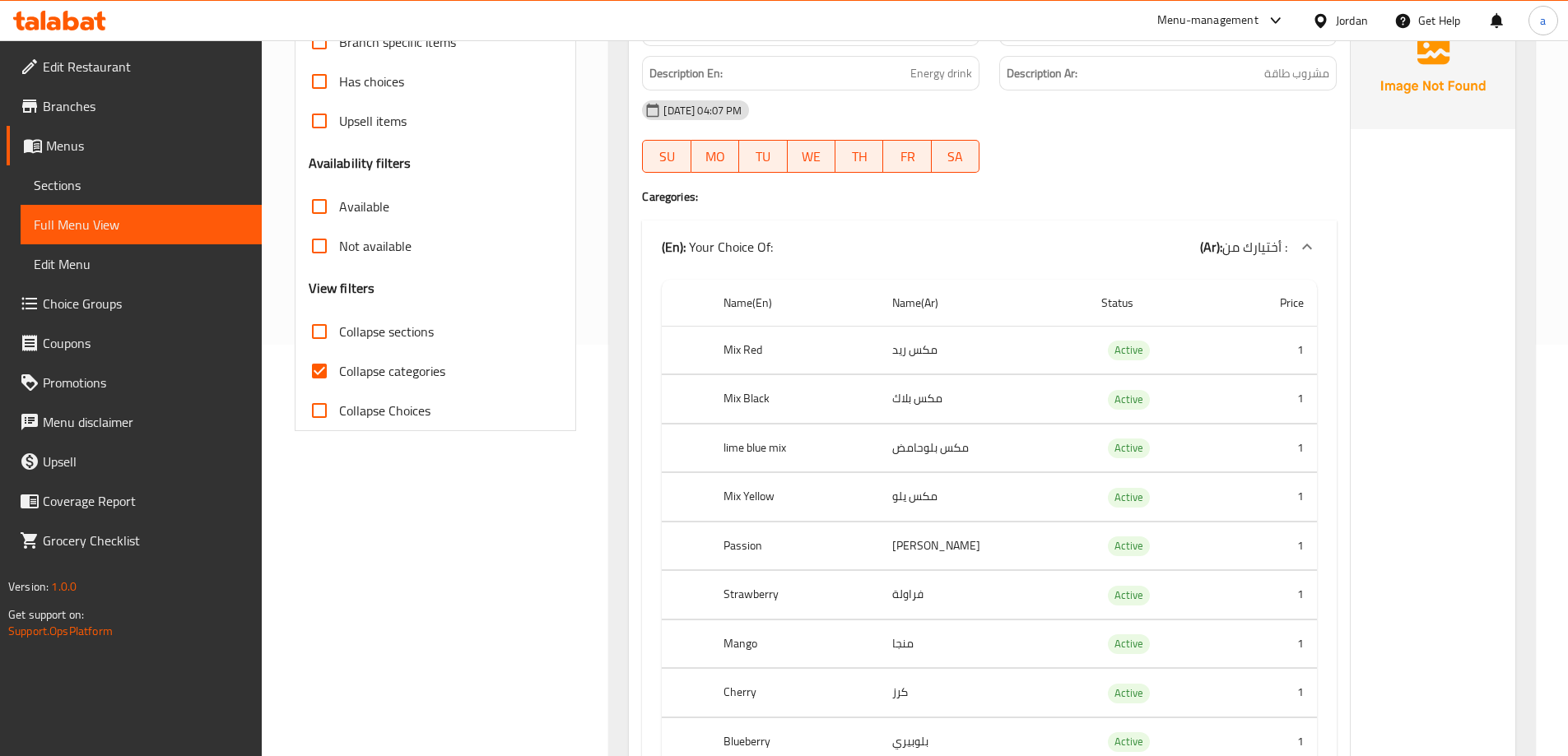
click at [397, 361] on span "Collapse categories" at bounding box center [392, 370] width 106 height 20
click at [339, 358] on input "Collapse categories" at bounding box center [319, 371] width 39 height 39
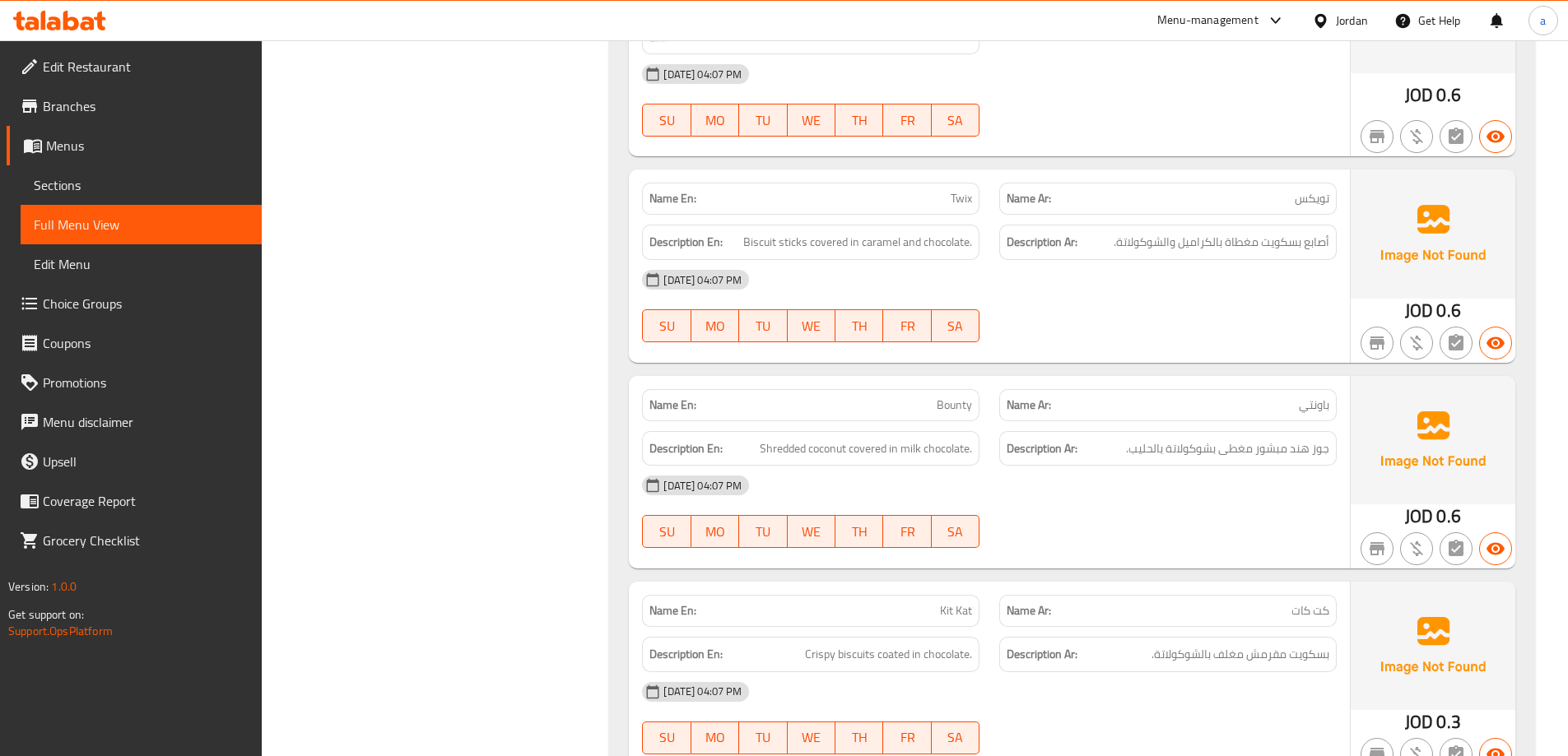
scroll to position [7895, 0]
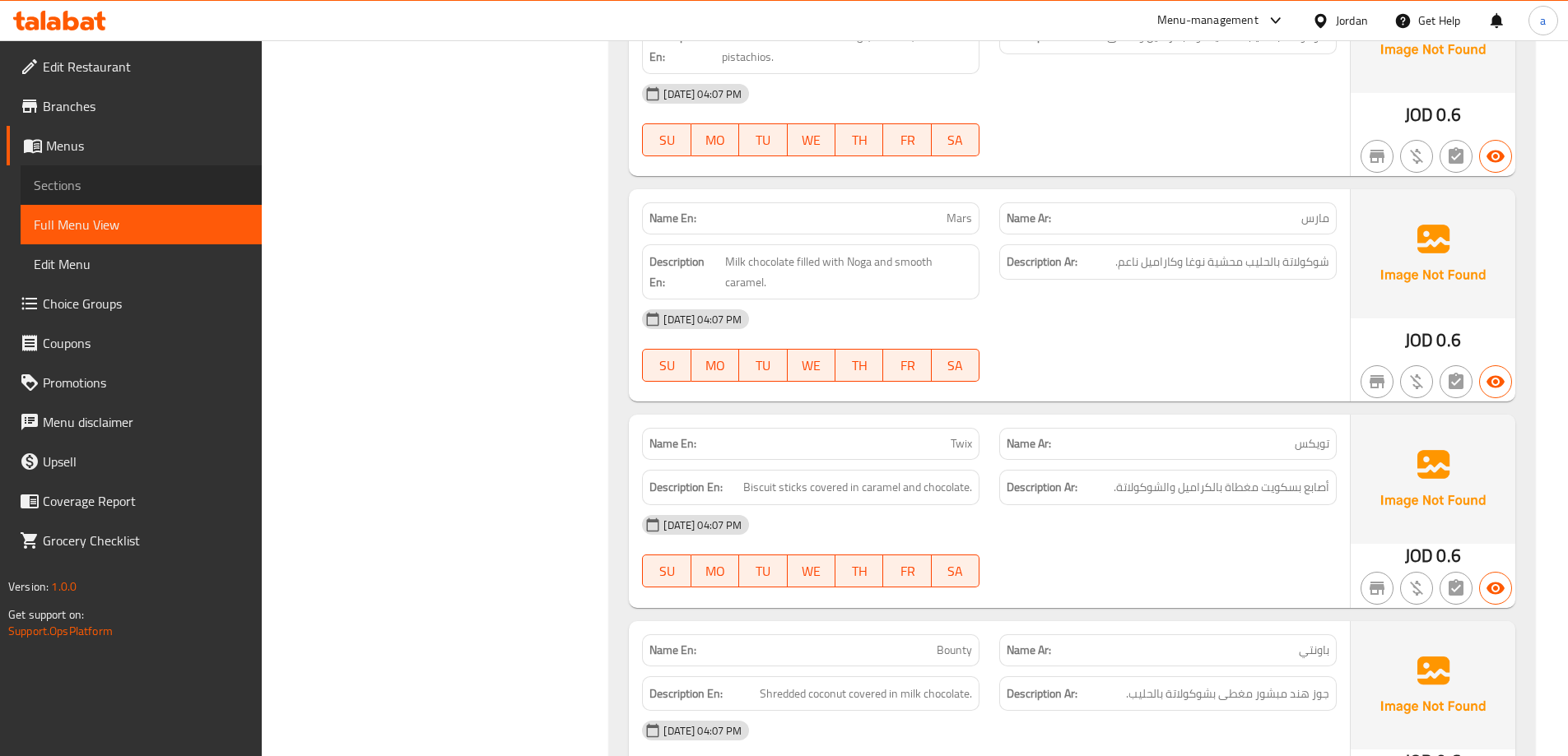
click at [101, 185] on span "Sections" at bounding box center [141, 185] width 215 height 20
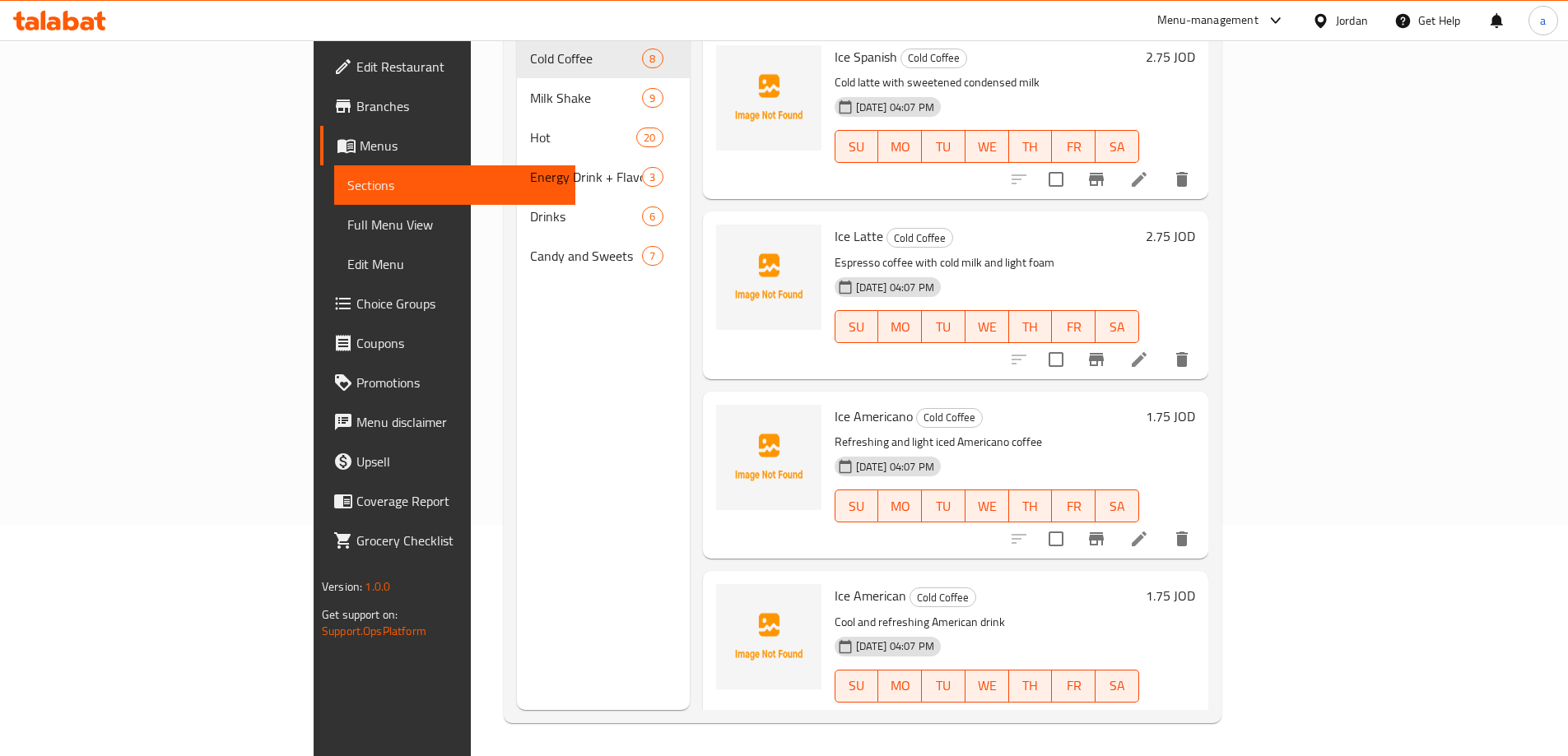
click at [347, 225] on span "Full Menu View" at bounding box center [455, 224] width 215 height 20
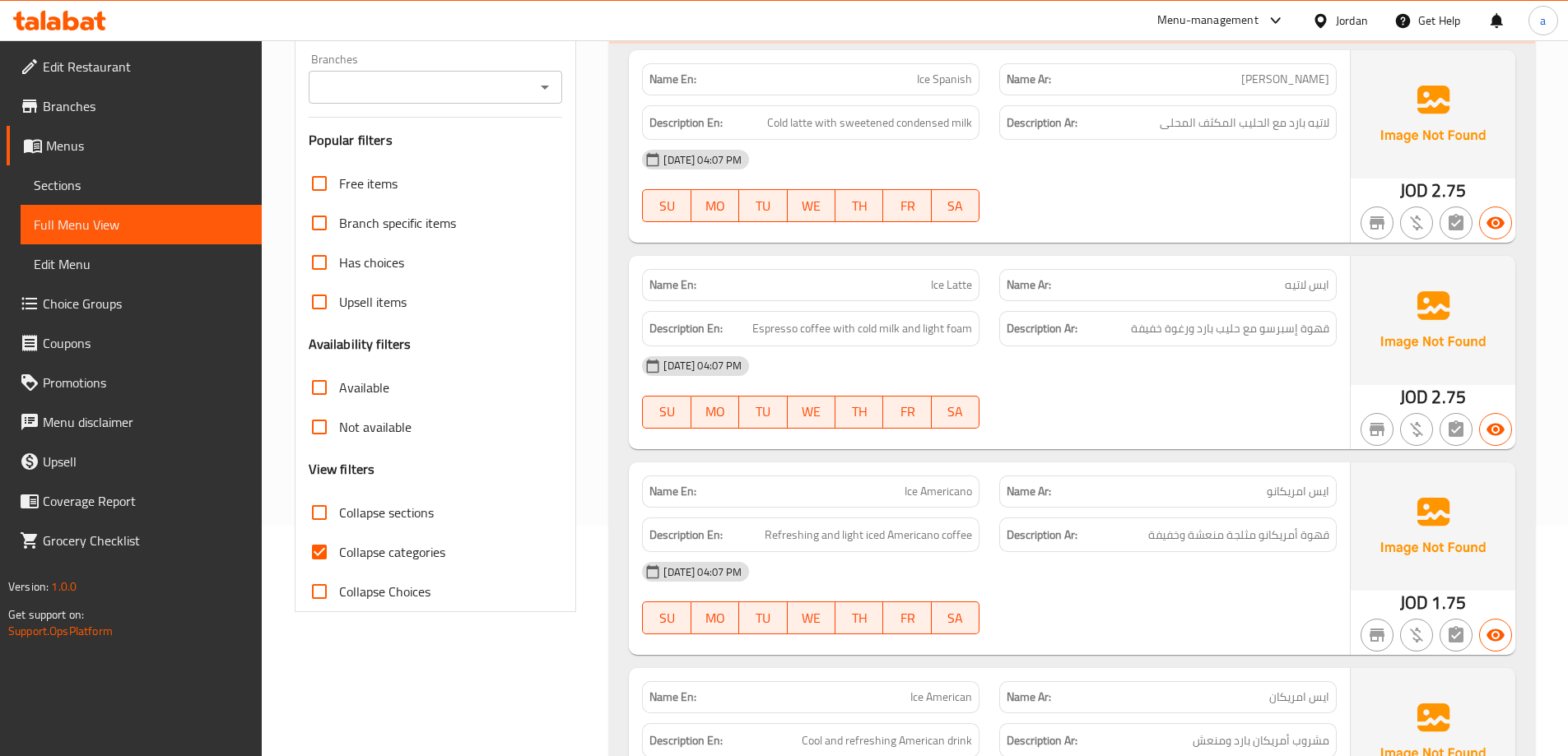
click at [390, 549] on span "Collapse categories" at bounding box center [392, 552] width 106 height 20
click at [339, 549] on input "Collapse categories" at bounding box center [319, 552] width 39 height 39
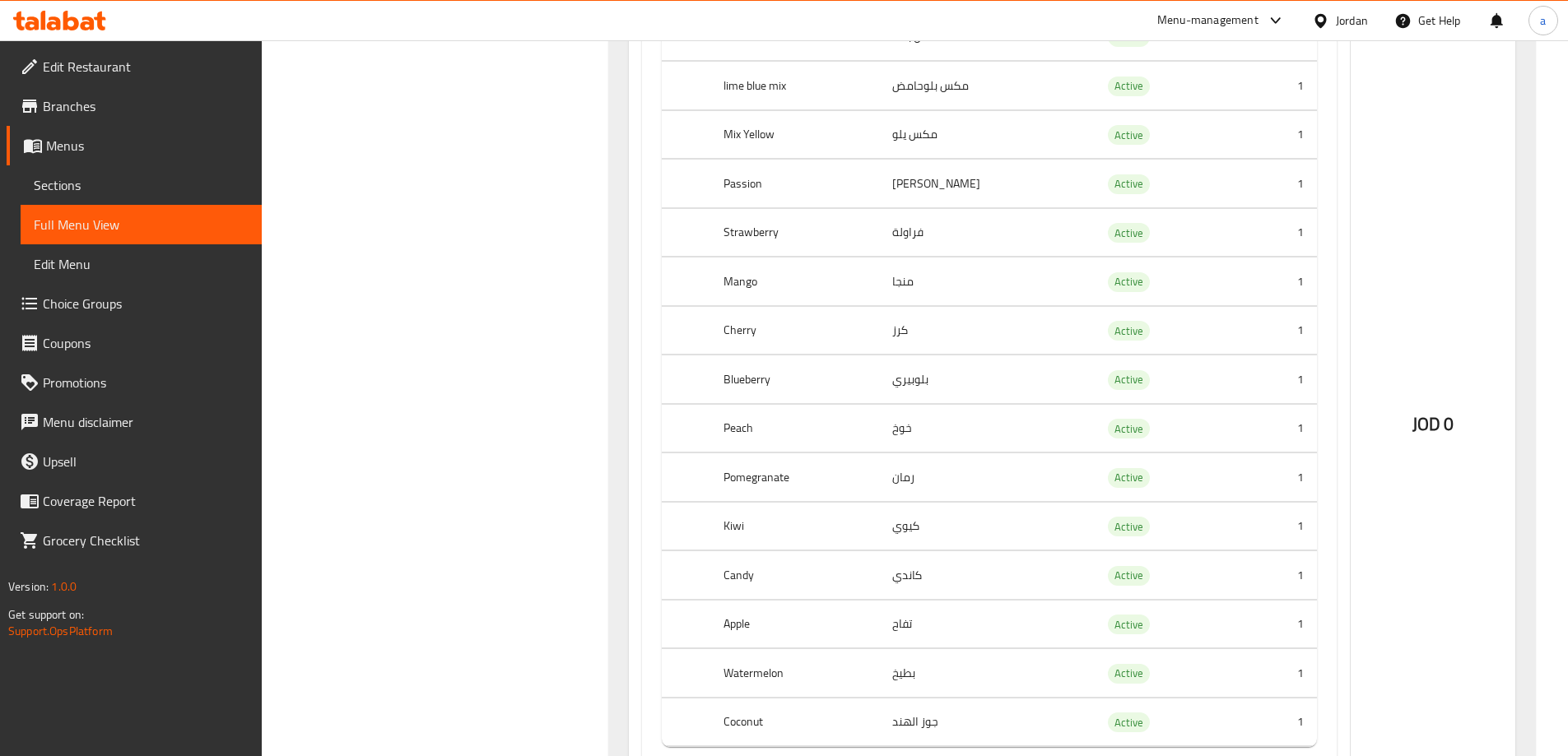
scroll to position [9396, 0]
